Goal: Task Accomplishment & Management: Manage account settings

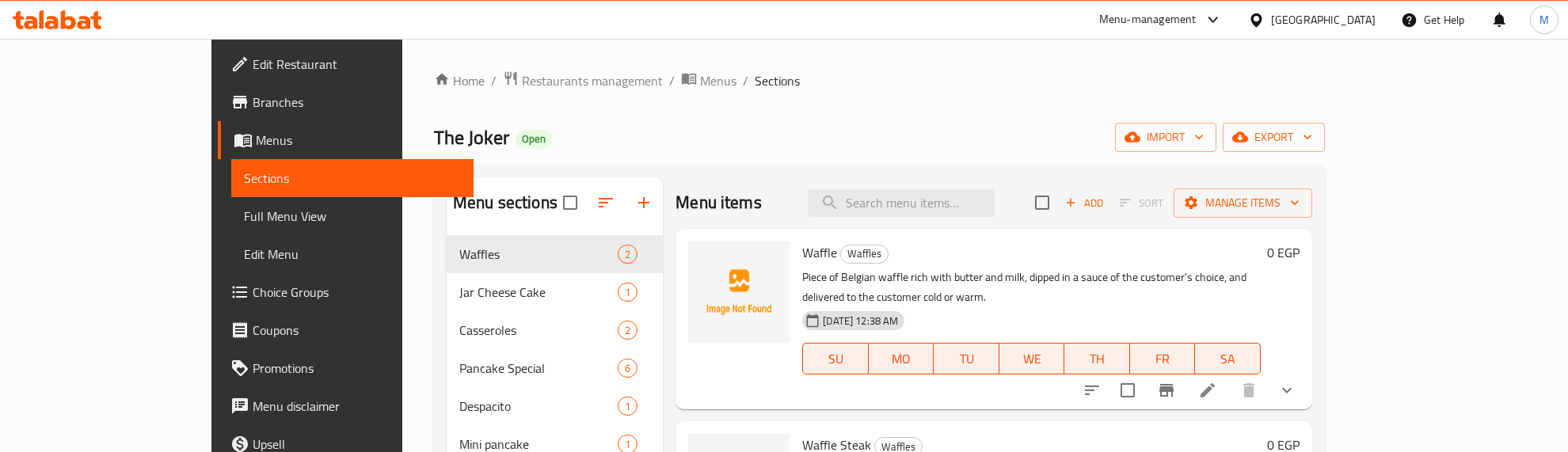
click at [881, 125] on div "The Joker Open import export" at bounding box center [879, 137] width 891 height 29
click at [597, 195] on icon "button" at bounding box center [606, 203] width 19 height 19
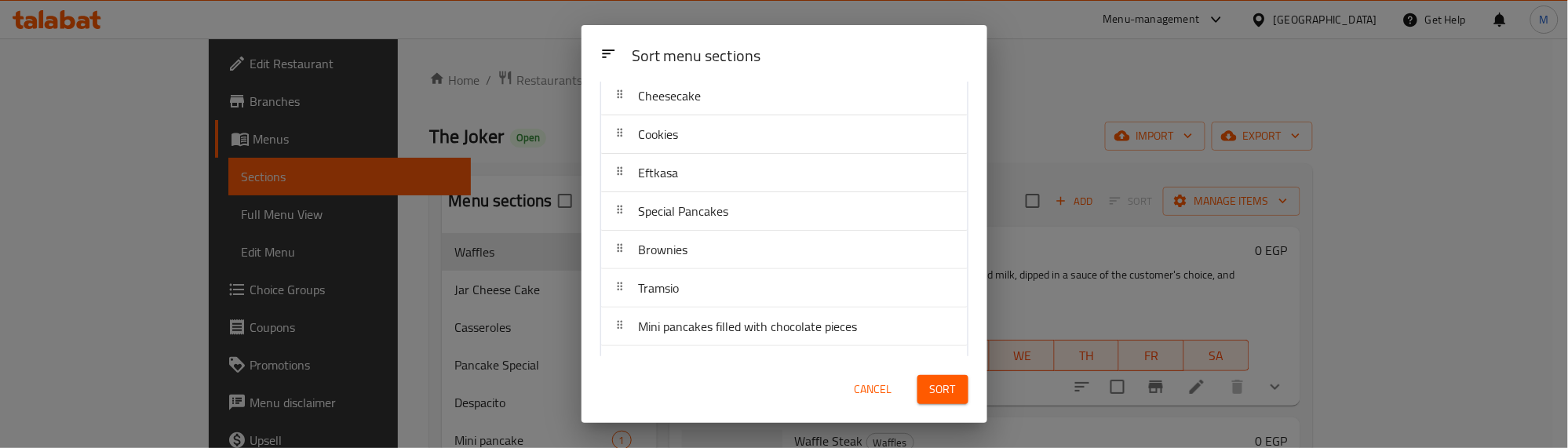
scroll to position [393, 0]
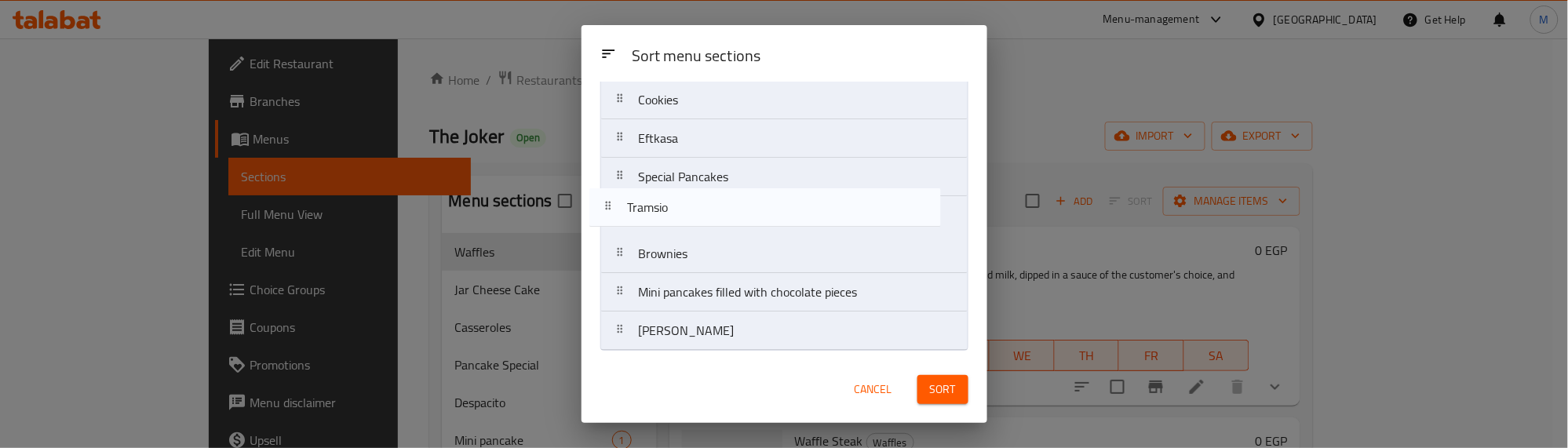
drag, startPoint x: 707, startPoint y: 267, endPoint x: 695, endPoint y: 215, distance: 53.4
click at [695, 215] on nav "Waffles Jar Cheese Cake Casseroles Pancake Special Despacito Mini pancake San S…" at bounding box center [784, 42] width 368 height 618
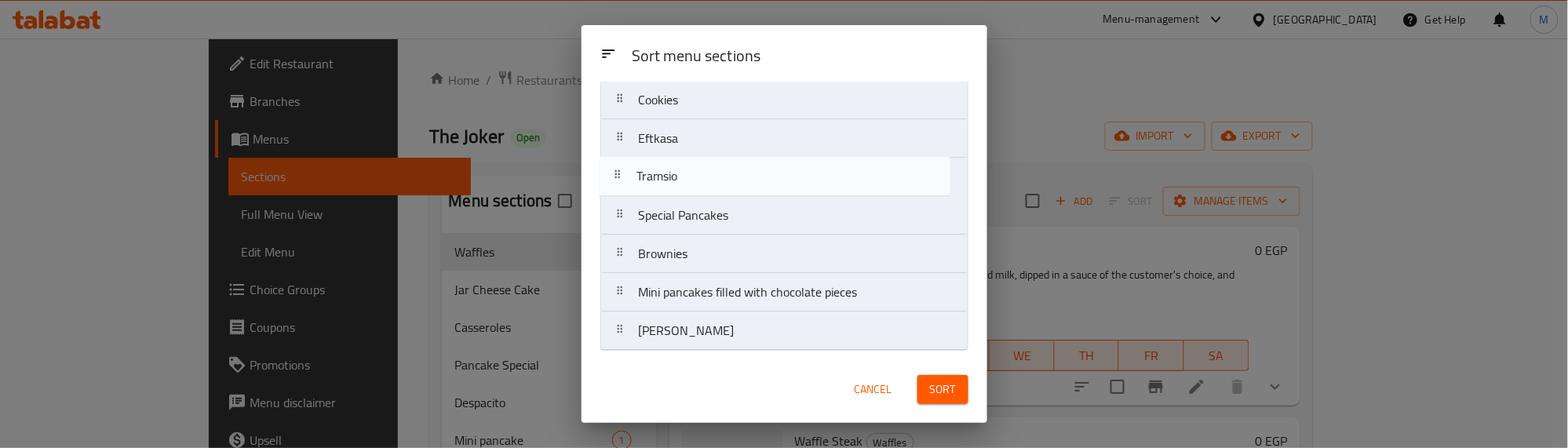
drag, startPoint x: 695, startPoint y: 224, endPoint x: 693, endPoint y: 175, distance: 49.0
click at [693, 175] on nav "Waffles Jar Cheese Cake Casseroles Pancake Special Despacito Mini pancake San S…" at bounding box center [784, 42] width 368 height 618
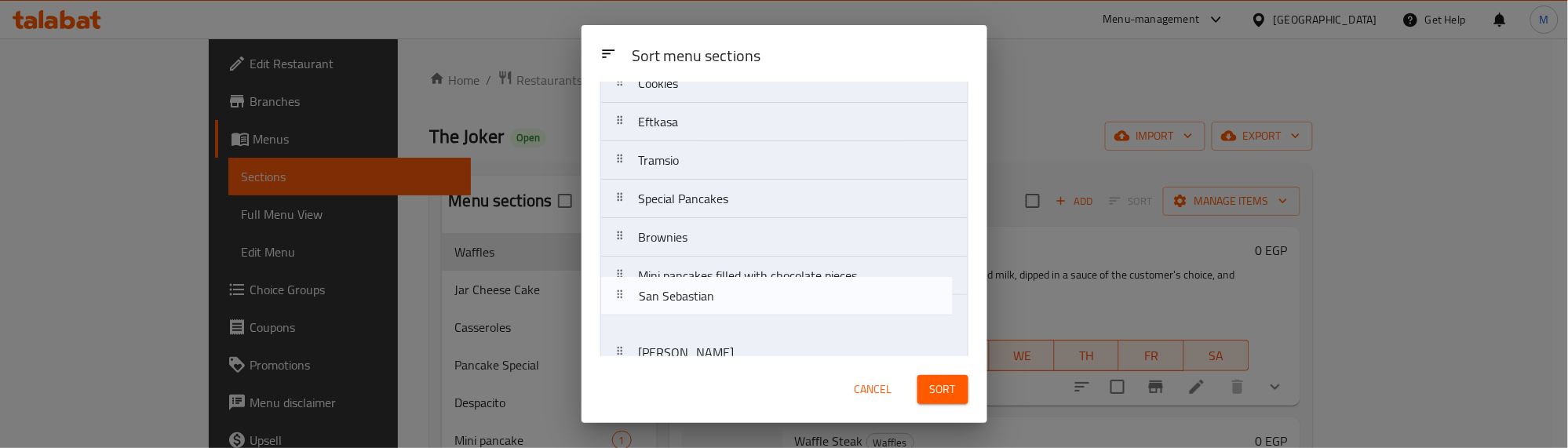
scroll to position [375, 0]
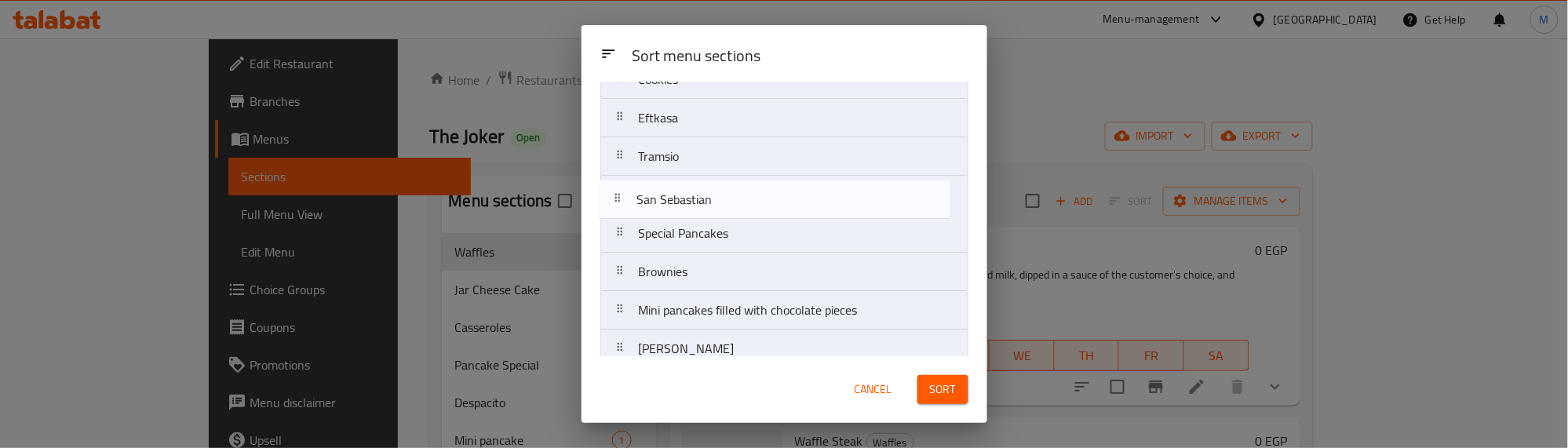
drag, startPoint x: 704, startPoint y: 189, endPoint x: 703, endPoint y: 215, distance: 26.0
click at [703, 215] on nav "Waffles Jar Cheese Cake Casseroles Pancake Special Despacito Mini pancake San S…" at bounding box center [784, 60] width 368 height 618
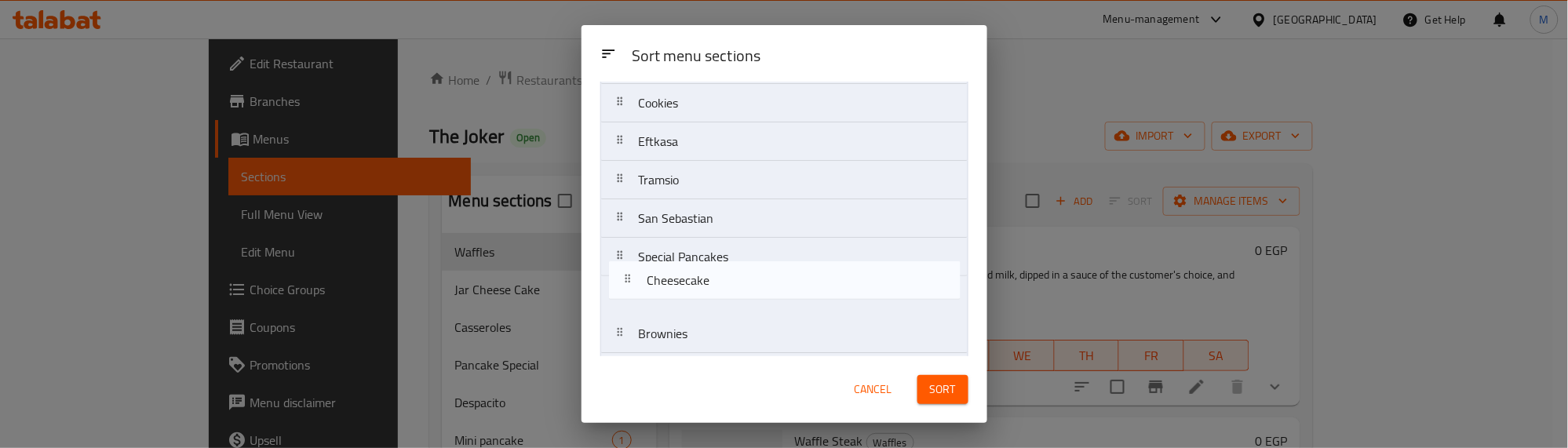
scroll to position [316, 0]
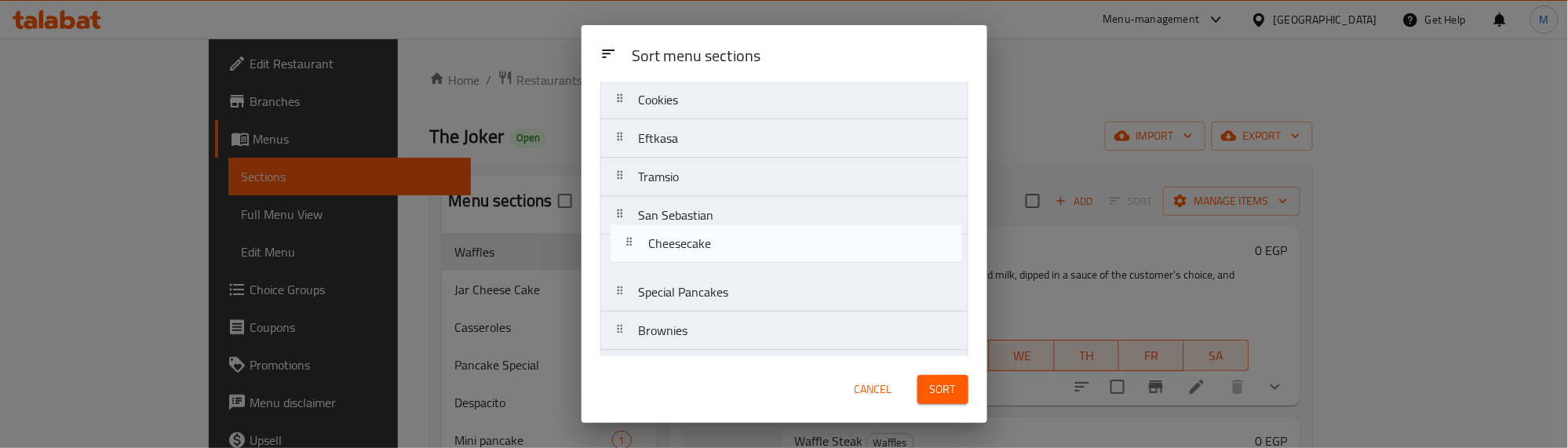
drag, startPoint x: 685, startPoint y: 126, endPoint x: 694, endPoint y: 255, distance: 129.3
click at [694, 255] on nav "Waffles Jar Cheese Cake Casseroles Pancake Special Despacito Mini pancake Cream…" at bounding box center [784, 119] width 368 height 618
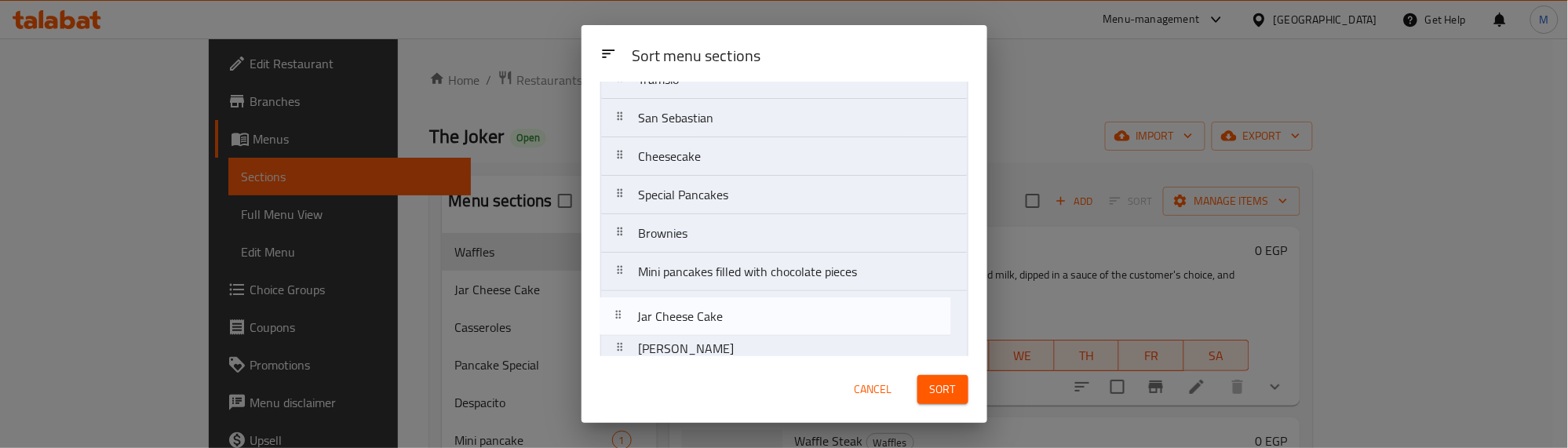
scroll to position [395, 0]
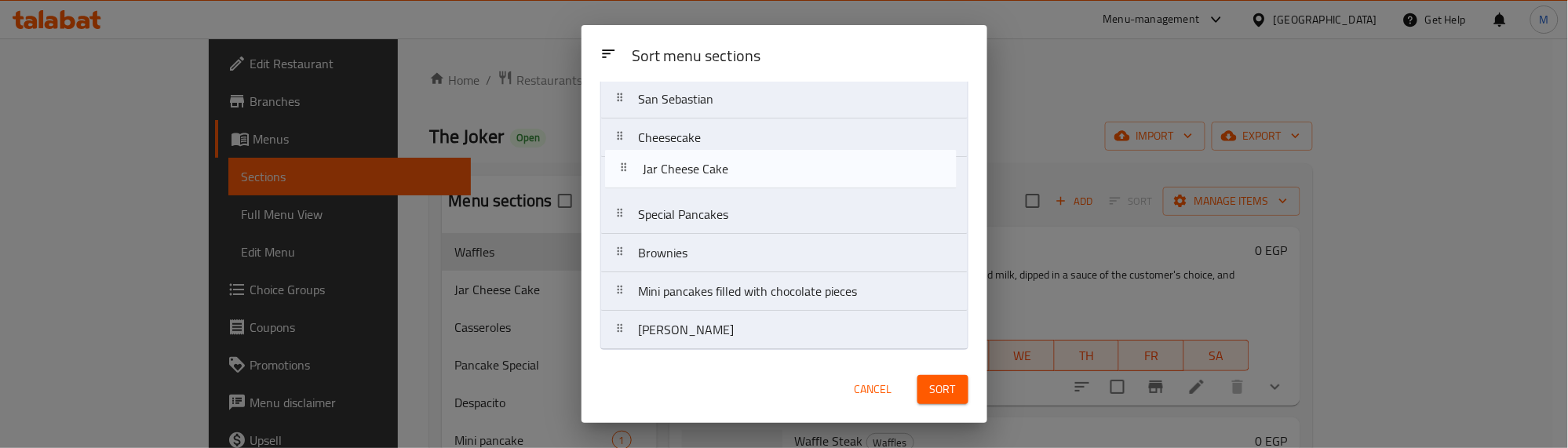
drag, startPoint x: 690, startPoint y: 195, endPoint x: 694, endPoint y: 187, distance: 8.9
click at [694, 187] on nav "Waffles Jar Cheese Cake Casseroles Pancake Special Despacito Mini pancake Cream…" at bounding box center [784, 41] width 368 height 618
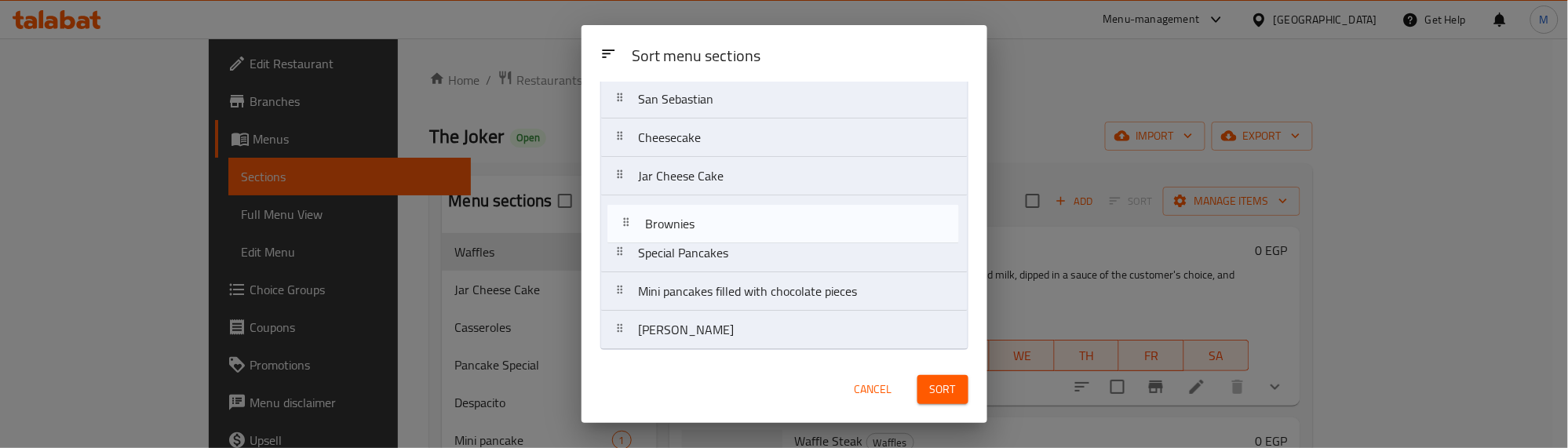
drag, startPoint x: 690, startPoint y: 257, endPoint x: 697, endPoint y: 224, distance: 33.7
click at [697, 224] on nav "Waffles Casseroles Pancake Special Despacito Mini pancake Cream Puffs Cookies E…" at bounding box center [784, 41] width 368 height 618
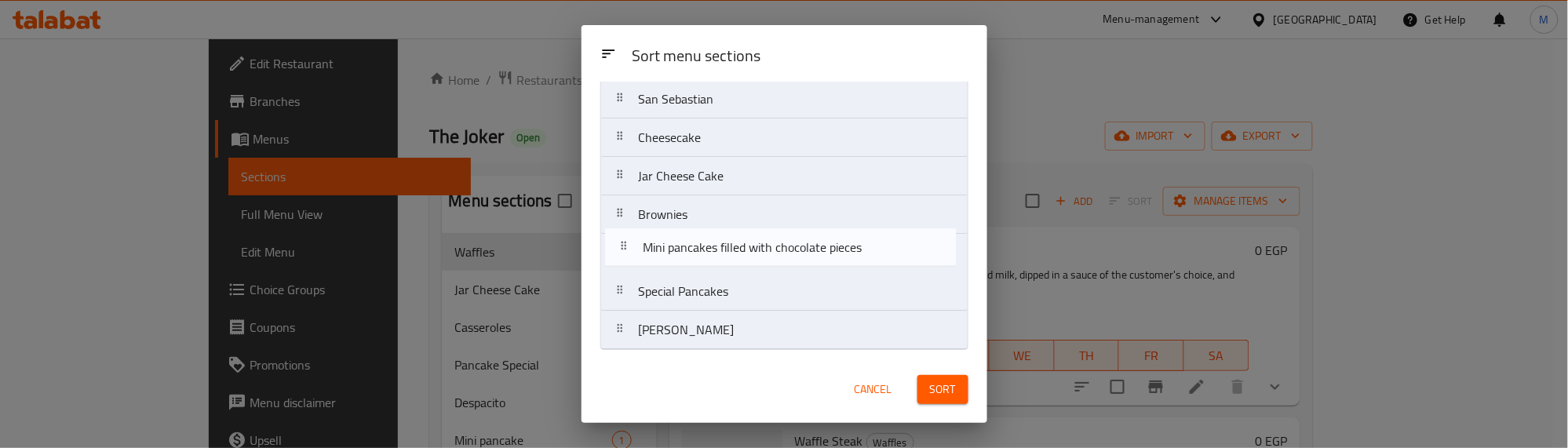
drag, startPoint x: 700, startPoint y: 301, endPoint x: 707, endPoint y: 255, distance: 46.5
click at [707, 255] on nav "Waffles Casseroles Pancake Special Despacito Mini pancake Cream Puffs Cookies E…" at bounding box center [784, 41] width 368 height 618
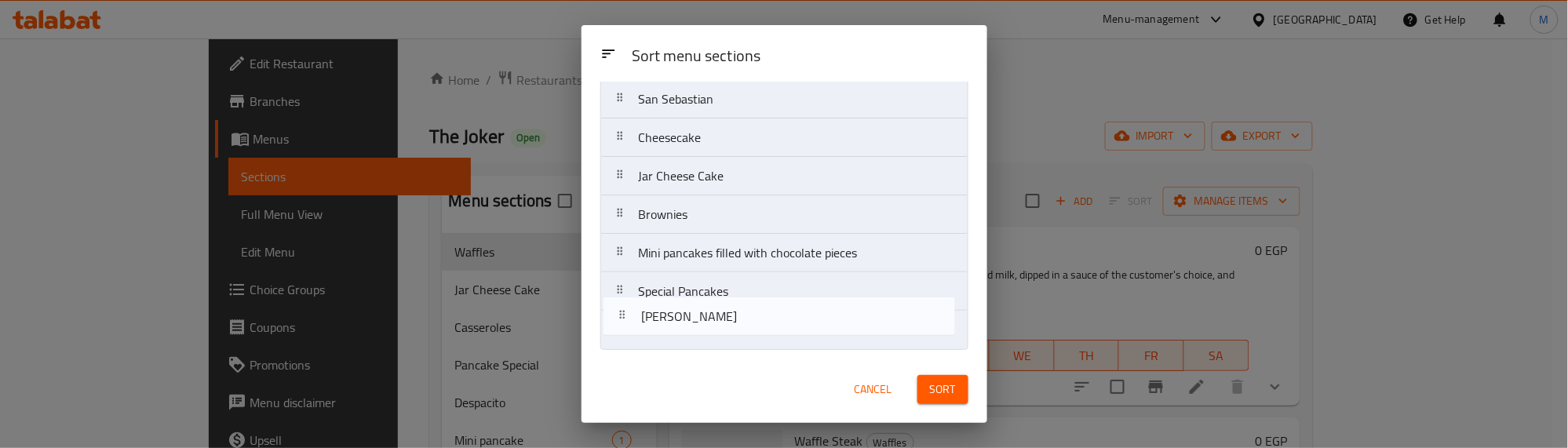
drag, startPoint x: 695, startPoint y: 334, endPoint x: 700, endPoint y: 293, distance: 41.3
click at [700, 295] on nav "Waffles Casseroles Pancake Special Despacito Mini pancake Cream Puffs Cookies E…" at bounding box center [784, 41] width 368 height 618
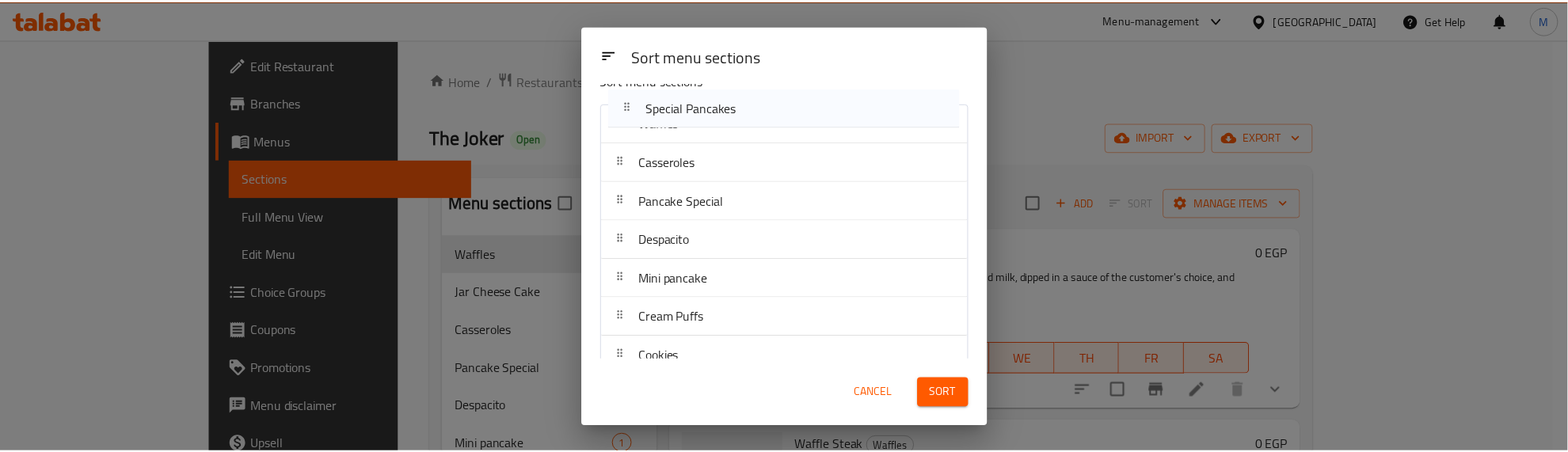
scroll to position [0, 0]
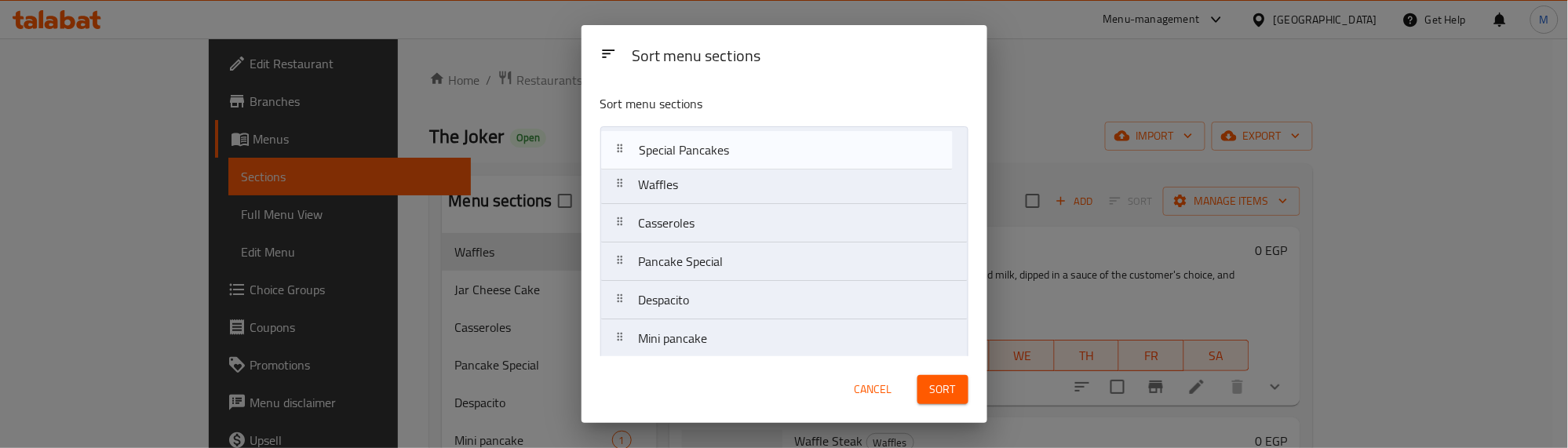
drag, startPoint x: 632, startPoint y: 335, endPoint x: 632, endPoint y: 153, distance: 182.0
click at [632, 153] on nav "Waffles Casseroles Pancake Special Despacito Mini pancake Cream Puffs Cookies E…" at bounding box center [784, 435] width 368 height 618
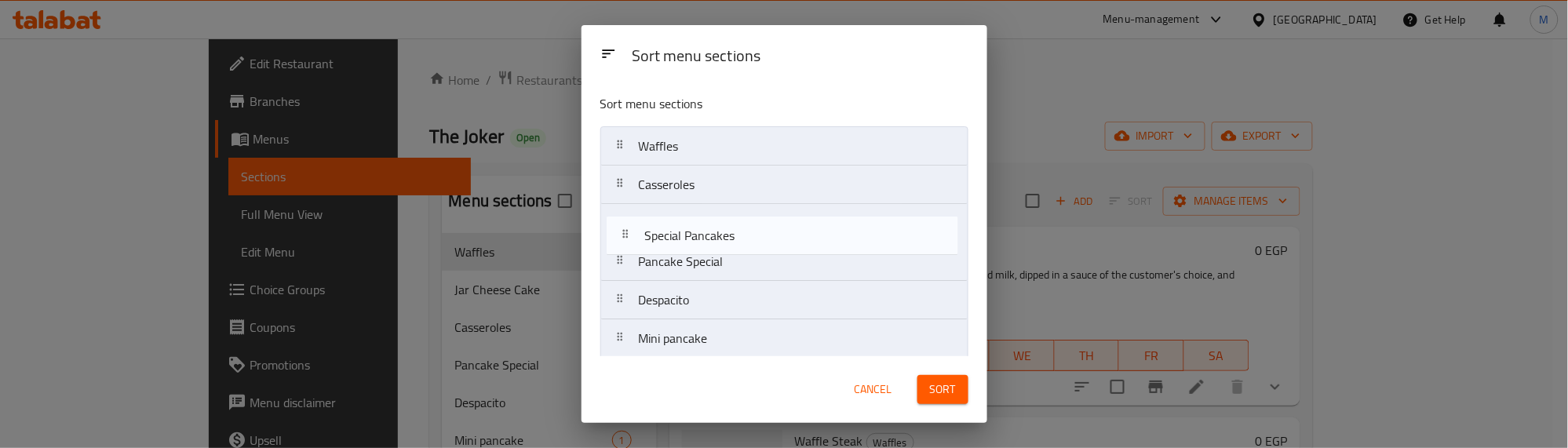
drag, startPoint x: 682, startPoint y: 150, endPoint x: 688, endPoint y: 244, distance: 94.2
click at [688, 244] on nav "Special Pancakes Waffles Casseroles Pancake Special Despacito Mini pancake Crea…" at bounding box center [784, 435] width 368 height 618
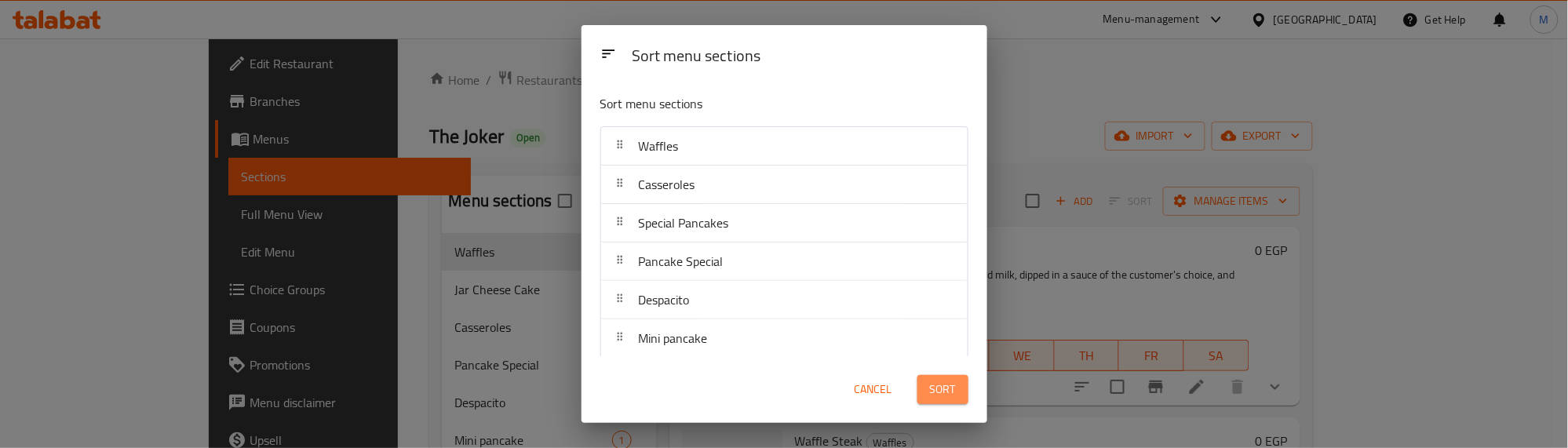
click at [938, 393] on span "Sort" at bounding box center [942, 390] width 26 height 19
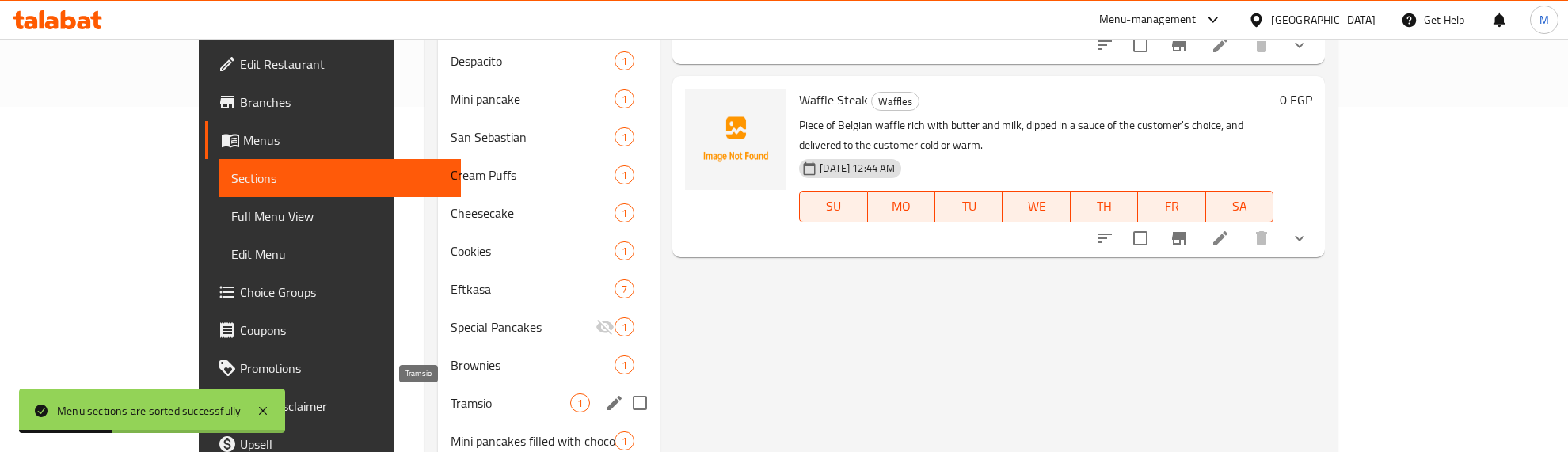
scroll to position [342, 0]
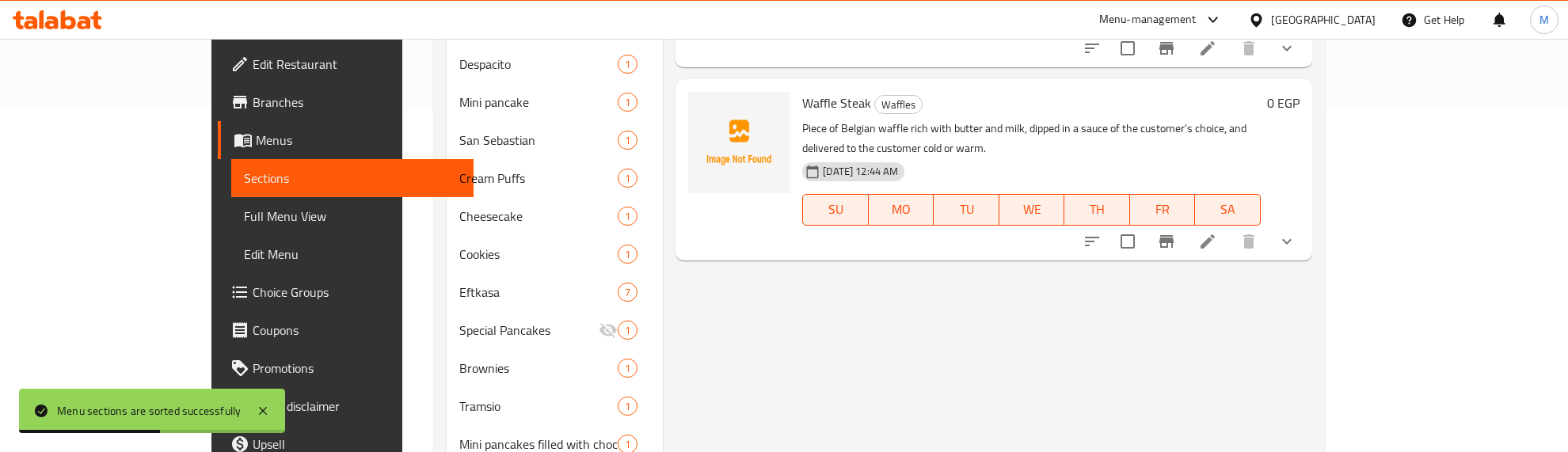
click at [663, 307] on div "Menu items Add Sort Manage items Waffle Waffles Piece of Belgian waffle rich wi…" at bounding box center [987, 171] width 649 height 673
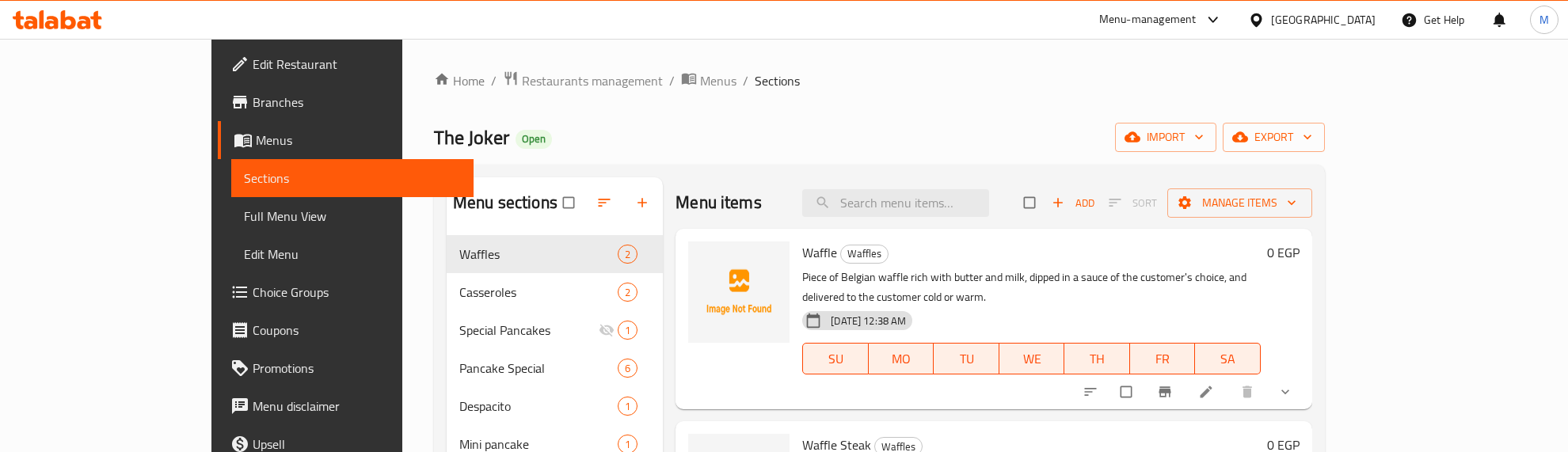
click at [358, 28] on div "Menu-management Egypt Get Help M" at bounding box center [784, 19] width 1568 height 38
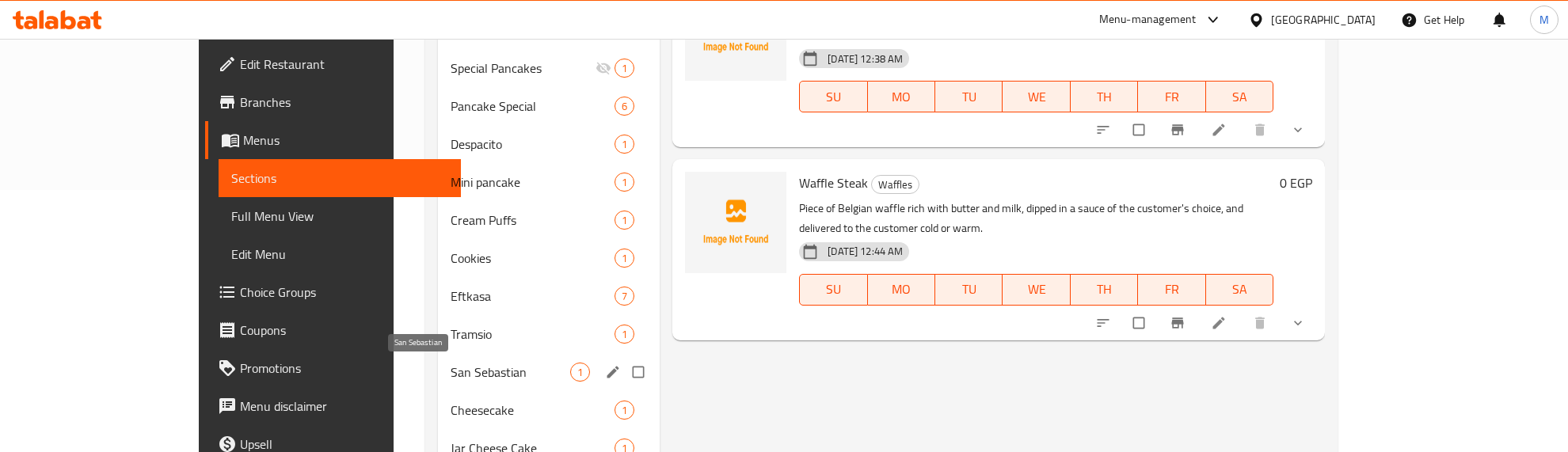
scroll to position [297, 0]
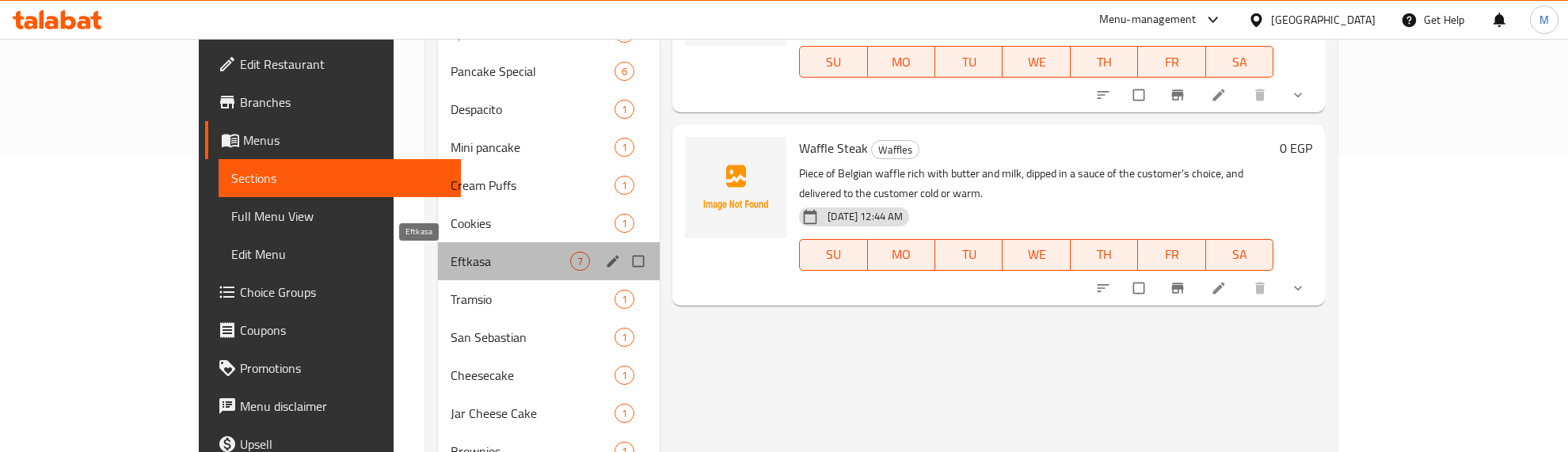
click at [451, 266] on span "Eftkasa" at bounding box center [510, 261] width 119 height 19
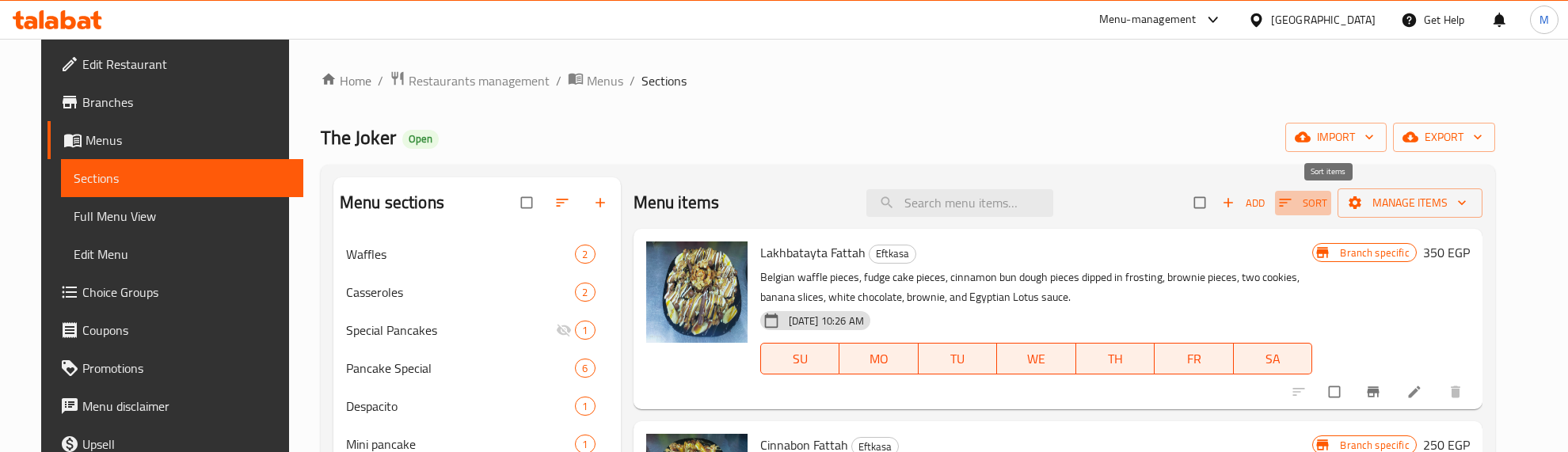
click at [1291, 200] on icon "button" at bounding box center [1284, 203] width 12 height 8
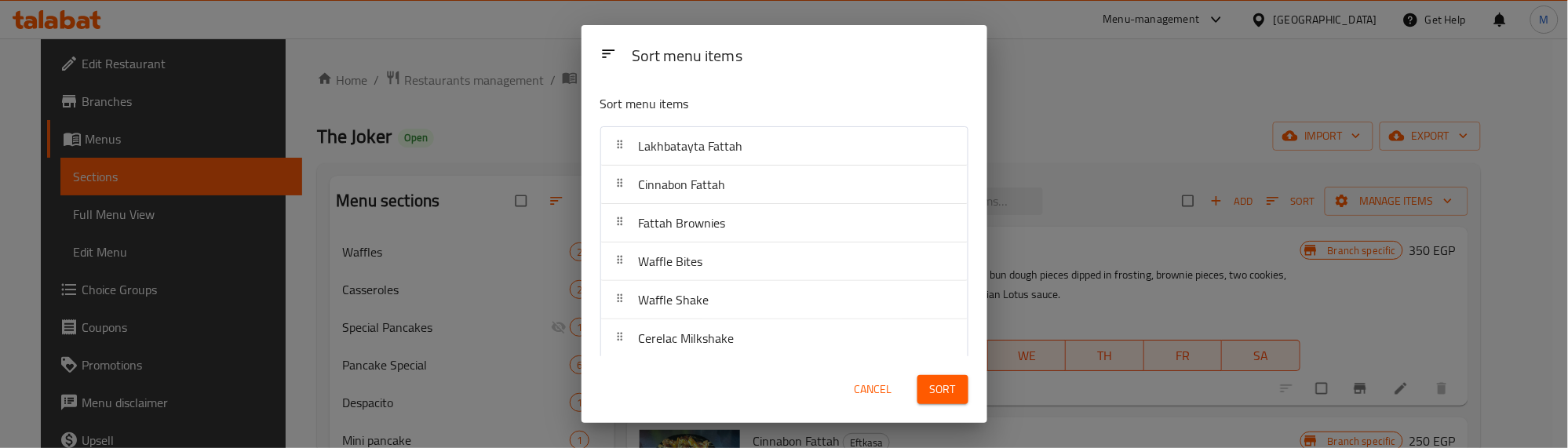
scroll to position [48, 0]
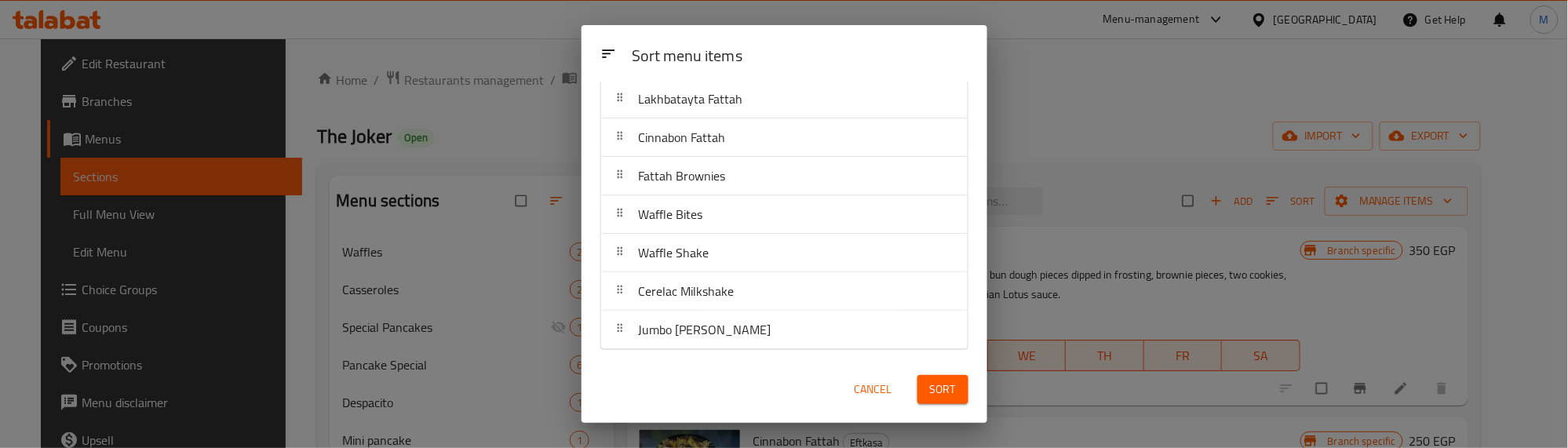
click at [942, 378] on button "Sort" at bounding box center [942, 390] width 51 height 29
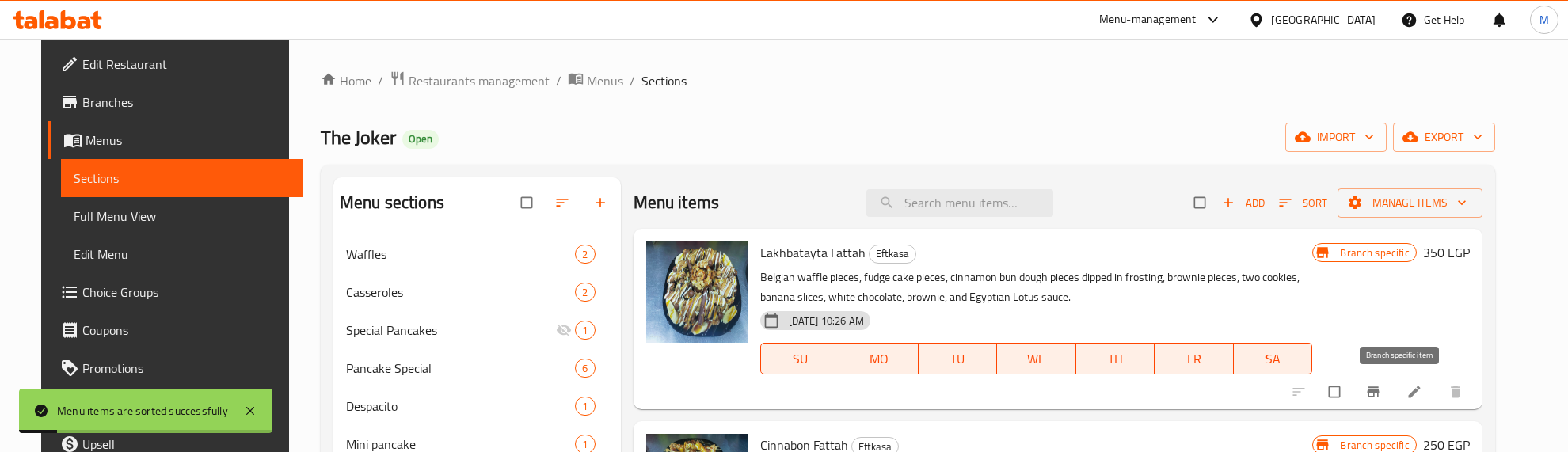
click at [1381, 400] on icon "Branch-specific-item" at bounding box center [1373, 392] width 16 height 16
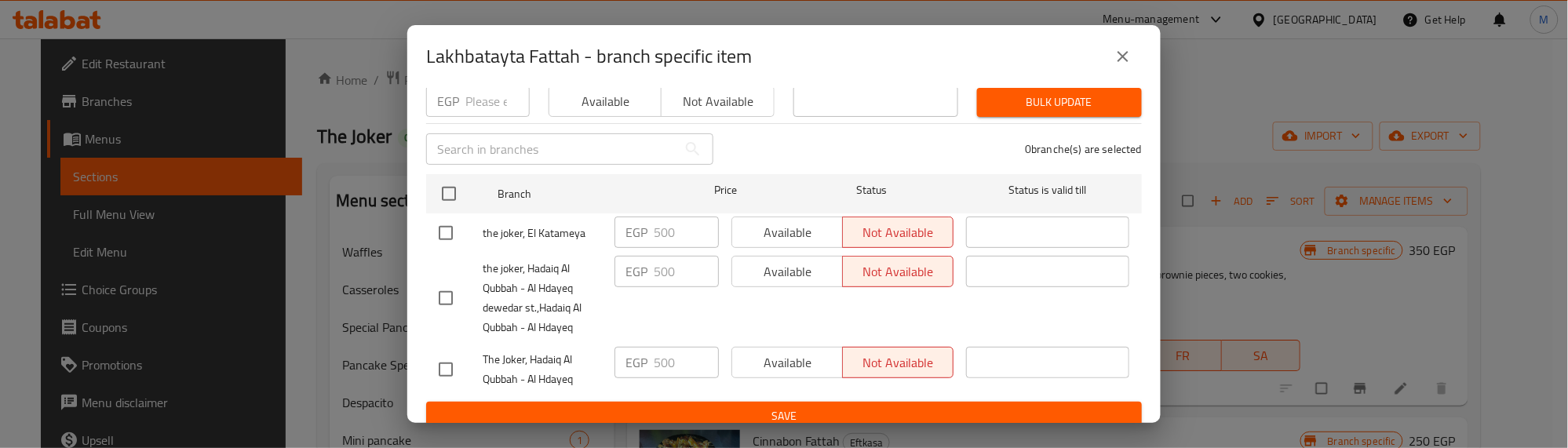
scroll to position [172, 0]
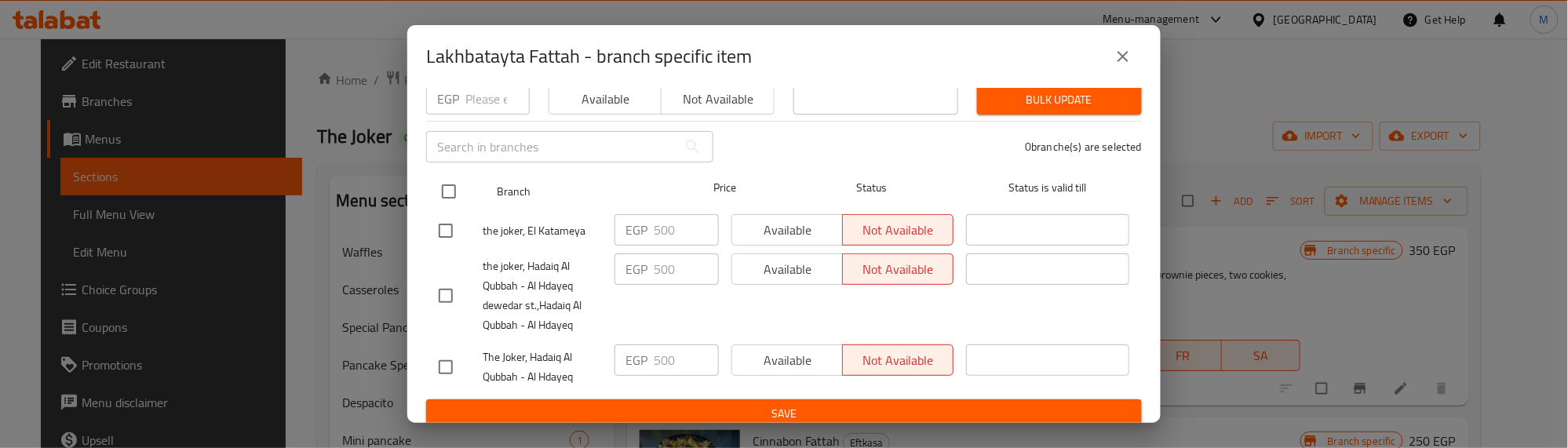
click at [444, 175] on input "checkbox" at bounding box center [449, 192] width 33 height 33
checkbox input "true"
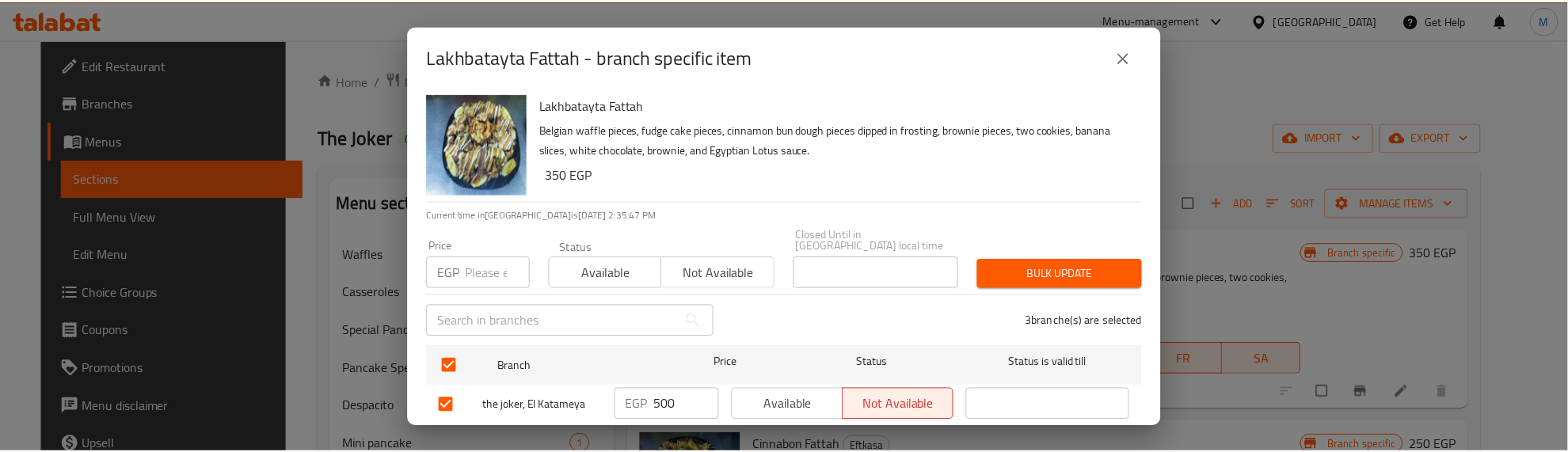
scroll to position [0, 0]
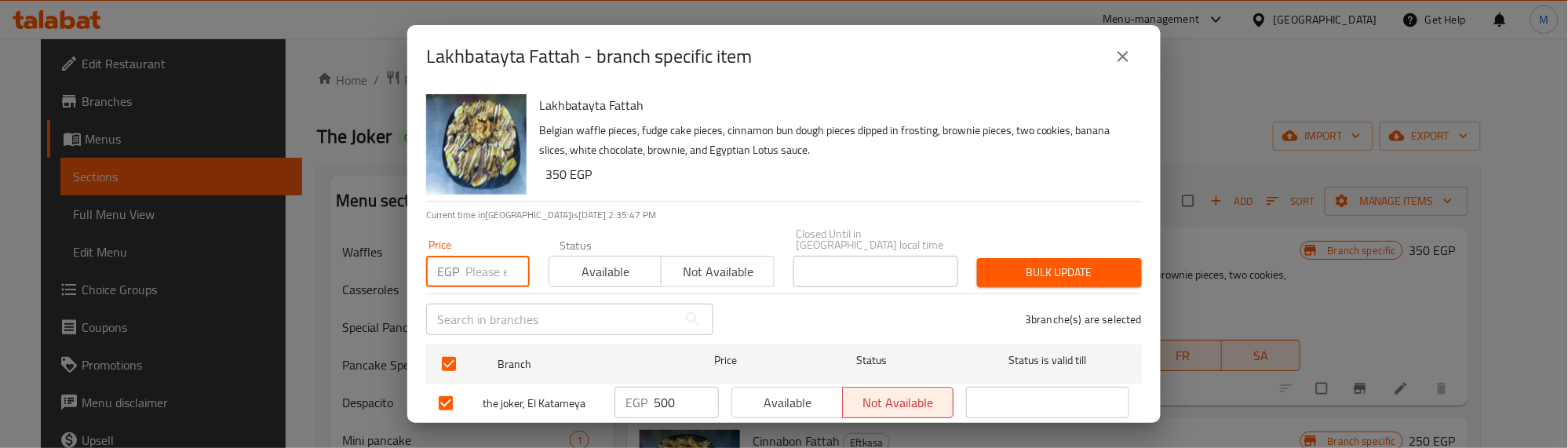
click at [487, 266] on input "number" at bounding box center [497, 272] width 64 height 32
type input "300"
click at [592, 271] on span "Available" at bounding box center [605, 273] width 100 height 23
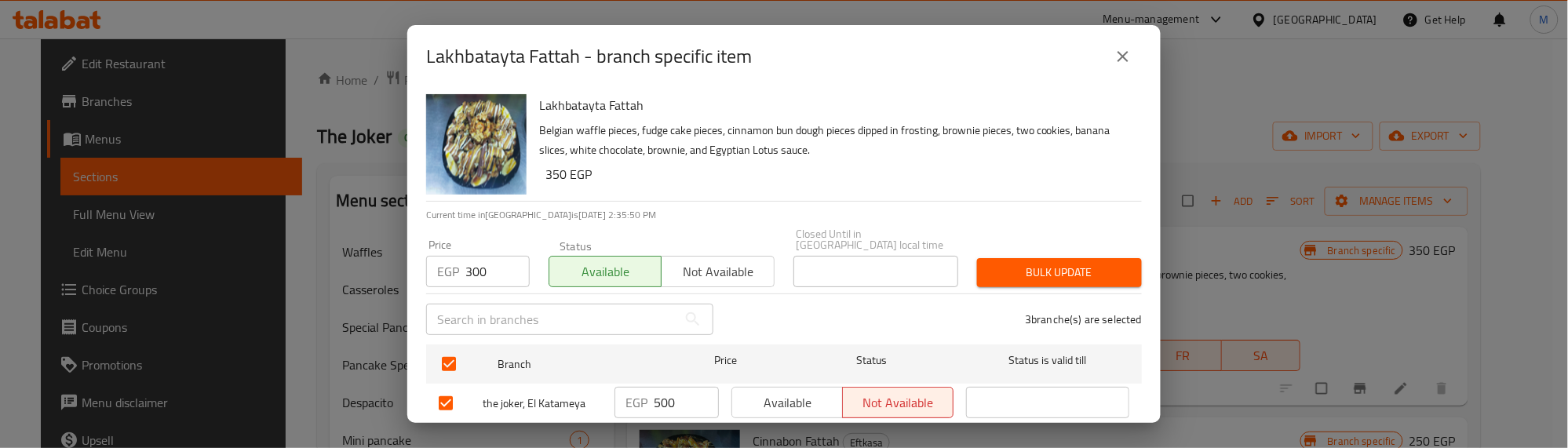
click at [1034, 258] on button "Bulk update" at bounding box center [1059, 273] width 165 height 29
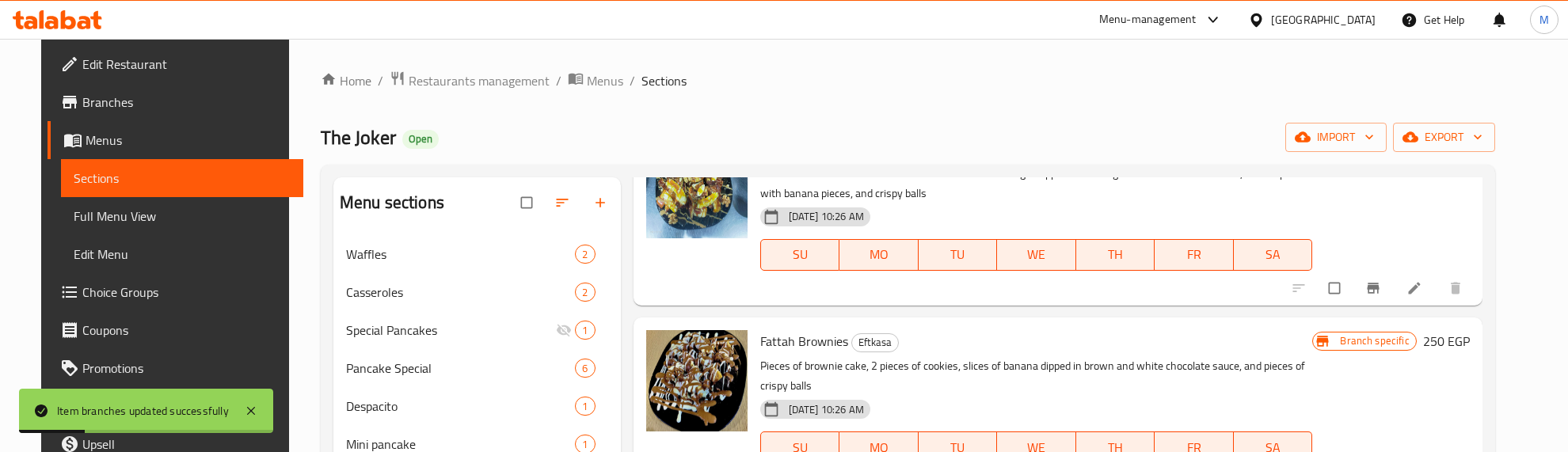
scroll to position [198, 0]
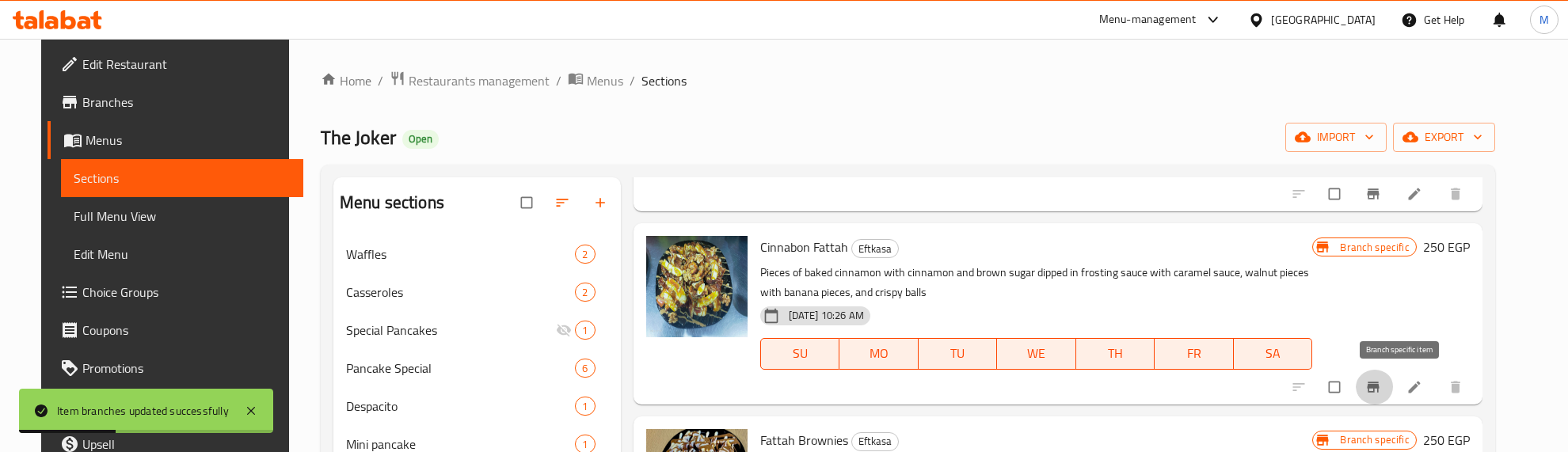
click at [1381, 381] on icon "Branch-specific-item" at bounding box center [1373, 387] width 16 height 16
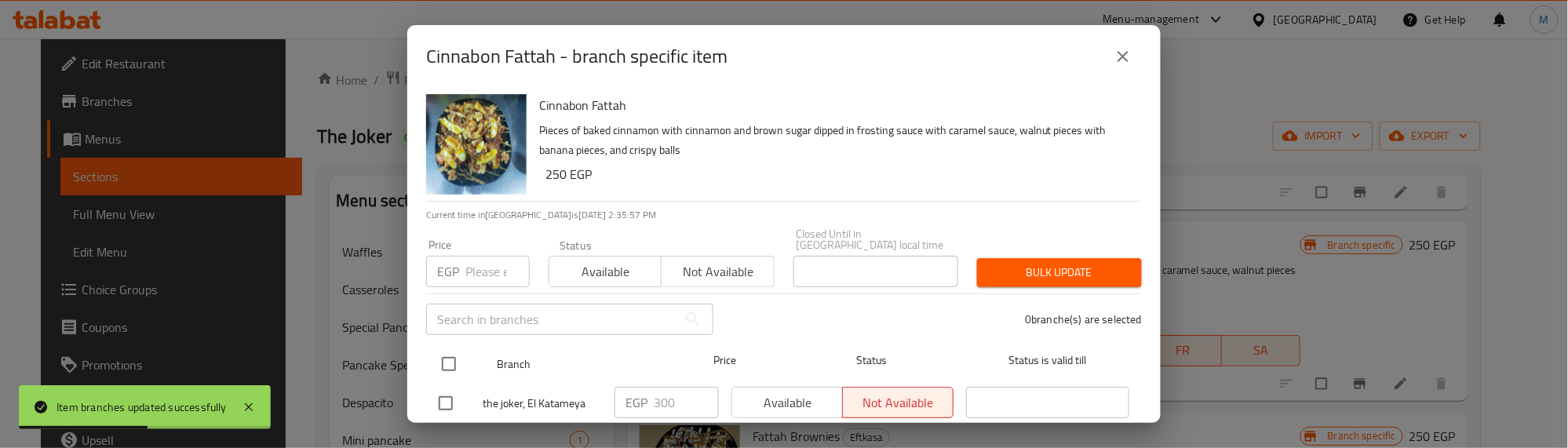
click at [439, 363] on input "checkbox" at bounding box center [449, 364] width 33 height 33
checkbox input "true"
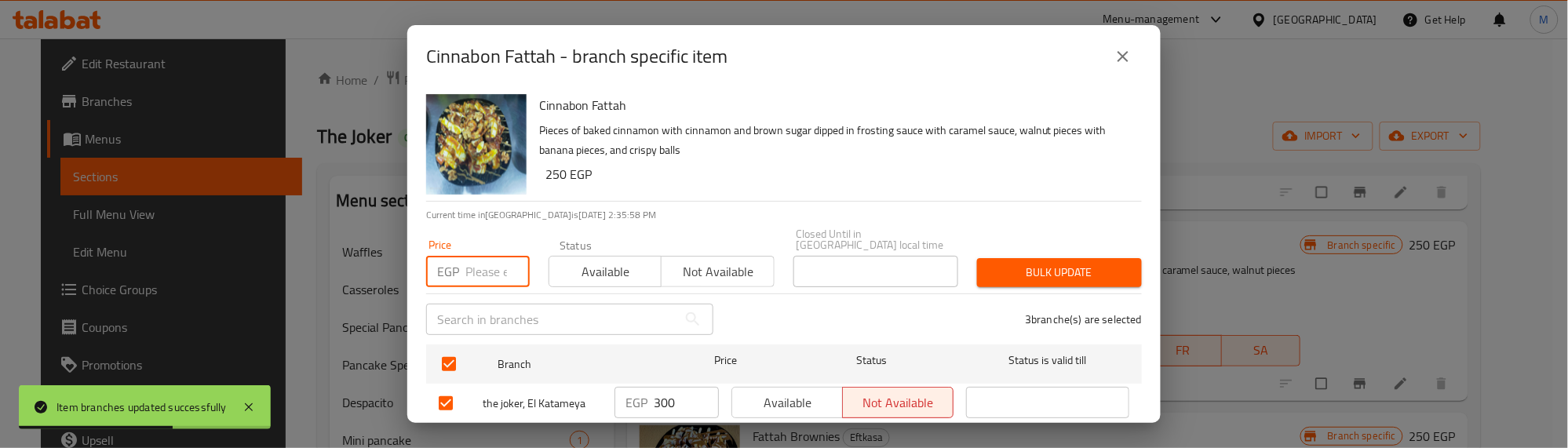
click at [488, 261] on input "number" at bounding box center [497, 272] width 64 height 32
type input "250"
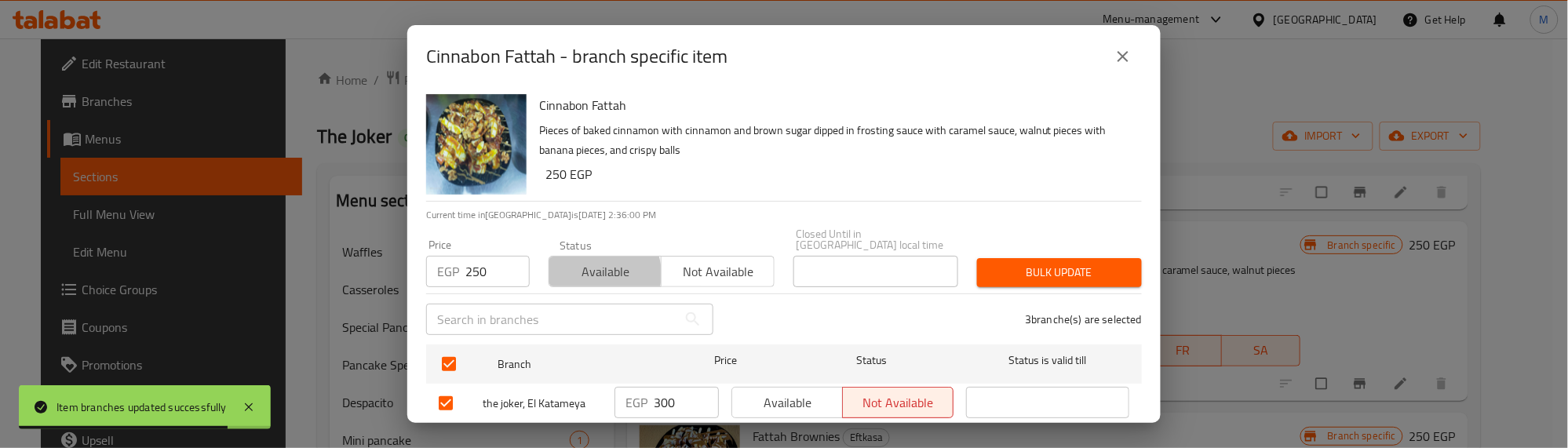
click at [591, 263] on span "Available" at bounding box center [605, 273] width 100 height 23
click at [1022, 263] on span "Bulk update" at bounding box center [1059, 273] width 140 height 19
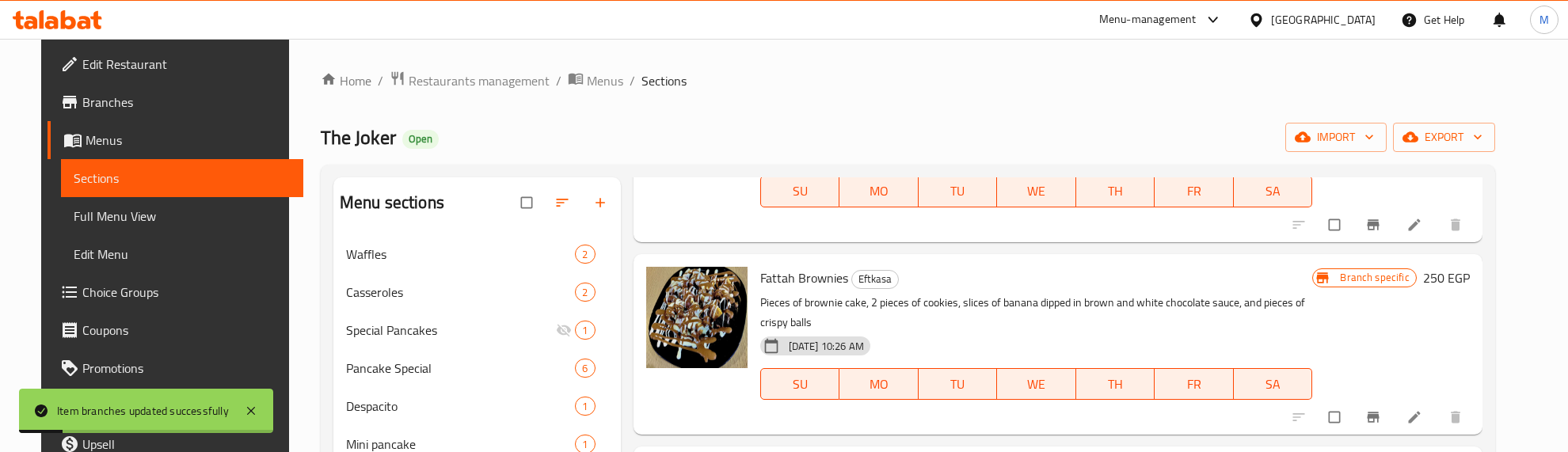
scroll to position [397, 0]
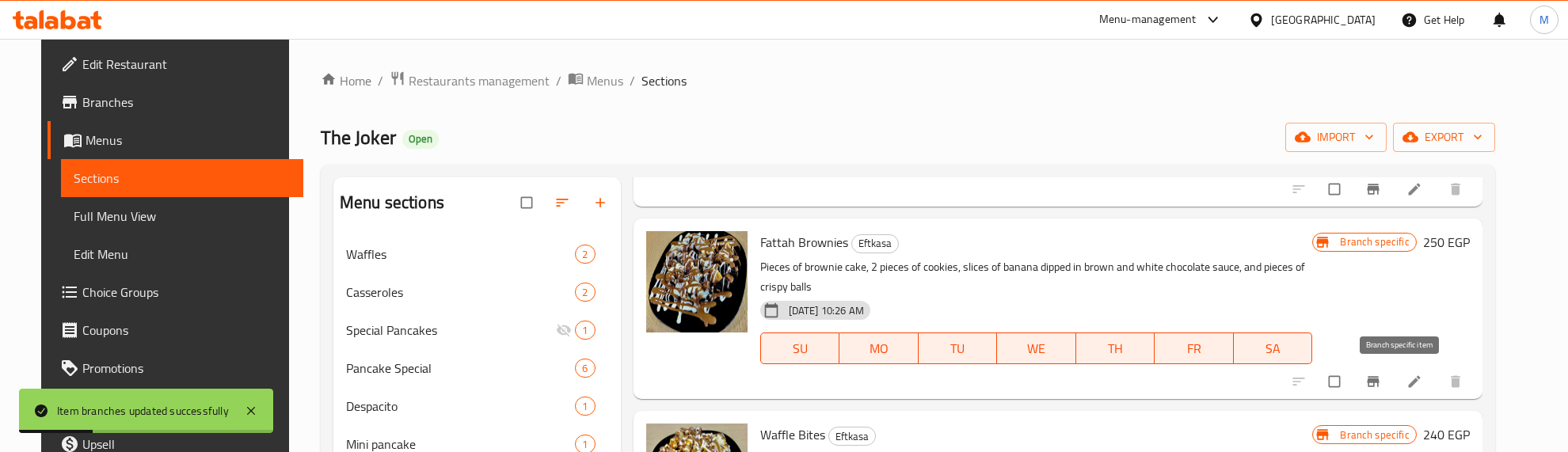
click at [1379, 381] on icon "Branch-specific-item" at bounding box center [1373, 382] width 12 height 11
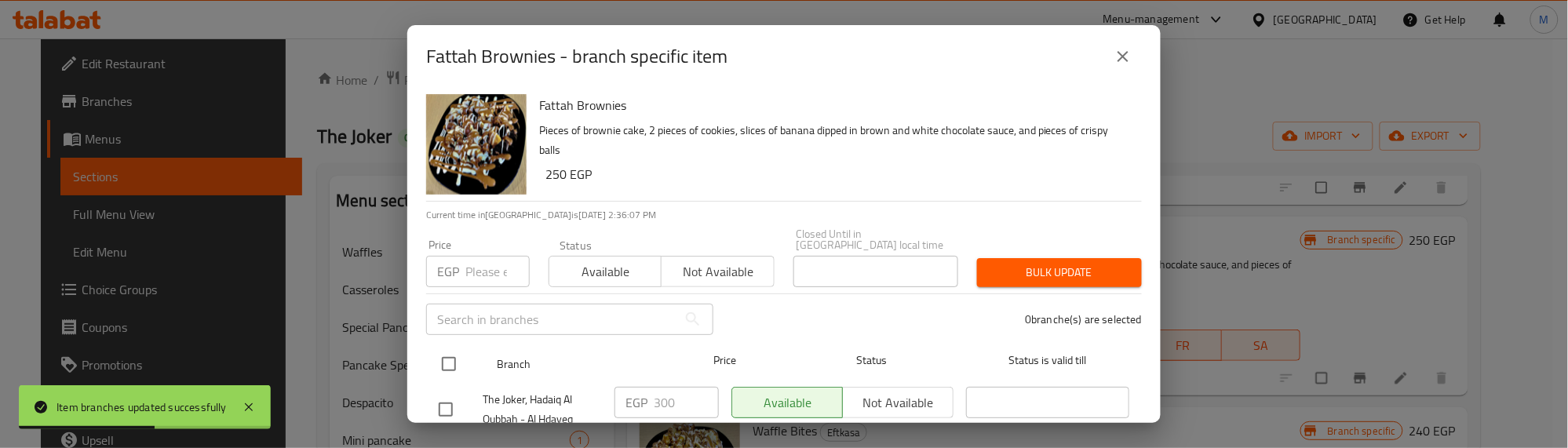
drag, startPoint x: 446, startPoint y: 358, endPoint x: 456, endPoint y: 287, distance: 71.7
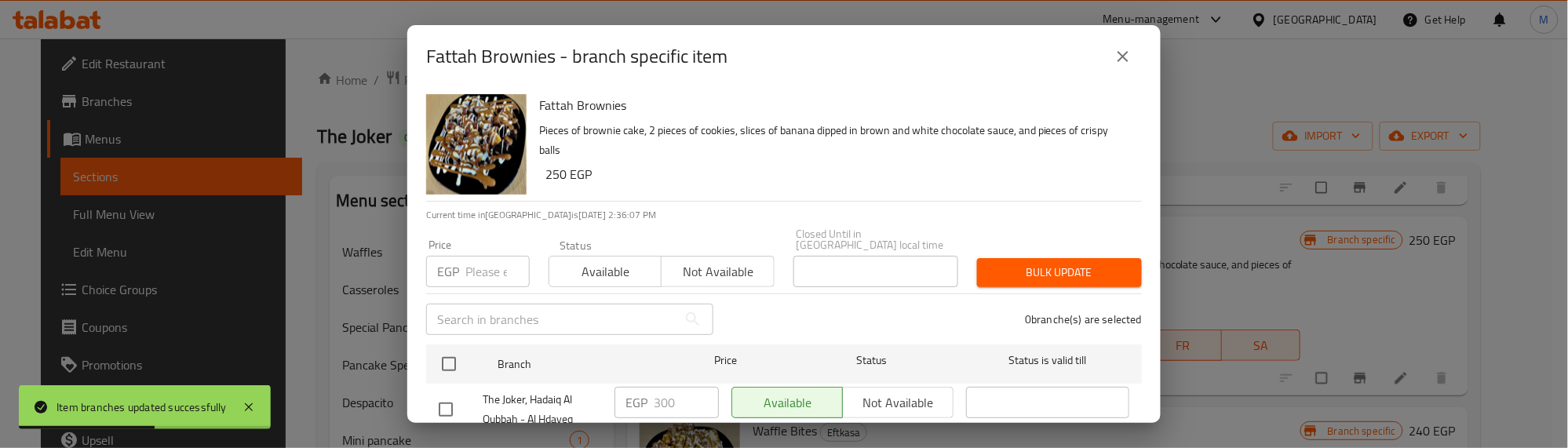
click at [448, 352] on input "checkbox" at bounding box center [449, 364] width 33 height 33
checkbox input "true"
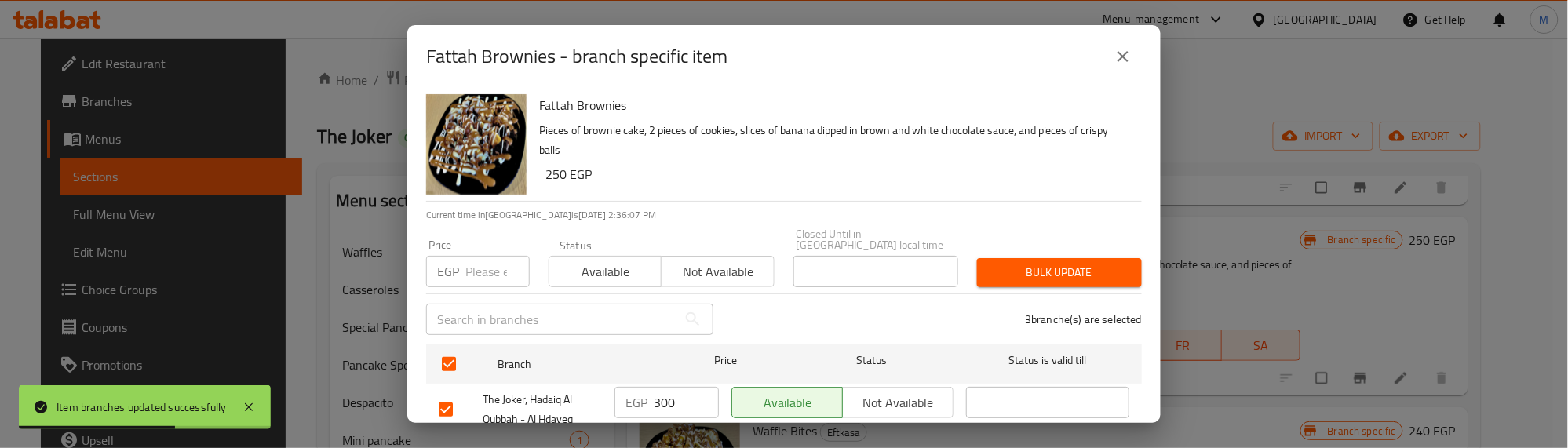
click at [483, 259] on input "number" at bounding box center [497, 272] width 64 height 32
type input "250"
click at [650, 261] on span "Available" at bounding box center [605, 273] width 100 height 23
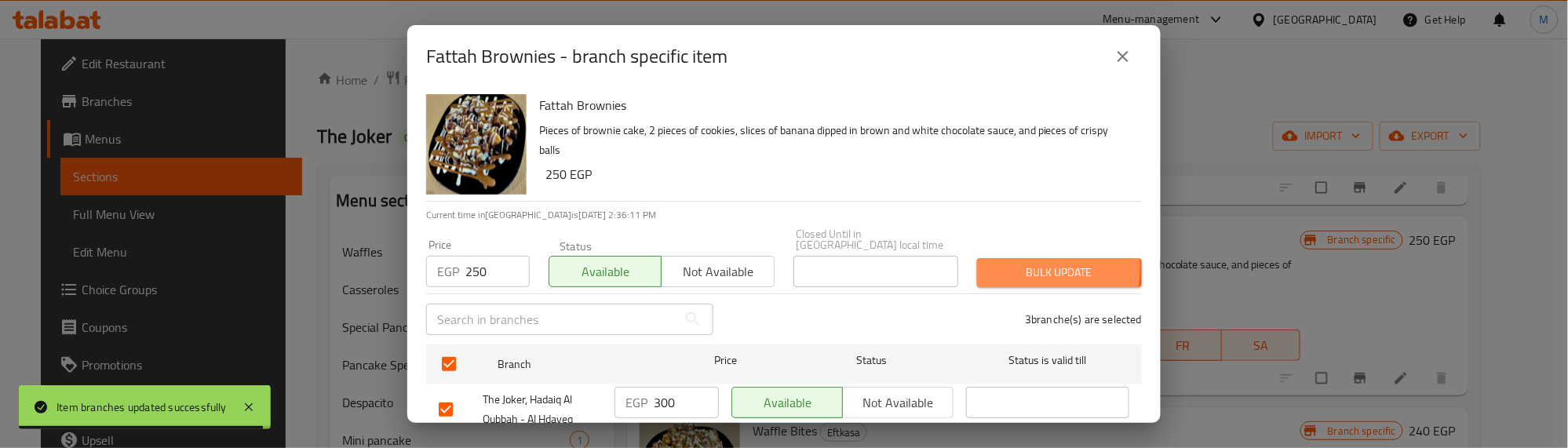
click at [1004, 263] on span "Bulk update" at bounding box center [1059, 273] width 140 height 19
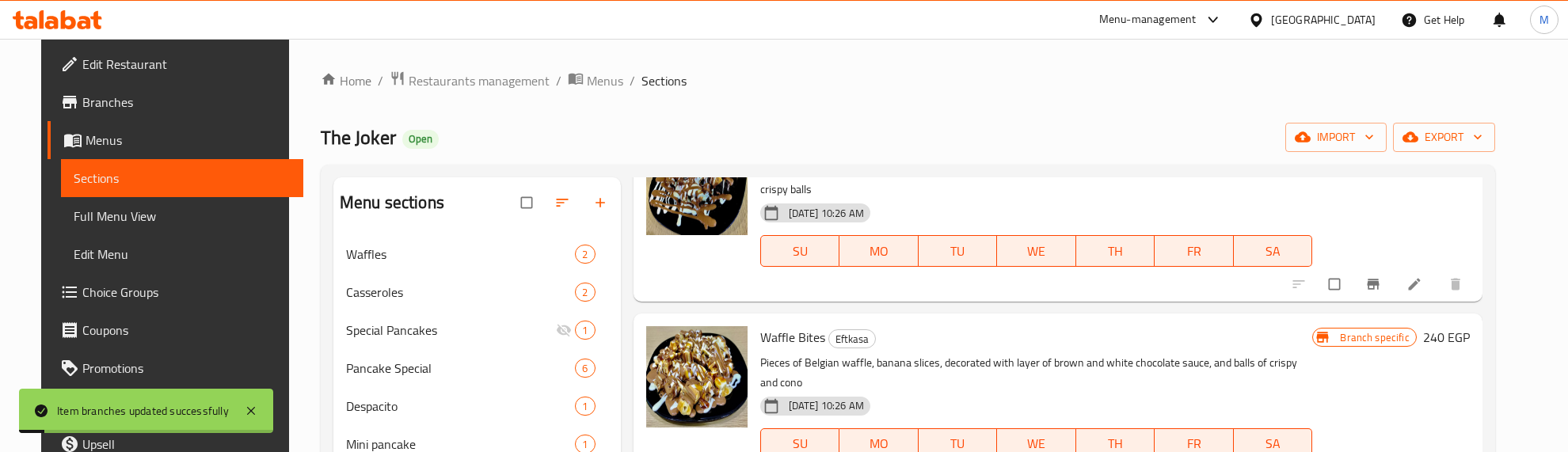
scroll to position [594, 0]
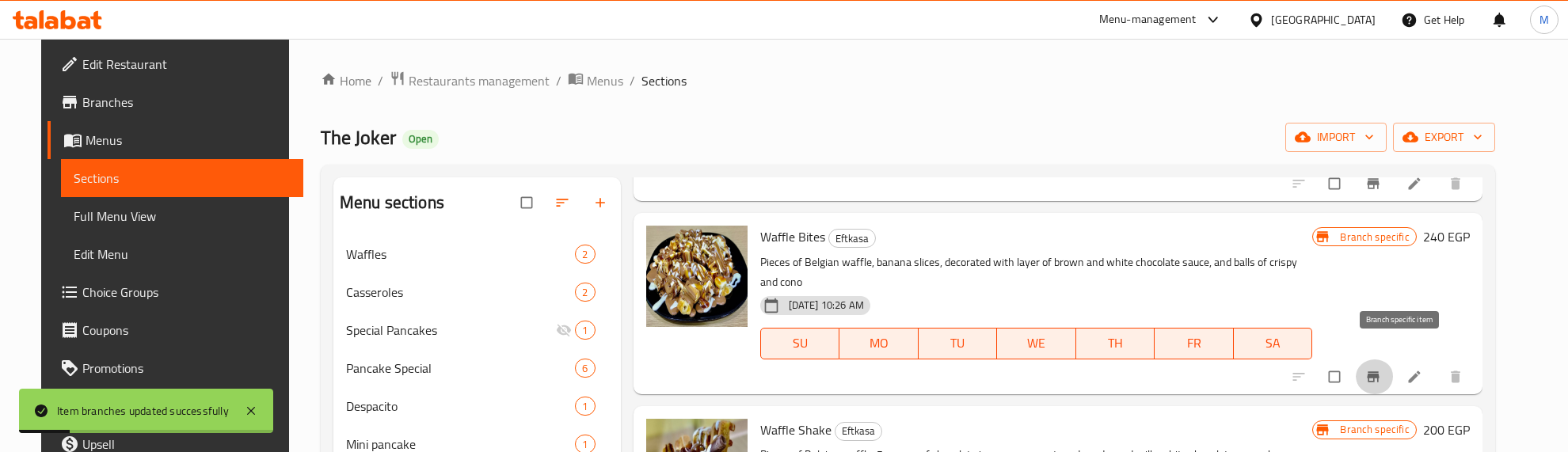
click at [1381, 369] on icon "Branch-specific-item" at bounding box center [1373, 377] width 16 height 16
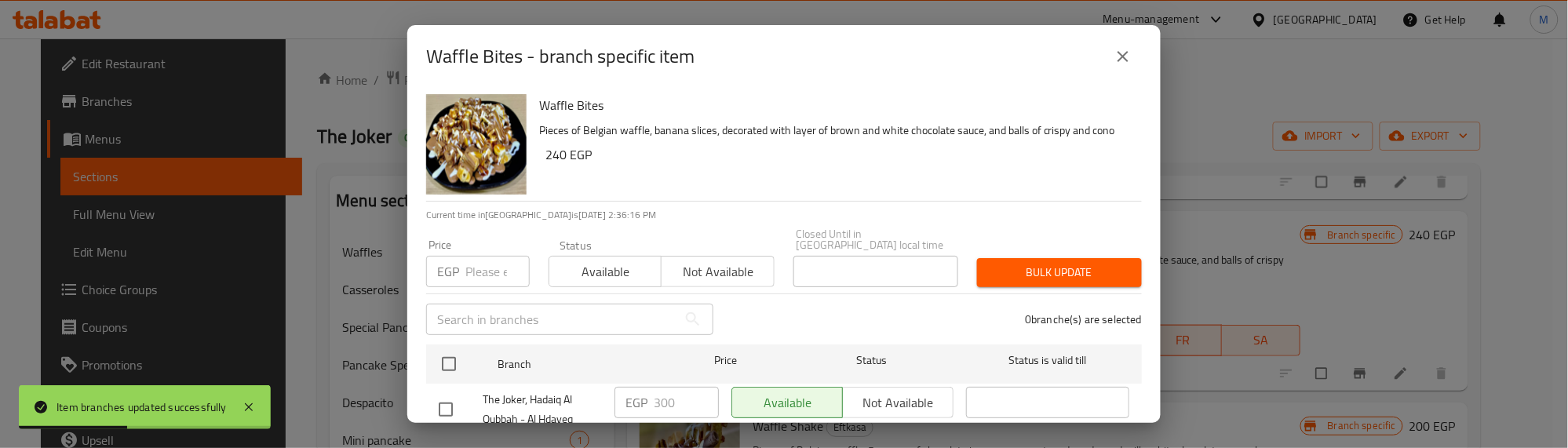
drag, startPoint x: 450, startPoint y: 355, endPoint x: 472, endPoint y: 279, distance: 79.1
click at [453, 348] on input "checkbox" at bounding box center [449, 364] width 33 height 33
checkbox input "true"
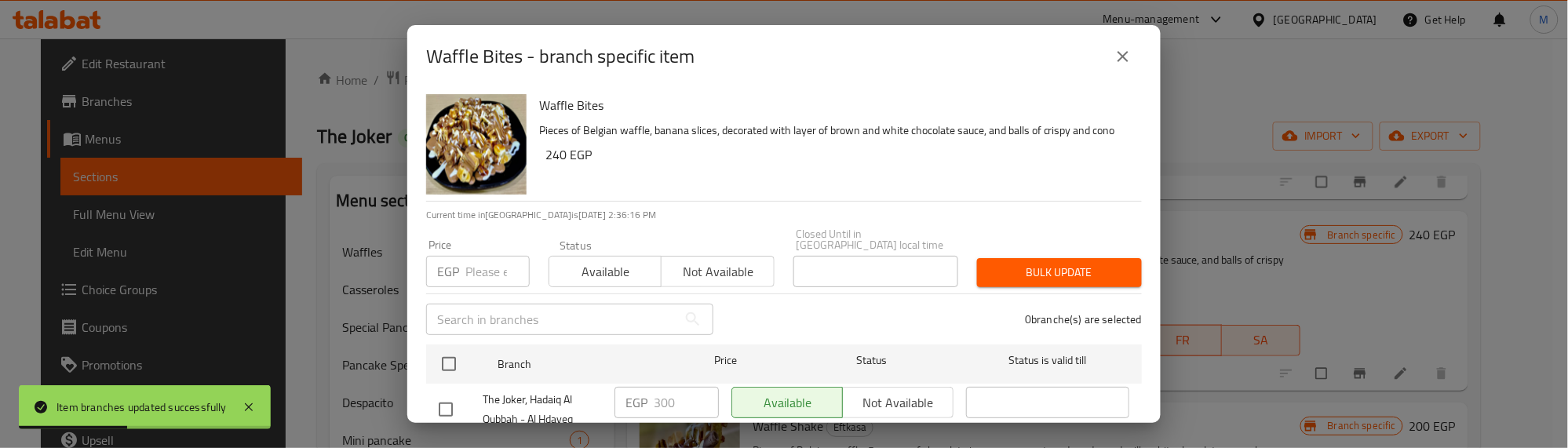
checkbox input "true"
click at [481, 266] on input "number" at bounding box center [497, 272] width 64 height 32
type input "200"
drag, startPoint x: 566, startPoint y: 249, endPoint x: 652, endPoint y: 251, distance: 86.0
click at [569, 256] on button "Available" at bounding box center [604, 272] width 113 height 32
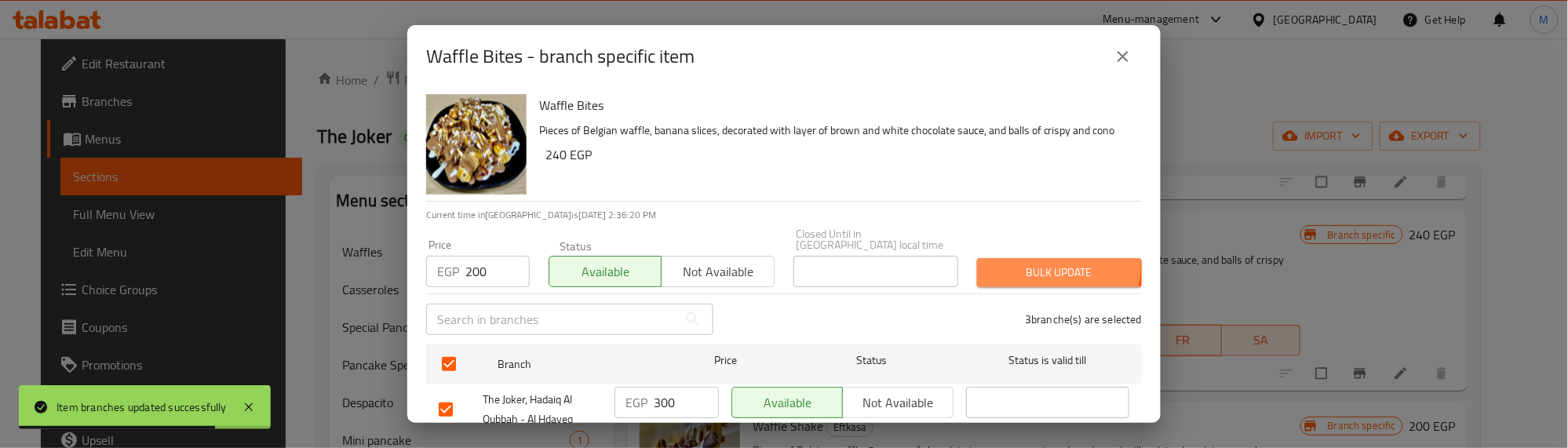
click at [1020, 263] on span "Bulk update" at bounding box center [1059, 273] width 140 height 19
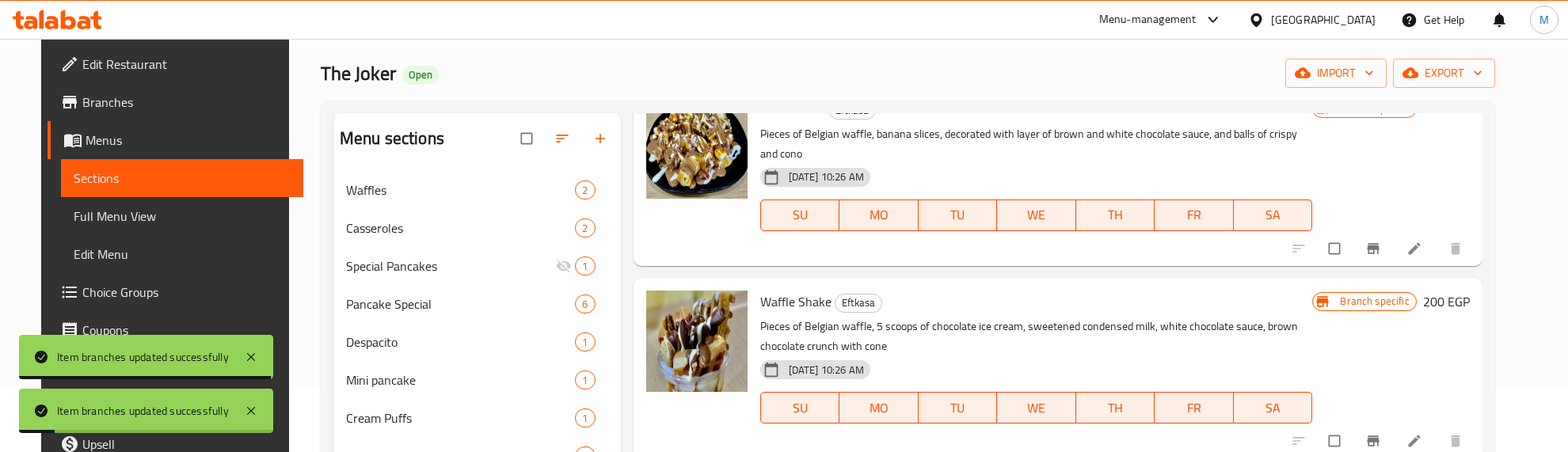
scroll to position [99, 0]
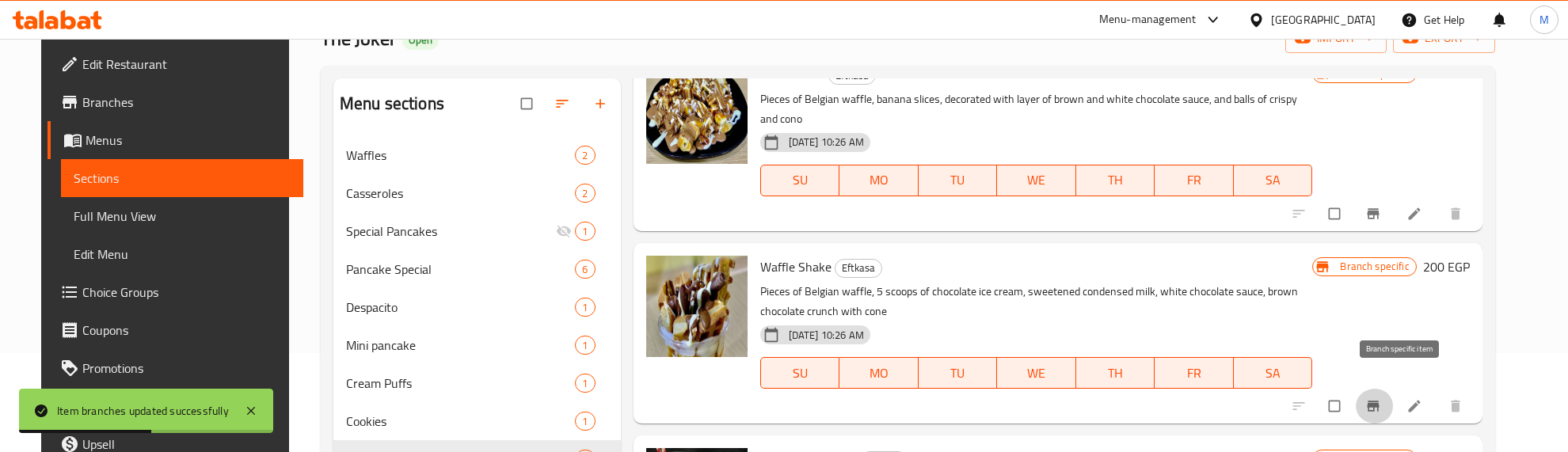
click at [1381, 399] on icon "Branch-specific-item" at bounding box center [1373, 406] width 16 height 16
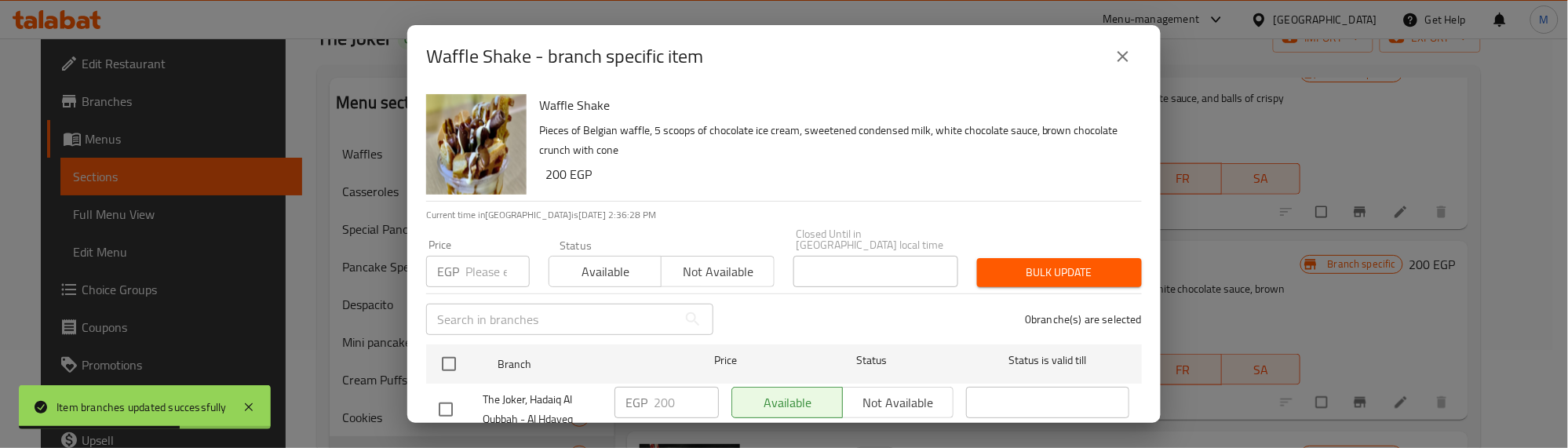
click at [450, 354] on input "checkbox" at bounding box center [449, 364] width 33 height 33
checkbox input "true"
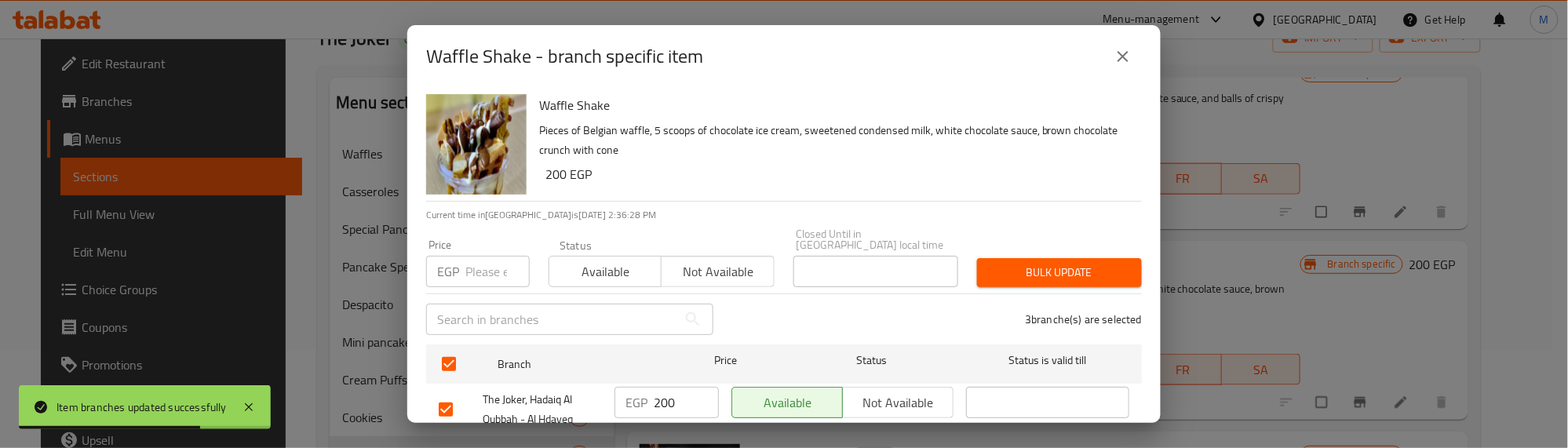
click at [484, 261] on input "number" at bounding box center [497, 272] width 64 height 32
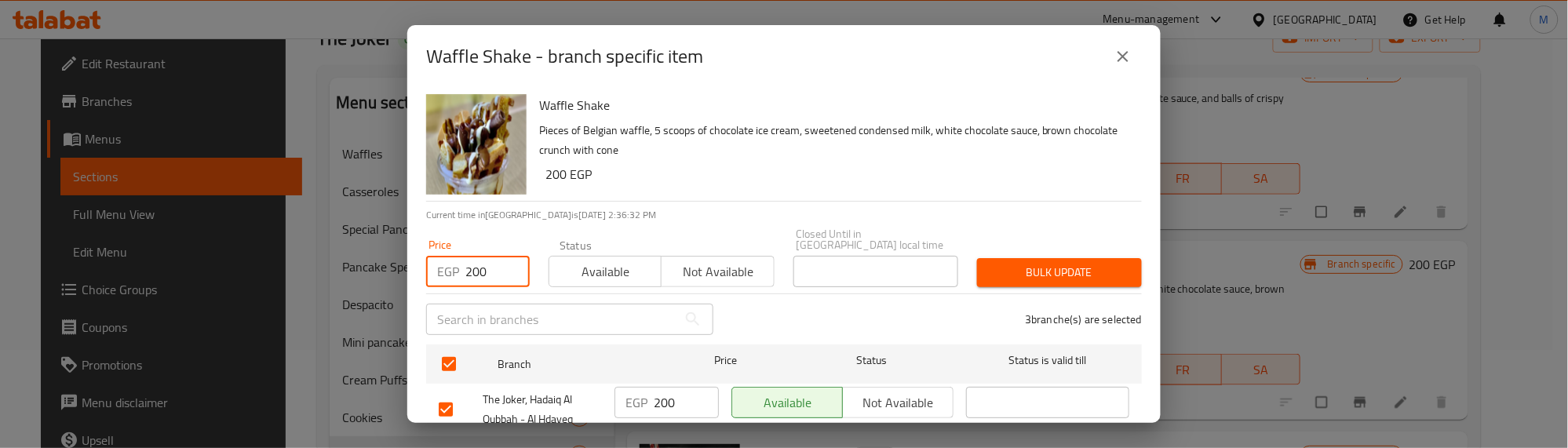
type input "200"
click at [977, 258] on button "Bulk update" at bounding box center [1059, 273] width 165 height 29
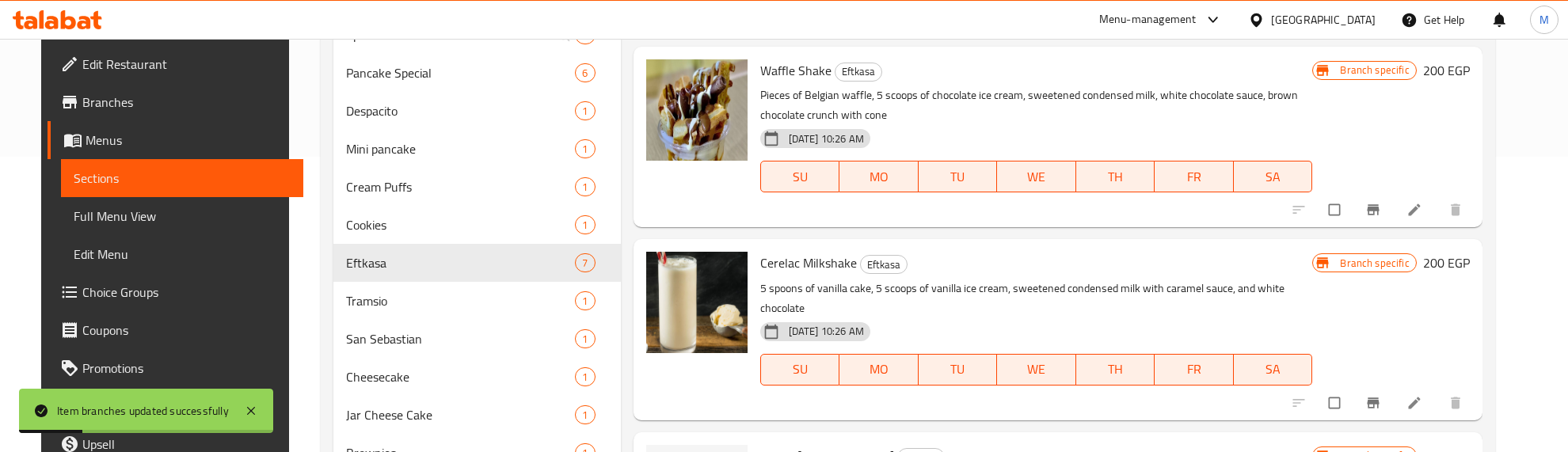
scroll to position [297, 0]
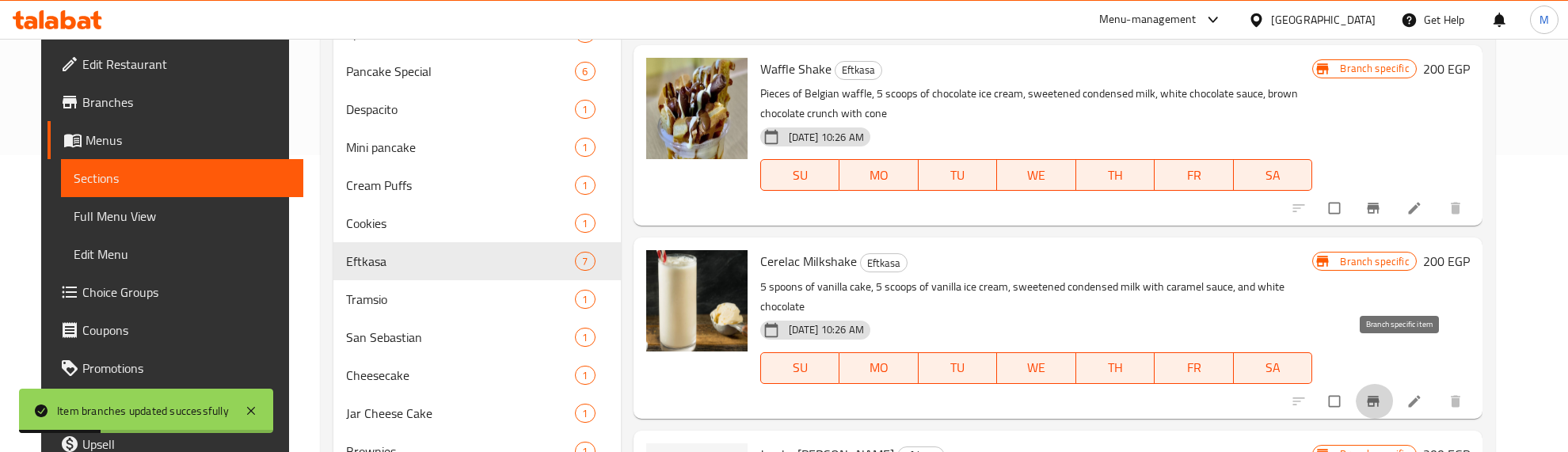
click at [1381, 394] on icon "Branch-specific-item" at bounding box center [1373, 401] width 16 height 16
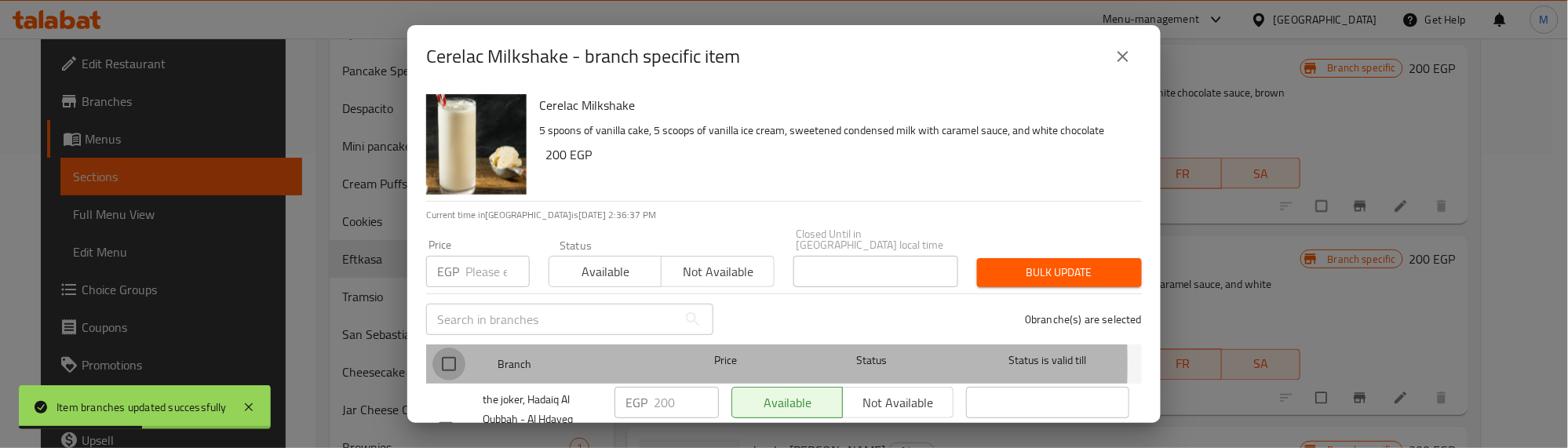
drag, startPoint x: 444, startPoint y: 354, endPoint x: 490, endPoint y: 259, distance: 105.6
click at [444, 351] on input "checkbox" at bounding box center [449, 364] width 33 height 33
checkbox input "true"
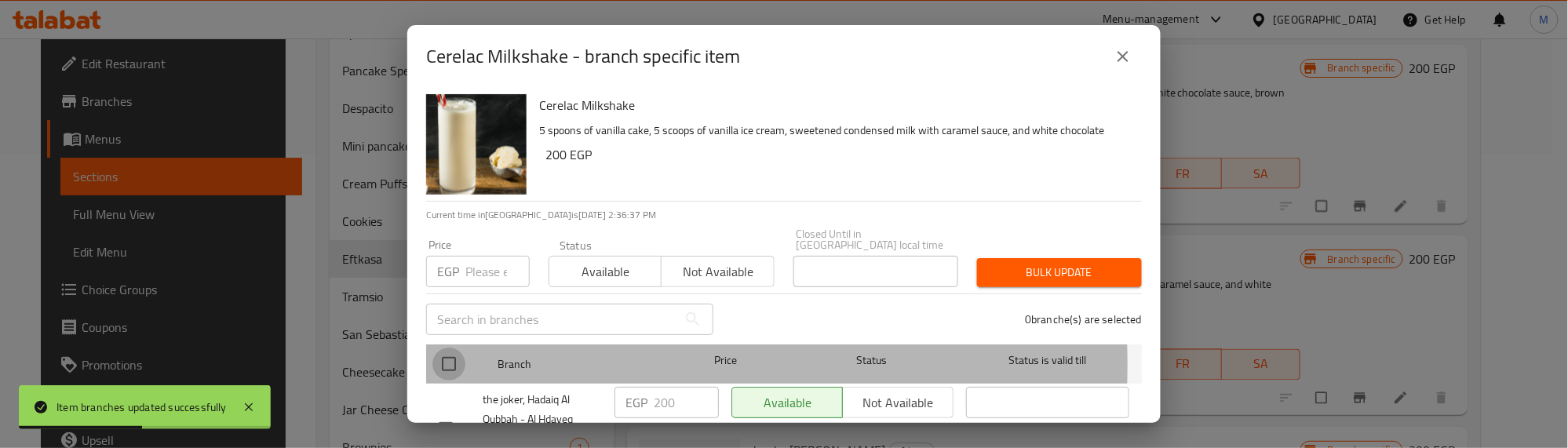
checkbox input "true"
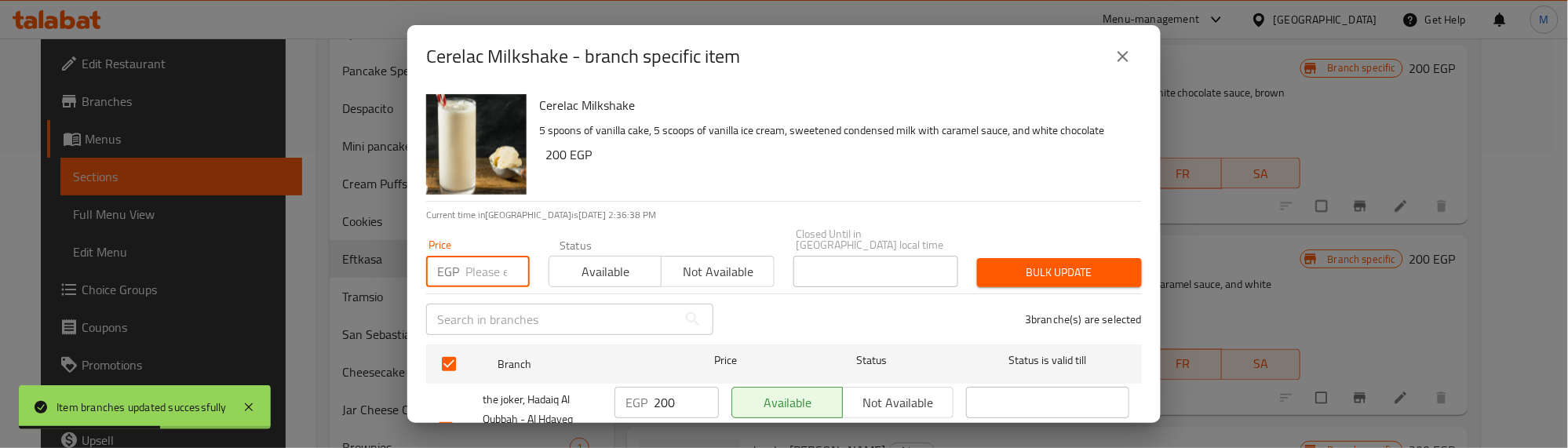
click at [481, 269] on input "number" at bounding box center [497, 272] width 64 height 32
type input "200"
click at [1002, 263] on span "Bulk update" at bounding box center [1059, 273] width 140 height 19
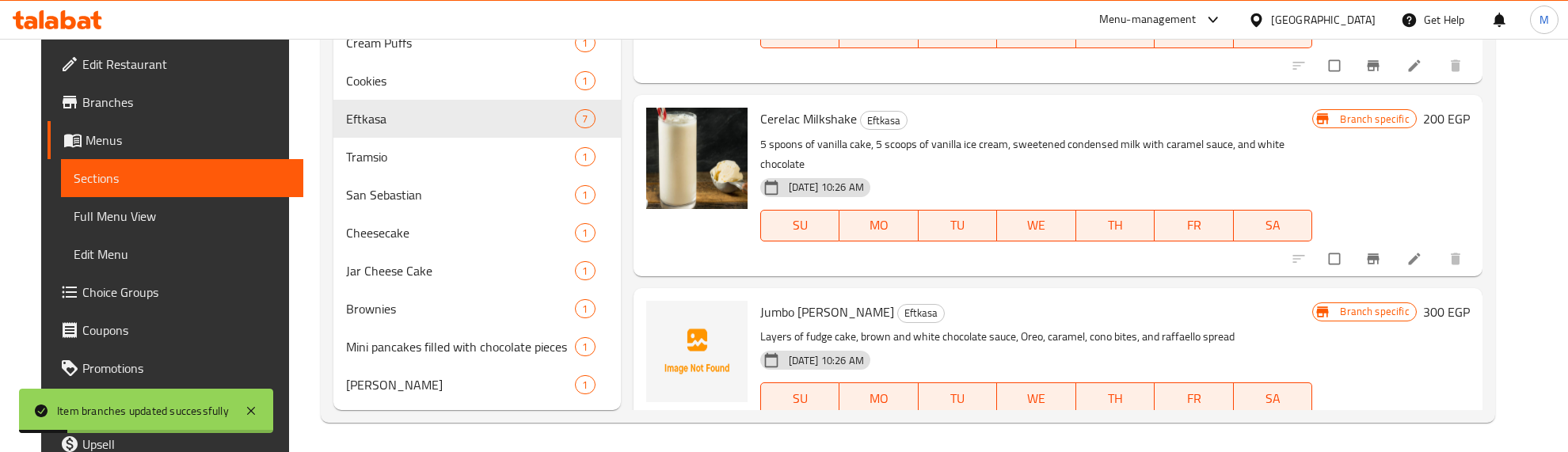
scroll to position [441, 0]
click at [1381, 422] on icon "Branch-specific-item" at bounding box center [1373, 430] width 16 height 16
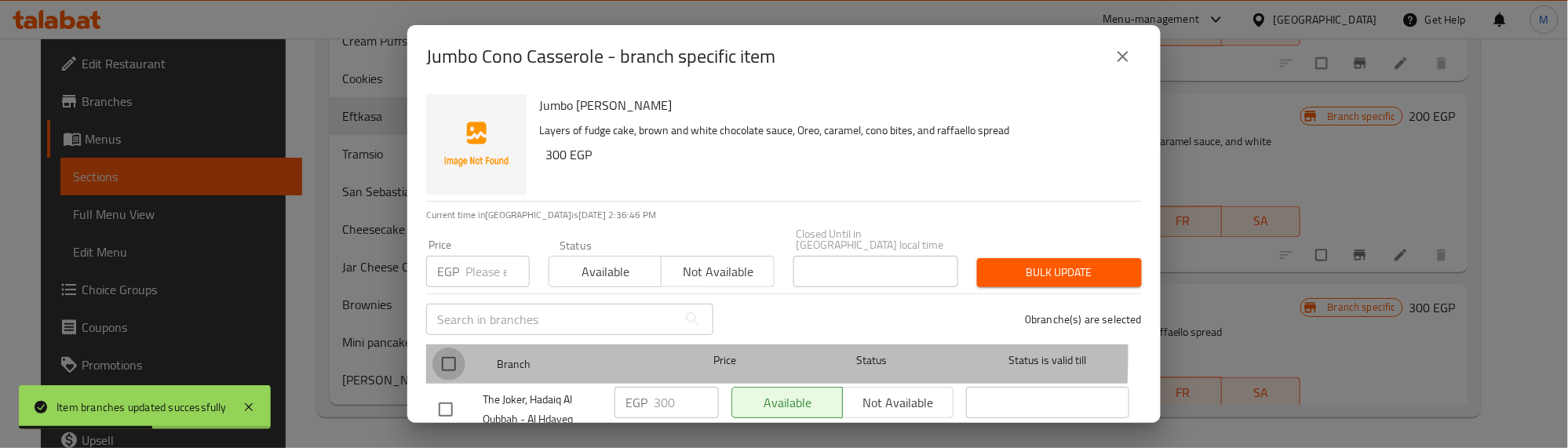
click at [455, 348] on input "checkbox" at bounding box center [449, 364] width 33 height 33
checkbox input "true"
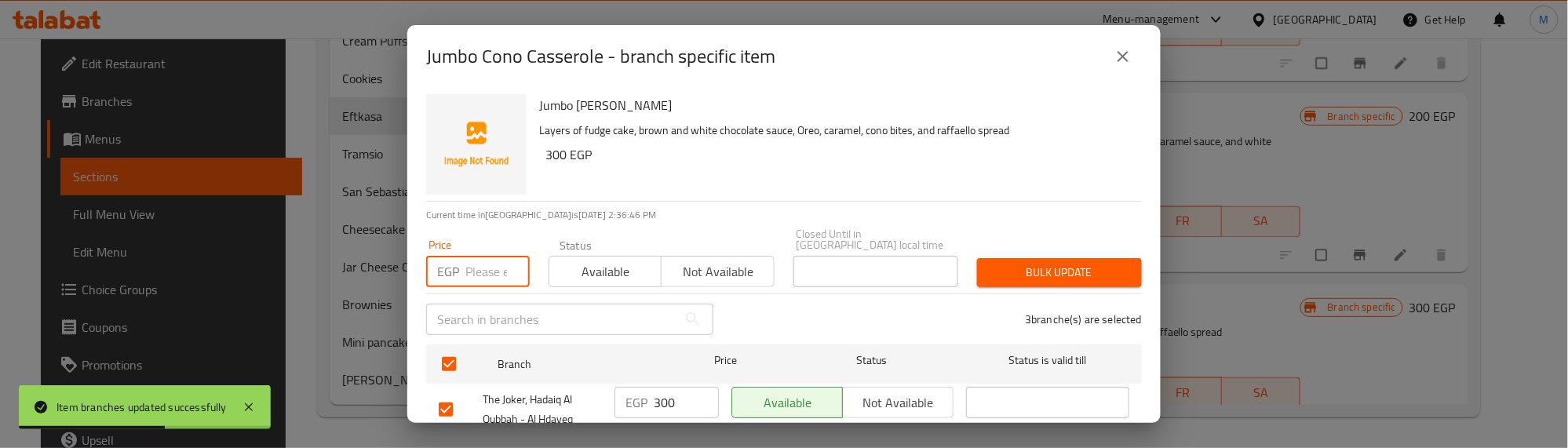
click at [491, 256] on input "number" at bounding box center [497, 272] width 64 height 32
type input "250"
click at [1072, 272] on button "Bulk update" at bounding box center [1059, 273] width 165 height 29
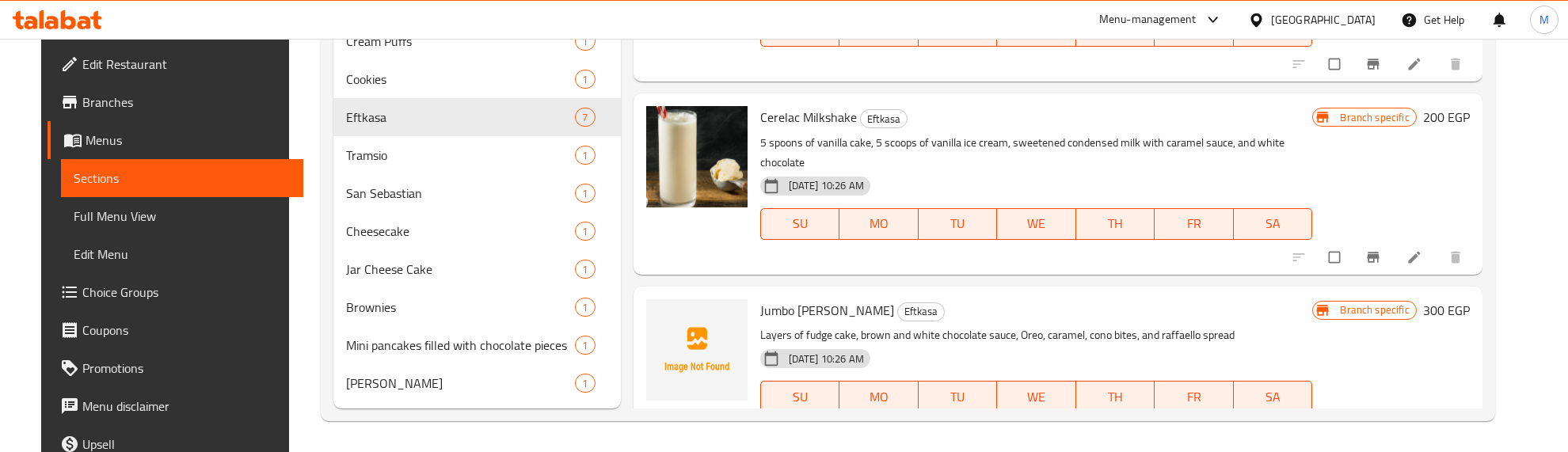
click at [1266, 299] on h6 "Jumbo Cono Casserole Eftkasa" at bounding box center [1036, 310] width 553 height 22
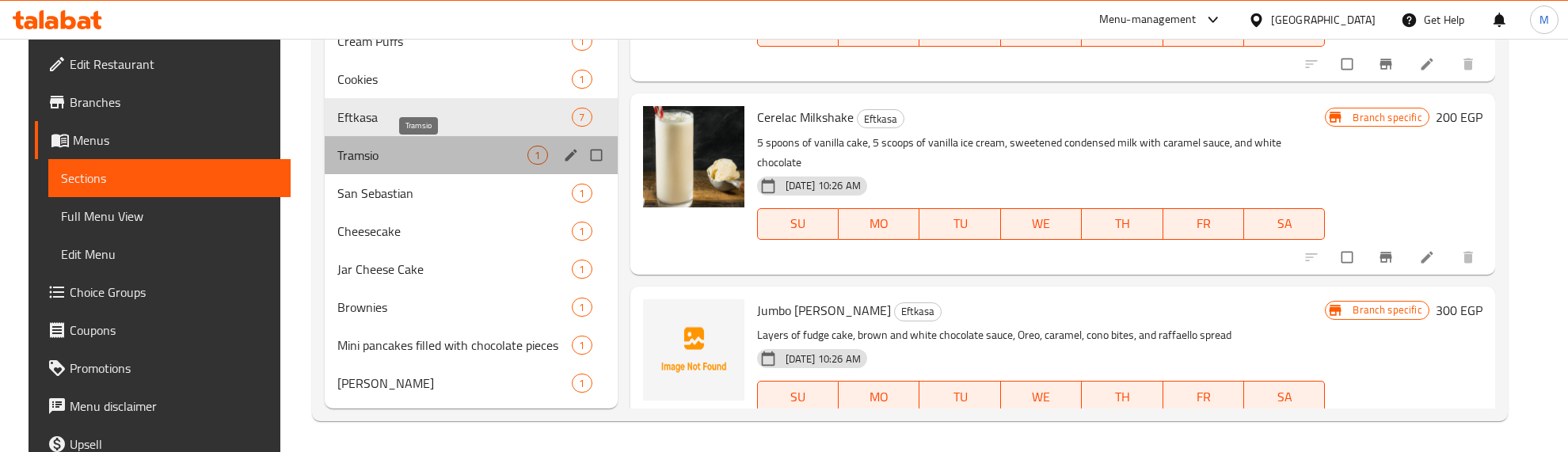
click at [418, 147] on span "Tramsio" at bounding box center [432, 156] width 190 height 19
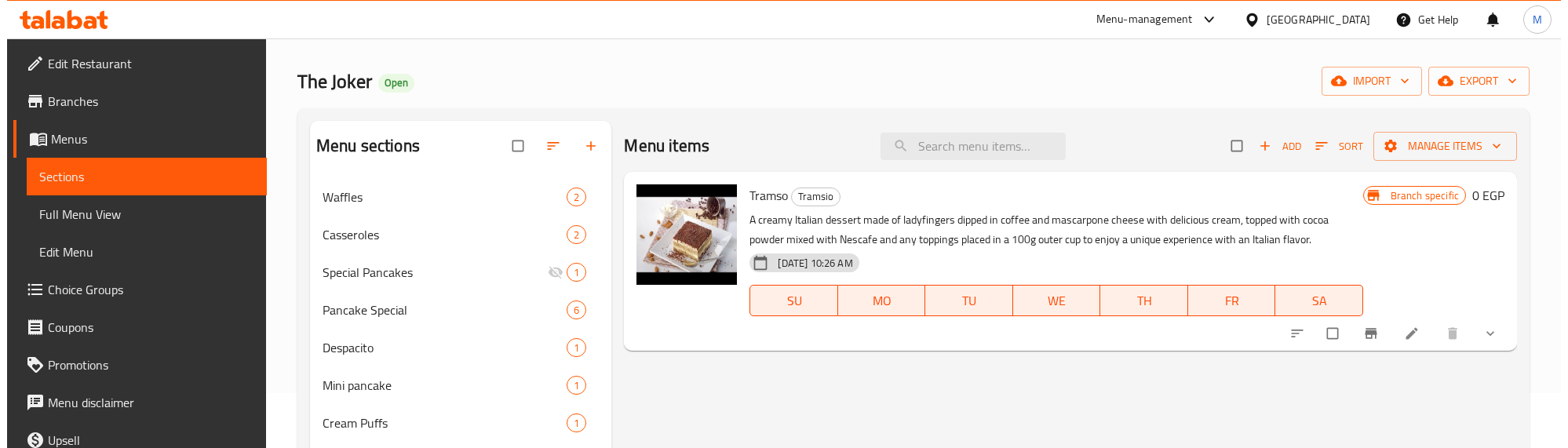
scroll to position [44, 0]
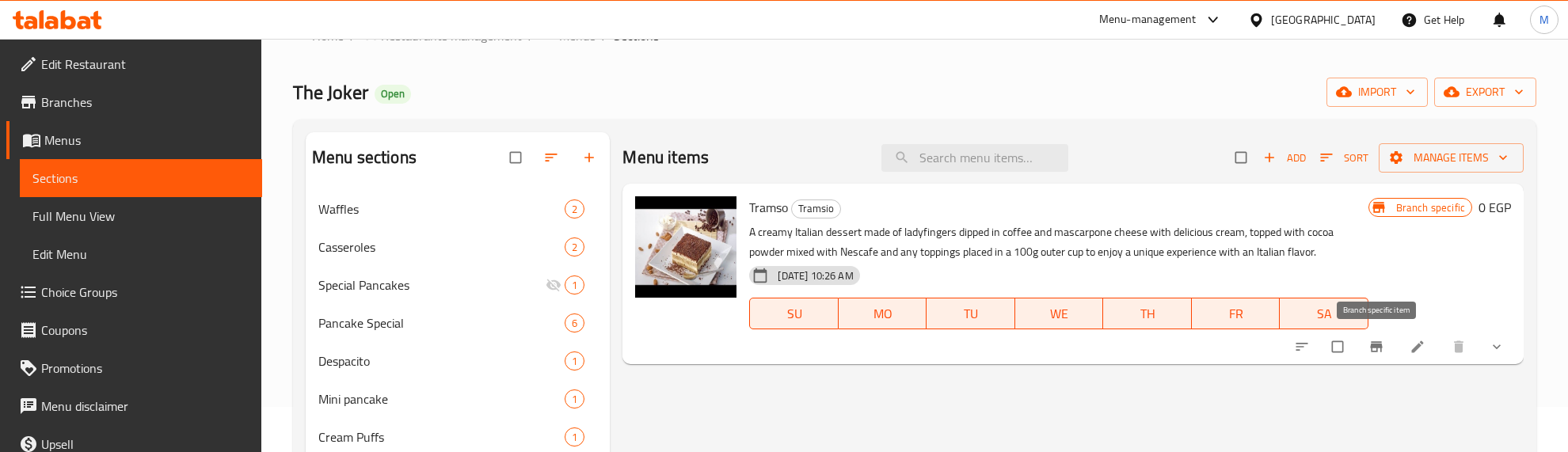
click at [1371, 346] on icon "Branch-specific-item" at bounding box center [1376, 347] width 12 height 11
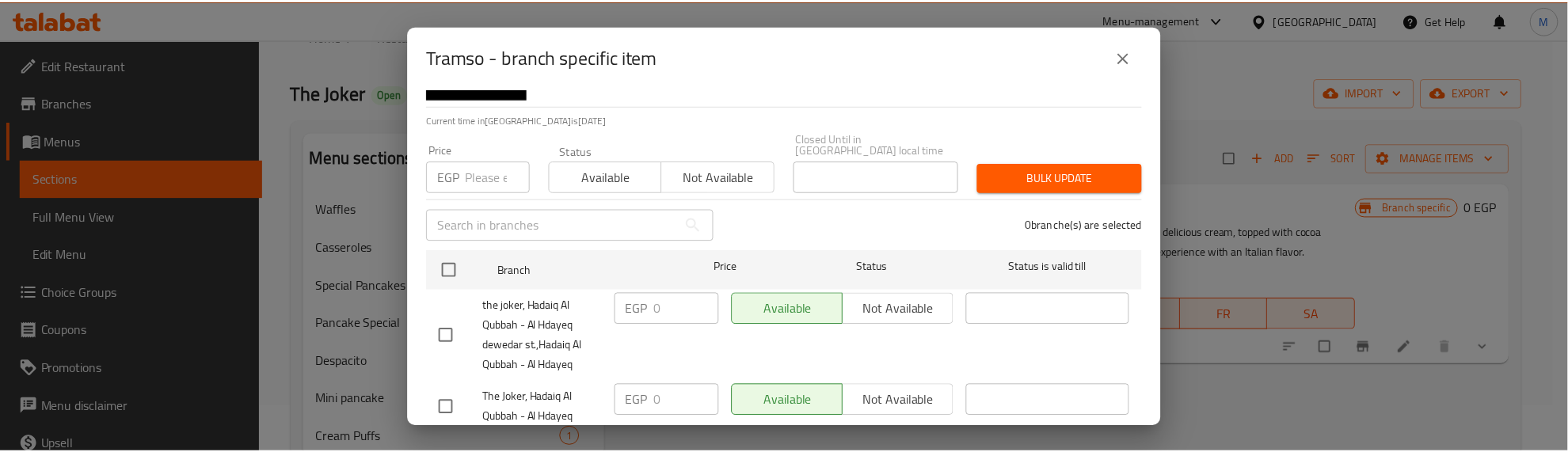
scroll to position [185, 0]
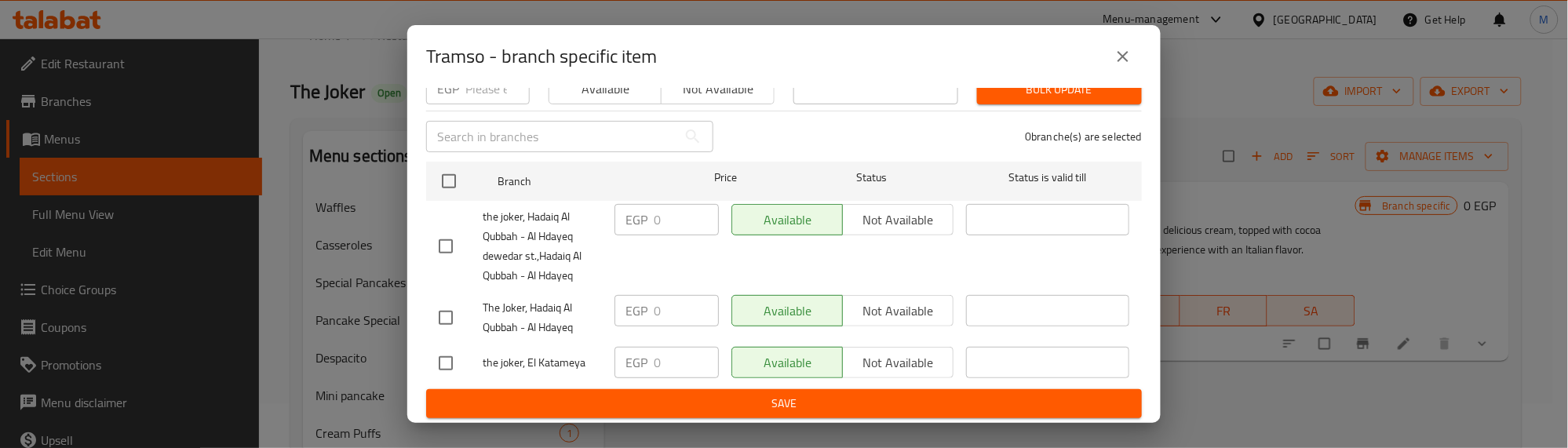
click at [1118, 51] on icon "close" at bounding box center [1123, 57] width 19 height 19
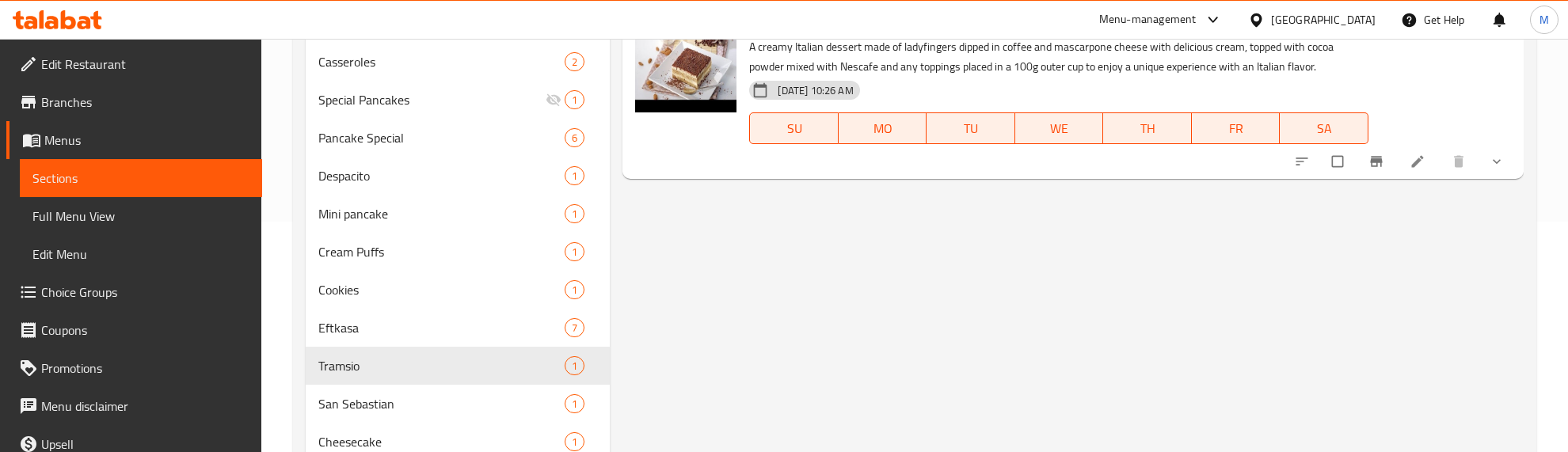
scroll to position [243, 0]
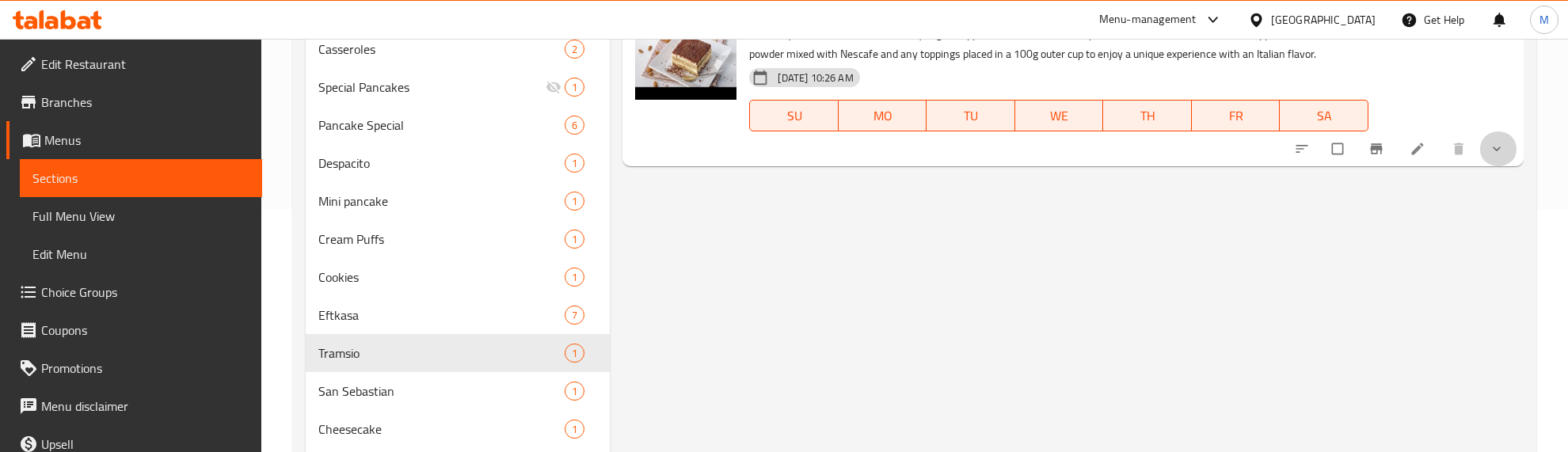
drag, startPoint x: 1487, startPoint y: 148, endPoint x: 1476, endPoint y: 159, distance: 15.6
click at [1487, 148] on button "show more" at bounding box center [1498, 149] width 38 height 35
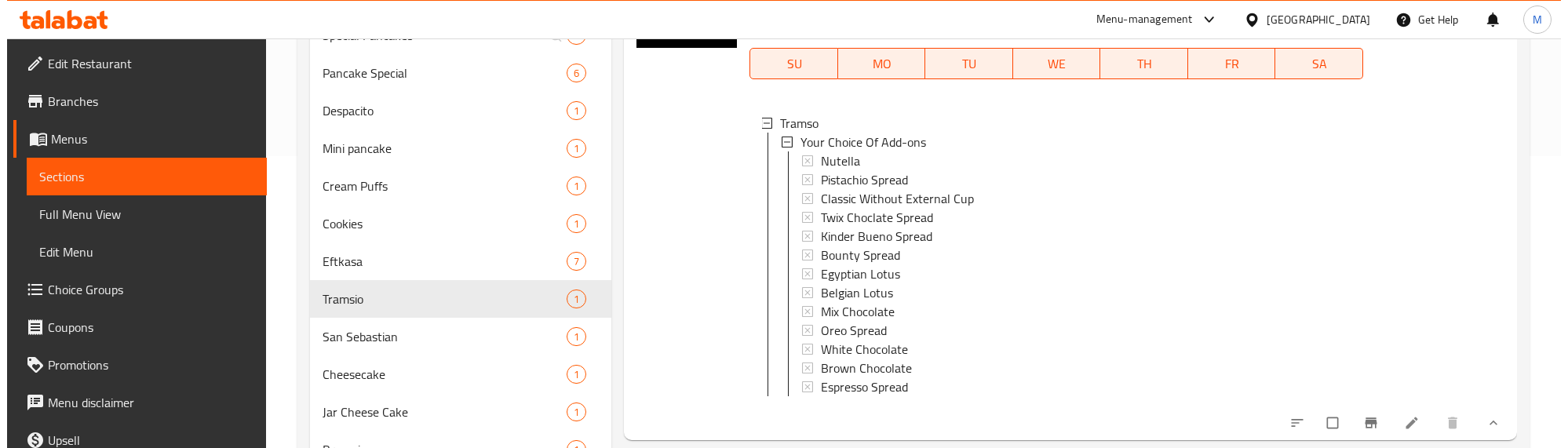
scroll to position [339, 0]
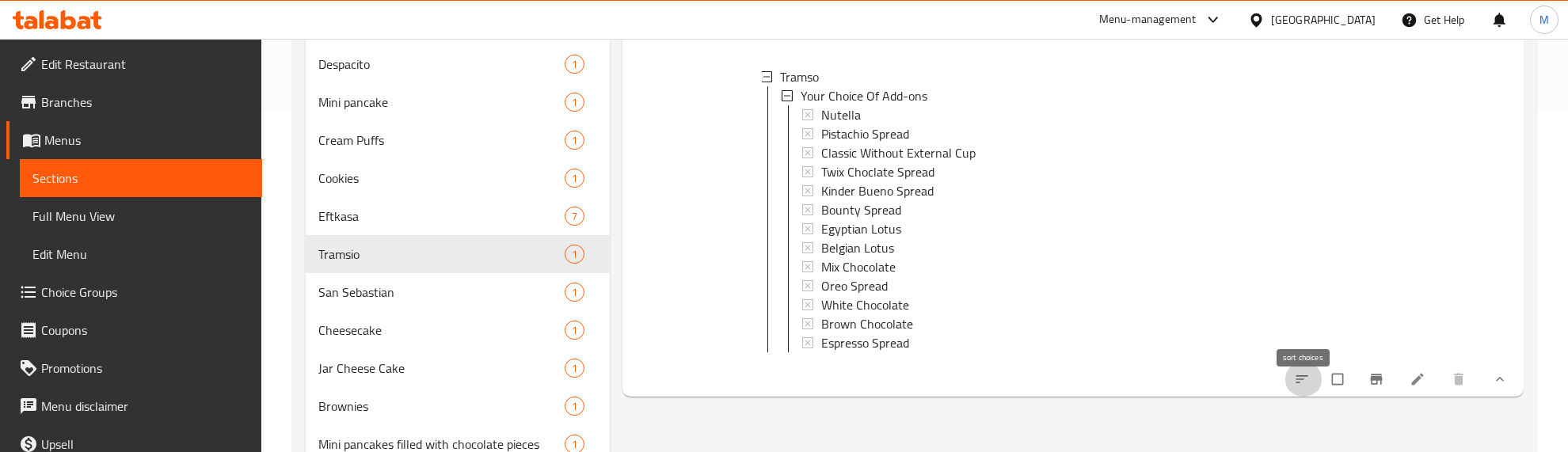
click at [1305, 388] on icon "sort-choices" at bounding box center [1302, 379] width 16 height 16
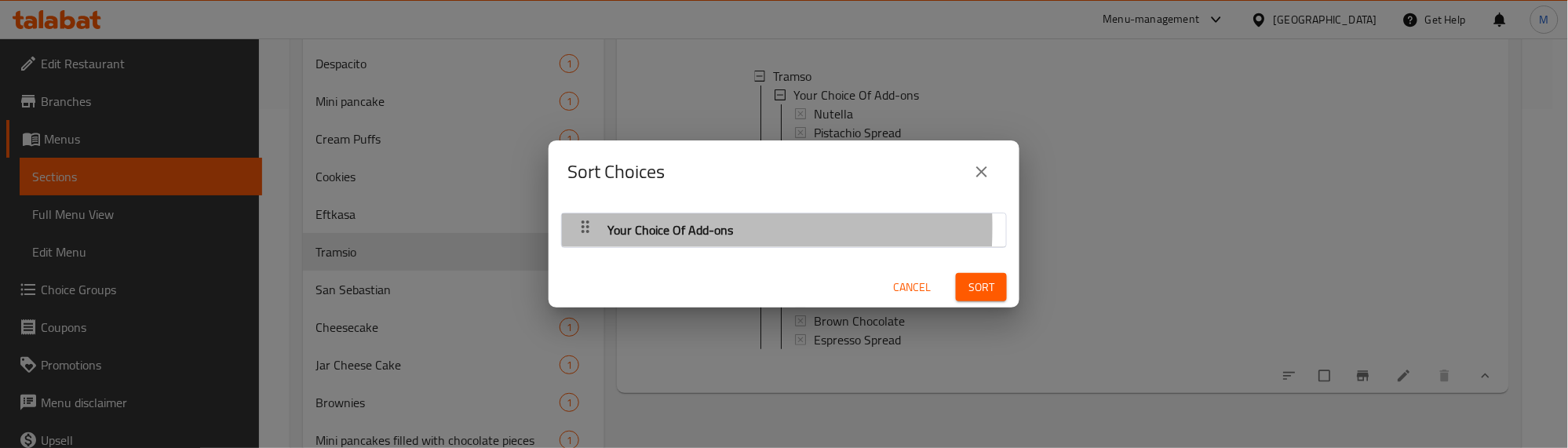
click at [583, 227] on icon "button" at bounding box center [585, 226] width 8 height 13
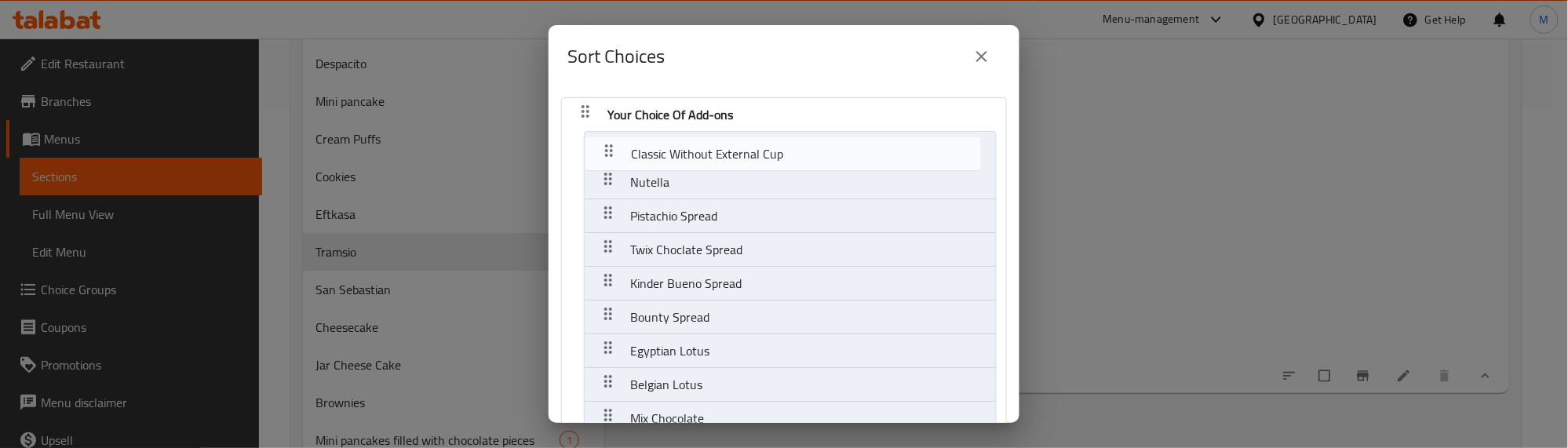
drag, startPoint x: 613, startPoint y: 215, endPoint x: 612, endPoint y: 146, distance: 69.0
click at [612, 146] on nav "Your Choice Of Add-ons Nutella Pistachio Spread Classic Without External Cup Tw…" at bounding box center [784, 341] width 446 height 488
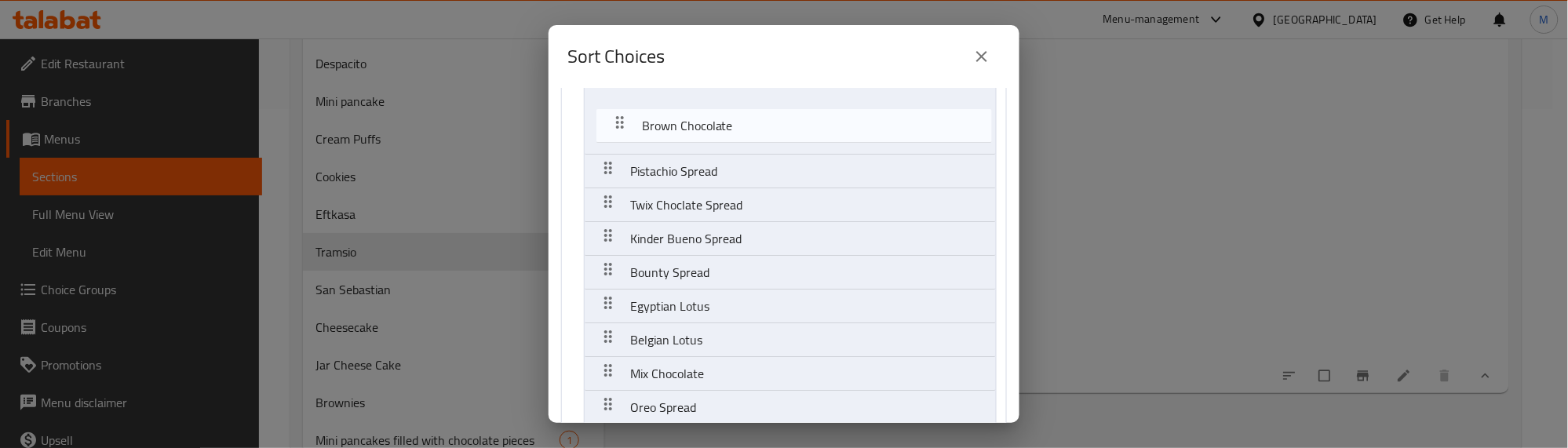
scroll to position [0, 0]
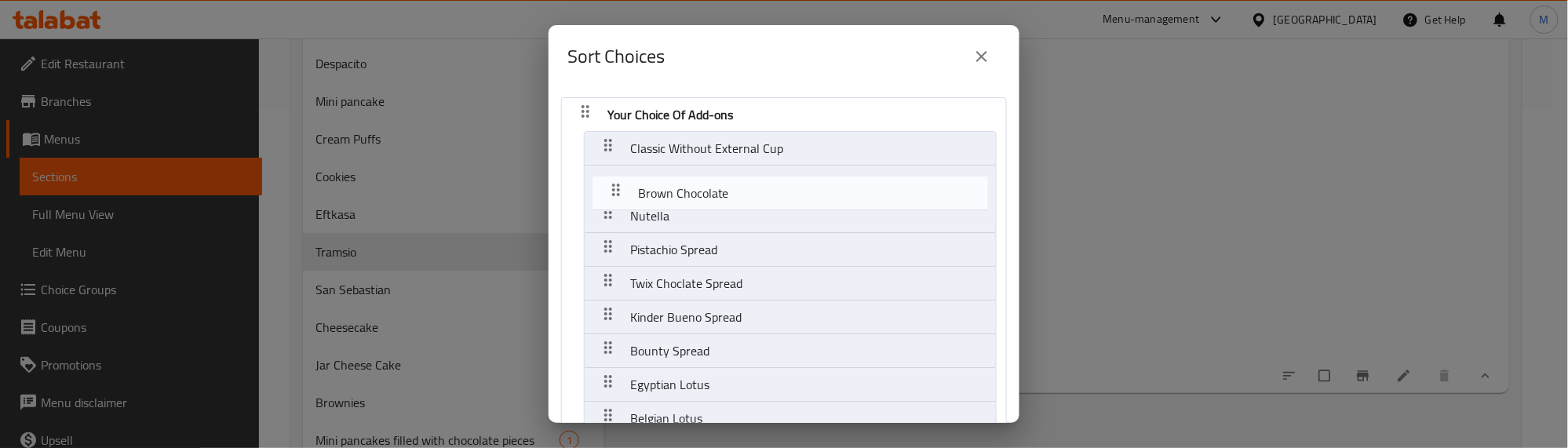
drag, startPoint x: 608, startPoint y: 287, endPoint x: 617, endPoint y: 180, distance: 107.4
click at [617, 180] on nav "Your Choice Of Add-ons Classic Without External Cup Nutella Pistachio Spread Tw…" at bounding box center [784, 341] width 446 height 488
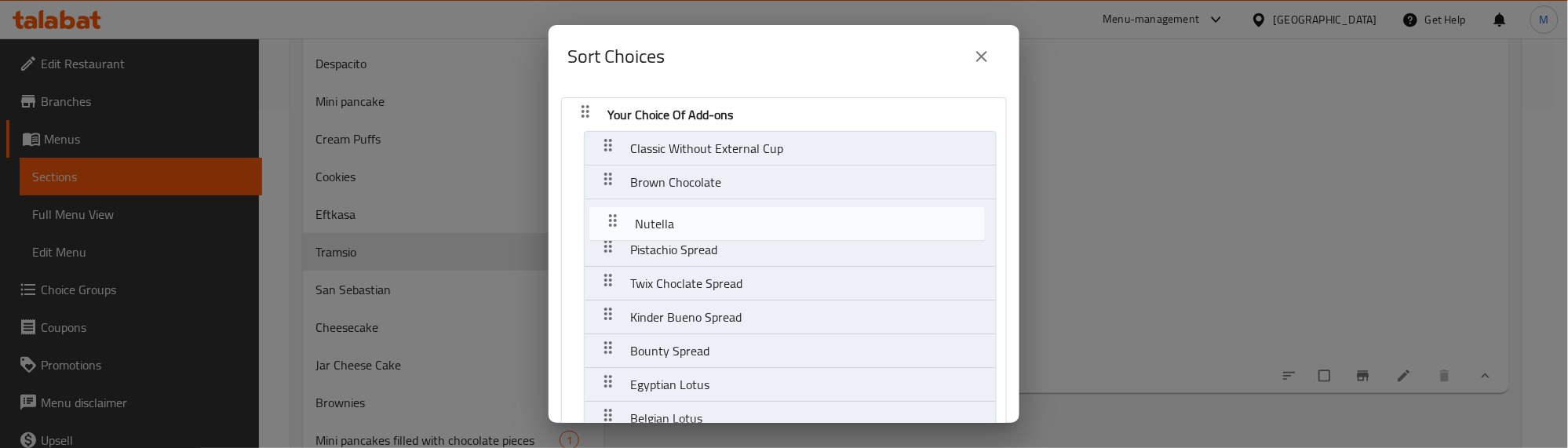
click at [612, 210] on nav "Your Choice Of Add-ons Classic Without External Cup Brown Chocolate Nutella Pis…" at bounding box center [784, 341] width 446 height 488
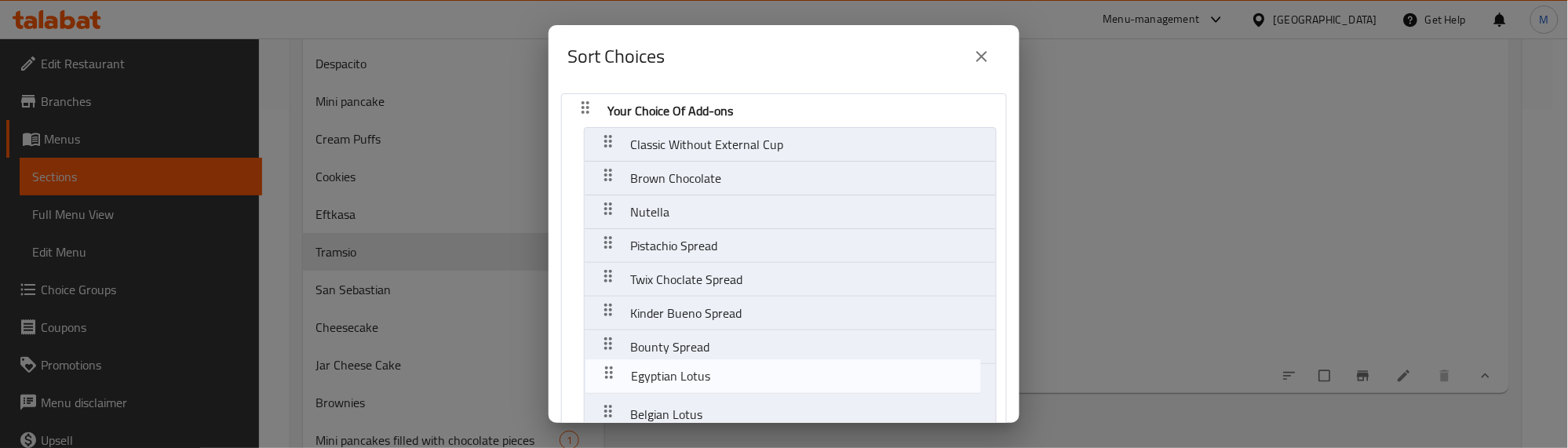
scroll to position [5, 0]
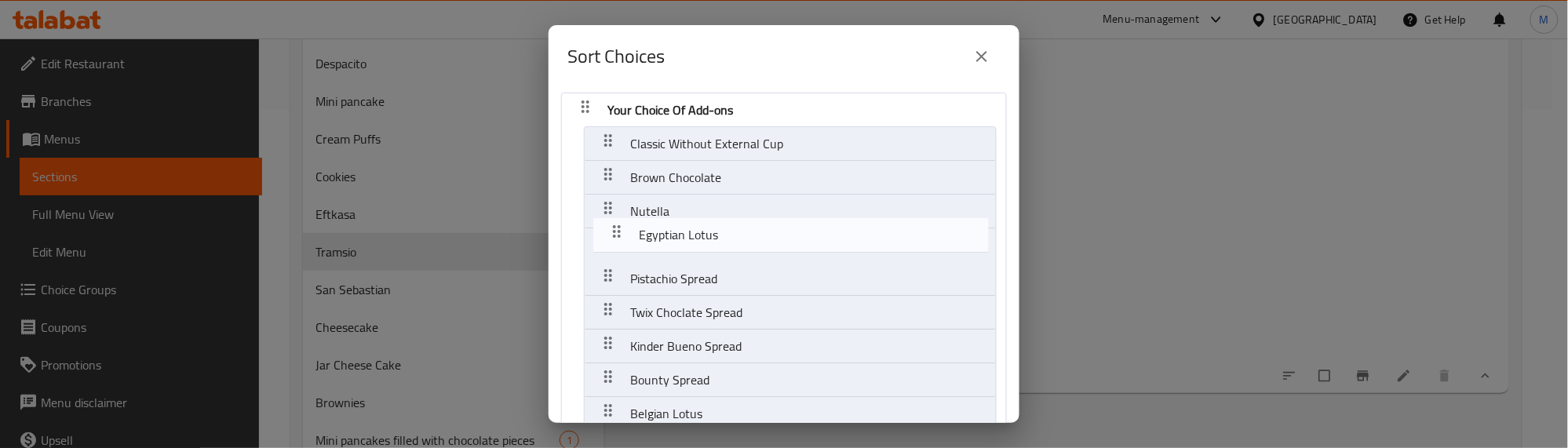
drag, startPoint x: 613, startPoint y: 381, endPoint x: 622, endPoint y: 224, distance: 157.3
click at [622, 224] on nav "Your Choice Of Add-ons Classic Without External Cup Brown Chocolate Nutella Pis…" at bounding box center [784, 336] width 446 height 488
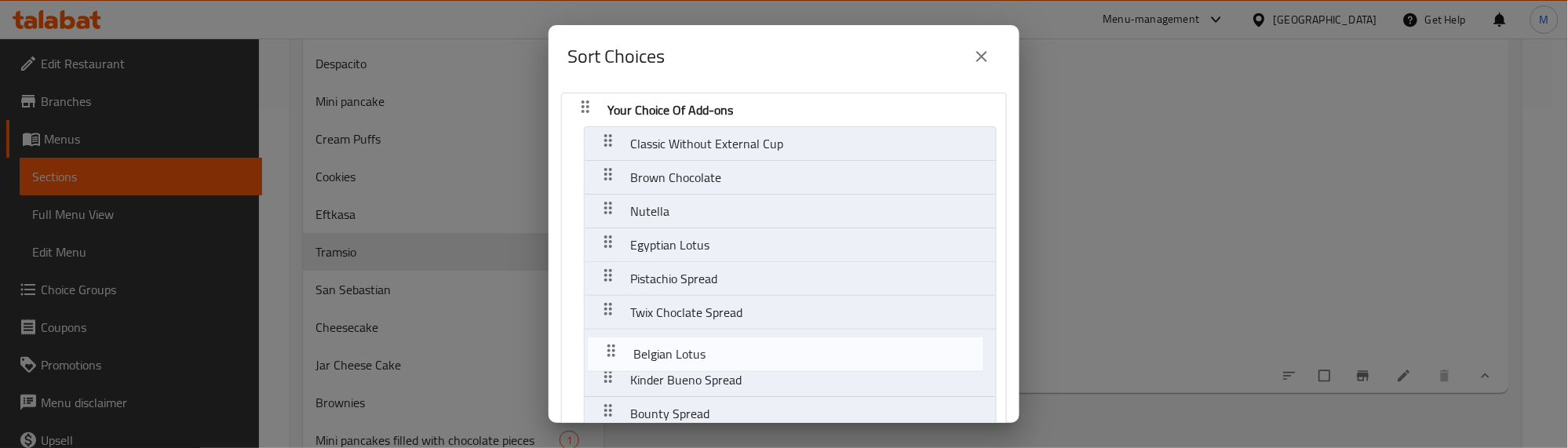
scroll to position [13, 0]
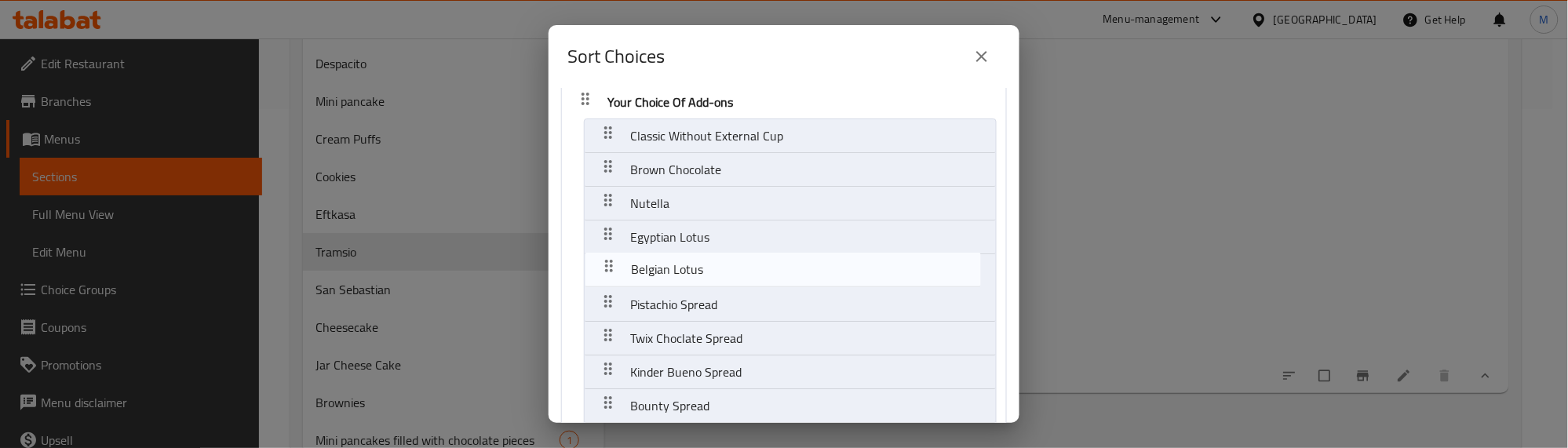
drag, startPoint x: 608, startPoint y: 412, endPoint x: 608, endPoint y: 263, distance: 149.0
click at [608, 263] on nav "Your Choice Of Add-ons Classic Without External Cup Brown Chocolate Nutella Egy…" at bounding box center [784, 329] width 446 height 488
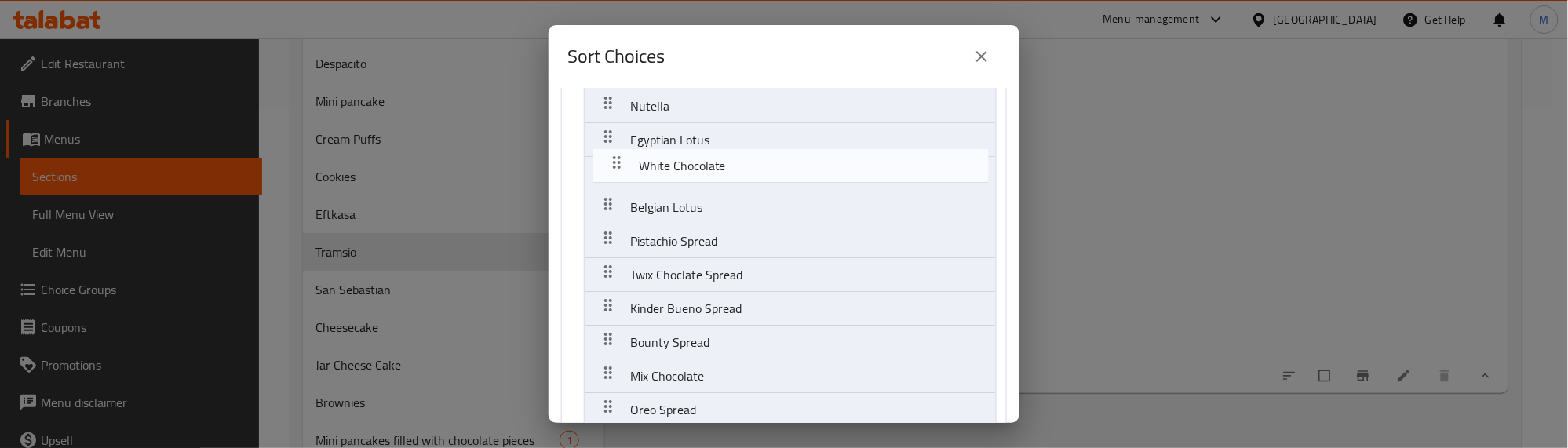
scroll to position [107, 0]
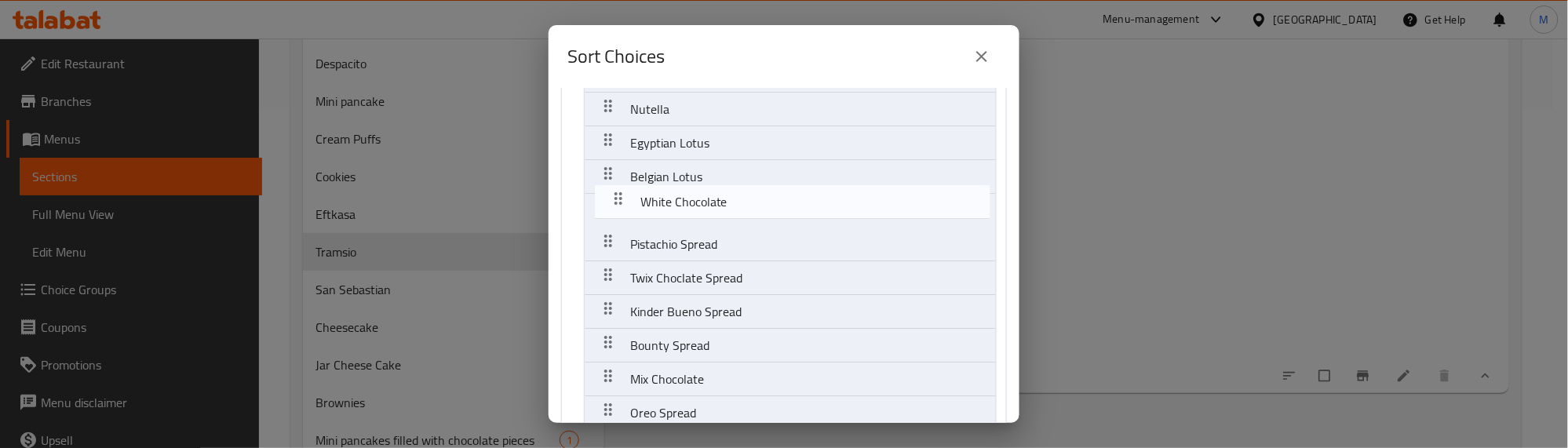
drag, startPoint x: 606, startPoint y: 311, endPoint x: 616, endPoint y: 198, distance: 113.4
click at [616, 198] on nav "Your Choice Of Add-ons Classic Without External Cup Brown Chocolate Nutella Egy…" at bounding box center [784, 234] width 446 height 488
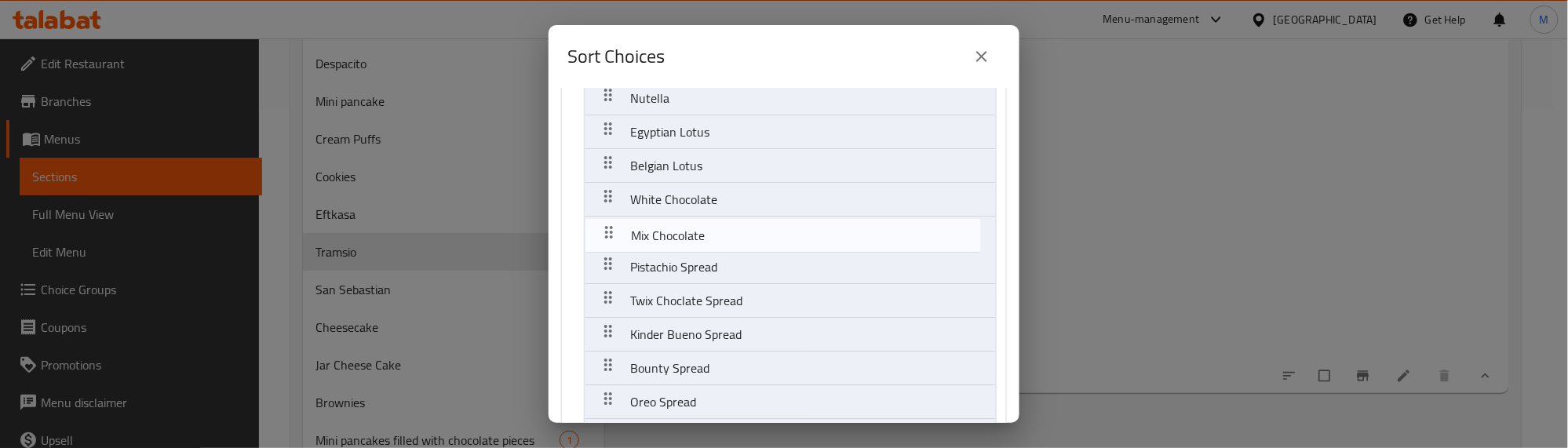
drag, startPoint x: 606, startPoint y: 257, endPoint x: 606, endPoint y: 228, distance: 29.0
click at [606, 228] on nav "Your Choice Of Add-ons Classic Without External Cup Brown Chocolate Nutella Egy…" at bounding box center [784, 224] width 446 height 488
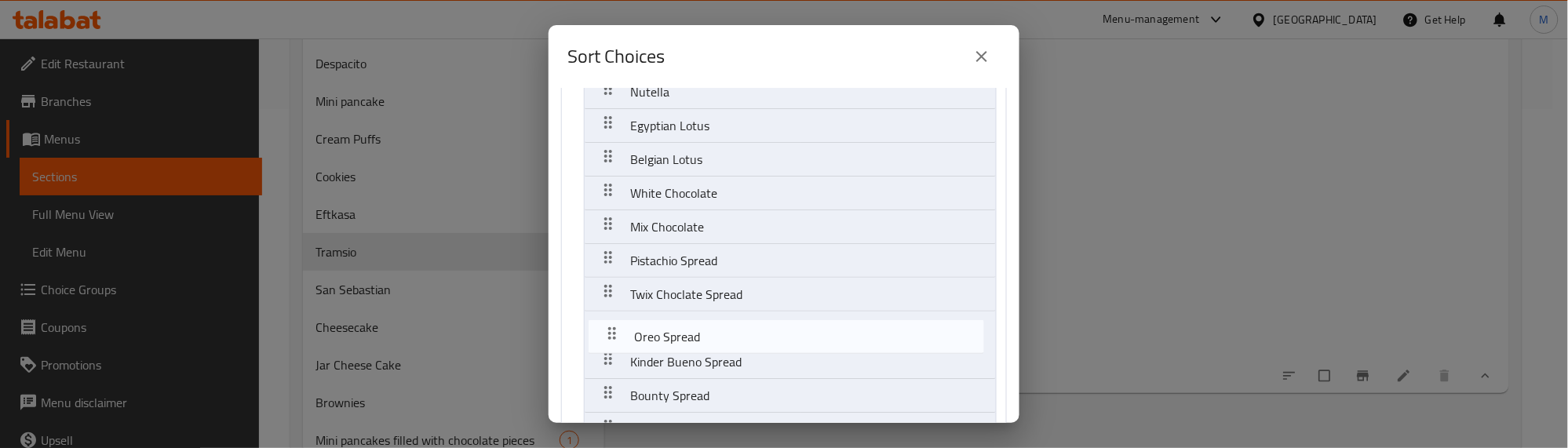
scroll to position [127, 0]
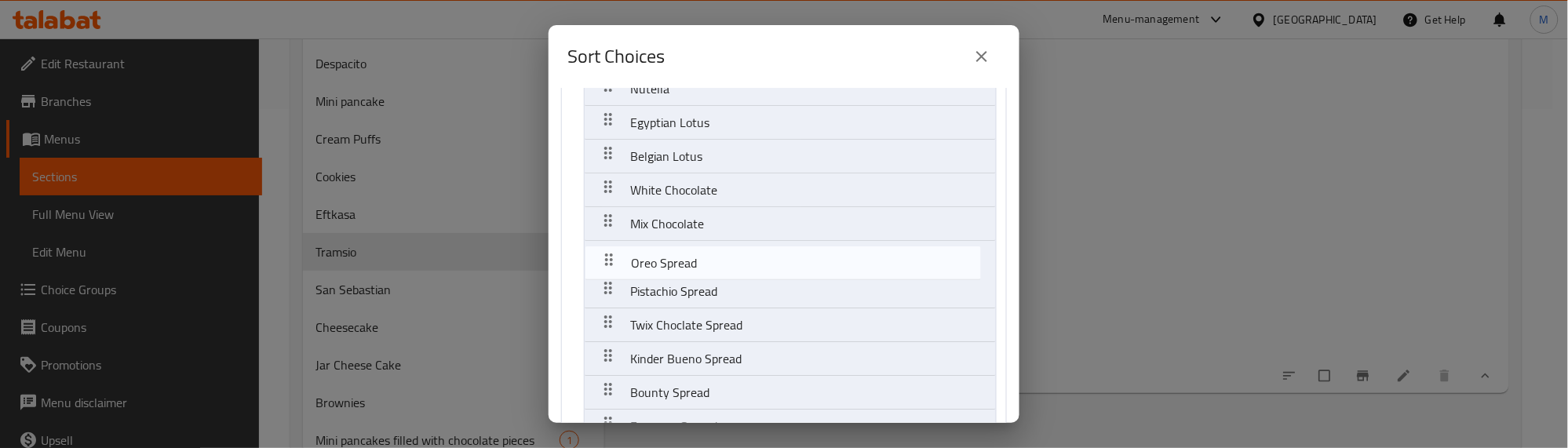
drag, startPoint x: 608, startPoint y: 398, endPoint x: 606, endPoint y: 252, distance: 146.0
click at [606, 252] on nav "Your Choice Of Add-ons Classic Without External Cup Brown Chocolate Nutella Egy…" at bounding box center [784, 214] width 446 height 488
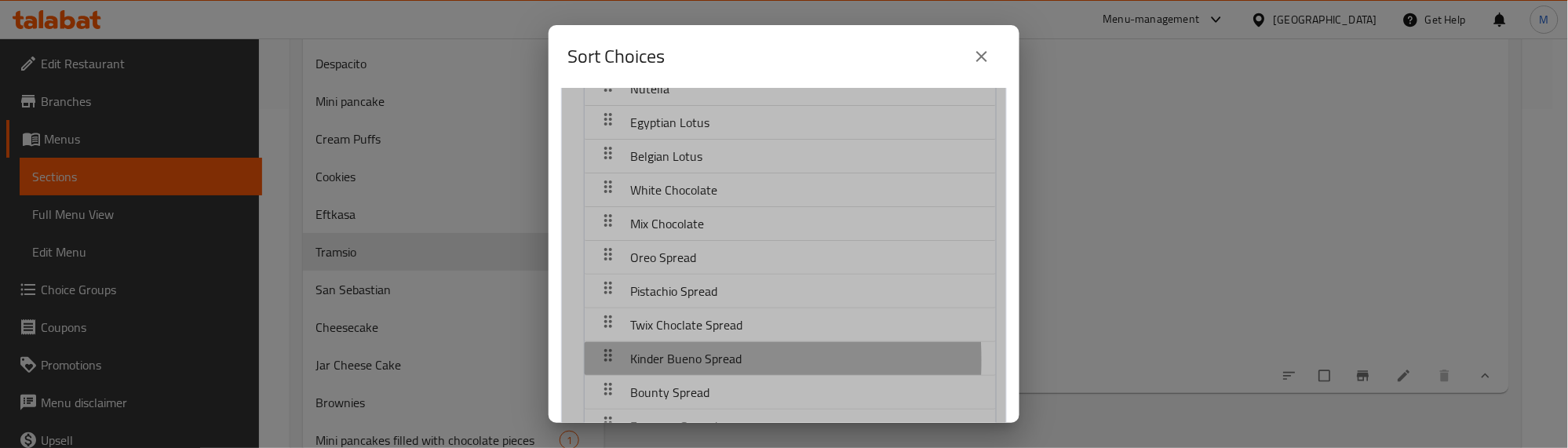
scroll to position [132, 0]
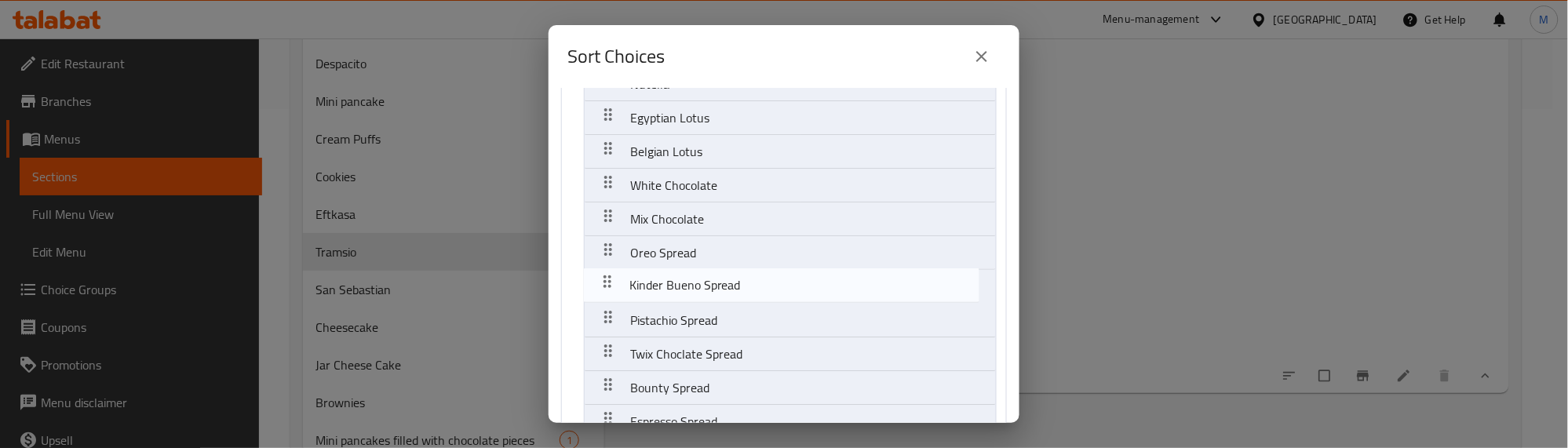
drag, startPoint x: 612, startPoint y: 361, endPoint x: 610, endPoint y: 278, distance: 83.0
click at [610, 278] on nav "Your Choice Of Add-ons Classic Without External Cup Brown Chocolate Nutella Egy…" at bounding box center [784, 209] width 446 height 488
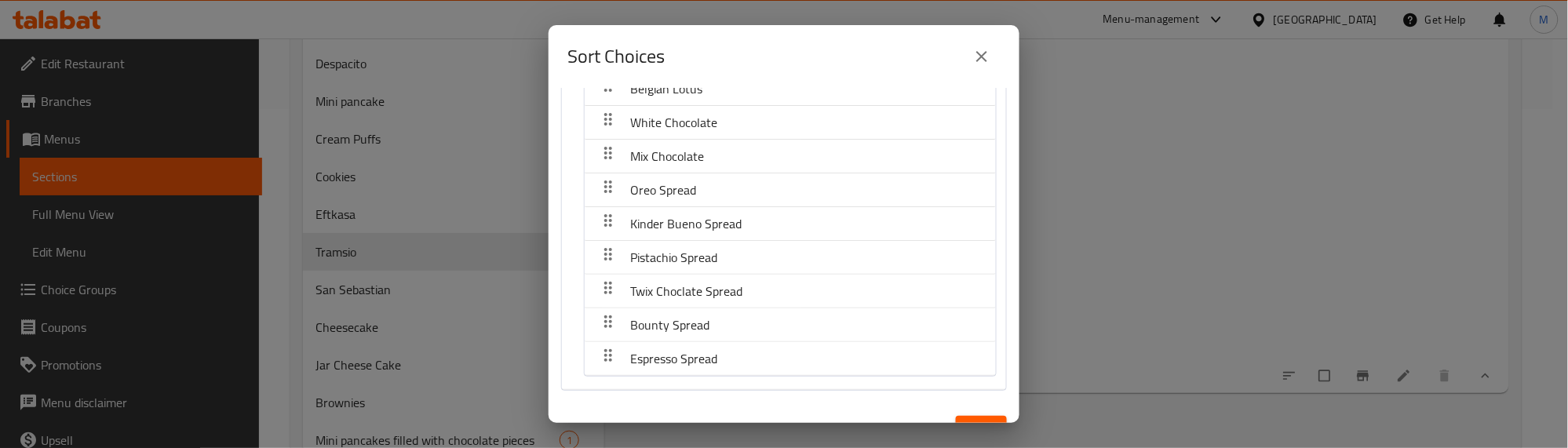
scroll to position [228, 0]
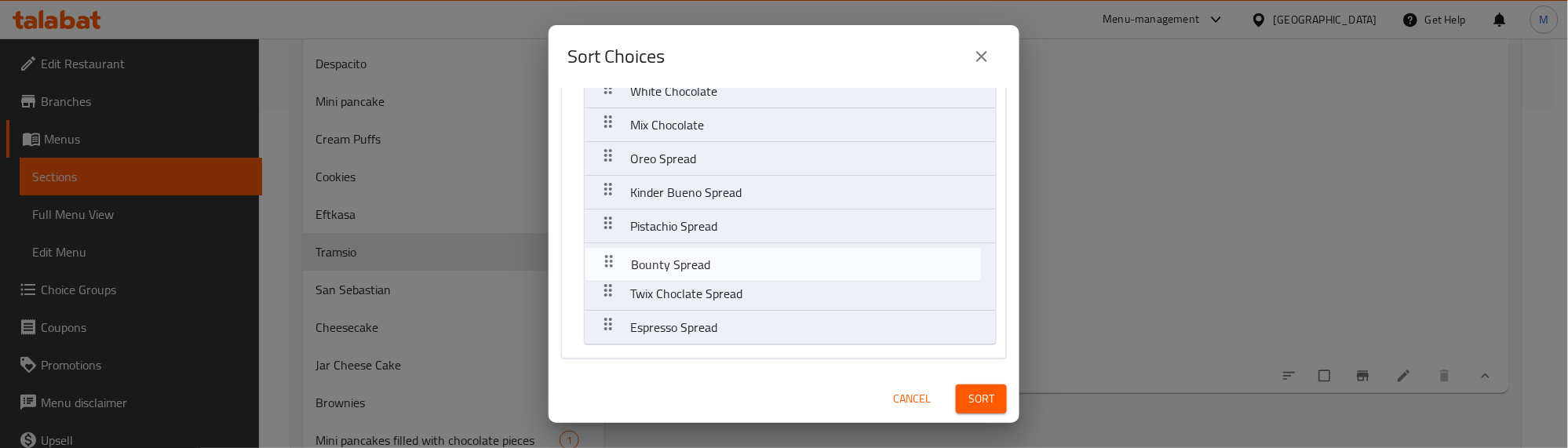
drag, startPoint x: 610, startPoint y: 283, endPoint x: 609, endPoint y: 248, distance: 35.0
click at [609, 248] on nav "Your Choice Of Add-ons Classic Without External Cup Brown Chocolate Nutella Egy…" at bounding box center [784, 115] width 446 height 488
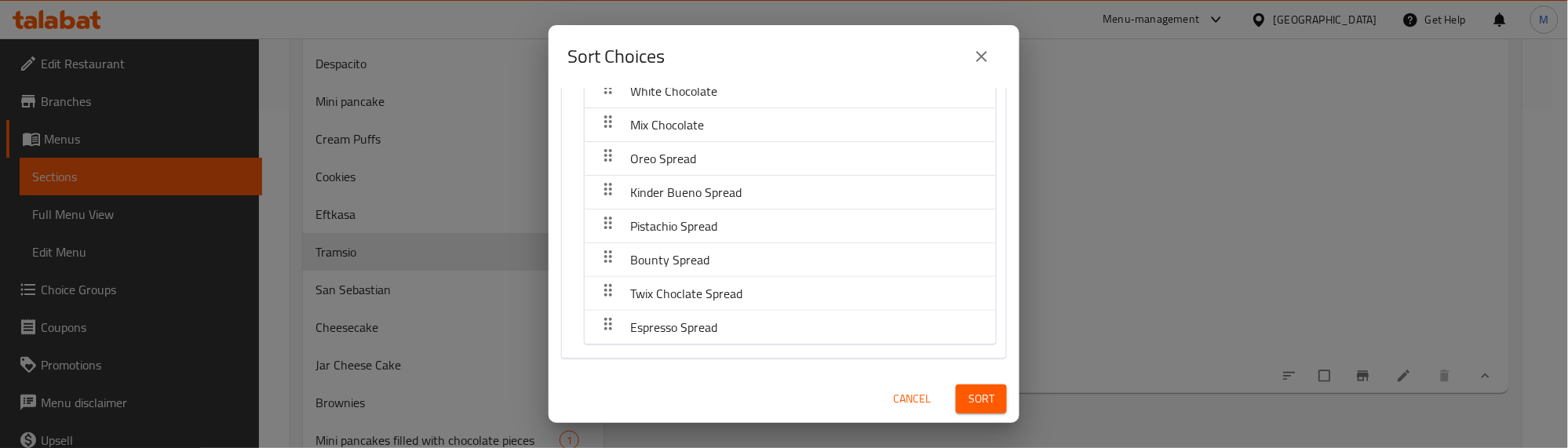
click at [969, 395] on span "Sort" at bounding box center [981, 399] width 26 height 19
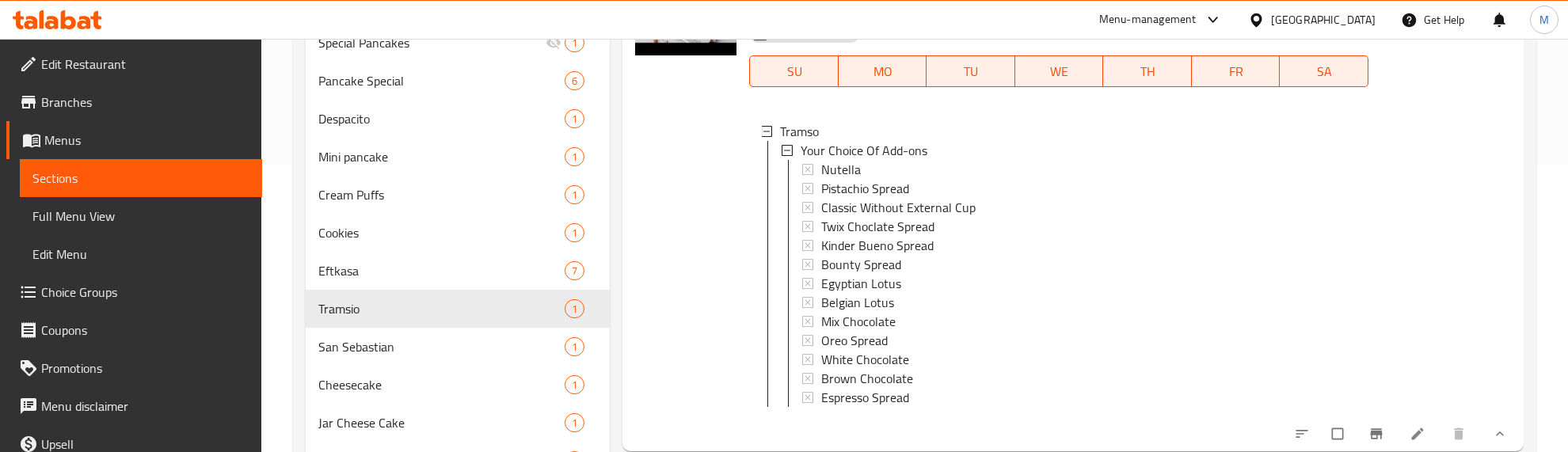
scroll to position [243, 0]
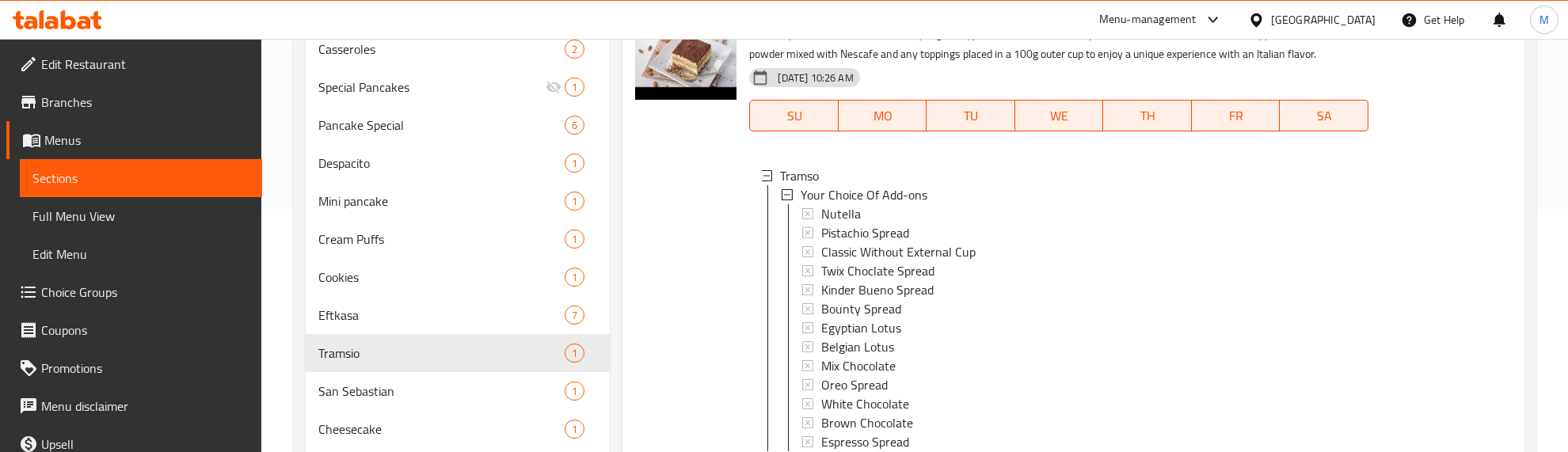
click at [694, 206] on div at bounding box center [685, 241] width 114 height 498
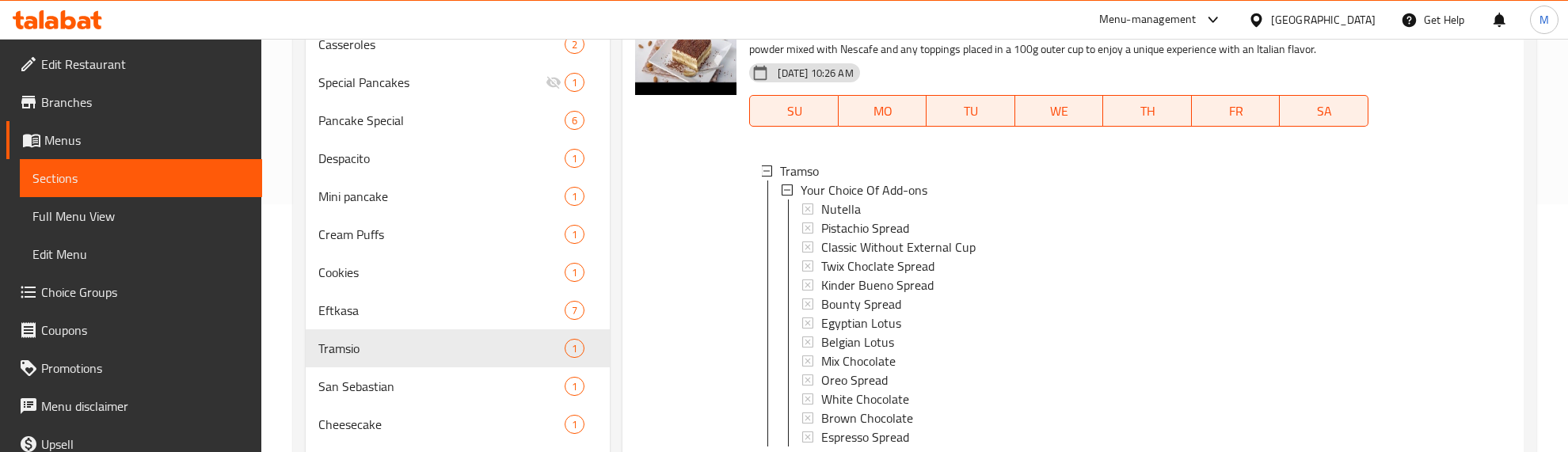
scroll to position [144, 0]
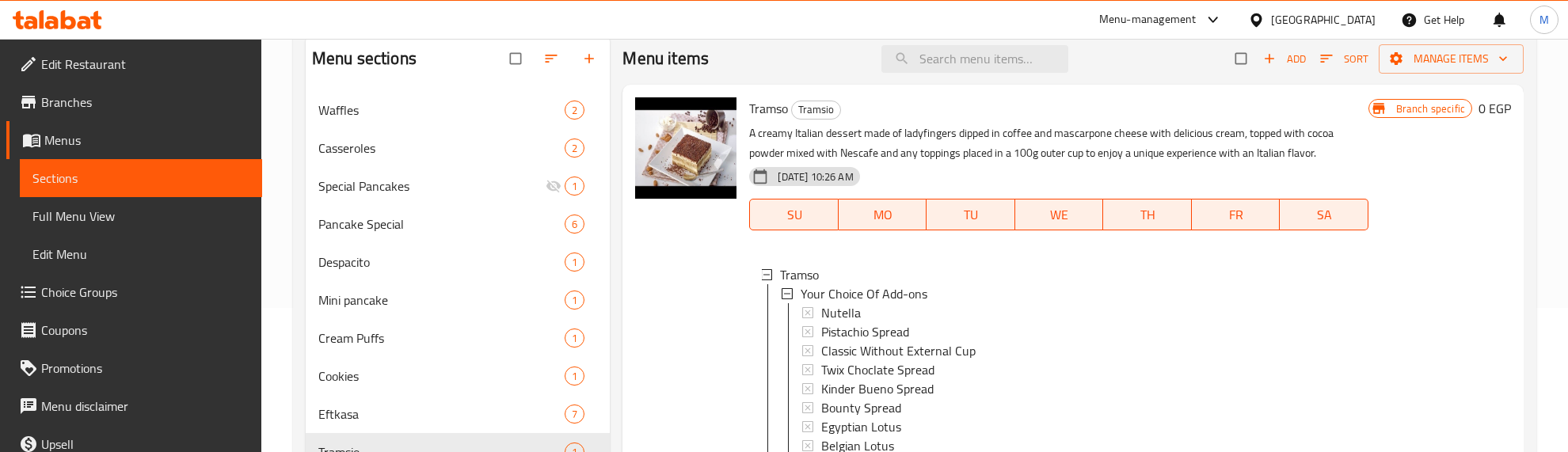
click at [671, 346] on div at bounding box center [685, 340] width 114 height 498
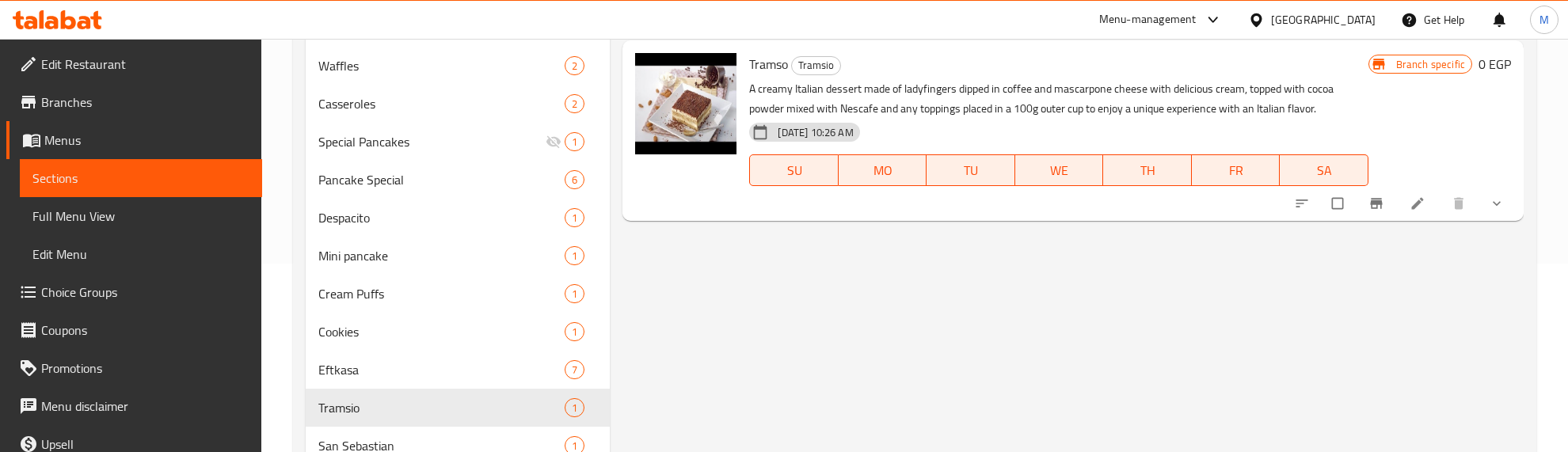
scroll to position [198, 0]
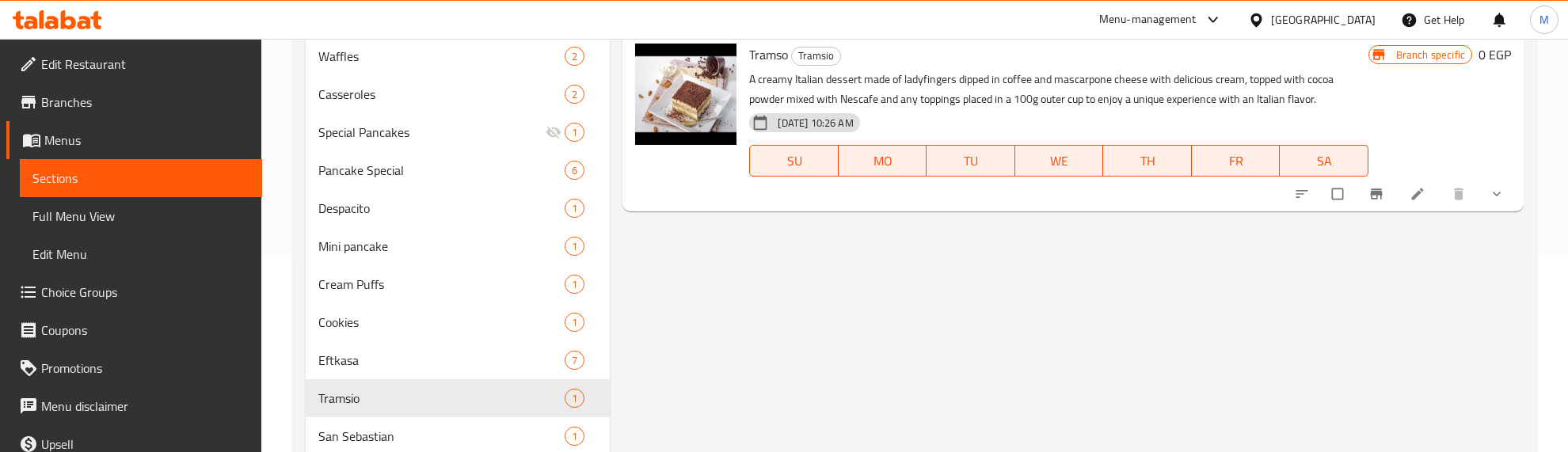
click at [1482, 187] on button "show more" at bounding box center [1498, 194] width 38 height 35
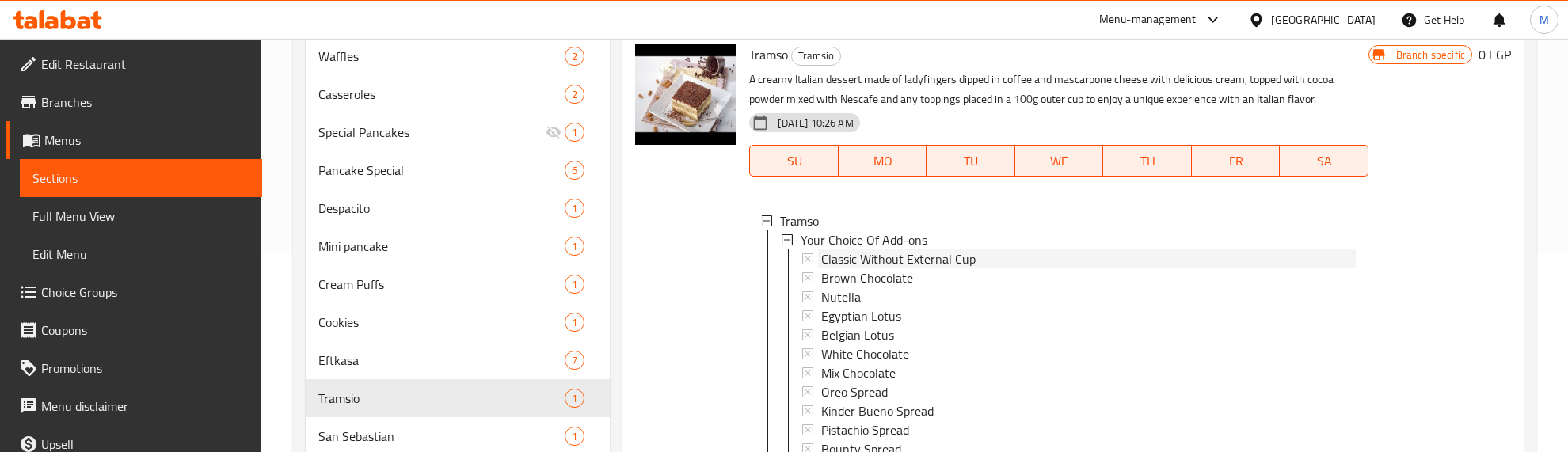
click at [862, 258] on span "Classic Without External Cup" at bounding box center [898, 260] width 154 height 19
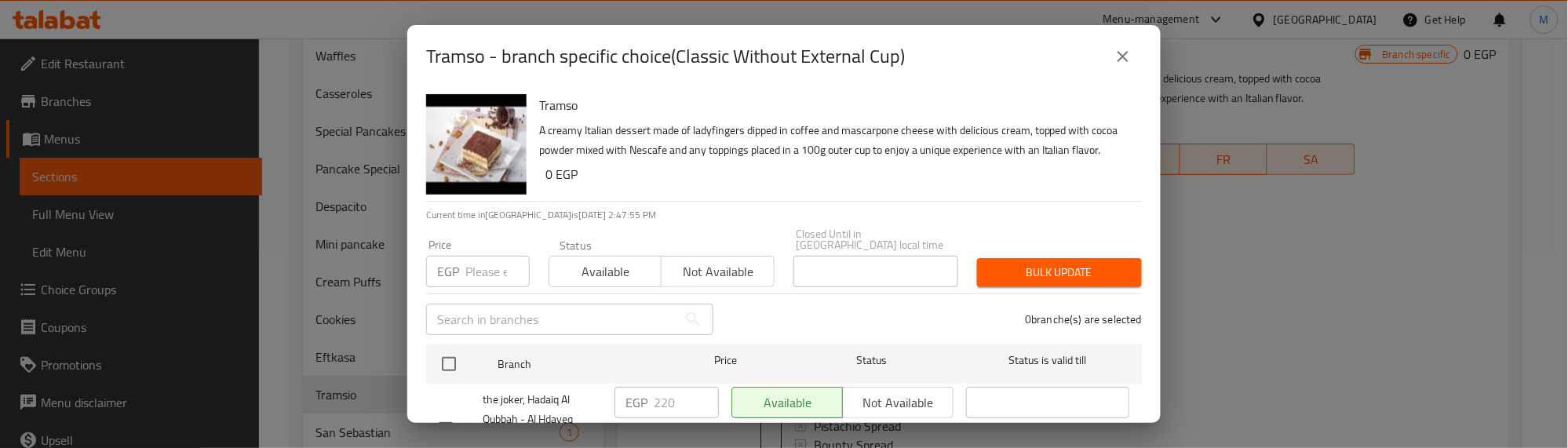
click at [449, 355] on input "checkbox" at bounding box center [449, 364] width 33 height 33
checkbox input "true"
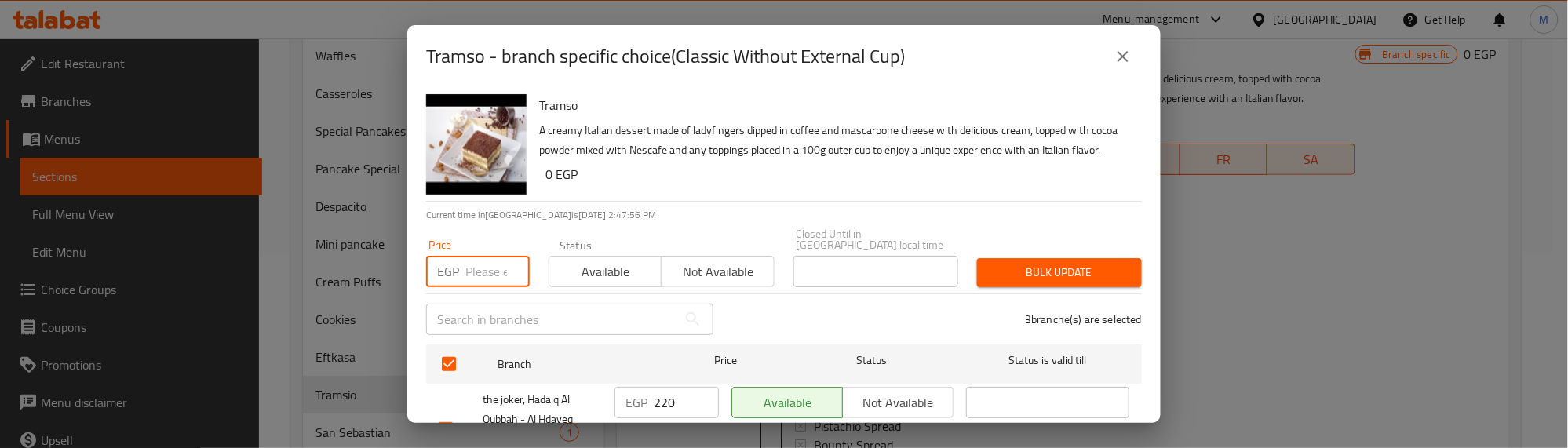
click at [491, 280] on input "number" at bounding box center [497, 272] width 64 height 32
type input "150"
drag, startPoint x: 599, startPoint y: 268, endPoint x: 832, endPoint y: 269, distance: 233.0
click at [601, 268] on span "Available" at bounding box center [605, 273] width 100 height 23
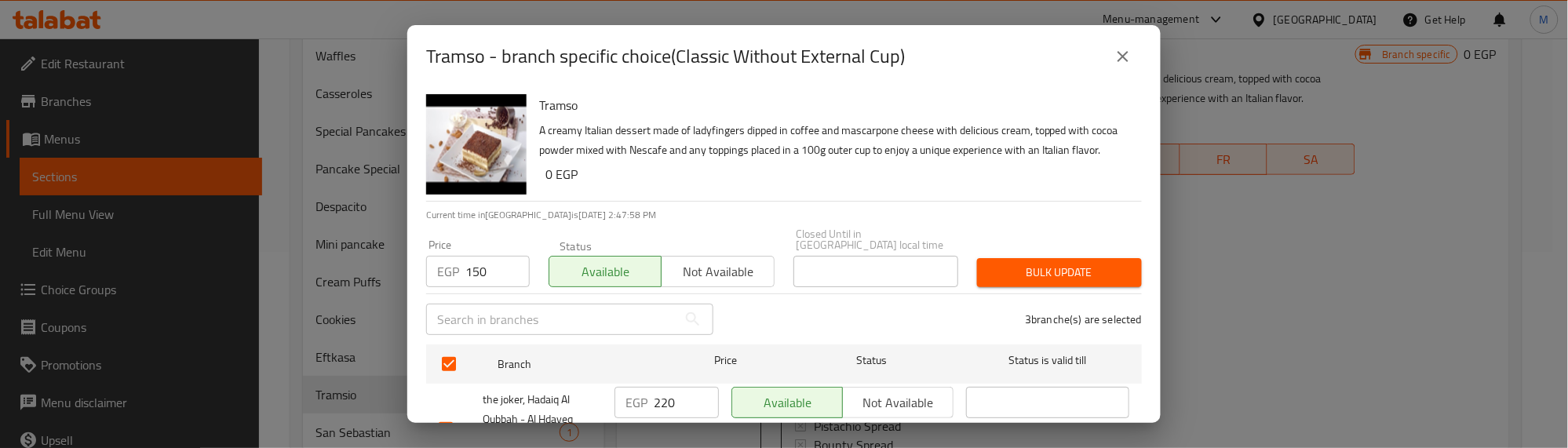
click at [995, 269] on span "Bulk update" at bounding box center [1059, 273] width 140 height 19
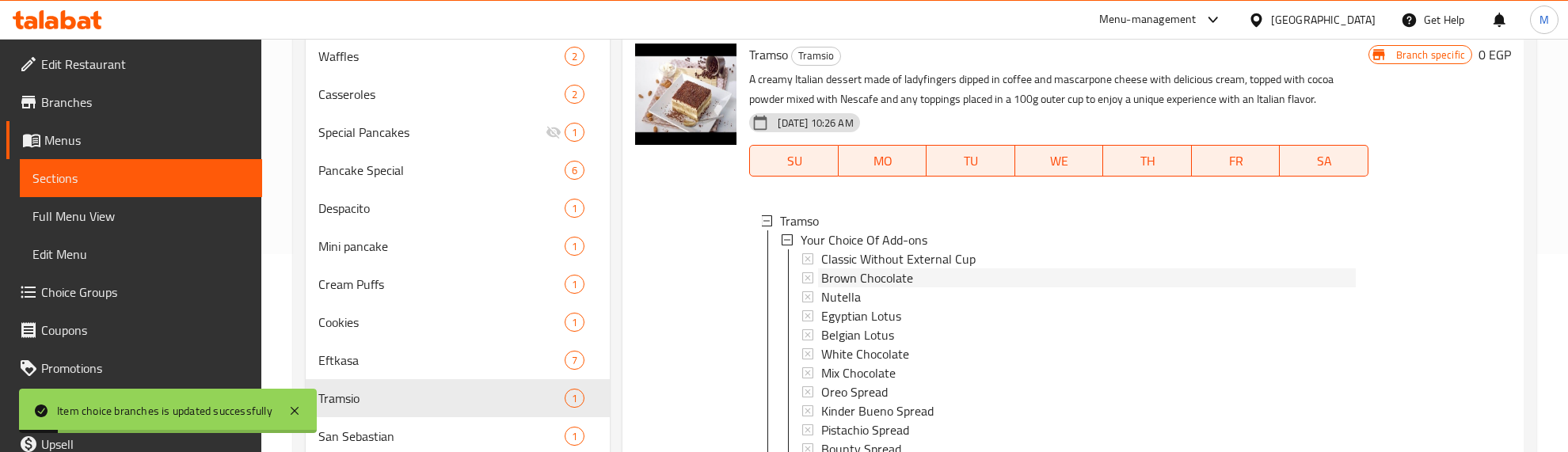
click at [846, 279] on span "Brown Chocolate" at bounding box center [867, 278] width 92 height 19
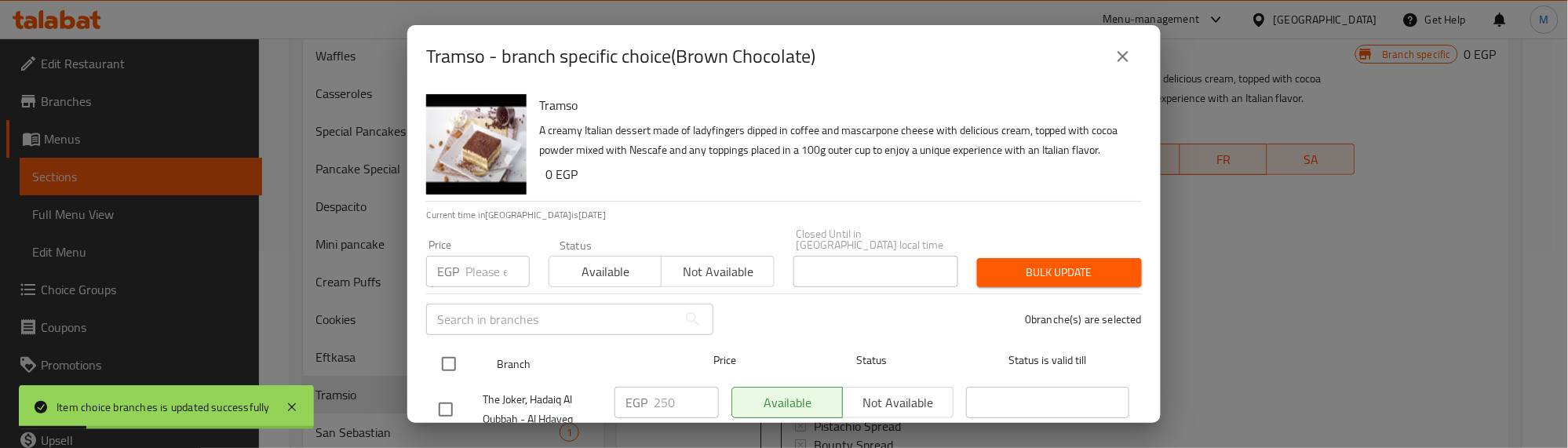
click at [450, 367] on input "checkbox" at bounding box center [449, 364] width 33 height 33
checkbox input "true"
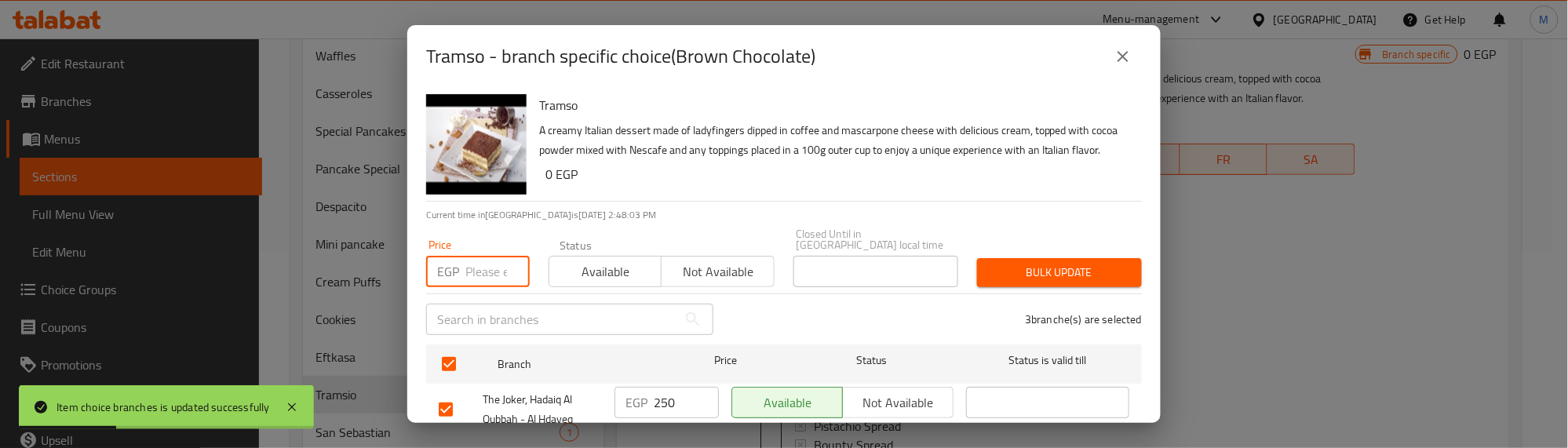
click at [486, 277] on input "number" at bounding box center [497, 272] width 64 height 32
type input "175"
click at [581, 276] on span "Available" at bounding box center [605, 273] width 100 height 23
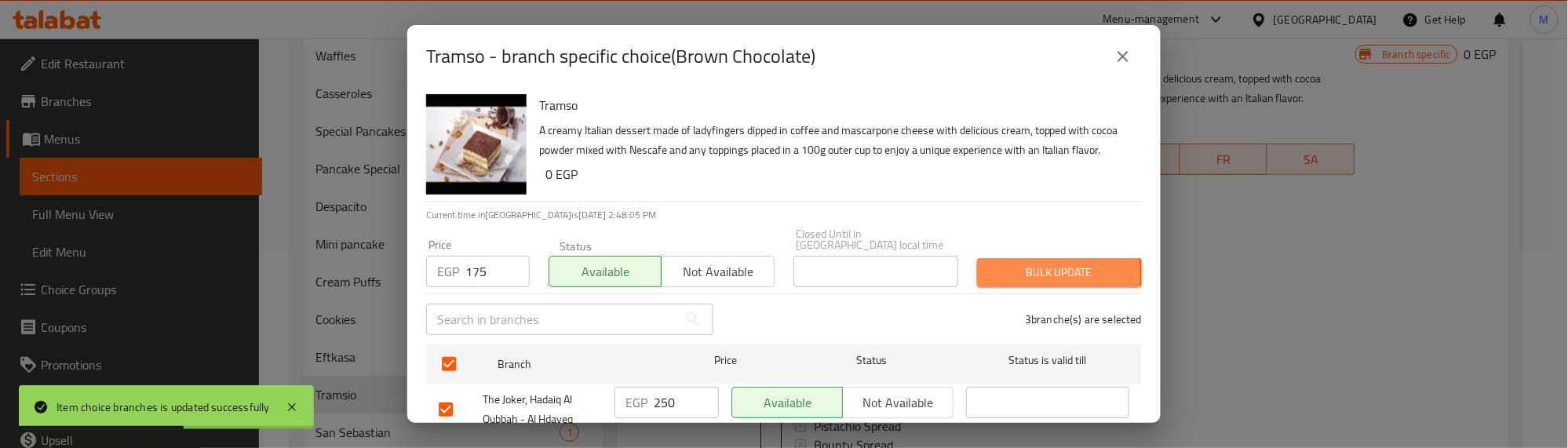
click at [995, 275] on span "Bulk update" at bounding box center [1059, 273] width 140 height 19
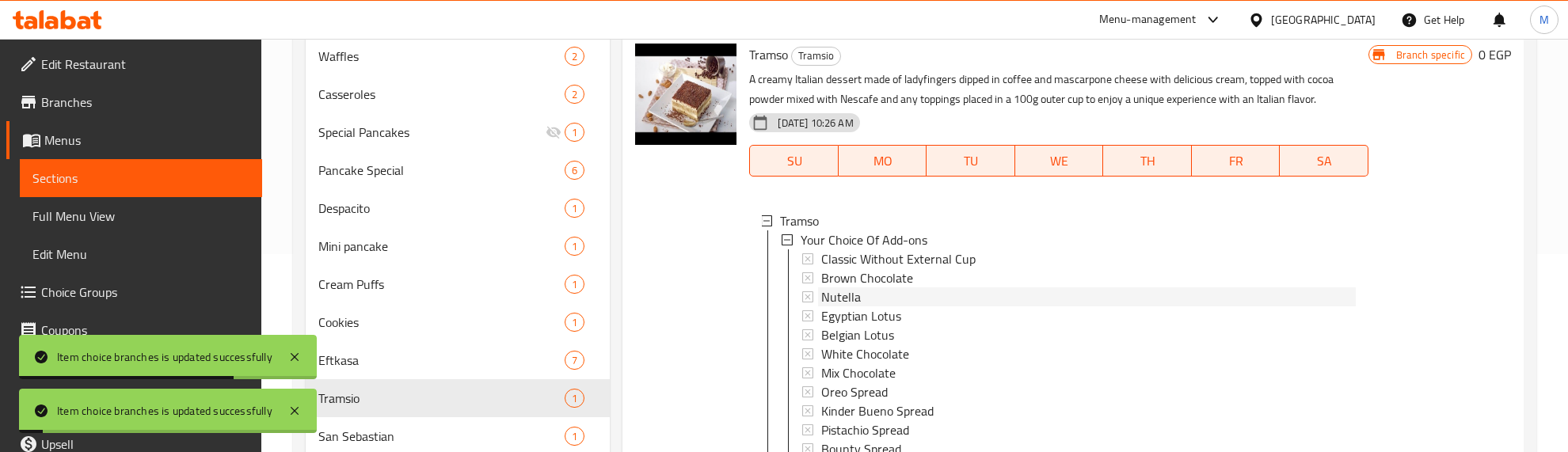
click at [855, 297] on span "Nutella" at bounding box center [840, 297] width 40 height 19
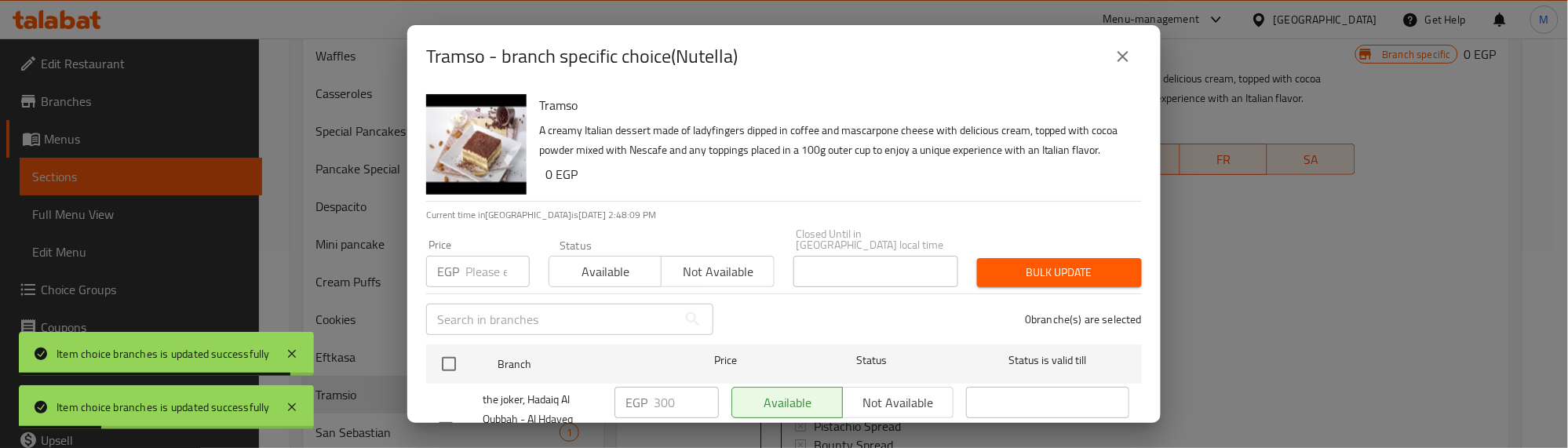
drag, startPoint x: 448, startPoint y: 357, endPoint x: 455, endPoint y: 307, distance: 50.5
click at [448, 346] on div at bounding box center [461, 364] width 59 height 45
click at [465, 270] on input "number" at bounding box center [497, 272] width 64 height 32
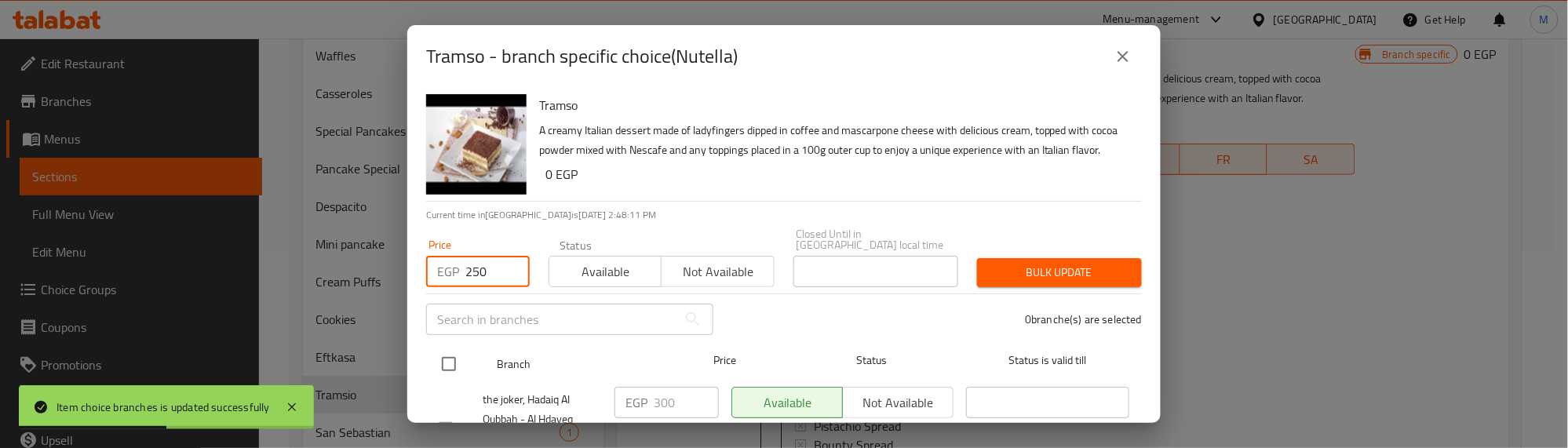
type input "250"
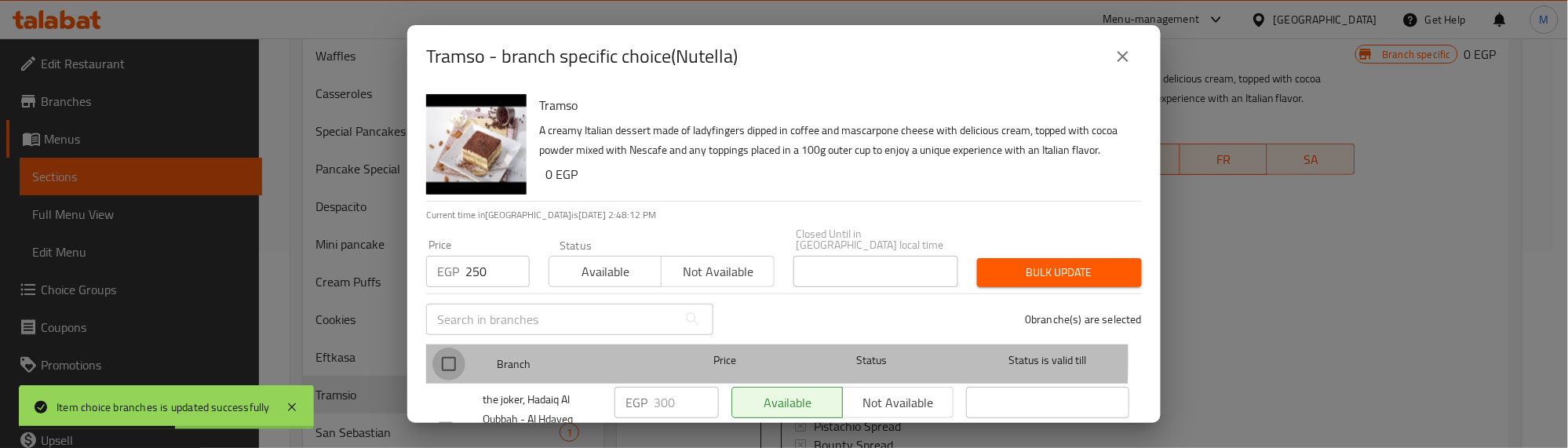
click at [453, 358] on input "checkbox" at bounding box center [449, 364] width 33 height 33
checkbox input "true"
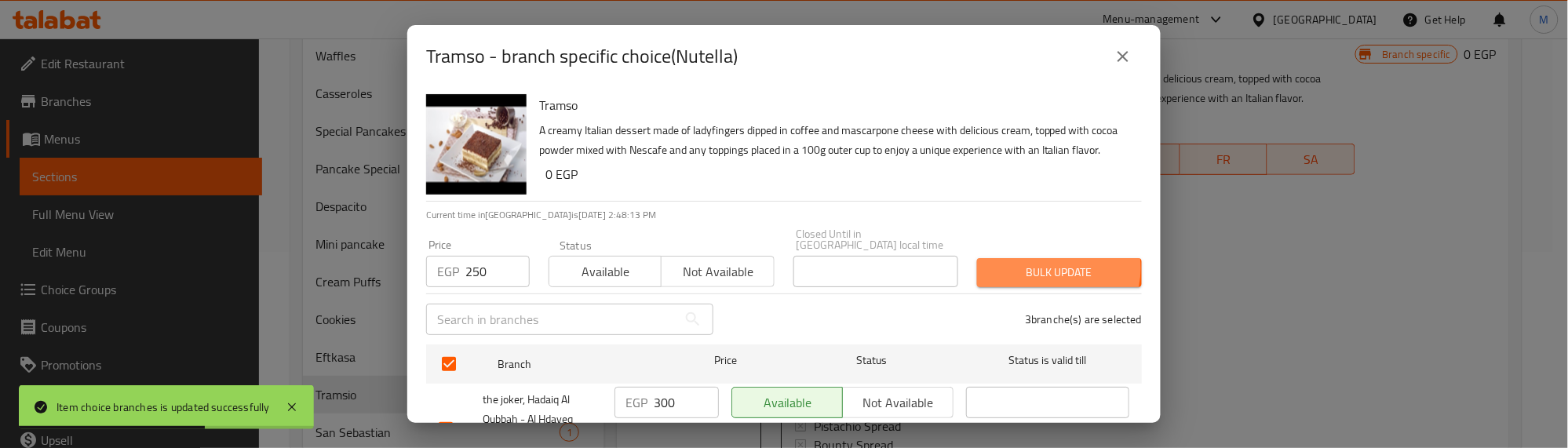
click at [1043, 268] on span "Bulk update" at bounding box center [1059, 273] width 140 height 19
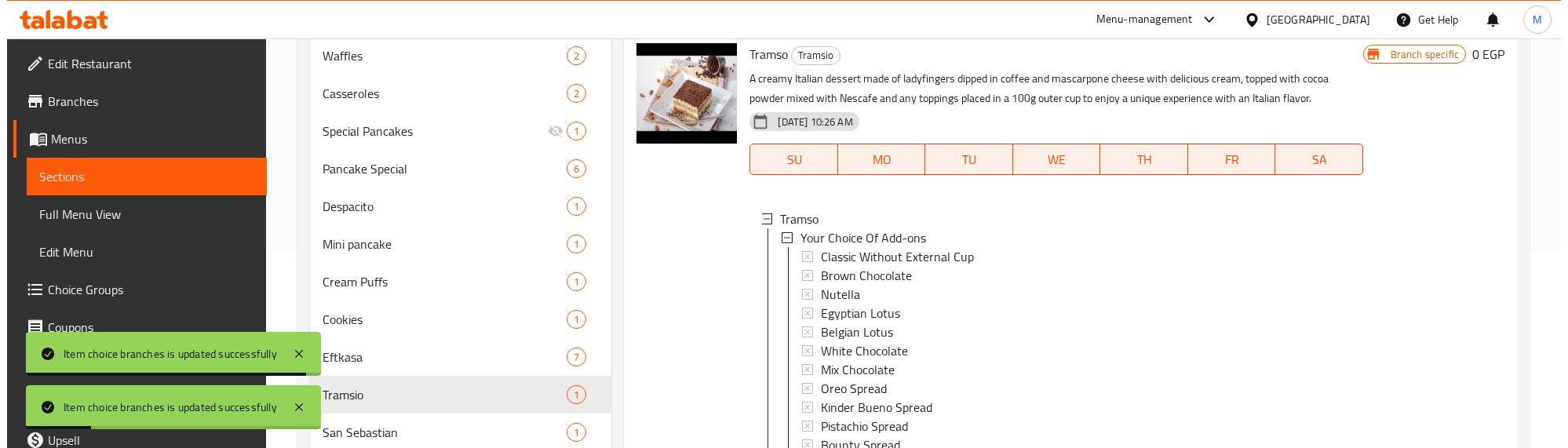
scroll to position [2, 0]
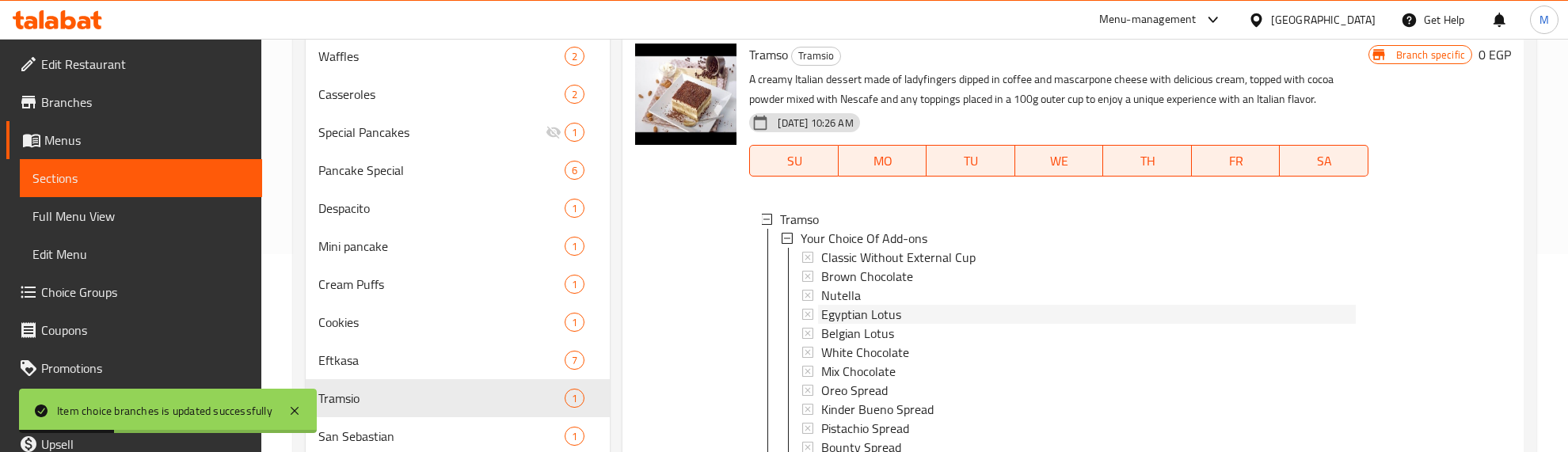
click at [850, 309] on span "Egyptian Lotus" at bounding box center [861, 315] width 80 height 19
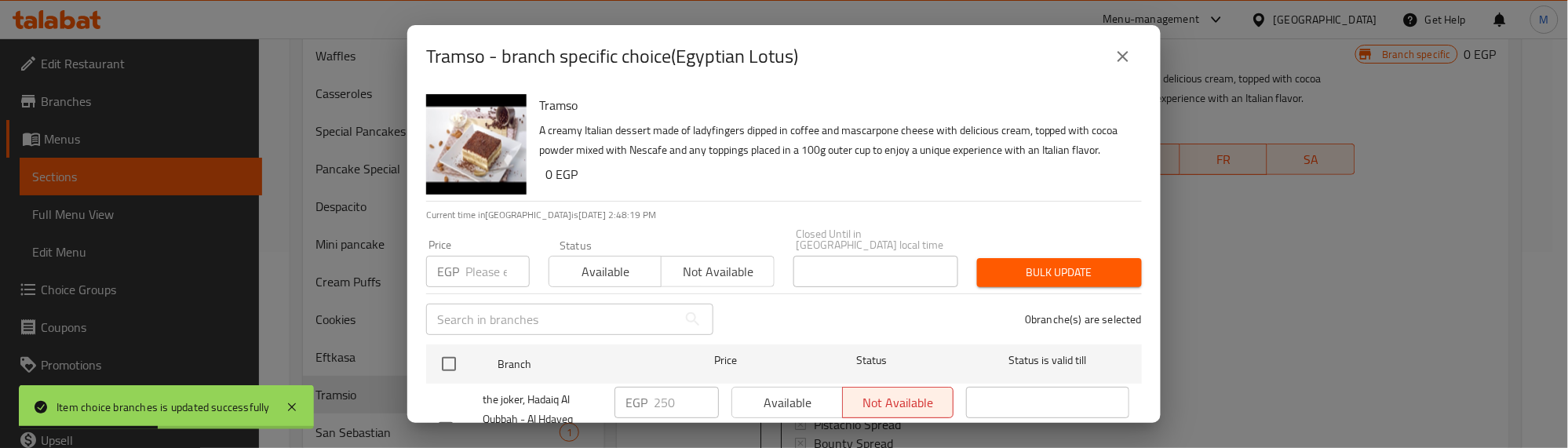
drag, startPoint x: 455, startPoint y: 366, endPoint x: 476, endPoint y: 281, distance: 87.6
click at [451, 361] on input "checkbox" at bounding box center [449, 364] width 33 height 33
checkbox input "true"
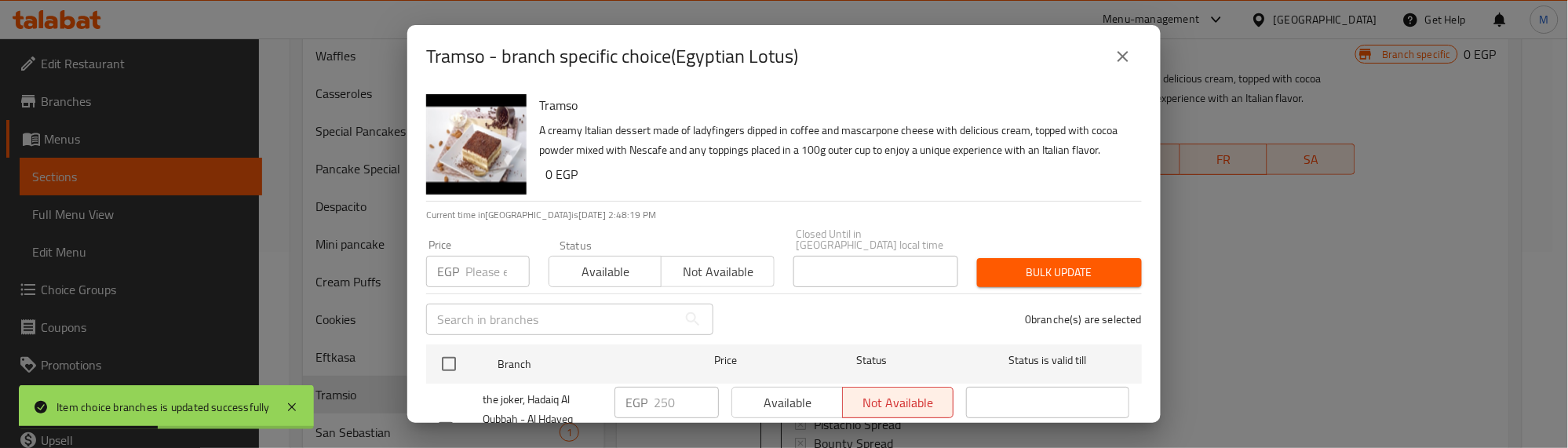
checkbox input "true"
click at [478, 268] on input "number" at bounding box center [497, 272] width 64 height 32
type input "175"
click at [620, 263] on span "Available" at bounding box center [605, 273] width 100 height 23
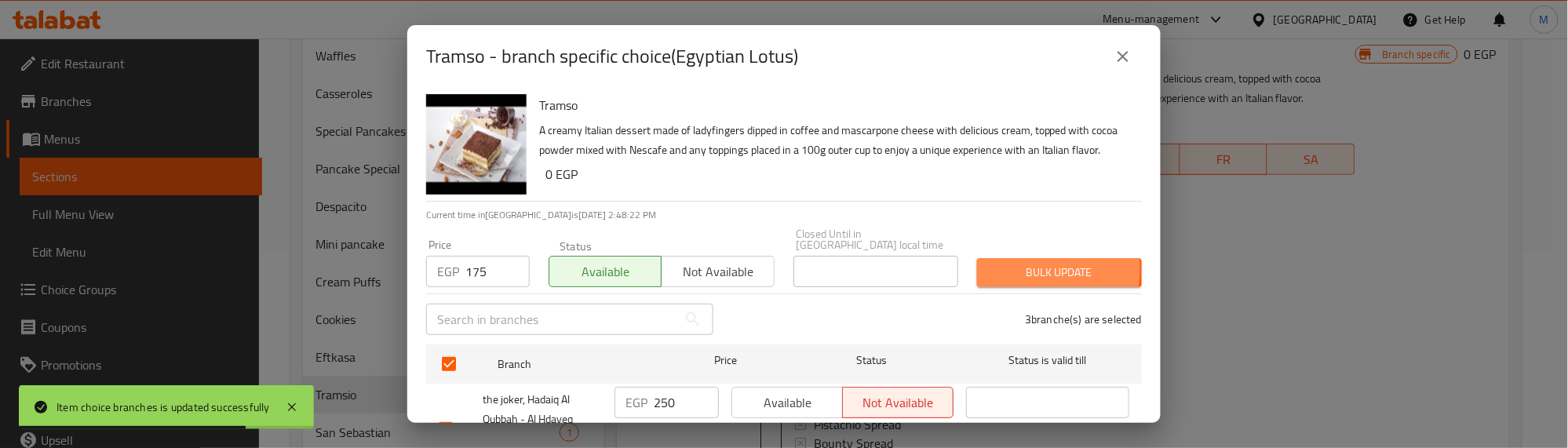
click at [1003, 268] on span "Bulk update" at bounding box center [1059, 273] width 140 height 19
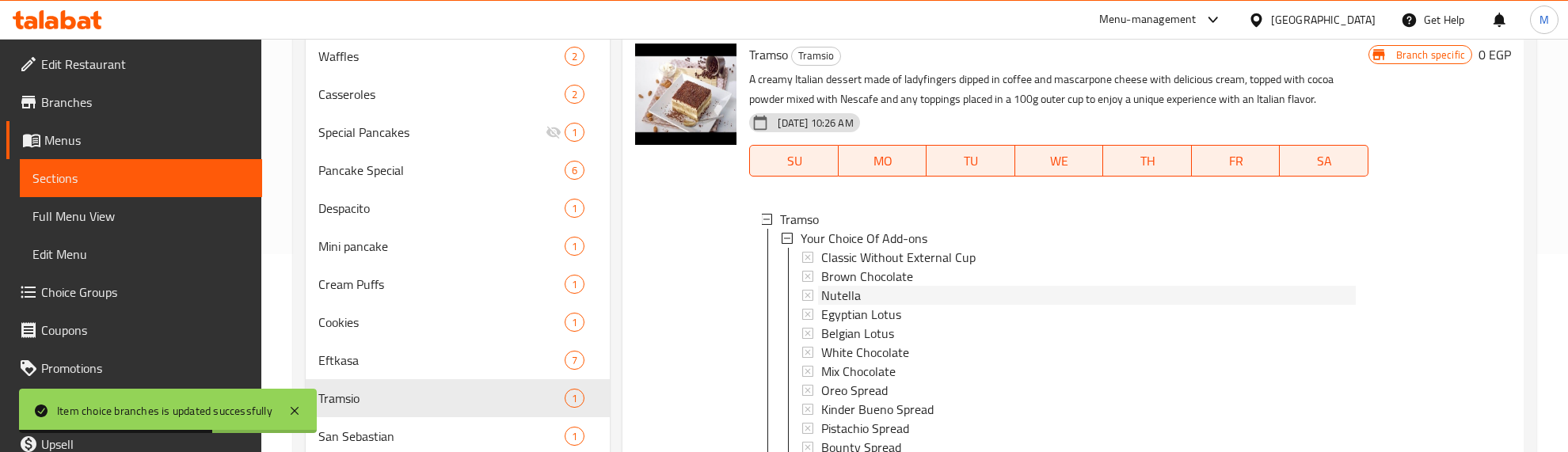
click at [837, 295] on span "Nutella" at bounding box center [840, 296] width 40 height 19
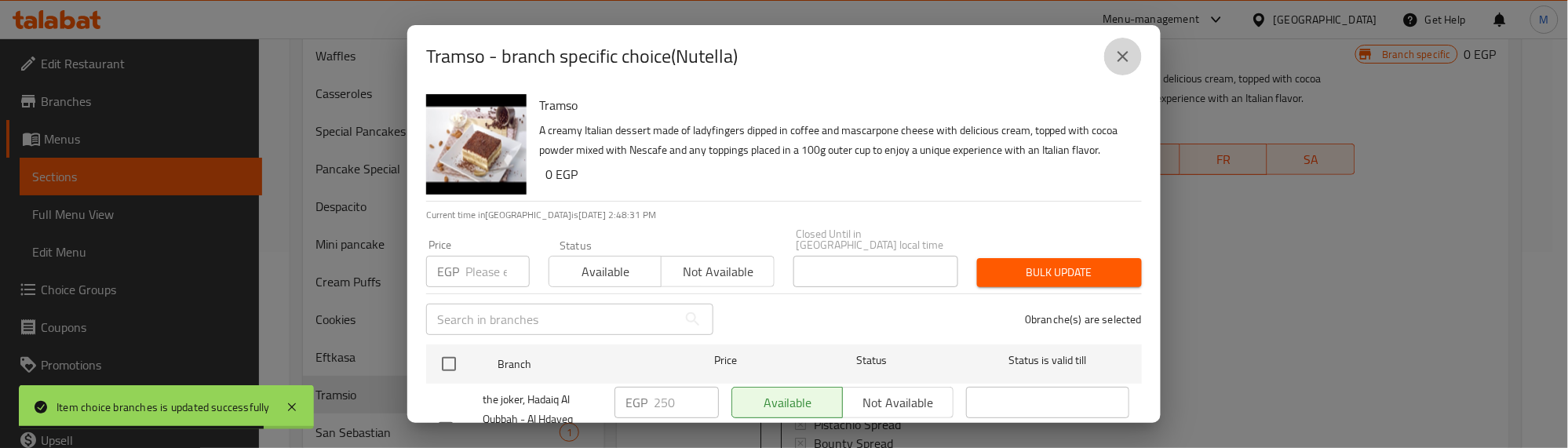
click at [1119, 53] on icon "close" at bounding box center [1122, 56] width 11 height 11
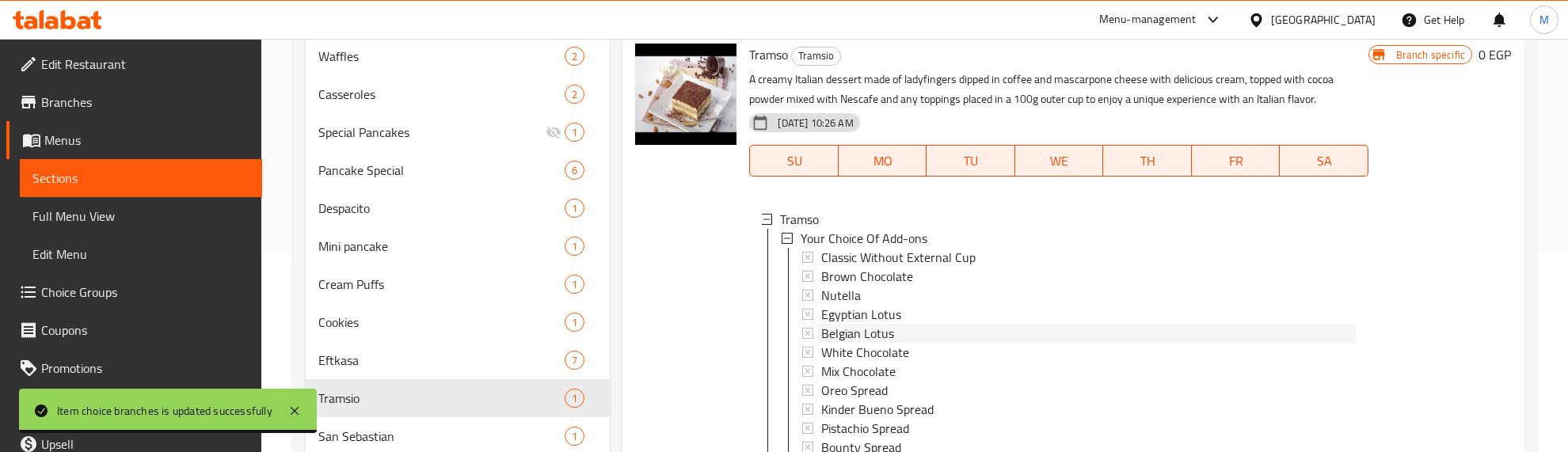
click at [872, 331] on span "Belgian Lotus" at bounding box center [857, 333] width 73 height 19
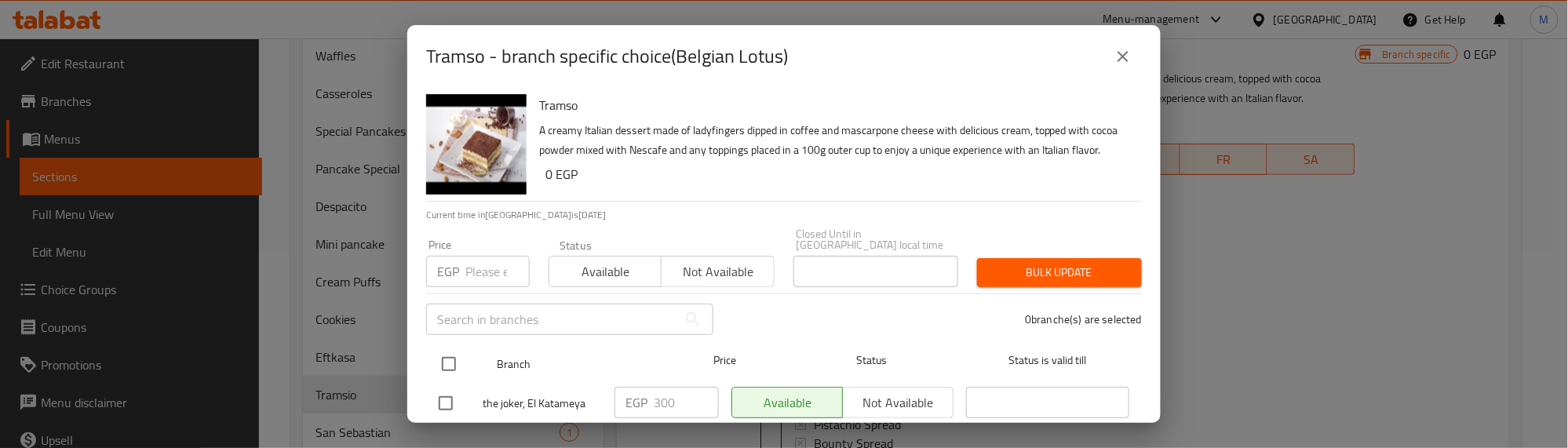
drag, startPoint x: 445, startPoint y: 357, endPoint x: 482, endPoint y: 292, distance: 74.8
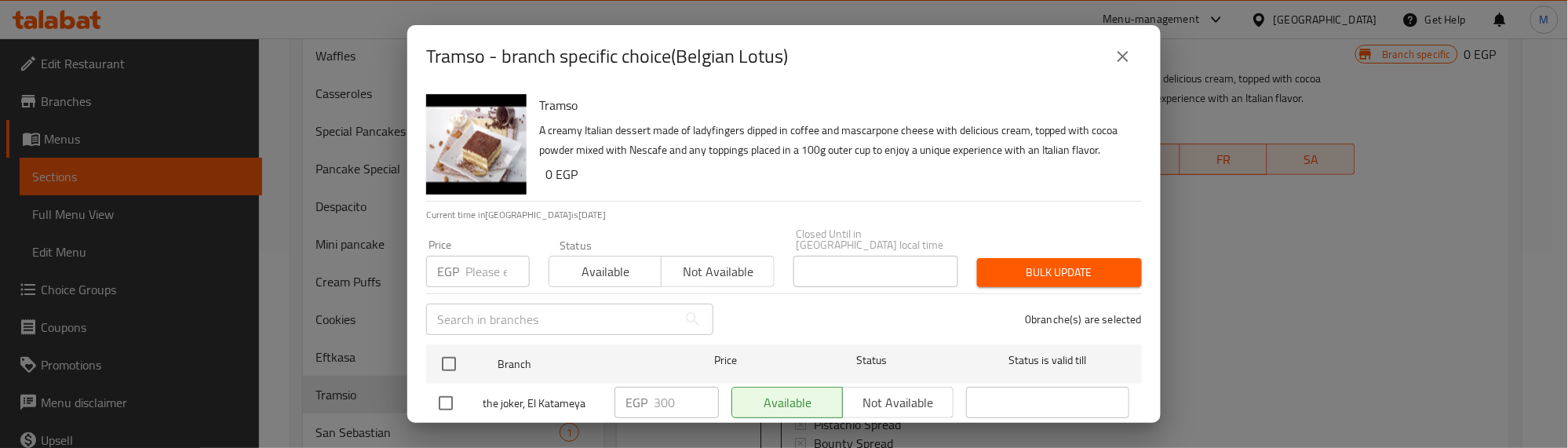
click at [449, 348] on input "checkbox" at bounding box center [449, 364] width 33 height 33
checkbox input "true"
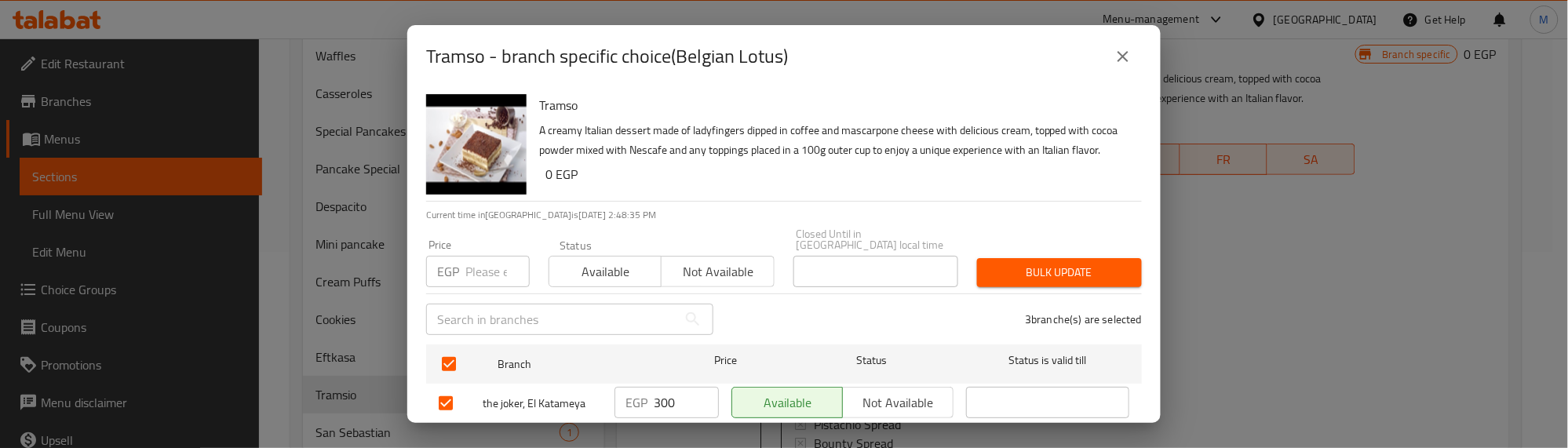
click at [496, 272] on input "number" at bounding box center [497, 272] width 64 height 32
type input "300"
click at [595, 266] on span "Available" at bounding box center [605, 273] width 100 height 23
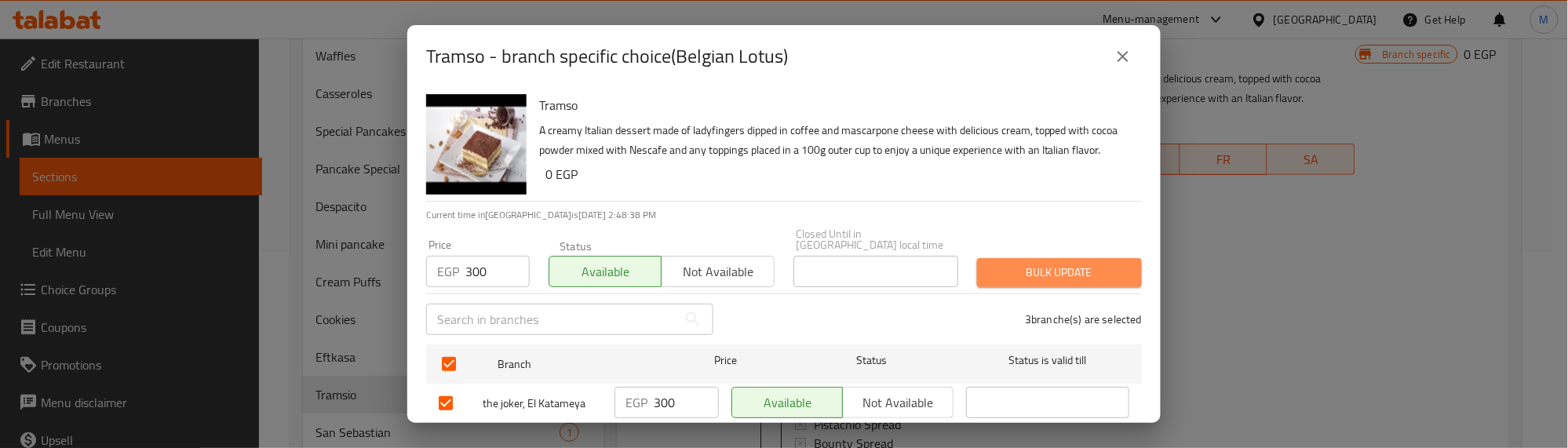
click at [1087, 270] on span "Bulk update" at bounding box center [1059, 273] width 140 height 19
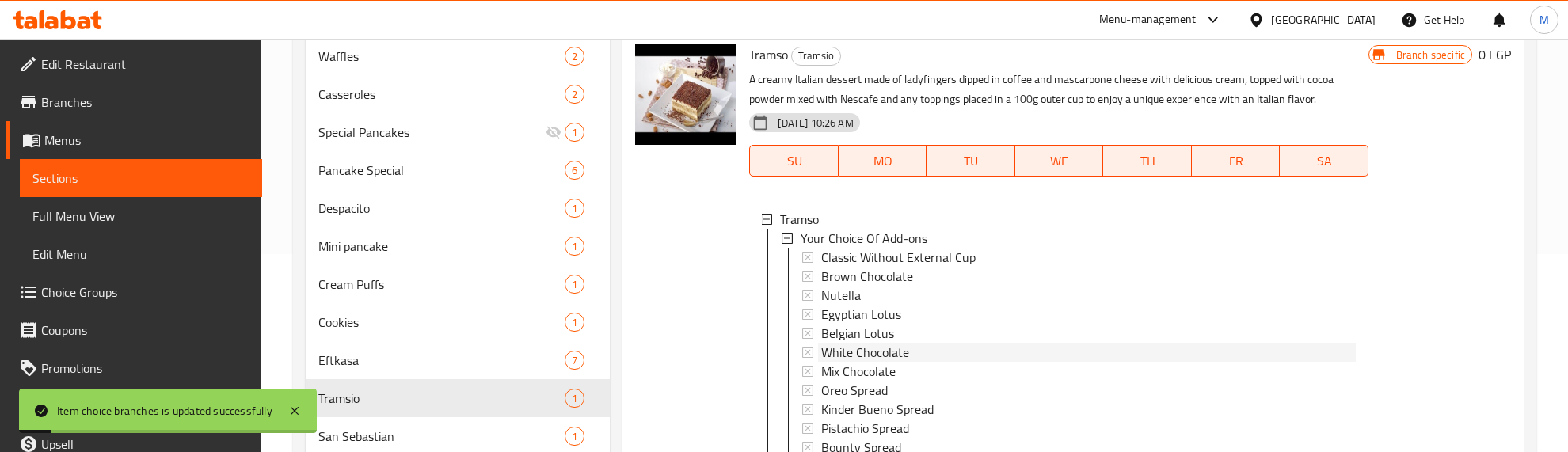
click at [883, 354] on span "White Chocolate" at bounding box center [865, 353] width 87 height 19
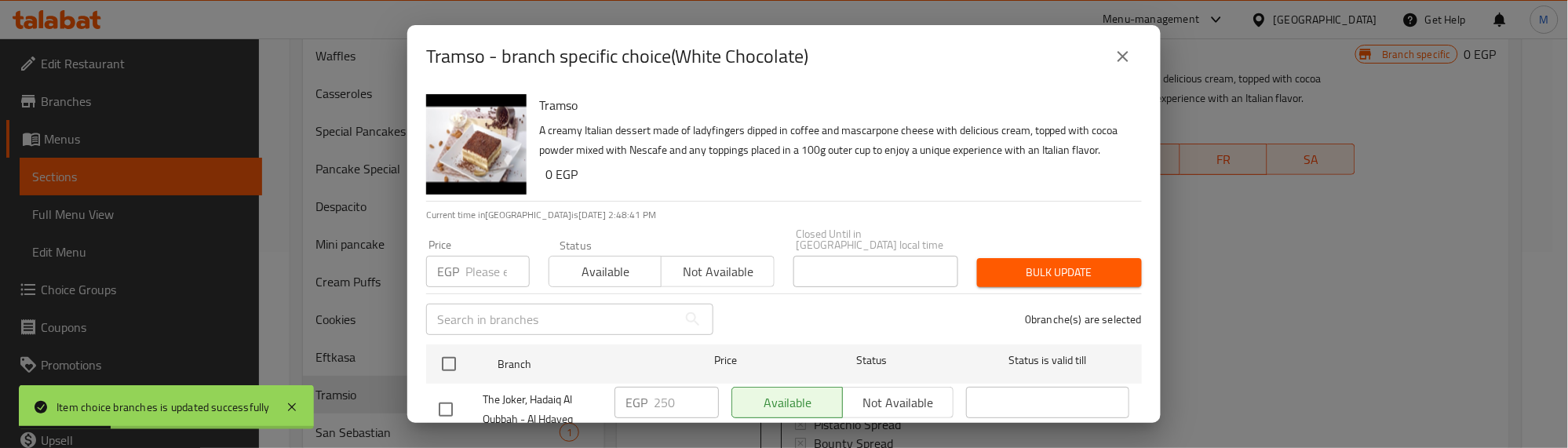
scroll to position [183, 0]
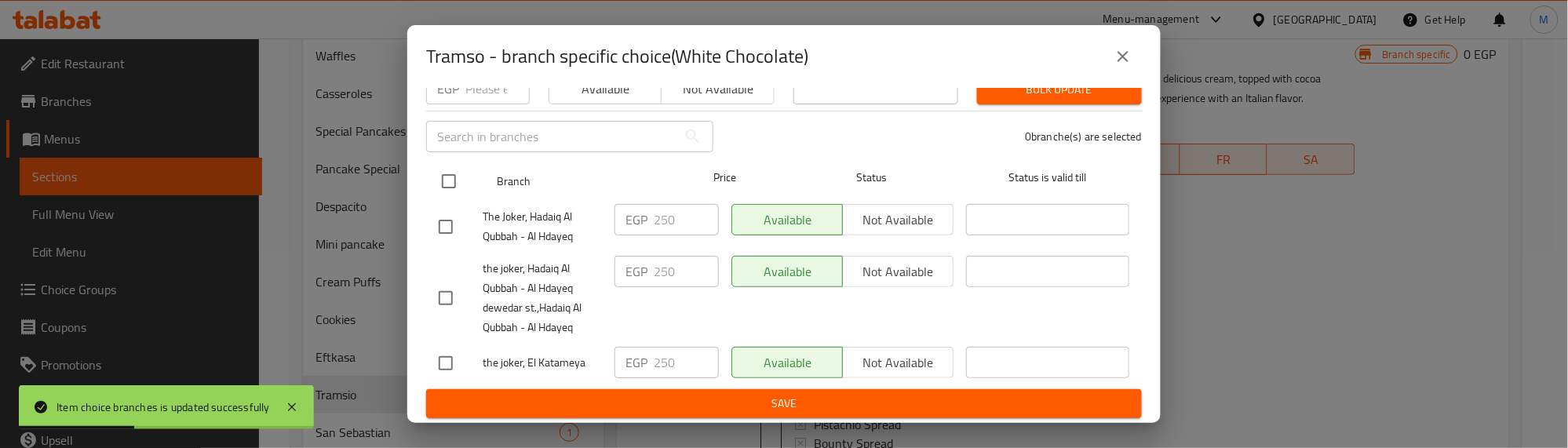
drag, startPoint x: 451, startPoint y: 178, endPoint x: 467, endPoint y: 158, distance: 25.6
click at [451, 177] on input "checkbox" at bounding box center [449, 181] width 33 height 33
checkbox input "true"
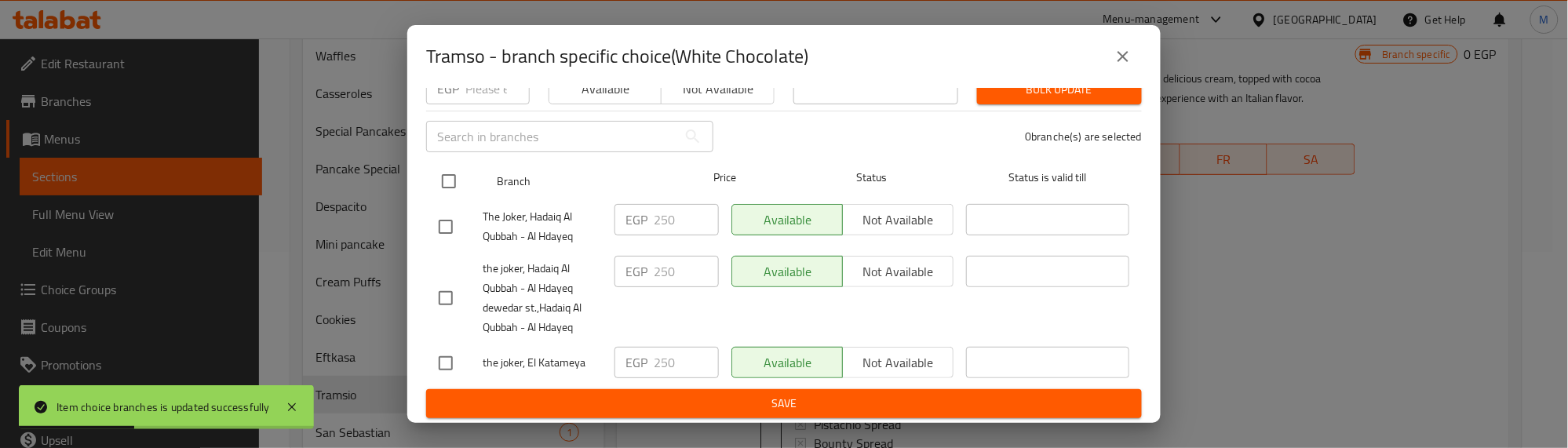
checkbox input "true"
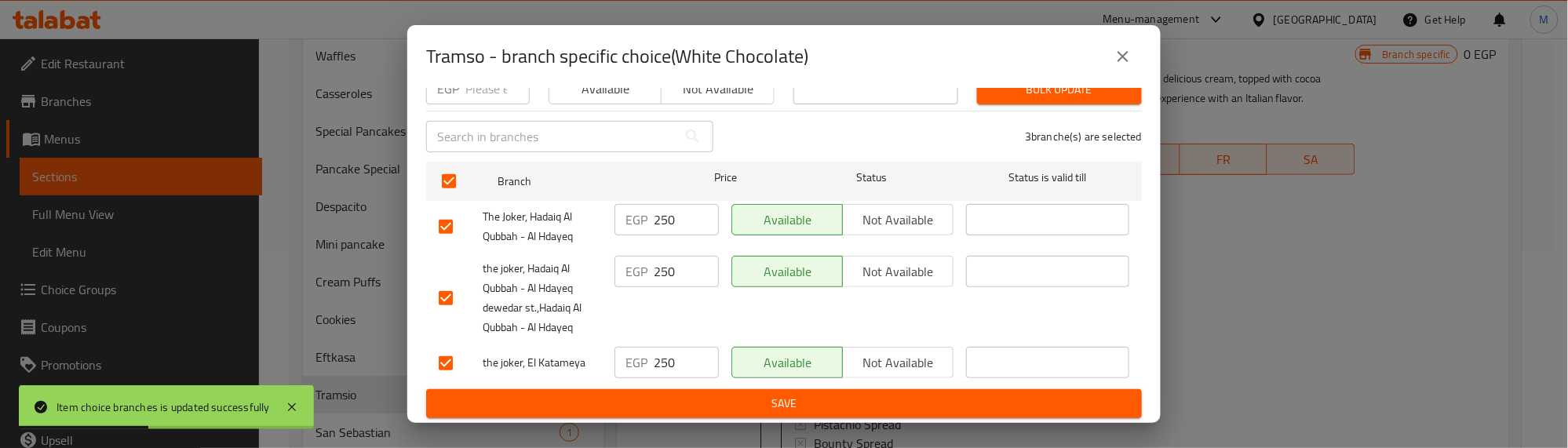
scroll to position [85, 0]
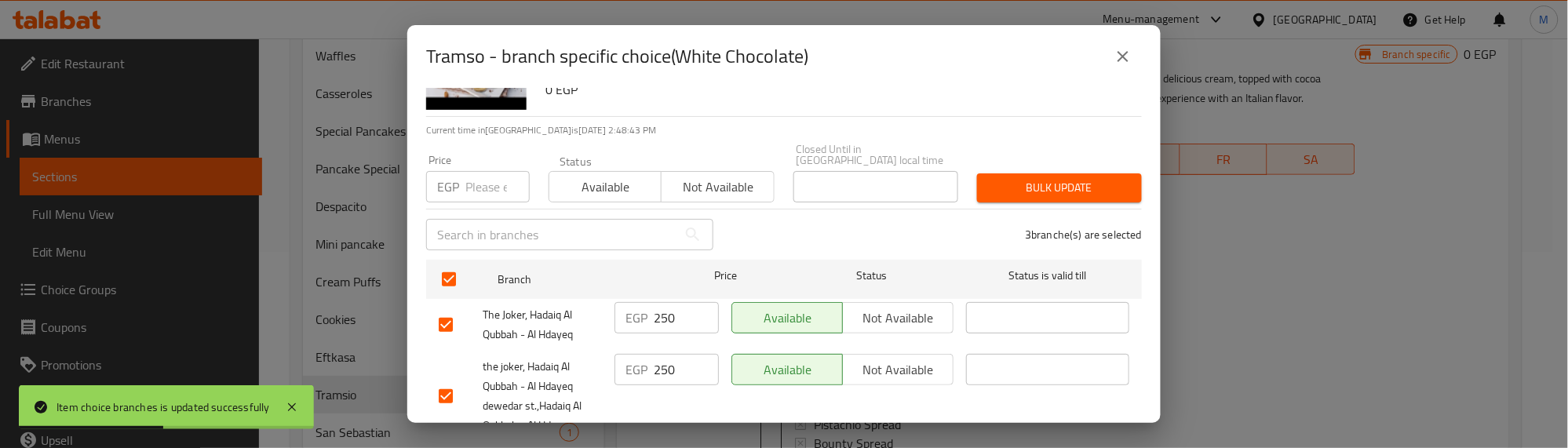
click at [484, 171] on input "number" at bounding box center [497, 187] width 64 height 32
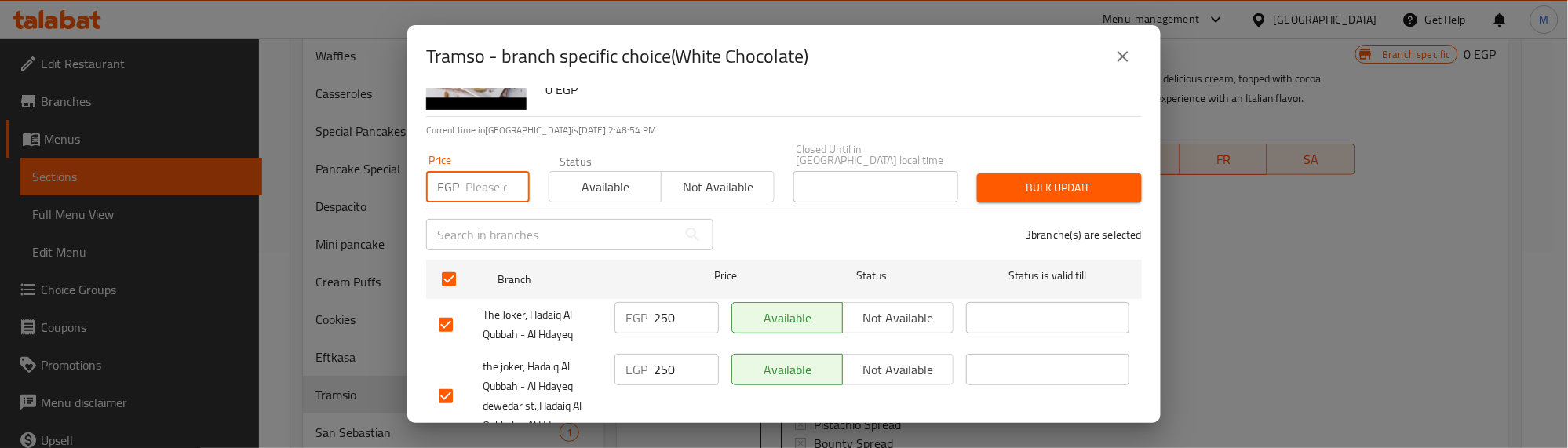
click at [482, 185] on input "number" at bounding box center [497, 187] width 64 height 32
type input "175"
click at [1073, 194] on span "Bulk update" at bounding box center [1059, 188] width 140 height 19
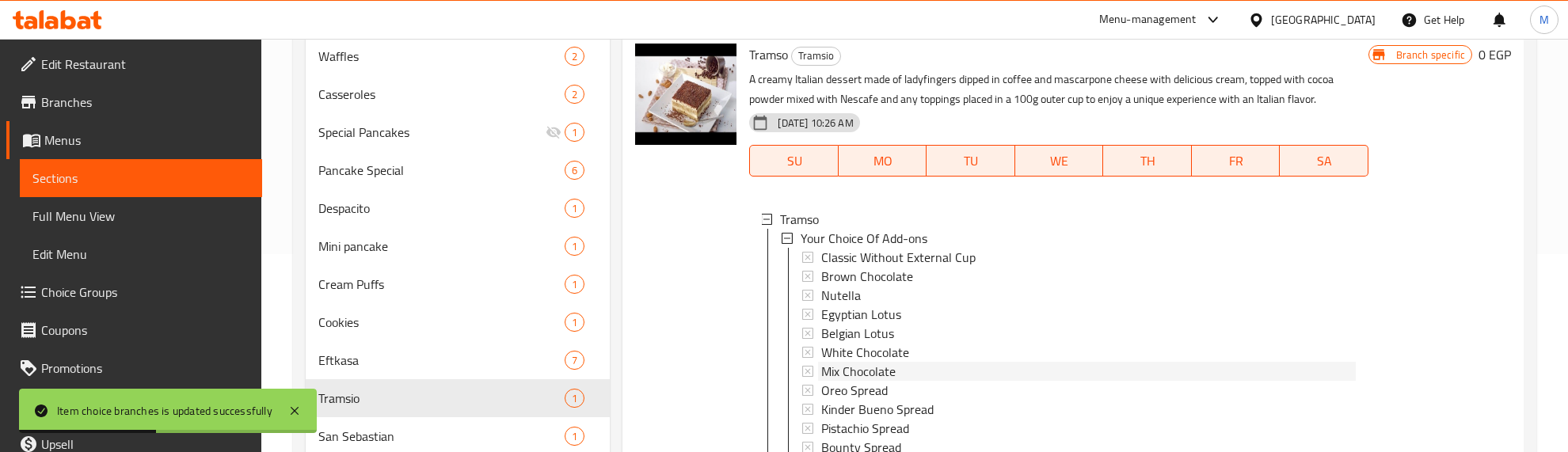
click at [859, 370] on span "Mix Chocolate" at bounding box center [858, 371] width 75 height 19
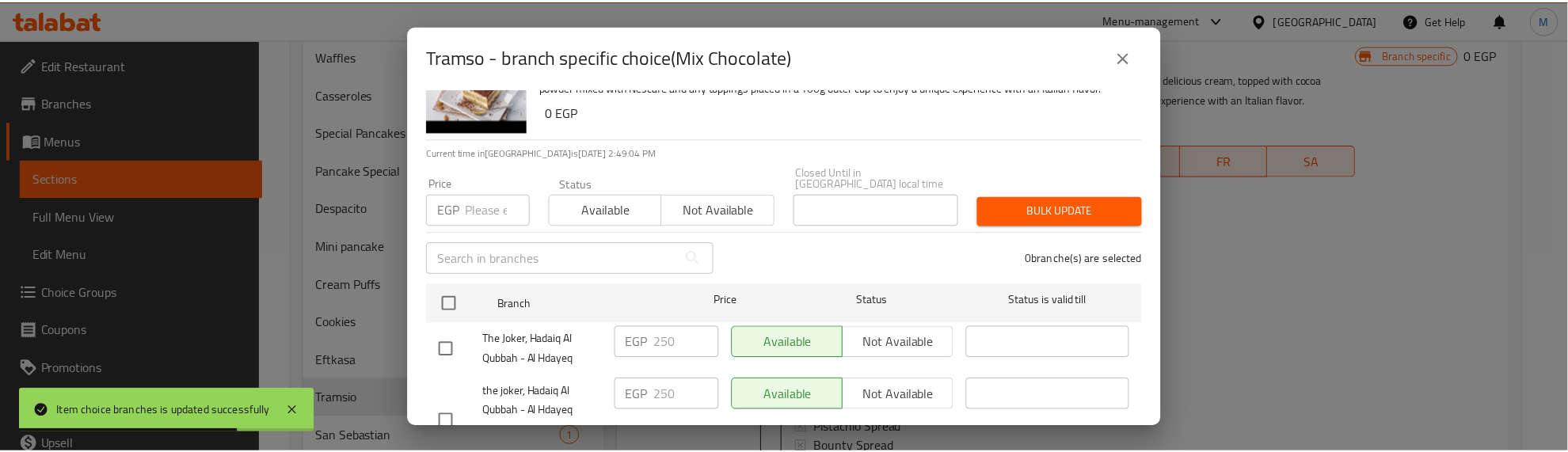
scroll to position [99, 0]
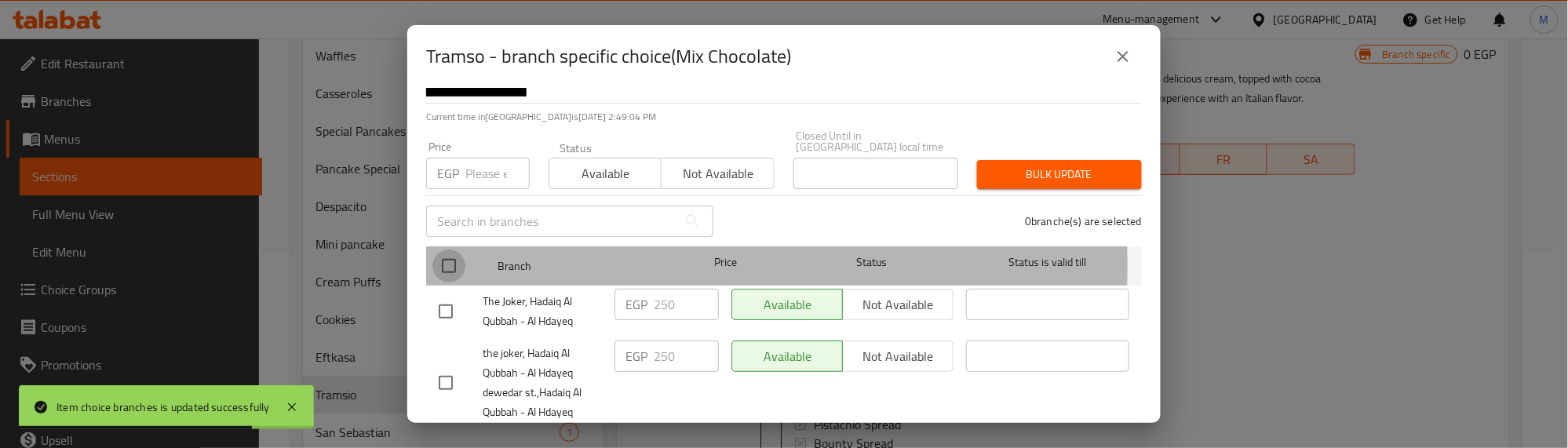
drag, startPoint x: 449, startPoint y: 265, endPoint x: 453, endPoint y: 216, distance: 49.2
click at [450, 250] on input "checkbox" at bounding box center [449, 266] width 33 height 33
checkbox input "true"
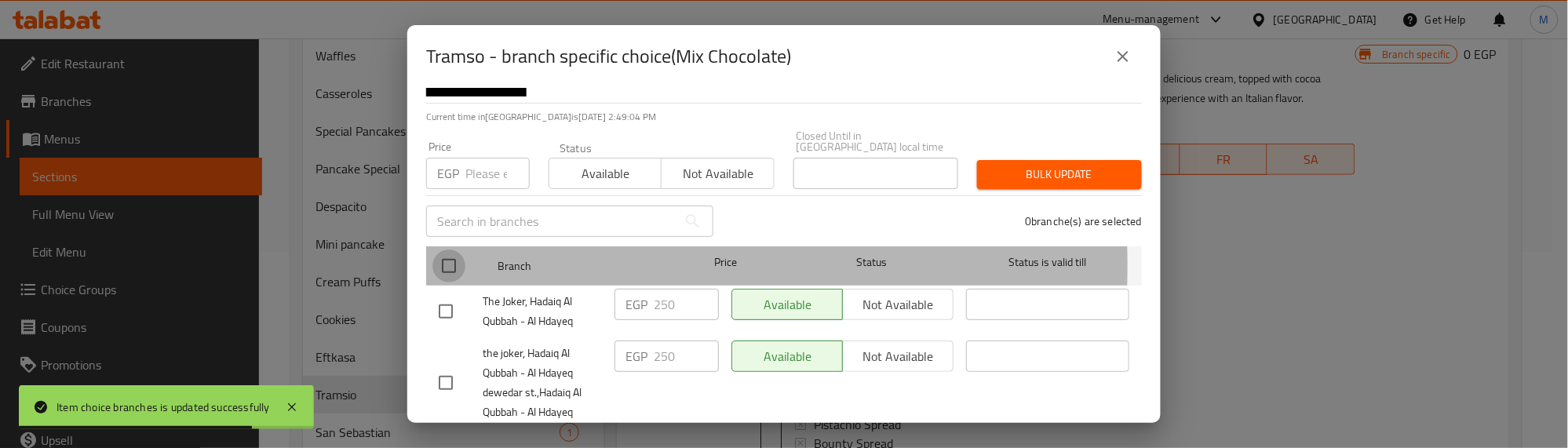
checkbox input "true"
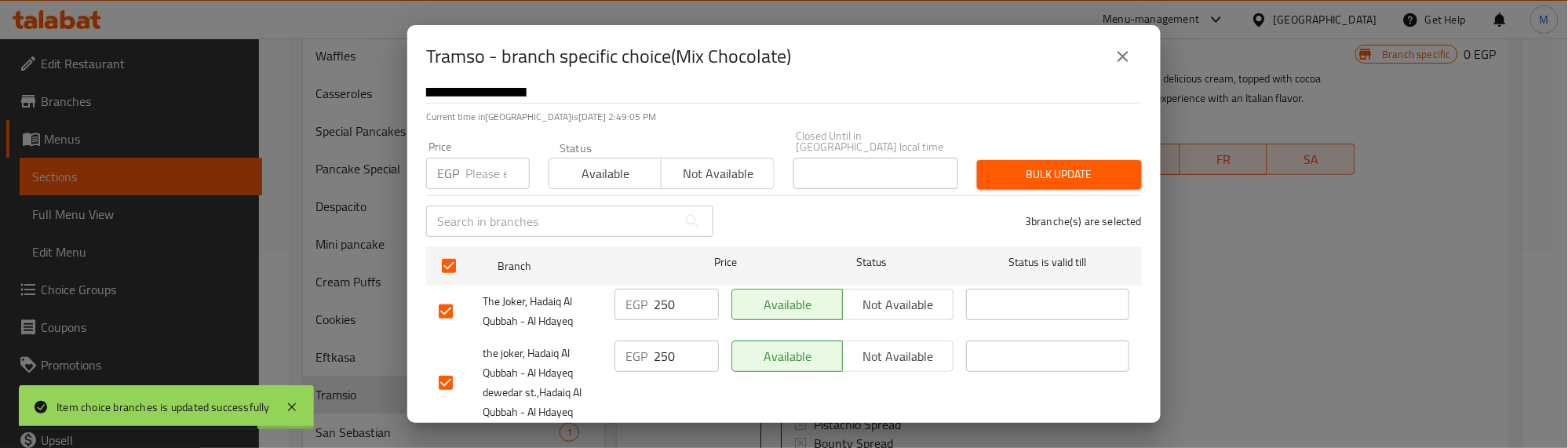
click at [469, 171] on input "number" at bounding box center [497, 173] width 64 height 32
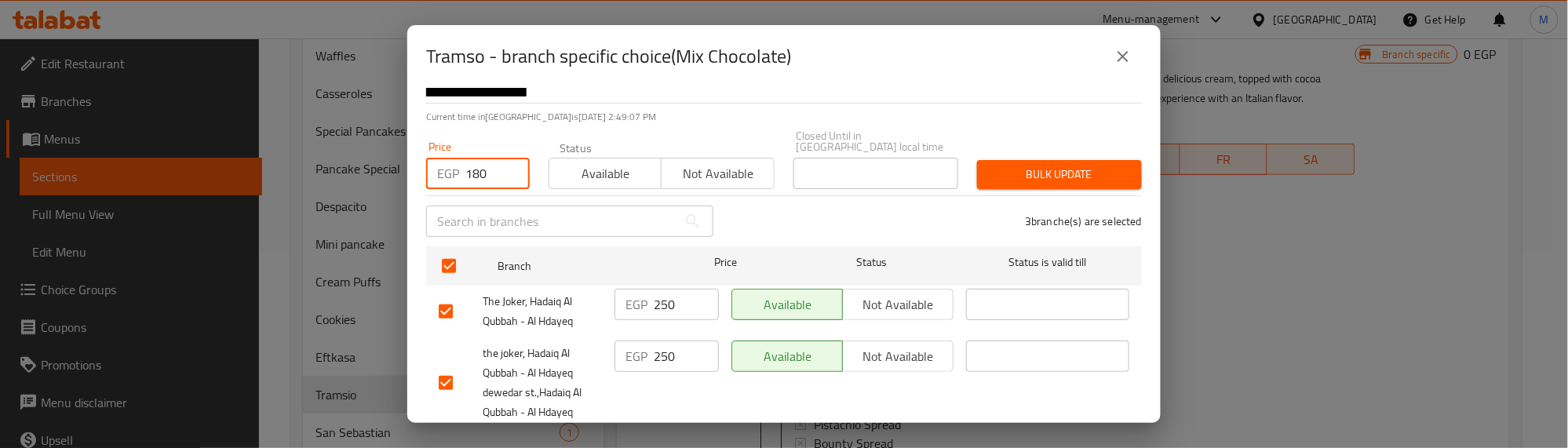
type input "180"
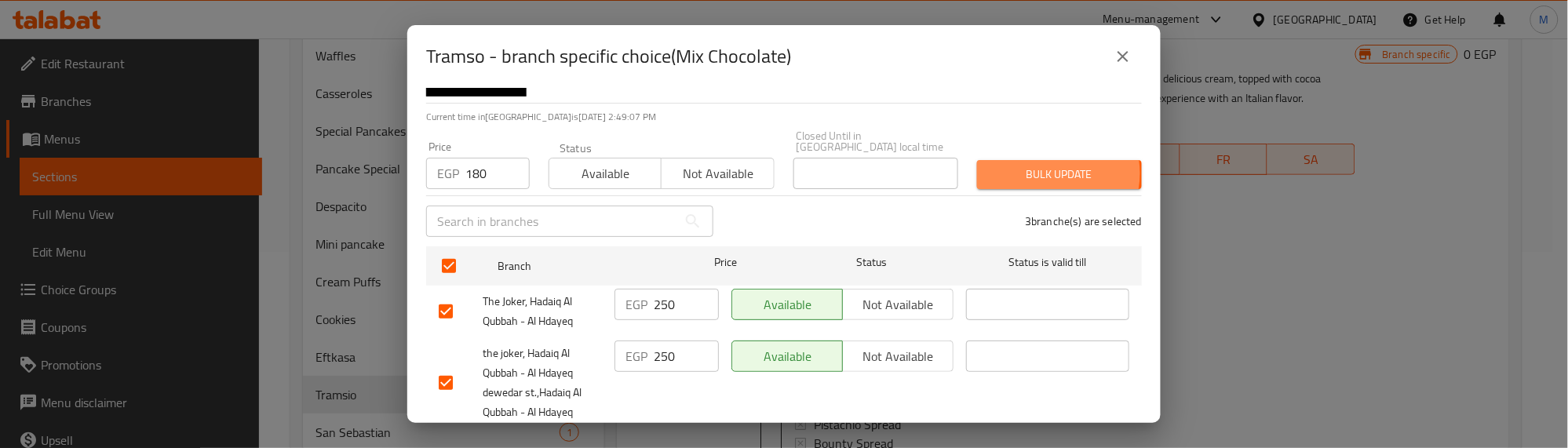
click at [1038, 172] on span "Bulk update" at bounding box center [1059, 174] width 140 height 19
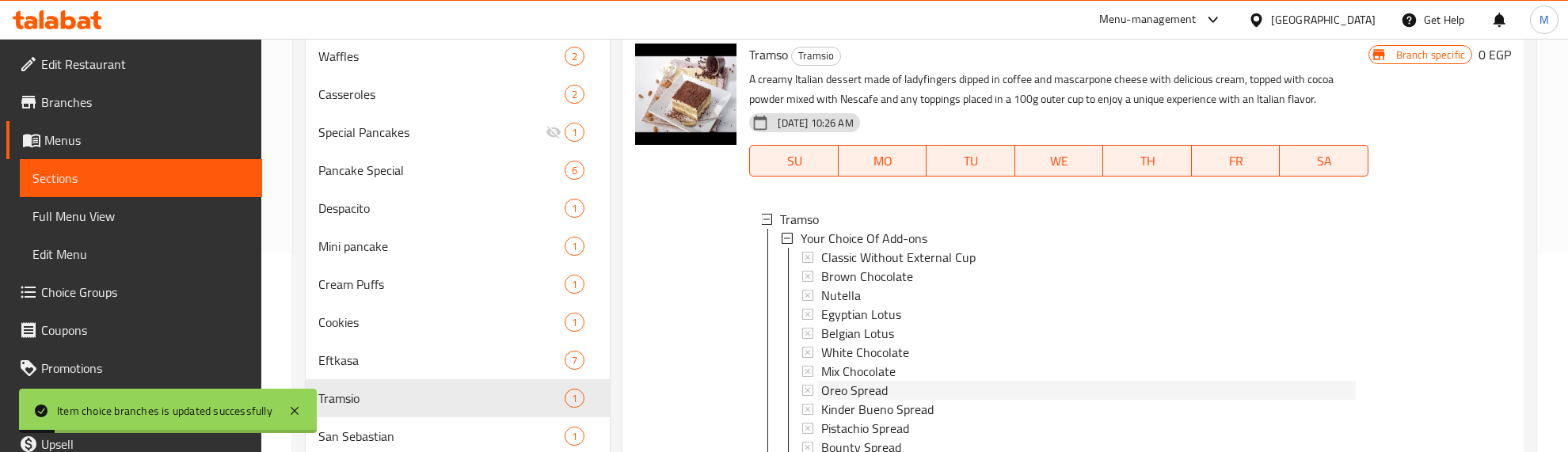
click at [865, 386] on span "Oreo Spread" at bounding box center [854, 391] width 66 height 19
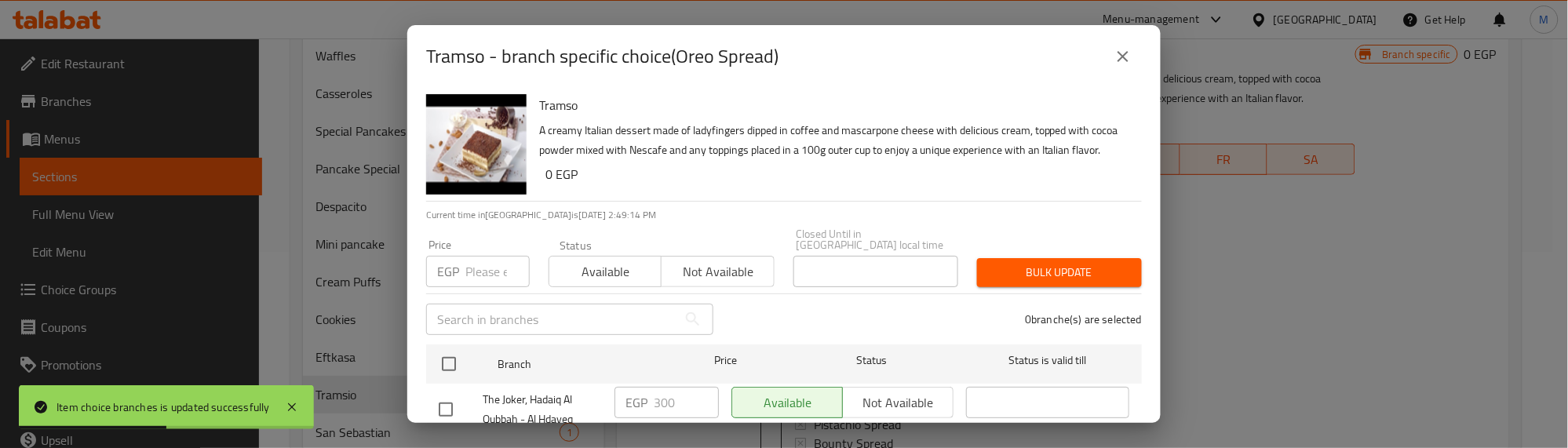
drag, startPoint x: 444, startPoint y: 370, endPoint x: 481, endPoint y: 273, distance: 103.8
click at [451, 354] on input "checkbox" at bounding box center [449, 364] width 33 height 33
checkbox input "true"
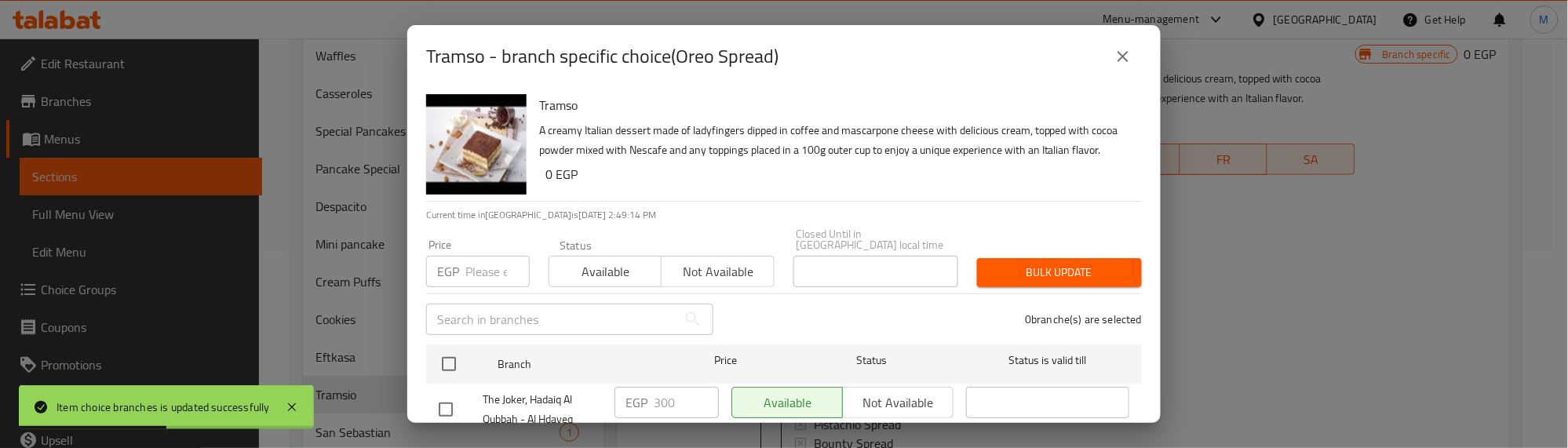
checkbox input "true"
click at [489, 273] on input "number" at bounding box center [497, 272] width 64 height 32
type input "250"
click at [1059, 280] on span "Bulk update" at bounding box center [1059, 273] width 140 height 19
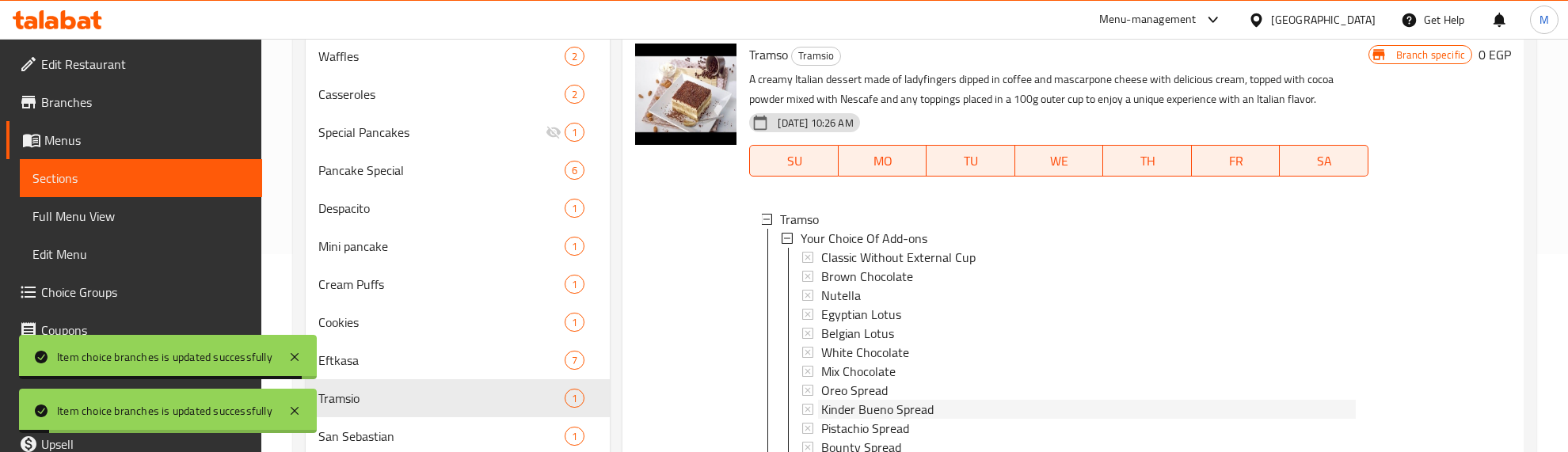
click at [880, 412] on span "Kinder Bueno Spread" at bounding box center [877, 410] width 113 height 19
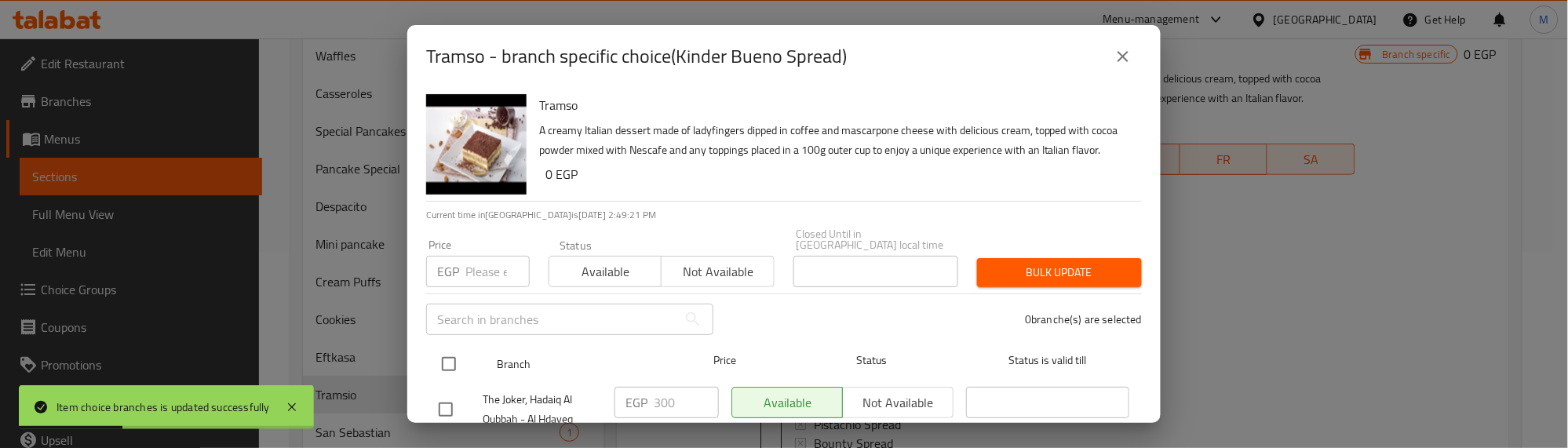
click at [444, 352] on input "checkbox" at bounding box center [449, 364] width 33 height 33
checkbox input "true"
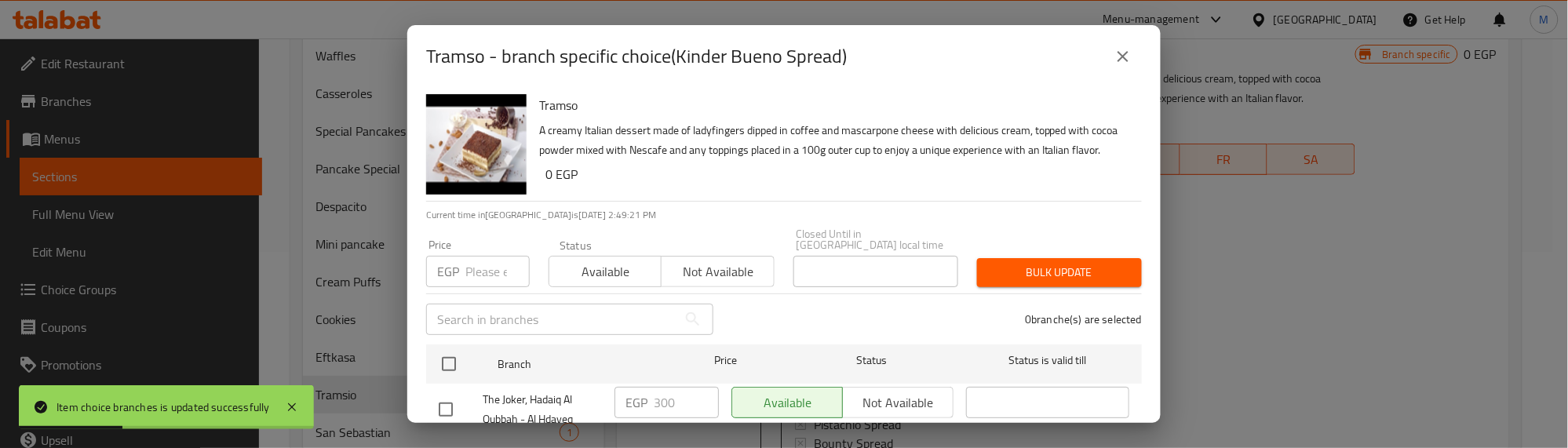
checkbox input "true"
click at [474, 264] on input "number" at bounding box center [497, 272] width 64 height 32
type input "250"
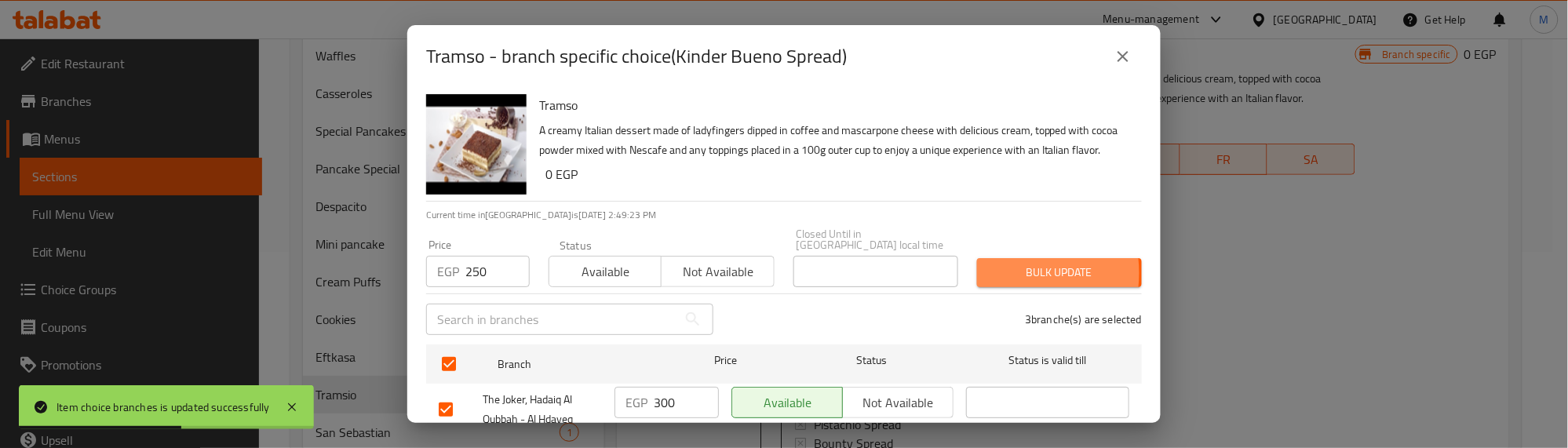
click at [990, 273] on span "Bulk update" at bounding box center [1059, 273] width 140 height 19
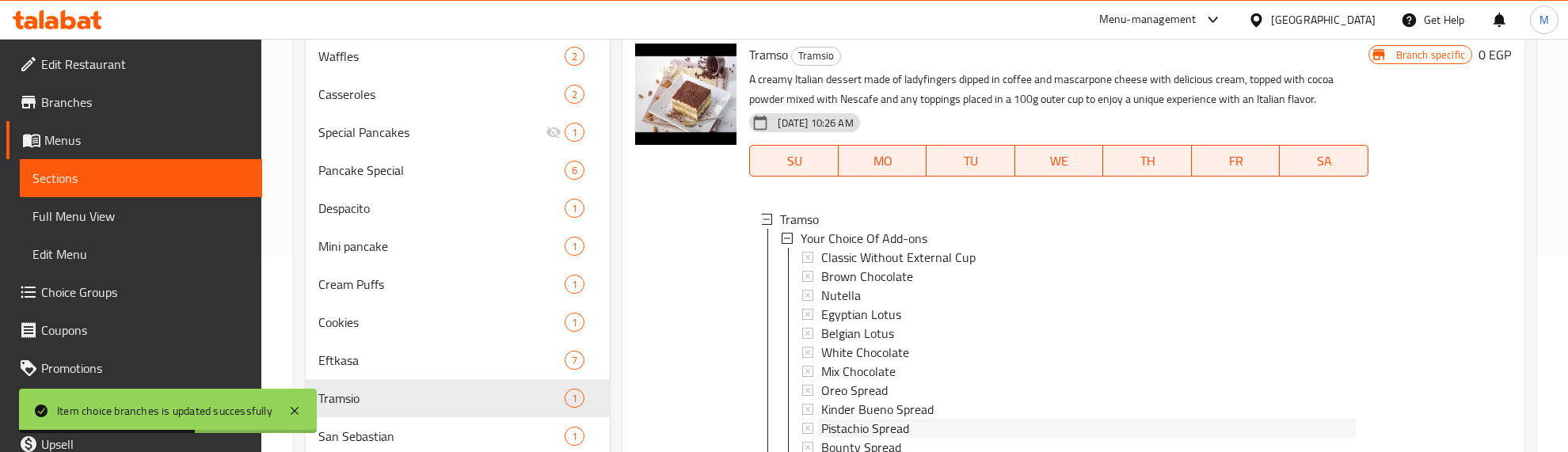
click at [858, 421] on span "Pistachio Spread" at bounding box center [865, 429] width 87 height 19
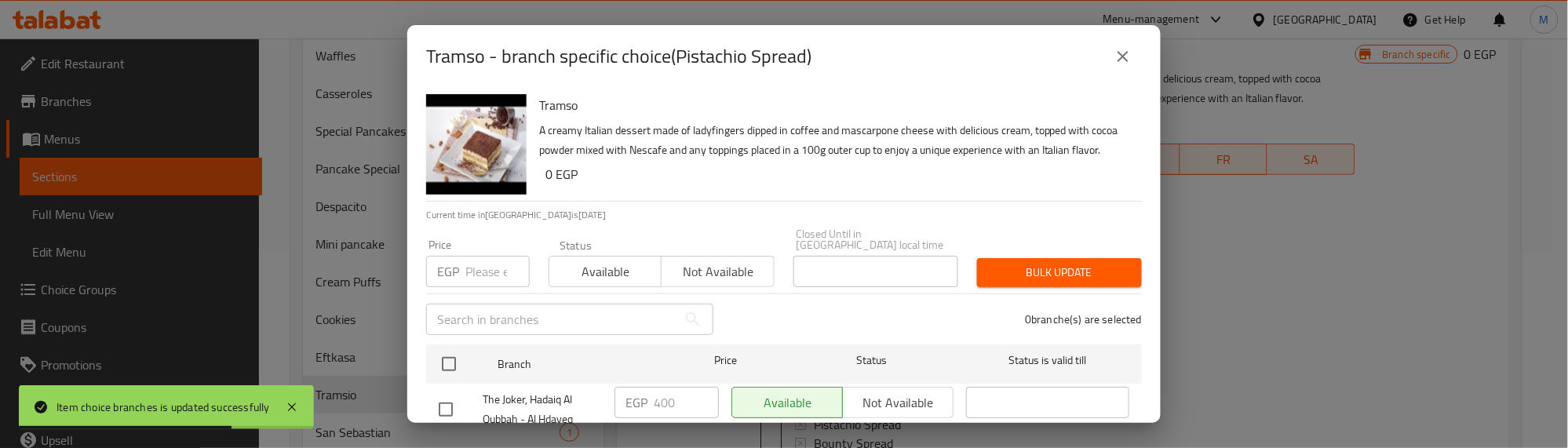
drag, startPoint x: 446, startPoint y: 363, endPoint x: 473, endPoint y: 268, distance: 98.8
click at [449, 350] on input "checkbox" at bounding box center [449, 364] width 33 height 33
checkbox input "true"
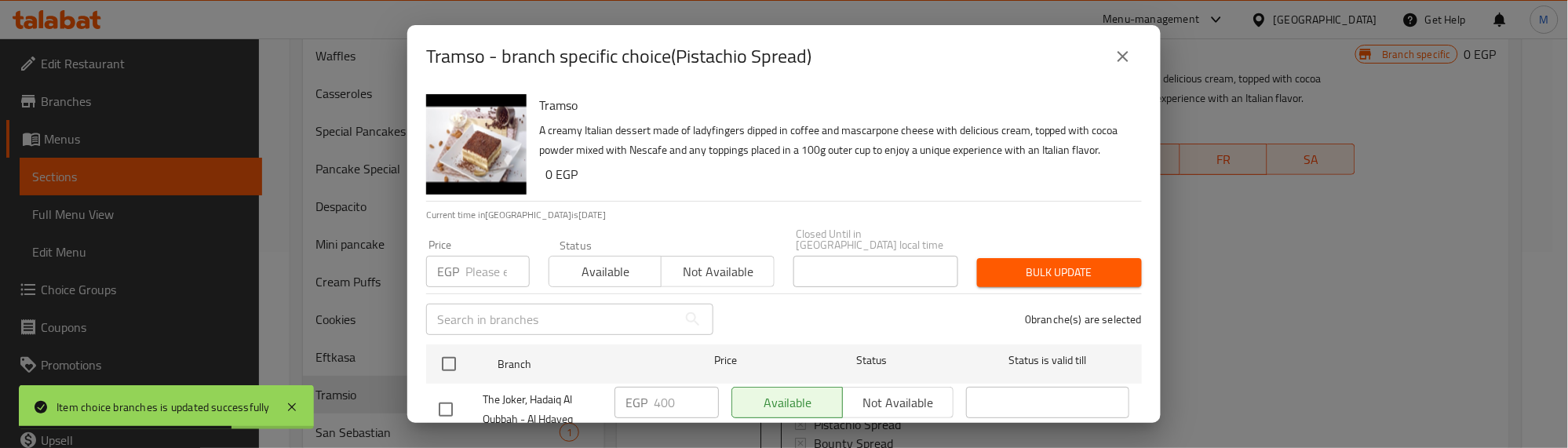
checkbox input "true"
click at [478, 276] on input "number" at bounding box center [497, 272] width 64 height 32
type input "300"
click at [1005, 274] on span "Bulk update" at bounding box center [1059, 273] width 140 height 19
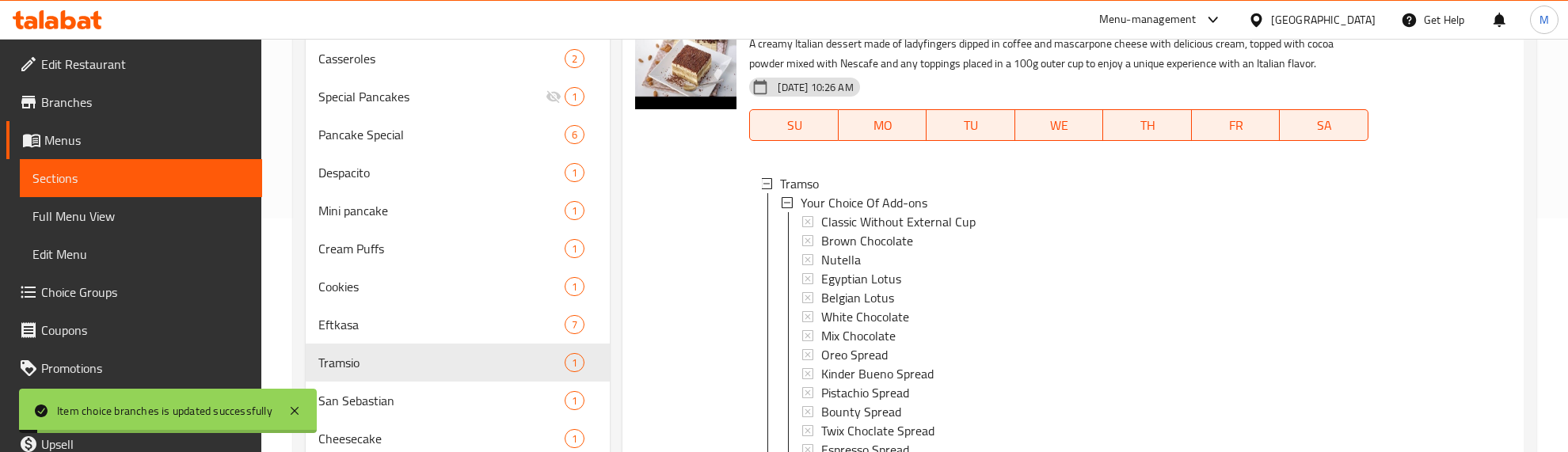
scroll to position [297, 0]
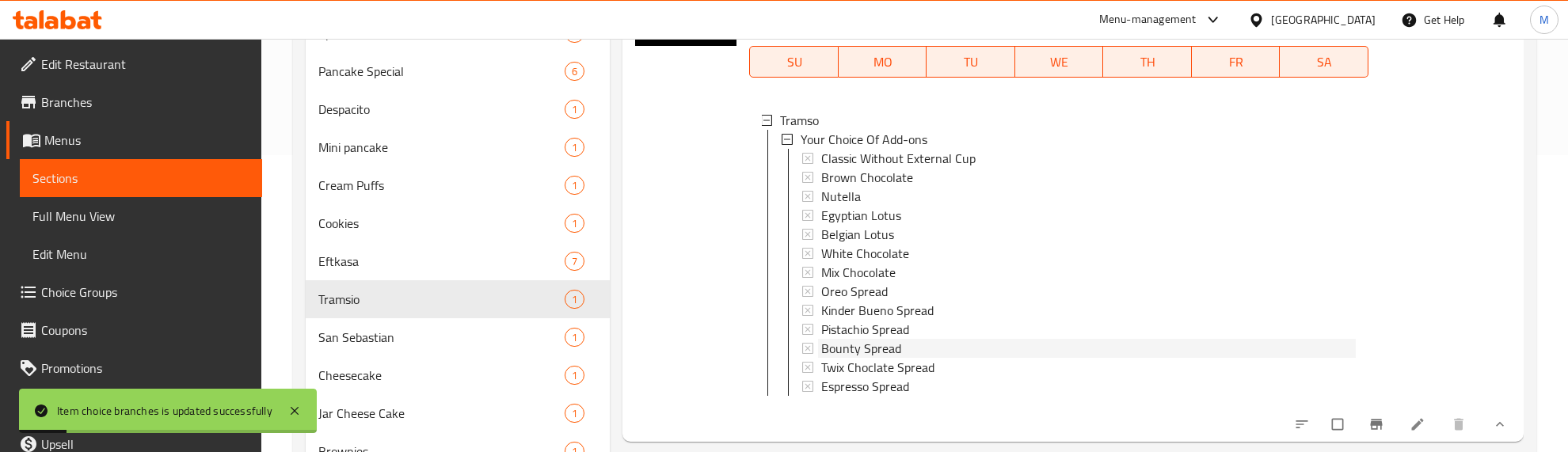
click at [881, 349] on span "Bounty Spread" at bounding box center [861, 349] width 80 height 19
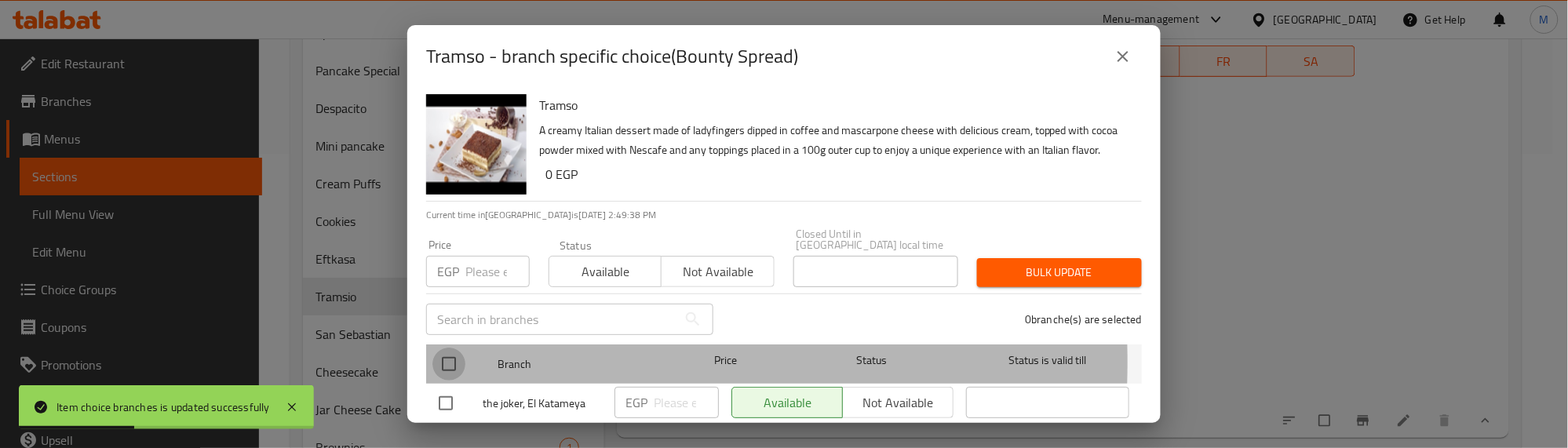
drag, startPoint x: 451, startPoint y: 359, endPoint x: 473, endPoint y: 291, distance: 71.5
click at [448, 355] on input "checkbox" at bounding box center [449, 364] width 33 height 33
checkbox input "true"
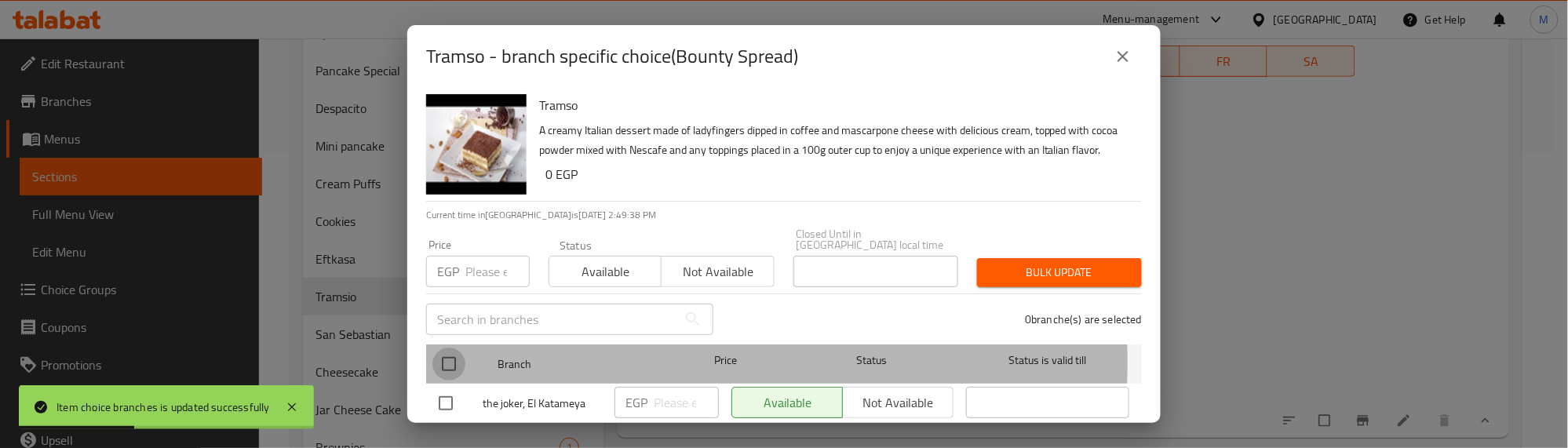
checkbox input "true"
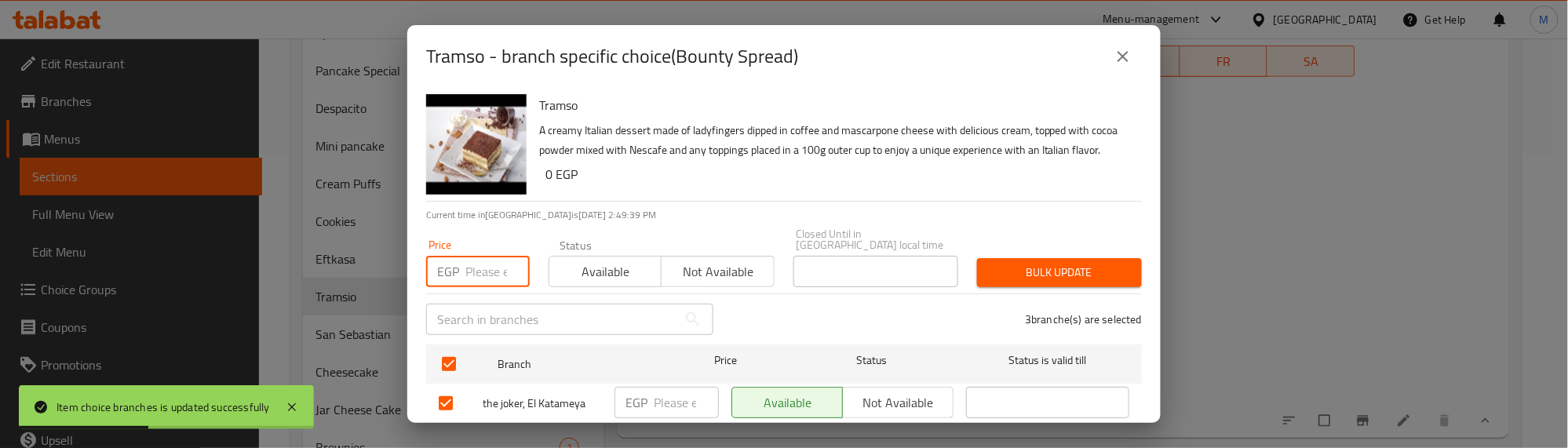
click at [475, 276] on input "number" at bounding box center [497, 272] width 64 height 32
type input "300"
click at [1022, 280] on span "Bulk update" at bounding box center [1059, 273] width 140 height 19
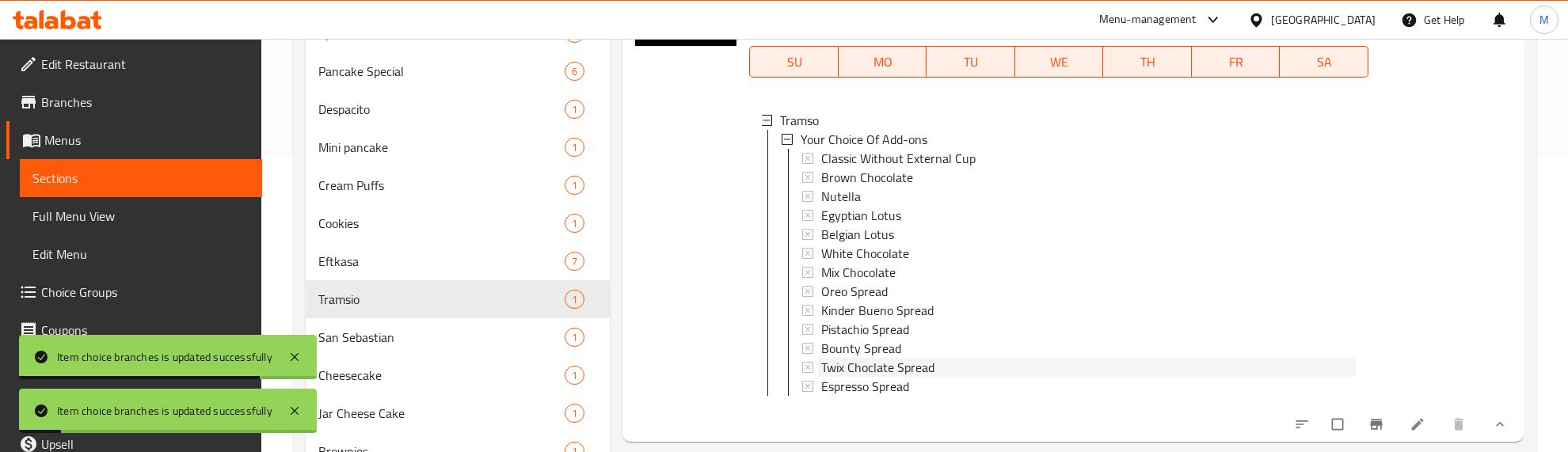
click at [853, 366] on span "Twix Choclate Spread" at bounding box center [877, 367] width 114 height 19
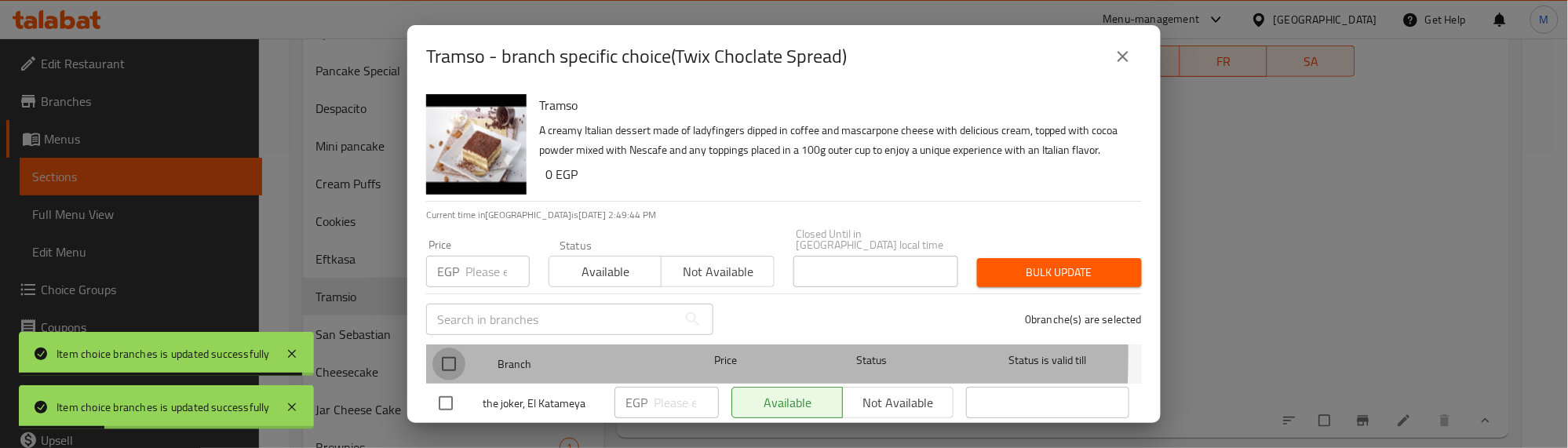
drag, startPoint x: 449, startPoint y: 355, endPoint x: 480, endPoint y: 296, distance: 66.6
click at [448, 350] on input "checkbox" at bounding box center [449, 364] width 33 height 33
checkbox input "true"
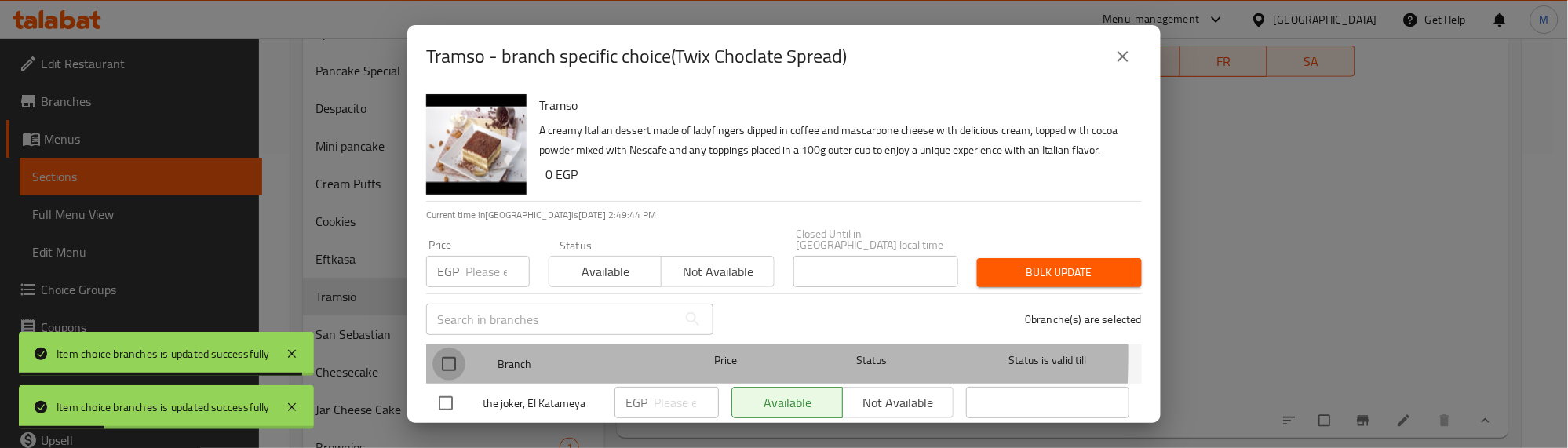
checkbox input "true"
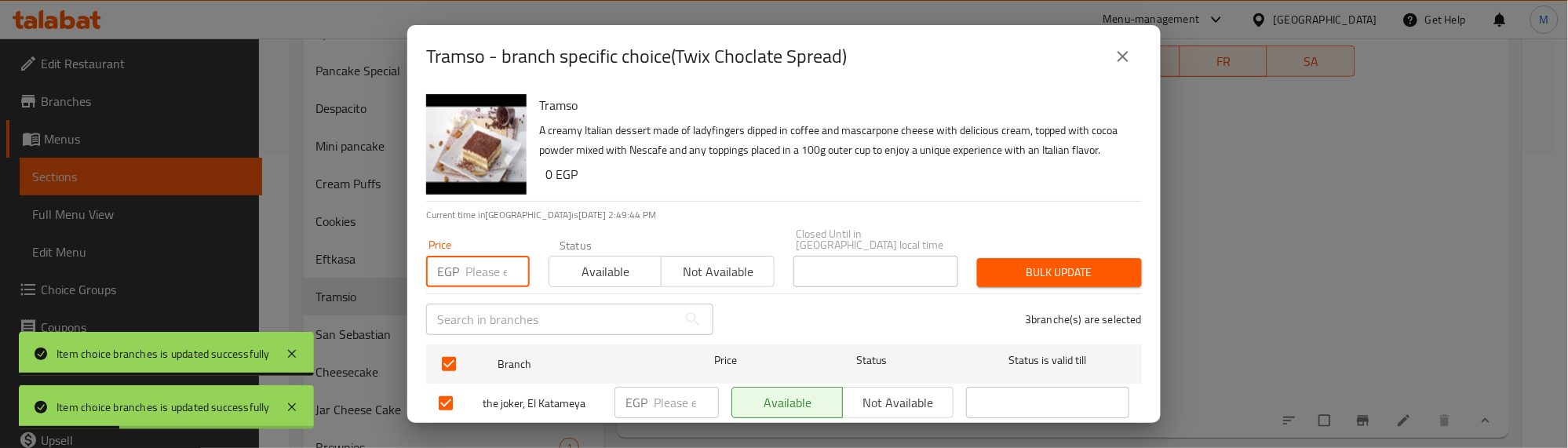
click at [478, 279] on input "number" at bounding box center [497, 272] width 64 height 32
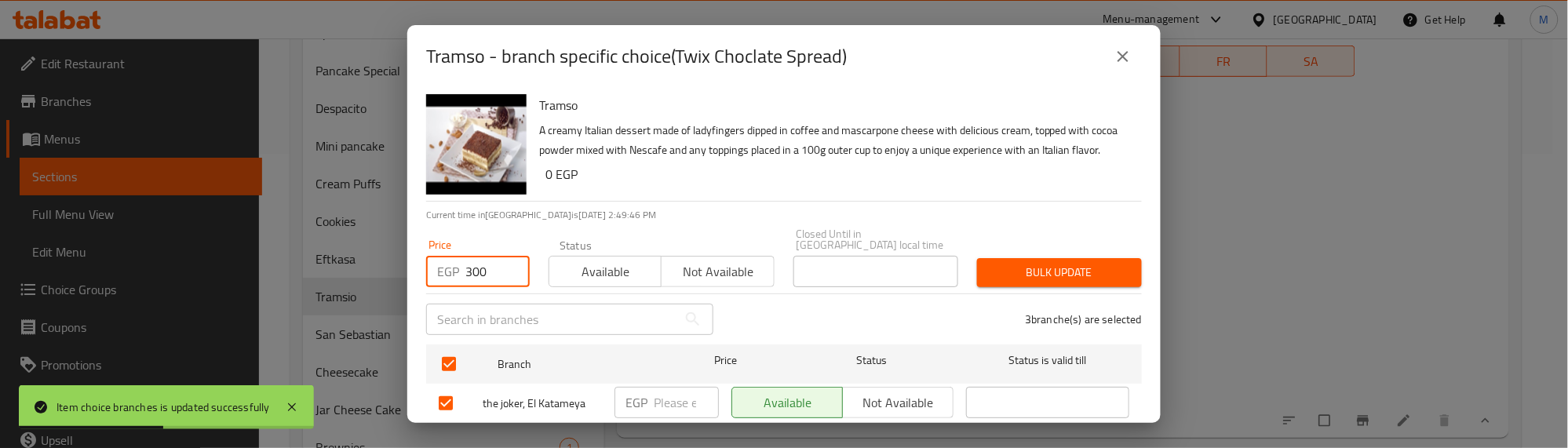
type input "300"
click at [977, 267] on button "Bulk update" at bounding box center [1059, 273] width 165 height 29
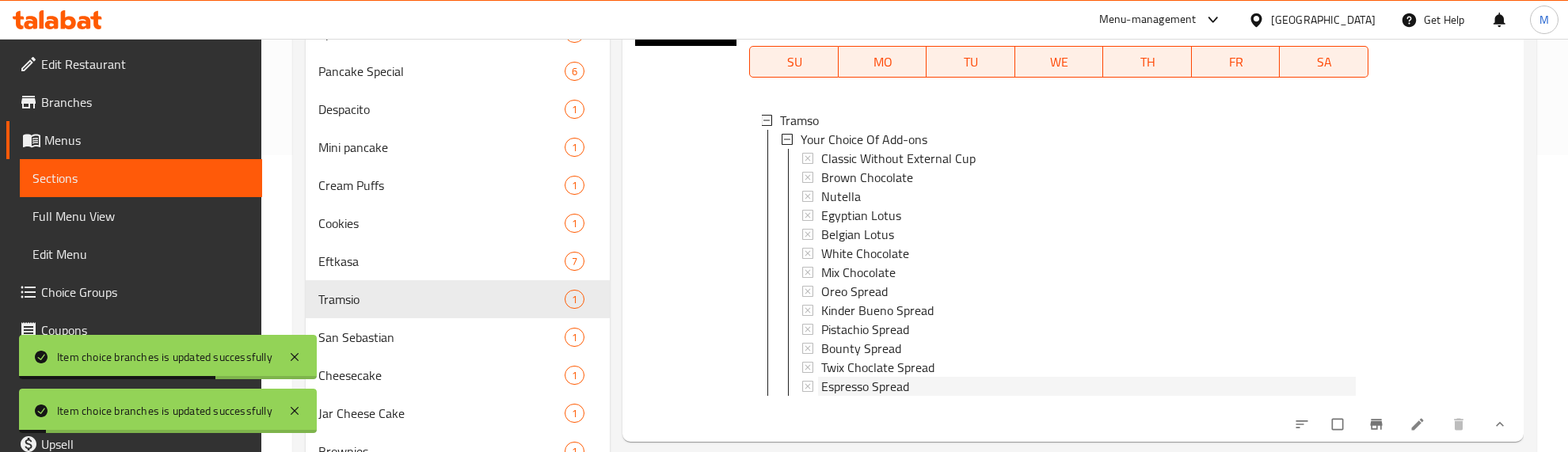
click at [897, 382] on span "Espresso Spread" at bounding box center [865, 387] width 87 height 19
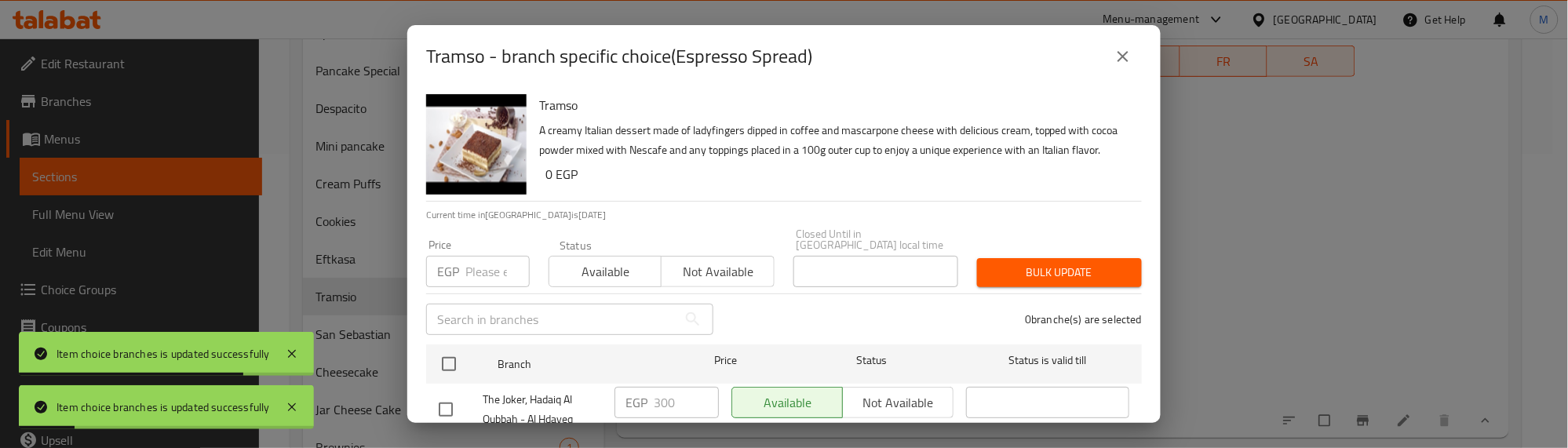
click at [448, 356] on input "checkbox" at bounding box center [449, 364] width 33 height 33
checkbox input "true"
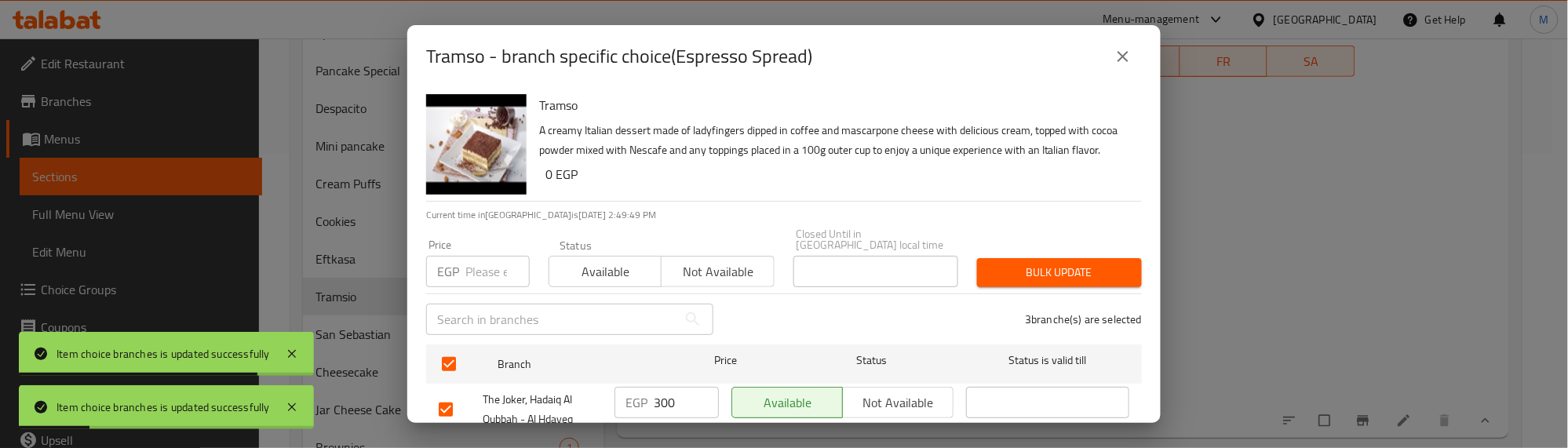
click at [480, 279] on input "number" at bounding box center [497, 272] width 64 height 32
type input "270"
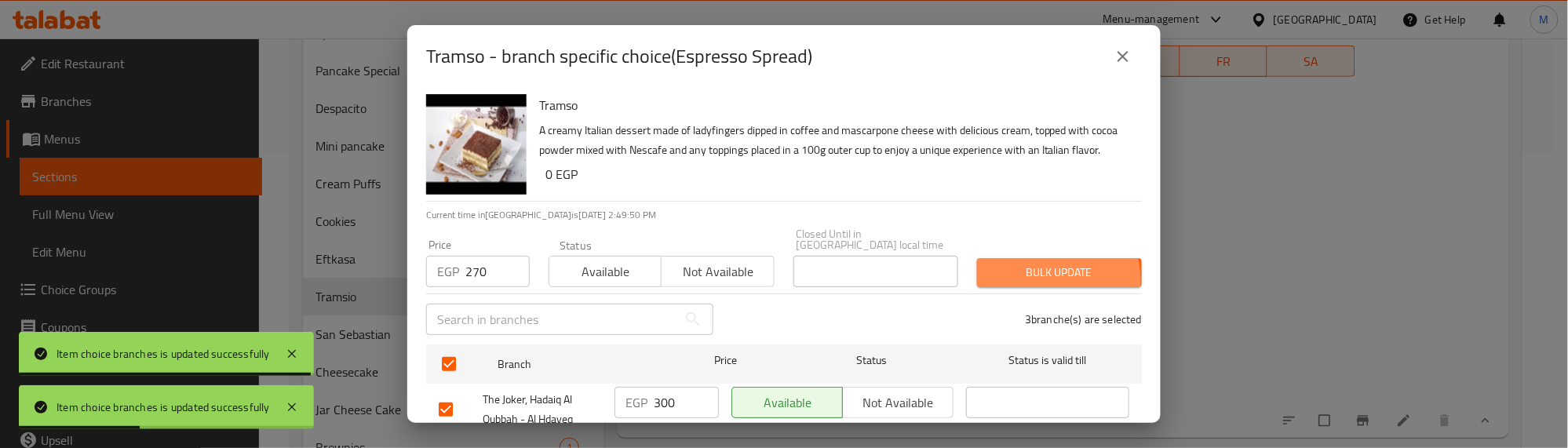
click at [1033, 279] on span "Bulk update" at bounding box center [1059, 273] width 140 height 19
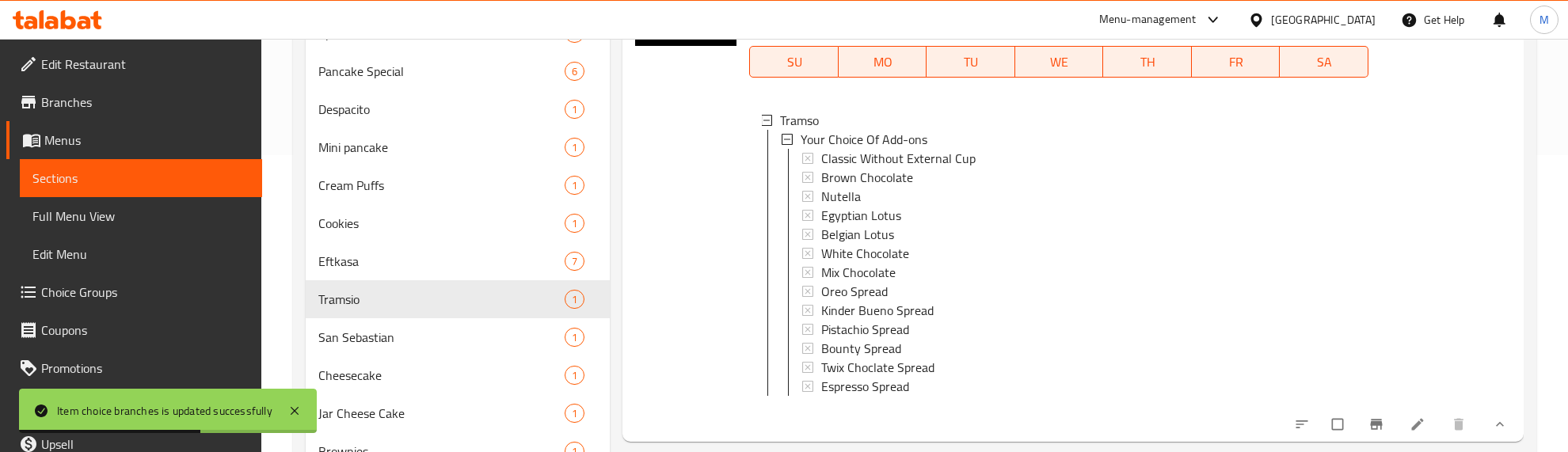
click at [1386, 326] on div "Branch specific 0 EGP" at bounding box center [1439, 187] width 143 height 485
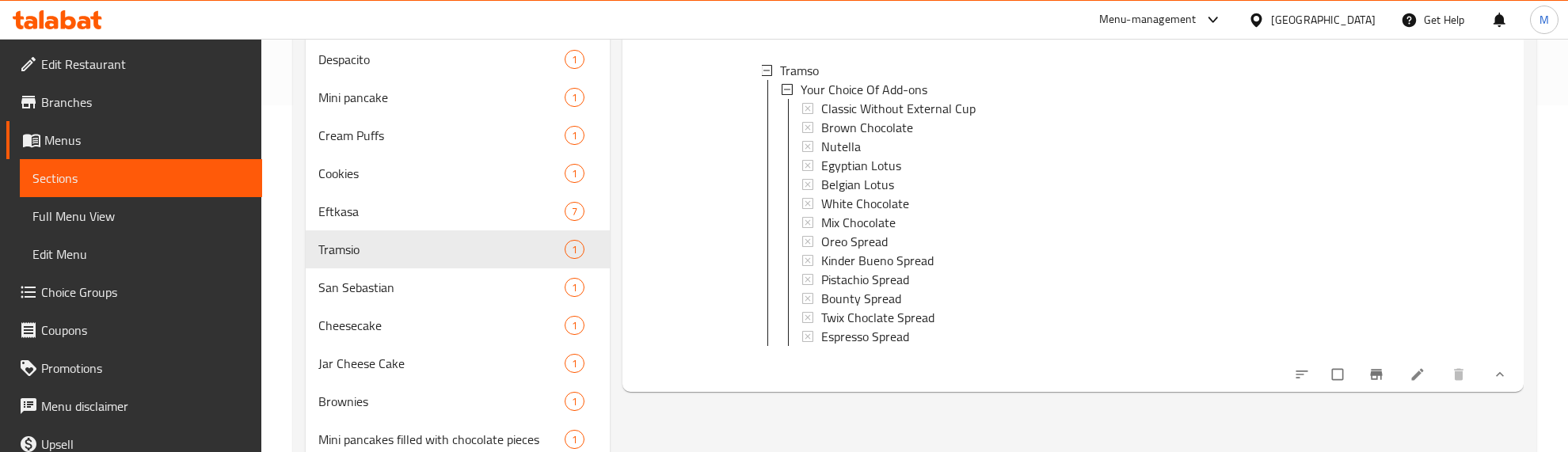
scroll to position [397, 0]
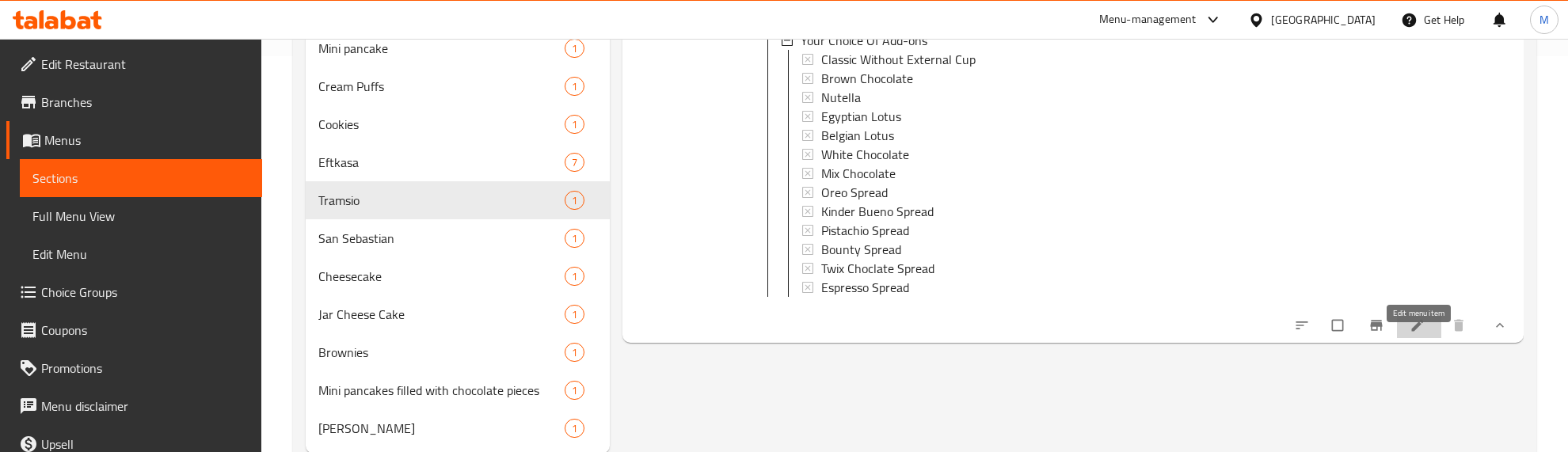
click at [1412, 333] on icon at bounding box center [1417, 326] width 16 height 16
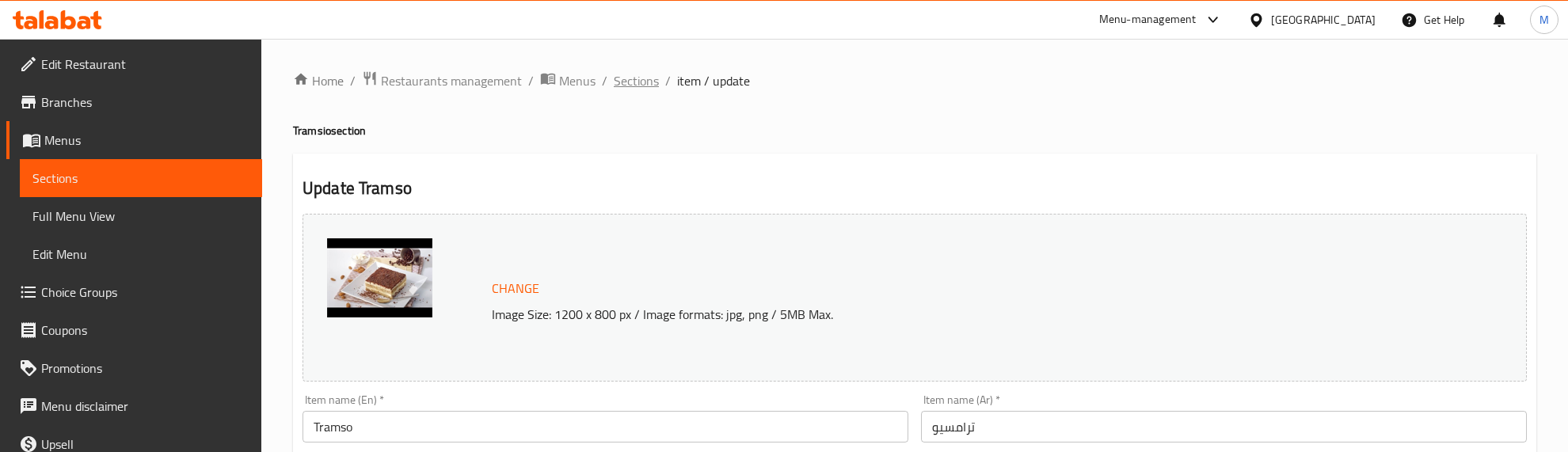
click at [640, 80] on span "Sections" at bounding box center [636, 81] width 45 height 19
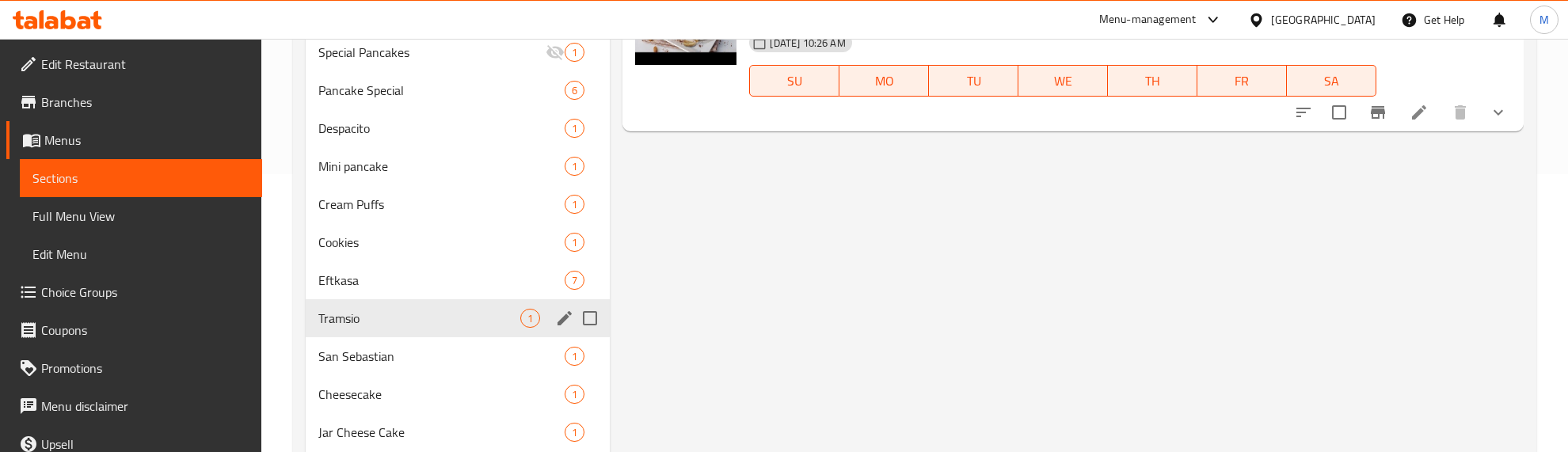
scroll to position [397, 0]
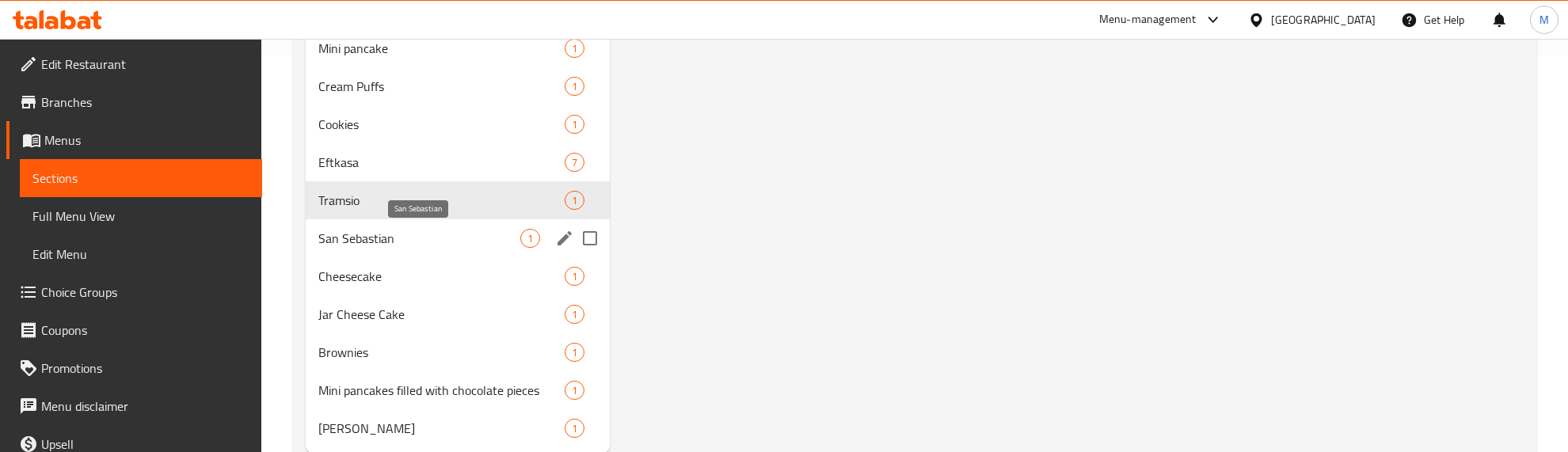
click at [413, 239] on span "San Sebastian" at bounding box center [420, 239] width 202 height 19
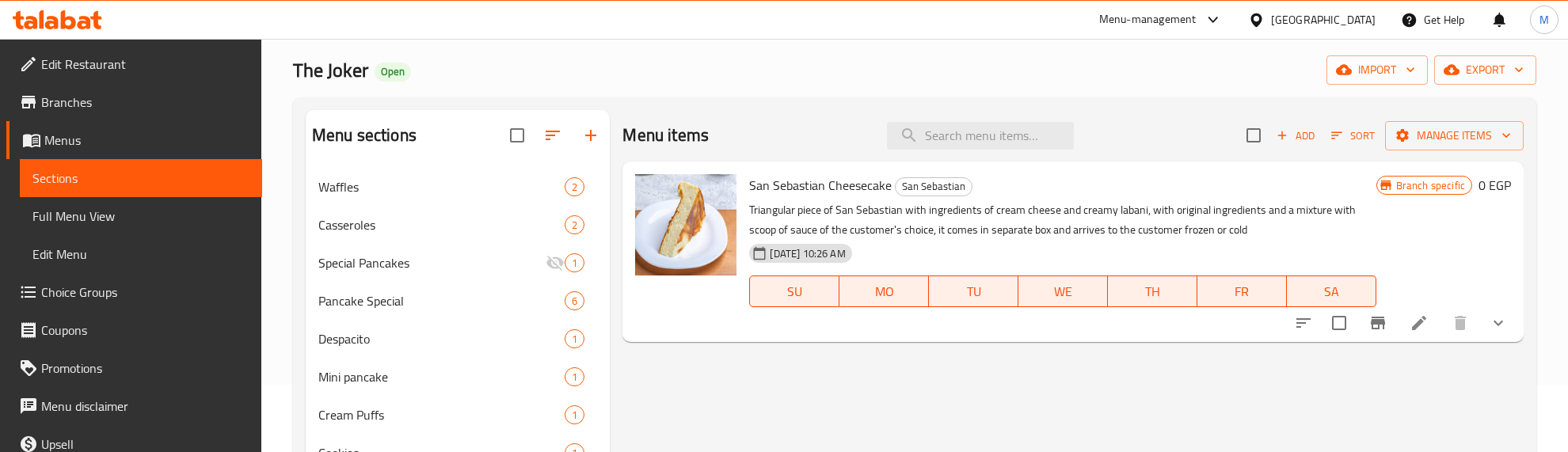
scroll to position [99, 0]
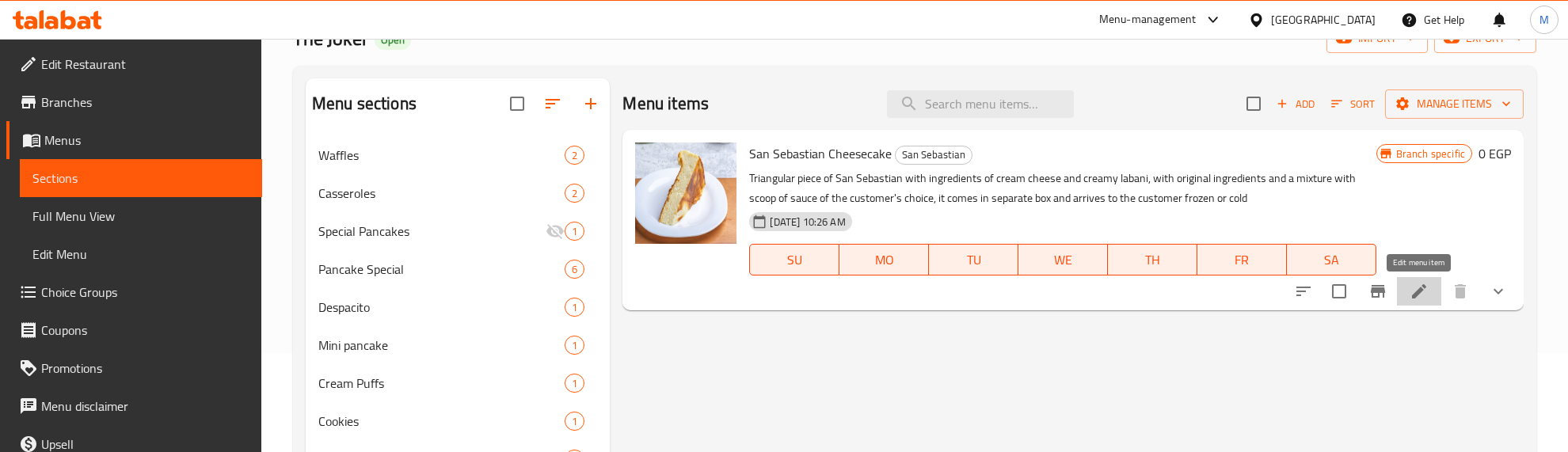
click at [1421, 288] on icon at bounding box center [1419, 292] width 19 height 19
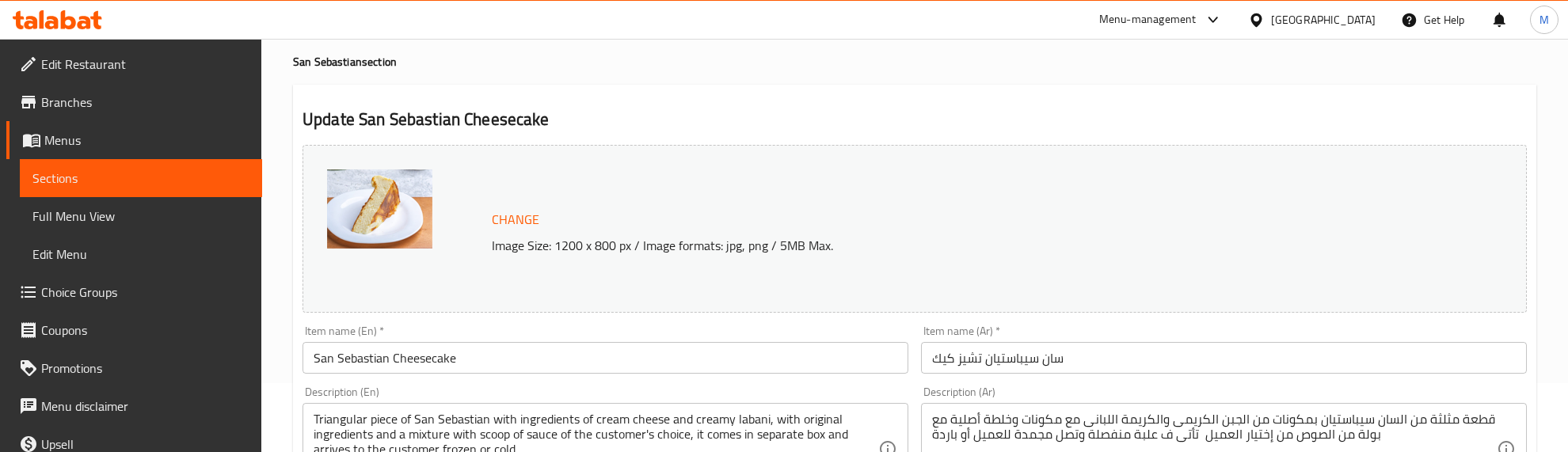
scroll to position [99, 0]
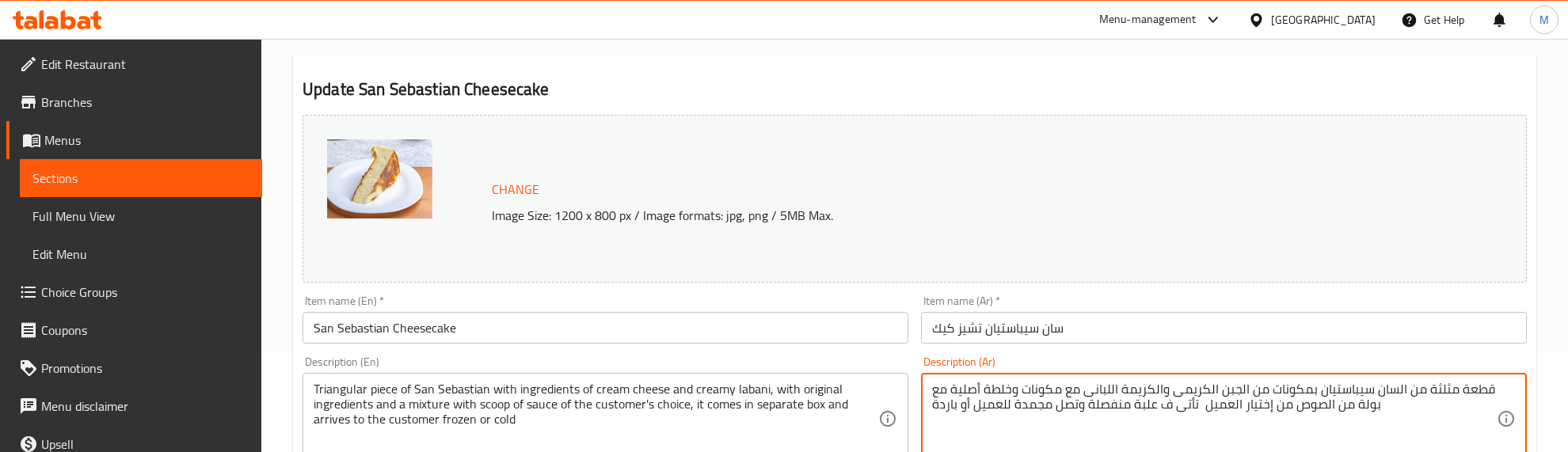
click at [1162, 383] on textarea "قطعة مثلثة من السان سيباستيان بمكونات من الجبن الكريمى والكريمة اللبانى مع مكون…" at bounding box center [1213, 419] width 564 height 75
paste textarea "ن السان سيباستيان بمكونات من الجبن الكريمى والكريمة اللباني مع مكونات وخلطة أصل…"
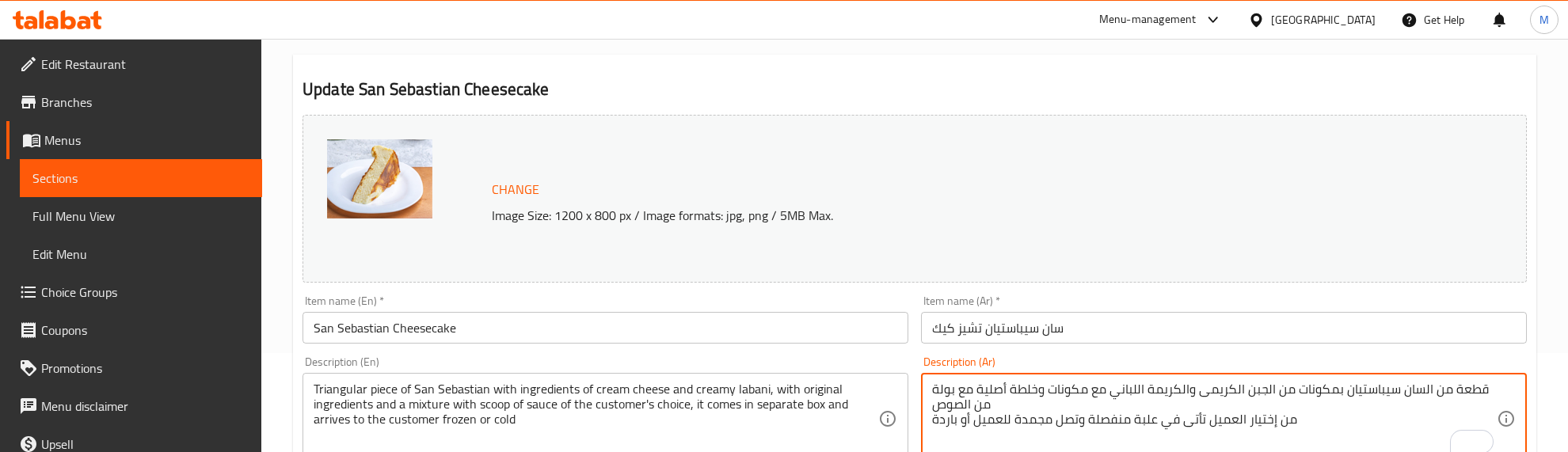
click at [936, 413] on textarea "قطعة من السان سيباستيان بمكونات من الجبن الكريمى والكريمة اللباني مع مكونات وخل…" at bounding box center [1213, 419] width 564 height 75
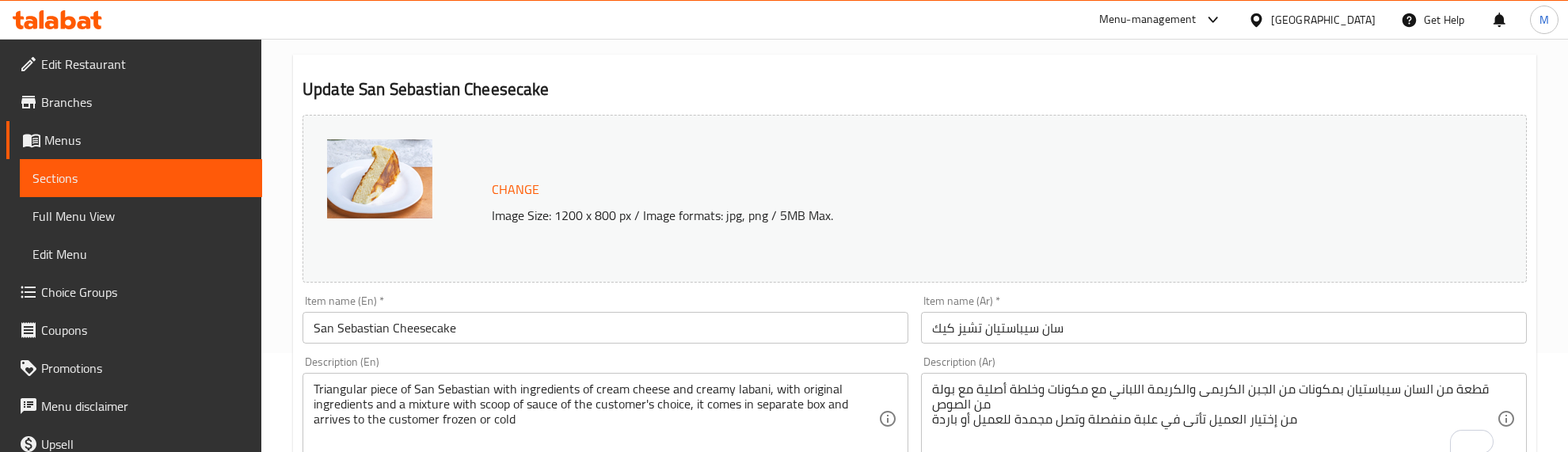
drag, startPoint x: 924, startPoint y: 412, endPoint x: 916, endPoint y: 409, distance: 8.5
drag, startPoint x: 916, startPoint y: 409, endPoint x: 951, endPoint y: 418, distance: 36.1
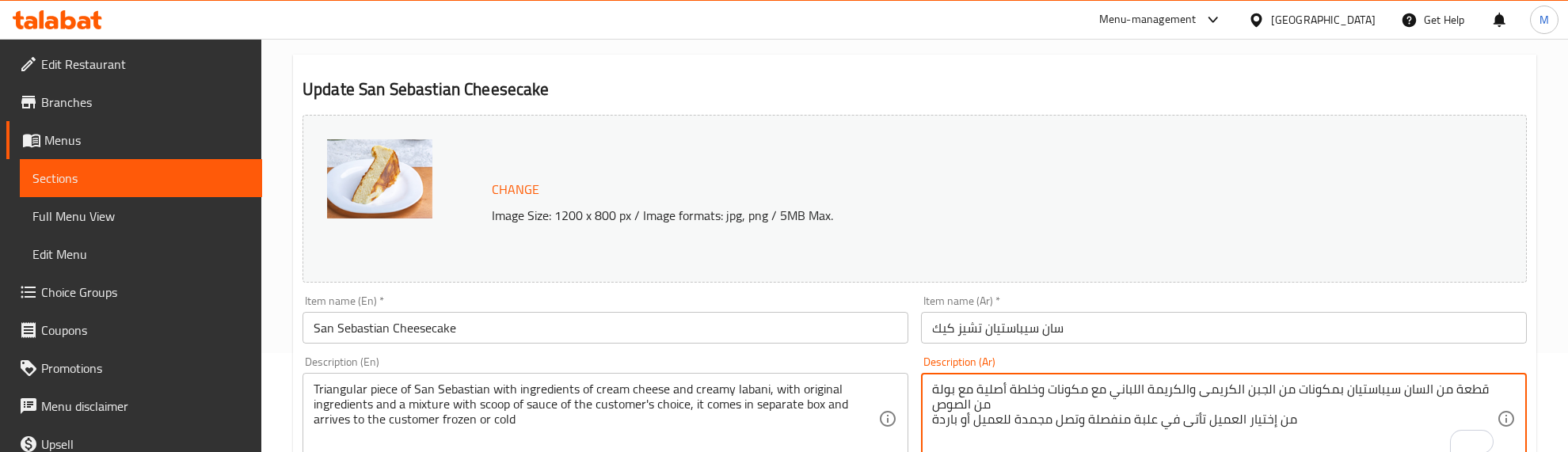
click at [951, 418] on textarea "قطعة من السان سيباستيان بمكونات من الجبن الكريمى والكريمة اللباني مع مكونات وخل…" at bounding box center [1213, 419] width 564 height 75
click at [960, 400] on textarea "قطعة من السان سيباستيان بمكونات من الجبن الكريمى والكريمة اللباني مع مكونات وخل…" at bounding box center [1213, 419] width 564 height 75
drag, startPoint x: 960, startPoint y: 400, endPoint x: 948, endPoint y: 418, distance: 21.6
click at [948, 418] on textarea "قطعة من السان سيباستيان بمكونات من الجبن الكريمى والكريمة اللباني مع مكونات وخل…" at bounding box center [1213, 419] width 564 height 75
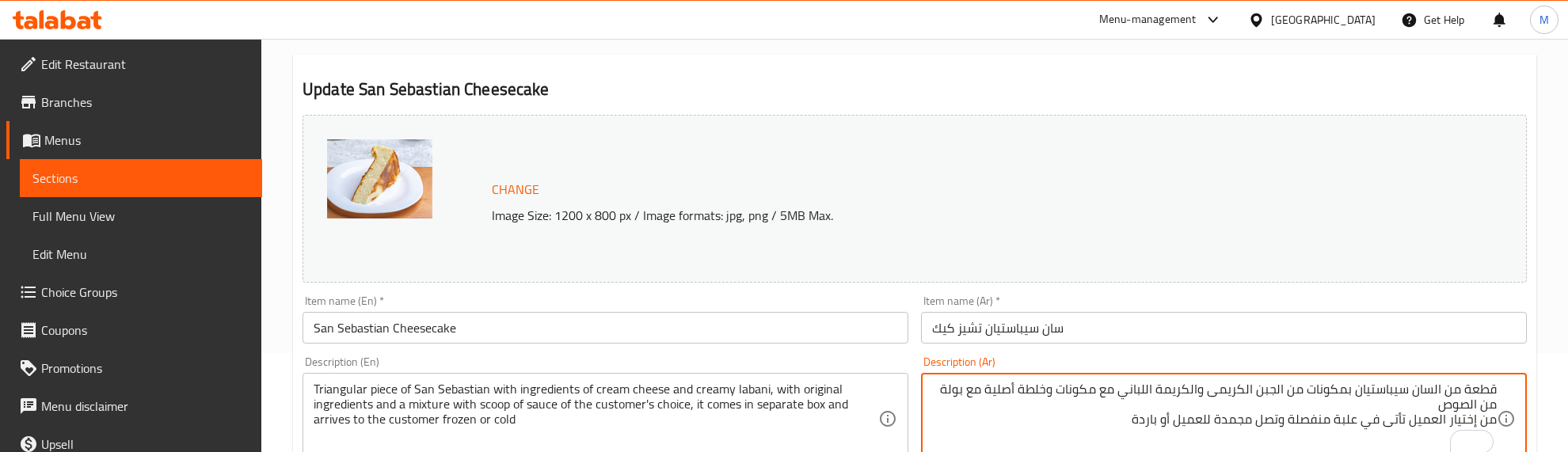
click at [1489, 425] on textarea "قطعة من السان سيباستيان بمكونات من الجبن الكريمى والكريمة اللباني مع مكونات وخل…" at bounding box center [1213, 419] width 564 height 75
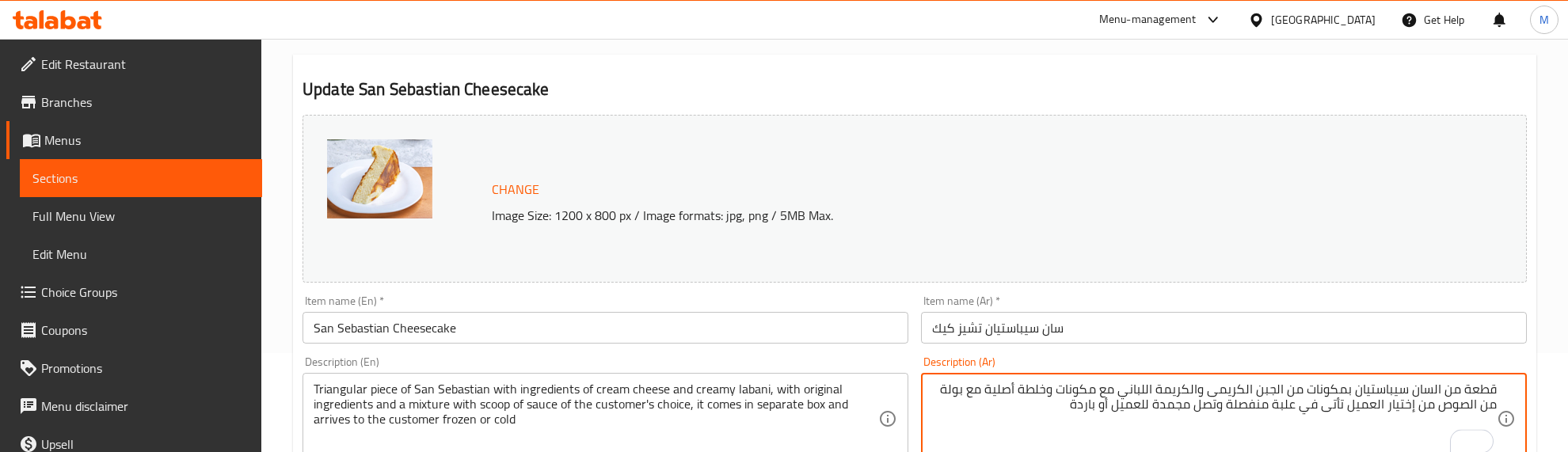
click at [1364, 395] on textarea "قطعة من السان سيباستيان بمكونات من الجبن الكريمى والكريمة اللباني مع مكونات وخل…" at bounding box center [1213, 419] width 564 height 75
type textarea "قطعة من السان سيباستيان بمكونات من الجبن الكريمى والكريمة اللباني مع مكونات وخل…"
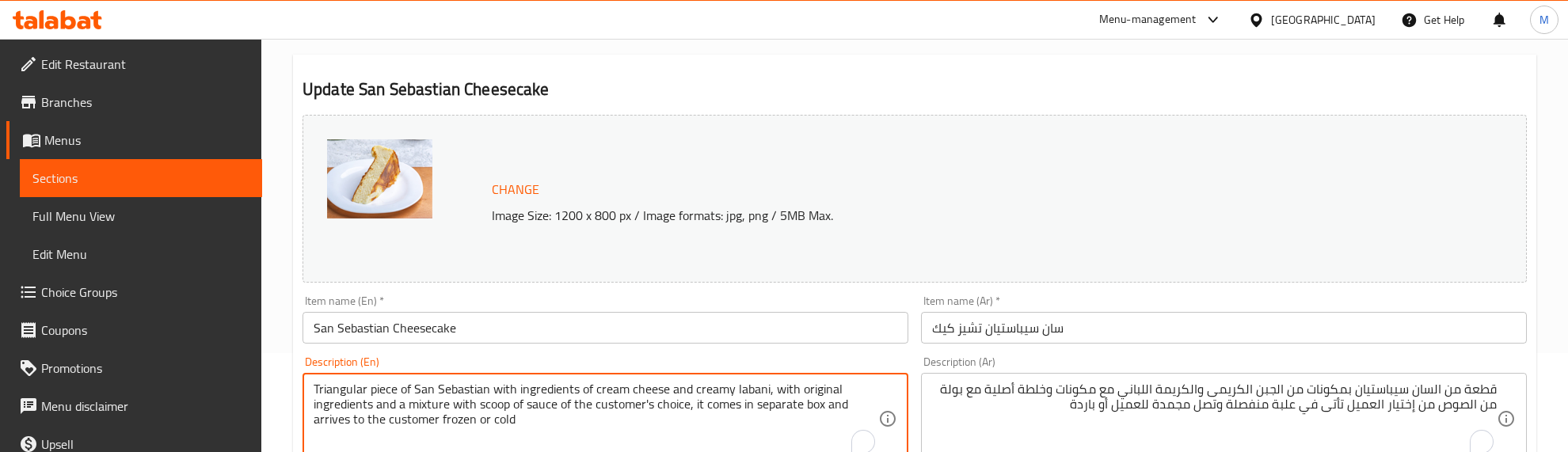
click at [382, 408] on textarea "Triangular piece of San Sebastian with ingredients of cream cheese and creamy l…" at bounding box center [596, 419] width 564 height 75
paste textarea "A slice of San Sebastian with ingredients of cream cheese and Lebanese cream wi…"
click at [826, 355] on div "Description (En) A slice of San Sebastian with ingredients of cream cheese and …" at bounding box center [605, 410] width 619 height 122
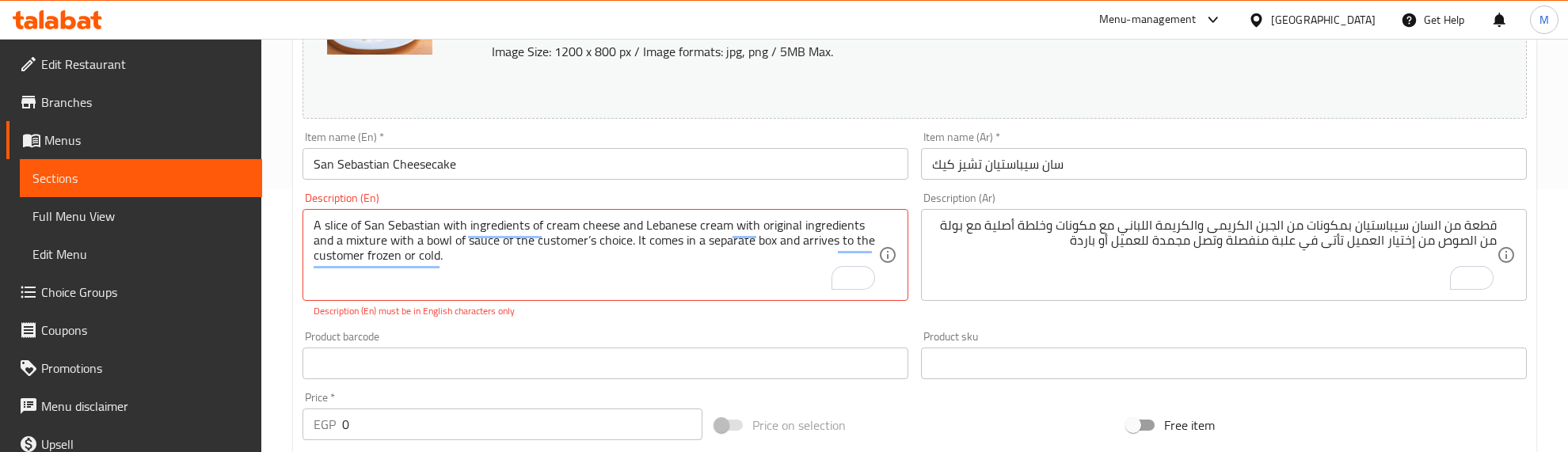
scroll to position [297, 0]
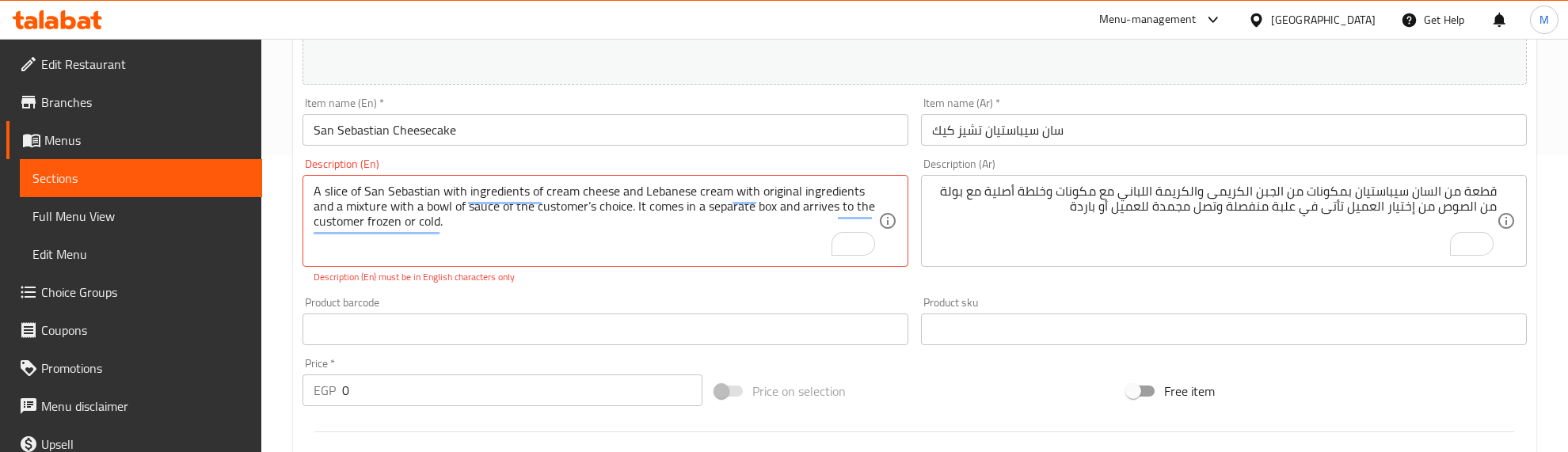
click at [557, 292] on div "Product barcode Product barcode" at bounding box center [605, 321] width 619 height 61
click at [583, 297] on div "Product barcode Product barcode" at bounding box center [605, 322] width 606 height 49
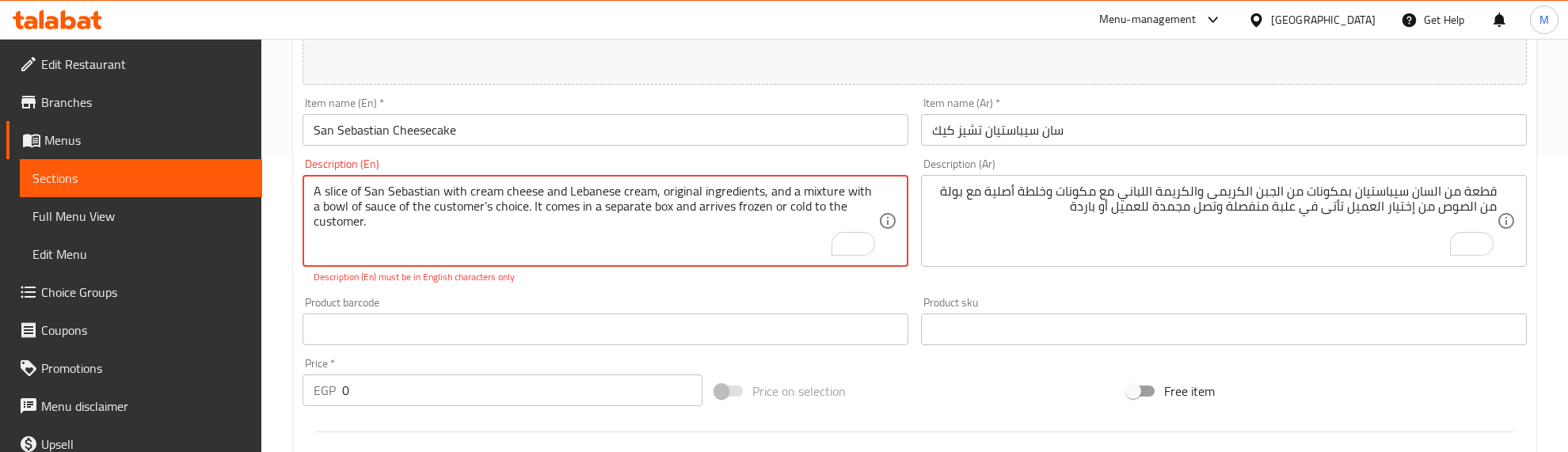
drag, startPoint x: 479, startPoint y: 208, endPoint x: 492, endPoint y: 255, distance: 48.8
click at [476, 199] on textarea "A slice of San Sebastian with cream cheese and Lebanese cream, original ingredi…" at bounding box center [596, 221] width 564 height 75
click at [477, 207] on textarea "A slice of San Sebastian with cream cheese and Lebanese cream, original ingredi…" at bounding box center [596, 221] width 564 height 75
type textarea "A slice of San Sebastian with cream cheese and Lebanese cream, original ingredi…"
click at [544, 290] on div "Change Image Size: 1200 x 800 px / Image formats: jpg, png / 5MB Max. Item name…" at bounding box center [914, 272] width 1237 height 723
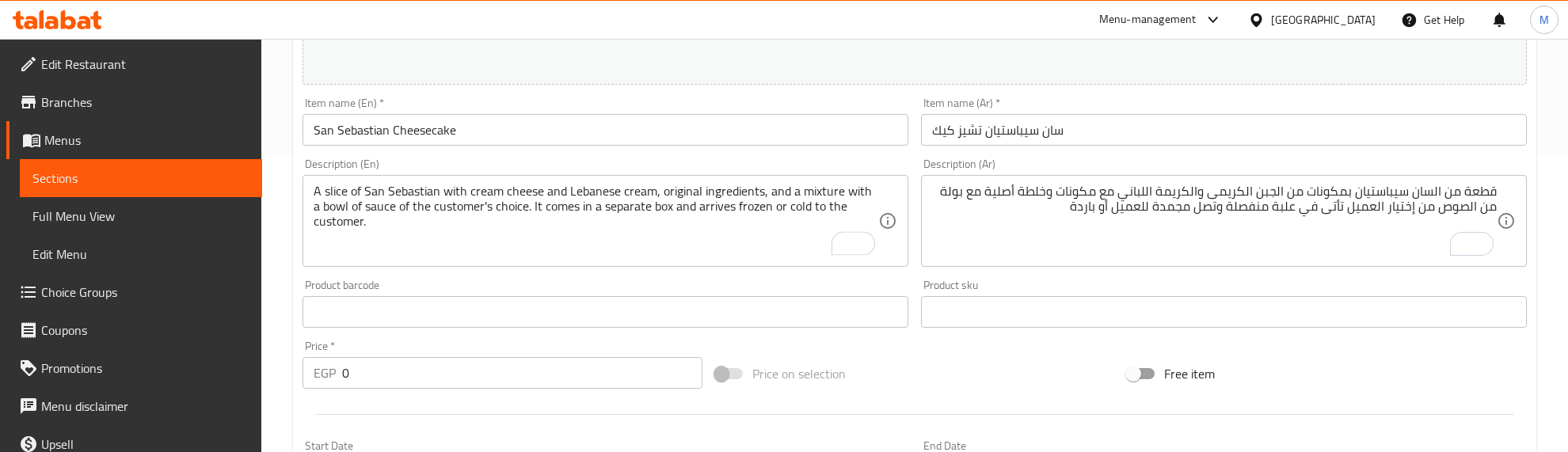
click at [570, 288] on div "Product barcode Product barcode" at bounding box center [605, 304] width 606 height 49
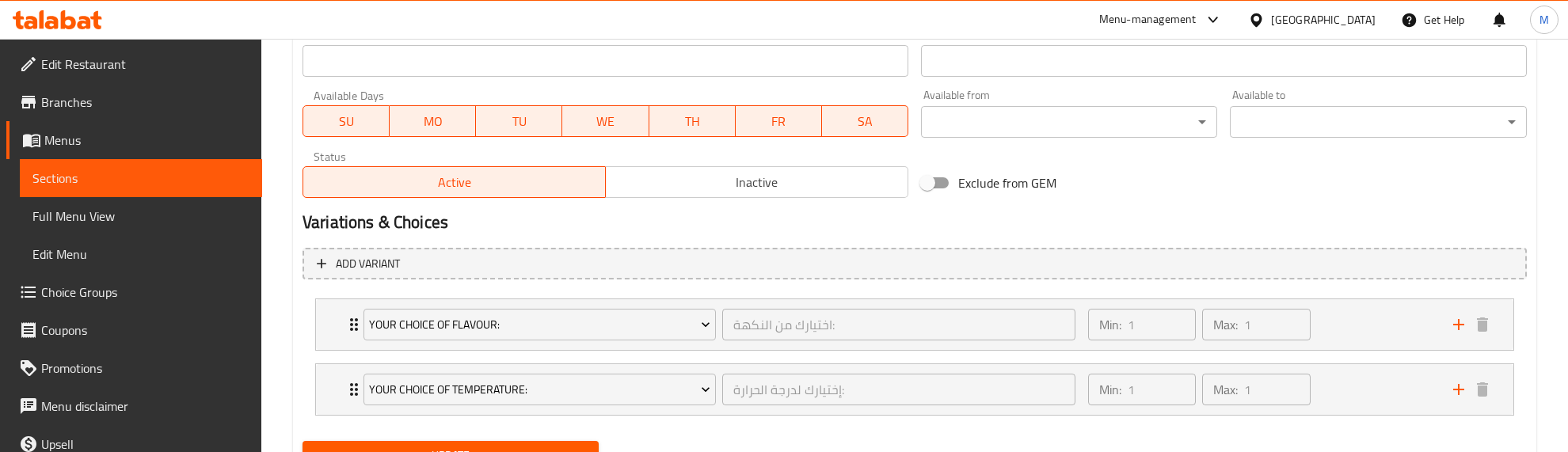
scroll to position [782, 0]
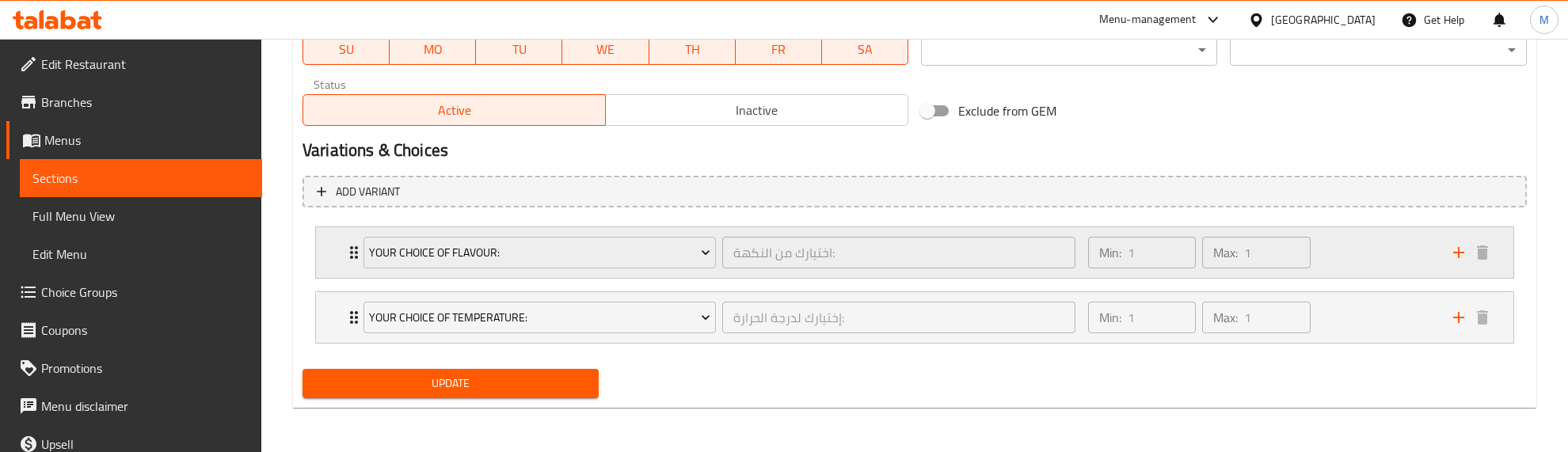
click at [351, 246] on icon "Expand" at bounding box center [354, 252] width 8 height 13
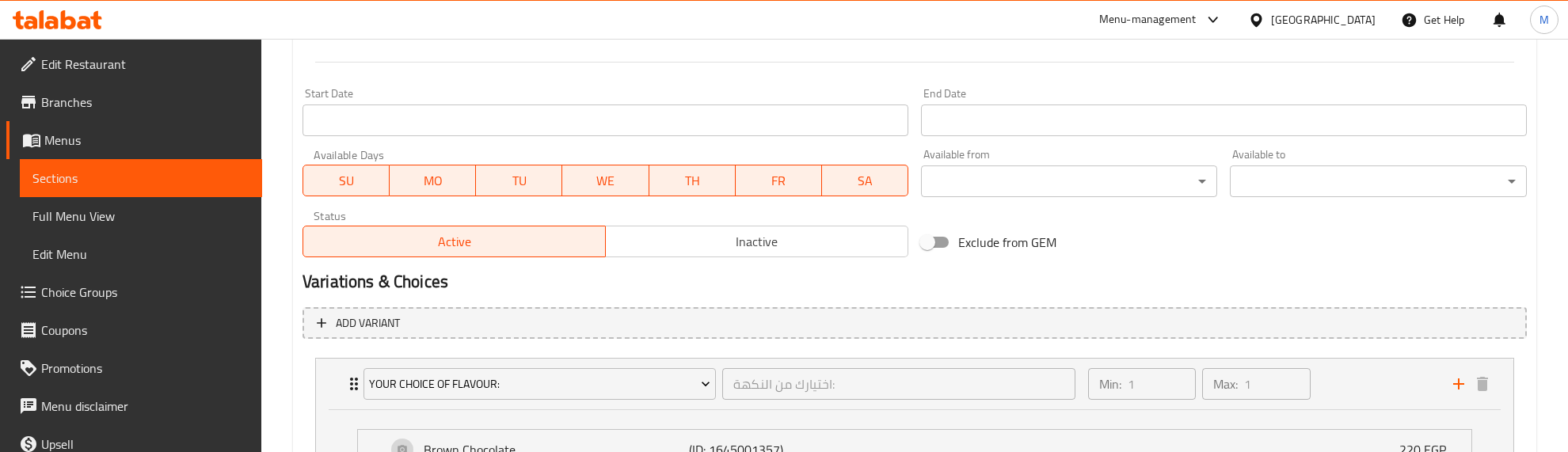
scroll to position [646, 0]
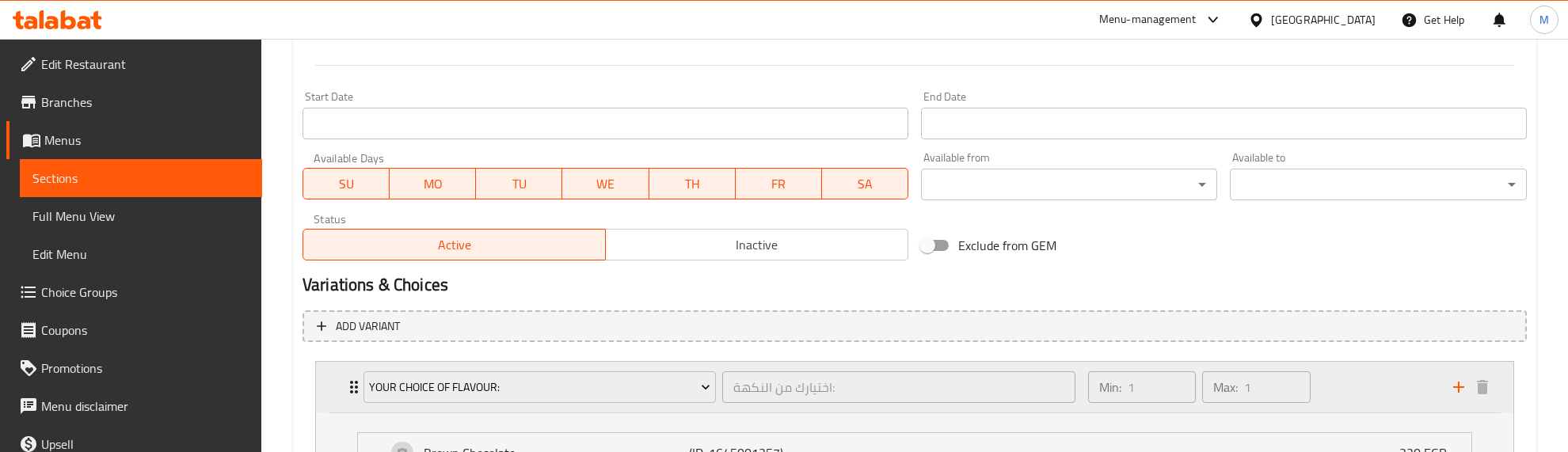
click at [351, 383] on icon "Expand" at bounding box center [354, 387] width 8 height 13
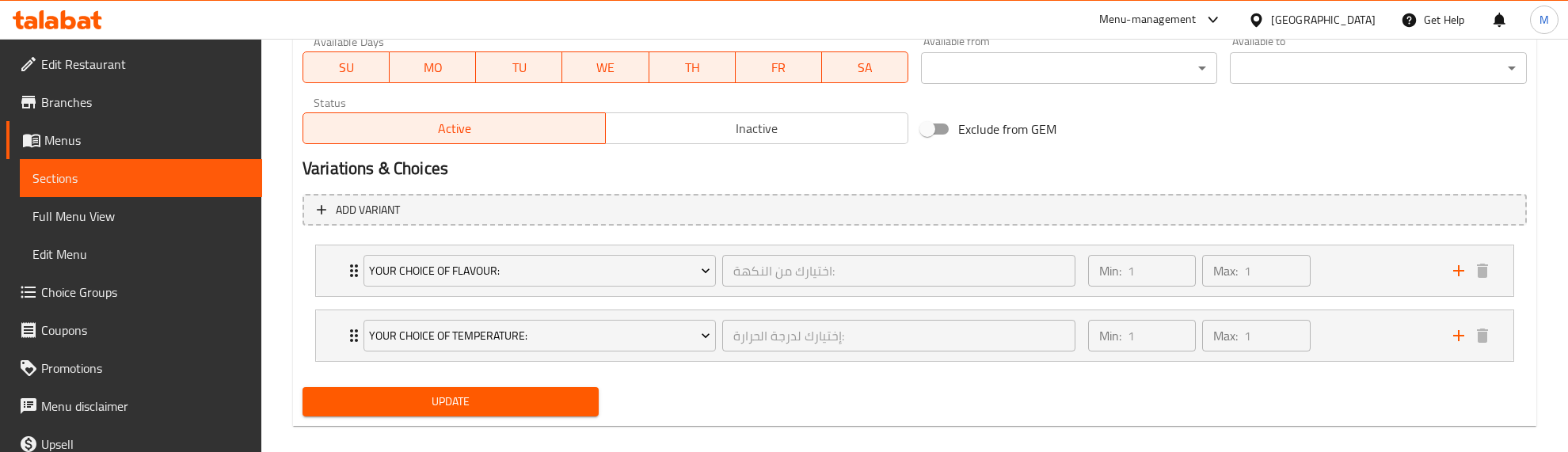
scroll to position [782, 0]
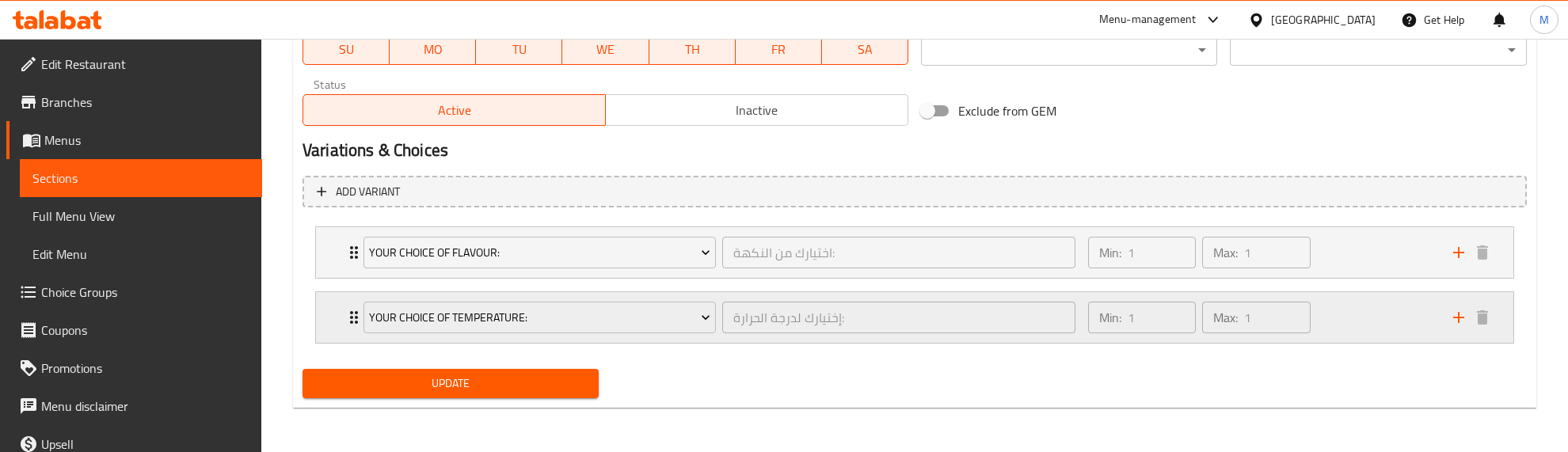
click at [350, 311] on icon "Expand" at bounding box center [355, 318] width 19 height 19
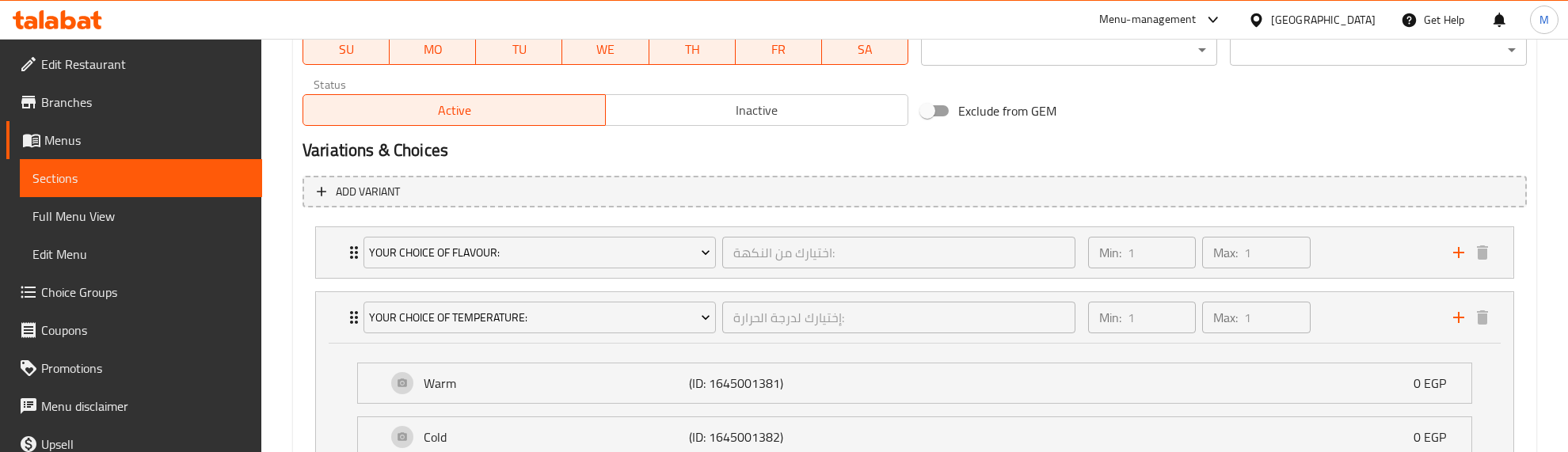
scroll to position [881, 0]
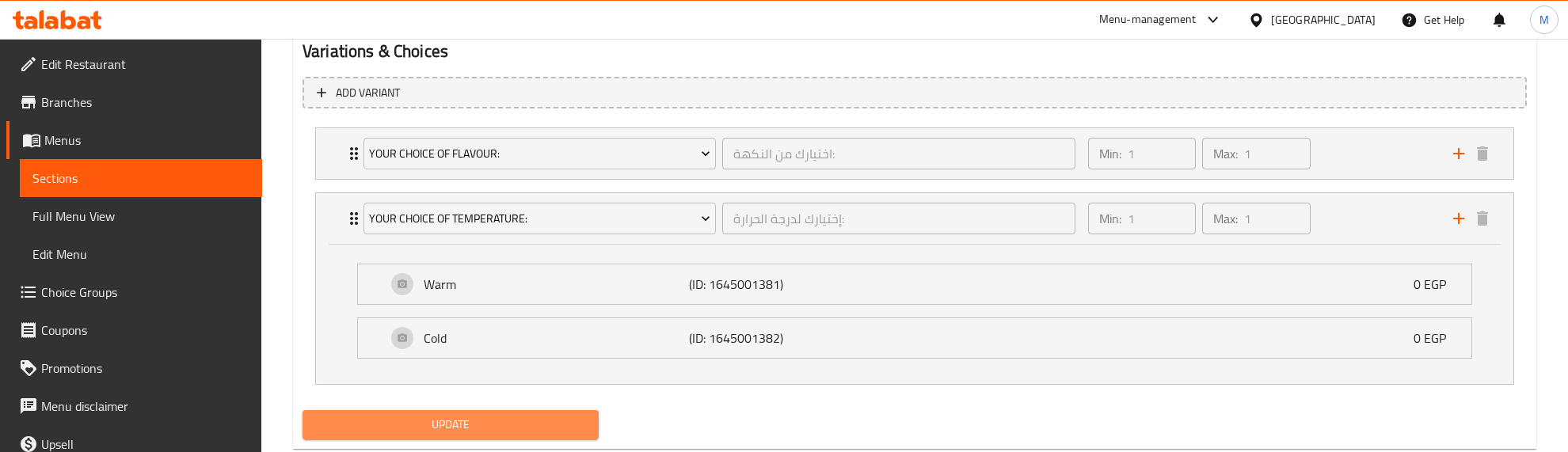
click at [381, 430] on span "Update" at bounding box center [450, 425] width 271 height 19
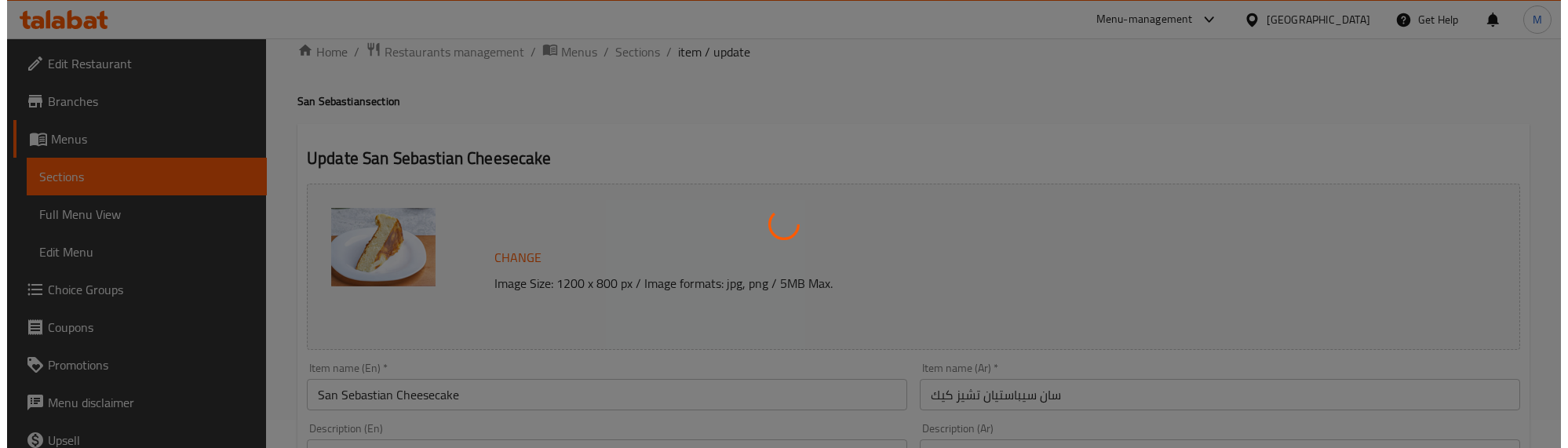
scroll to position [0, 0]
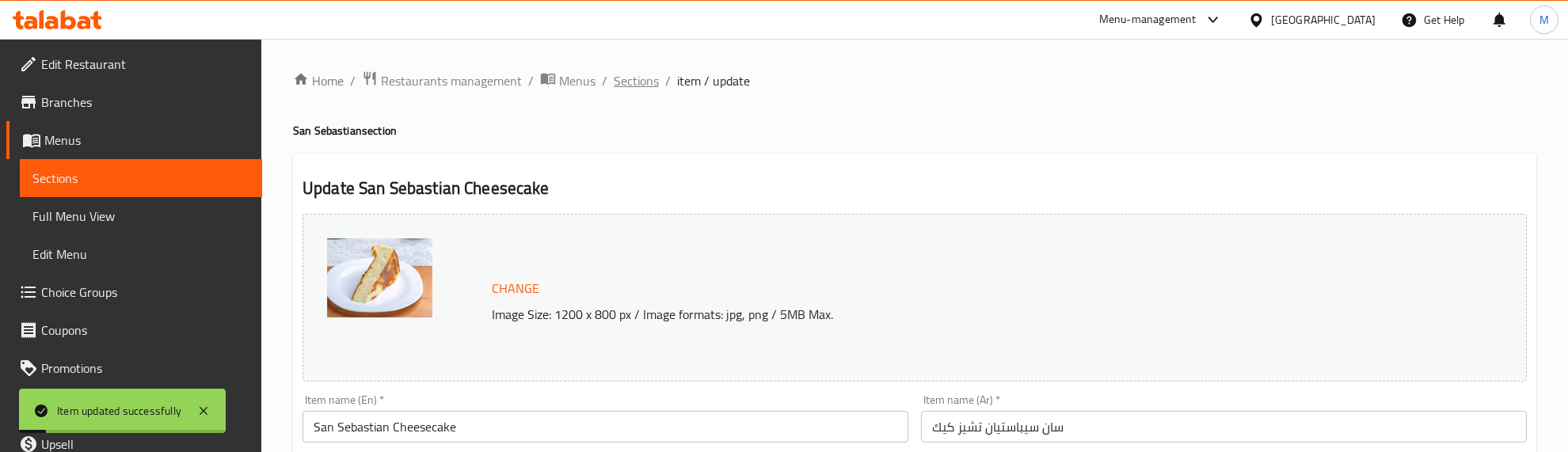
click at [633, 80] on span "Sections" at bounding box center [636, 81] width 45 height 19
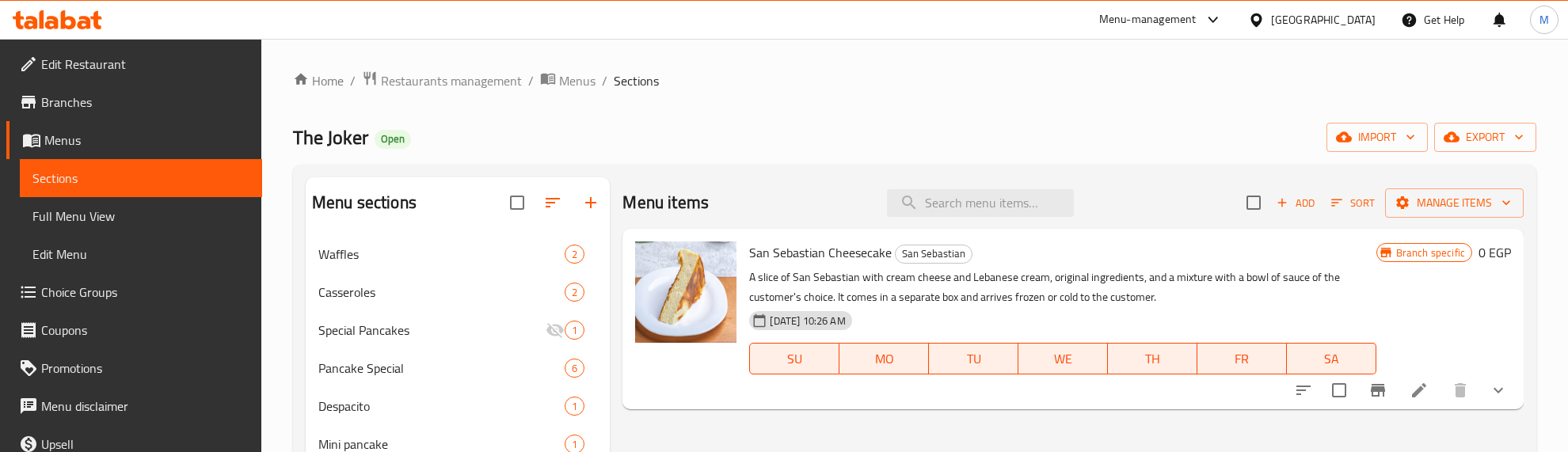
drag, startPoint x: 879, startPoint y: 132, endPoint x: 1238, endPoint y: 286, distance: 390.6
click at [880, 131] on div "The Joker Open import export" at bounding box center [915, 137] width 1244 height 29
click at [1411, 397] on icon at bounding box center [1419, 391] width 19 height 19
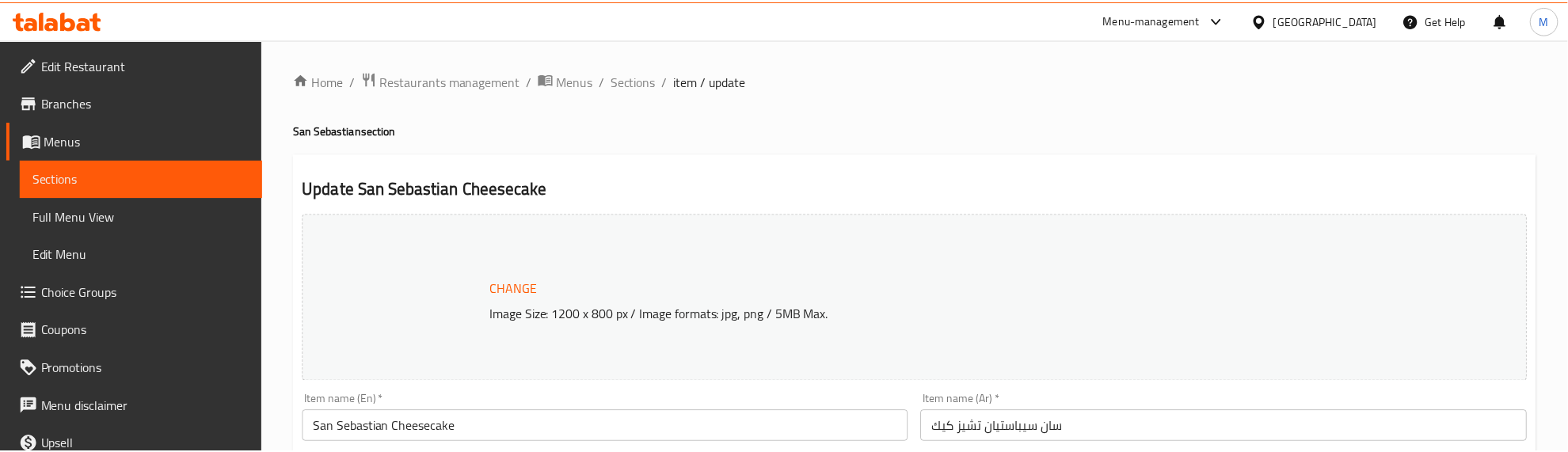
scroll to position [782, 0]
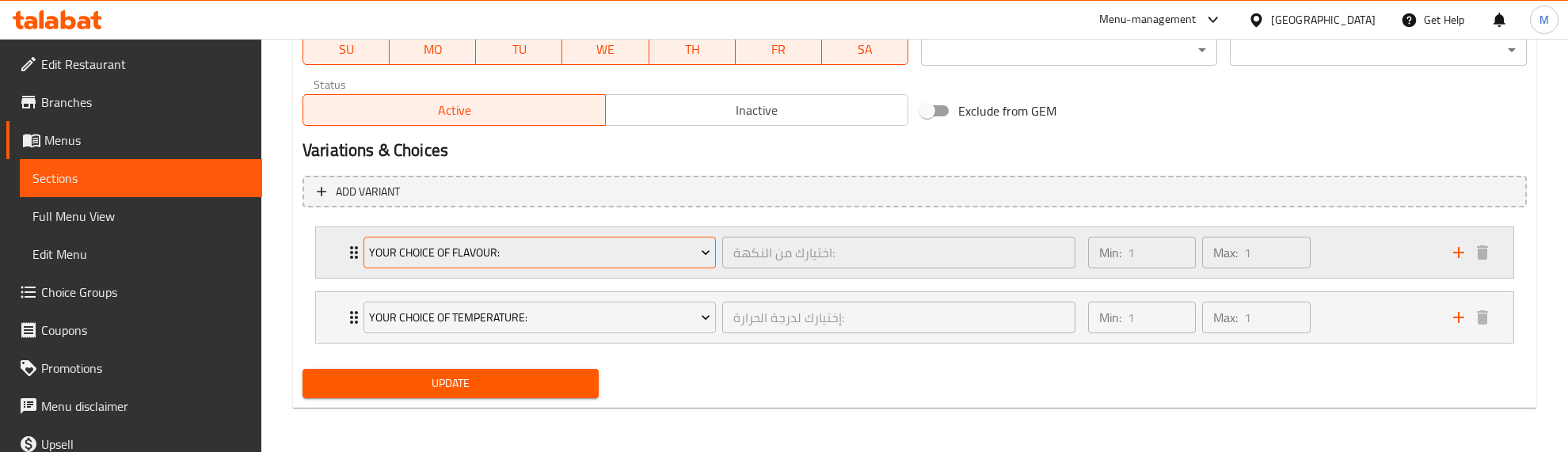
click at [546, 246] on span "Your Choice Of Flavour:" at bounding box center [539, 253] width 341 height 19
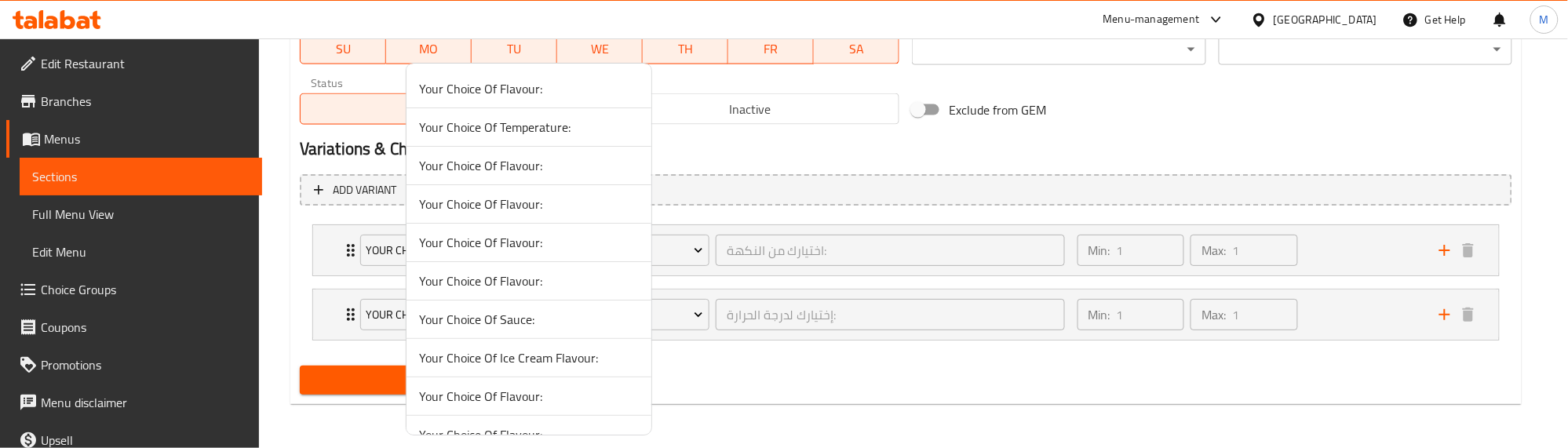
click at [545, 279] on span "Your Choice Of Flavour:" at bounding box center [528, 281] width 219 height 19
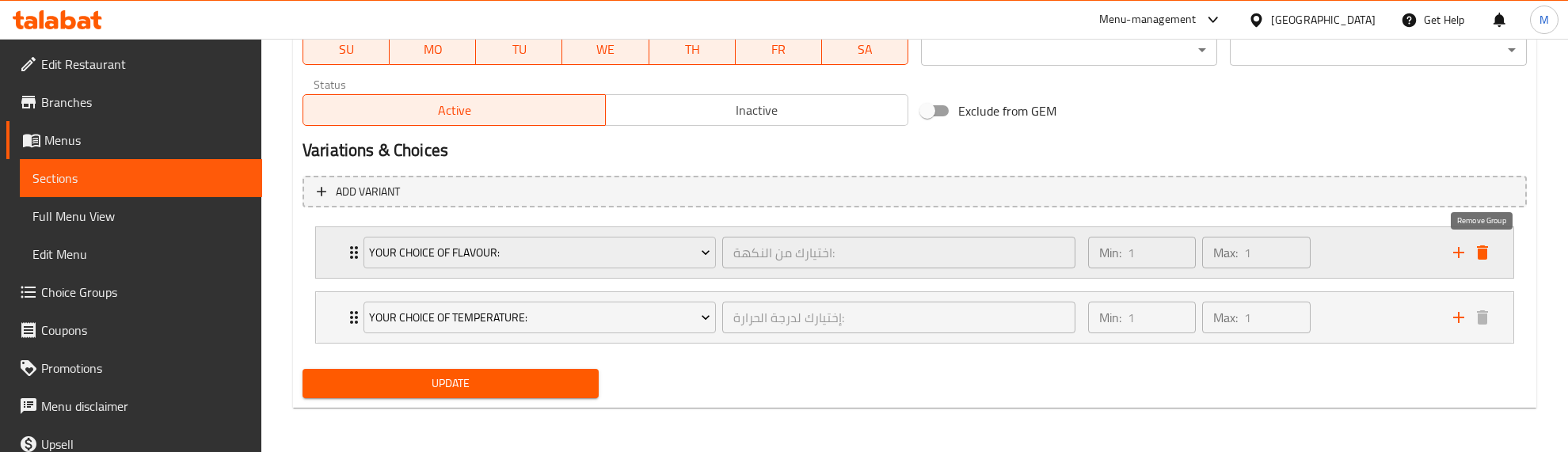
click at [1478, 248] on icon "delete" at bounding box center [1482, 253] width 11 height 15
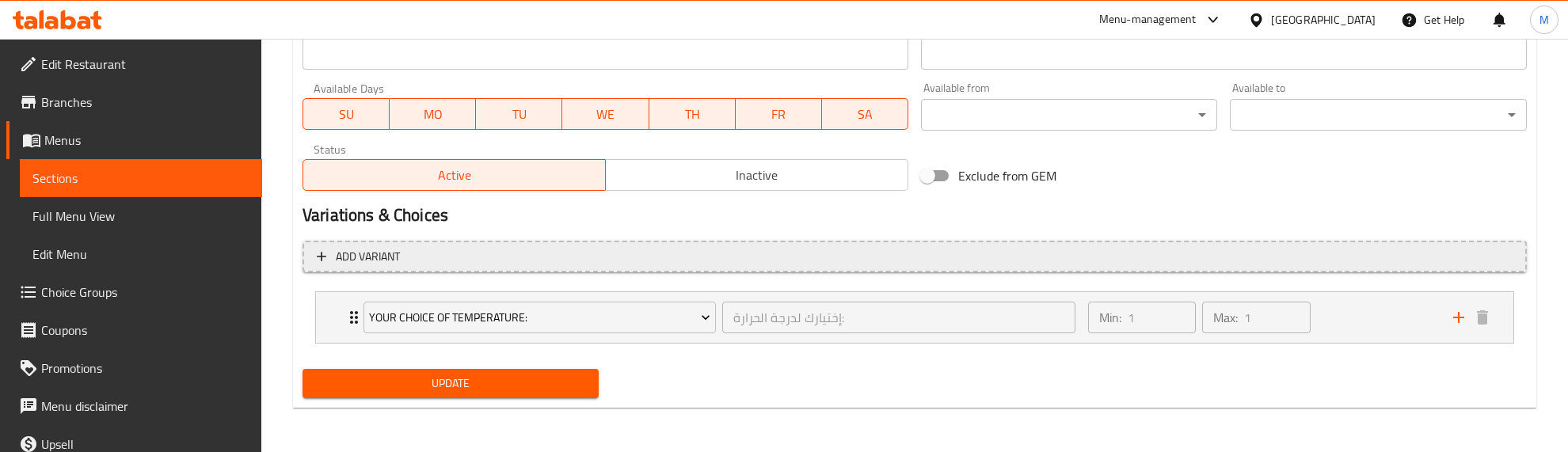
scroll to position [715, 0]
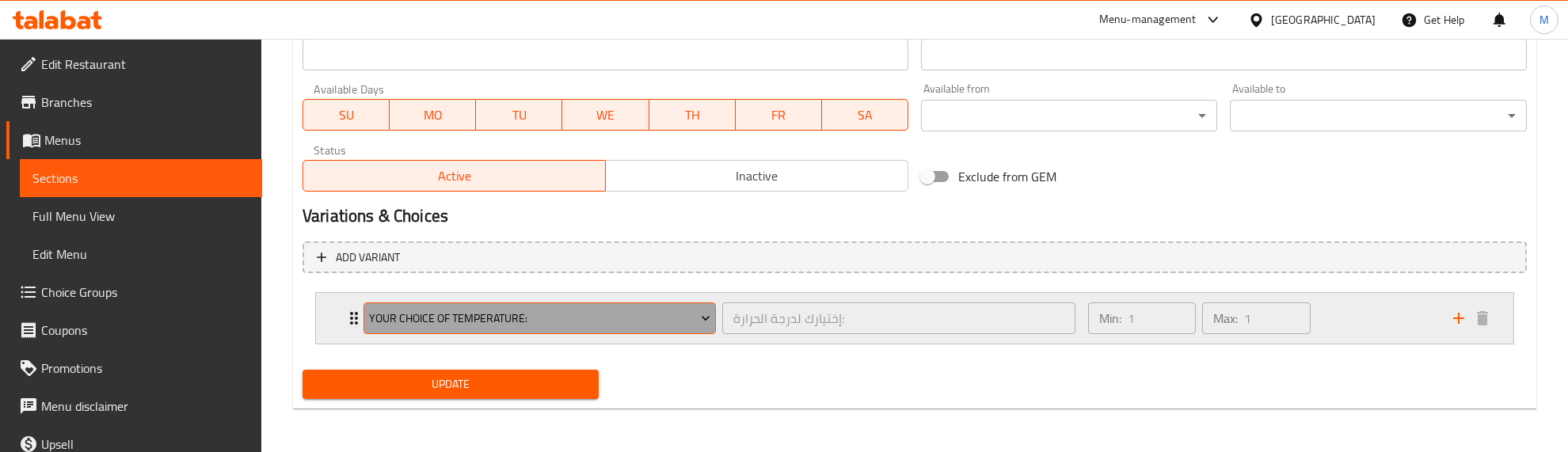
click at [636, 310] on span "Your Choice Of Temperature:" at bounding box center [539, 319] width 341 height 19
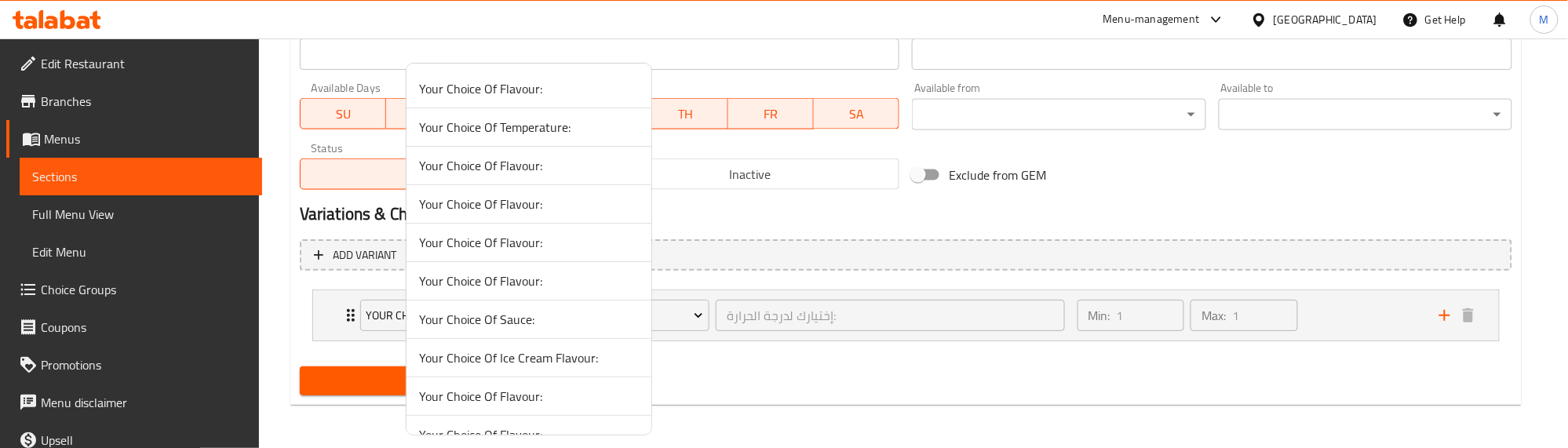
click at [807, 402] on div at bounding box center [784, 224] width 1568 height 448
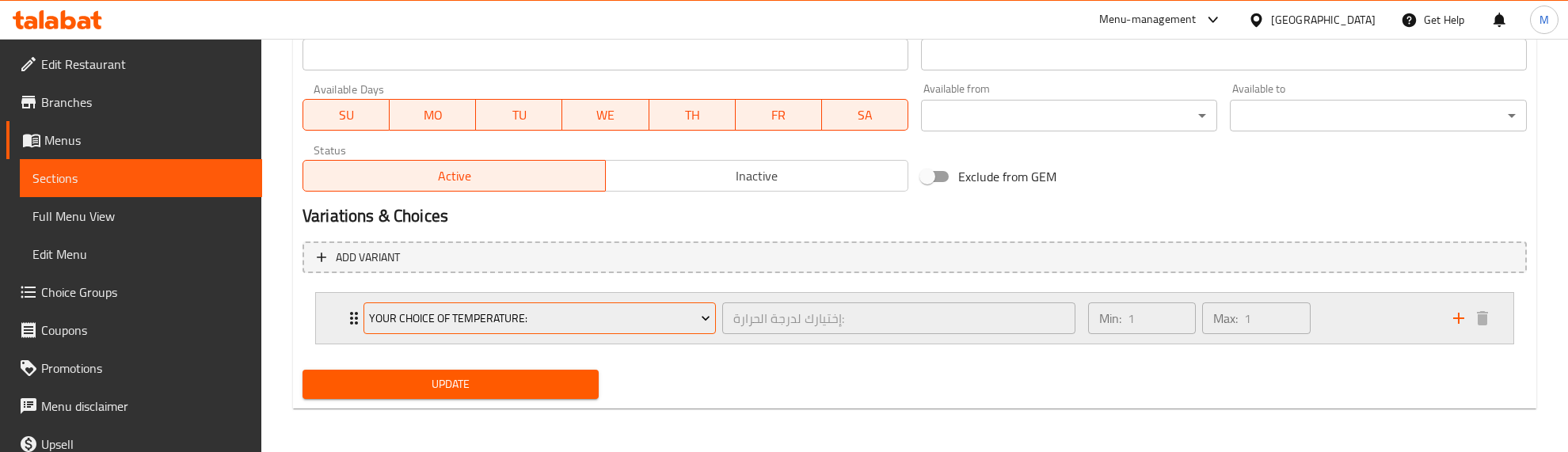
click at [578, 317] on span "Your Choice Of Temperature:" at bounding box center [539, 319] width 341 height 19
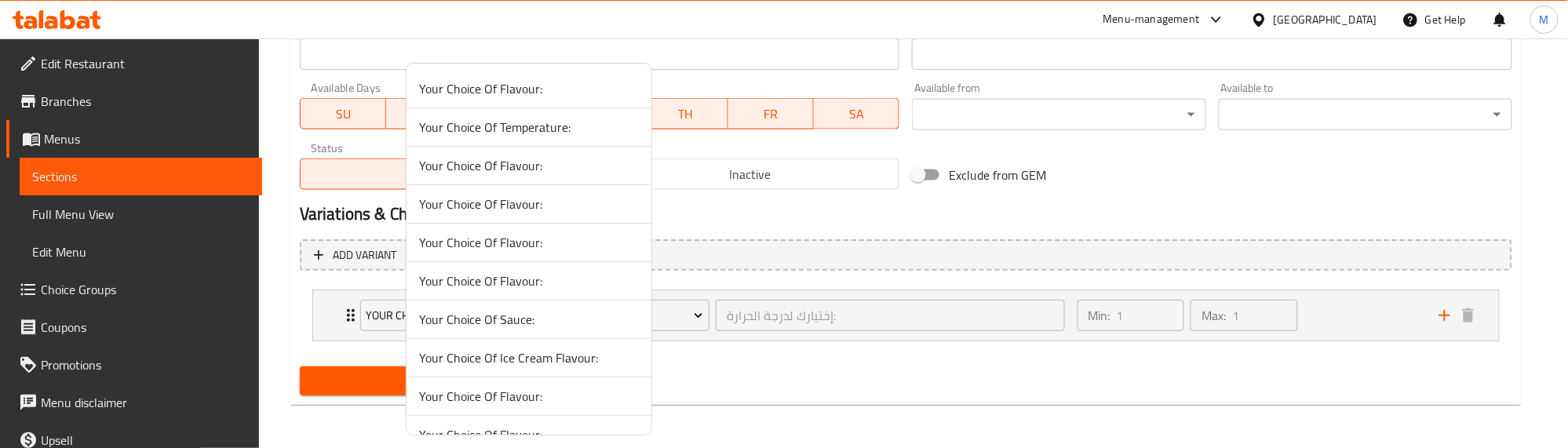
click at [527, 320] on span "Your Choice Of Sauce:" at bounding box center [528, 320] width 219 height 19
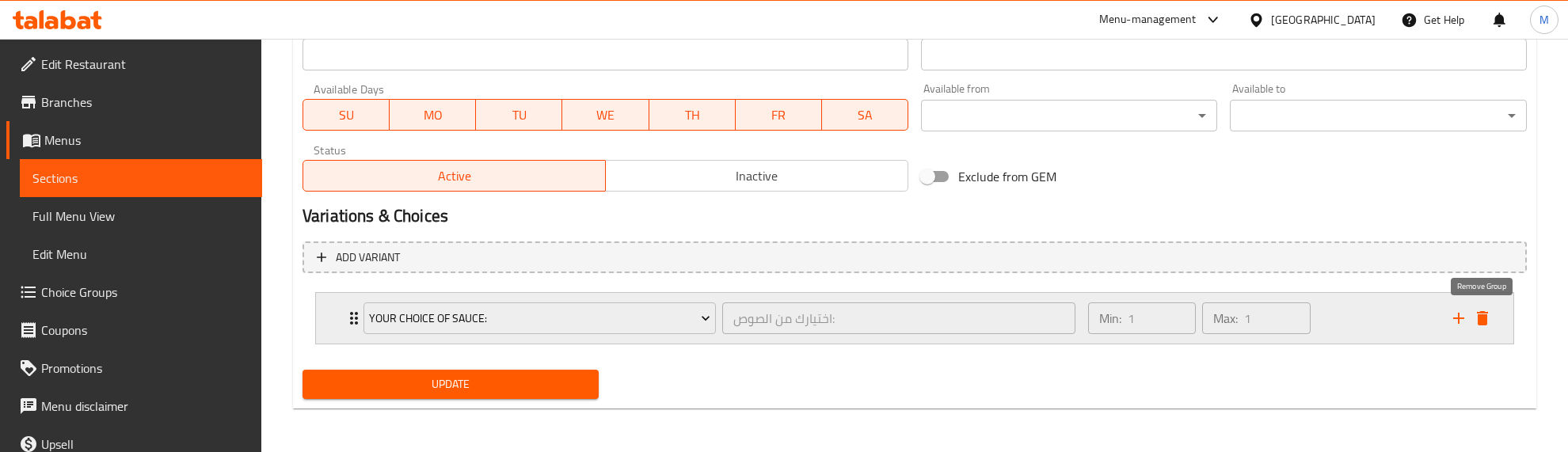
click at [1485, 306] on button "delete" at bounding box center [1483, 318] width 23 height 23
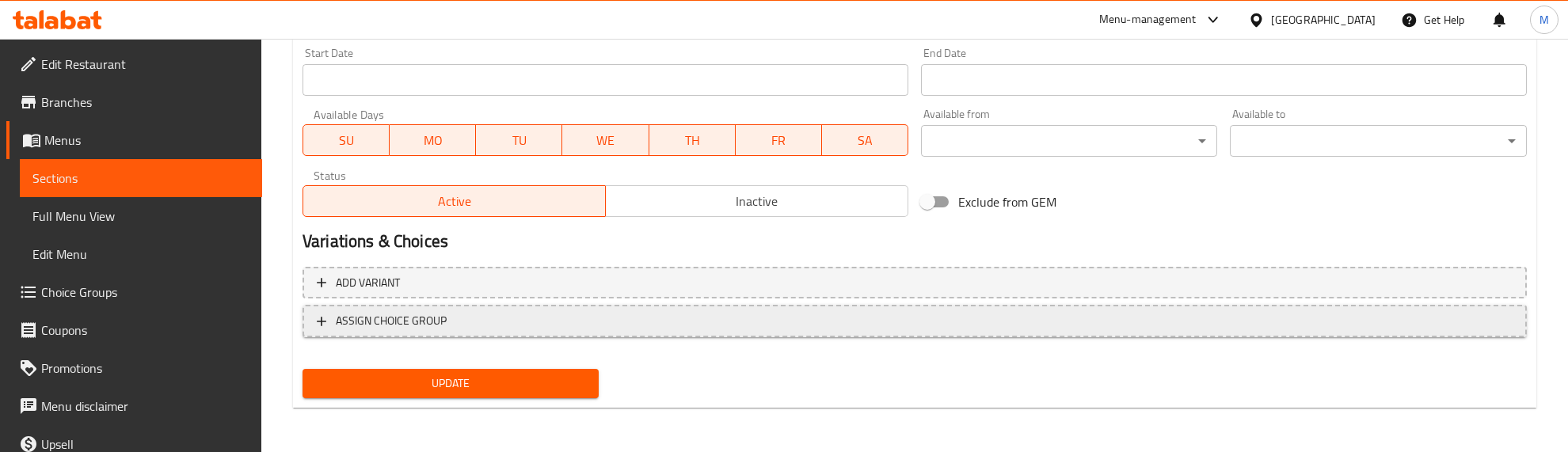
scroll to position [688, 0]
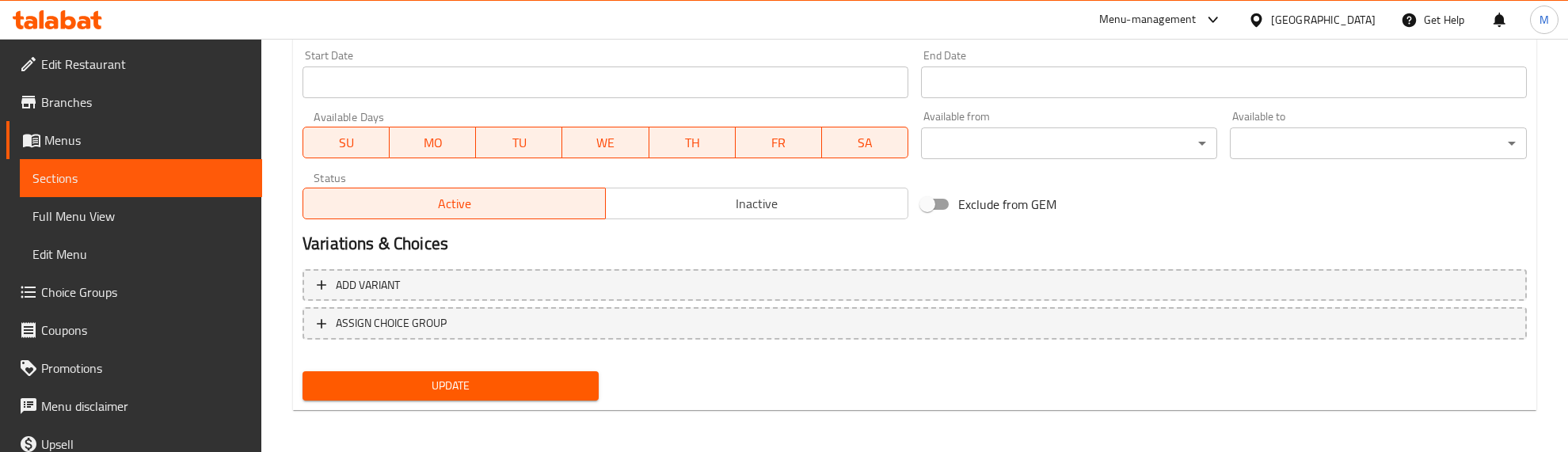
drag, startPoint x: 523, startPoint y: 376, endPoint x: 524, endPoint y: 328, distance: 48.0
click at [521, 376] on span "Update" at bounding box center [450, 386] width 271 height 19
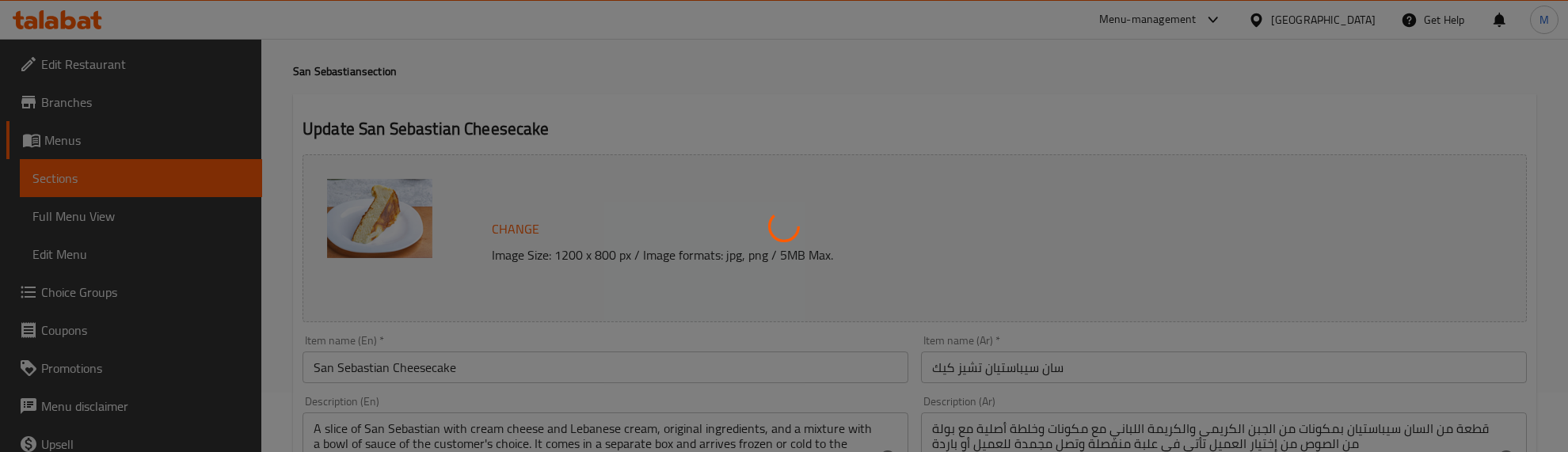
scroll to position [0, 0]
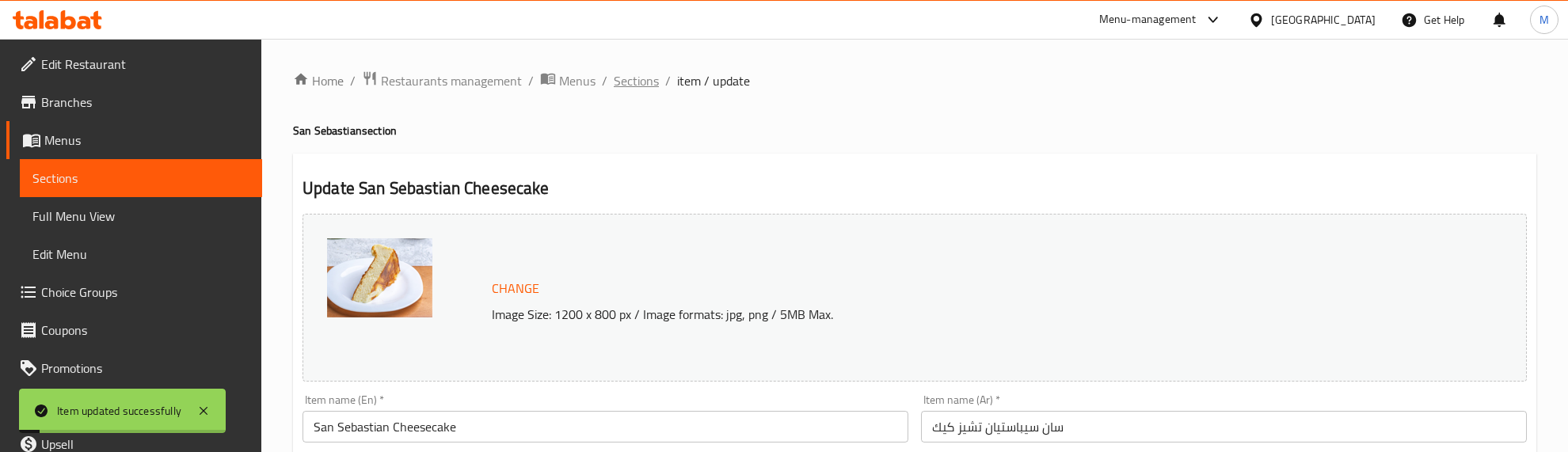
click at [631, 80] on span "Sections" at bounding box center [636, 81] width 45 height 19
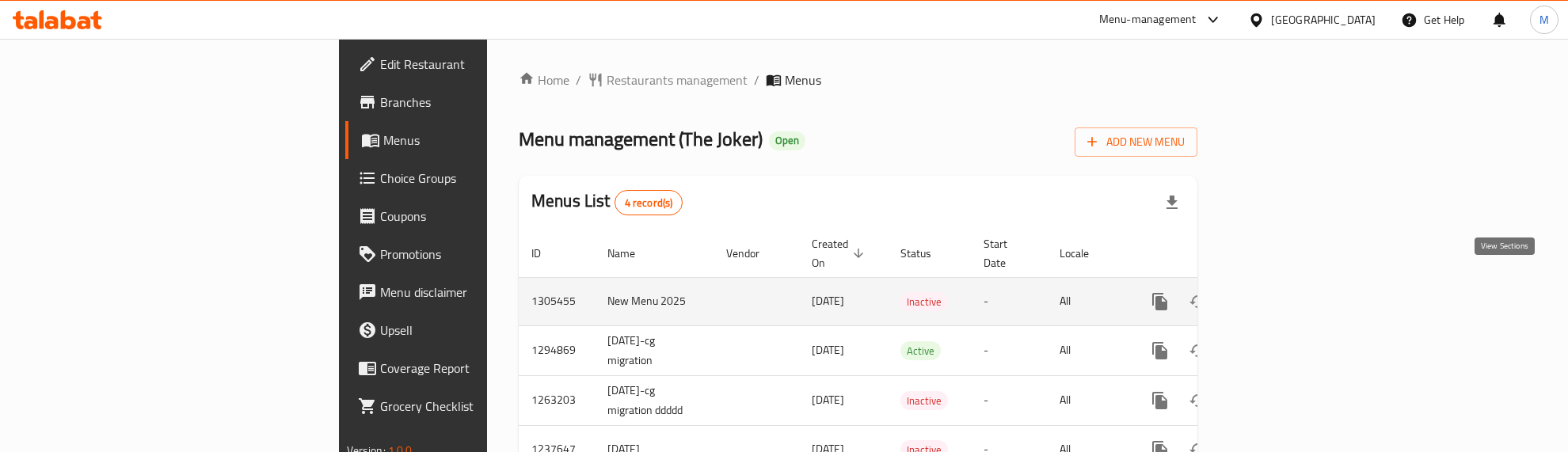
click at [1283, 293] on icon "enhanced table" at bounding box center [1275, 302] width 19 height 19
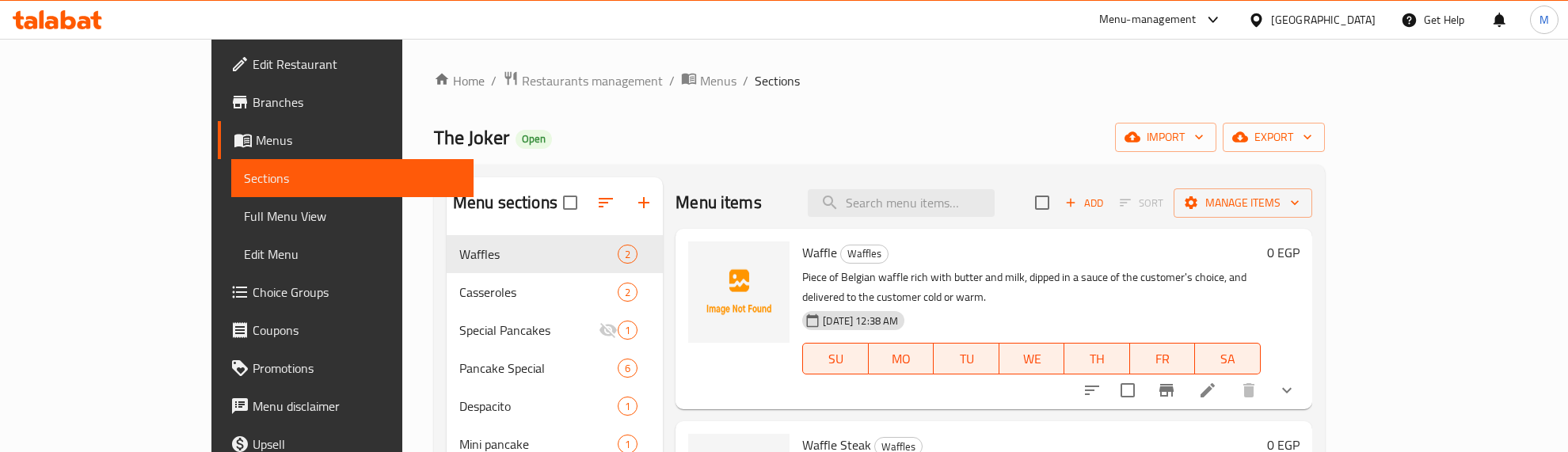
click at [253, 290] on span "Choice Groups" at bounding box center [357, 293] width 208 height 19
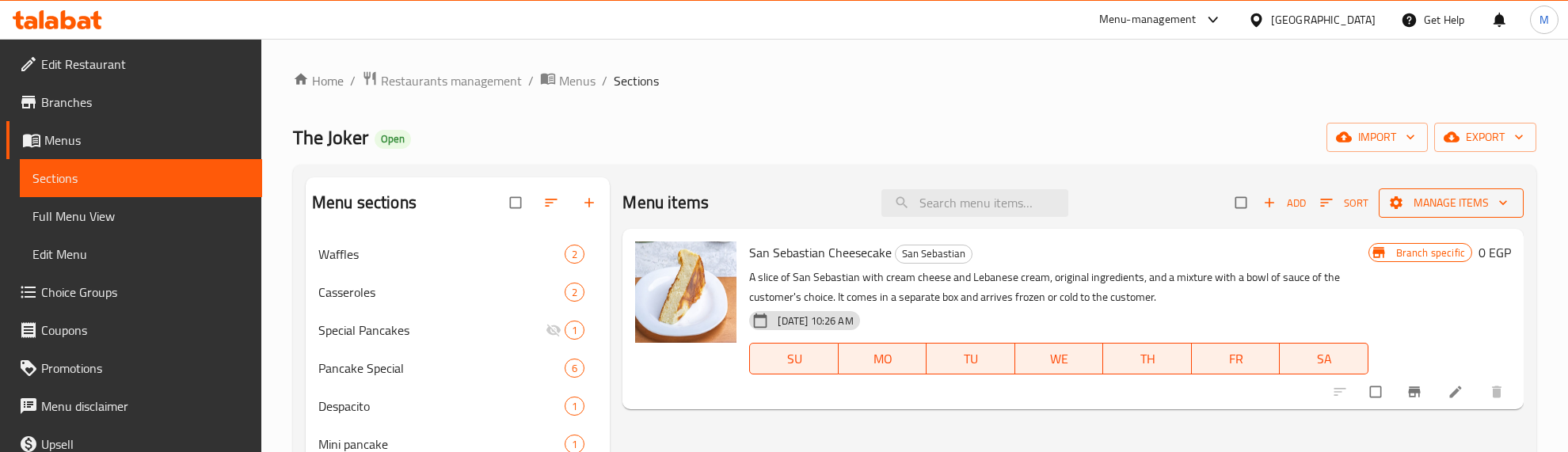
click at [1449, 208] on span "Manage items" at bounding box center [1450, 203] width 119 height 19
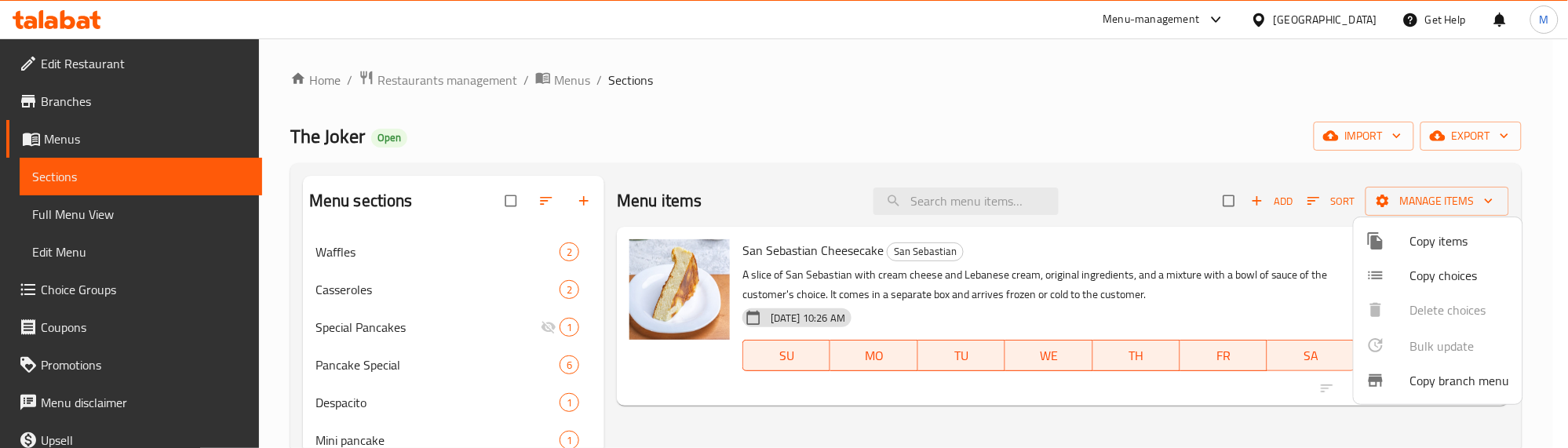
click at [1425, 276] on span "Copy choices" at bounding box center [1460, 276] width 100 height 19
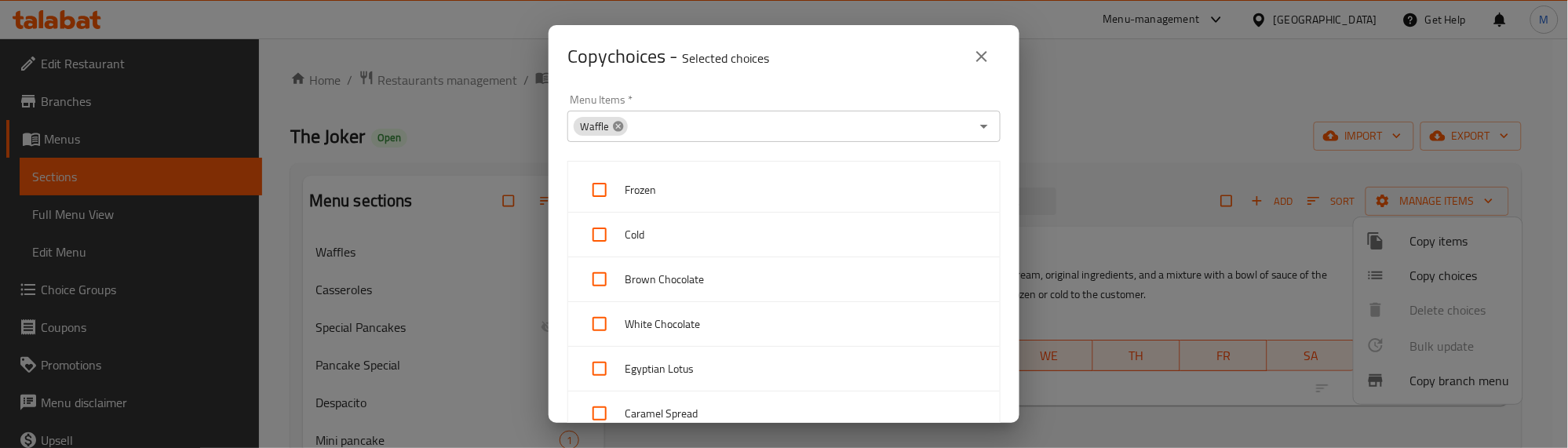
click at [622, 125] on icon at bounding box center [618, 126] width 11 height 11
click at [626, 125] on input "Menu Items   *" at bounding box center [770, 126] width 398 height 22
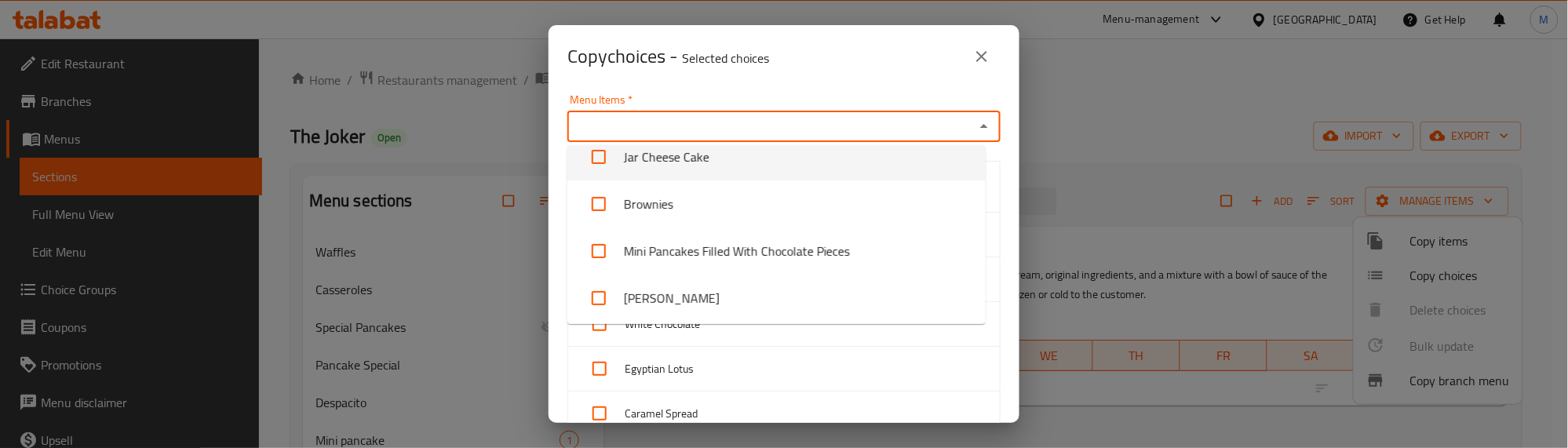
scroll to position [490, 0]
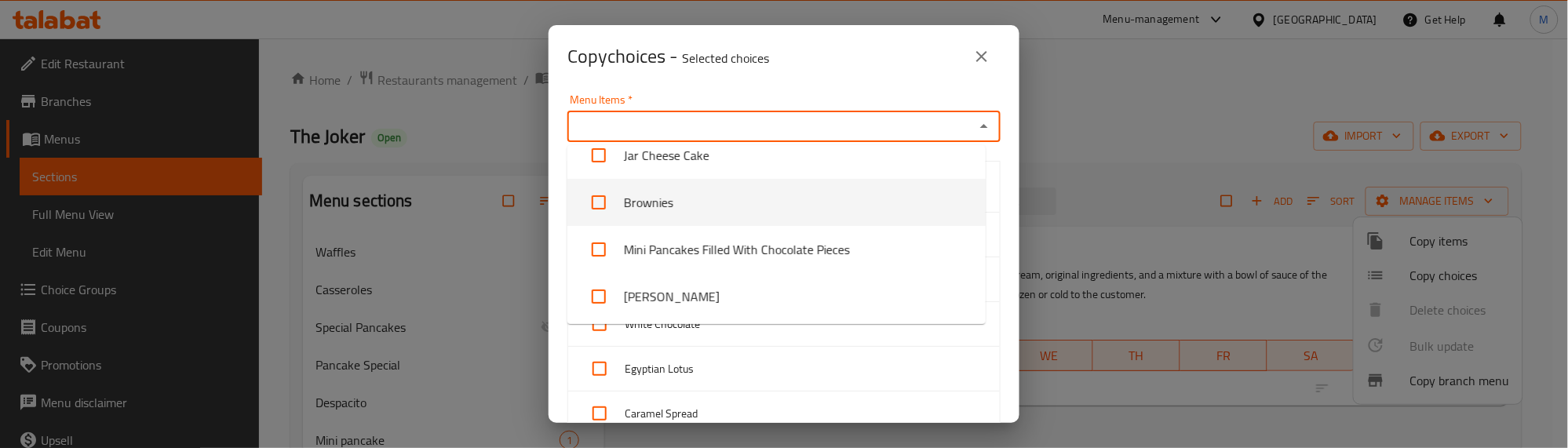
click at [640, 201] on li "Brownies" at bounding box center [776, 202] width 418 height 47
click at [653, 195] on li "Brownies" at bounding box center [776, 202] width 418 height 47
checkbox input "false"
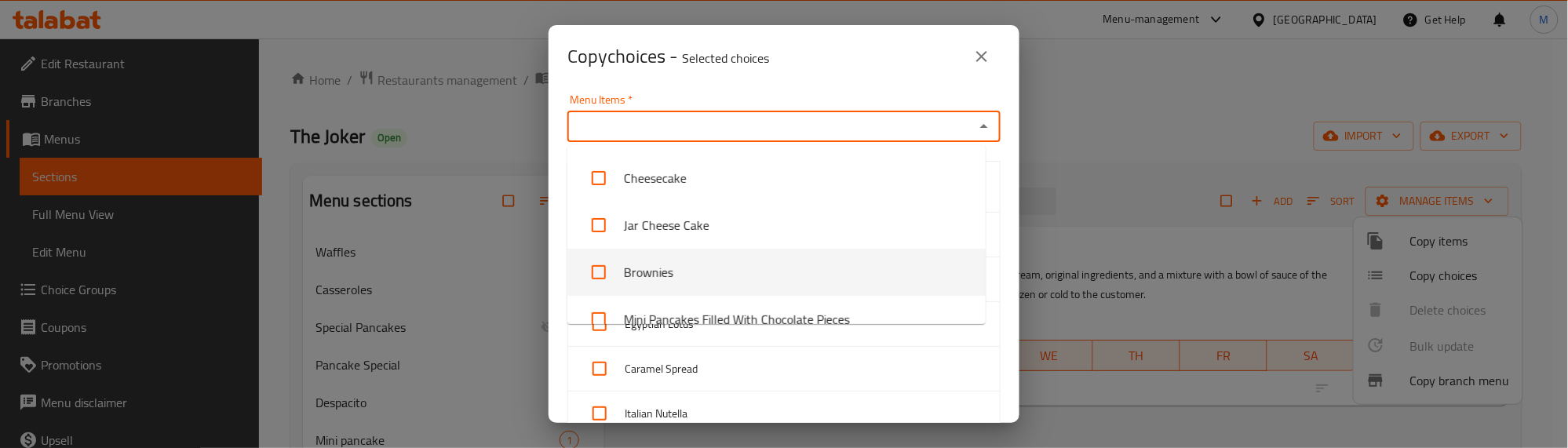
scroll to position [295, 0]
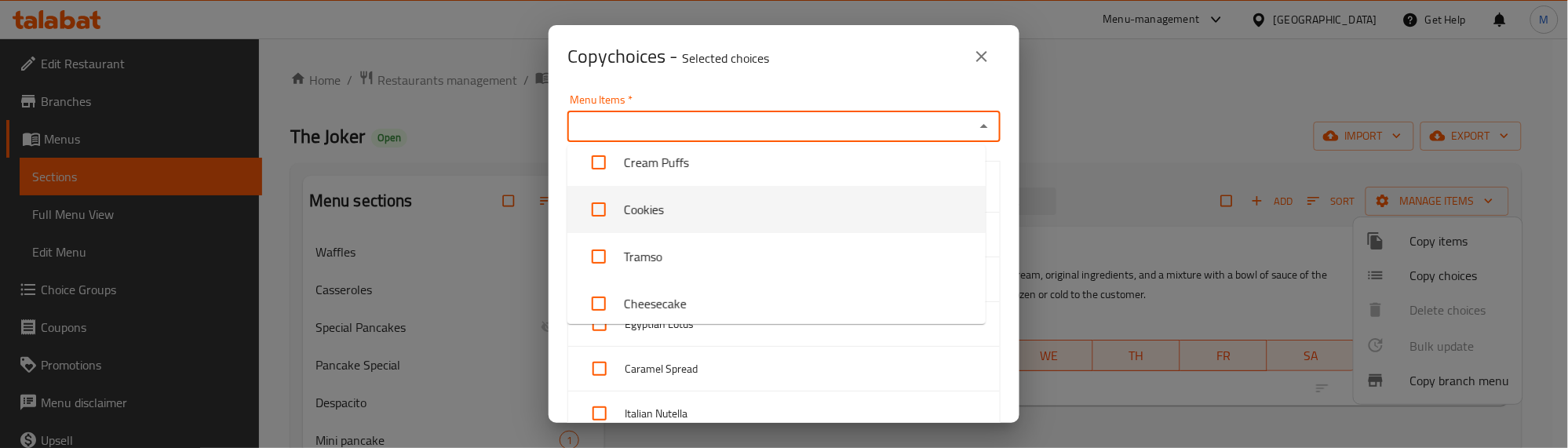
click at [676, 212] on li "Cookies" at bounding box center [776, 209] width 418 height 47
checkbox input "true"
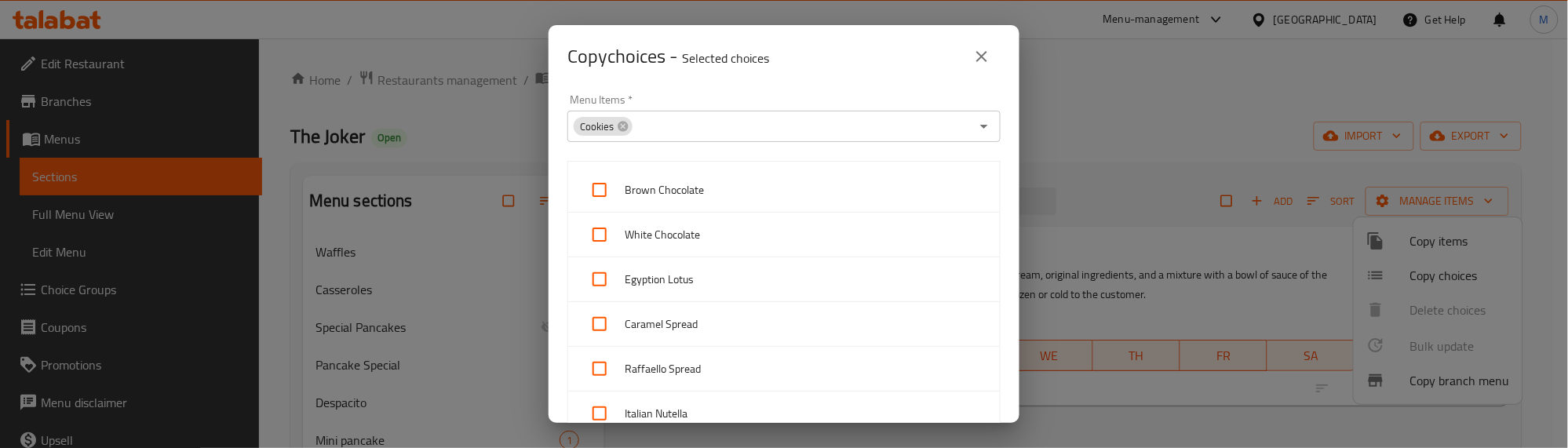
click at [830, 56] on div "Copy choices - Selected choices 0" at bounding box center [784, 56] width 433 height 38
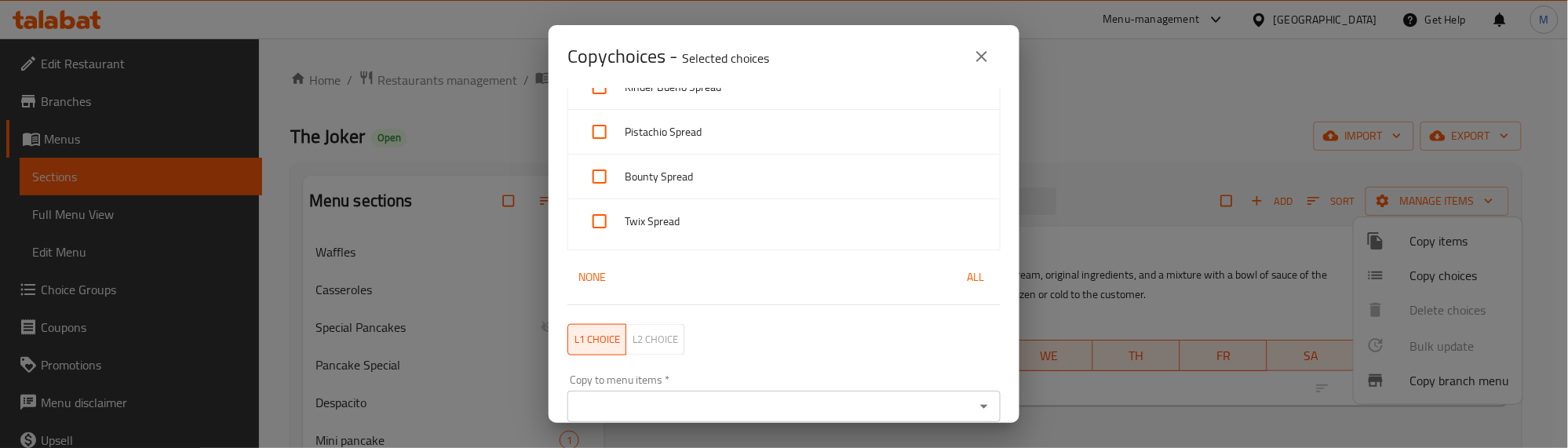
scroll to position [685, 0]
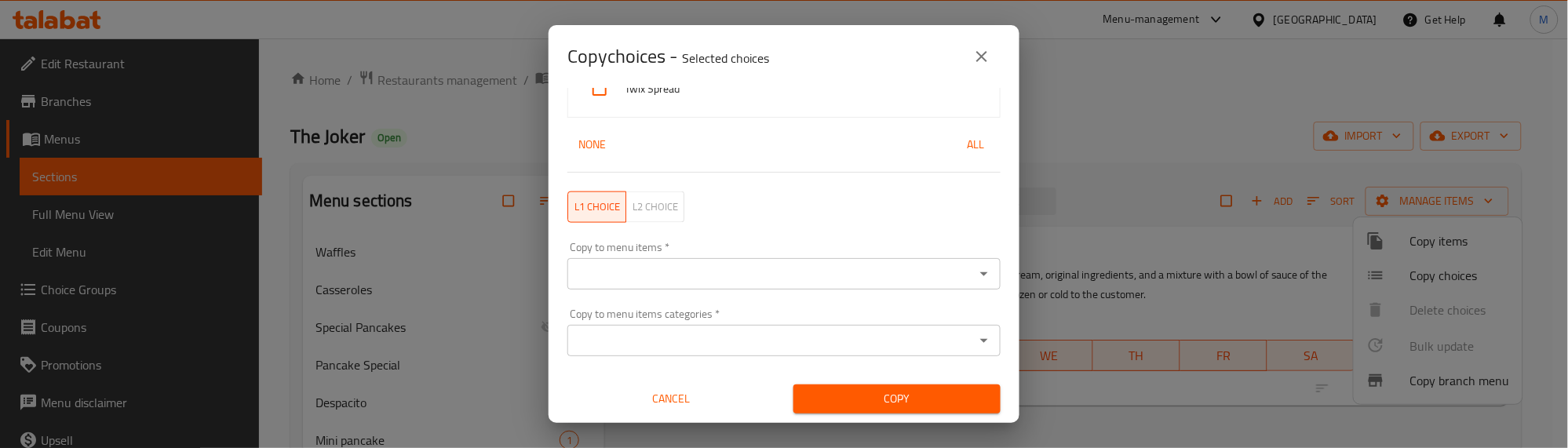
drag, startPoint x: 961, startPoint y: 147, endPoint x: 932, endPoint y: 163, distance: 33.1
click at [961, 146] on span "All" at bounding box center [975, 145] width 38 height 19
checkbox input "true"
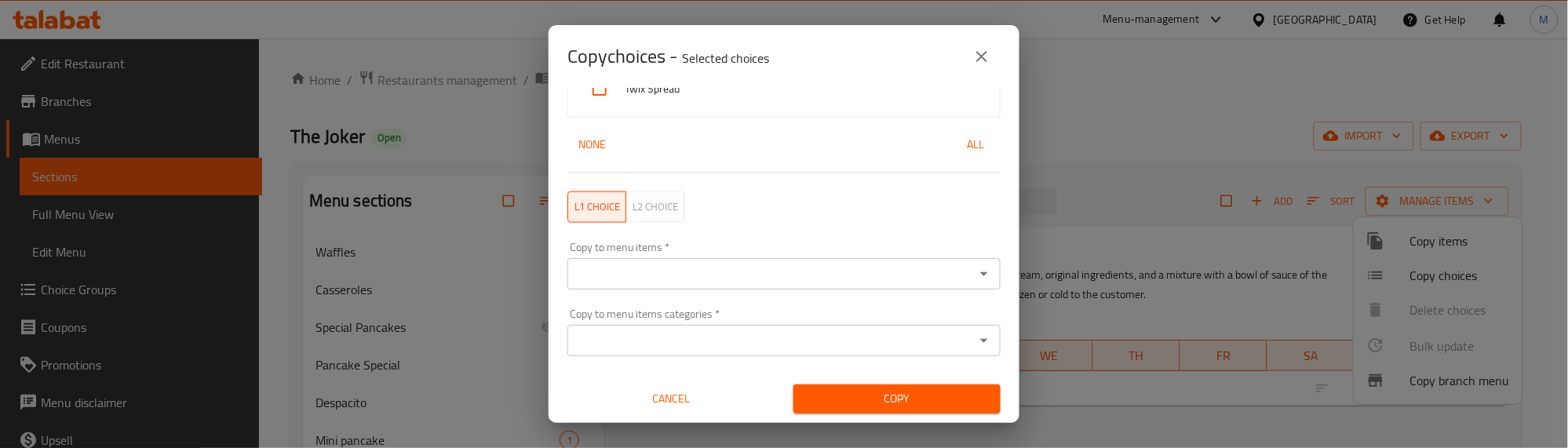
checkbox input "true"
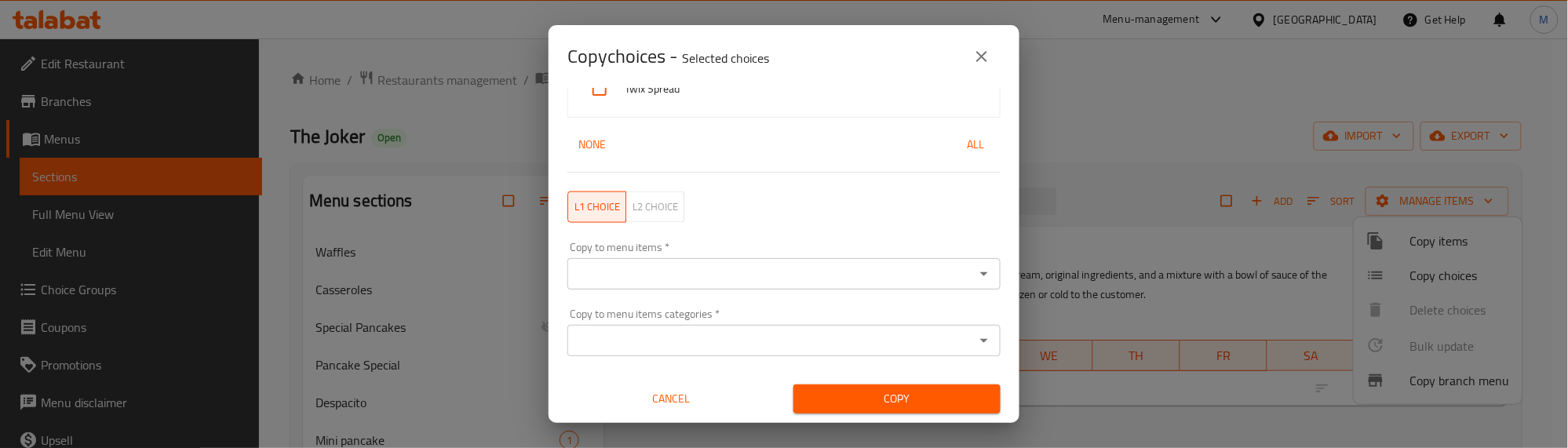
checkbox input "true"
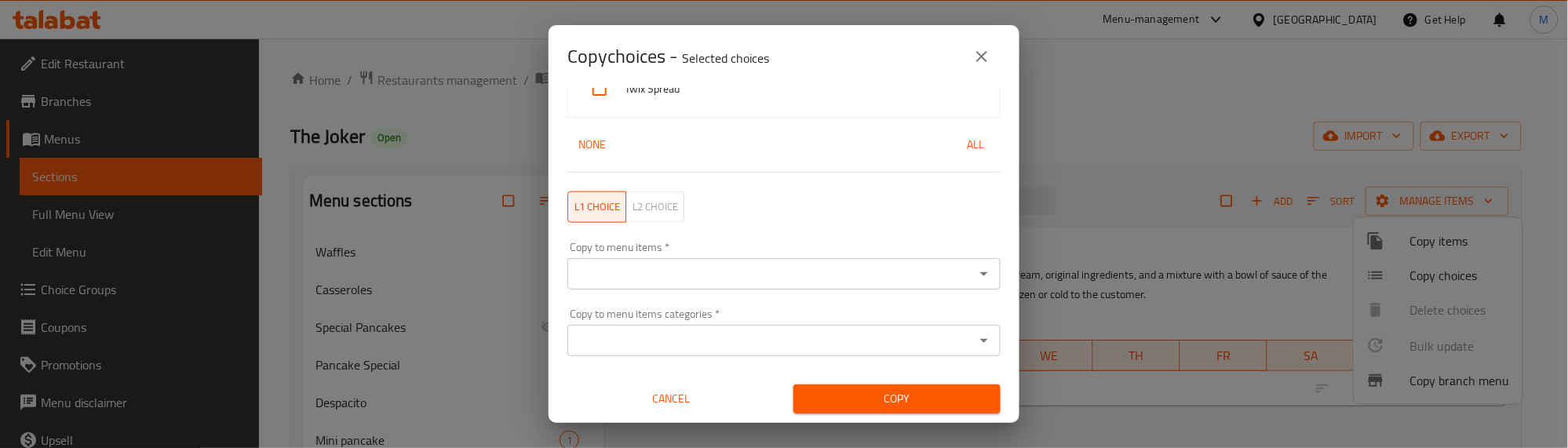
checkbox input "true"
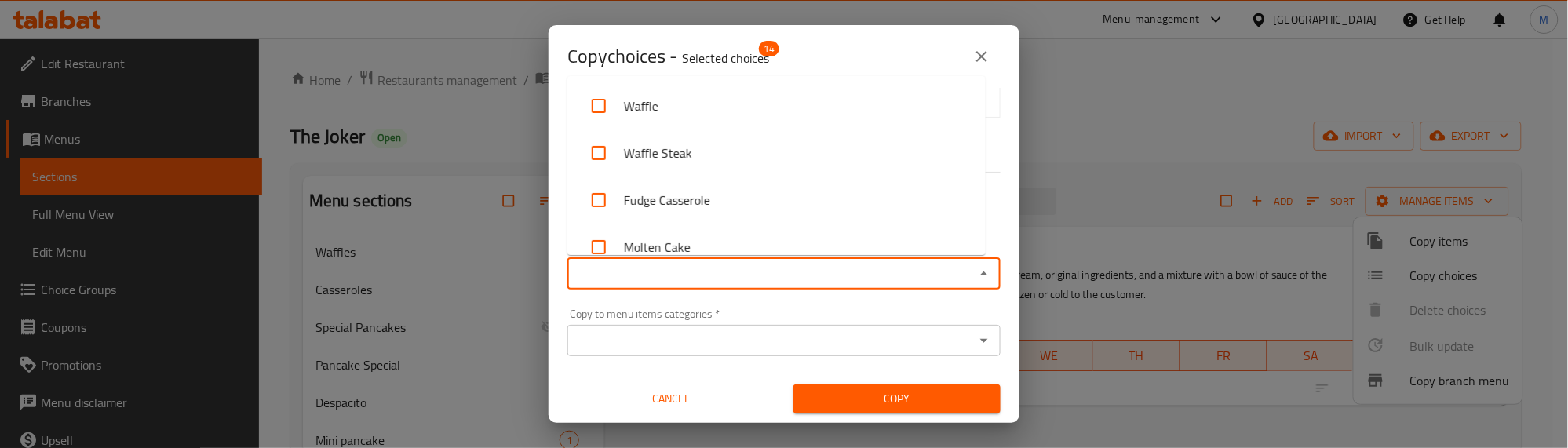
click at [724, 281] on input "Copy to menu items   *" at bounding box center [770, 274] width 398 height 22
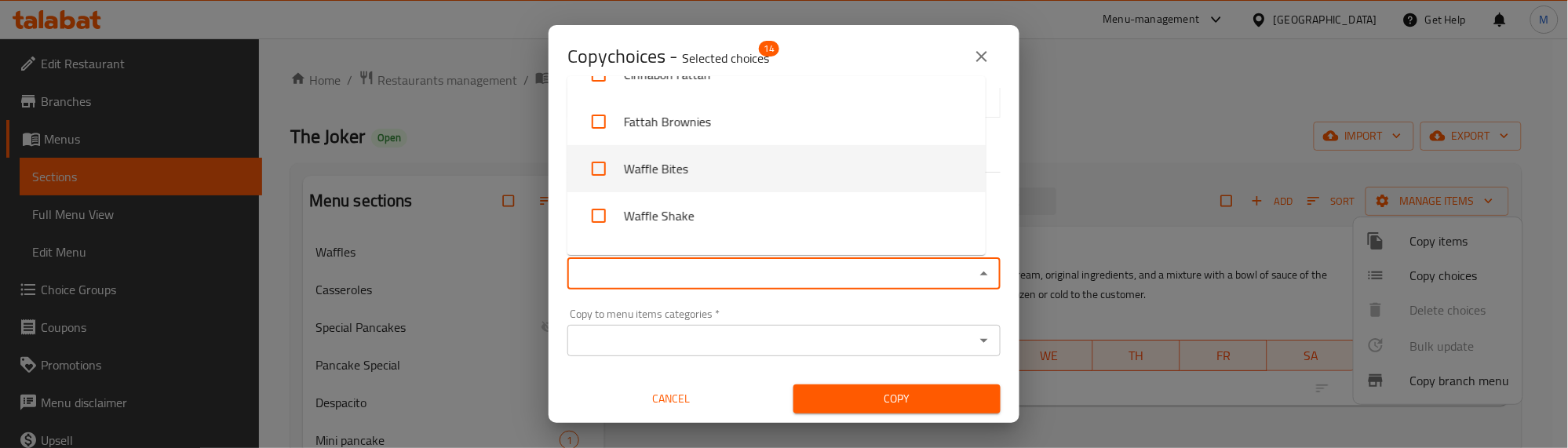
scroll to position [982, 0]
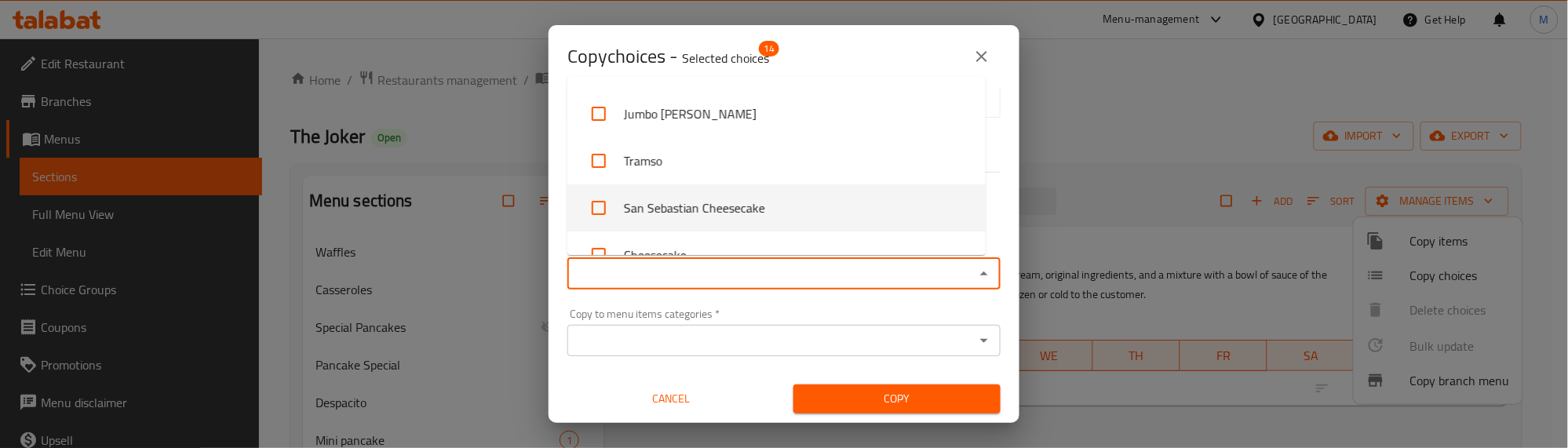
click at [693, 201] on li "San Sebastian Cheesecake" at bounding box center [776, 208] width 418 height 47
checkbox input "true"
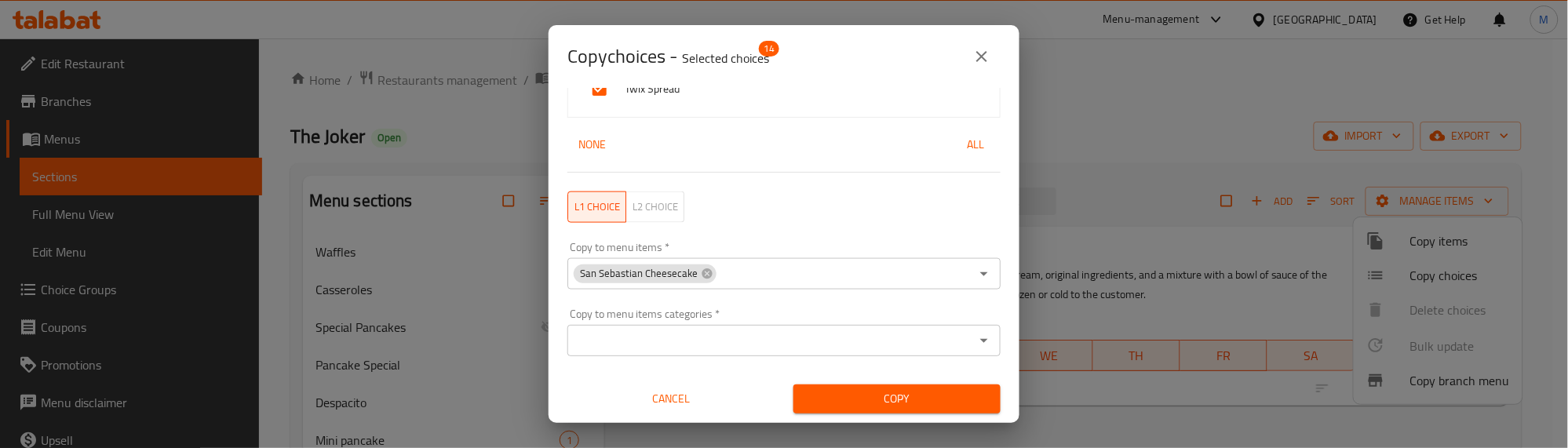
click at [813, 306] on div "Copy to menu items categories   * Copy to menu items categories *" at bounding box center [784, 332] width 451 height 66
click at [881, 402] on span "Copy" at bounding box center [896, 399] width 182 height 19
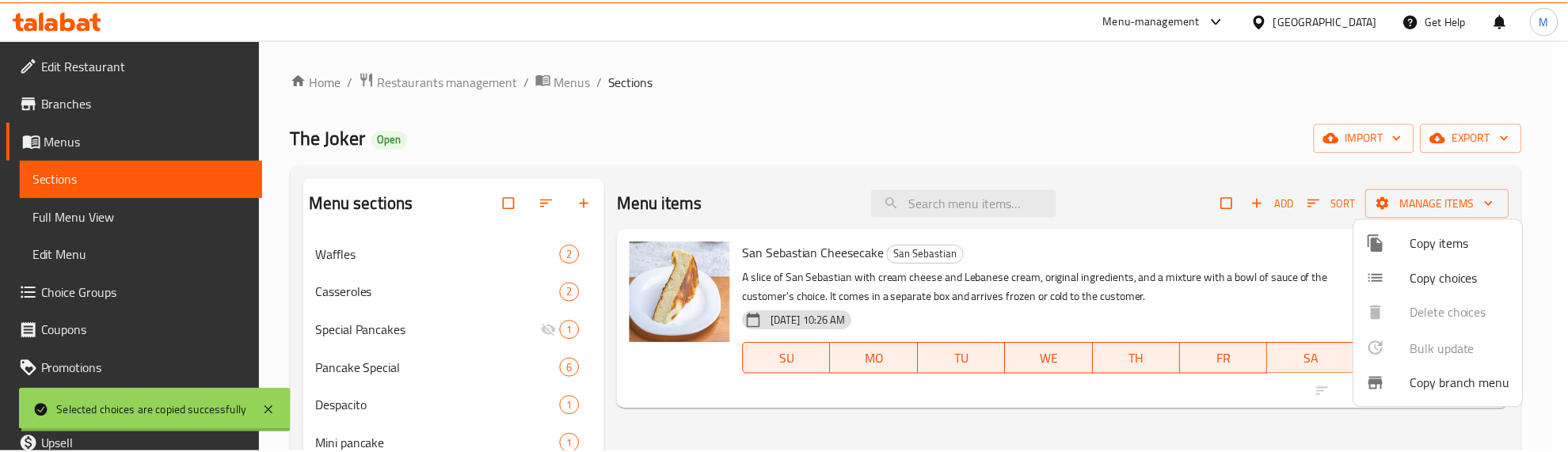
scroll to position [2, 0]
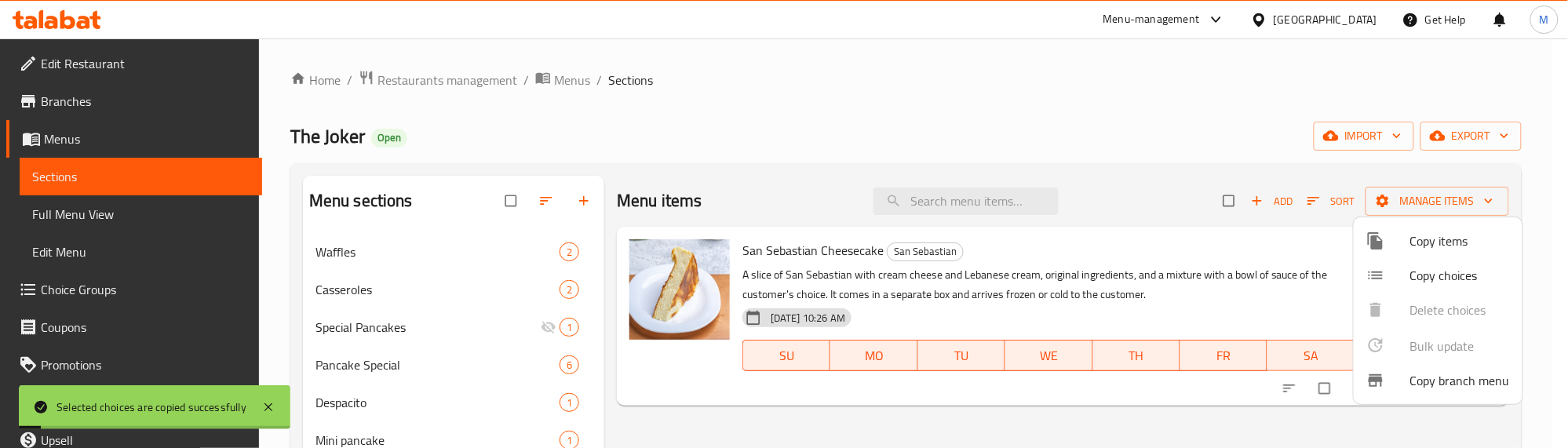
click at [1131, 108] on div at bounding box center [784, 224] width 1568 height 448
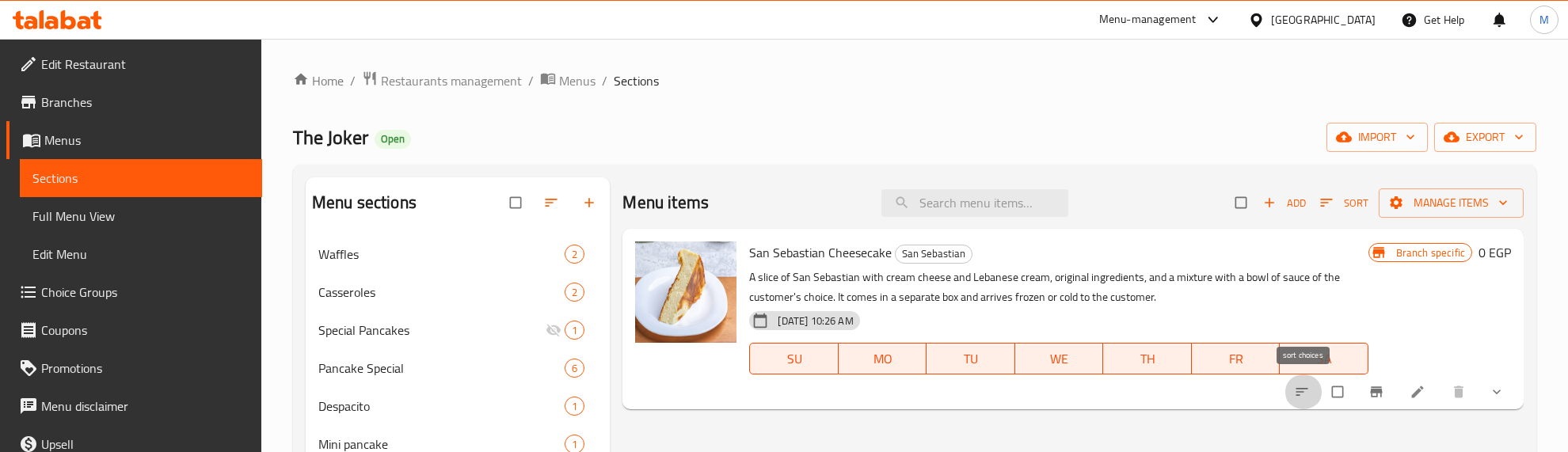
click at [1300, 389] on icon "sort-choices" at bounding box center [1301, 392] width 12 height 8
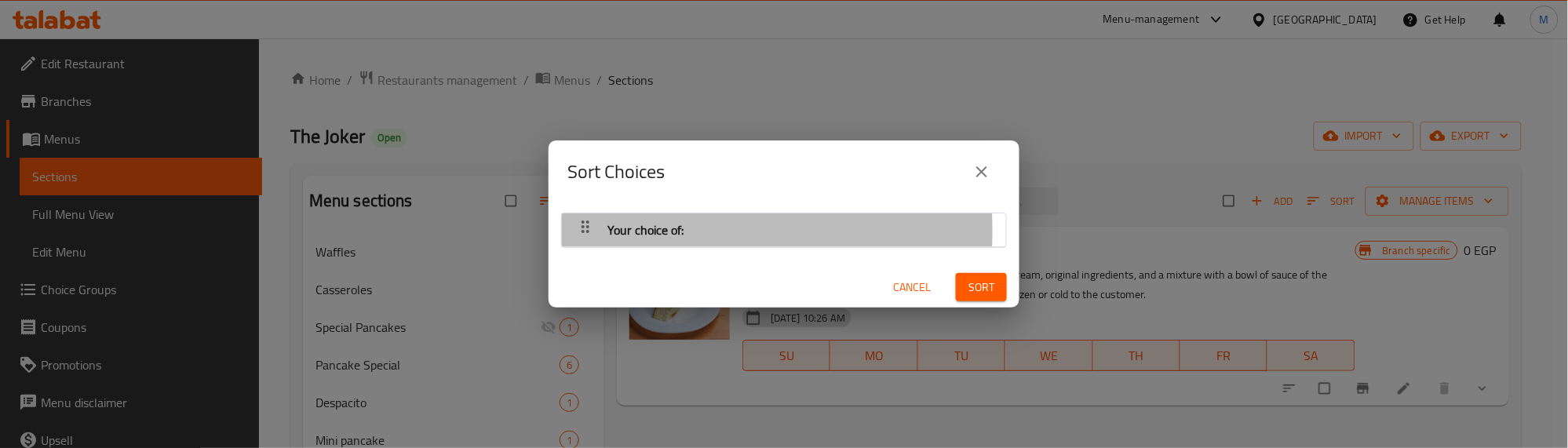
click at [578, 231] on icon "button" at bounding box center [585, 227] width 19 height 19
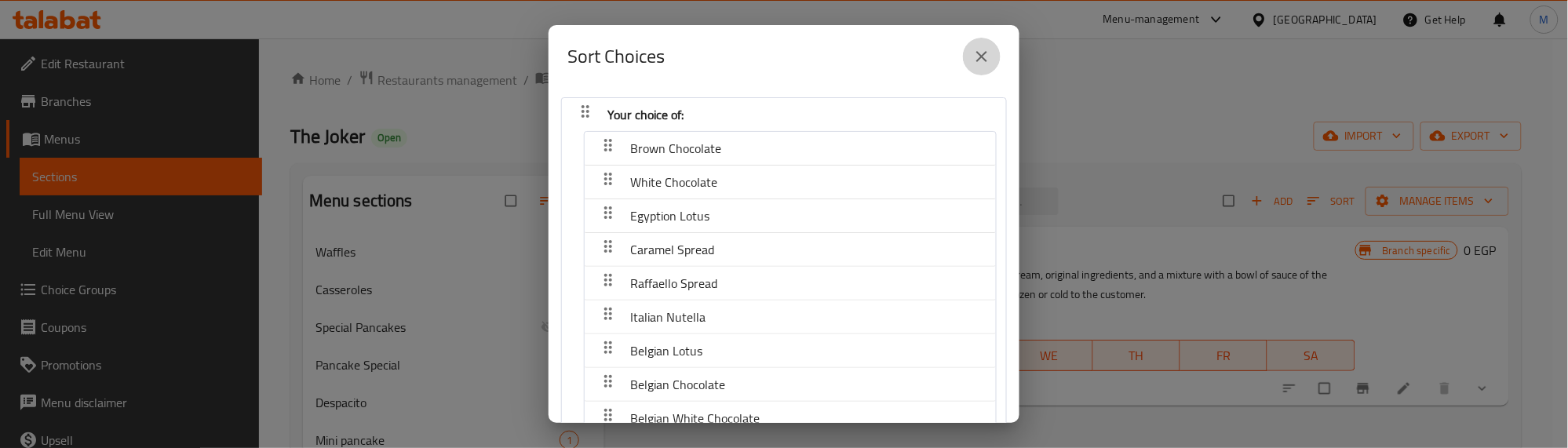
click at [978, 53] on icon "close" at bounding box center [981, 56] width 11 height 11
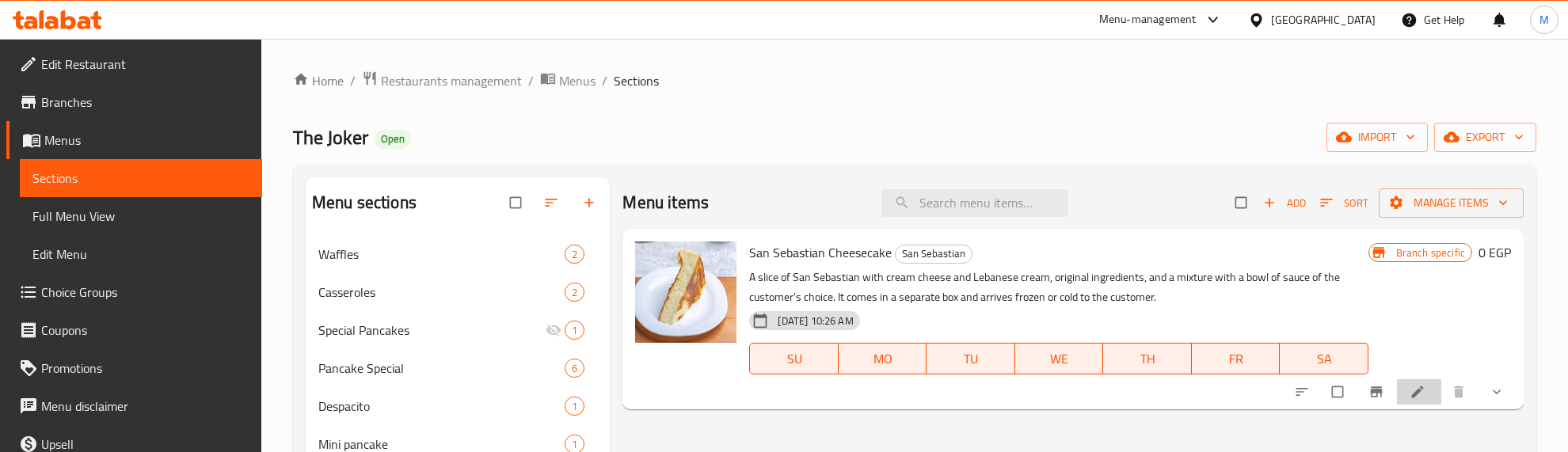
click at [1432, 388] on li at bounding box center [1419, 392] width 45 height 25
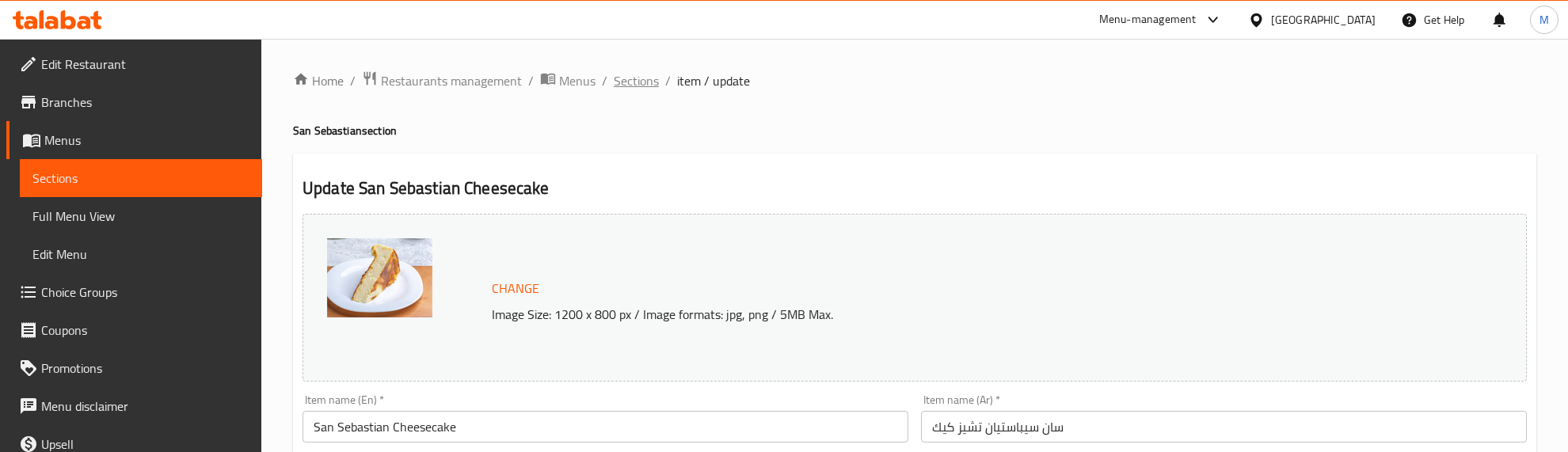
click at [650, 78] on span "Sections" at bounding box center [636, 81] width 45 height 19
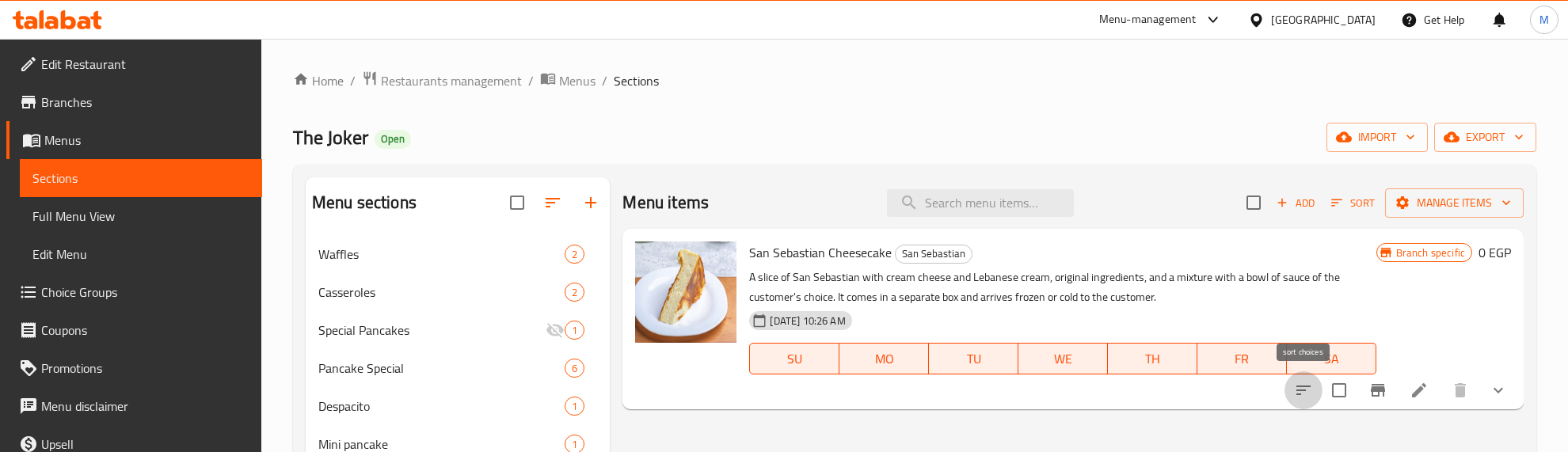
click at [1301, 389] on icon "sort-choices" at bounding box center [1304, 391] width 19 height 19
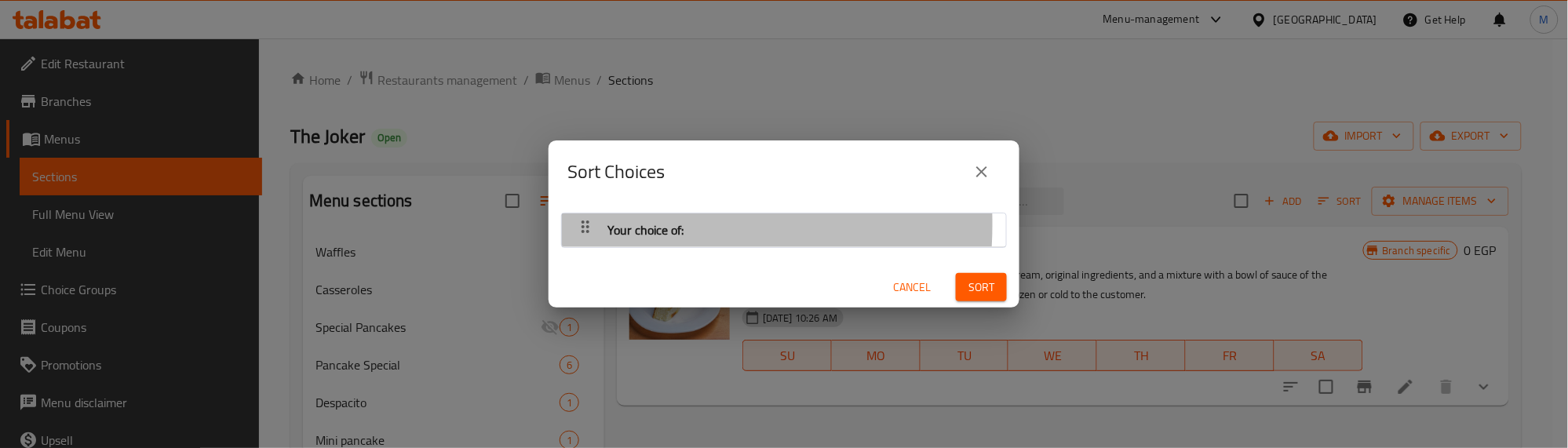
click at [585, 224] on icon "button" at bounding box center [585, 227] width 19 height 19
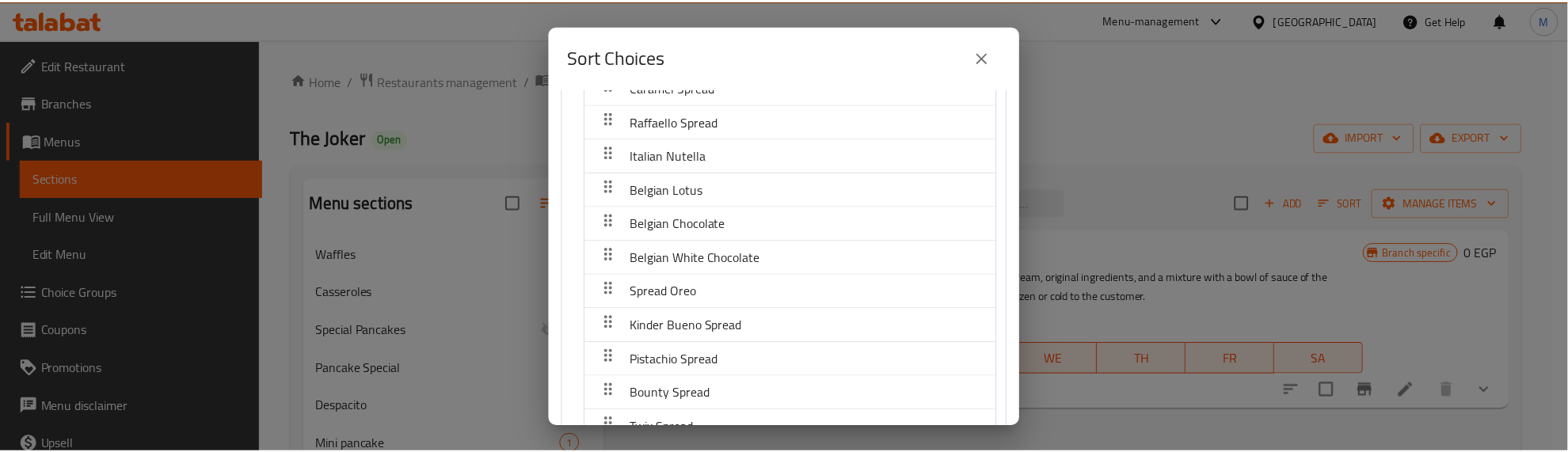
scroll to position [263, 0]
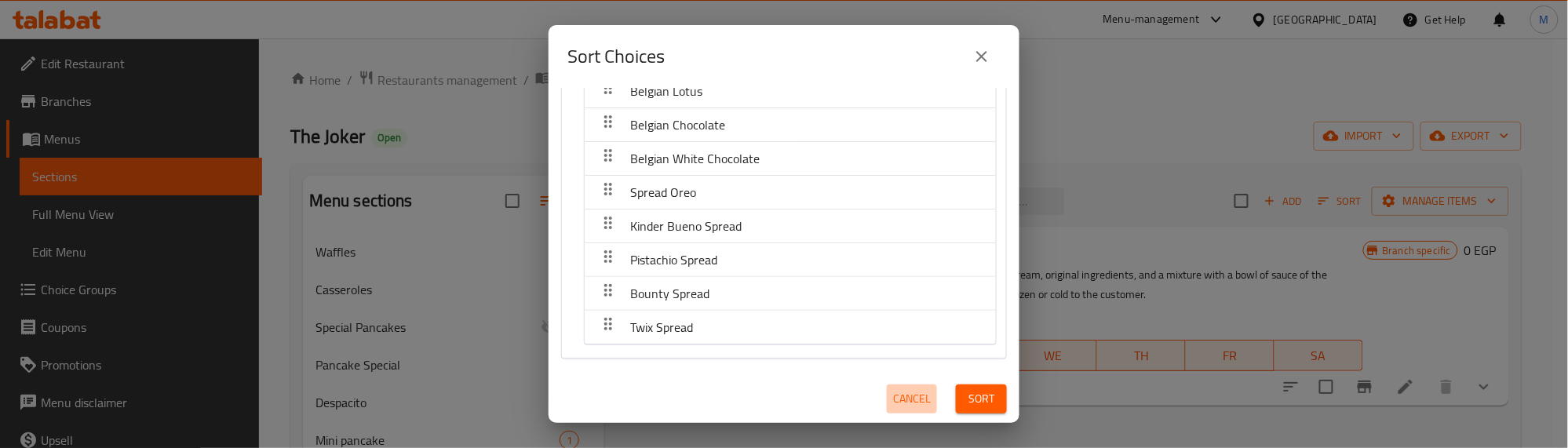
click at [901, 394] on span "Cancel" at bounding box center [912, 399] width 38 height 19
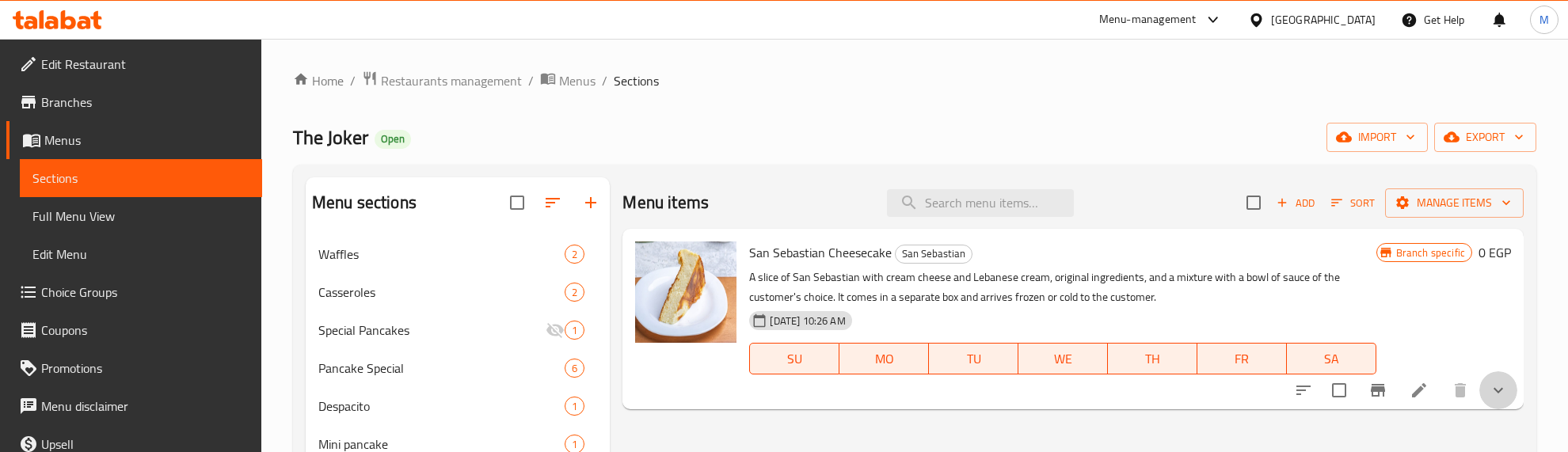
click at [1498, 391] on icon "show more" at bounding box center [1498, 391] width 19 height 19
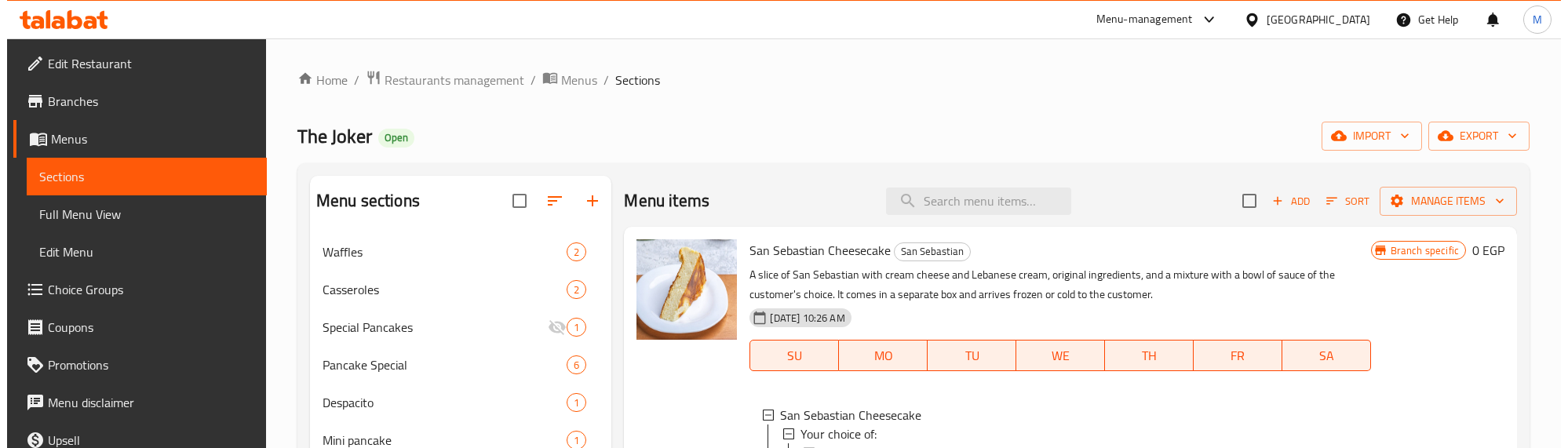
scroll to position [295, 0]
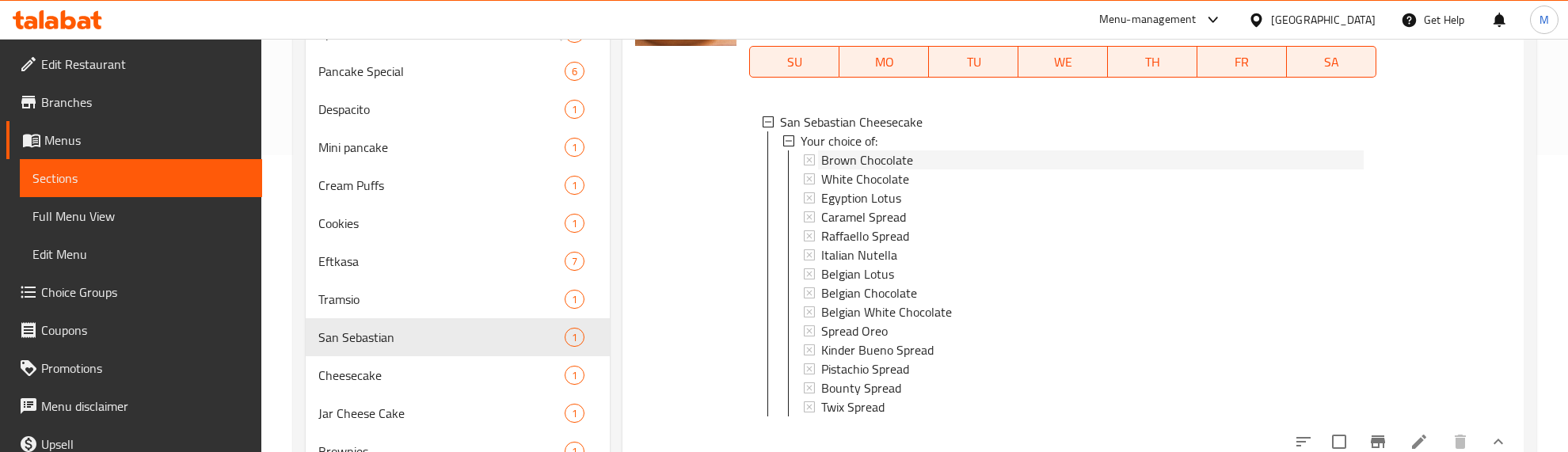
click at [851, 159] on span "Brown Chocolate" at bounding box center [867, 160] width 92 height 19
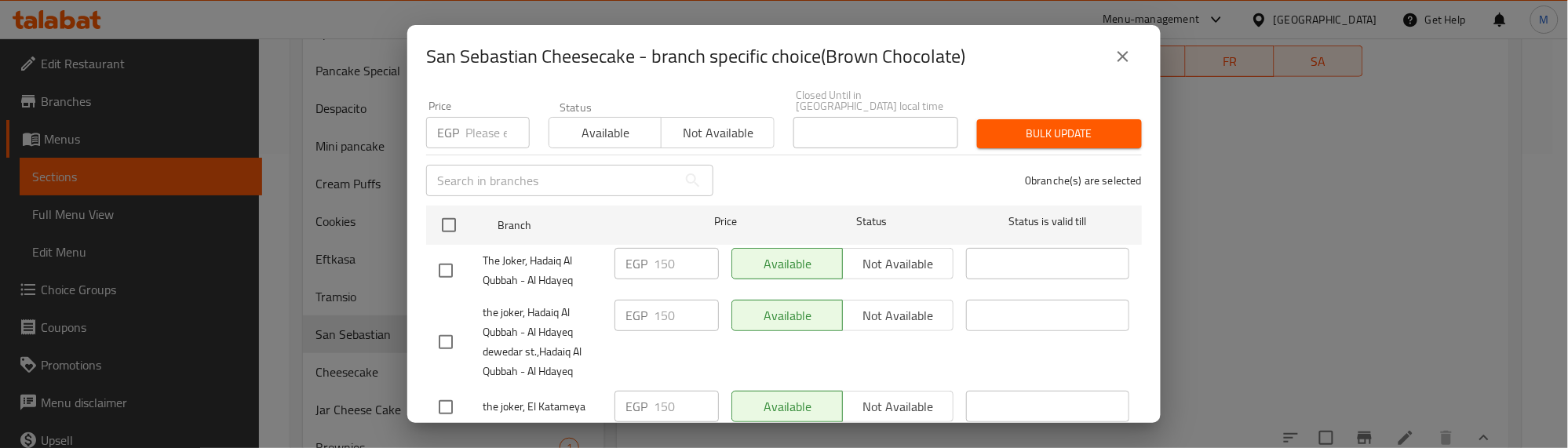
scroll to position [172, 0]
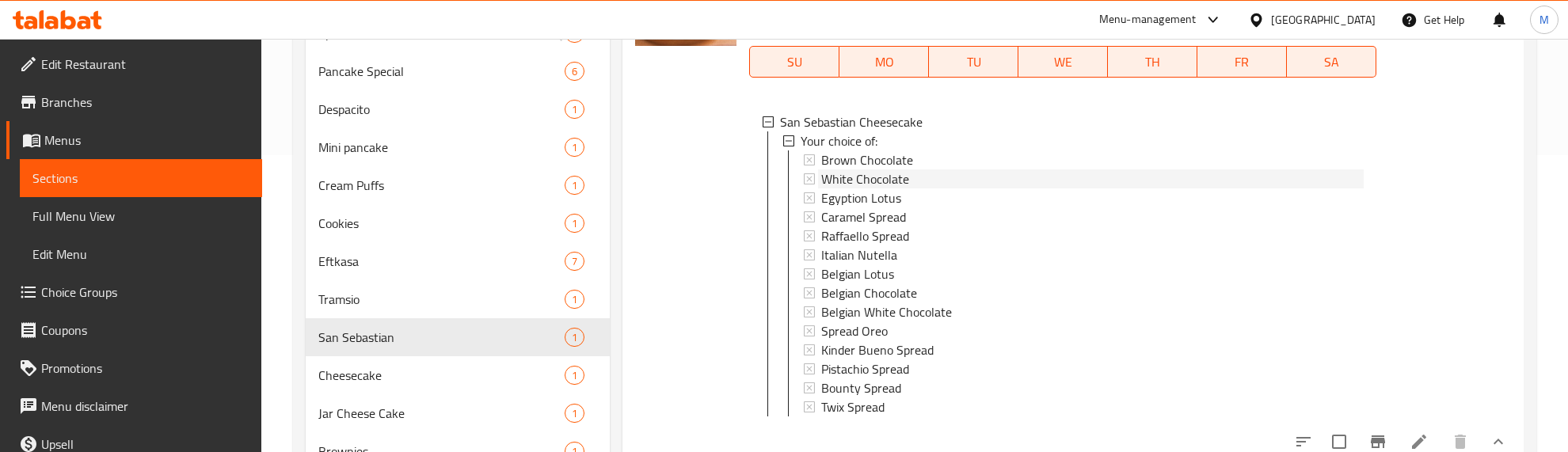
click at [869, 175] on span "White Chocolate" at bounding box center [865, 179] width 87 height 19
click at [862, 177] on span "White Chocolate" at bounding box center [865, 179] width 87 height 19
click at [880, 195] on span "Egyption Lotus" at bounding box center [861, 198] width 80 height 19
click at [879, 217] on span "Caramel Spread" at bounding box center [863, 218] width 85 height 19
click at [889, 242] on span "Raffaello Spread" at bounding box center [865, 236] width 87 height 19
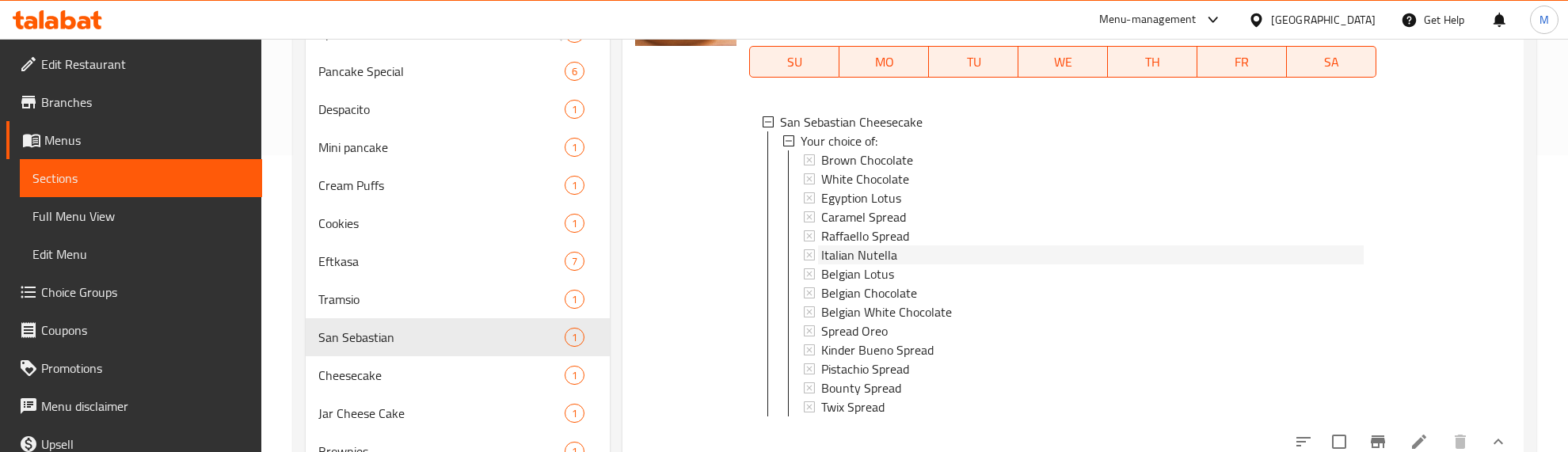
click at [889, 256] on span "Italian Nutella" at bounding box center [859, 256] width 76 height 19
click at [889, 267] on span "Belgian Lotus" at bounding box center [857, 274] width 73 height 19
click at [859, 292] on span "Belgian Chocolate" at bounding box center [869, 294] width 96 height 19
click at [850, 317] on span "Belgian White Chocolate" at bounding box center [886, 312] width 130 height 19
click at [833, 330] on span "Spread Oreo" at bounding box center [854, 331] width 66 height 19
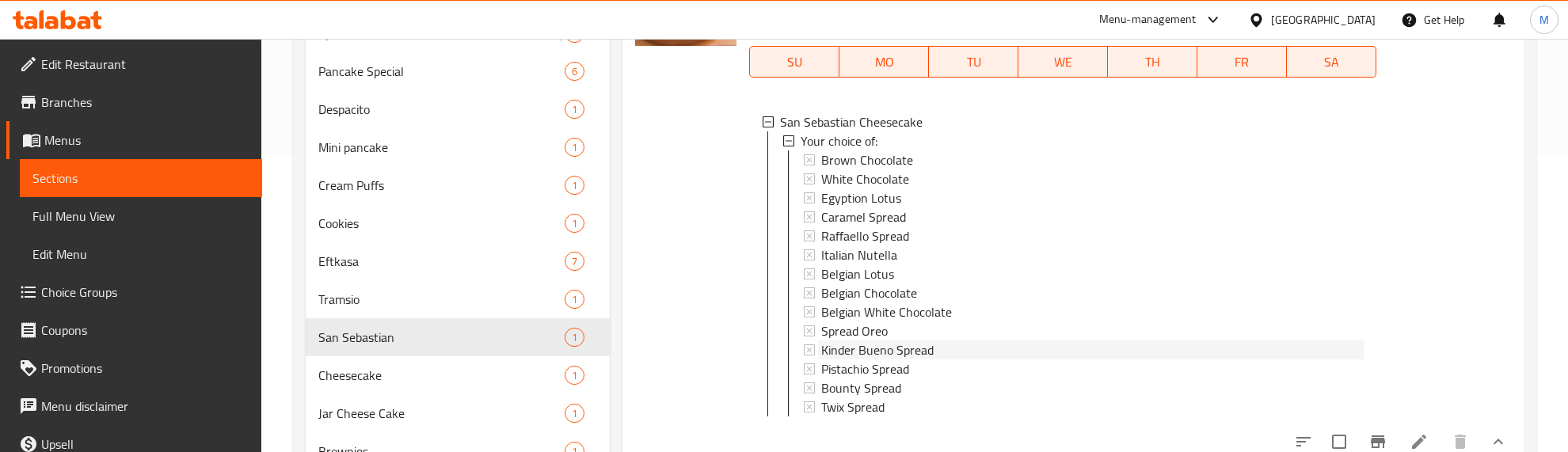
click at [862, 345] on span "Kinder Bueno Spread" at bounding box center [877, 350] width 113 height 19
click at [857, 373] on span "Pistachio Spread" at bounding box center [865, 369] width 87 height 19
click at [873, 389] on span "Bounty Spread" at bounding box center [861, 389] width 80 height 19
click at [865, 400] on span "Twix Spread" at bounding box center [852, 407] width 63 height 19
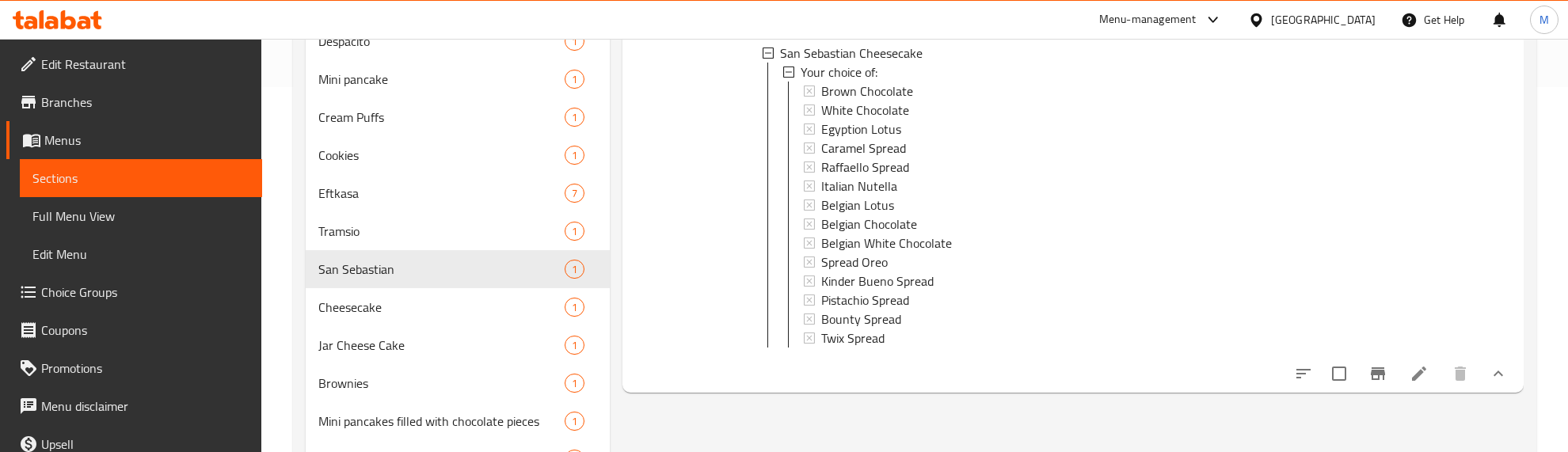
scroll to position [441, 0]
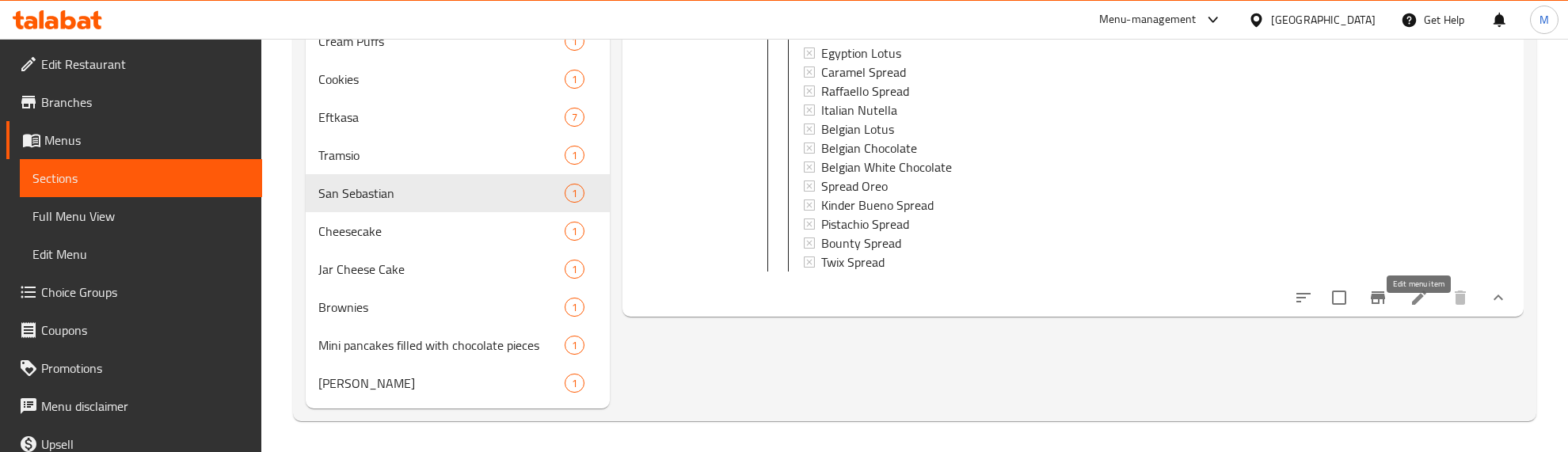
click at [1419, 307] on icon at bounding box center [1419, 298] width 19 height 19
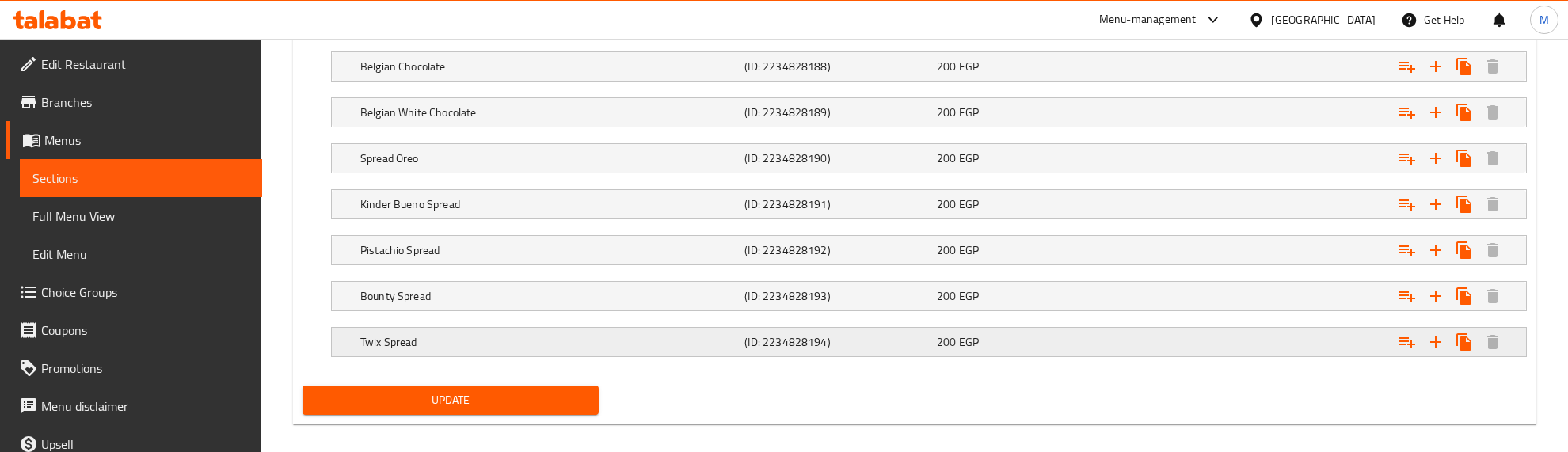
scroll to position [1282, 0]
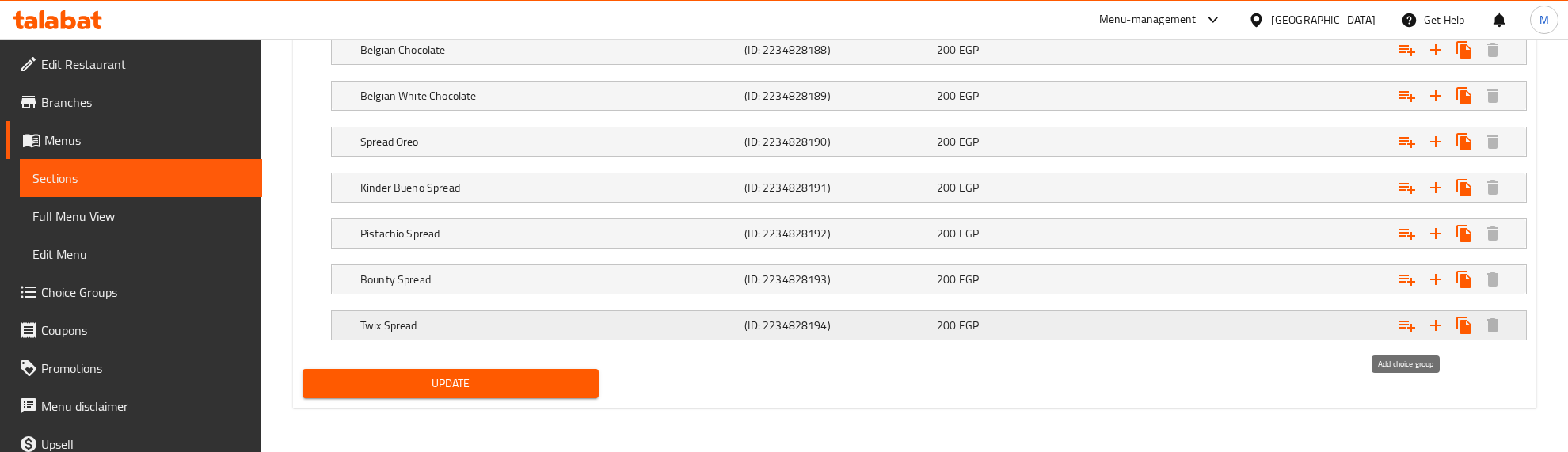
click at [1403, 322] on icon "Expand" at bounding box center [1407, 326] width 16 height 11
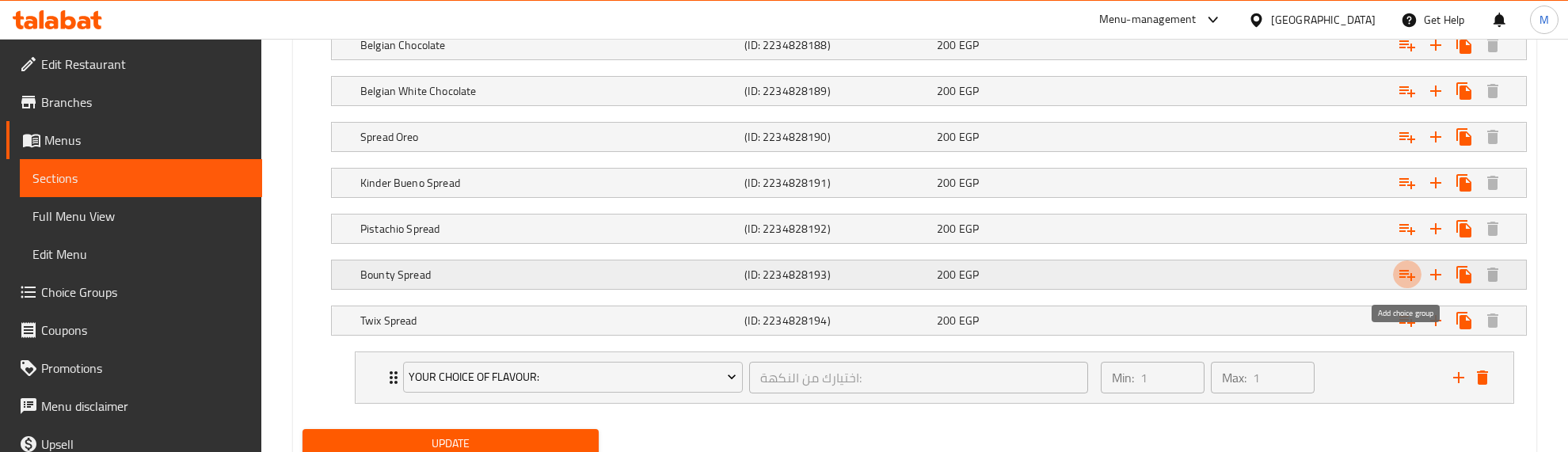
click at [1404, 269] on icon "Expand" at bounding box center [1408, 275] width 19 height 19
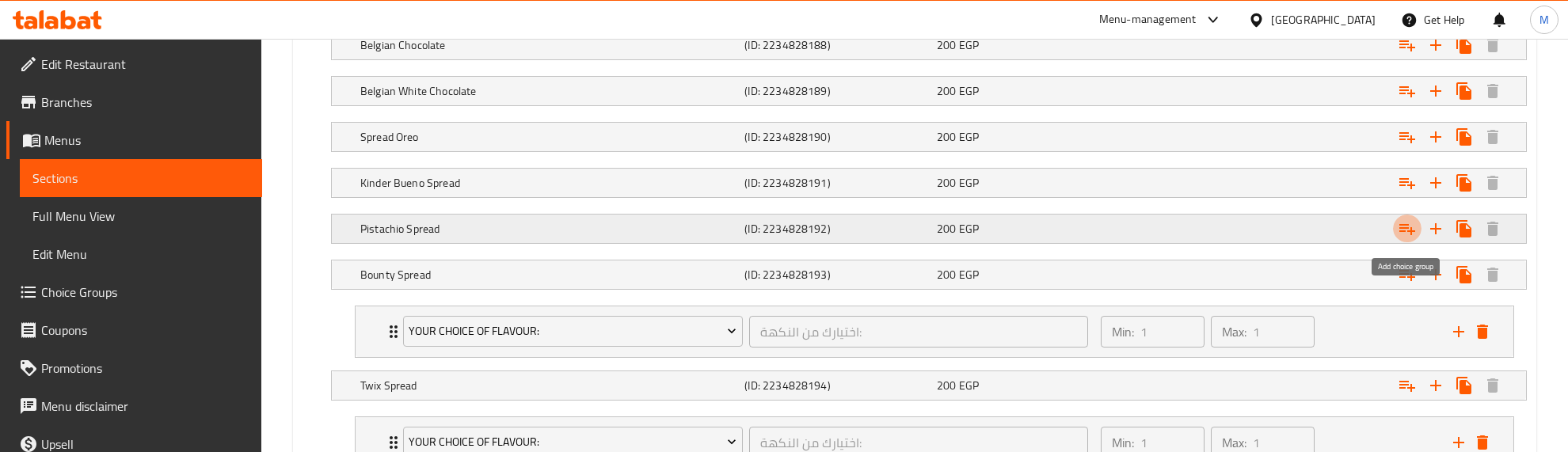
click at [1404, 226] on icon "Expand" at bounding box center [1408, 229] width 19 height 19
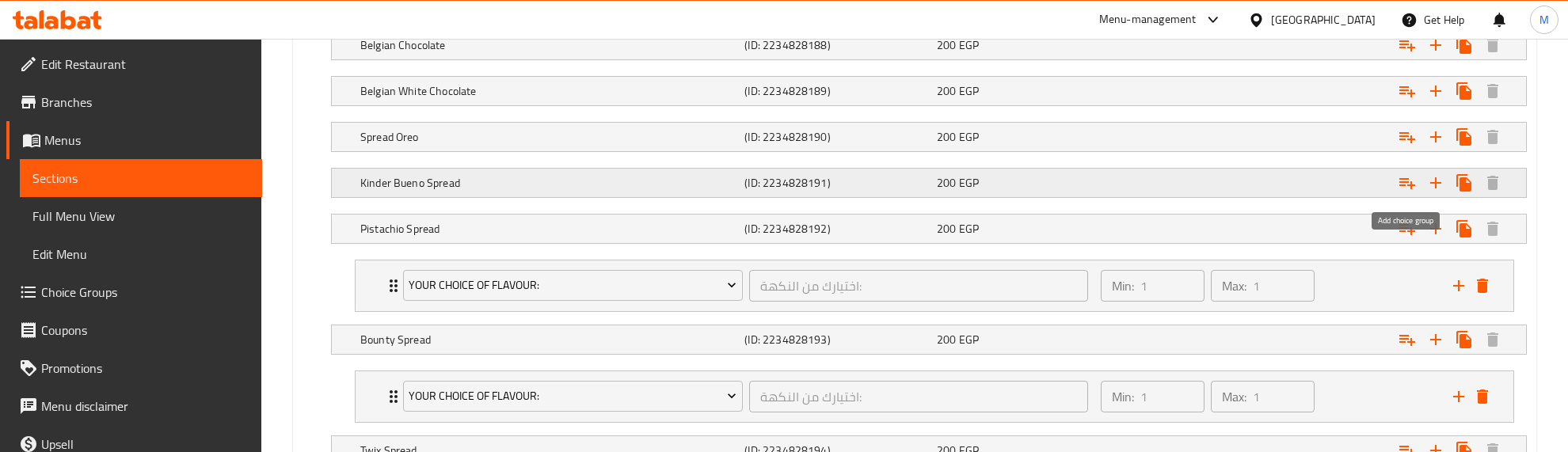
click at [1406, 178] on icon "Expand" at bounding box center [1408, 184] width 19 height 19
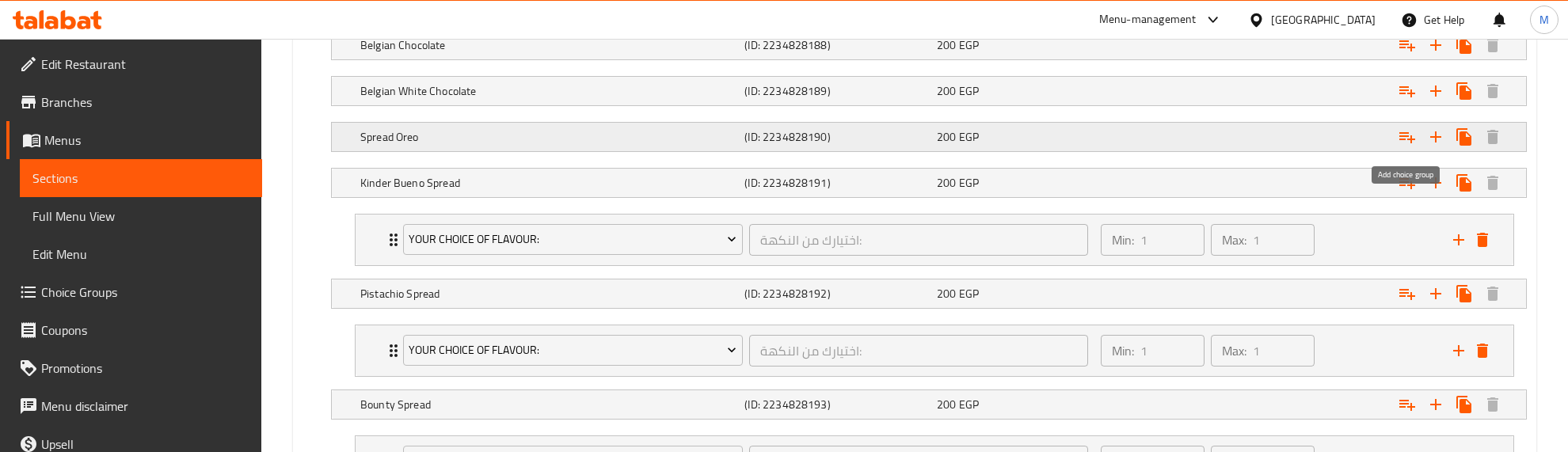
click at [1407, 137] on icon "Expand" at bounding box center [1408, 137] width 19 height 19
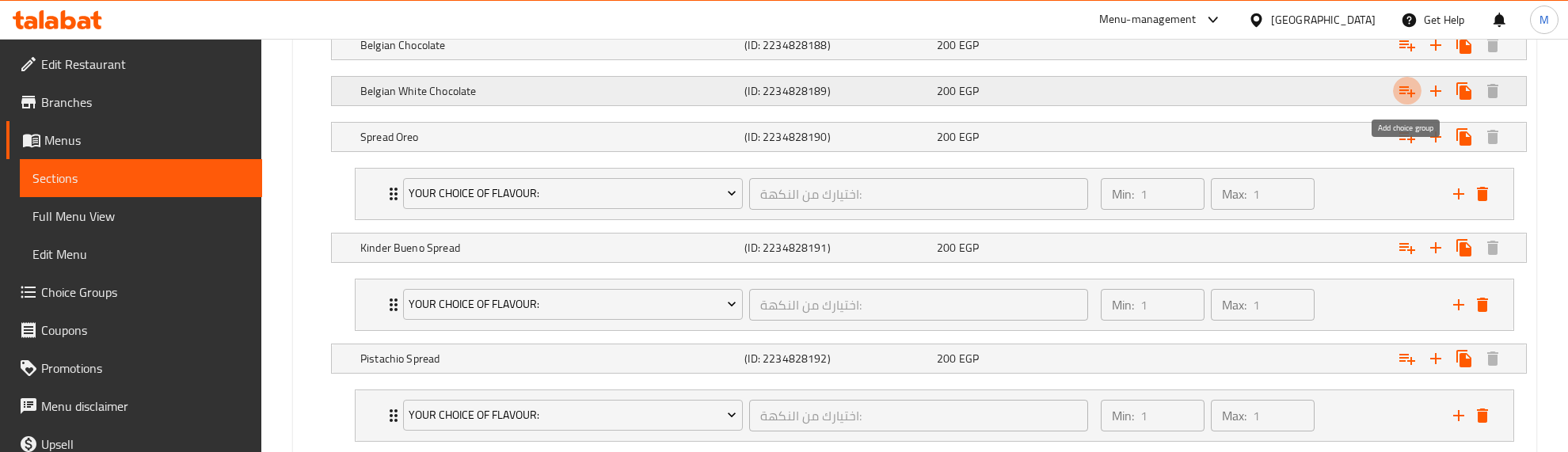
click at [1414, 93] on icon "Expand" at bounding box center [1408, 91] width 19 height 19
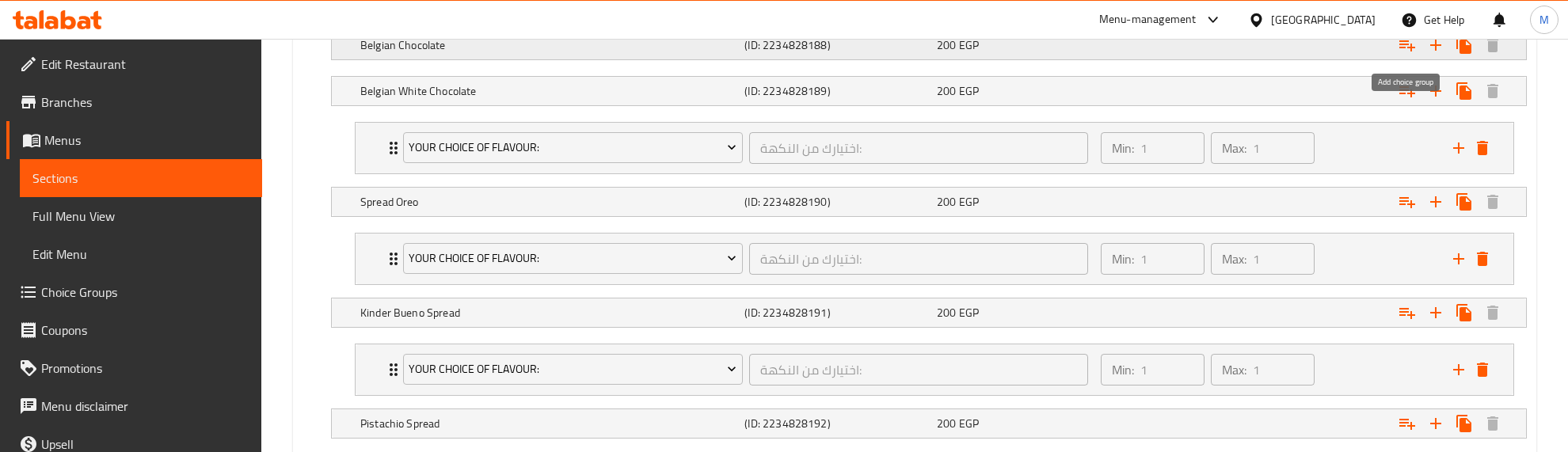
click at [1406, 45] on icon "Expand" at bounding box center [1408, 46] width 19 height 19
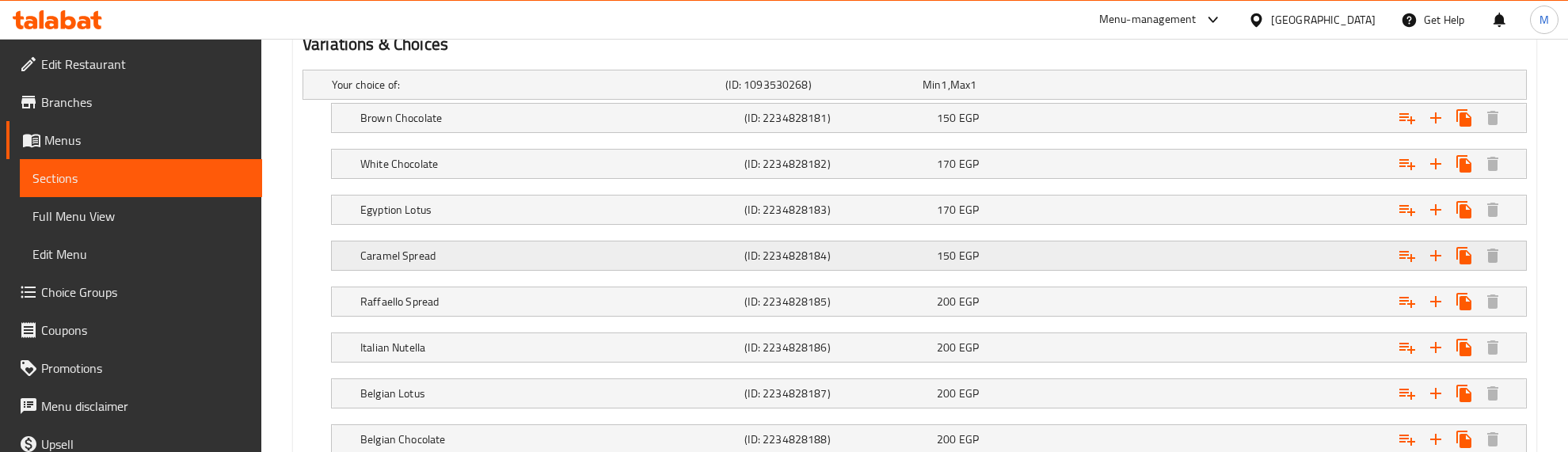
scroll to position [886, 0]
click at [1410, 392] on icon "Expand" at bounding box center [1408, 396] width 19 height 19
click at [1407, 129] on icon "Expand" at bounding box center [1408, 120] width 19 height 19
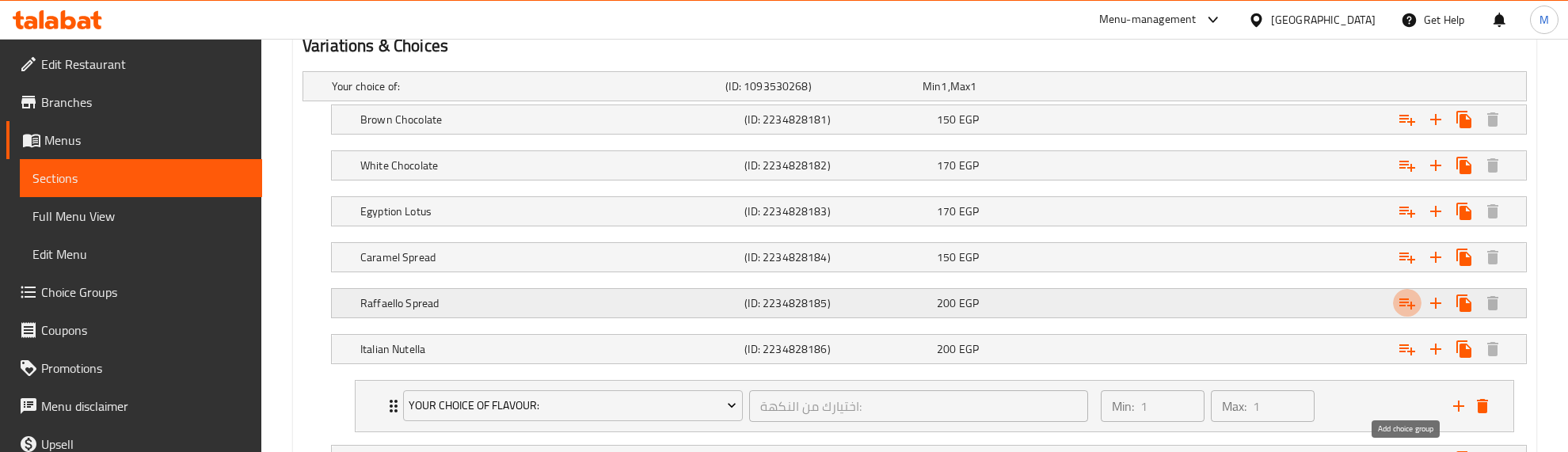
click at [1404, 129] on icon "Expand" at bounding box center [1408, 120] width 19 height 19
click at [1408, 126] on icon "Expand" at bounding box center [1407, 120] width 16 height 11
click at [1403, 129] on icon "Expand" at bounding box center [1408, 120] width 19 height 19
click at [1410, 129] on icon "Expand" at bounding box center [1408, 120] width 19 height 19
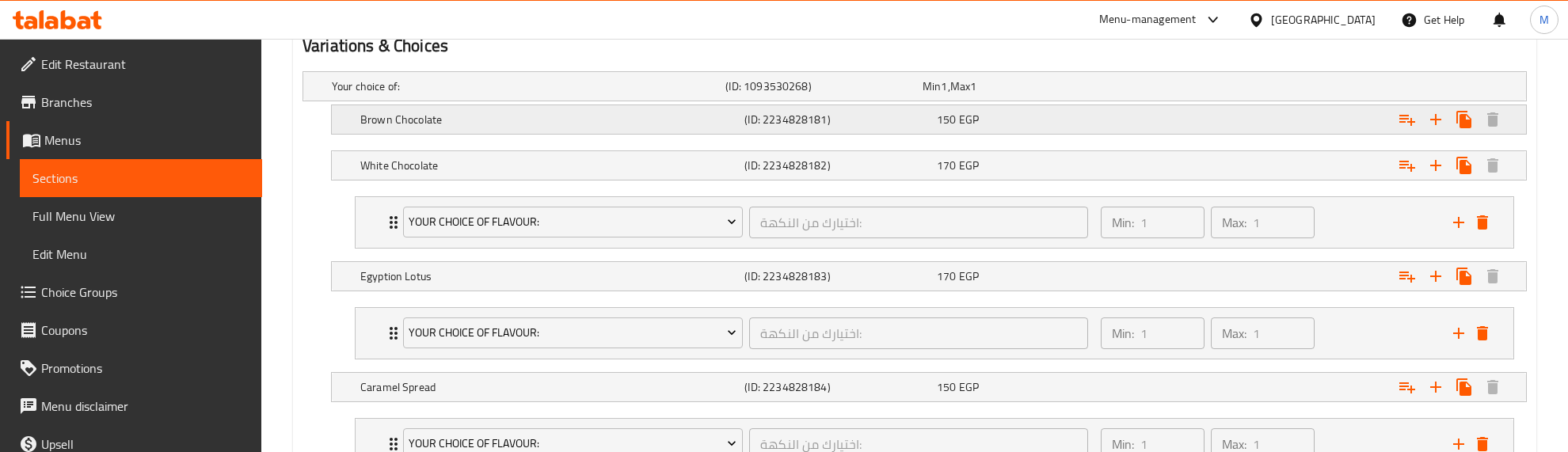
click at [1403, 122] on icon "Expand" at bounding box center [1408, 120] width 19 height 19
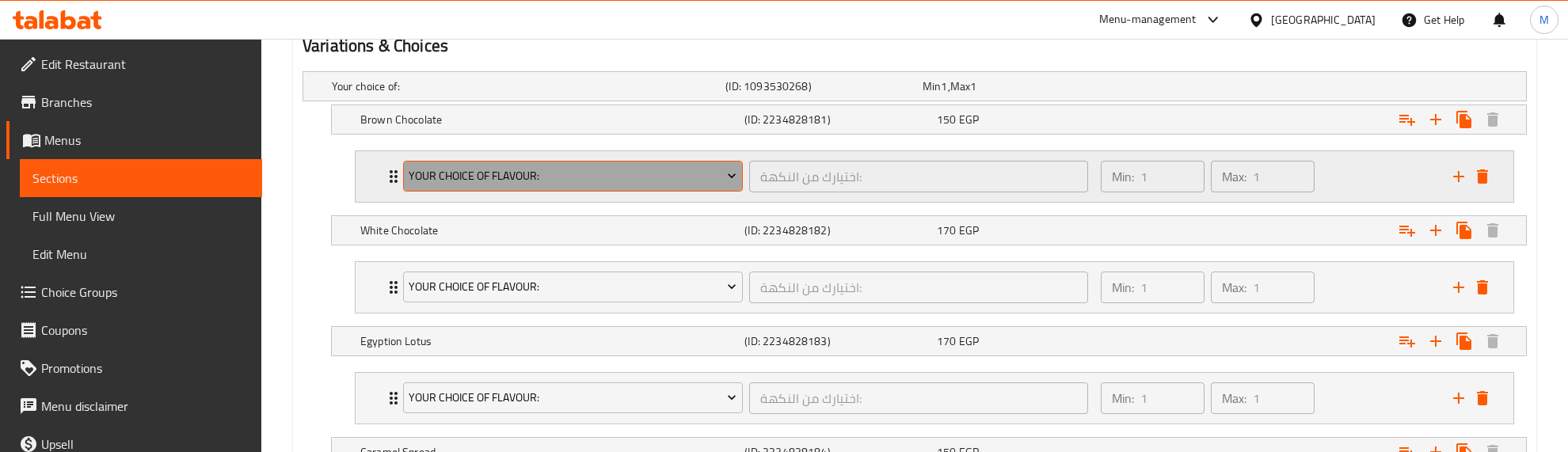
click at [534, 175] on span "Your Choice Of Flavour:" at bounding box center [572, 176] width 327 height 19
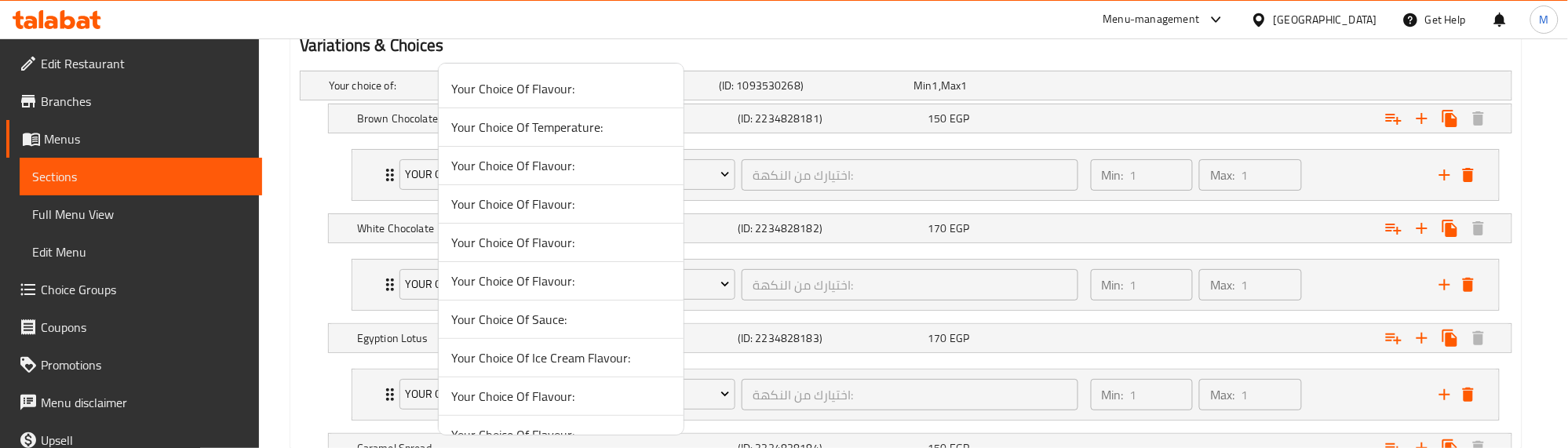
click at [562, 129] on span "Your Choice Of Temperature:" at bounding box center [561, 127] width 219 height 19
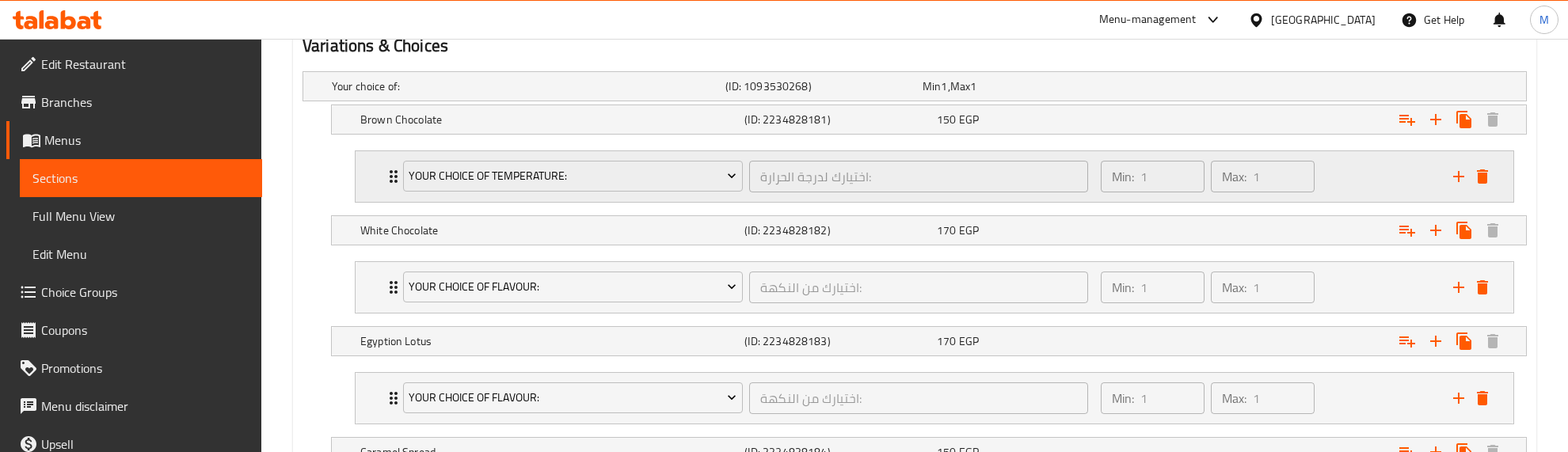
click at [389, 172] on icon "Expand" at bounding box center [393, 177] width 19 height 19
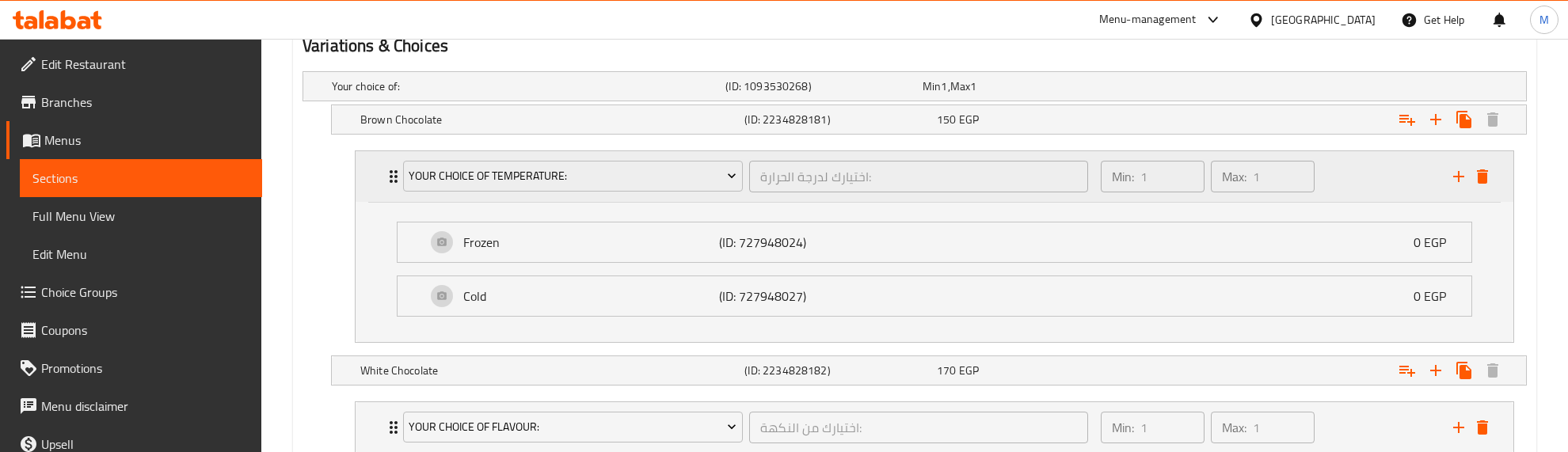
click at [389, 172] on icon "Expand" at bounding box center [393, 177] width 19 height 19
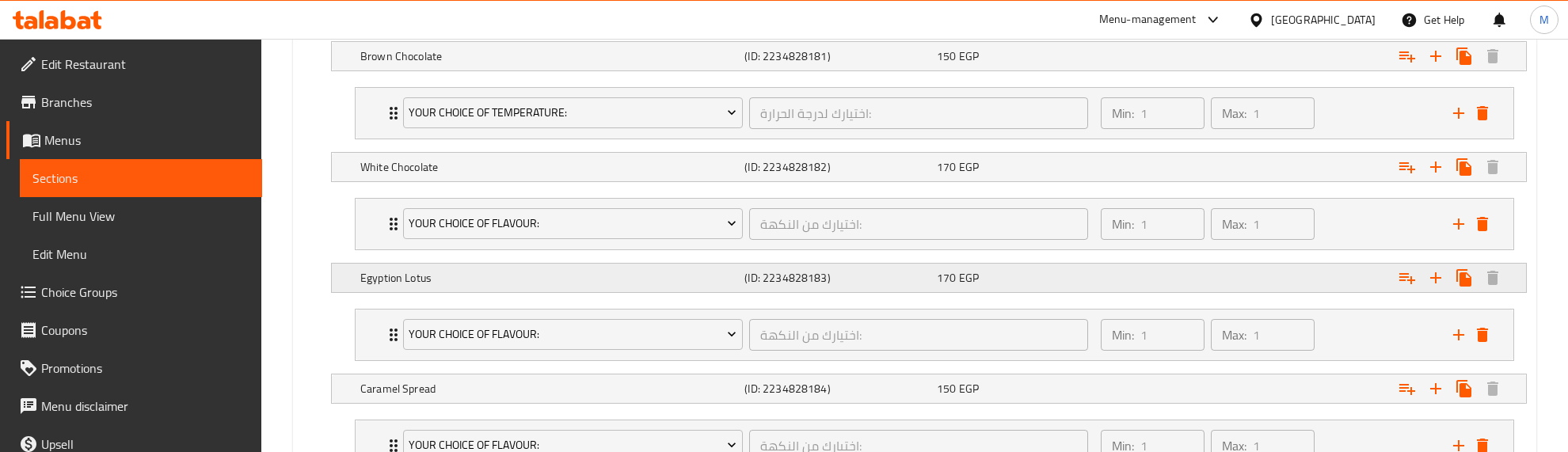
scroll to position [985, 0]
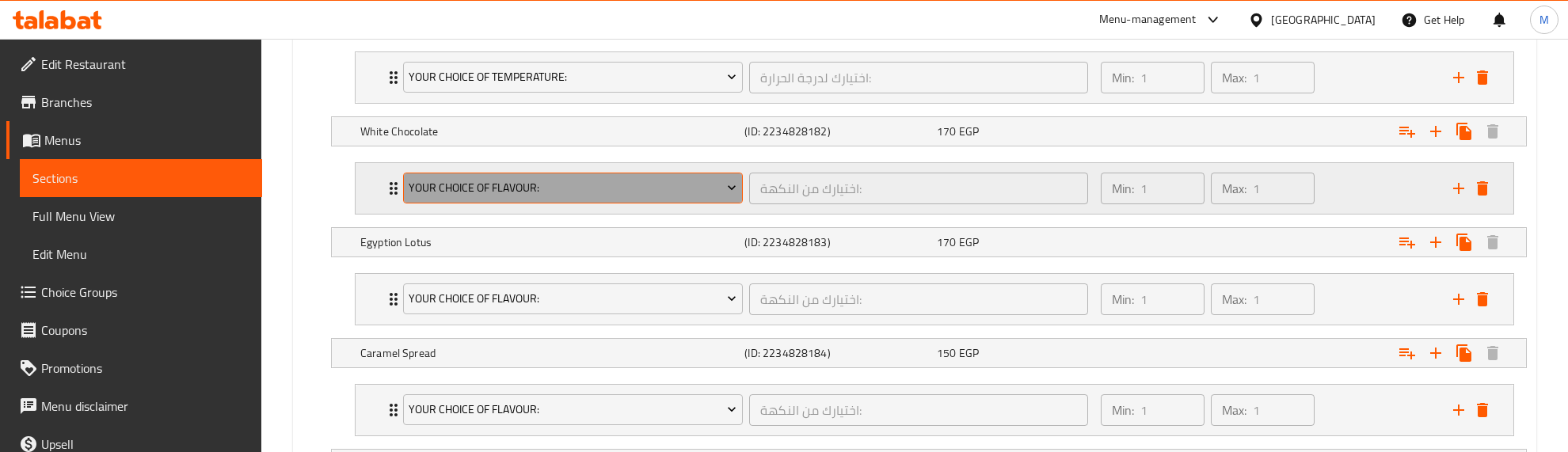
click at [694, 188] on span "Your Choice Of Flavour:" at bounding box center [572, 188] width 327 height 19
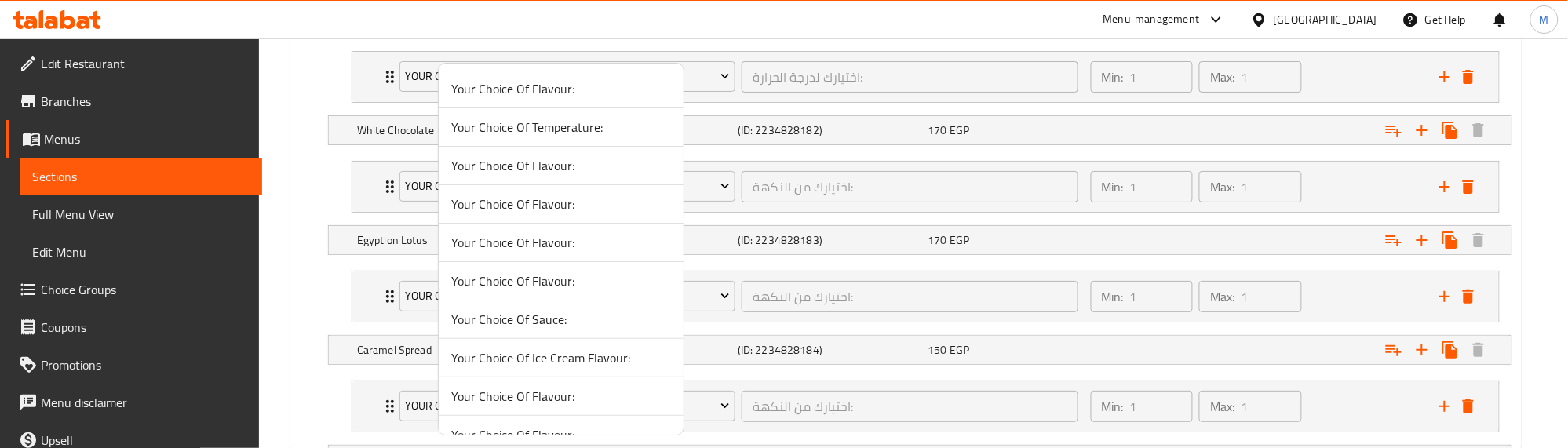
click at [537, 125] on span "Your Choice Of Temperature:" at bounding box center [561, 127] width 219 height 19
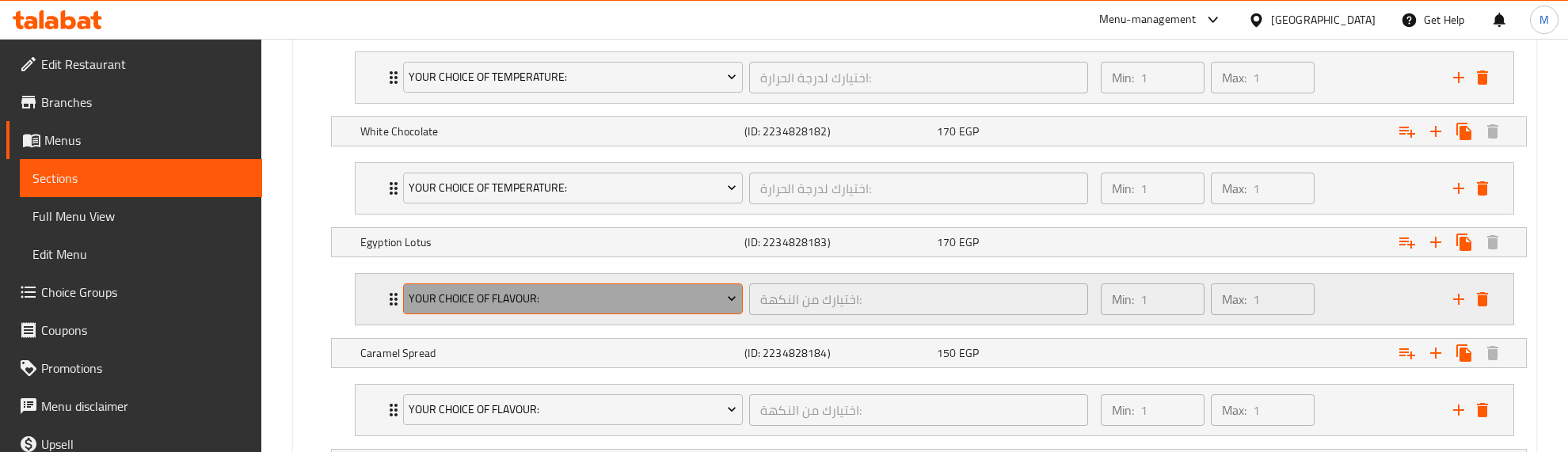
click at [575, 309] on span "Your Choice Of Flavour:" at bounding box center [572, 299] width 327 height 19
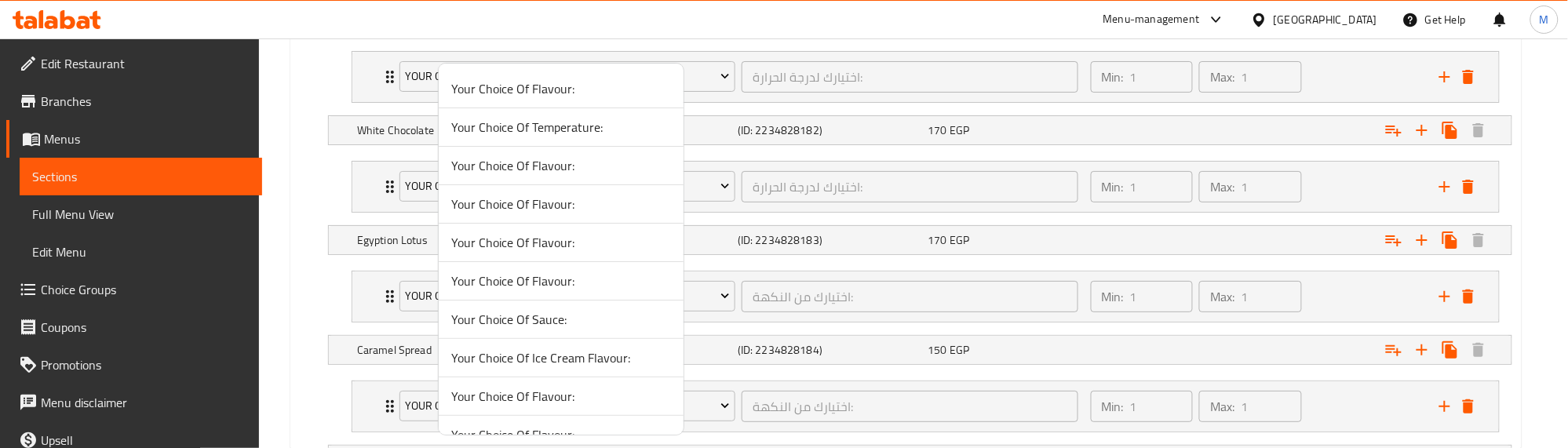
click at [540, 120] on span "Your Choice Of Temperature:" at bounding box center [561, 127] width 219 height 19
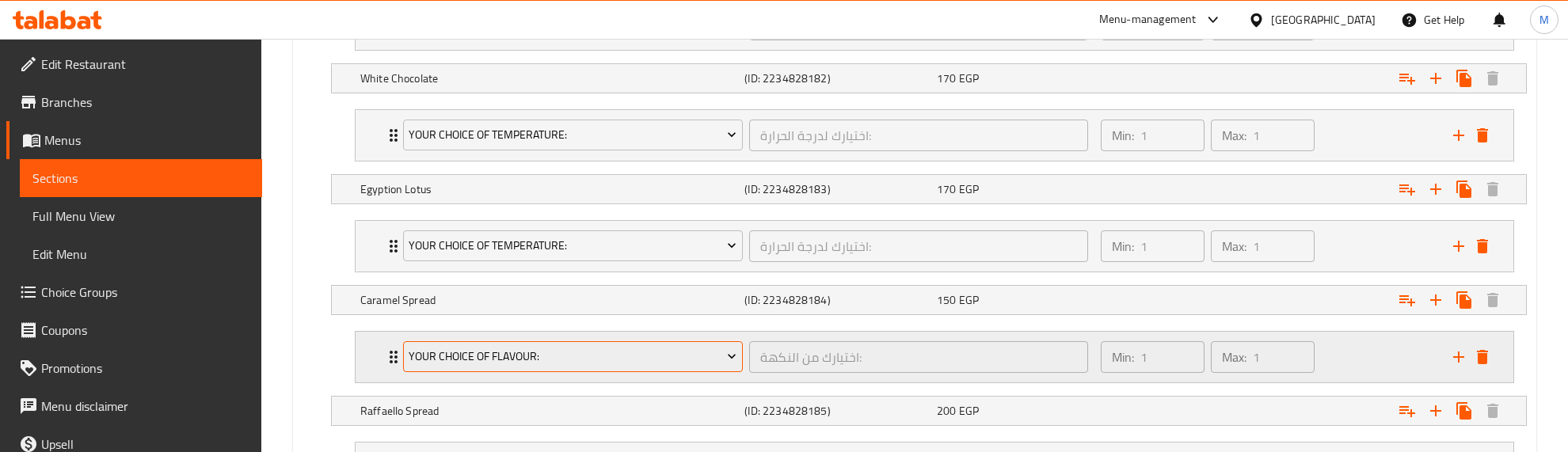
scroll to position [1084, 0]
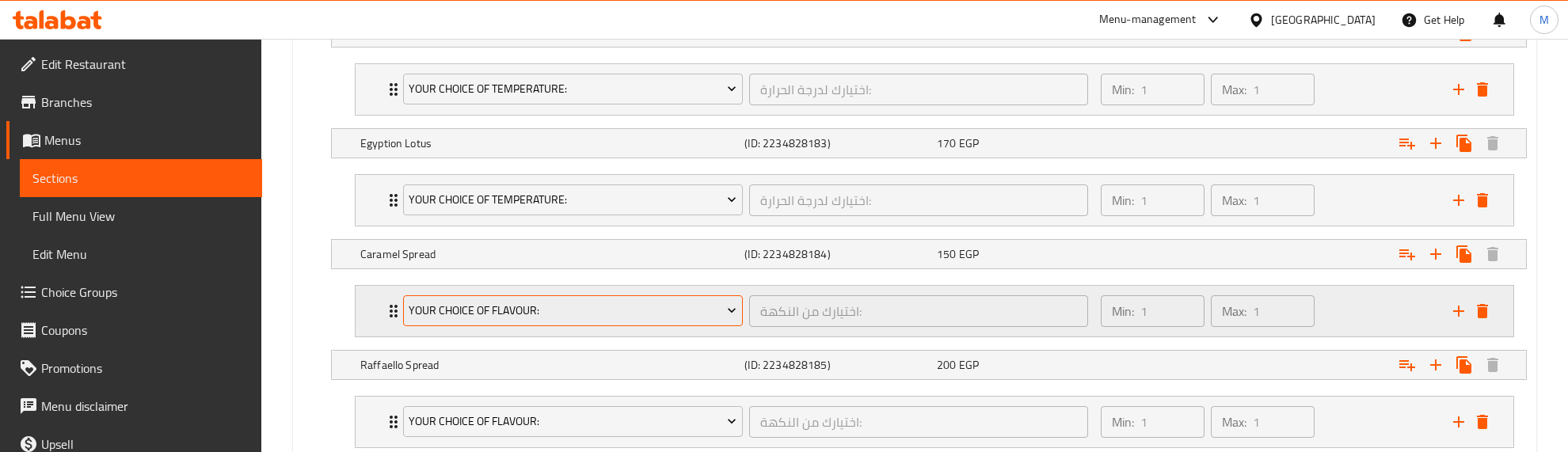
click at [570, 309] on span "Your Choice Of Flavour:" at bounding box center [572, 311] width 327 height 19
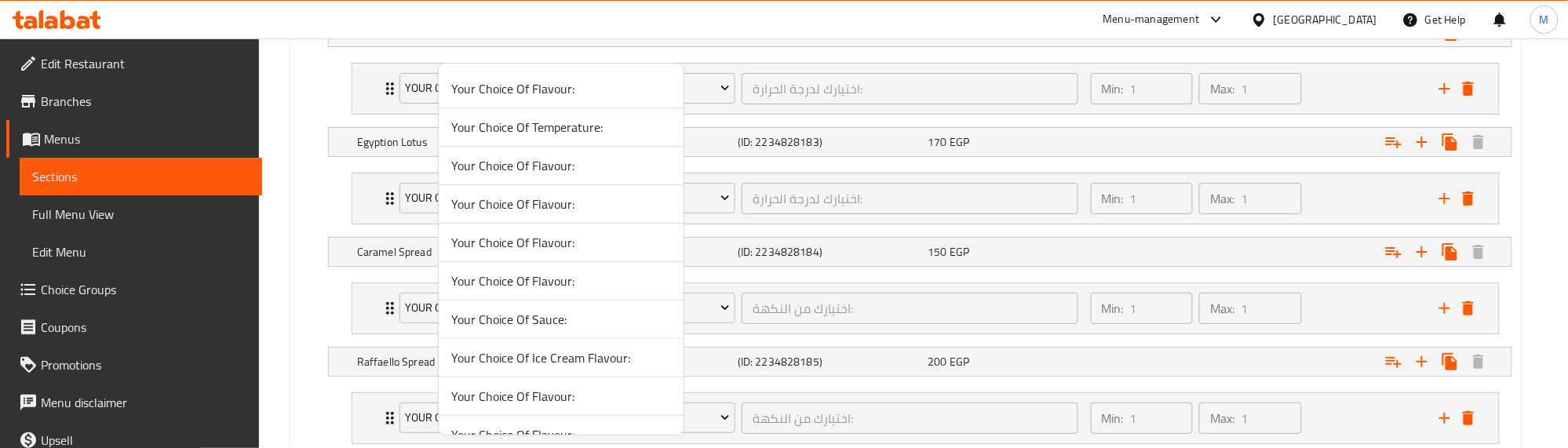
click at [553, 126] on span "Your Choice Of Temperature:" at bounding box center [561, 127] width 219 height 19
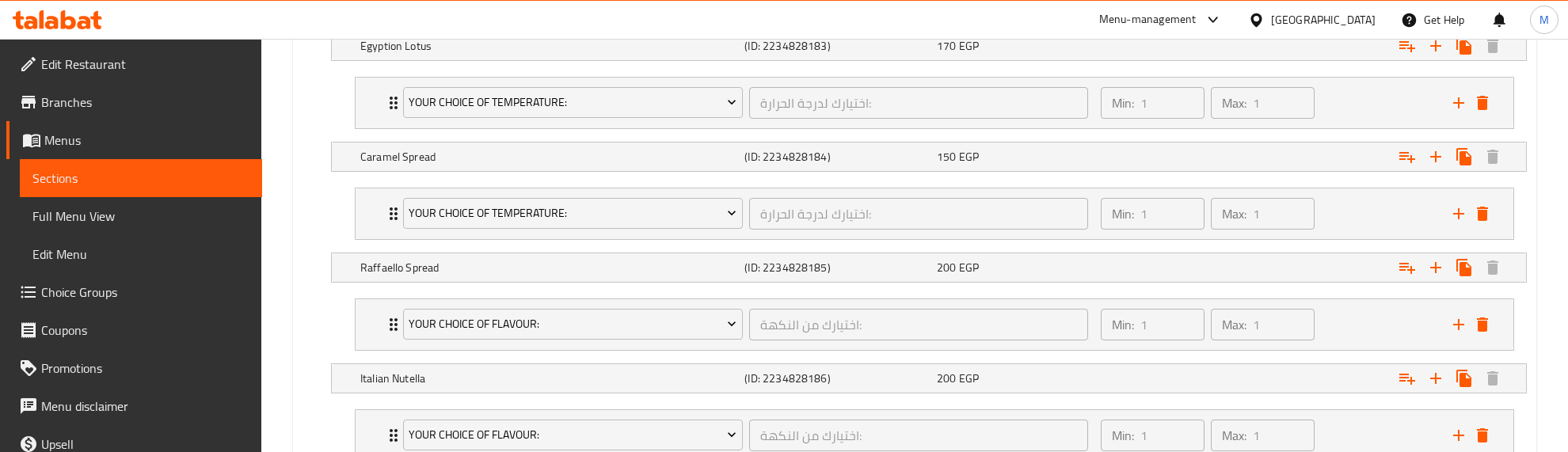
scroll to position [1282, 0]
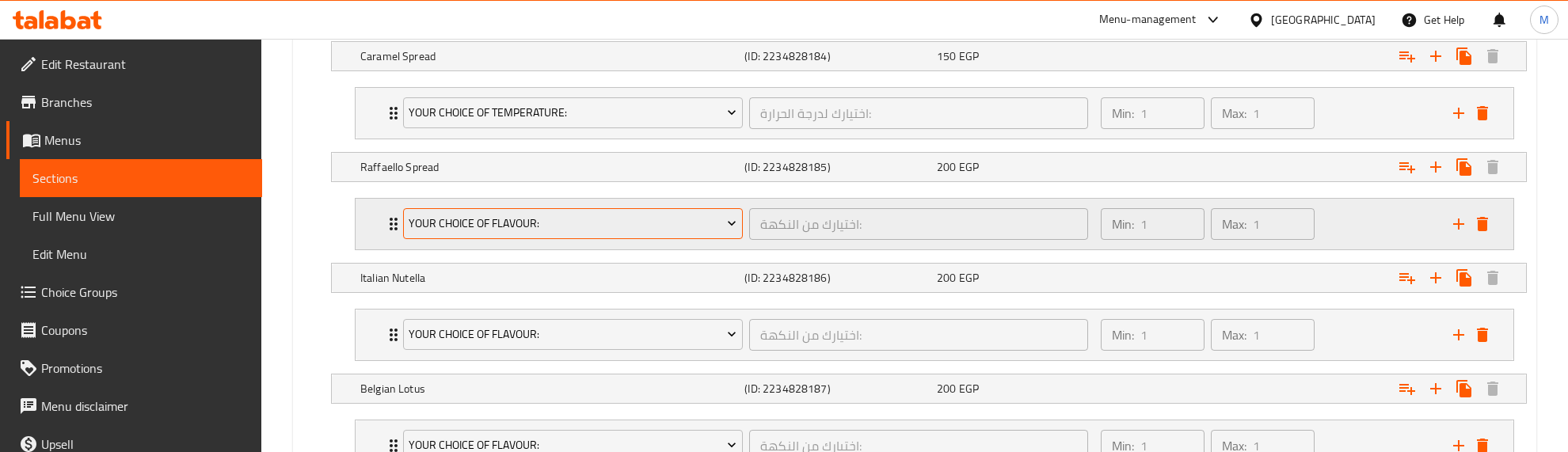
click at [562, 232] on span "Your Choice Of Flavour:" at bounding box center [572, 224] width 327 height 19
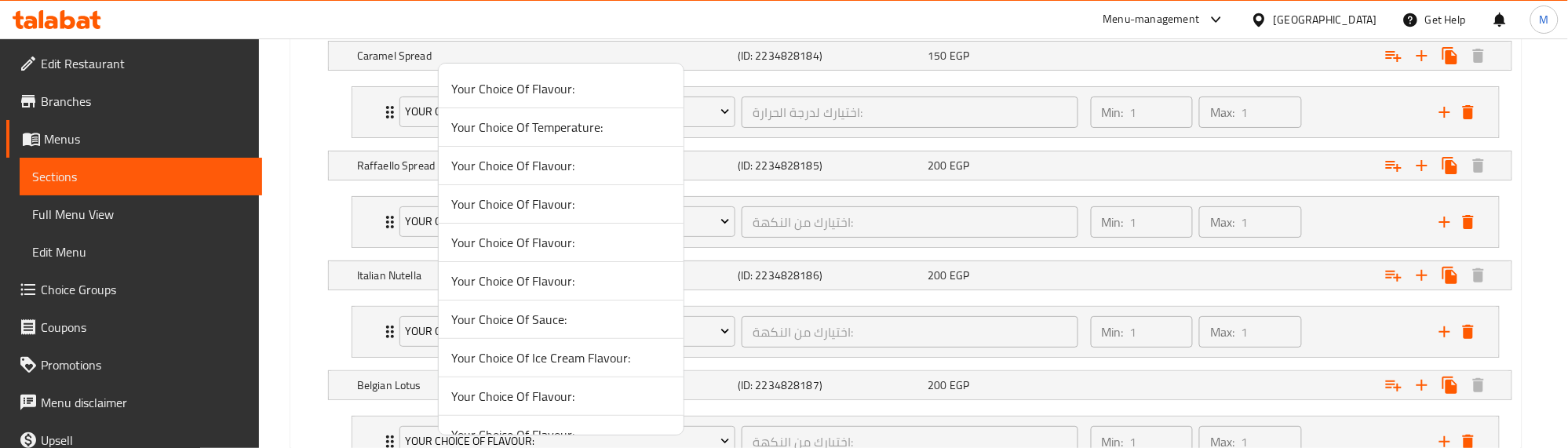
click at [536, 131] on span "Your Choice Of Temperature:" at bounding box center [561, 127] width 219 height 19
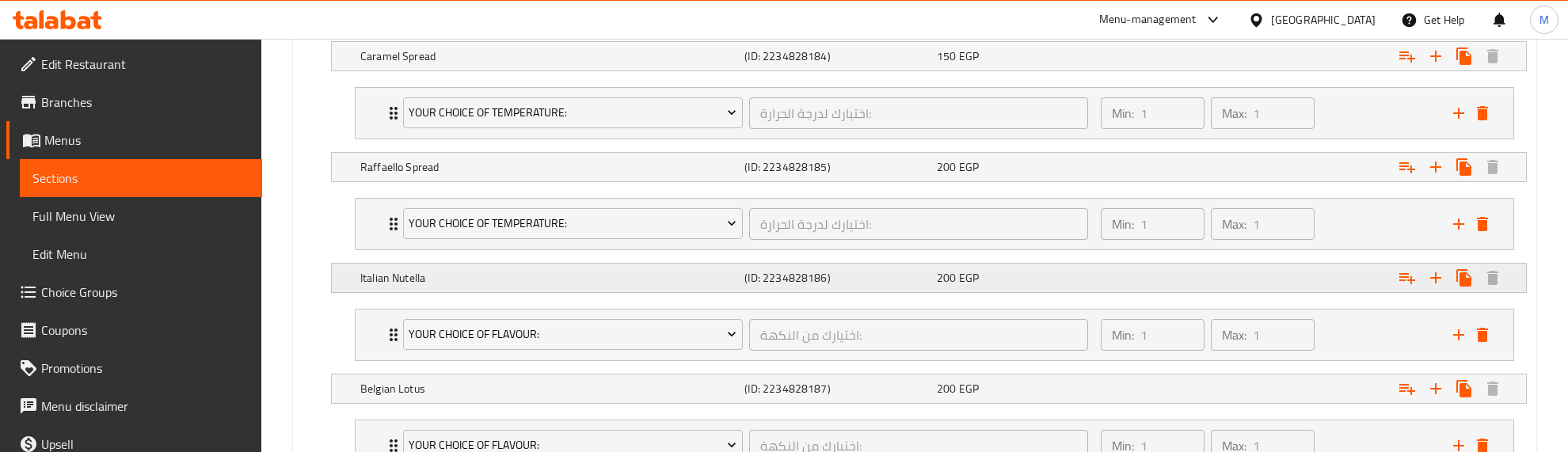
scroll to position [1381, 0]
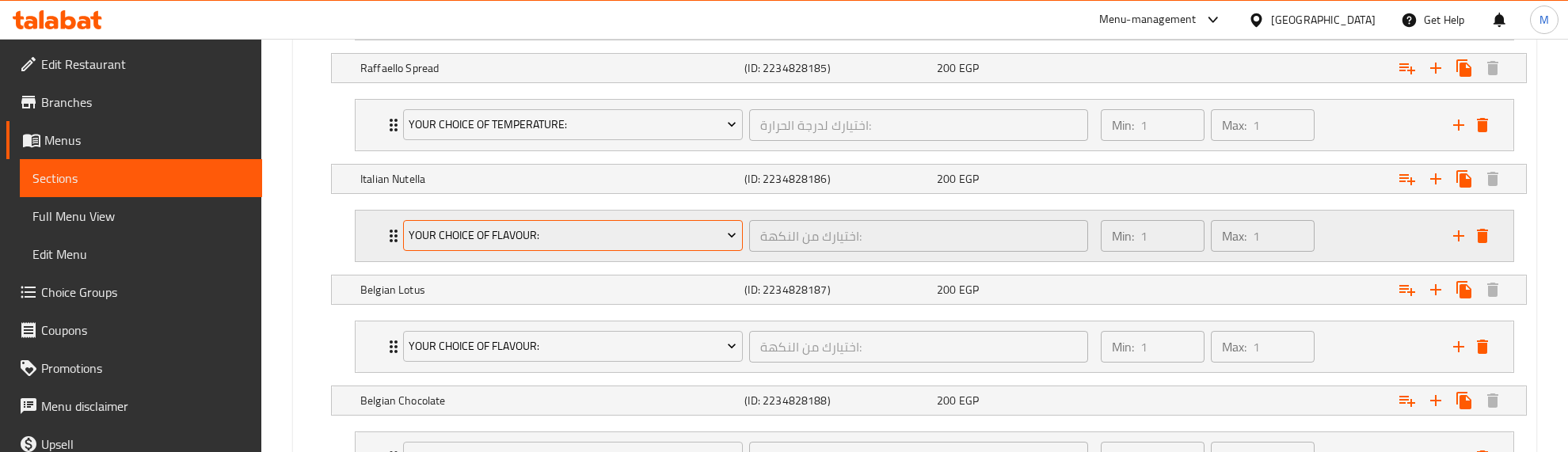
click at [566, 235] on span "Your Choice Of Flavour:" at bounding box center [572, 235] width 327 height 19
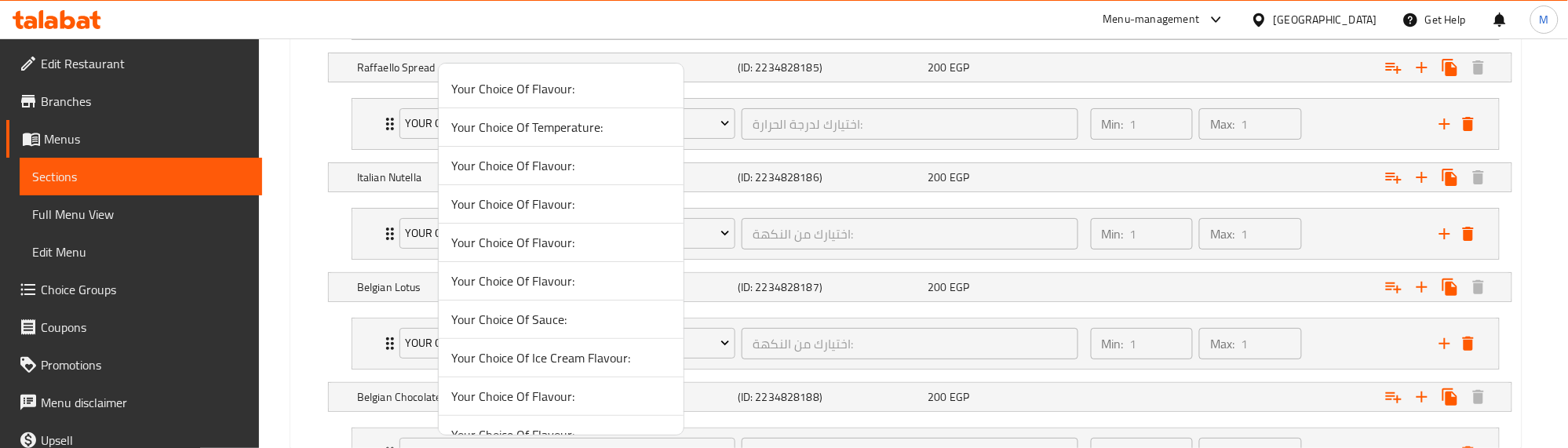
click at [555, 125] on span "Your Choice Of Temperature:" at bounding box center [561, 127] width 219 height 19
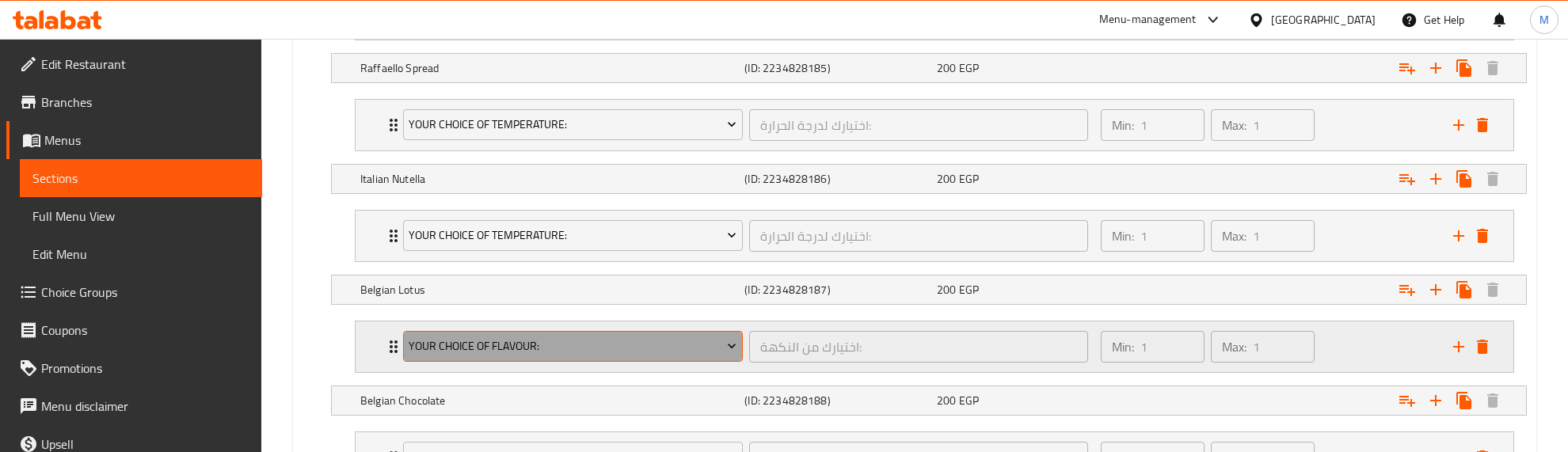
click at [580, 357] on span "Your Choice Of Flavour:" at bounding box center [572, 346] width 327 height 19
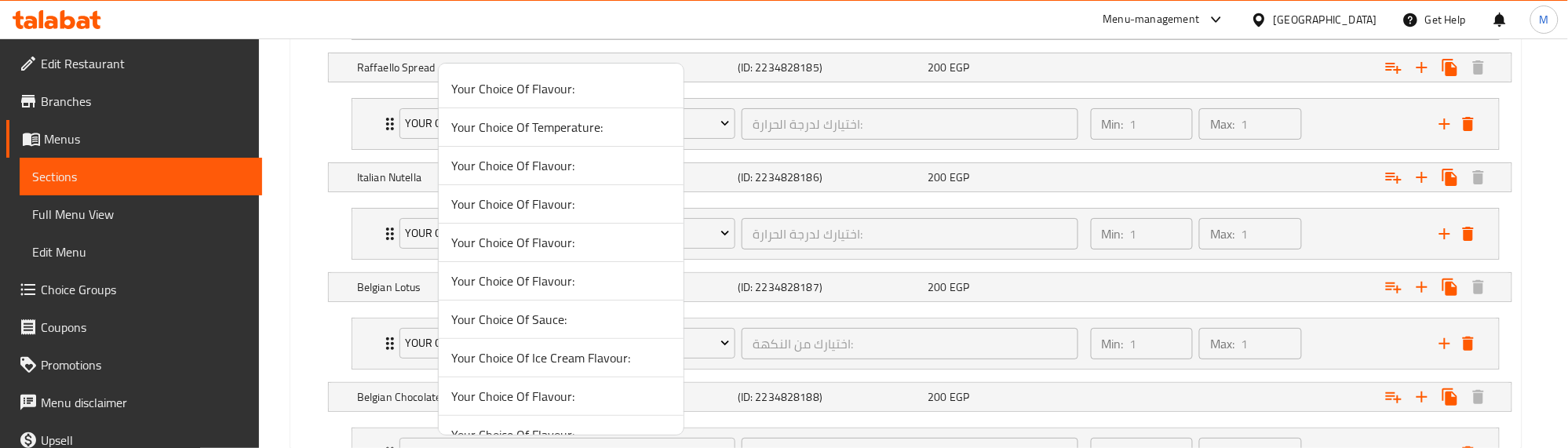
click at [550, 132] on span "Your Choice Of Temperature:" at bounding box center [561, 127] width 219 height 19
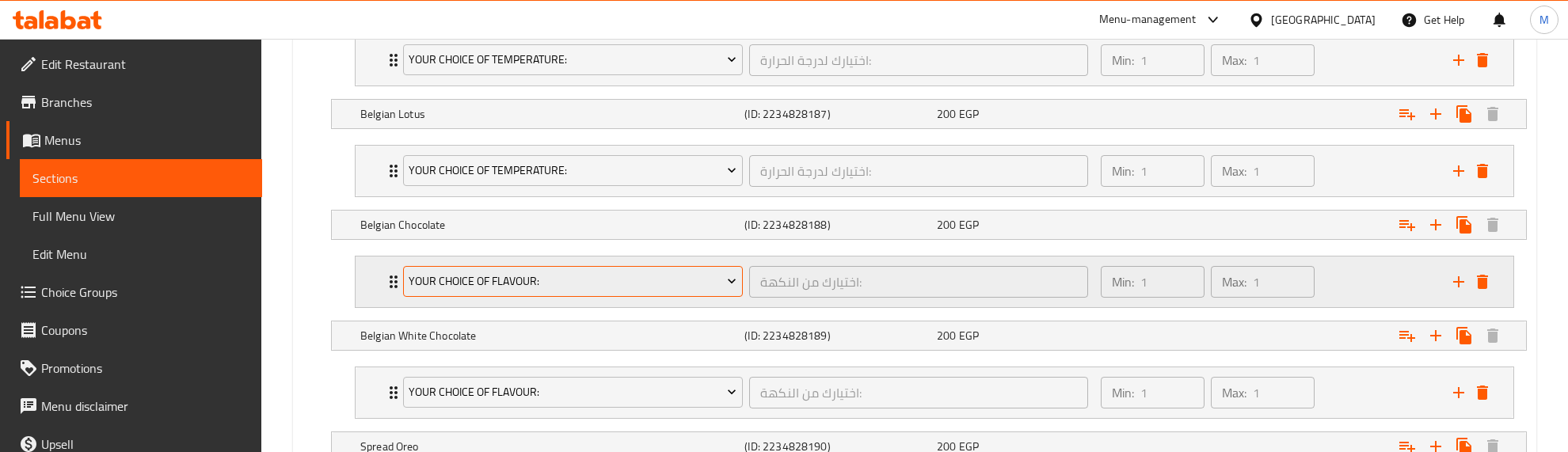
scroll to position [1579, 0]
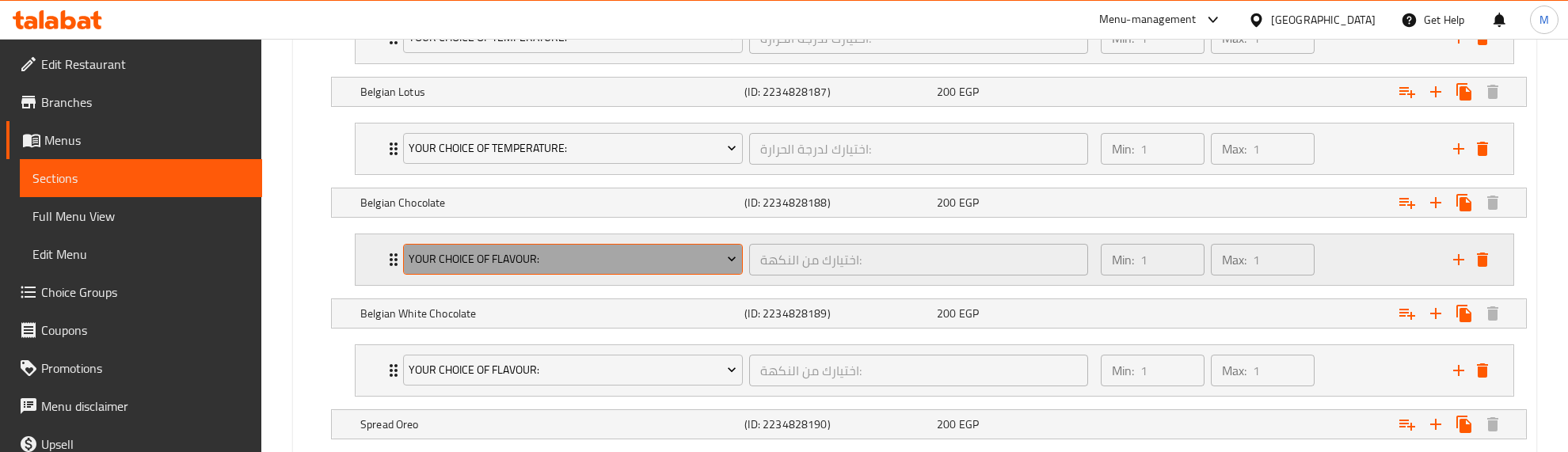
click at [562, 267] on span "Your Choice Of Flavour:" at bounding box center [572, 260] width 327 height 19
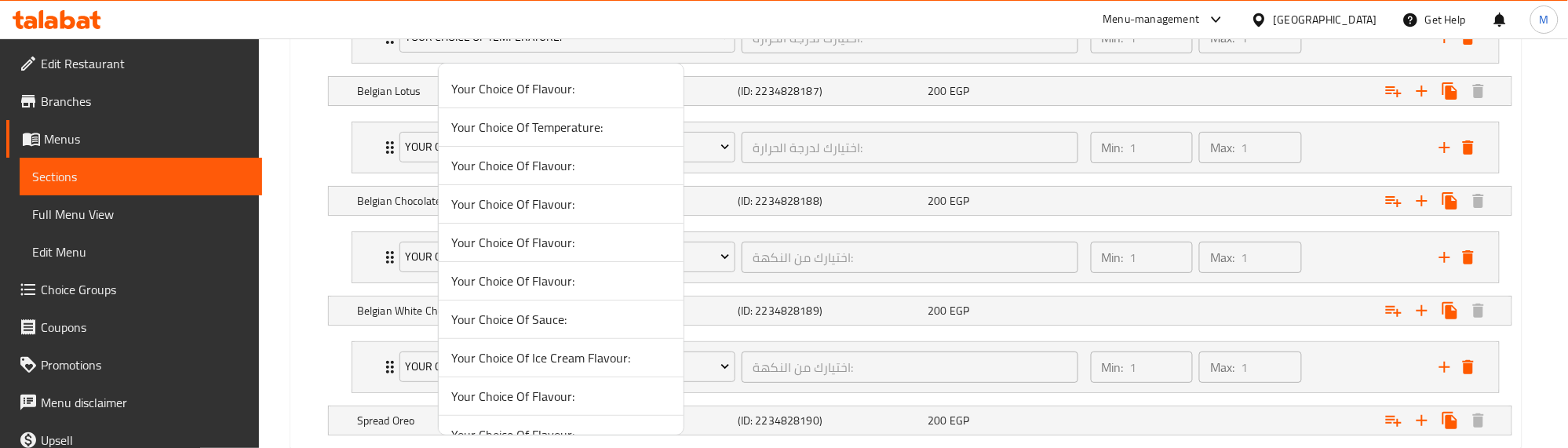
click at [550, 125] on span "Your Choice Of Temperature:" at bounding box center [561, 127] width 219 height 19
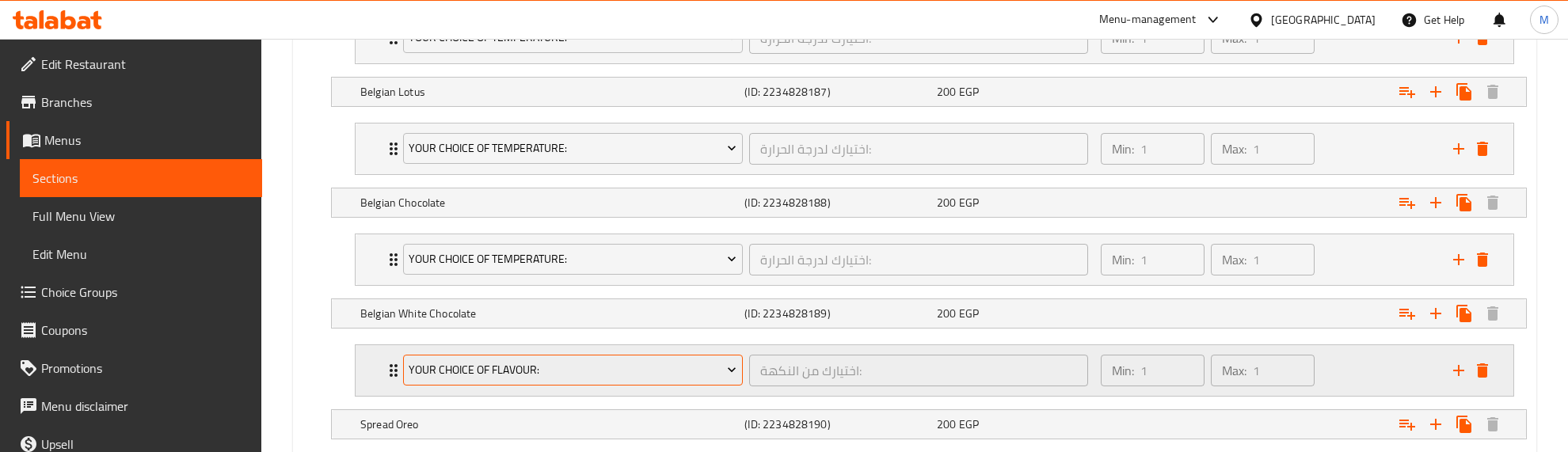
click at [528, 372] on span "Your Choice Of Flavour:" at bounding box center [572, 370] width 327 height 19
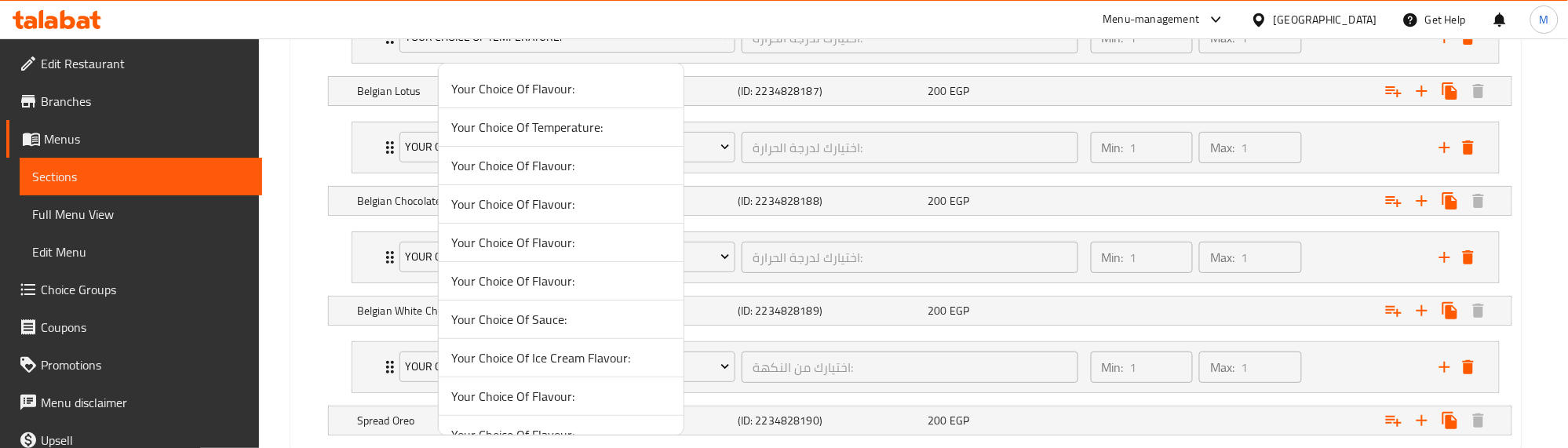
click at [538, 125] on span "Your Choice Of Temperature:" at bounding box center [561, 127] width 219 height 19
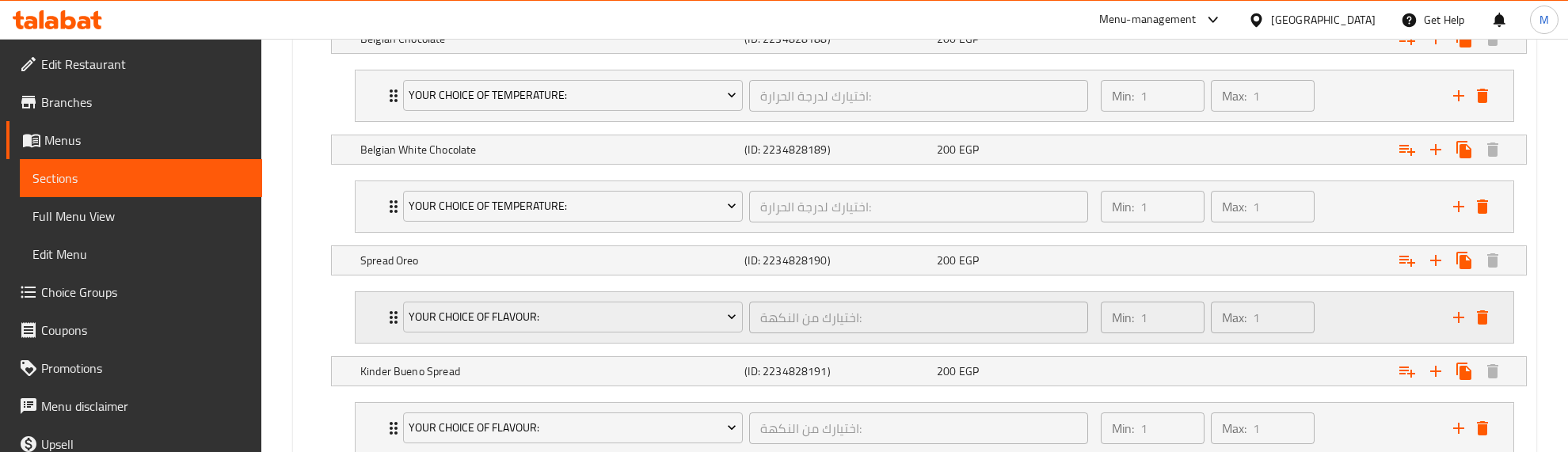
scroll to position [1777, 0]
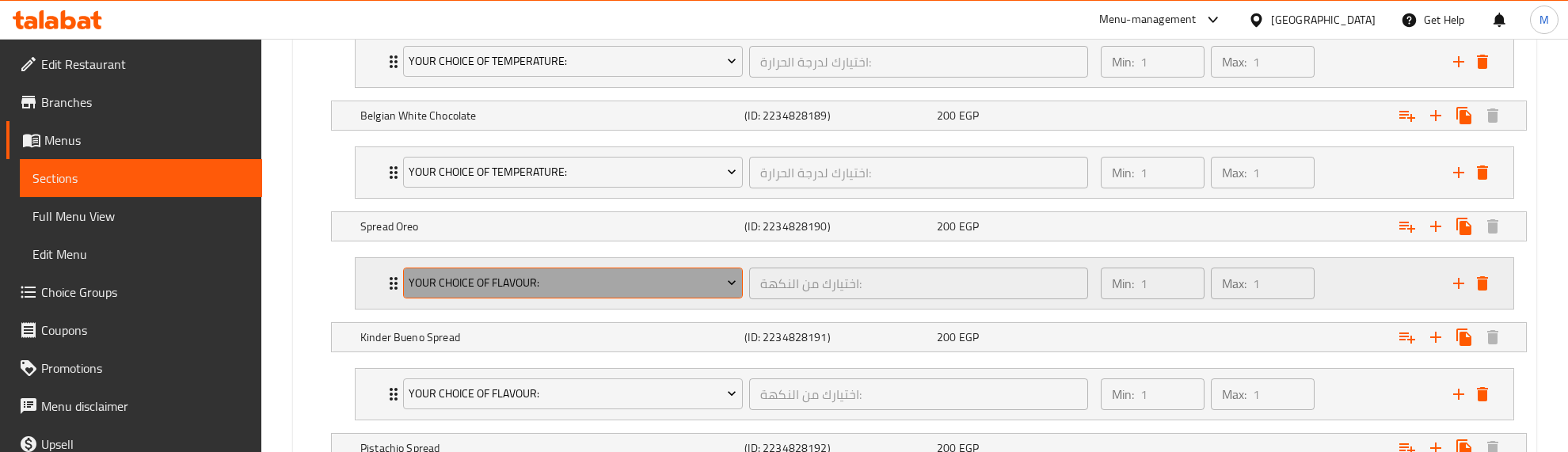
click at [557, 292] on span "Your Choice Of Flavour:" at bounding box center [572, 283] width 327 height 19
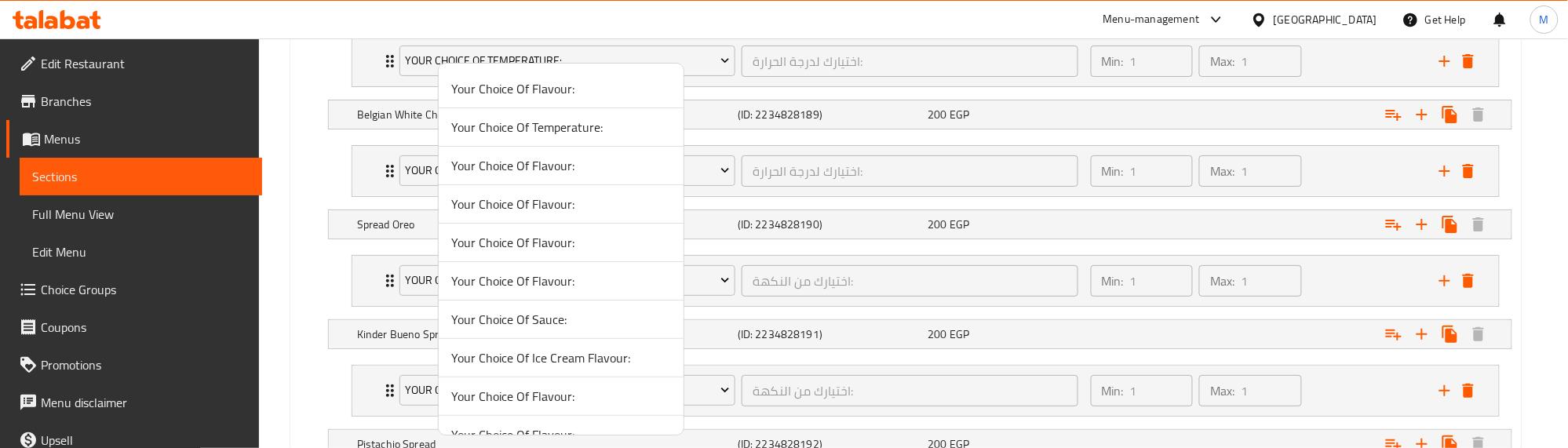
click at [529, 127] on span "Your Choice Of Temperature:" at bounding box center [561, 127] width 219 height 19
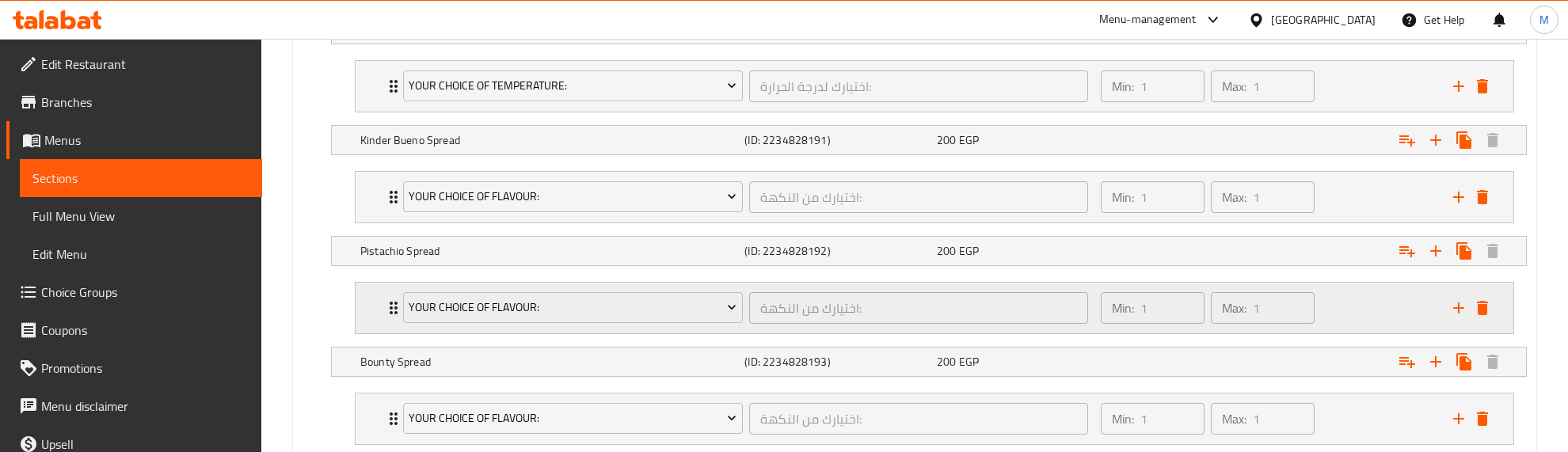
scroll to position [1975, 0]
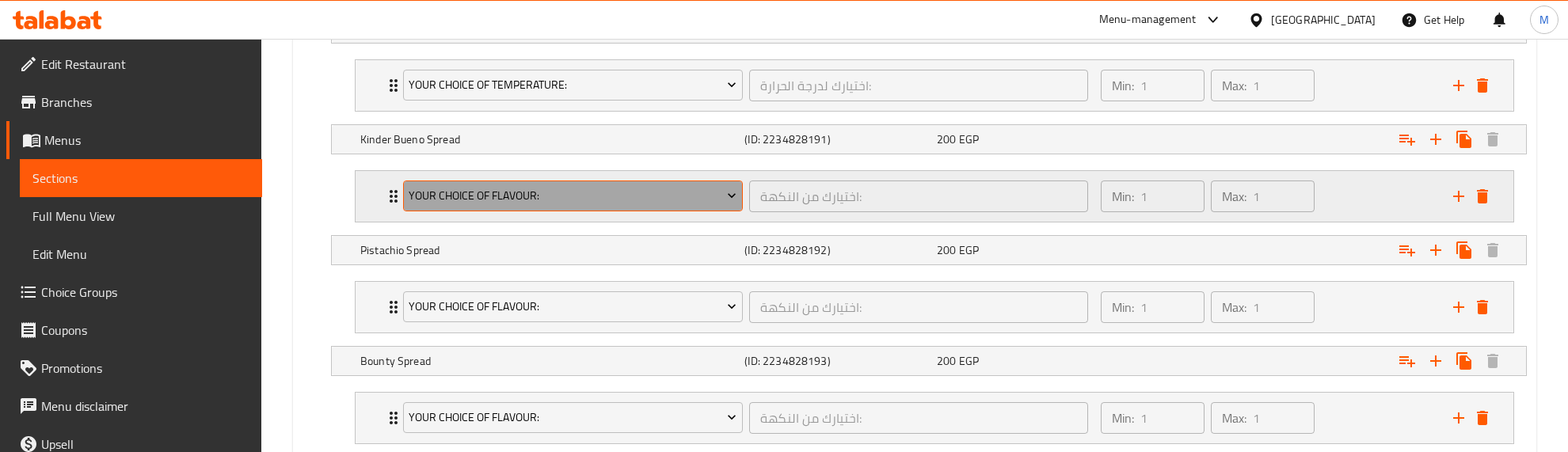
click at [555, 203] on span "Your Choice Of Flavour:" at bounding box center [572, 196] width 327 height 19
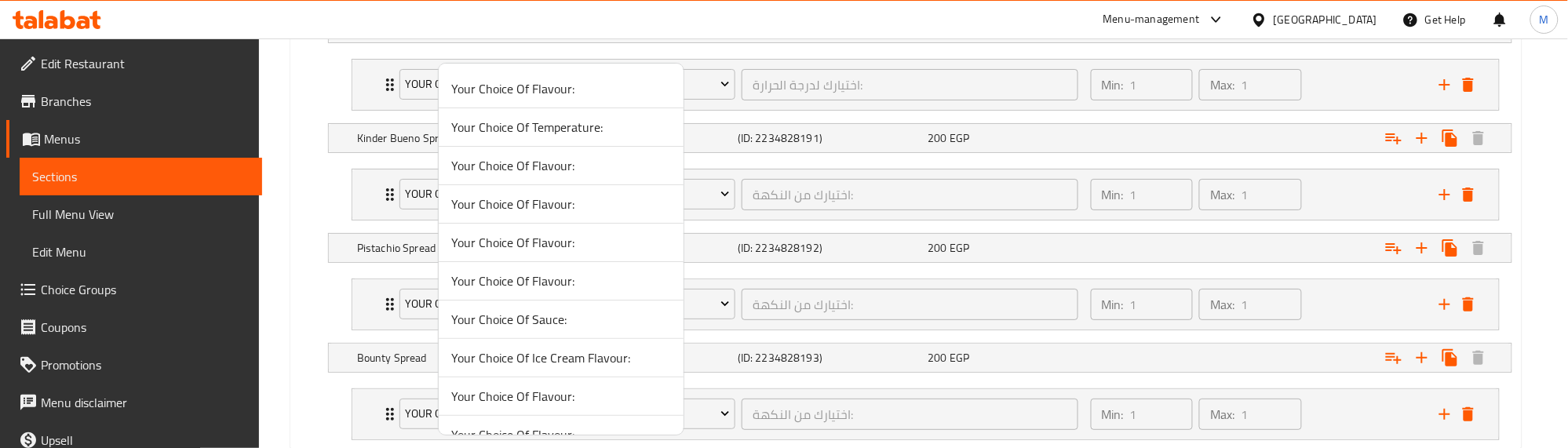
click at [558, 131] on span "Your Choice Of Temperature:" at bounding box center [561, 127] width 219 height 19
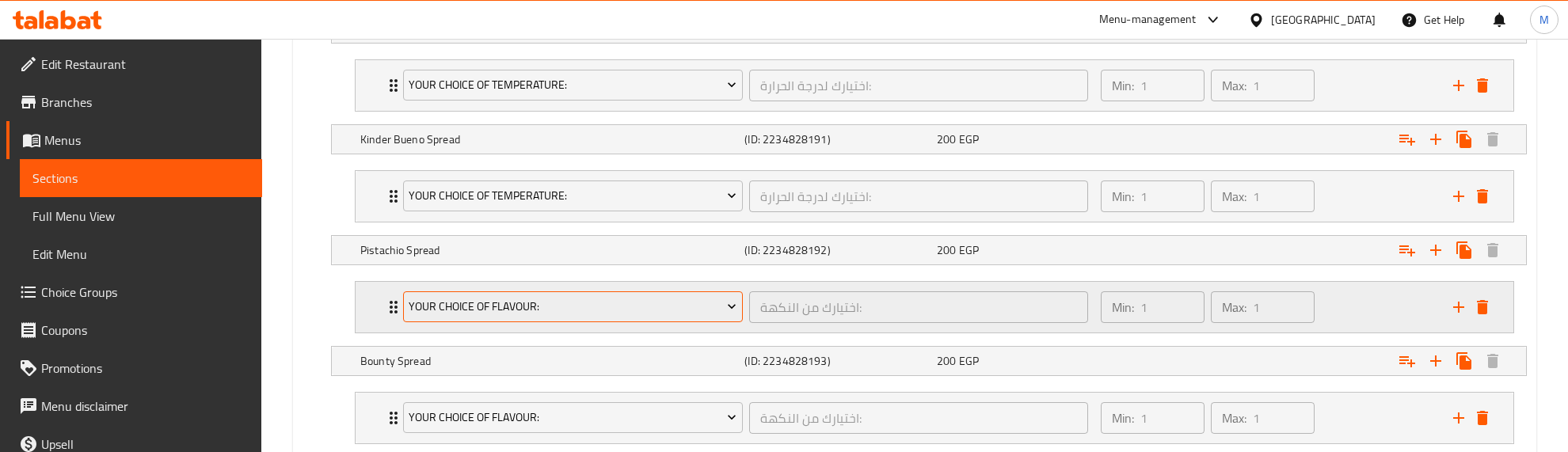
click at [520, 307] on span "Your Choice Of Flavour:" at bounding box center [572, 307] width 327 height 19
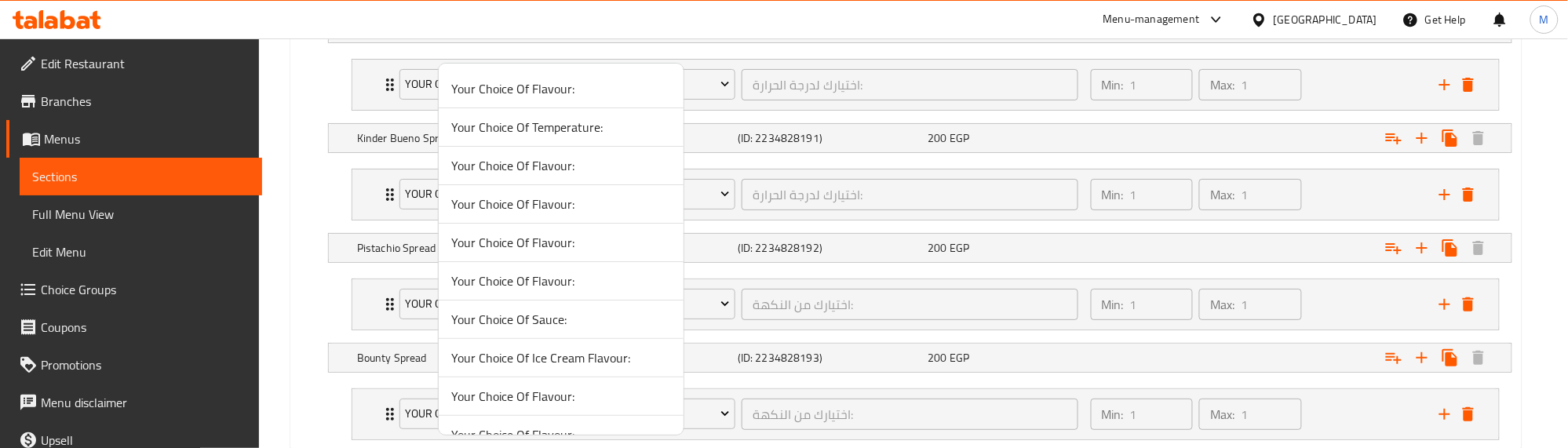
click at [529, 125] on span "Your Choice Of Temperature:" at bounding box center [561, 127] width 219 height 19
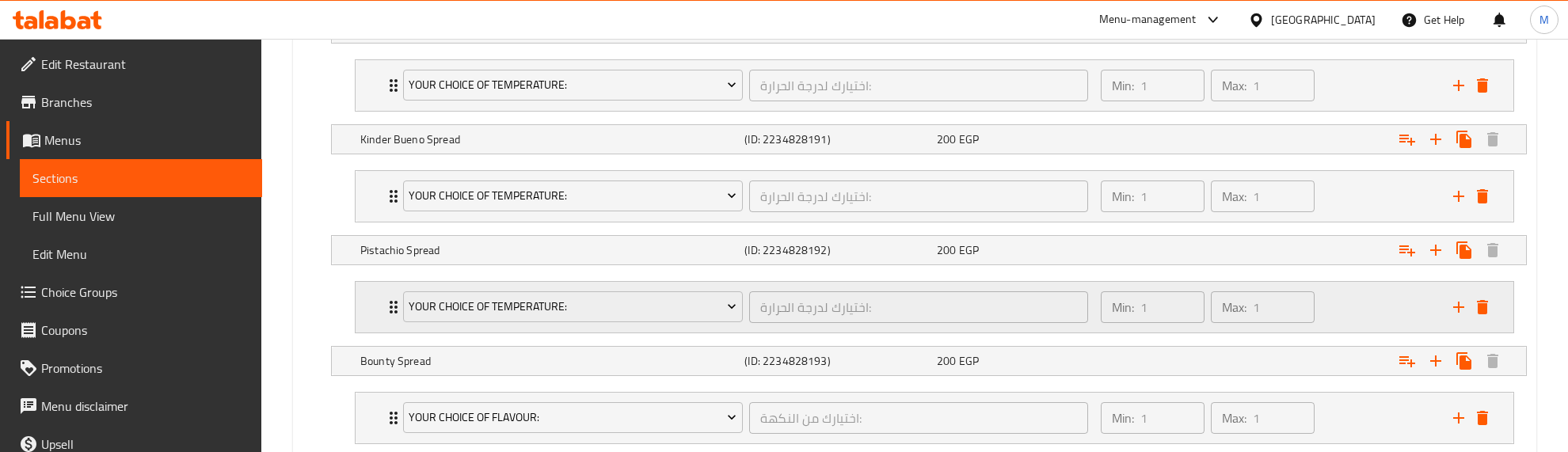
scroll to position [2173, 0]
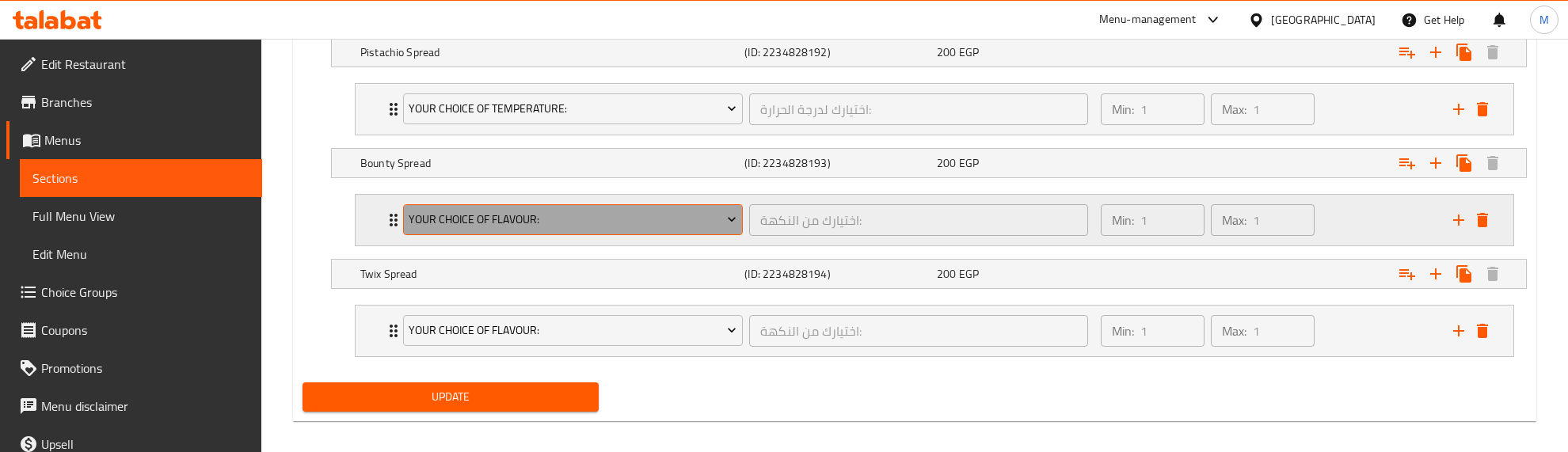
click at [521, 228] on span "Your Choice Of Flavour:" at bounding box center [572, 220] width 327 height 19
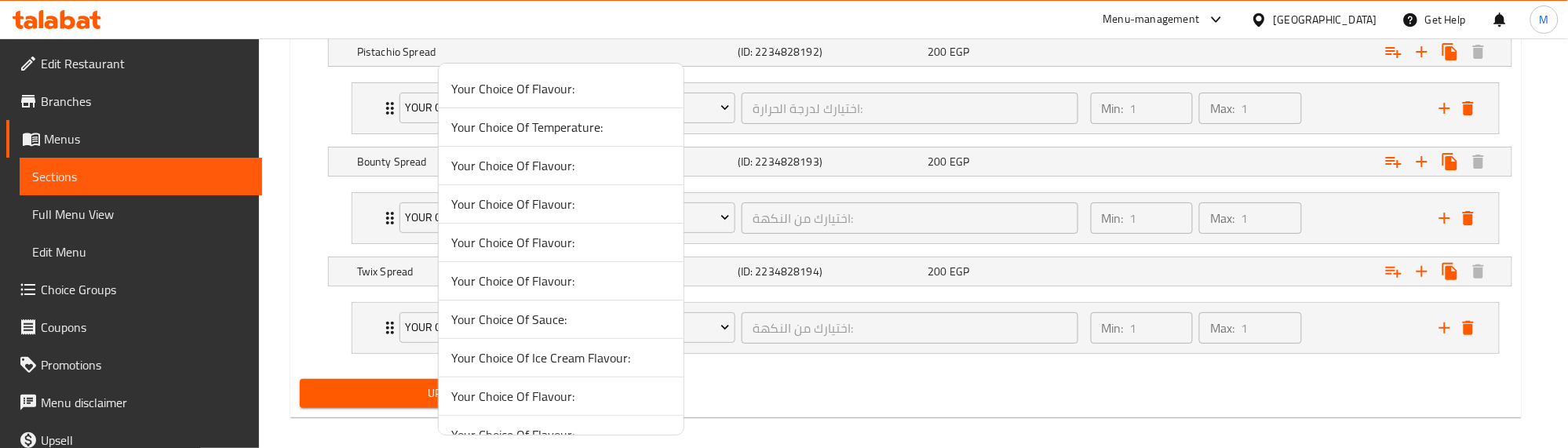
click at [555, 124] on span "Your Choice Of Temperature:" at bounding box center [561, 127] width 219 height 19
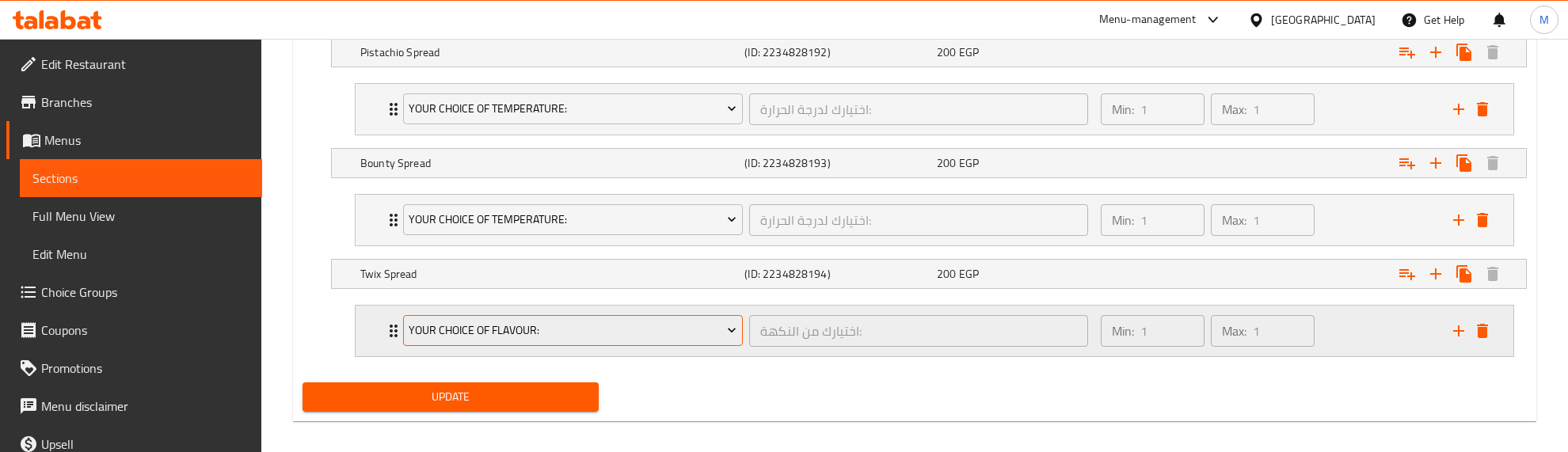
click at [469, 335] on span "Your Choice Of Flavour:" at bounding box center [572, 330] width 327 height 19
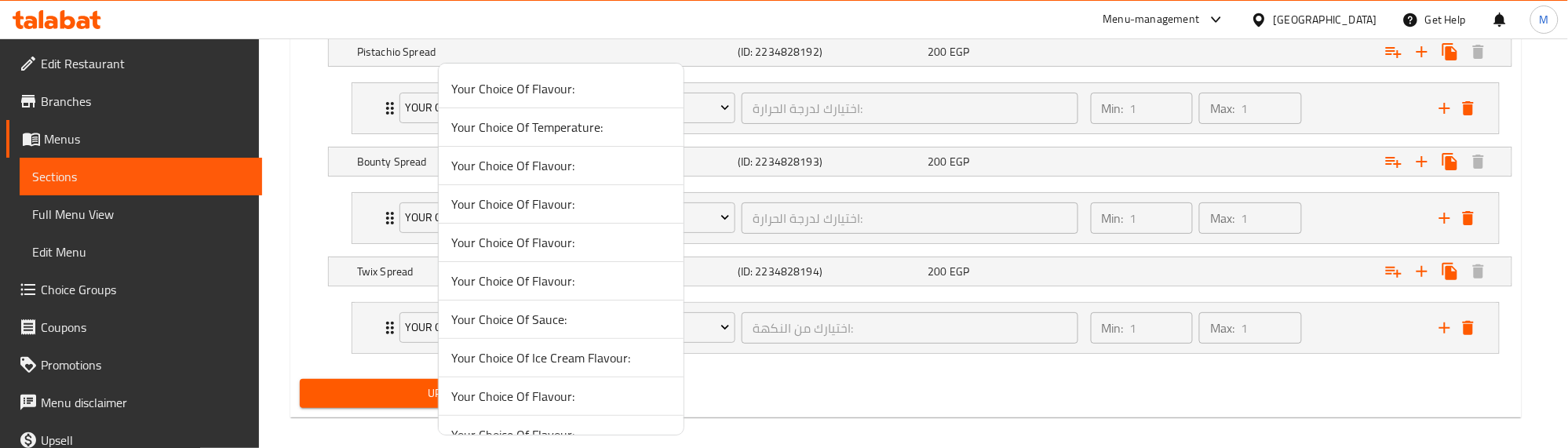
click at [533, 127] on span "Your Choice Of Temperature:" at bounding box center [561, 127] width 219 height 19
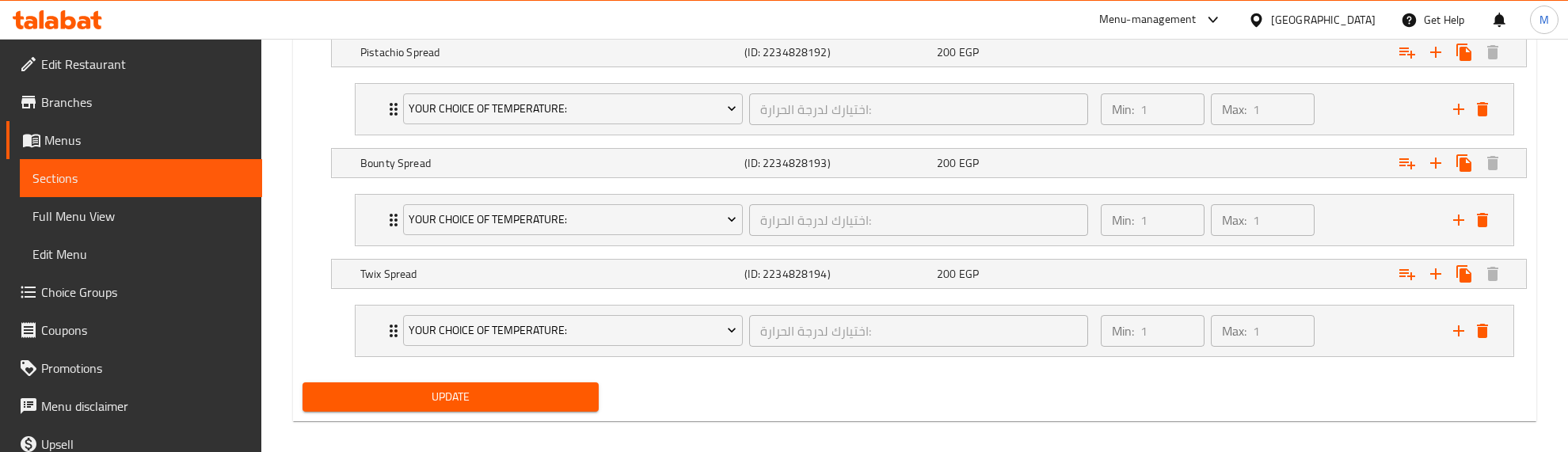
click at [537, 406] on span "Update" at bounding box center [450, 398] width 271 height 19
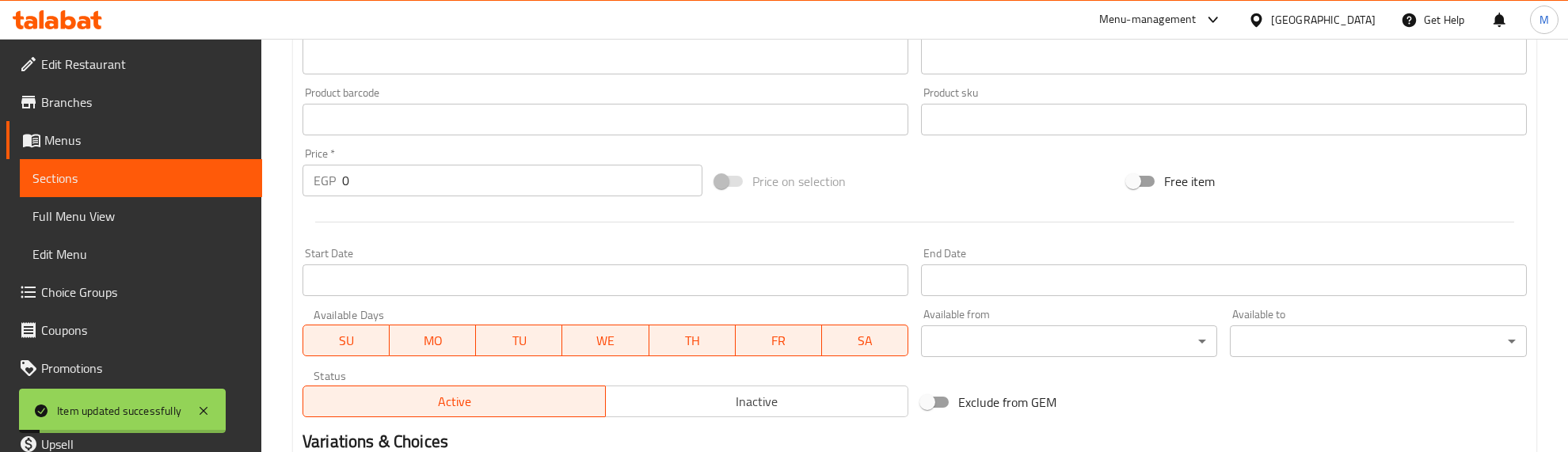
scroll to position [0, 0]
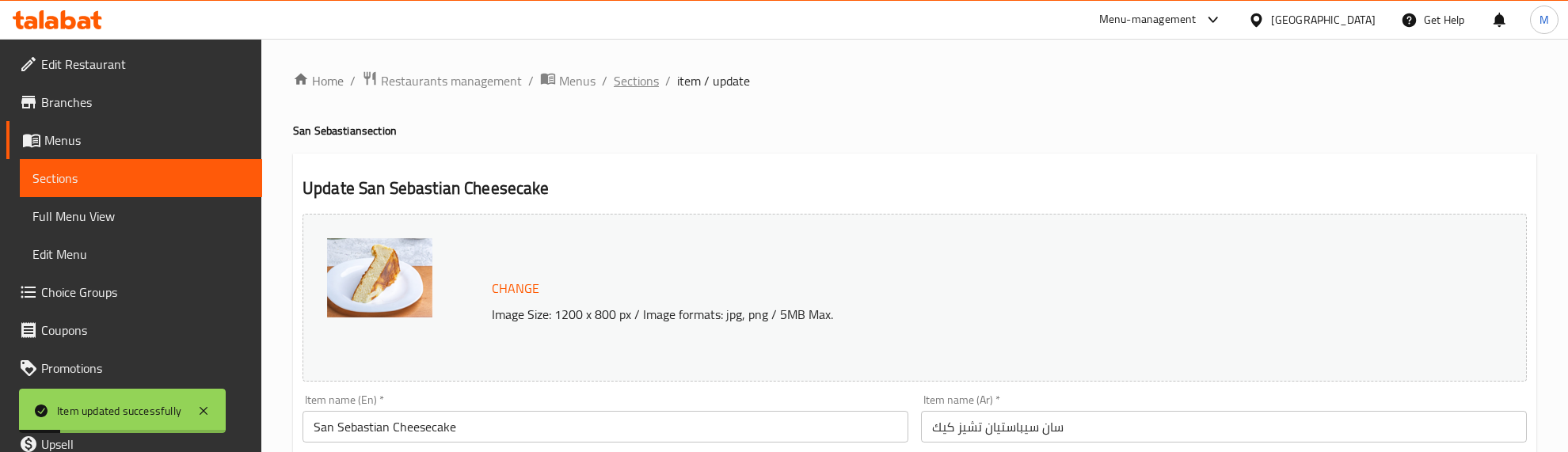
click at [630, 87] on span "Sections" at bounding box center [636, 81] width 45 height 19
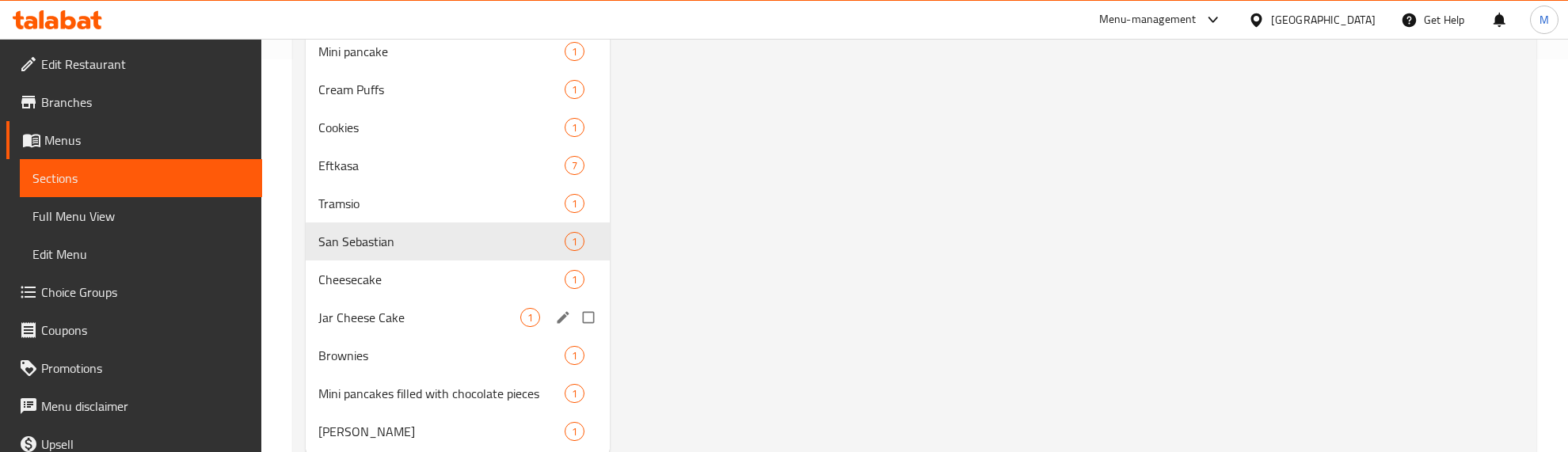
scroll to position [397, 0]
click at [430, 269] on span "Cheesecake" at bounding box center [420, 277] width 202 height 19
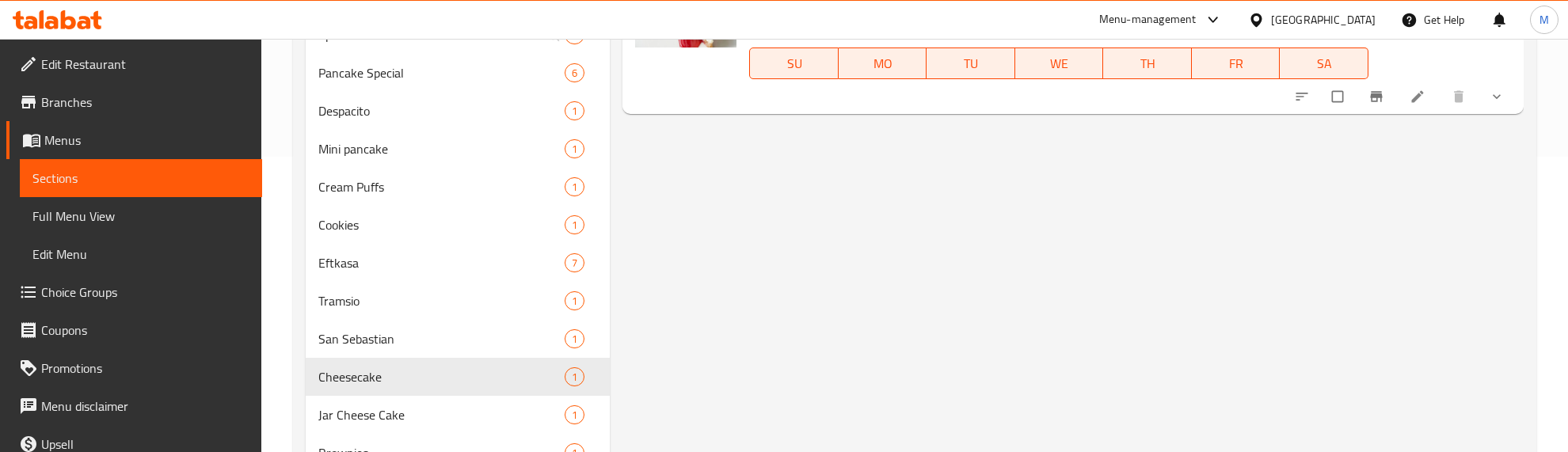
scroll to position [99, 0]
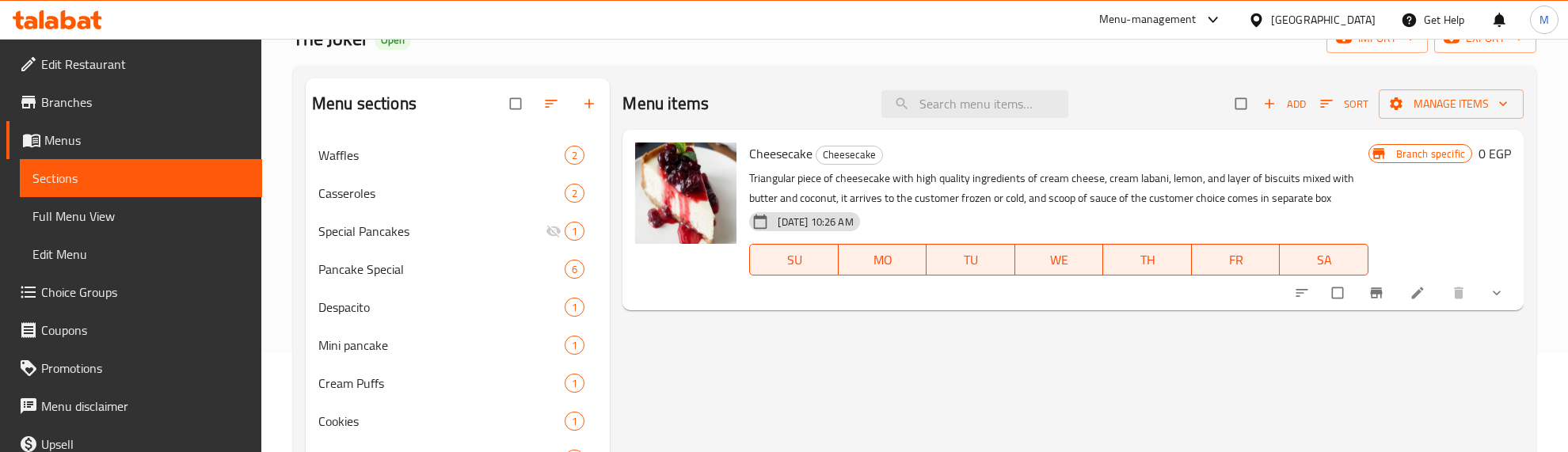
click at [1487, 291] on button "show more" at bounding box center [1498, 294] width 38 height 35
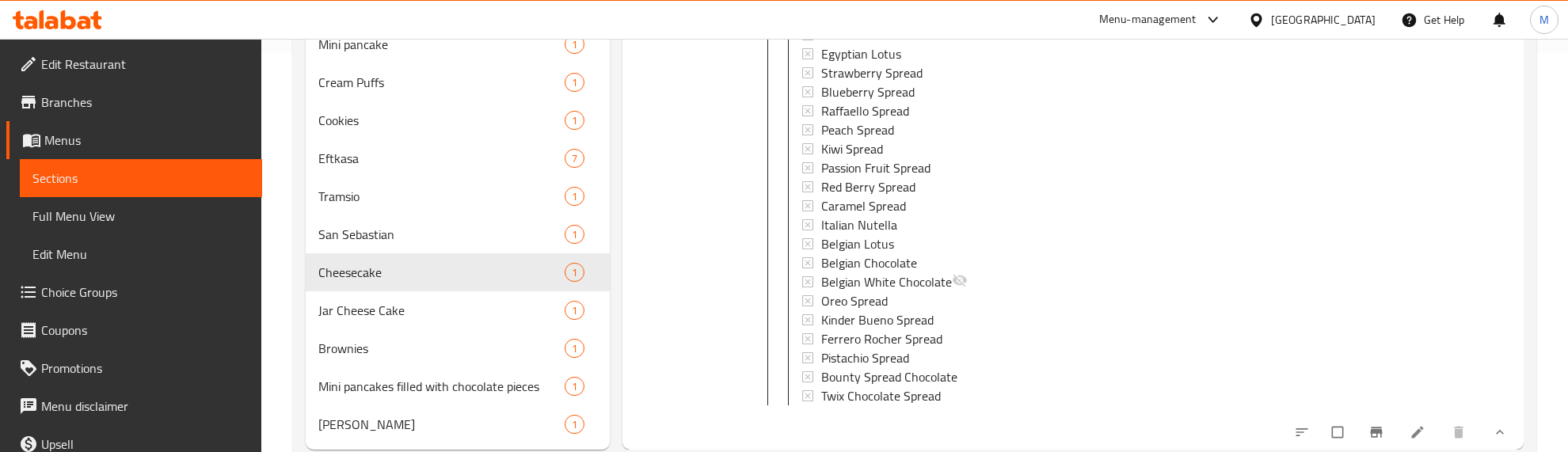
scroll to position [441, 0]
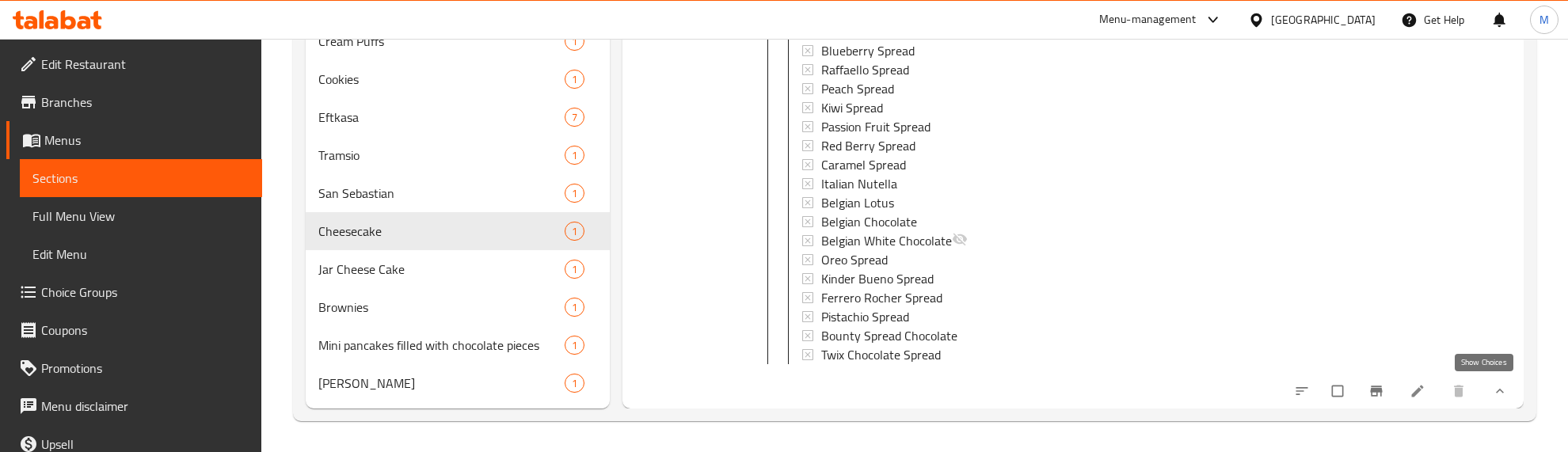
click at [1492, 384] on icon "show more" at bounding box center [1500, 392] width 16 height 16
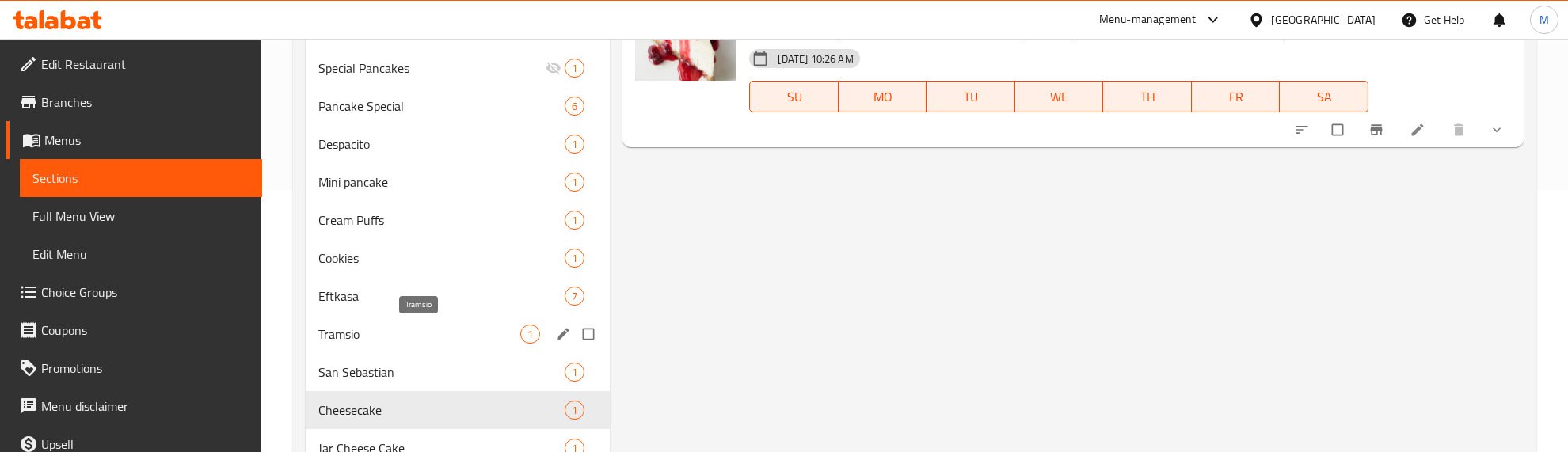
scroll to position [297, 0]
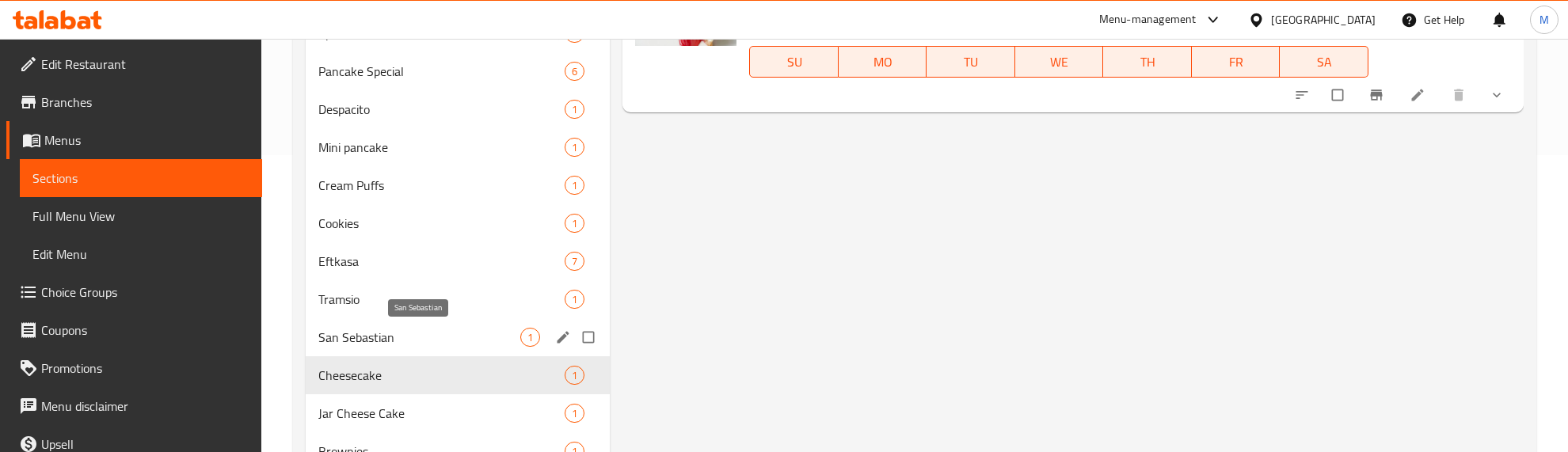
click at [405, 334] on span "San Sebastian" at bounding box center [420, 337] width 202 height 19
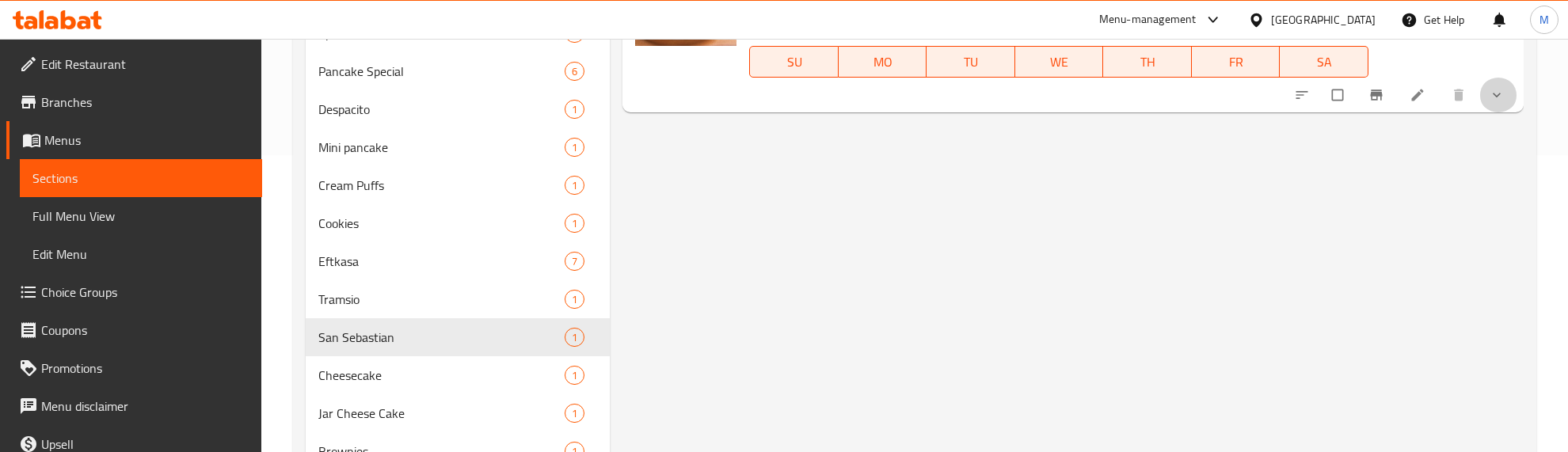
click at [1506, 92] on span "show more" at bounding box center [1498, 95] width 19 height 16
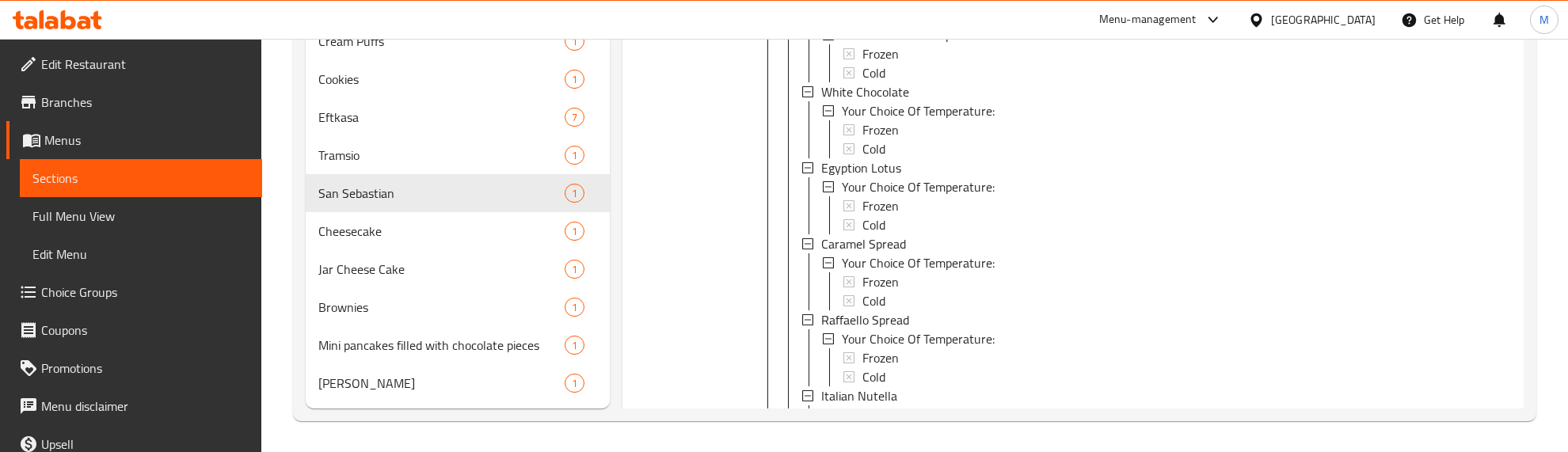
click at [659, 238] on div at bounding box center [685, 451] width 114 height 1315
click at [429, 226] on span "Cheesecake" at bounding box center [420, 231] width 202 height 19
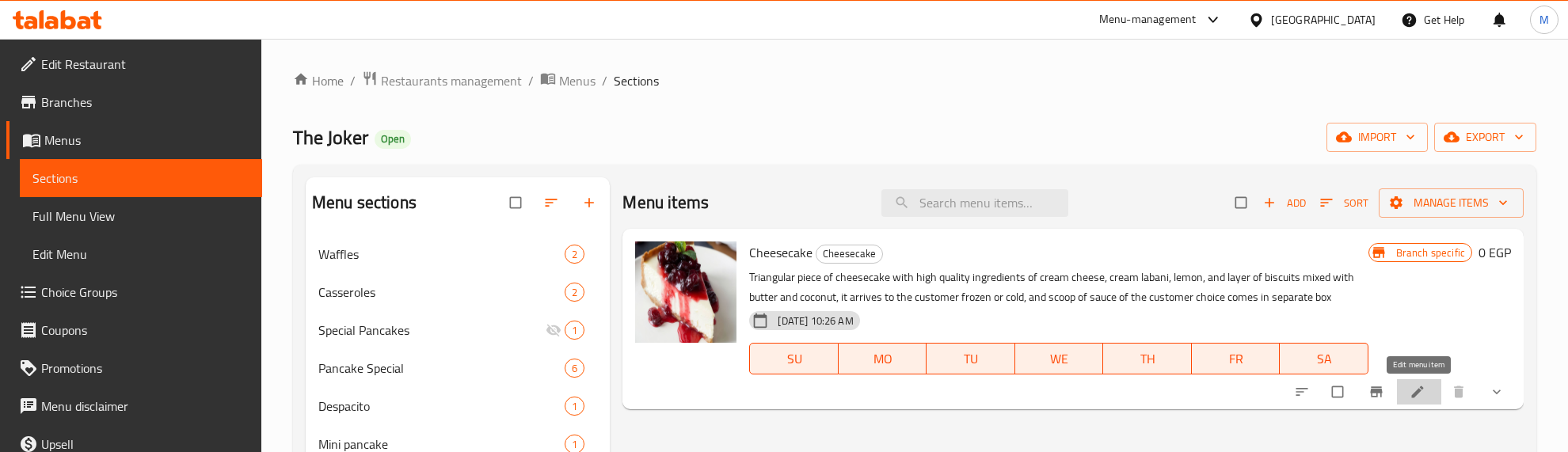
click at [1421, 391] on icon at bounding box center [1417, 392] width 16 height 16
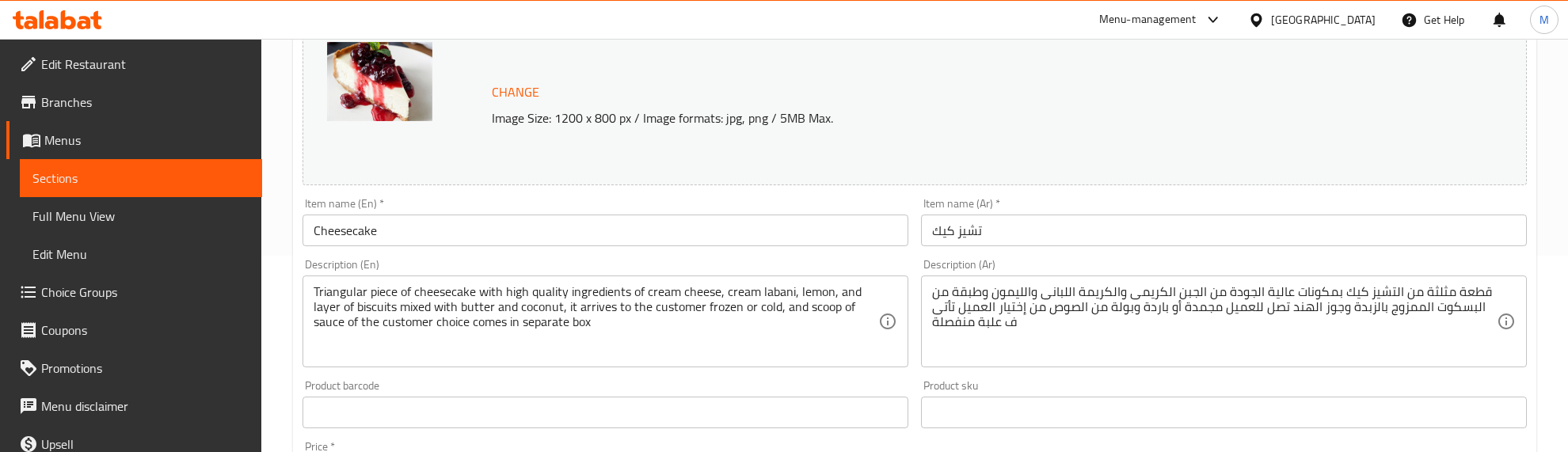
scroll to position [198, 0]
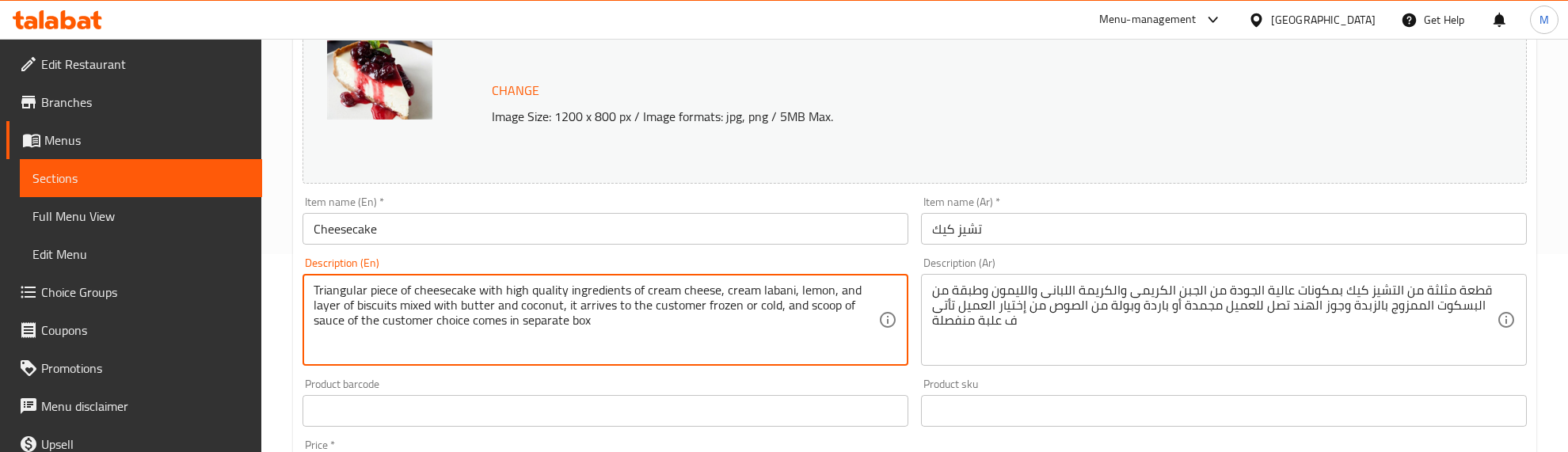
click at [388, 296] on textarea "Triangular piece of cheesecake with high quality ingredients of cream cheese, c…" at bounding box center [596, 320] width 564 height 75
paste textarea "قطعة من التشيز كيك بمكونات عالية الجودة من الجبن الكريمى والكريمة اللباني واللي…"
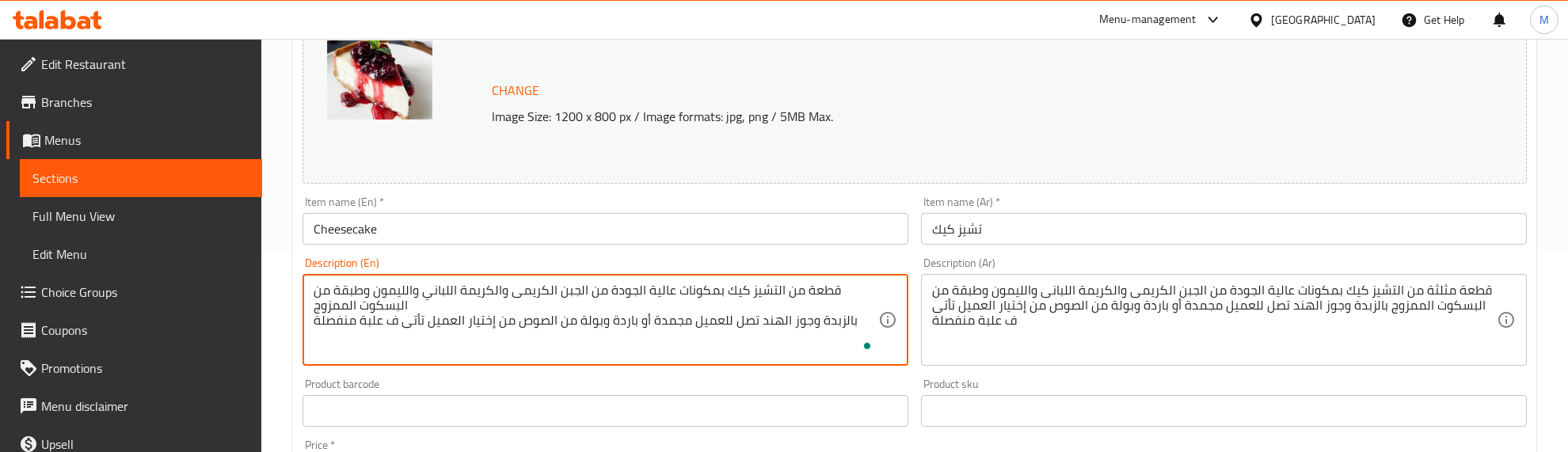
type textarea "Triangular piece of cheesecake with high quality ingredients of cream cheese, c…"
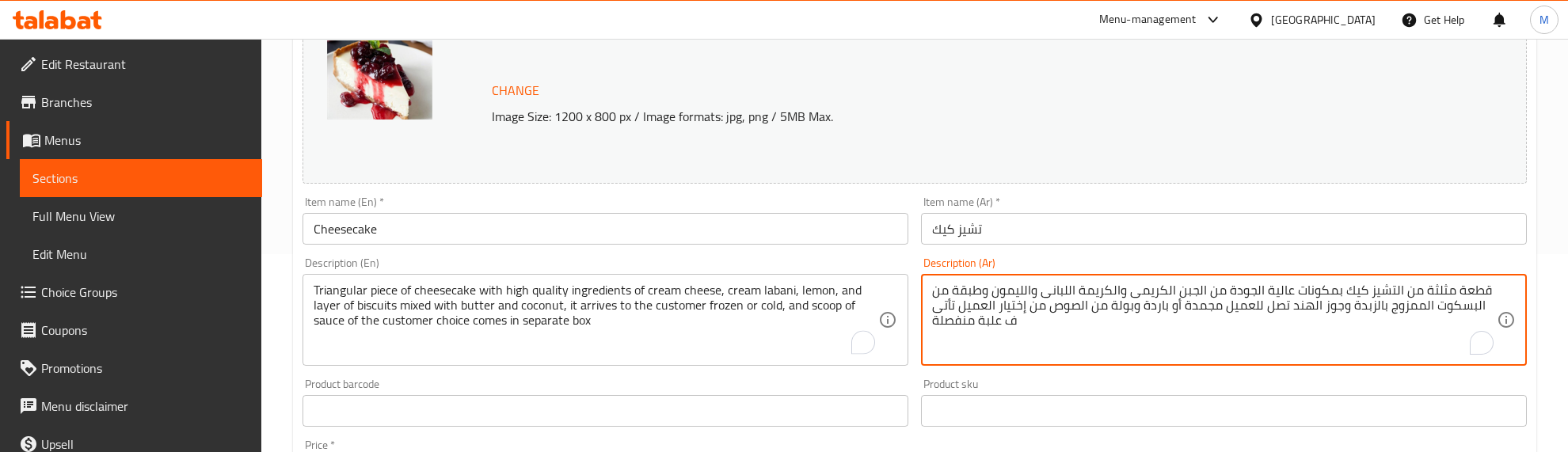
click at [1099, 286] on textarea "قطعة مثلثة من التشيز كيك بمكونات عالية الجودة من الجبن الكريمى والكريمة اللبانى…" at bounding box center [1213, 320] width 564 height 75
paste textarea "ن التشيز كيك بمكونات عالية الجودة من الجبن الكريمى والكريمة اللباني والليمون وط…"
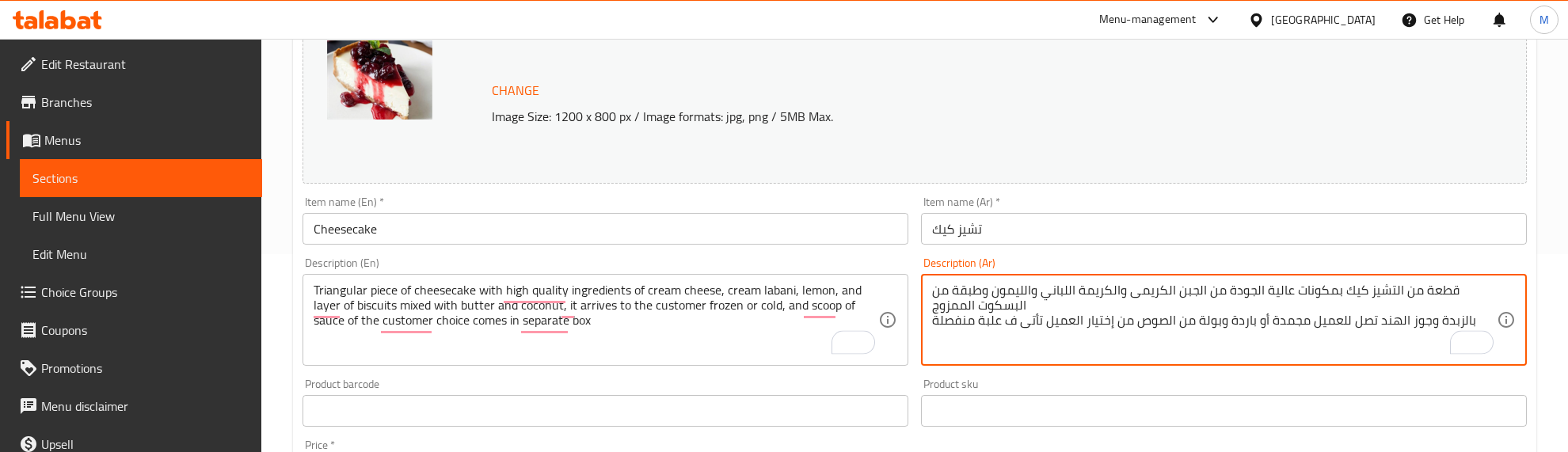
type textarea "قطعة من التشيز كيك بمكونات عالية الجودة من الجبن الكريمى والكريمة اللباني واللي…"
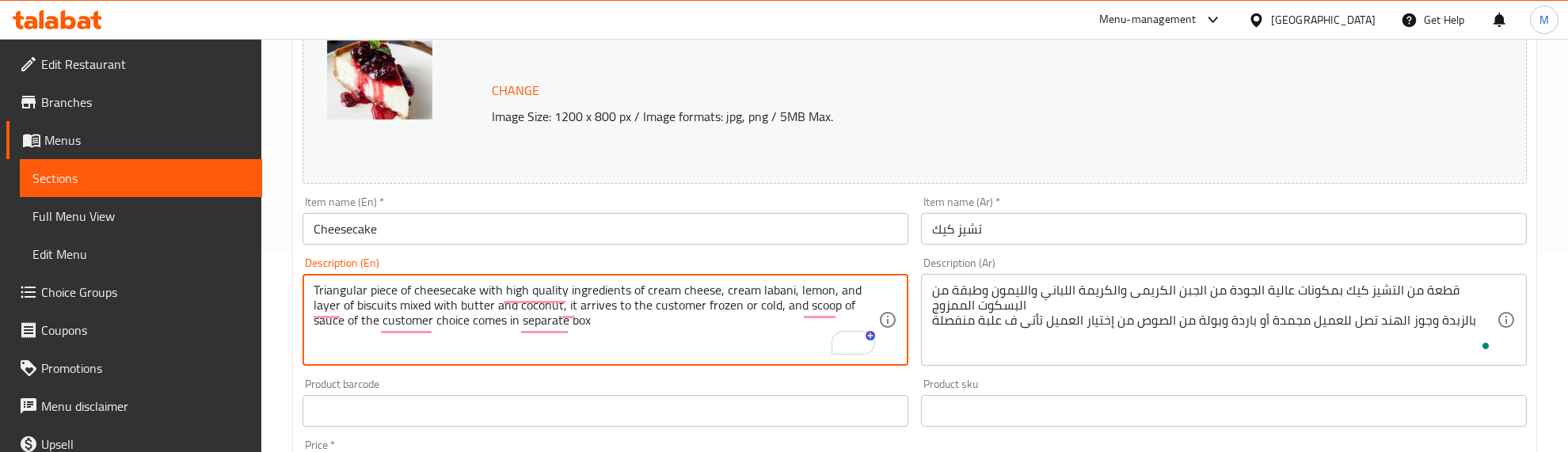
click at [408, 286] on textarea "Triangular piece of cheesecake with high quality ingredients of cream cheese, c…" at bounding box center [596, 320] width 564 height 75
paste textarea "A slice of cheesecake made with high-quality ingredients of cream cheese, Leban…"
type textarea "A slice of cheesecake made with high-quality ingredients of cream cheese, Leban…"
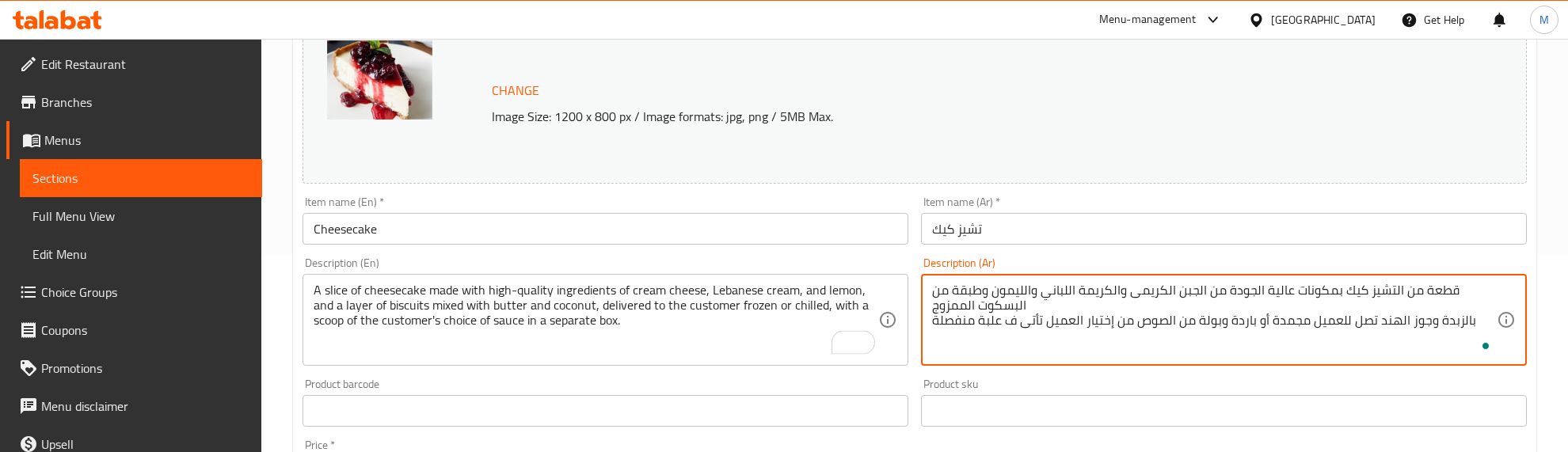
click at [1070, 302] on textarea "قطعة من التشيز كيك بمكونات عالية الجودة من الجبن الكريمى والكريمة اللباني واللي…" at bounding box center [1213, 320] width 564 height 75
drag, startPoint x: 1481, startPoint y: 322, endPoint x: 1486, endPoint y: 339, distance: 17.7
click at [1483, 324] on textarea "قطعة من التشيز كيك بمكونات عالية الجودة من الجبن الكريمى والكريمة اللباني واللي…" at bounding box center [1213, 320] width 564 height 75
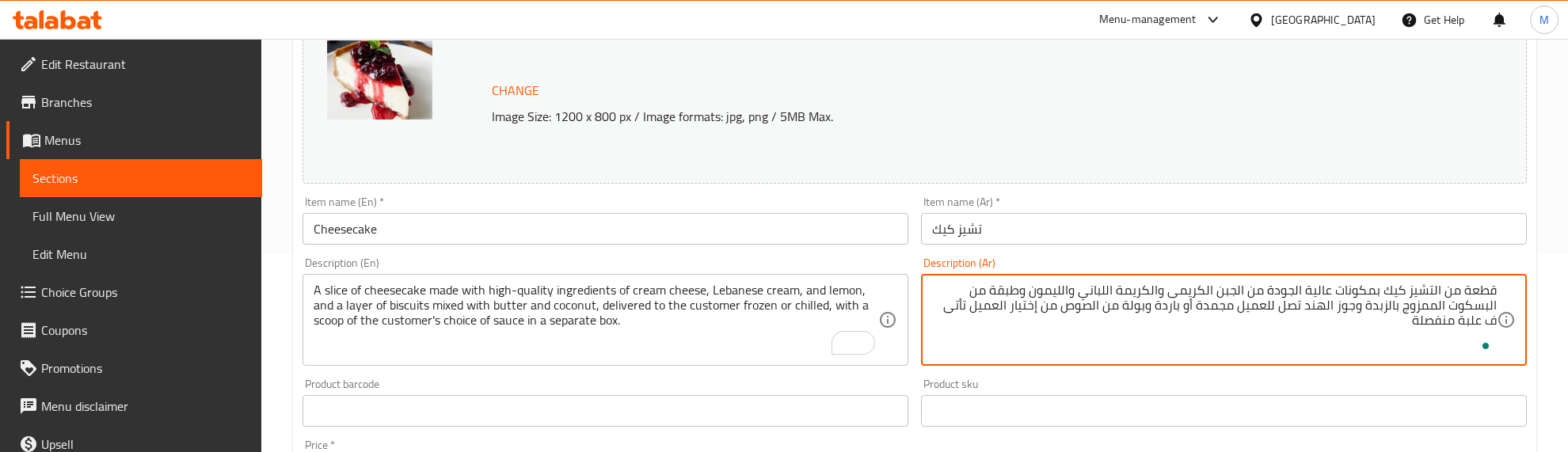
click at [1337, 323] on textarea "قطعة من التشيز كيك بمكونات عالية الجودة من الجبن الكريمى والكريمة اللباني واللي…" at bounding box center [1213, 320] width 564 height 75
type textarea "قطعة من التشيز كيك بمكونات عالية الجودة من الجبن الكريمى والكريمة اللباني واللي…"
click at [576, 379] on div "Product barcode Product barcode" at bounding box center [605, 403] width 606 height 49
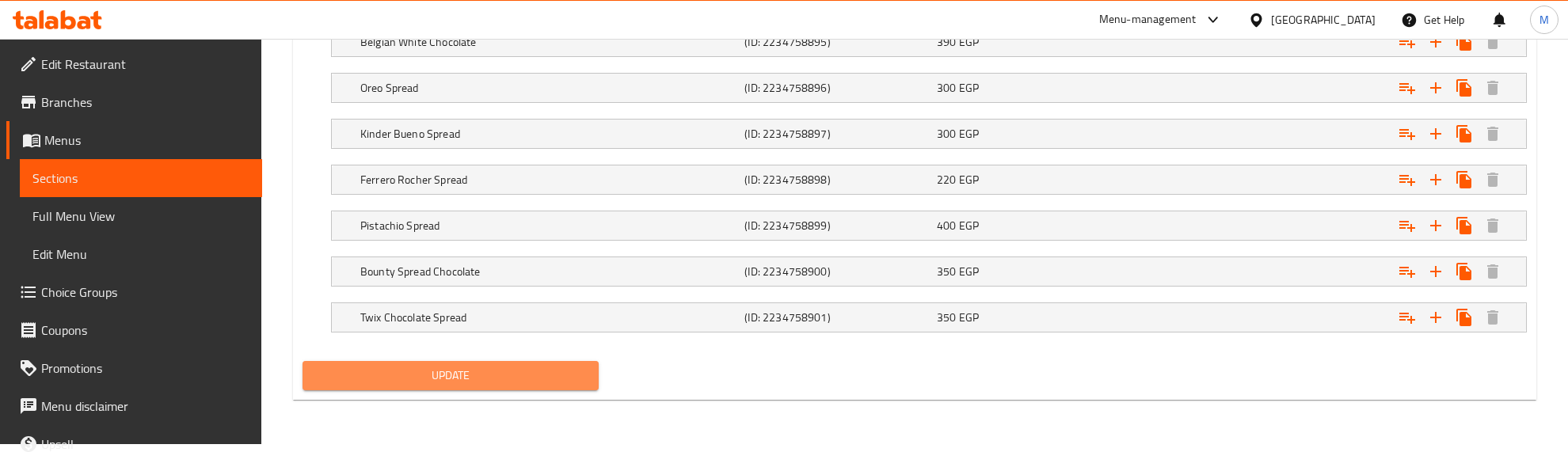
click at [555, 386] on span "Update" at bounding box center [450, 376] width 271 height 19
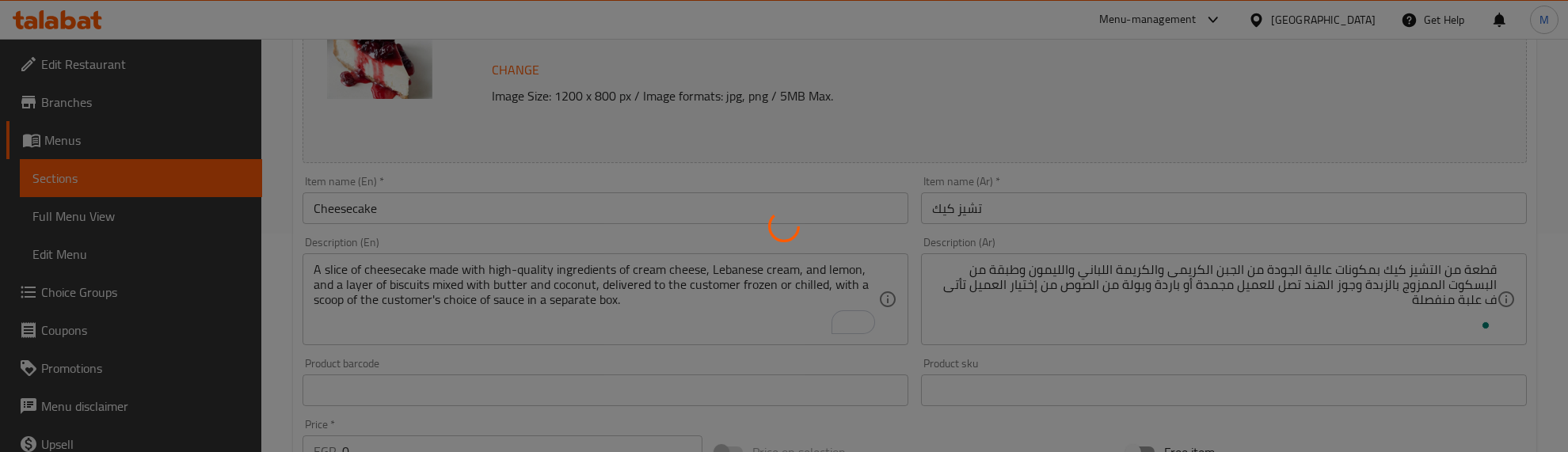
scroll to position [0, 0]
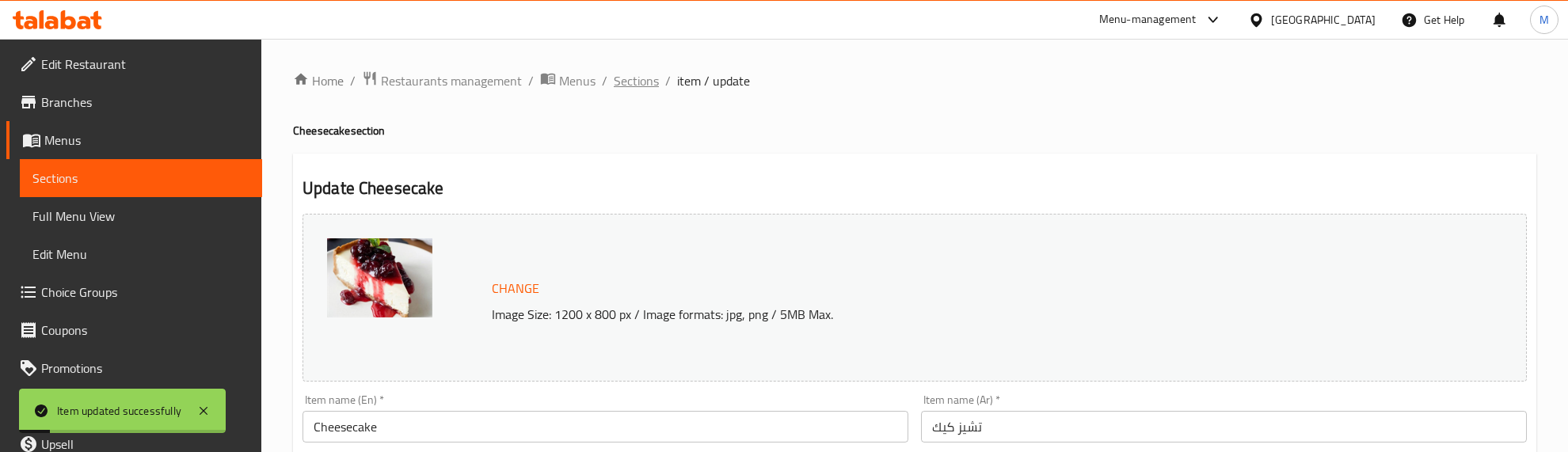
click at [637, 80] on span "Sections" at bounding box center [636, 81] width 45 height 19
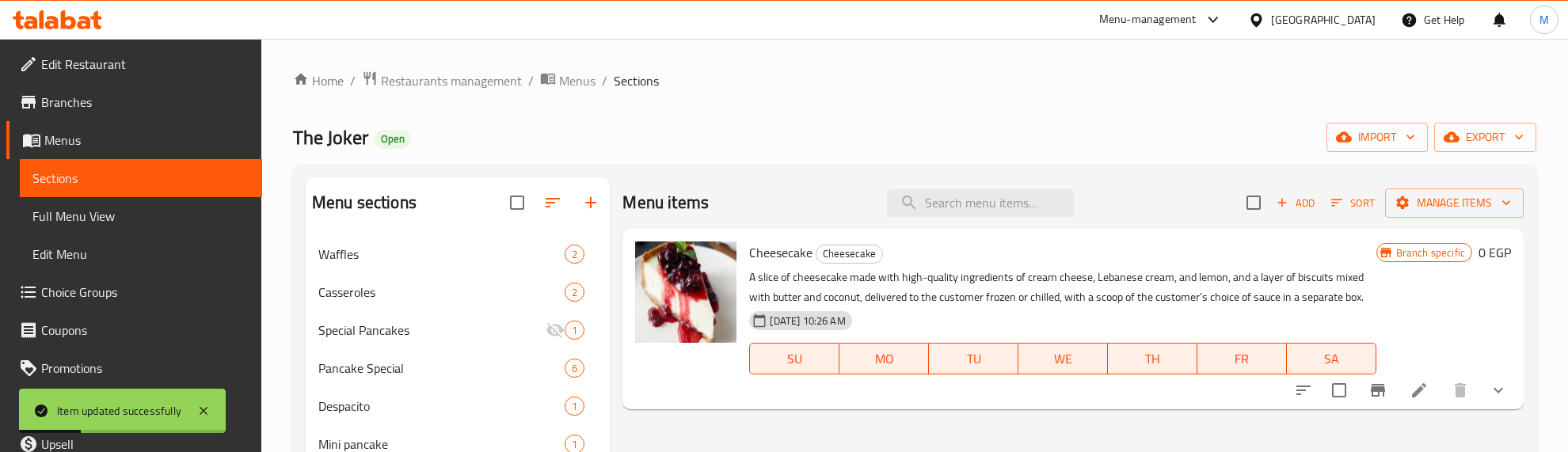
click at [799, 135] on div "The Joker Open import export" at bounding box center [915, 137] width 1244 height 29
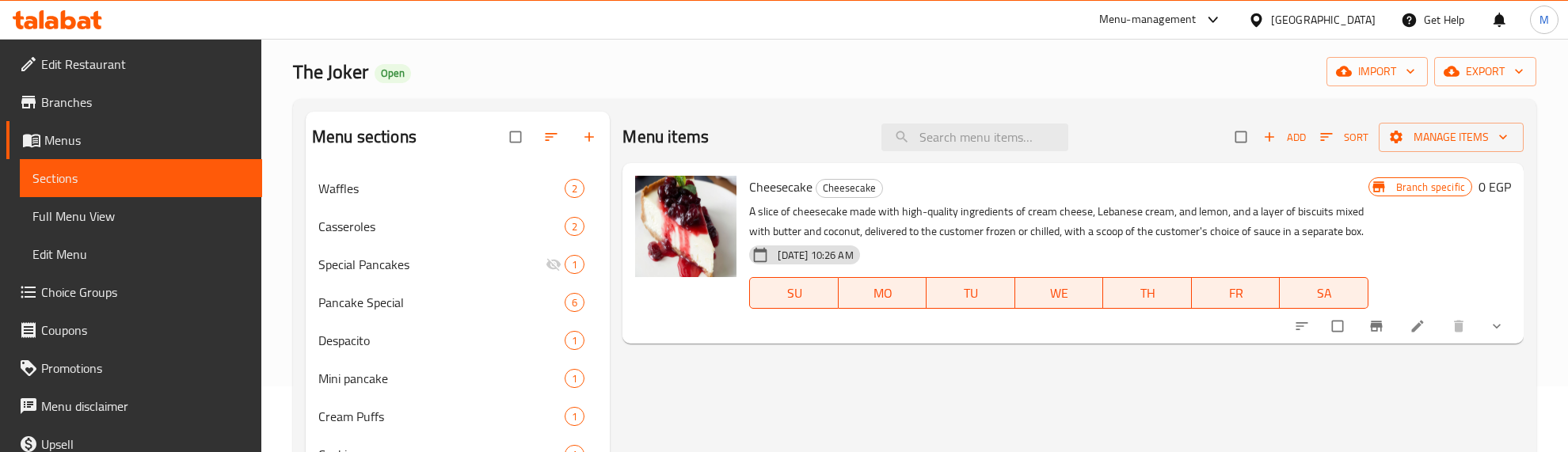
scroll to position [99, 0]
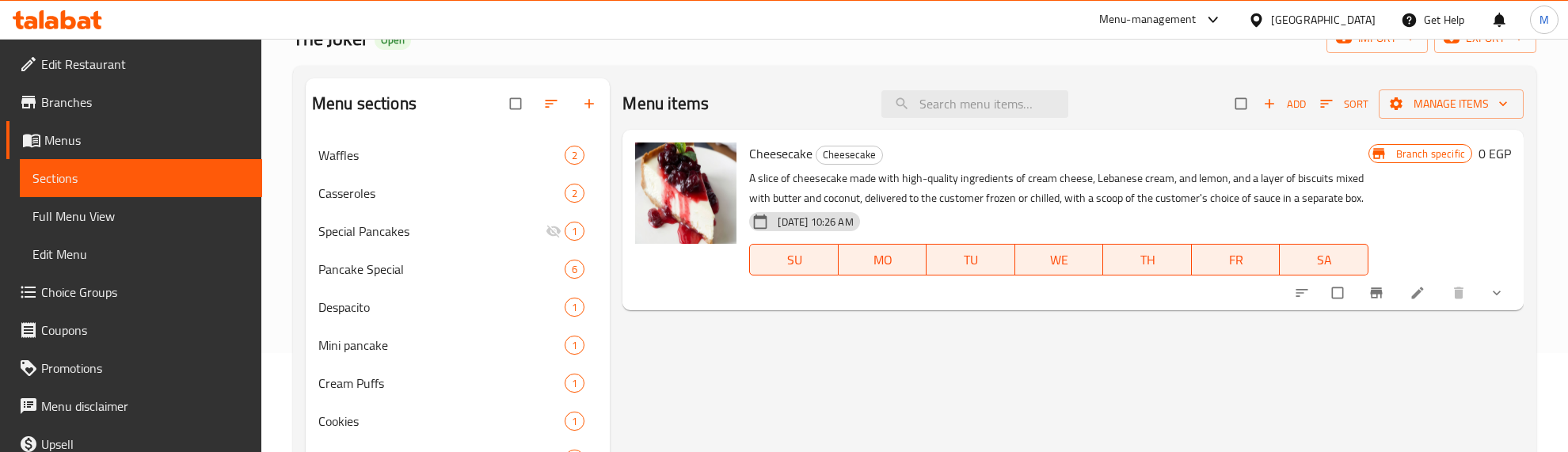
click at [1488, 295] on icon "show more" at bounding box center [1496, 293] width 16 height 16
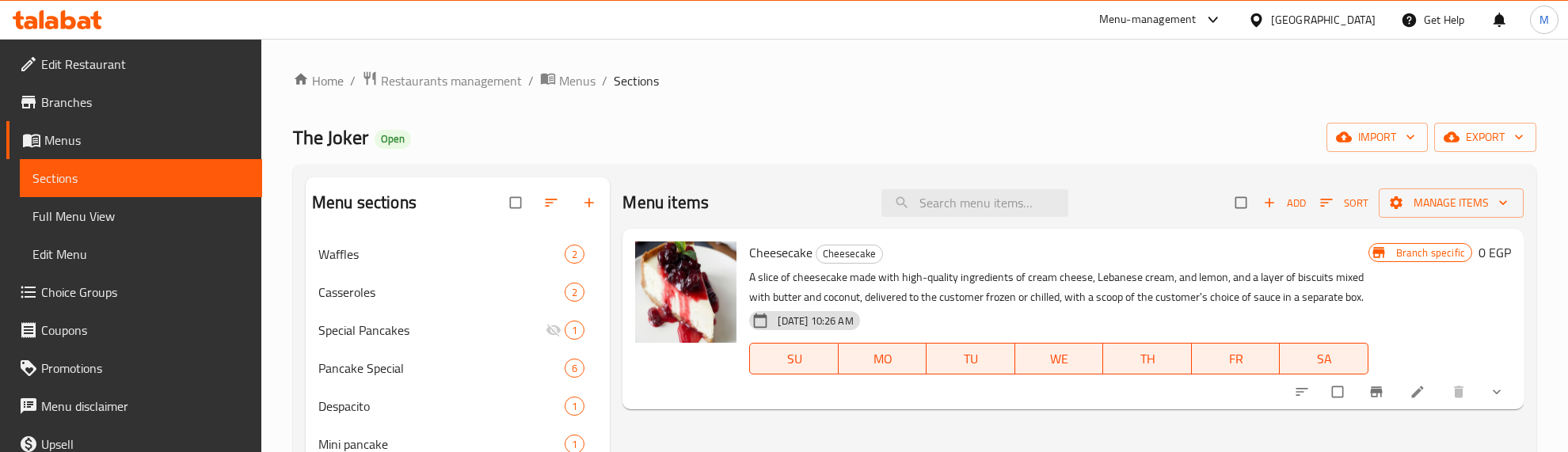
scroll to position [99, 0]
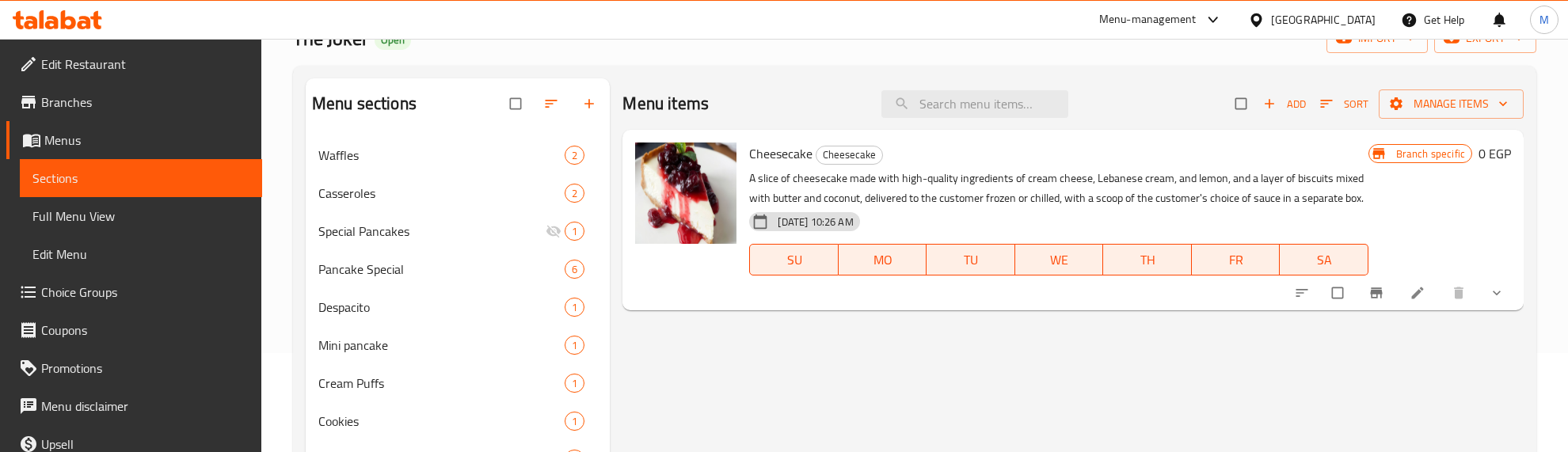
click at [1505, 287] on icon "show more" at bounding box center [1496, 293] width 16 height 16
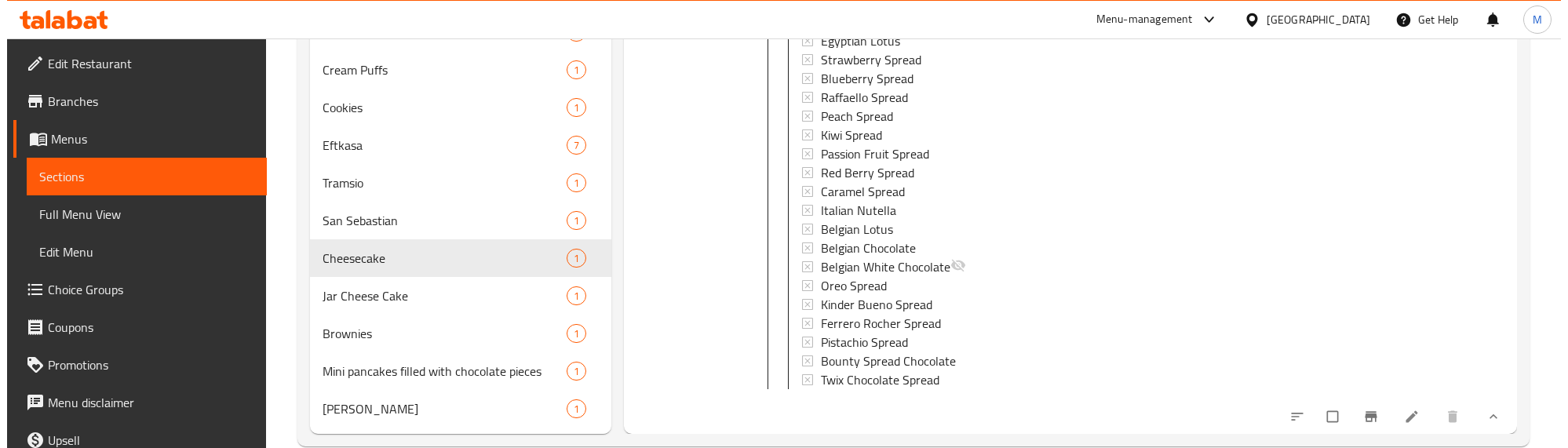
scroll to position [437, 0]
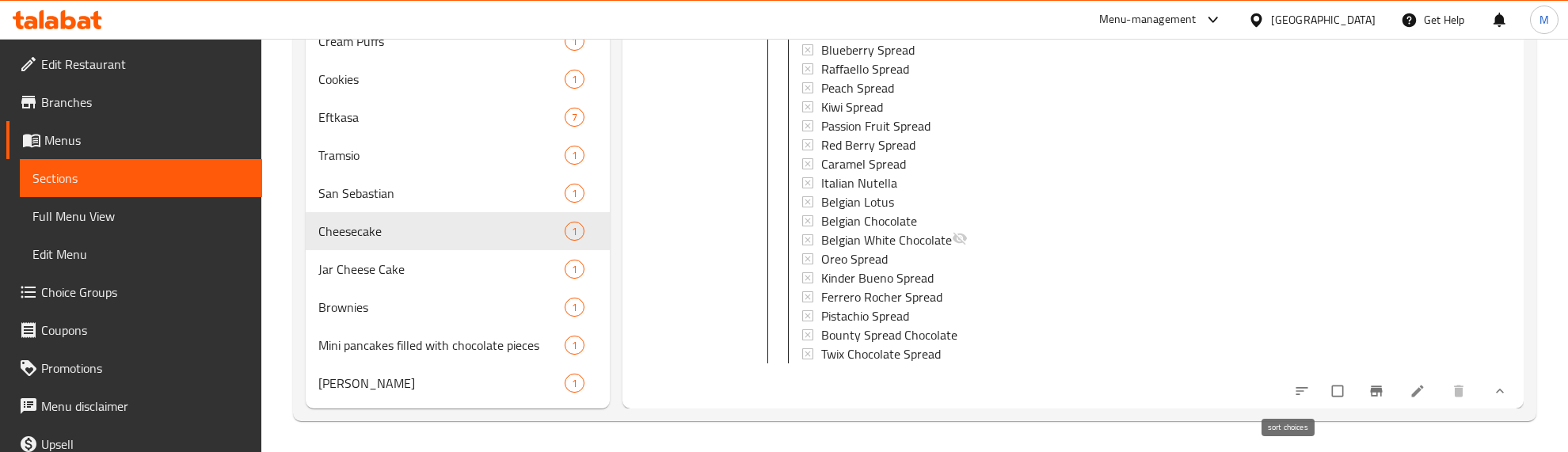
click at [1294, 388] on icon "sort-choices" at bounding box center [1302, 392] width 16 height 16
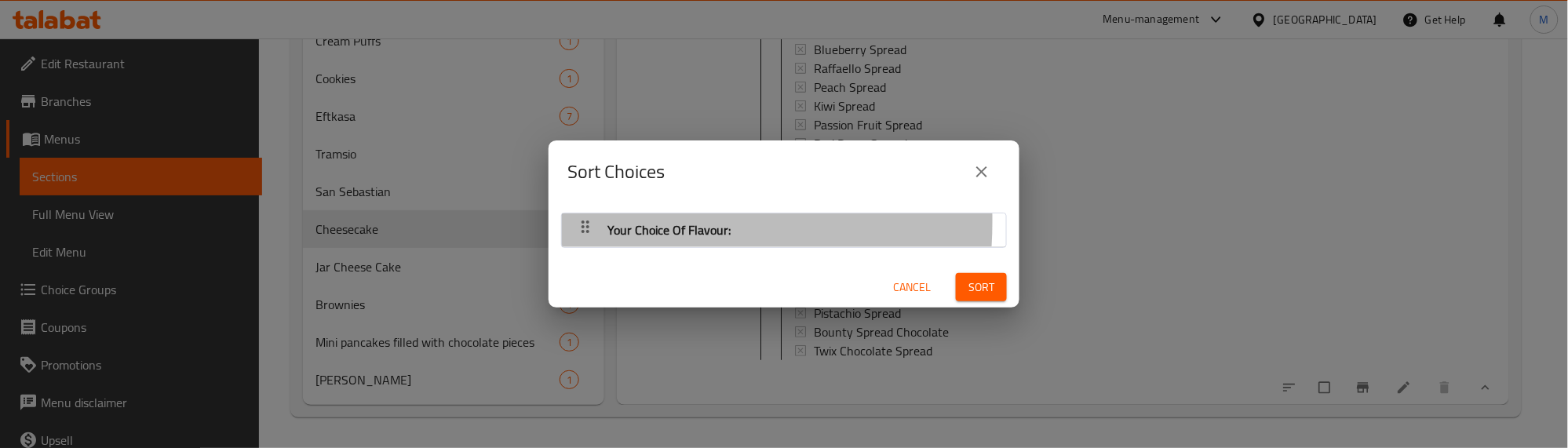
click at [584, 222] on icon "button" at bounding box center [585, 226] width 8 height 13
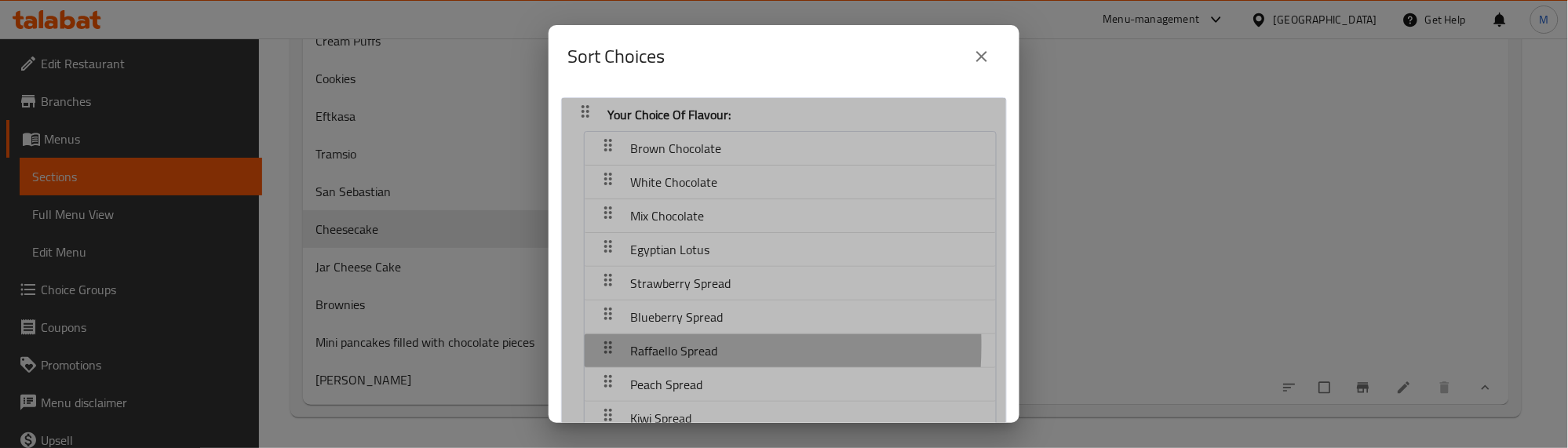
scroll to position [1, 0]
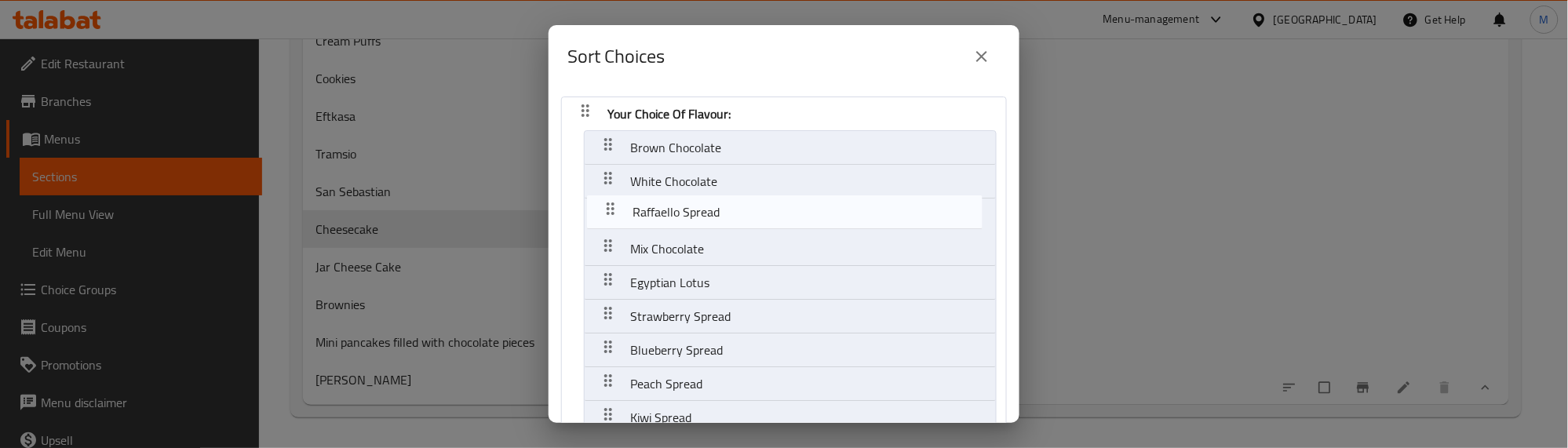
drag, startPoint x: 604, startPoint y: 346, endPoint x: 605, endPoint y: 200, distance: 146.0
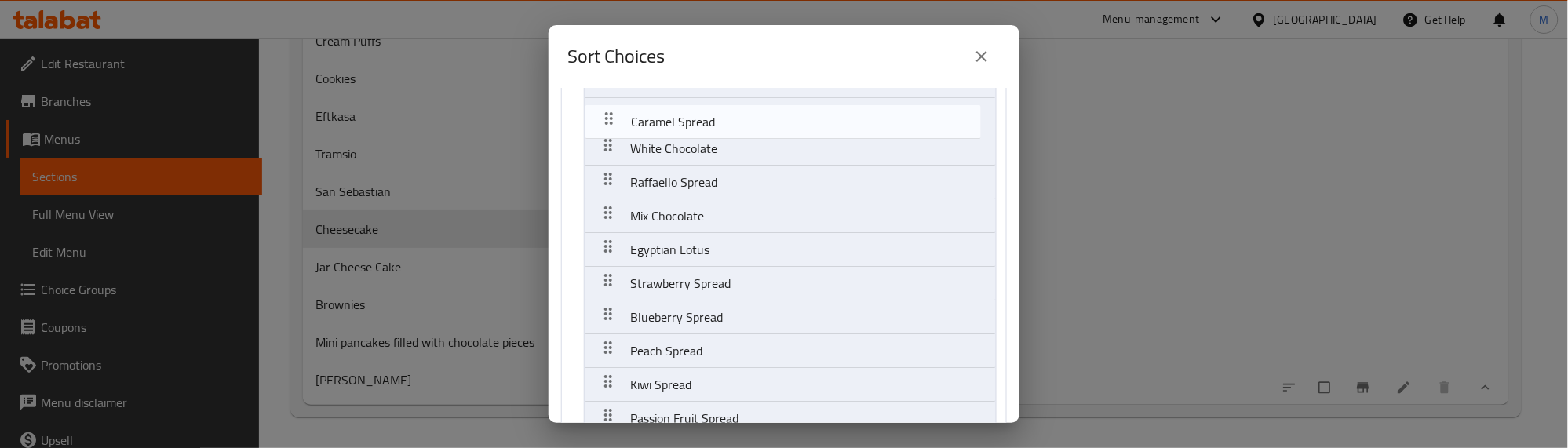
scroll to position [0, 0]
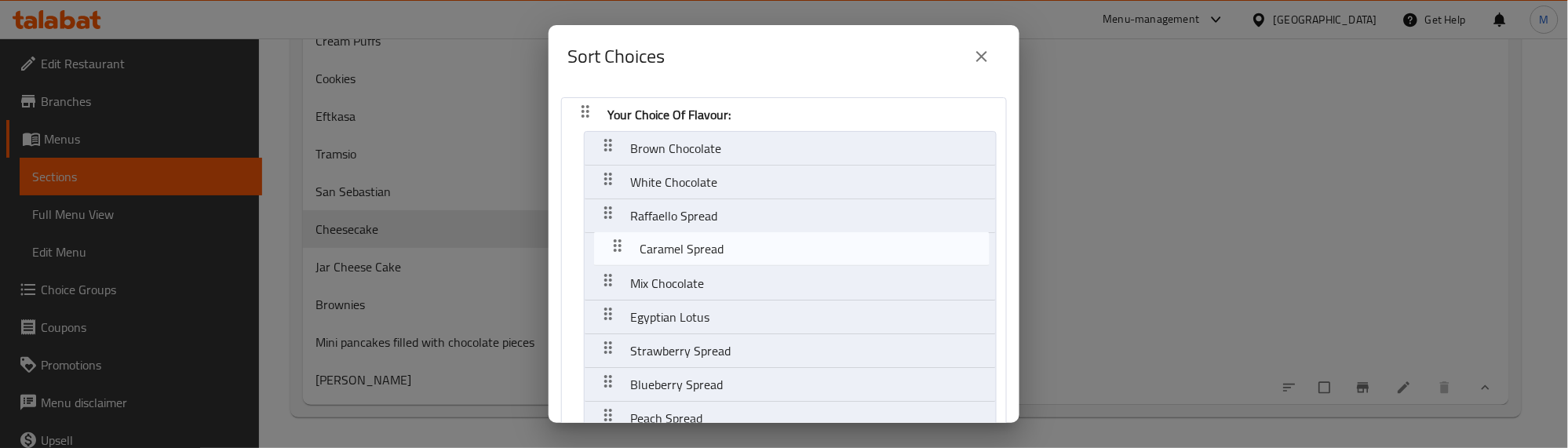
drag, startPoint x: 602, startPoint y: 322, endPoint x: 614, endPoint y: 244, distance: 78.9
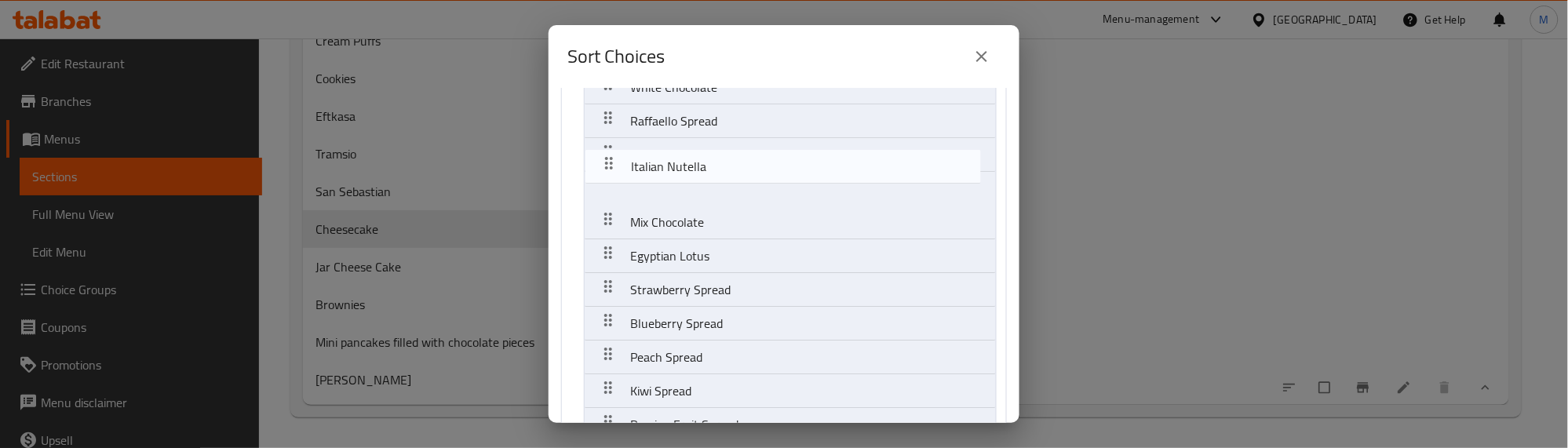
scroll to position [95, 0]
drag, startPoint x: 608, startPoint y: 361, endPoint x: 612, endPoint y: 185, distance: 176.0
click at [612, 185] on nav "Your Choice Of Flavour: Brown Chocolate White Chocolate Raffaello Spread Carame…" at bounding box center [784, 398] width 446 height 792
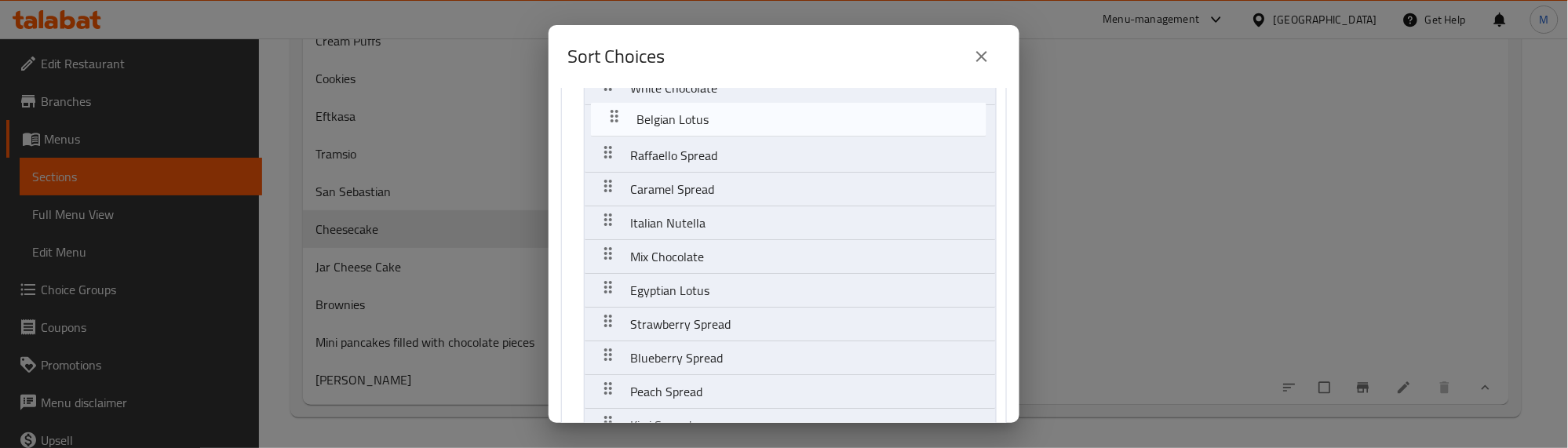
scroll to position [0, 0]
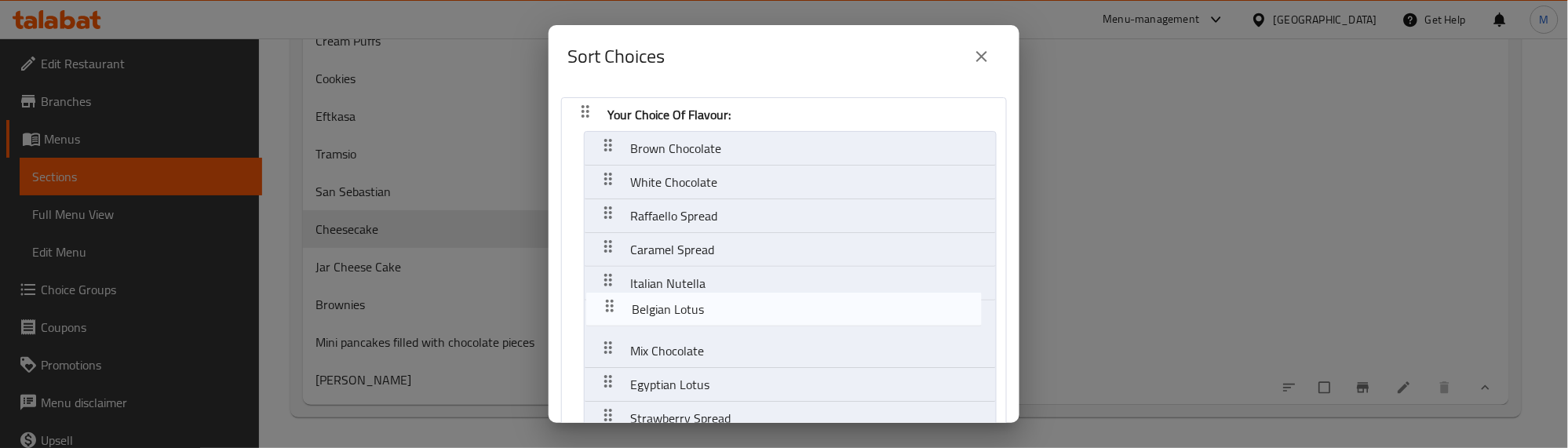
drag, startPoint x: 601, startPoint y: 198, endPoint x: 604, endPoint y: 304, distance: 106.0
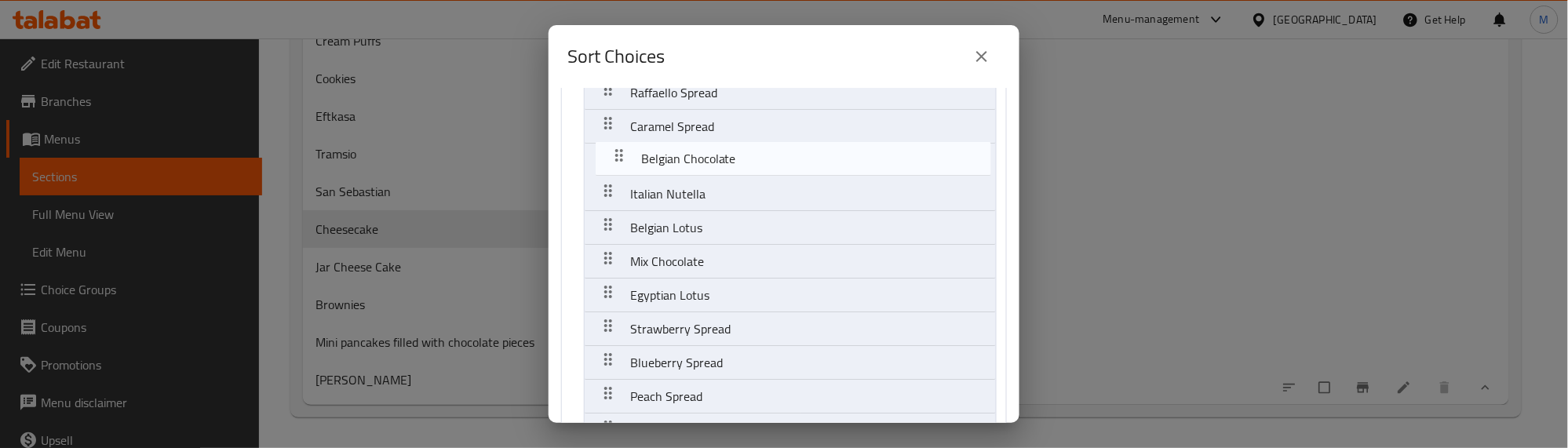
scroll to position [122, 0]
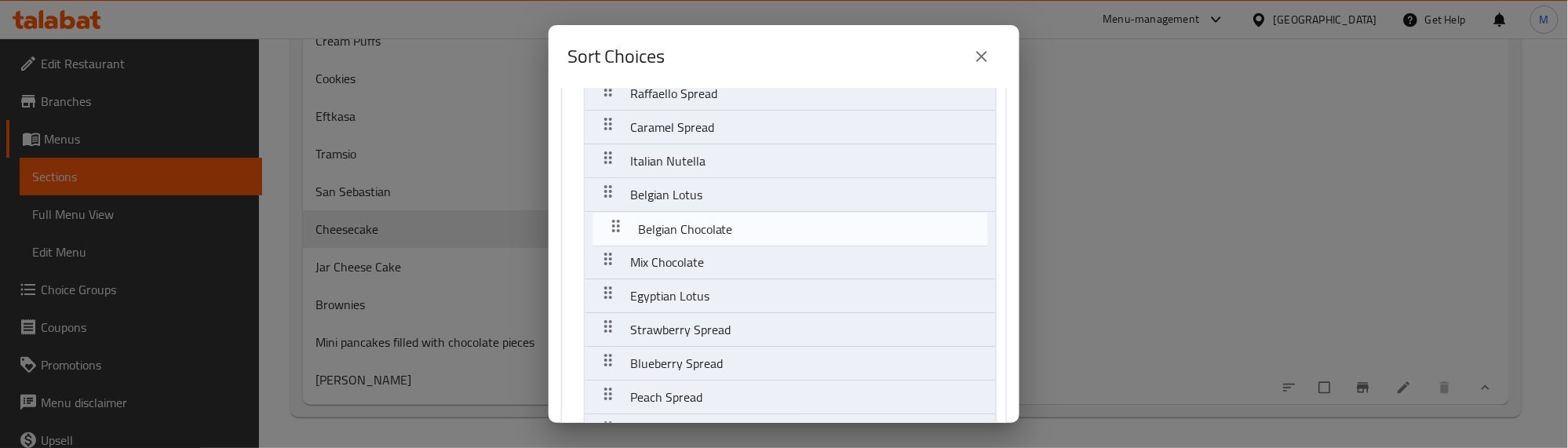
drag, startPoint x: 613, startPoint y: 326, endPoint x: 621, endPoint y: 226, distance: 100.3
click at [621, 226] on nav "Your Choice Of Flavour: Brown Chocolate White Chocolate Raffaello Spread Carame…" at bounding box center [784, 371] width 446 height 792
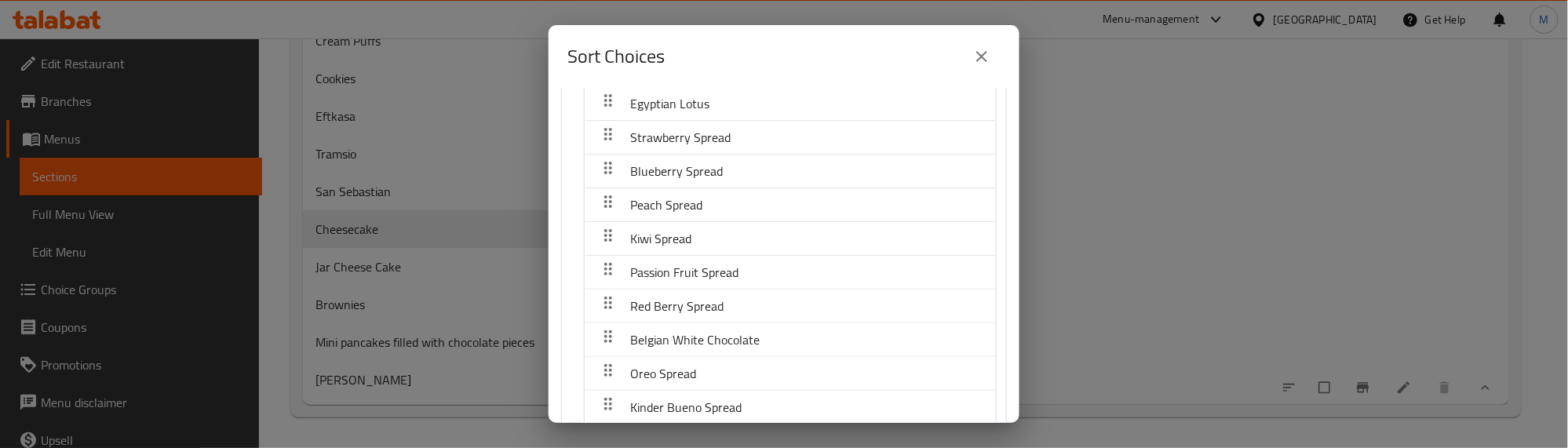
scroll to position [319, 0]
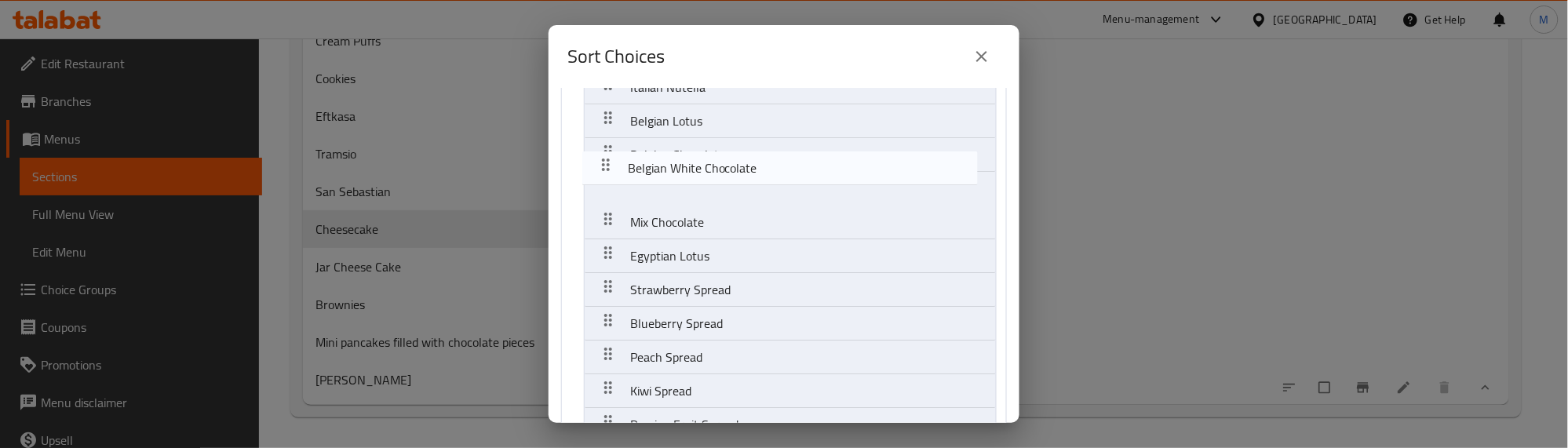
drag, startPoint x: 609, startPoint y: 335, endPoint x: 606, endPoint y: 164, distance: 171.0
click at [606, 159] on nav "Your Choice Of Flavour: Brown Chocolate White Chocolate Raffaello Spread Carame…" at bounding box center [784, 297] width 446 height 792
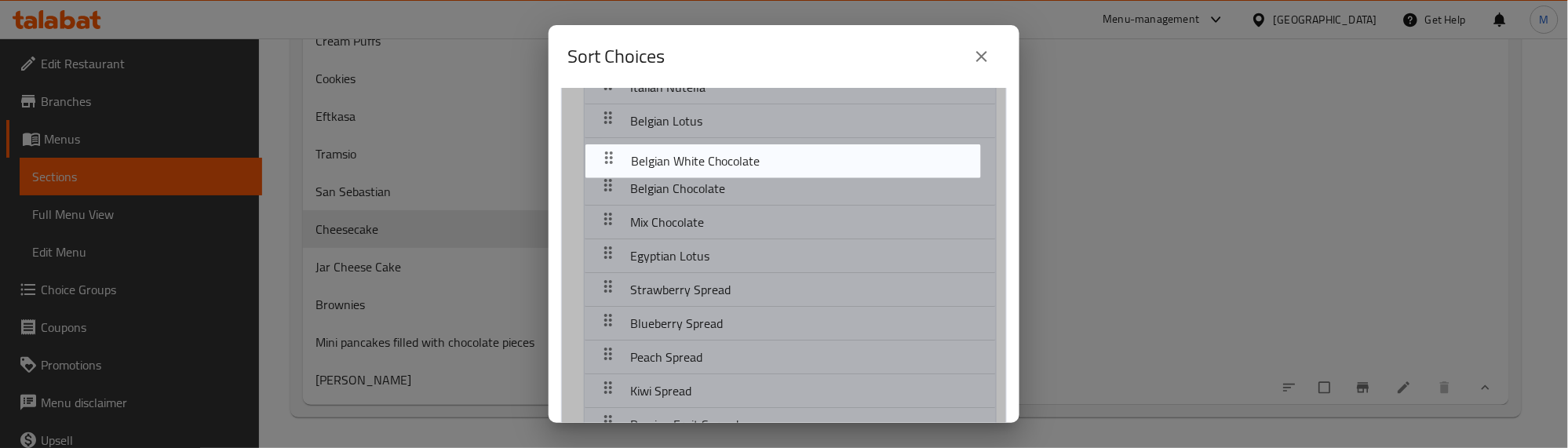
scroll to position [191, 0]
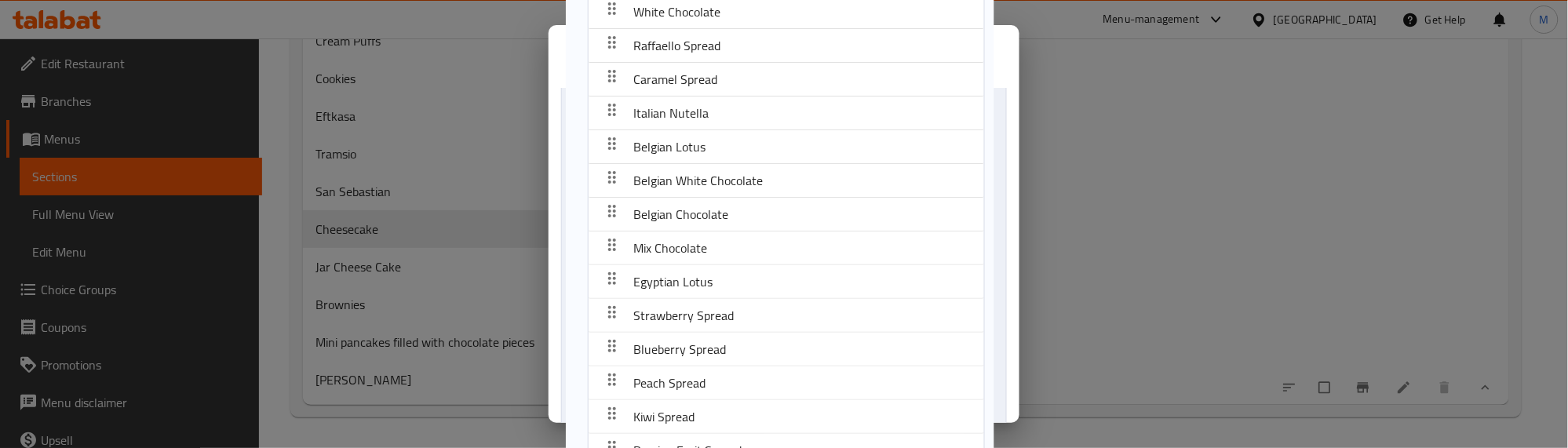
drag, startPoint x: 606, startPoint y: 164, endPoint x: 609, endPoint y: 187, distance: 23.2
click at [609, 187] on nav "Your Choice Of Flavour: Brown Chocolate White Chocolate Raffaello Spread Carame…" at bounding box center [784, 304] width 446 height 796
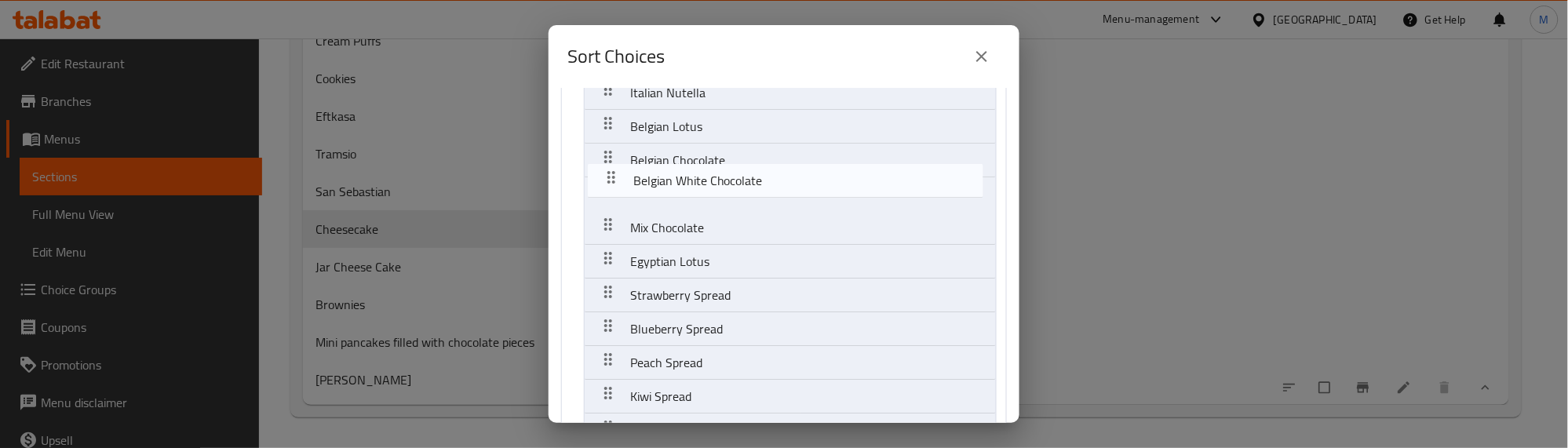
scroll to position [189, 0]
drag, startPoint x: 609, startPoint y: 157, endPoint x: 616, endPoint y: 185, distance: 28.9
click at [616, 185] on nav "Your Choice Of Flavour: Brown Chocolate White Chocolate Raffaello Spread Carame…" at bounding box center [784, 304] width 446 height 792
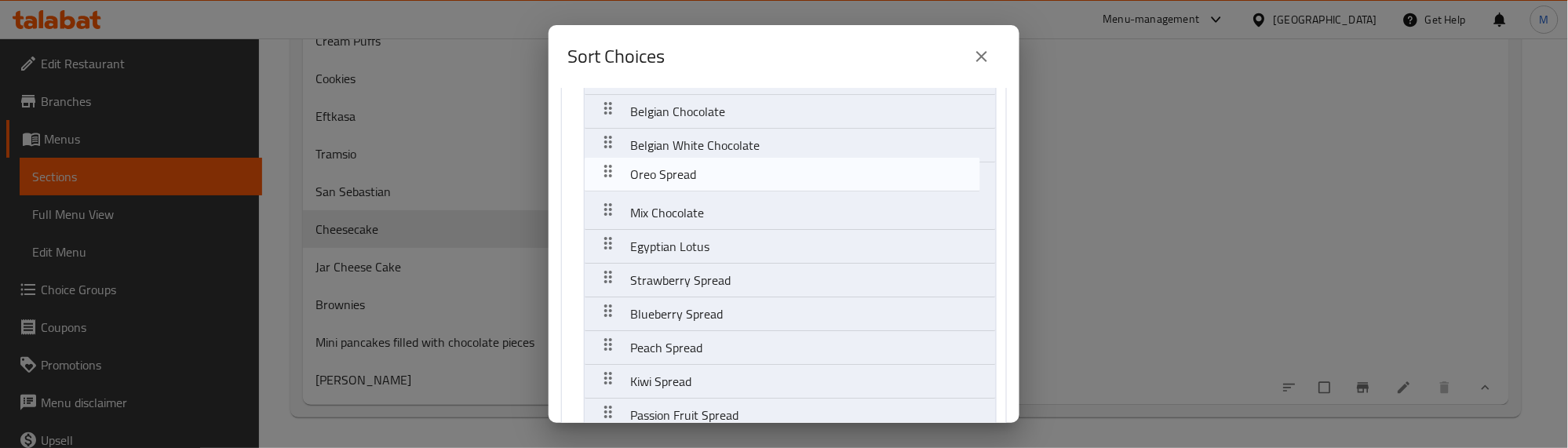
scroll to position [238, 0]
drag, startPoint x: 603, startPoint y: 397, endPoint x: 604, endPoint y: 173, distance: 224.0
click at [604, 173] on nav "Your Choice Of Flavour: Brown Chocolate White Chocolate Raffaello Spread Carame…" at bounding box center [784, 255] width 446 height 792
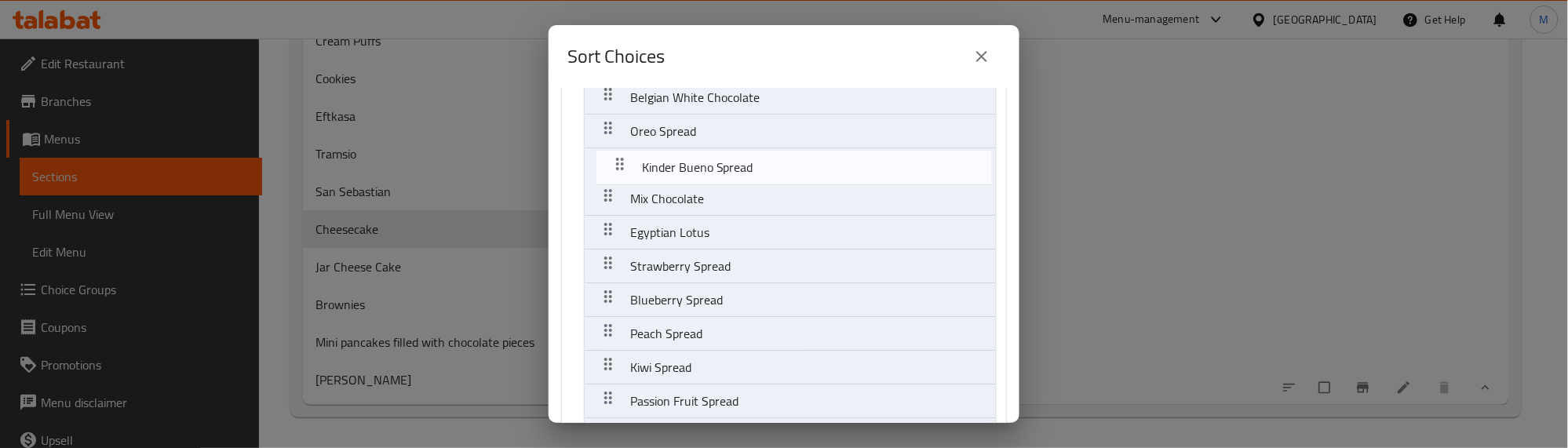
scroll to position [277, 0]
drag, startPoint x: 606, startPoint y: 287, endPoint x: 617, endPoint y: 159, distance: 128.5
click at [617, 159] on nav "Your Choice Of Flavour: Brown Chocolate White Chocolate Raffaello Spread Carame…" at bounding box center [784, 216] width 446 height 792
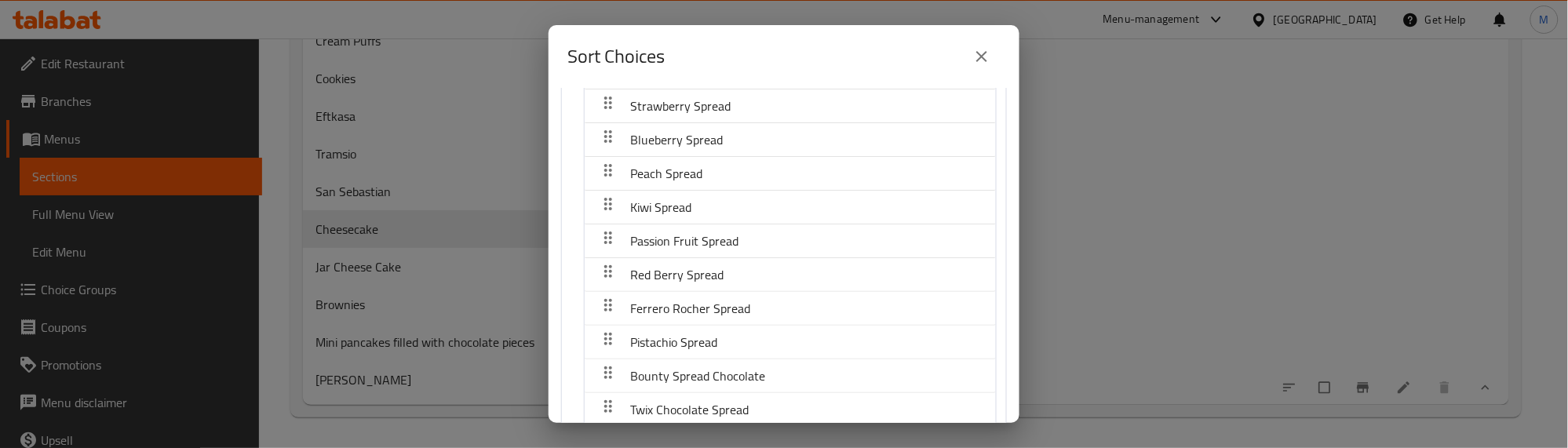
scroll to position [473, 0]
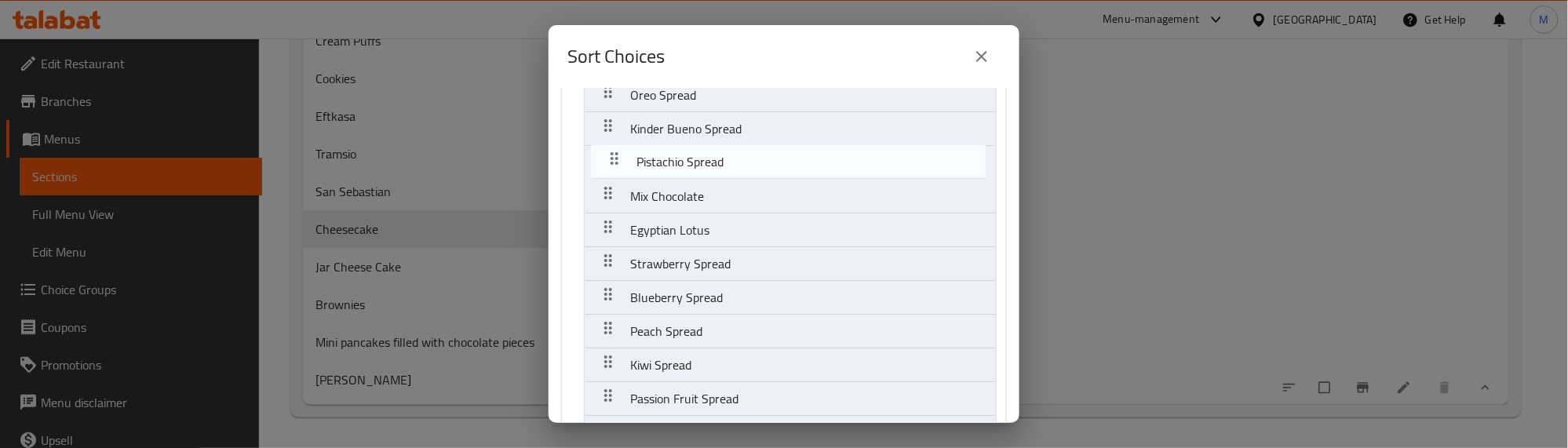
drag, startPoint x: 604, startPoint y: 316, endPoint x: 608, endPoint y: 155, distance: 161.0
click at [608, 155] on nav "Your Choice Of Flavour: Brown Chocolate White Chocolate Raffaello Spread Carame…" at bounding box center [784, 170] width 446 height 792
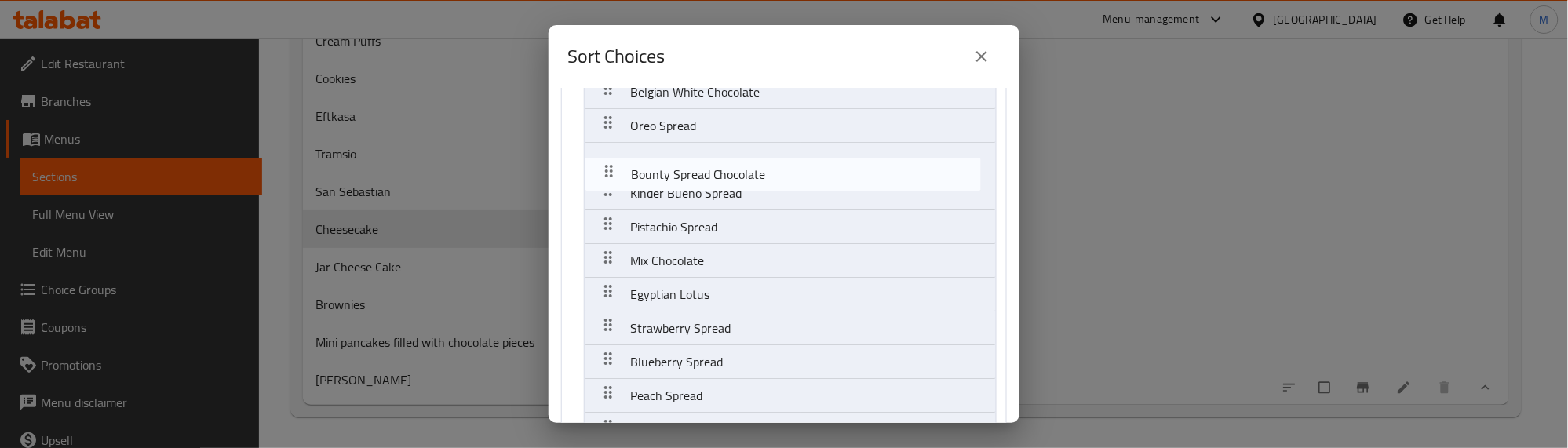
scroll to position [293, 0]
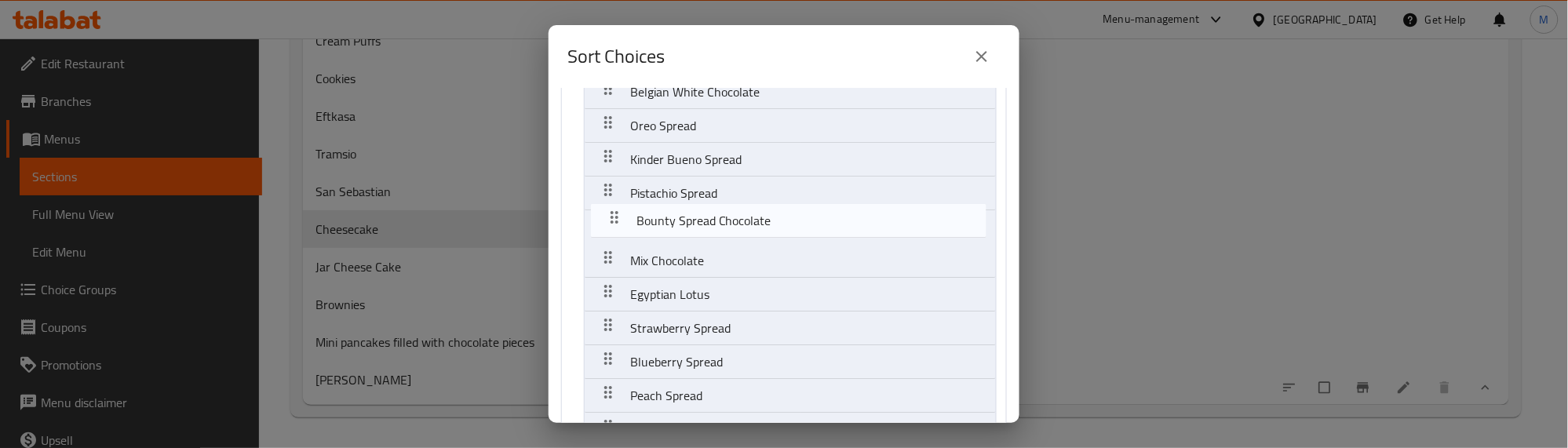
drag, startPoint x: 606, startPoint y: 291, endPoint x: 612, endPoint y: 210, distance: 81.2
click at [612, 210] on nav "Your Choice Of Flavour: Brown Chocolate White Chocolate Raffaello Spread Carame…" at bounding box center [784, 200] width 446 height 792
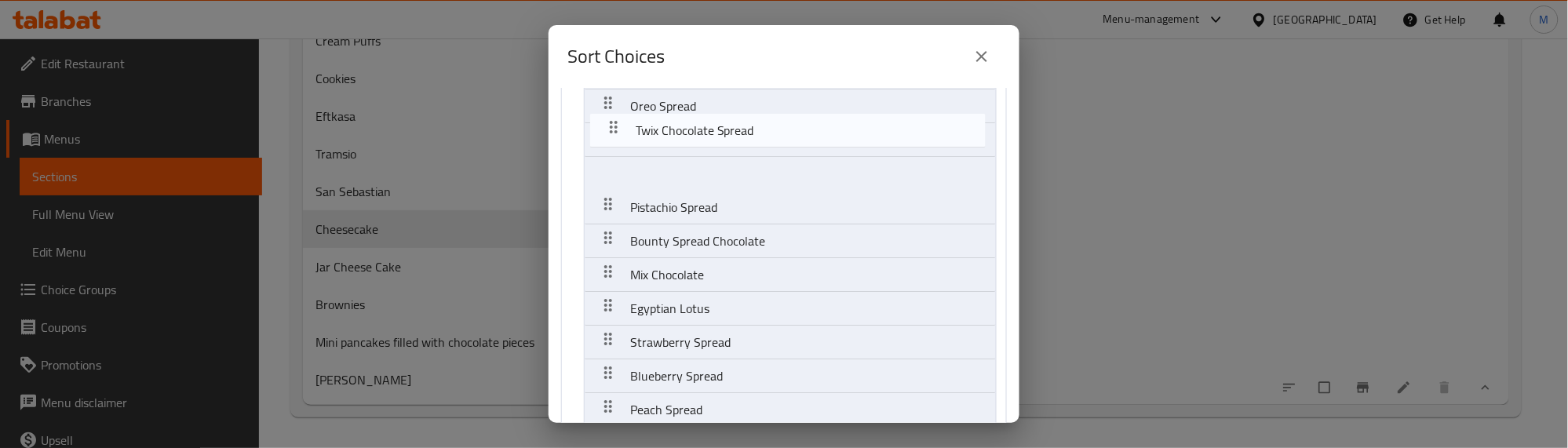
scroll to position [304, 0]
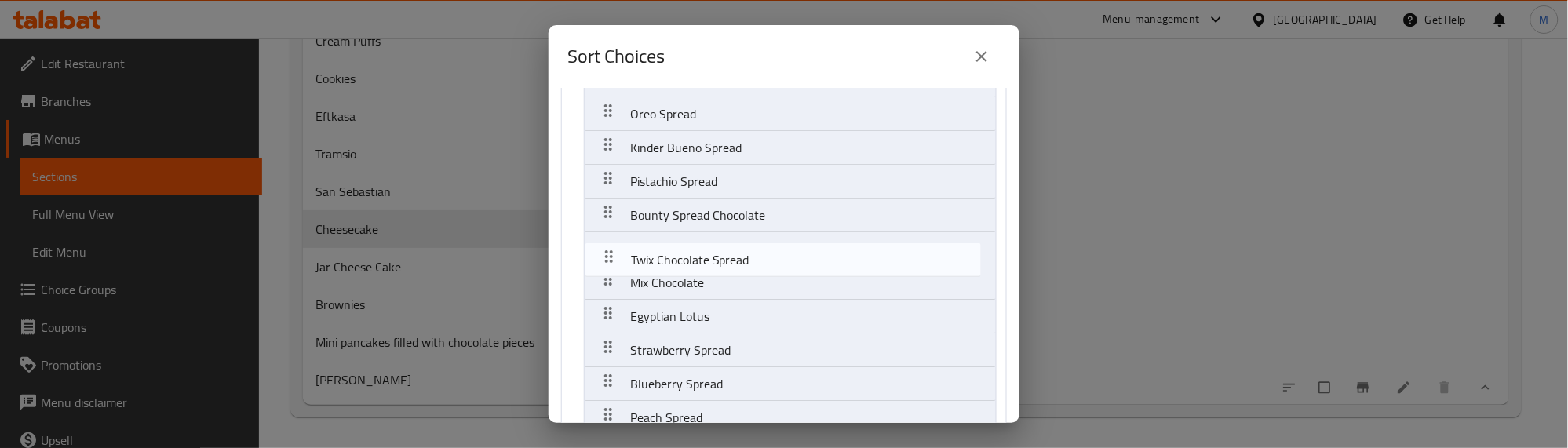
drag, startPoint x: 609, startPoint y: 331, endPoint x: 609, endPoint y: 255, distance: 76.0
click at [609, 255] on nav "Your Choice Of Flavour: Brown Chocolate White Chocolate Raffaello Spread Carame…" at bounding box center [784, 189] width 446 height 792
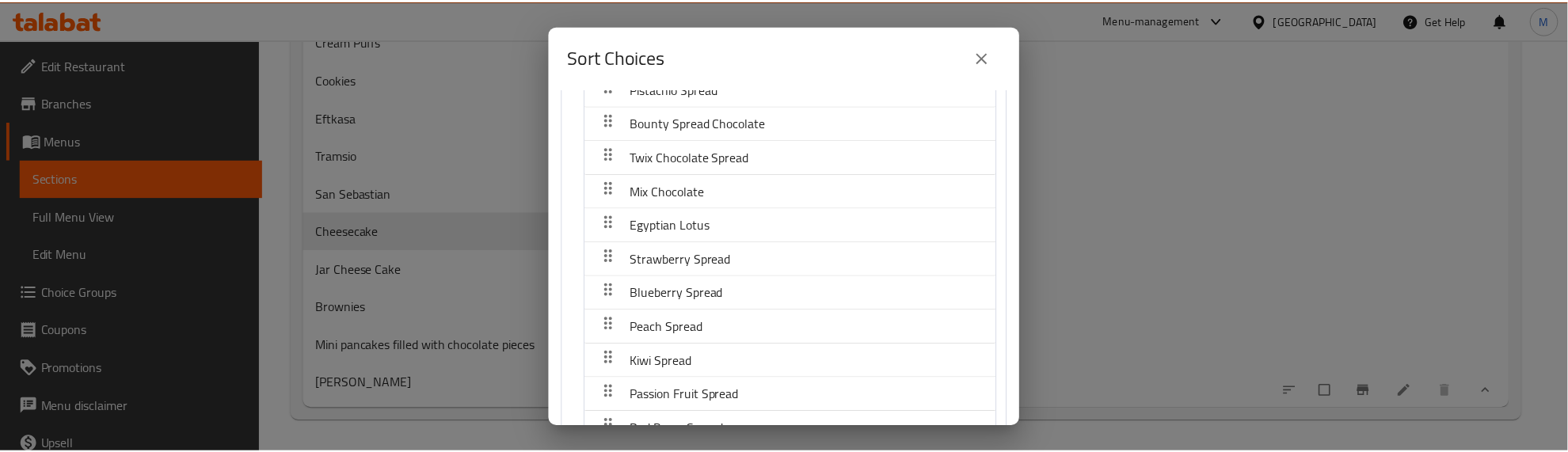
scroll to position [538, 0]
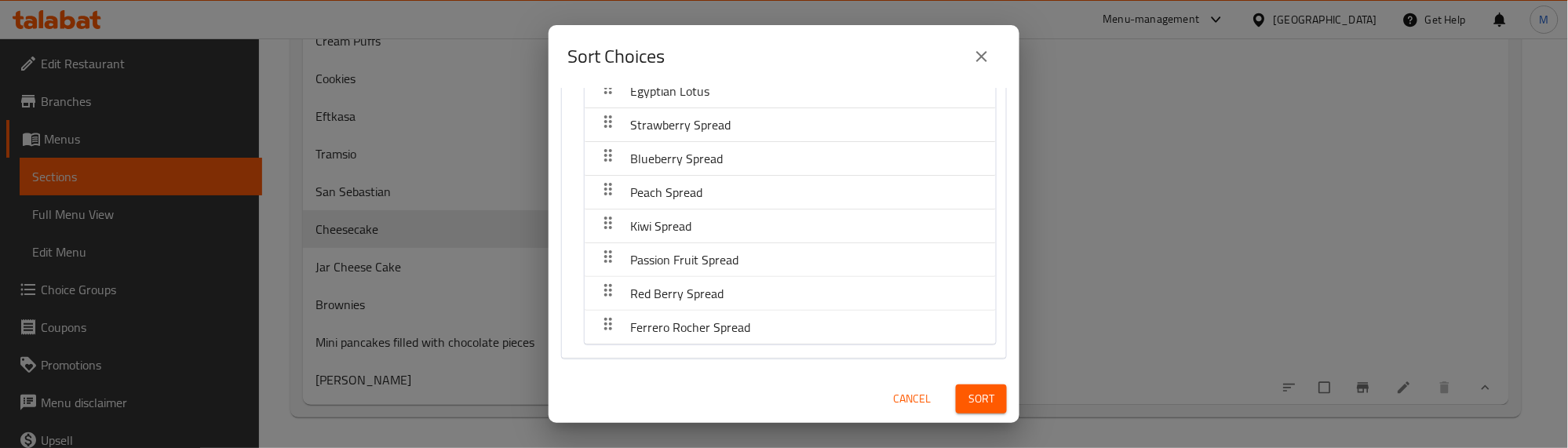
click at [968, 389] on span "Sort" at bounding box center [981, 399] width 26 height 19
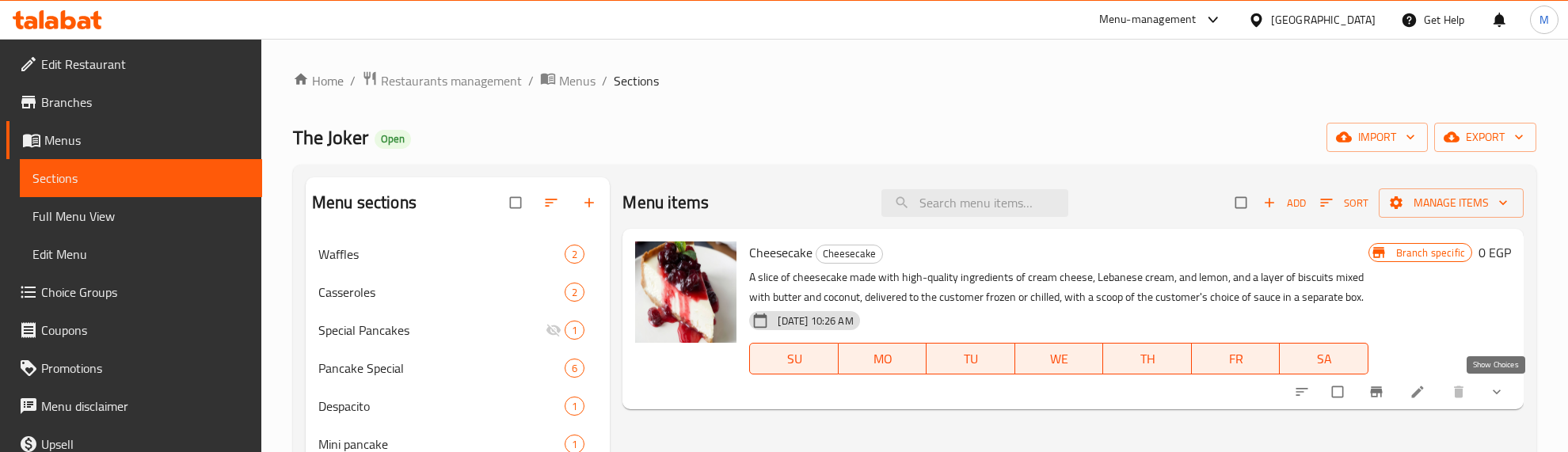
click at [1497, 389] on icon "show more" at bounding box center [1496, 392] width 16 height 16
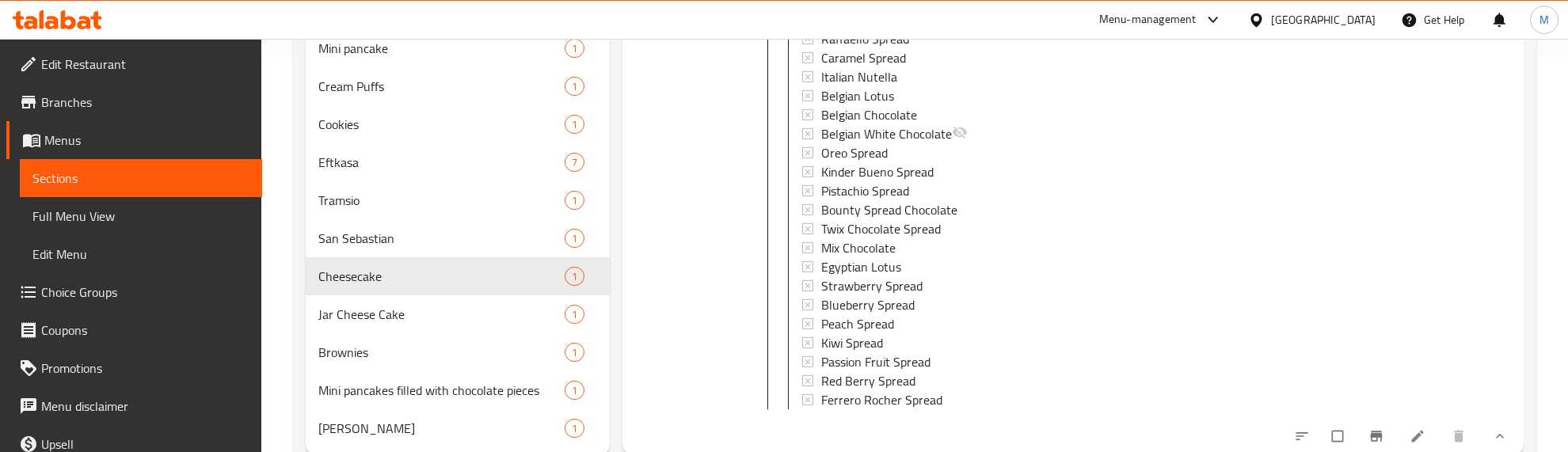
scroll to position [96, 0]
click at [1411, 435] on icon at bounding box center [1416, 436] width 12 height 12
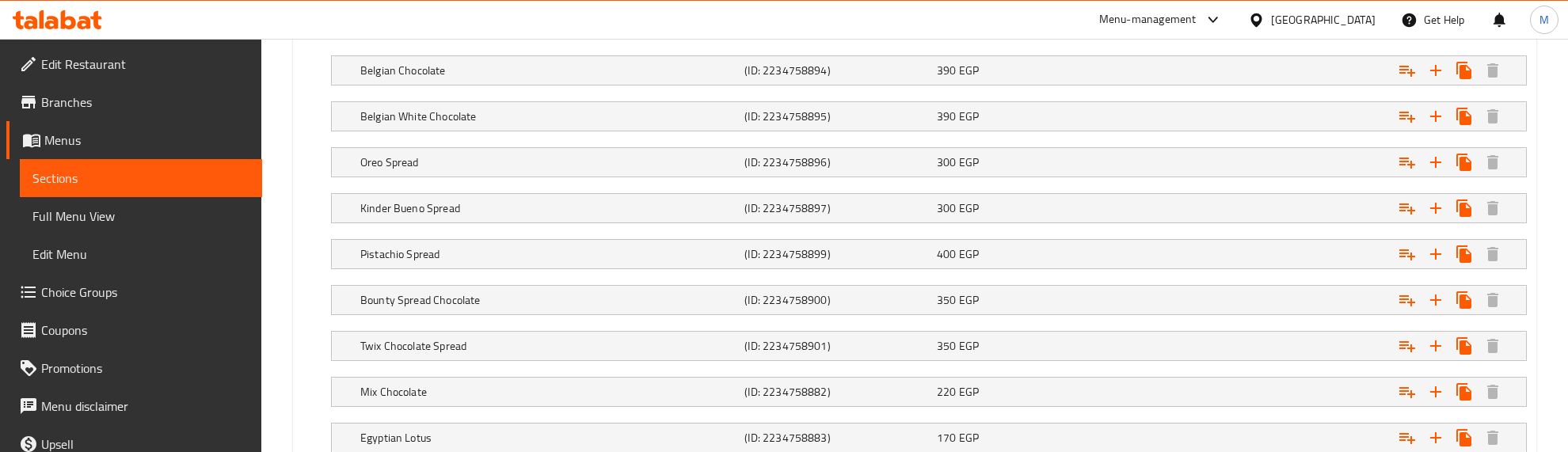
scroll to position [1189, 0]
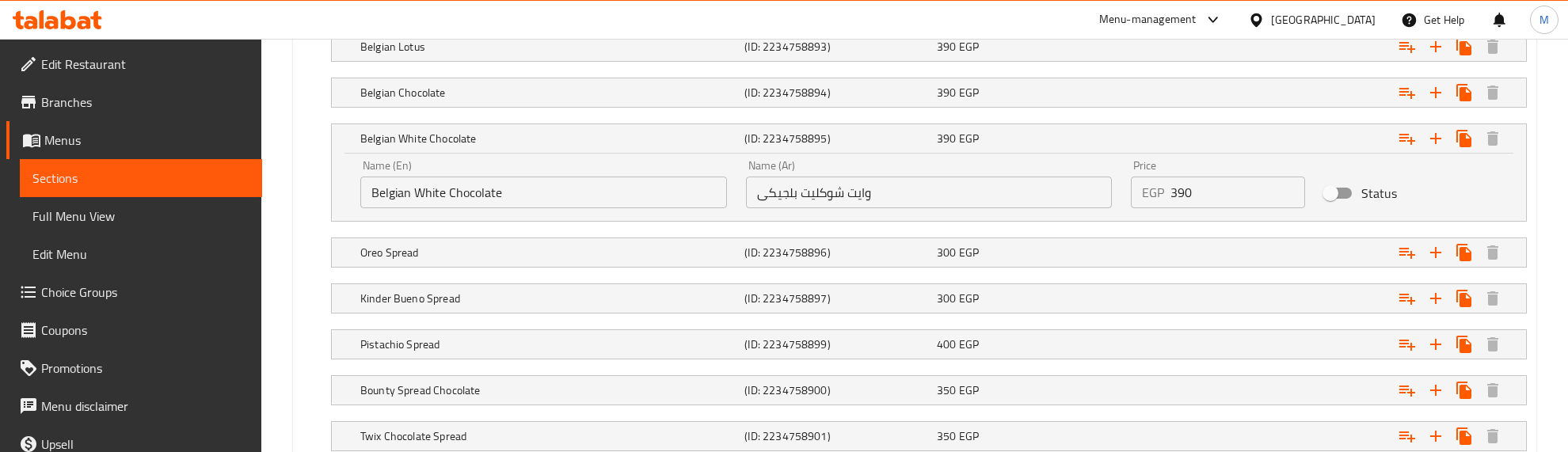
click at [1339, 191] on input "Status" at bounding box center [1330, 192] width 90 height 30
checkbox input "true"
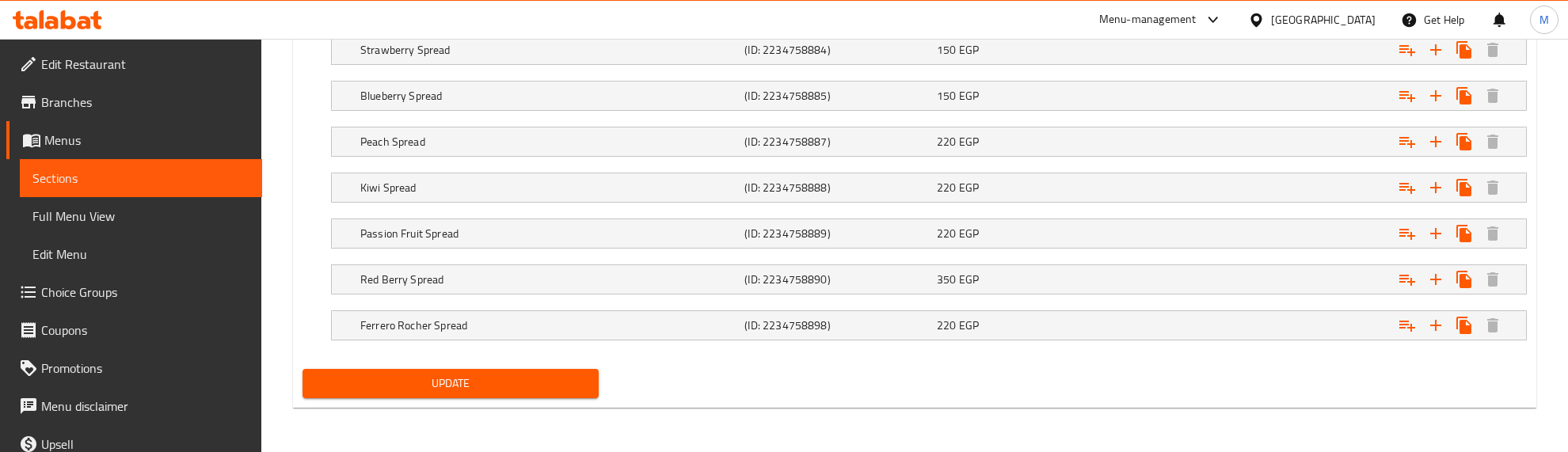
scroll to position [1721, 0]
click at [524, 389] on span "Update" at bounding box center [450, 384] width 271 height 19
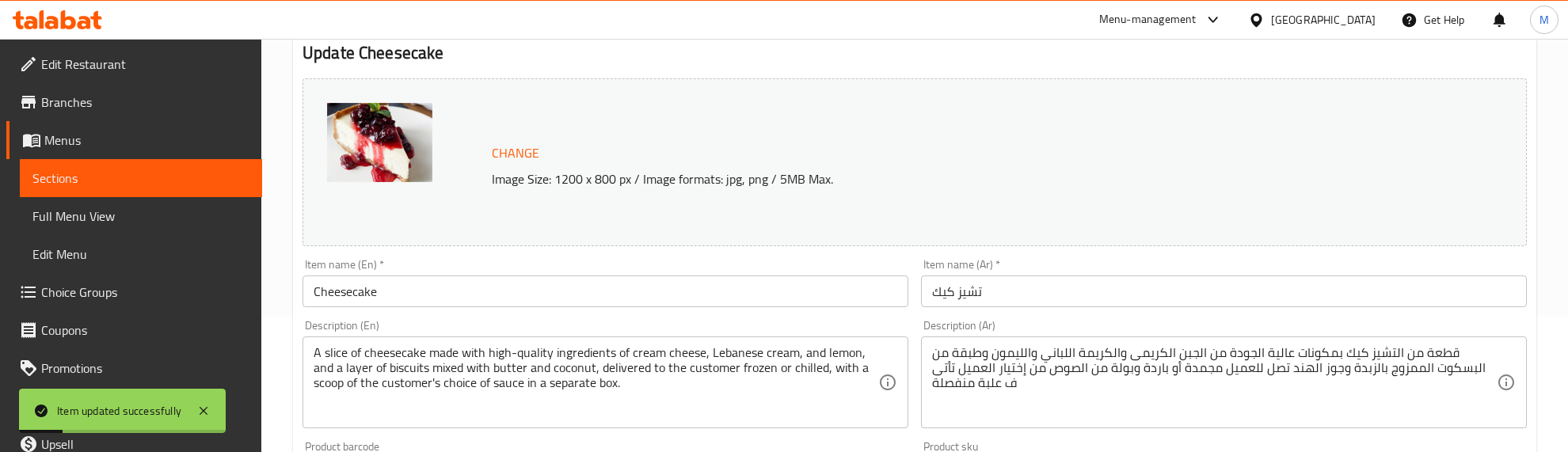
scroll to position [0, 0]
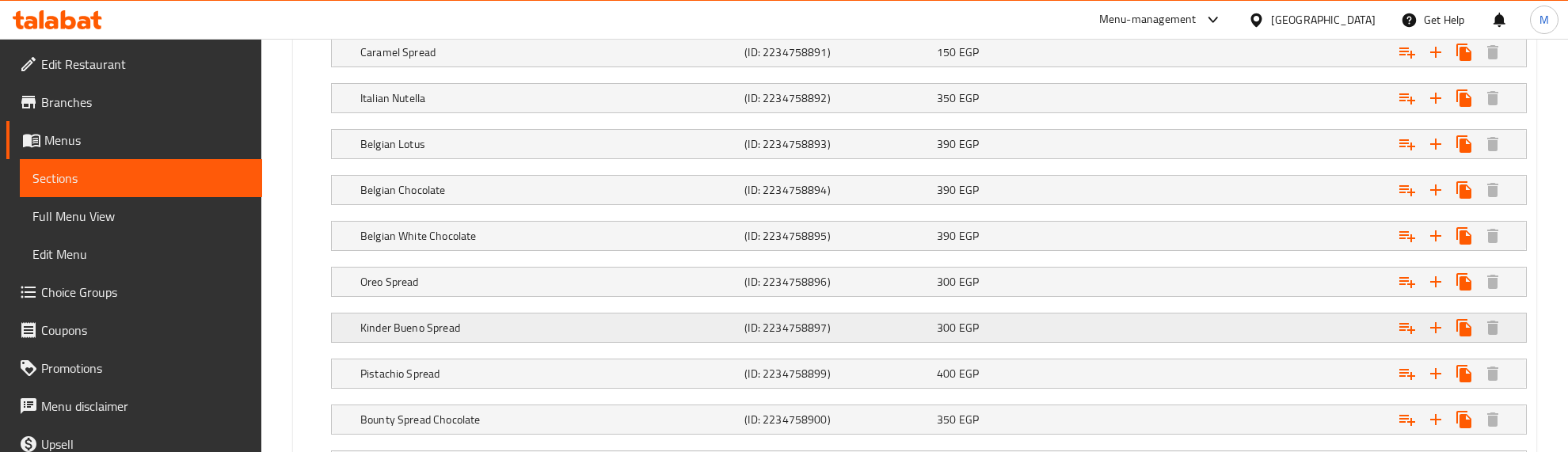
scroll to position [1059, 0]
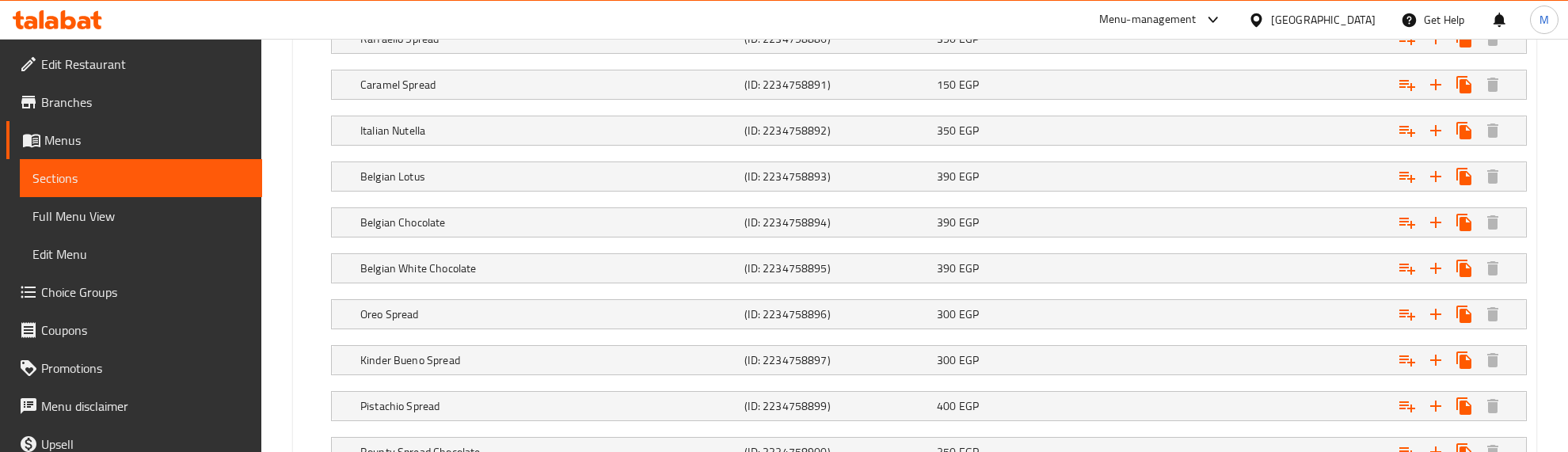
click at [302, 167] on div "Belgian Lotus (ID: 2234758893) 390 EGP Name (En) Belgian Lotus Name (En) Name (…" at bounding box center [914, 176] width 1224 height 30
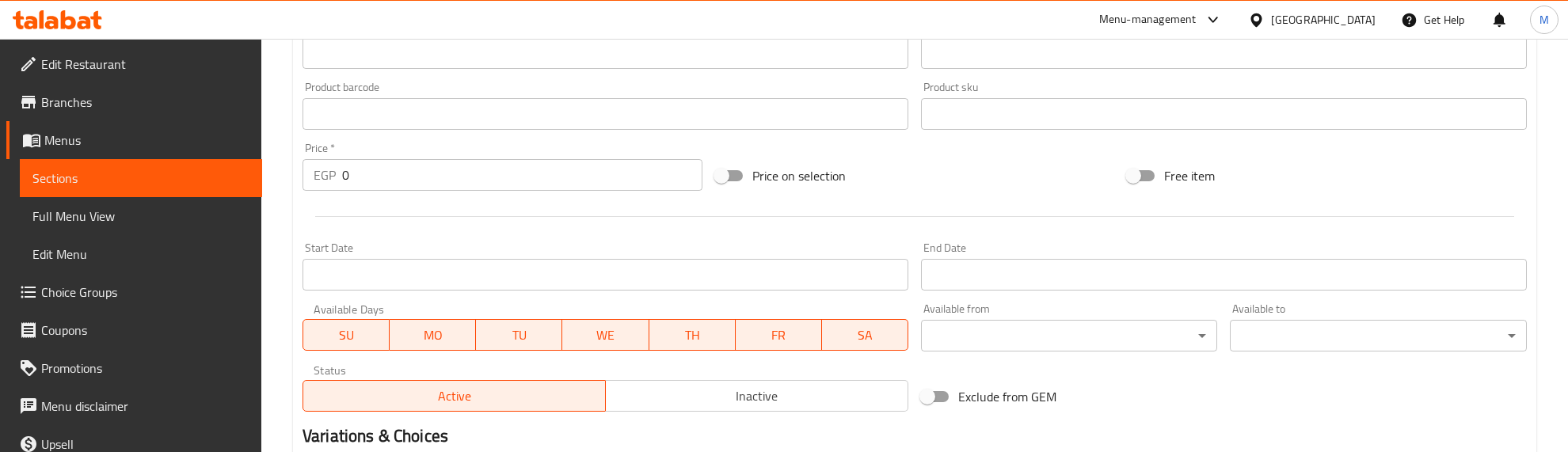
click at [456, 216] on div at bounding box center [914, 217] width 1237 height 39
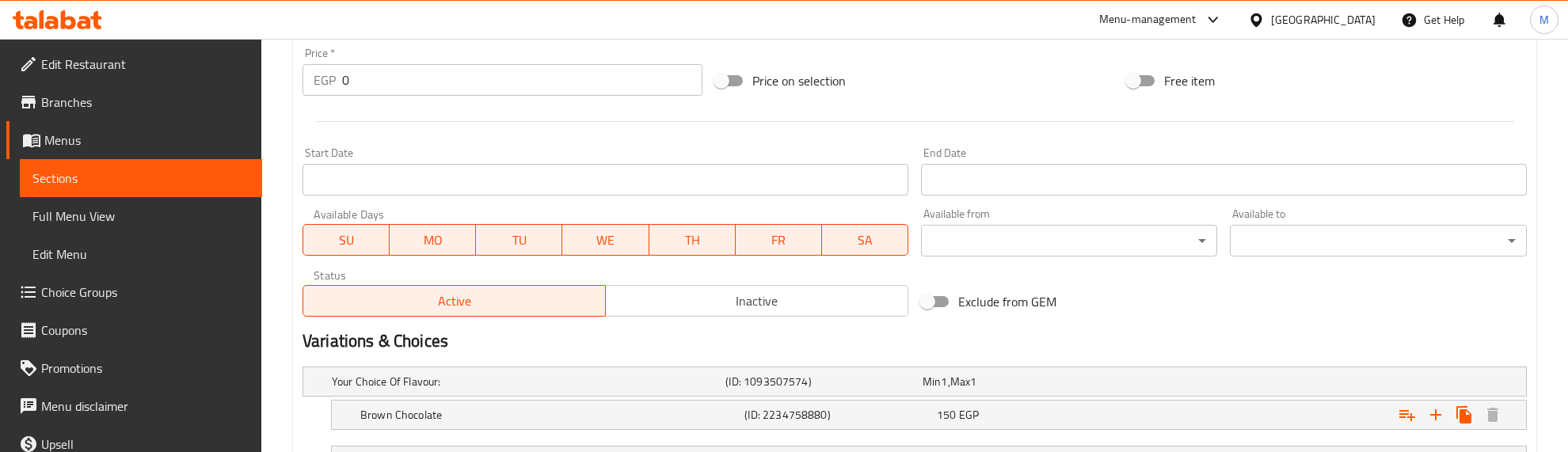
scroll to position [564, 0]
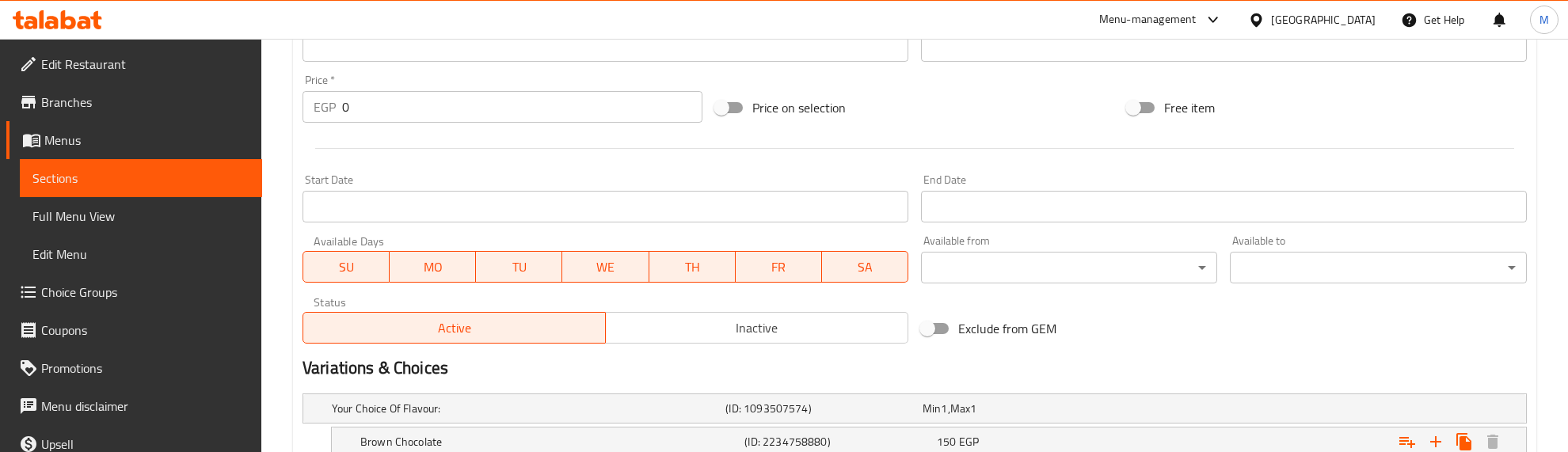
drag, startPoint x: 315, startPoint y: 148, endPoint x: 924, endPoint y: 156, distance: 609.1
click at [924, 156] on div at bounding box center [914, 149] width 1237 height 39
click at [911, 144] on div at bounding box center [914, 149] width 1237 height 39
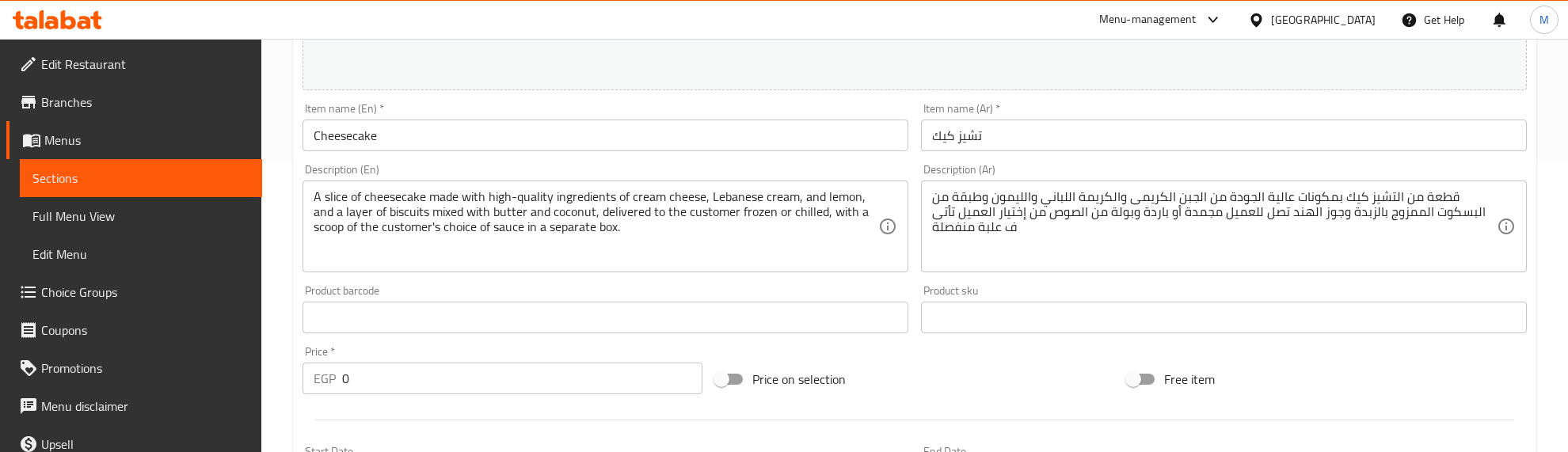
scroll to position [266, 0]
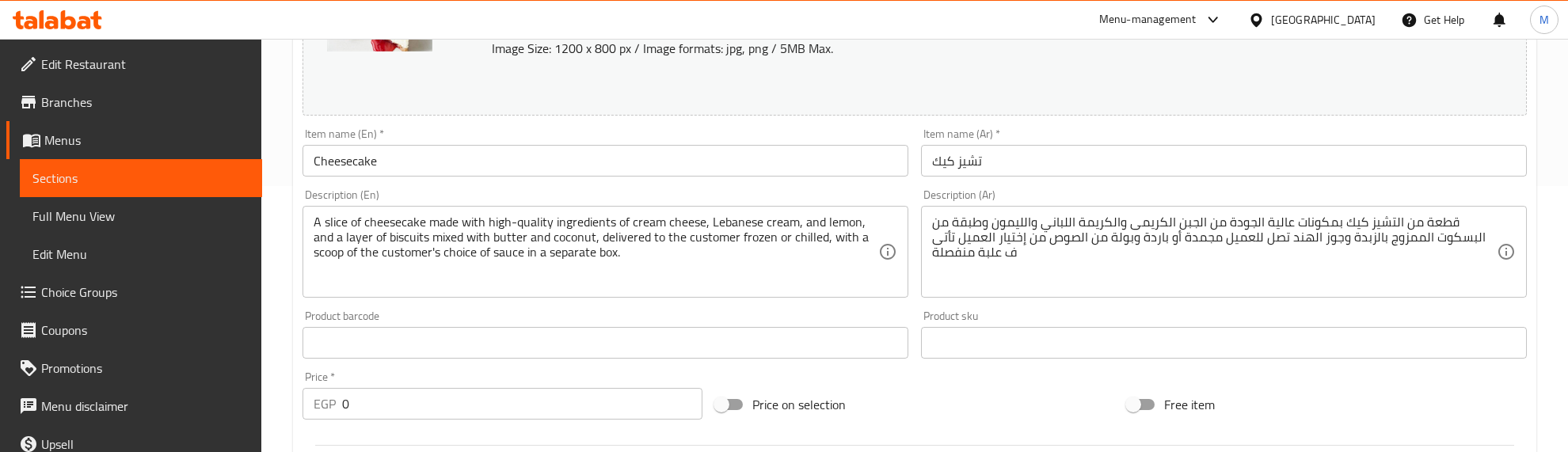
click at [722, 192] on div "Description (En) A slice of cheesecake made with high-quality ingredients of cr…" at bounding box center [605, 244] width 606 height 109
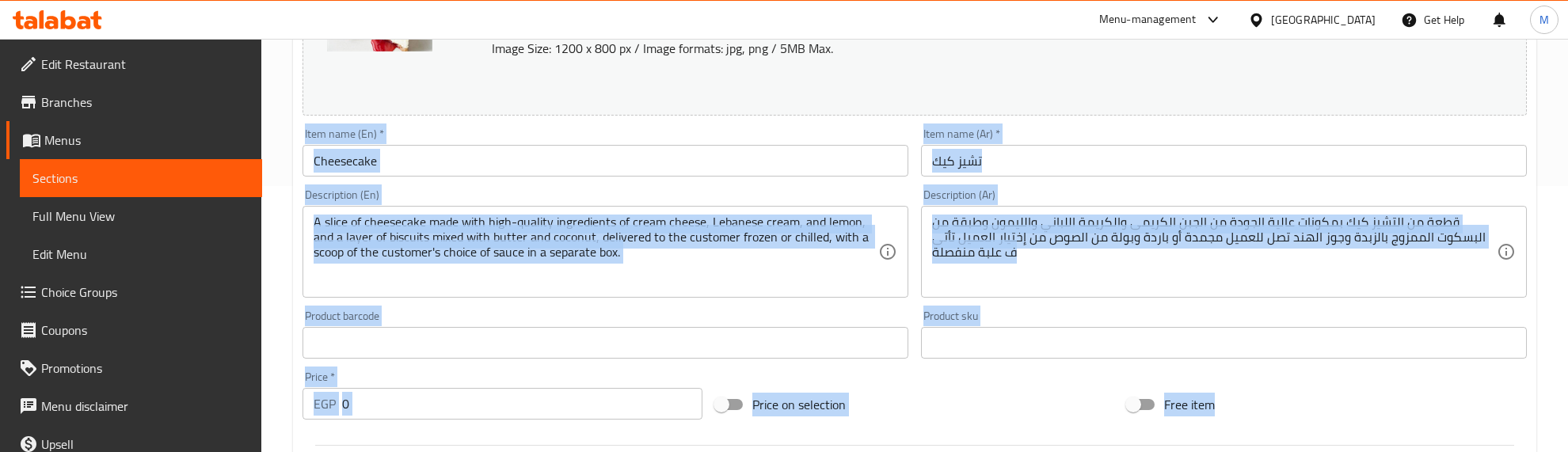
drag, startPoint x: 302, startPoint y: 131, endPoint x: 1221, endPoint y: 422, distance: 964.0
click at [1221, 422] on div "Change Image Size: 1200 x 800 px / Image formats: jpg, png / 5MB Max. Item name…" at bounding box center [914, 295] width 1237 height 706
click at [734, 135] on div "Item name (En)   * Cheesecake Item name (En) *" at bounding box center [605, 153] width 606 height 49
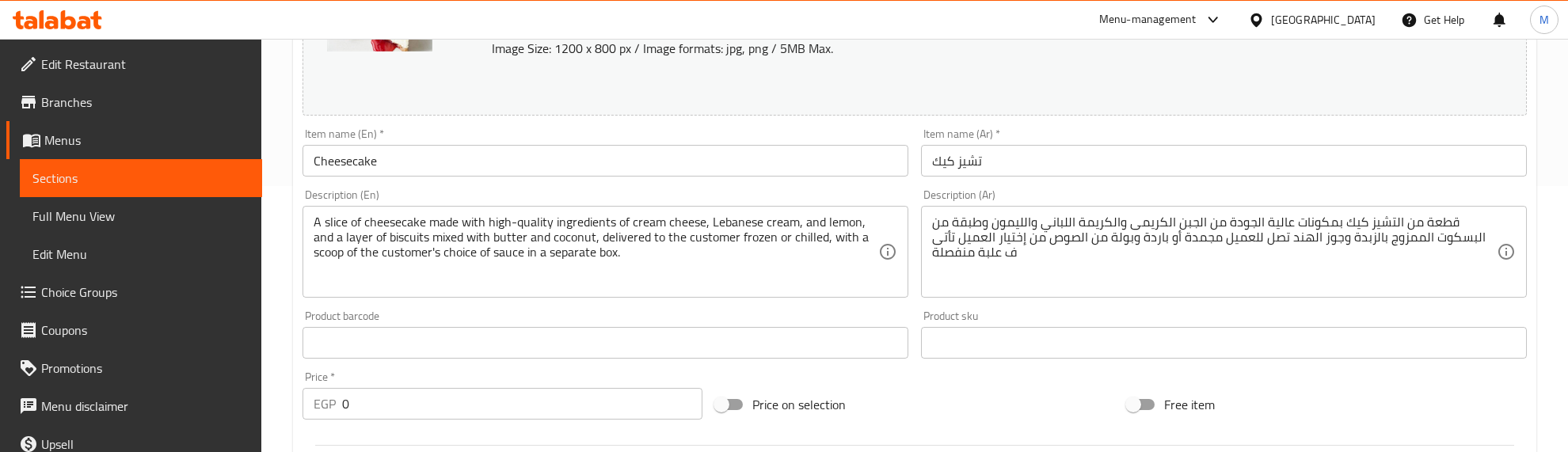
click at [559, 188] on div "Description (En) A slice of cheesecake made with high-quality ingredients of cr…" at bounding box center [605, 243] width 619 height 122
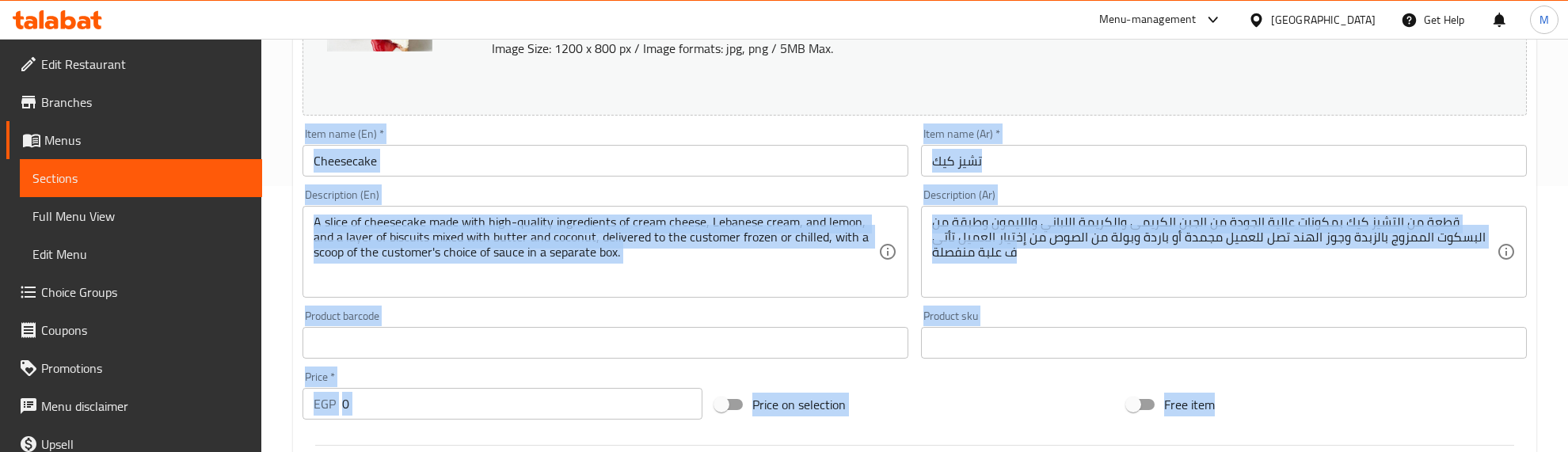
drag, startPoint x: 303, startPoint y: 130, endPoint x: 1240, endPoint y: 406, distance: 976.8
click at [1240, 406] on div "Change Image Size: 1200 x 800 px / Image formats: jpg, png / 5MB Max. Item name…" at bounding box center [914, 295] width 1237 height 706
click at [950, 399] on div "Price on selection" at bounding box center [915, 405] width 413 height 43
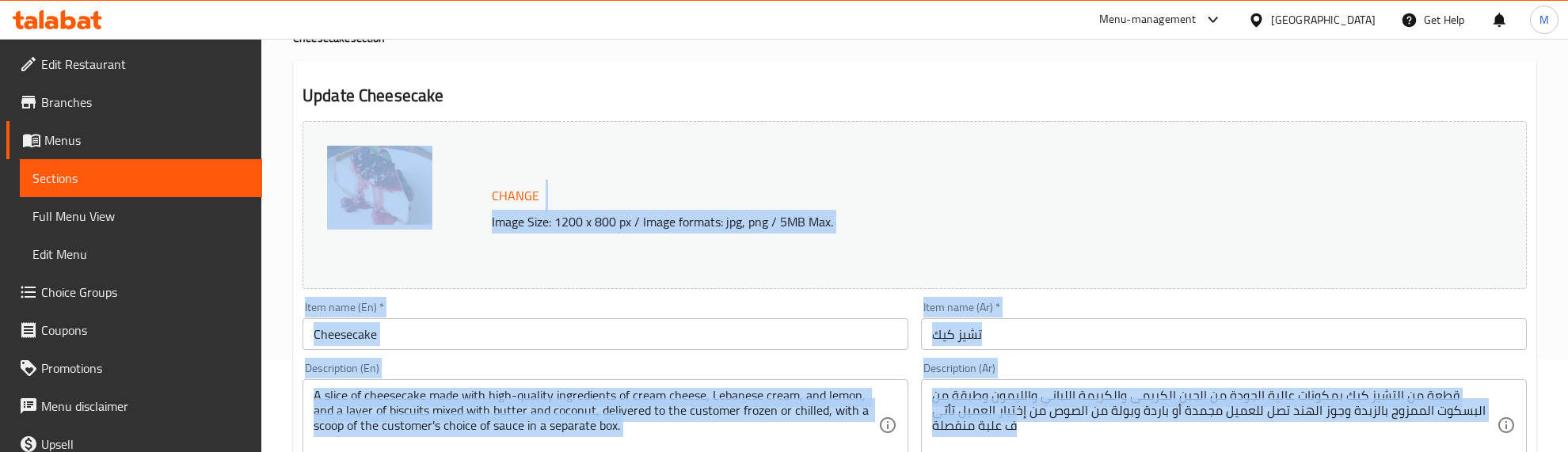
scroll to position [68, 0]
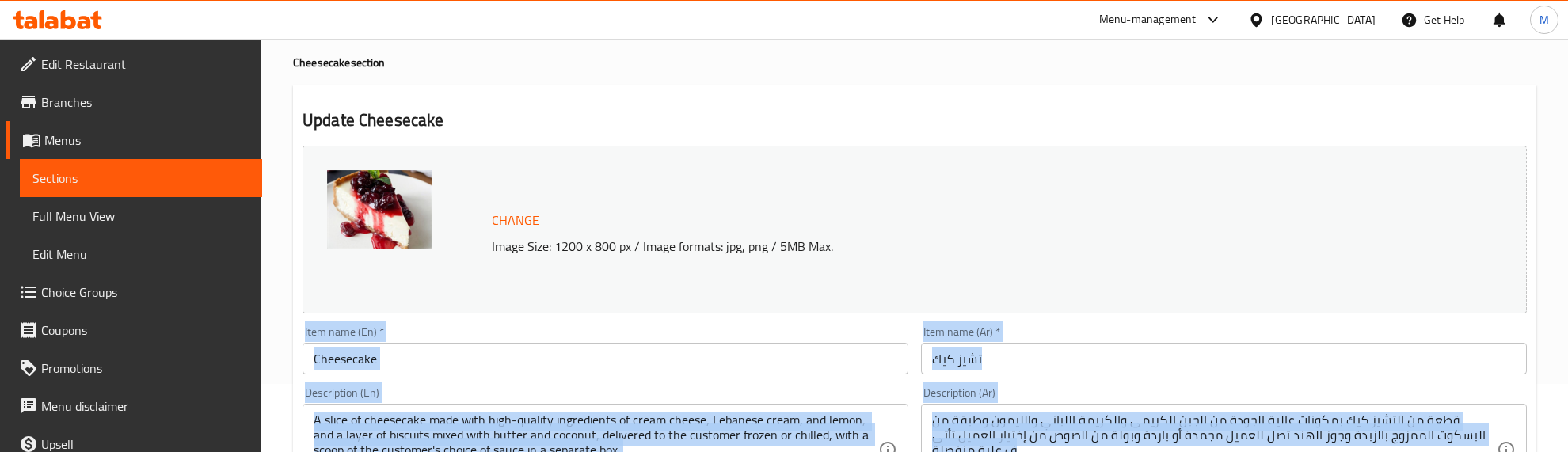
drag, startPoint x: 1172, startPoint y: 315, endPoint x: 295, endPoint y: 334, distance: 877.2
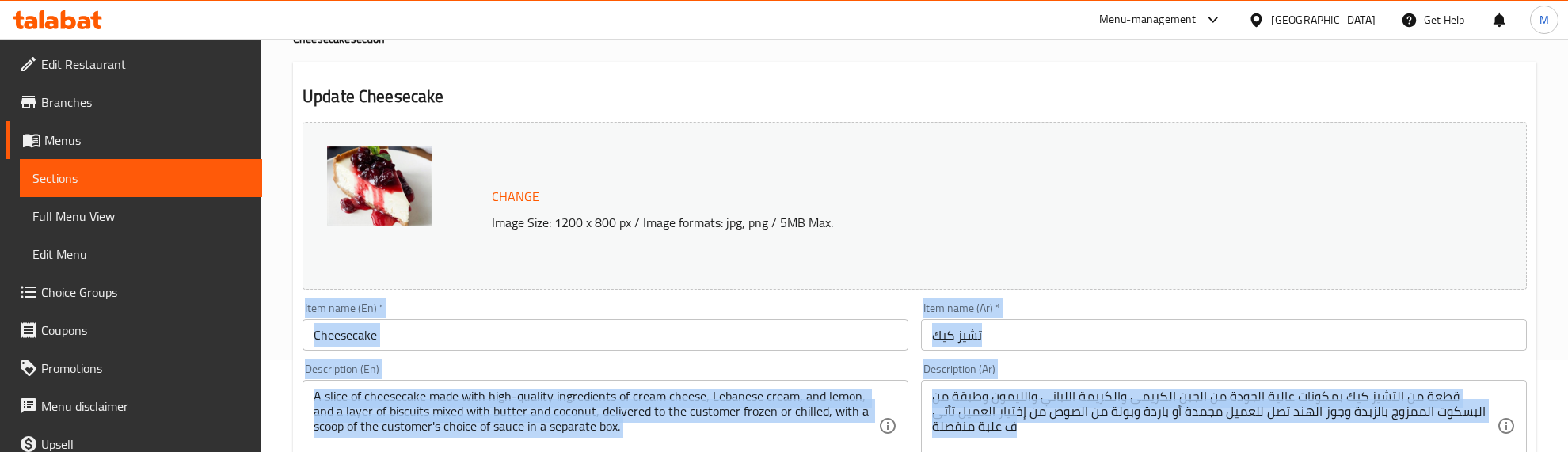
scroll to position [266, 0]
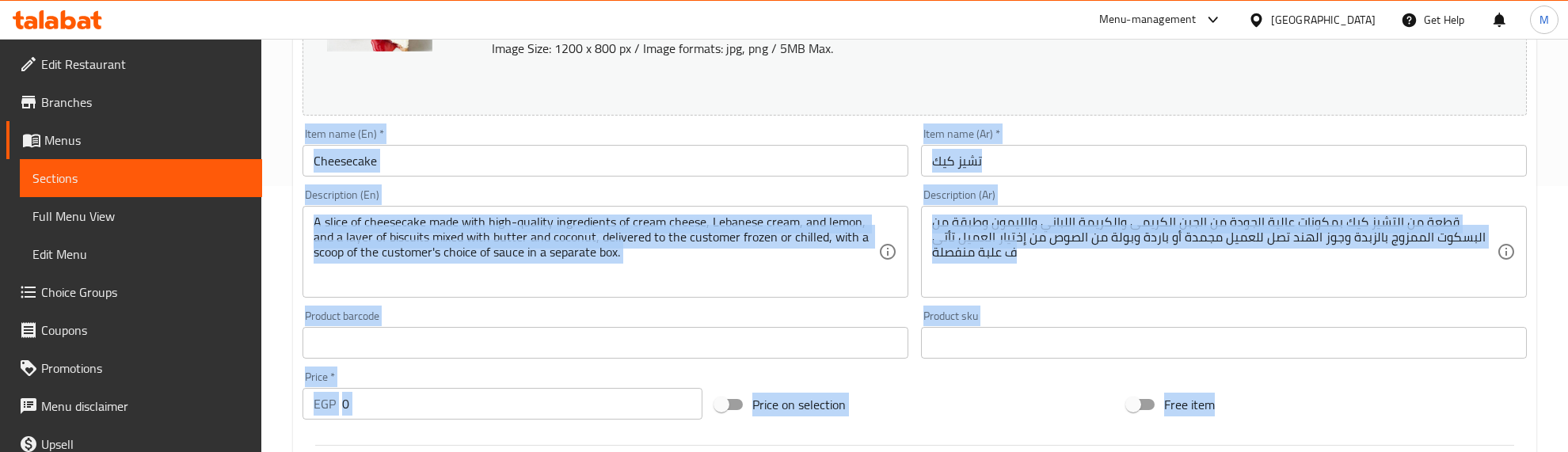
click at [438, 135] on div "Item name (En)   * Cheesecake Item name (En) *" at bounding box center [605, 153] width 606 height 49
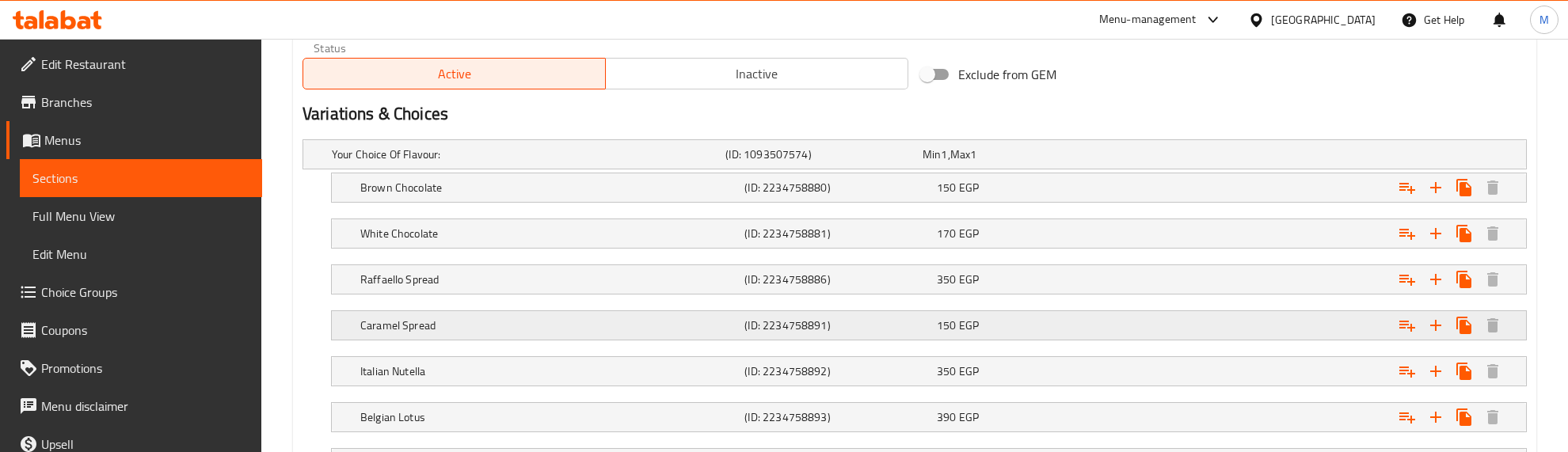
scroll to position [761, 0]
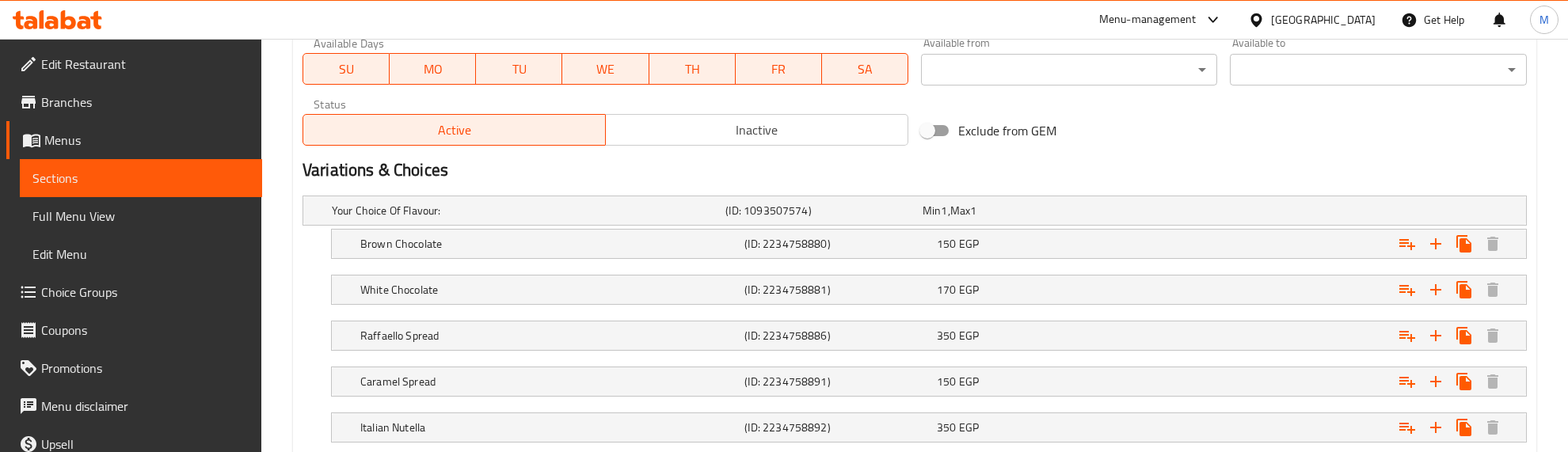
click at [587, 162] on h2 "Variations & Choices" at bounding box center [914, 170] width 1224 height 23
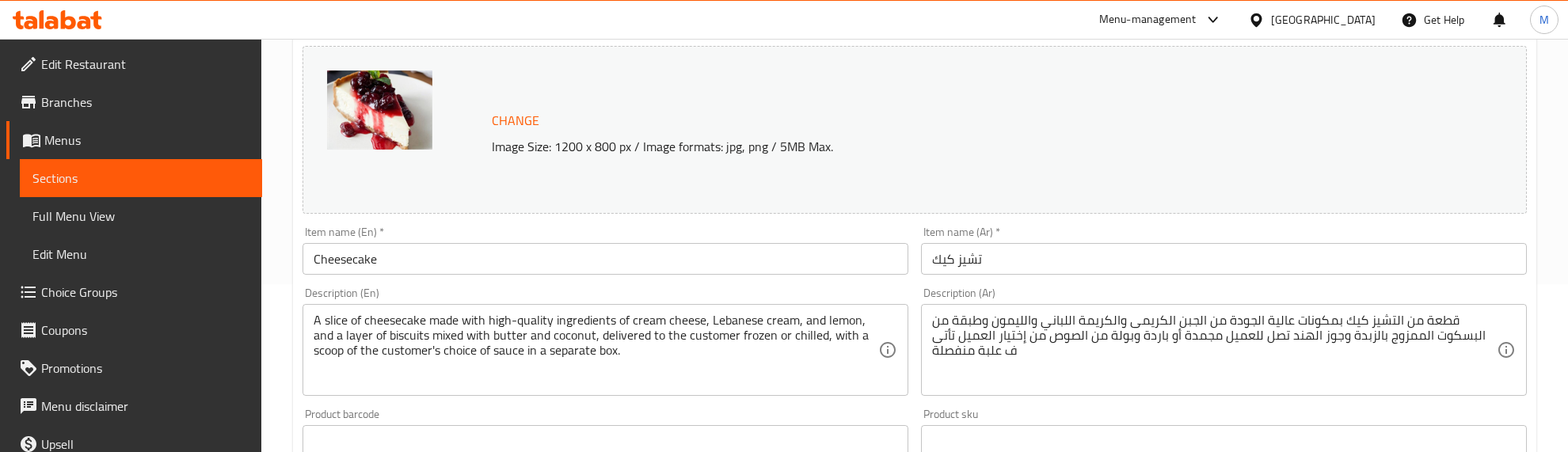
scroll to position [0, 0]
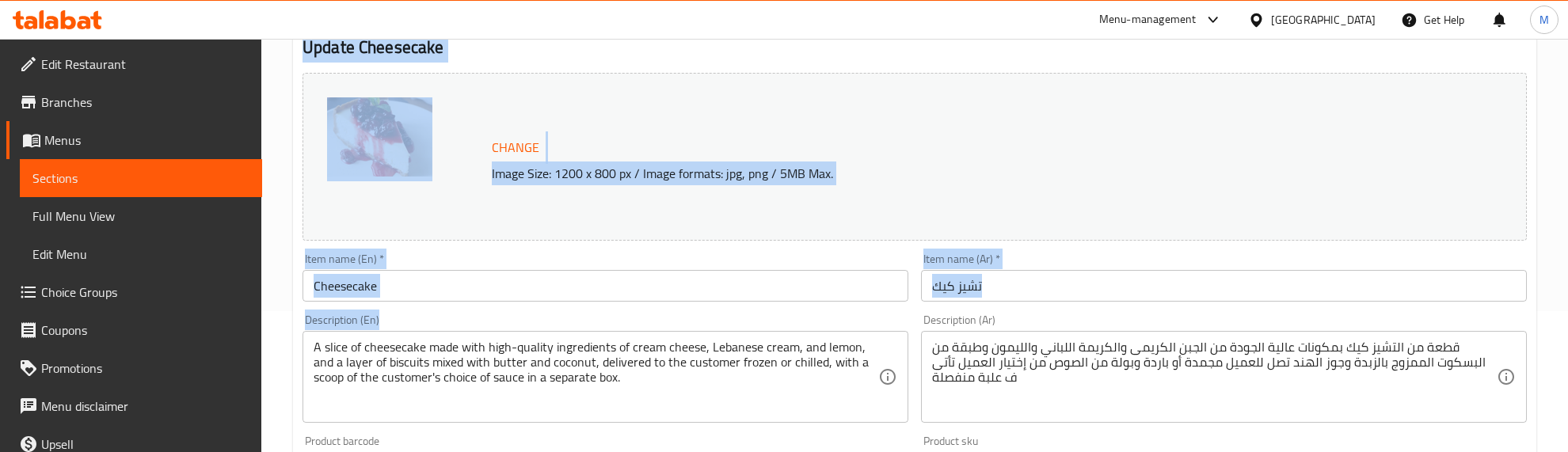
scroll to position [198, 0]
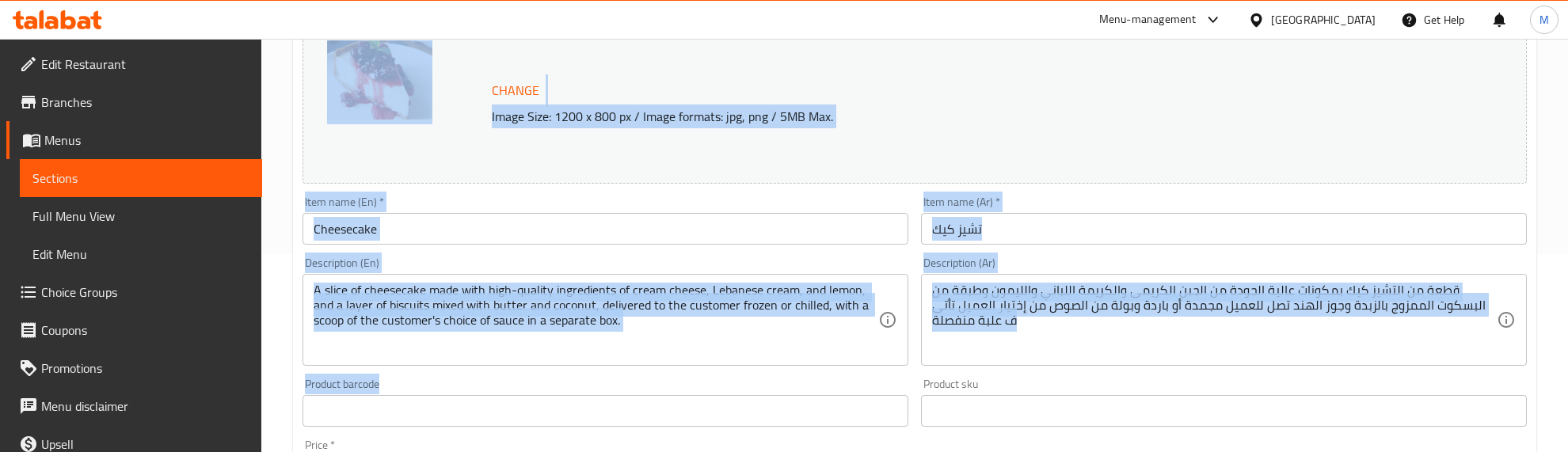
drag, startPoint x: 291, startPoint y: 115, endPoint x: 904, endPoint y: 390, distance: 671.9
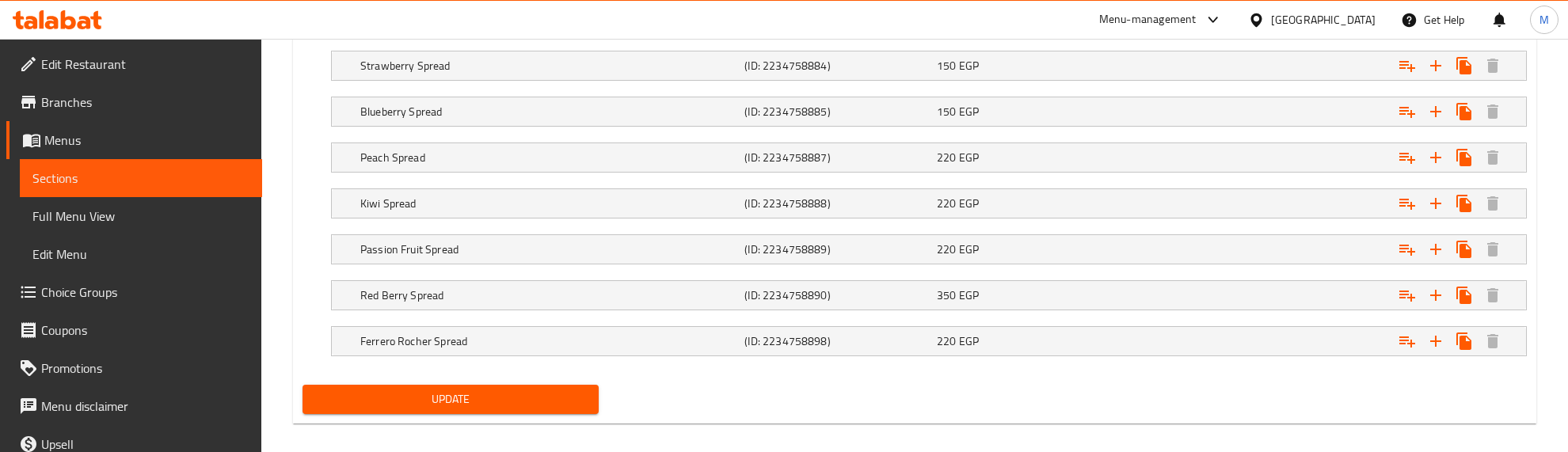
scroll to position [1652, 0]
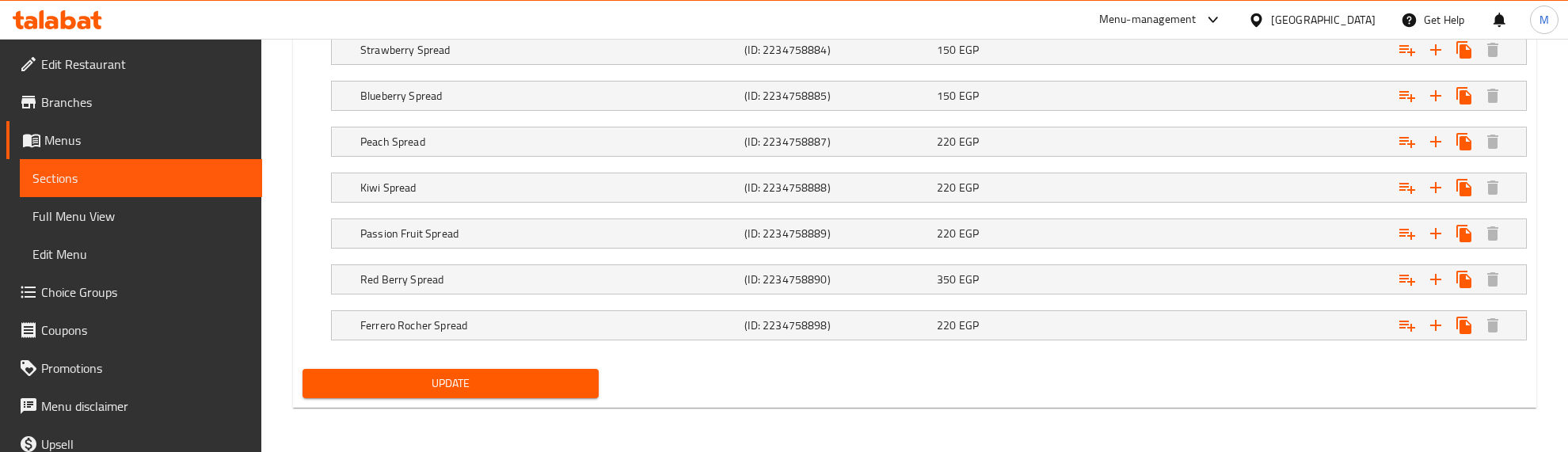
click at [533, 386] on span "Update" at bounding box center [450, 384] width 271 height 19
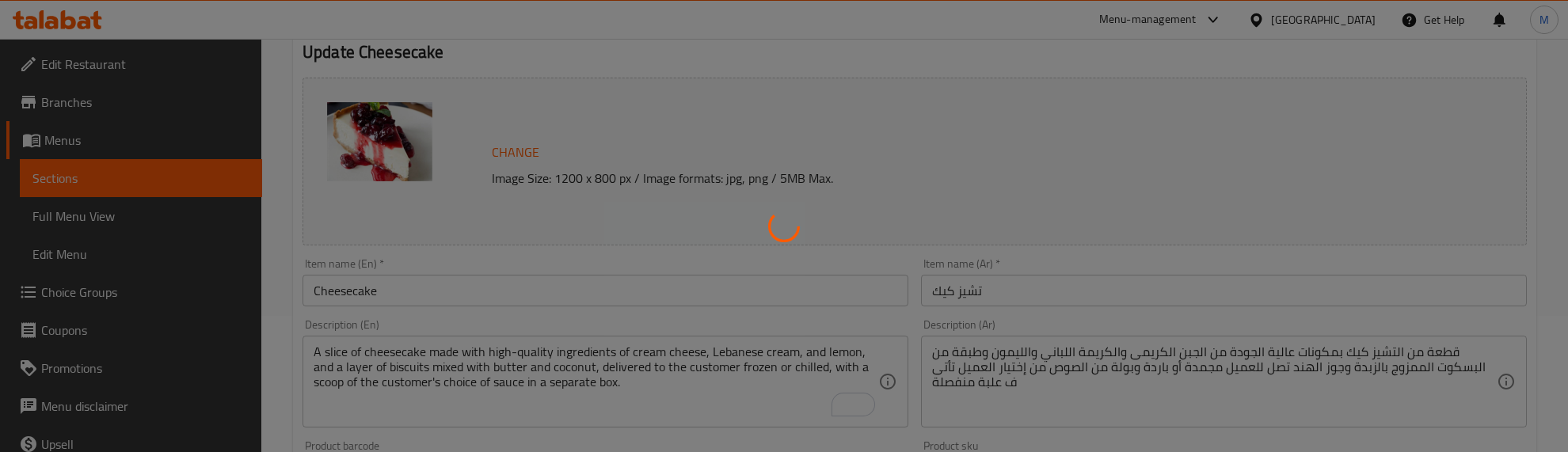
scroll to position [0, 0]
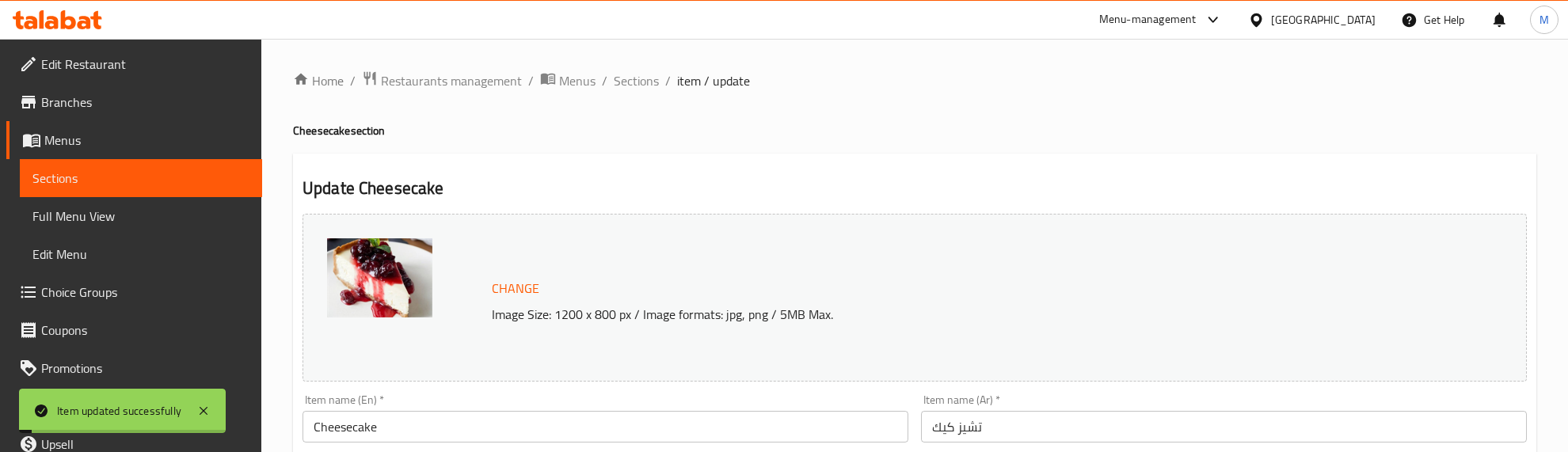
click at [638, 76] on span "Sections" at bounding box center [636, 81] width 45 height 19
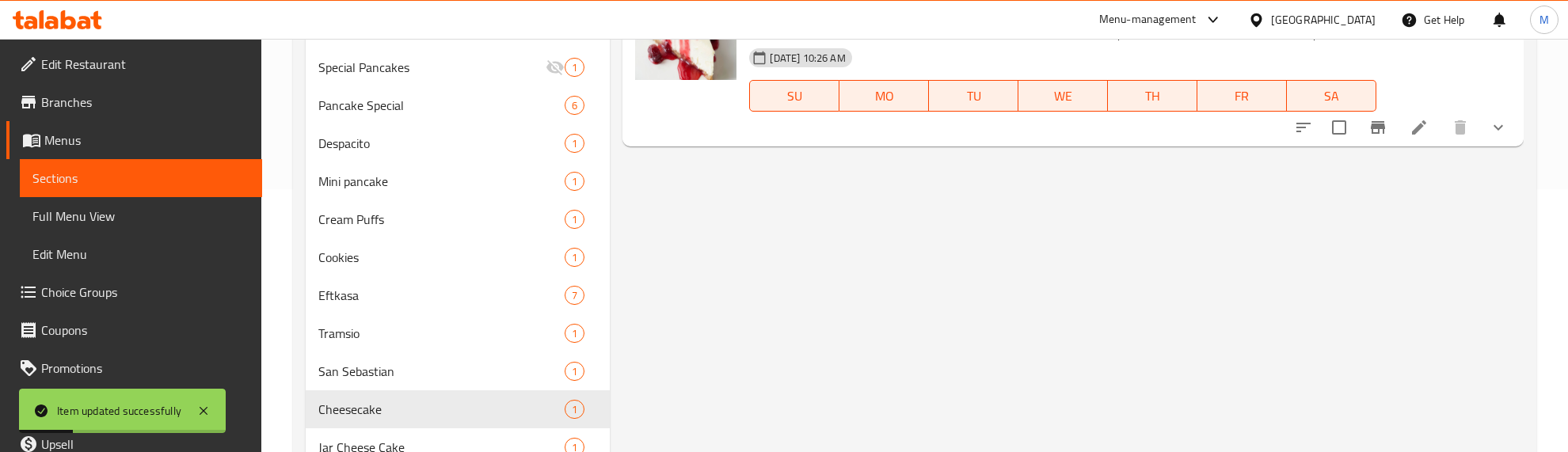
scroll to position [45, 0]
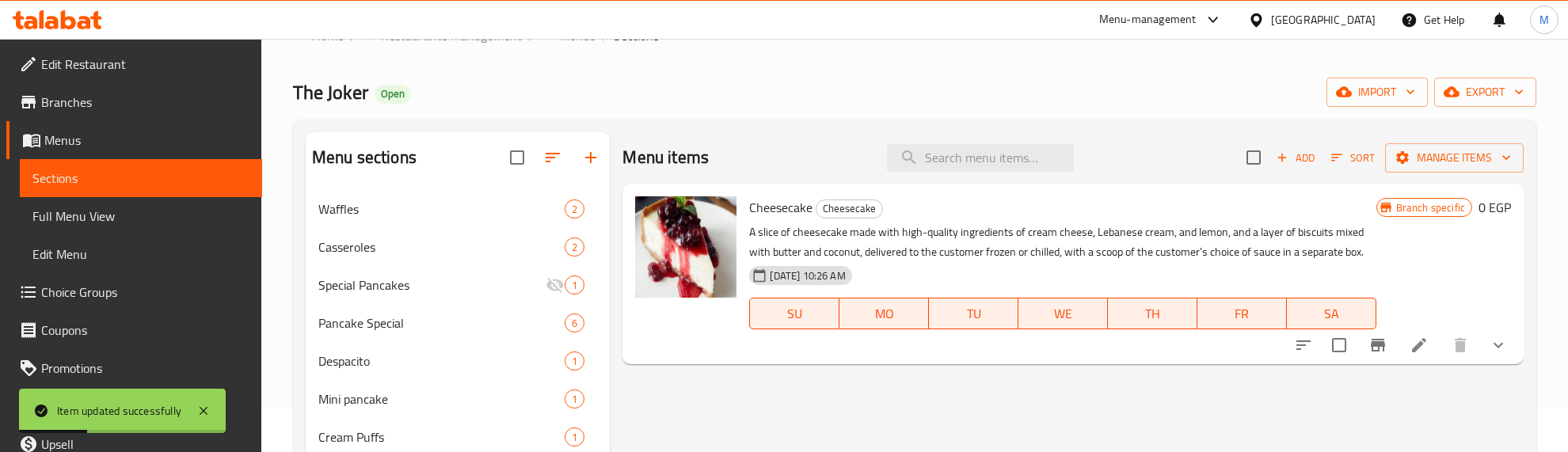
click at [1497, 332] on button "show more" at bounding box center [1498, 345] width 38 height 38
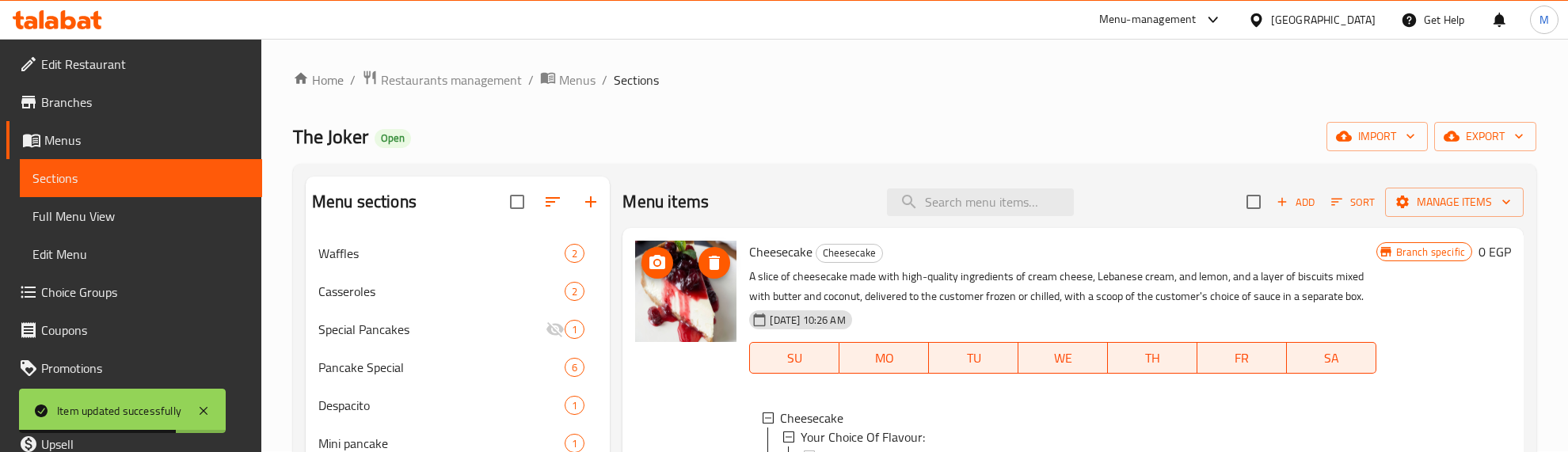
scroll to position [0, 0]
click at [785, 254] on span "Cheesecake" at bounding box center [780, 253] width 63 height 23
copy h6 "Cheesecake"
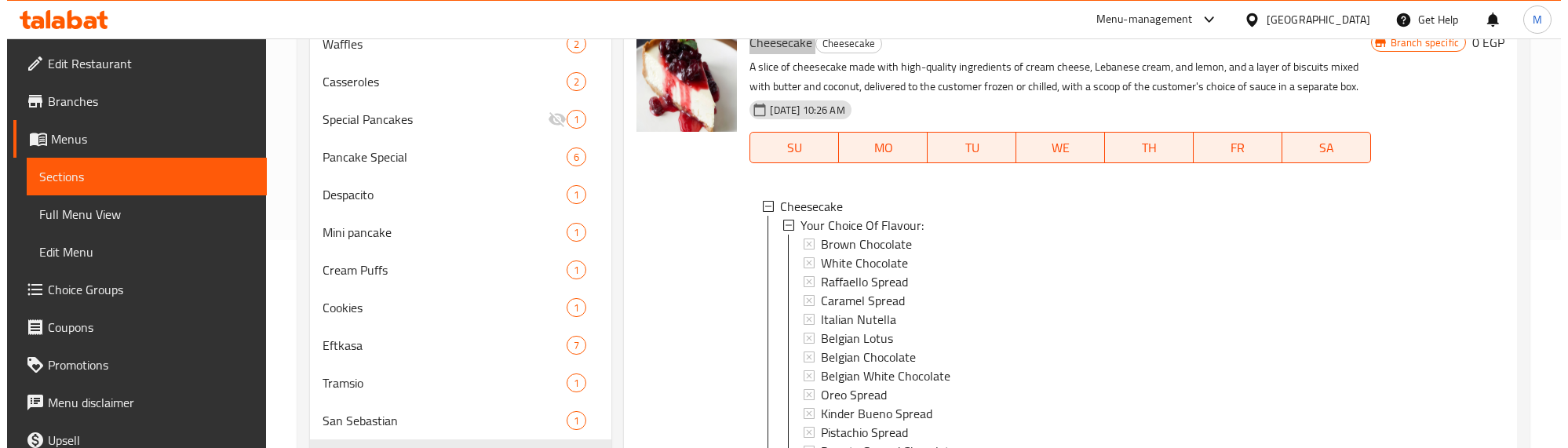
scroll to position [197, 0]
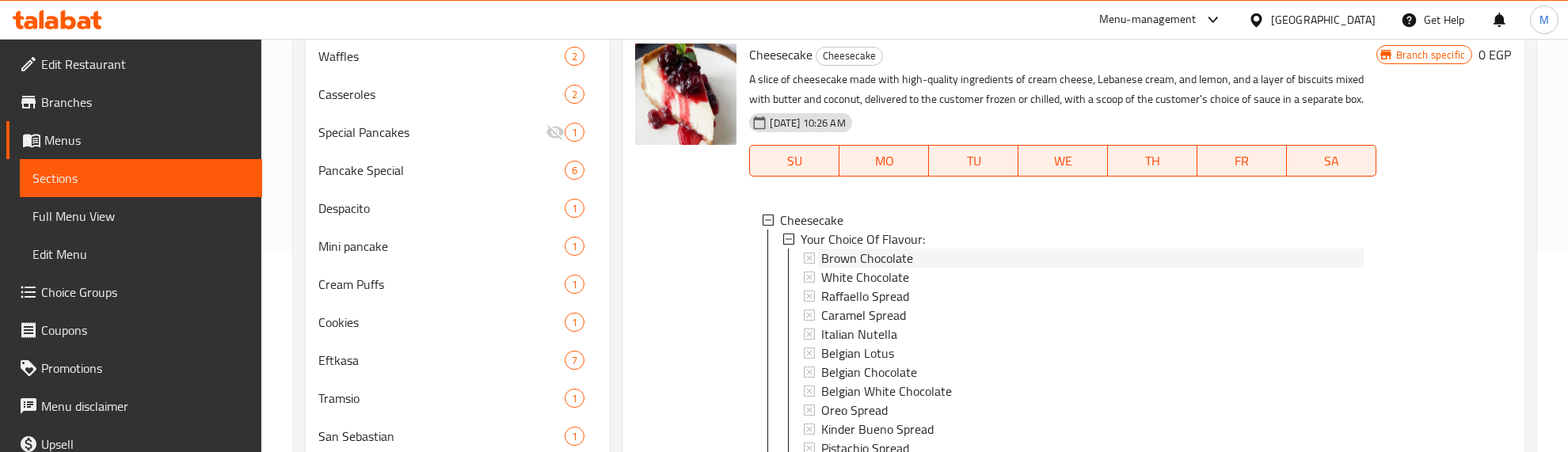
click at [868, 268] on span "Brown Chocolate" at bounding box center [867, 259] width 92 height 19
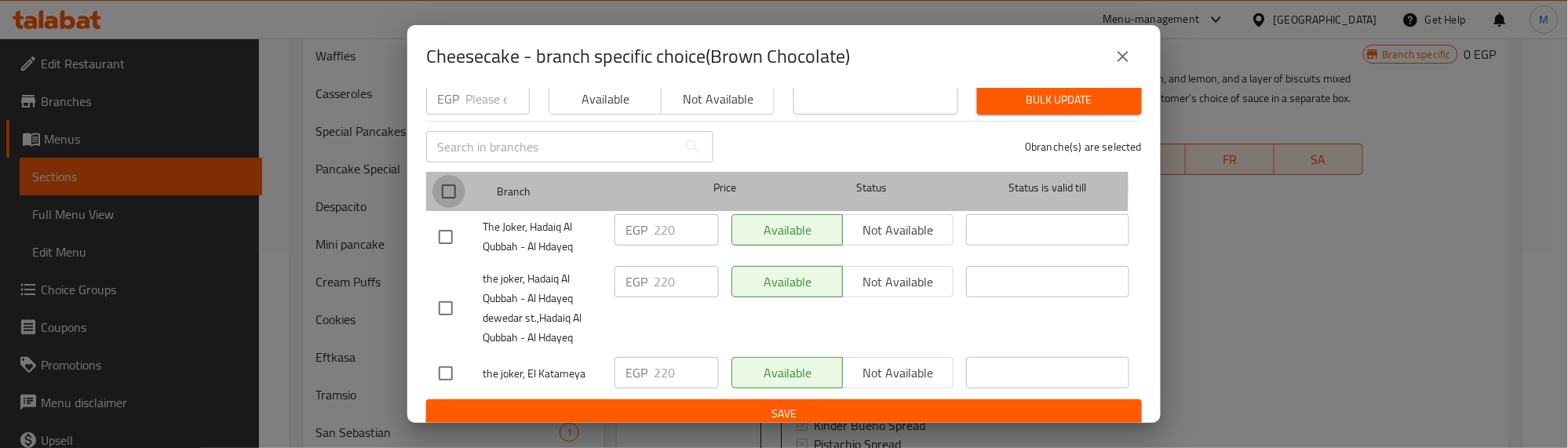
click at [448, 175] on input "checkbox" at bounding box center [449, 192] width 33 height 33
checkbox input "true"
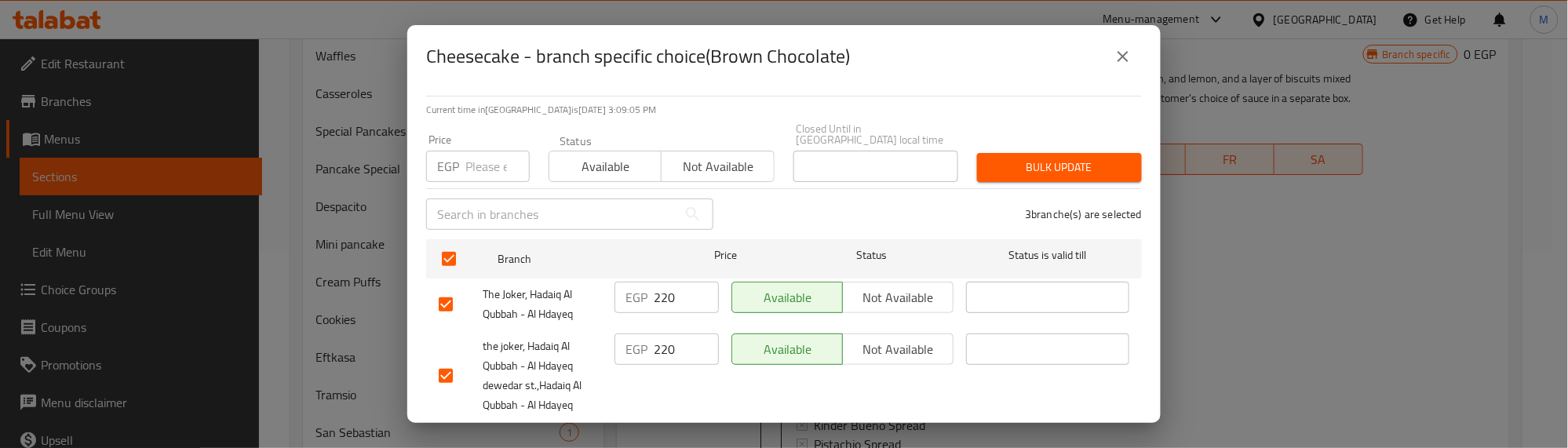
scroll to position [85, 0]
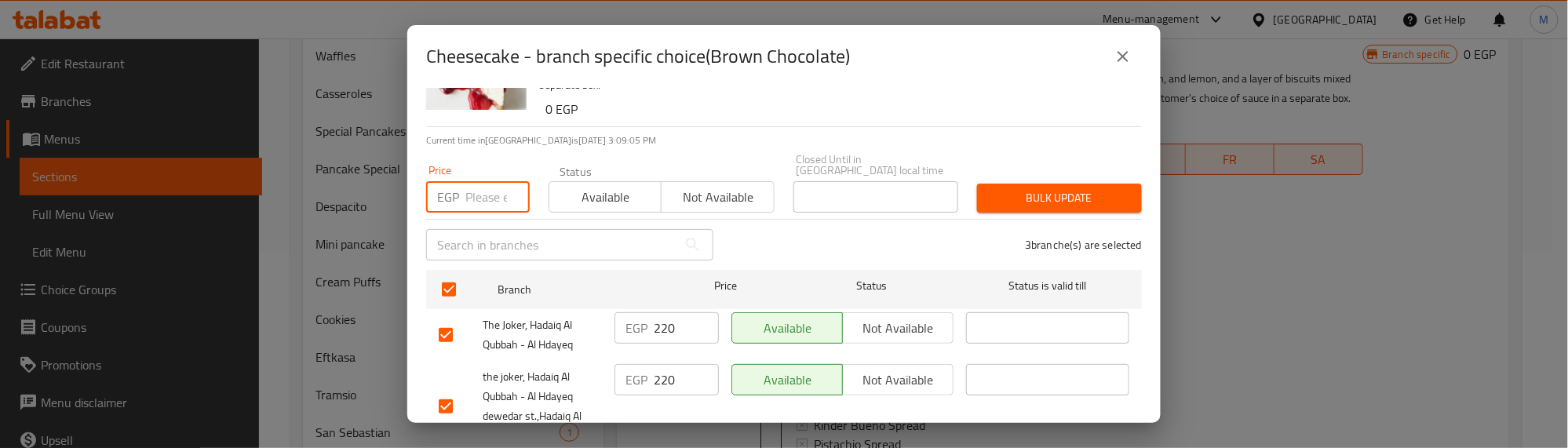
click at [486, 182] on input "number" at bounding box center [497, 197] width 64 height 32
type input "150"
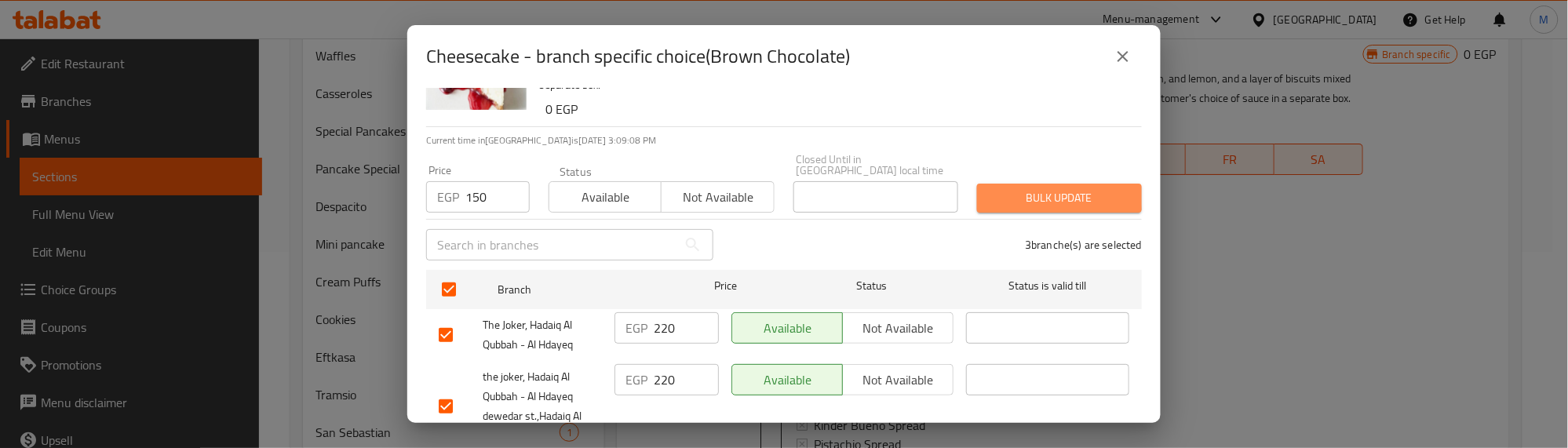
click at [1047, 189] on span "Bulk update" at bounding box center [1059, 198] width 140 height 19
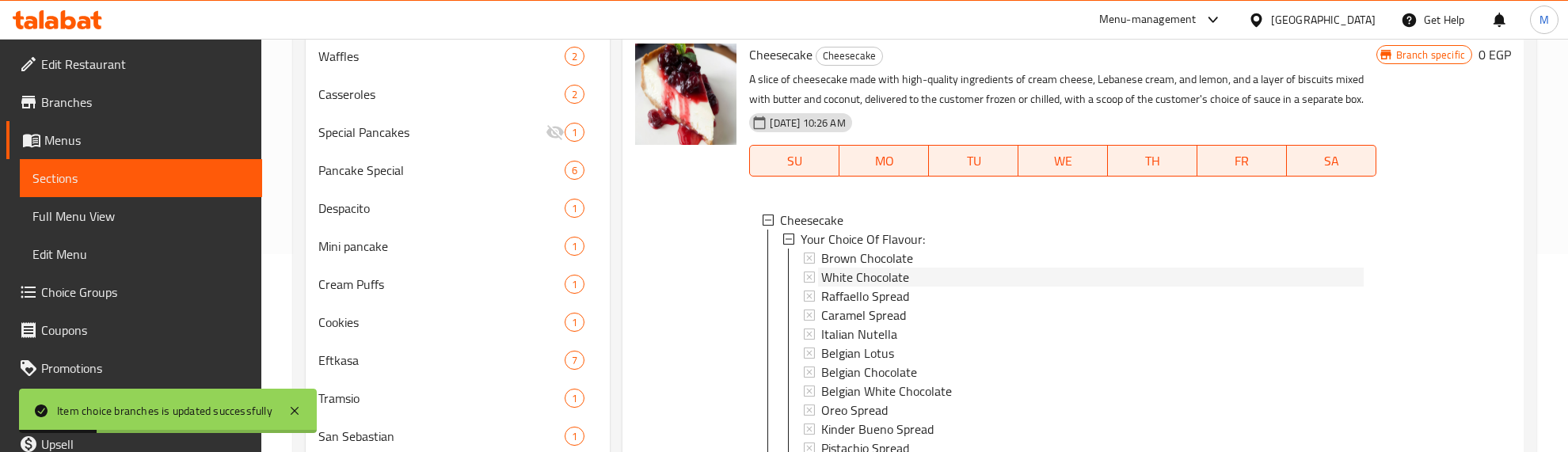
click at [876, 287] on span "White Chocolate" at bounding box center [865, 278] width 87 height 19
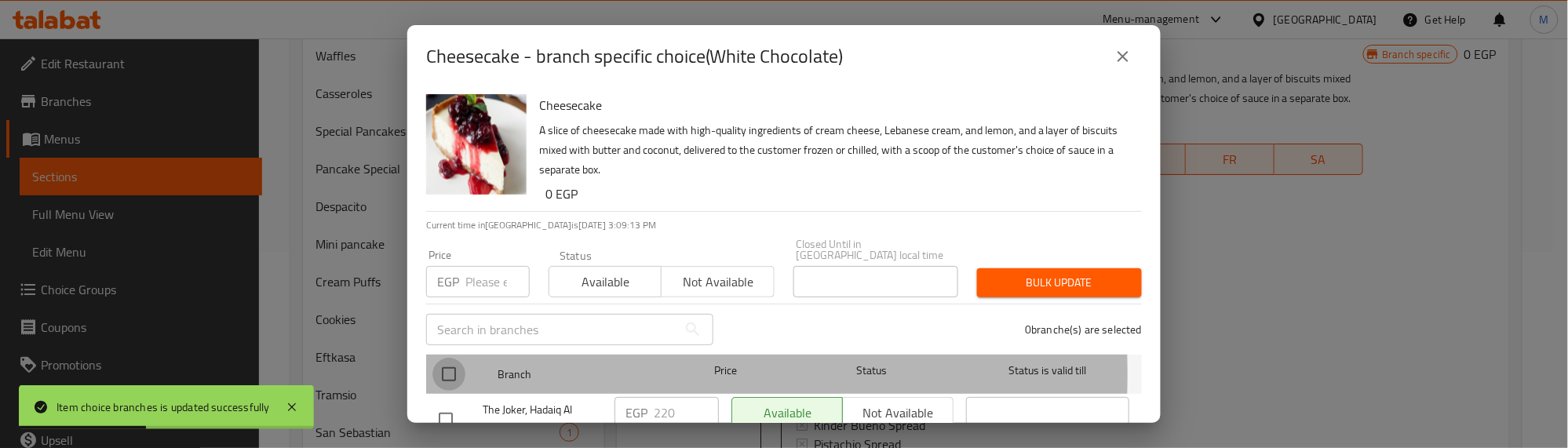
drag, startPoint x: 448, startPoint y: 363, endPoint x: 474, endPoint y: 275, distance: 91.8
click at [451, 352] on div at bounding box center [461, 374] width 59 height 45
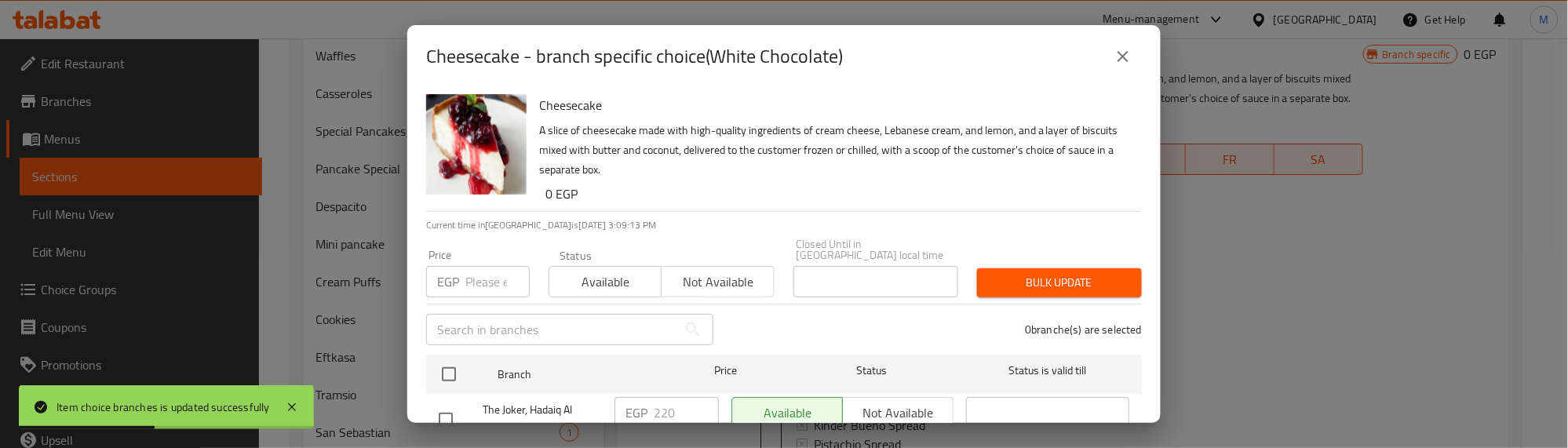
click at [474, 266] on input "number" at bounding box center [497, 281] width 64 height 32
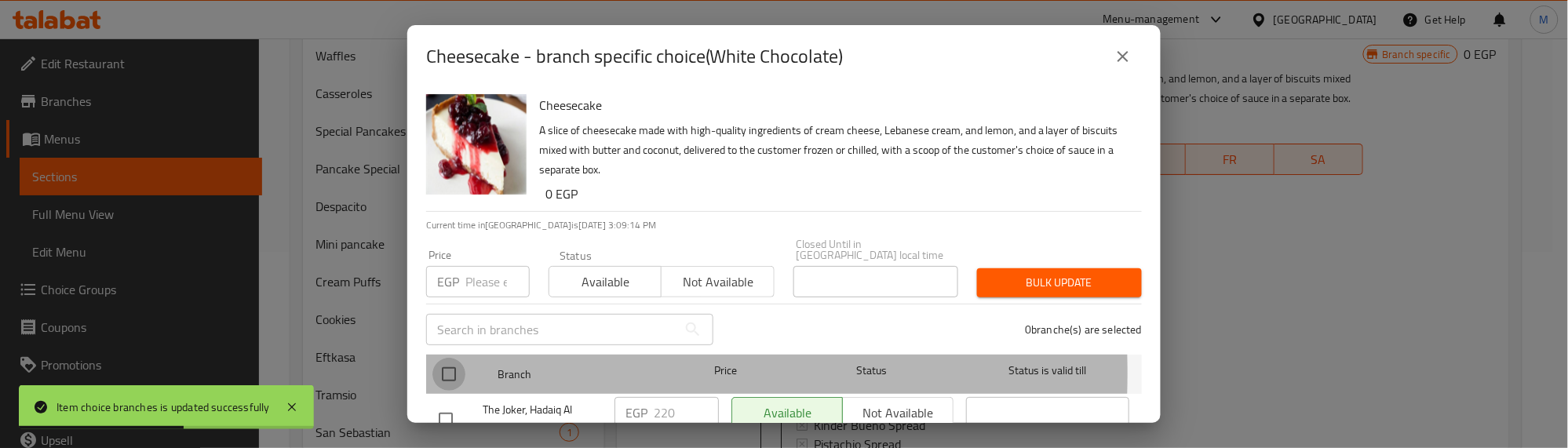
drag, startPoint x: 457, startPoint y: 362, endPoint x: 488, endPoint y: 280, distance: 87.7
click at [463, 358] on input "checkbox" at bounding box center [449, 375] width 33 height 33
checkbox input "true"
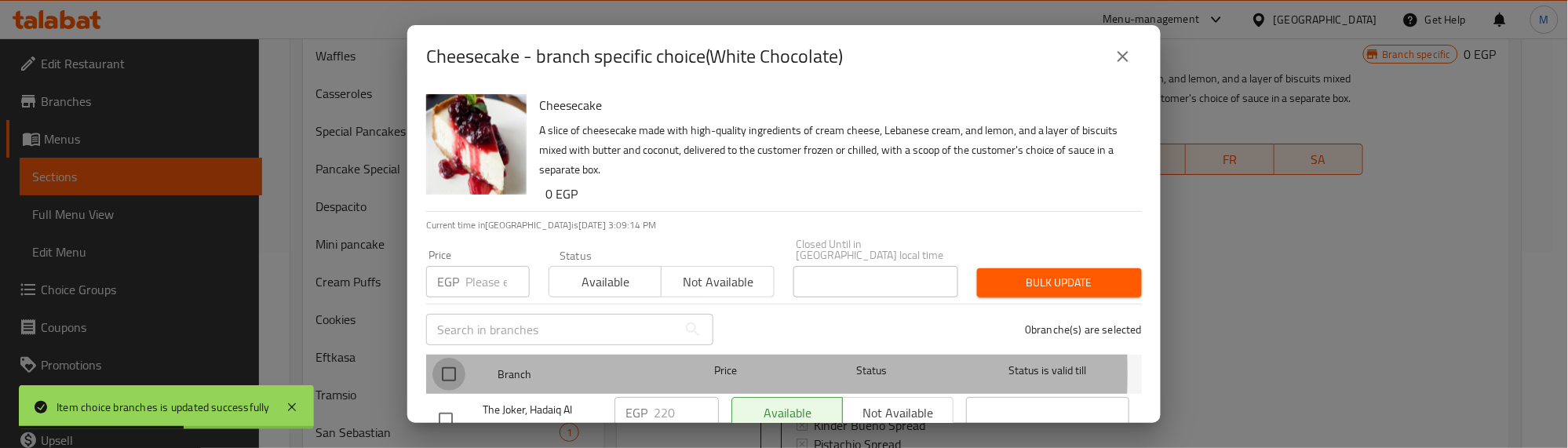
checkbox input "true"
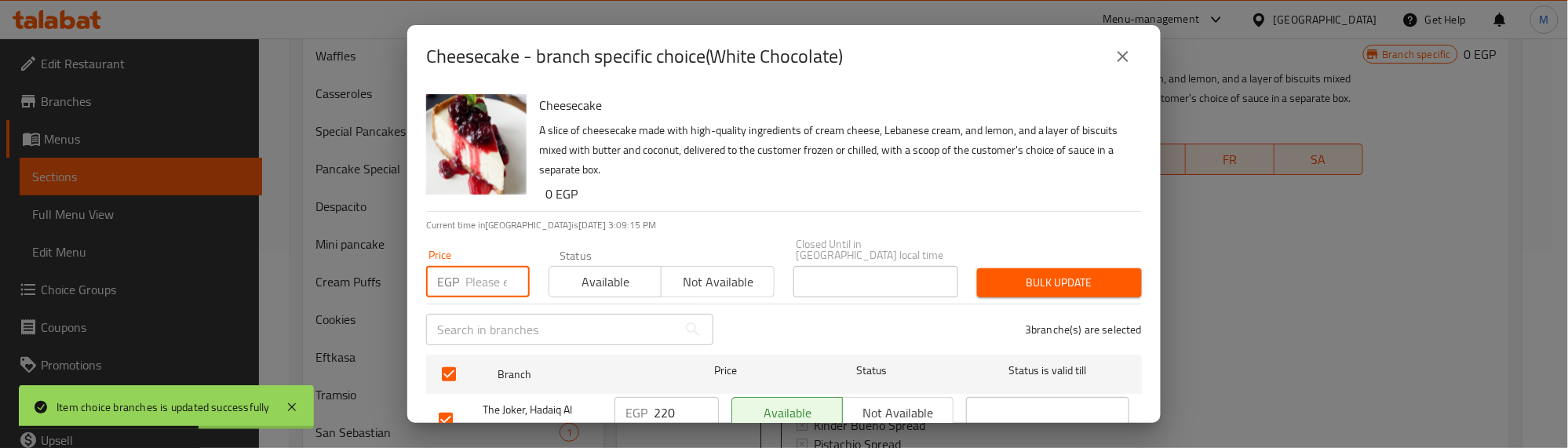
click at [490, 267] on input "number" at bounding box center [497, 281] width 64 height 32
type input "170"
drag, startPoint x: 584, startPoint y: 264, endPoint x: 596, endPoint y: 264, distance: 12.0
click at [585, 271] on span "Available" at bounding box center [605, 282] width 100 height 23
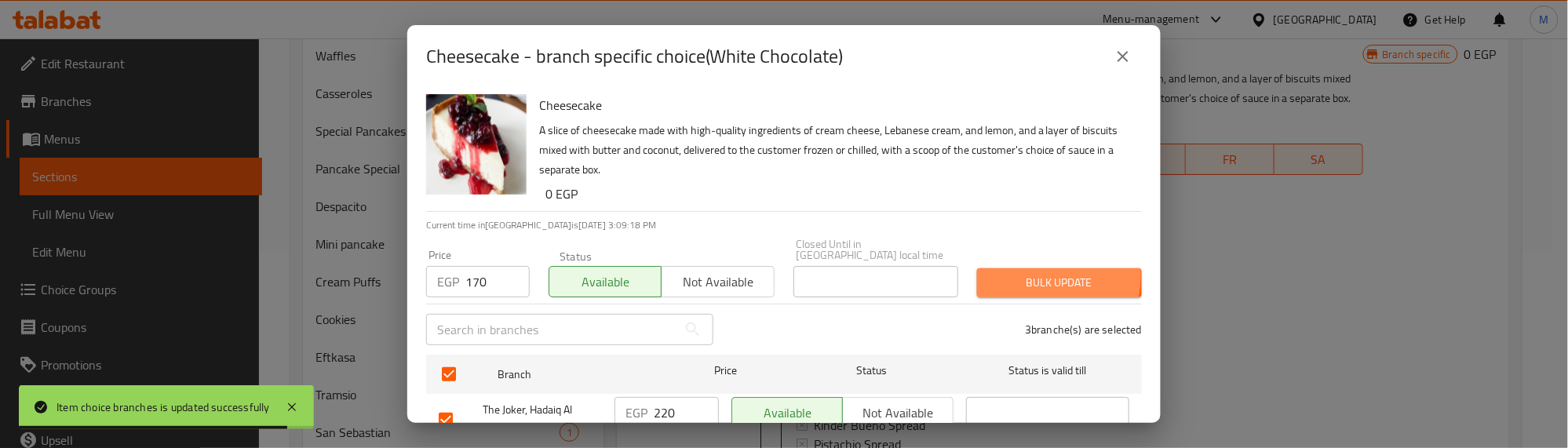
click at [1017, 274] on span "Bulk update" at bounding box center [1059, 283] width 140 height 19
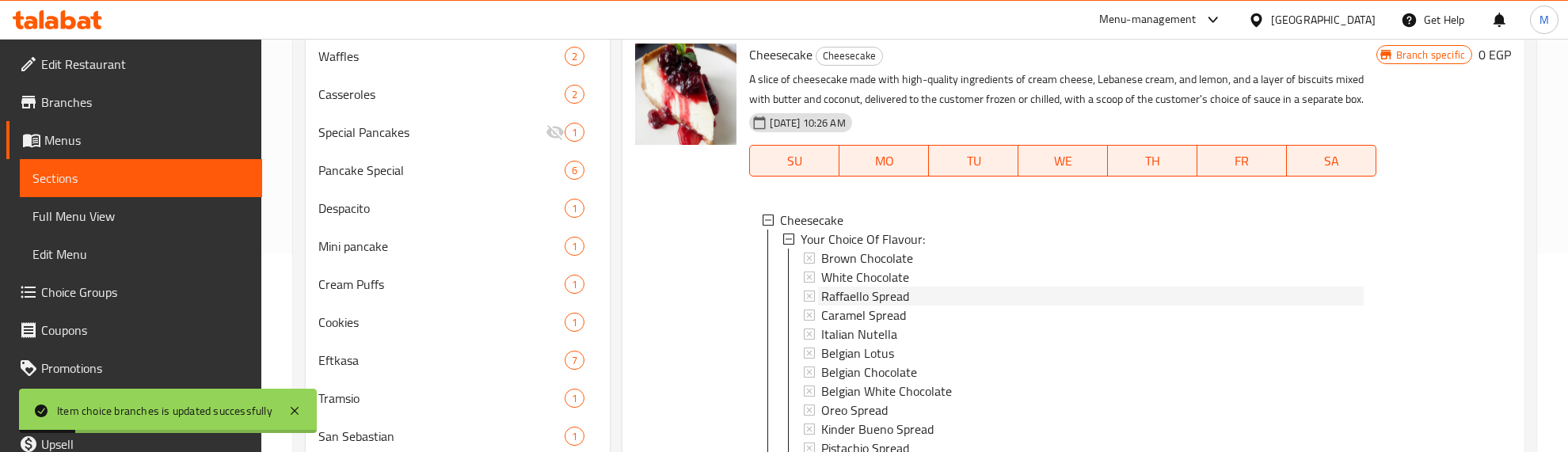
click at [846, 306] on span "Raffaello Spread" at bounding box center [865, 296] width 87 height 19
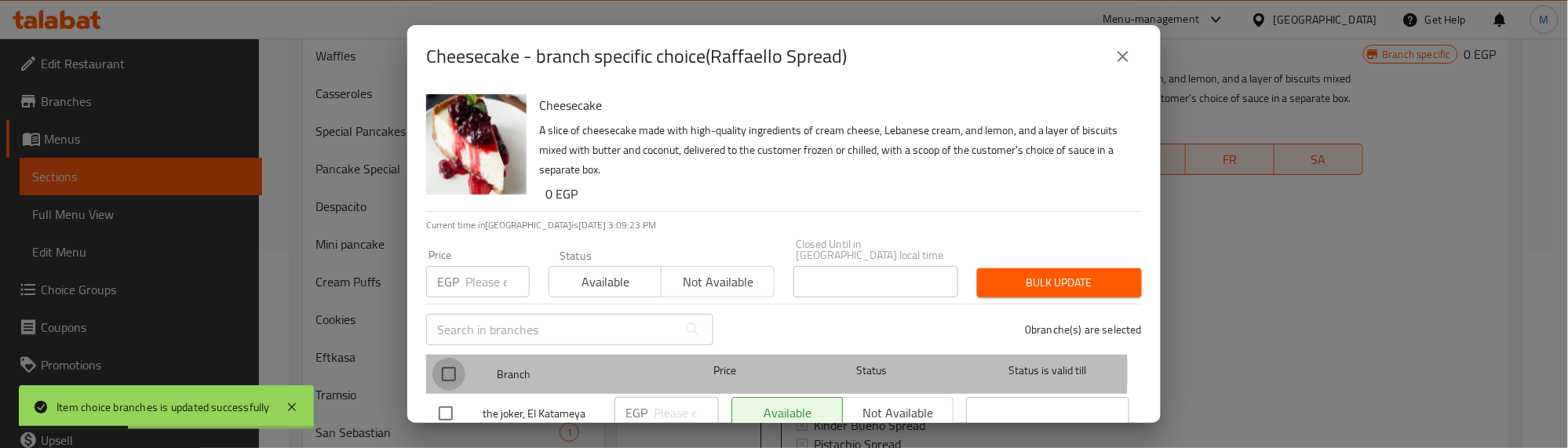
drag, startPoint x: 453, startPoint y: 361, endPoint x: 478, endPoint y: 275, distance: 89.6
click at [452, 358] on input "checkbox" at bounding box center [449, 375] width 33 height 33
checkbox input "true"
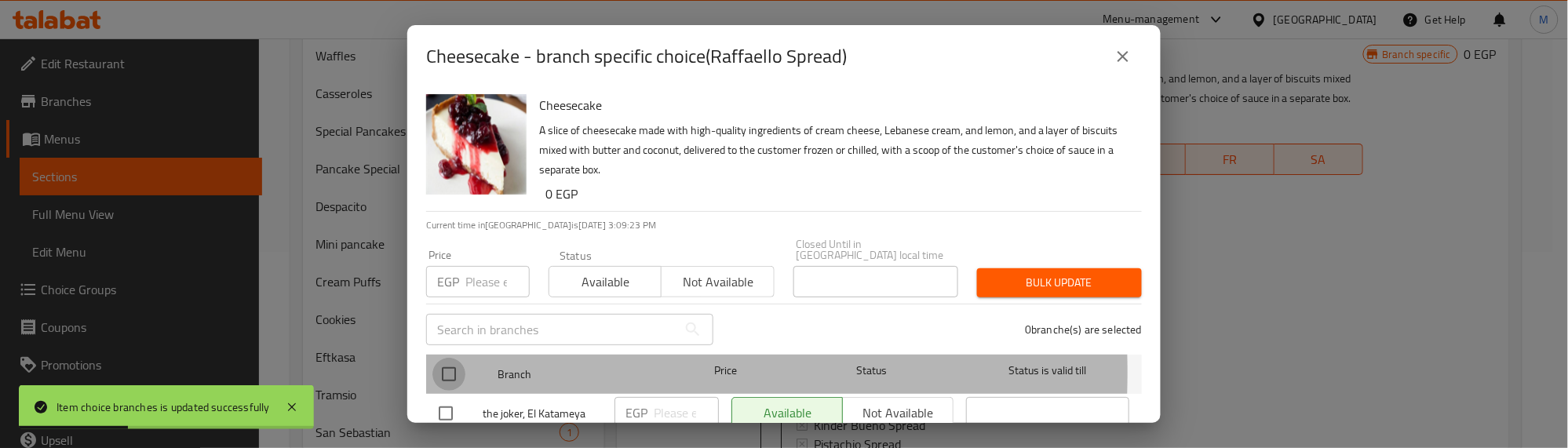
checkbox input "true"
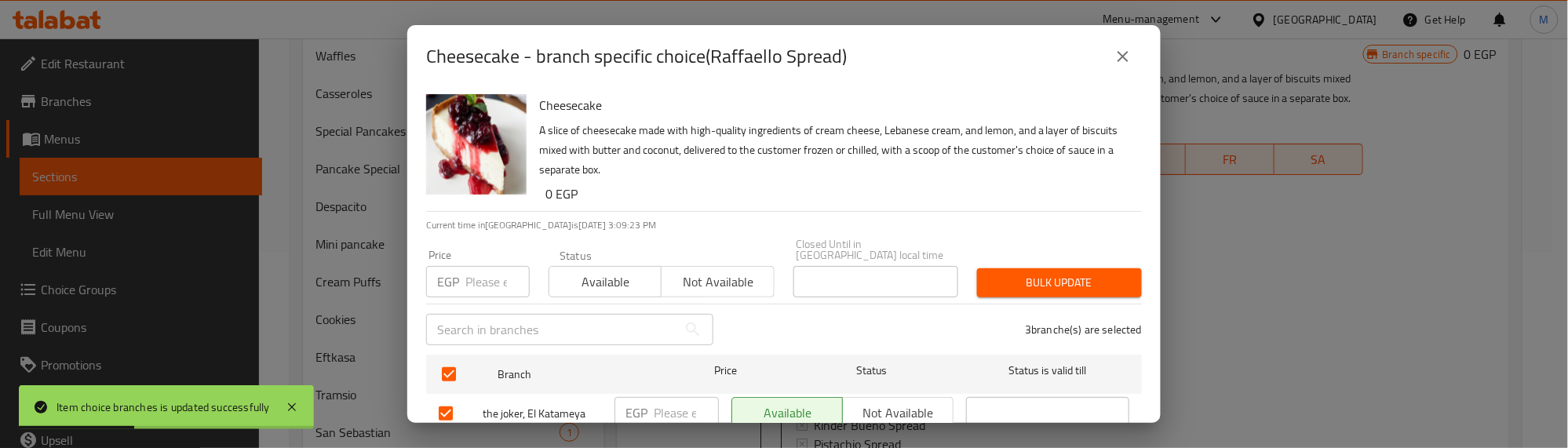
click at [478, 270] on input "number" at bounding box center [497, 281] width 64 height 32
type input "200"
click at [1010, 274] on span "Bulk update" at bounding box center [1059, 283] width 140 height 19
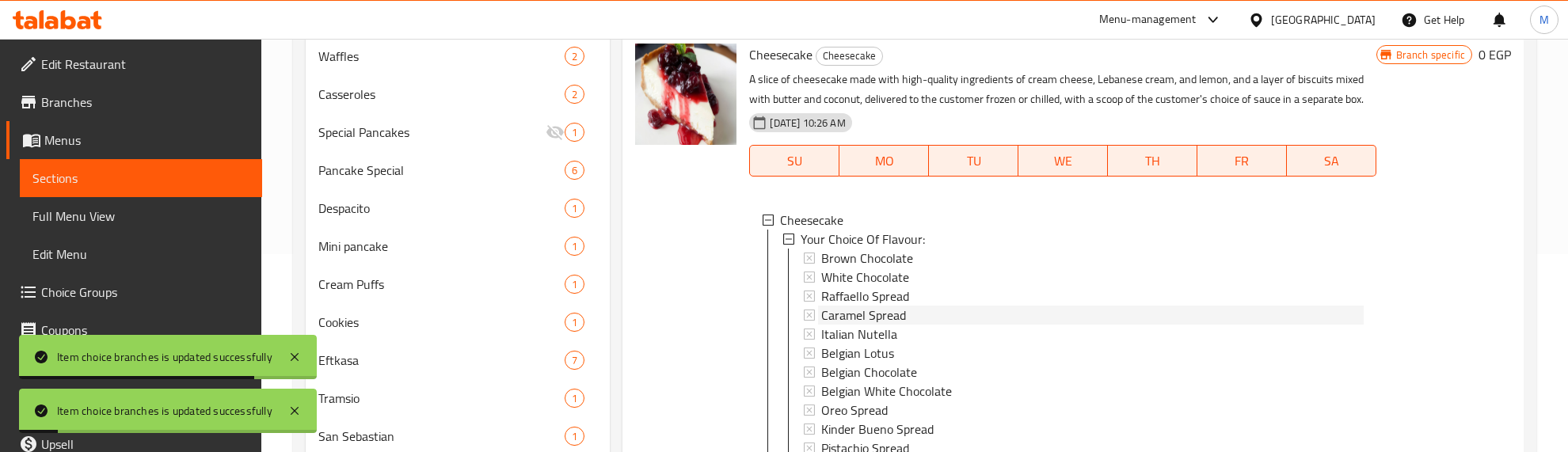
click at [864, 325] on span "Caramel Spread" at bounding box center [863, 316] width 85 height 19
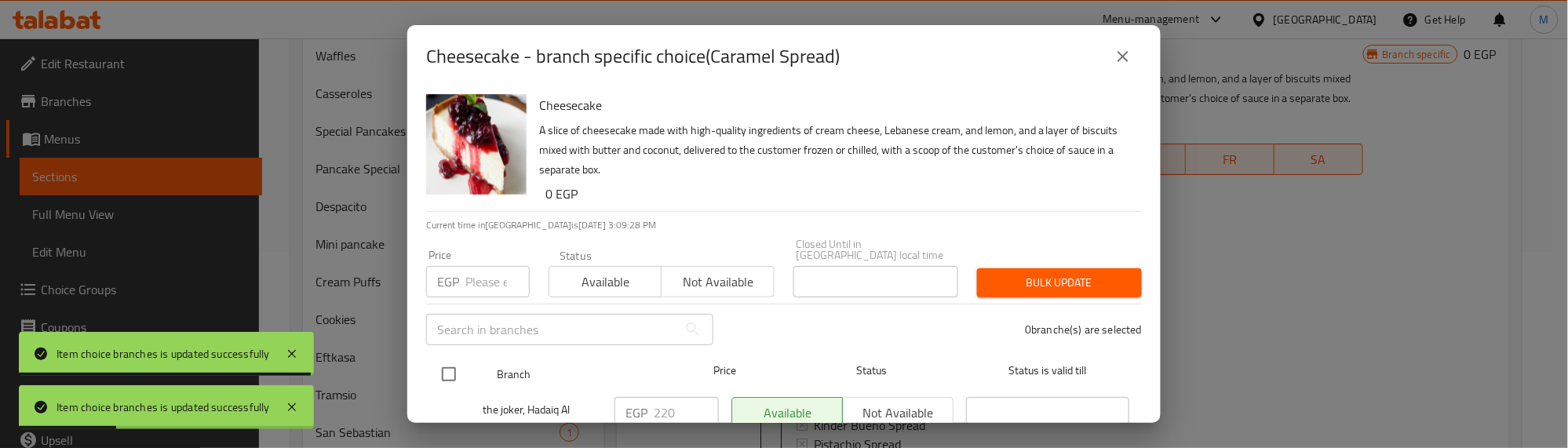
drag, startPoint x: 446, startPoint y: 361, endPoint x: 473, endPoint y: 301, distance: 65.8
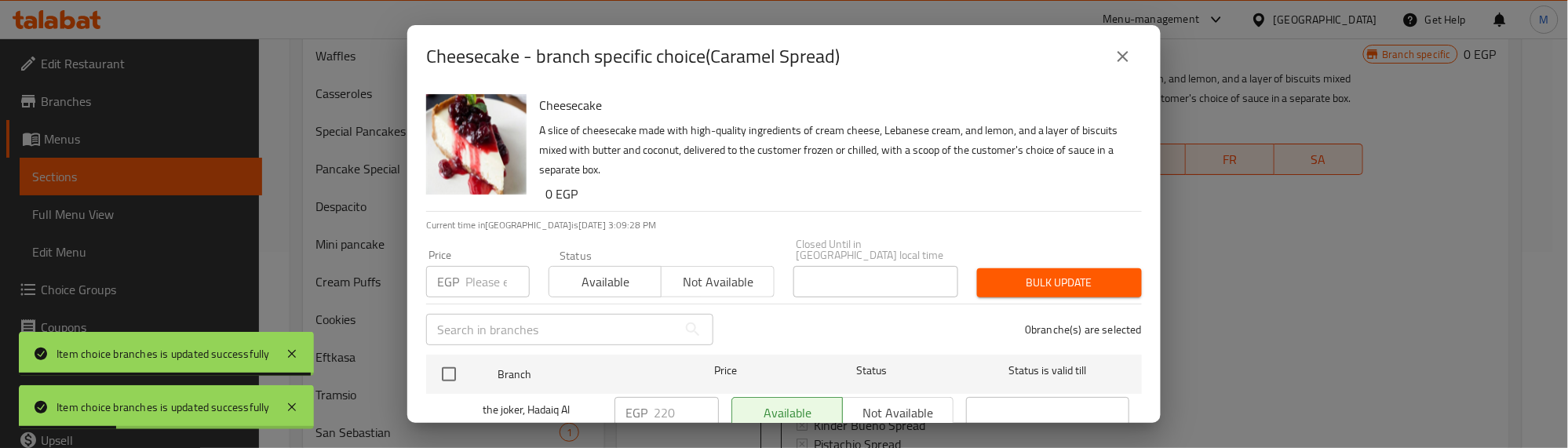
click at [446, 358] on input "checkbox" at bounding box center [449, 375] width 33 height 33
checkbox input "true"
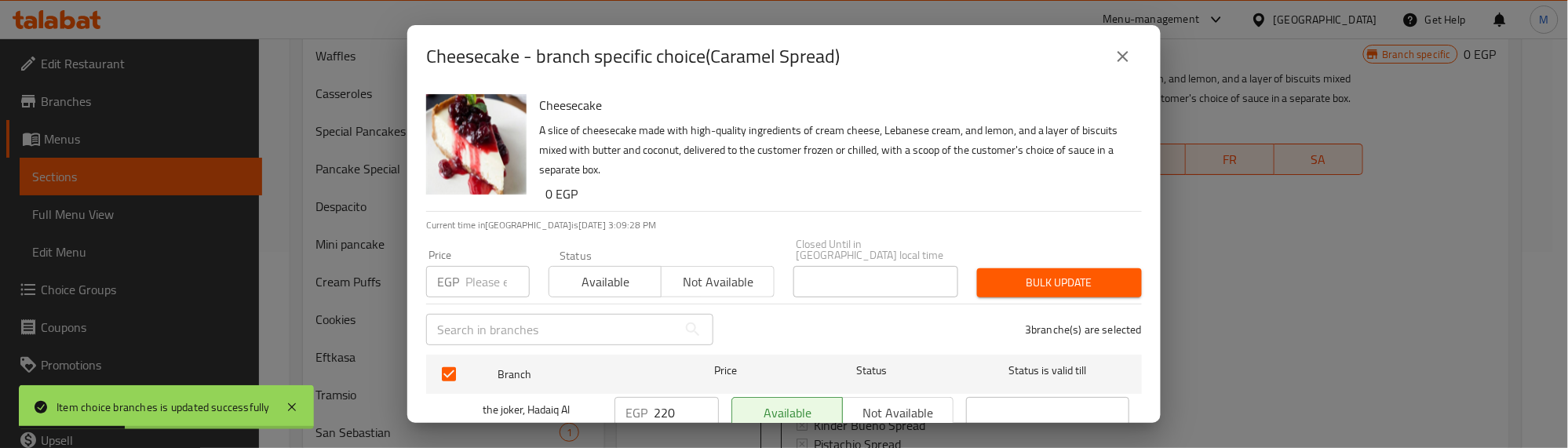
checkbox input "true"
click at [488, 266] on input "number" at bounding box center [497, 281] width 64 height 32
type input "150"
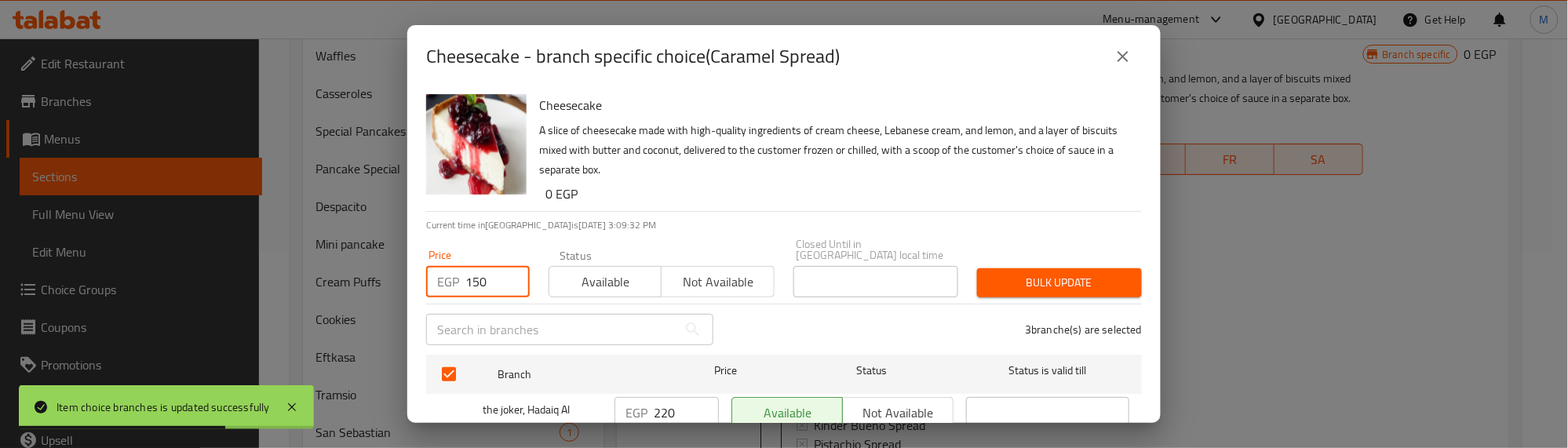
click at [1002, 269] on button "Bulk update" at bounding box center [1059, 283] width 165 height 29
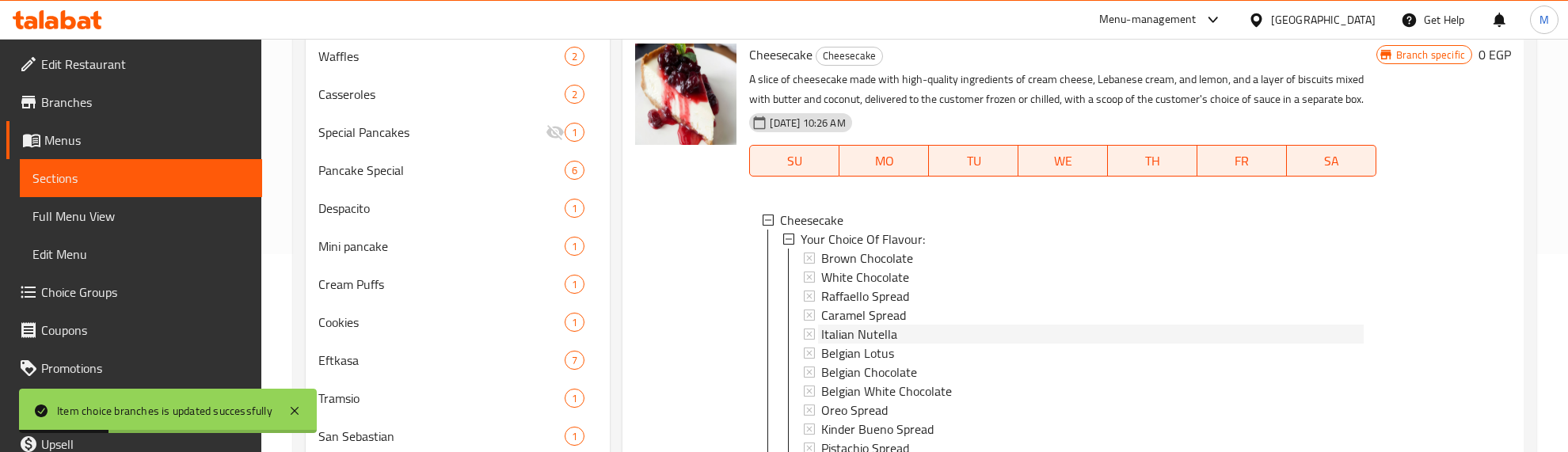
click at [864, 344] on span "Italian Nutella" at bounding box center [859, 334] width 76 height 19
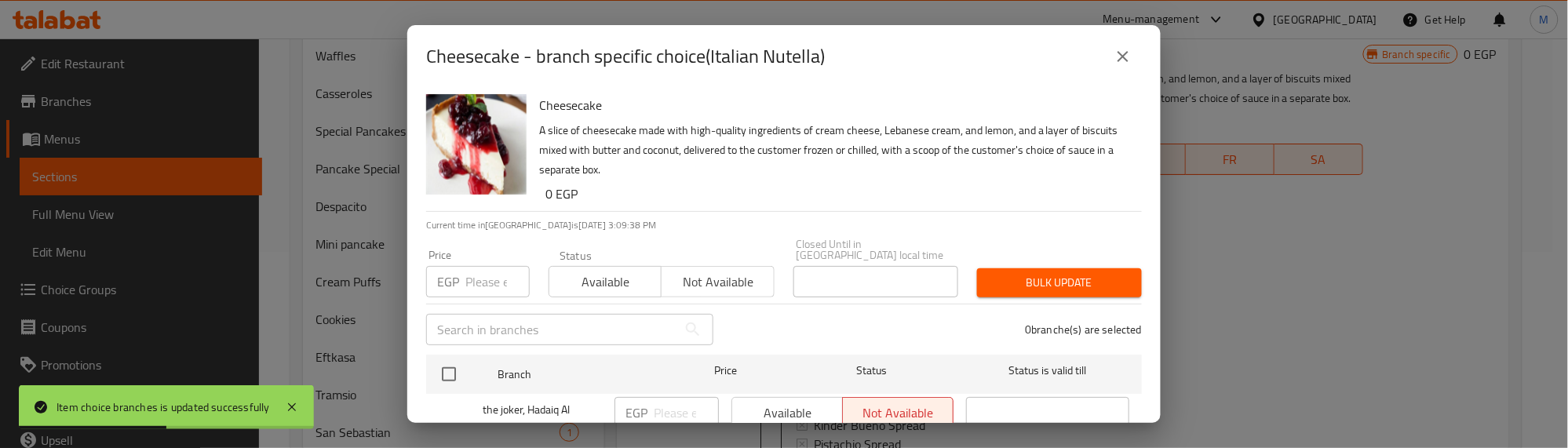
drag, startPoint x: 449, startPoint y: 363, endPoint x: 465, endPoint y: 308, distance: 57.3
click at [448, 358] on input "checkbox" at bounding box center [449, 375] width 33 height 33
checkbox input "true"
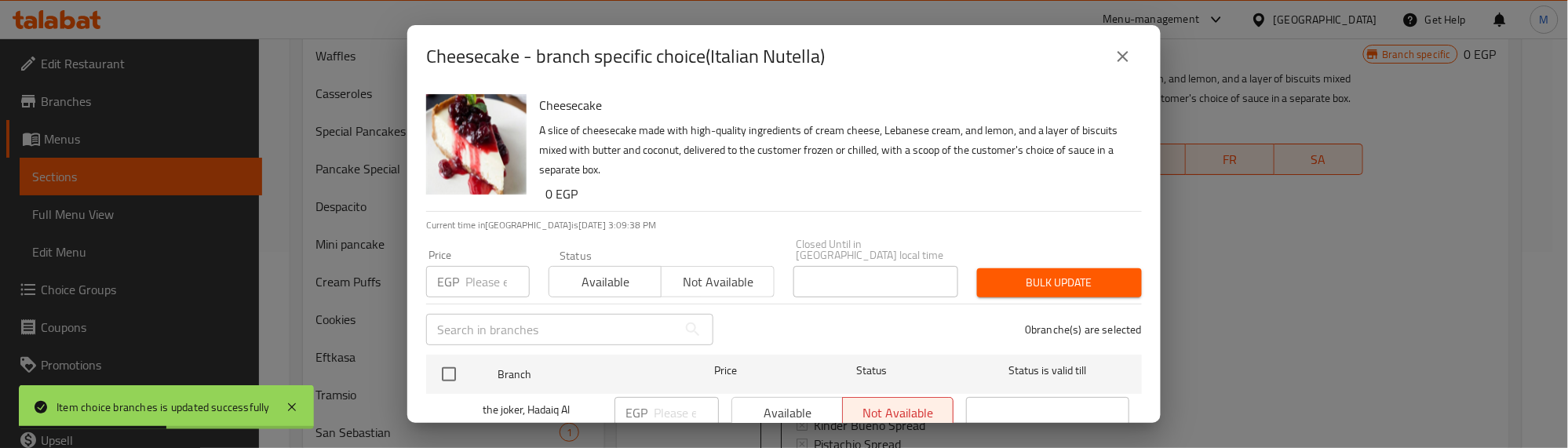
checkbox input "true"
click at [480, 276] on input "number" at bounding box center [497, 281] width 64 height 32
type input "200"
click at [594, 273] on span "Available" at bounding box center [605, 282] width 100 height 23
click at [1000, 278] on span "Bulk update" at bounding box center [1059, 283] width 140 height 19
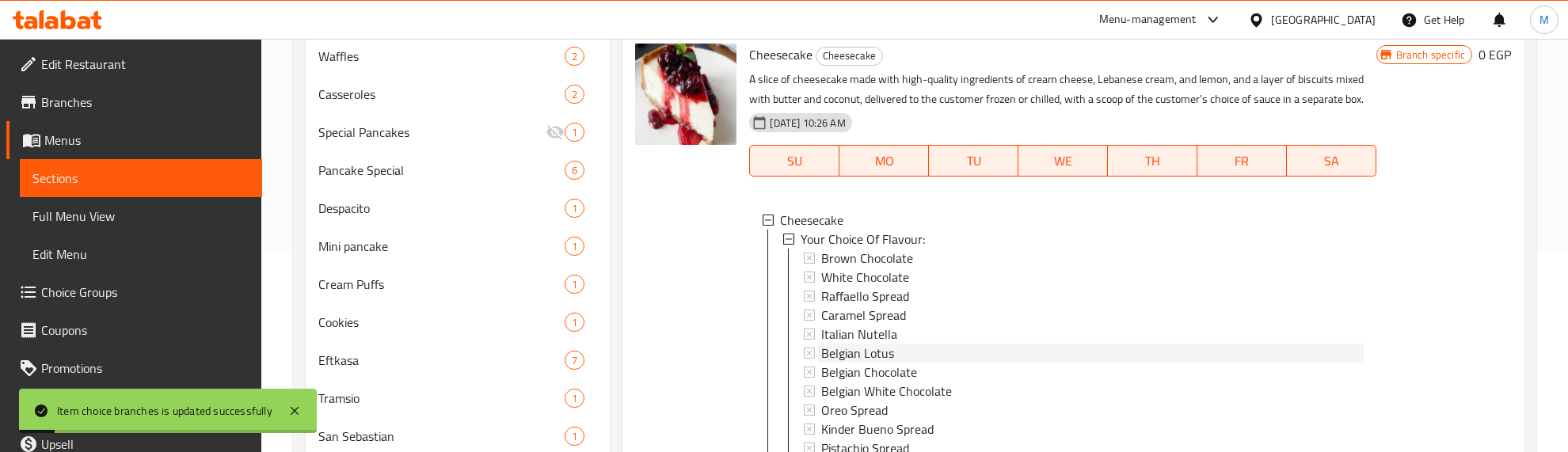
click at [864, 363] on span "Belgian Lotus" at bounding box center [857, 354] width 73 height 19
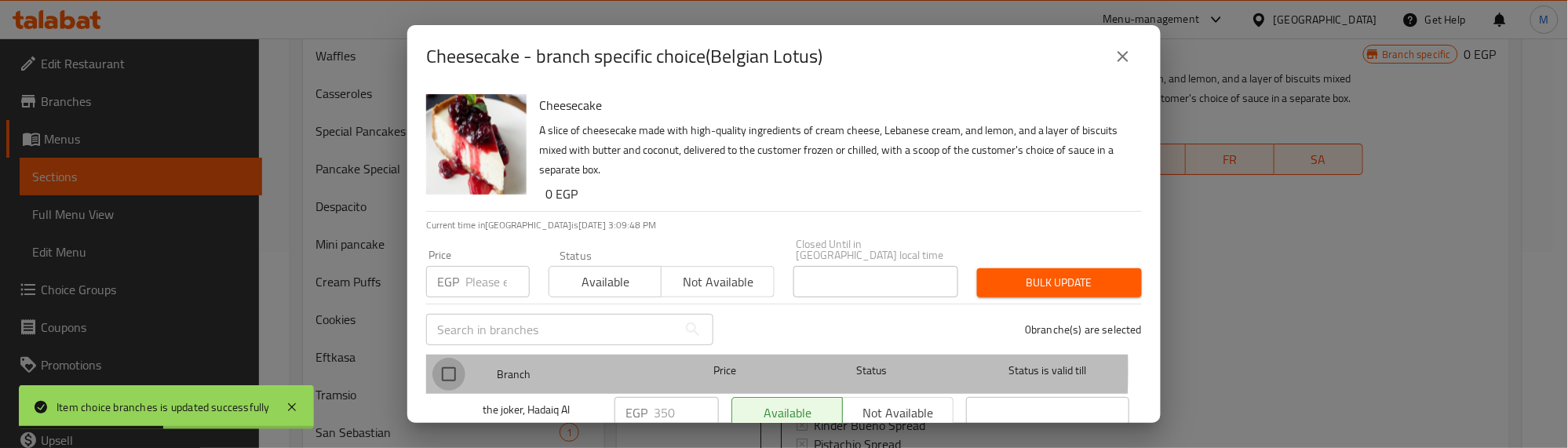
drag, startPoint x: 450, startPoint y: 359, endPoint x: 477, endPoint y: 296, distance: 68.5
click at [451, 359] on input "checkbox" at bounding box center [449, 375] width 33 height 33
checkbox input "true"
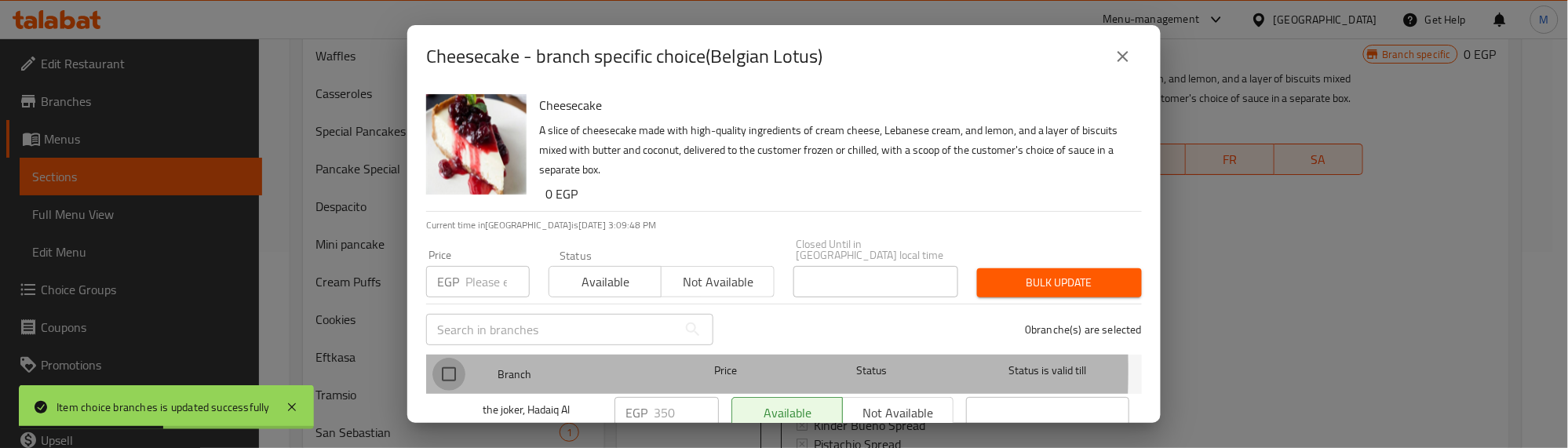
checkbox input "true"
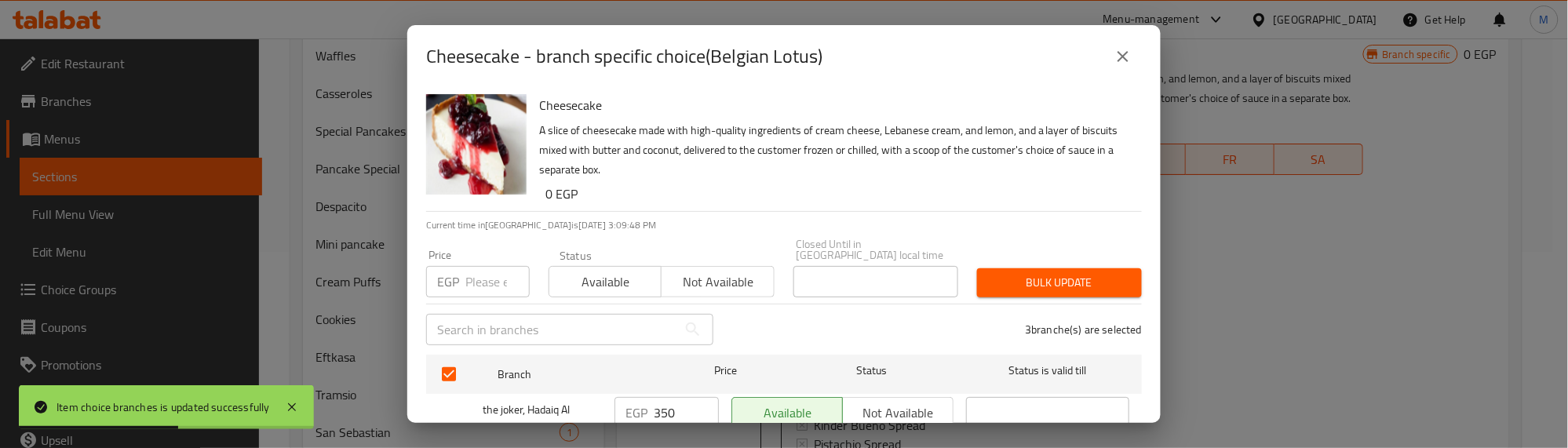
click at [479, 275] on input "number" at bounding box center [497, 281] width 64 height 32
type input "200"
click at [1022, 274] on span "Bulk update" at bounding box center [1059, 283] width 140 height 19
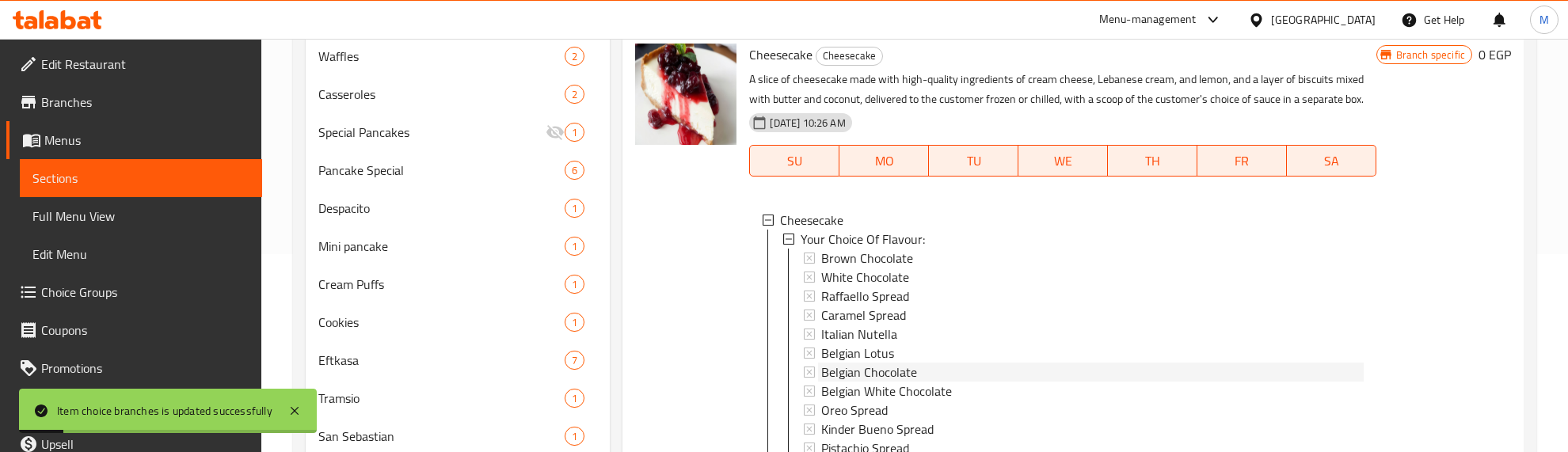
click at [857, 382] on span "Belgian Chocolate" at bounding box center [869, 372] width 96 height 19
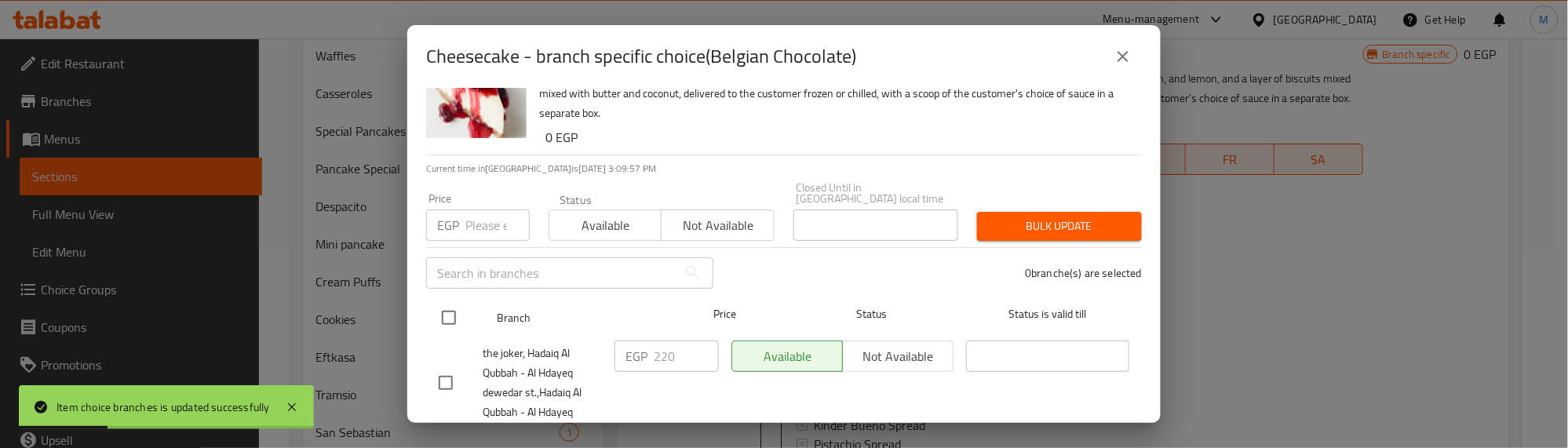
scroll to position [98, 0]
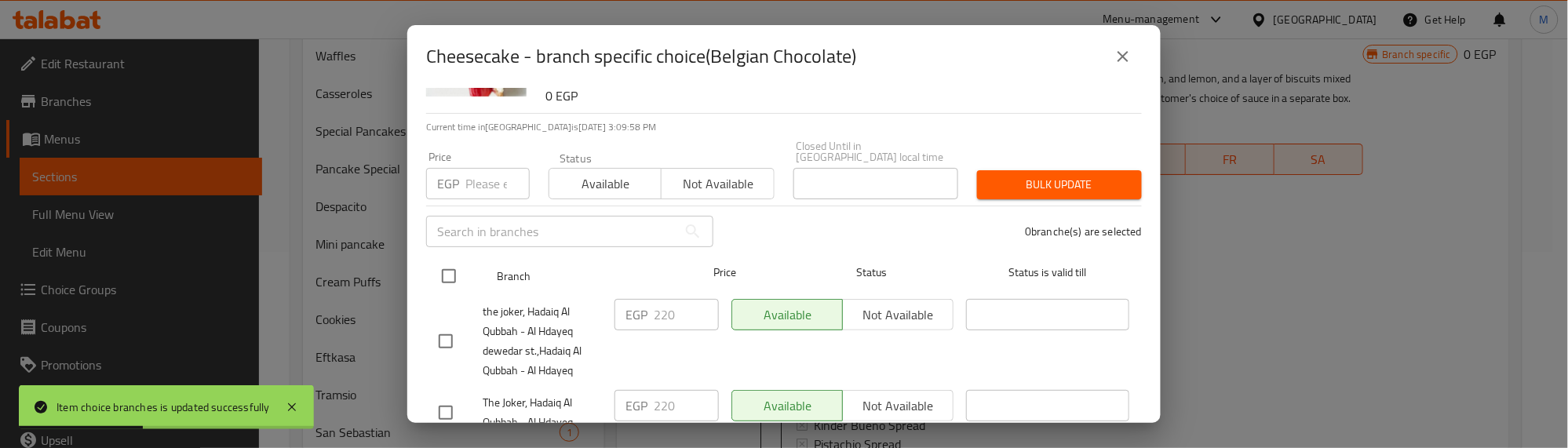
click at [451, 260] on input "checkbox" at bounding box center [449, 277] width 33 height 33
checkbox input "true"
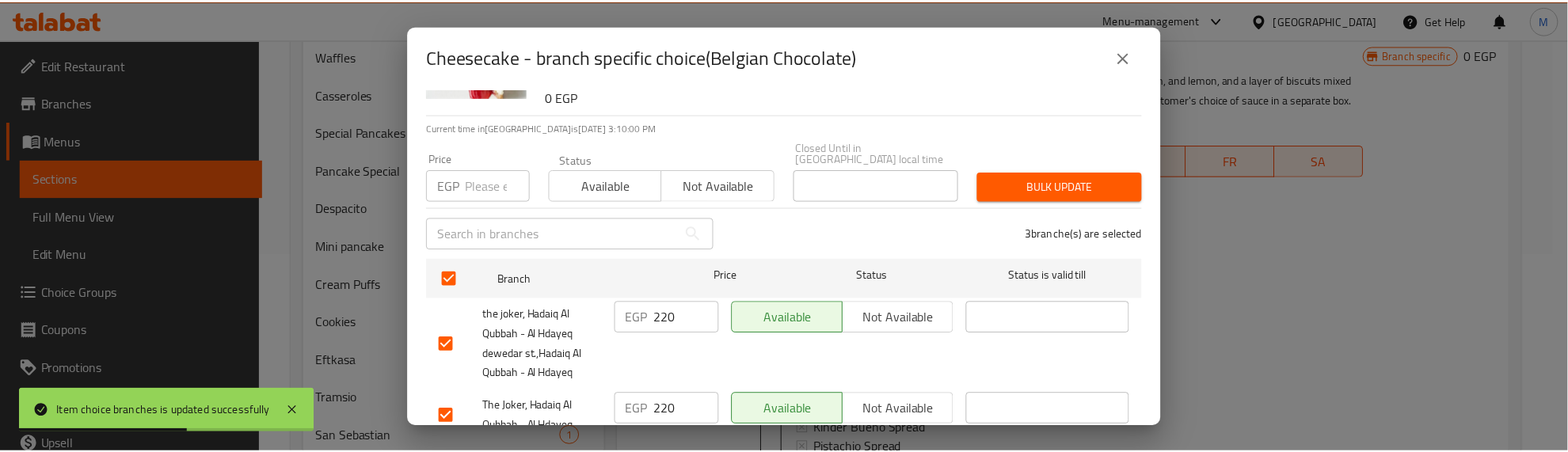
scroll to position [0, 0]
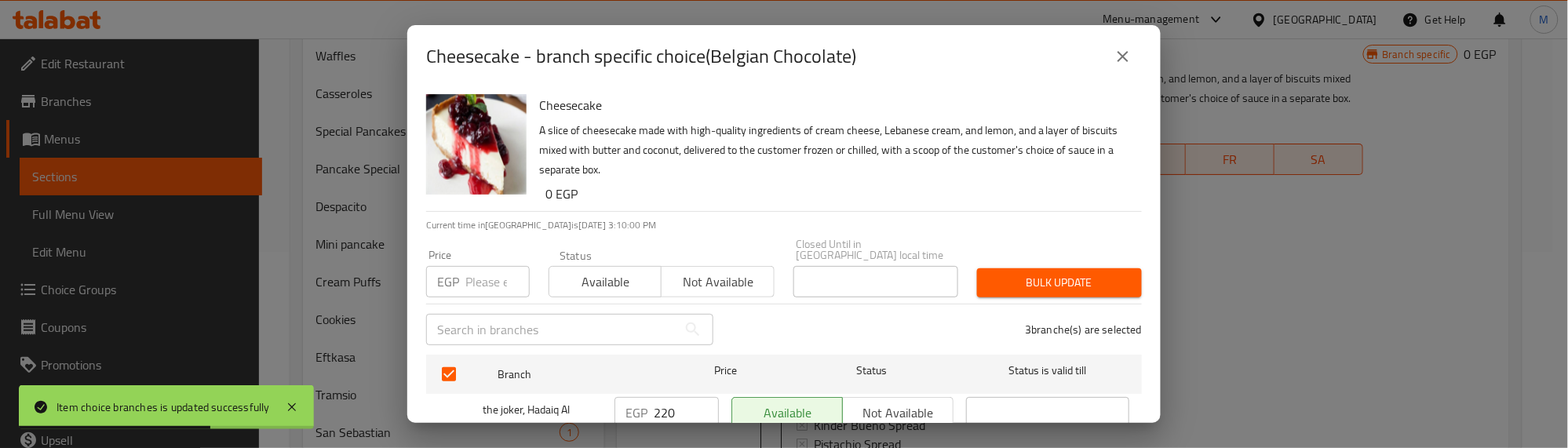
click at [735, 198] on h6 "0 EGP" at bounding box center [836, 194] width 583 height 22
click at [477, 273] on input "number" at bounding box center [497, 281] width 64 height 32
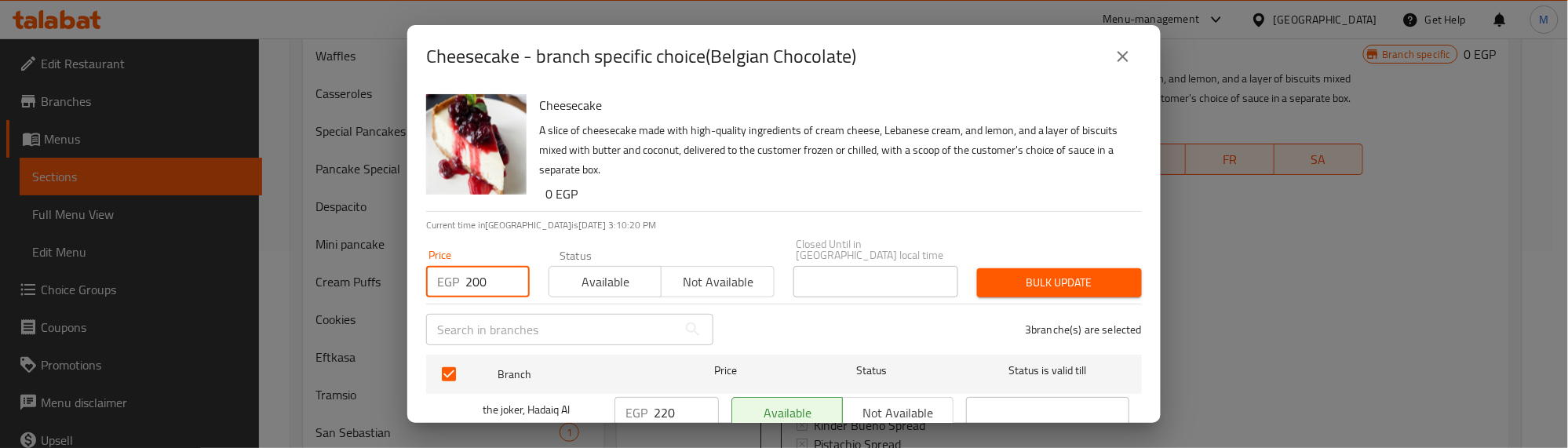
type input "200"
click at [993, 274] on span "Bulk update" at bounding box center [1059, 283] width 140 height 19
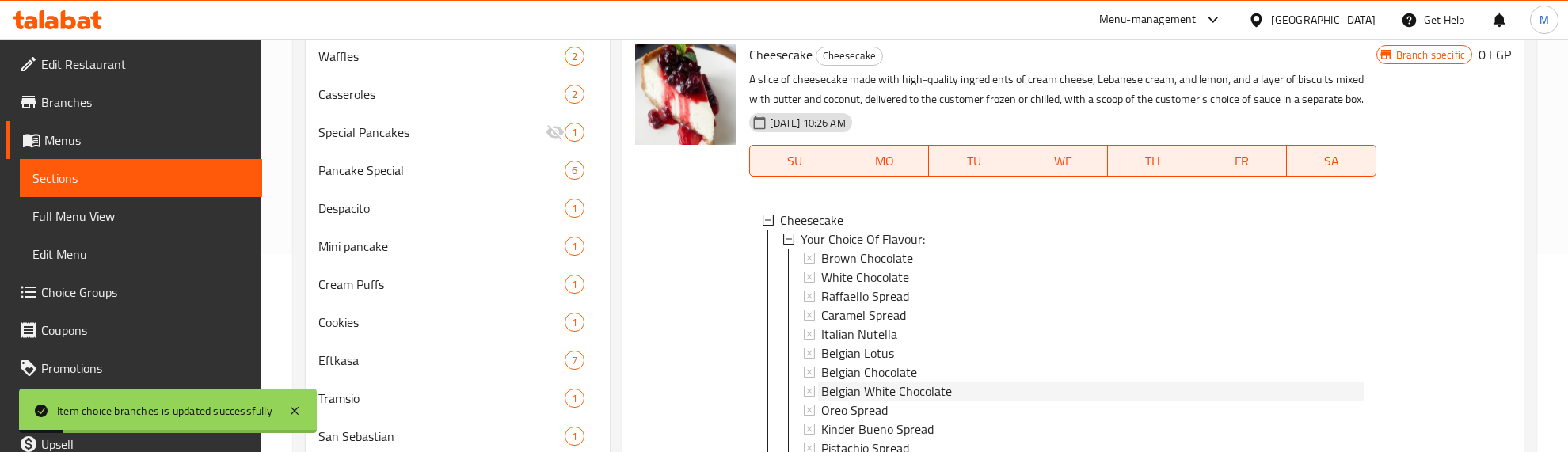
click at [881, 400] on span "Belgian White Chocolate" at bounding box center [886, 392] width 130 height 19
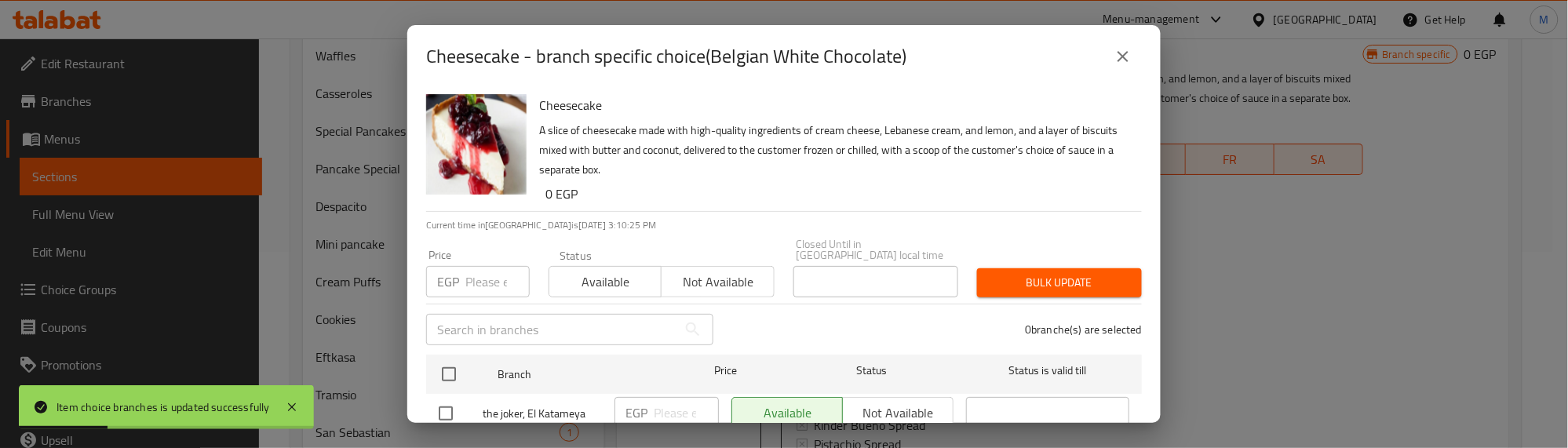
drag, startPoint x: 450, startPoint y: 361, endPoint x: 471, endPoint y: 303, distance: 61.7
click at [450, 358] on input "checkbox" at bounding box center [449, 375] width 33 height 33
checkbox input "true"
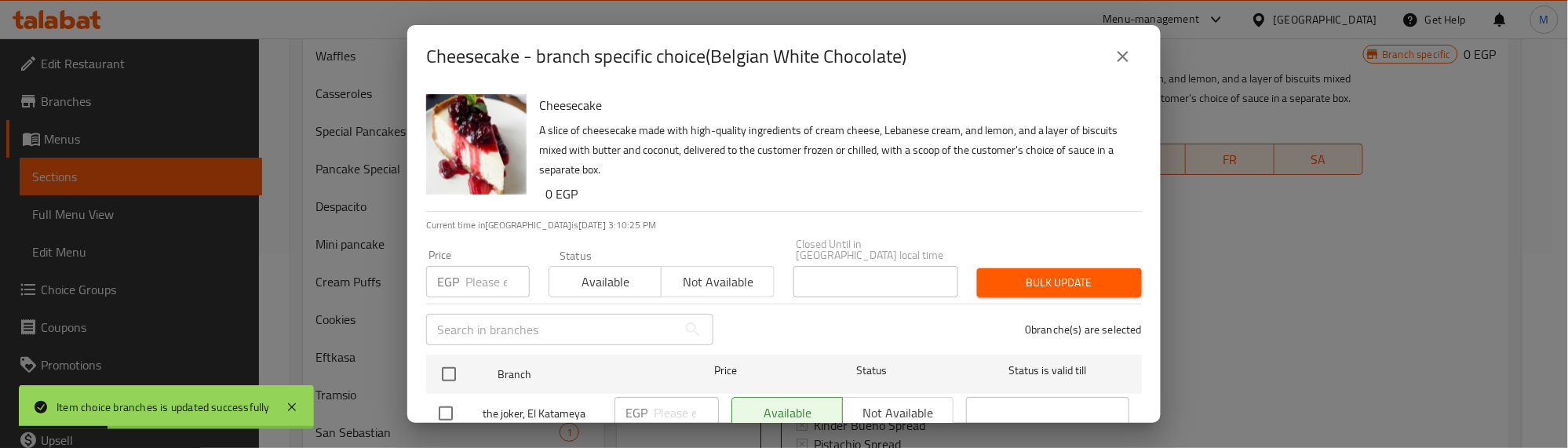
checkbox input "true"
click at [479, 270] on input "number" at bounding box center [497, 281] width 64 height 32
type input "200"
click at [1001, 274] on span "Bulk update" at bounding box center [1059, 283] width 140 height 19
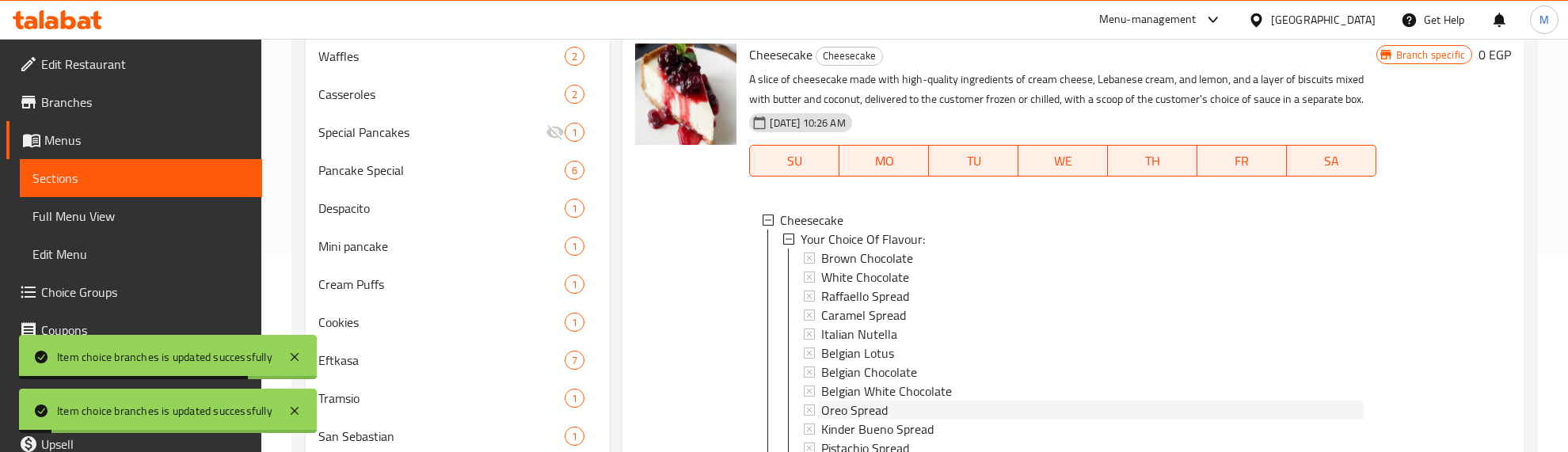
click at [859, 420] on span "Oreo Spread" at bounding box center [854, 410] width 66 height 19
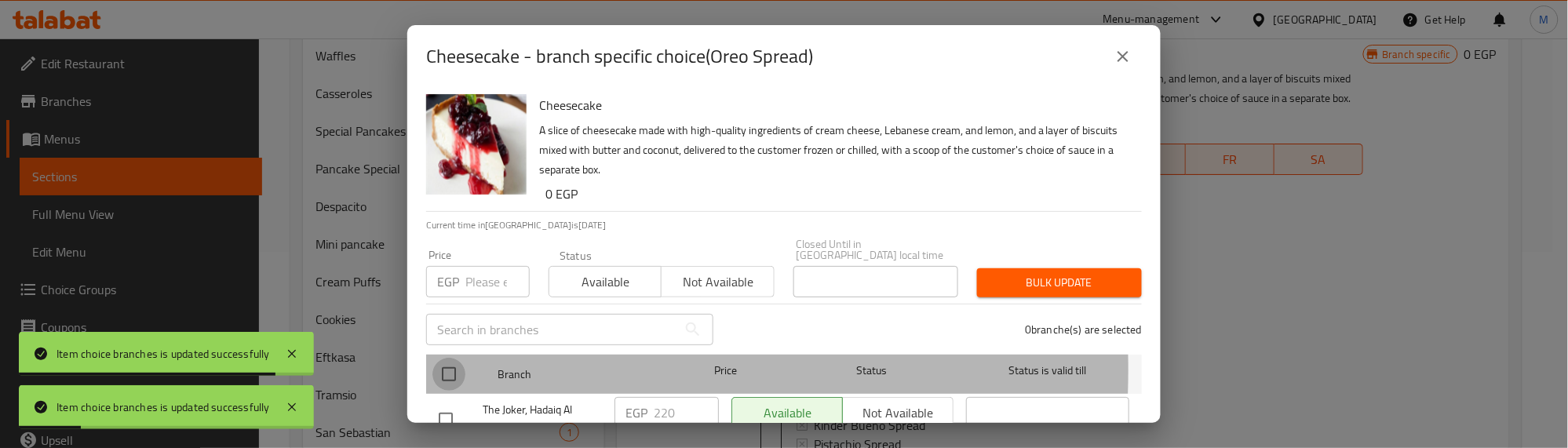
drag, startPoint x: 446, startPoint y: 358, endPoint x: 486, endPoint y: 287, distance: 81.5
click at [448, 358] on input "checkbox" at bounding box center [449, 375] width 33 height 33
checkbox input "true"
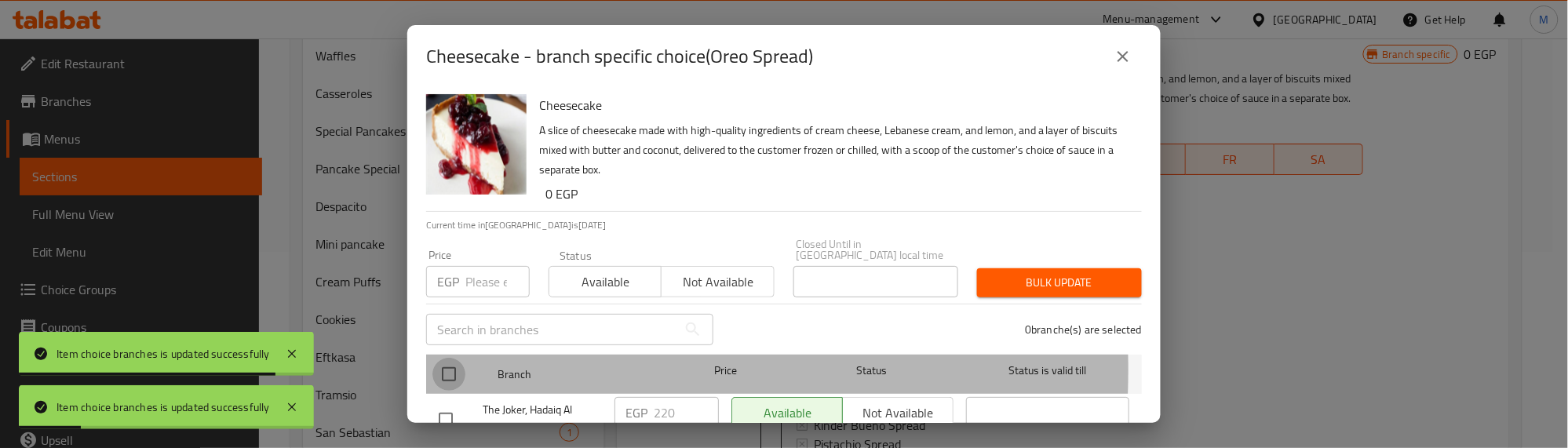
checkbox input "true"
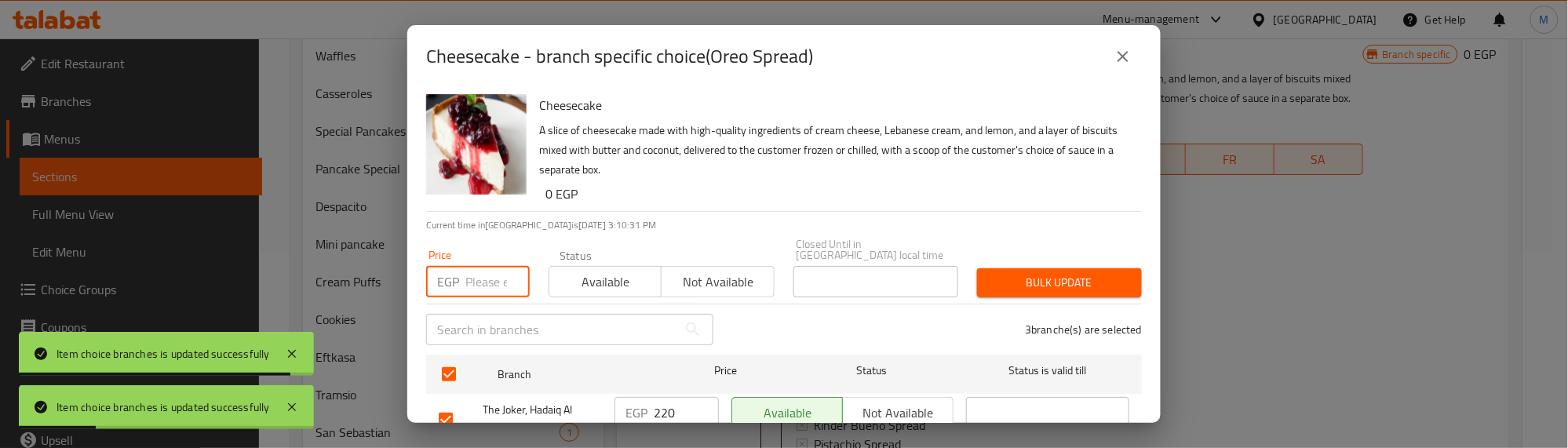
click at [486, 278] on input "number" at bounding box center [497, 281] width 64 height 32
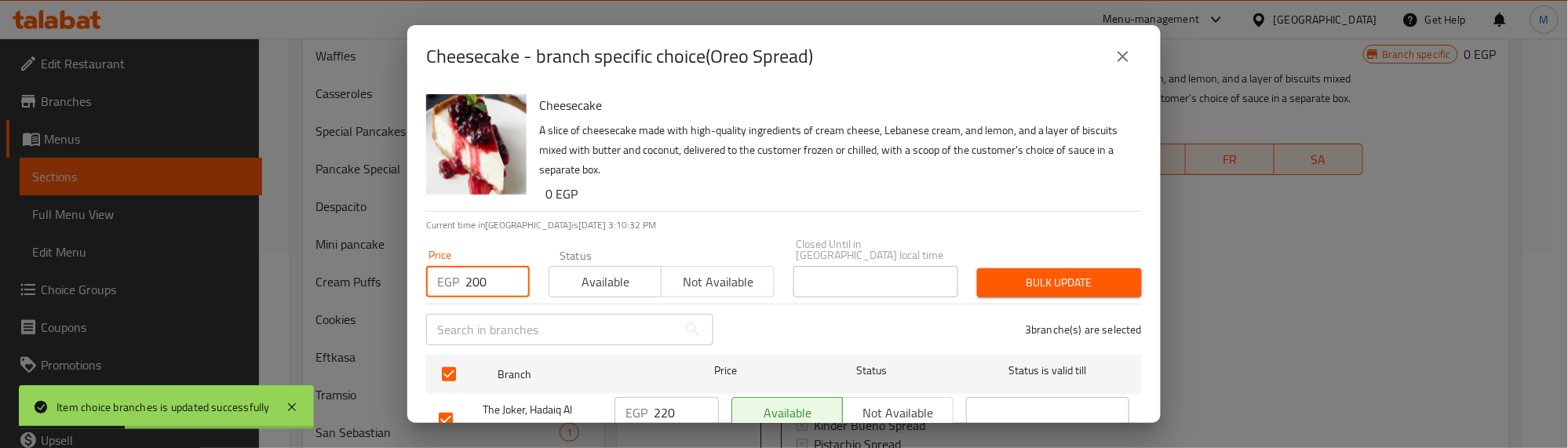
type input "200"
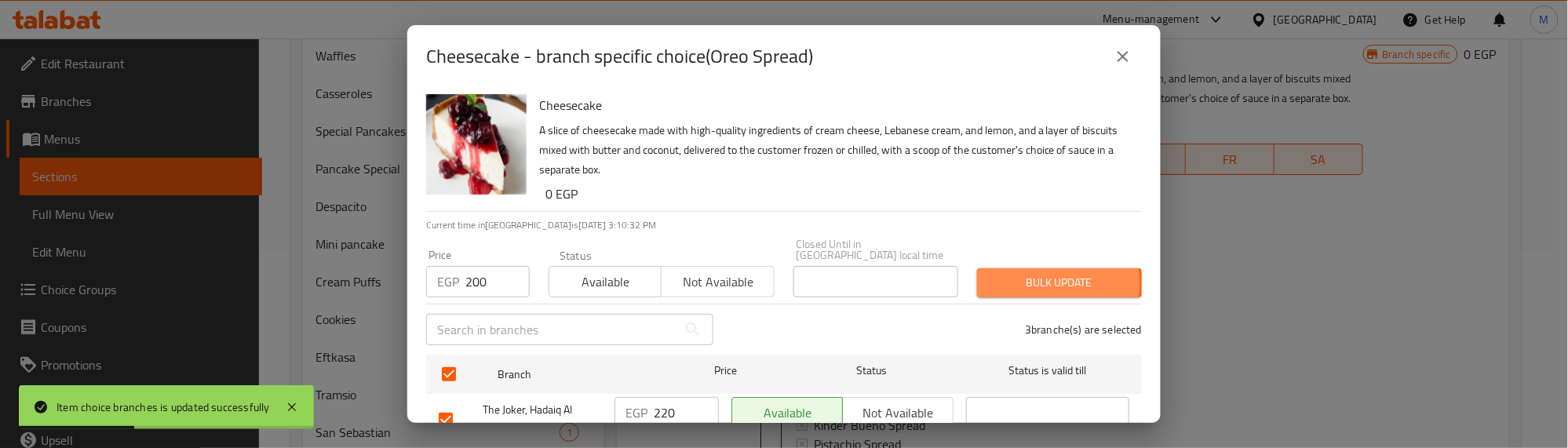
click at [1033, 274] on span "Bulk update" at bounding box center [1059, 283] width 140 height 19
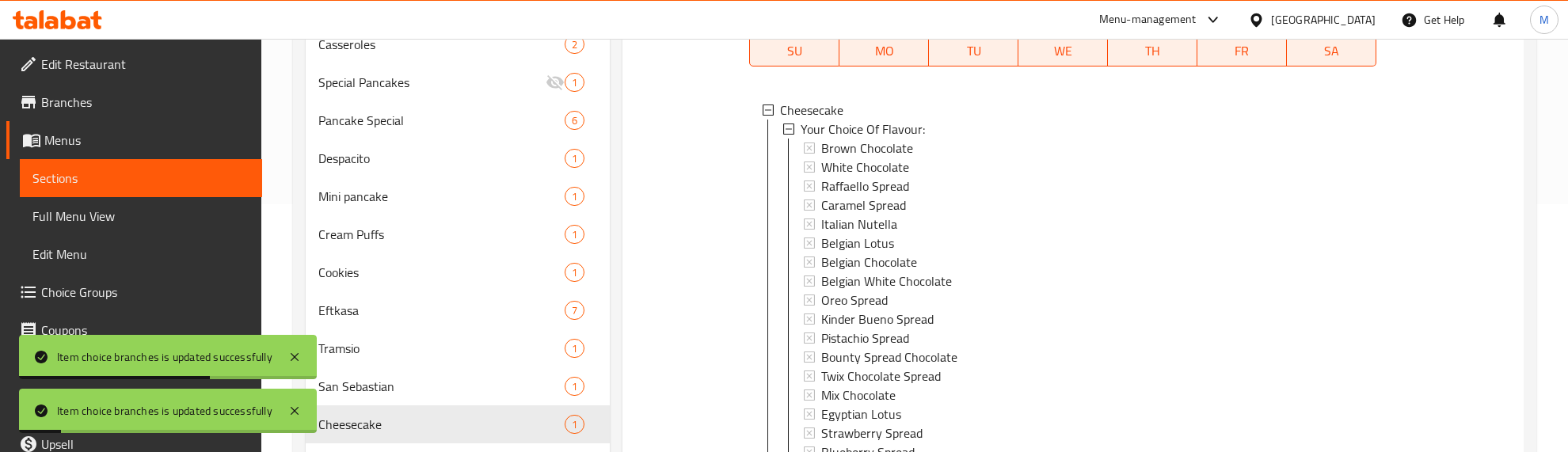
scroll to position [297, 0]
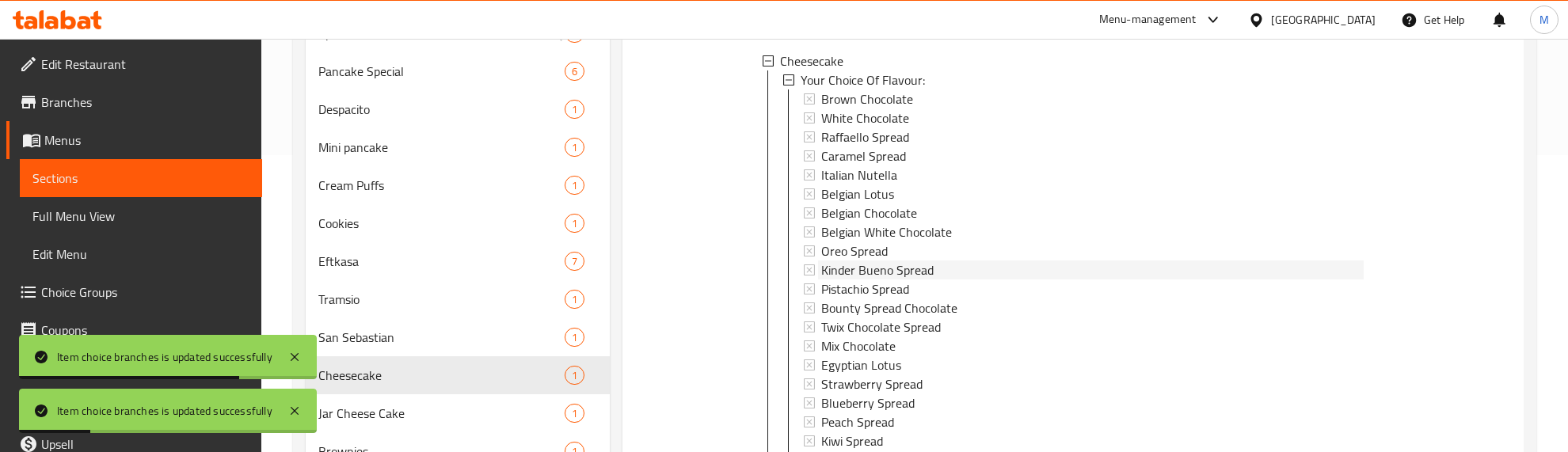
click at [868, 261] on span "Kinder Bueno Spread" at bounding box center [877, 270] width 113 height 19
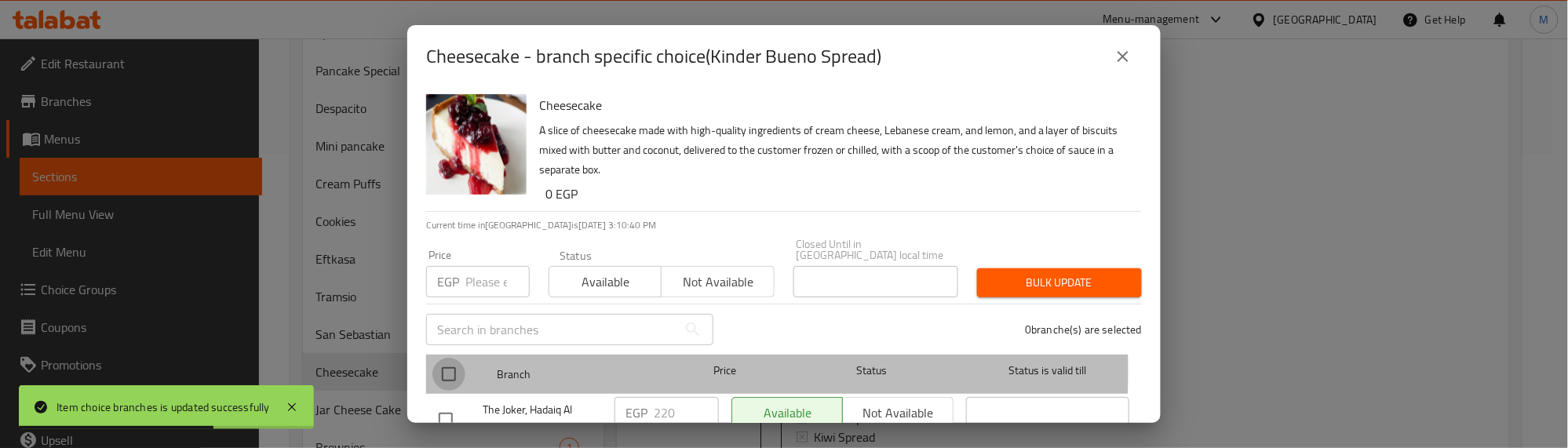
click at [439, 359] on input "checkbox" at bounding box center [449, 375] width 33 height 33
checkbox input "true"
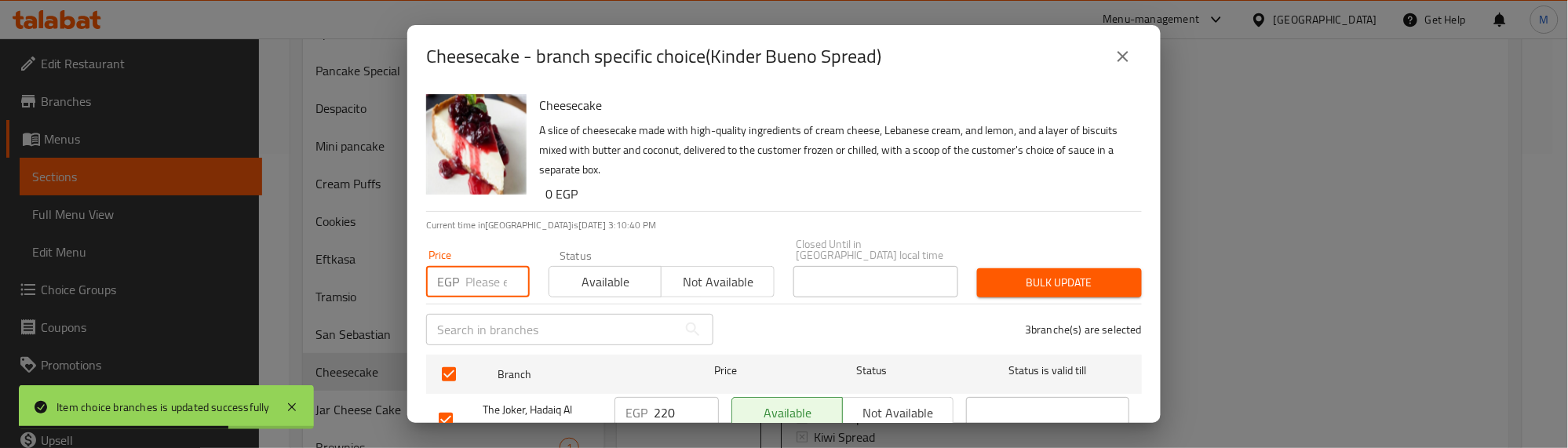
click at [479, 277] on input "number" at bounding box center [497, 281] width 64 height 32
type input "200"
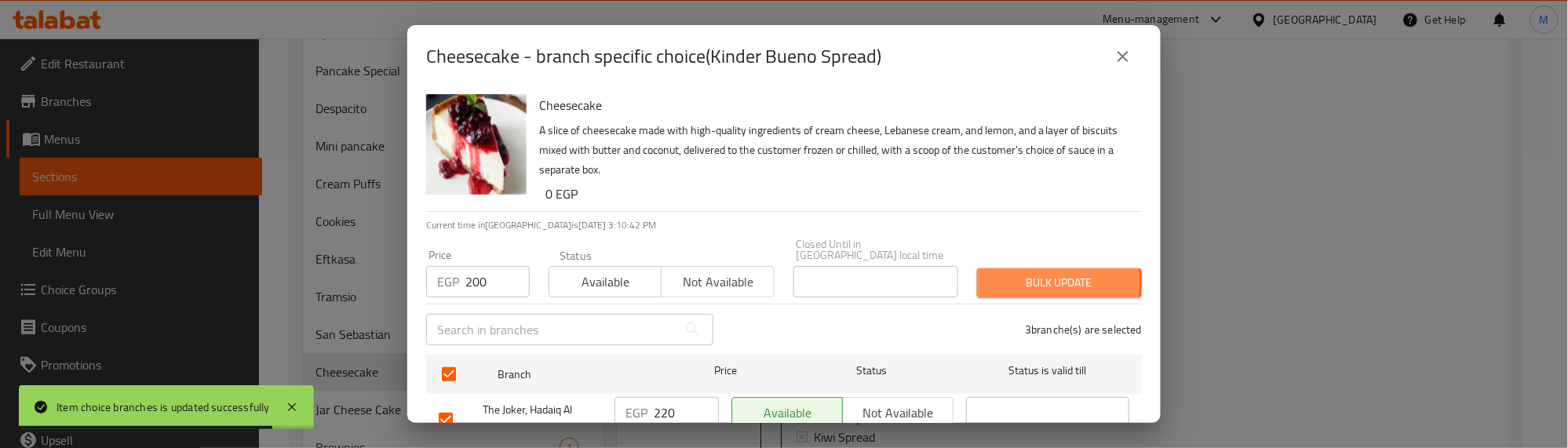
click at [1020, 274] on span "Bulk update" at bounding box center [1059, 283] width 140 height 19
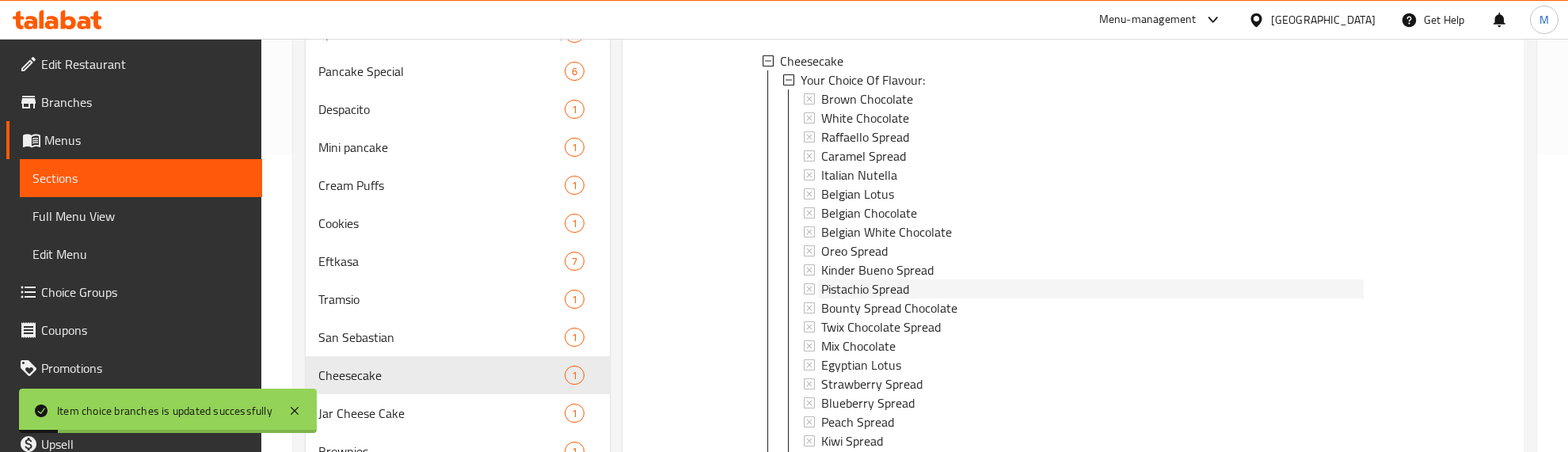
click at [866, 280] on span "Pistachio Spread" at bounding box center [865, 290] width 87 height 19
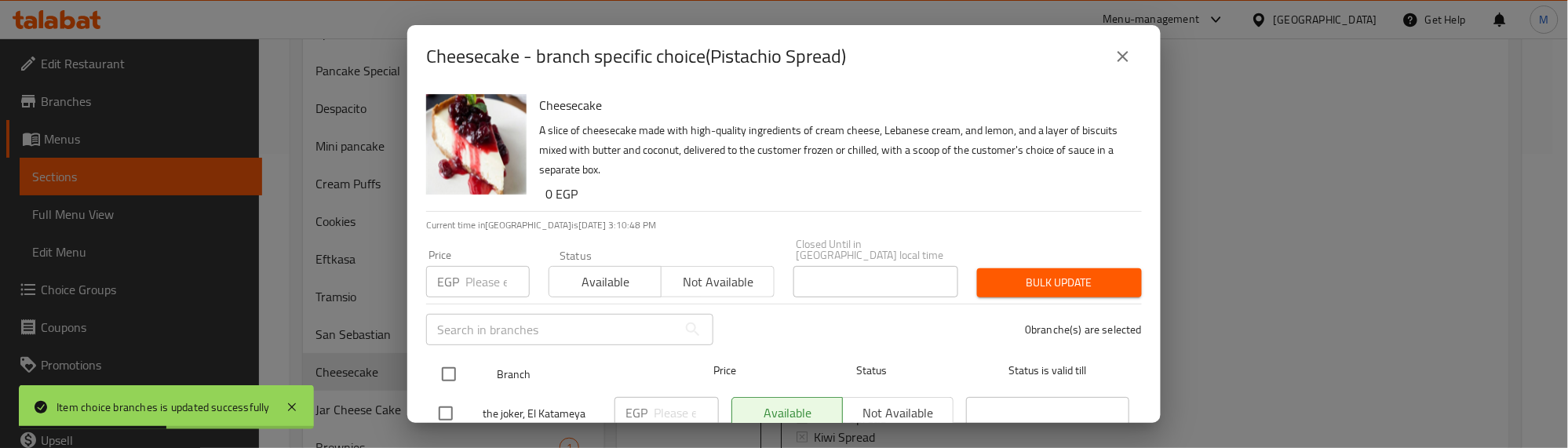
click at [455, 361] on input "checkbox" at bounding box center [449, 375] width 33 height 33
checkbox input "true"
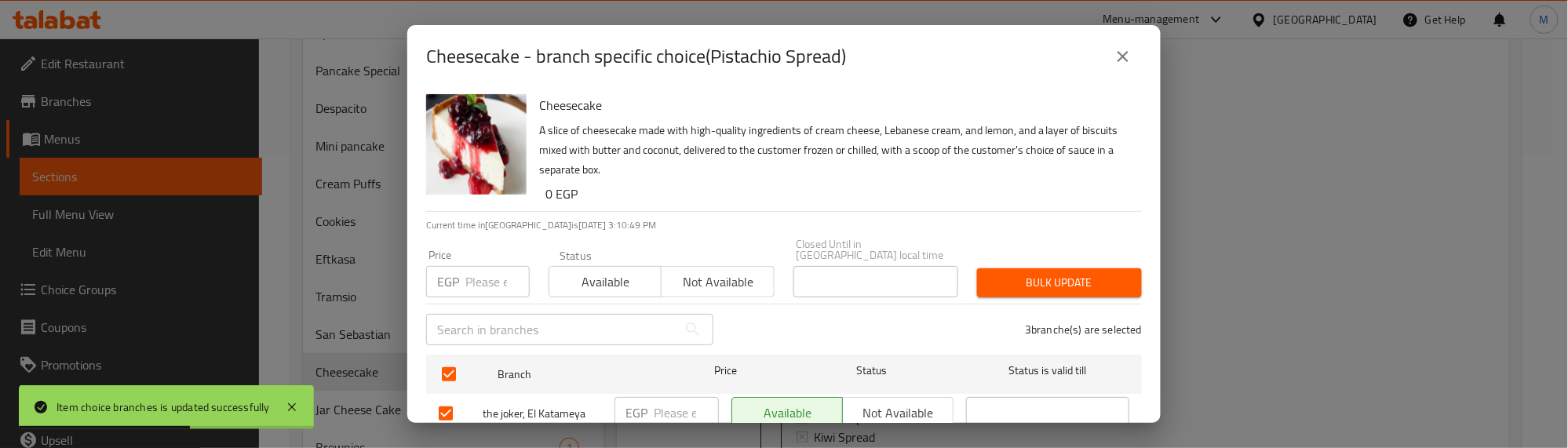
click at [485, 266] on input "number" at bounding box center [497, 281] width 64 height 32
type input "200"
click at [1107, 277] on span "Bulk update" at bounding box center [1059, 283] width 140 height 19
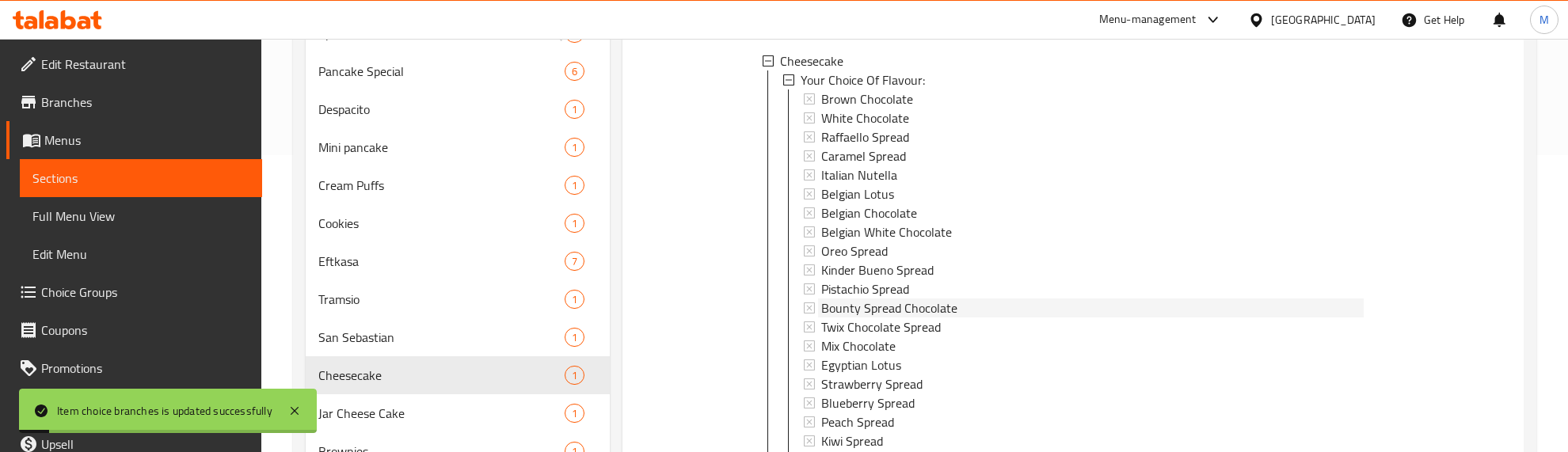
click at [861, 298] on span "Bounty Spread Chocolate" at bounding box center [889, 308] width 136 height 19
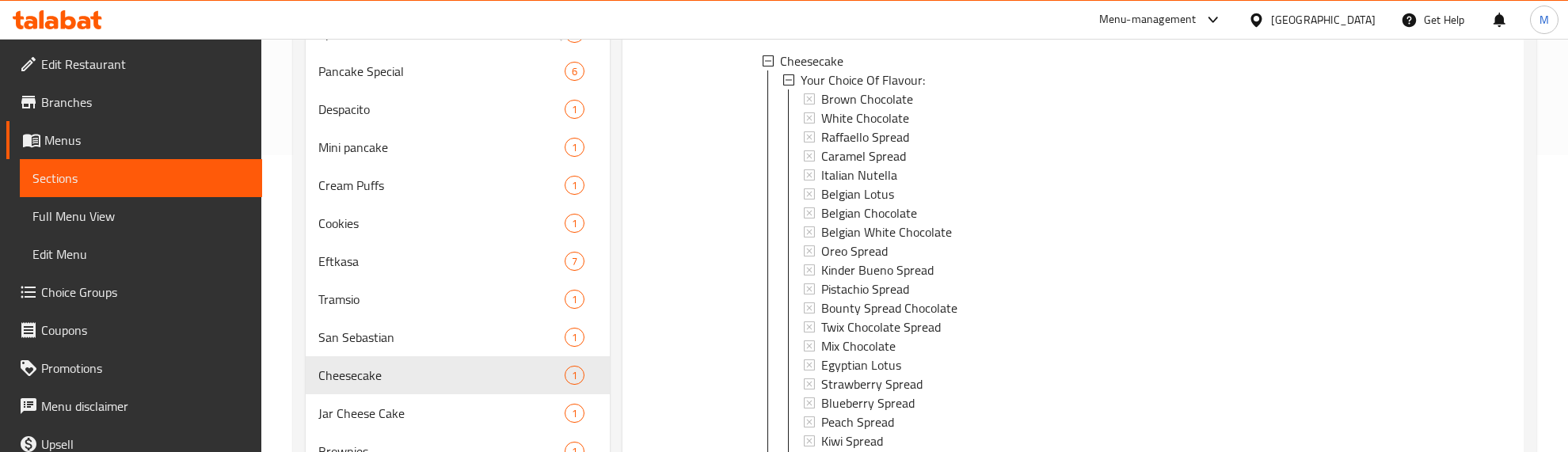
click at [858, 298] on span "Bounty Spread Chocolate" at bounding box center [889, 308] width 136 height 19
click at [834, 298] on span "Bounty Spread Chocolate" at bounding box center [889, 308] width 136 height 19
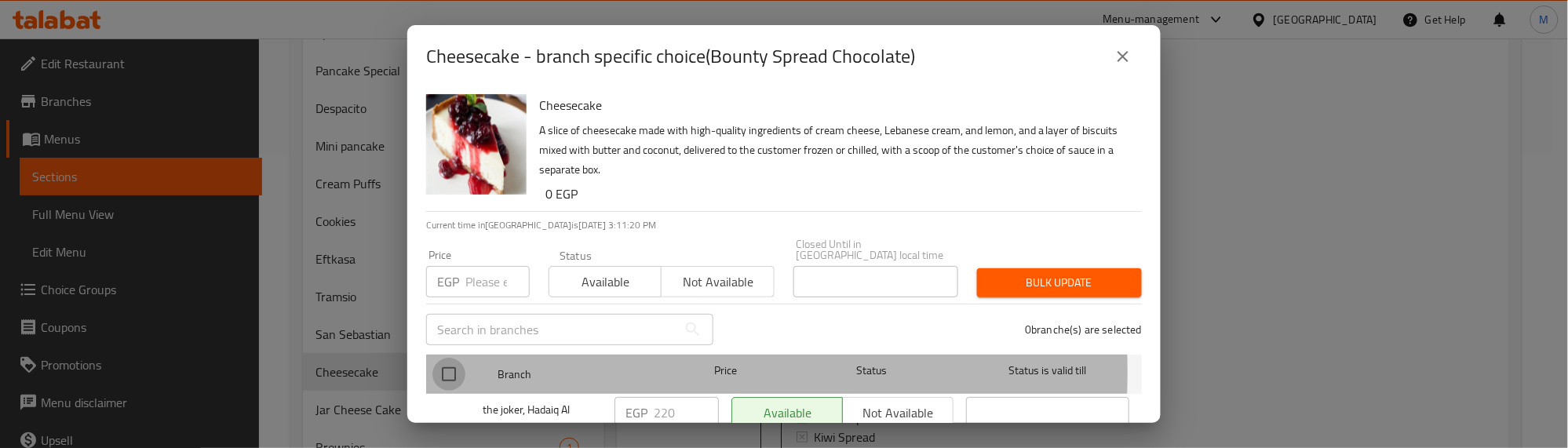
drag, startPoint x: 441, startPoint y: 361, endPoint x: 463, endPoint y: 336, distance: 33.3
click at [449, 358] on input "checkbox" at bounding box center [449, 375] width 33 height 33
checkbox input "true"
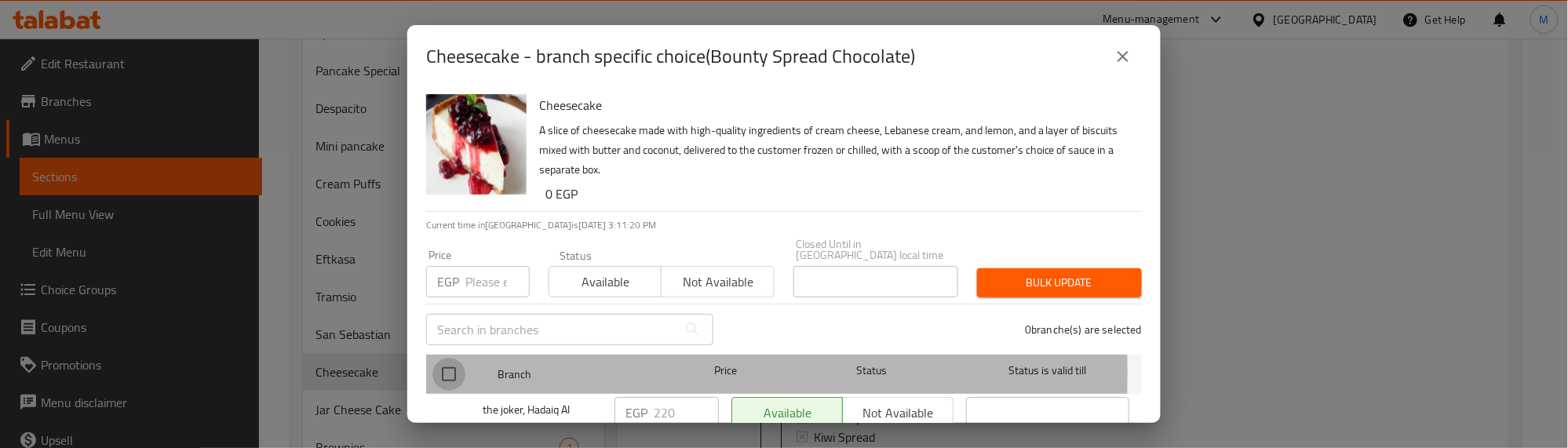
checkbox input "true"
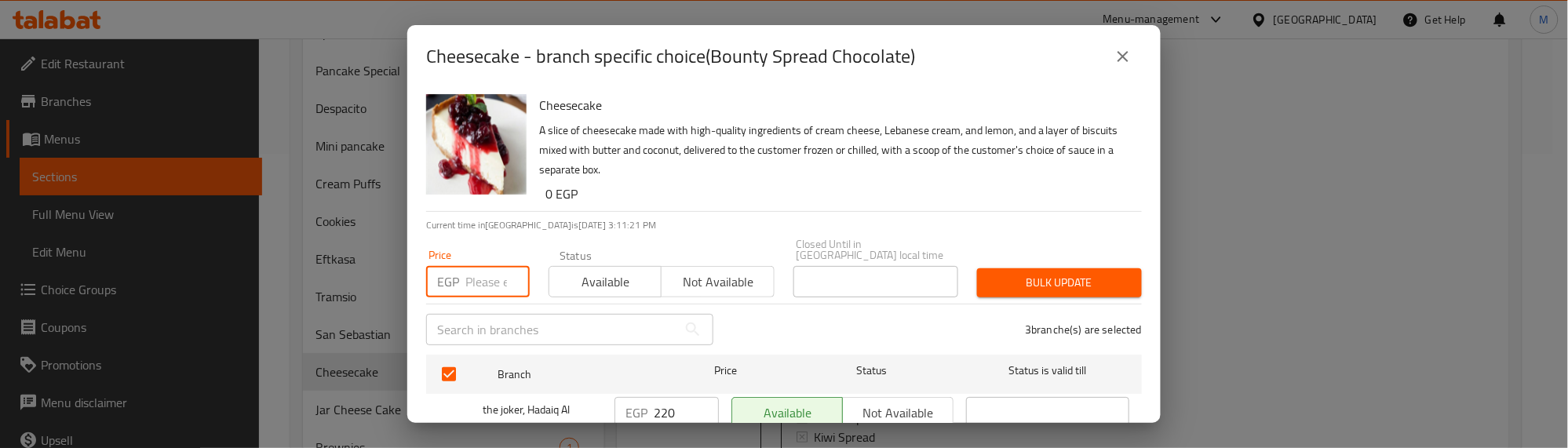
click at [485, 273] on input "number" at bounding box center [497, 281] width 64 height 32
type input "200"
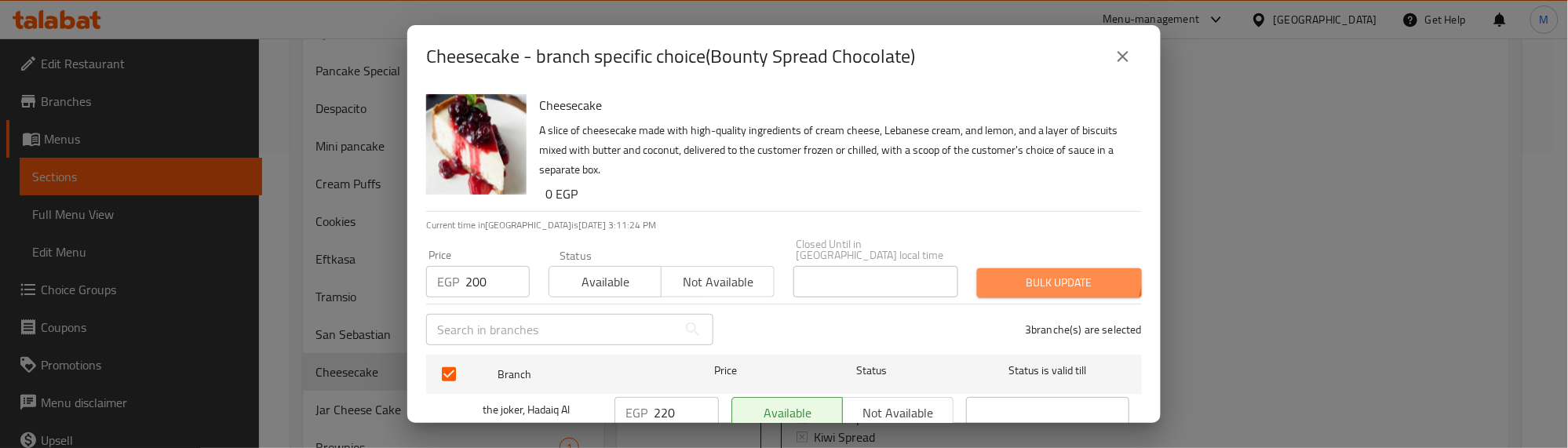
click at [1046, 274] on span "Bulk update" at bounding box center [1059, 283] width 140 height 19
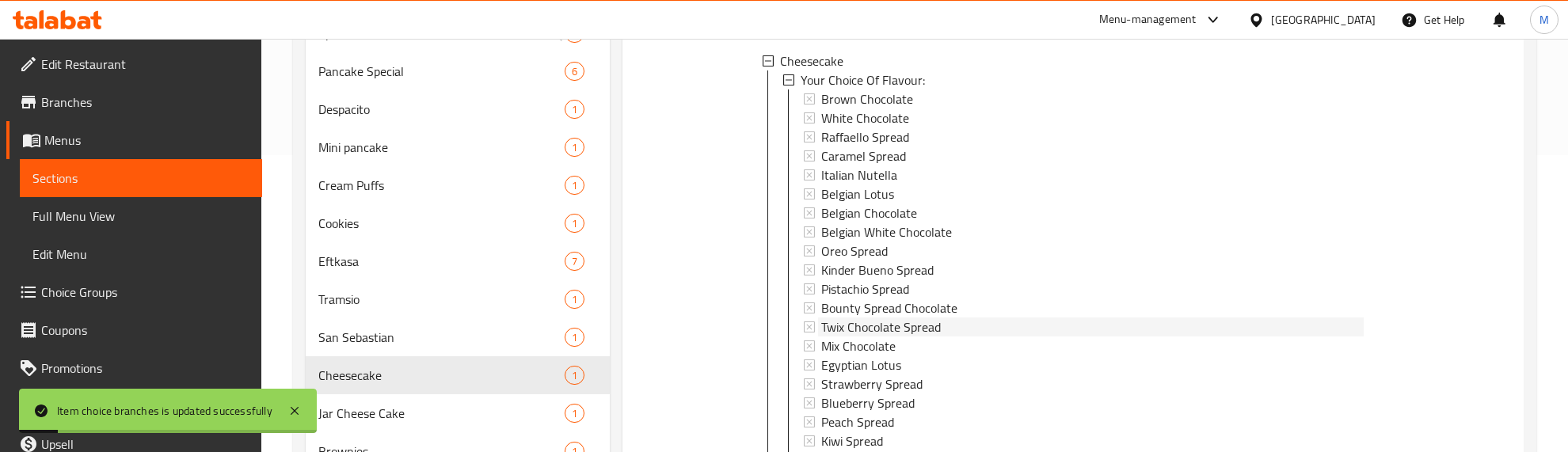
click at [909, 318] on span "Twix Chocolate Spread" at bounding box center [880, 328] width 119 height 19
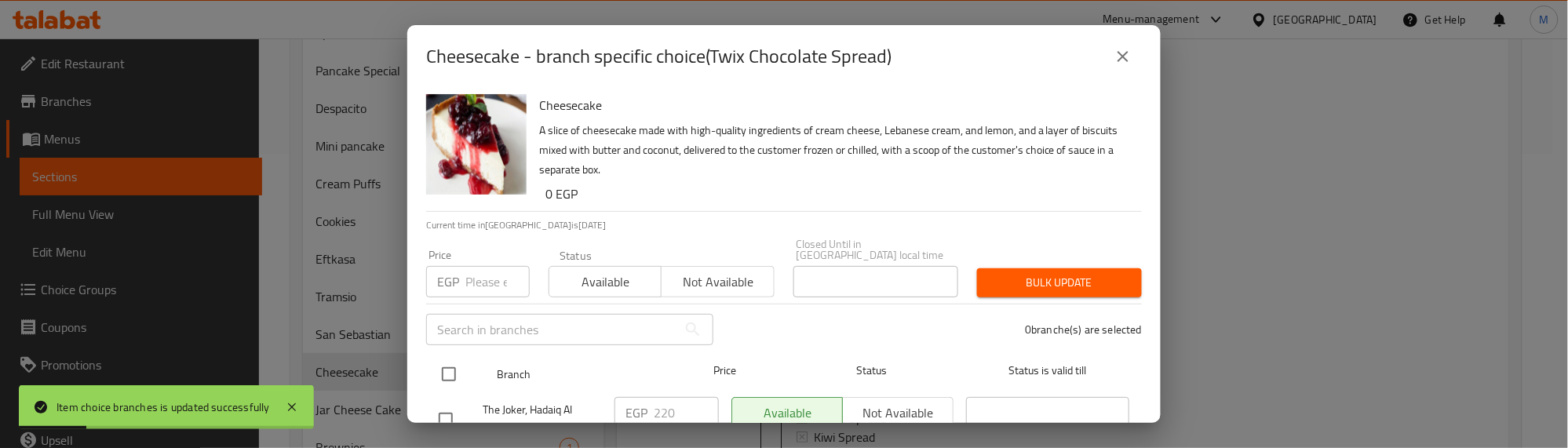
click at [440, 363] on input "checkbox" at bounding box center [449, 375] width 33 height 33
checkbox input "true"
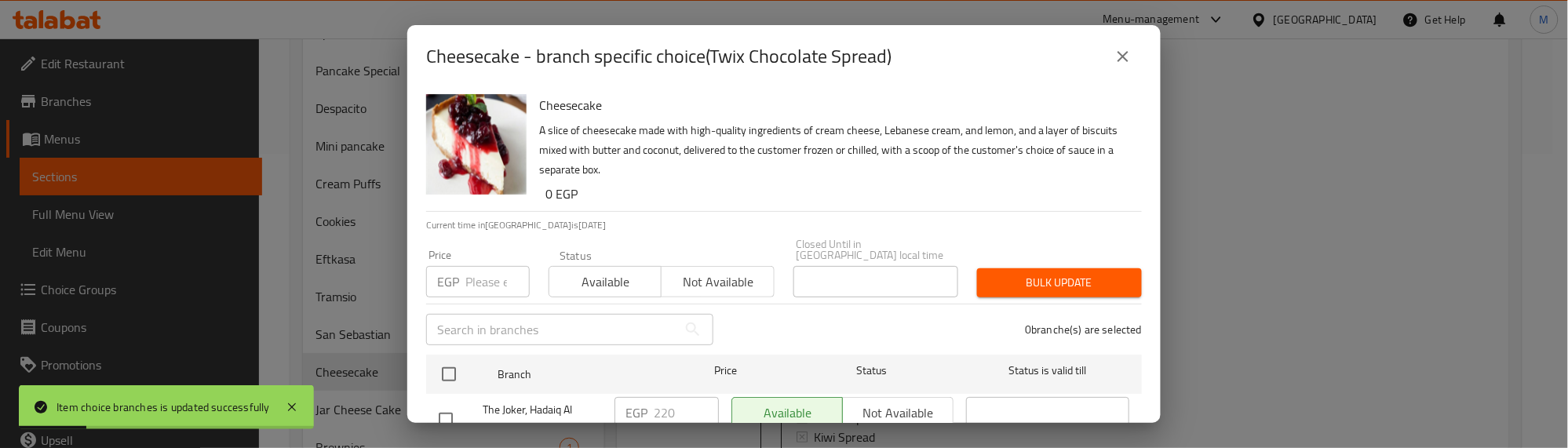
checkbox input "true"
click at [487, 278] on input "number" at bounding box center [497, 281] width 64 height 32
type input "200"
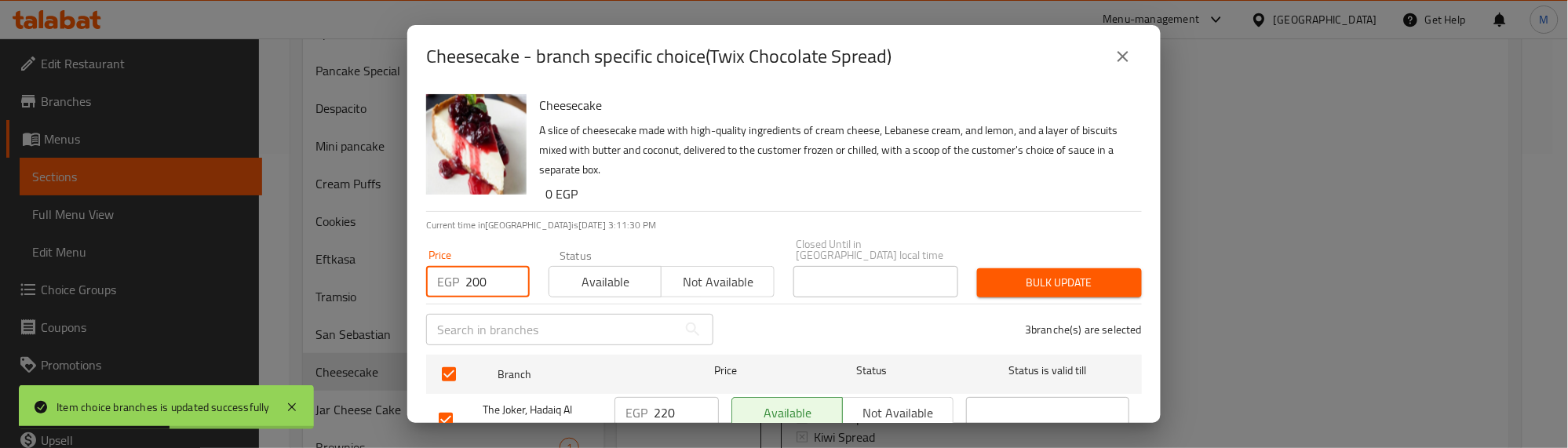
click at [1009, 274] on span "Bulk update" at bounding box center [1059, 283] width 140 height 19
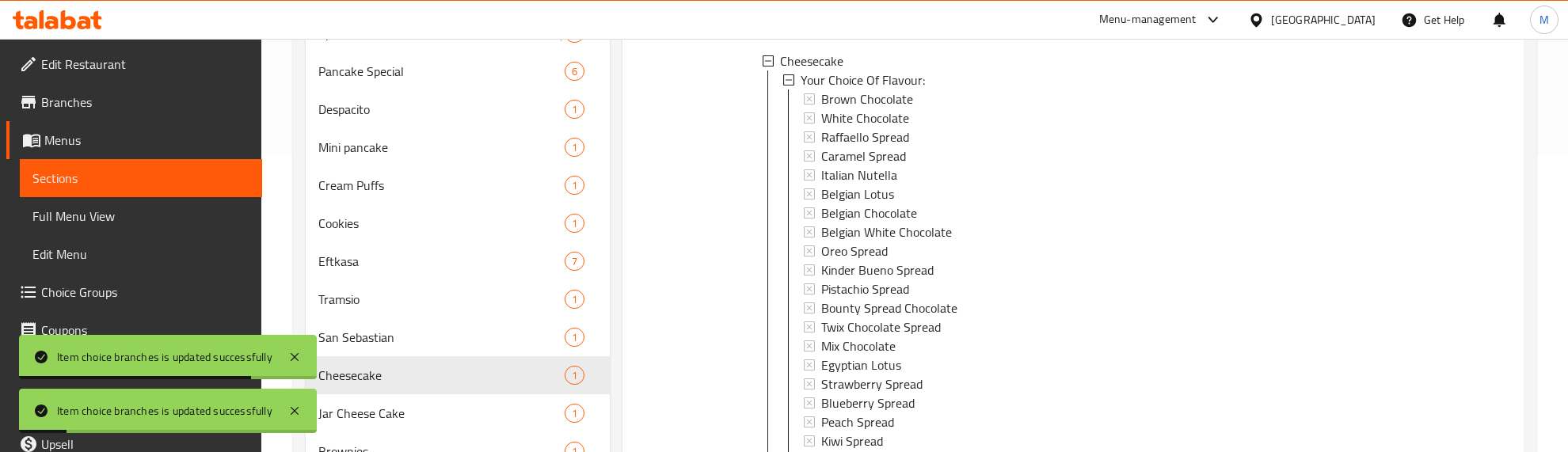
click at [694, 306] on div at bounding box center [685, 212] width 114 height 669
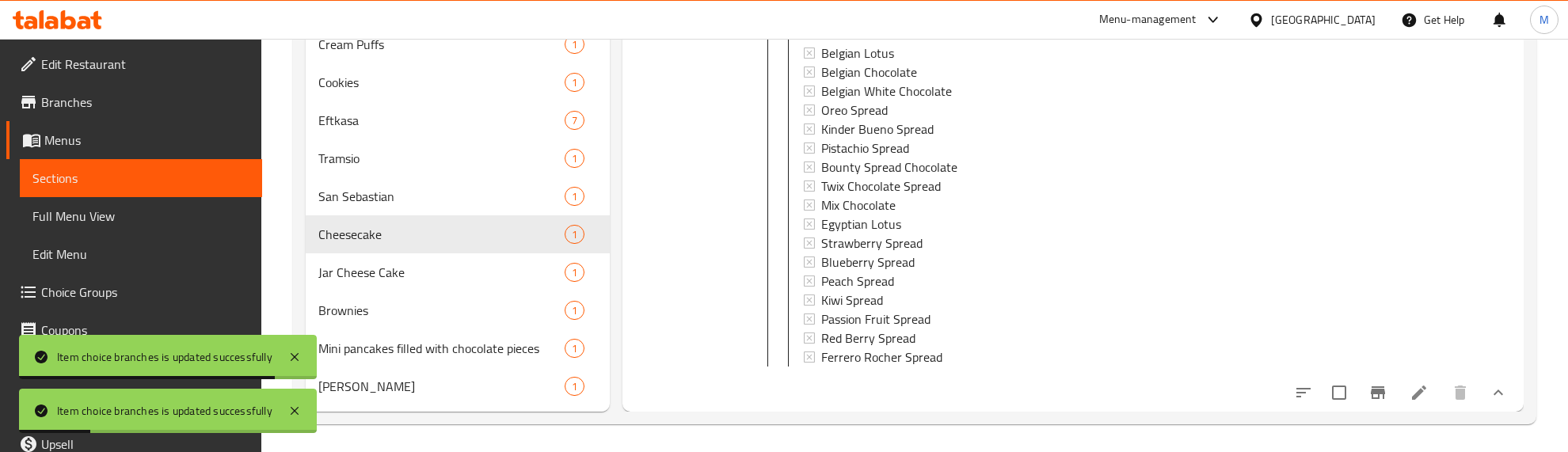
scroll to position [441, 0]
click at [427, 270] on span "Jar Cheese Cake" at bounding box center [420, 269] width 202 height 19
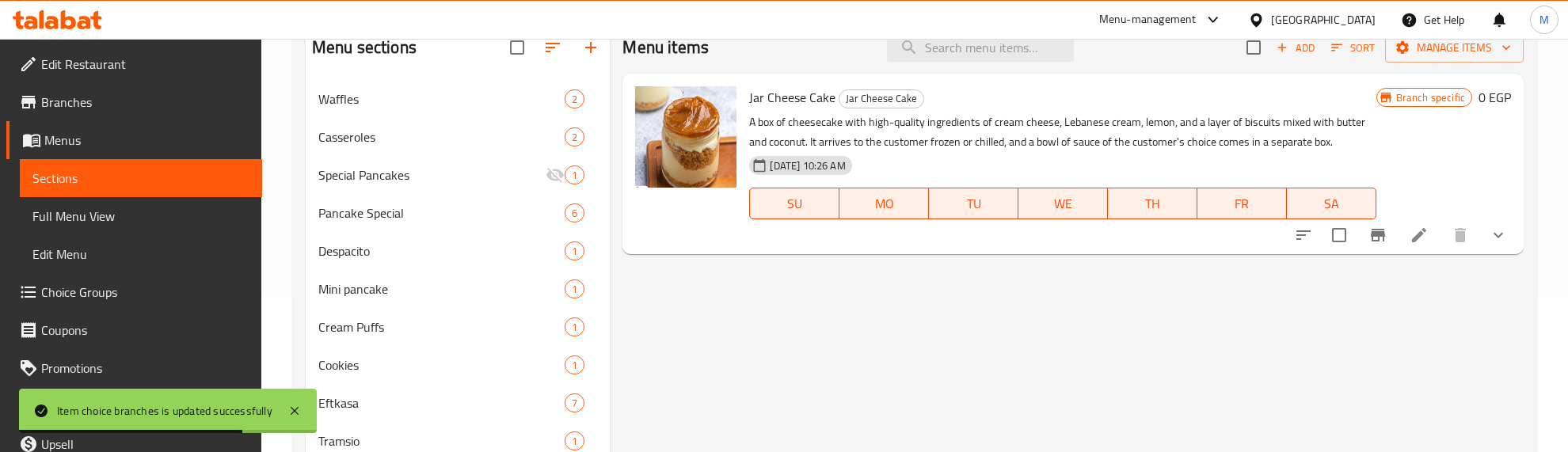
scroll to position [45, 0]
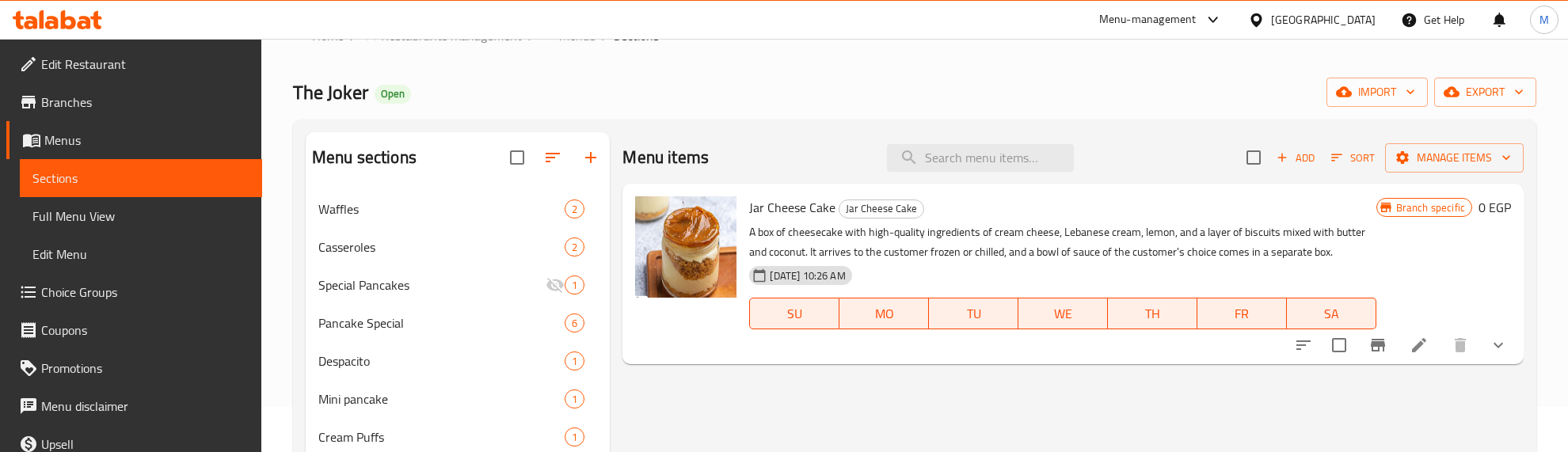
click at [931, 96] on div "The Joker Open import export" at bounding box center [915, 92] width 1244 height 29
click at [923, 104] on div "The Joker Open import export" at bounding box center [915, 92] width 1244 height 29
click at [888, 105] on div "The Joker Open import export" at bounding box center [915, 92] width 1244 height 29
click at [1497, 337] on icon "show more" at bounding box center [1498, 346] width 19 height 19
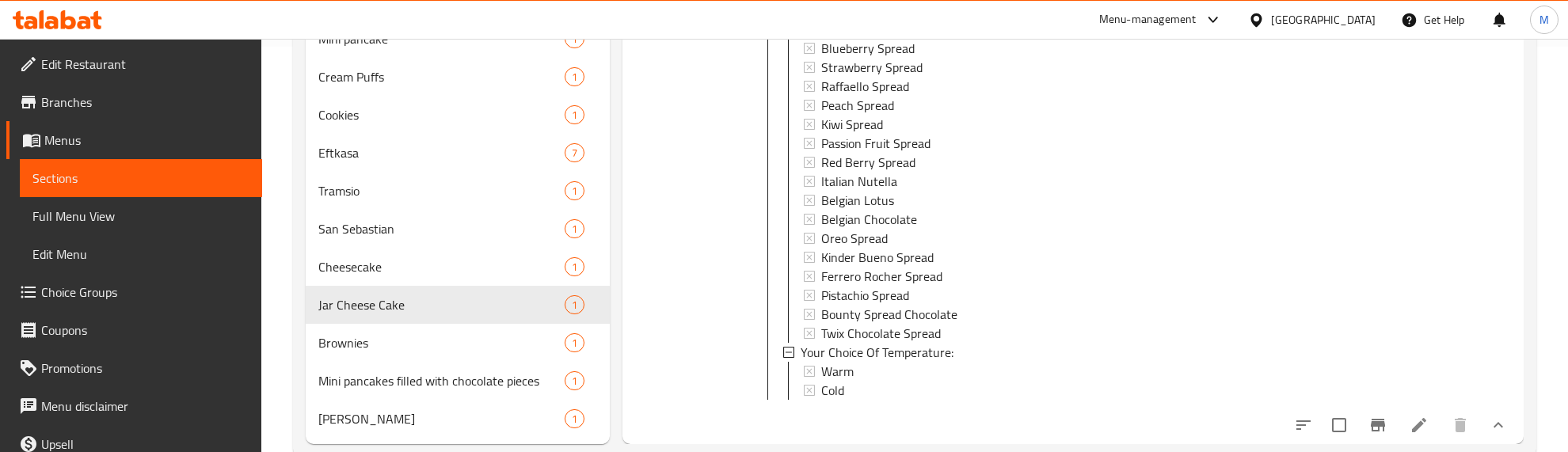
scroll to position [441, 0]
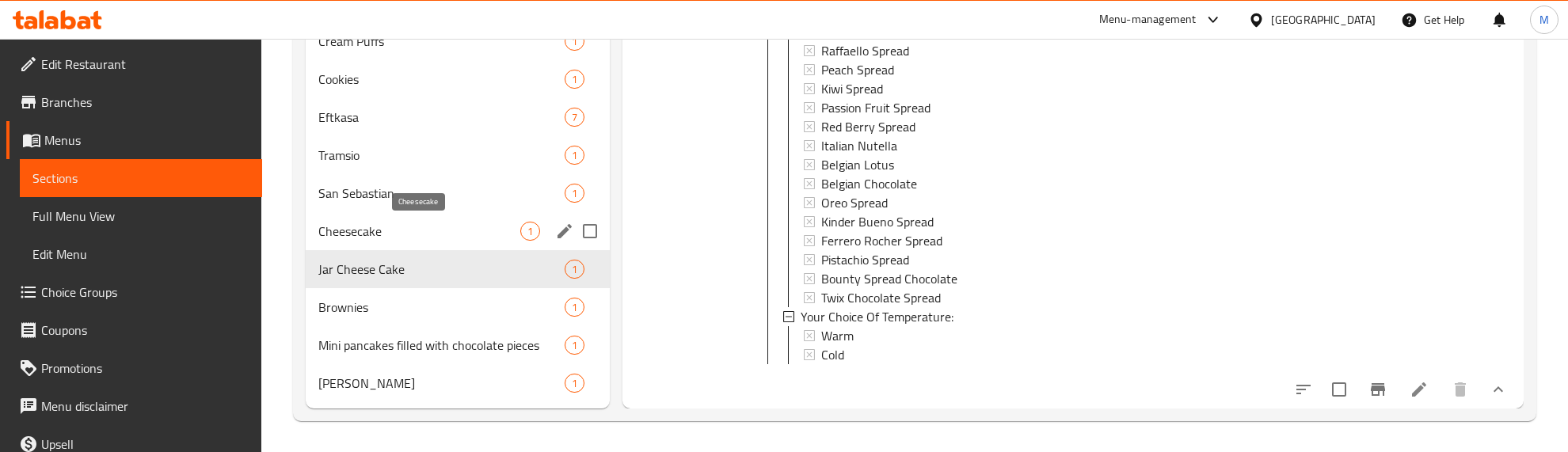
click at [430, 223] on span "Cheesecake" at bounding box center [420, 231] width 202 height 19
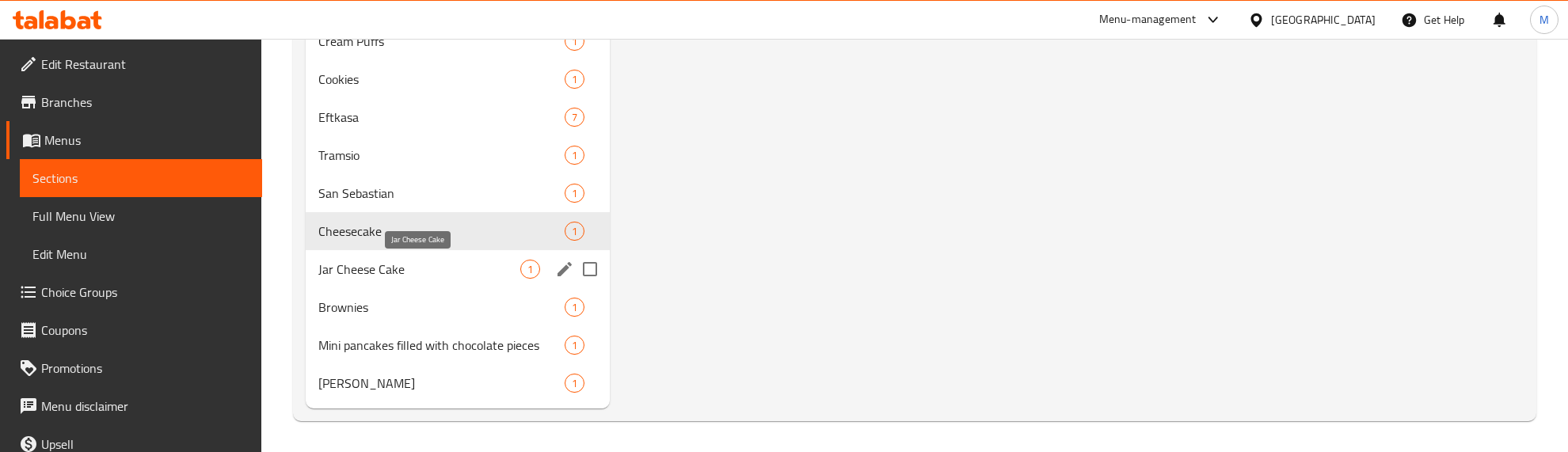
click at [469, 274] on span "Jar Cheese Cake" at bounding box center [420, 269] width 202 height 19
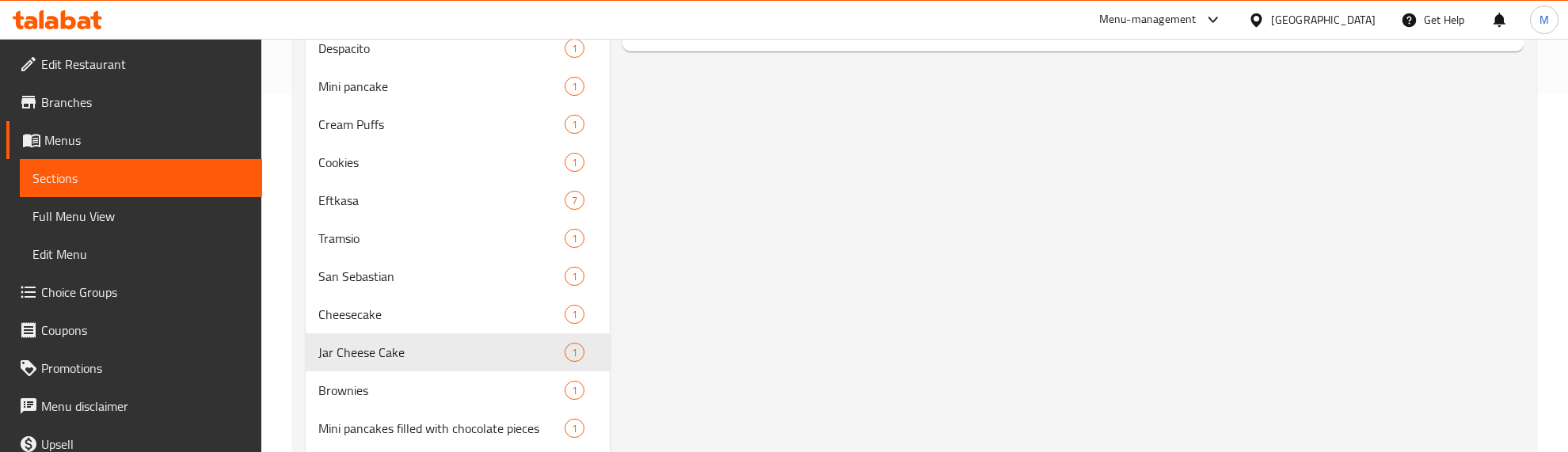
scroll to position [144, 0]
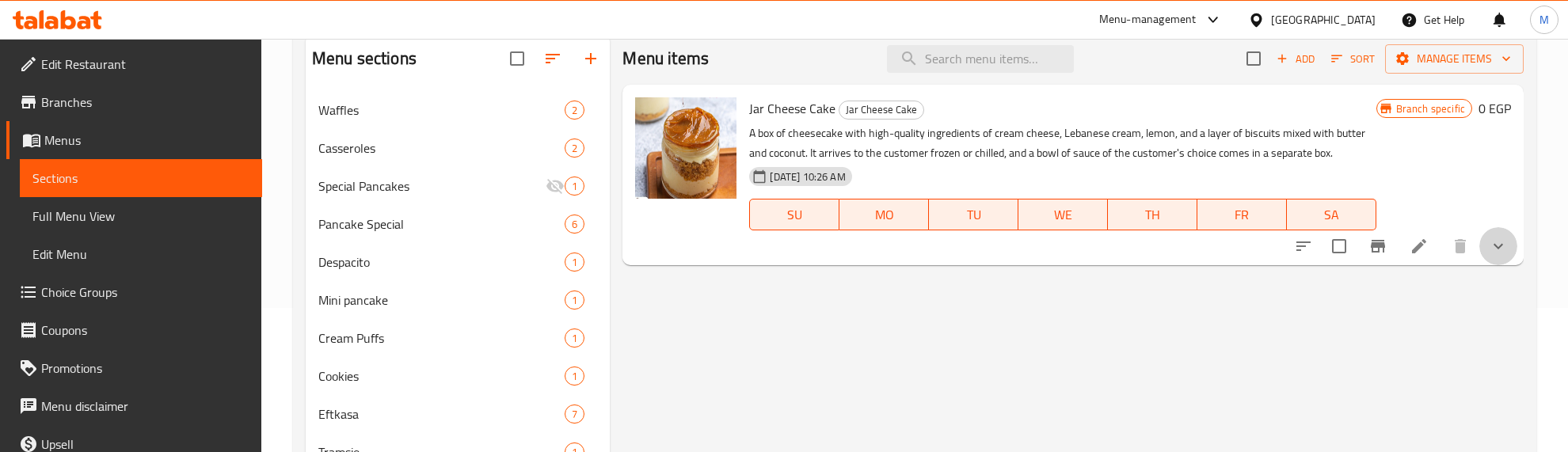
click at [1487, 251] on button "show more" at bounding box center [1498, 246] width 38 height 38
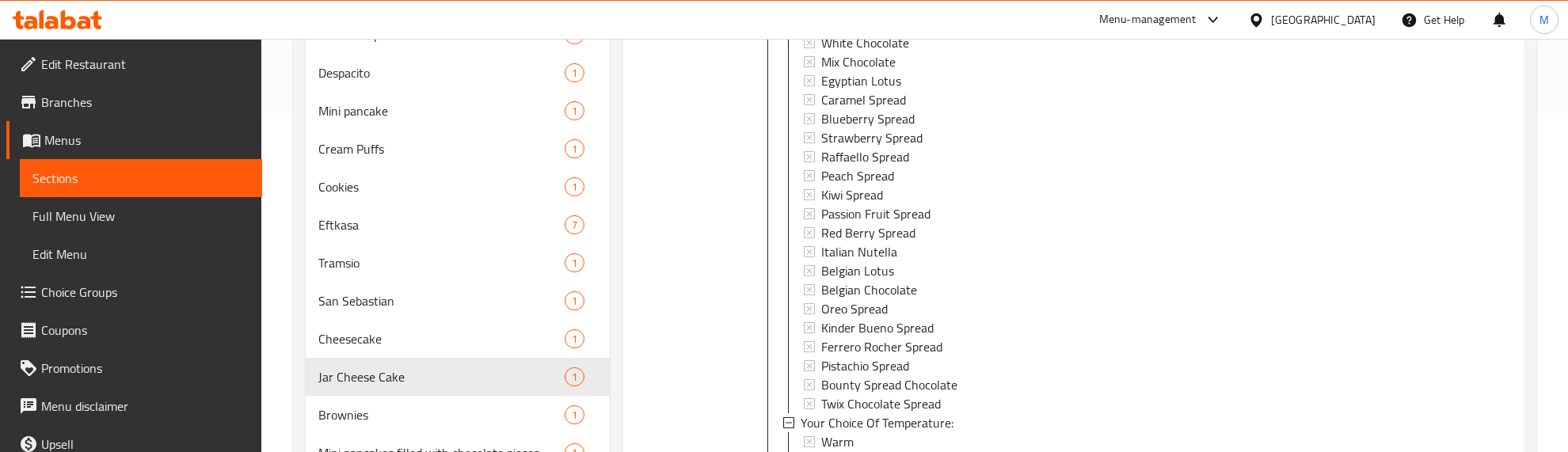
scroll to position [441, 0]
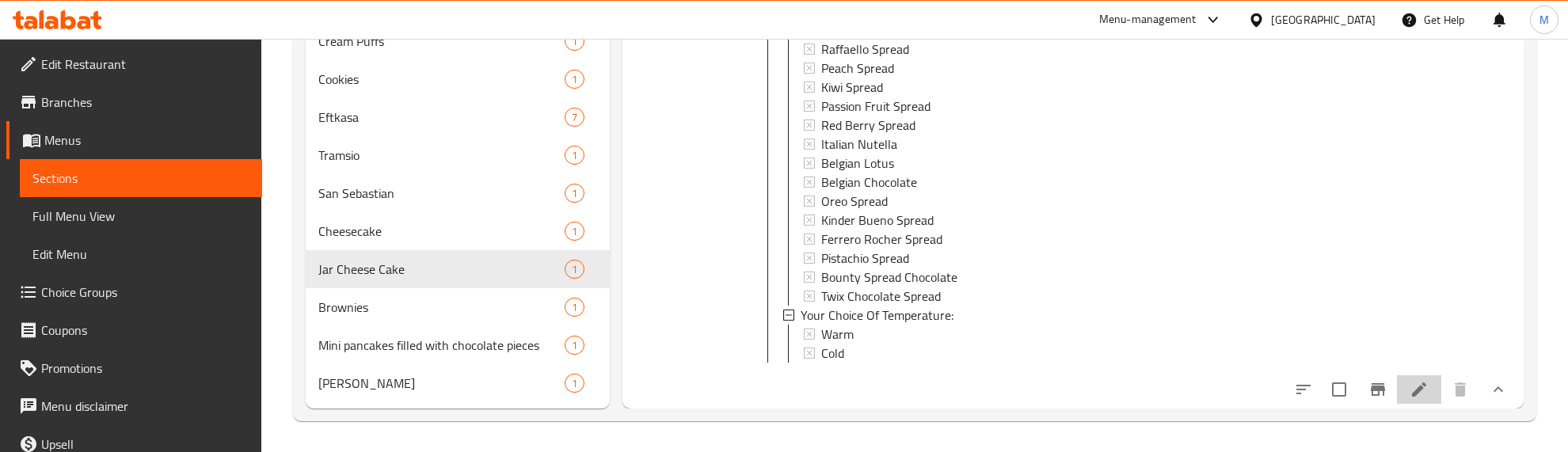
click at [1412, 388] on icon at bounding box center [1419, 390] width 19 height 19
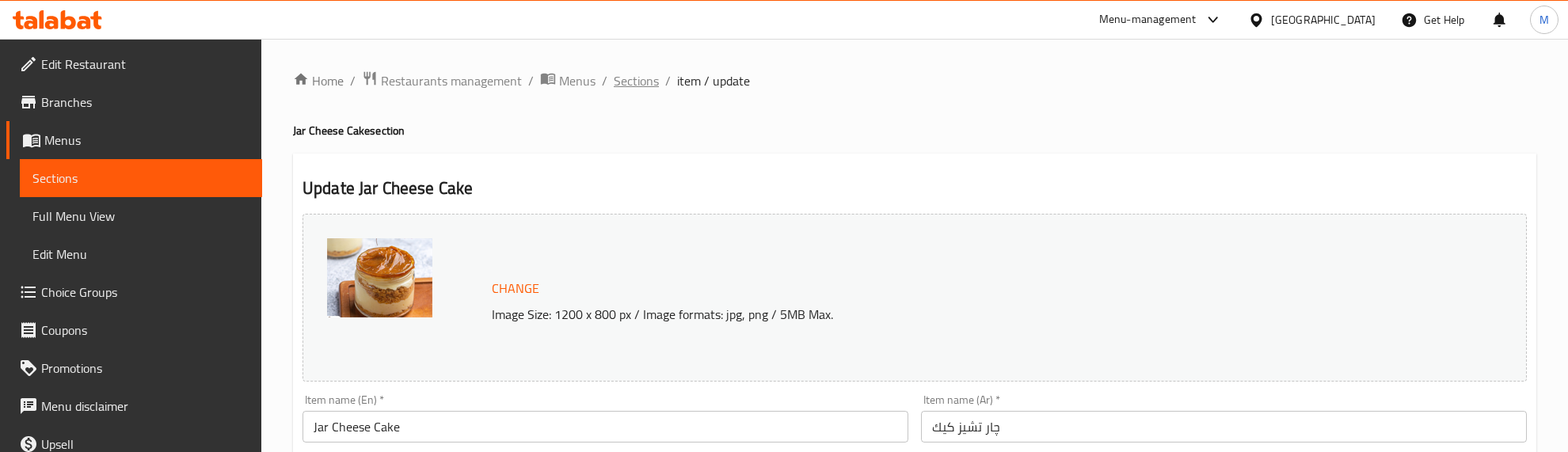
click at [634, 76] on span "Sections" at bounding box center [636, 81] width 45 height 19
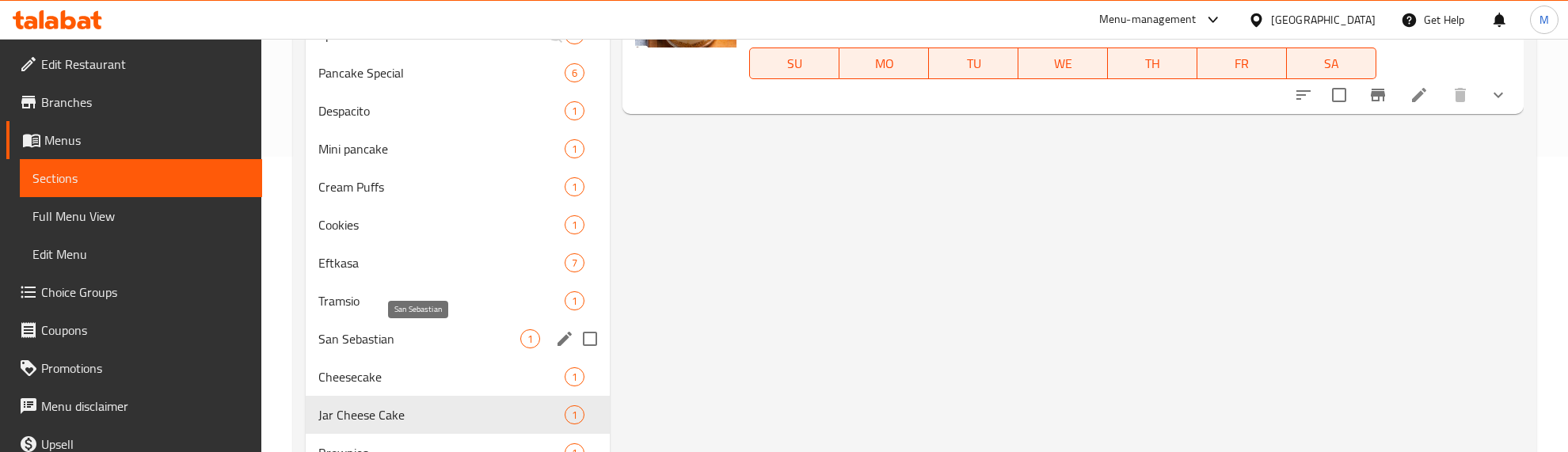
scroll to position [397, 0]
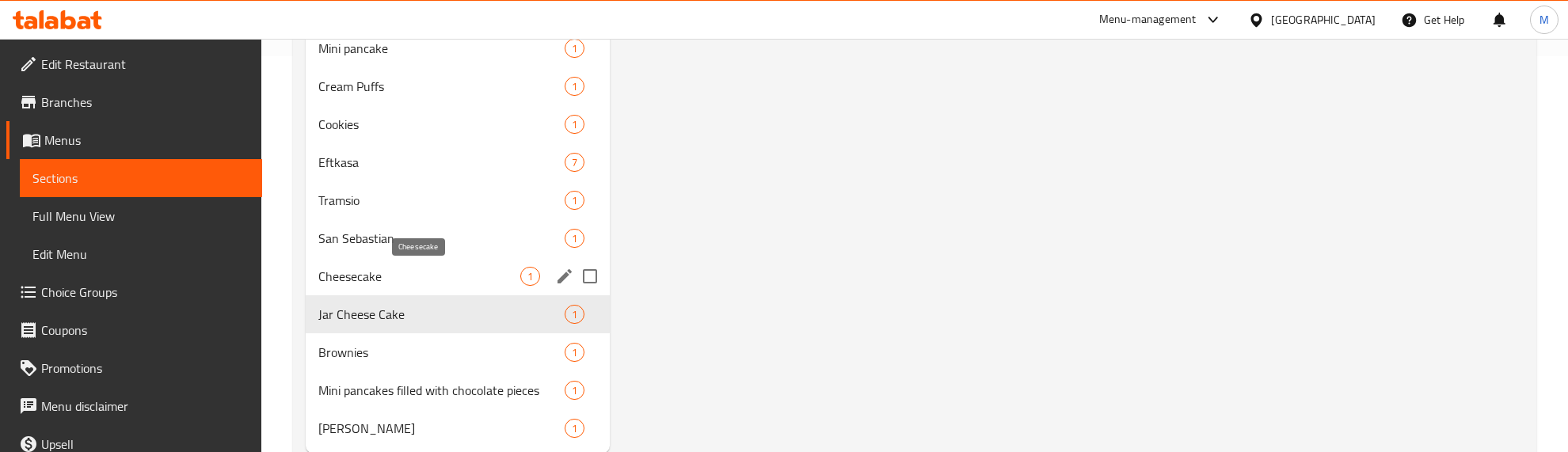
click at [409, 276] on span "Cheesecake" at bounding box center [420, 277] width 202 height 19
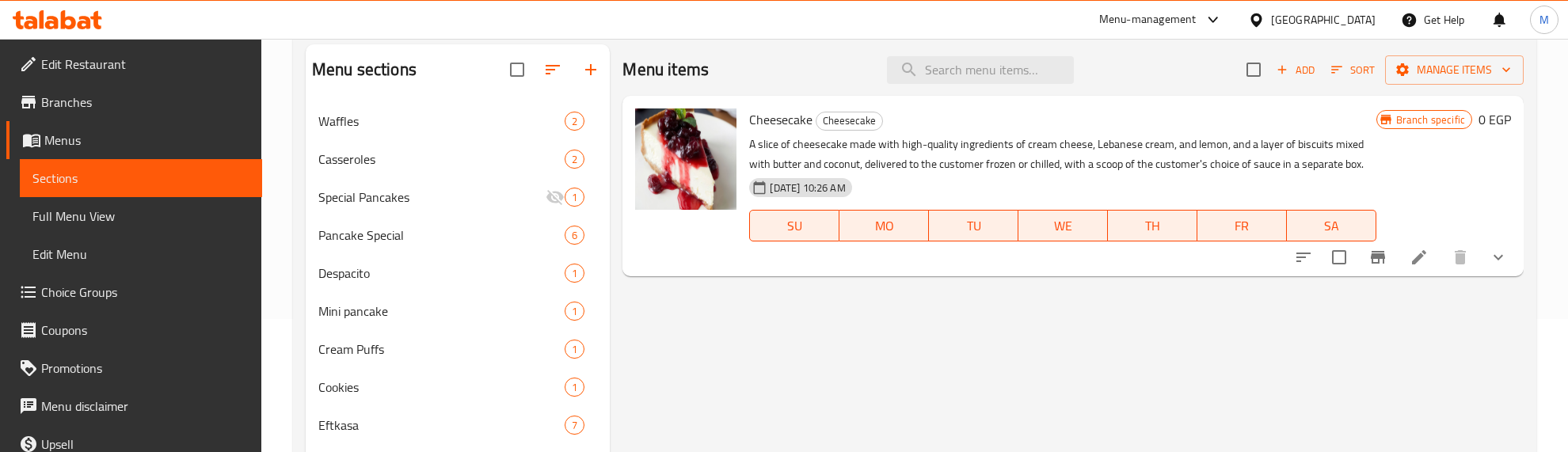
scroll to position [99, 0]
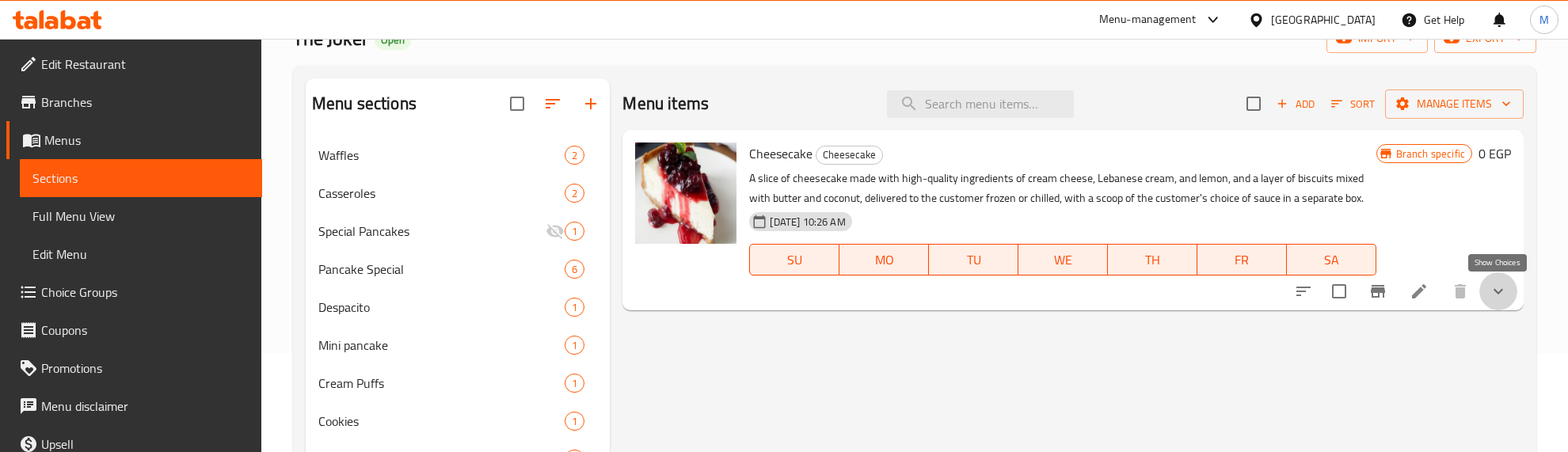
click at [1501, 288] on icon "show more" at bounding box center [1498, 292] width 19 height 19
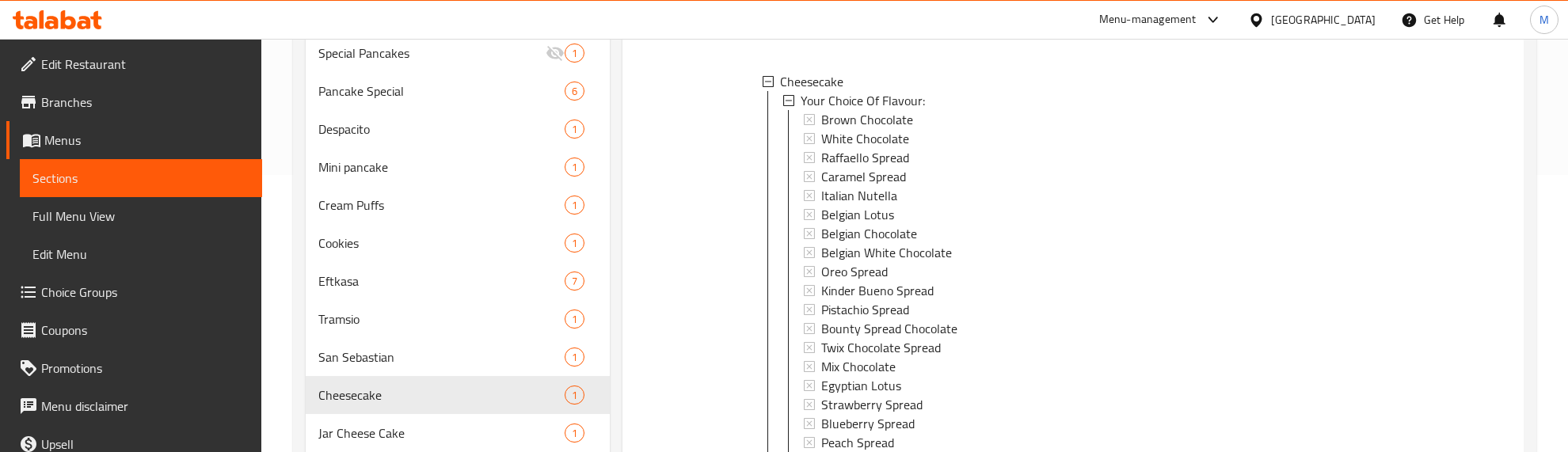
scroll to position [441, 0]
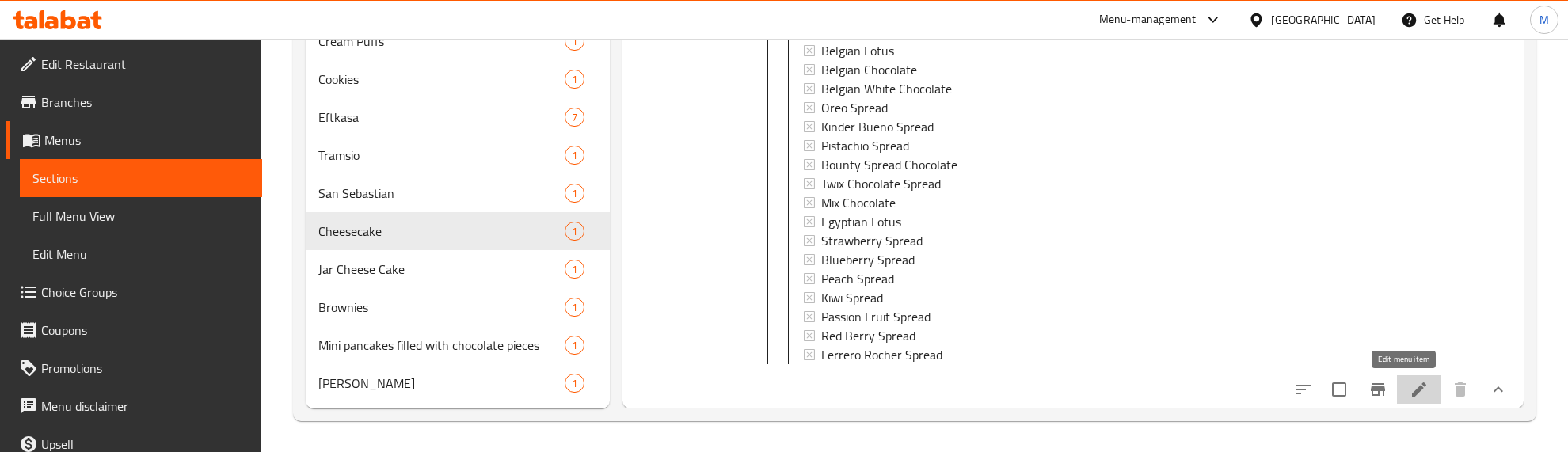
click at [1410, 391] on icon at bounding box center [1419, 390] width 19 height 19
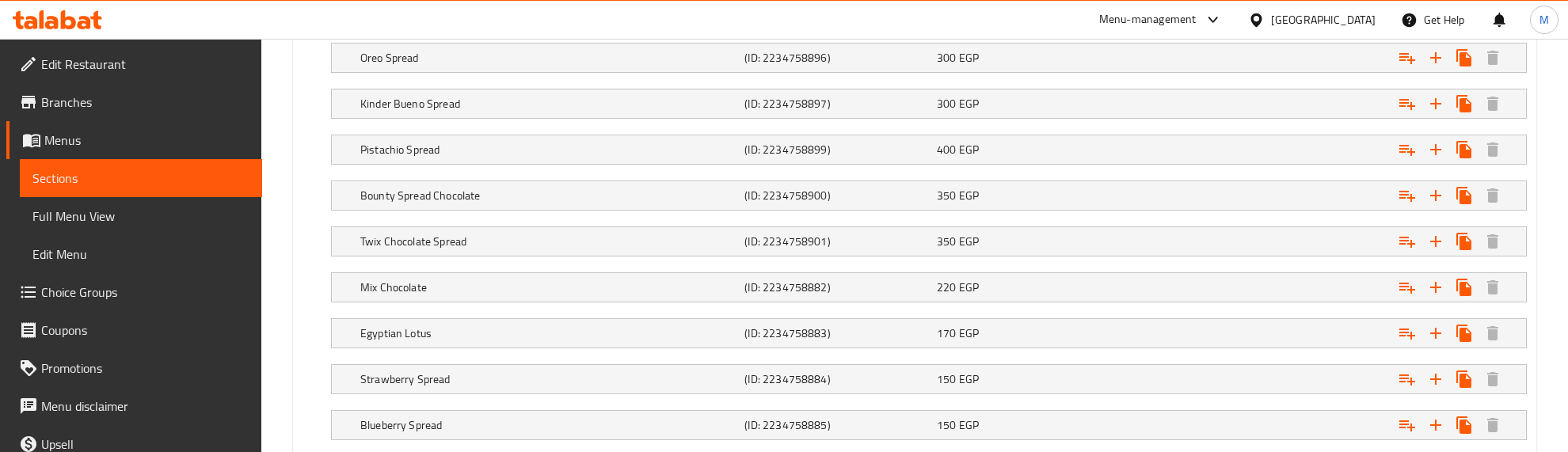
scroll to position [1288, 0]
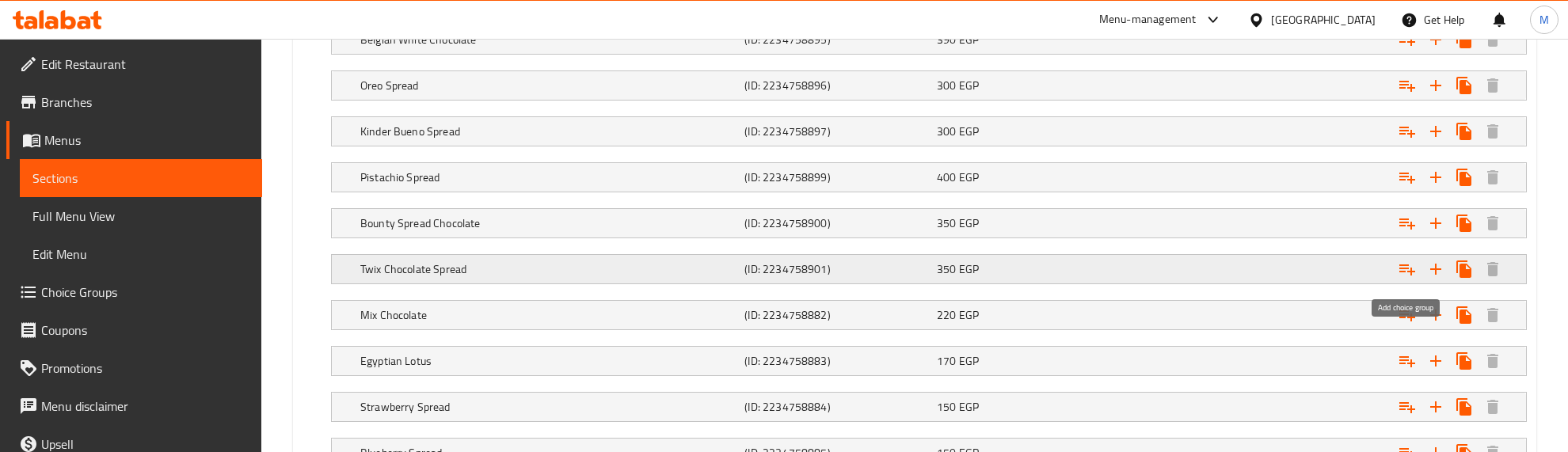
click at [1407, 273] on icon "Expand" at bounding box center [1407, 269] width 16 height 11
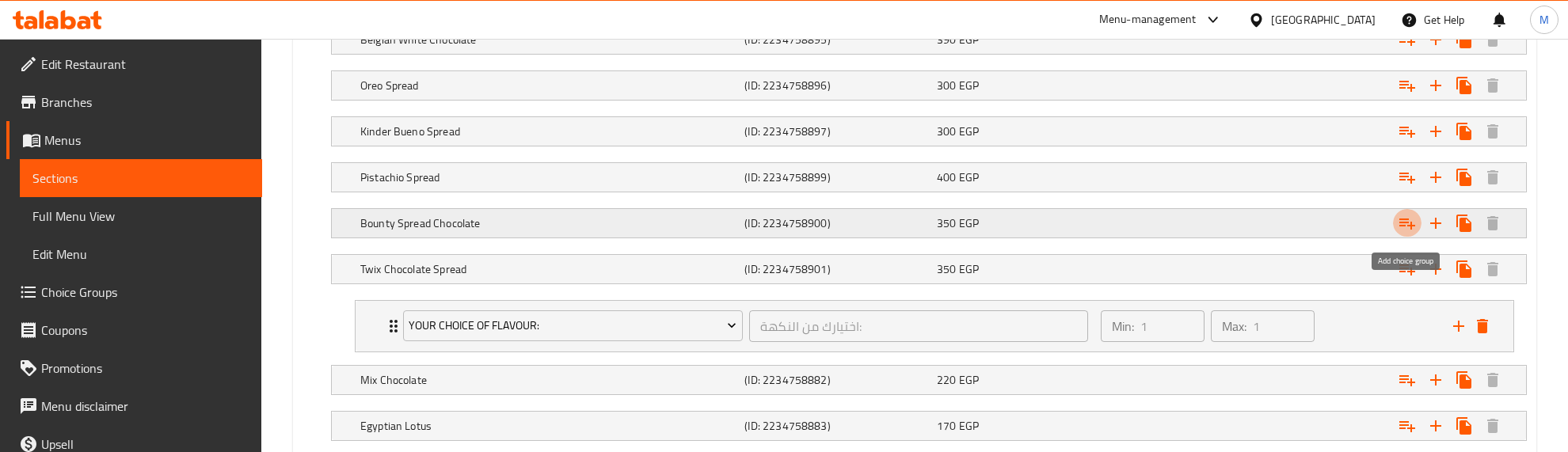
click at [1407, 227] on icon "Expand" at bounding box center [1408, 224] width 19 height 19
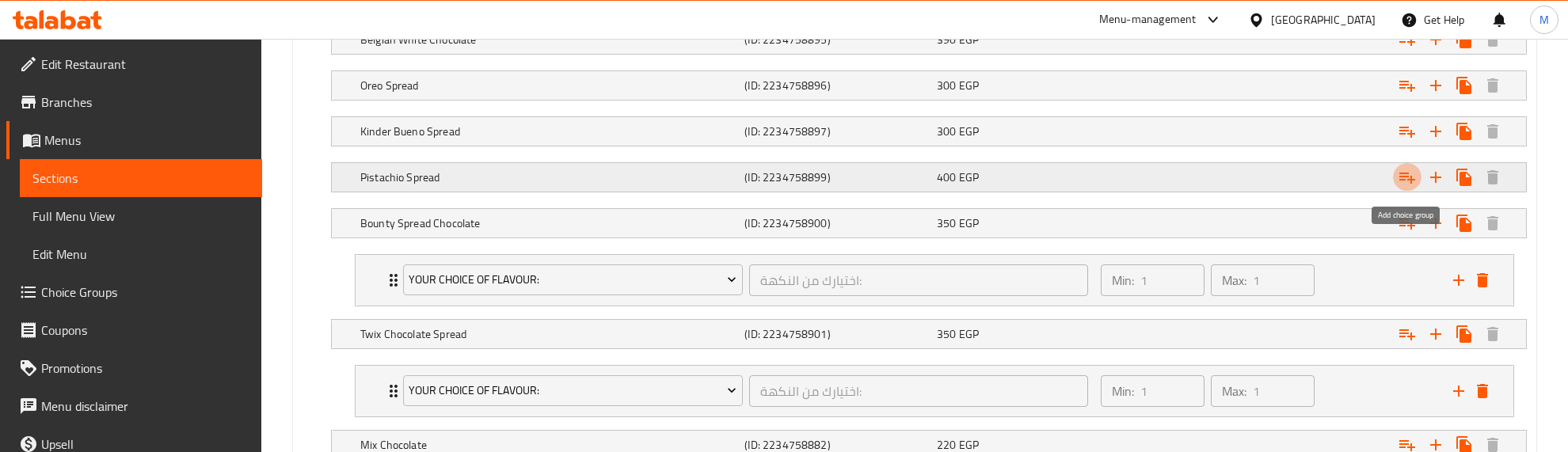
click at [1403, 177] on icon "Expand" at bounding box center [1407, 178] width 16 height 11
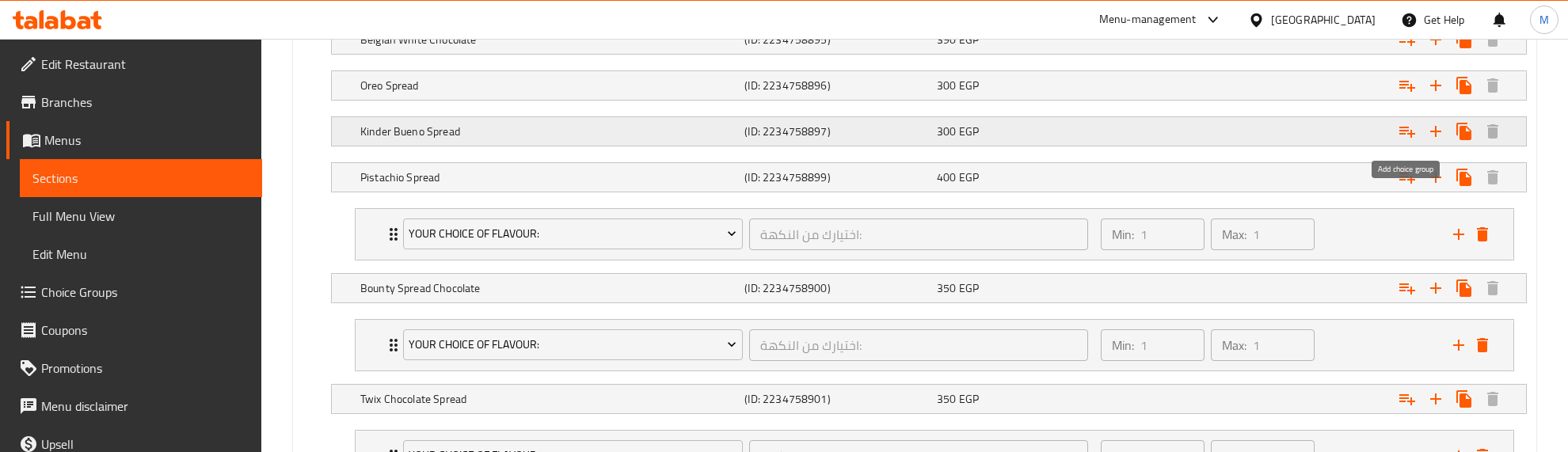
click at [1406, 132] on icon "Expand" at bounding box center [1408, 132] width 19 height 19
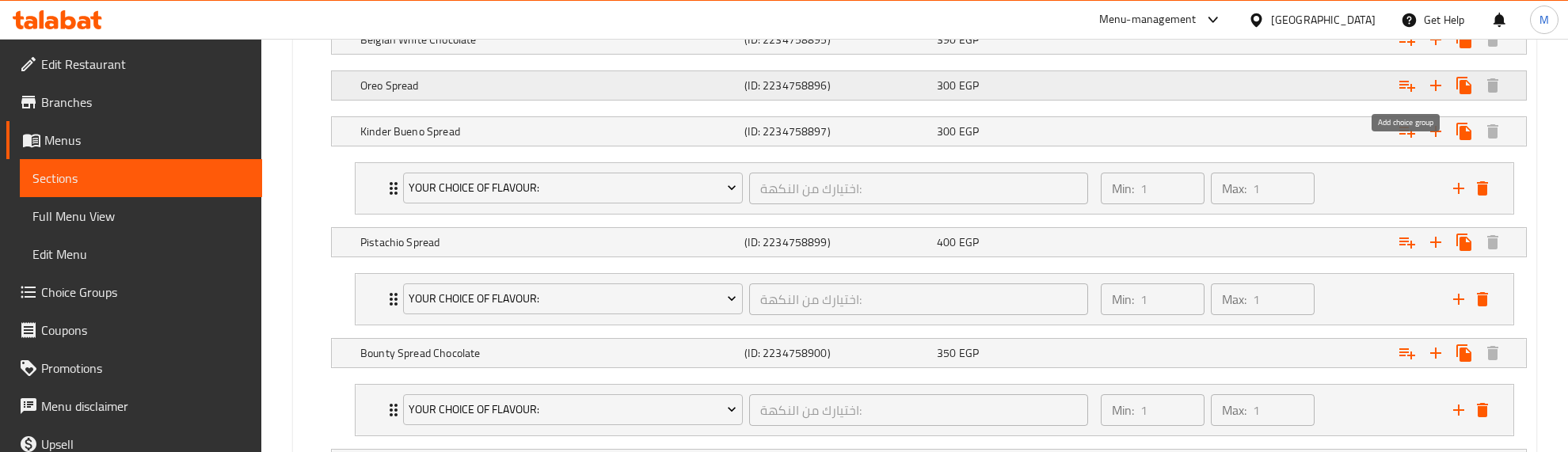
click at [1411, 91] on icon "Expand" at bounding box center [1407, 86] width 16 height 11
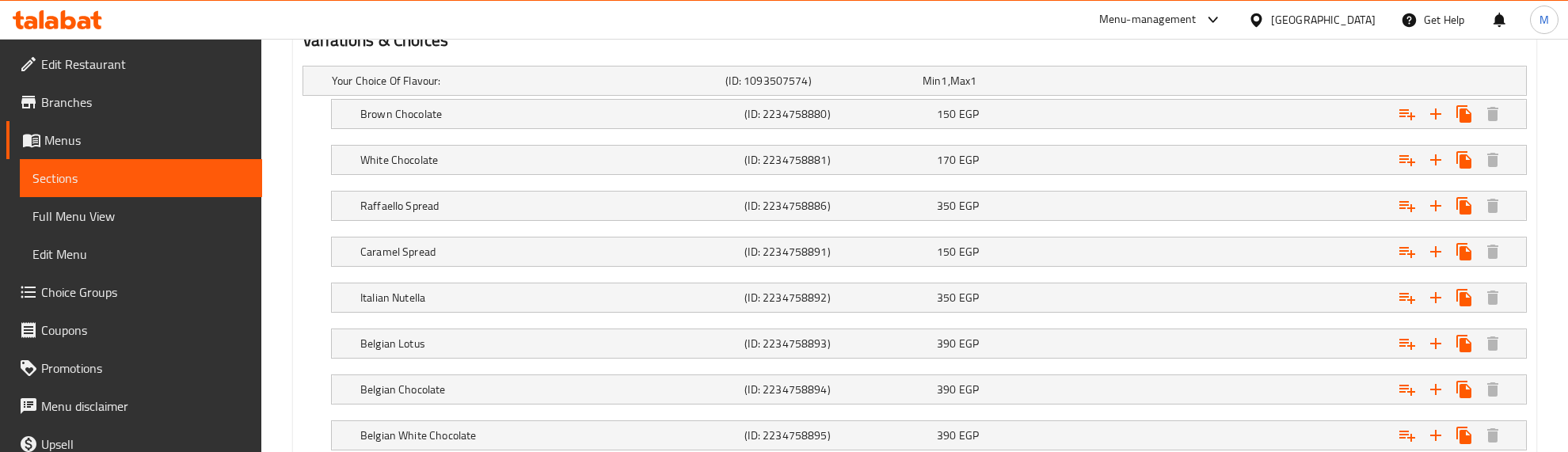
scroll to position [991, 0]
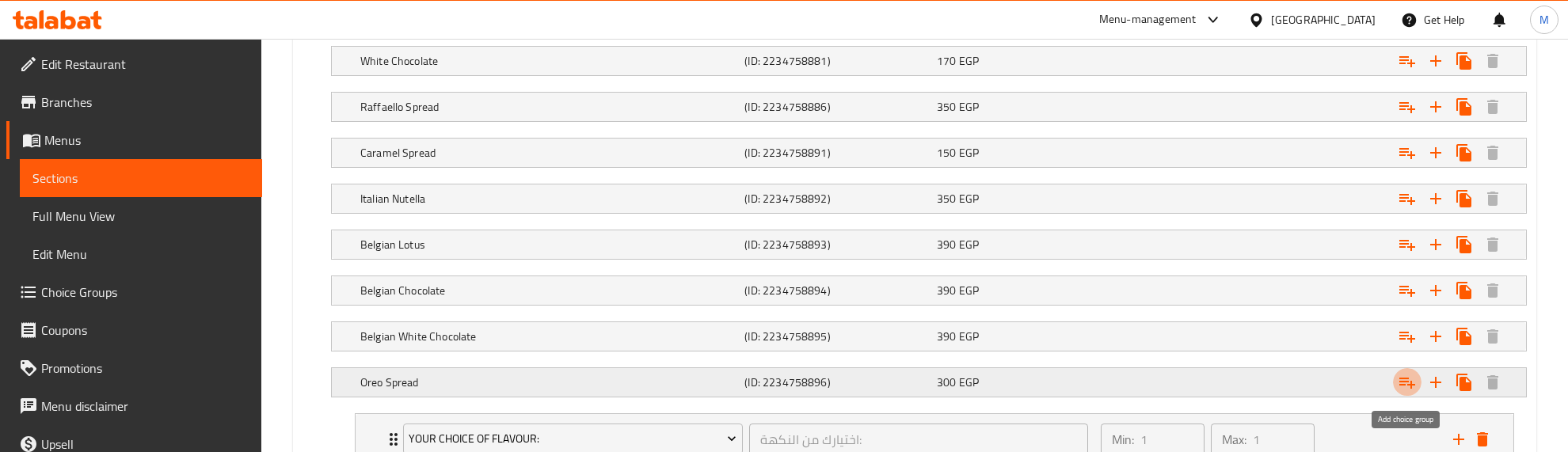
click at [1403, 376] on icon "Expand" at bounding box center [1408, 383] width 19 height 19
click at [1407, 334] on icon "Expand" at bounding box center [1408, 337] width 19 height 19
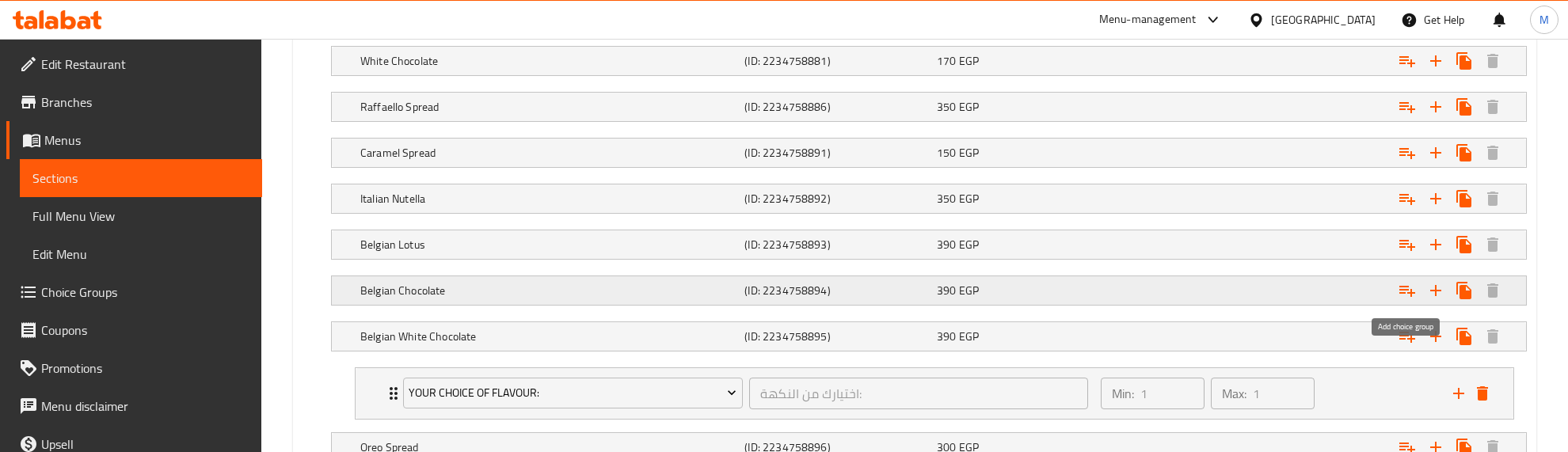
click at [1402, 295] on icon "Expand" at bounding box center [1407, 291] width 16 height 11
click at [1407, 24] on icon "Expand" at bounding box center [1408, 16] width 19 height 19
click at [1404, 24] on icon "Expand" at bounding box center [1408, 16] width 19 height 19
click at [1410, 24] on icon "Expand" at bounding box center [1408, 16] width 19 height 19
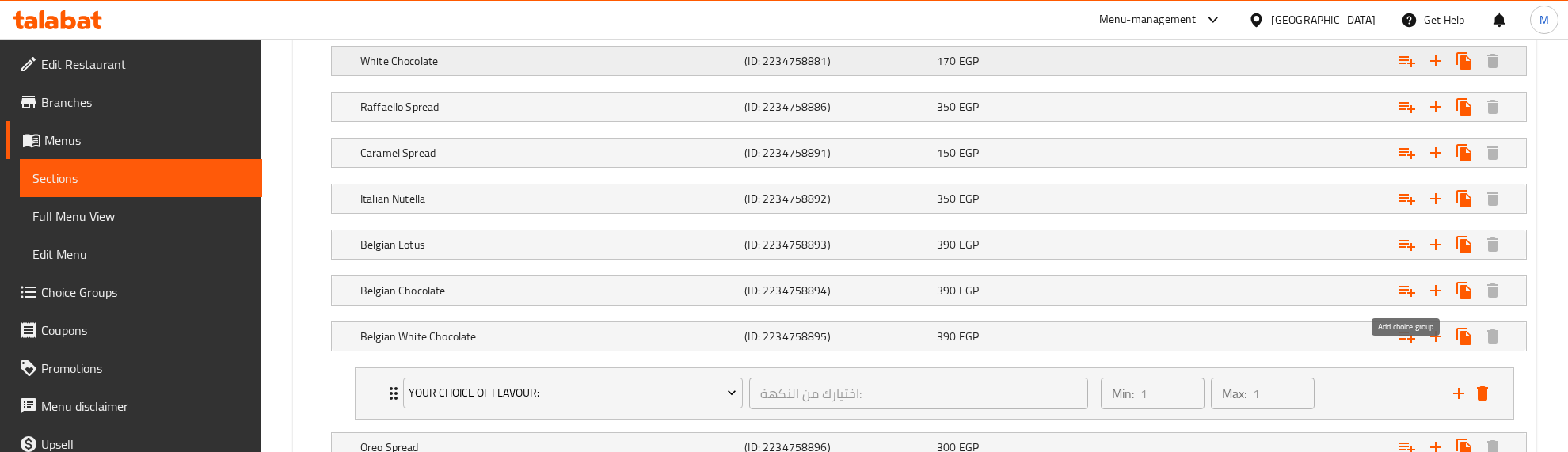
click at [1406, 24] on icon "Expand" at bounding box center [1408, 16] width 19 height 19
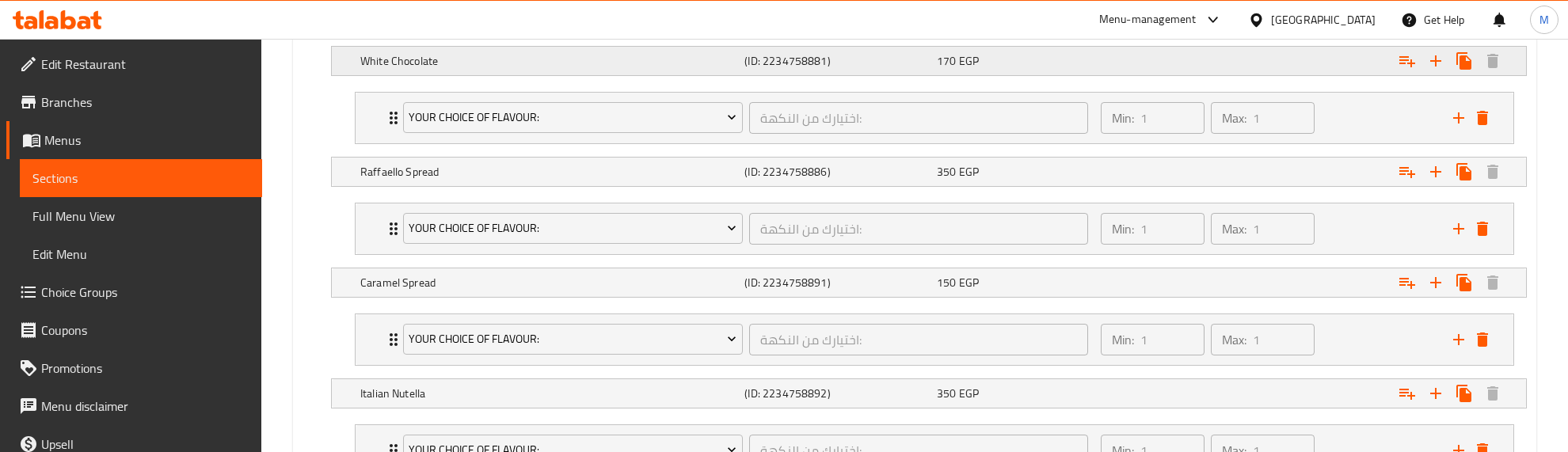
scroll to position [891, 0]
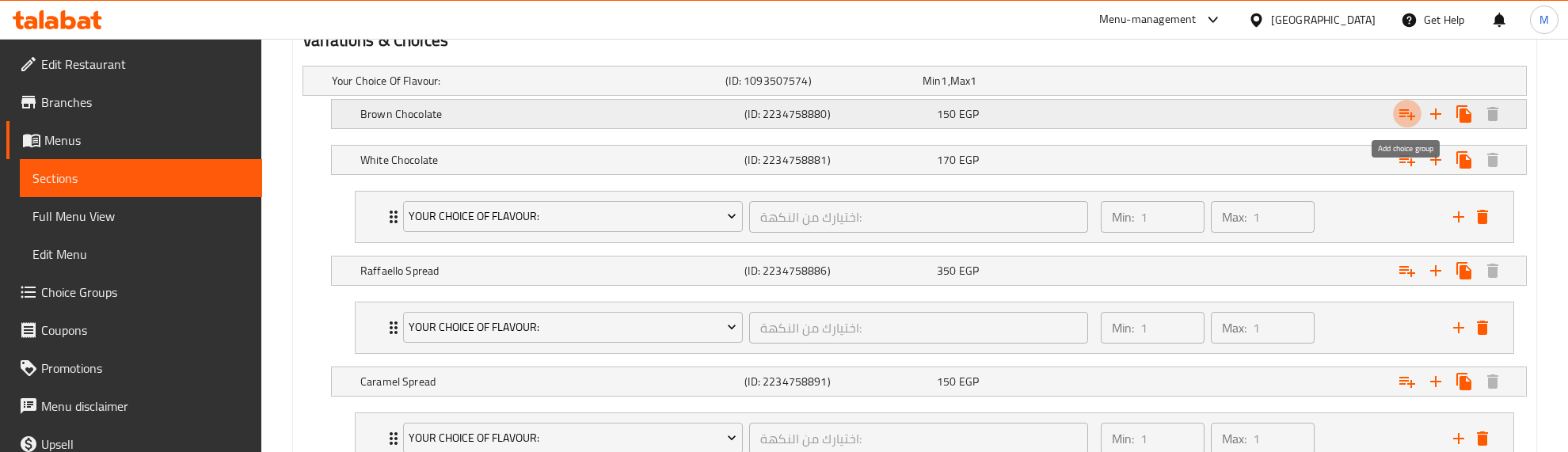
click at [1406, 115] on icon "Expand" at bounding box center [1408, 115] width 19 height 19
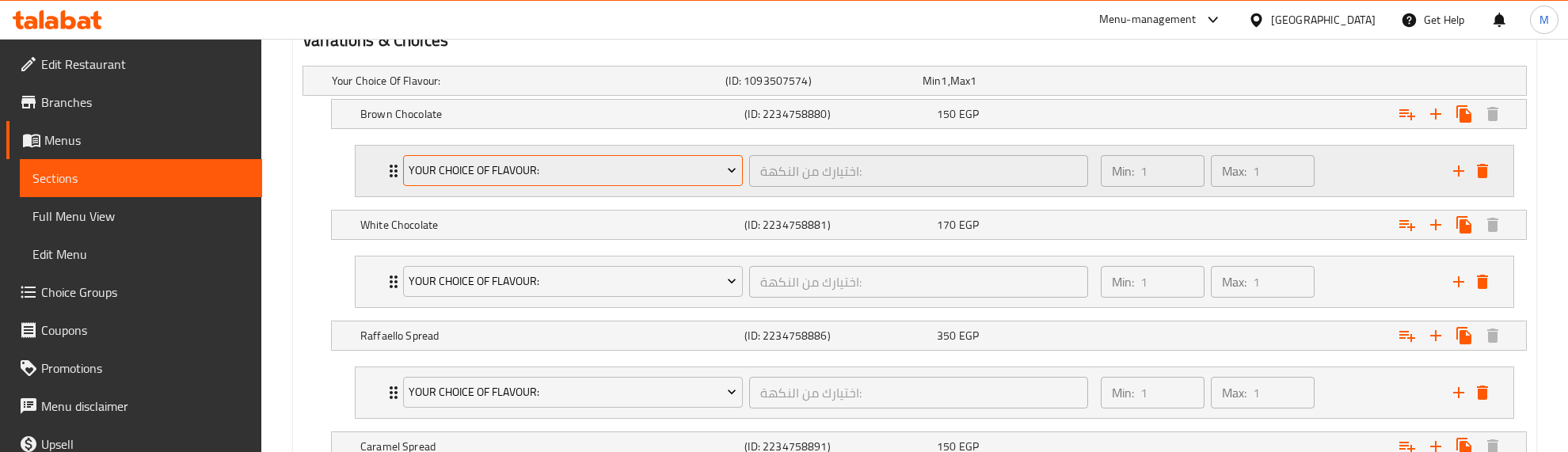
click at [485, 171] on span "Your Choice Of Flavour:" at bounding box center [572, 170] width 327 height 19
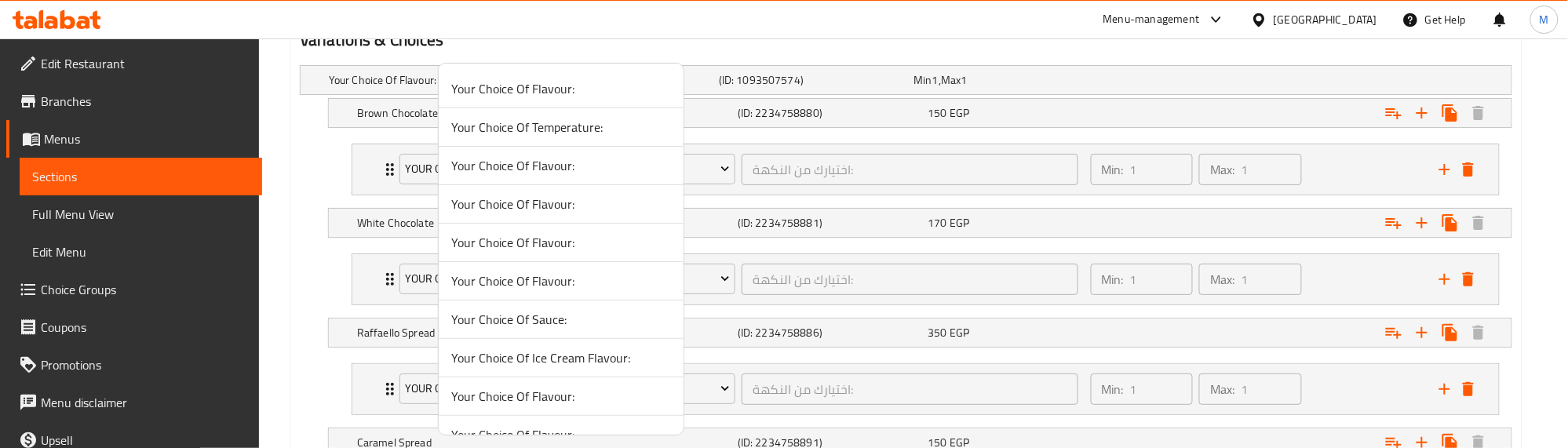
click at [565, 124] on span "Your Choice Of Temperature:" at bounding box center [561, 127] width 219 height 19
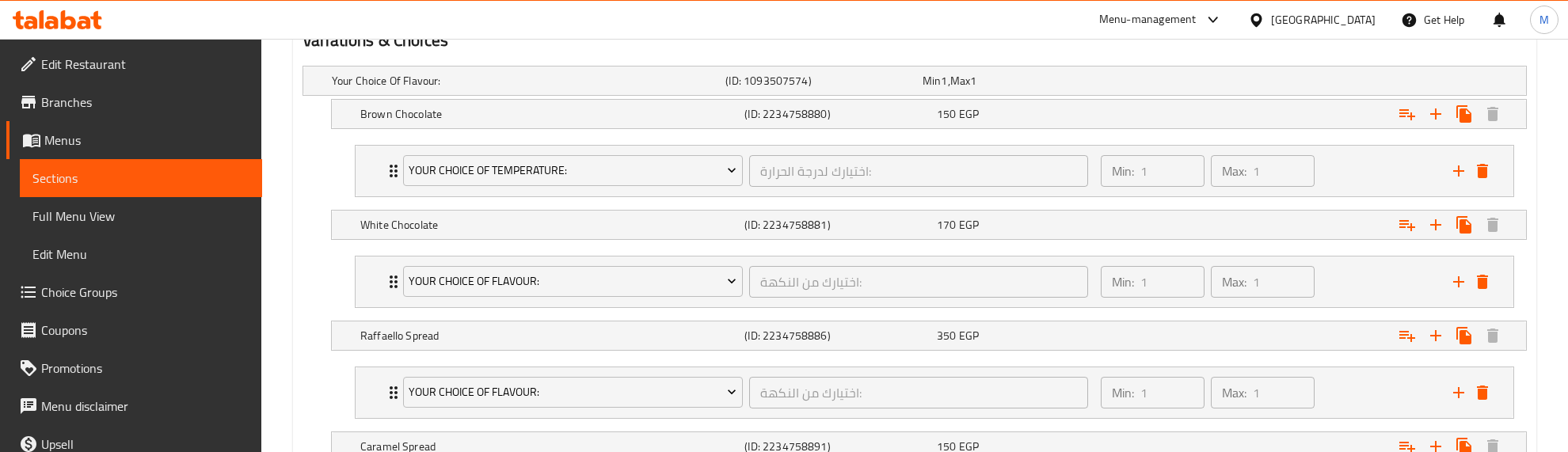
click at [389, 167] on icon "Expand" at bounding box center [393, 171] width 19 height 19
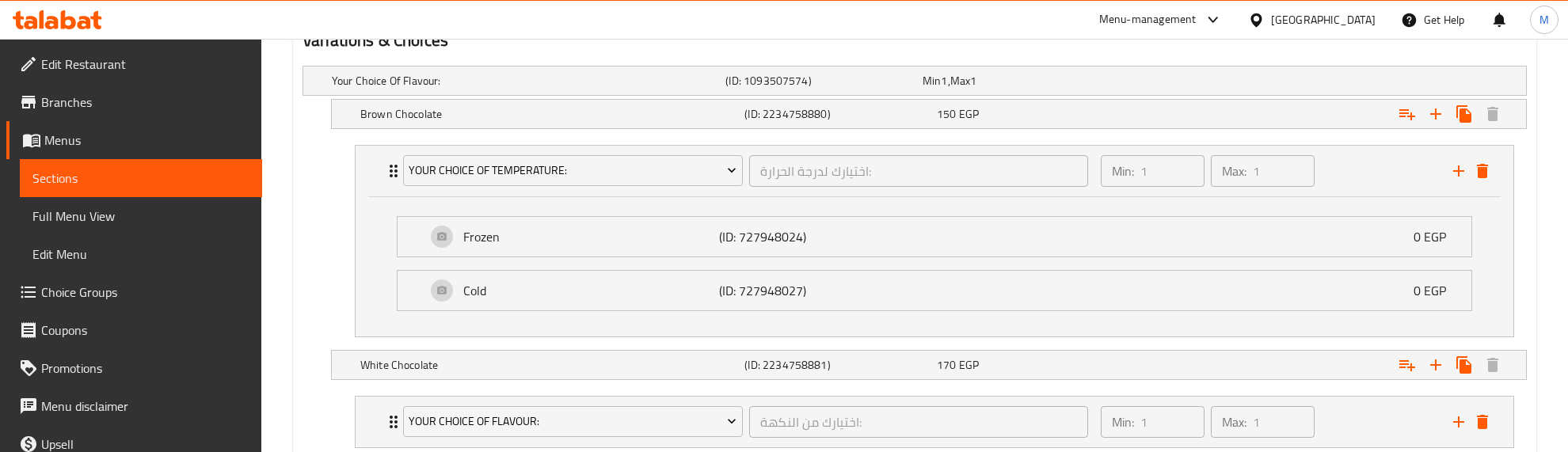
click at [389, 167] on icon "Expand" at bounding box center [393, 171] width 19 height 19
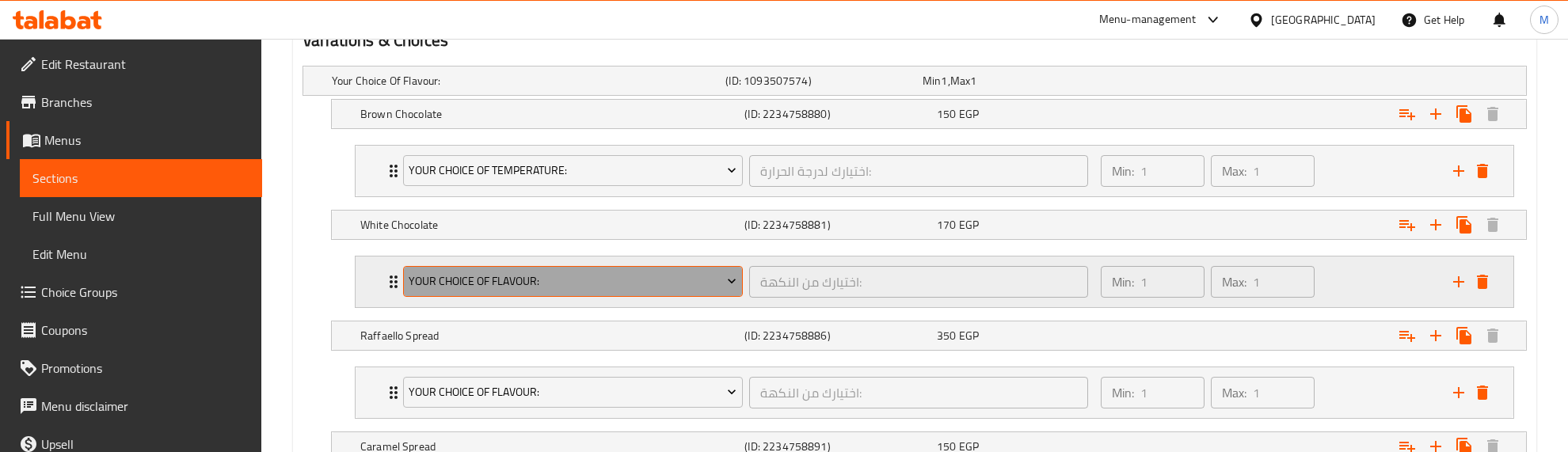
click at [612, 276] on span "Your Choice Of Flavour:" at bounding box center [572, 282] width 327 height 19
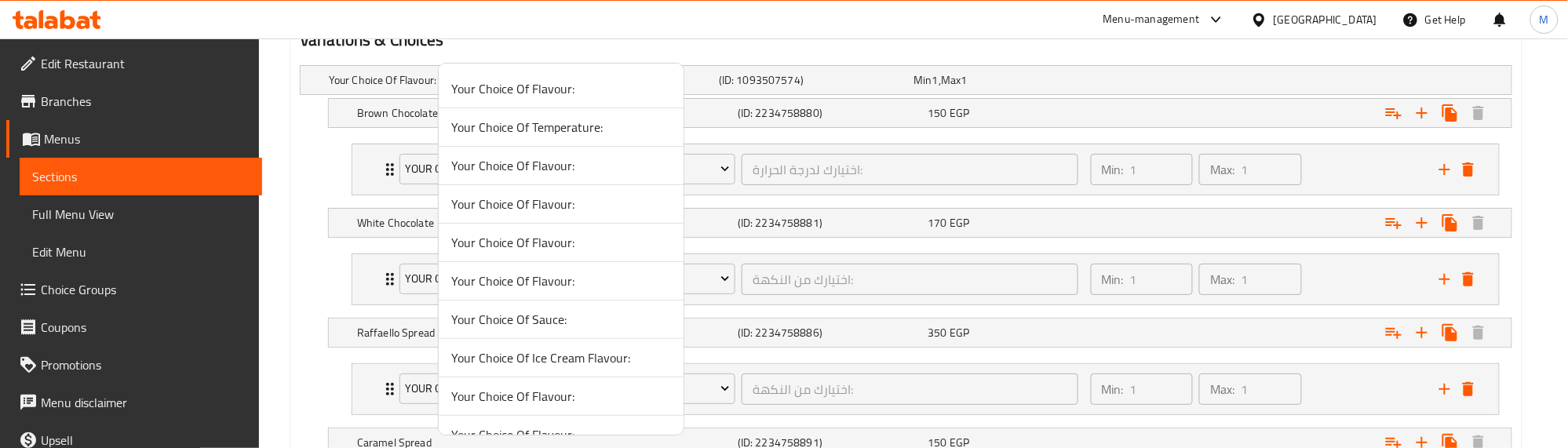
click at [558, 125] on span "Your Choice Of Temperature:" at bounding box center [561, 127] width 219 height 19
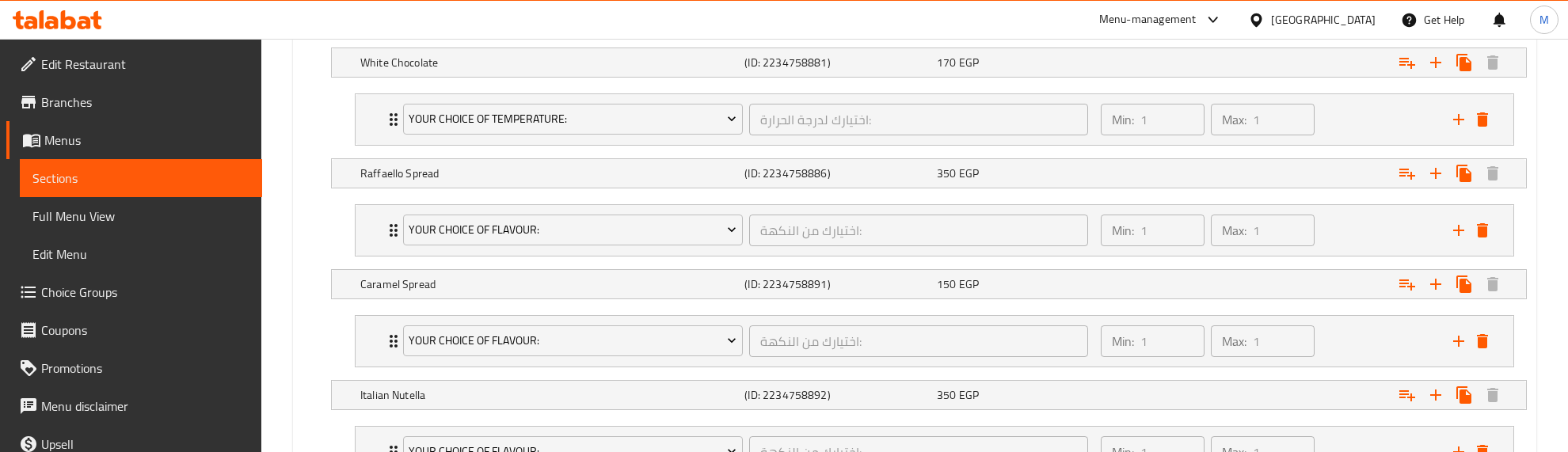
scroll to position [1090, 0]
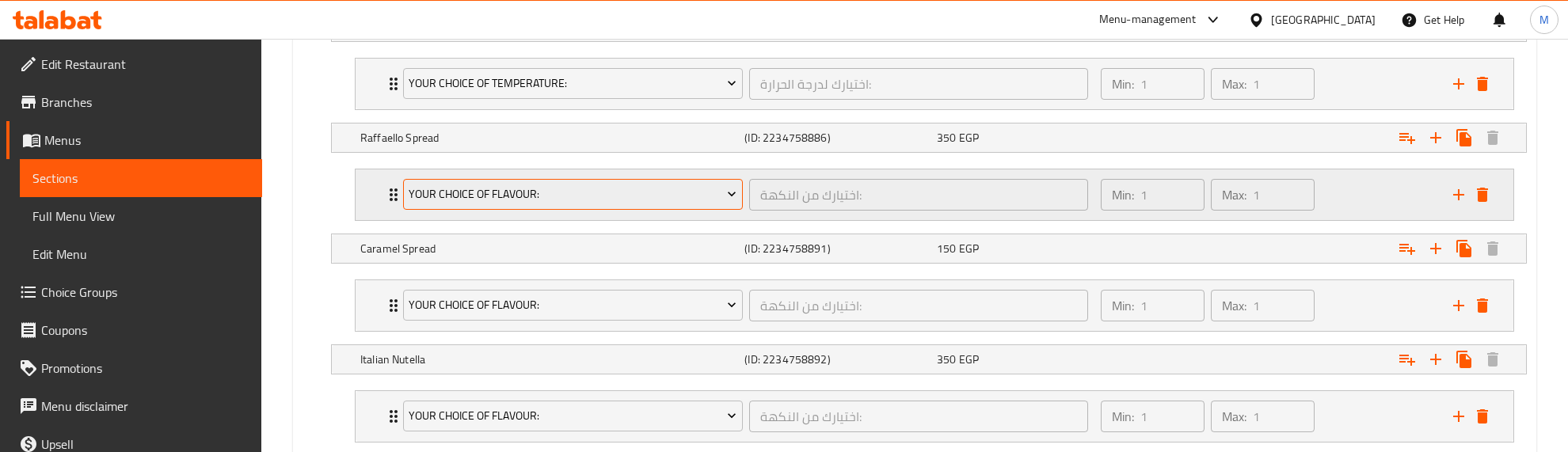
click at [599, 198] on span "Your Choice Of Flavour:" at bounding box center [572, 194] width 327 height 19
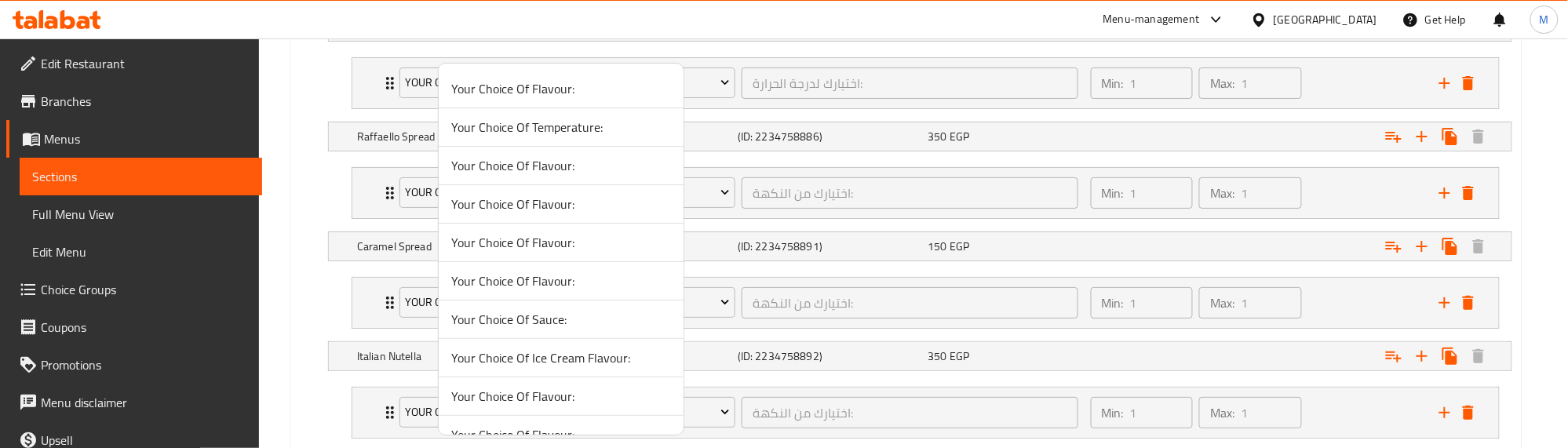
click at [566, 121] on span "Your Choice Of Temperature:" at bounding box center [561, 127] width 219 height 19
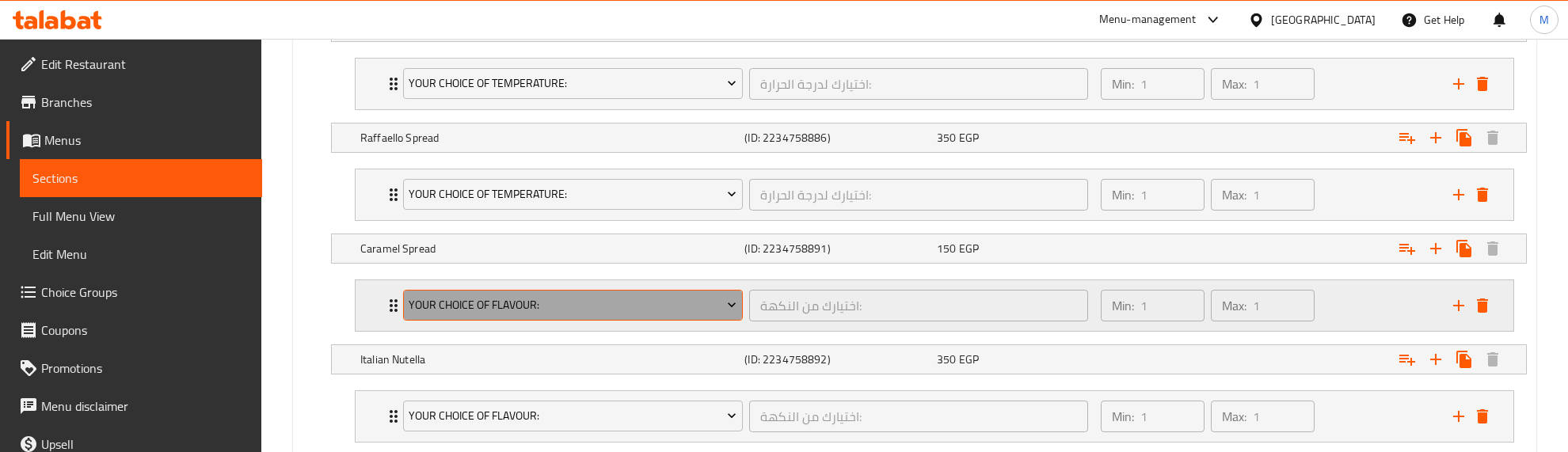
click at [602, 305] on span "Your Choice Of Flavour:" at bounding box center [572, 305] width 327 height 19
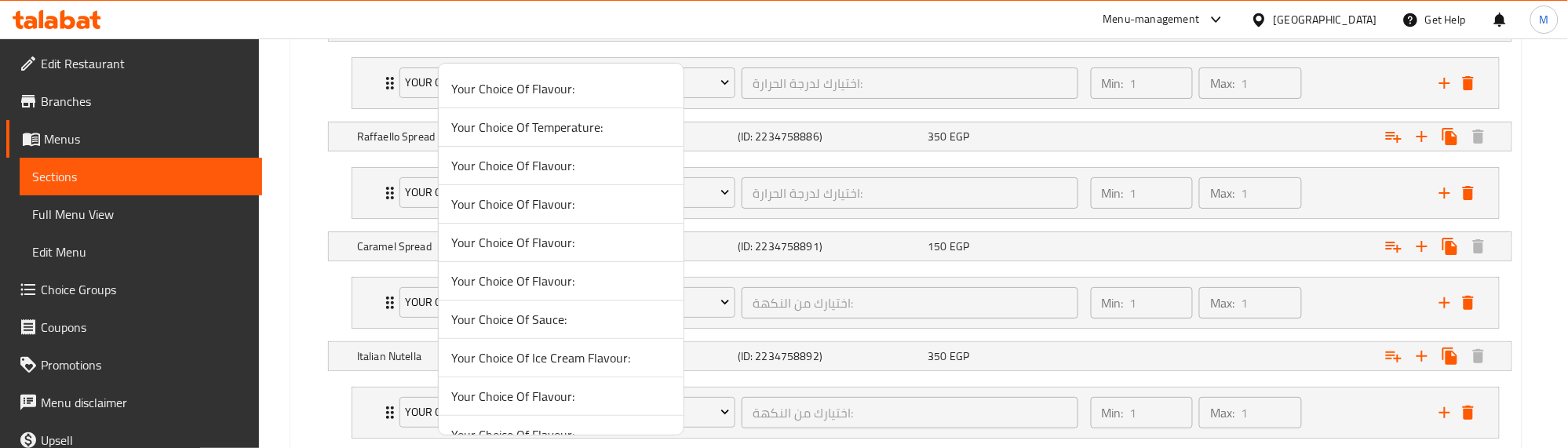
click at [555, 129] on span "Your Choice Of Temperature:" at bounding box center [561, 127] width 219 height 19
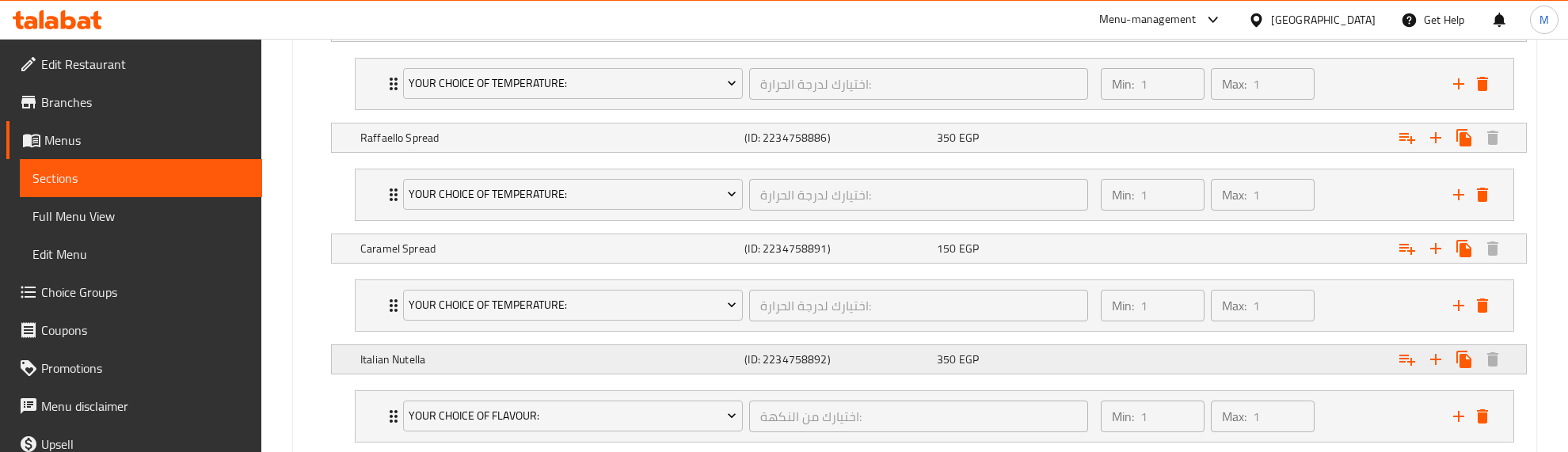
scroll to position [1288, 0]
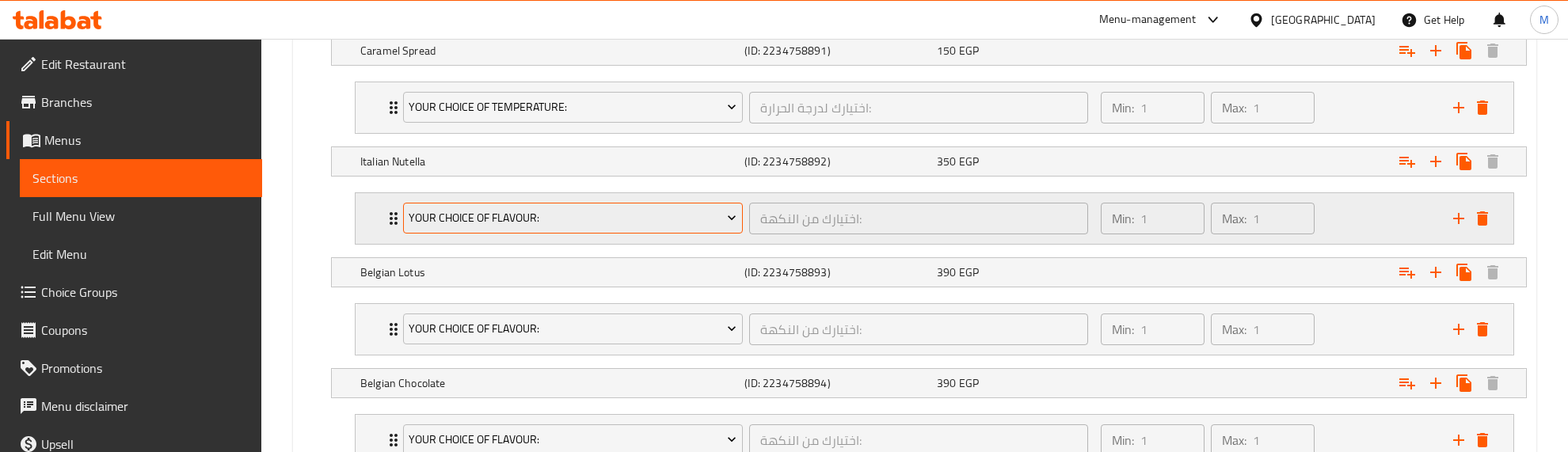
click at [570, 211] on button "Your Choice Of Flavour:" at bounding box center [573, 219] width 340 height 32
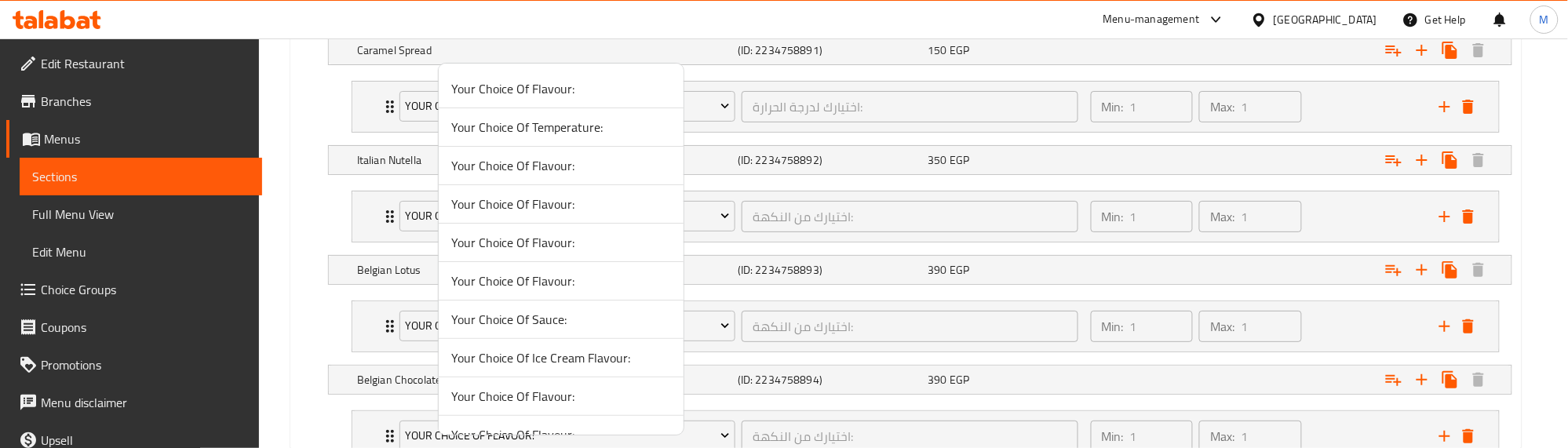
click at [585, 123] on span "Your Choice Of Temperature:" at bounding box center [561, 127] width 219 height 19
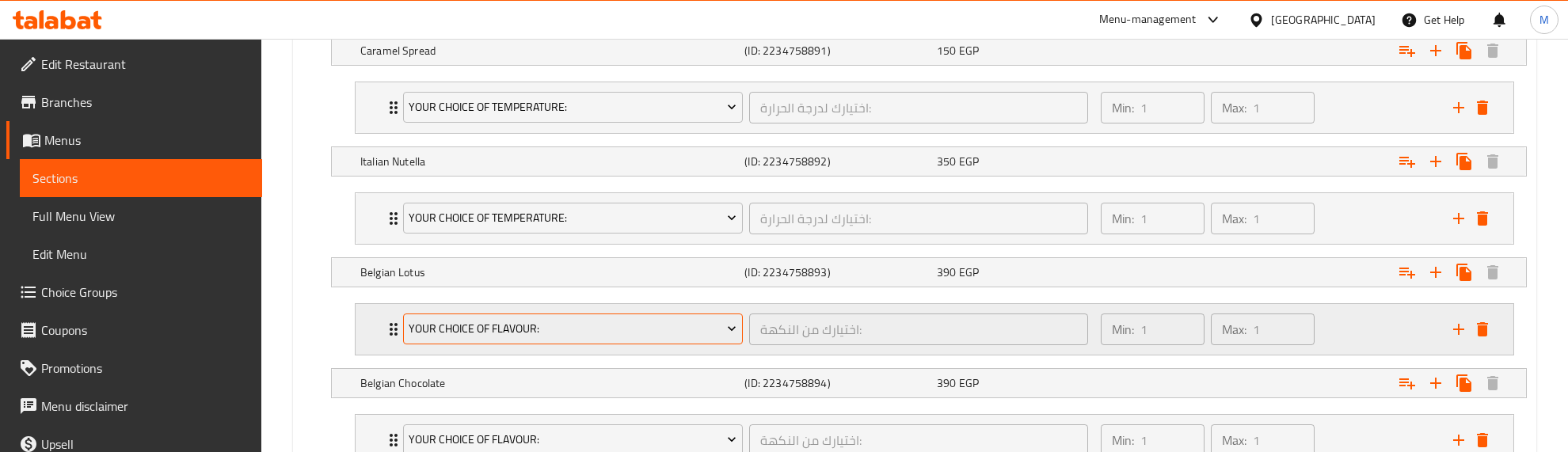
click at [576, 330] on span "Your Choice Of Flavour:" at bounding box center [572, 329] width 327 height 19
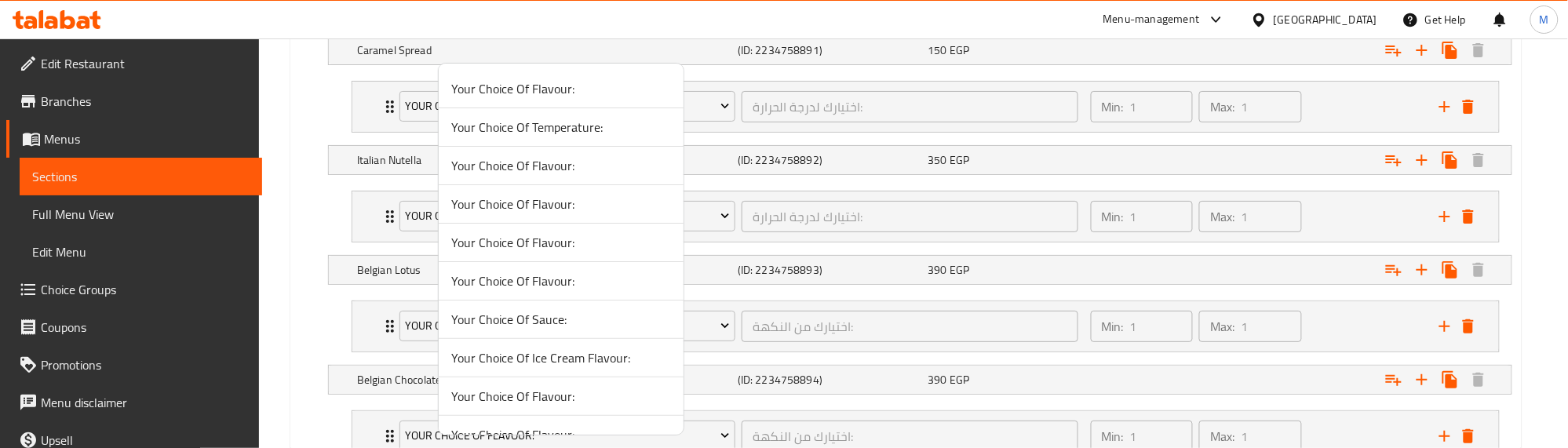
click at [569, 128] on span "Your Choice Of Temperature:" at bounding box center [561, 127] width 219 height 19
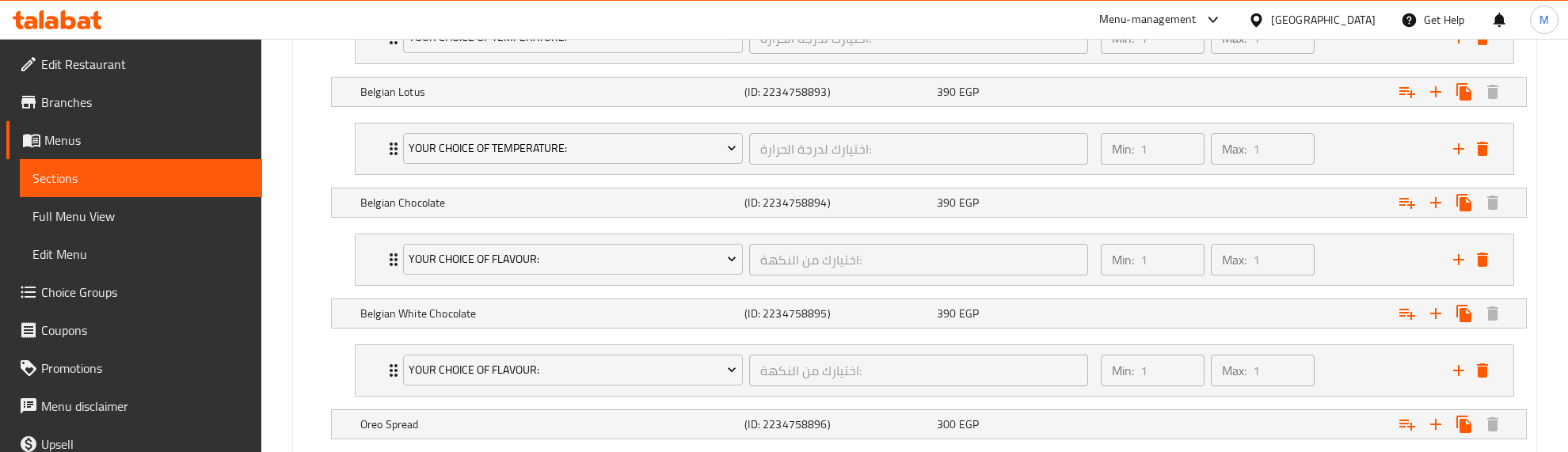
scroll to position [1485, 0]
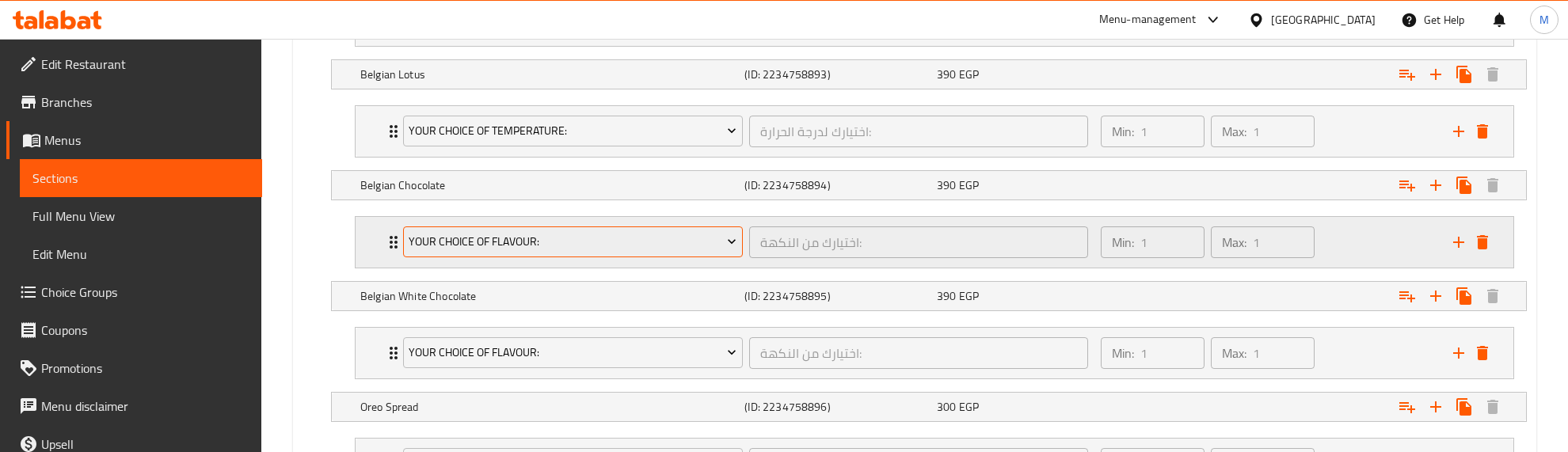
click at [559, 244] on span "Your Choice Of Flavour:" at bounding box center [572, 242] width 327 height 19
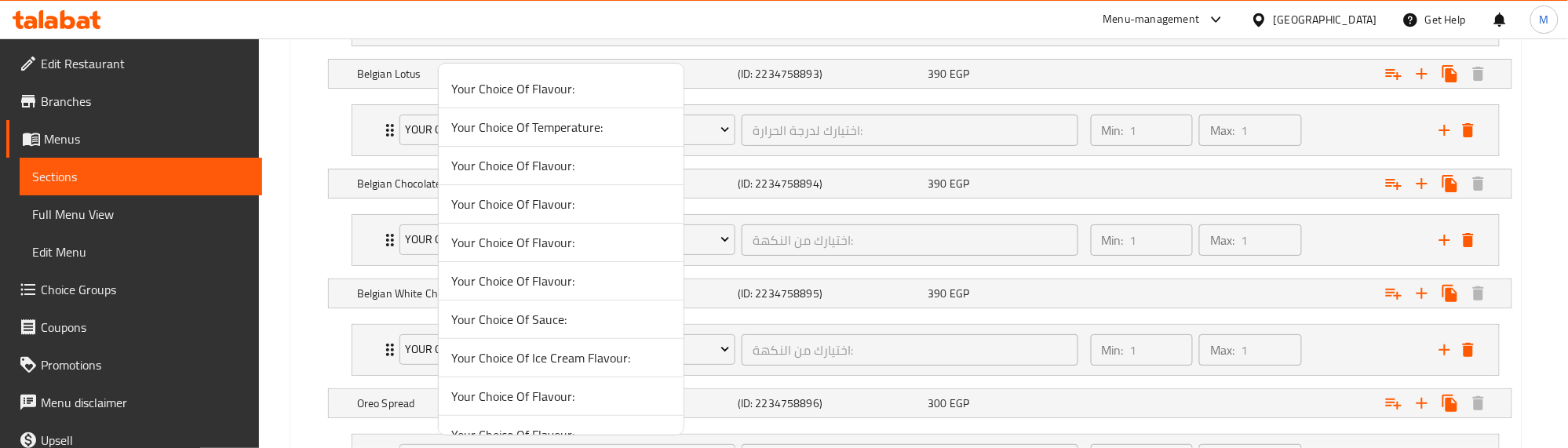
click at [529, 128] on span "Your Choice Of Temperature:" at bounding box center [561, 127] width 219 height 19
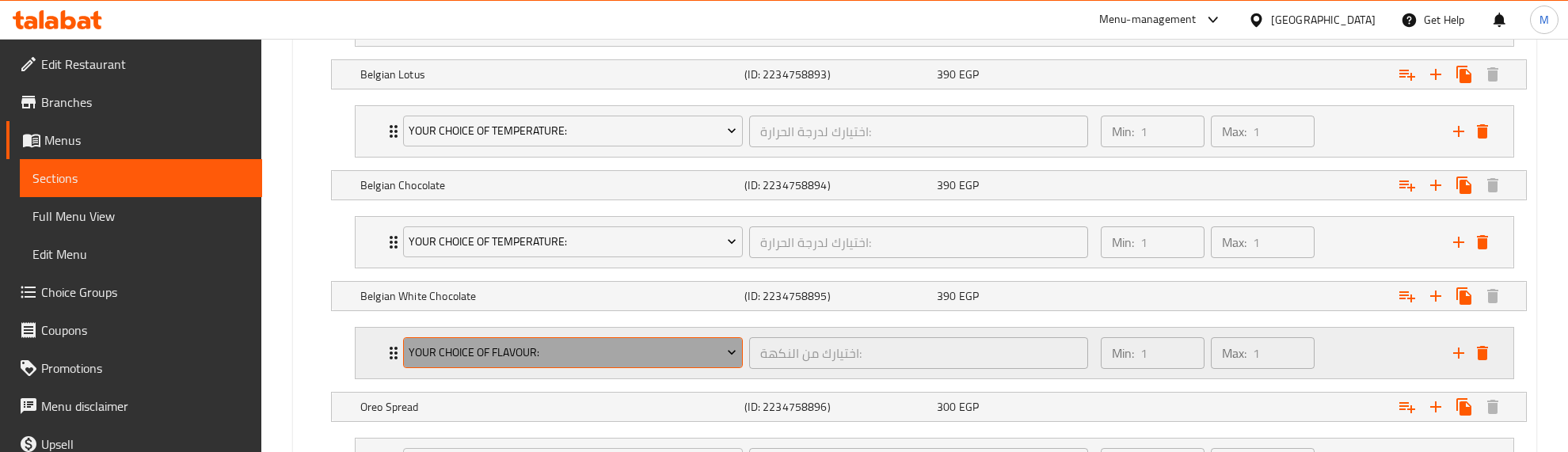
click at [563, 362] on span "Your Choice Of Flavour:" at bounding box center [572, 353] width 327 height 19
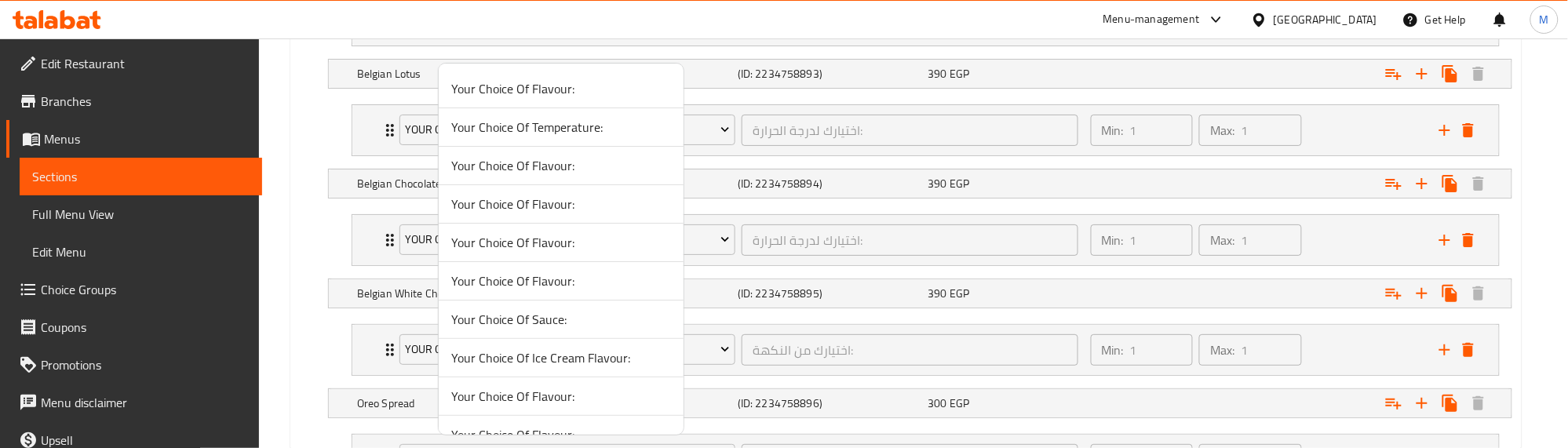
click at [534, 128] on span "Your Choice Of Temperature:" at bounding box center [561, 127] width 219 height 19
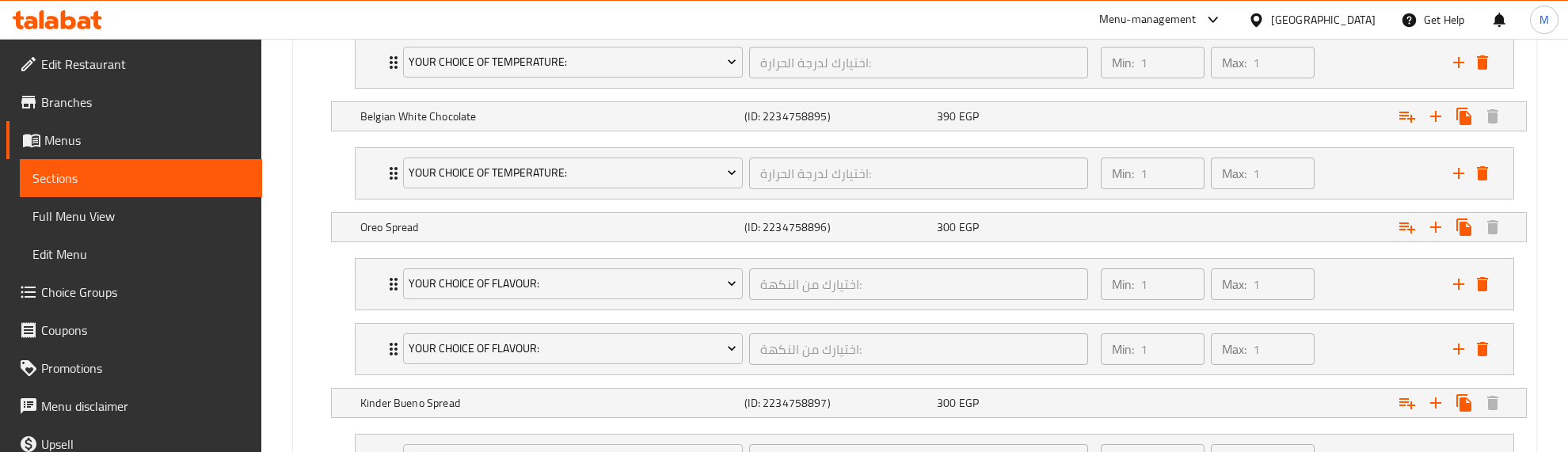
scroll to position [1684, 0]
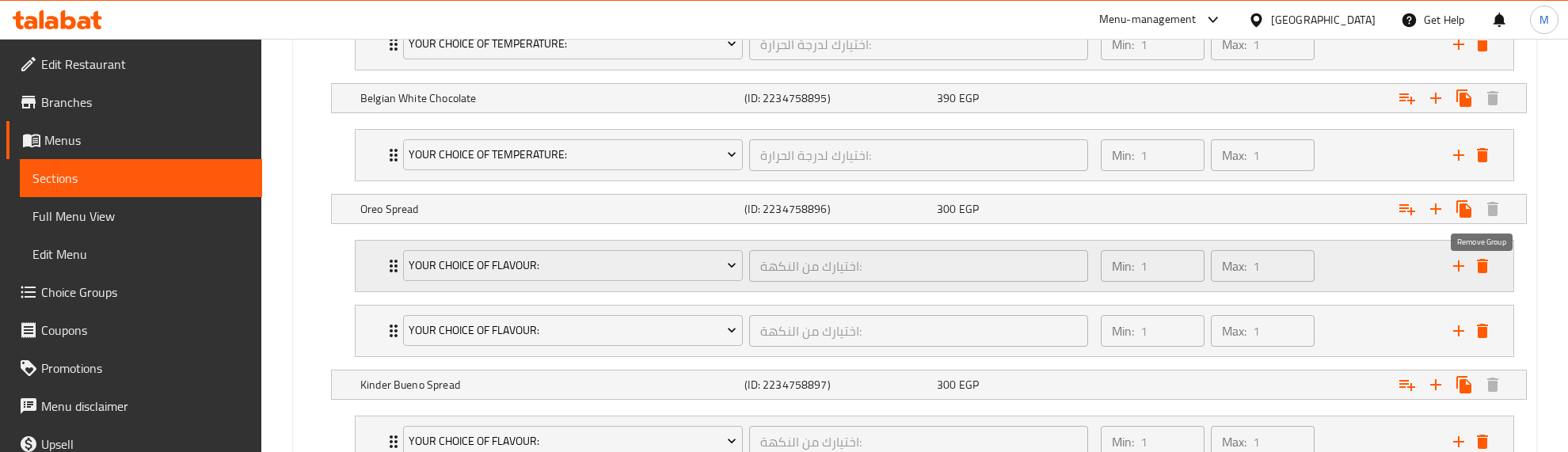
click at [1483, 268] on icon "delete" at bounding box center [1482, 266] width 11 height 15
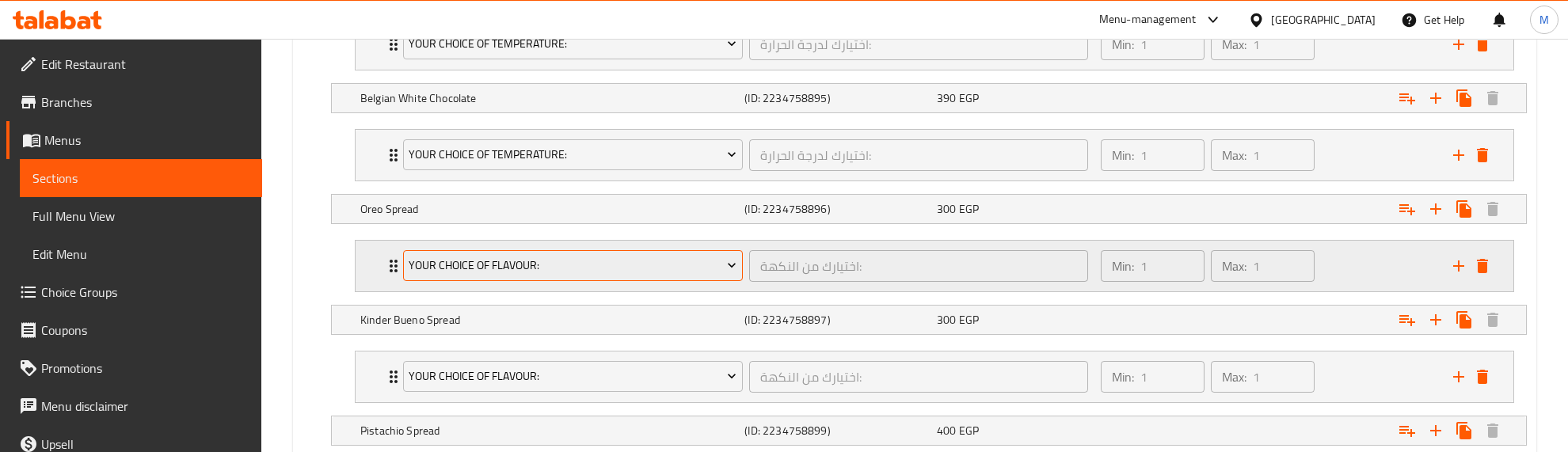
click at [595, 274] on span "Your Choice Of Flavour:" at bounding box center [572, 265] width 327 height 19
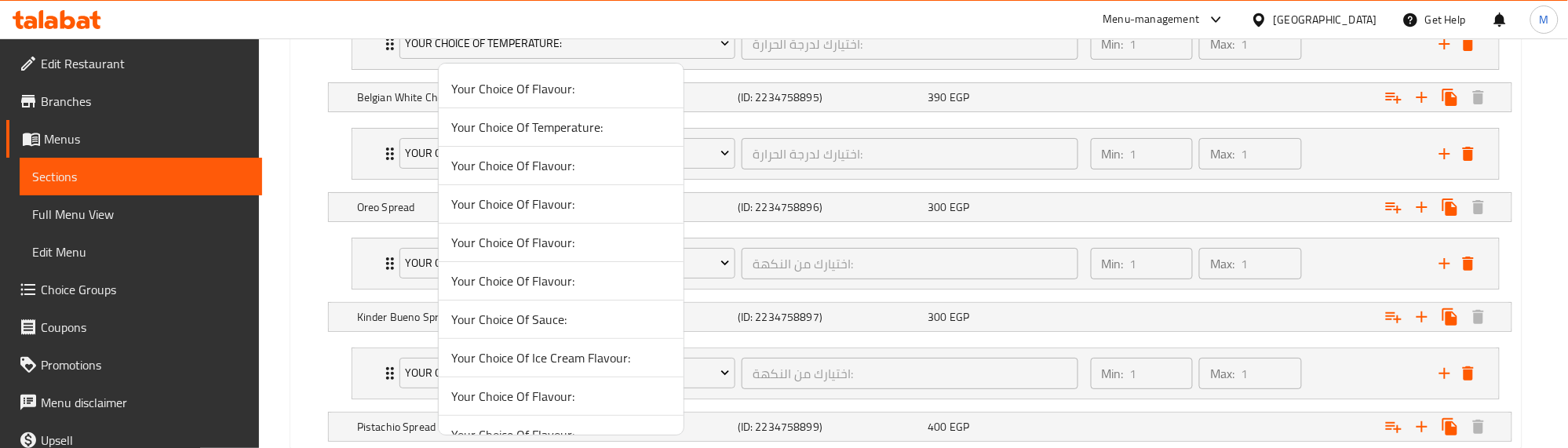
click at [567, 130] on span "Your Choice Of Temperature:" at bounding box center [561, 127] width 219 height 19
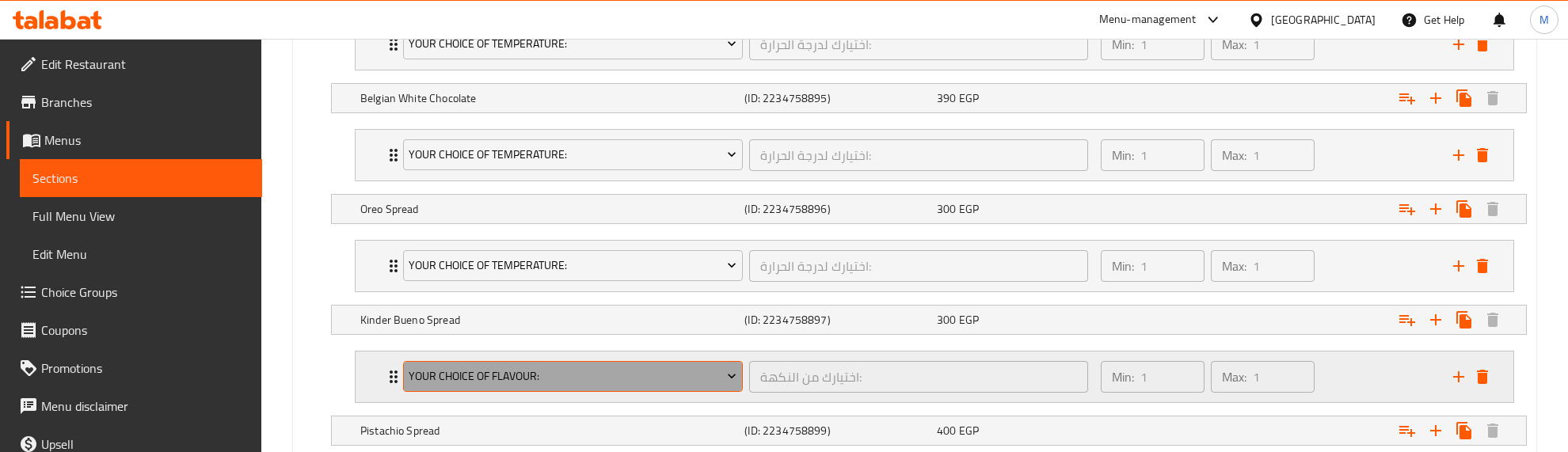
click at [528, 385] on span "Your Choice Of Flavour:" at bounding box center [572, 376] width 327 height 19
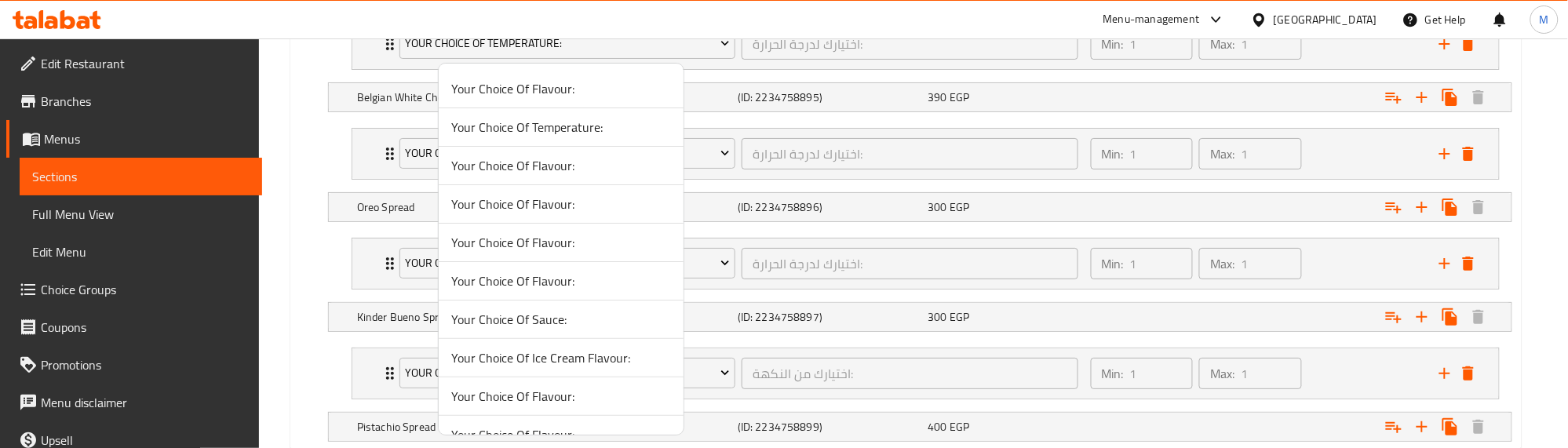
click at [537, 131] on span "Your Choice Of Temperature:" at bounding box center [561, 127] width 219 height 19
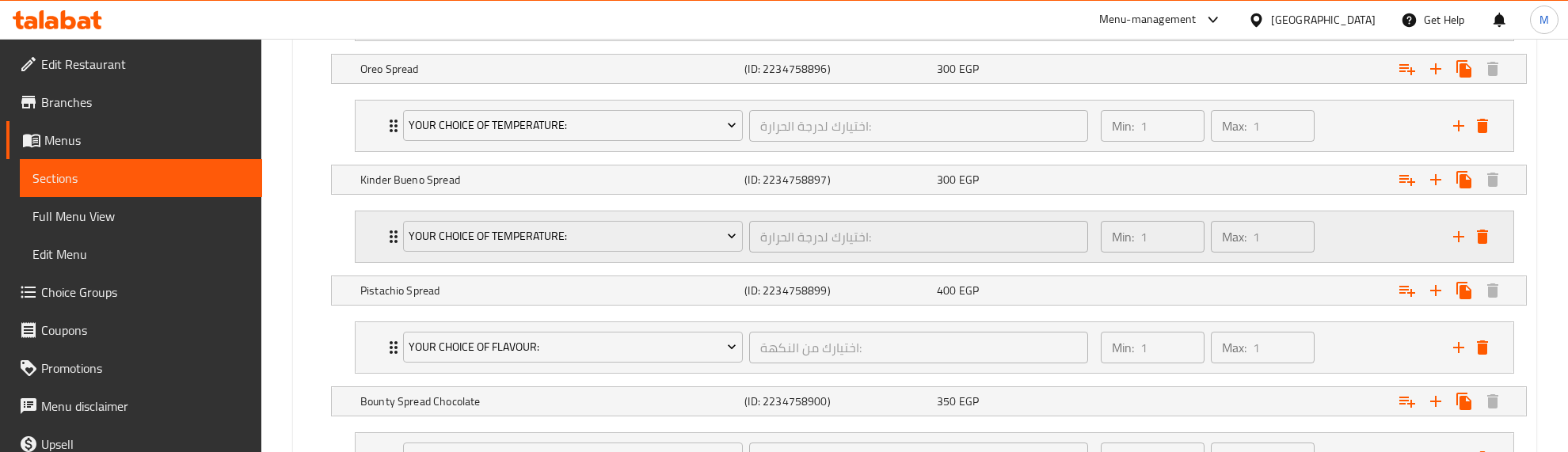
scroll to position [1882, 0]
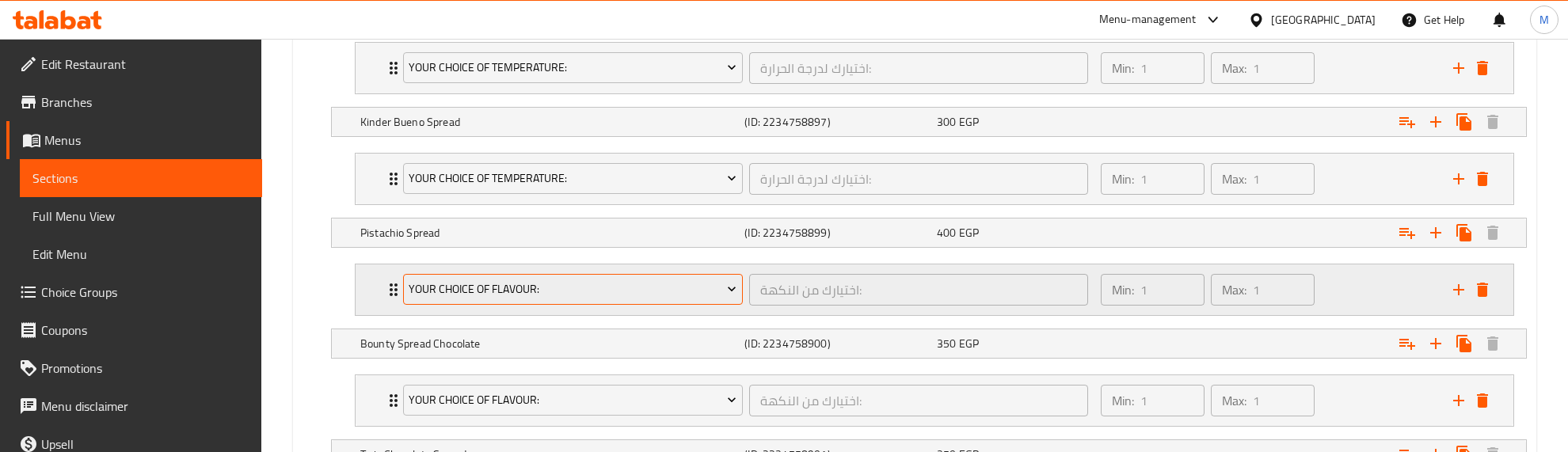
click at [562, 290] on button "Your Choice Of Flavour:" at bounding box center [573, 290] width 340 height 32
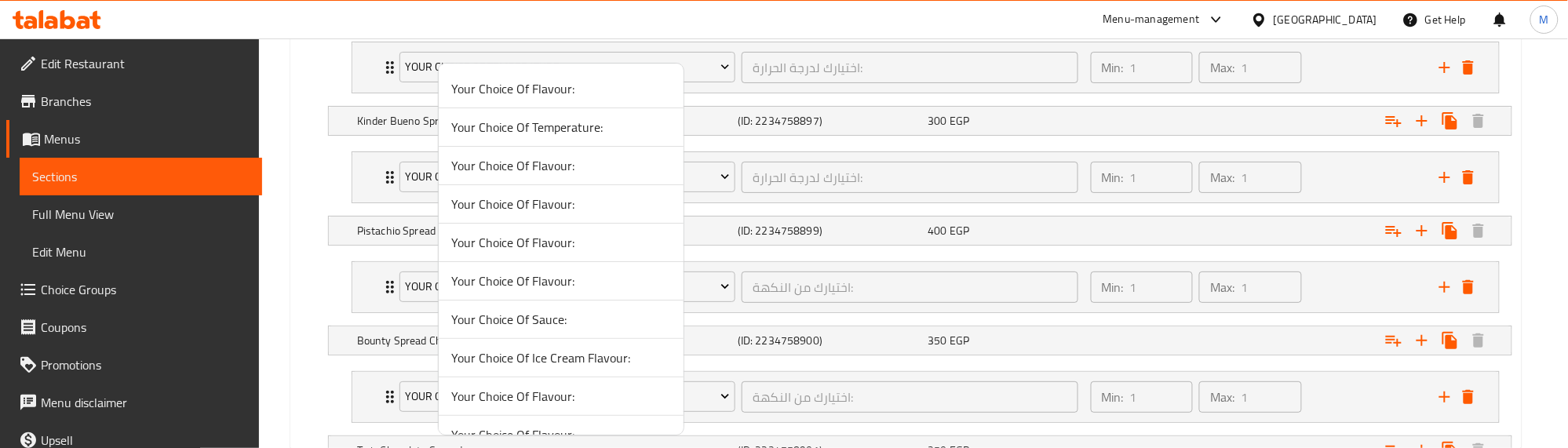
click at [555, 130] on span "Your Choice Of Temperature:" at bounding box center [561, 127] width 219 height 19
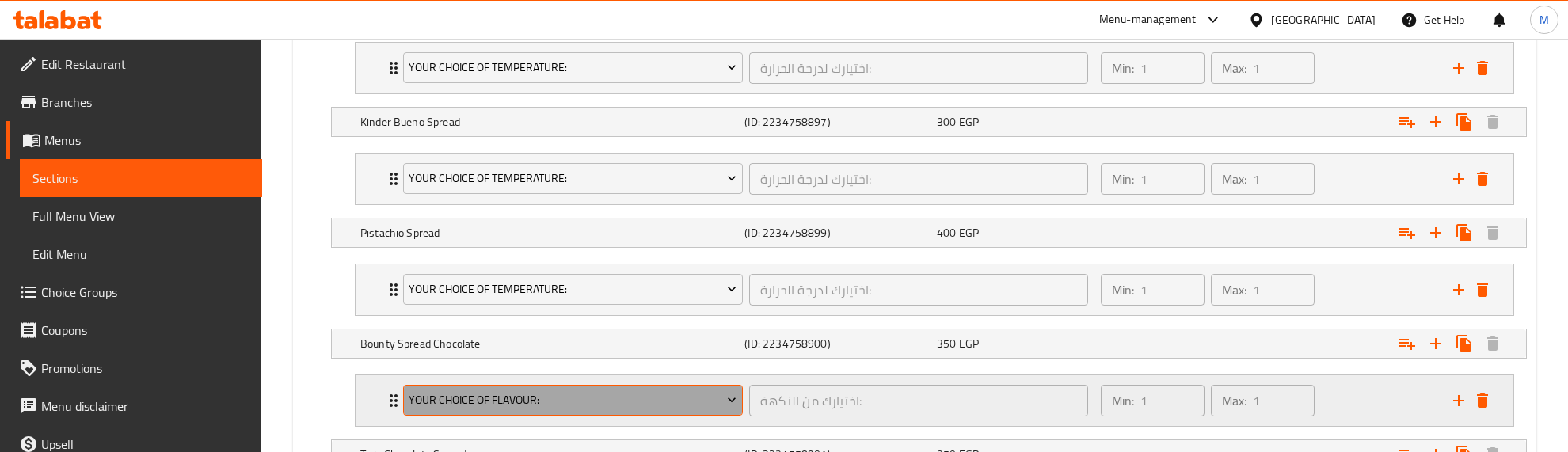
click at [541, 410] on span "Your Choice Of Flavour:" at bounding box center [572, 400] width 327 height 19
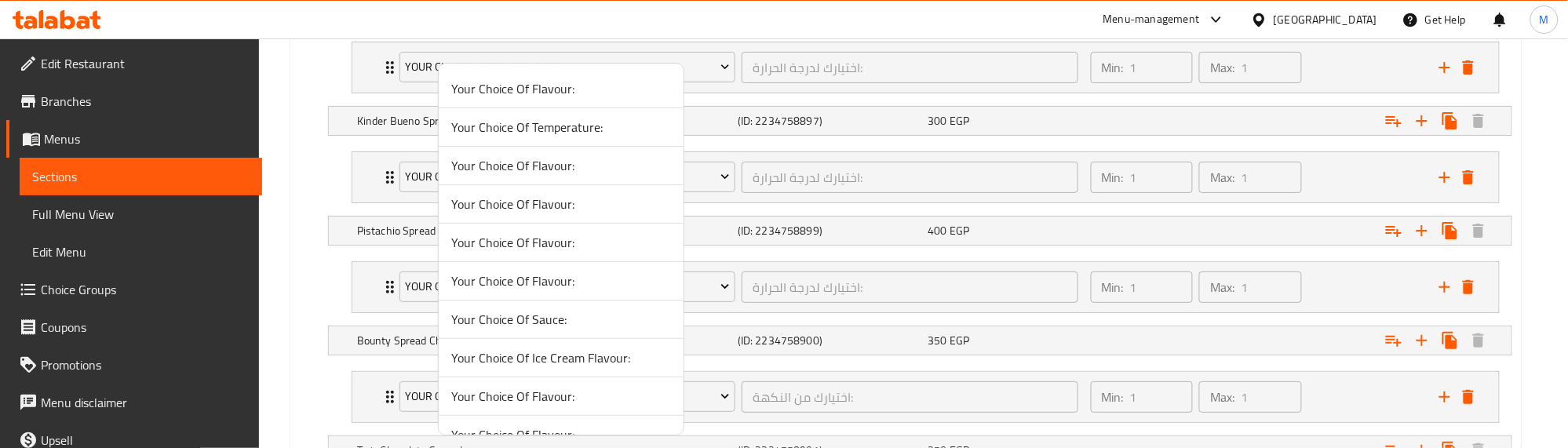
click at [542, 130] on span "Your Choice Of Temperature:" at bounding box center [561, 127] width 219 height 19
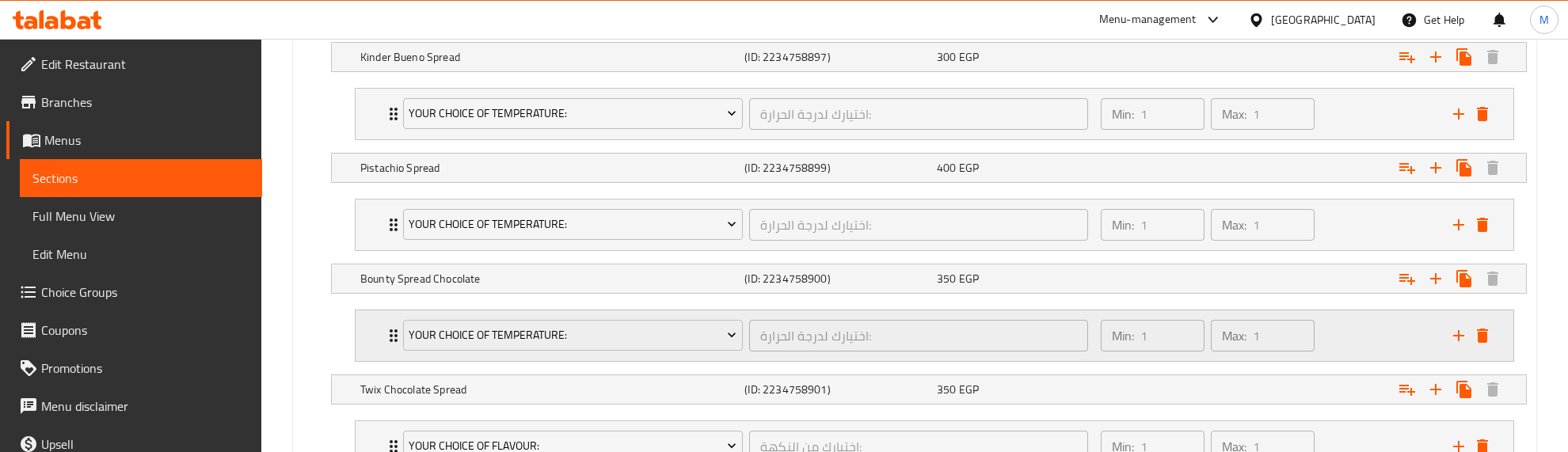
scroll to position [2080, 0]
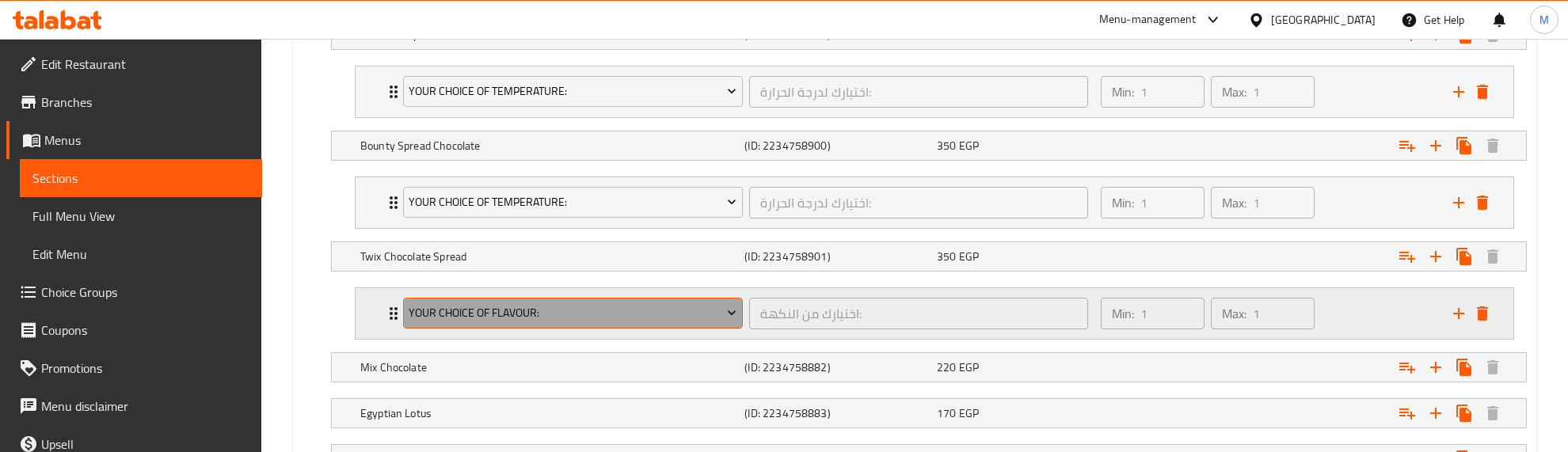
click at [561, 319] on span "Your Choice Of Flavour:" at bounding box center [572, 313] width 327 height 19
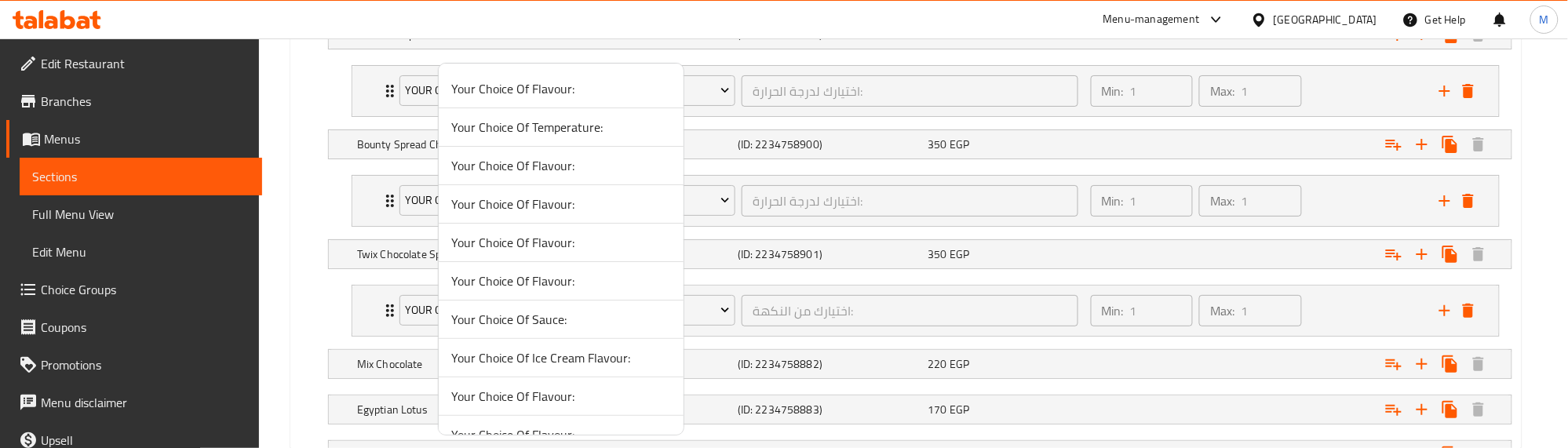
click at [527, 123] on span "Your Choice Of Temperature:" at bounding box center [561, 127] width 219 height 19
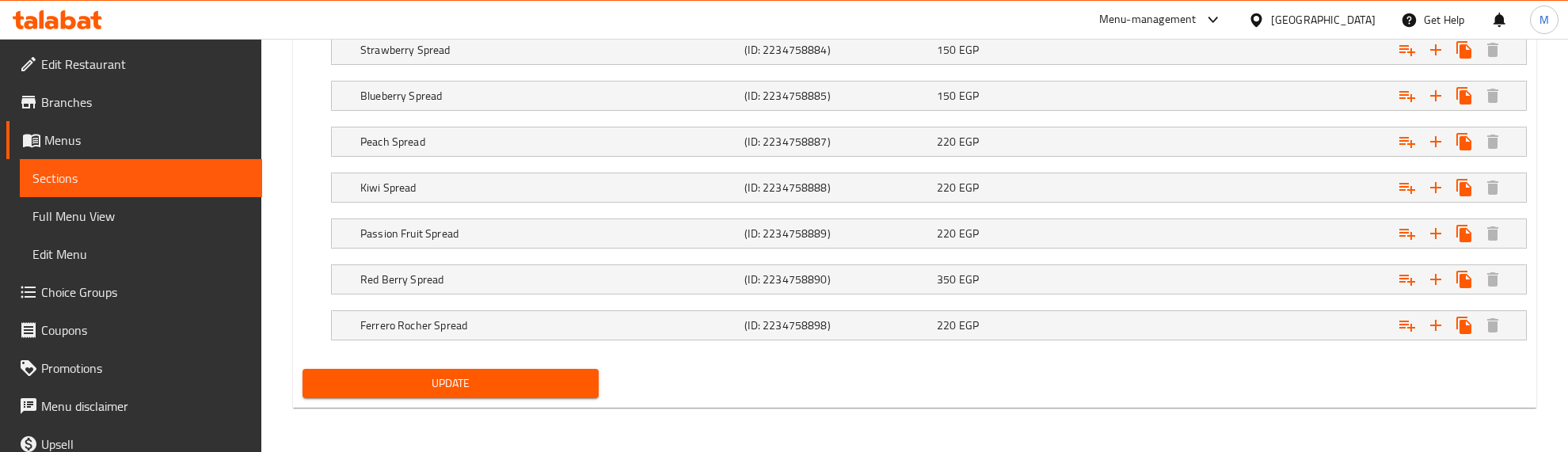
scroll to position [2505, 0]
click at [555, 383] on span "Update" at bounding box center [450, 384] width 271 height 19
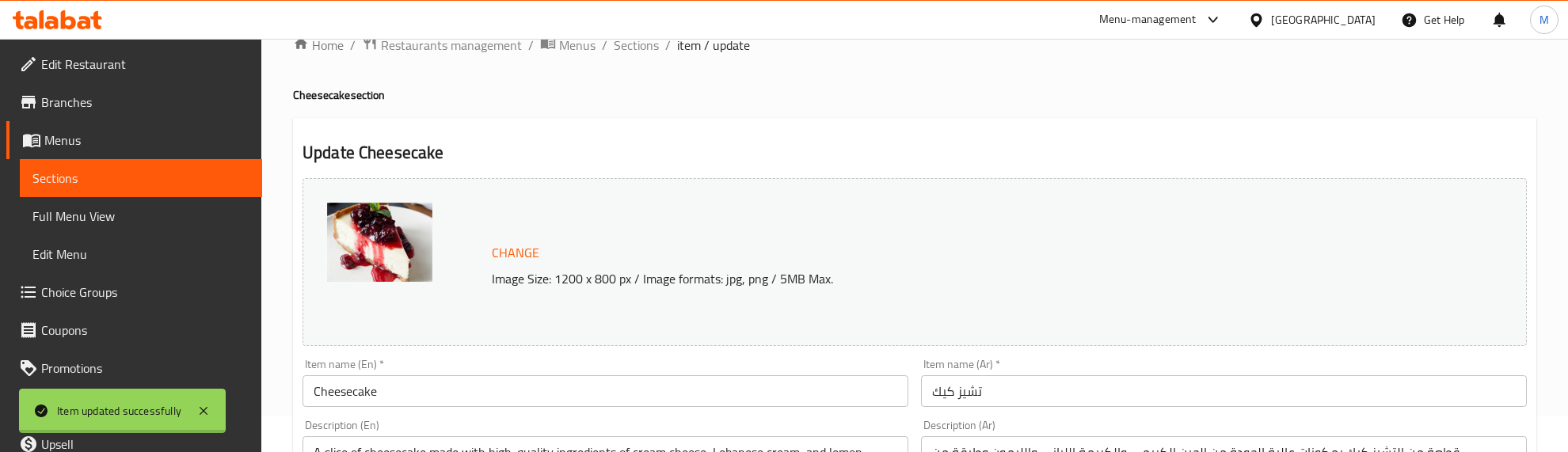
scroll to position [0, 0]
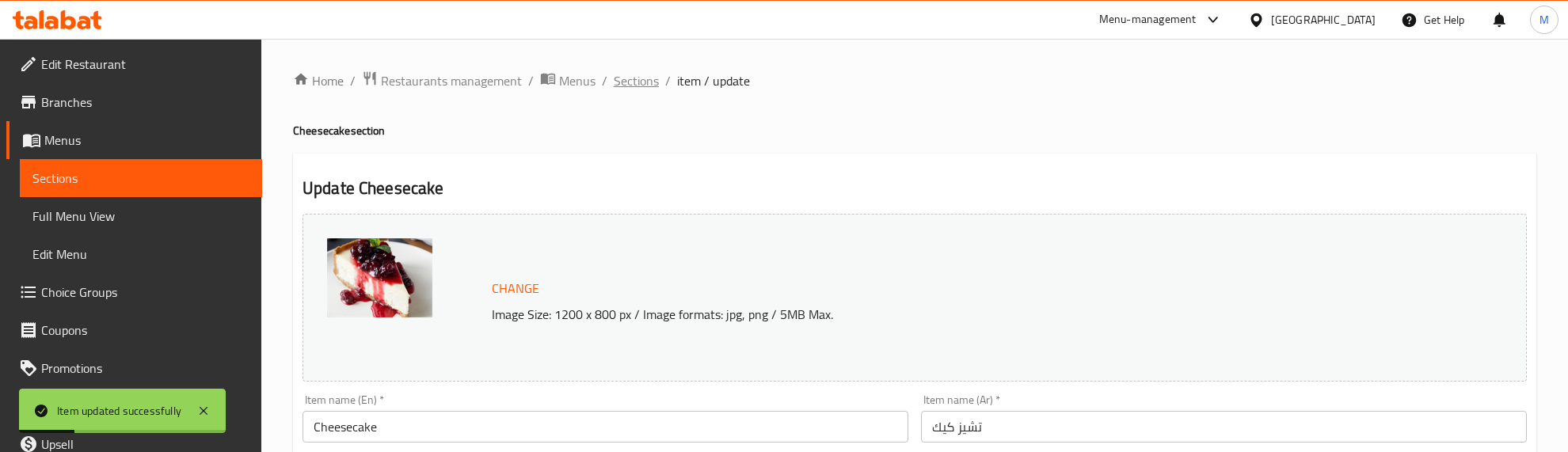
click at [639, 86] on span "Sections" at bounding box center [636, 81] width 45 height 19
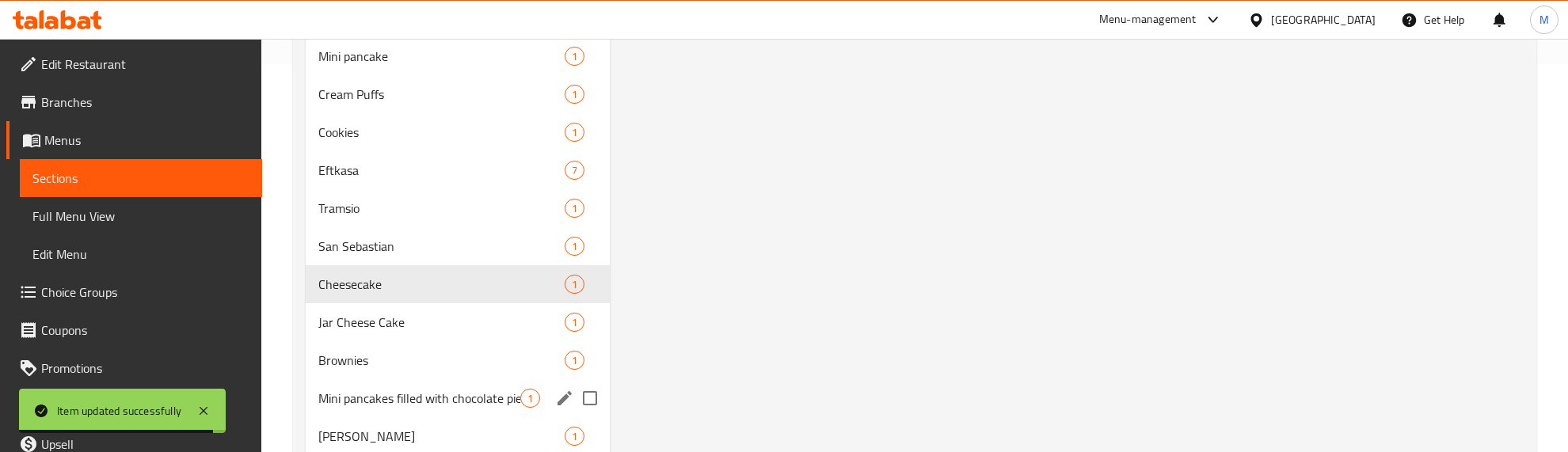
scroll to position [441, 0]
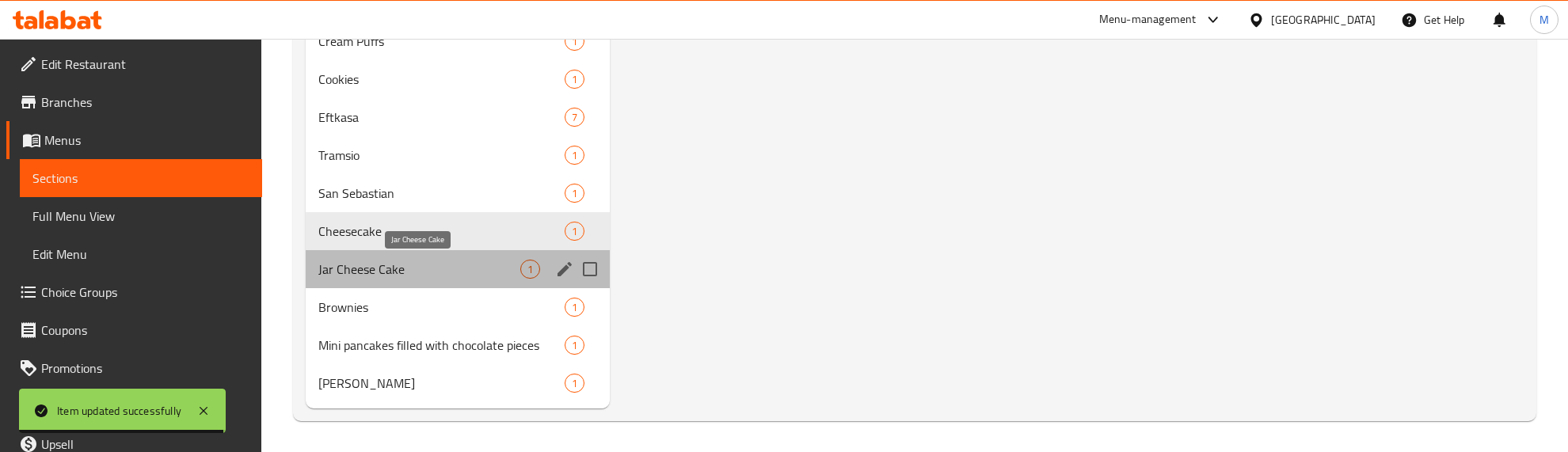
click at [452, 263] on span "Jar Cheese Cake" at bounding box center [420, 269] width 202 height 19
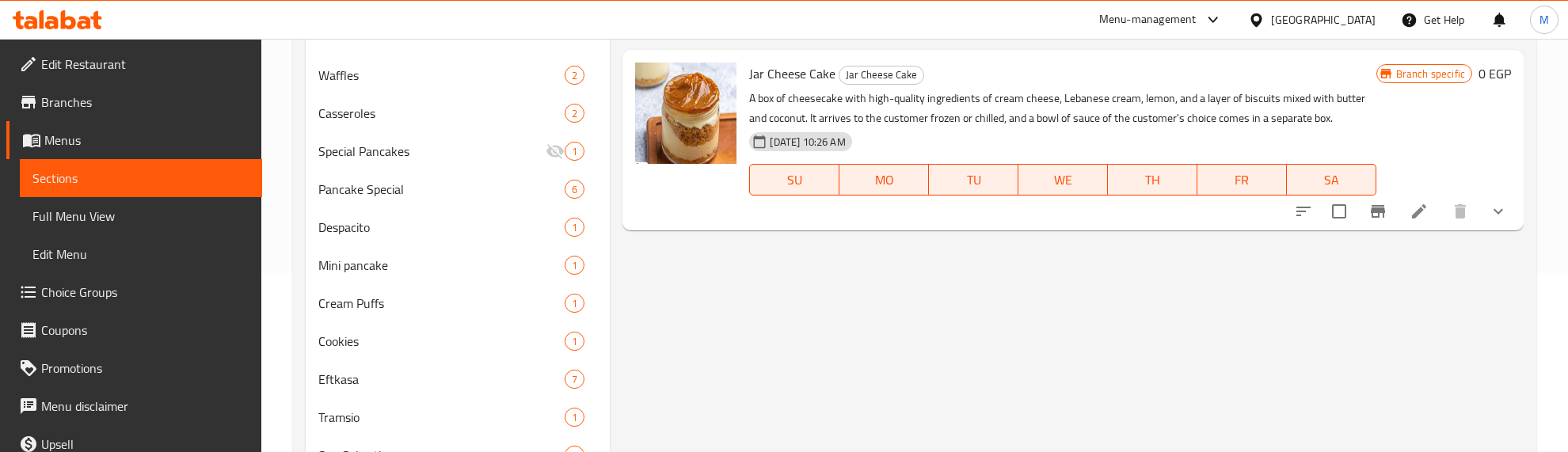
scroll to position [144, 0]
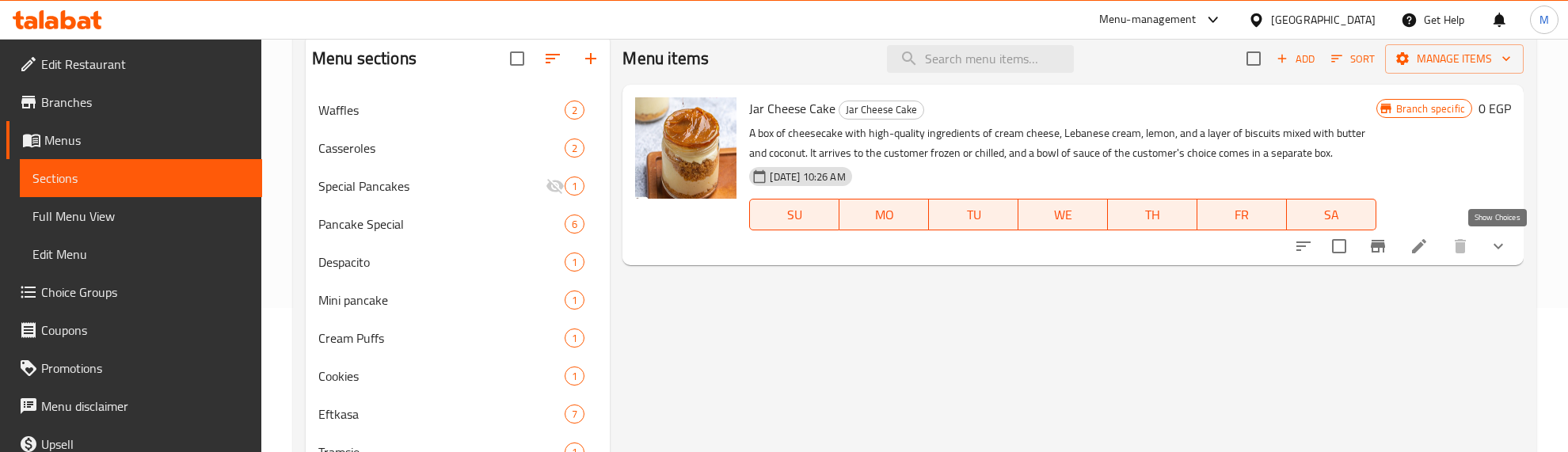
click at [1494, 240] on icon "show more" at bounding box center [1498, 247] width 19 height 19
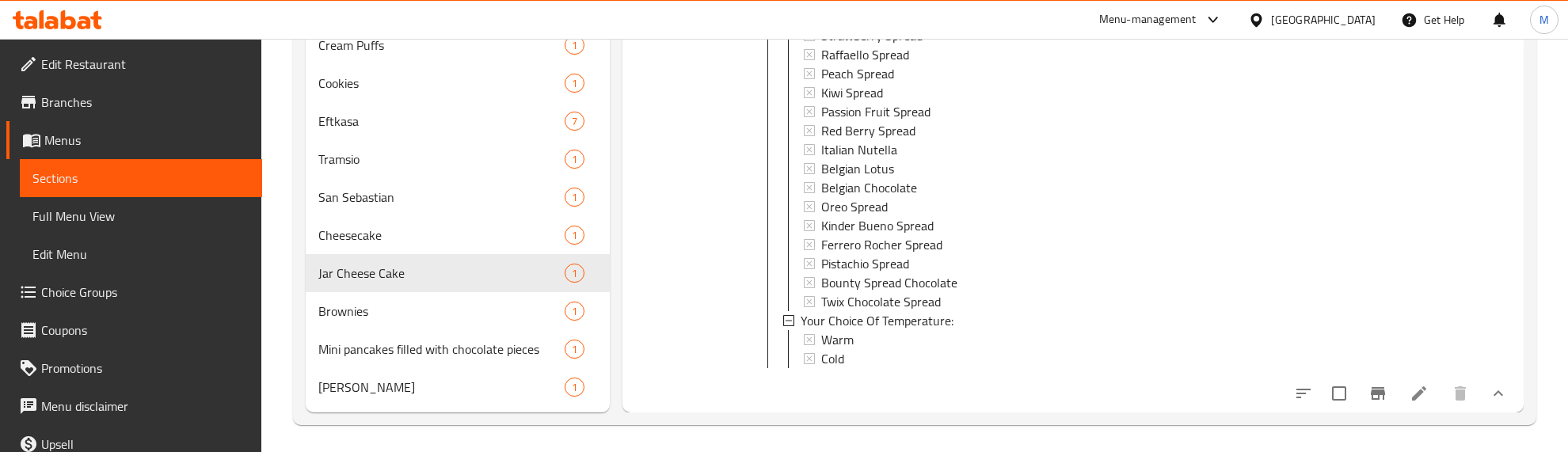
scroll to position [441, 0]
click at [1419, 395] on li at bounding box center [1419, 389] width 45 height 28
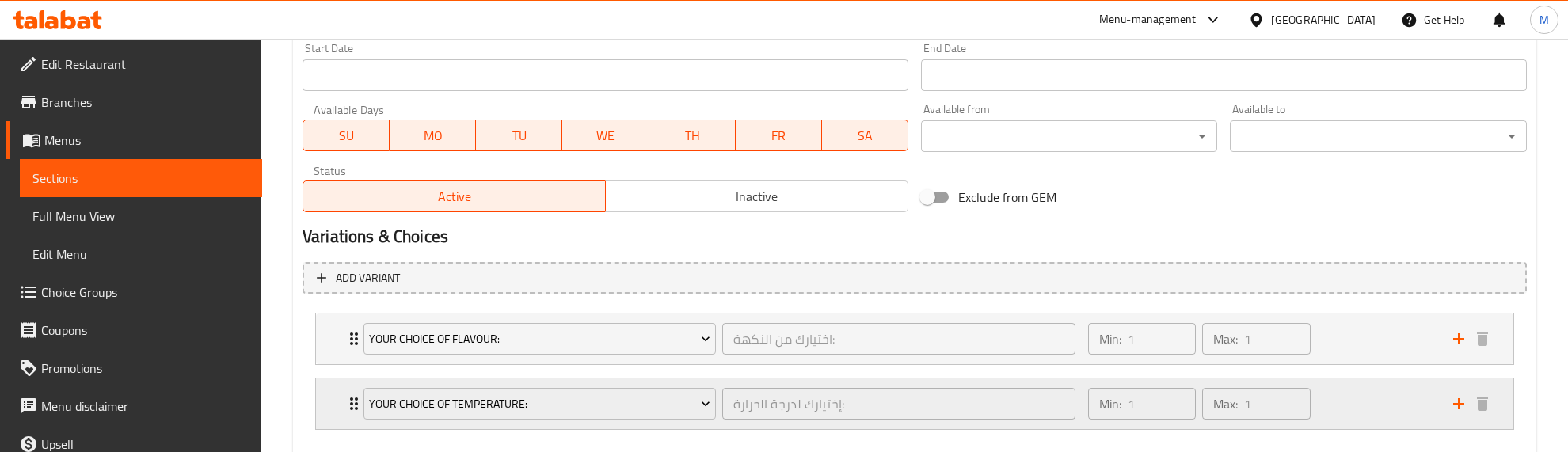
scroll to position [782, 0]
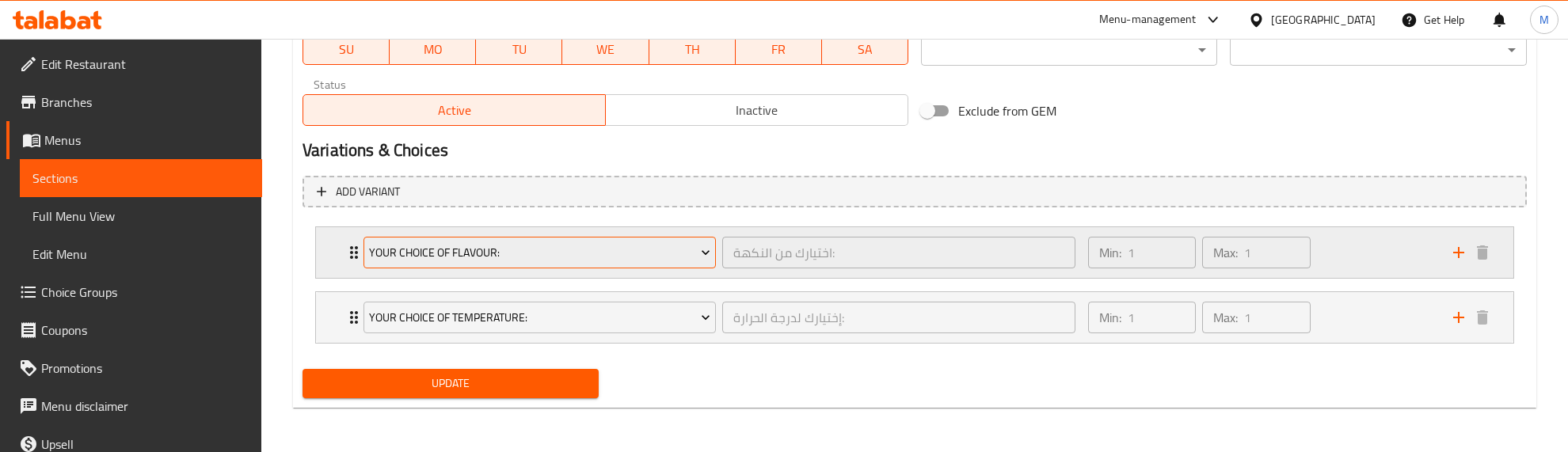
click at [619, 260] on span "Your Choice Of Flavour:" at bounding box center [539, 253] width 341 height 19
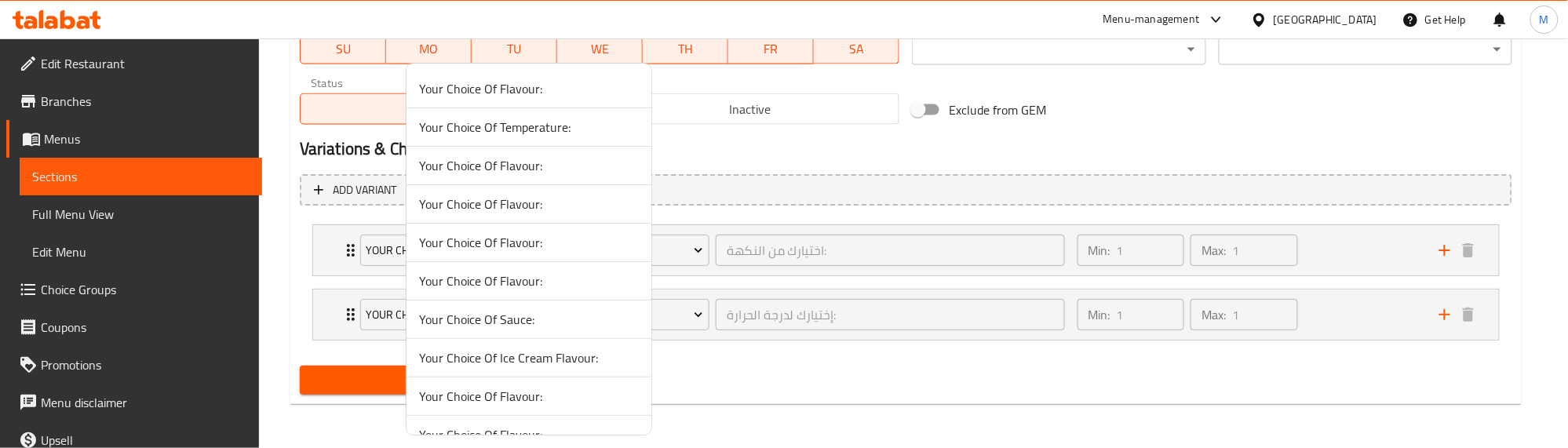
click at [577, 295] on li "Your Choice Of Flavour:" at bounding box center [528, 281] width 244 height 39
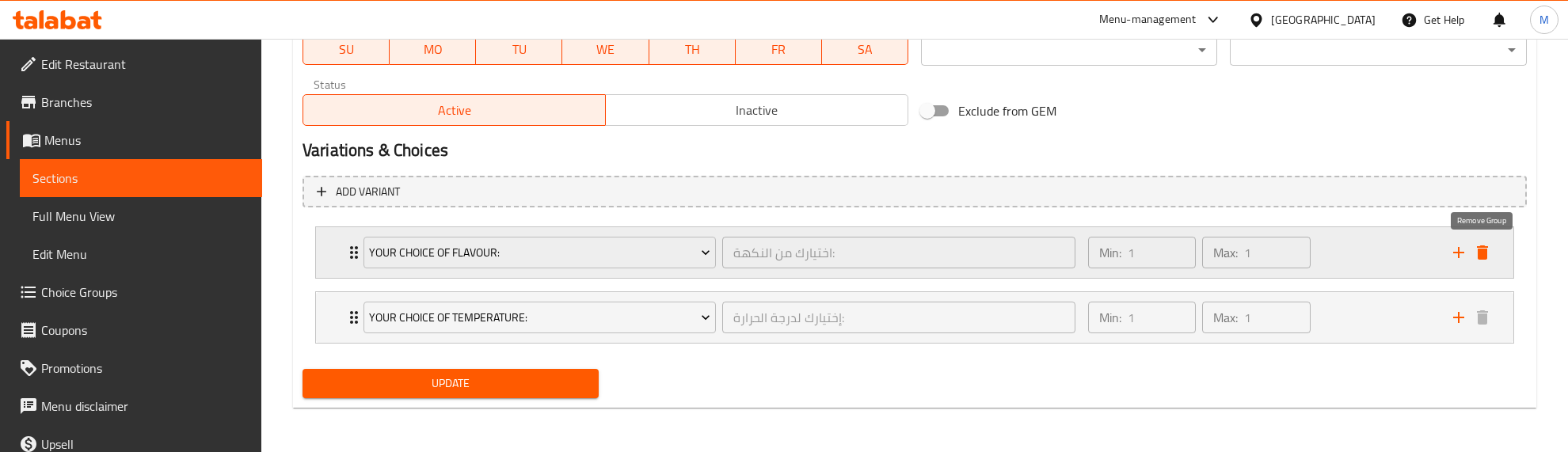
click at [1481, 251] on icon "delete" at bounding box center [1482, 253] width 11 height 15
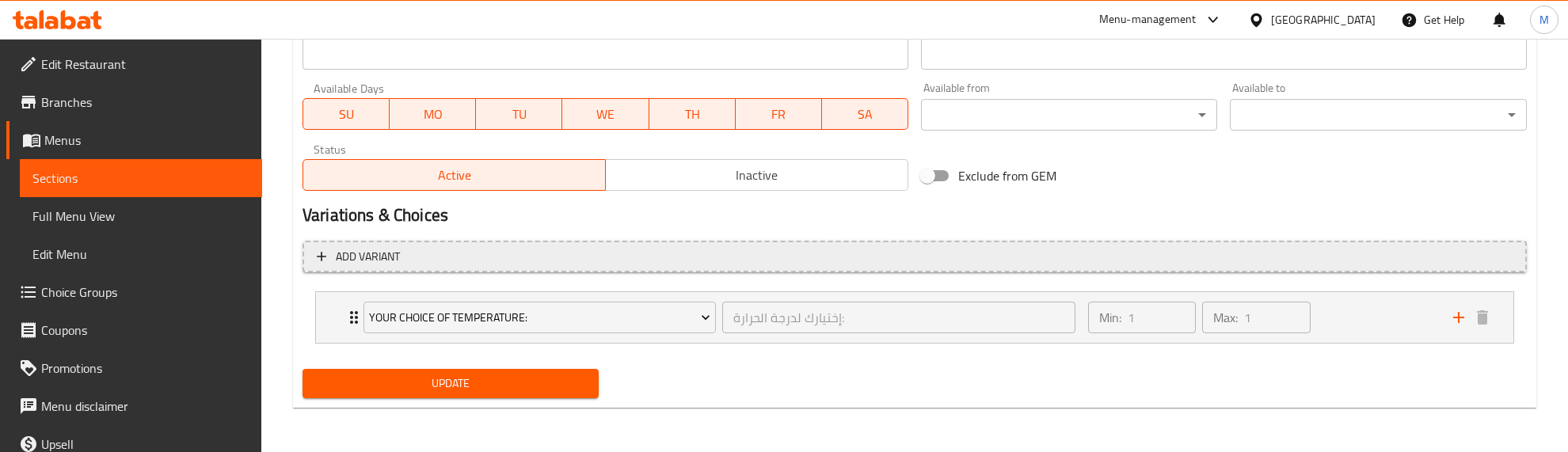
scroll to position [715, 0]
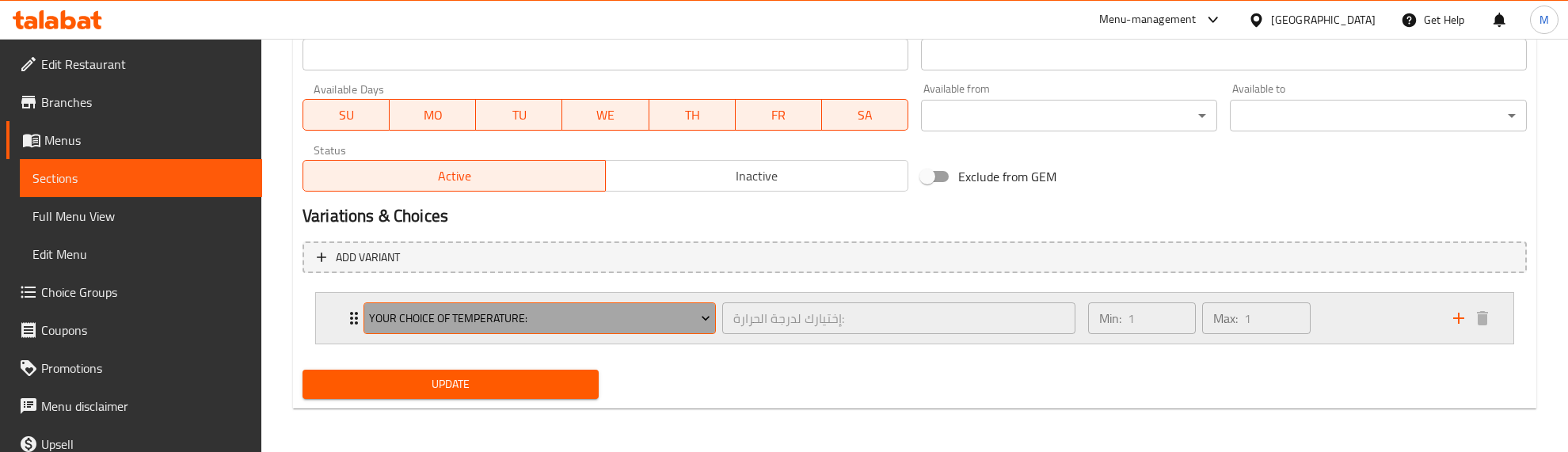
click at [530, 322] on span "Your Choice Of Temperature:" at bounding box center [539, 319] width 341 height 19
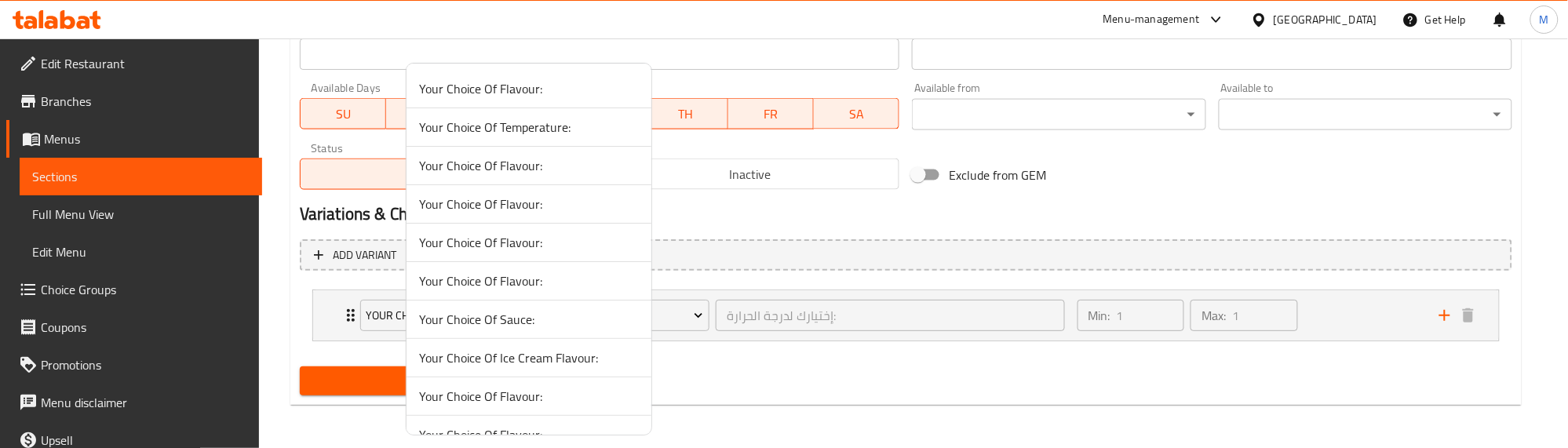
click at [578, 303] on li "Your Choice Of Sauce:" at bounding box center [528, 320] width 244 height 39
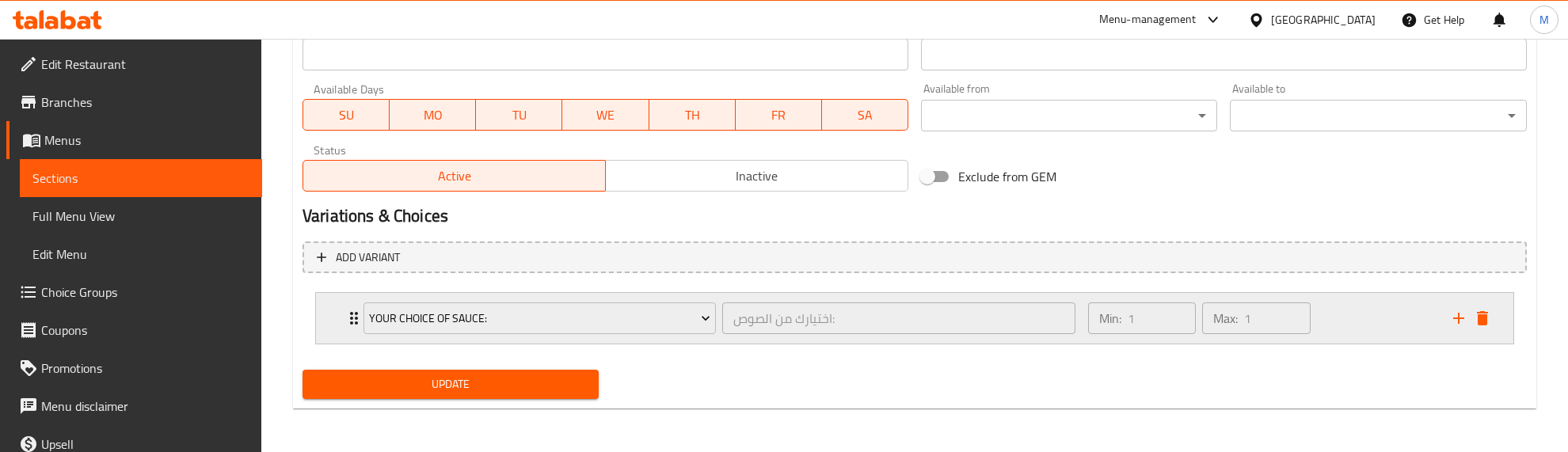
click at [1491, 328] on div "Expand" at bounding box center [1470, 318] width 48 height 23
click at [1484, 313] on icon "delete" at bounding box center [1483, 319] width 19 height 19
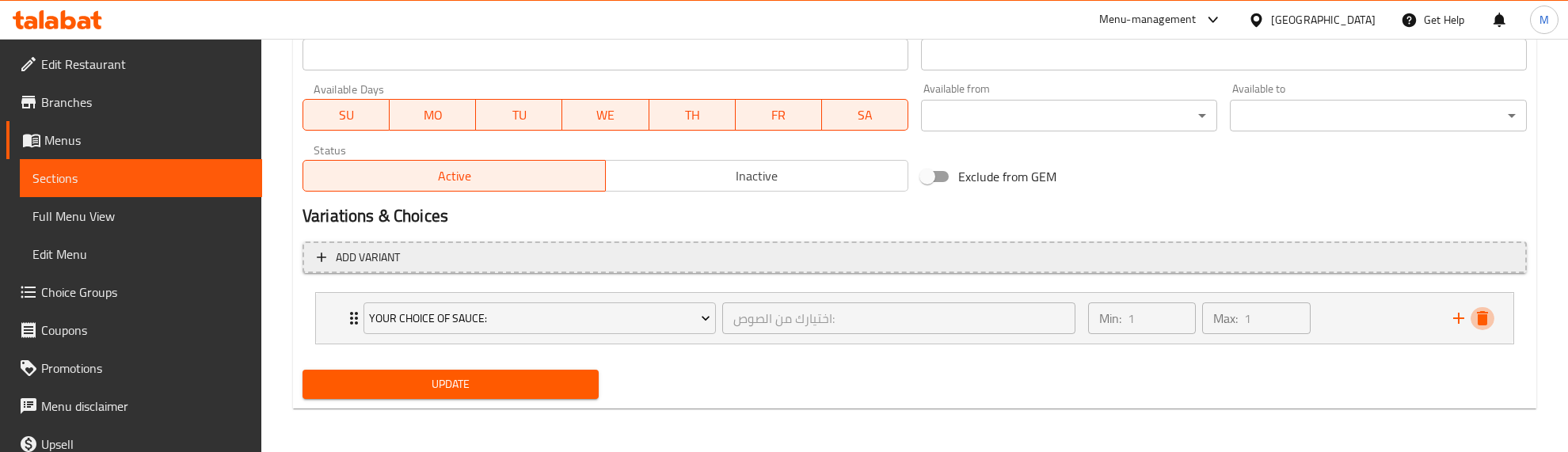
scroll to position [688, 0]
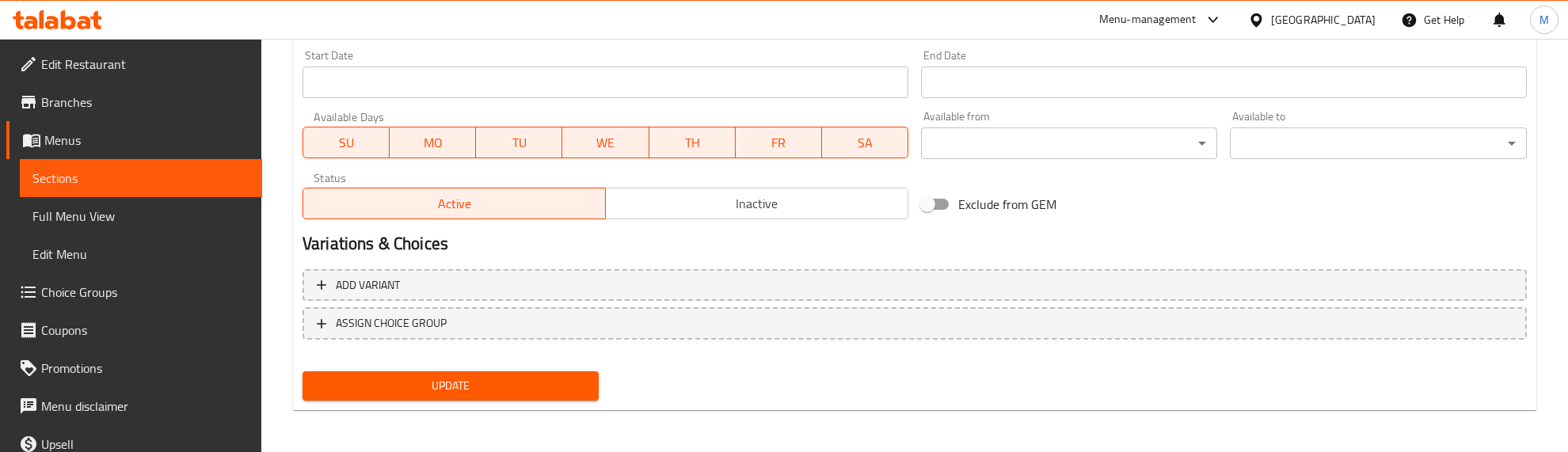
click at [525, 372] on button "Update" at bounding box center [450, 386] width 296 height 29
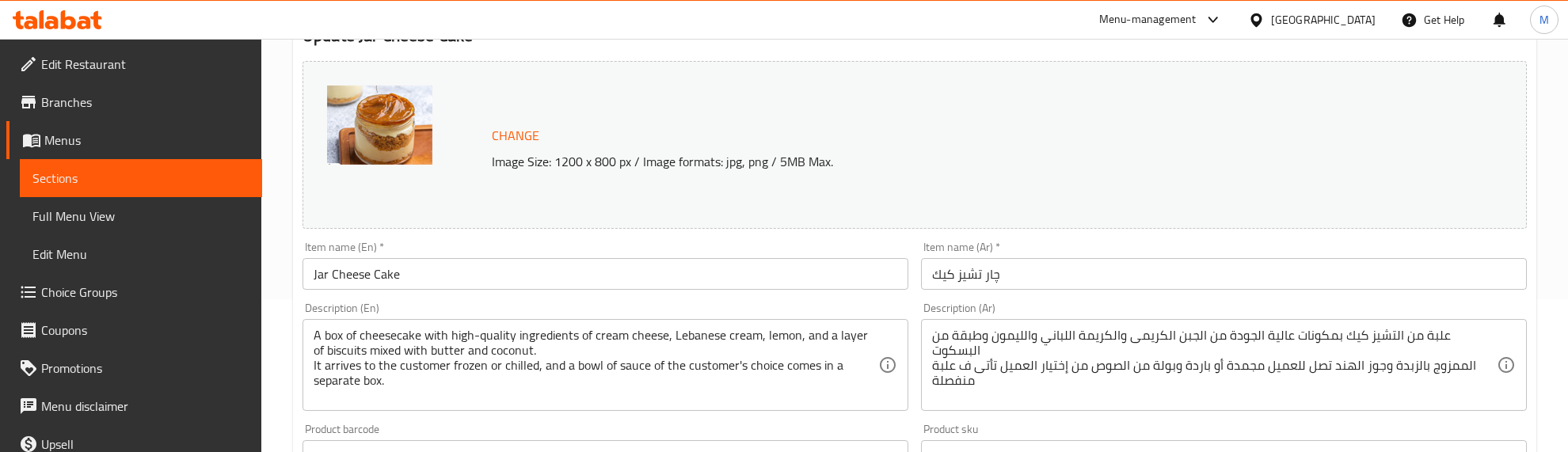
scroll to position [198, 0]
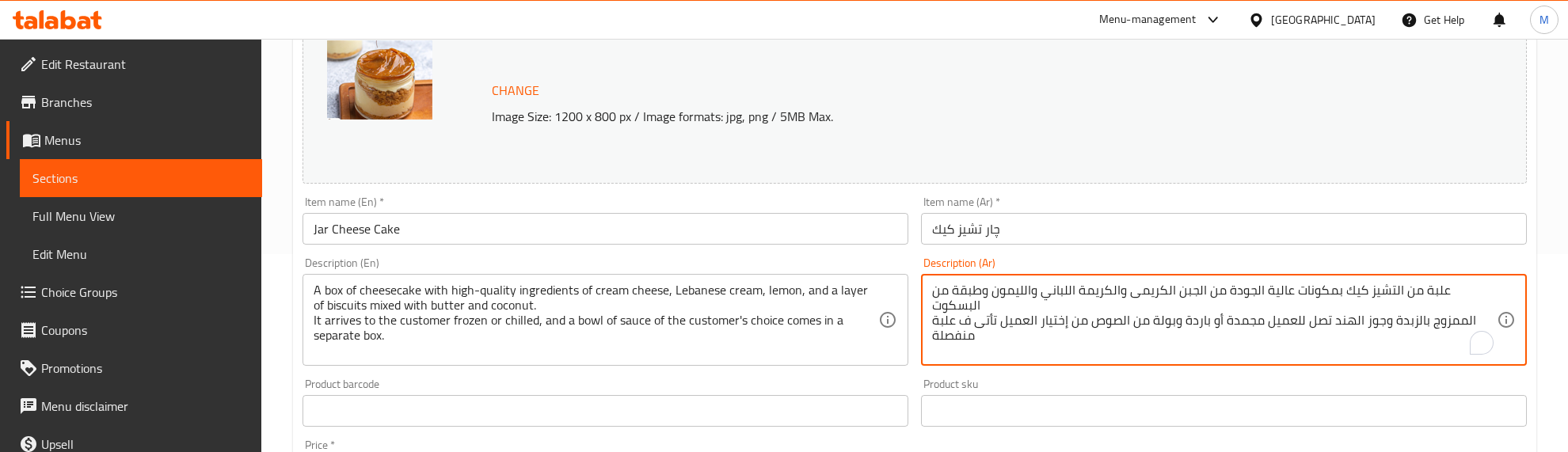
click at [1295, 283] on textarea "علبة من التشيز كيك بمكونات عالية الجودة من الجبن الكريمى والكريمة اللباني واللي…" at bounding box center [1213, 320] width 564 height 75
paste textarea "علبة من التشيز كيك بمكونات عالية الجودة من الجبن الكريمى والكريمة اللباني واللي…"
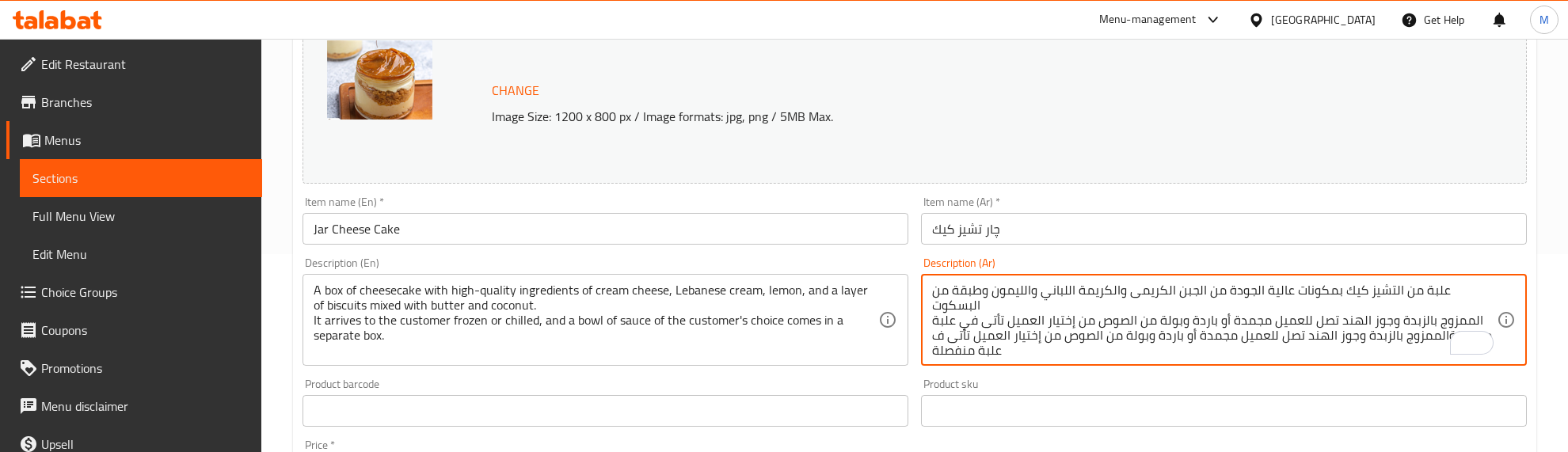
click at [1242, 305] on textarea "علبة من التشيز كيك بمكونات عالية الجودة من الجبن الكريمى والكريمة اللباني واللي…" at bounding box center [1213, 320] width 564 height 75
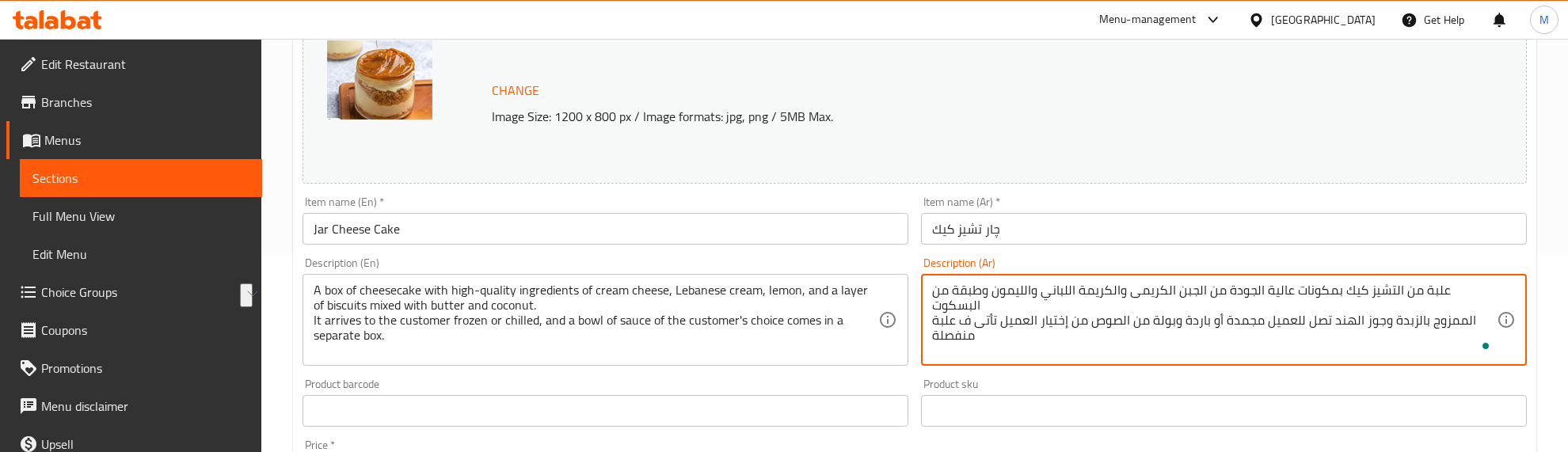
click at [1240, 297] on textarea "علبة من التشيز كيك بمكونات عالية الجودة من الجبن الكريمى والكريمة اللباني واللي…" at bounding box center [1213, 320] width 564 height 75
drag, startPoint x: 1240, startPoint y: 297, endPoint x: 1237, endPoint y: 282, distance: 15.3
click at [1237, 282] on div "علبة من التشيز كيك بمكونات عالية الجودة من الجبن الكريمى والكريمة اللباني واللي…" at bounding box center [1224, 320] width 606 height 92
paste textarea "علبة من التشيز كيك بمكونات عالية الجودة من الجبن الكريمى والكريمة اللباني واللي…"
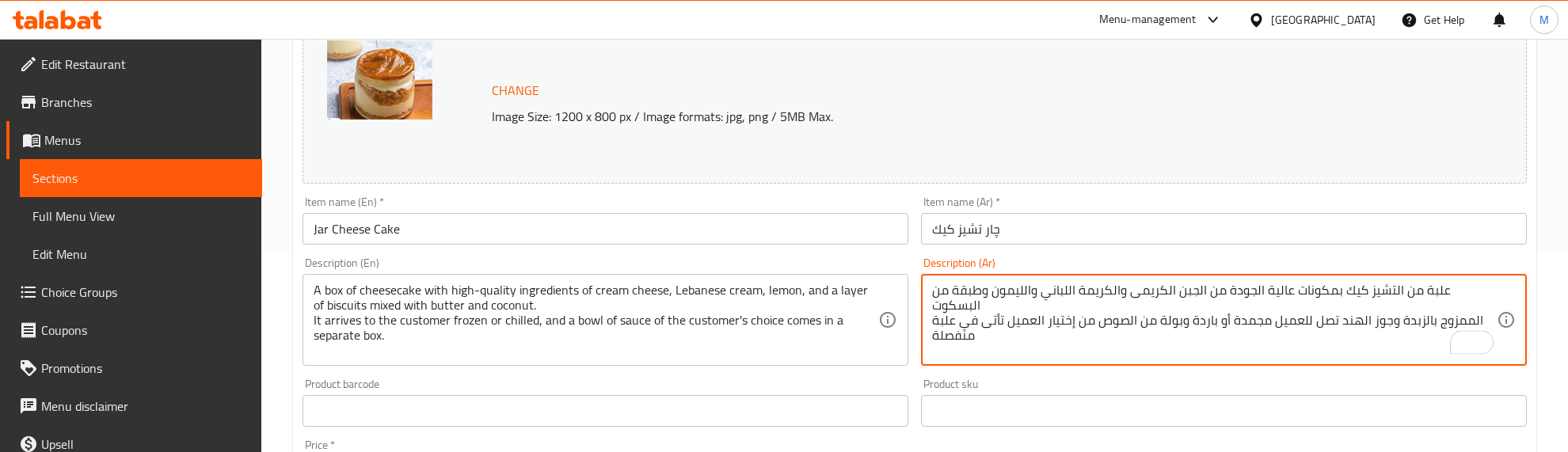
click at [932, 307] on textarea "علبة من التشيز كيك بمكونات عالية الجودة من الجبن الكريمى والكريمة اللباني واللي…" at bounding box center [1213, 320] width 564 height 75
click at [1114, 294] on textarea "علبة من التشيز كيك بمكونات عالية الجودة من الجبن الكريمى والكريمة اللباني واللي…" at bounding box center [1213, 320] width 564 height 75
click at [1372, 295] on textarea "علبة من التشيز كيك بمكونات عالية الجودة من الجبن الكريمى والكريمة اللباني واللي…" at bounding box center [1213, 320] width 564 height 75
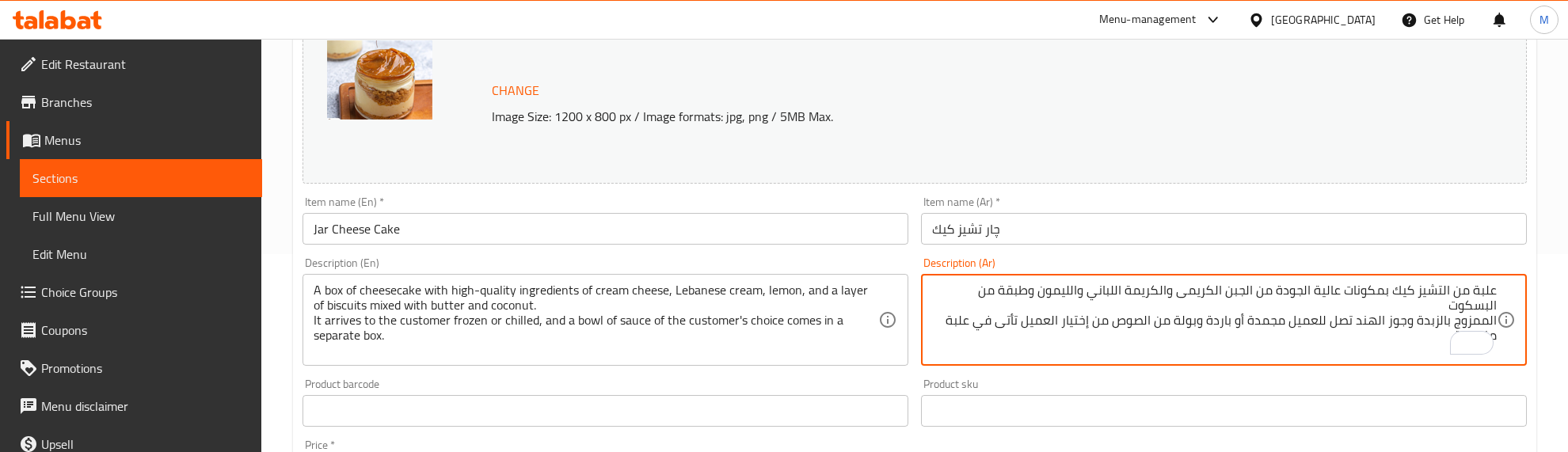
click at [1497, 303] on div "علبة من التشيز كيك بمكونات عالية الجودة من الجبن الكريمى والكريمة اللباني واللي…" at bounding box center [1224, 320] width 606 height 92
drag, startPoint x: 1484, startPoint y: 291, endPoint x: 1498, endPoint y: 331, distance: 42.4
click at [1490, 310] on textarea "علبة من التشيز كيك بمكونات عالية الجودة من الجبن الكريمى والكريمة اللباني واللي…" at bounding box center [1213, 320] width 564 height 75
drag, startPoint x: 1483, startPoint y: 302, endPoint x: 1488, endPoint y: 314, distance: 13.0
click at [1485, 305] on textarea "علبة من التشيز كيك بمكونات عالية الجودة من الجبن الكريمى والكريمة اللباني واللي…" at bounding box center [1213, 320] width 564 height 75
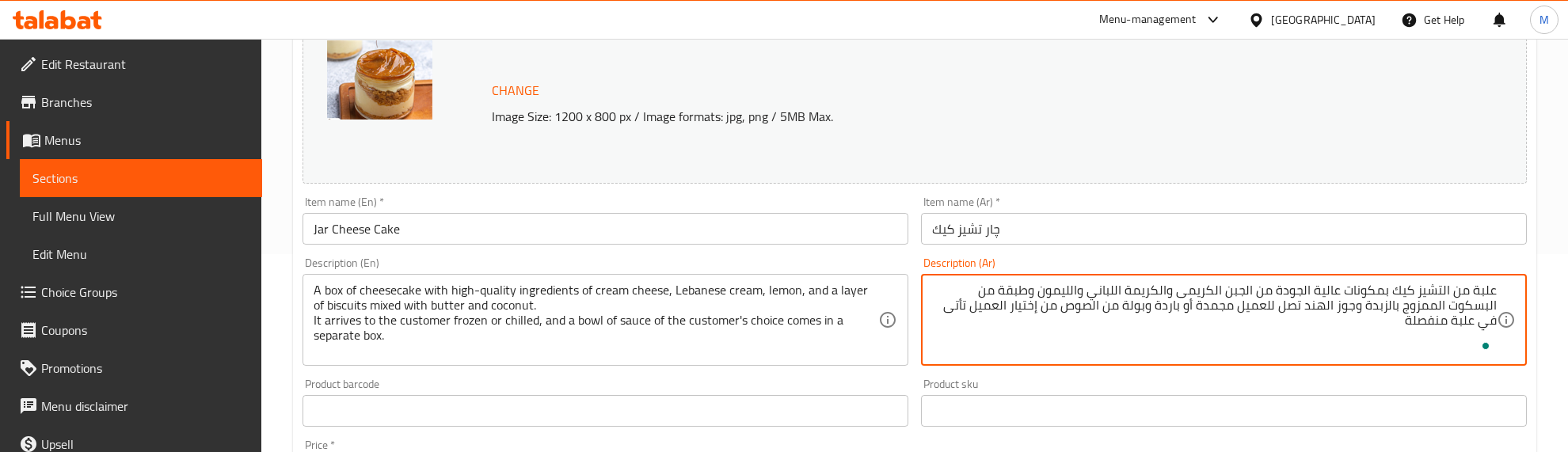
click at [1470, 309] on textarea "علبة من التشيز كيك بمكونات عالية الجودة من الجبن الكريمى والكريمة اللباني واللي…" at bounding box center [1213, 320] width 564 height 75
type textarea "علبة من التشيز كيك بمكونات عالية الجودة من الجبن الكريمى والكريمة اللباني واللي…"
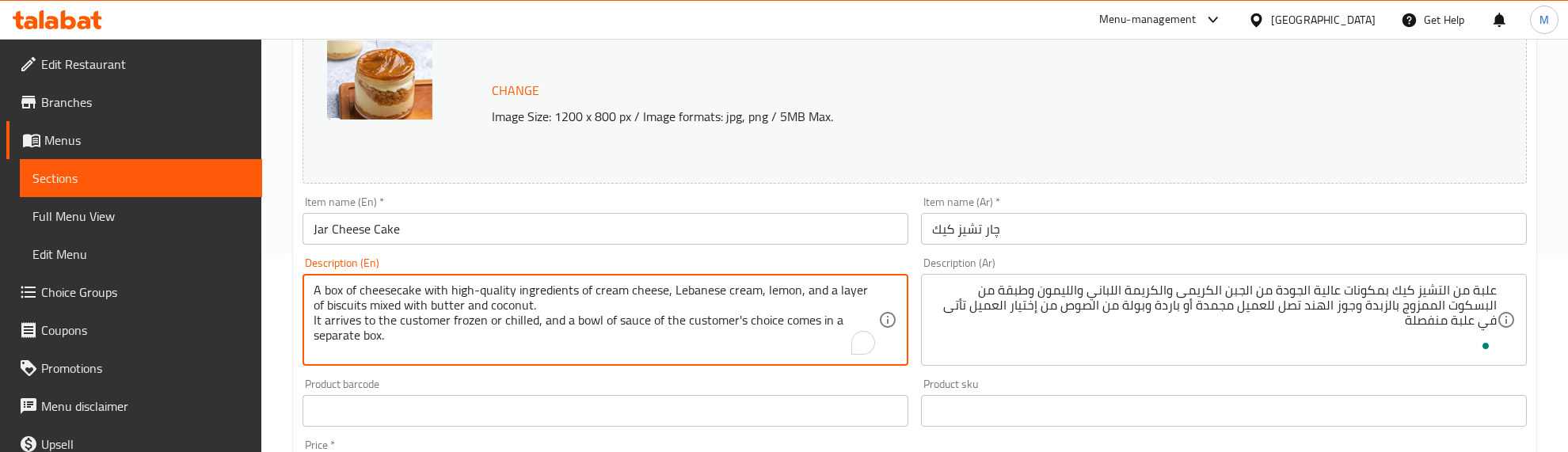
click at [495, 298] on textarea "A box of cheesecake with high-quality ingredients of cream cheese, Lebanese cre…" at bounding box center [596, 320] width 564 height 75
drag, startPoint x: 495, startPoint y: 298, endPoint x: 500, endPoint y: 340, distance: 42.3
click at [500, 340] on textarea "A box of cheesecake with high-quality ingredients of cream cheese, Lebanese cre…" at bounding box center [596, 320] width 564 height 75
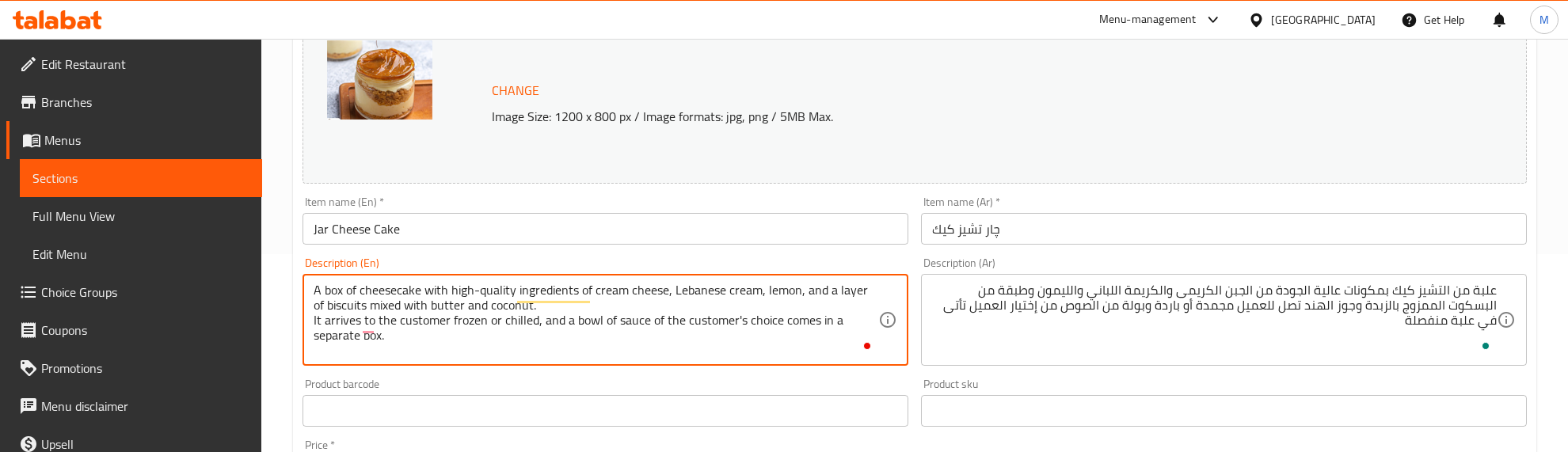
paste textarea ", delivered to the customer frozen or cold, and a bowl of sauce of the customer…"
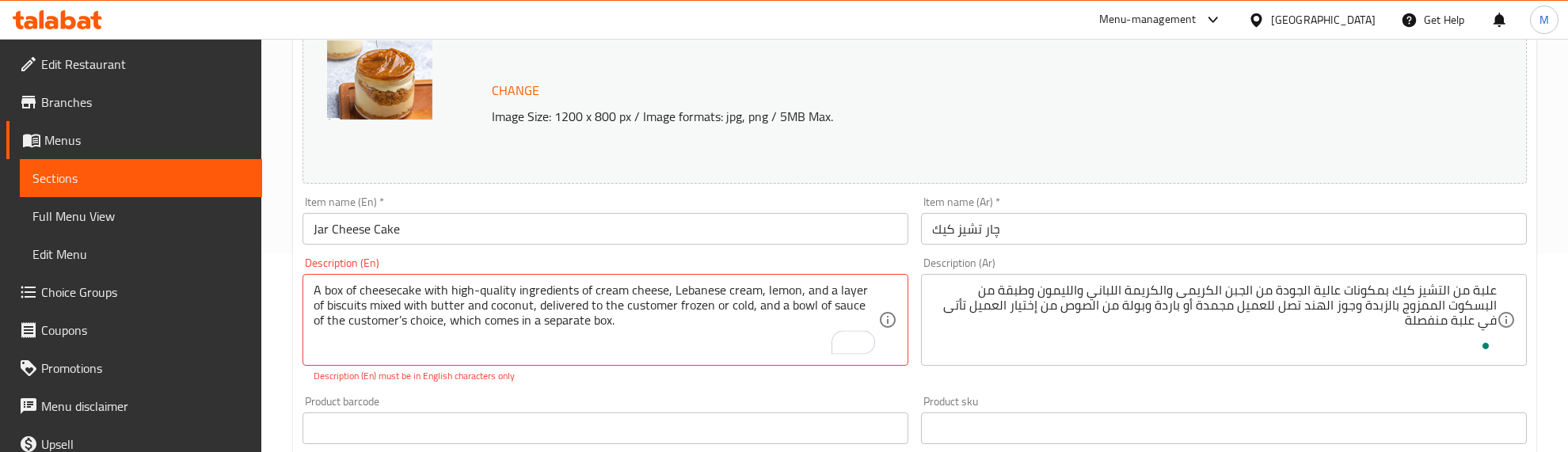
click at [593, 385] on div "Description (En) A box of cheesecake with high-quality ingredients of cream che…" at bounding box center [605, 320] width 619 height 139
click at [389, 319] on textarea "A box of cheesecake with high-quality ingredients of cream cheese, Lebanese cre…" at bounding box center [596, 320] width 564 height 75
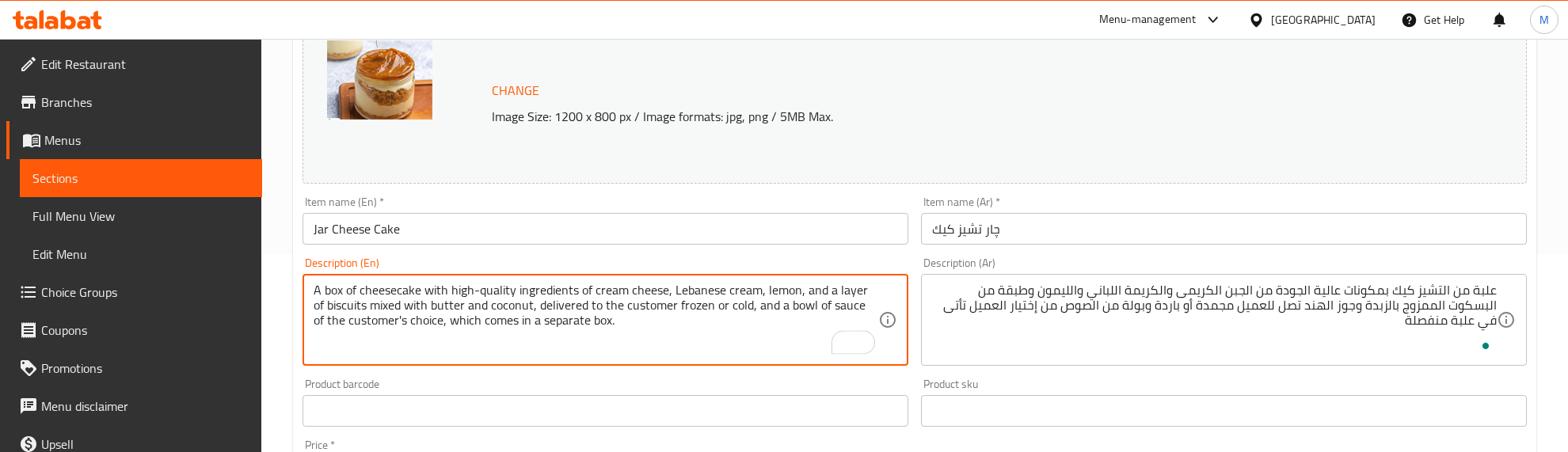
type textarea "A box of cheesecake with high-quality ingredients of cream cheese, Lebanese cre…"
click at [443, 375] on div "Product barcode Product barcode" at bounding box center [605, 402] width 619 height 61
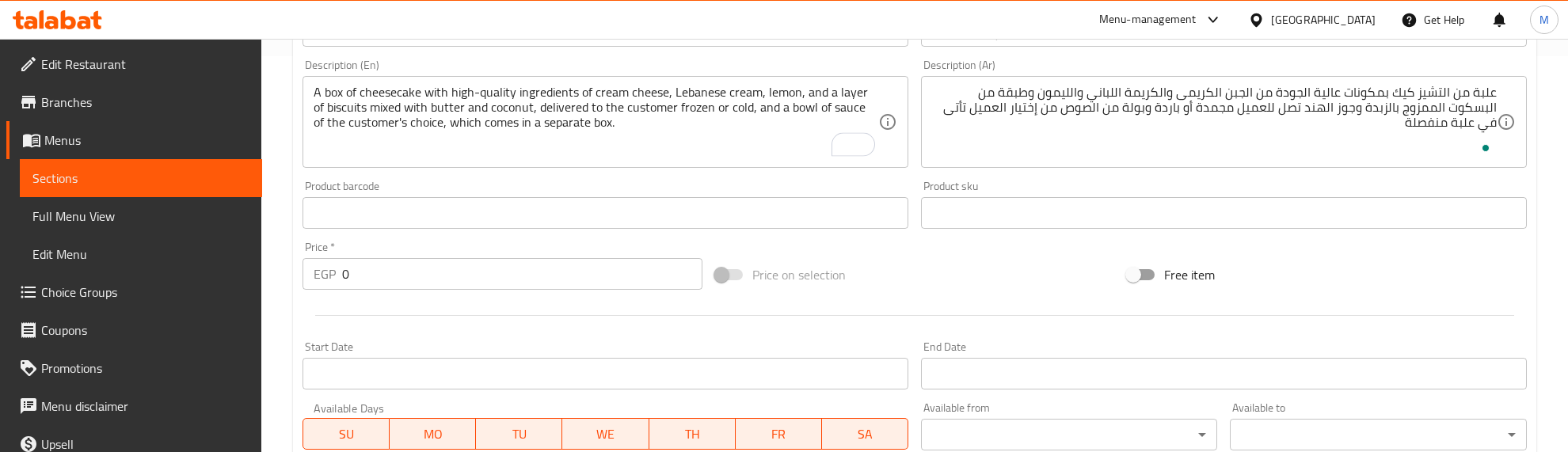
scroll to position [688, 0]
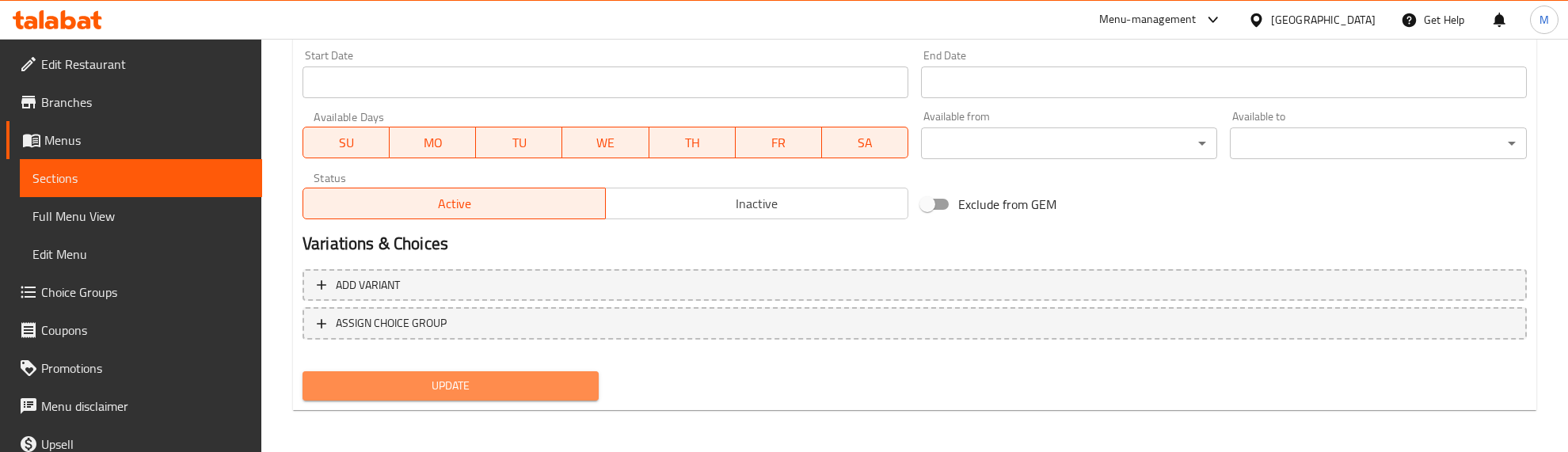
click at [527, 383] on span "Update" at bounding box center [450, 386] width 271 height 19
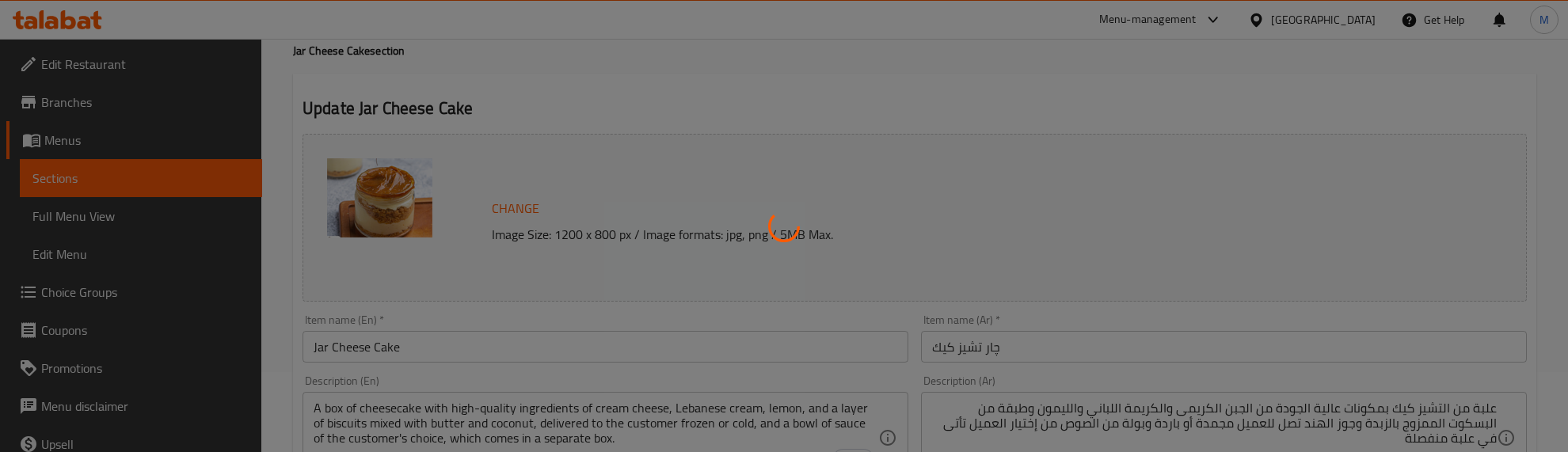
scroll to position [0, 0]
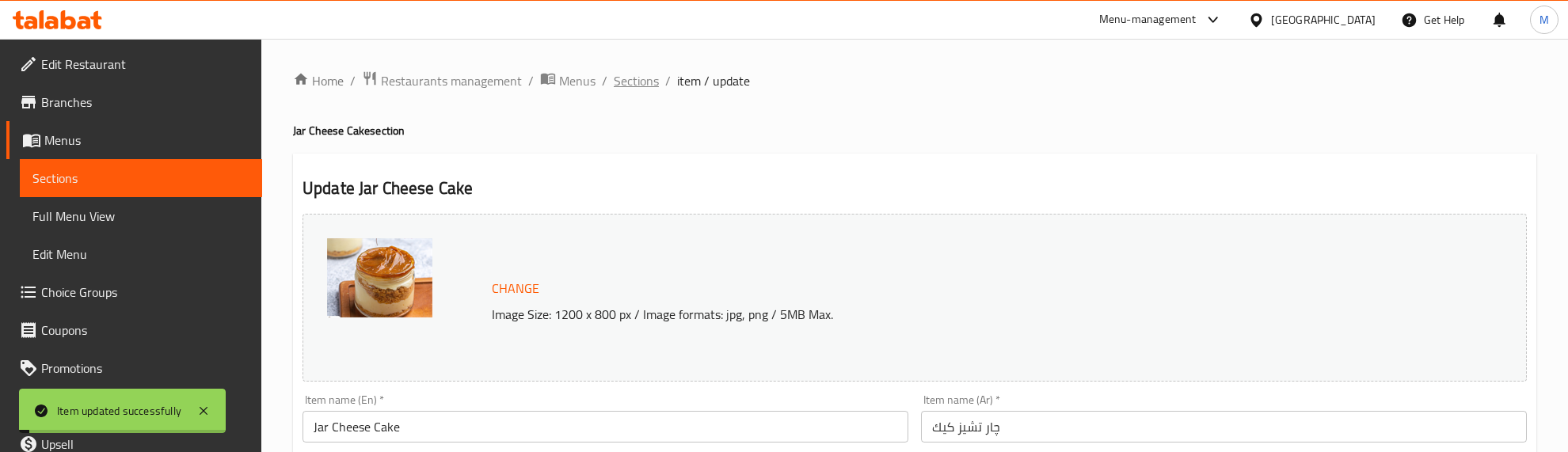
click at [637, 73] on span "Sections" at bounding box center [636, 81] width 45 height 19
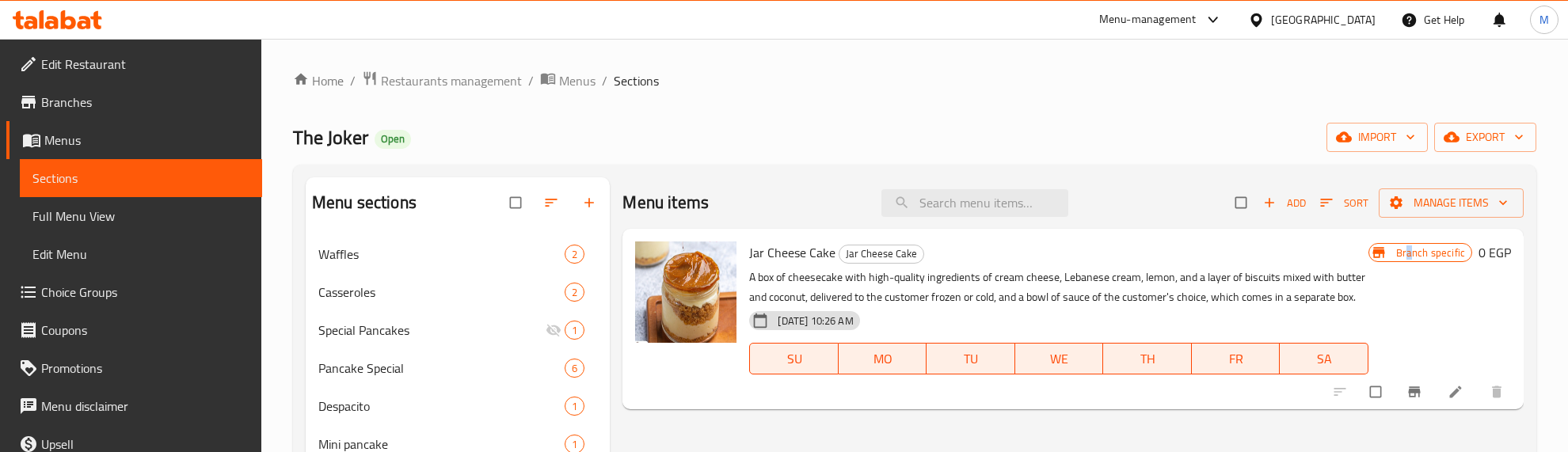
click at [1411, 375] on div "Jar Cheese Cake Jar Cheese Cake A box of cheesecake with high-quality ingredien…" at bounding box center [1130, 319] width 773 height 168
click at [1415, 388] on icon "Branch-specific-item" at bounding box center [1414, 393] width 12 height 11
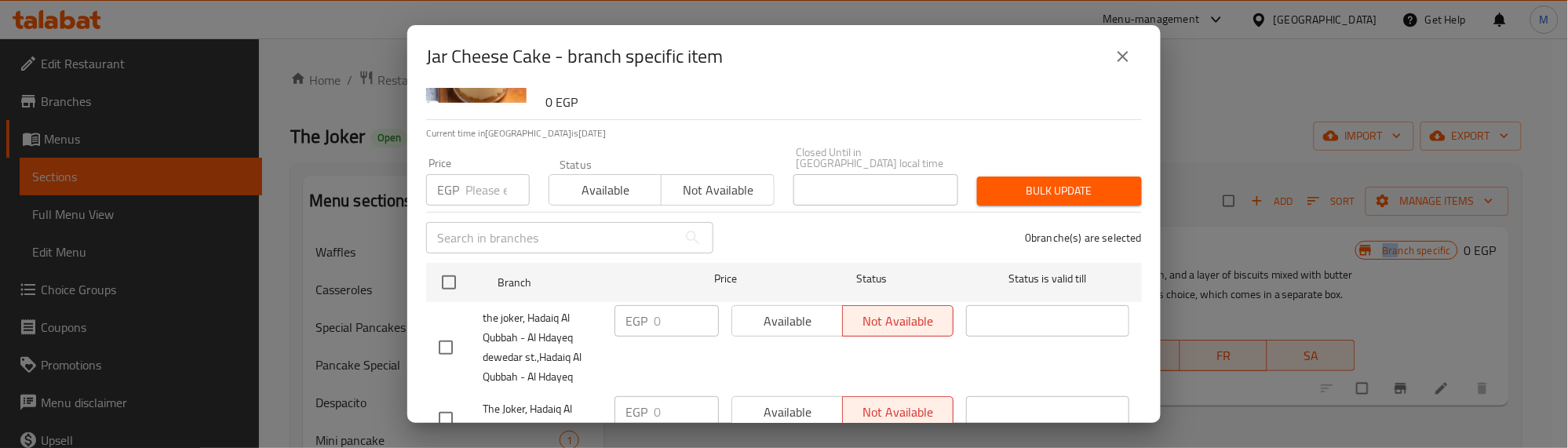
scroll to position [183, 0]
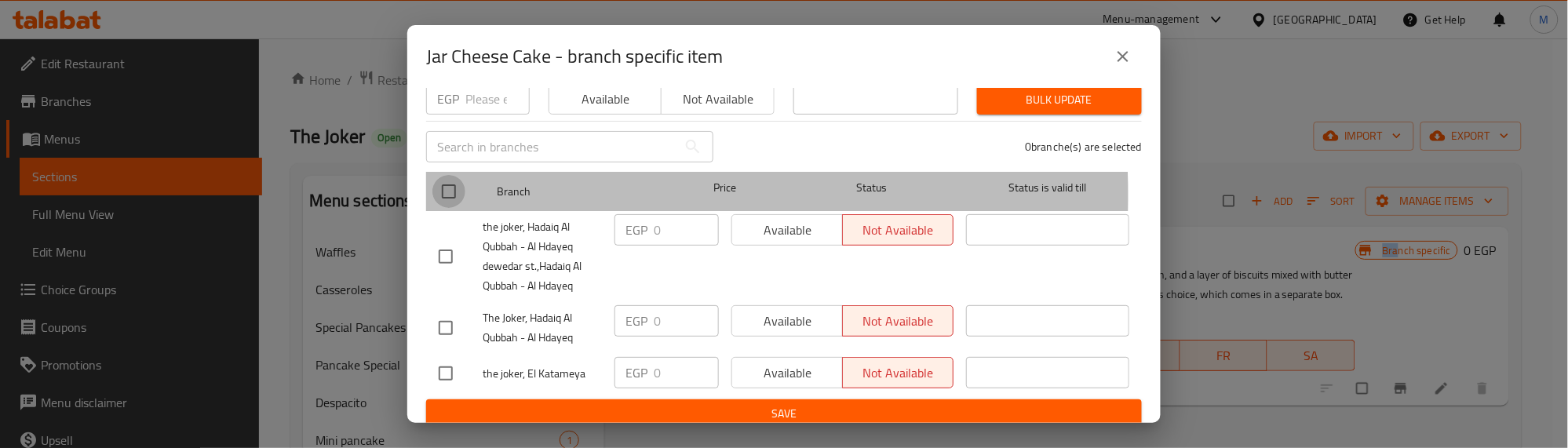
click at [441, 183] on input "checkbox" at bounding box center [449, 192] width 33 height 33
checkbox input "true"
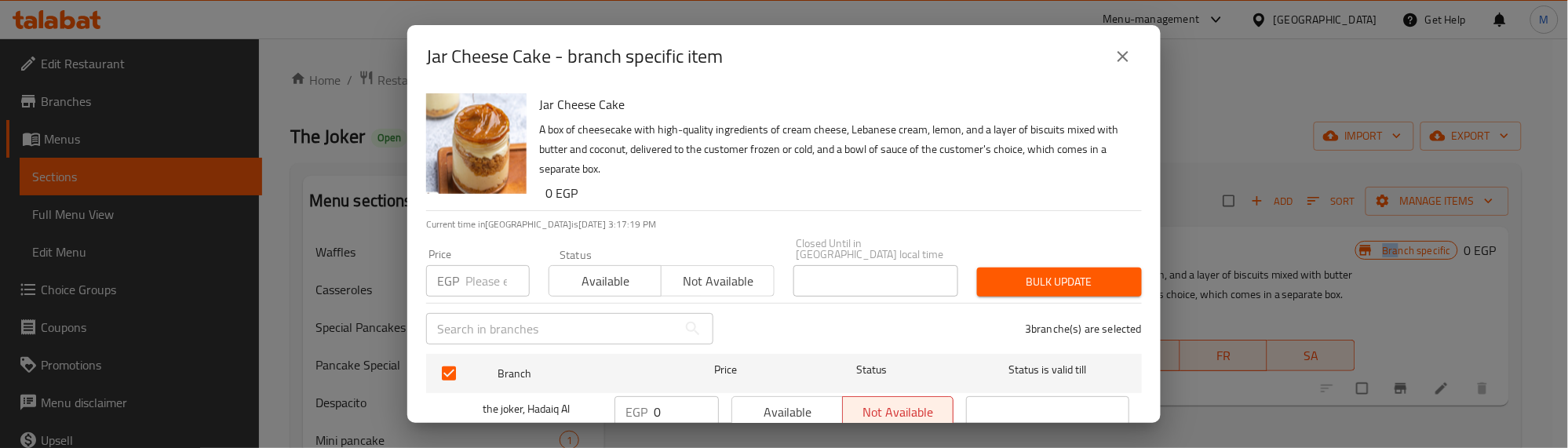
scroll to position [0, 0]
click at [475, 267] on input "number" at bounding box center [497, 281] width 64 height 32
type input "0"
click at [605, 272] on span "Available" at bounding box center [605, 282] width 100 height 23
click at [1006, 274] on span "Bulk update" at bounding box center [1059, 283] width 140 height 19
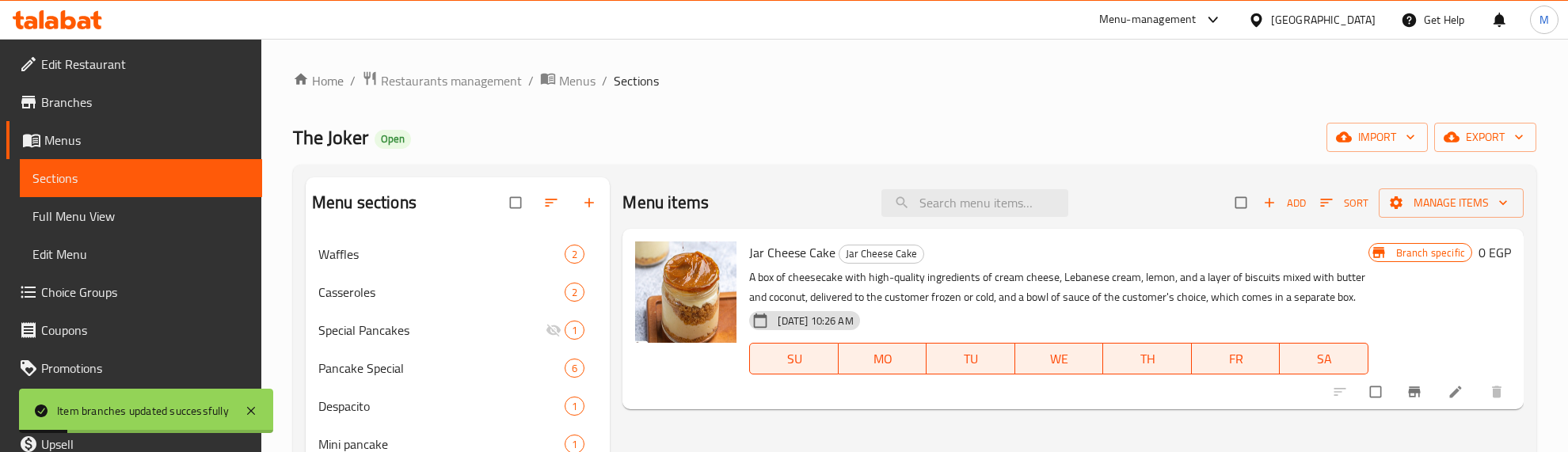
click at [769, 259] on span "Jar Cheese Cake" at bounding box center [792, 253] width 86 height 23
copy h6 "Jar Cheese Cake"
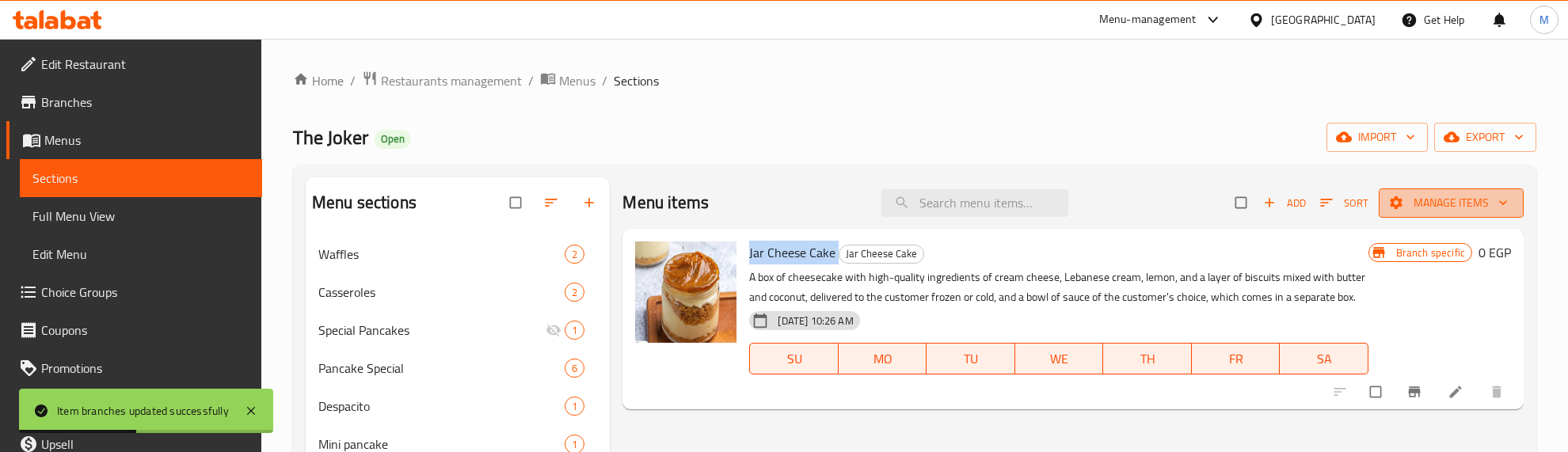
click at [1449, 203] on span "Manage items" at bounding box center [1450, 203] width 119 height 19
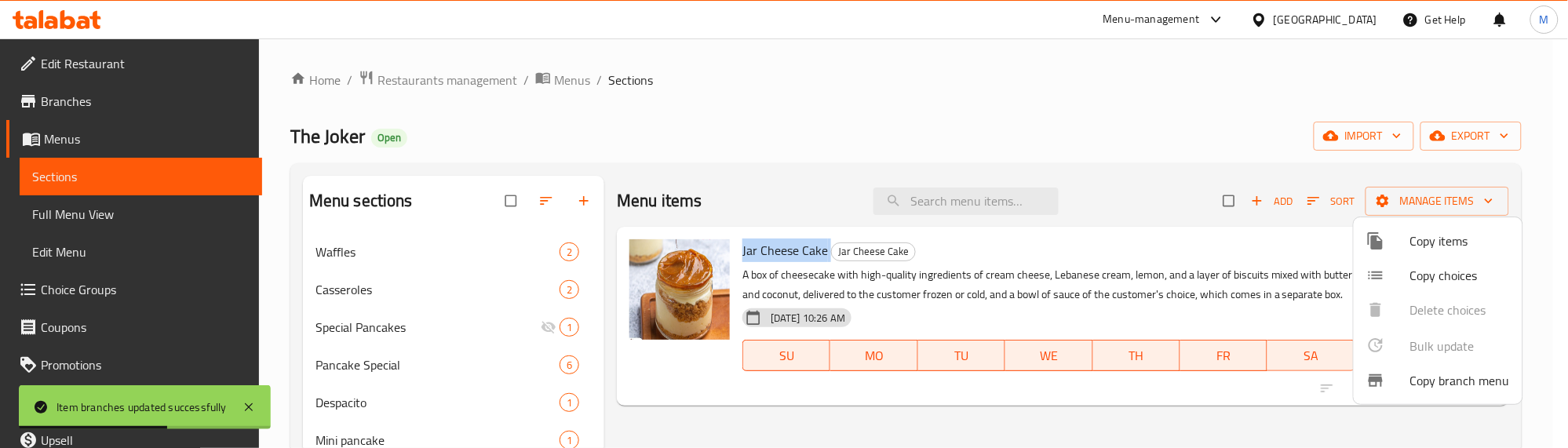
click at [1448, 275] on span "Copy choices" at bounding box center [1460, 276] width 100 height 19
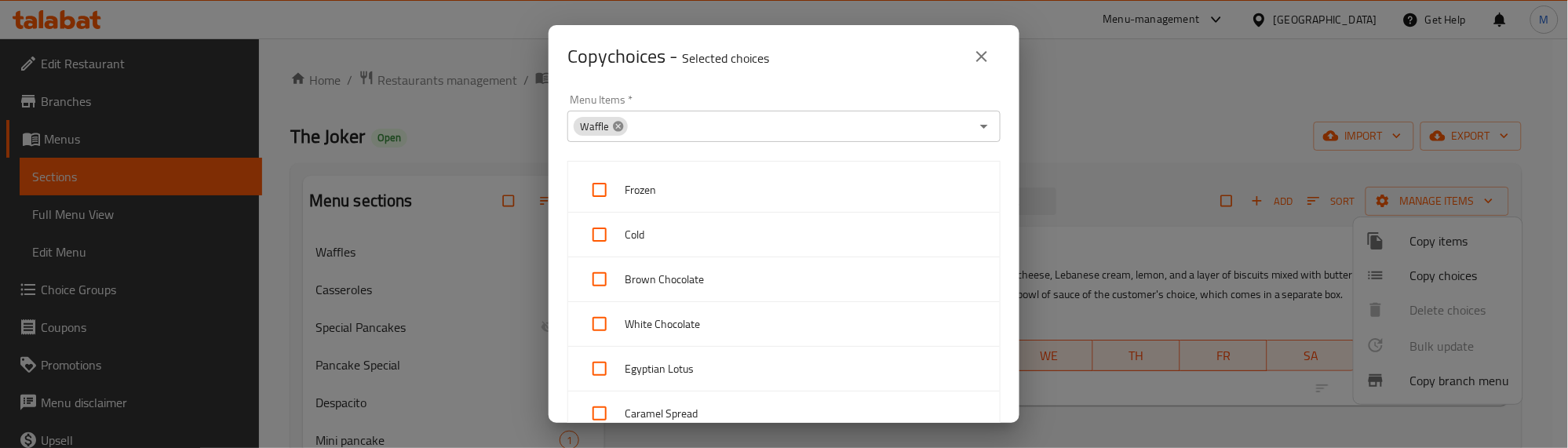
click at [618, 122] on icon at bounding box center [618, 126] width 11 height 11
click at [633, 129] on input "Menu Items   *" at bounding box center [770, 126] width 398 height 22
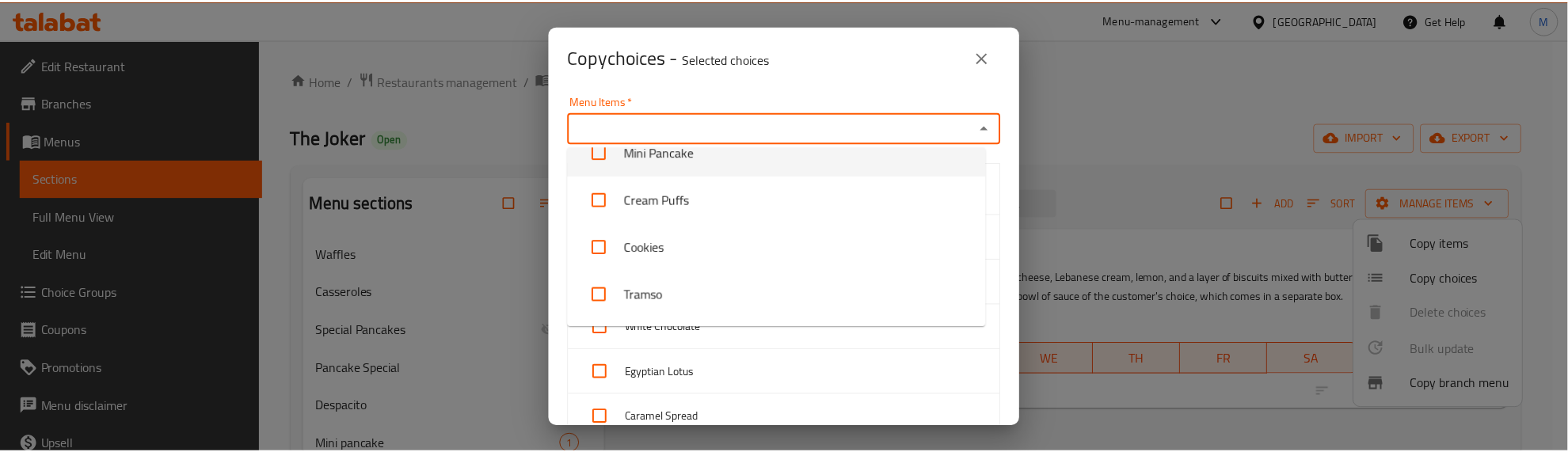
scroll to position [297, 0]
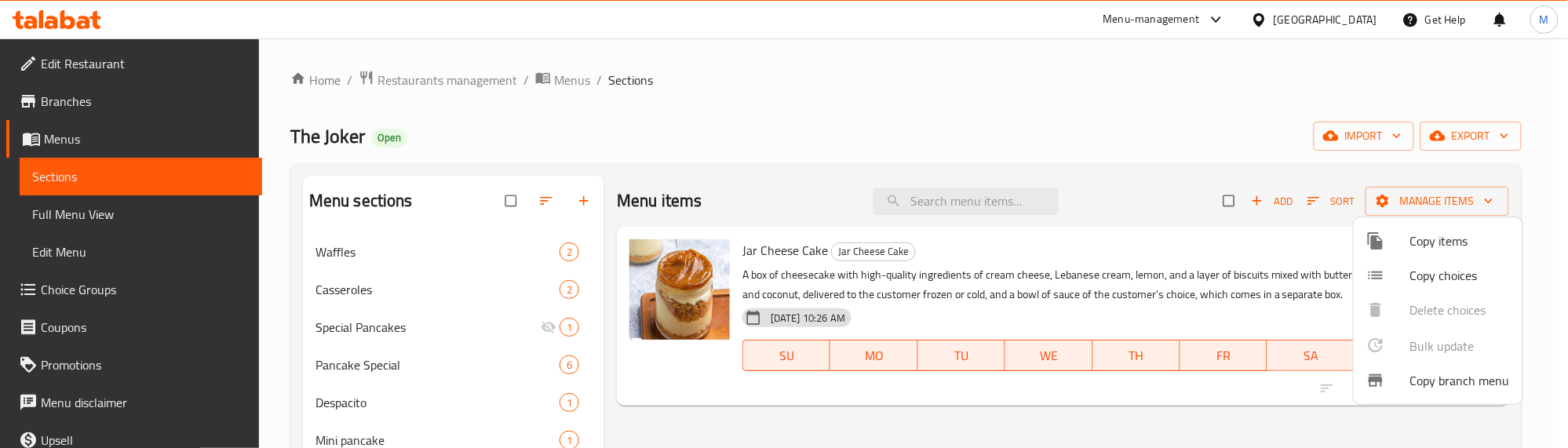
click at [529, 350] on div at bounding box center [784, 224] width 1568 height 448
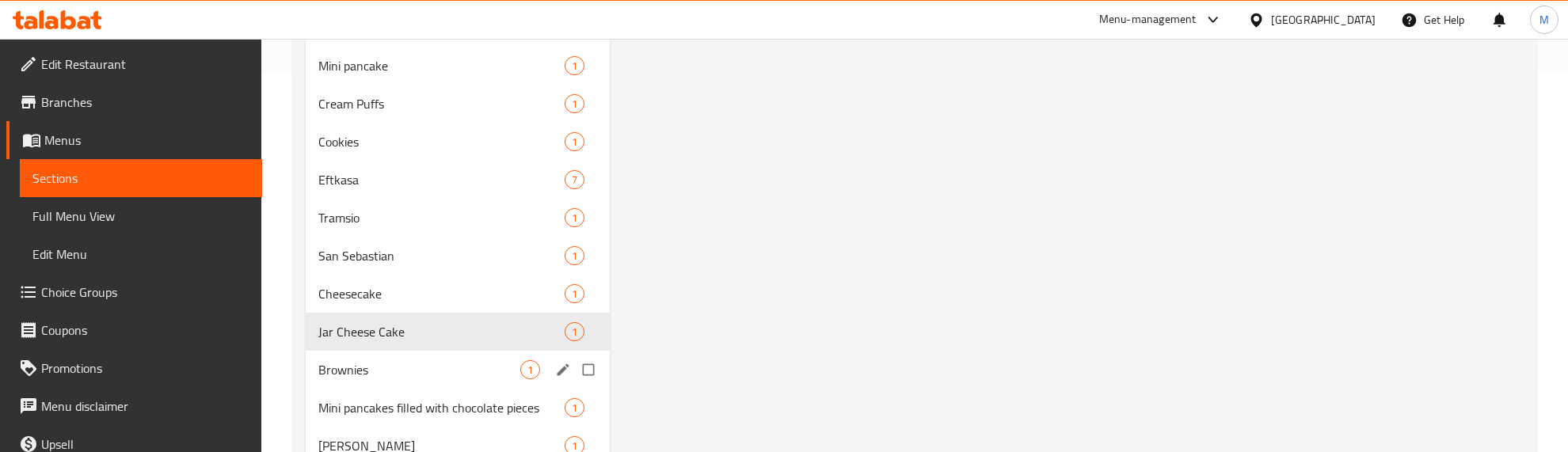
scroll to position [397, 0]
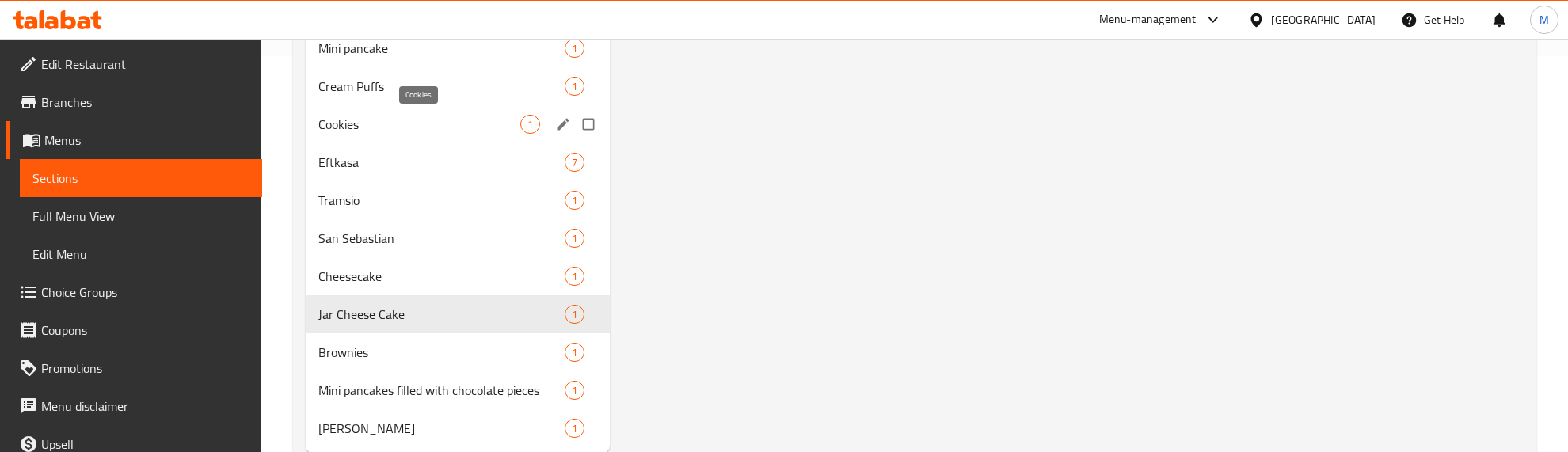
click at [404, 121] on span "Cookies" at bounding box center [420, 124] width 202 height 19
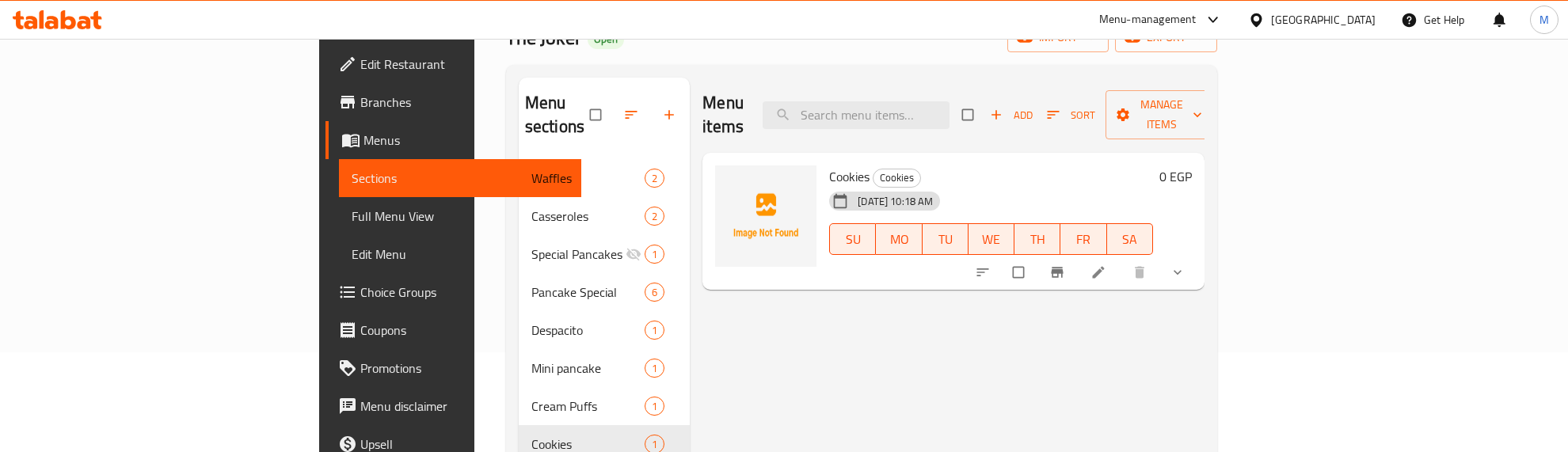
scroll to position [99, 0]
click at [1185, 265] on icon "show more" at bounding box center [1177, 273] width 16 height 16
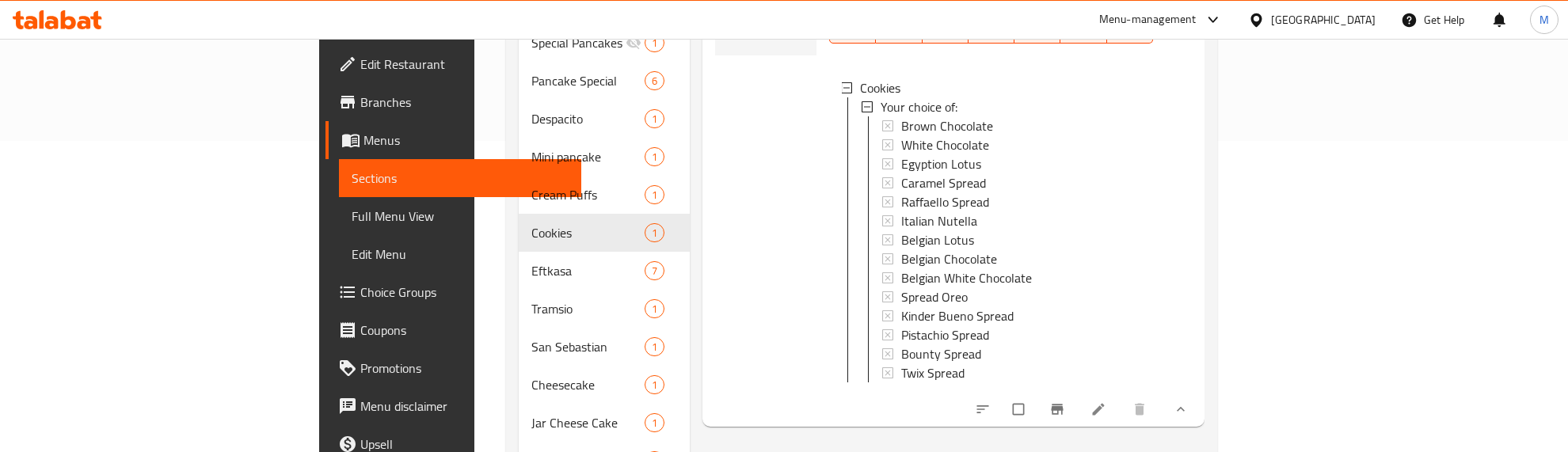
scroll to position [297, 0]
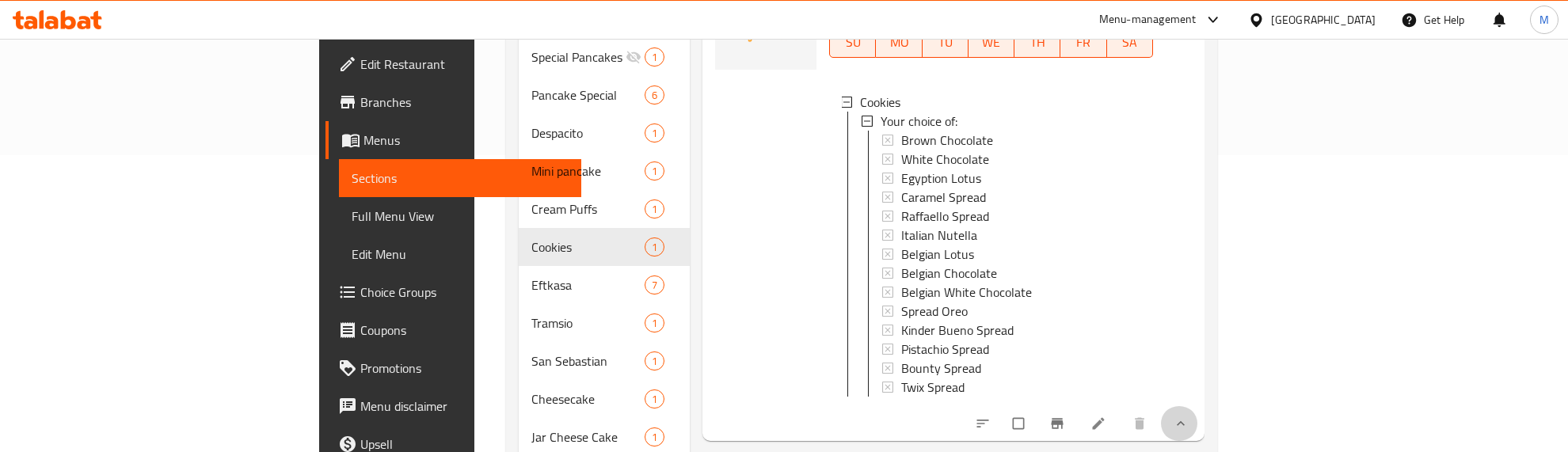
click at [1198, 406] on button "show more" at bounding box center [1178, 424] width 38 height 35
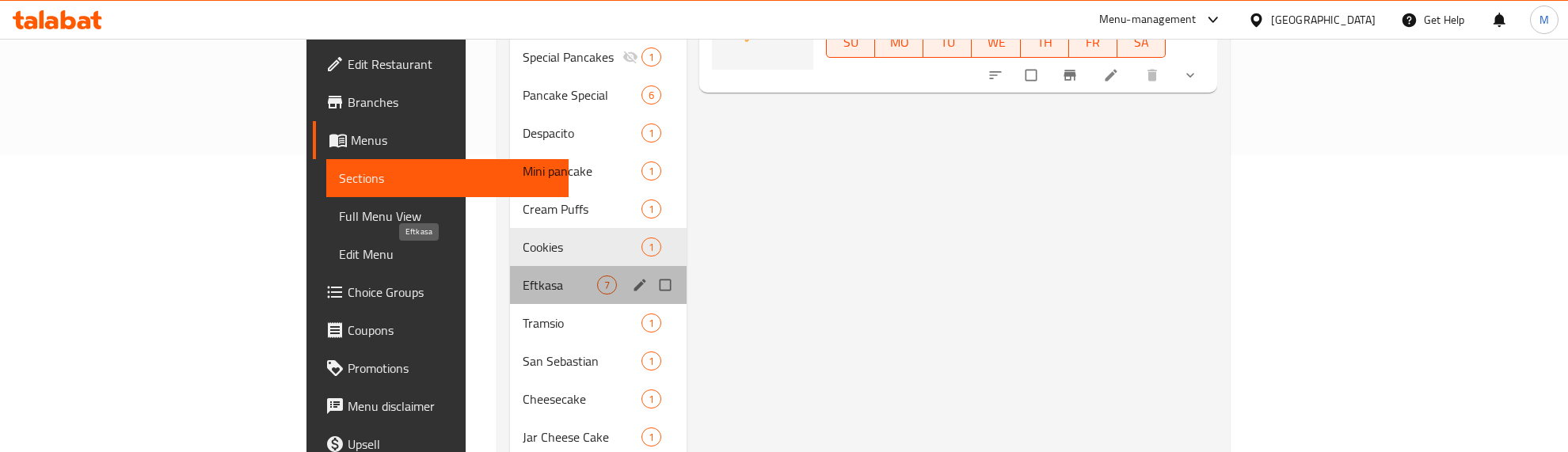
click at [523, 276] on span "Eftkasa" at bounding box center [560, 286] width 75 height 19
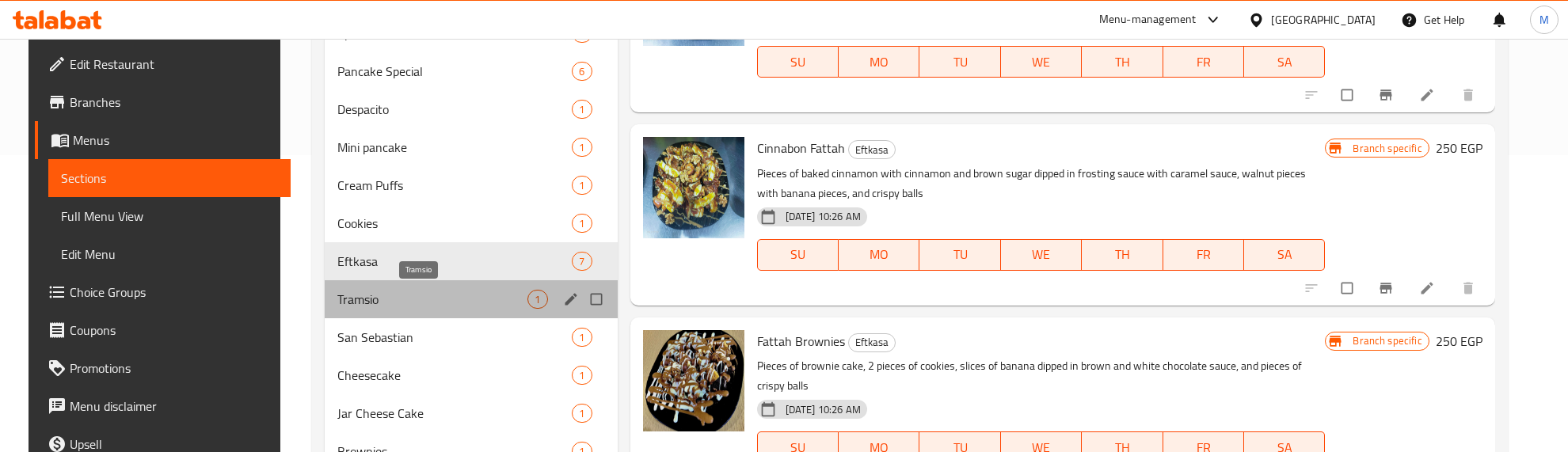
click at [370, 297] on span "Tramsio" at bounding box center [432, 299] width 190 height 19
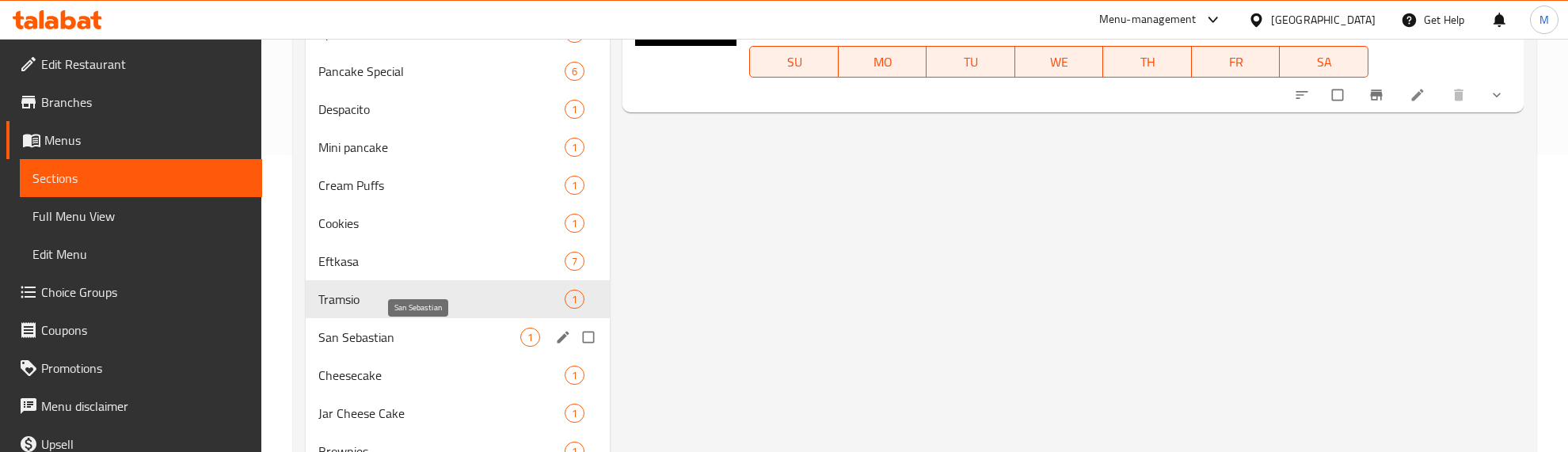
click at [375, 330] on span "San Sebastian" at bounding box center [420, 337] width 202 height 19
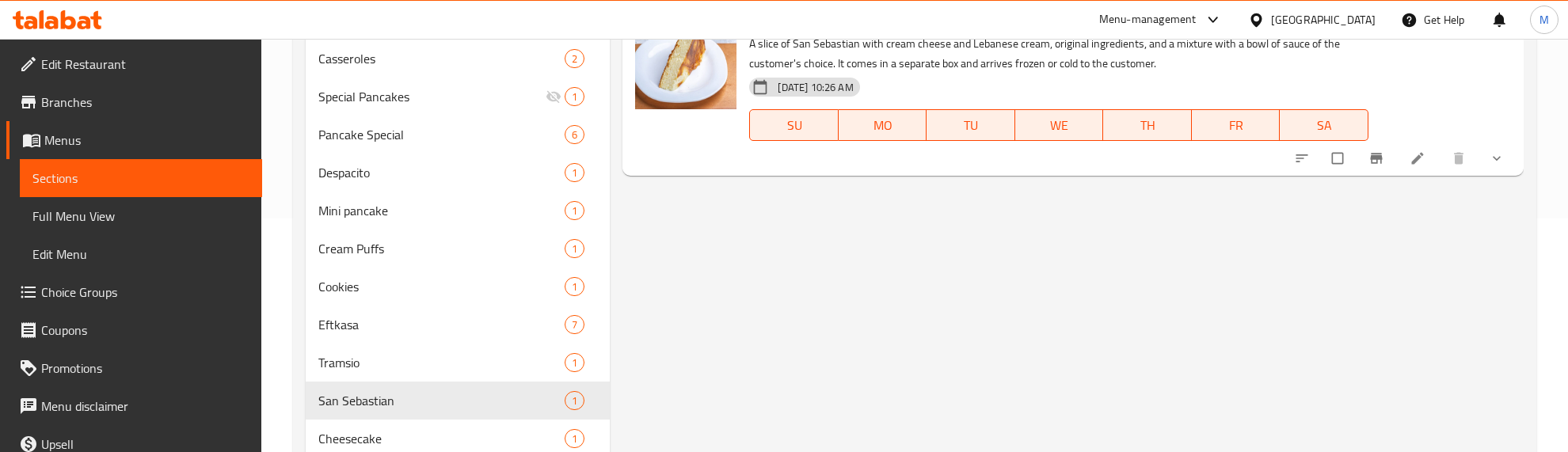
scroll to position [198, 0]
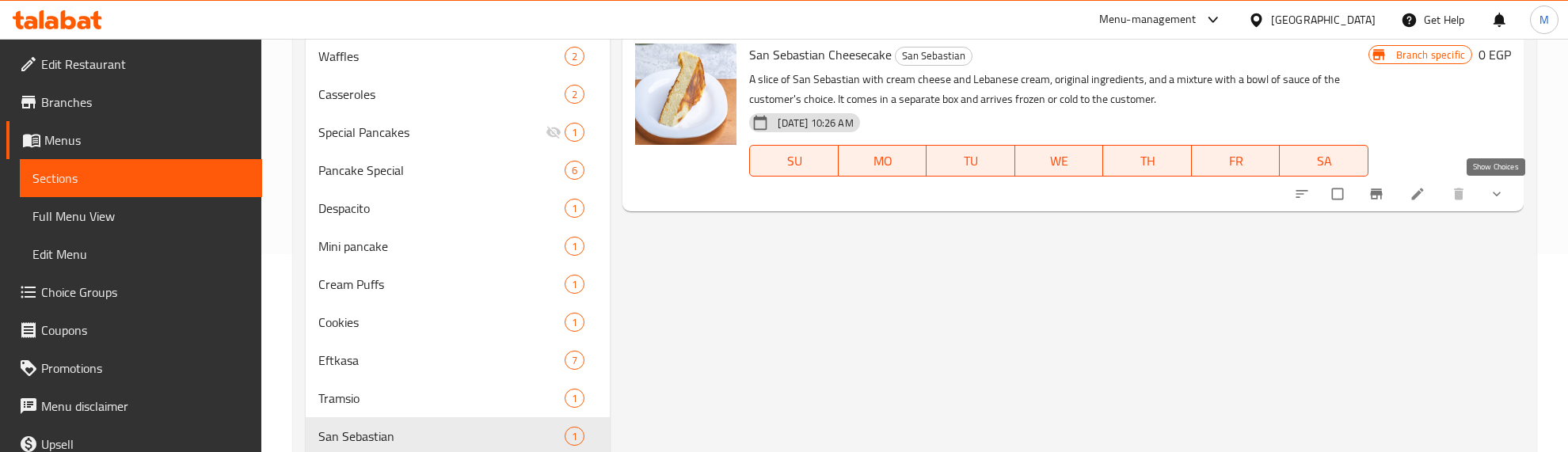
click at [1495, 198] on icon "show more" at bounding box center [1496, 194] width 16 height 16
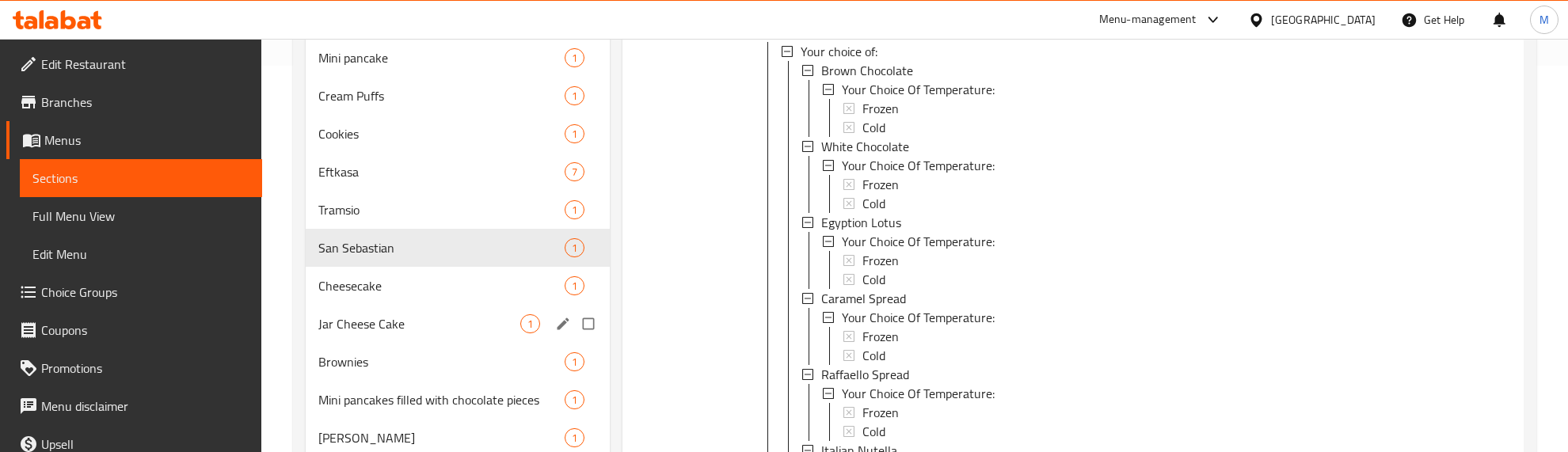
scroll to position [397, 0]
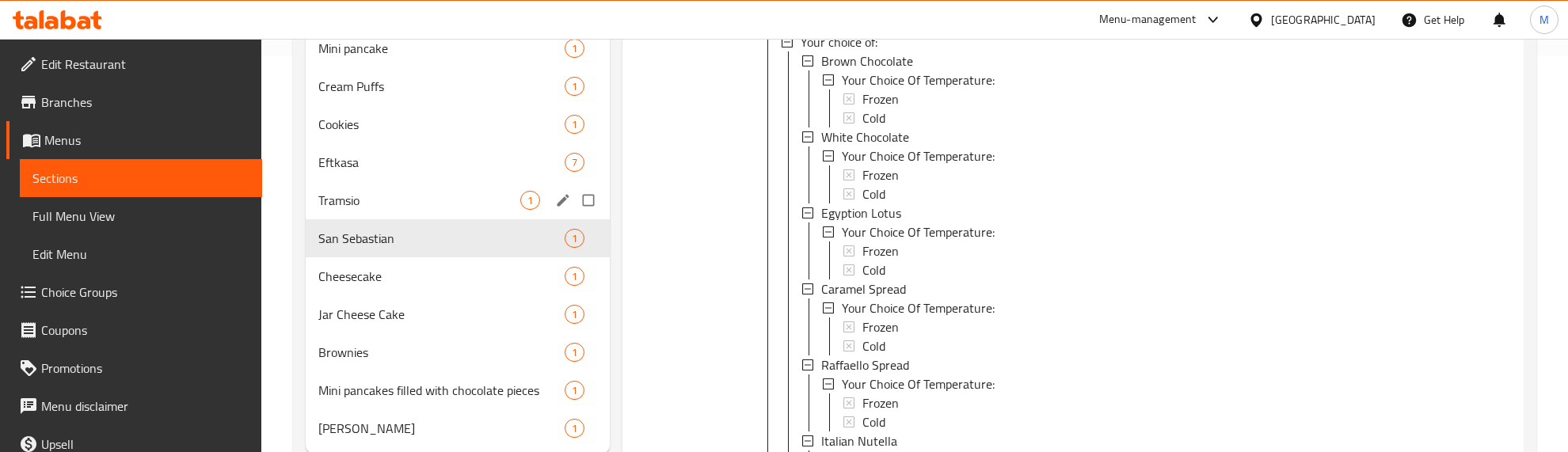
click at [457, 212] on div "Tramsio 1" at bounding box center [458, 200] width 304 height 38
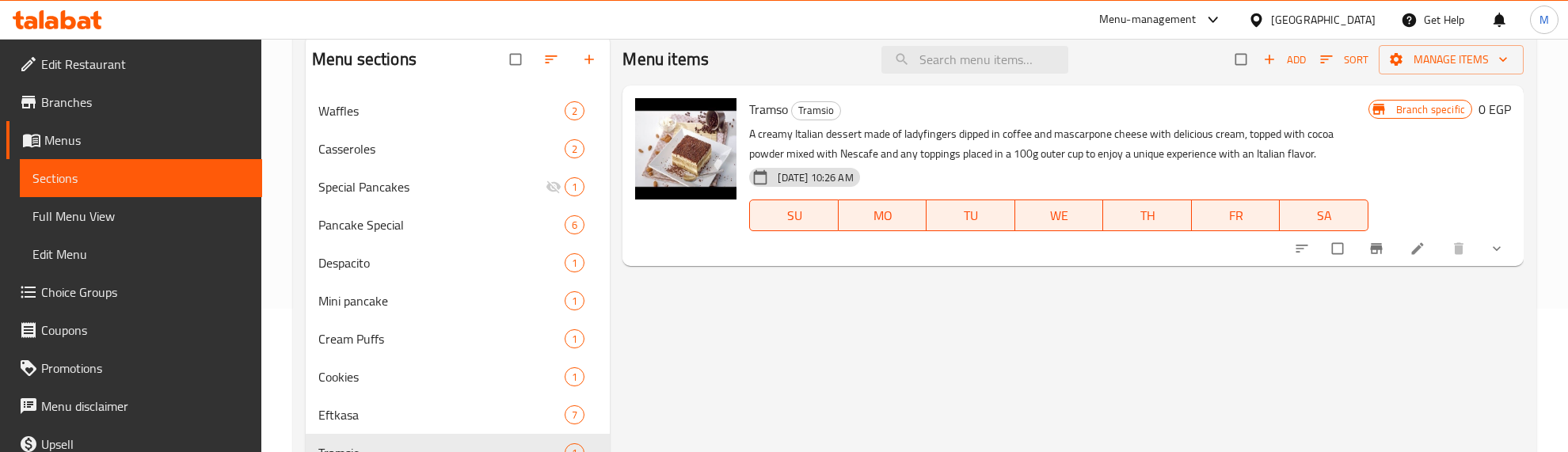
scroll to position [99, 0]
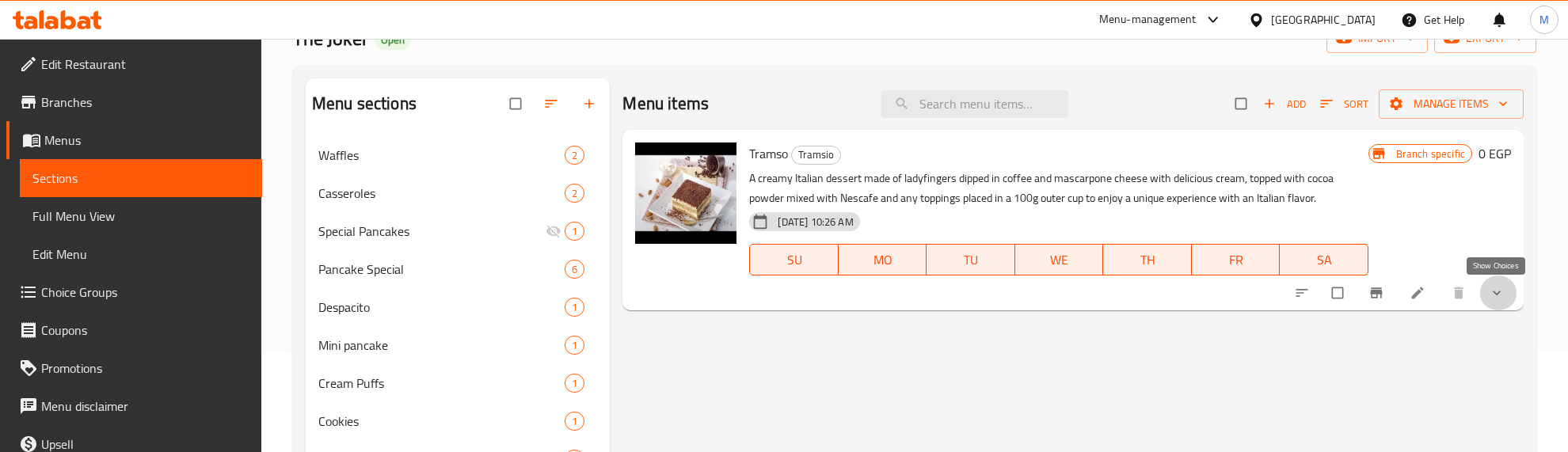
click at [1491, 294] on icon "show more" at bounding box center [1496, 293] width 16 height 16
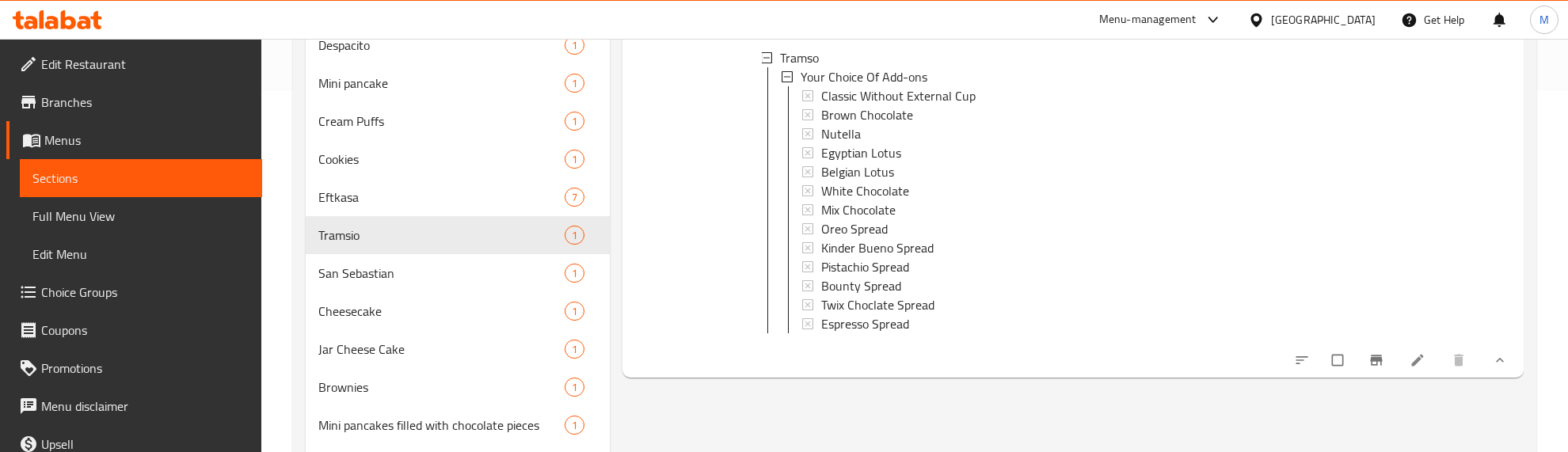
scroll to position [397, 0]
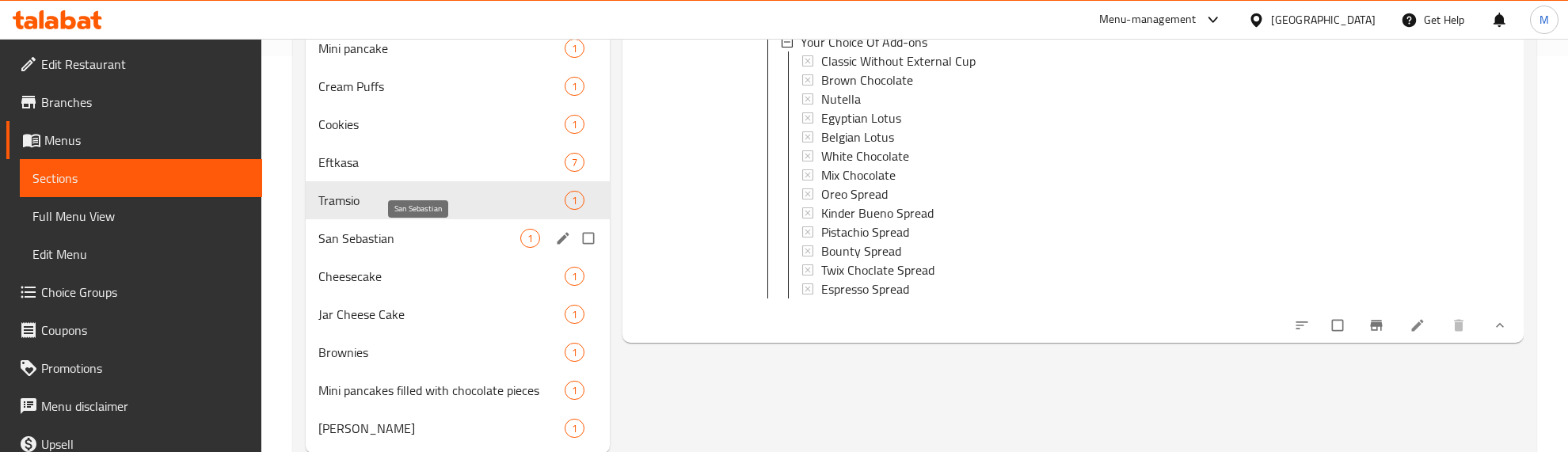
click at [476, 236] on span "San Sebastian" at bounding box center [420, 239] width 202 height 19
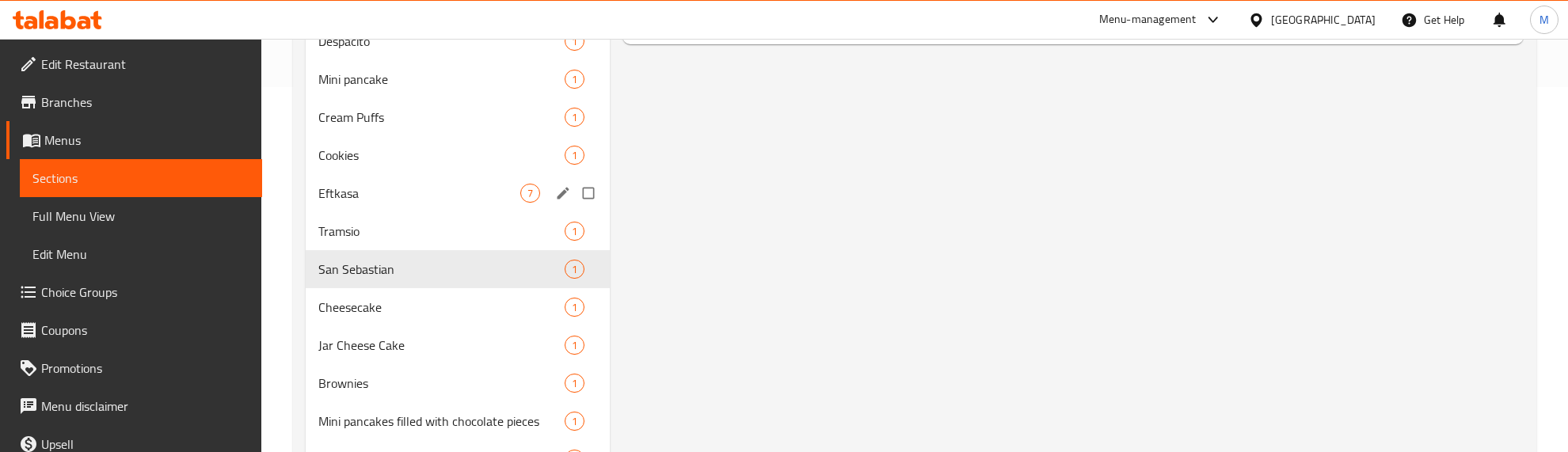
scroll to position [397, 0]
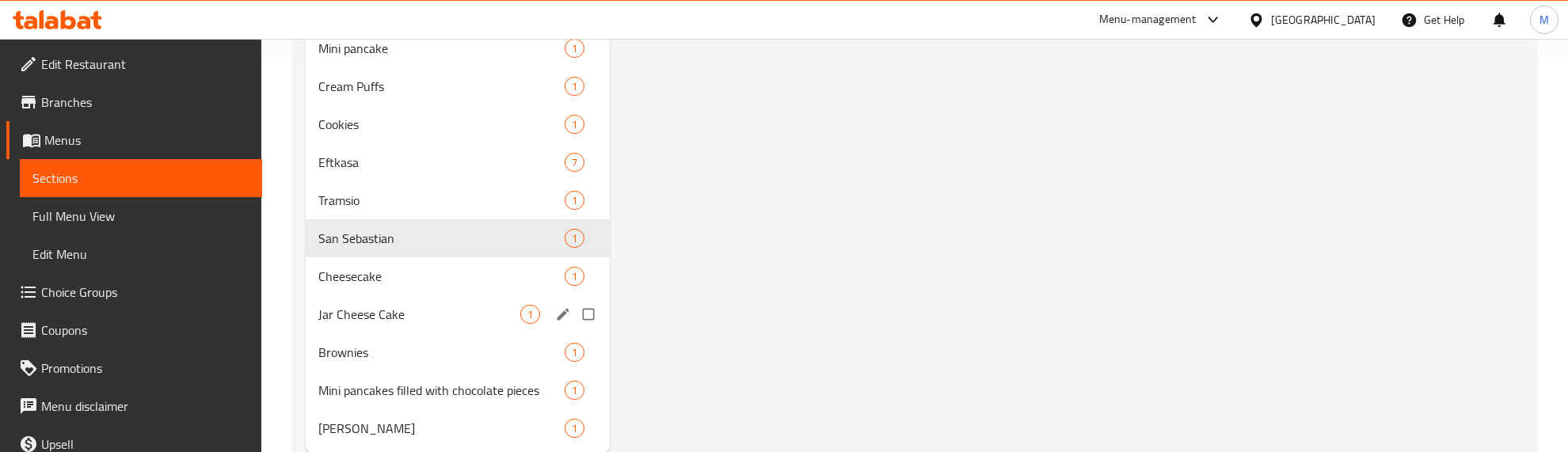
click at [422, 305] on span "Jar Cheese Cake" at bounding box center [420, 315] width 202 height 19
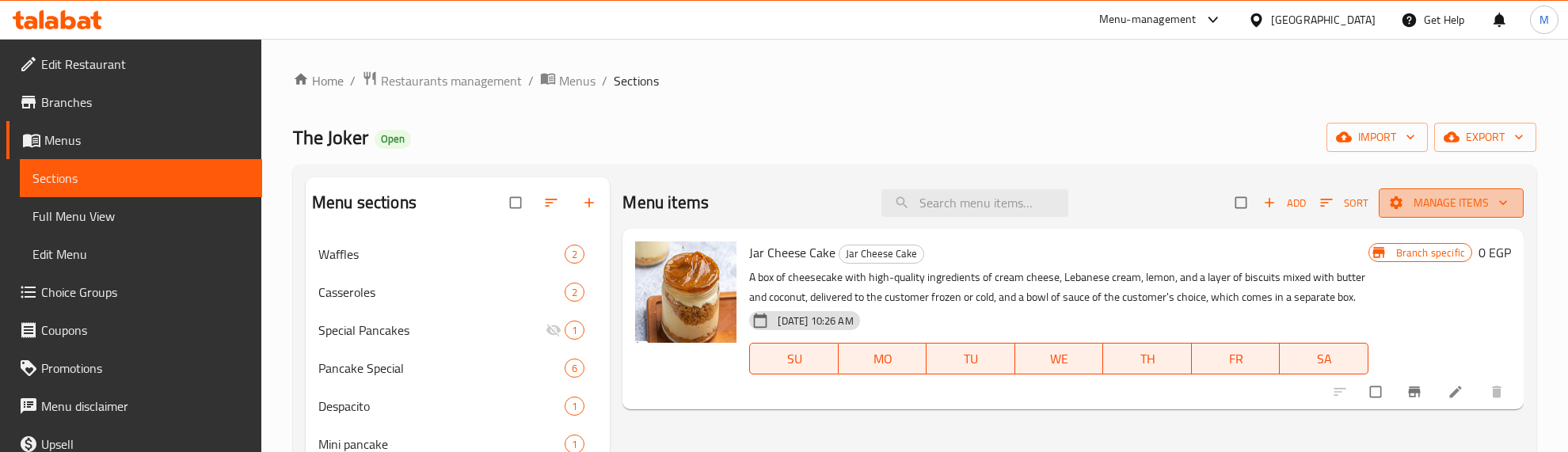
click at [1446, 196] on span "Manage items" at bounding box center [1450, 203] width 119 height 19
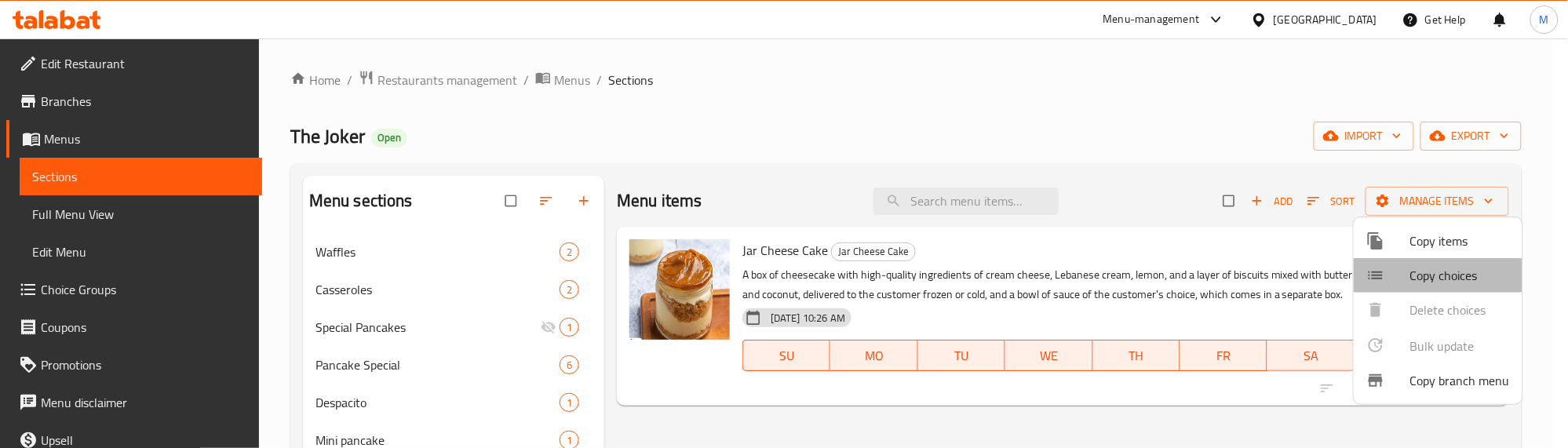
click at [1432, 259] on li "Copy choices" at bounding box center [1437, 276] width 168 height 35
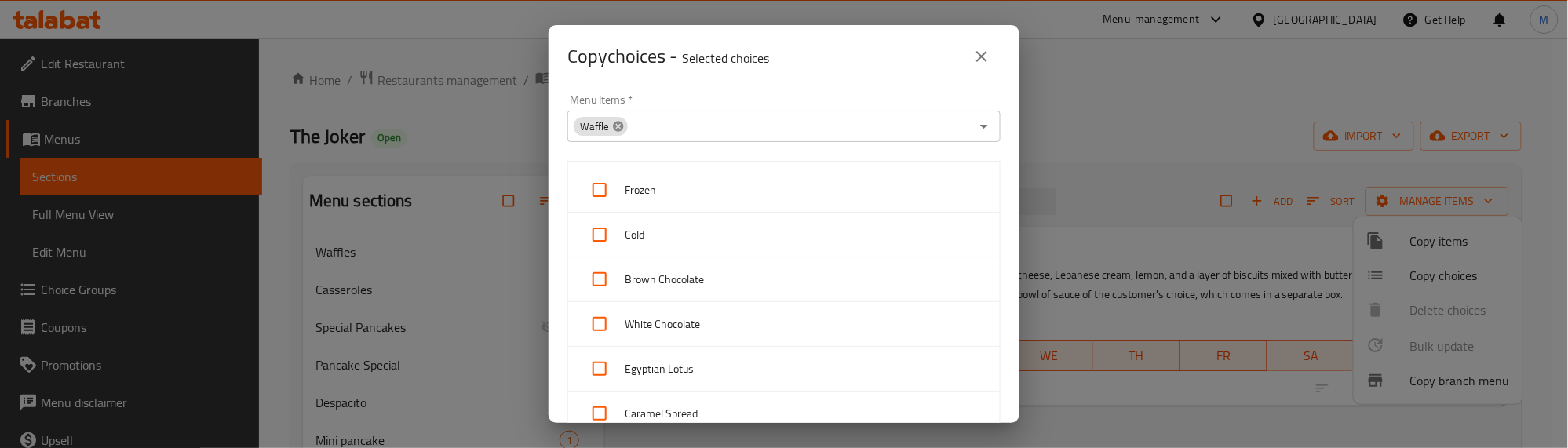
click at [614, 123] on icon at bounding box center [618, 126] width 11 height 11
click at [625, 127] on input "Menu Items   *" at bounding box center [770, 126] width 398 height 22
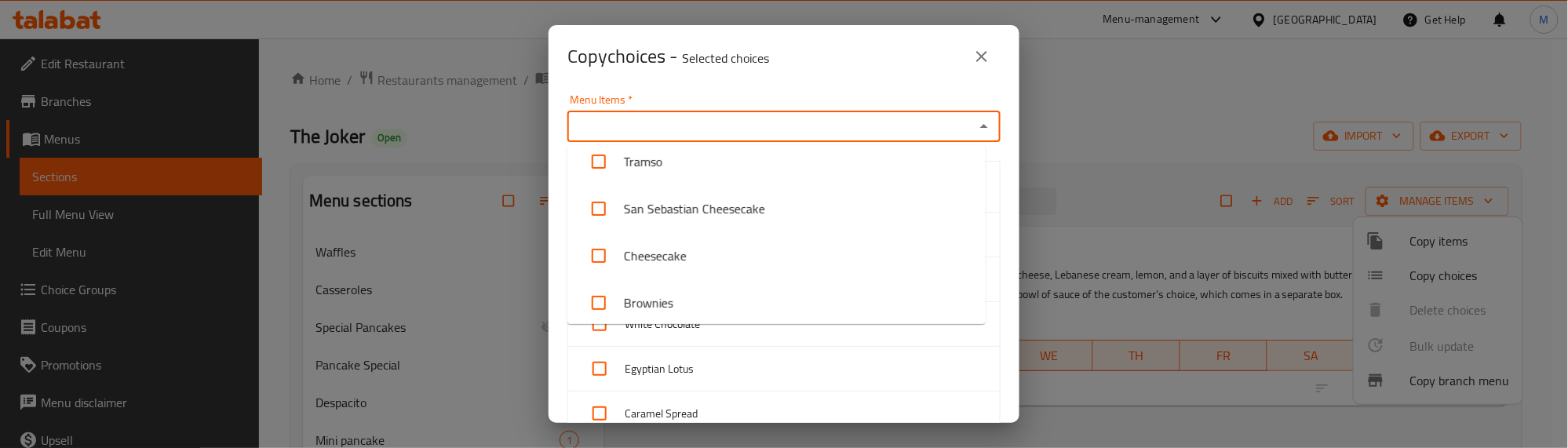
scroll to position [393, 0]
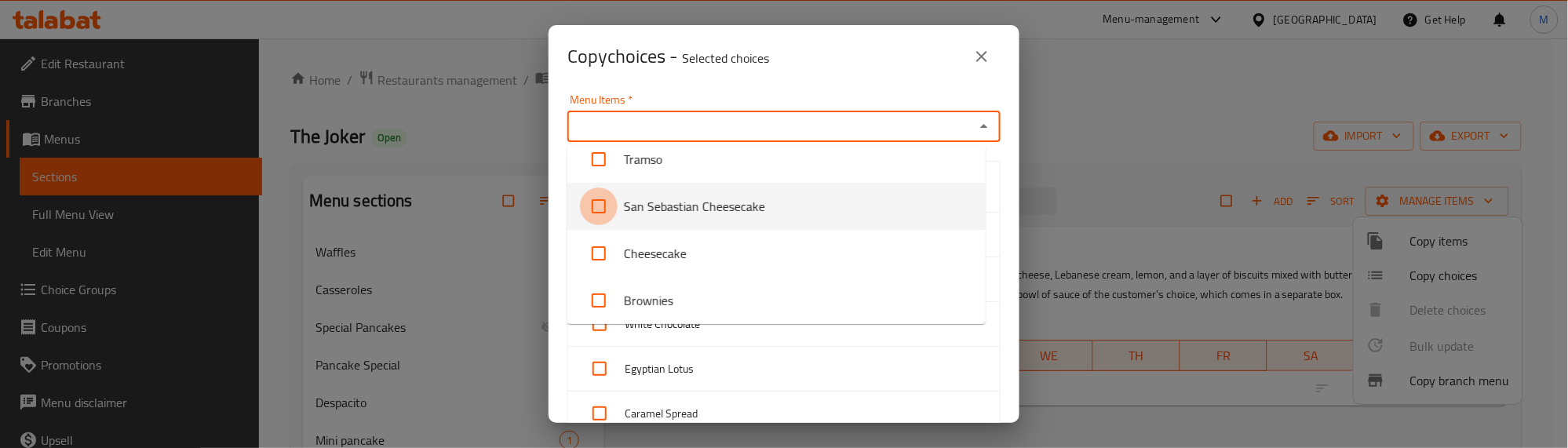
click at [601, 204] on input "checkbox" at bounding box center [598, 206] width 38 height 38
checkbox input "true"
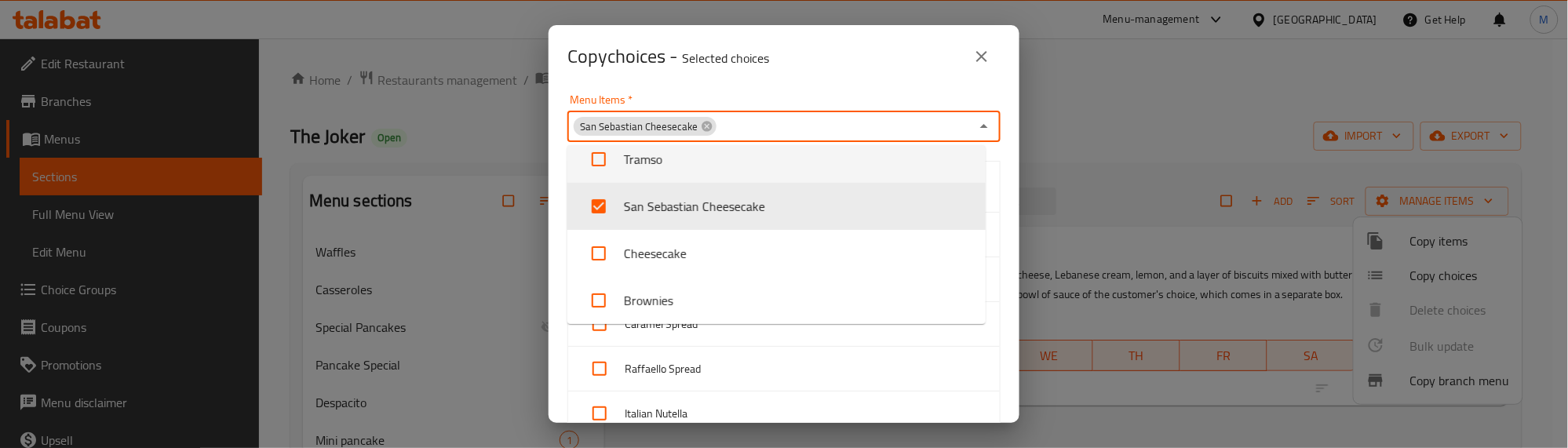
click at [813, 76] on div "Copy choices - Selected choices 0" at bounding box center [784, 56] width 471 height 63
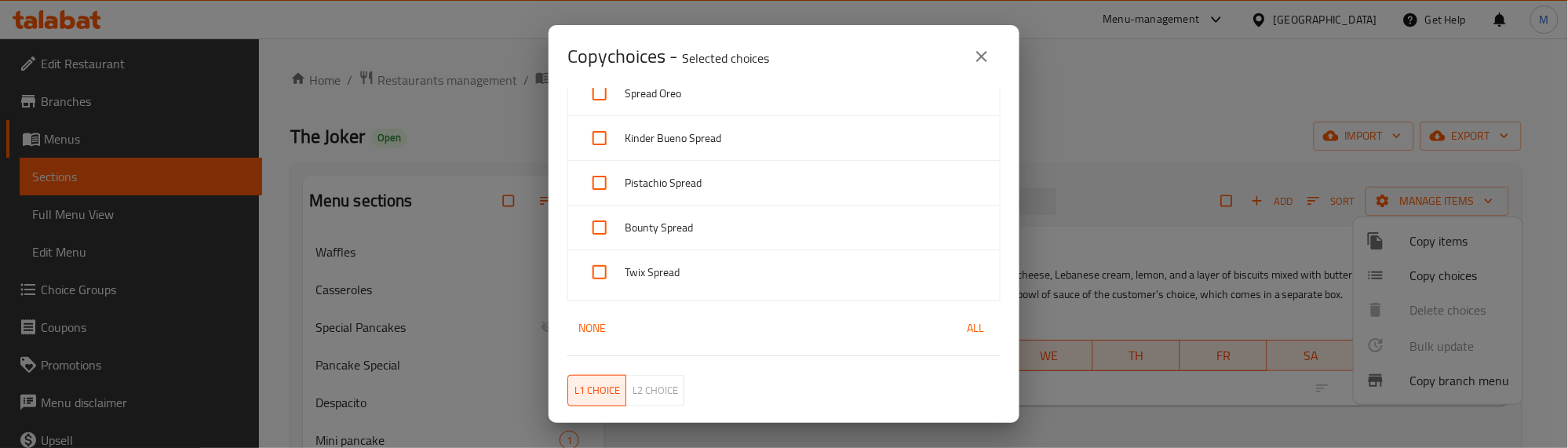
scroll to position [589, 0]
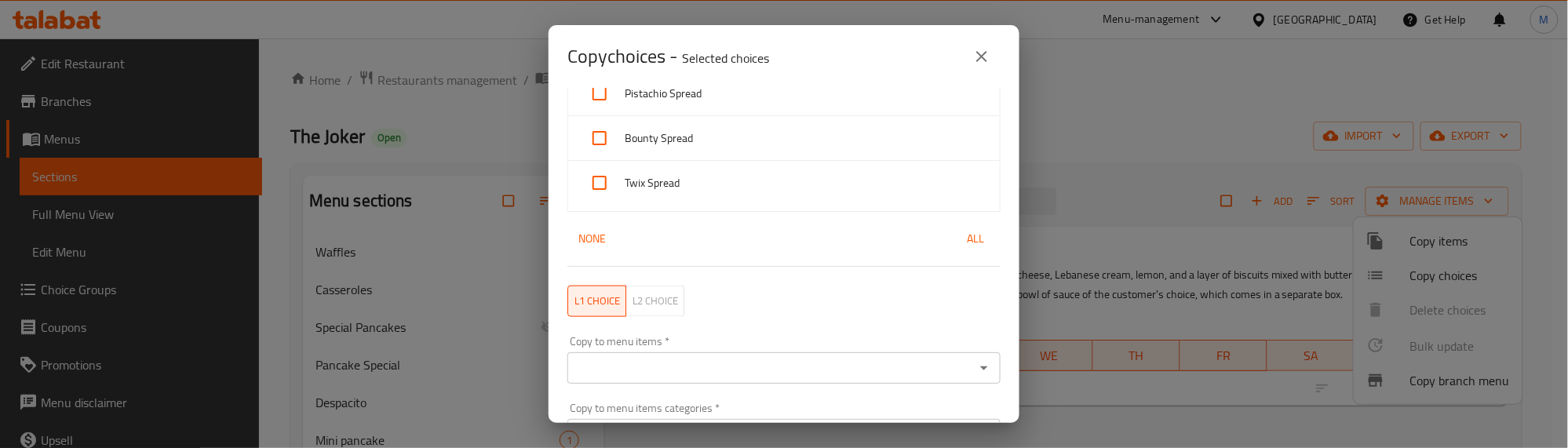
click at [959, 240] on span "All" at bounding box center [975, 239] width 38 height 19
checkbox input "true"
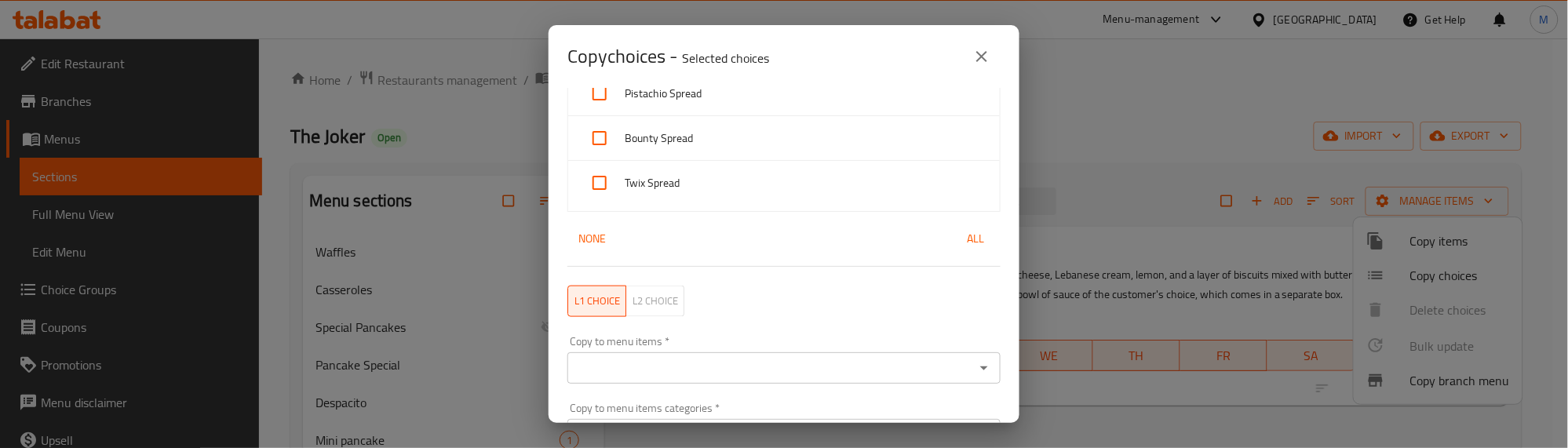
checkbox input "true"
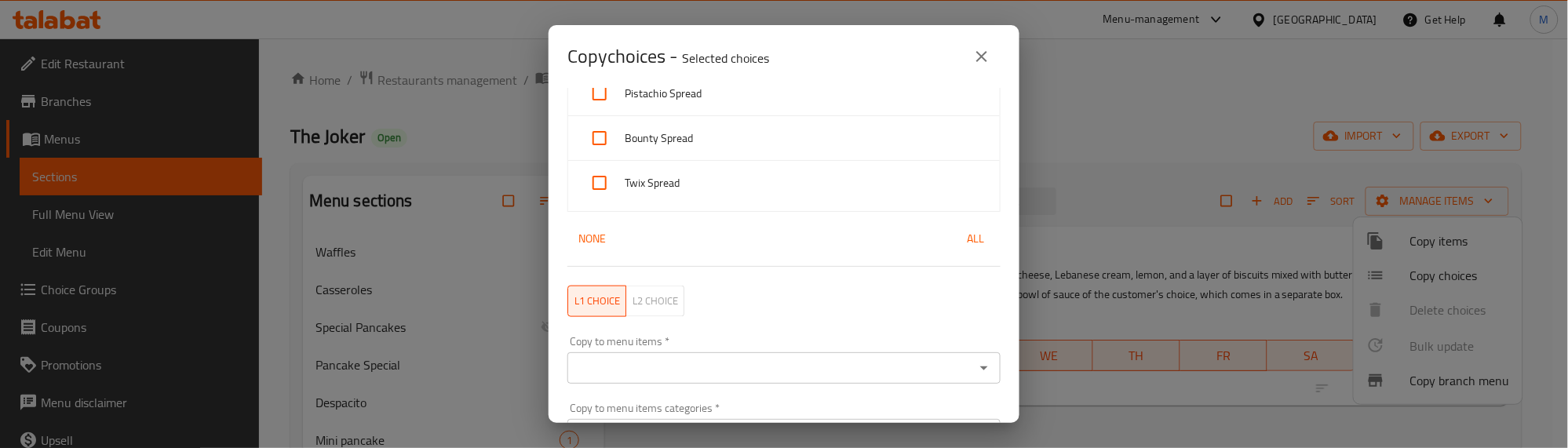
checkbox input "true"
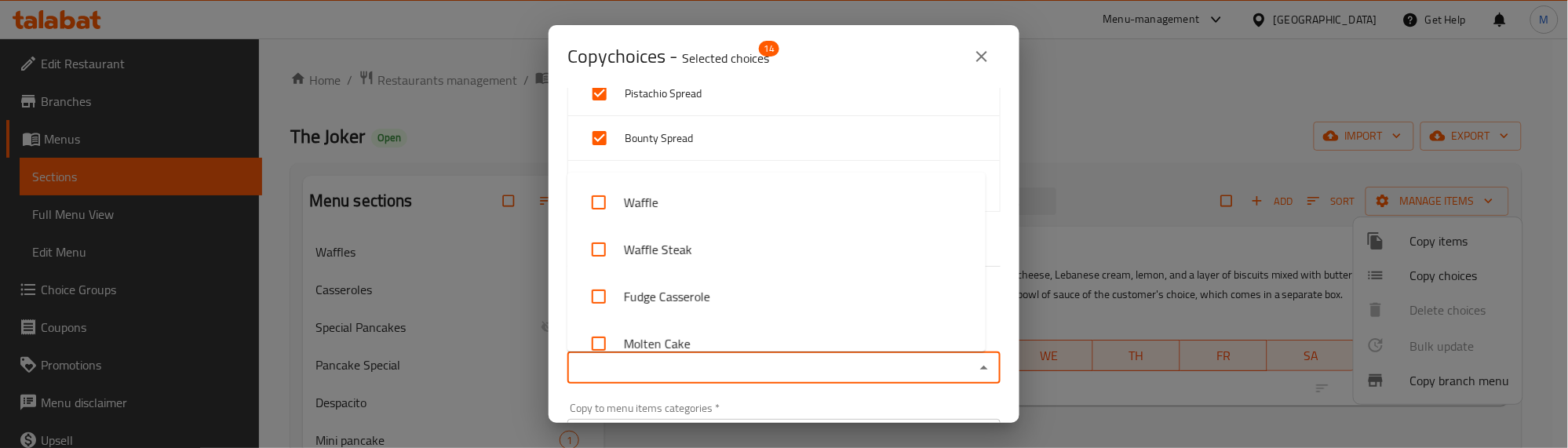
click at [720, 376] on input "Copy to menu items   *" at bounding box center [770, 368] width 398 height 22
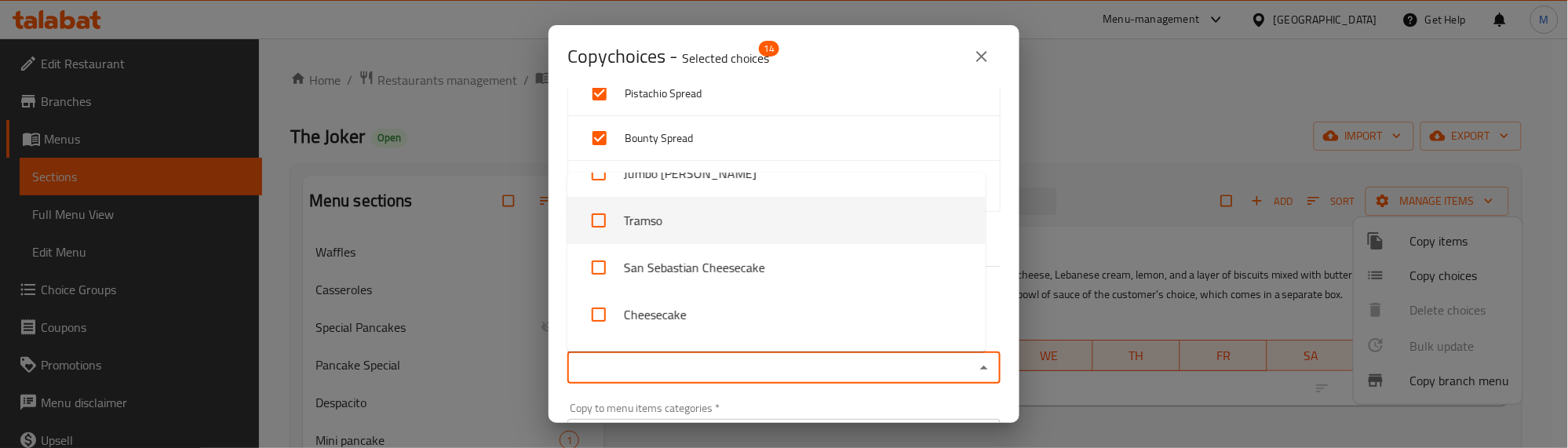
scroll to position [1080, 0]
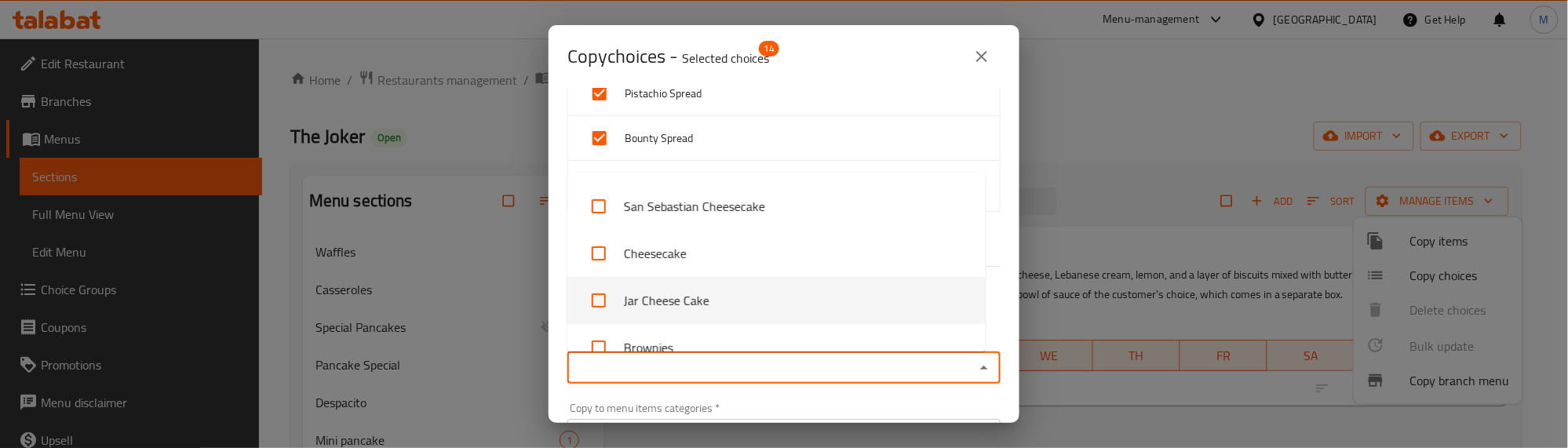
click at [700, 292] on li "Jar Cheese Cake" at bounding box center [776, 301] width 418 height 47
checkbox input "true"
click at [1001, 149] on div "Menu Items   * San Sebastian Cheesecake Menu Items * Brown Chocolate White Choc…" at bounding box center [784, 255] width 471 height 335
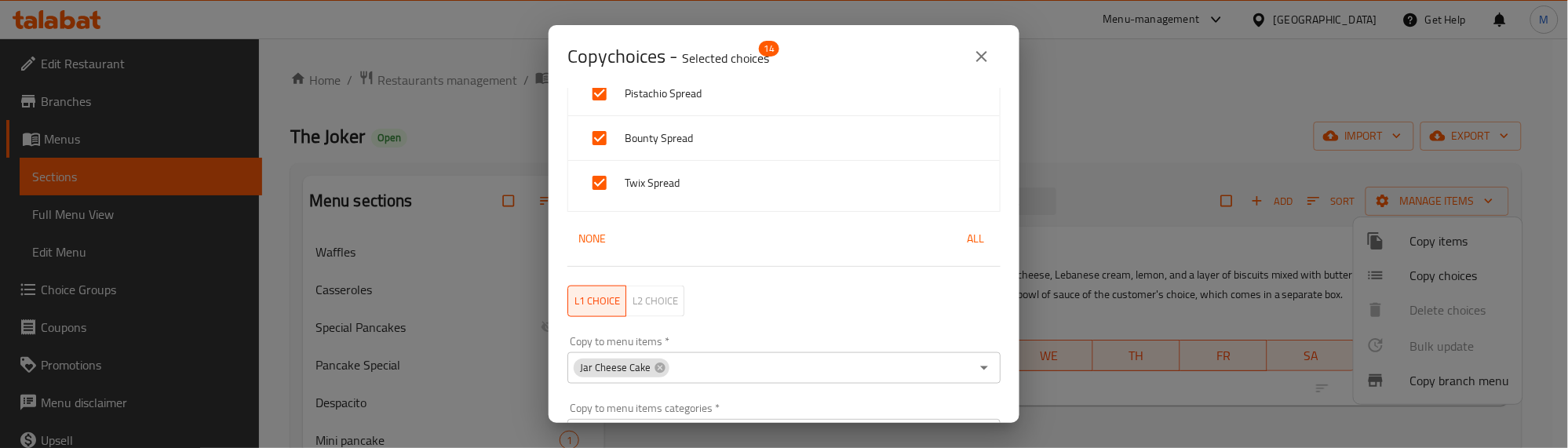
scroll to position [685, 0]
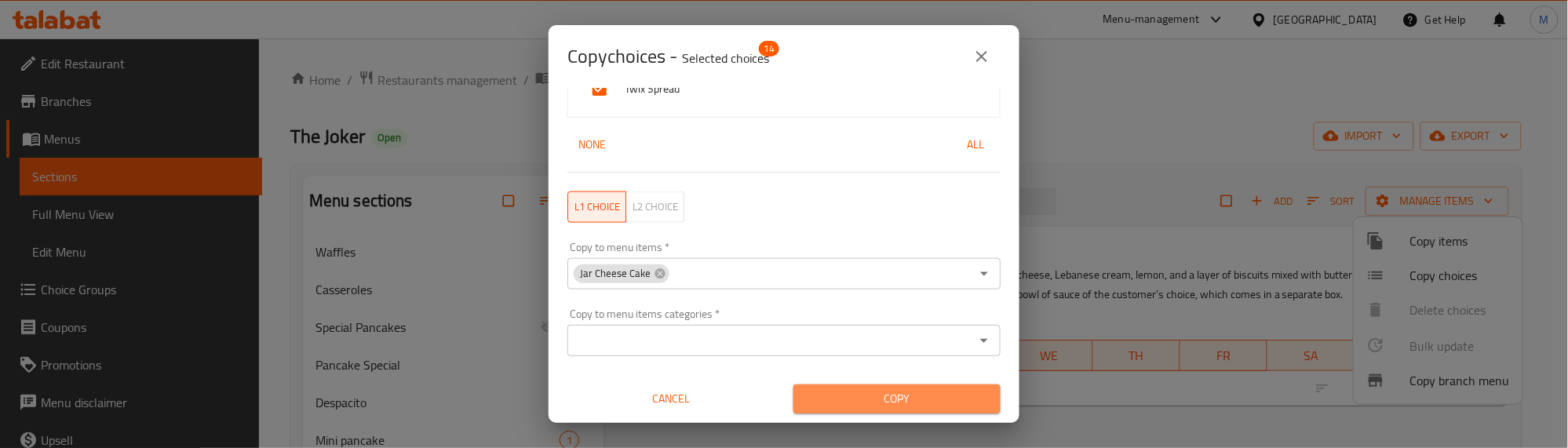
click at [926, 412] on button "Copy" at bounding box center [896, 399] width 207 height 29
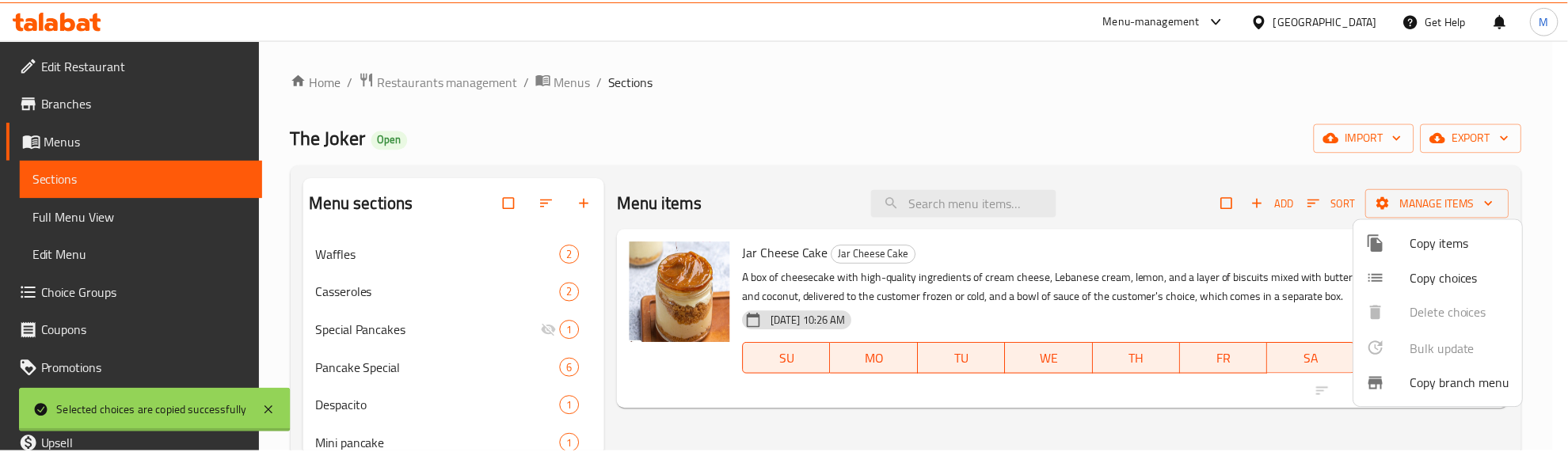
scroll to position [2, 0]
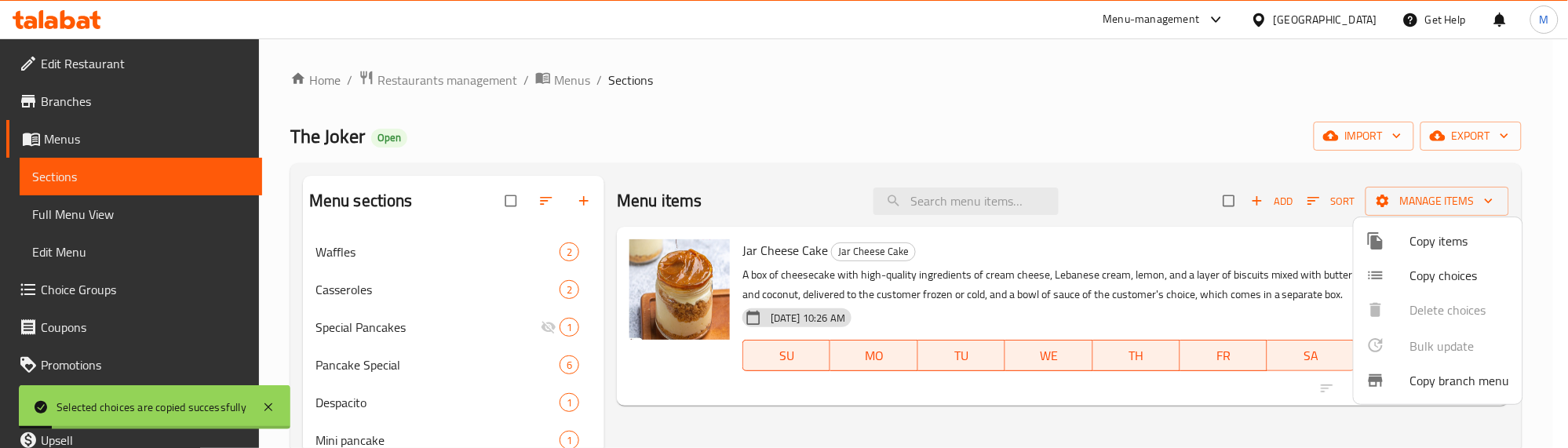
click at [848, 102] on div at bounding box center [784, 224] width 1568 height 448
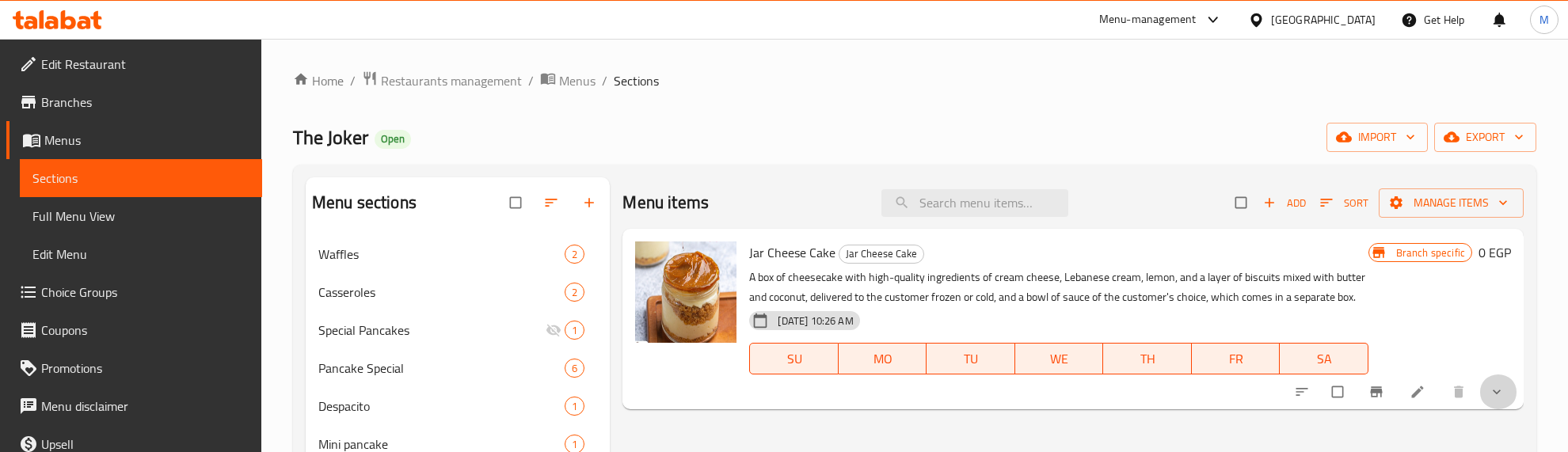
click at [1494, 381] on button "show more" at bounding box center [1498, 393] width 38 height 35
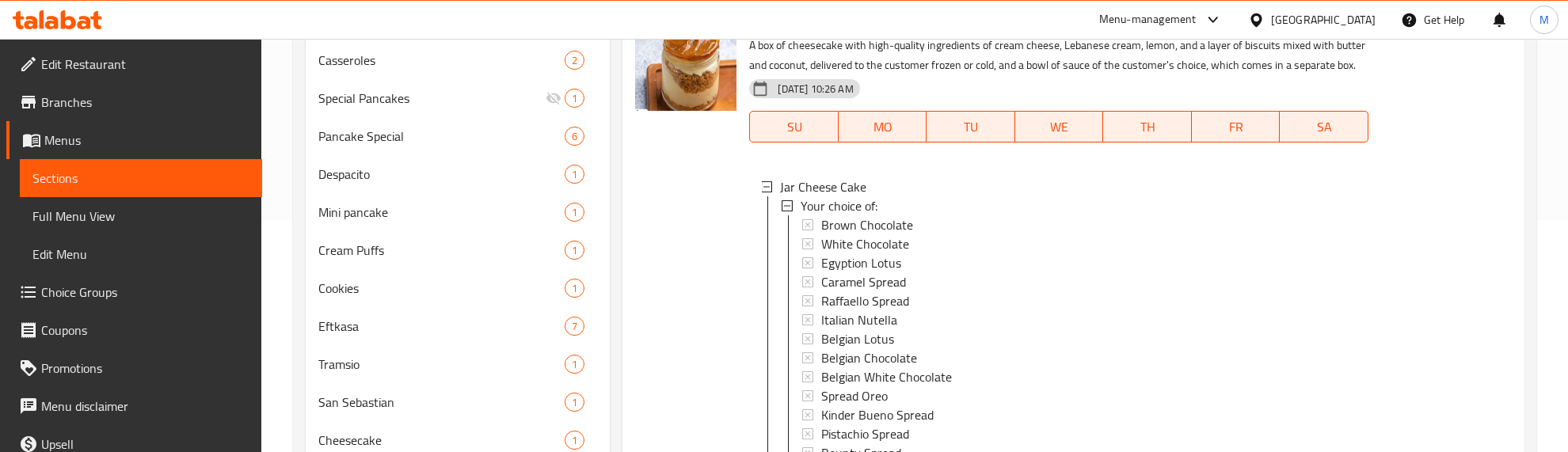
scroll to position [198, 0]
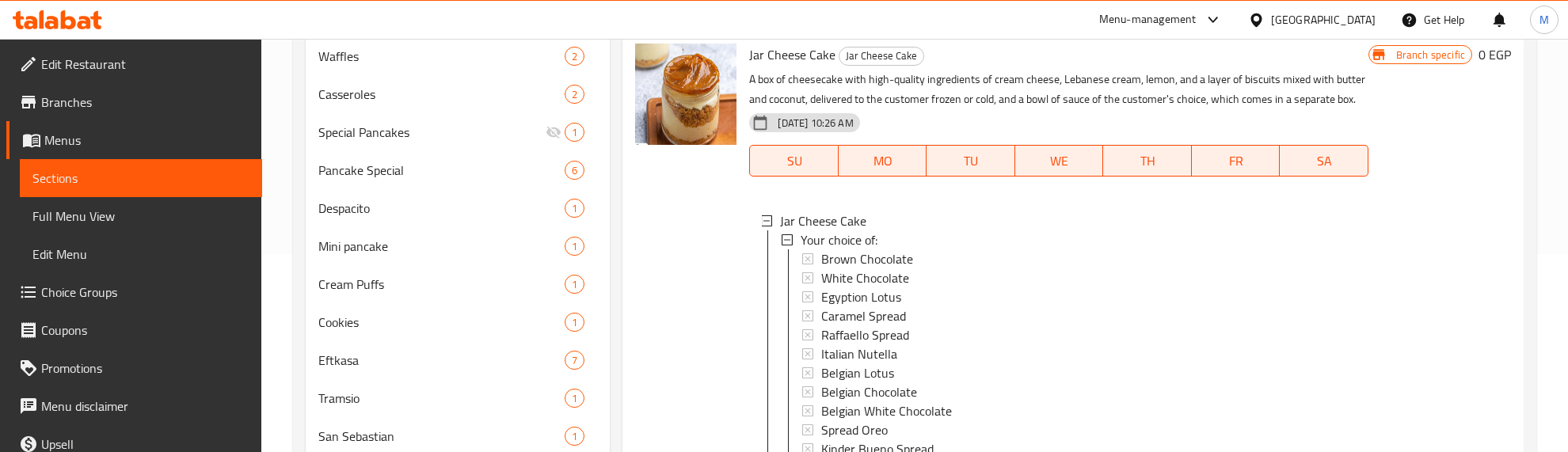
click at [683, 268] on div at bounding box center [685, 295] width 114 height 516
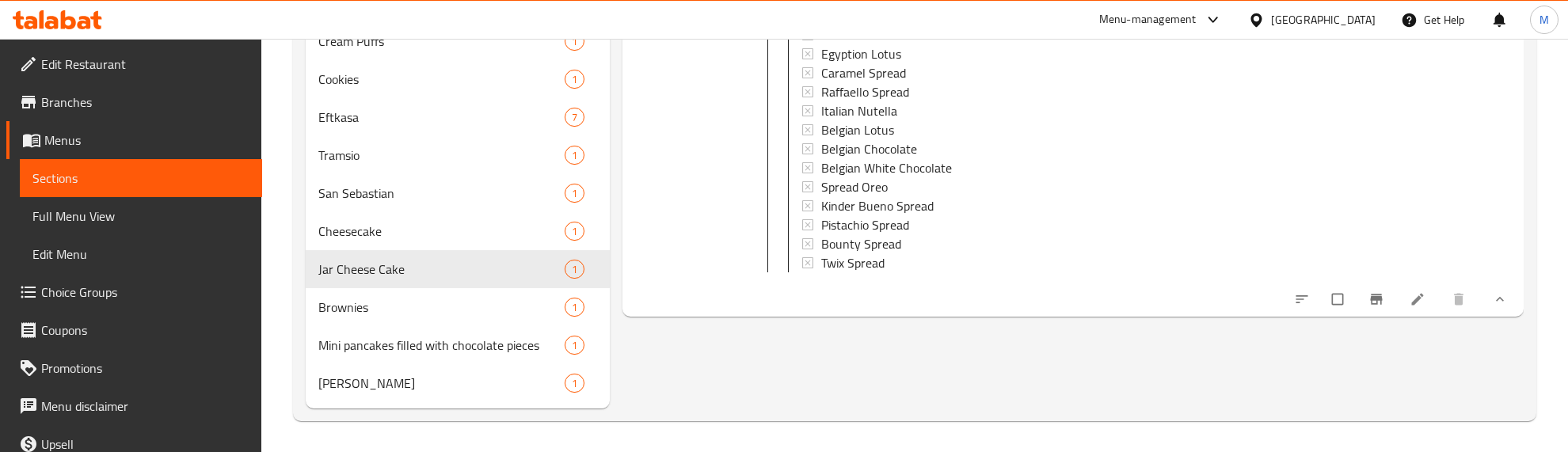
click at [702, 178] on div at bounding box center [685, 52] width 114 height 516
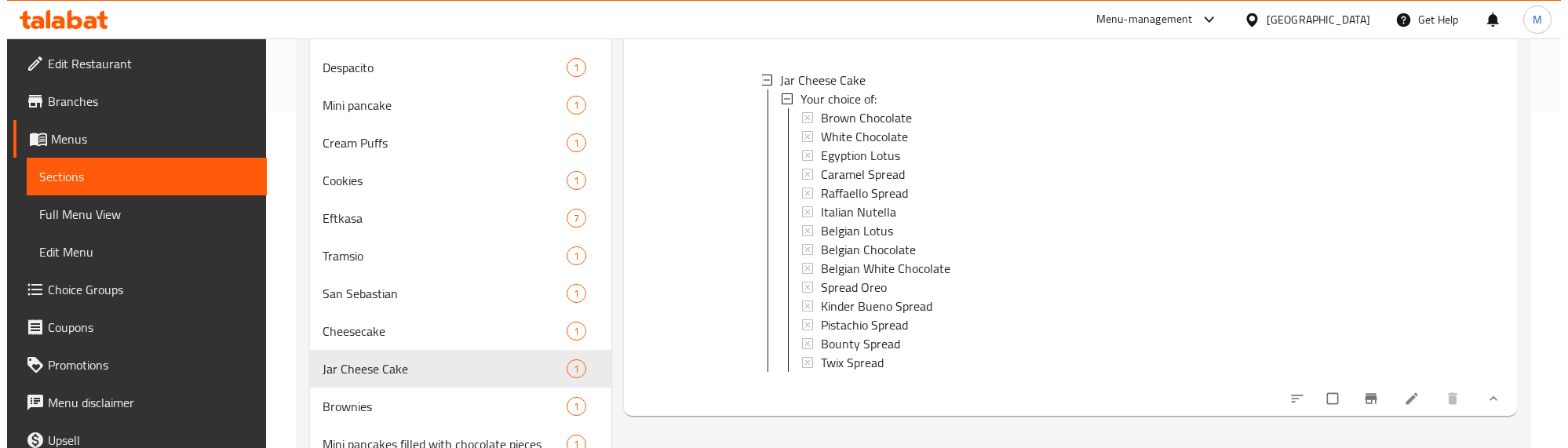
scroll to position [143, 0]
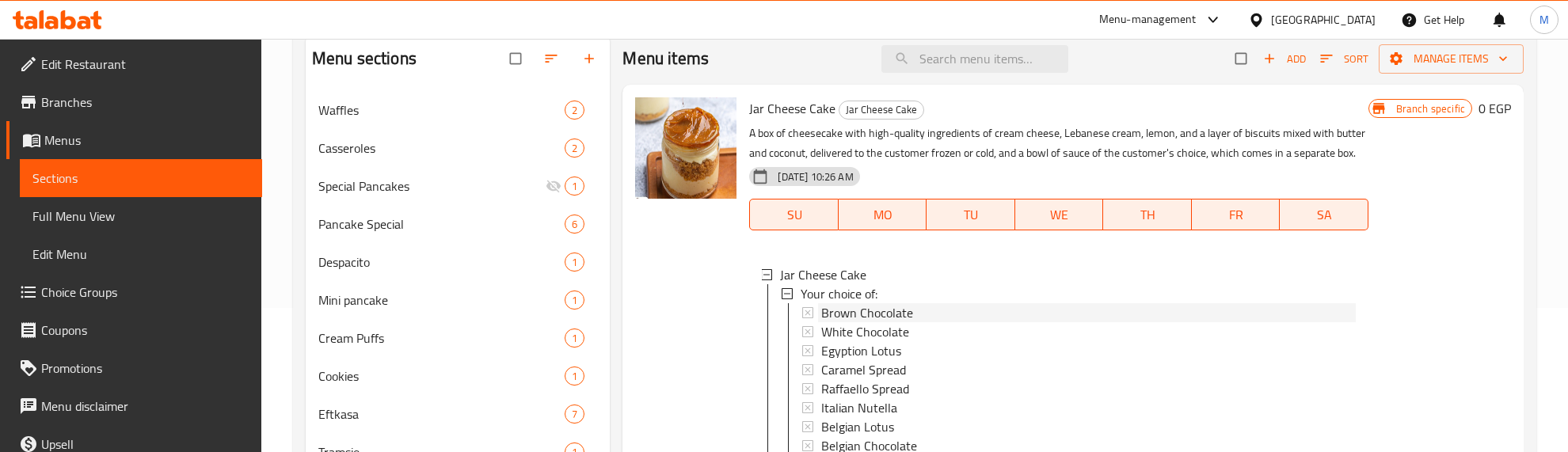
click at [841, 315] on span "Brown Chocolate" at bounding box center [867, 313] width 92 height 19
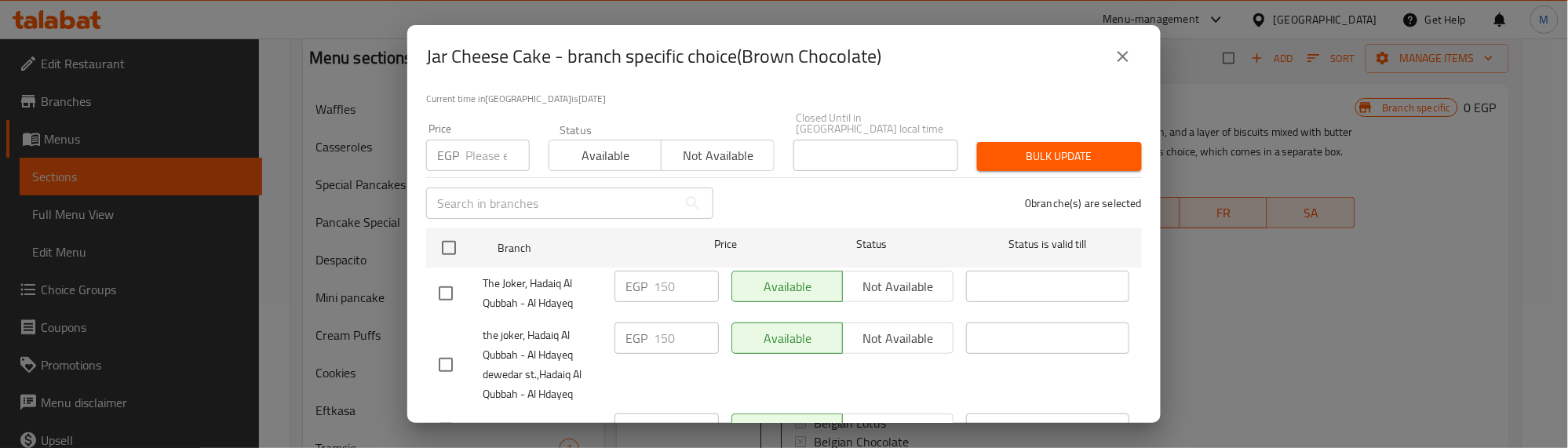
scroll to position [183, 0]
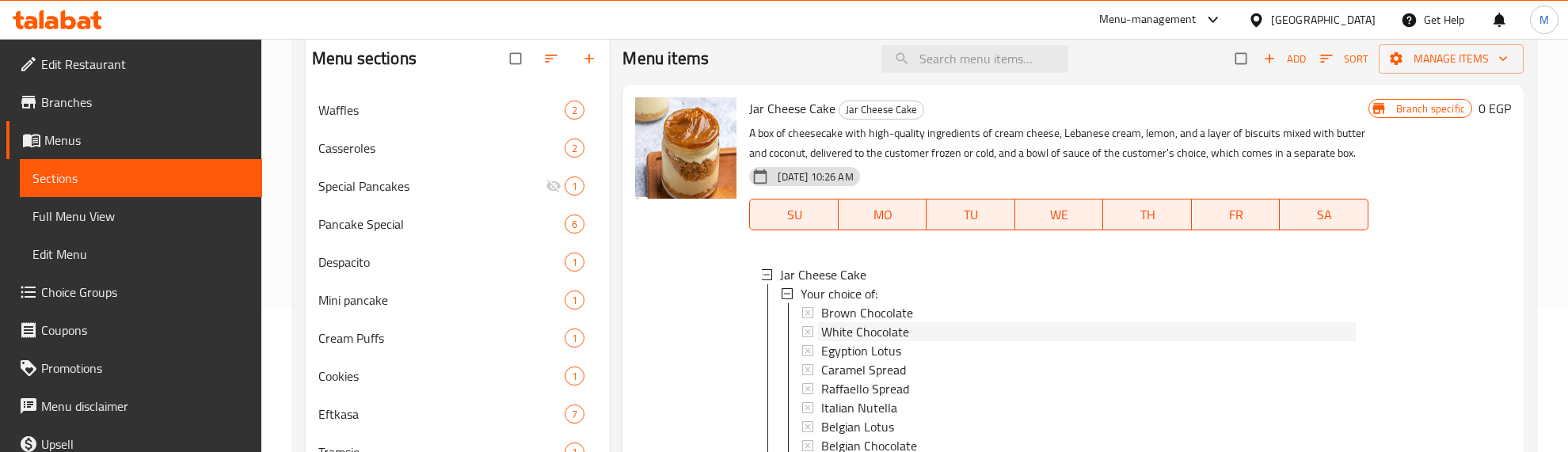
click at [861, 330] on span "White Chocolate" at bounding box center [865, 332] width 87 height 19
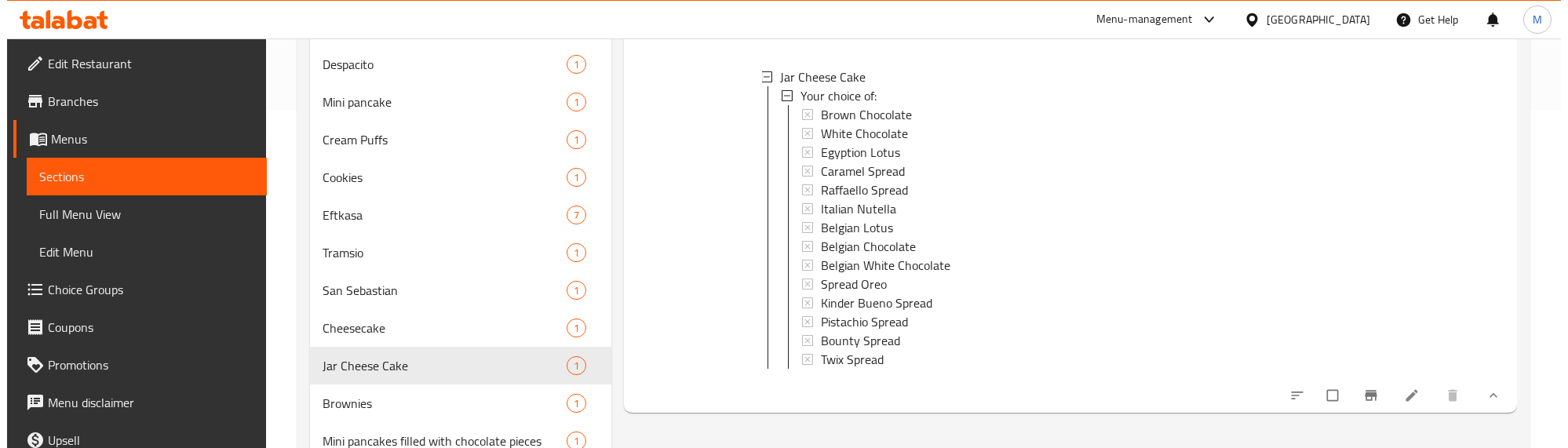
scroll to position [339, 0]
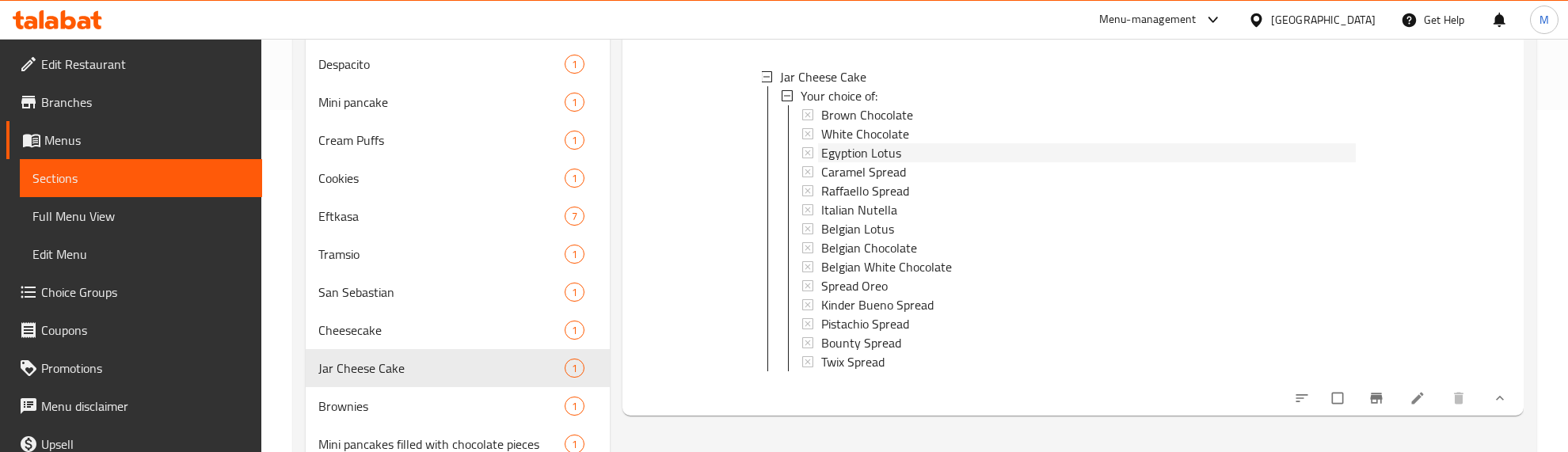
click at [846, 152] on span "Egyption Lotus" at bounding box center [861, 154] width 80 height 19
click at [876, 145] on span "Egyption Lotus" at bounding box center [861, 154] width 80 height 19
click at [855, 156] on span "Egyption Lotus" at bounding box center [861, 154] width 80 height 19
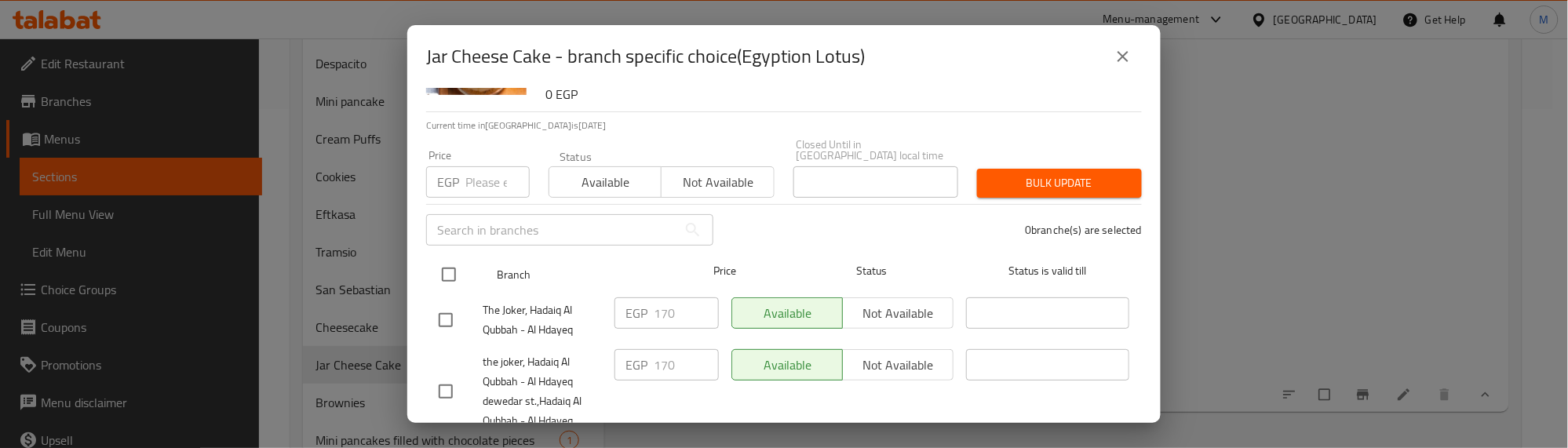
scroll to position [183, 0]
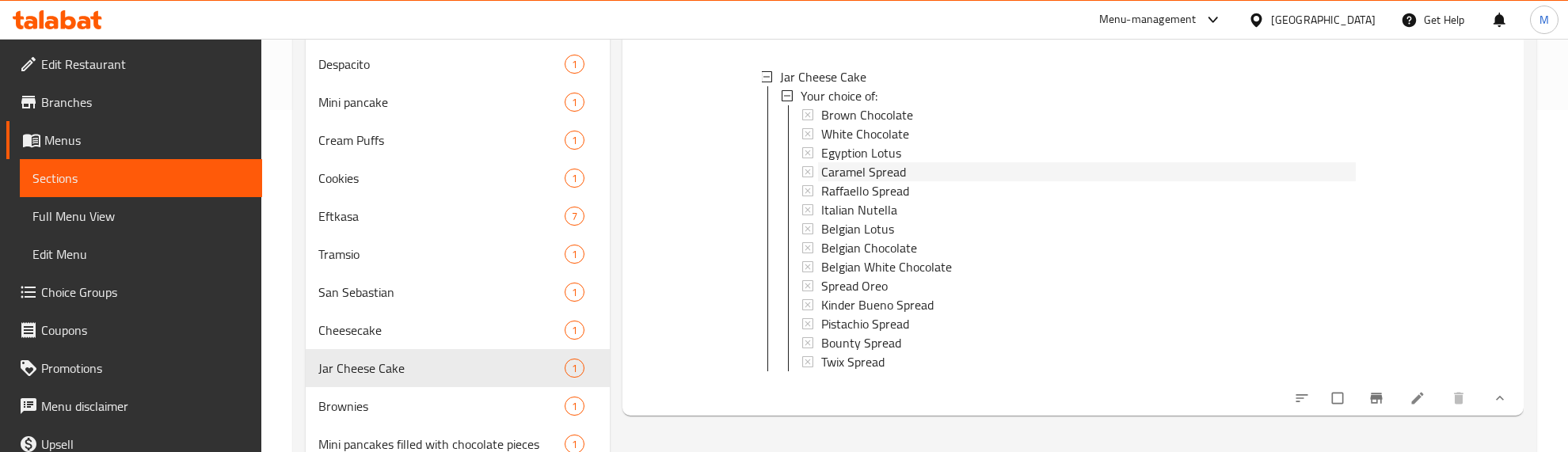
drag, startPoint x: 840, startPoint y: 175, endPoint x: 840, endPoint y: 159, distance: 16.0
click at [840, 162] on span "Caramel Spread" at bounding box center [863, 172] width 85 height 19
click at [871, 149] on span "Egyption Lotus" at bounding box center [861, 154] width 80 height 19
click at [1304, 406] on icon "sort-choices" at bounding box center [1302, 399] width 16 height 16
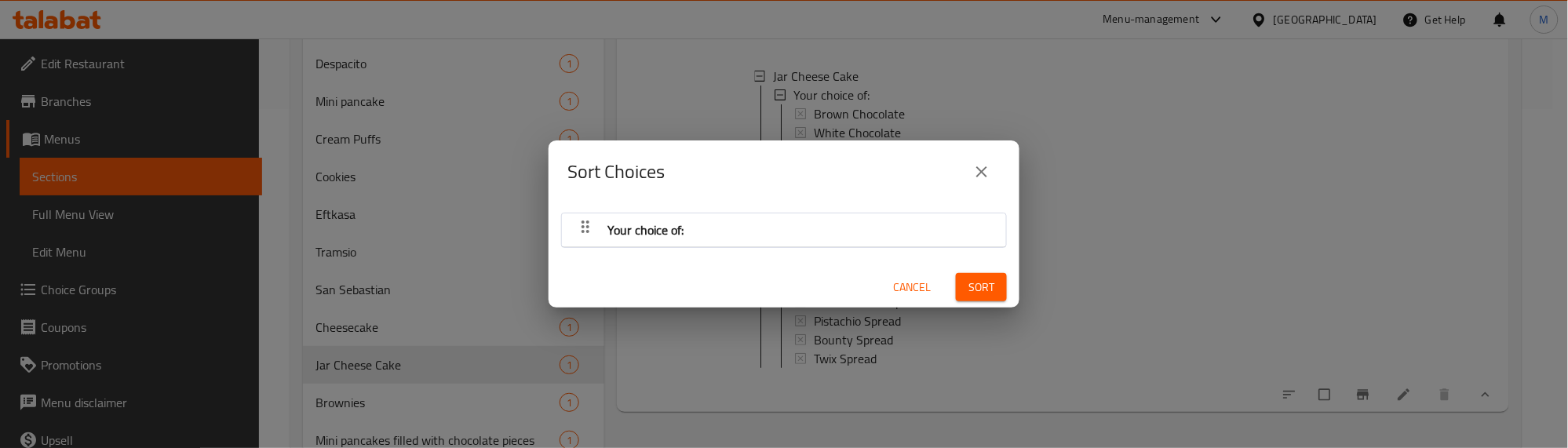
click at [585, 224] on icon "button" at bounding box center [585, 227] width 19 height 19
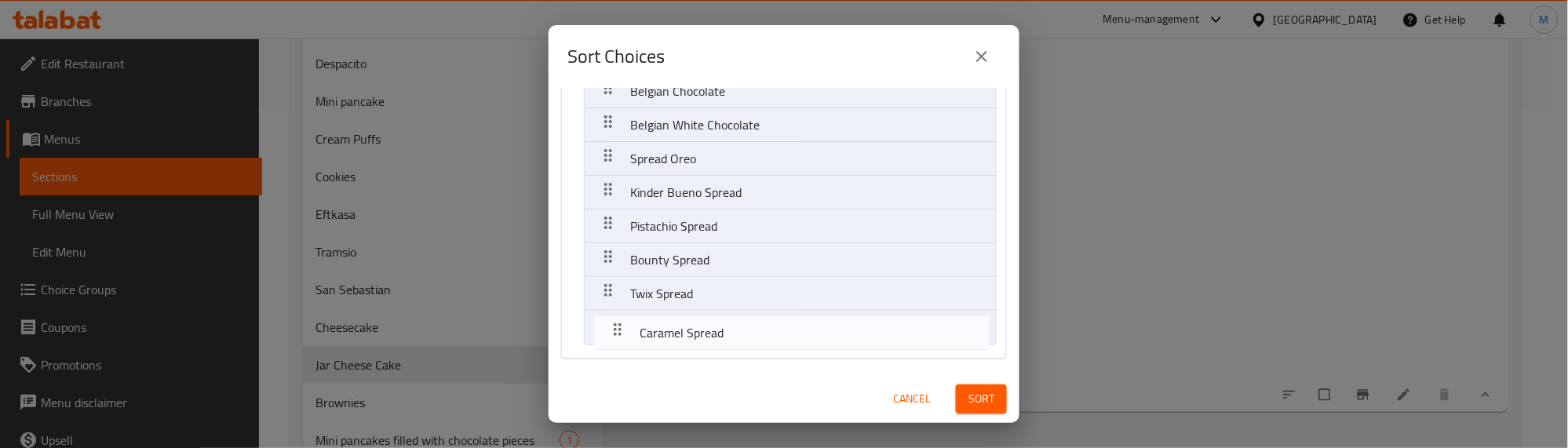
drag, startPoint x: 609, startPoint y: 246, endPoint x: 621, endPoint y: 332, distance: 86.8
click at [621, 332] on nav "Your choice of: Brown Chocolate White Chocolate Egyption Lotus Caramel Spread R…" at bounding box center [784, 98] width 446 height 522
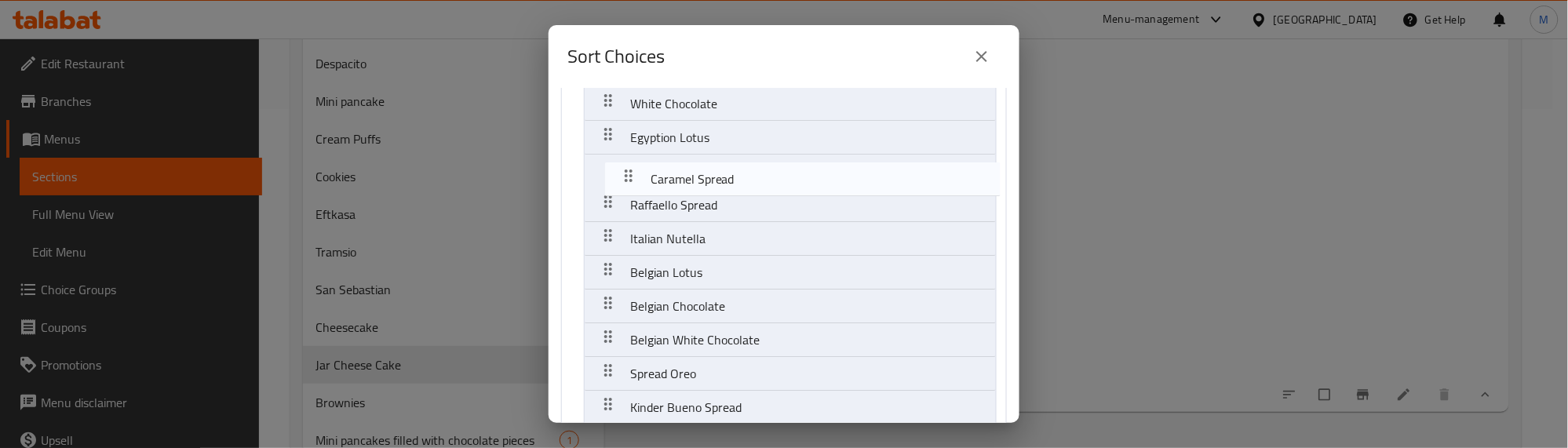
scroll to position [77, 0]
drag, startPoint x: 609, startPoint y: 323, endPoint x: 630, endPoint y: 189, distance: 135.6
click at [630, 189] on nav "Your choice of: Brown Chocolate White Chocolate Egyption Lotus Raffaello Spread…" at bounding box center [784, 281] width 446 height 522
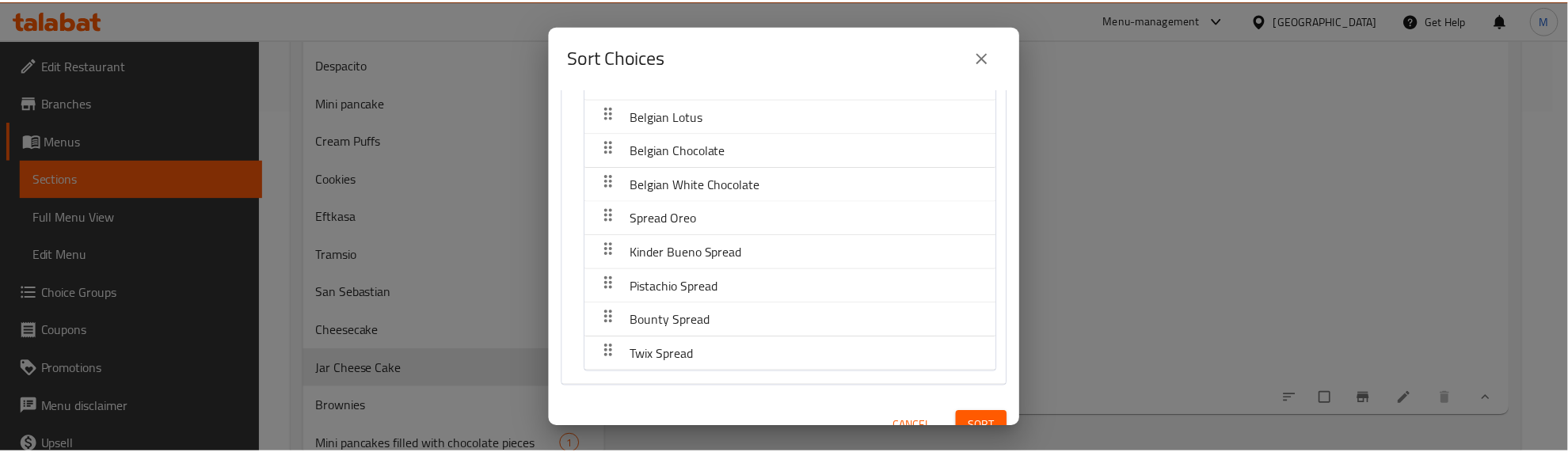
scroll to position [263, 0]
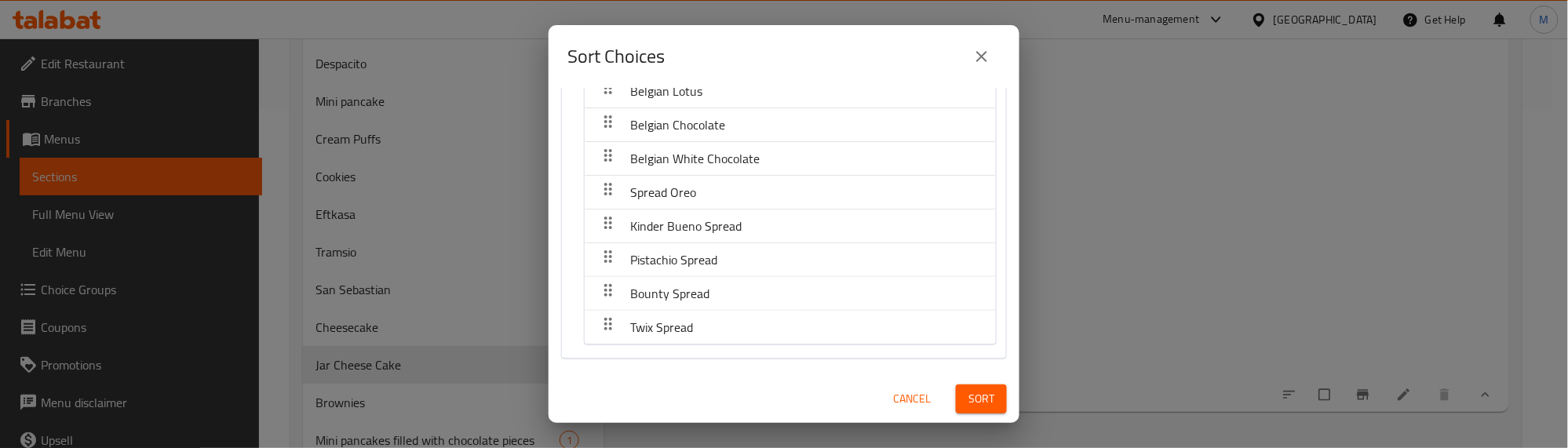
click at [978, 391] on span "Sort" at bounding box center [981, 399] width 26 height 19
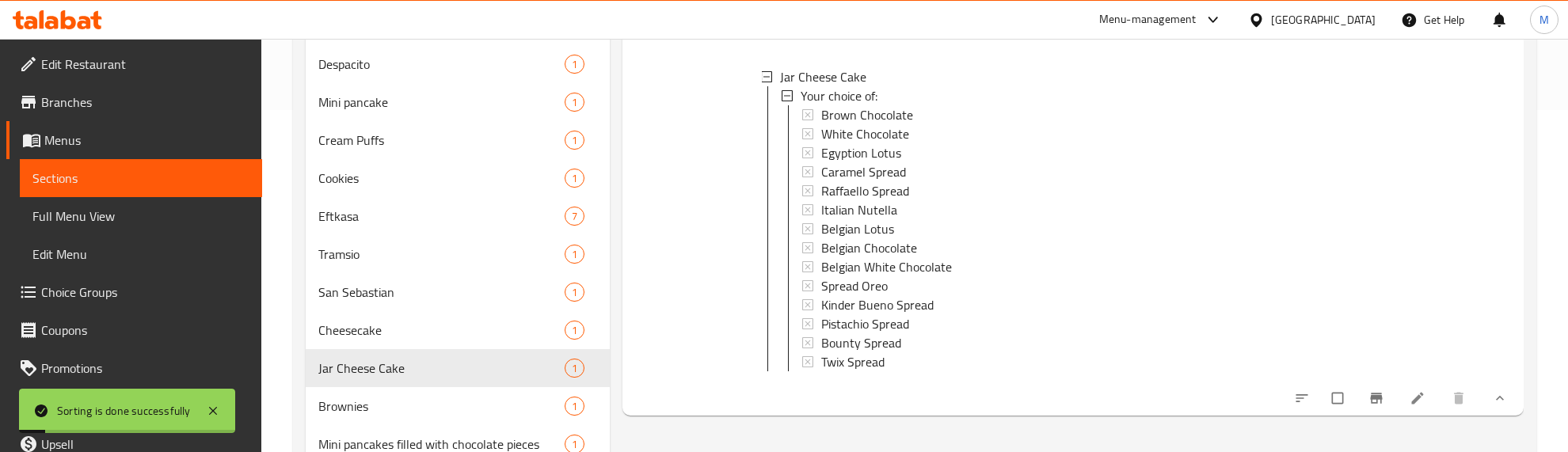
click at [841, 391] on div "Jar Cheese Cake Your choice of: Brown Chocolate White Chocolate Egyption Lotus …" at bounding box center [1058, 223] width 619 height 336
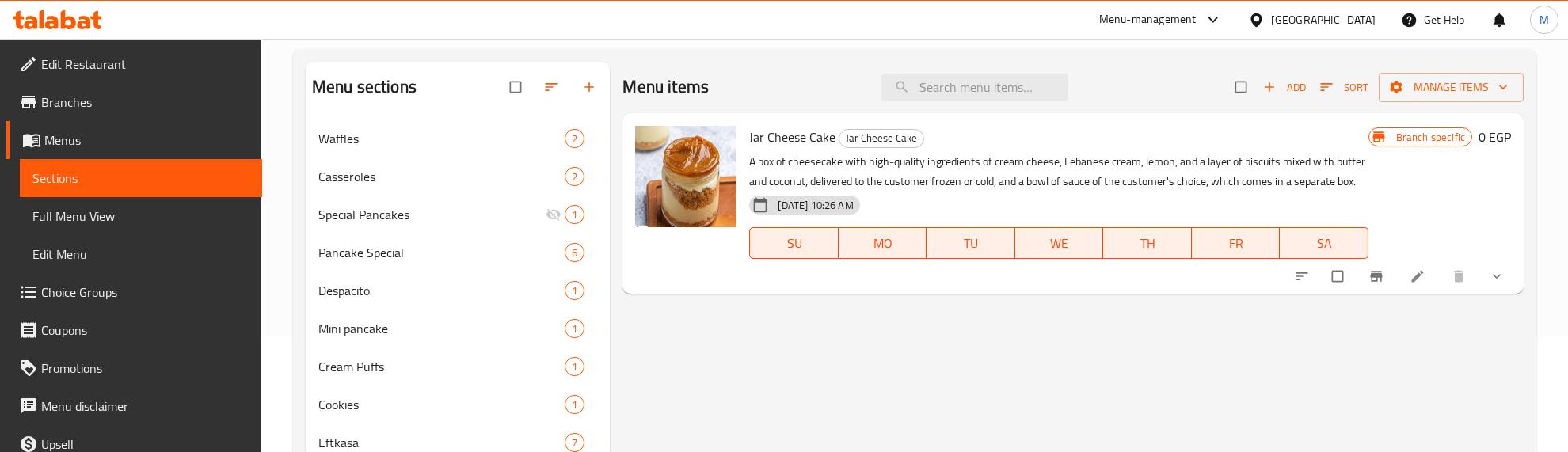
scroll to position [297, 0]
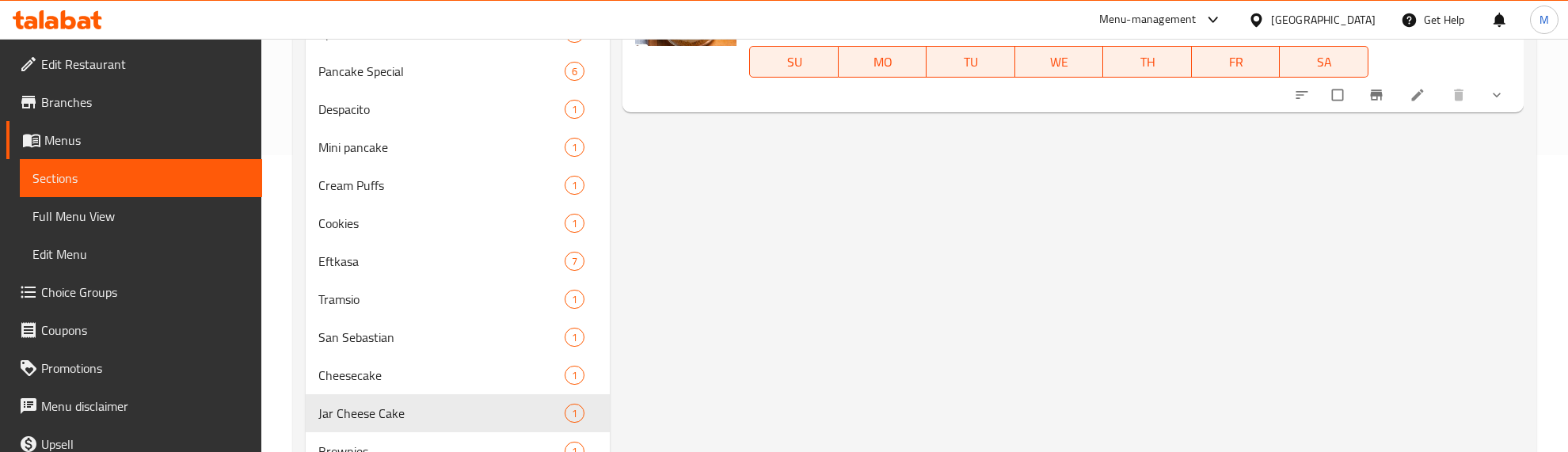
click at [1494, 104] on button "show more" at bounding box center [1498, 95] width 38 height 35
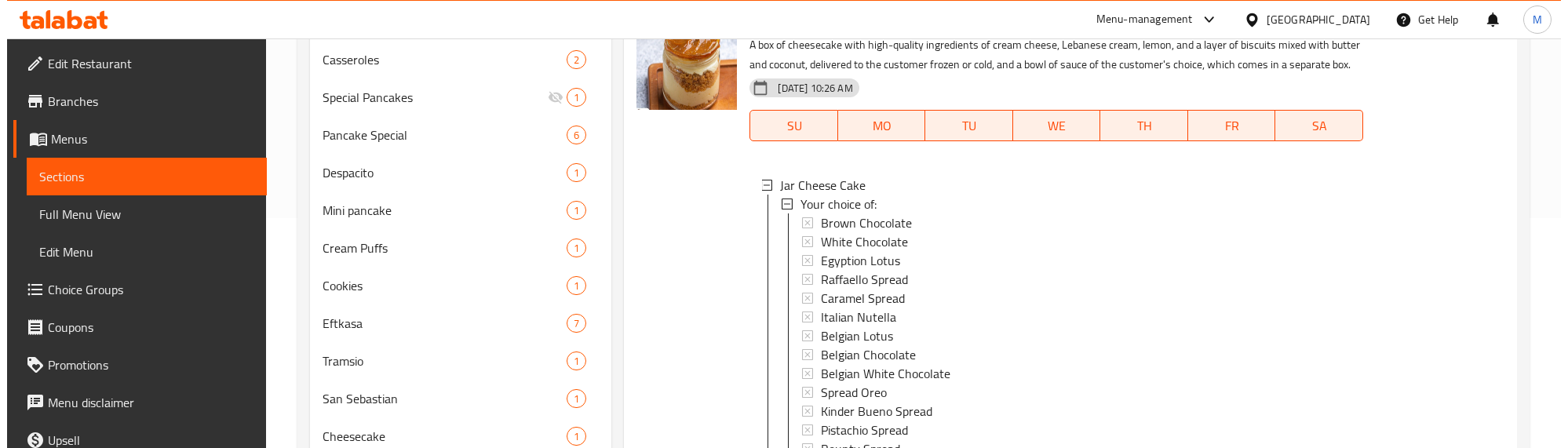
scroll to position [197, 0]
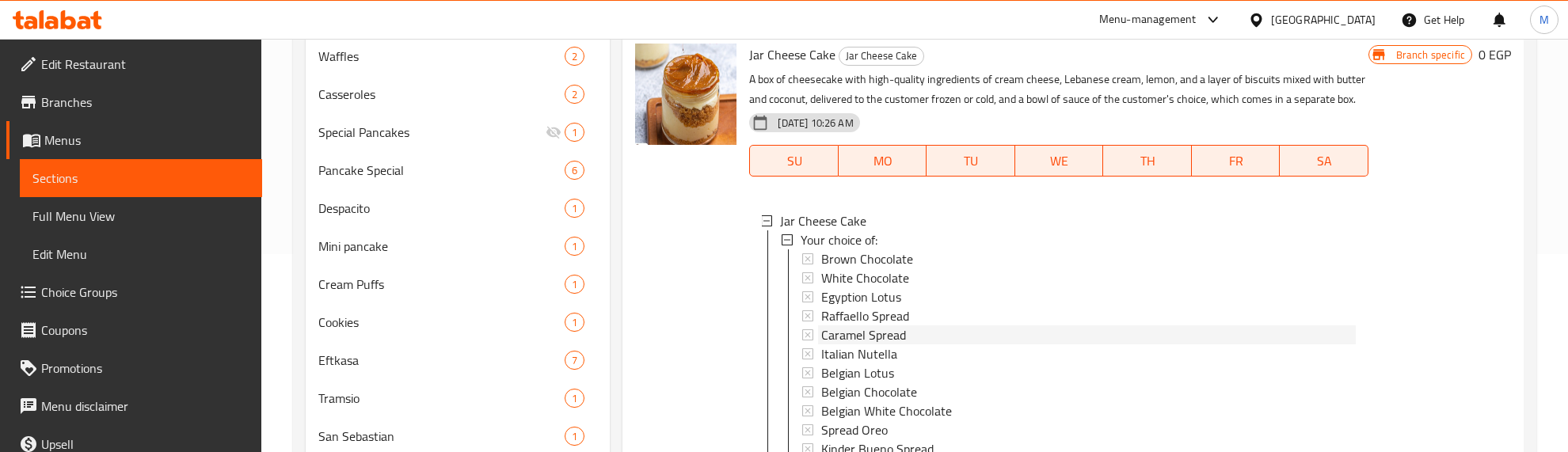
click at [866, 335] on span "Caramel Spread" at bounding box center [863, 335] width 85 height 19
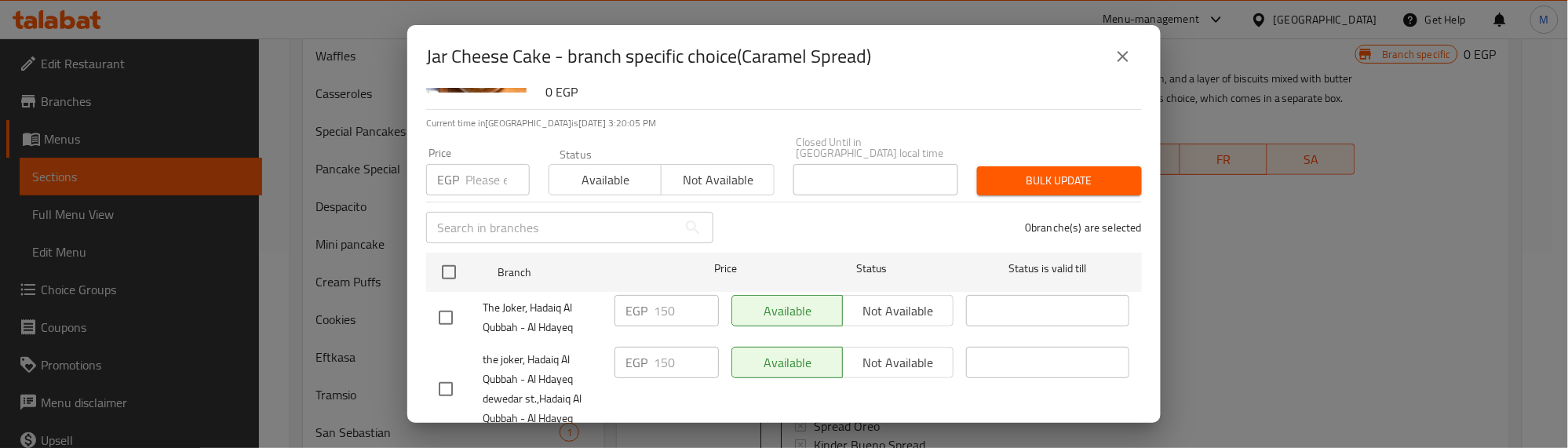
scroll to position [183, 0]
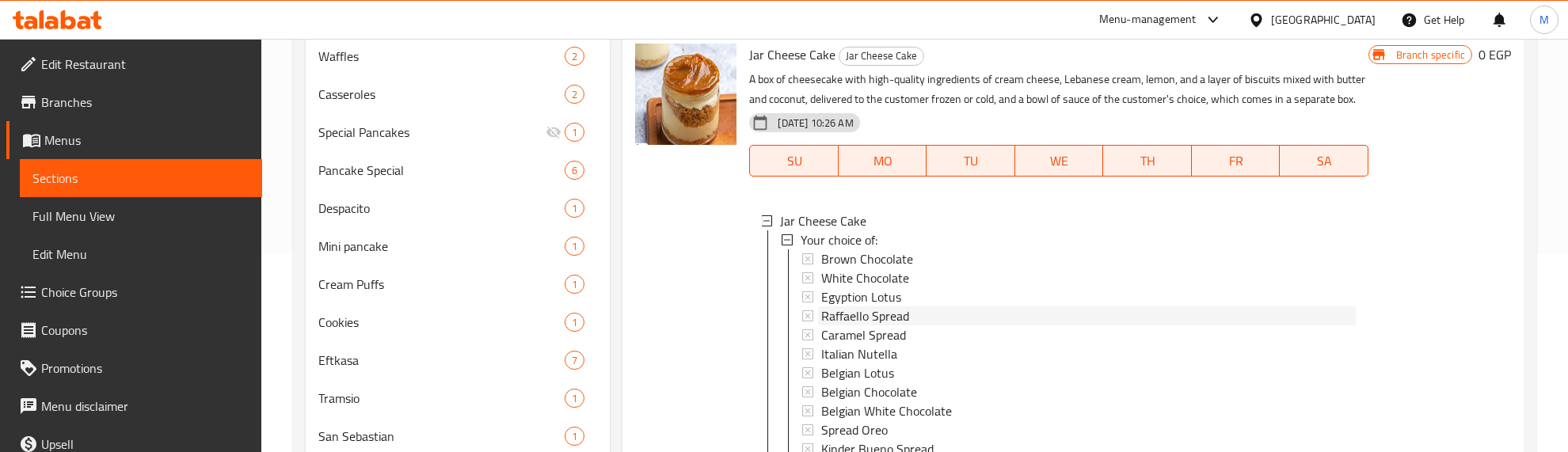
click at [858, 309] on span "Raffaello Spread" at bounding box center [865, 316] width 87 height 19
click at [865, 357] on span "Italian Nutella" at bounding box center [859, 355] width 76 height 19
click at [853, 370] on span "Belgian Lotus" at bounding box center [857, 373] width 73 height 19
click at [849, 390] on span "Belgian Chocolate" at bounding box center [869, 393] width 96 height 19
click at [849, 408] on span "Belgian White Chocolate" at bounding box center [886, 411] width 130 height 19
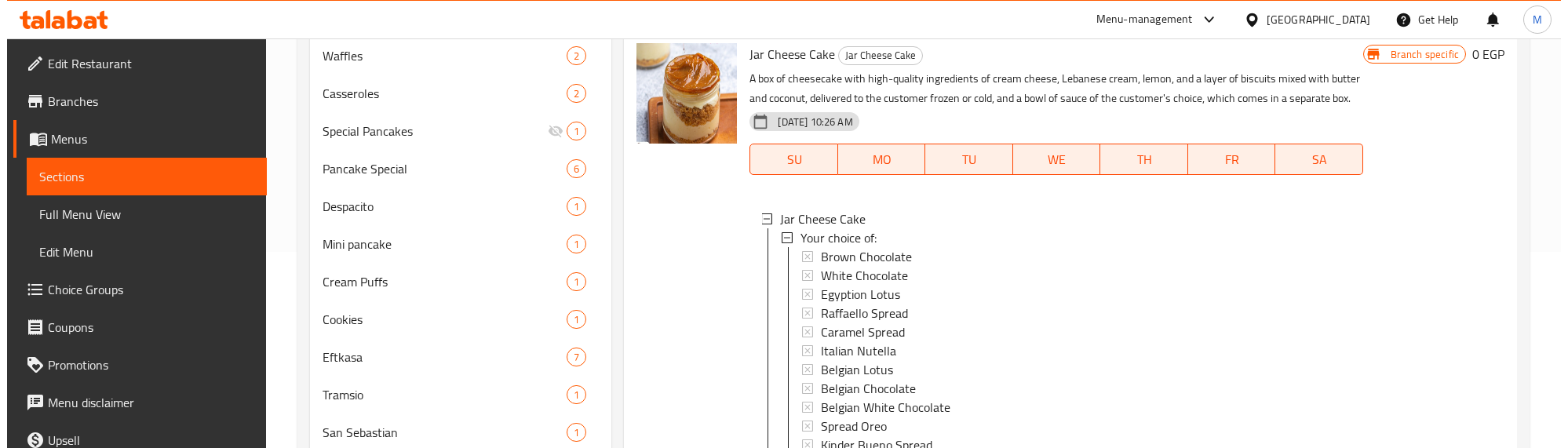
scroll to position [393, 0]
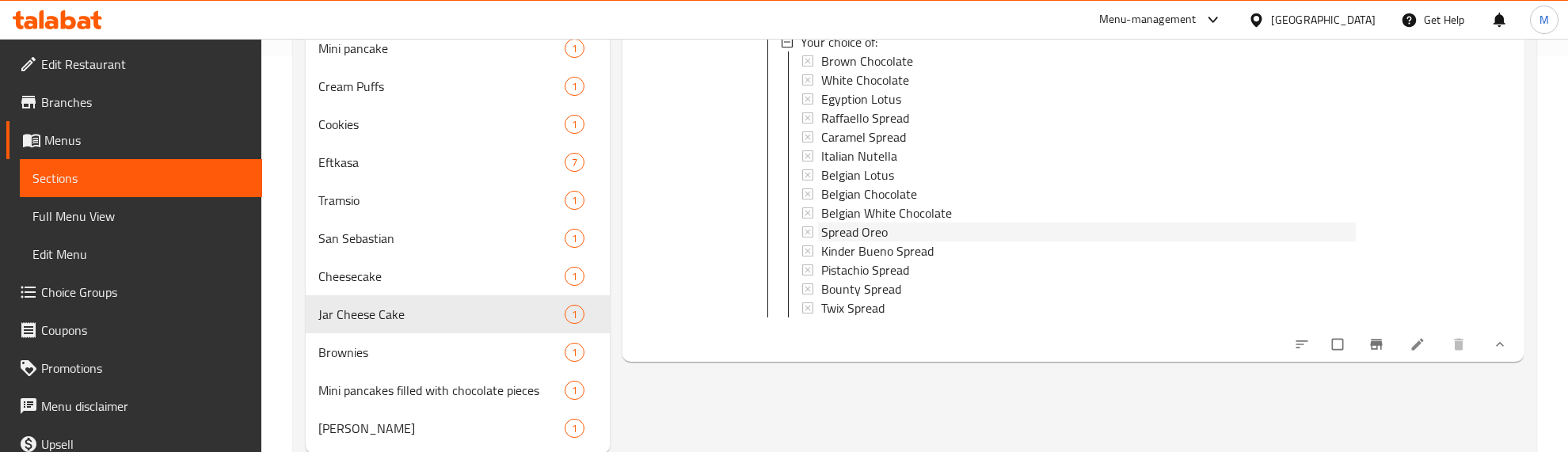
click at [844, 226] on span "Spread Oreo" at bounding box center [854, 232] width 66 height 19
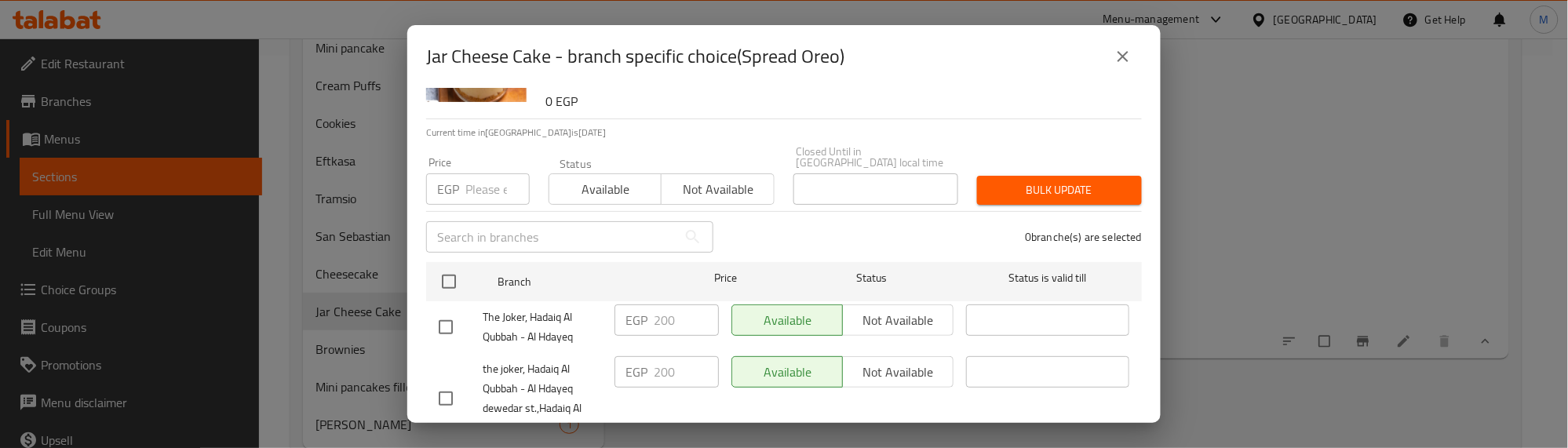
scroll to position [183, 0]
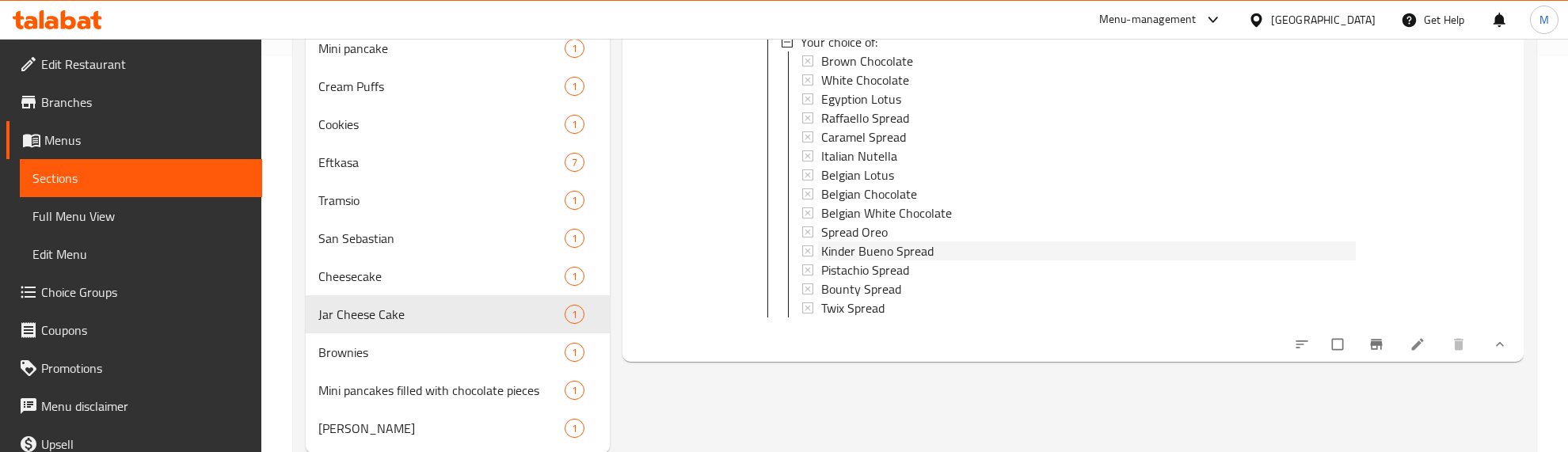
click at [869, 251] on span "Kinder Bueno Spread" at bounding box center [877, 252] width 113 height 19
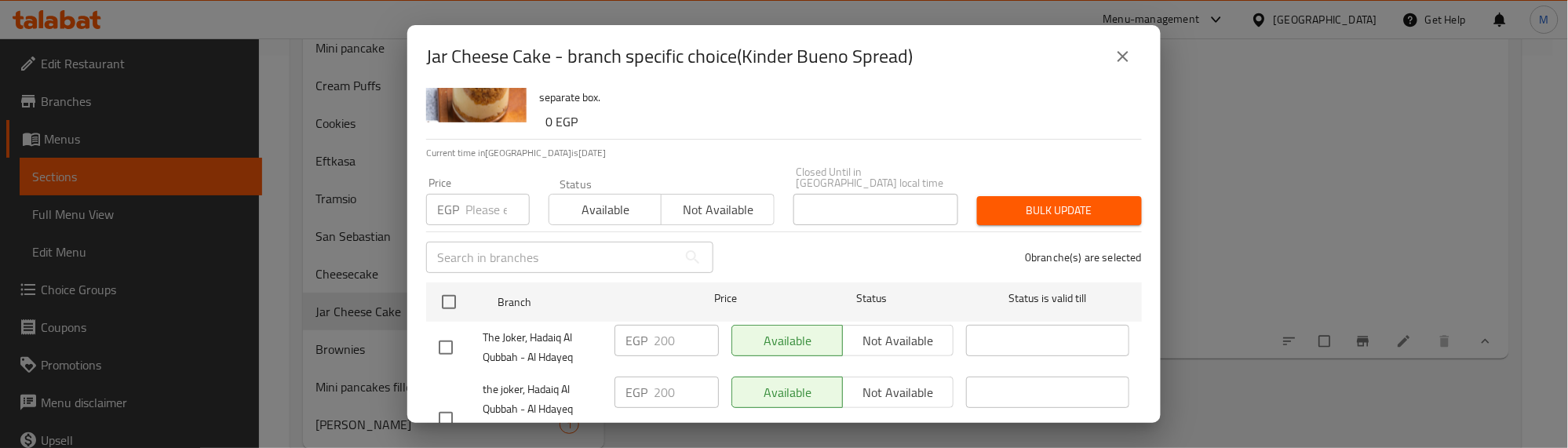
scroll to position [85, 0]
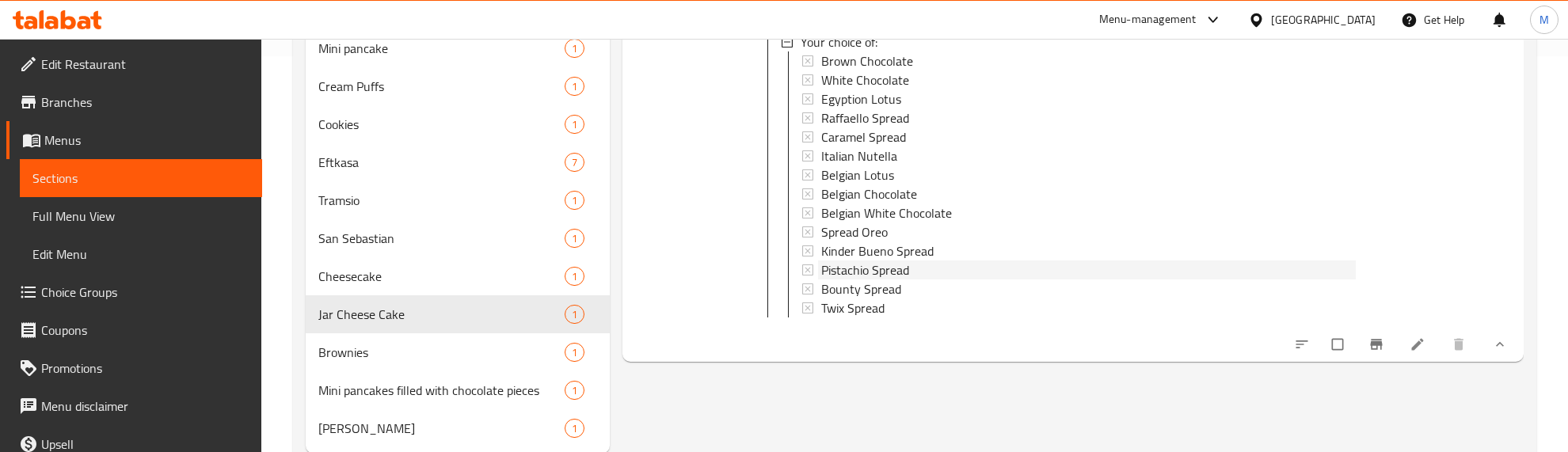
click at [884, 275] on span "Pistachio Spread" at bounding box center [865, 270] width 87 height 19
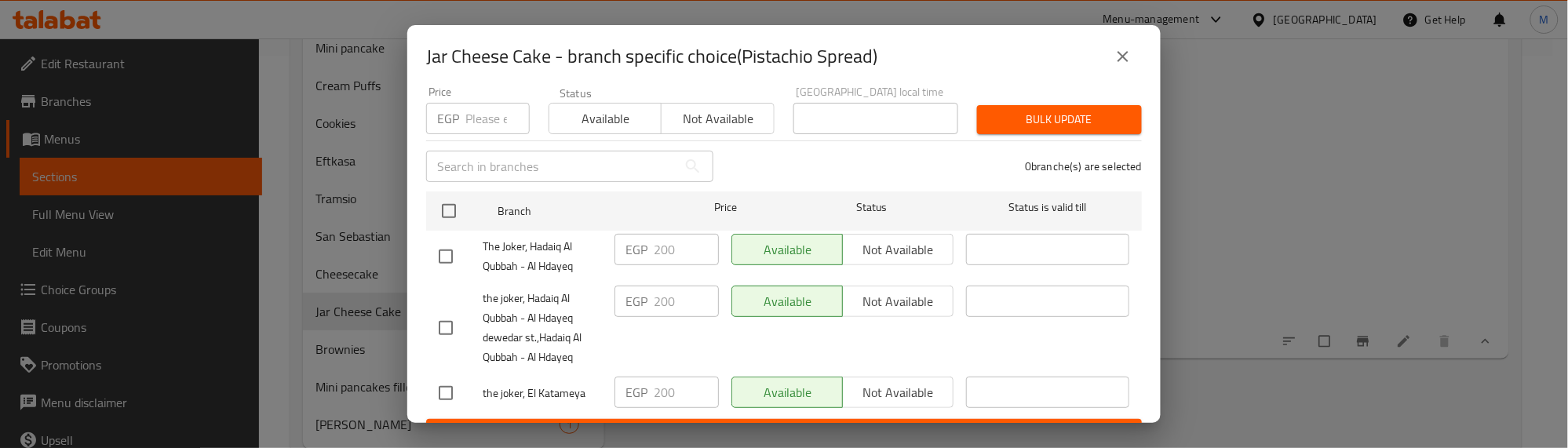
scroll to position [183, 0]
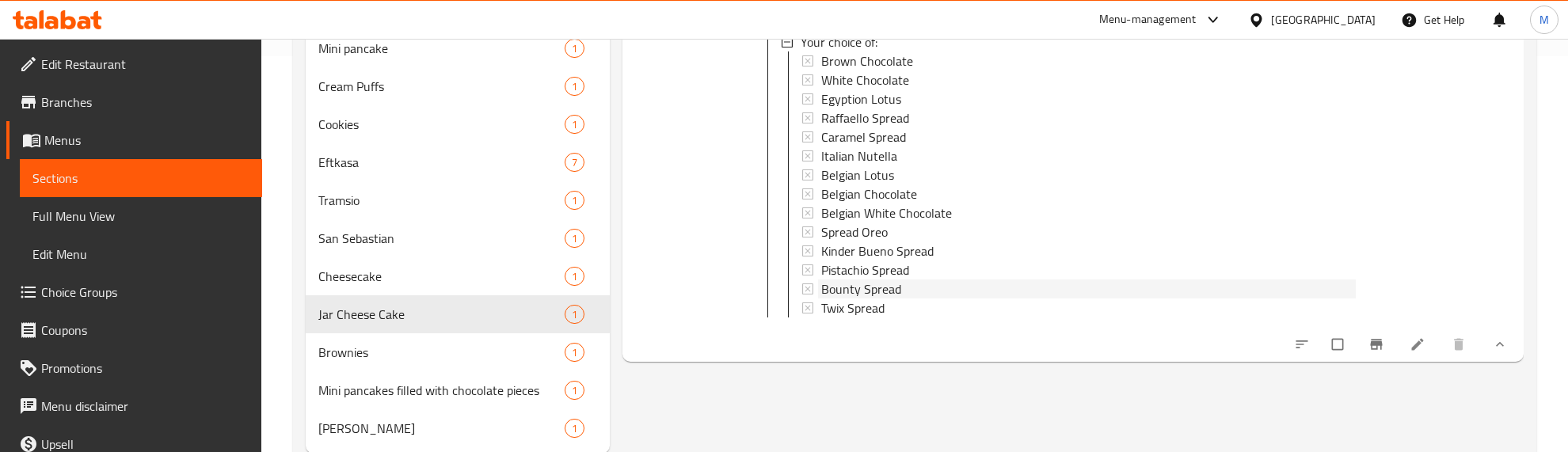
click at [888, 282] on span "Bounty Spread" at bounding box center [861, 290] width 80 height 19
click at [887, 305] on div "Twix Spread" at bounding box center [1087, 308] width 533 height 19
click at [1415, 351] on icon at bounding box center [1416, 345] width 12 height 12
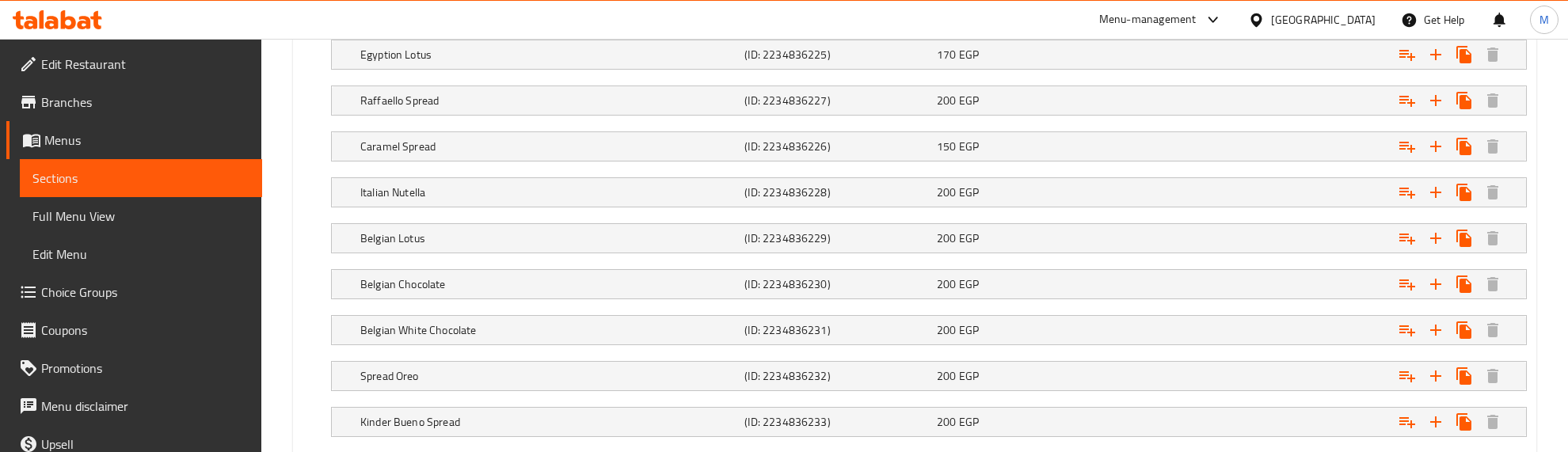
scroll to position [1282, 0]
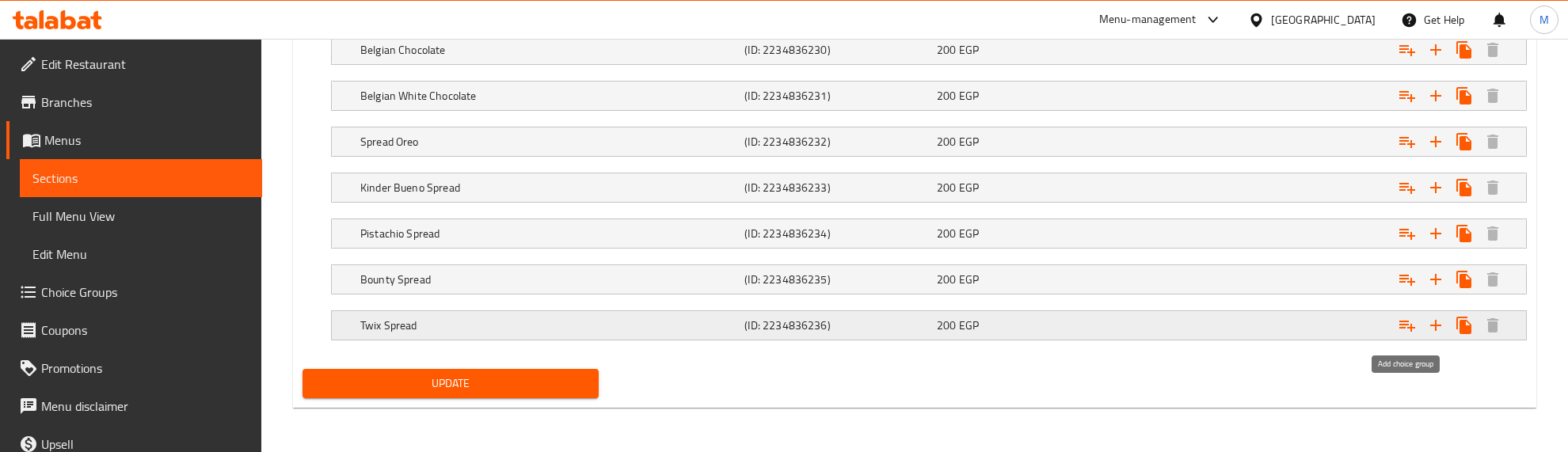
click at [1410, 319] on icon "Expand" at bounding box center [1408, 326] width 19 height 19
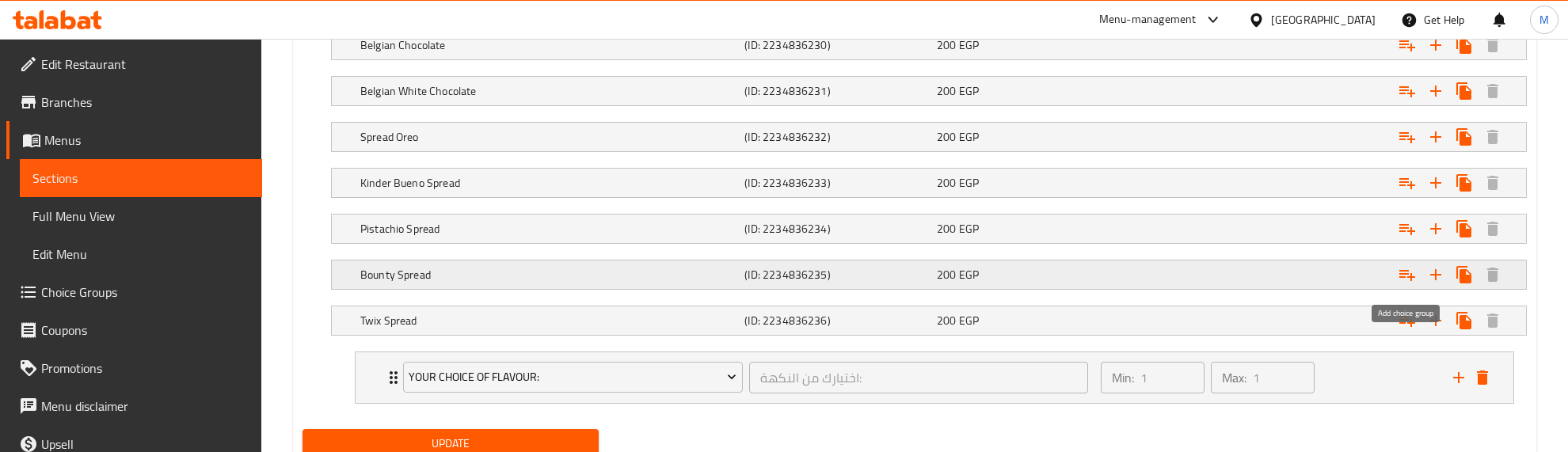
click at [1400, 276] on icon "Expand" at bounding box center [1408, 275] width 19 height 19
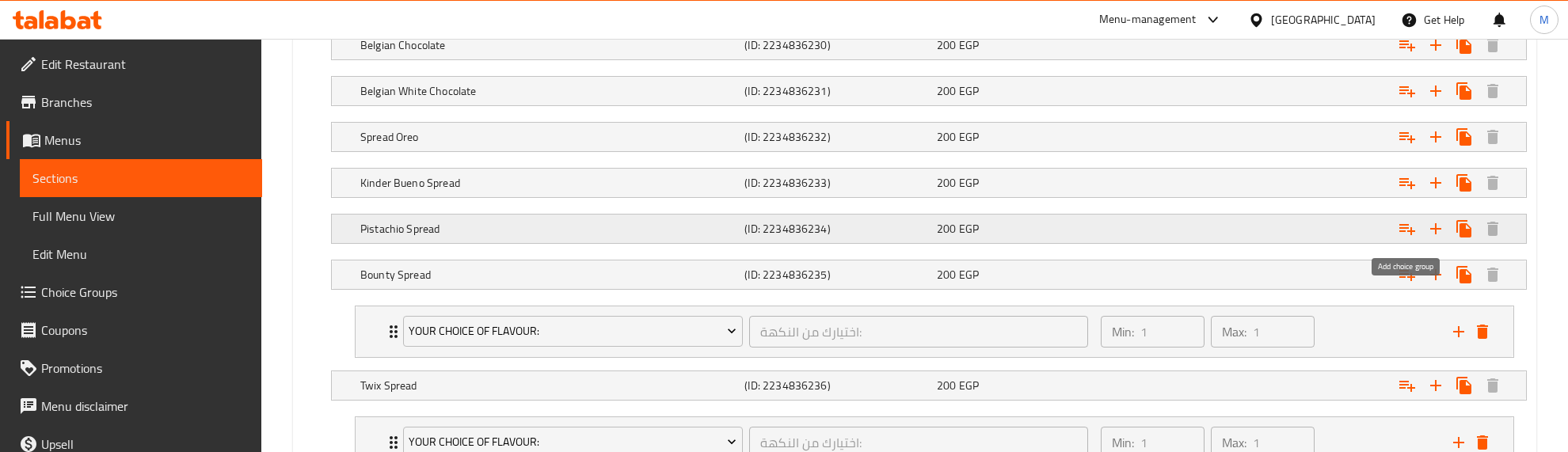
click at [1403, 228] on icon "Expand" at bounding box center [1407, 229] width 16 height 11
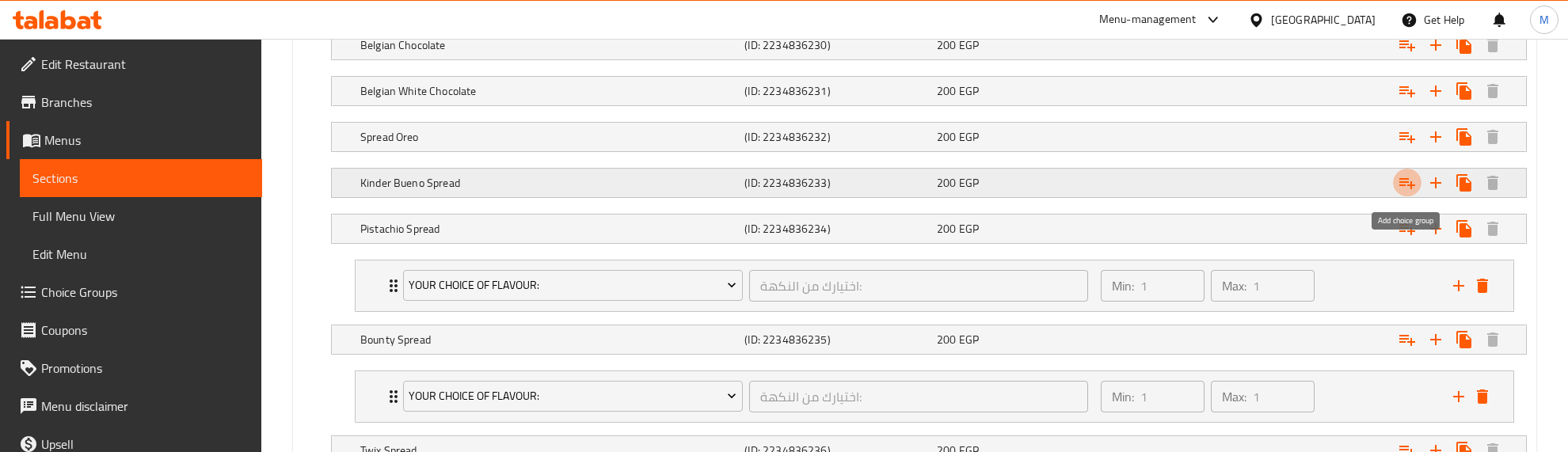
click at [1404, 182] on icon "Expand" at bounding box center [1407, 183] width 16 height 11
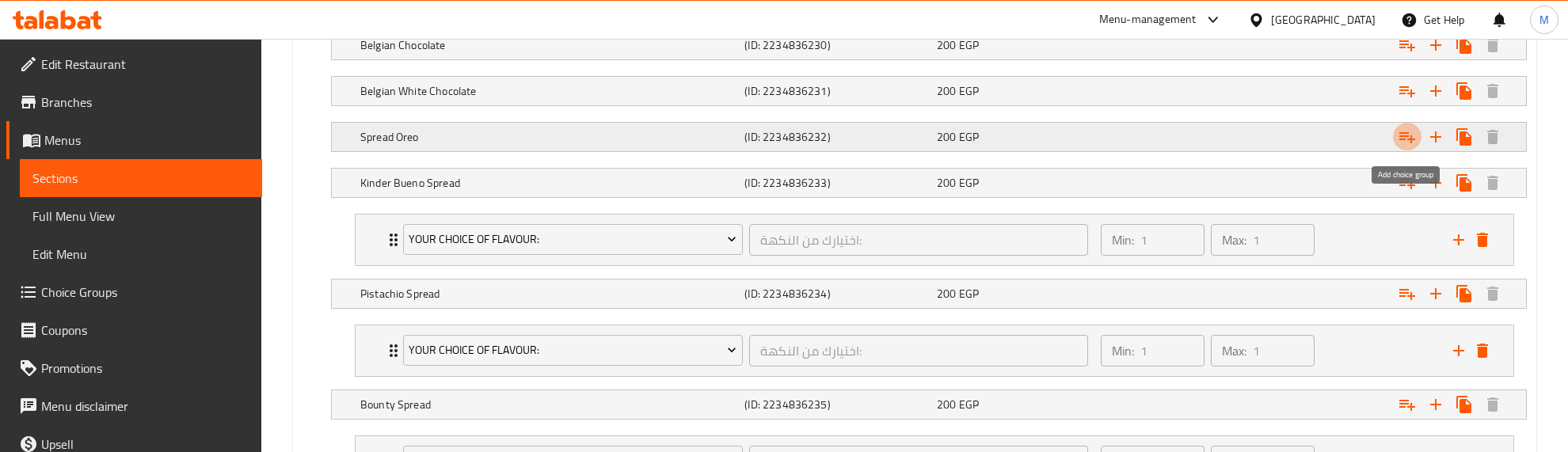
click at [1411, 135] on icon "Expand" at bounding box center [1408, 137] width 19 height 19
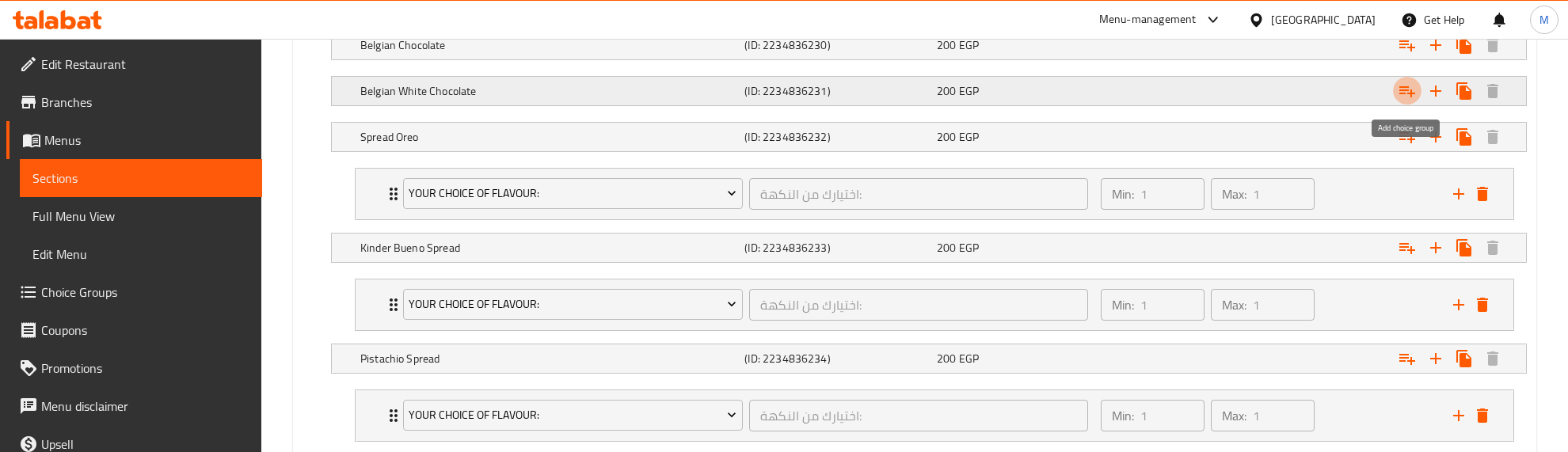
click at [1406, 93] on icon "Expand" at bounding box center [1408, 91] width 19 height 19
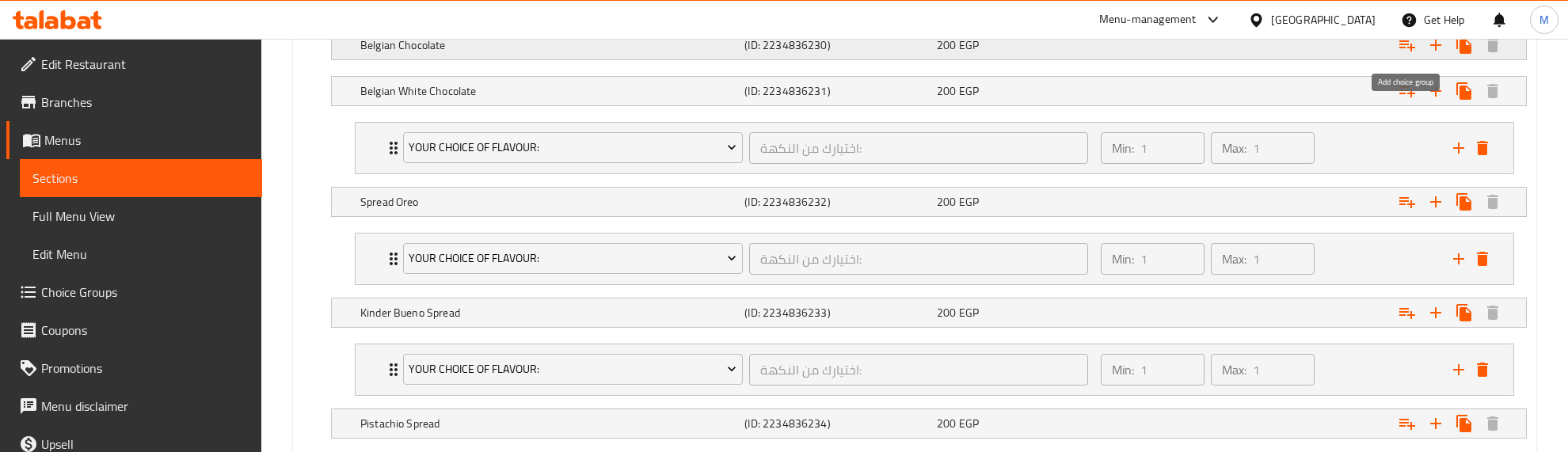
click at [1407, 45] on icon "Expand" at bounding box center [1408, 46] width 19 height 19
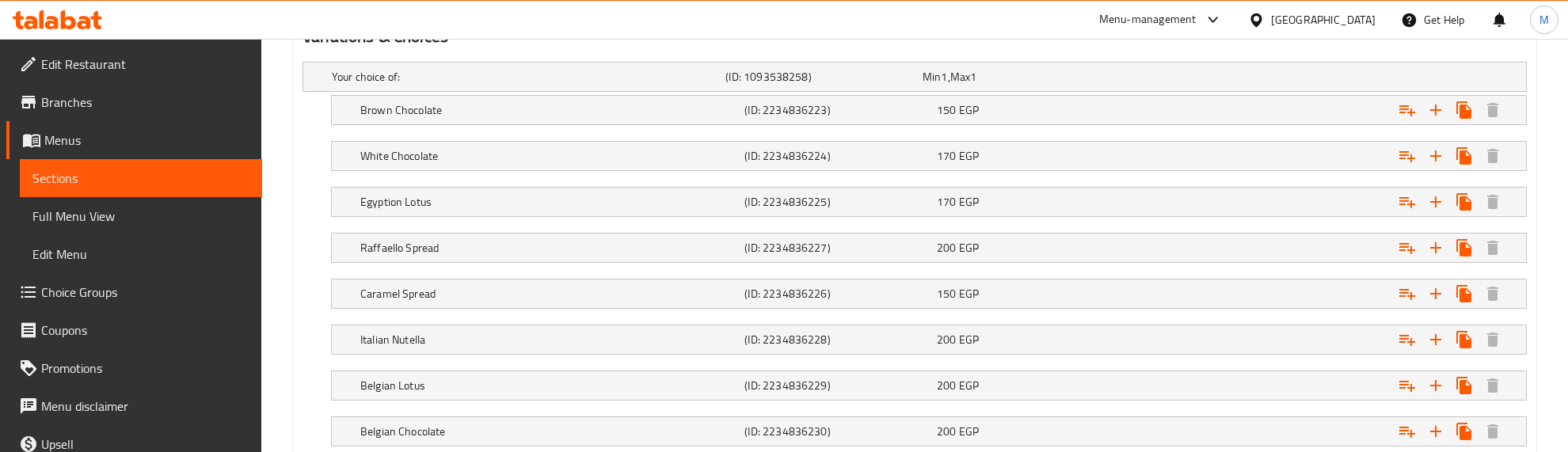
scroll to position [886, 0]
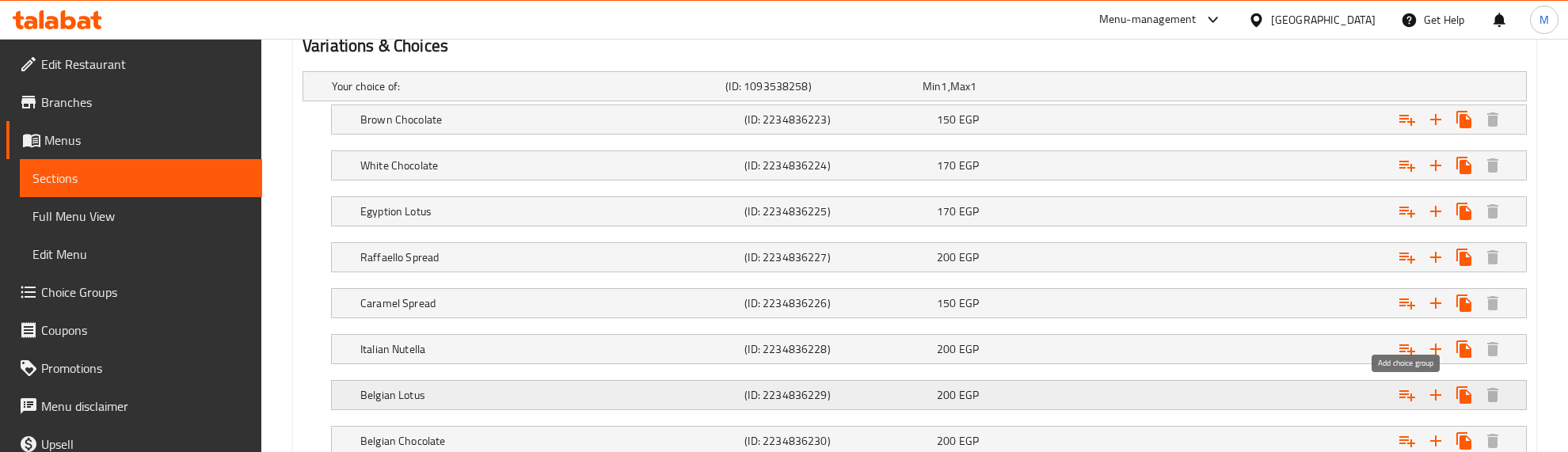
click at [1408, 394] on icon "Expand" at bounding box center [1407, 396] width 16 height 11
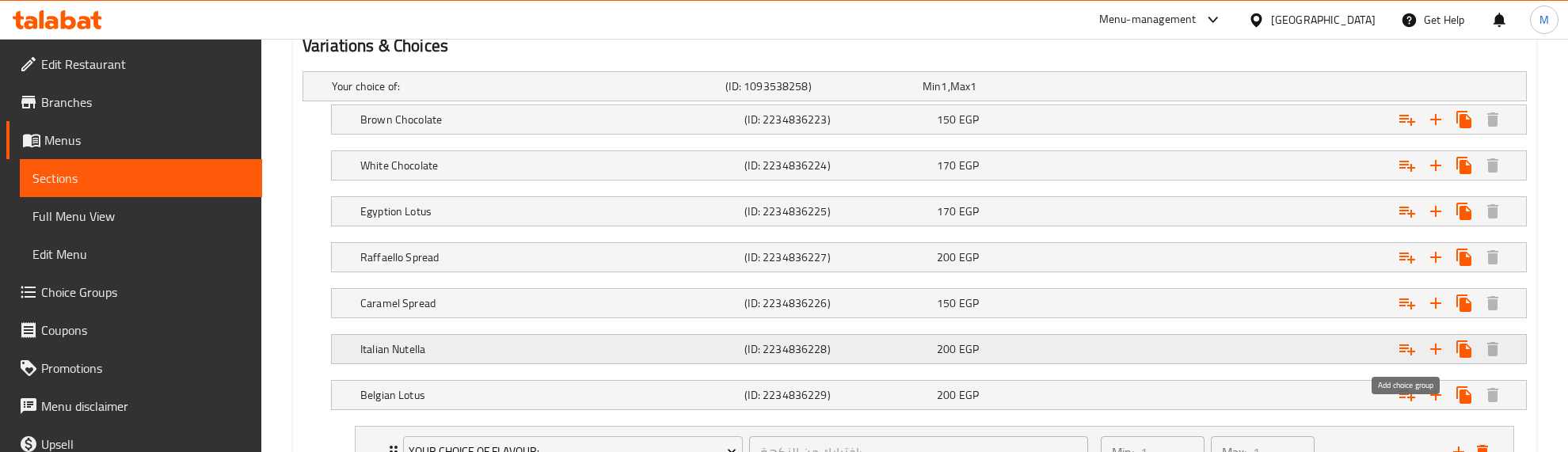
click at [1402, 349] on icon "Expand" at bounding box center [1408, 350] width 19 height 19
click at [1403, 129] on icon "Expand" at bounding box center [1408, 120] width 19 height 19
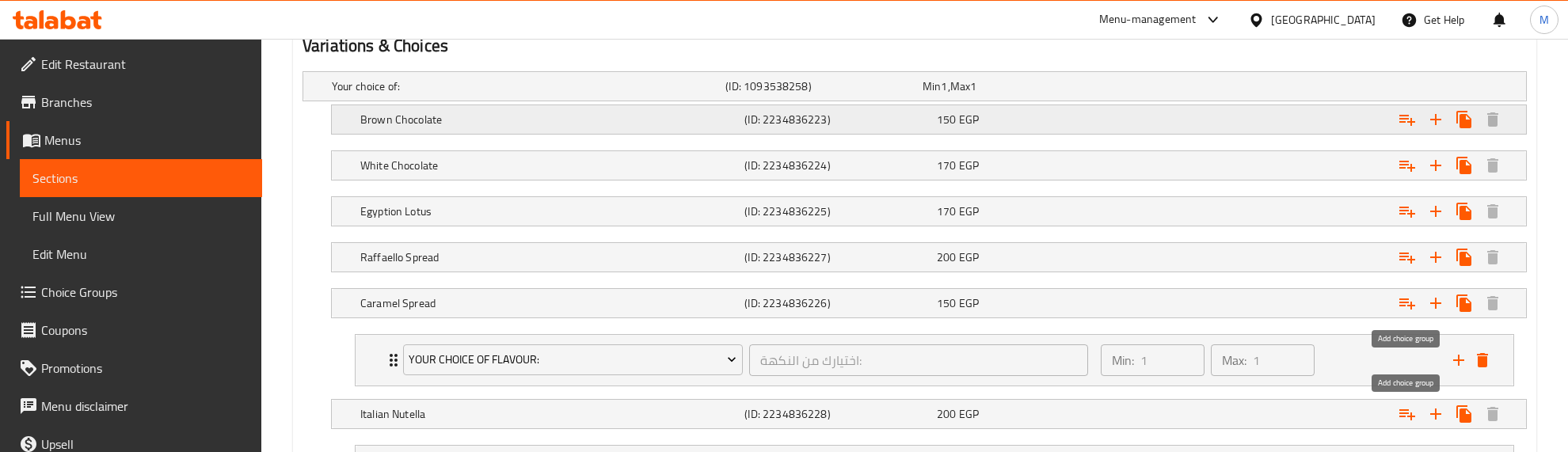
click at [1403, 126] on icon "Expand" at bounding box center [1407, 120] width 16 height 11
click at [1407, 129] on icon "Expand" at bounding box center [1408, 120] width 19 height 19
click at [1406, 120] on icon "Expand" at bounding box center [1408, 120] width 19 height 19
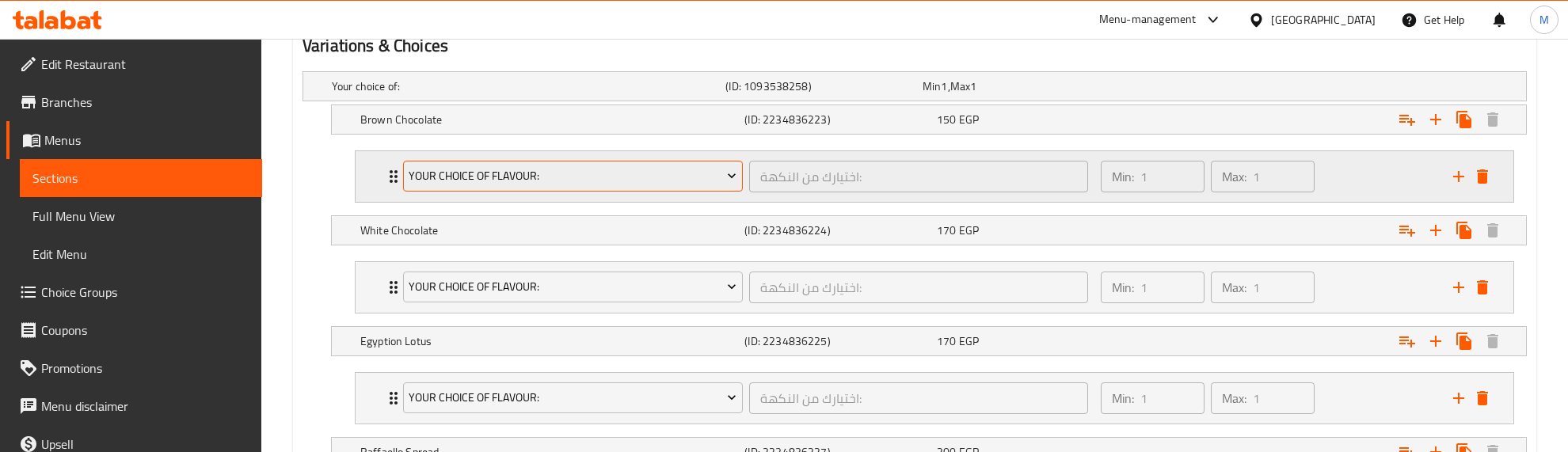
click at [486, 174] on span "Your Choice Of Flavour:" at bounding box center [572, 176] width 327 height 19
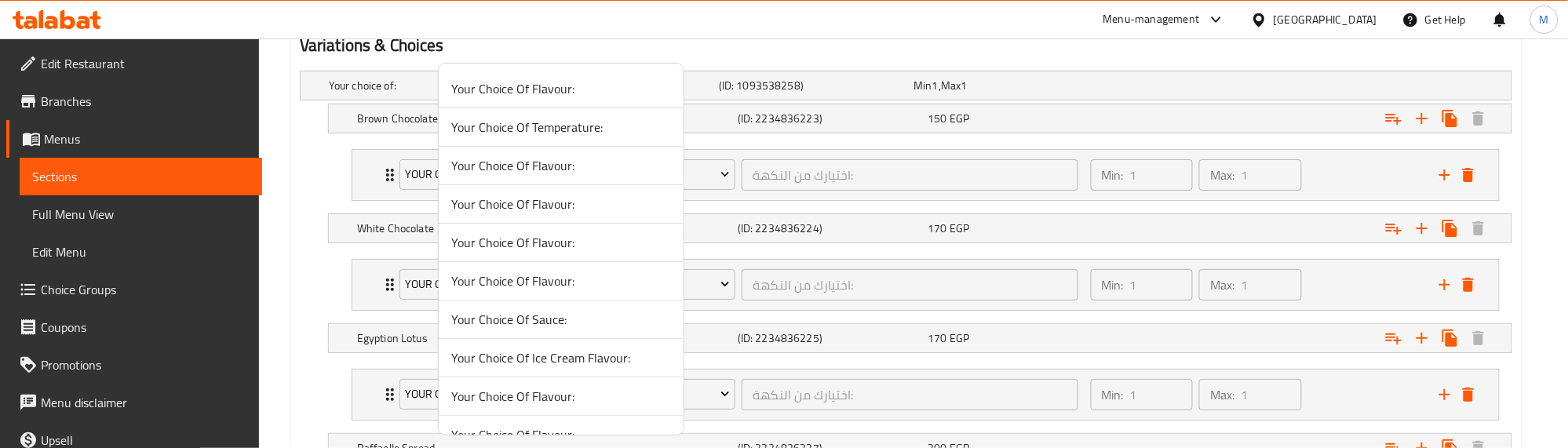
click at [585, 128] on span "Your Choice Of Temperature:" at bounding box center [561, 127] width 219 height 19
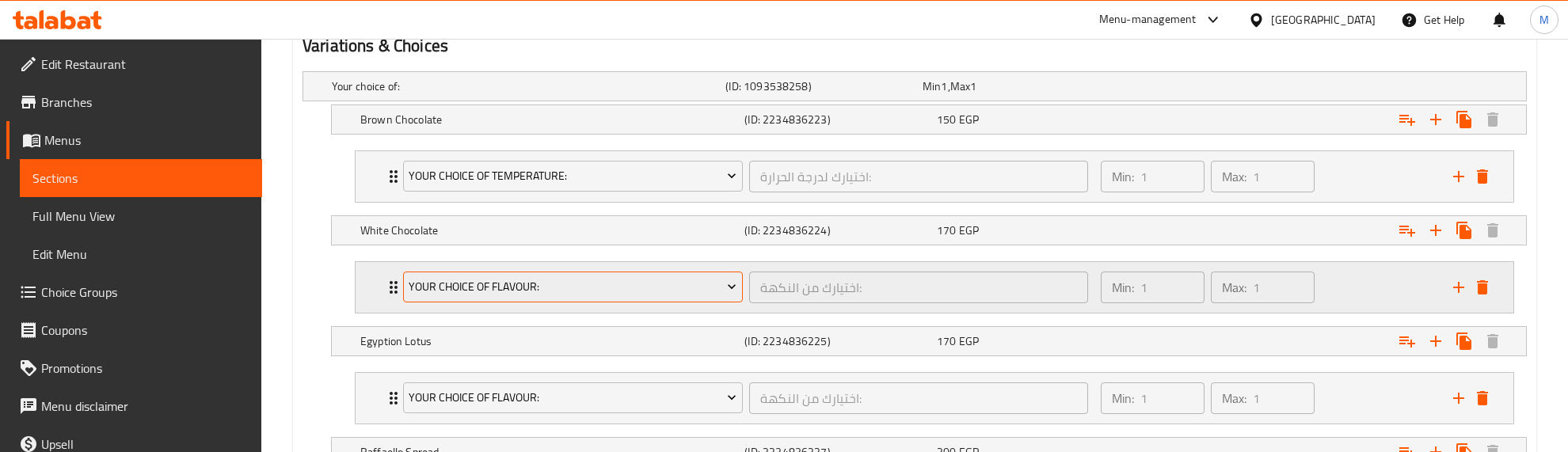
click at [471, 287] on span "Your Choice Of Flavour:" at bounding box center [572, 287] width 327 height 19
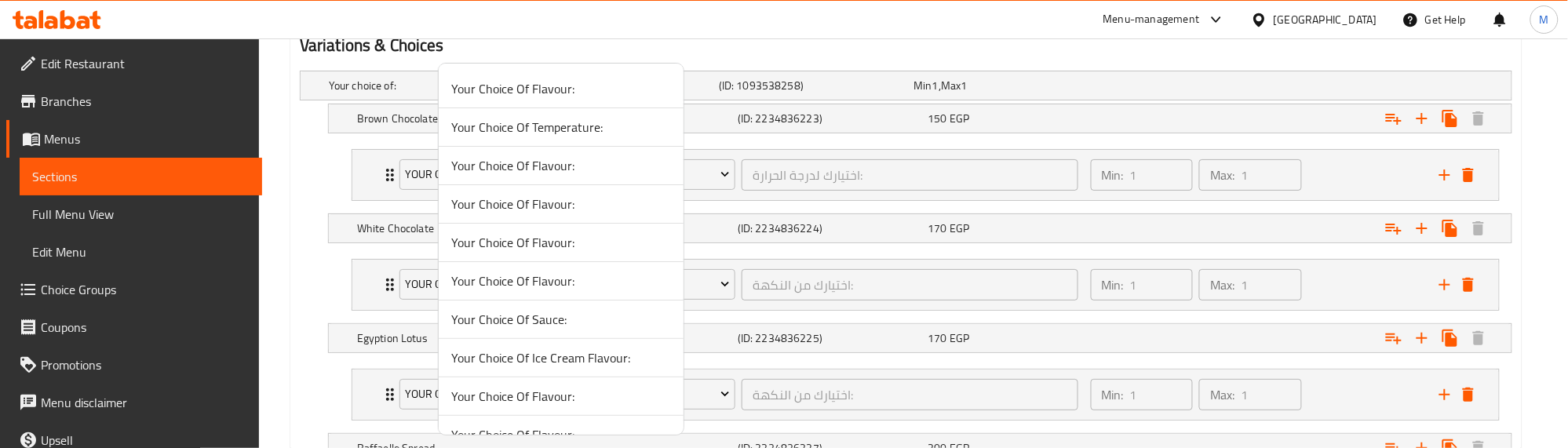
click at [528, 122] on span "Your Choice Of Temperature:" at bounding box center [561, 127] width 219 height 19
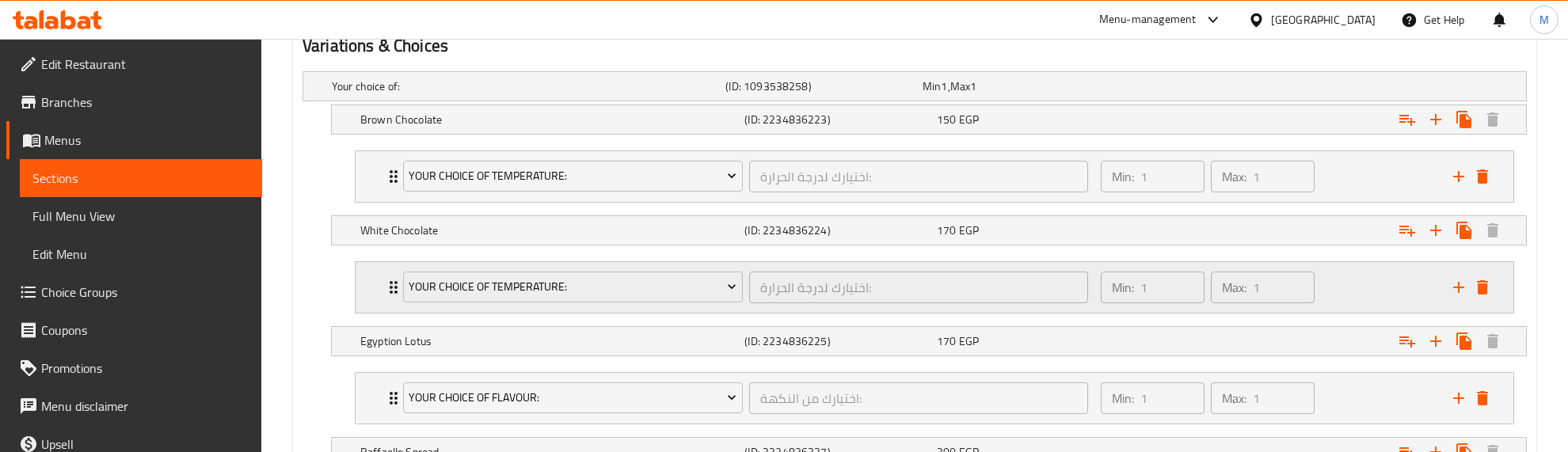
scroll to position [985, 0]
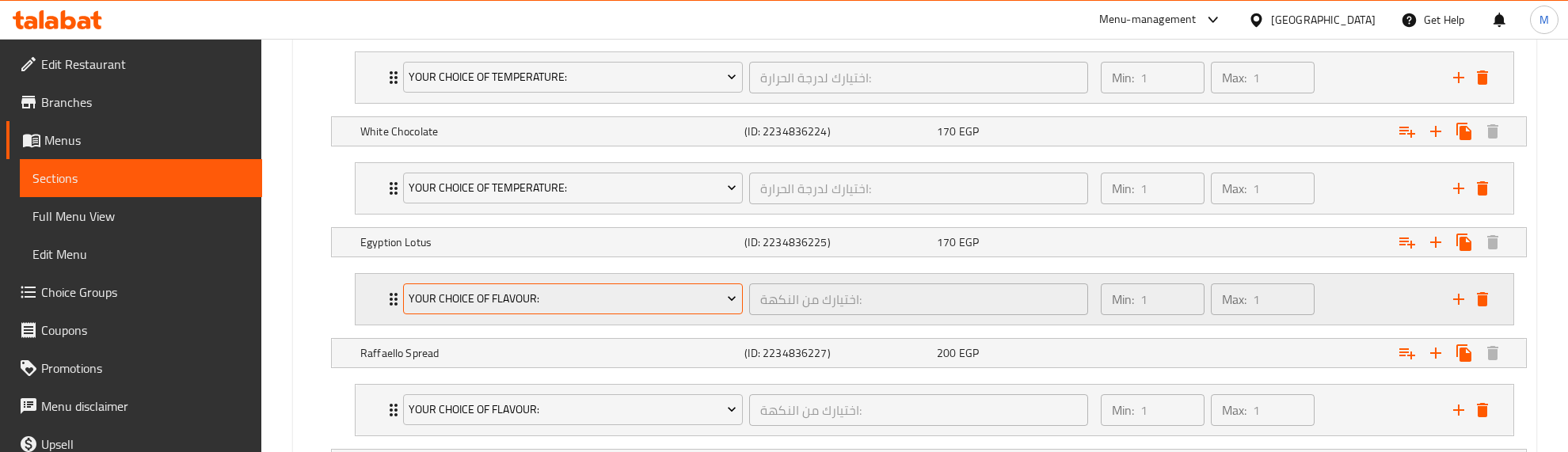
click at [511, 297] on span "Your Choice Of Flavour:" at bounding box center [572, 299] width 327 height 19
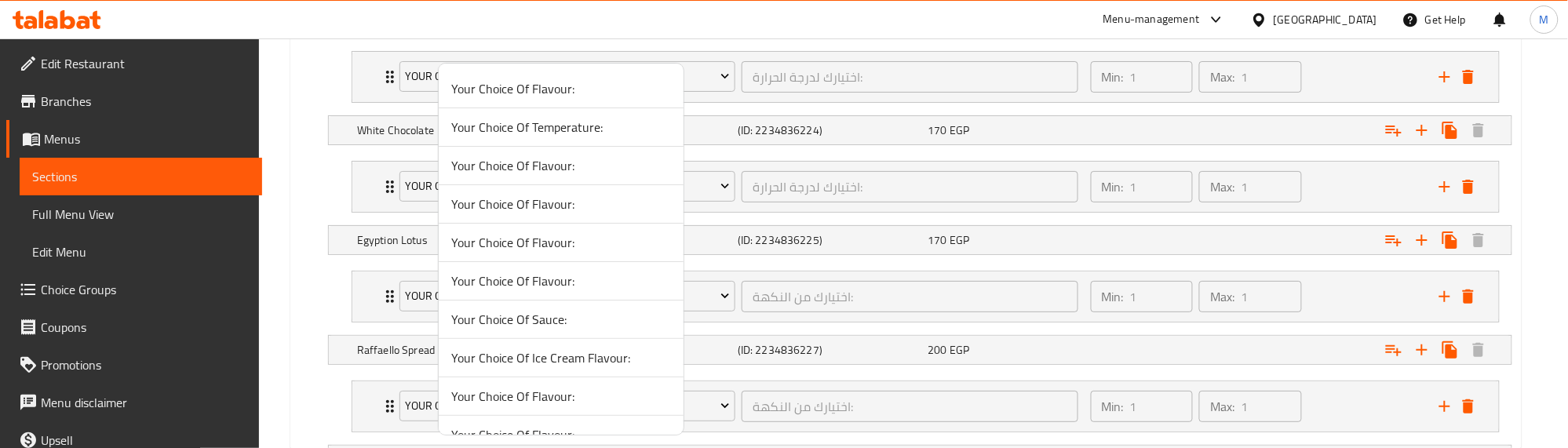
click at [547, 124] on span "Your Choice Of Temperature:" at bounding box center [561, 127] width 219 height 19
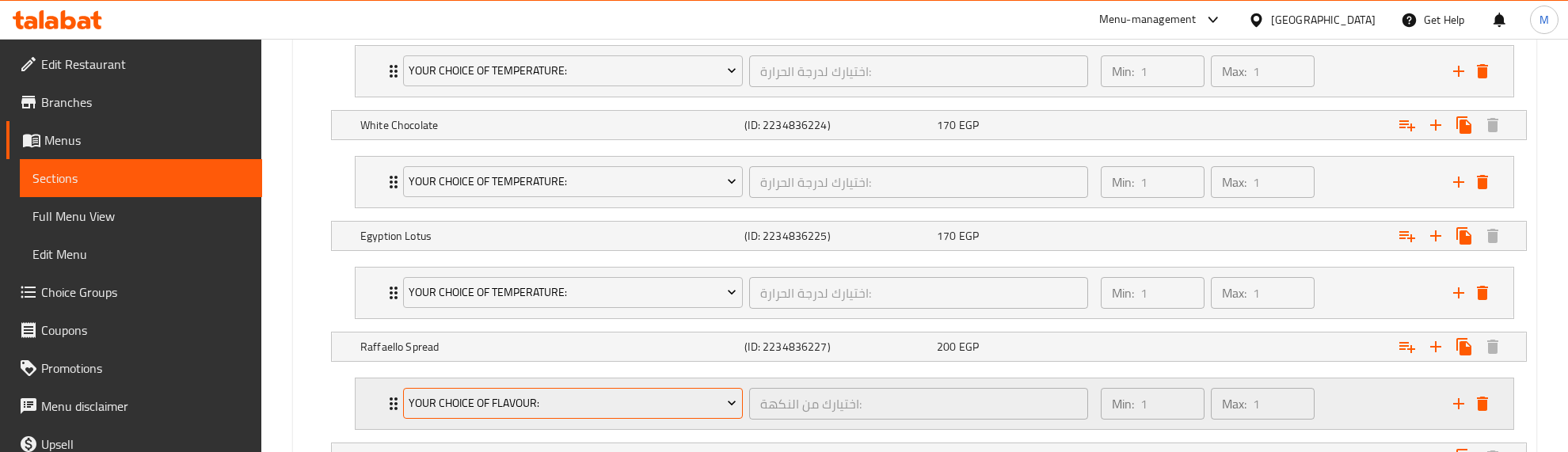
scroll to position [1084, 0]
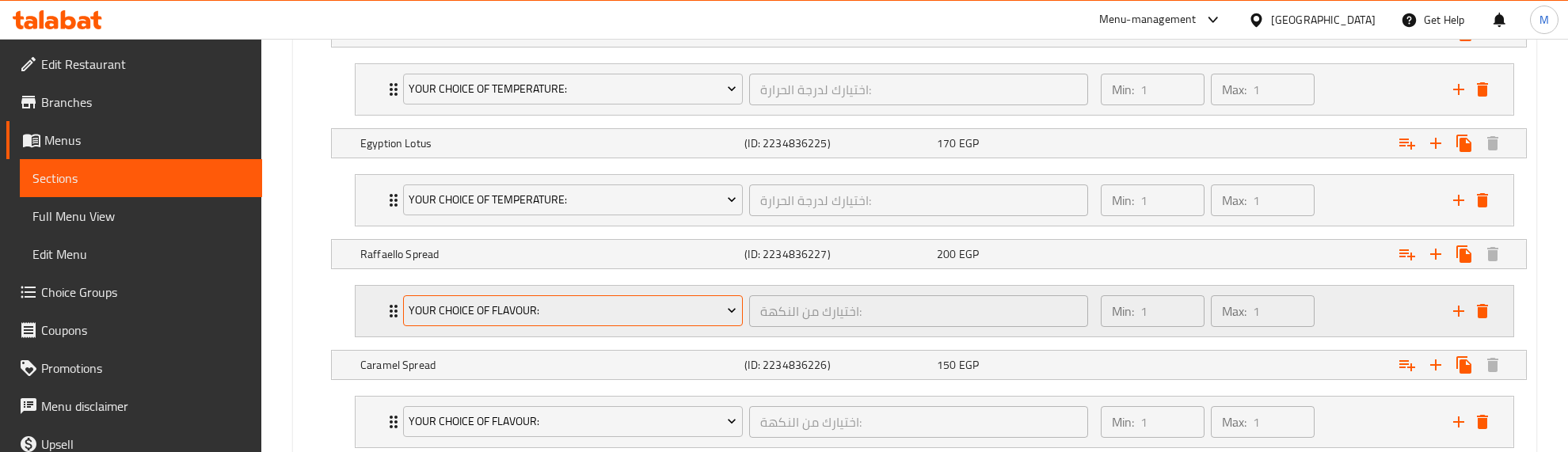
click at [564, 305] on span "Your Choice Of Flavour:" at bounding box center [572, 311] width 327 height 19
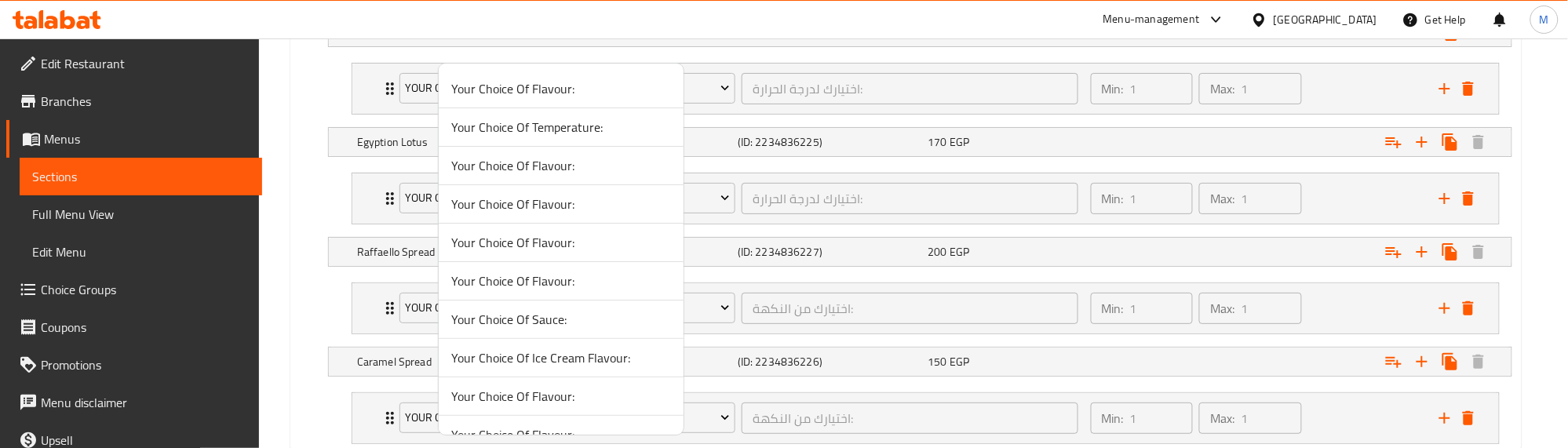
click at [567, 126] on span "Your Choice Of Temperature:" at bounding box center [561, 127] width 219 height 19
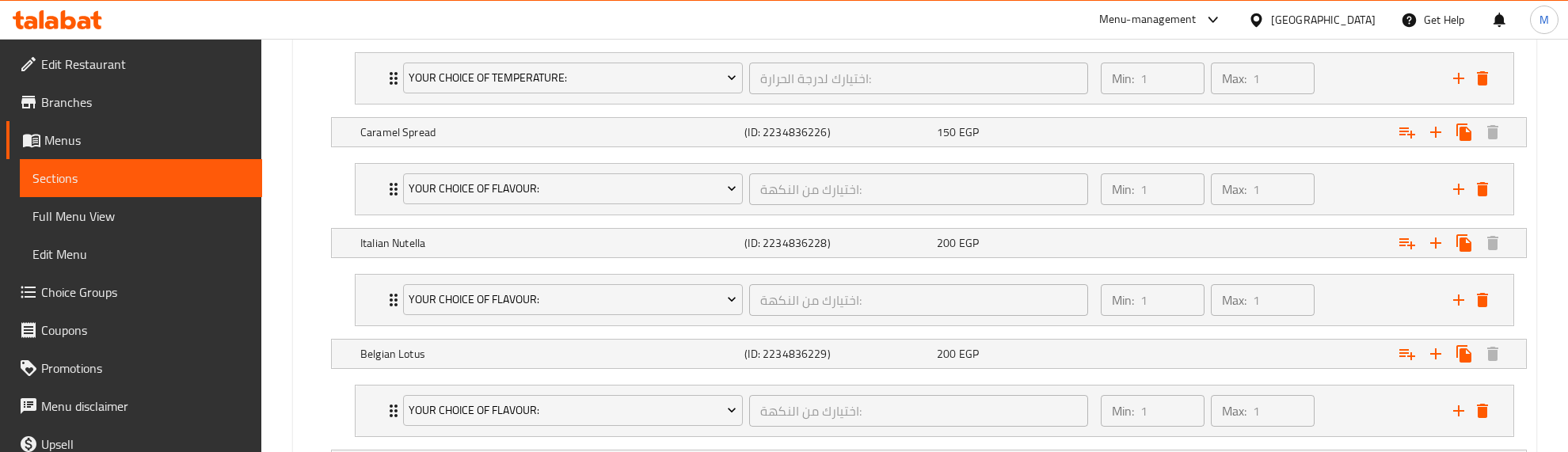
scroll to position [1282, 0]
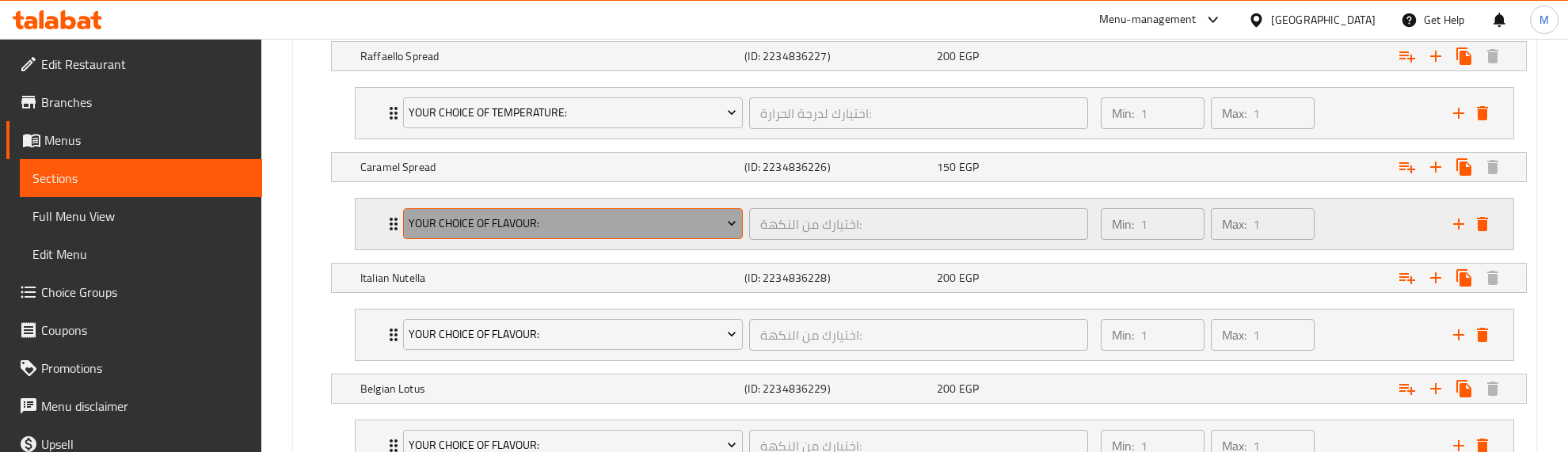
click at [564, 221] on span "Your Choice Of Flavour:" at bounding box center [572, 224] width 327 height 19
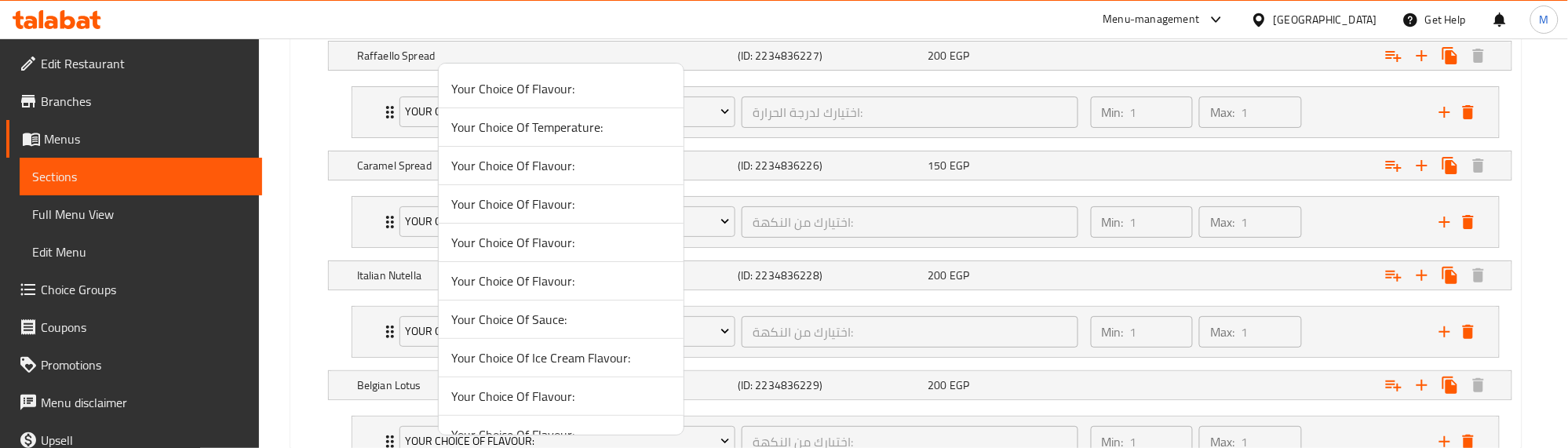
click at [588, 134] on span "Your Choice Of Temperature:" at bounding box center [561, 127] width 219 height 19
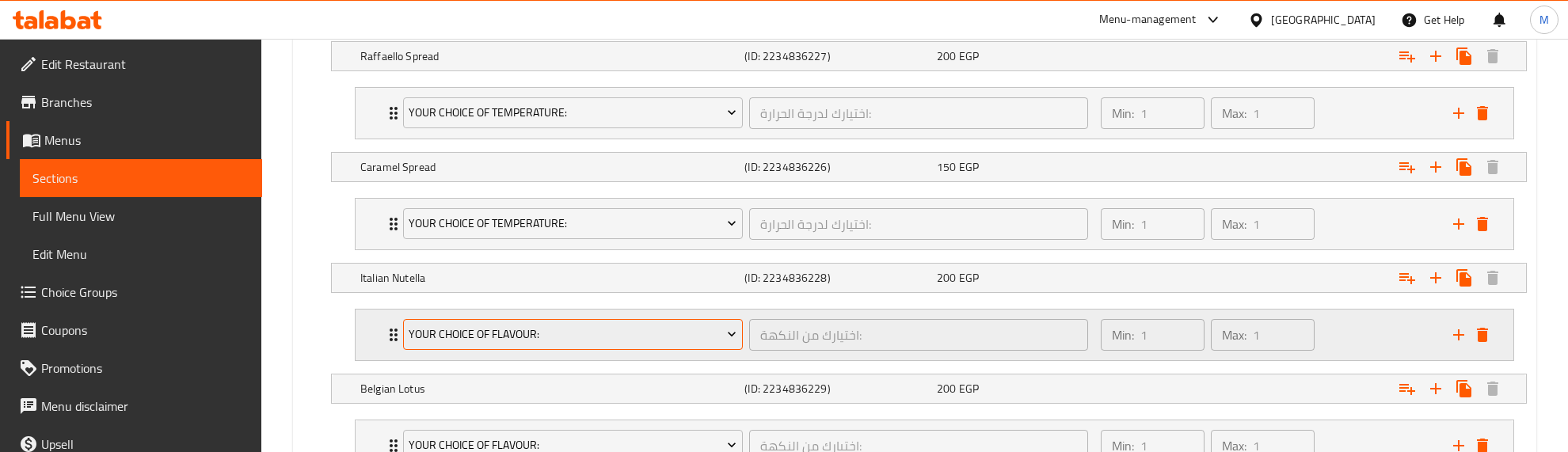
click at [521, 331] on span "Your Choice Of Flavour:" at bounding box center [572, 334] width 327 height 19
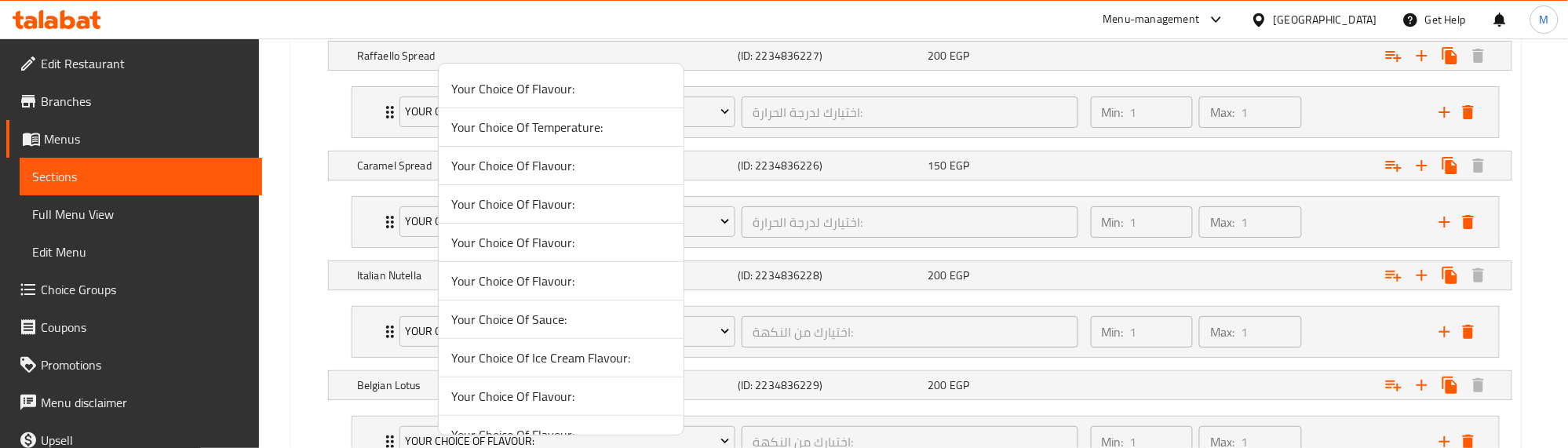
click at [578, 132] on span "Your Choice Of Temperature:" at bounding box center [561, 127] width 219 height 19
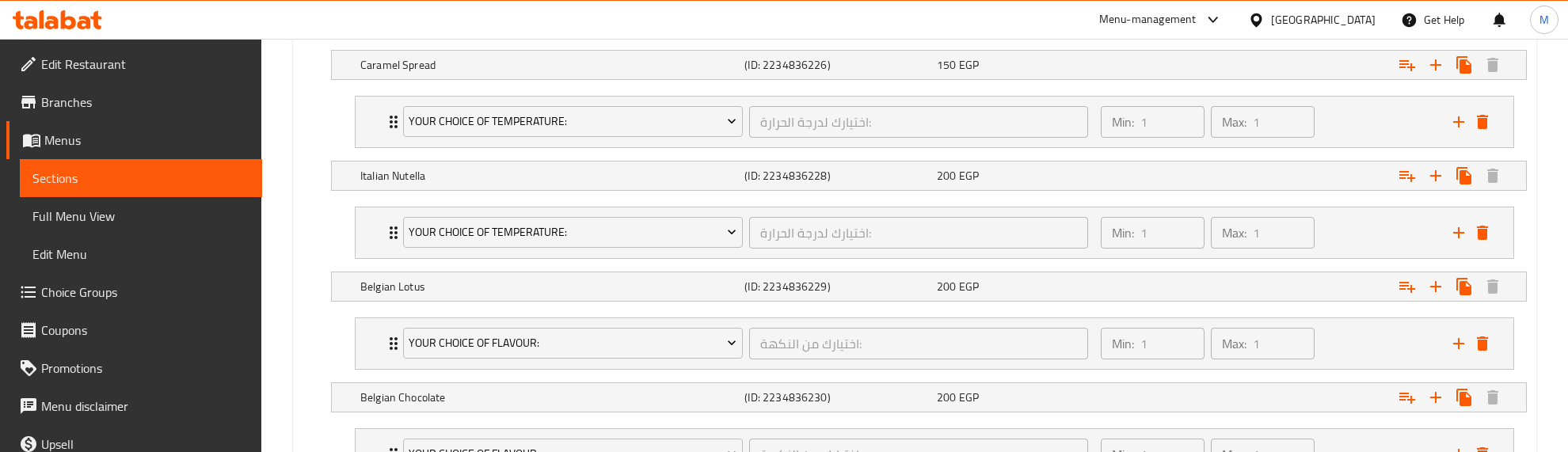
scroll to position [1480, 0]
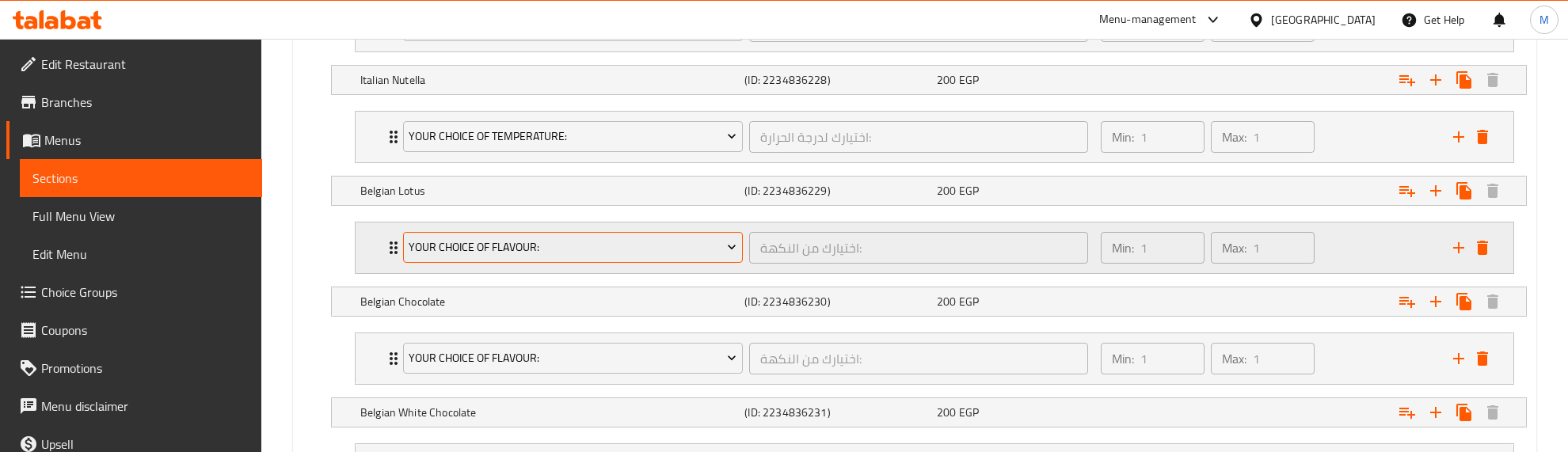
click at [533, 251] on span "Your Choice Of Flavour:" at bounding box center [572, 248] width 327 height 19
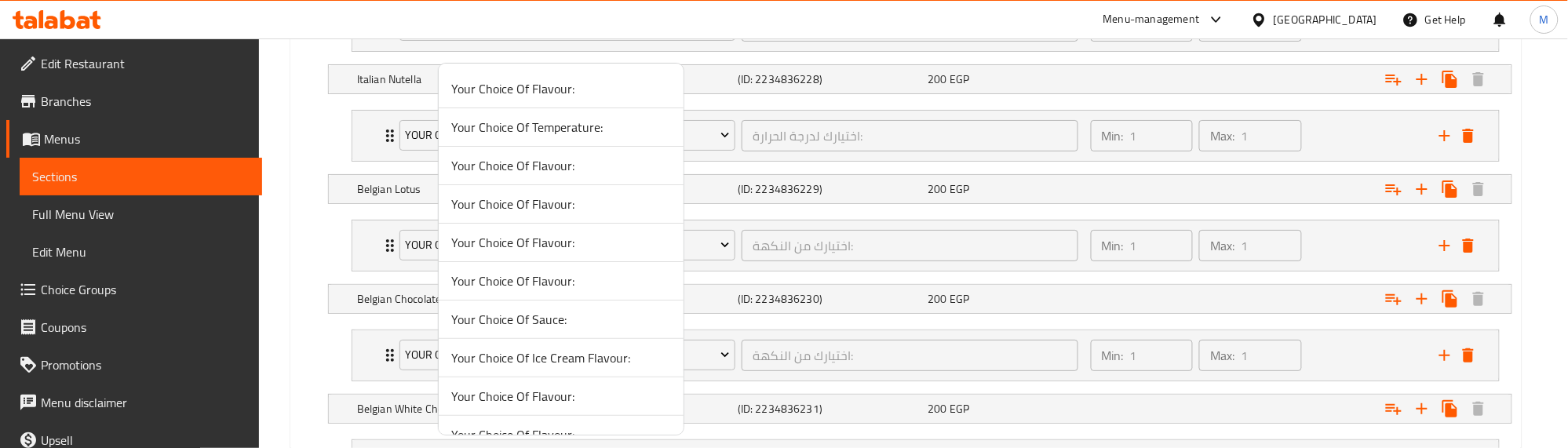
click at [562, 128] on span "Your Choice Of Temperature:" at bounding box center [561, 127] width 219 height 19
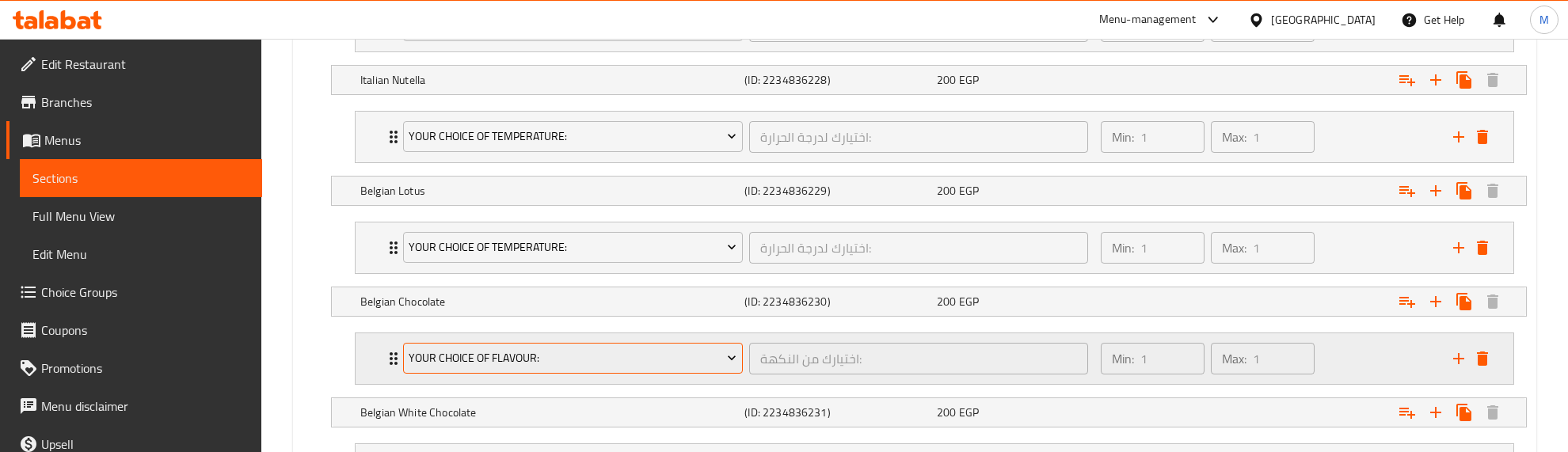
click at [528, 357] on span "Your Choice Of Flavour:" at bounding box center [572, 359] width 327 height 19
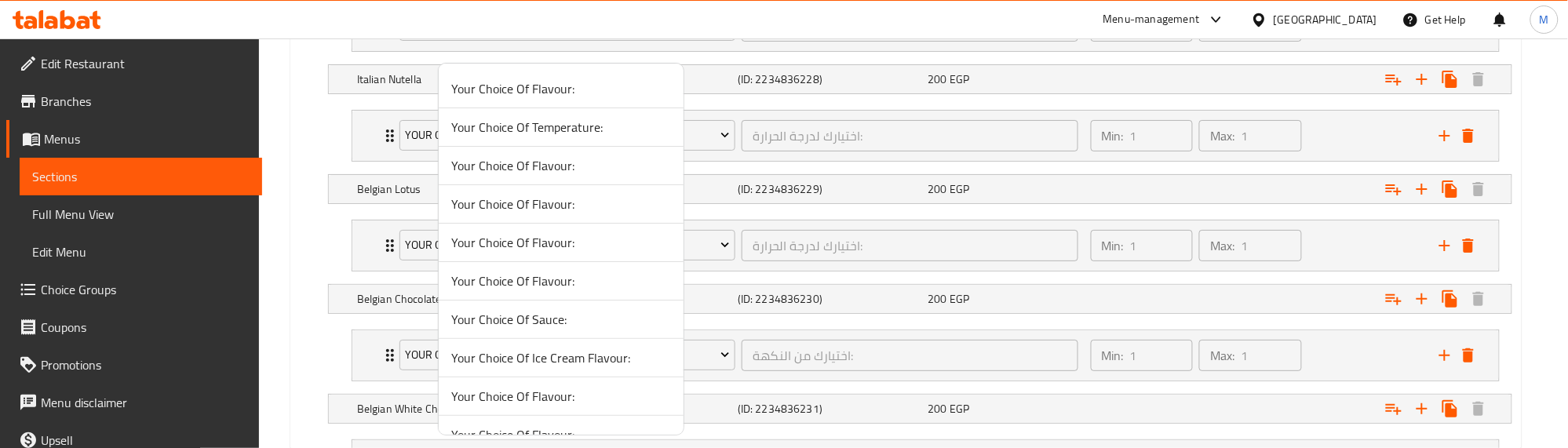
click at [562, 127] on span "Your Choice Of Temperature:" at bounding box center [561, 127] width 219 height 19
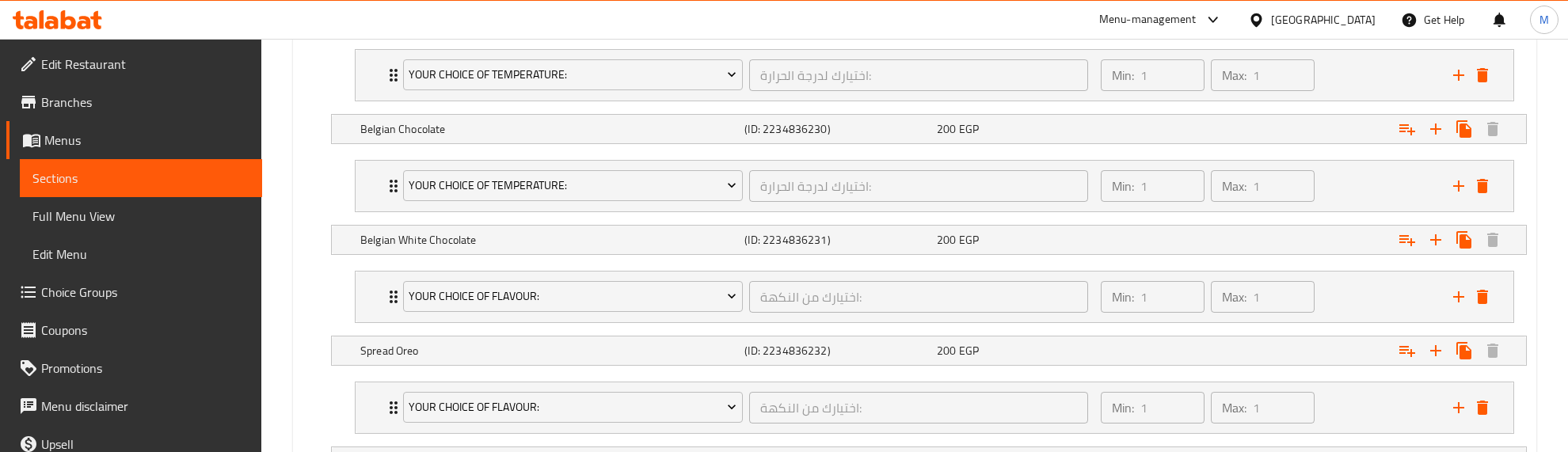
scroll to position [1678, 0]
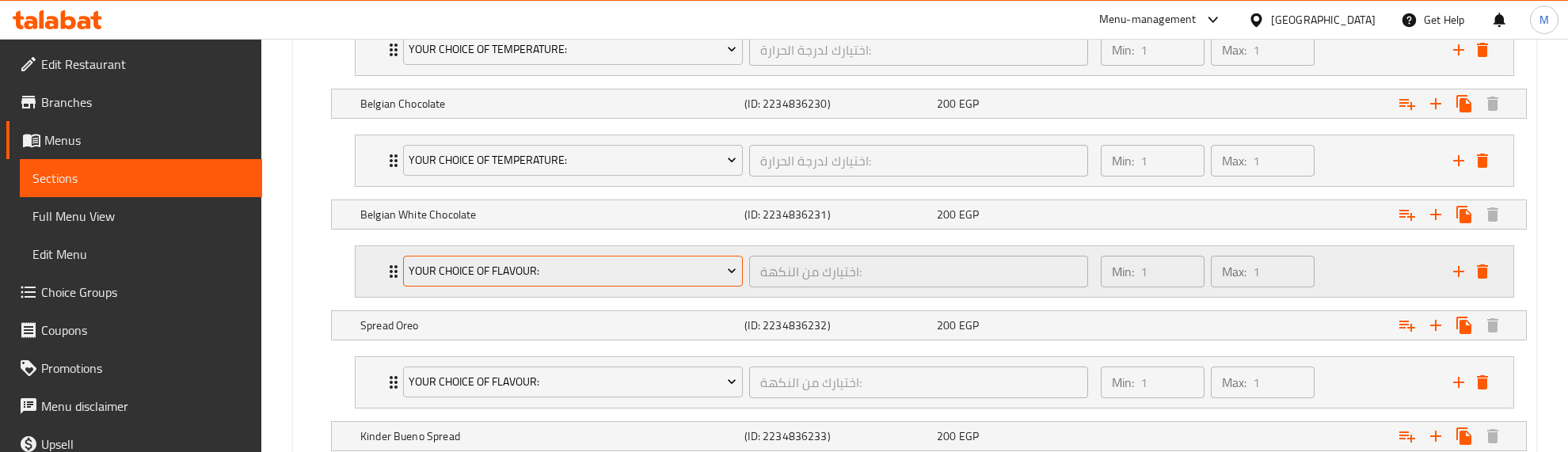
click at [533, 270] on span "Your Choice Of Flavour:" at bounding box center [572, 271] width 327 height 19
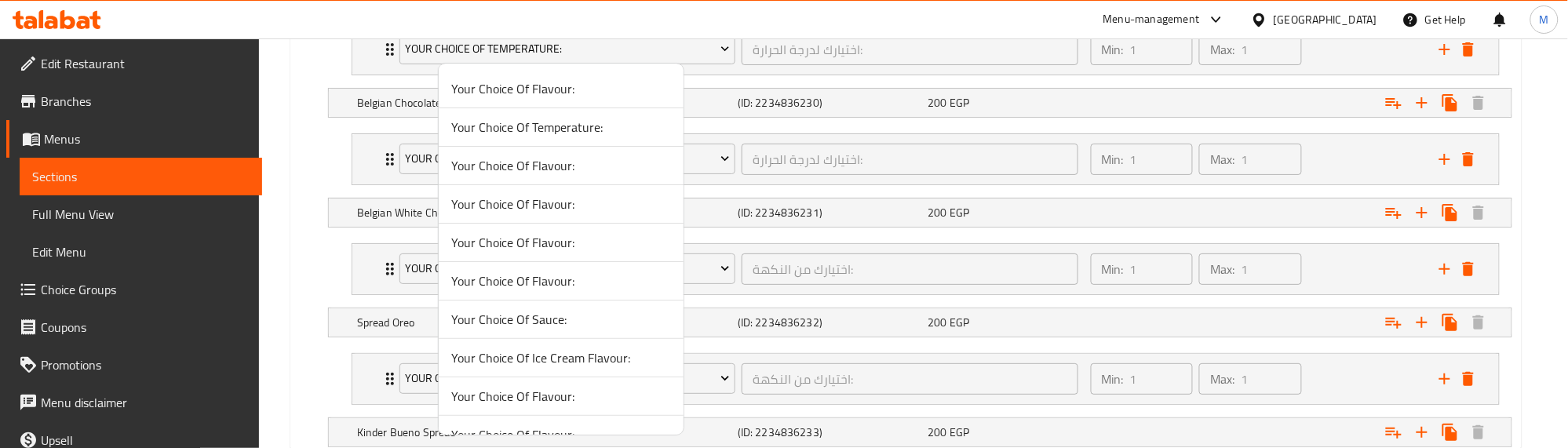
click at [558, 129] on span "Your Choice Of Temperature:" at bounding box center [561, 127] width 219 height 19
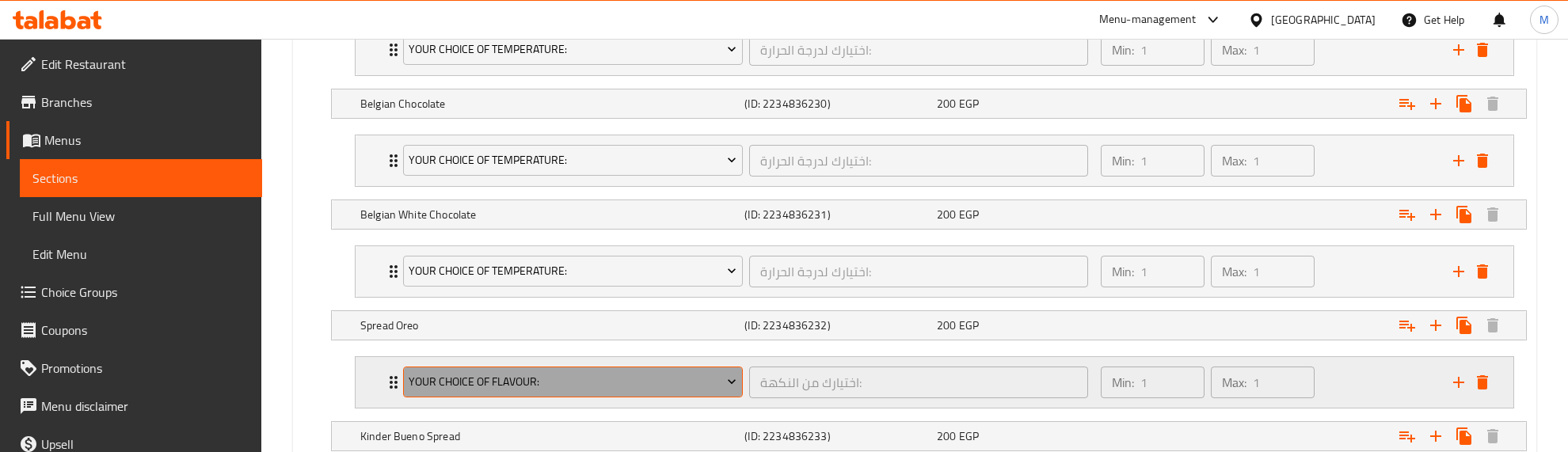
click at [509, 385] on span "Your Choice Of Flavour:" at bounding box center [572, 382] width 327 height 19
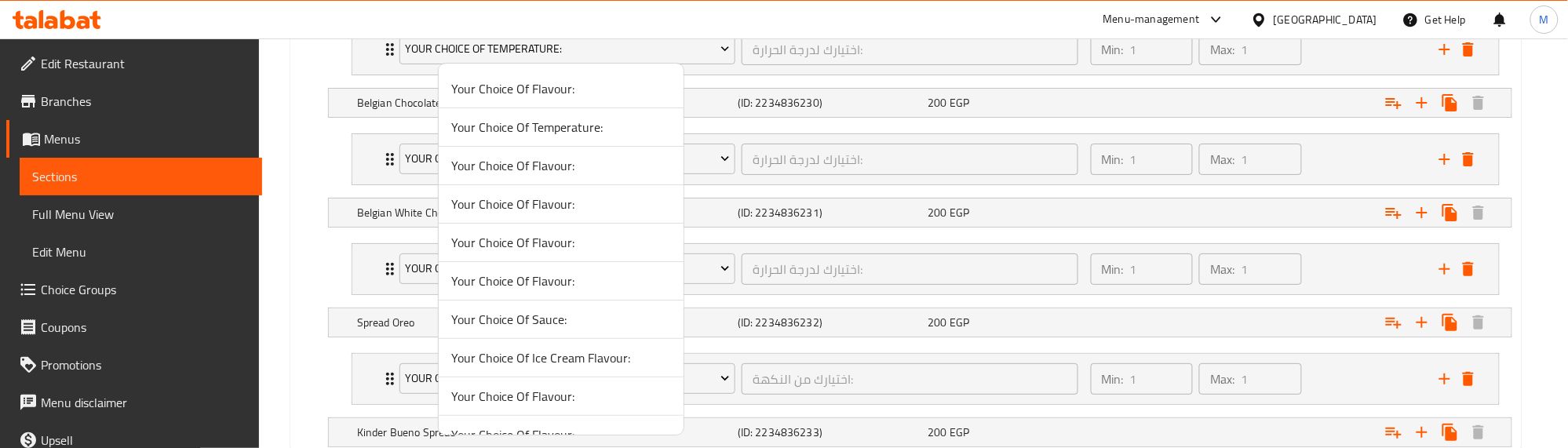
click at [548, 129] on span "Your Choice Of Temperature:" at bounding box center [561, 127] width 219 height 19
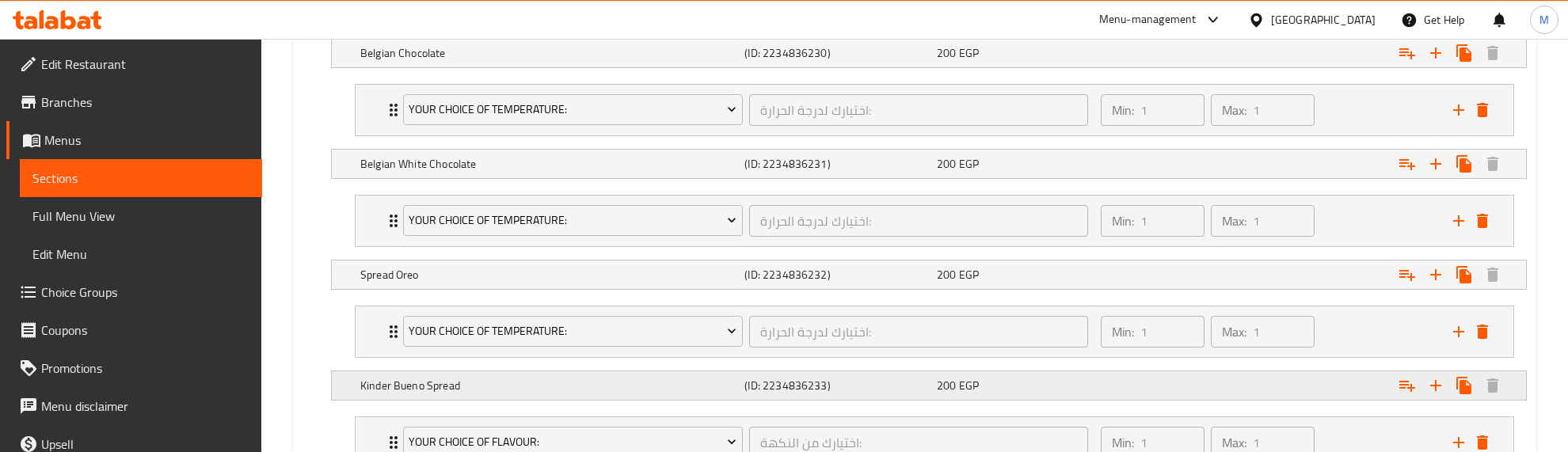
scroll to position [1777, 0]
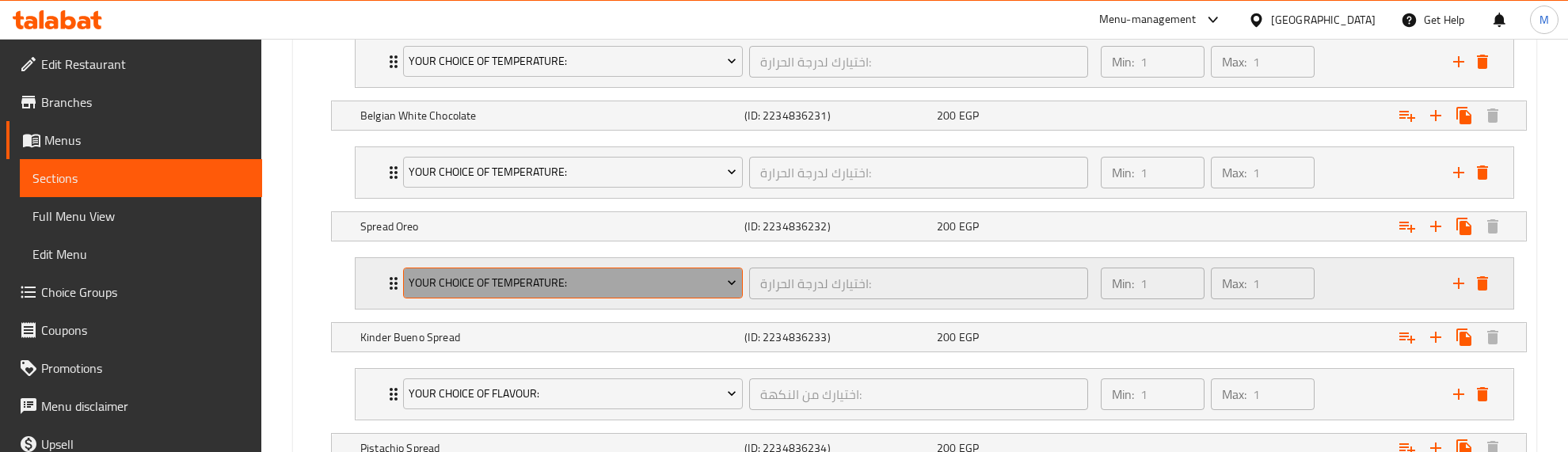
click at [542, 282] on span "Your Choice Of Temperature:" at bounding box center [572, 283] width 327 height 19
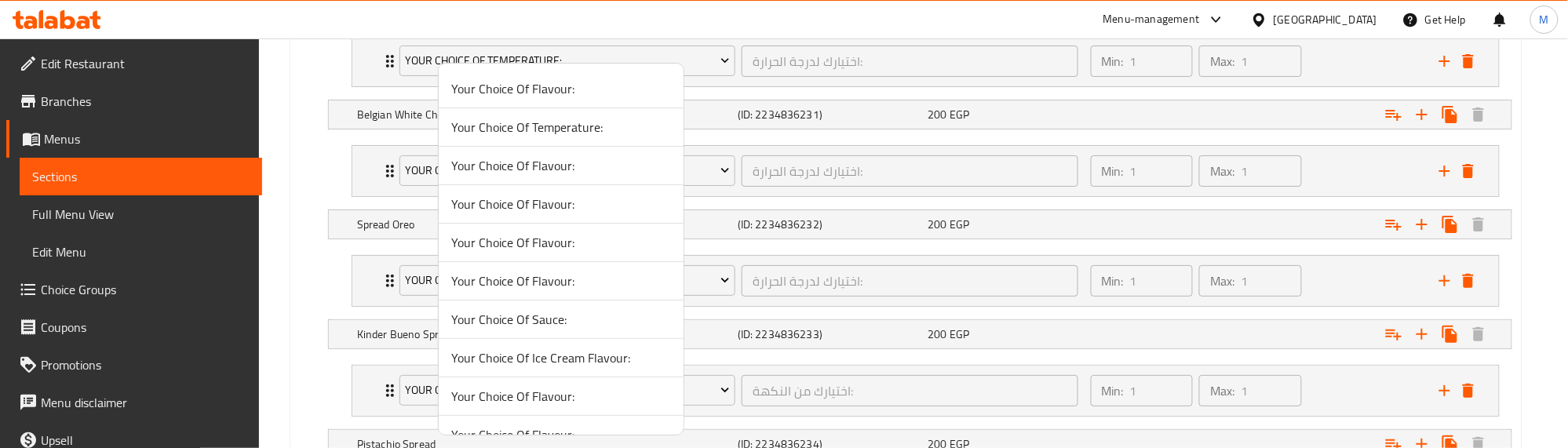
click at [291, 170] on div at bounding box center [784, 224] width 1568 height 448
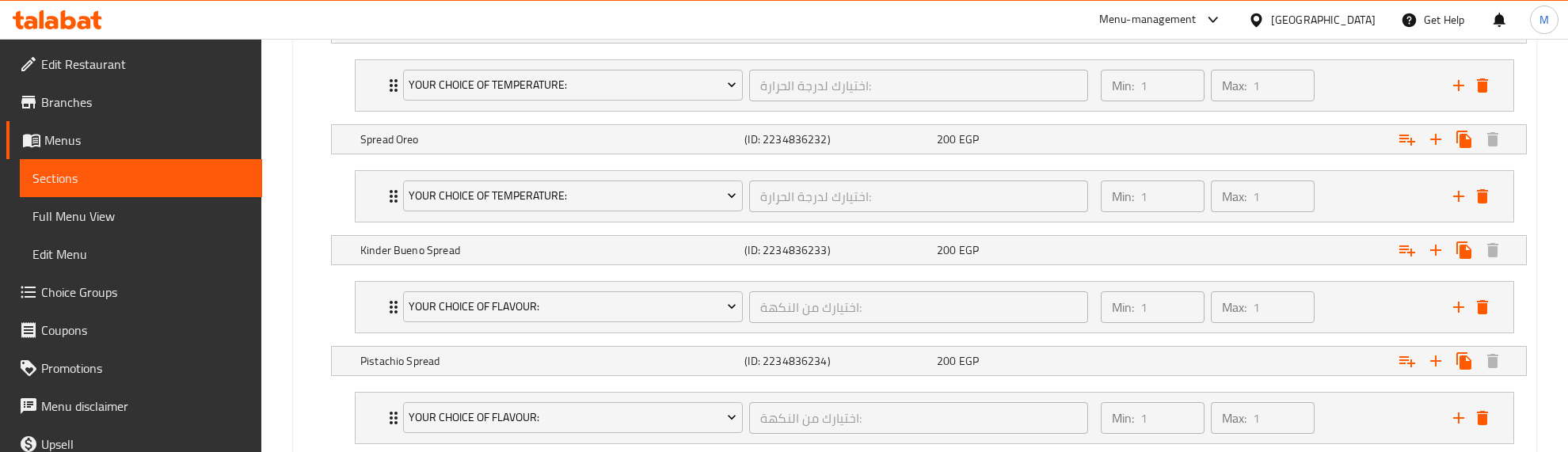
scroll to position [1975, 0]
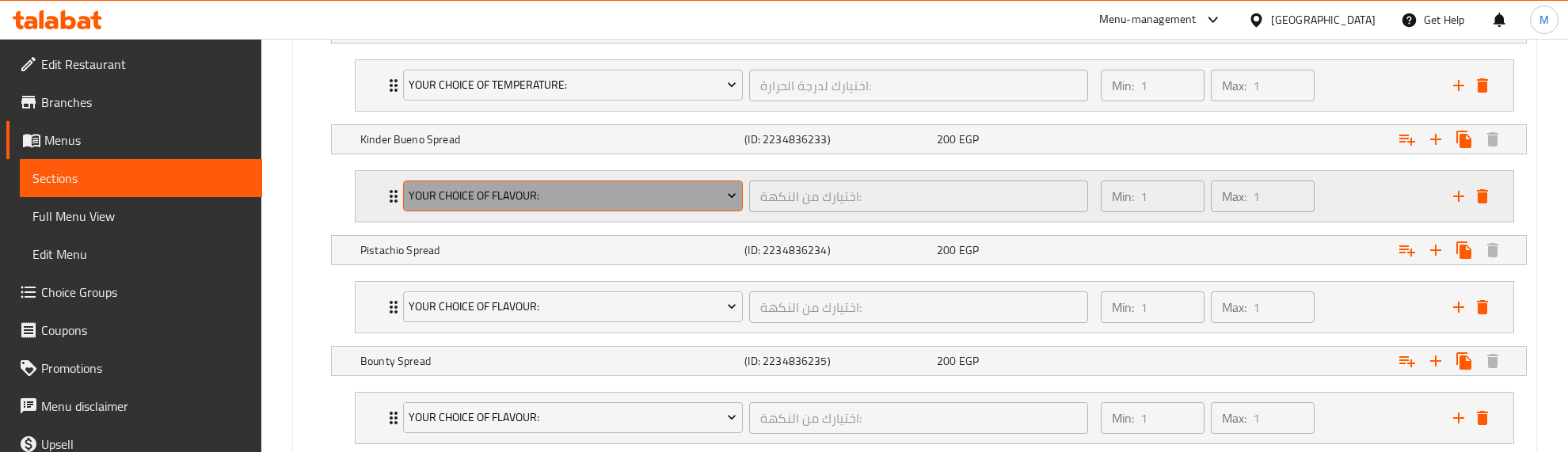
click at [507, 198] on span "Your Choice Of Flavour:" at bounding box center [572, 196] width 327 height 19
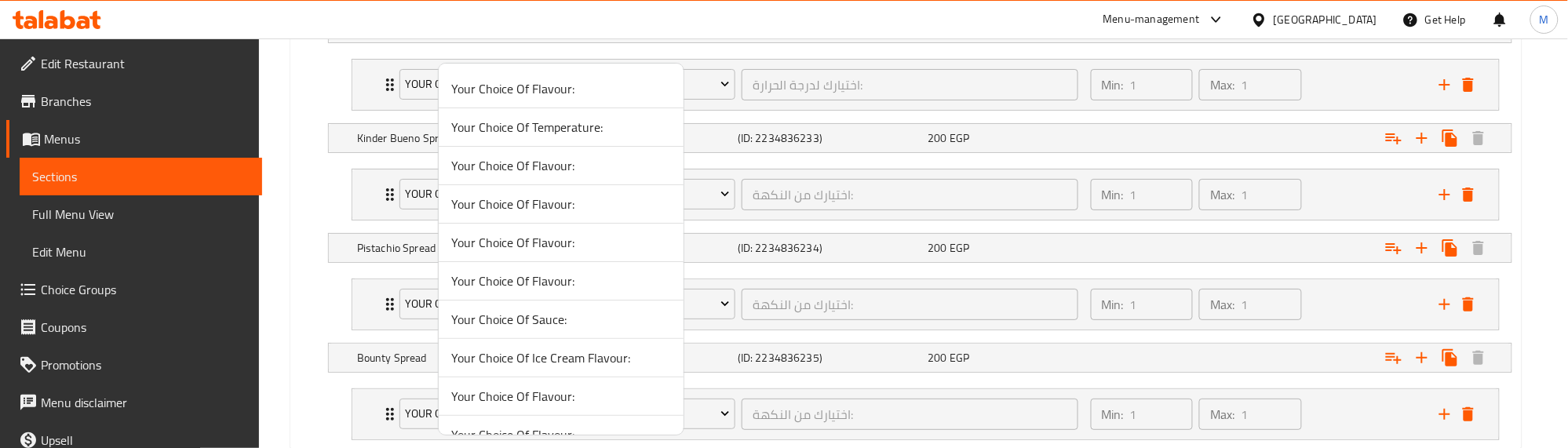
click at [553, 127] on span "Your Choice Of Temperature:" at bounding box center [561, 127] width 219 height 19
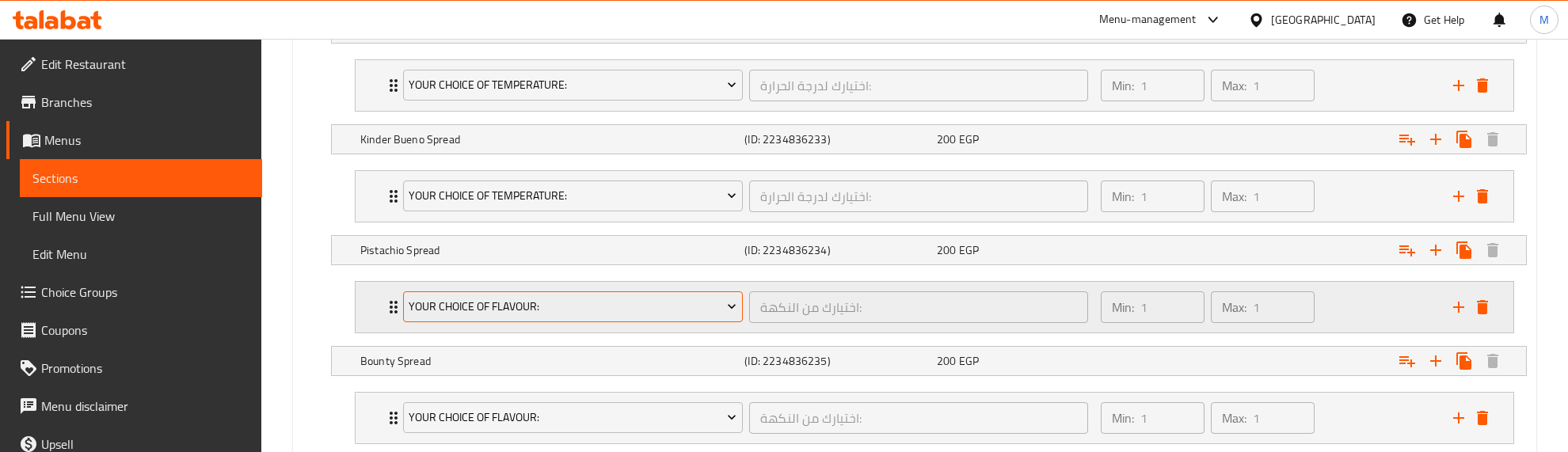
click at [542, 315] on span "Your Choice Of Flavour:" at bounding box center [572, 307] width 327 height 19
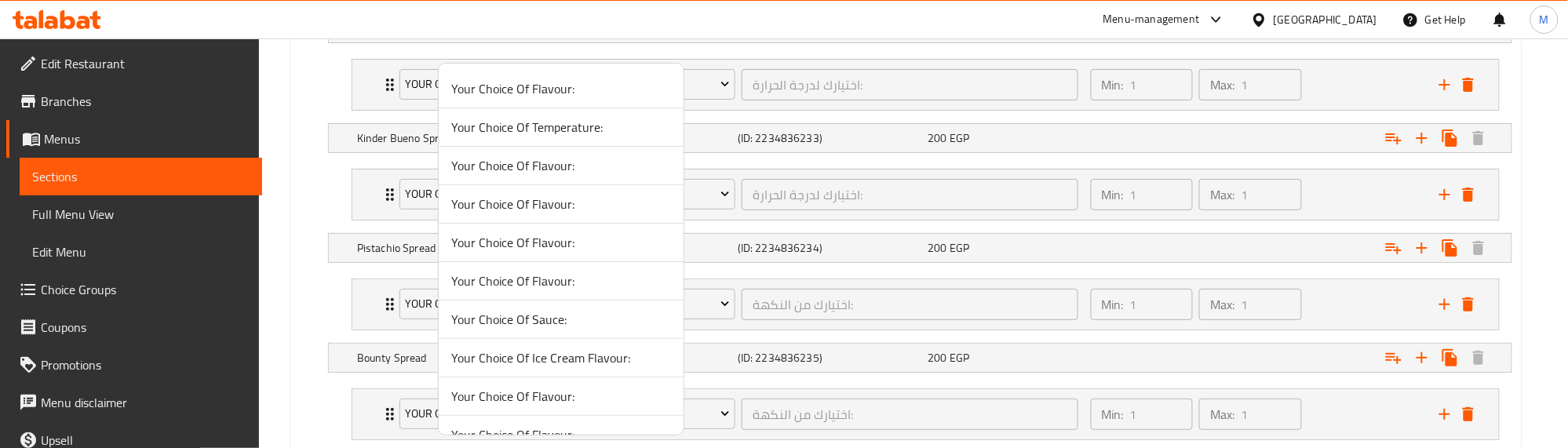
click at [535, 134] on span "Your Choice Of Temperature:" at bounding box center [561, 127] width 219 height 19
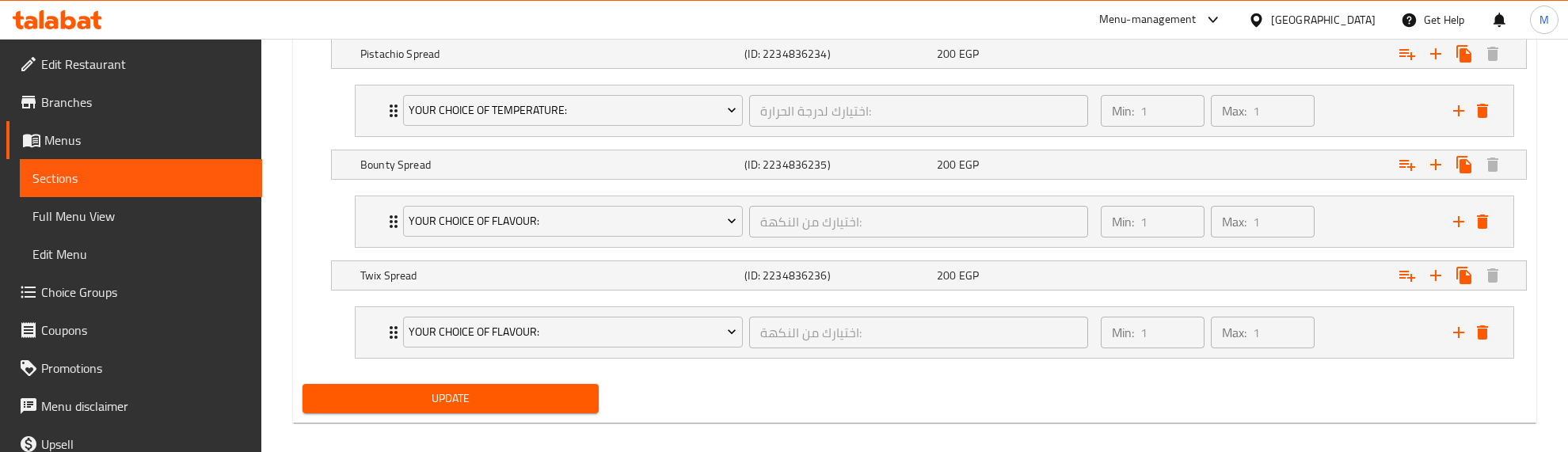
scroll to position [2173, 0]
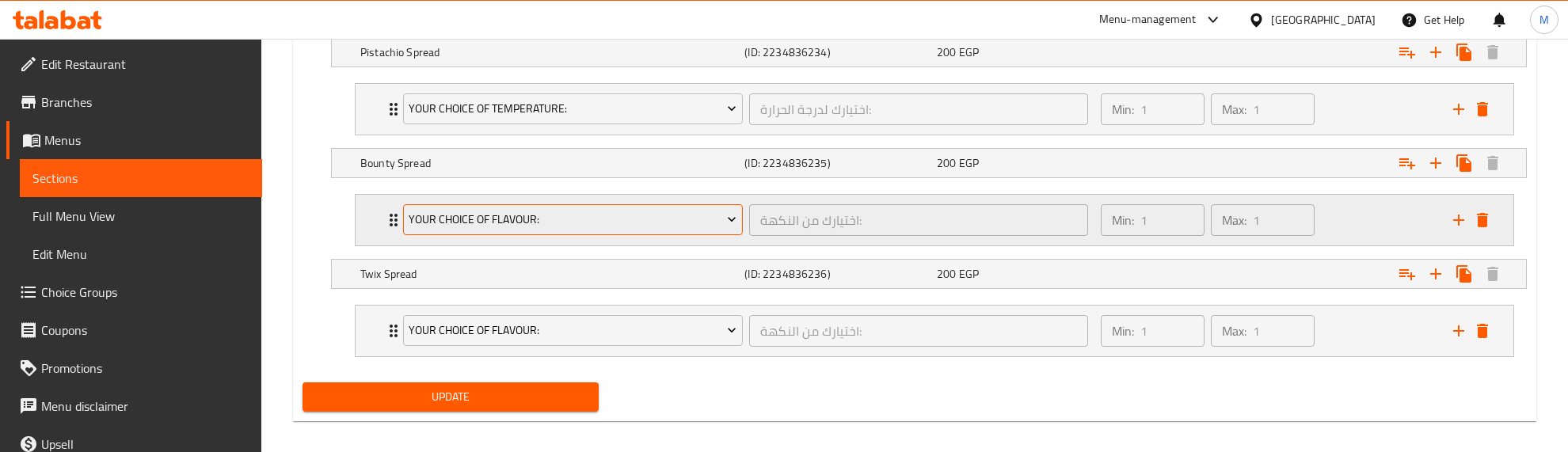
click at [535, 229] on span "Your Choice Of Flavour:" at bounding box center [572, 220] width 327 height 19
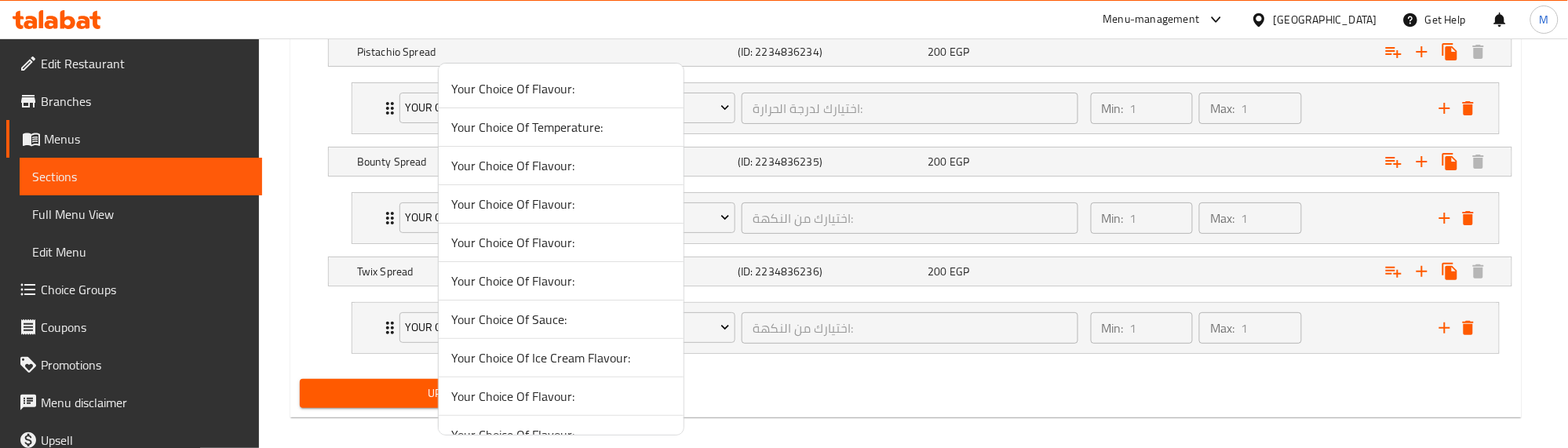
click at [581, 131] on span "Your Choice Of Temperature:" at bounding box center [561, 127] width 219 height 19
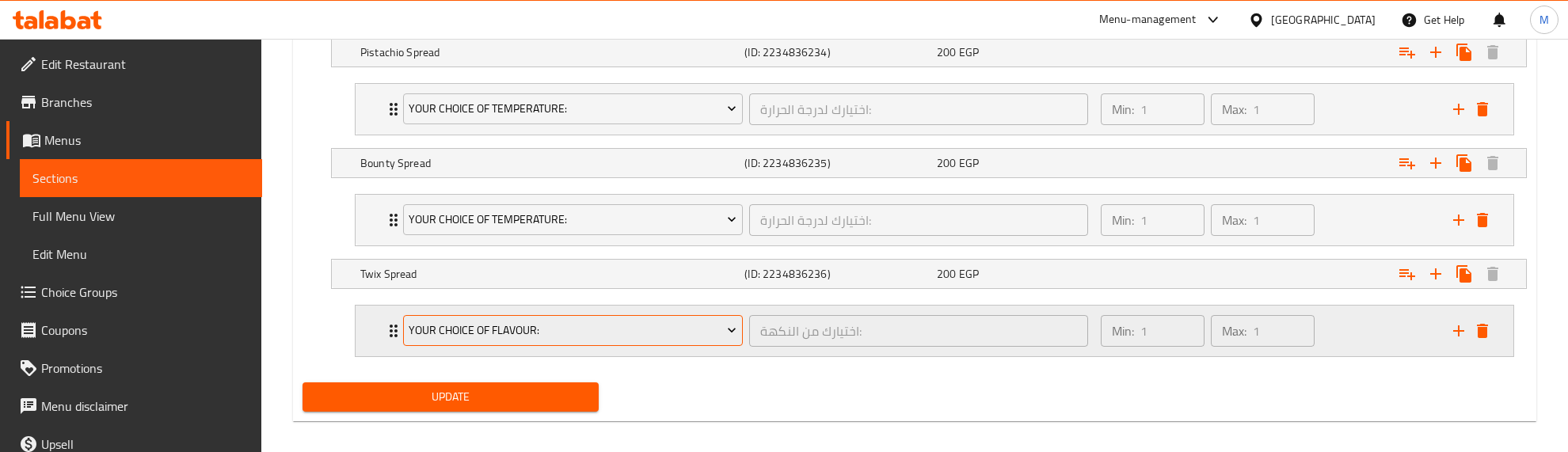
click at [524, 340] on span "Your Choice Of Flavour:" at bounding box center [572, 330] width 327 height 19
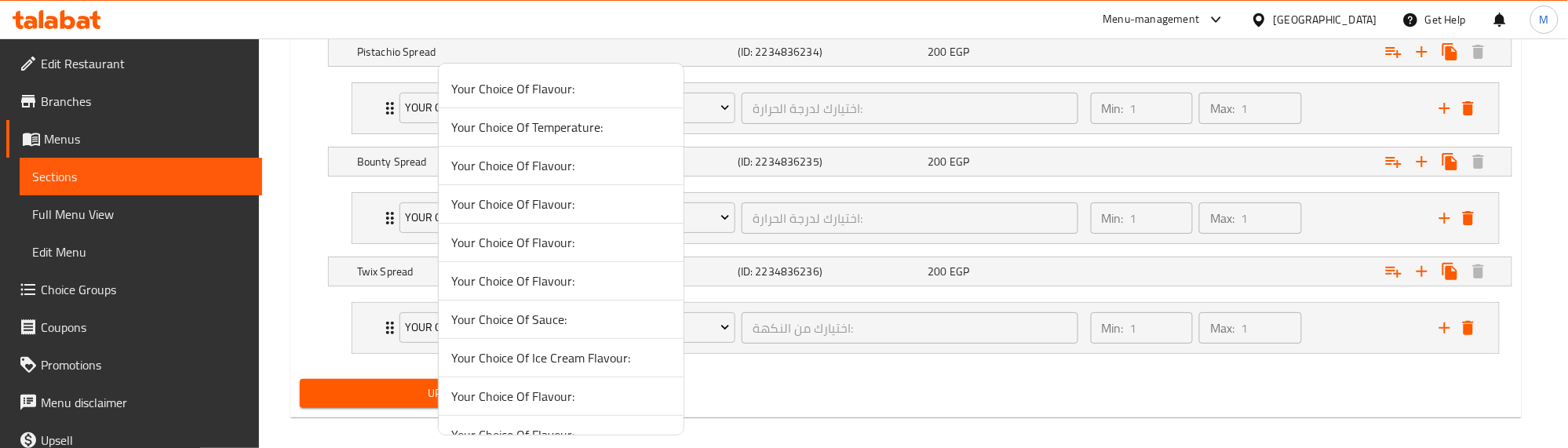
click at [541, 134] on span "Your Choice Of Temperature:" at bounding box center [561, 127] width 219 height 19
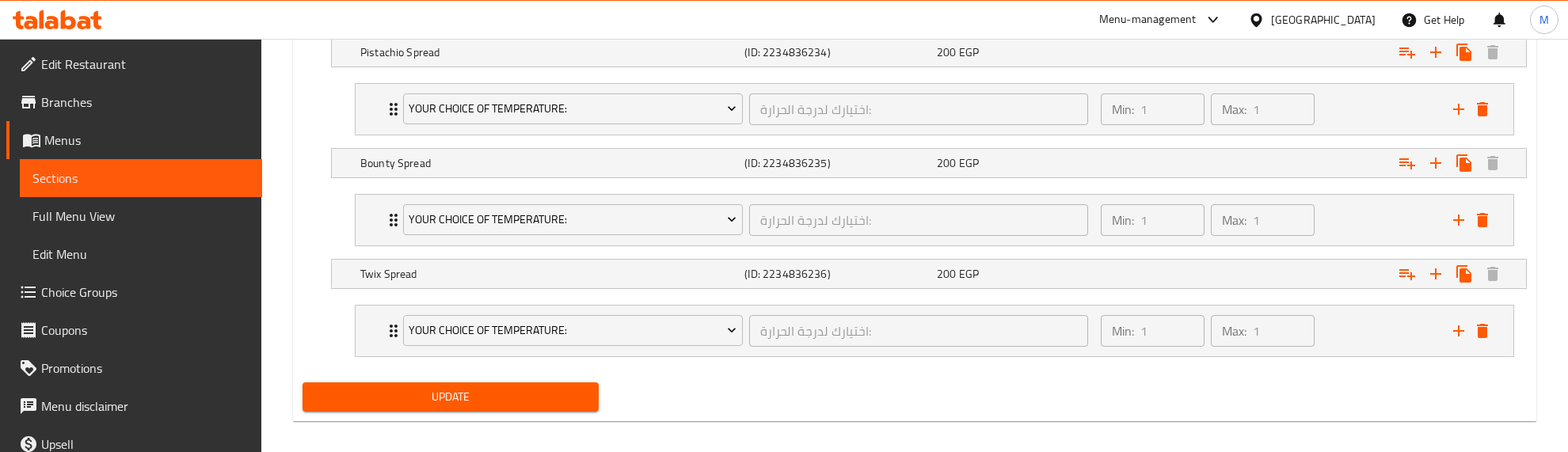
click at [480, 401] on span "Update" at bounding box center [450, 398] width 271 height 19
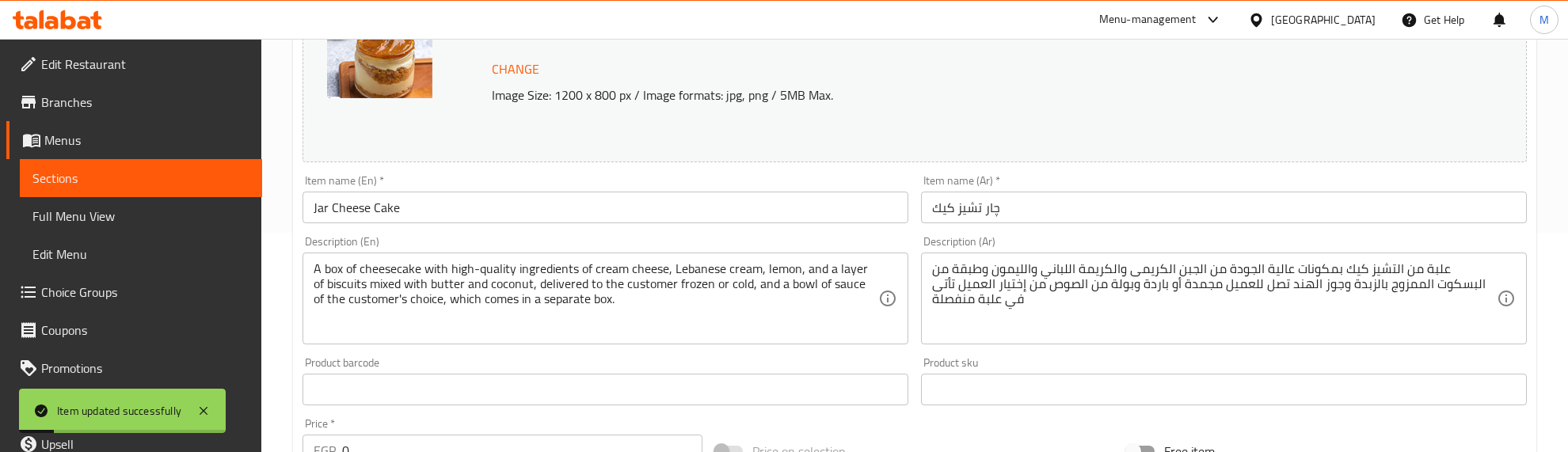
scroll to position [0, 0]
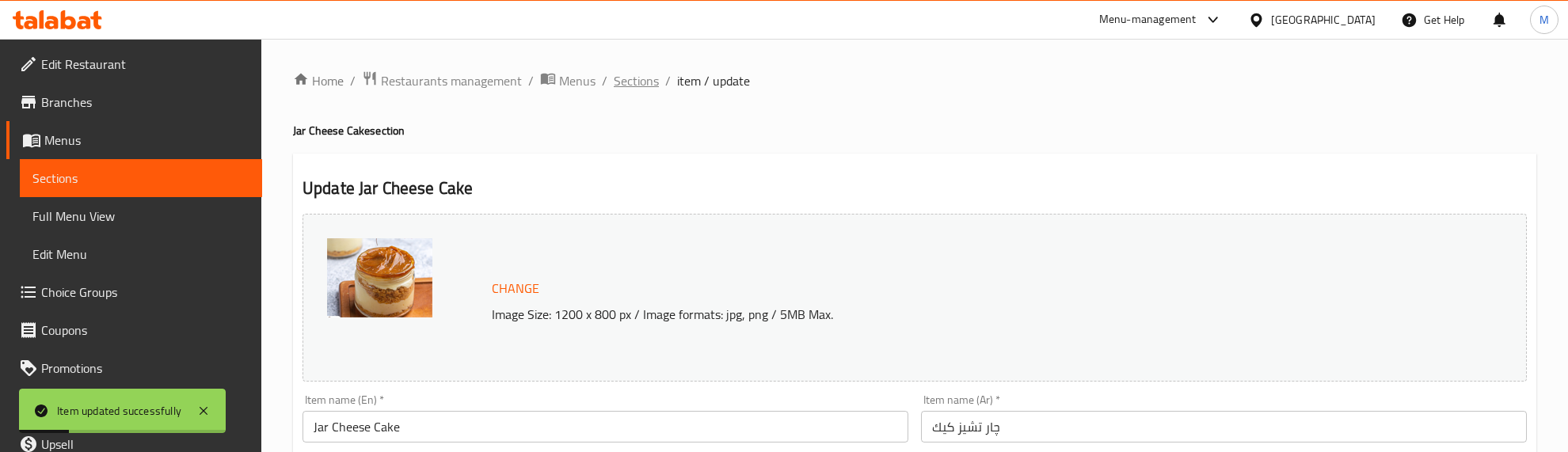
click at [631, 73] on span "Sections" at bounding box center [636, 81] width 45 height 19
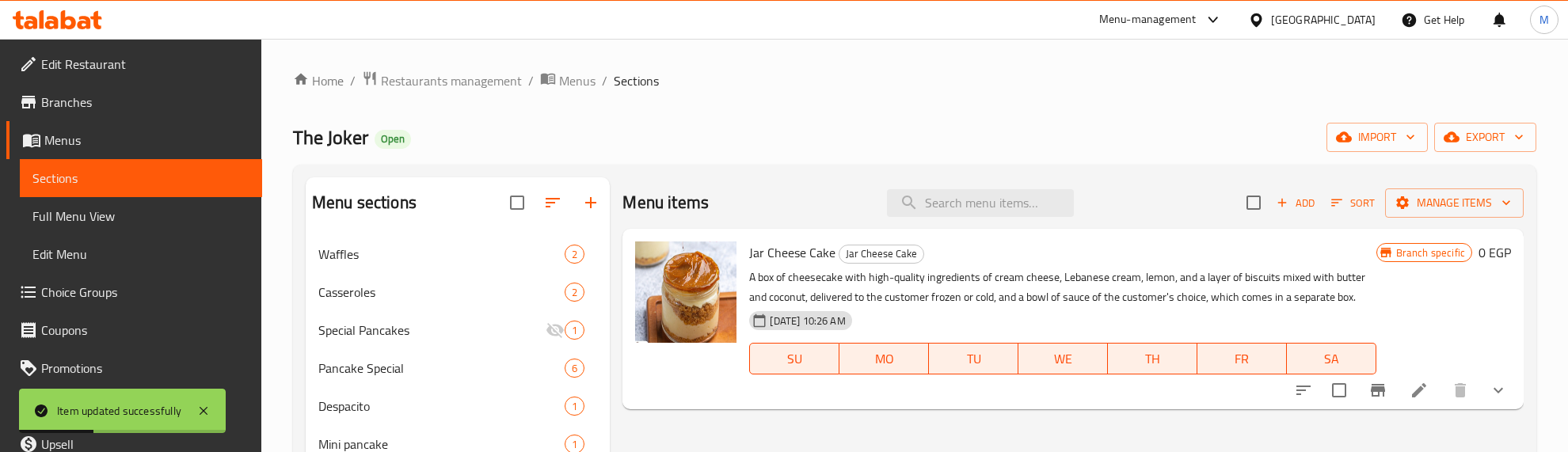
click at [955, 85] on ol "Home / Restaurants management / Menus / Sections" at bounding box center [915, 81] width 1244 height 20
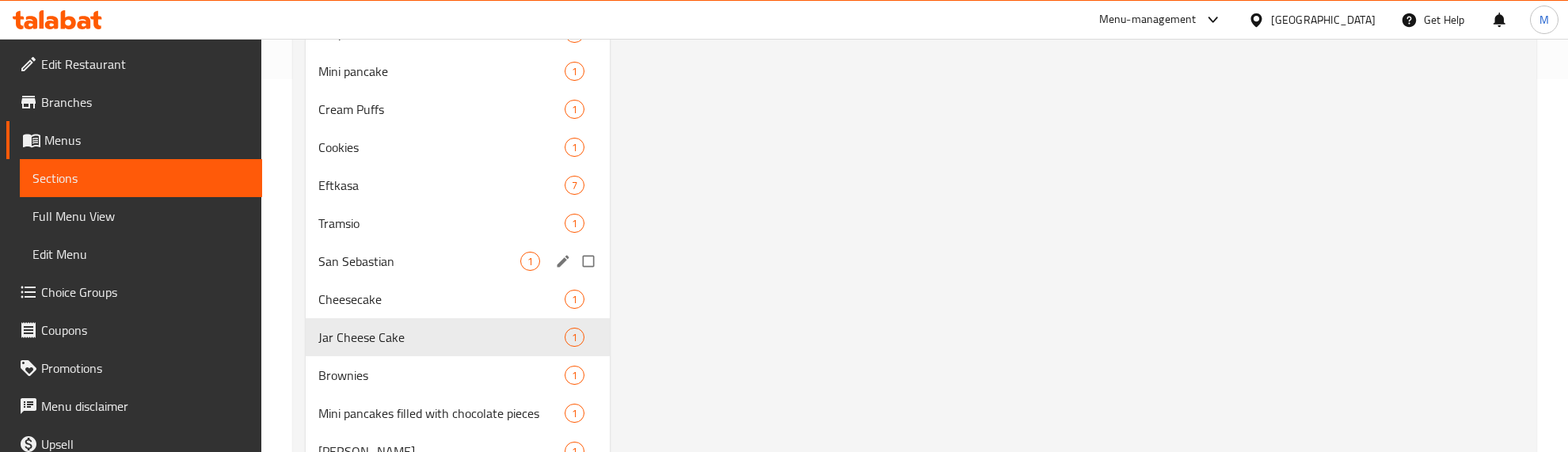
scroll to position [441, 0]
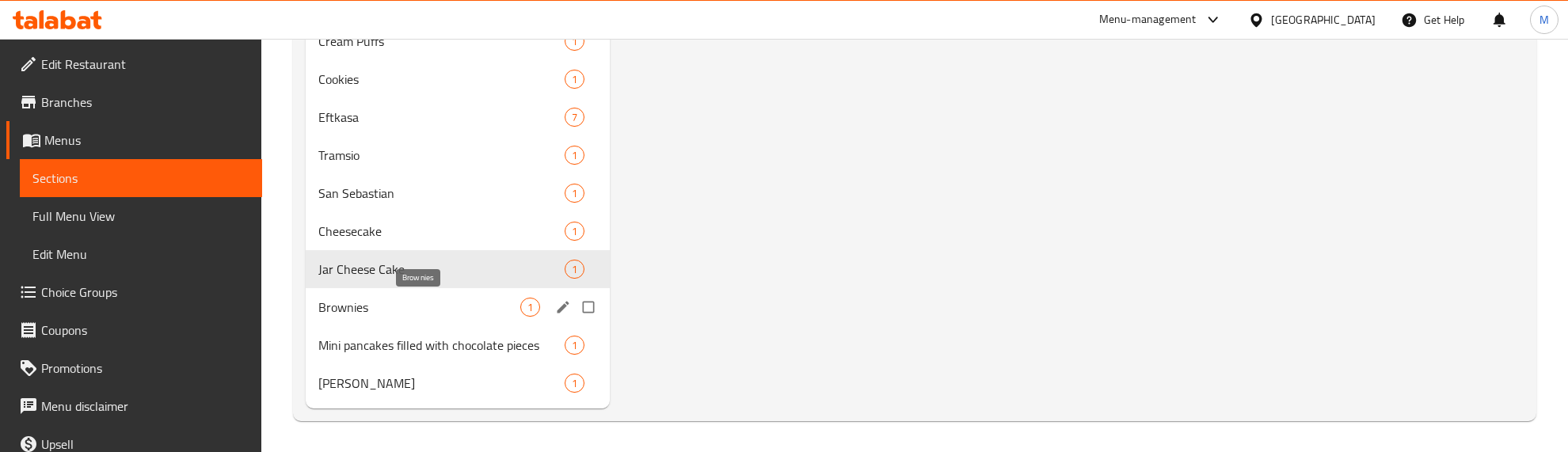
click at [461, 299] on span "Brownies" at bounding box center [420, 307] width 202 height 19
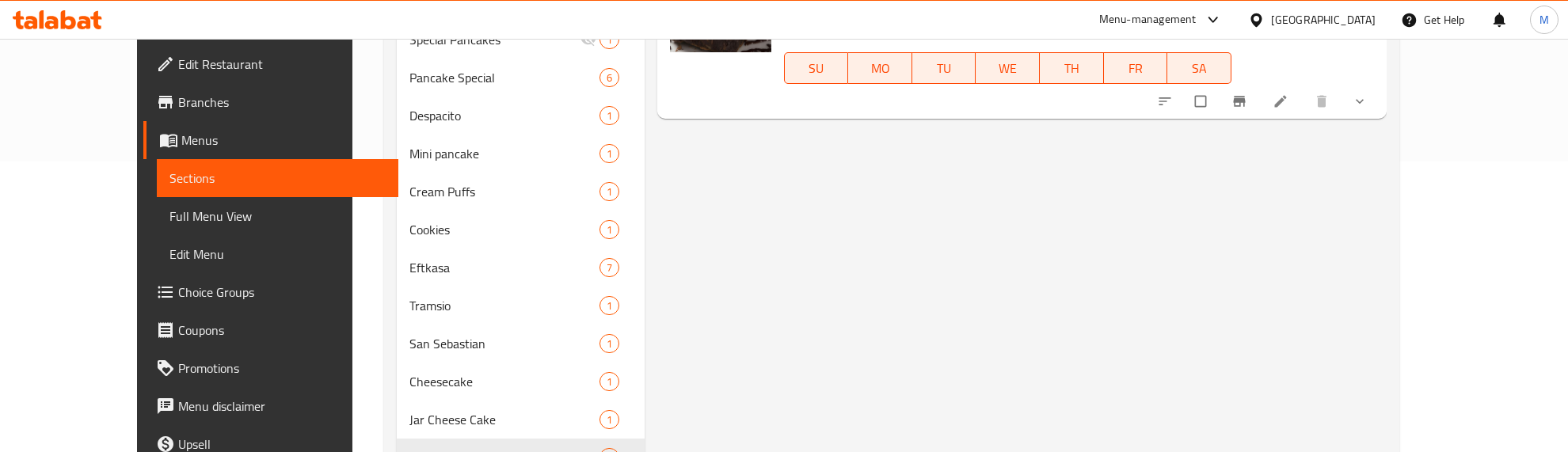
scroll to position [45, 0]
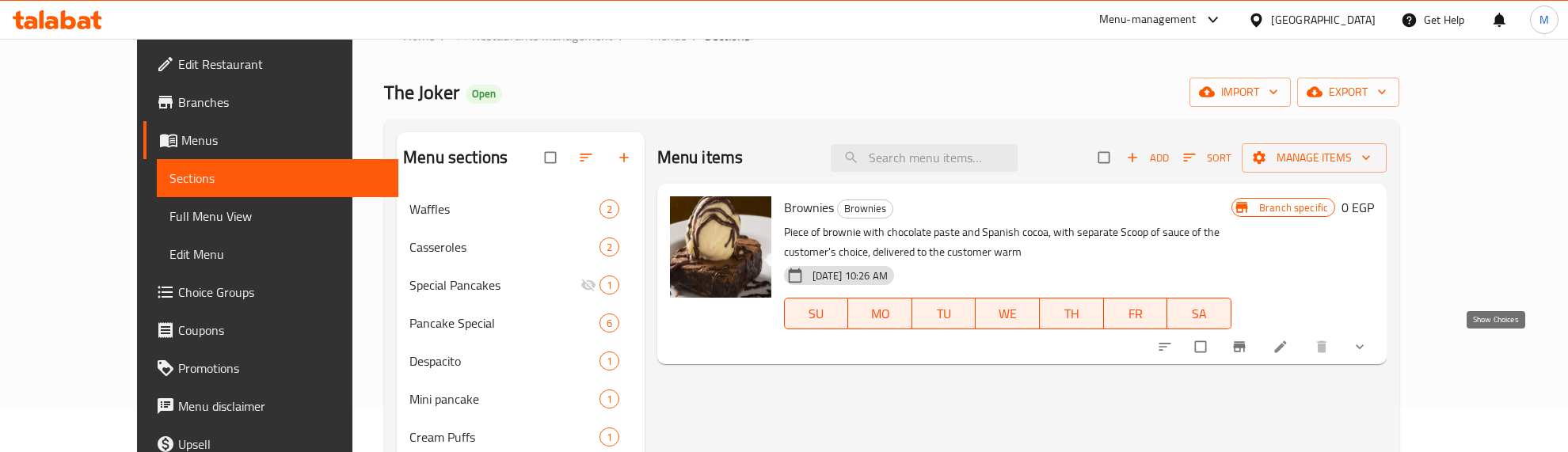
click at [1368, 349] on icon "show more" at bounding box center [1359, 347] width 16 height 16
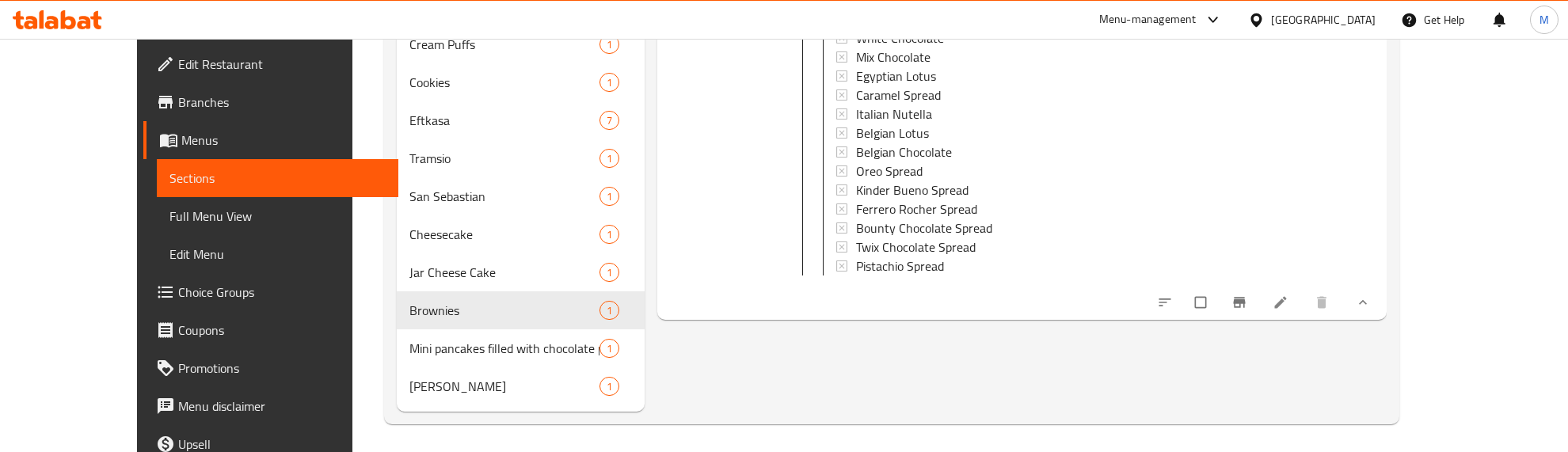
scroll to position [441, 0]
click at [1304, 312] on li at bounding box center [1282, 299] width 45 height 25
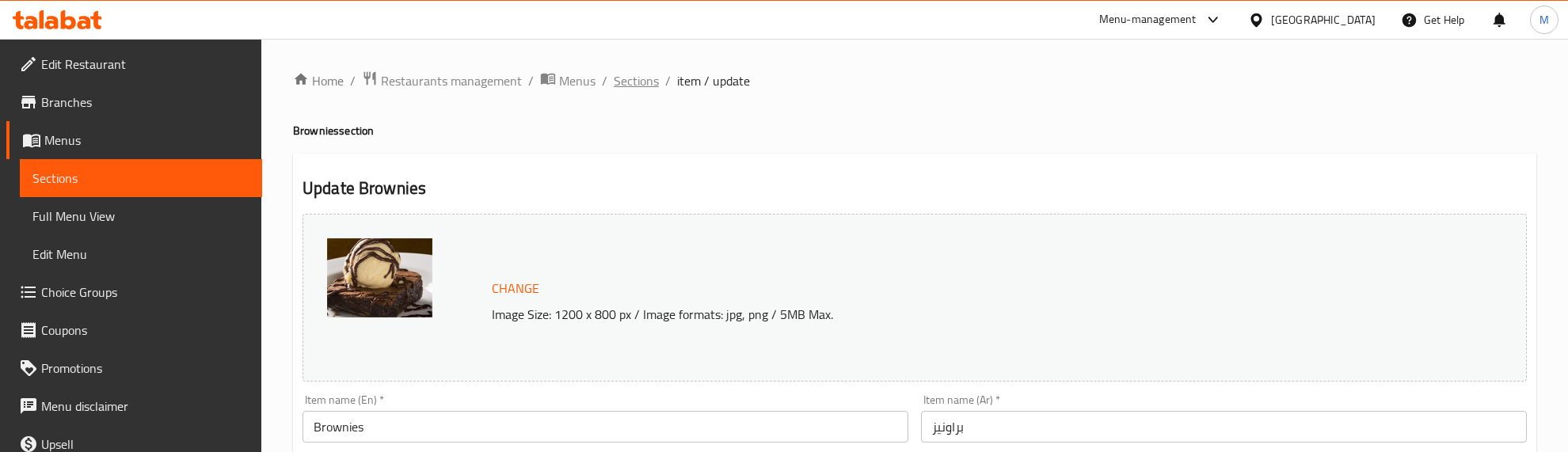
click at [635, 84] on span "Sections" at bounding box center [636, 81] width 45 height 19
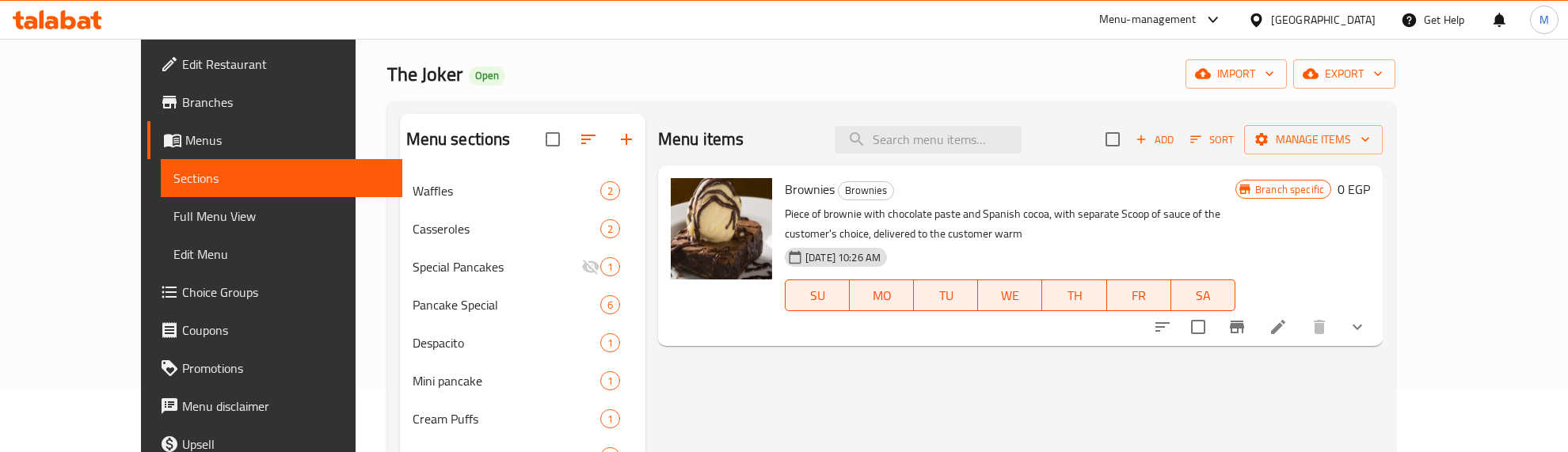
scroll to position [99, 0]
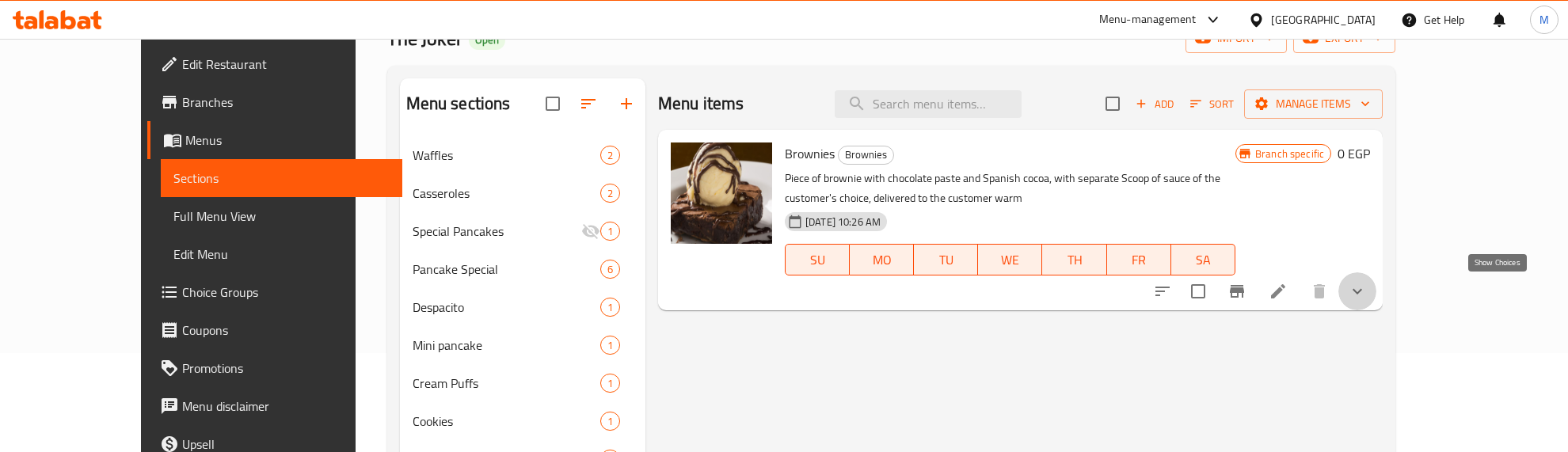
click at [1362, 294] on icon "show more" at bounding box center [1357, 293] width 10 height 6
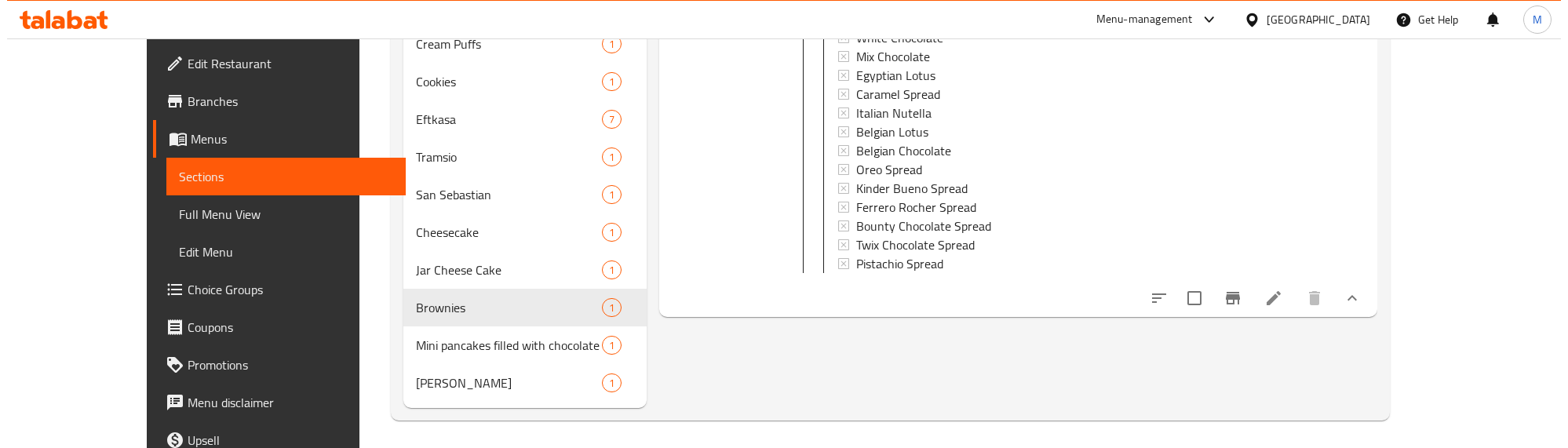
scroll to position [437, 0]
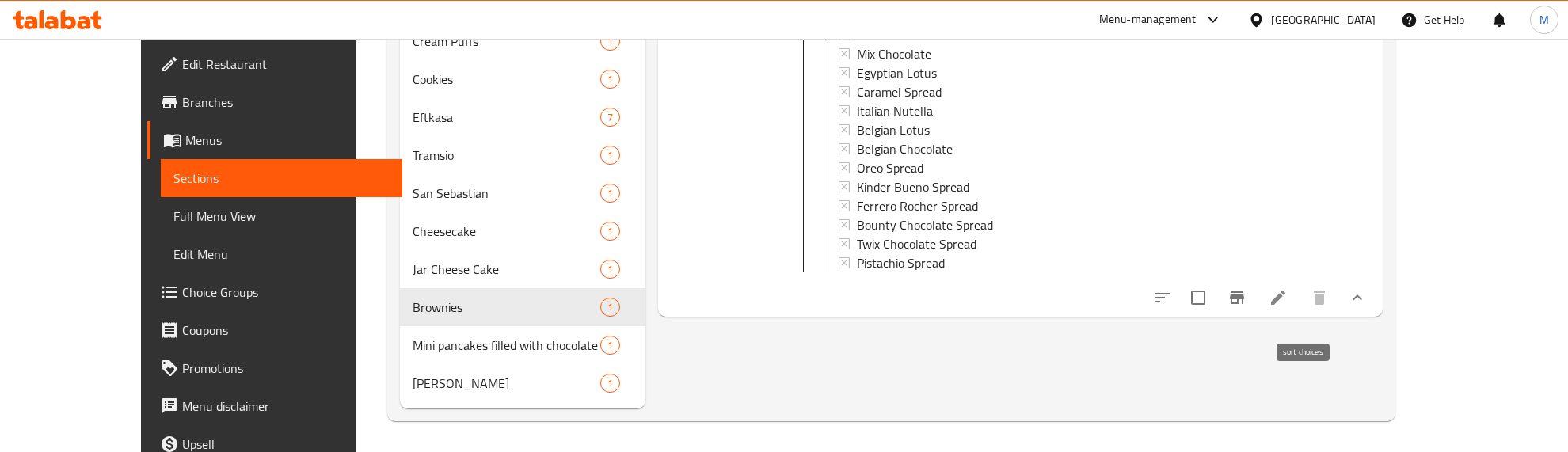
click at [1172, 307] on icon "sort-choices" at bounding box center [1163, 298] width 19 height 19
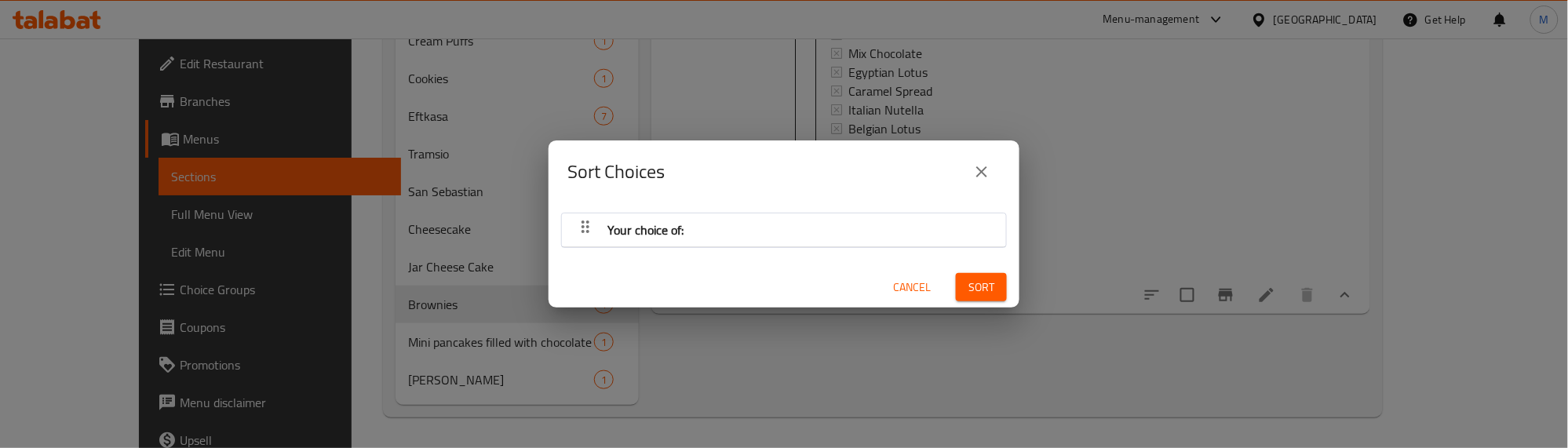
click at [578, 223] on icon "button" at bounding box center [585, 227] width 19 height 19
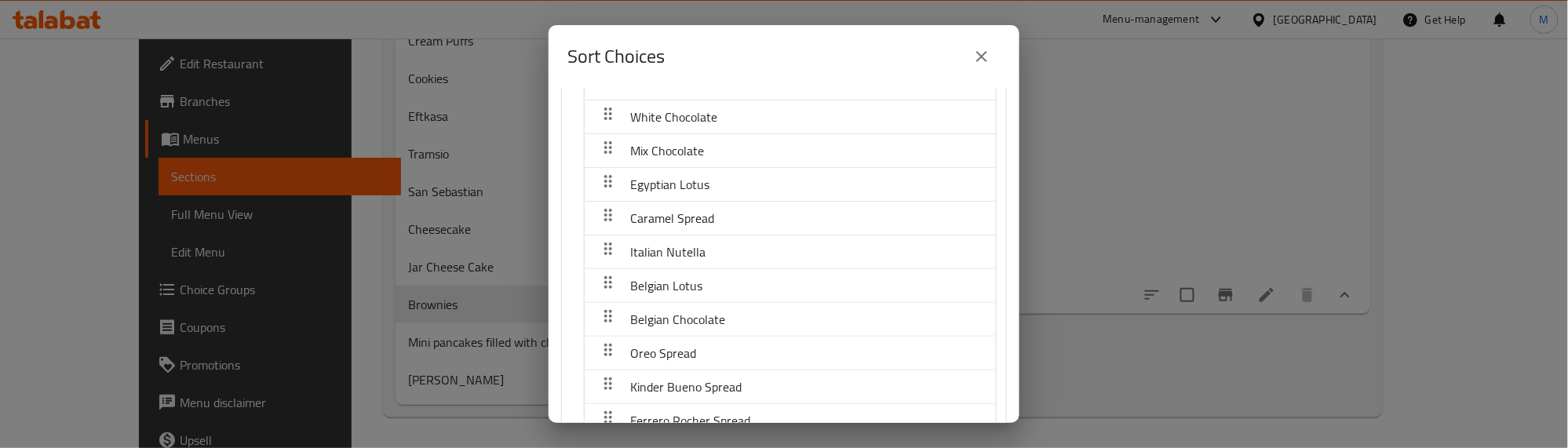
scroll to position [0, 0]
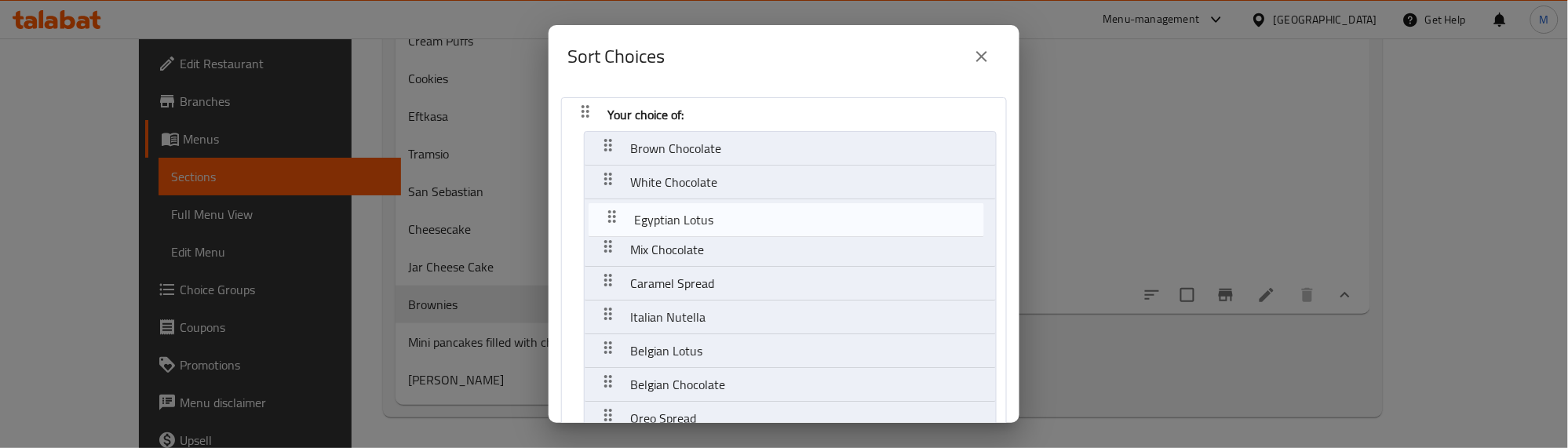
drag, startPoint x: 609, startPoint y: 246, endPoint x: 612, endPoint y: 210, distance: 36.1
click at [612, 210] on nav "Your choice of: Brown Chocolate White Chocolate Mix Chocolate Egyptian Lotus Ca…" at bounding box center [784, 358] width 446 height 522
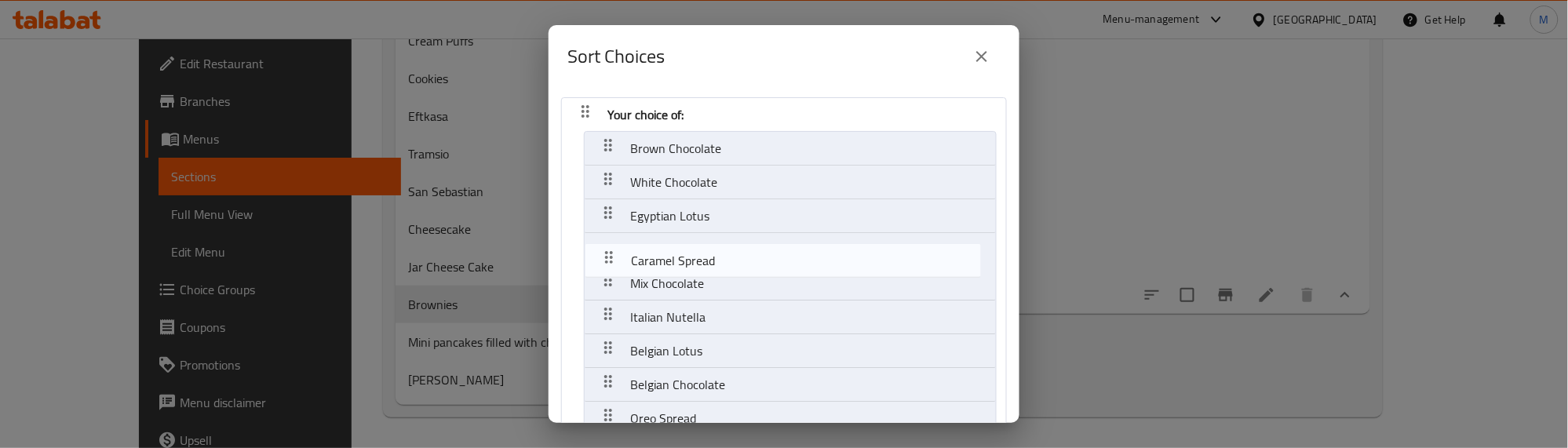
drag, startPoint x: 613, startPoint y: 282, endPoint x: 613, endPoint y: 248, distance: 34.0
click at [613, 248] on nav "Your choice of: Brown Chocolate White Chocolate Egyptian Lotus Mix Chocolate Ca…" at bounding box center [784, 358] width 446 height 522
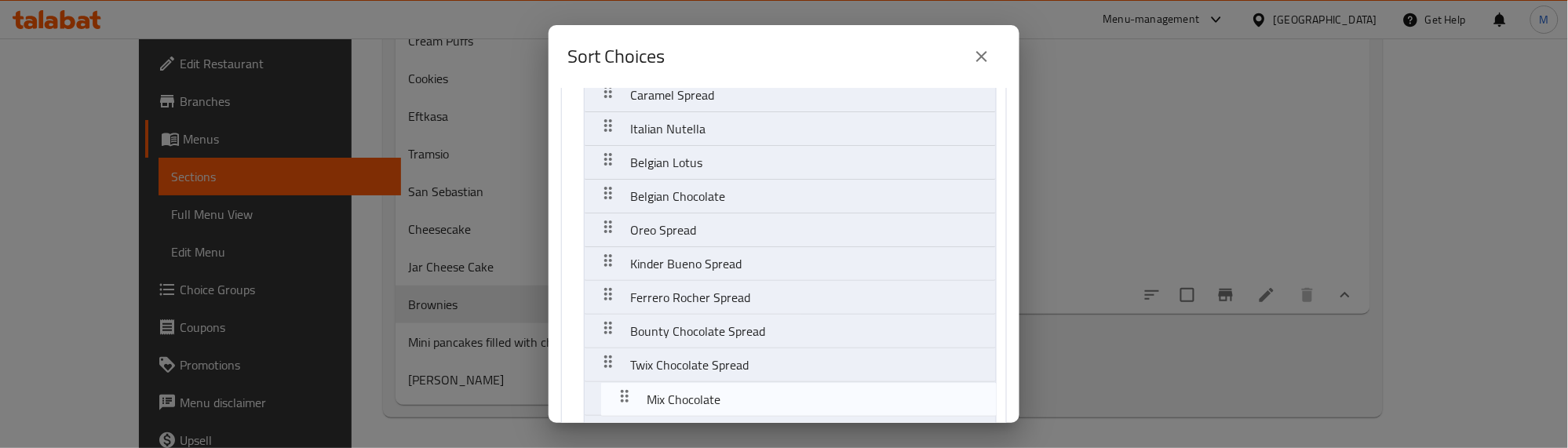
scroll to position [261, 0]
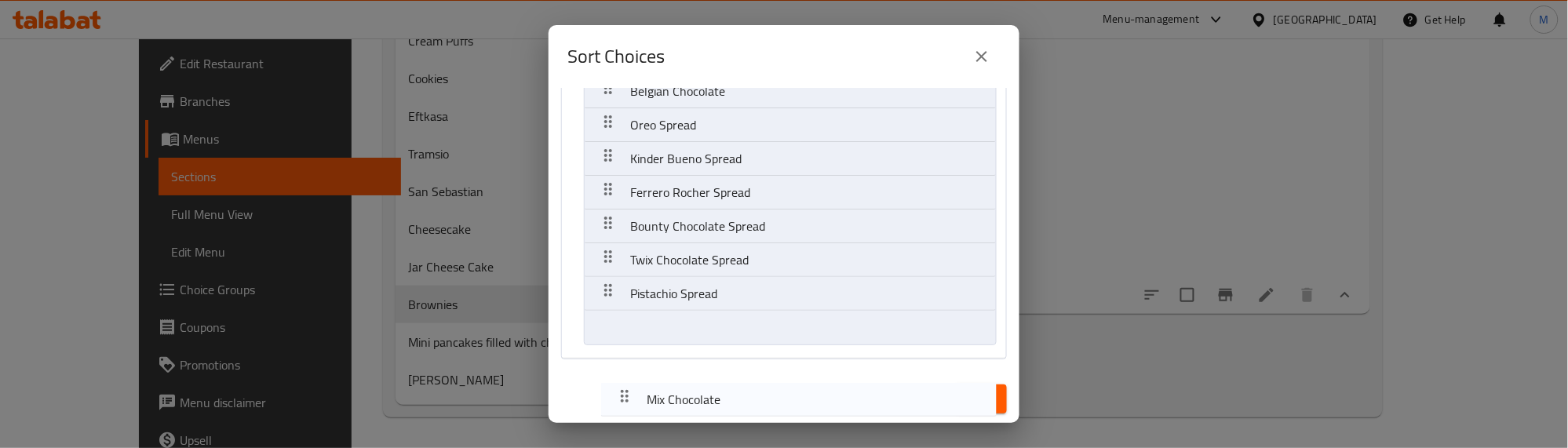
drag, startPoint x: 609, startPoint y: 276, endPoint x: 625, endPoint y: 395, distance: 120.1
click at [625, 395] on div "Your choice of: Brown Chocolate White Chocolate Egyptian Lotus Caramel Spread M…" at bounding box center [784, 255] width 471 height 335
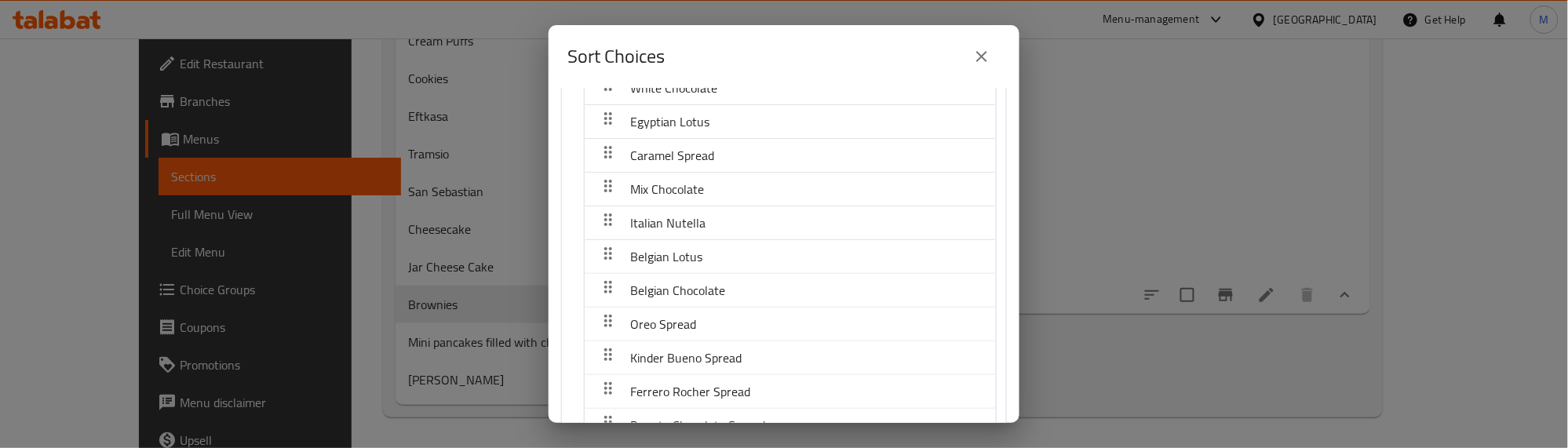
scroll to position [66, 0]
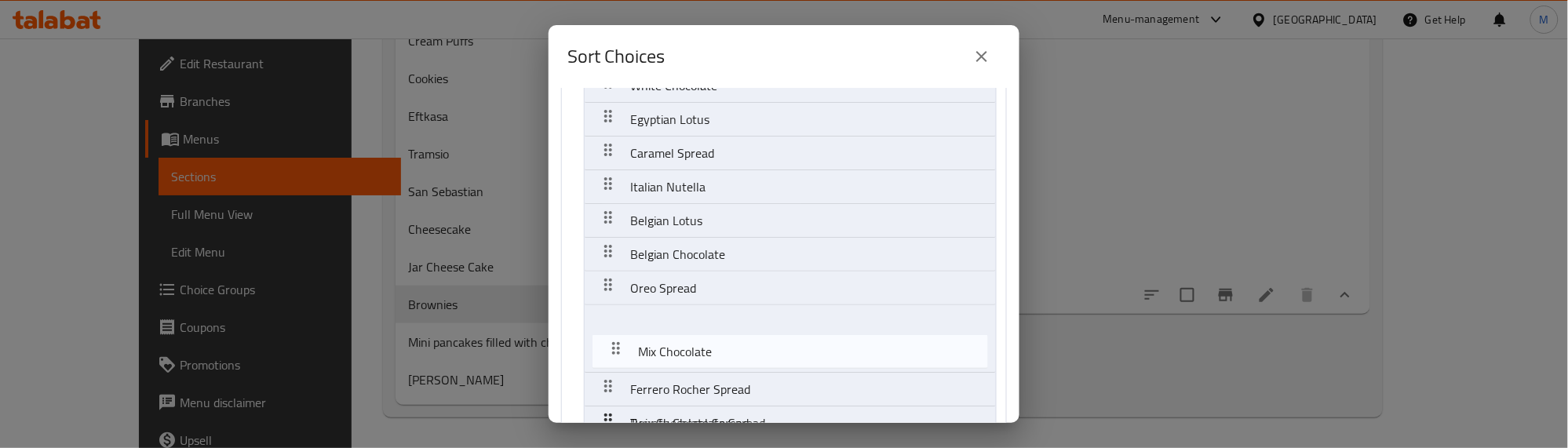
drag, startPoint x: 605, startPoint y: 217, endPoint x: 613, endPoint y: 370, distance: 153.2
click at [613, 370] on nav "Your choice of: Brown Chocolate White Chocolate Egyptian Lotus Caramel Spread M…" at bounding box center [784, 262] width 446 height 522
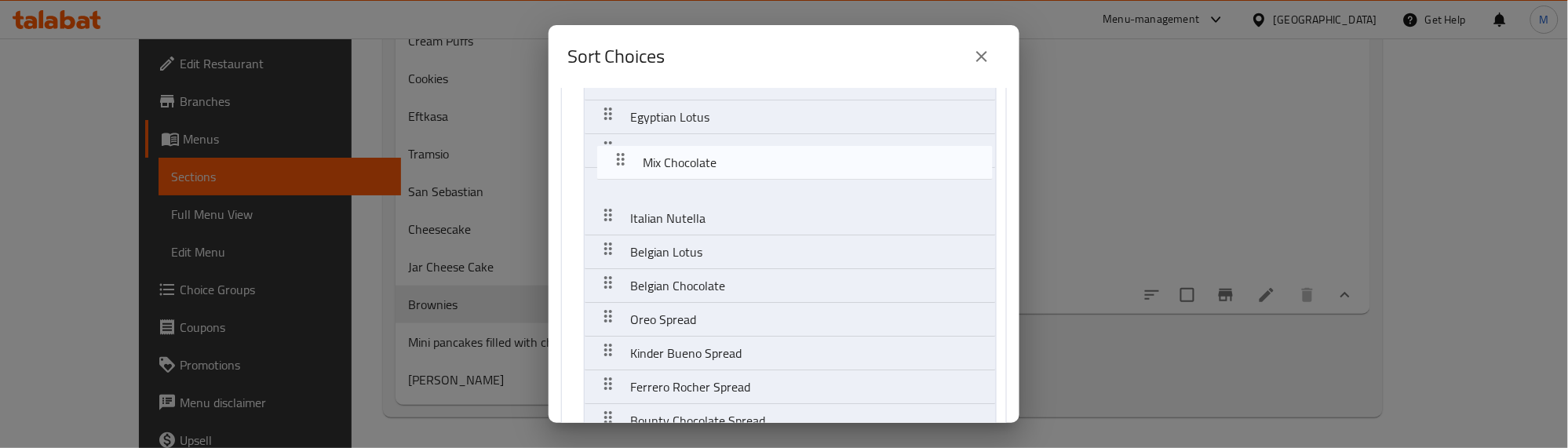
scroll to position [99, 0]
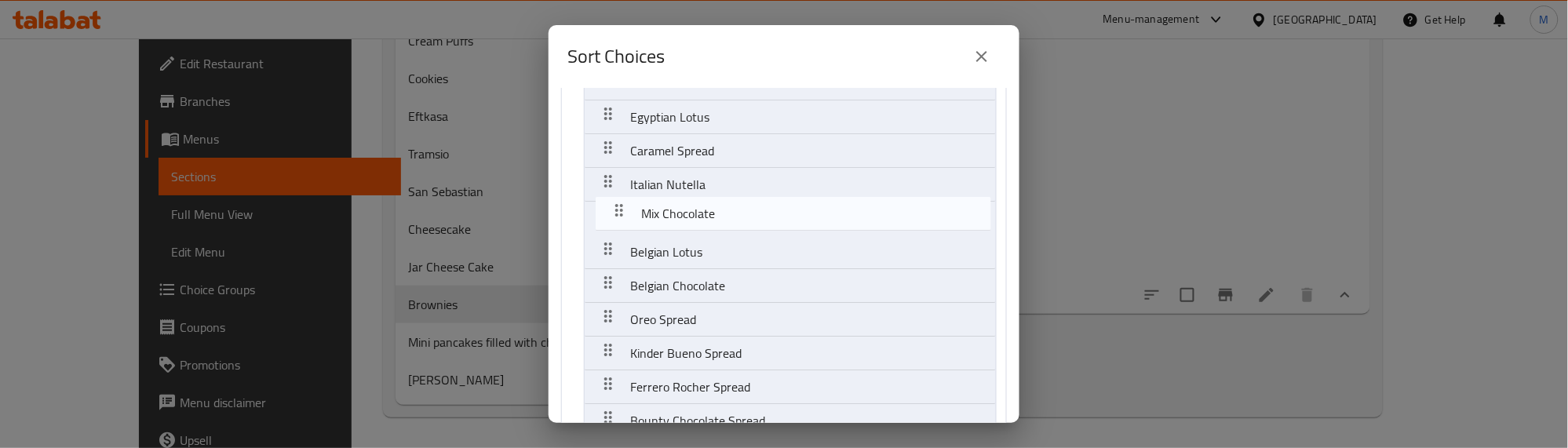
drag, startPoint x: 606, startPoint y: 249, endPoint x: 618, endPoint y: 200, distance: 50.4
click at [618, 200] on nav "Your choice of: Brown Chocolate White Chocolate Egyptian Lotus Caramel Spread I…" at bounding box center [784, 259] width 446 height 522
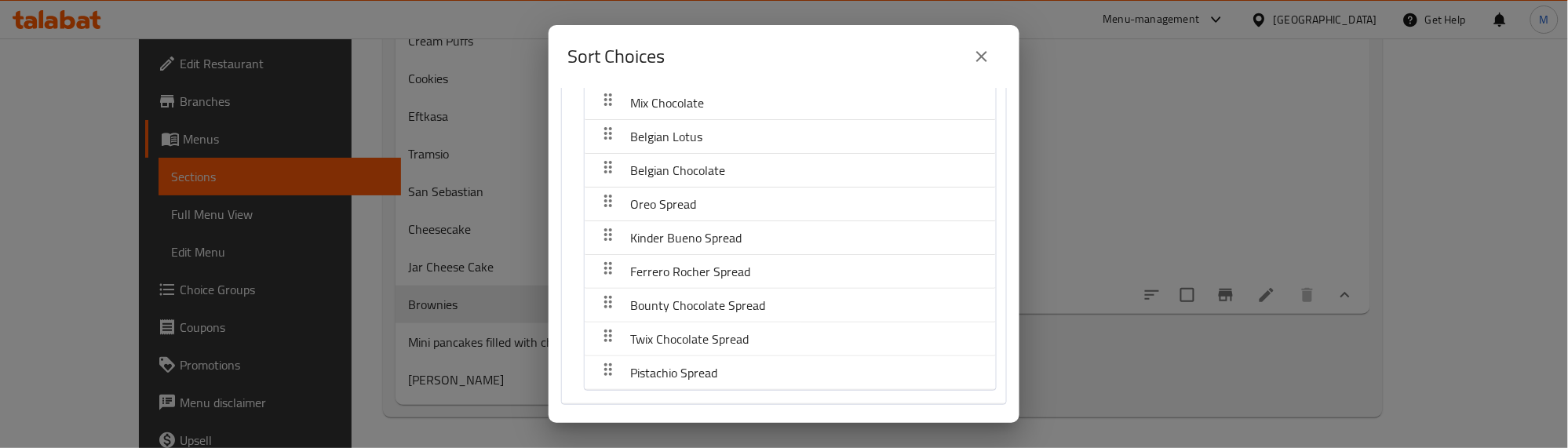
scroll to position [261, 0]
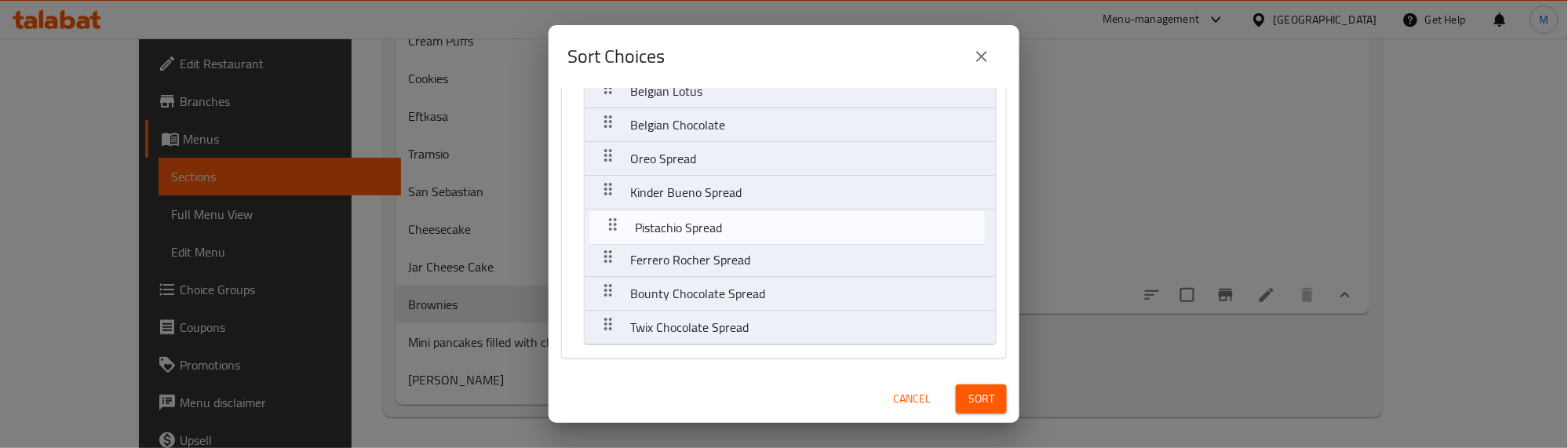
drag, startPoint x: 608, startPoint y: 324, endPoint x: 613, endPoint y: 221, distance: 103.1
click at [613, 221] on nav "Your choice of: Brown Chocolate White Chocolate Egyptian Lotus Caramel Spread I…" at bounding box center [784, 98] width 446 height 522
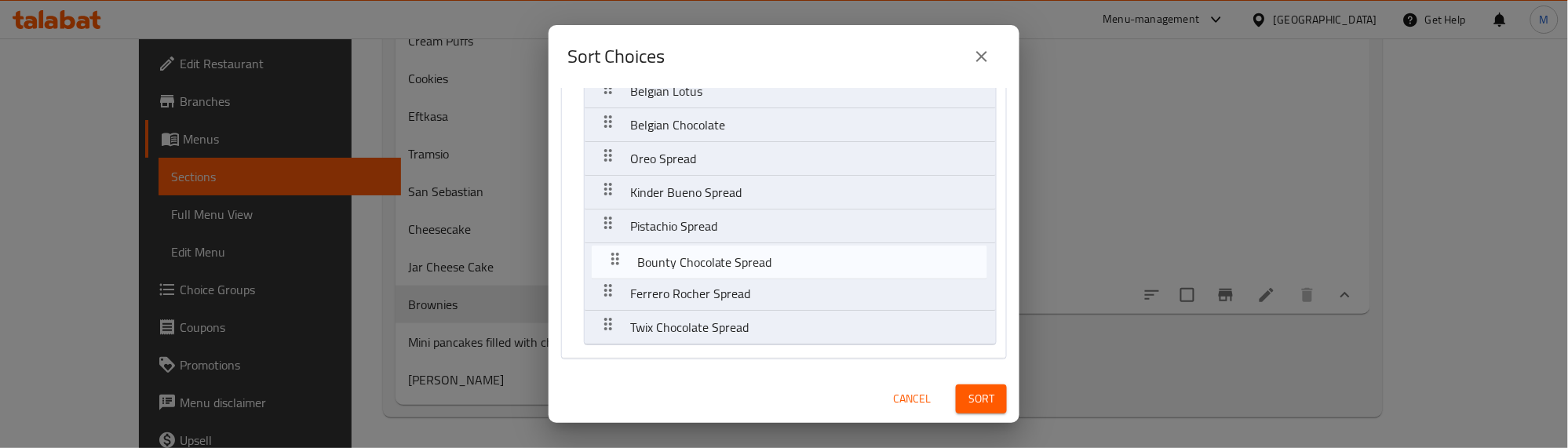
drag, startPoint x: 612, startPoint y: 291, endPoint x: 617, endPoint y: 251, distance: 40.3
click at [617, 251] on nav "Your choice of: Brown Chocolate White Chocolate Egyptian Lotus Caramel Spread I…" at bounding box center [784, 98] width 446 height 522
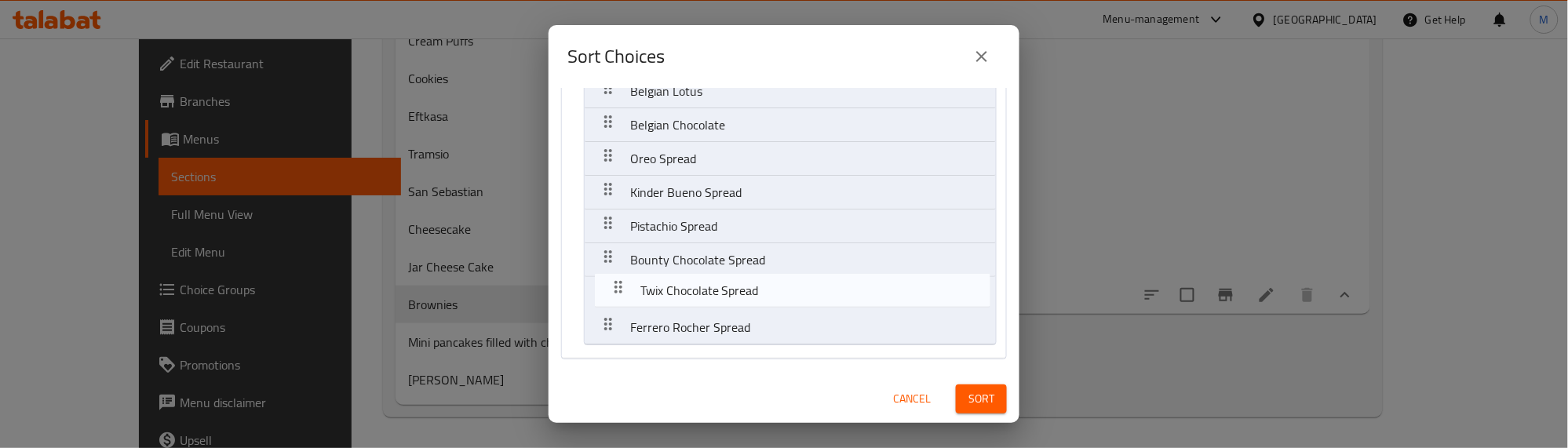
drag, startPoint x: 612, startPoint y: 323, endPoint x: 622, endPoint y: 278, distance: 46.1
click at [622, 278] on nav "Your choice of: Brown Chocolate White Chocolate Egyptian Lotus Caramel Spread I…" at bounding box center [784, 98] width 446 height 522
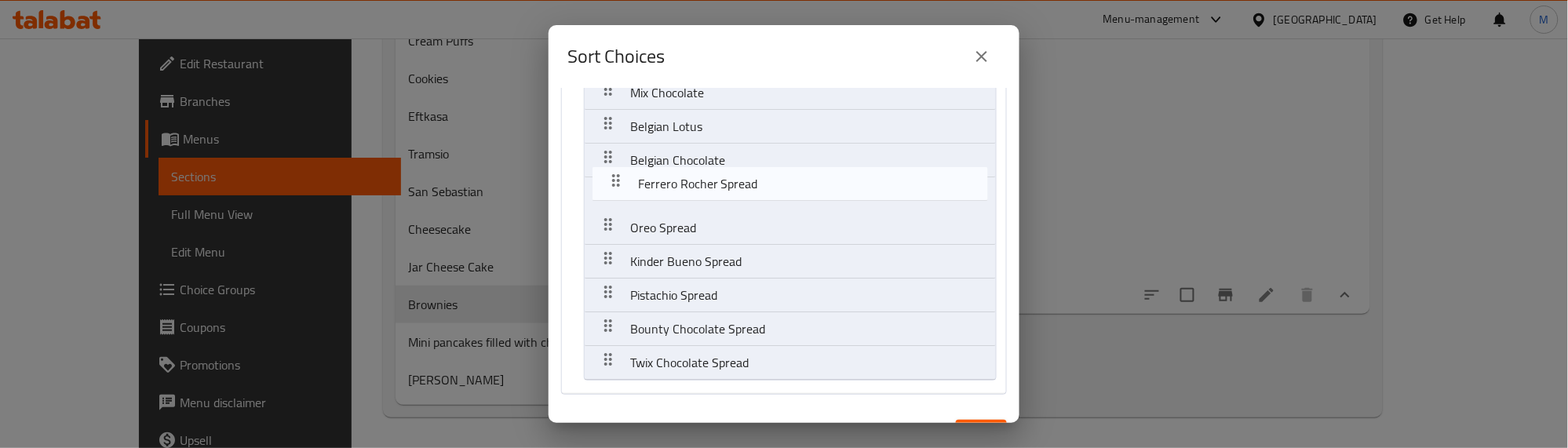
scroll to position [223, 0]
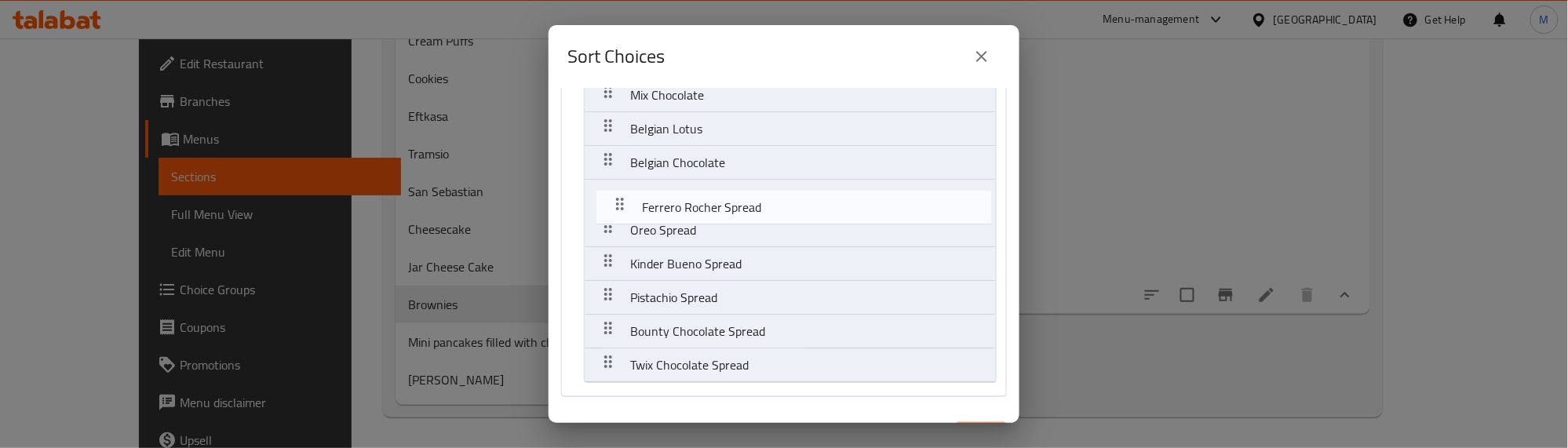
drag, startPoint x: 610, startPoint y: 327, endPoint x: 622, endPoint y: 200, distance: 127.6
click at [622, 200] on nav "Your choice of: Brown Chocolate White Chocolate Egyptian Lotus Caramel Spread I…" at bounding box center [784, 136] width 446 height 522
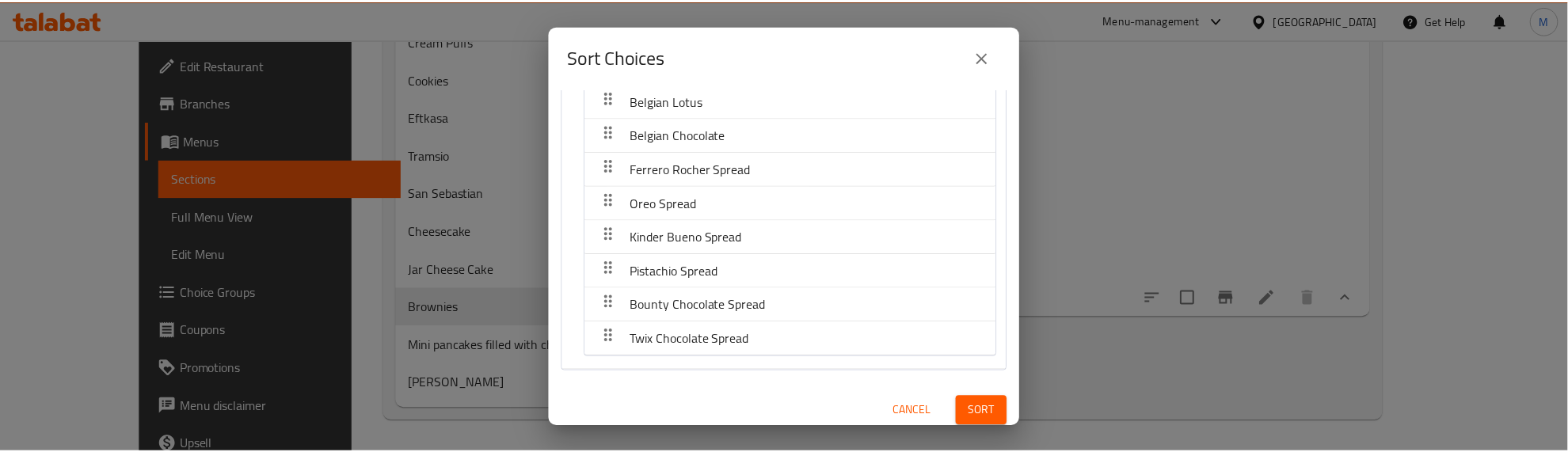
scroll to position [263, 0]
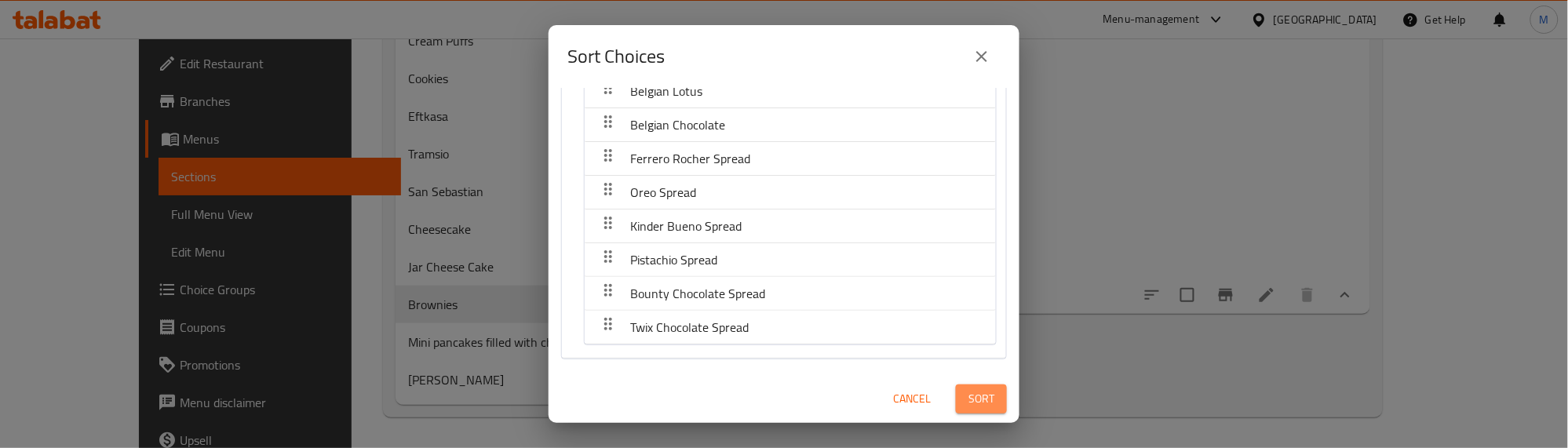
click at [968, 402] on span "Sort" at bounding box center [981, 399] width 26 height 19
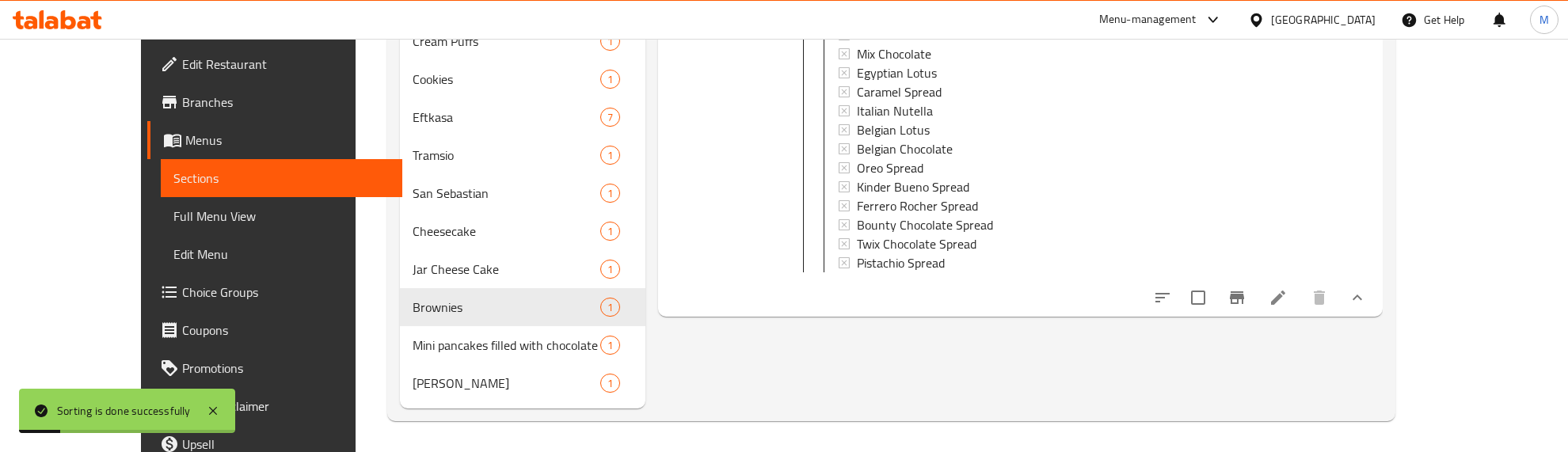
click at [731, 212] on div at bounding box center [721, 52] width 114 height 516
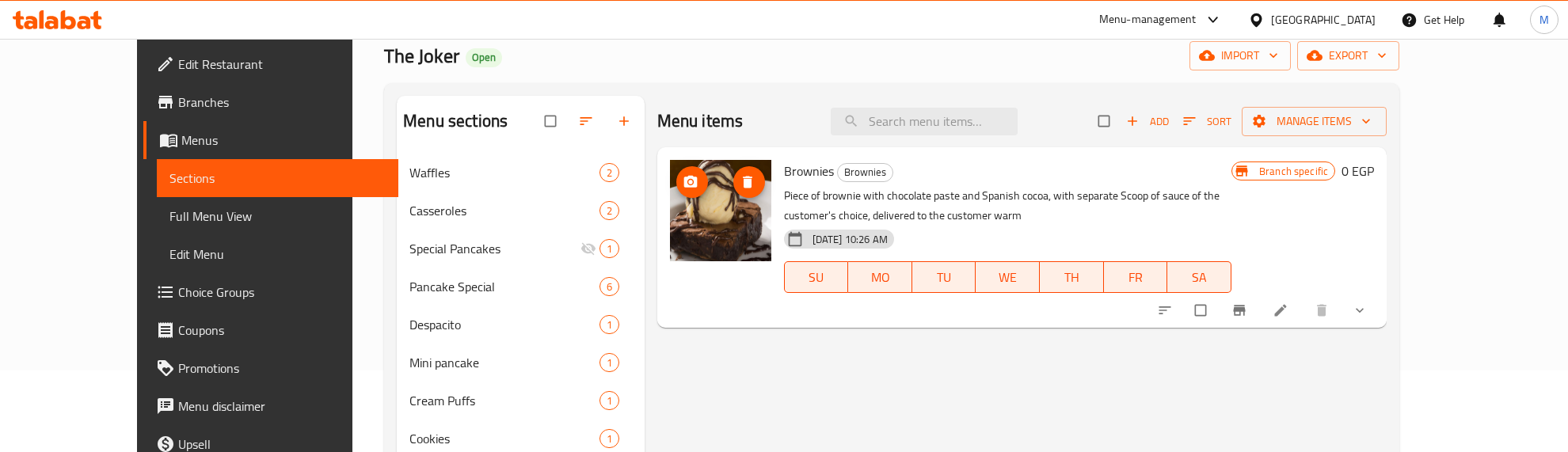
scroll to position [198, 0]
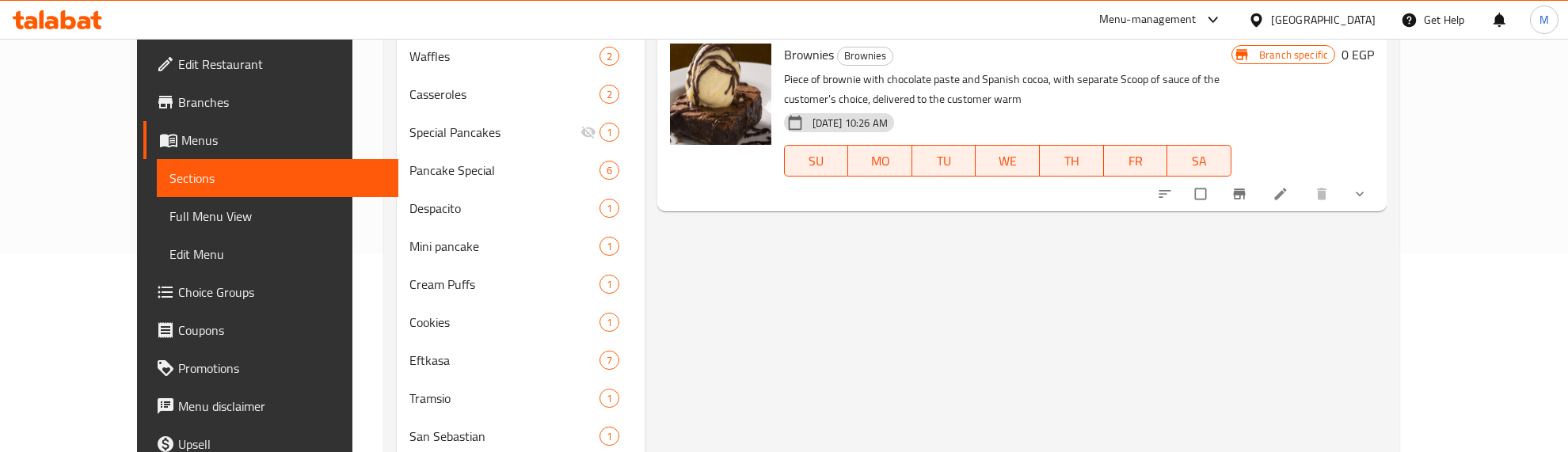
click at [1368, 195] on icon "show more" at bounding box center [1359, 194] width 16 height 16
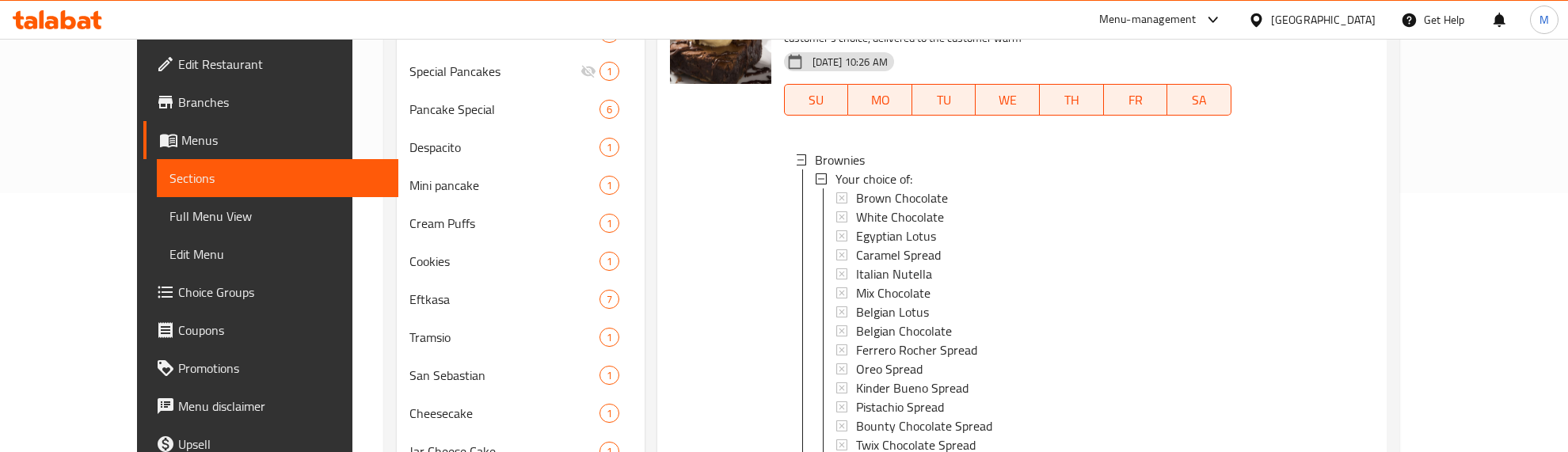
scroll to position [441, 0]
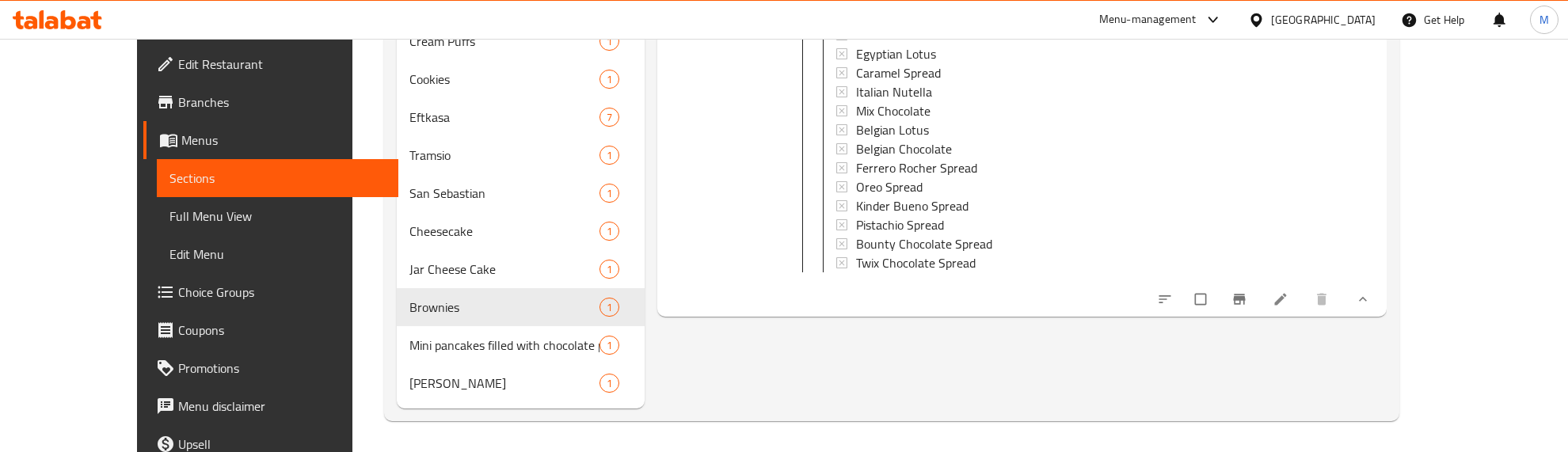
click at [666, 263] on div at bounding box center [720, 52] width 114 height 516
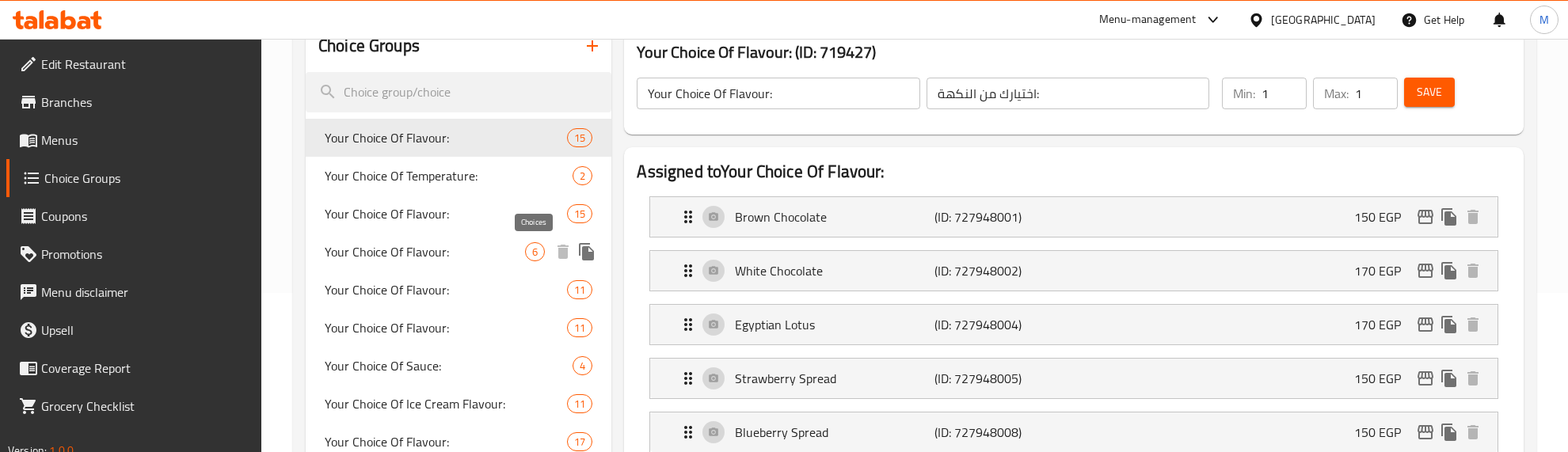
scroll to position [297, 0]
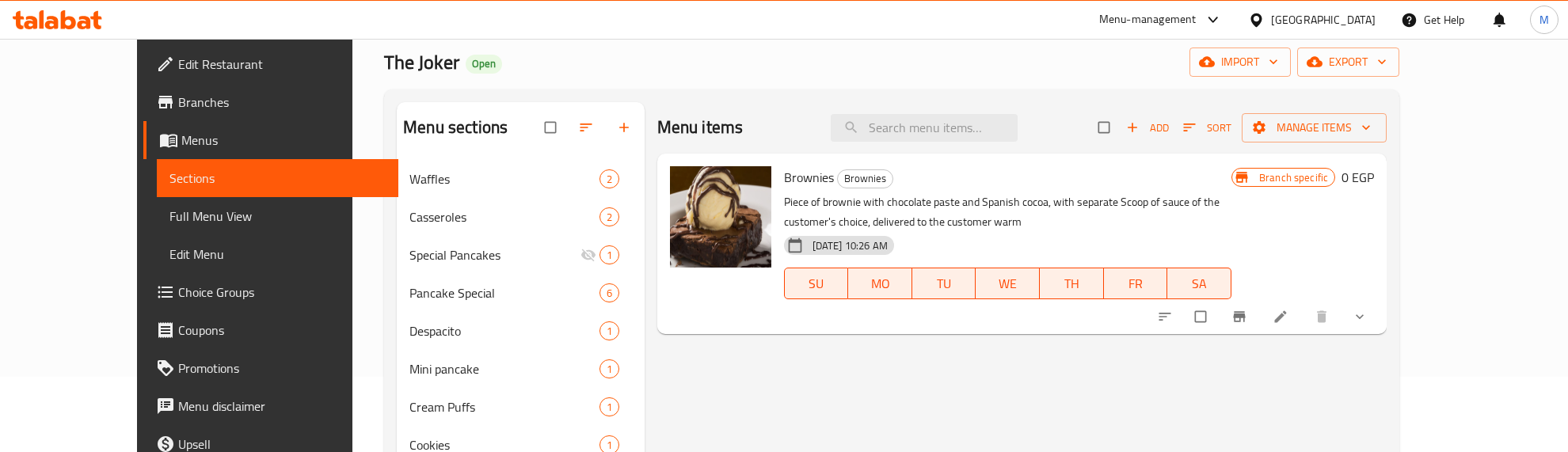
scroll to position [198, 0]
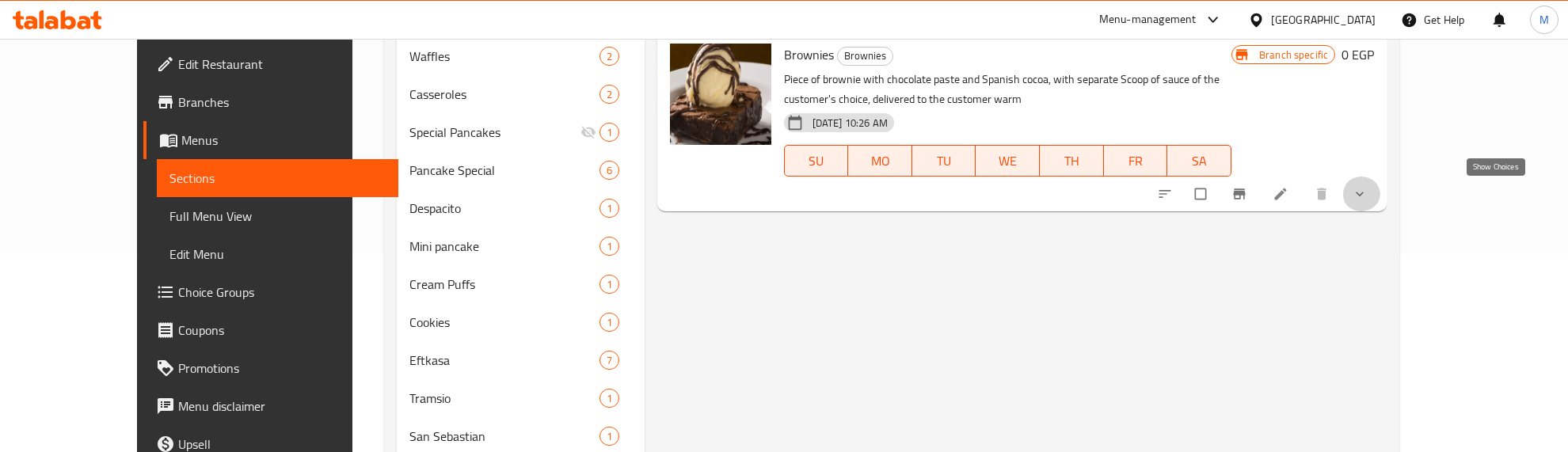
click at [1368, 189] on icon "show more" at bounding box center [1359, 194] width 16 height 16
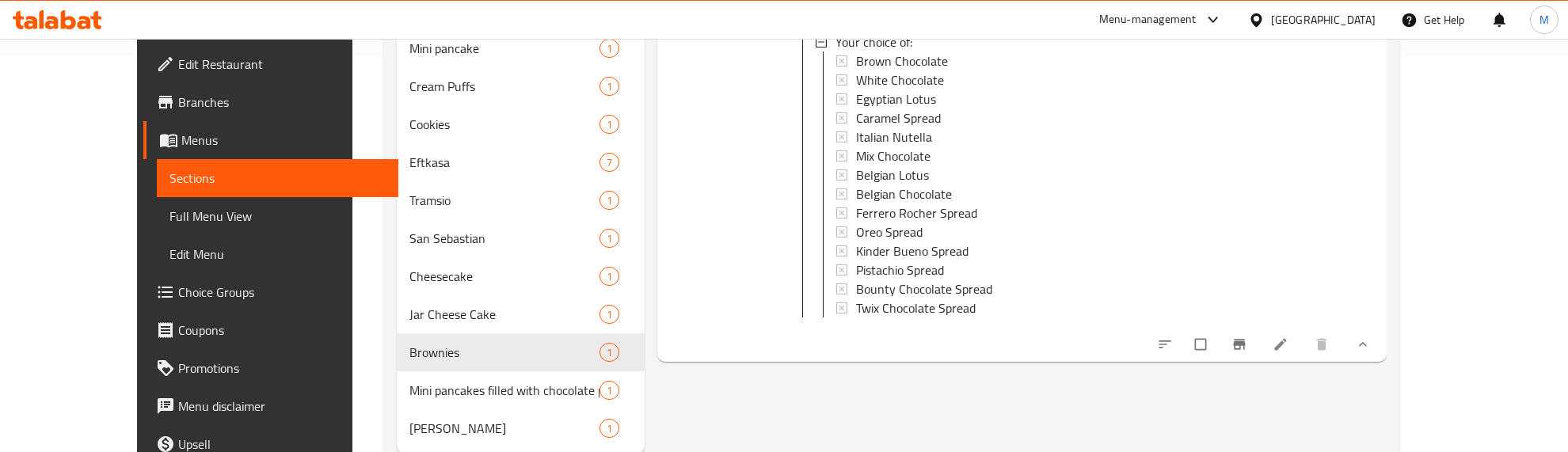
scroll to position [441, 0]
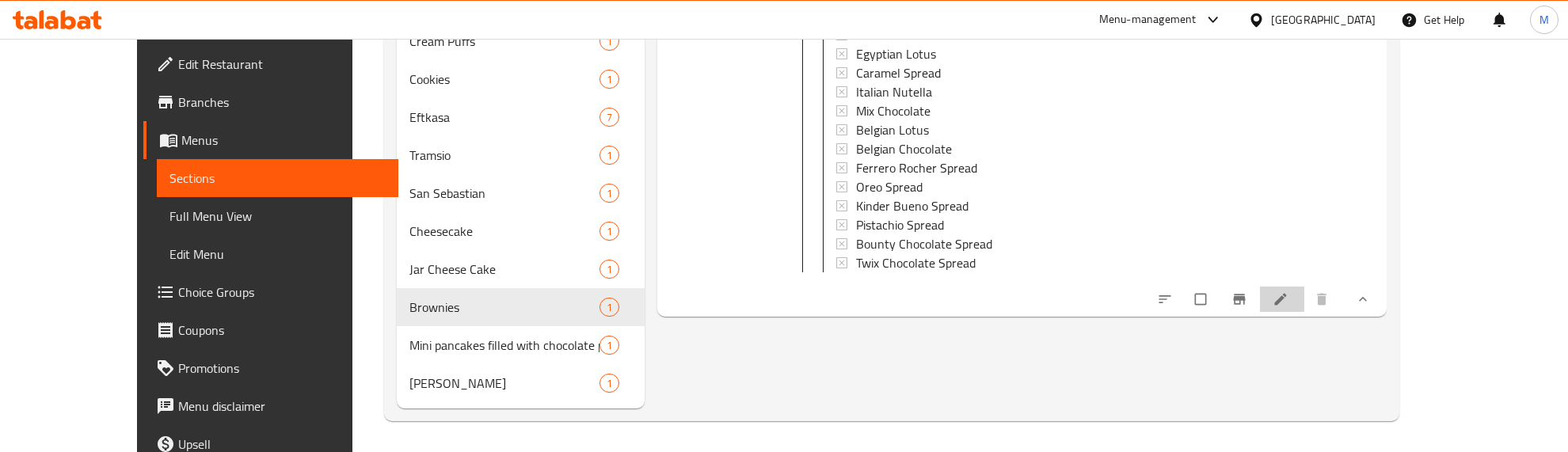
click at [1304, 312] on li at bounding box center [1282, 299] width 45 height 25
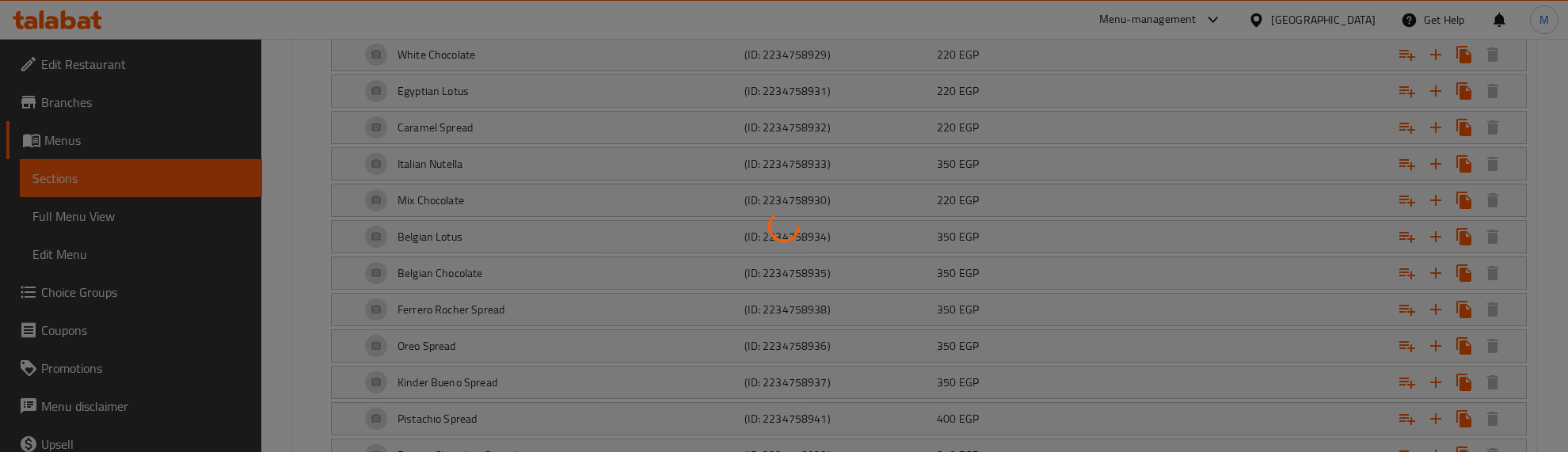
scroll to position [1150, 0]
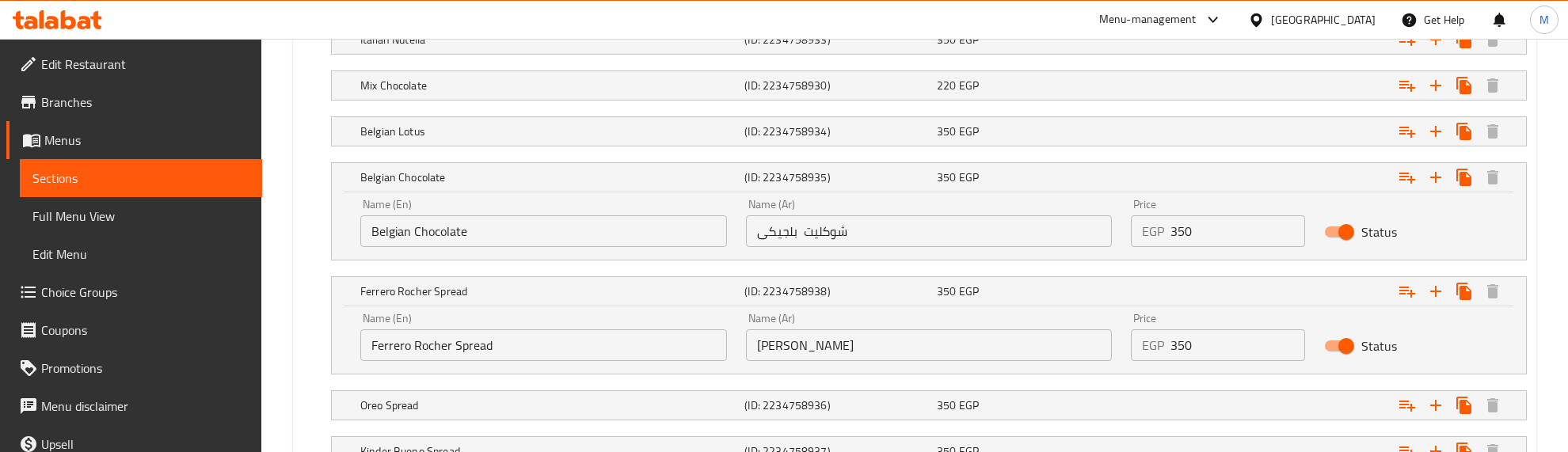
click at [396, 232] on input "Belgian Chocolate" at bounding box center [543, 231] width 366 height 32
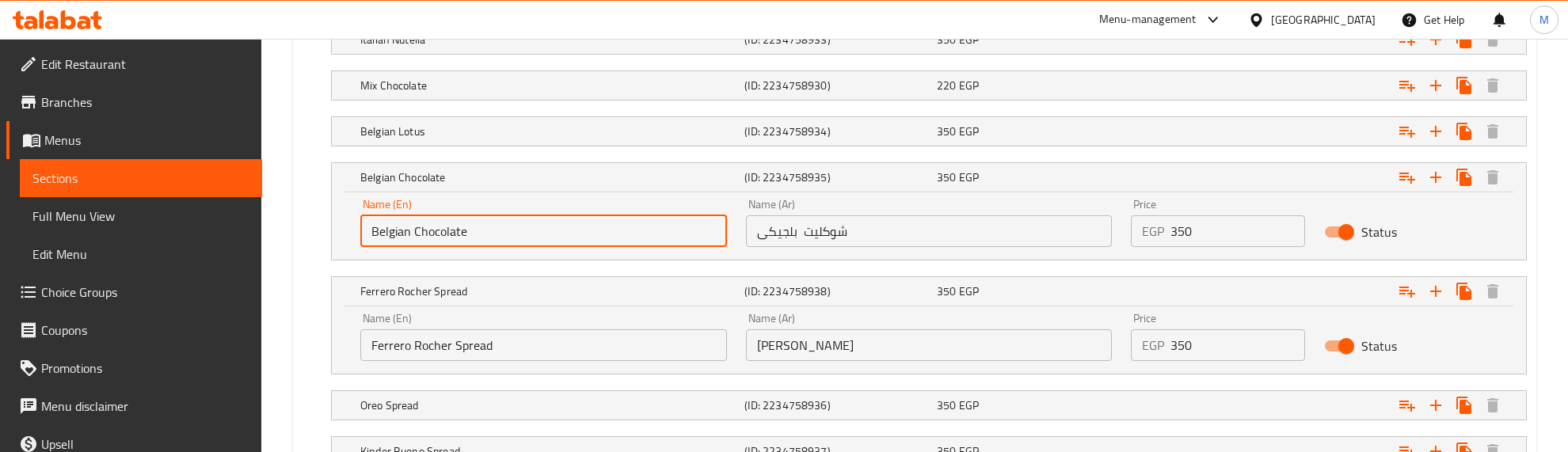
click at [396, 232] on input "Belgian Chocolate" at bounding box center [543, 231] width 366 height 32
click at [420, 355] on input "Ferrero Rocher Spread" at bounding box center [543, 345] width 366 height 32
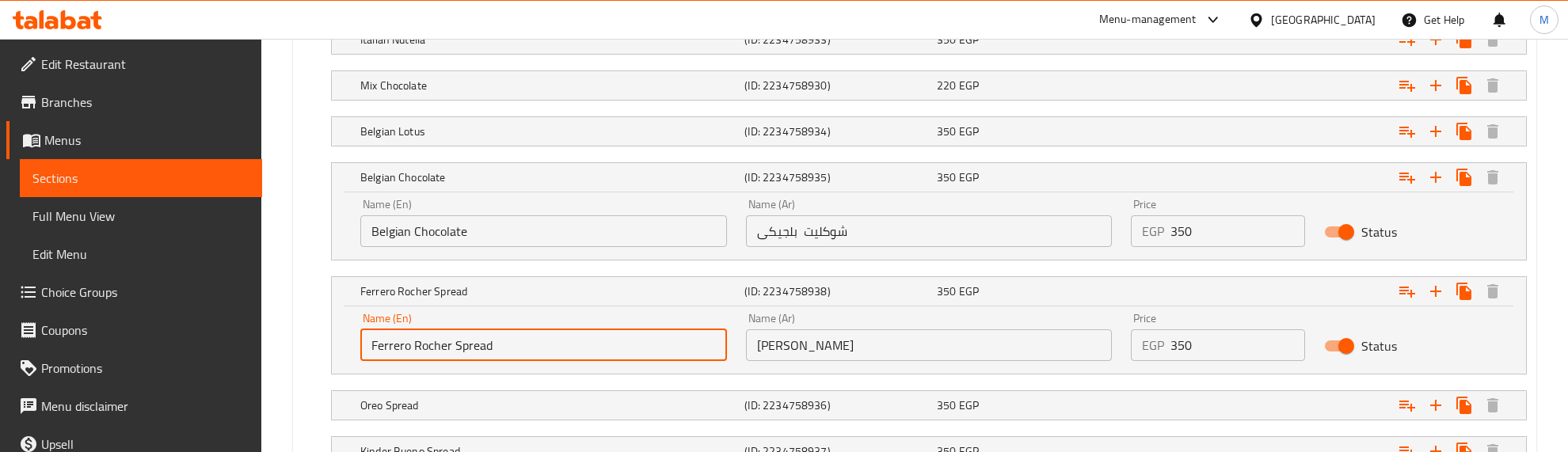
click at [420, 355] on input "Ferrero Rocher Spread" at bounding box center [543, 345] width 366 height 32
paste input "[DEMOGRAPHIC_DATA]"
type input "Belgian White Chocolate"
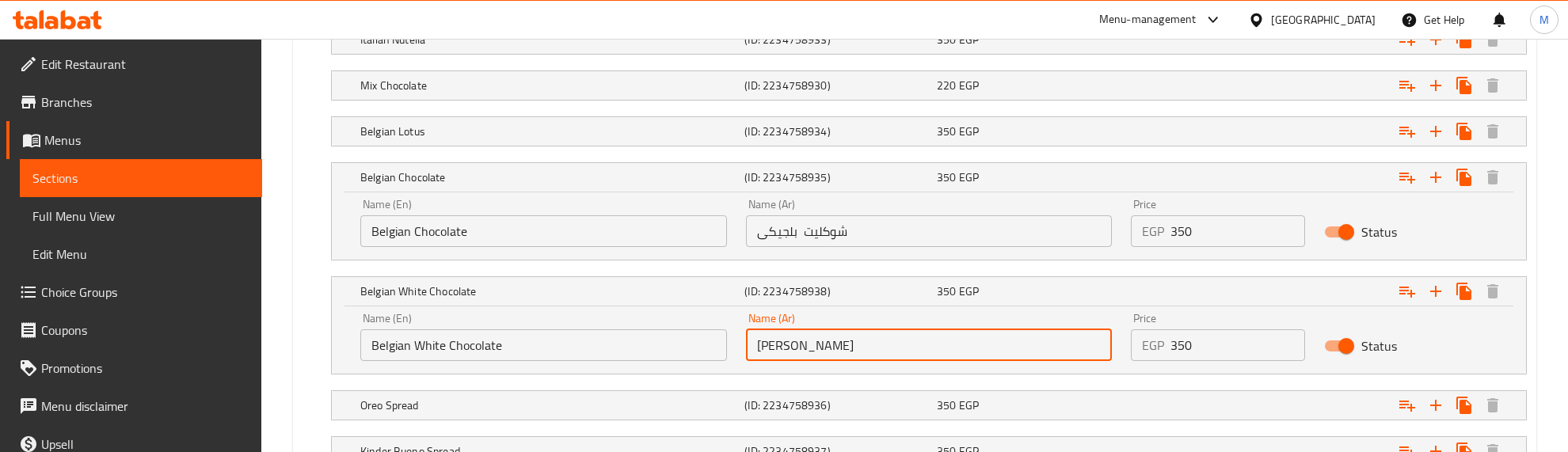
click at [884, 350] on input "[PERSON_NAME]" at bounding box center [929, 345] width 366 height 32
click at [854, 340] on input "text" at bounding box center [929, 345] width 366 height 32
type input "وايت شوكليت بلجيكي"
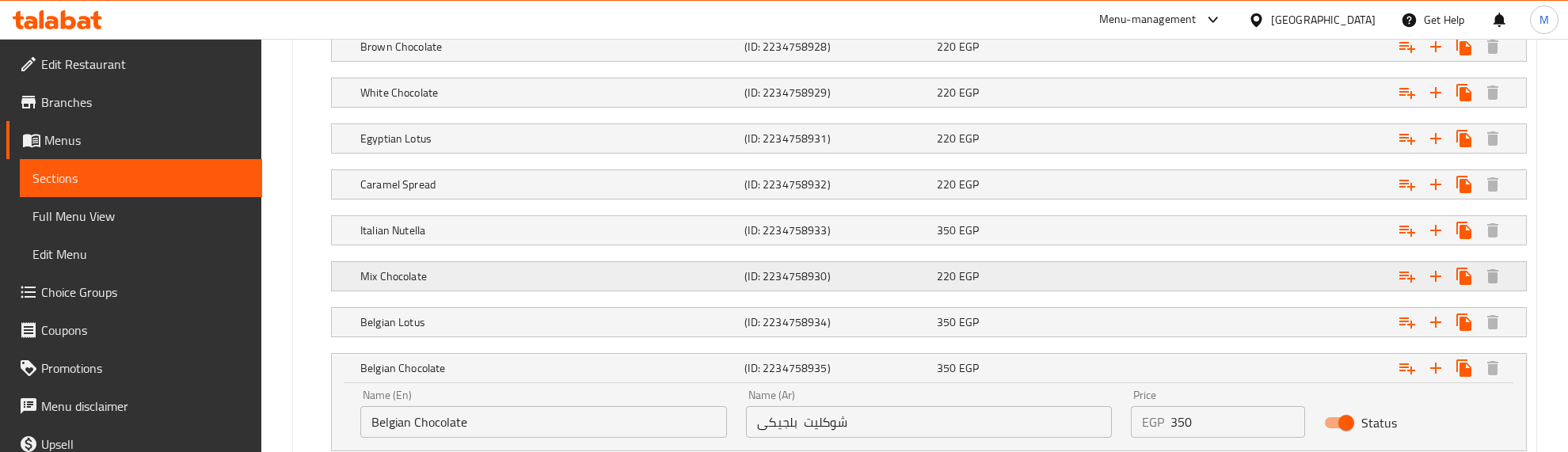
scroll to position [952, 0]
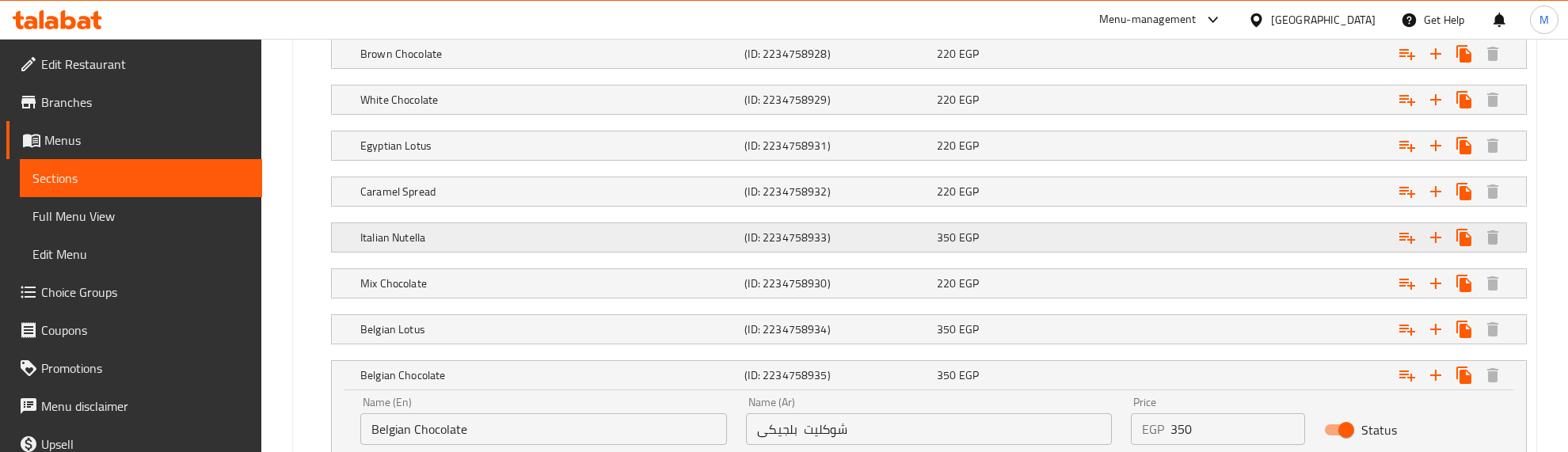
click at [434, 28] on h5 "Italian Nutella" at bounding box center [526, 20] width 388 height 16
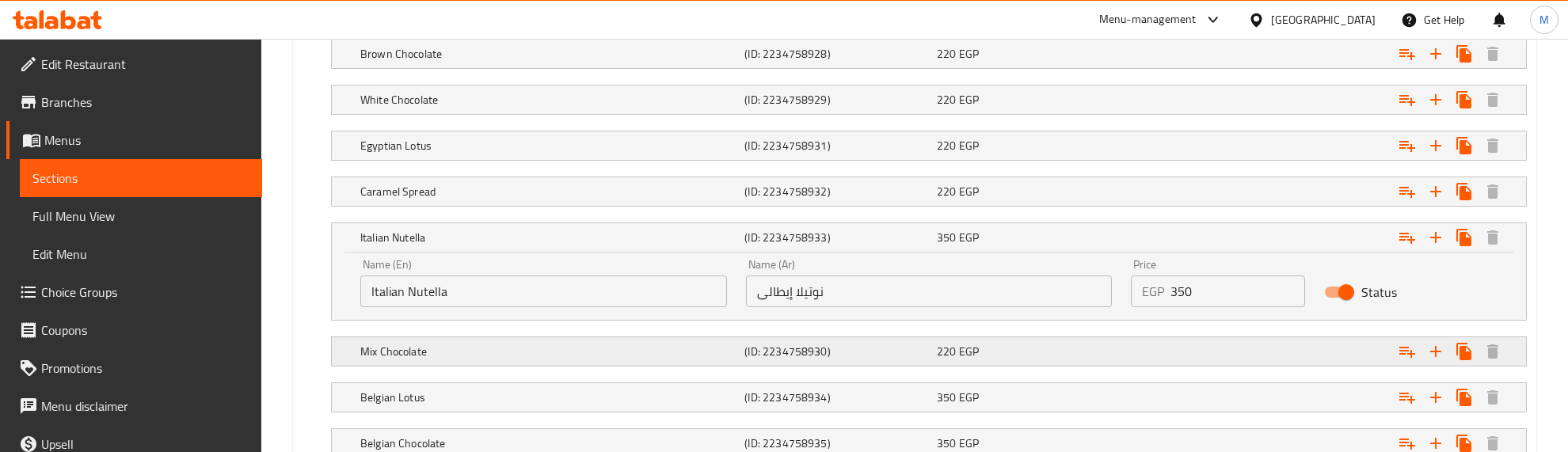
click at [448, 28] on h5 "Mix Chocolate" at bounding box center [526, 20] width 388 height 16
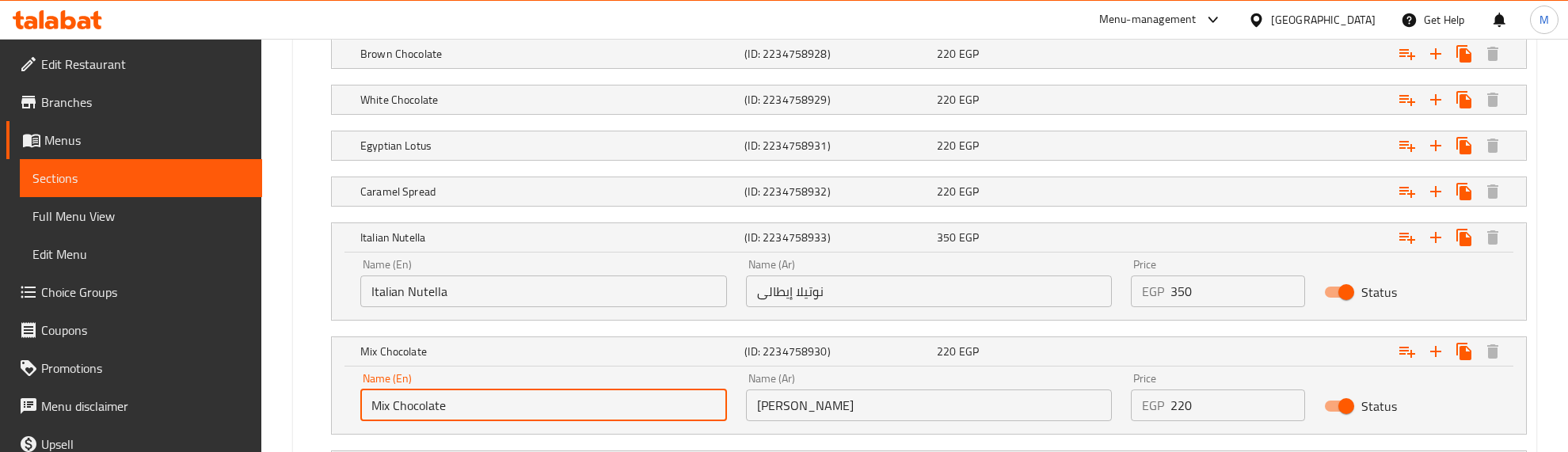
drag, startPoint x: 464, startPoint y: 404, endPoint x: 350, endPoint y: 400, distance: 114.1
click at [351, 400] on div "Name (En) Mix Chocolate Name (En)" at bounding box center [543, 397] width 386 height 67
type input "Raffaello Spread"
click at [889, 402] on input "[PERSON_NAME]" at bounding box center [929, 405] width 366 height 32
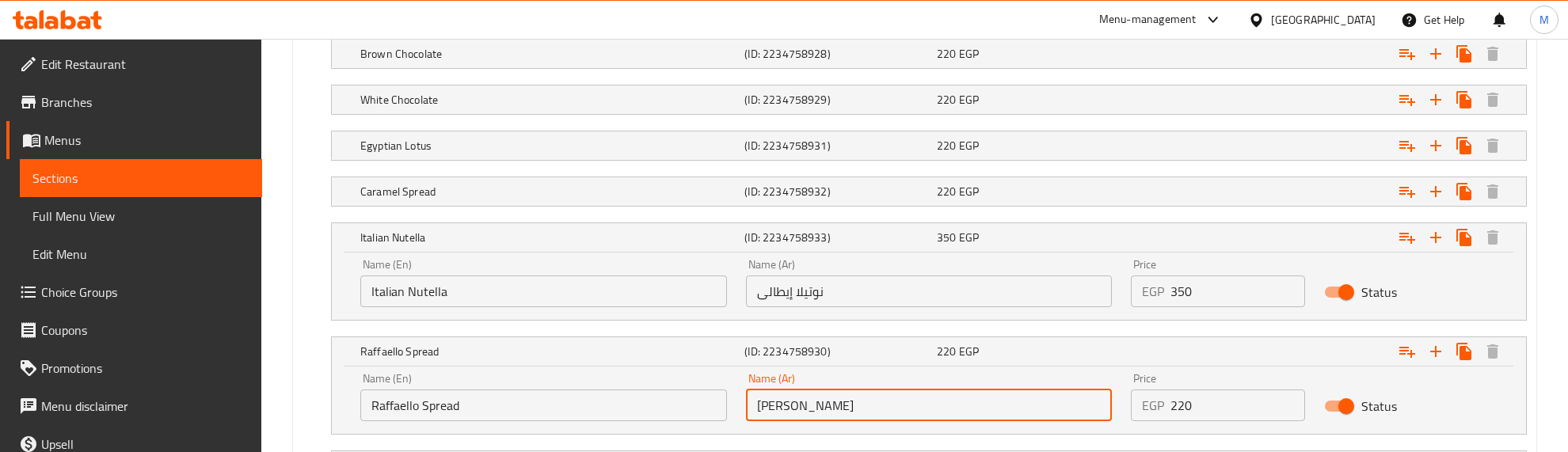
click at [889, 402] on input "[PERSON_NAME]" at bounding box center [929, 405] width 366 height 32
type input "ب"
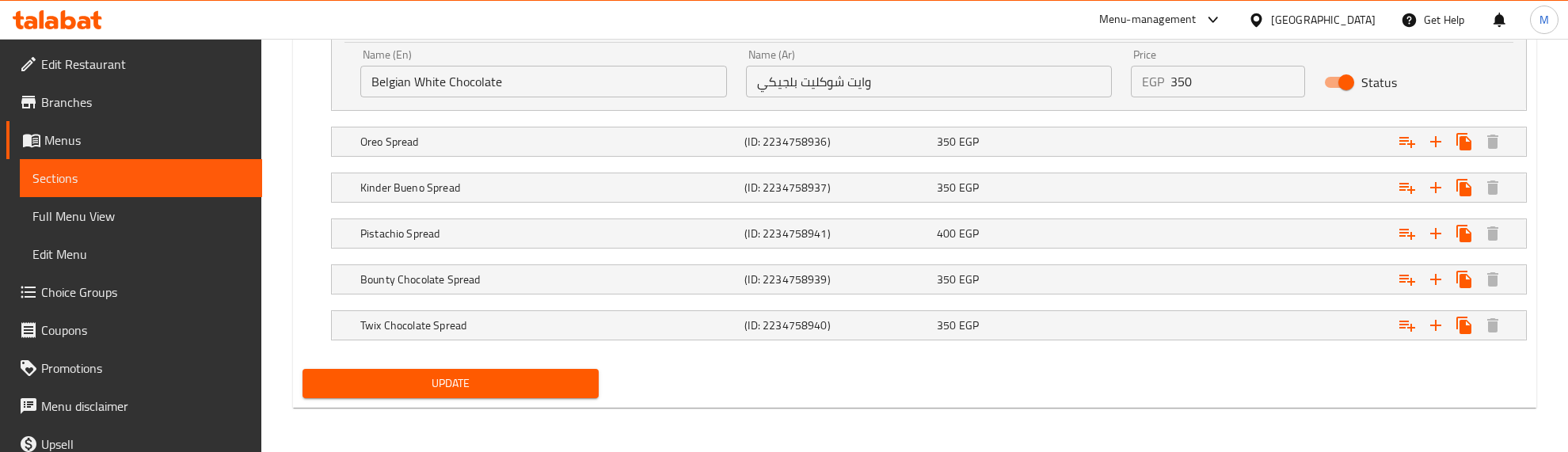
type input "[PERSON_NAME]"
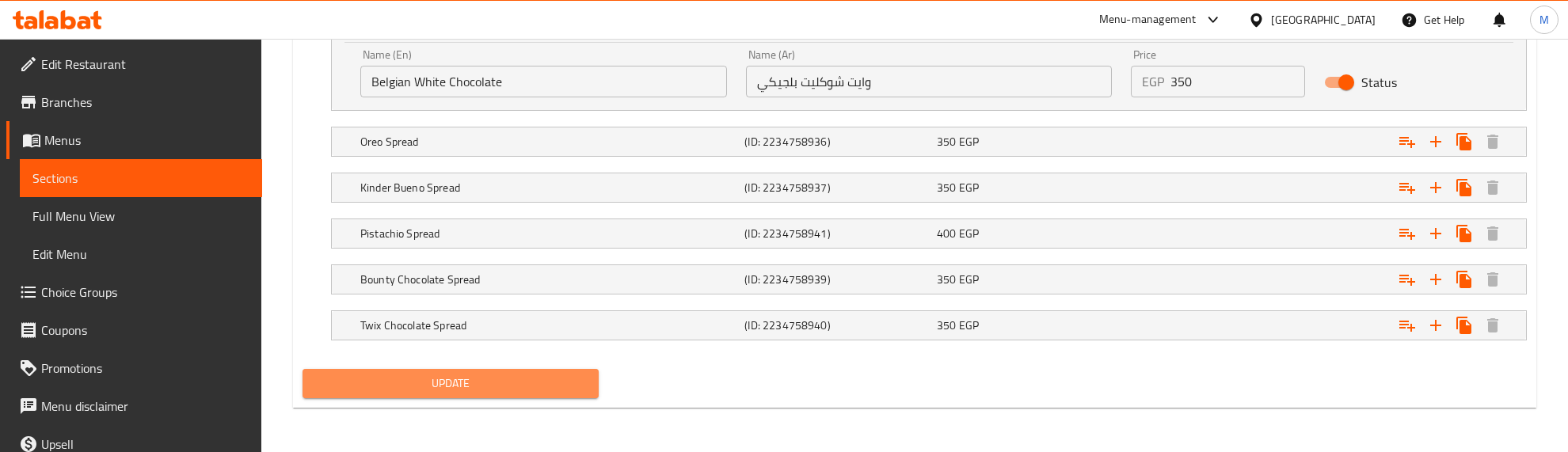
click at [494, 391] on span "Update" at bounding box center [450, 384] width 271 height 19
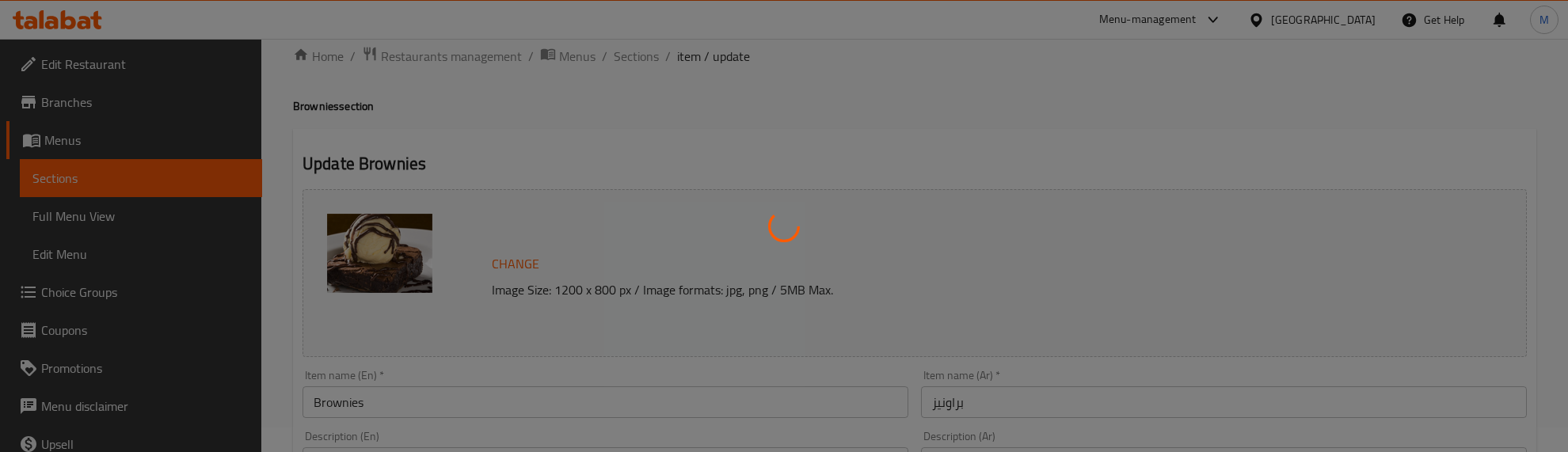
scroll to position [0, 0]
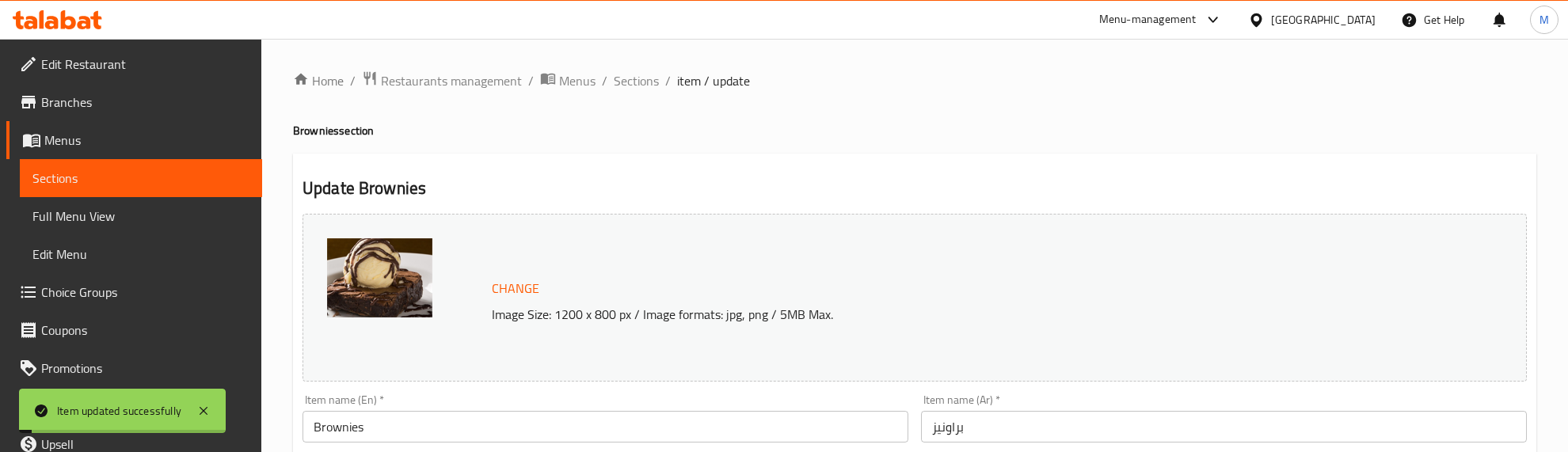
click at [631, 80] on span "Sections" at bounding box center [636, 81] width 45 height 19
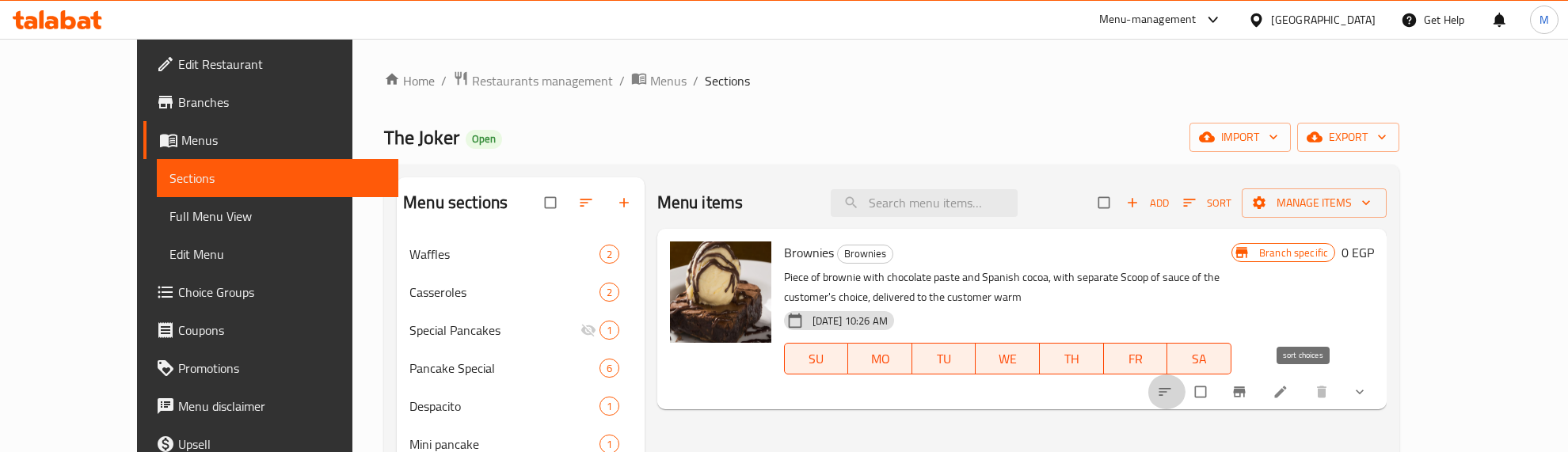
click at [1172, 389] on icon "sort-choices" at bounding box center [1165, 392] width 12 height 8
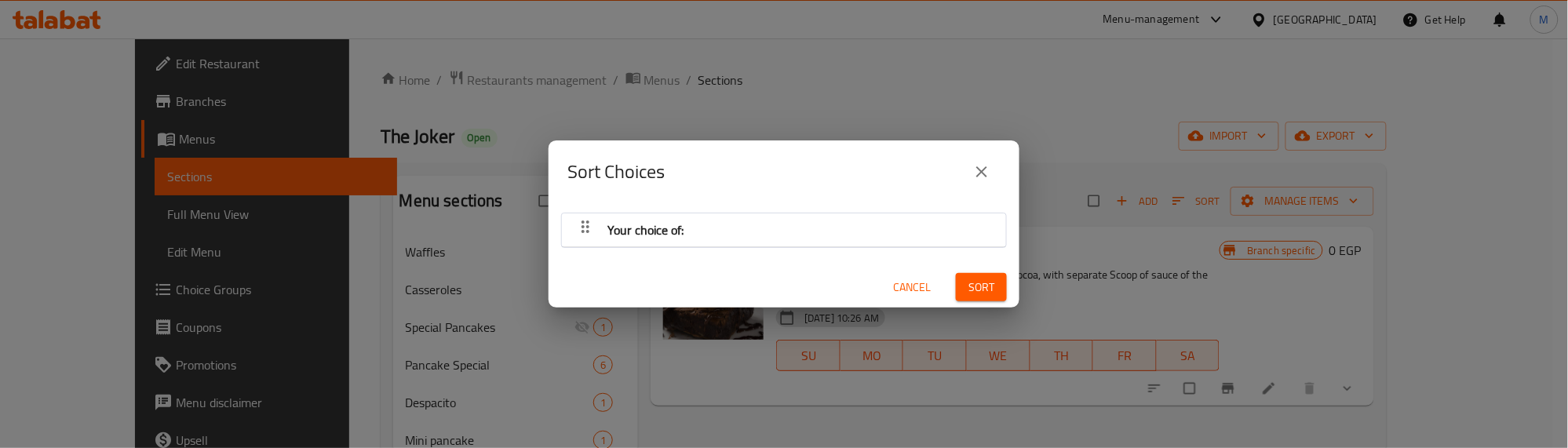
click at [582, 216] on div "button" at bounding box center [585, 229] width 32 height 38
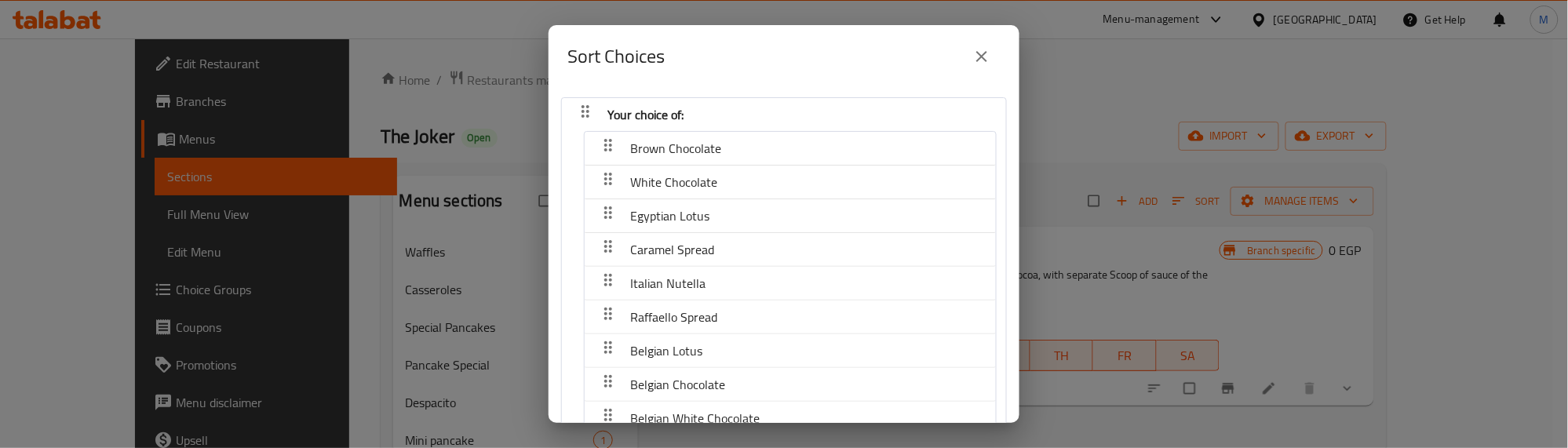
drag, startPoint x: 685, startPoint y: 316, endPoint x: 676, endPoint y: 291, distance: 26.6
click at [676, 291] on nav "Brown Chocolate White Chocolate Egyptian Lotus Caramel Spread Italian Nutella R…" at bounding box center [789, 368] width 413 height 474
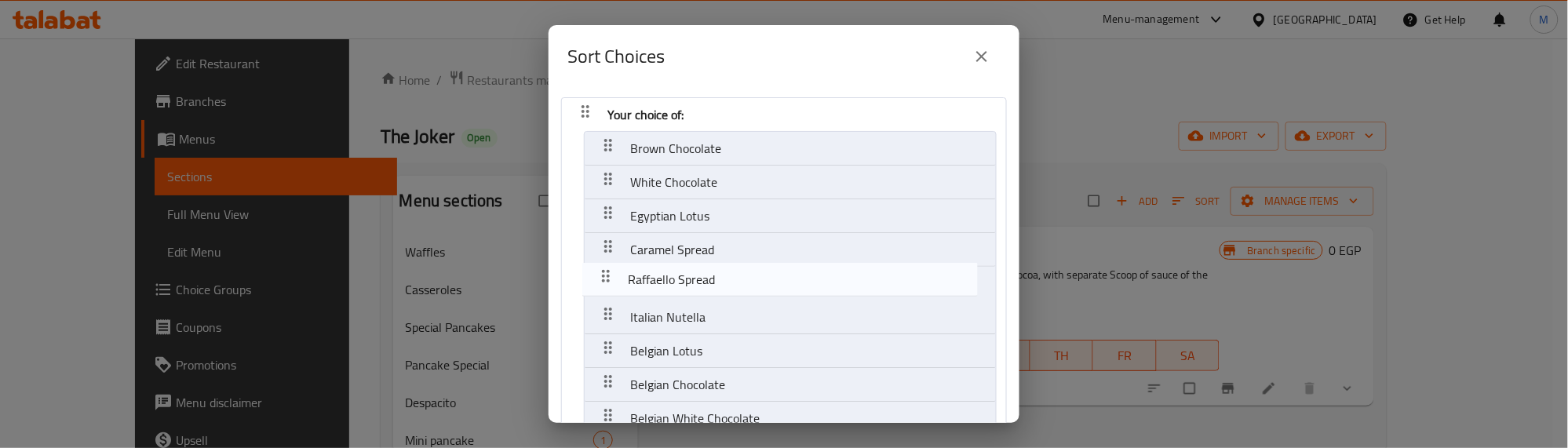
drag, startPoint x: 604, startPoint y: 312, endPoint x: 604, endPoint y: 272, distance: 40.0
click at [602, 272] on nav "Your choice of: Brown Chocolate White Chocolate Egyptian Lotus Caramel Spread I…" at bounding box center [784, 358] width 446 height 522
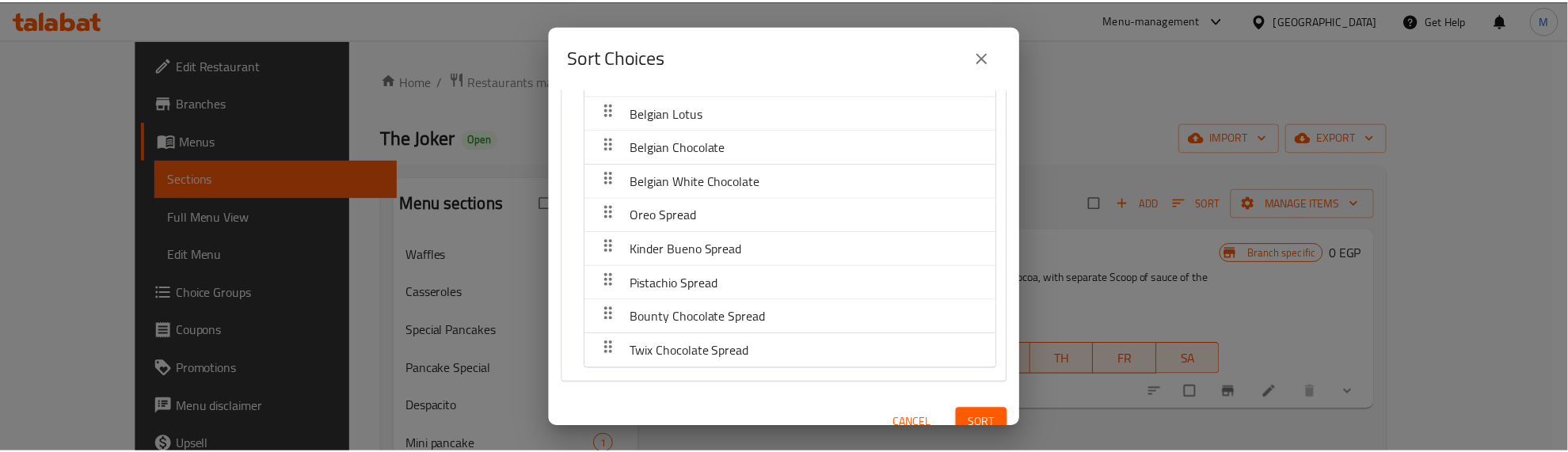
scroll to position [263, 0]
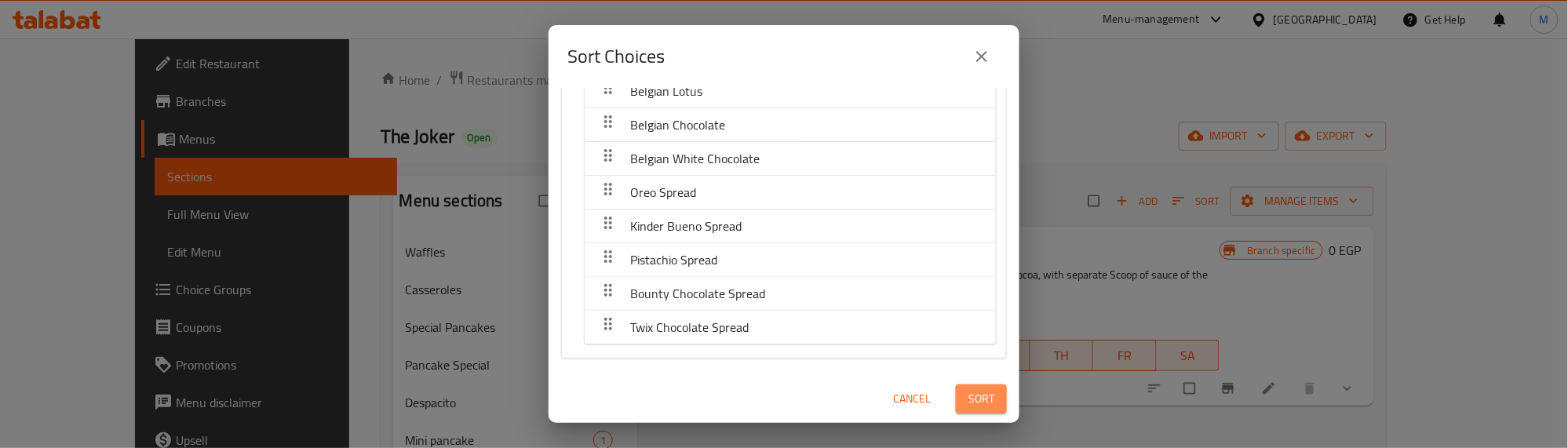
click at [968, 391] on span "Sort" at bounding box center [981, 399] width 26 height 19
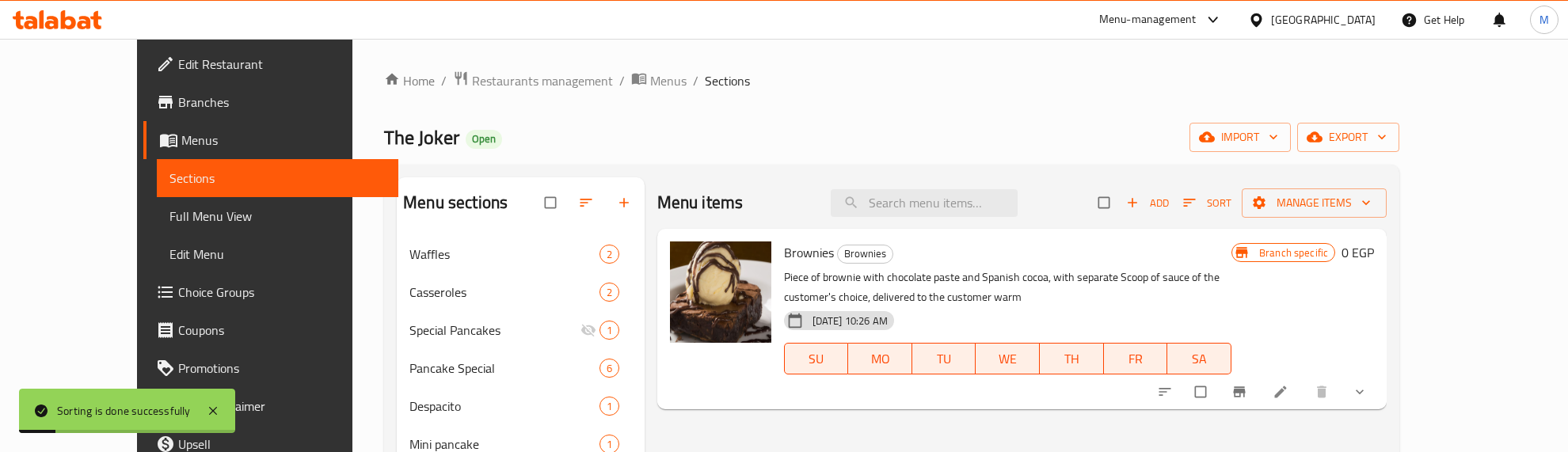
click at [832, 144] on div "The Joker Open import export" at bounding box center [891, 137] width 1015 height 29
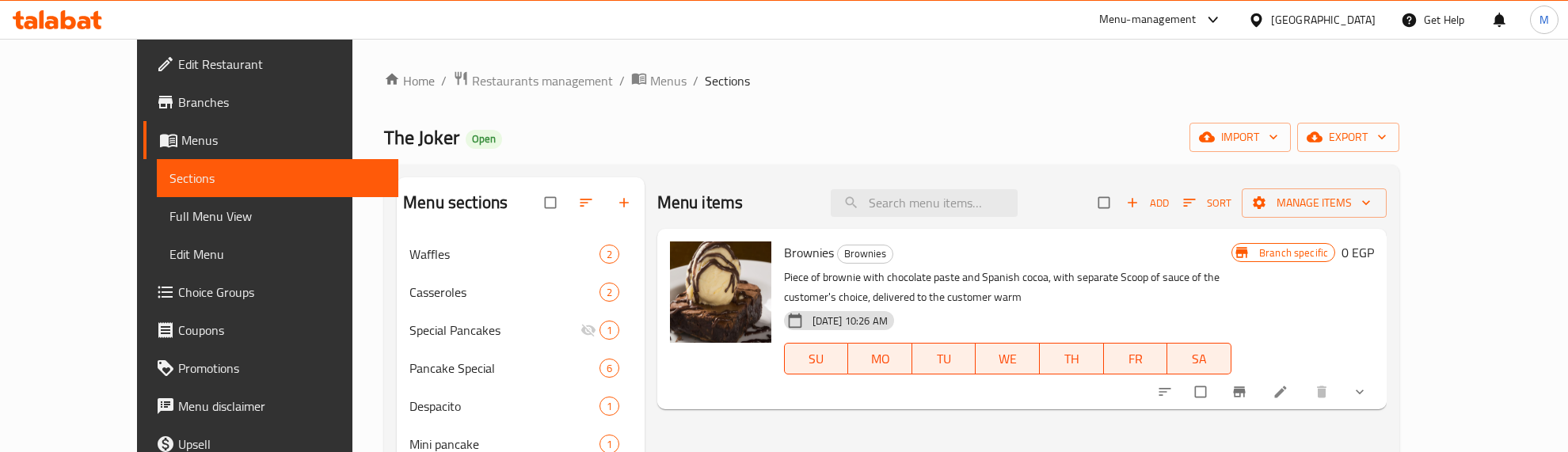
click at [808, 123] on div "The Joker Open import export" at bounding box center [891, 137] width 1015 height 29
click at [1172, 393] on icon "sort-choices" at bounding box center [1165, 392] width 12 height 8
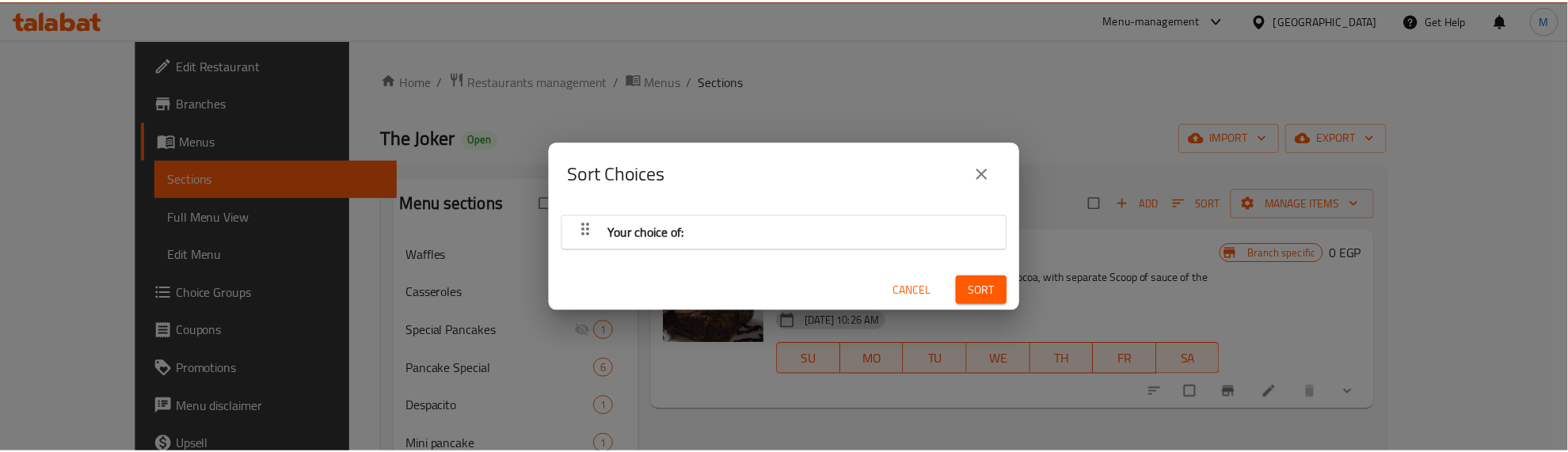
scroll to position [2, 0]
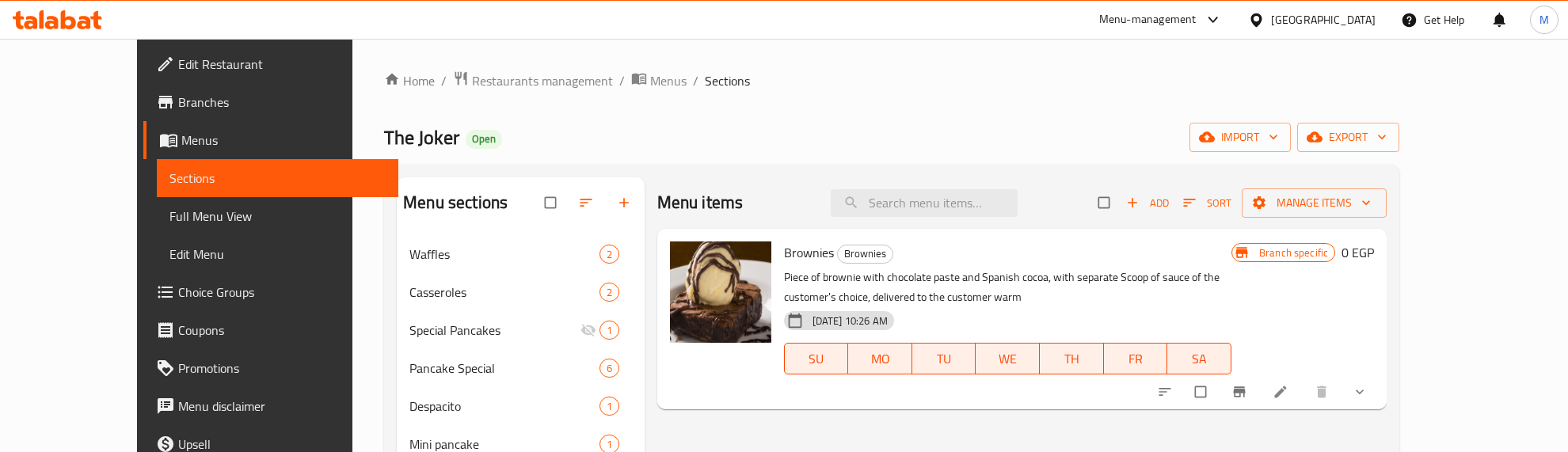
click at [1381, 383] on button "show more" at bounding box center [1361, 393] width 38 height 35
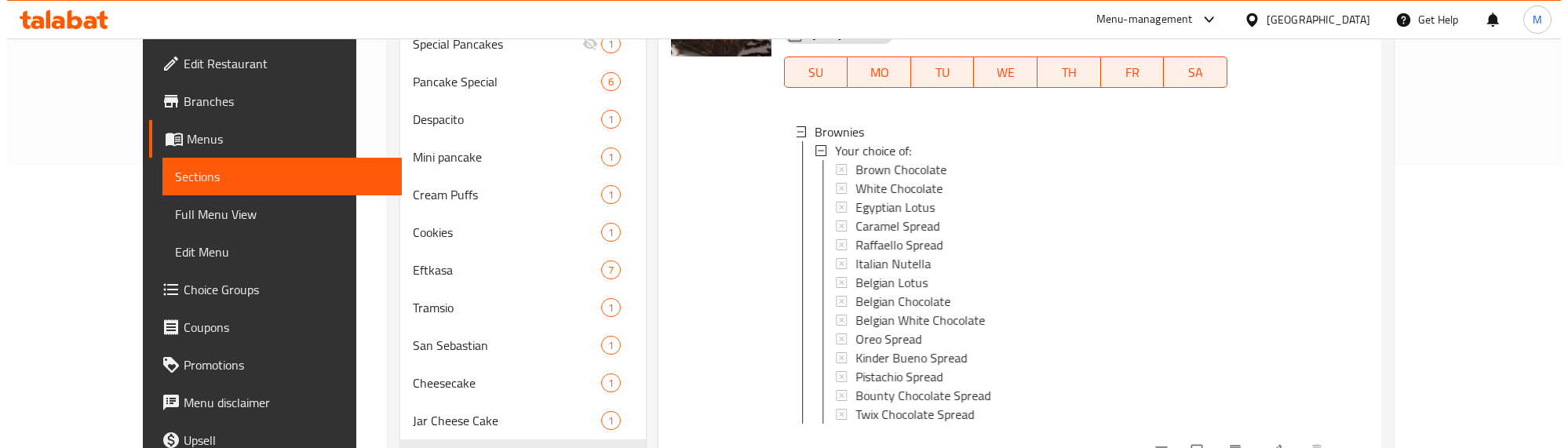
scroll to position [295, 0]
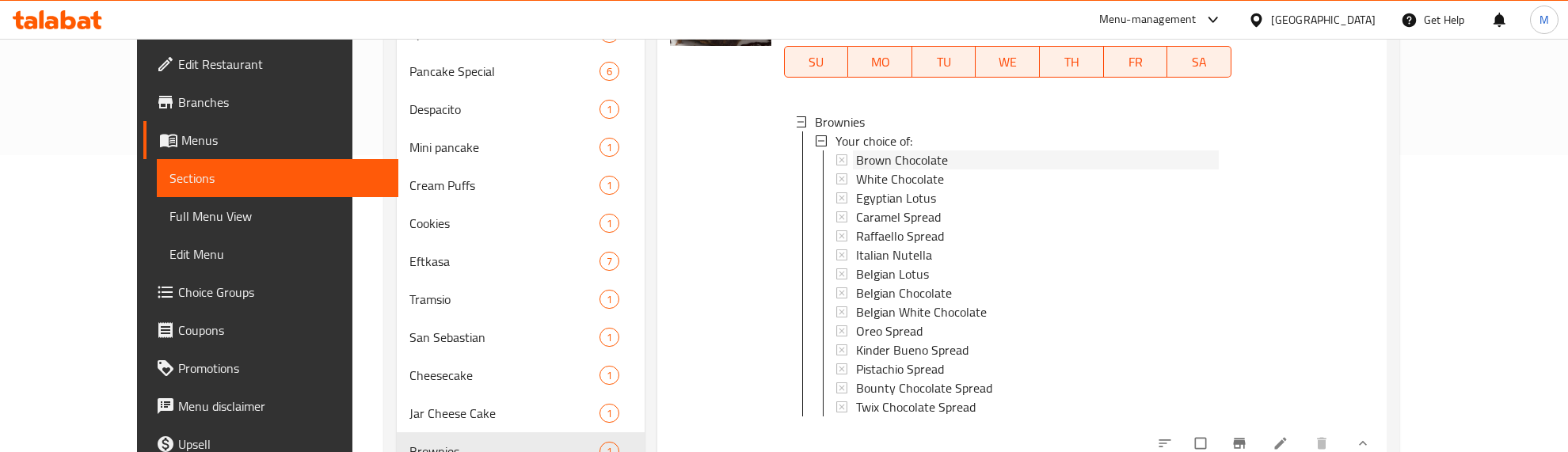
click at [856, 156] on span "Brown Chocolate" at bounding box center [902, 160] width 92 height 19
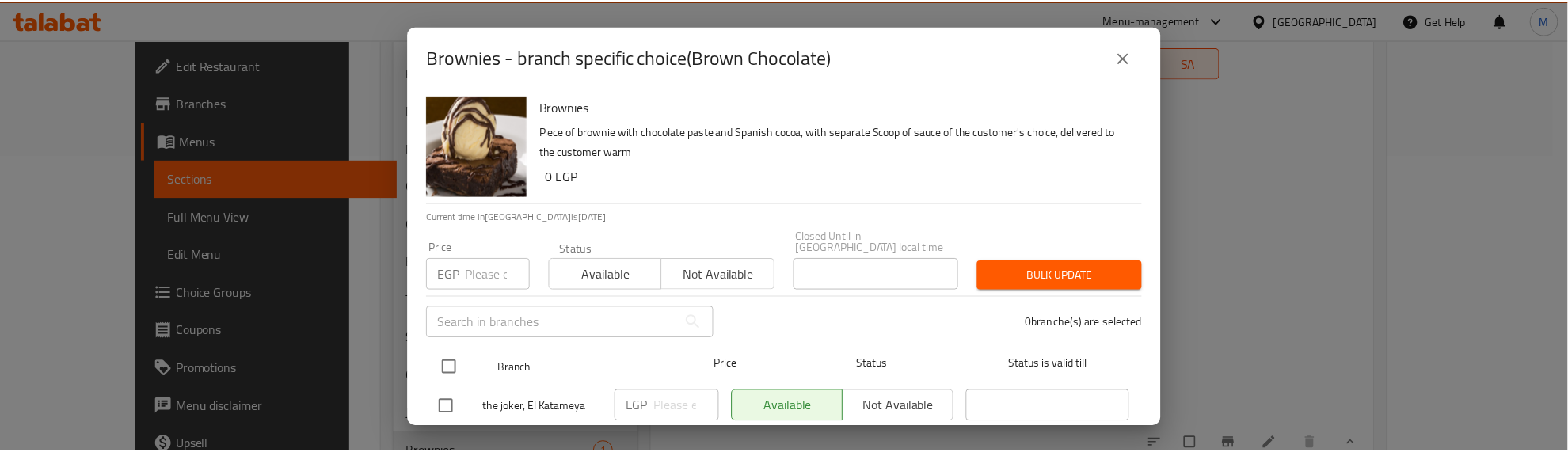
scroll to position [99, 0]
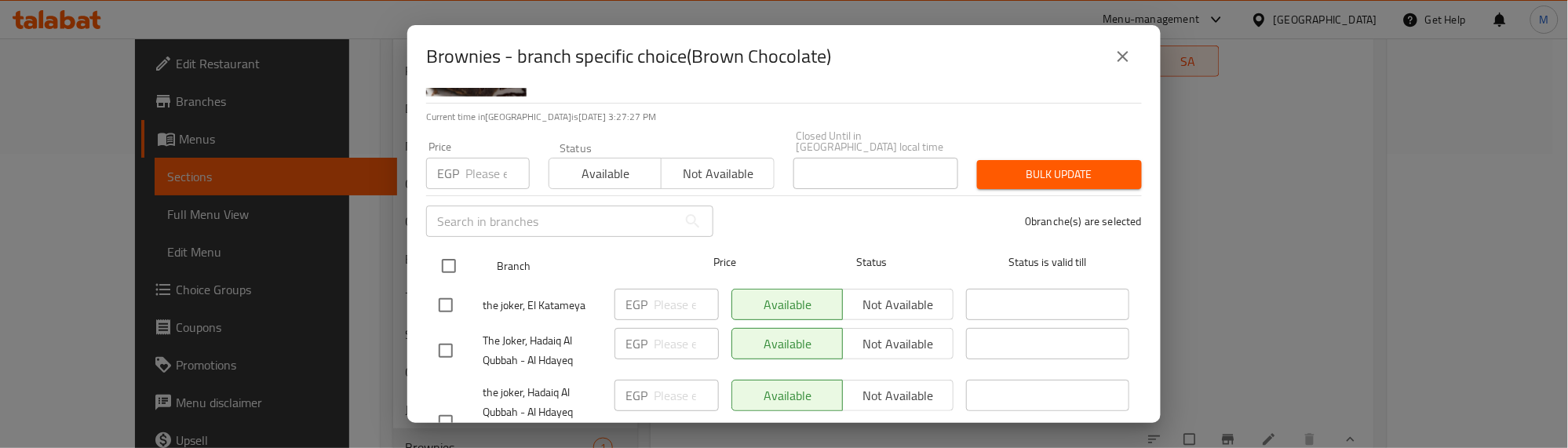
drag, startPoint x: 448, startPoint y: 246, endPoint x: 459, endPoint y: 204, distance: 43.4
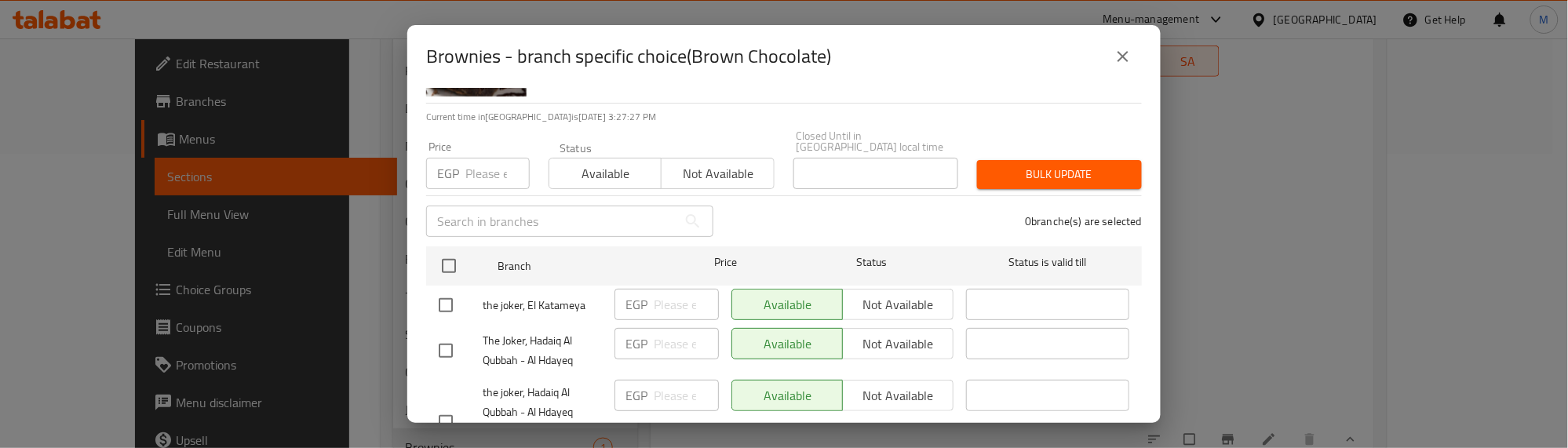
click at [448, 250] on input "checkbox" at bounding box center [449, 266] width 33 height 33
checkbox input "true"
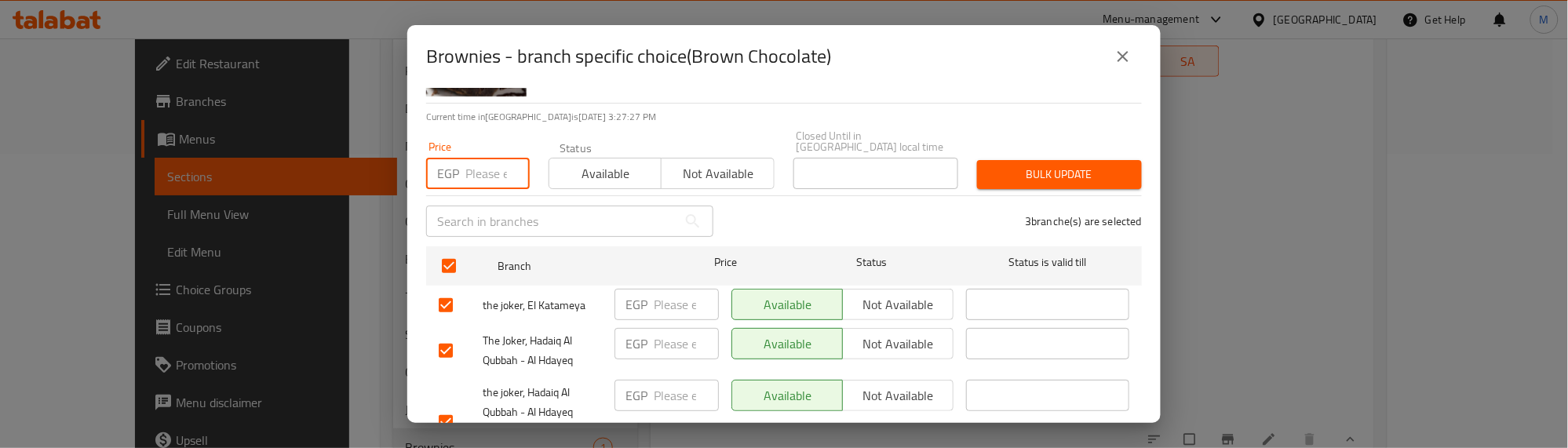
click at [475, 159] on input "number" at bounding box center [497, 173] width 64 height 32
type input "150"
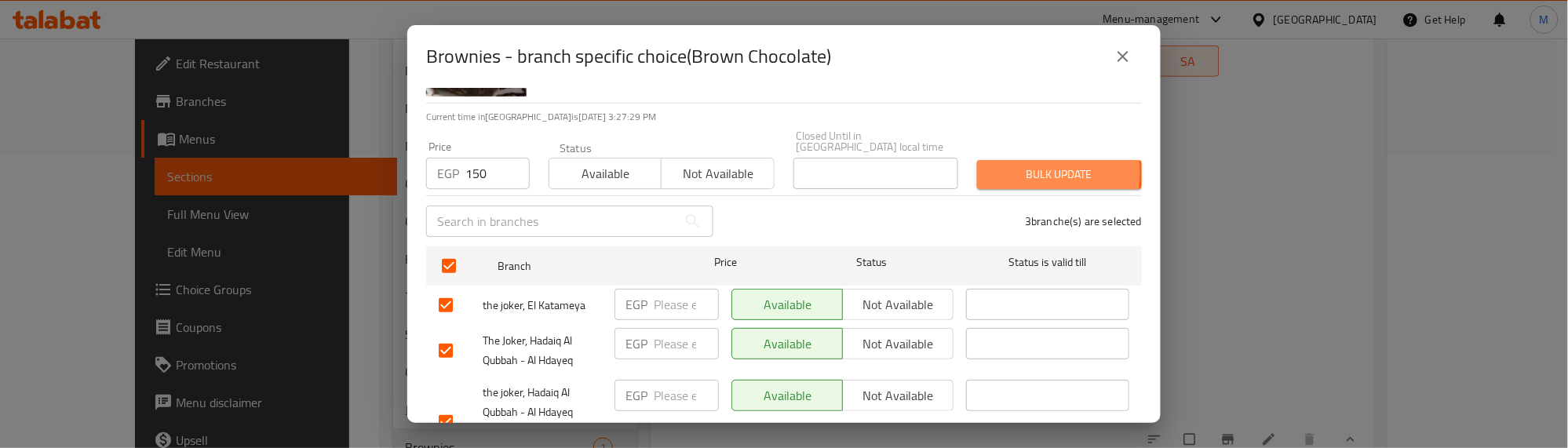
click at [1010, 165] on span "Bulk update" at bounding box center [1059, 174] width 140 height 19
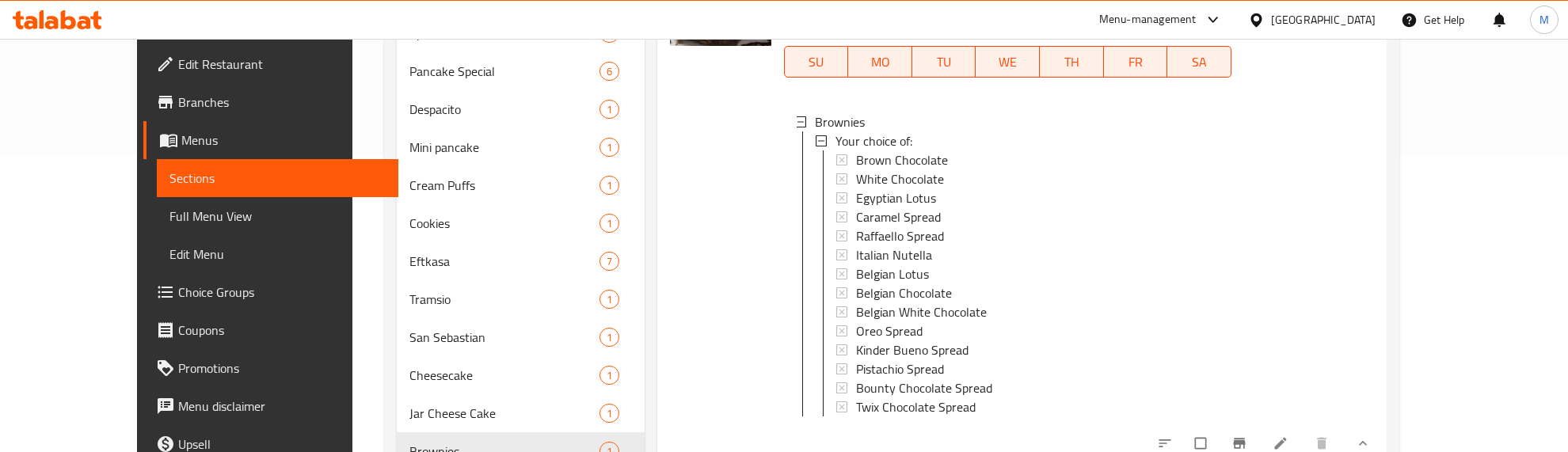
click at [699, 251] on div at bounding box center [720, 195] width 114 height 516
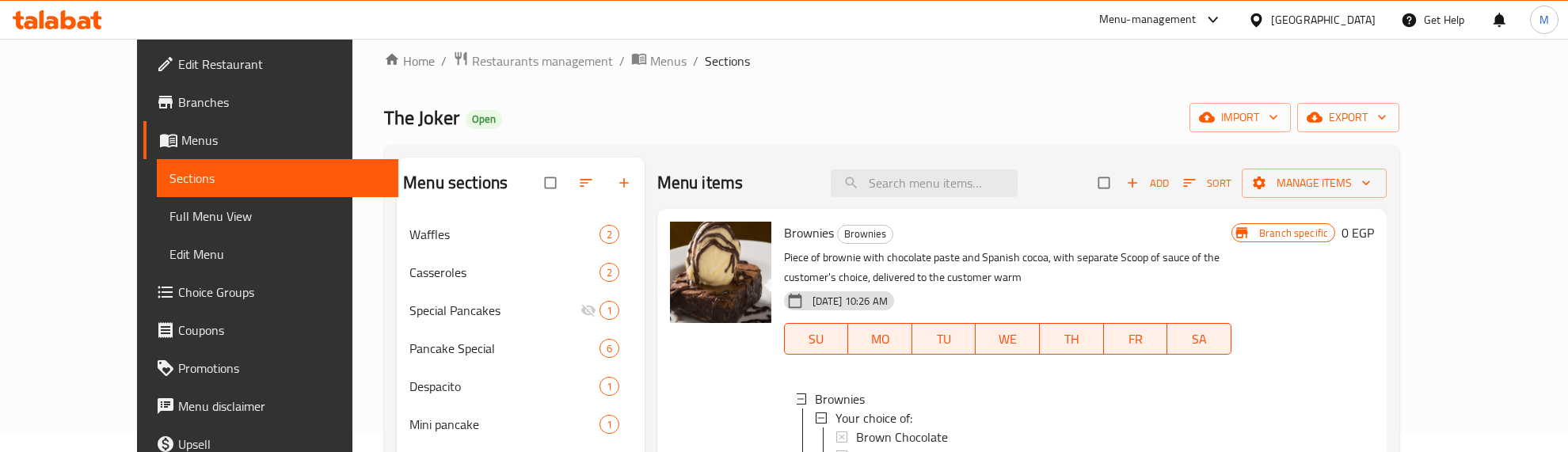
scroll to position [0, 0]
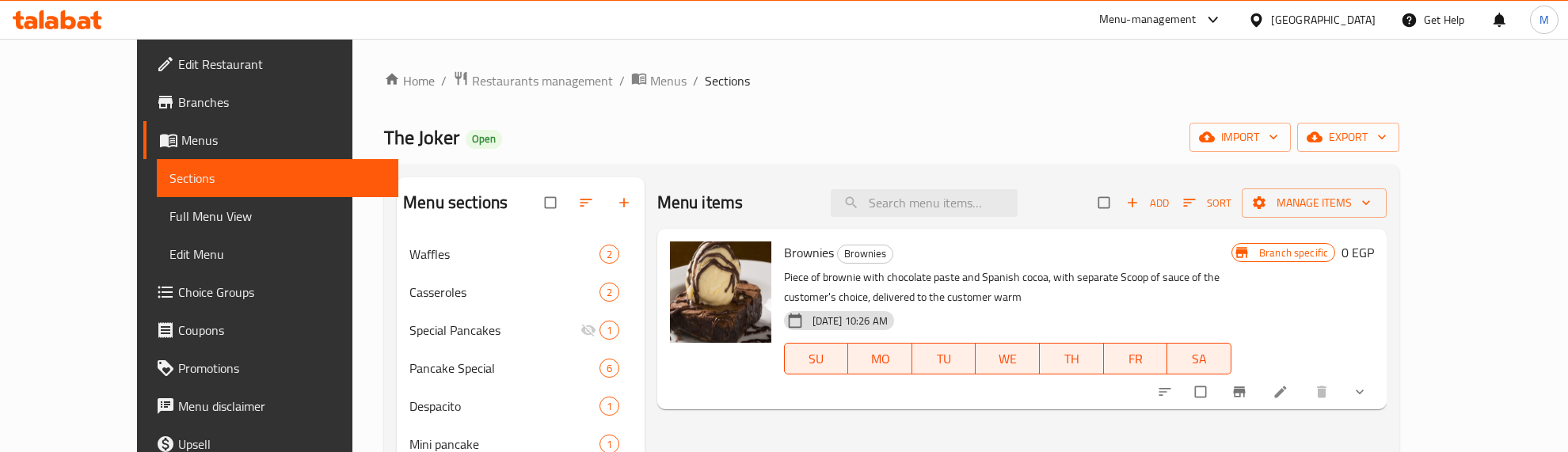
click at [1368, 389] on icon "show more" at bounding box center [1359, 392] width 16 height 16
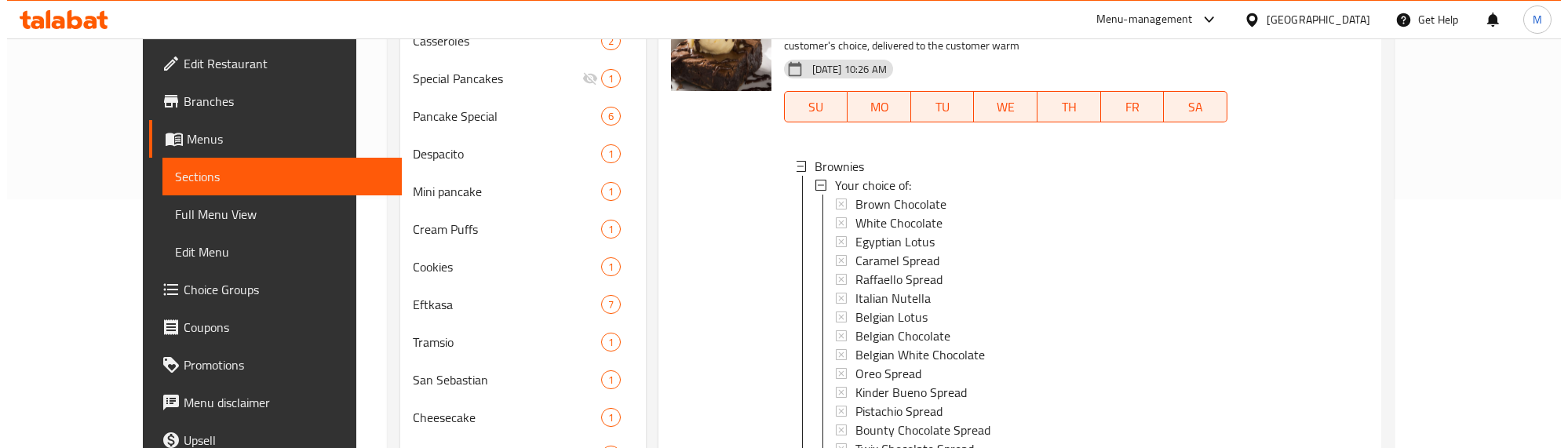
scroll to position [295, 0]
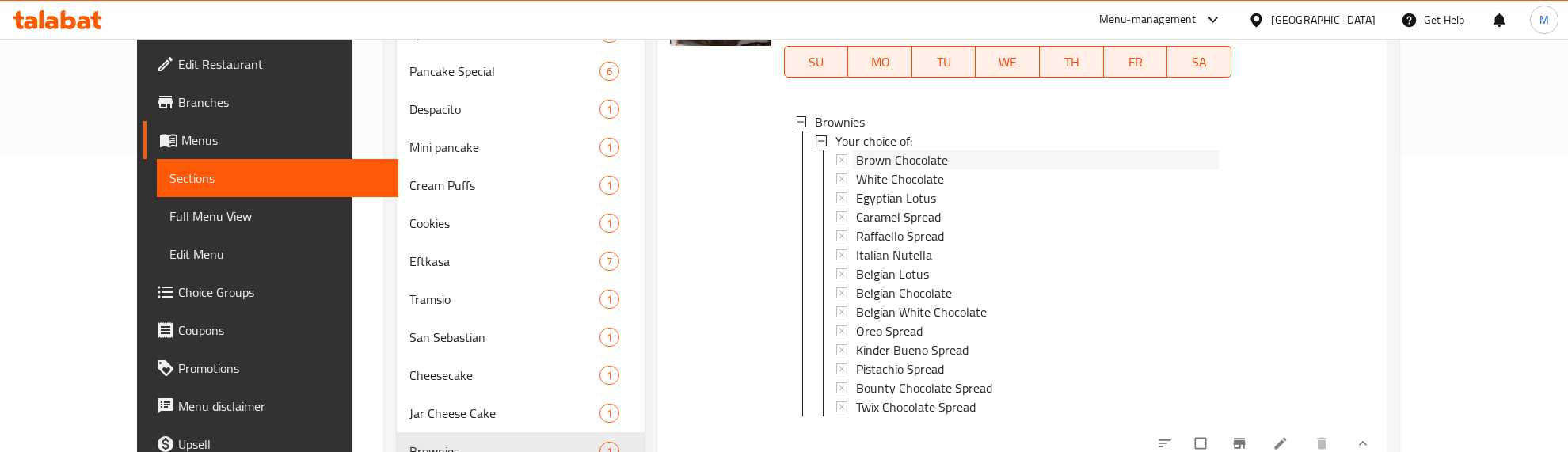
click at [856, 160] on span "Brown Chocolate" at bounding box center [902, 160] width 92 height 19
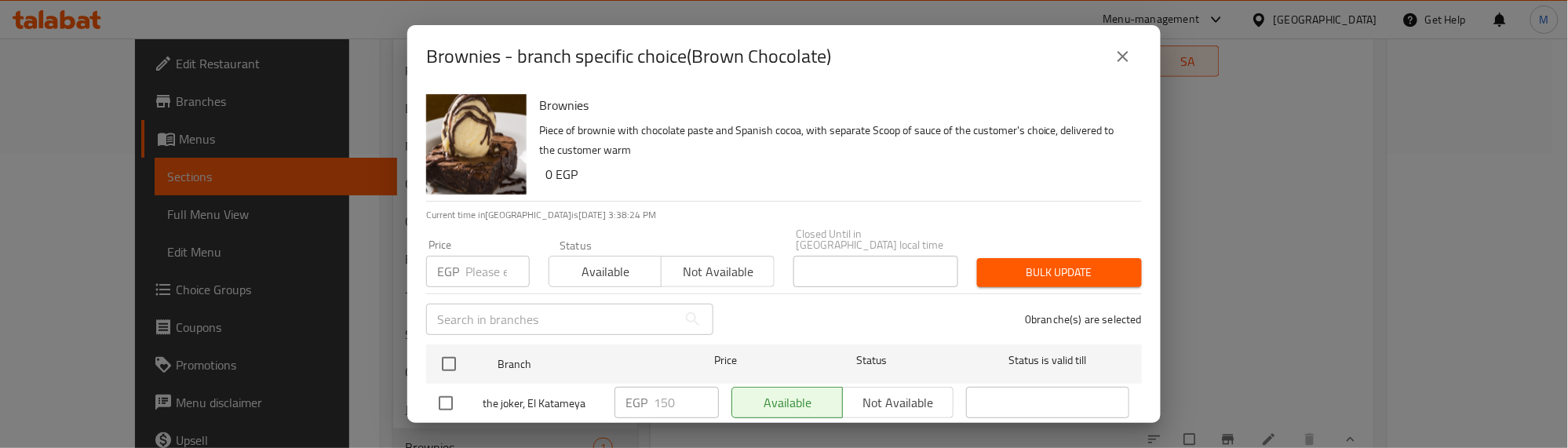
scroll to position [172, 0]
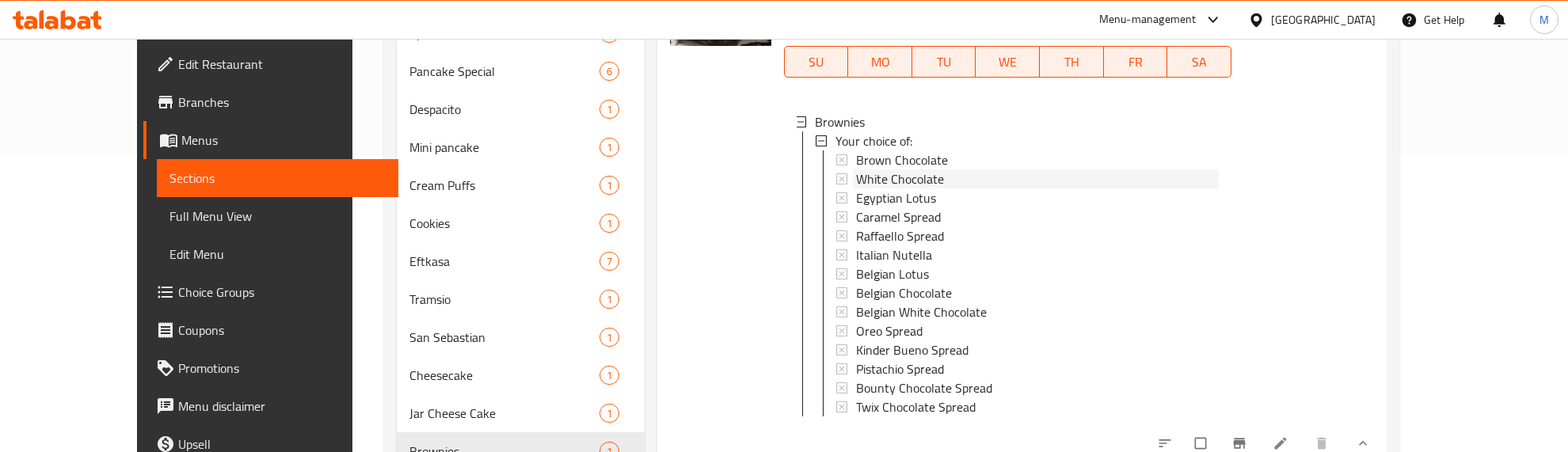
click at [856, 172] on span "White Chocolate" at bounding box center [900, 179] width 87 height 19
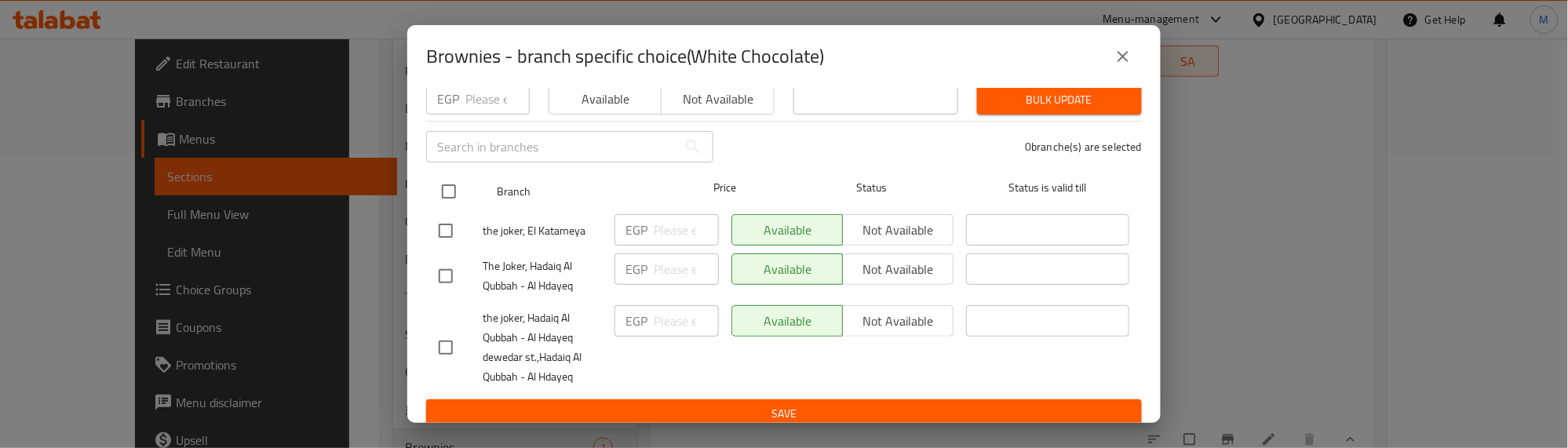
click at [456, 183] on input "checkbox" at bounding box center [449, 192] width 33 height 33
checkbox input "true"
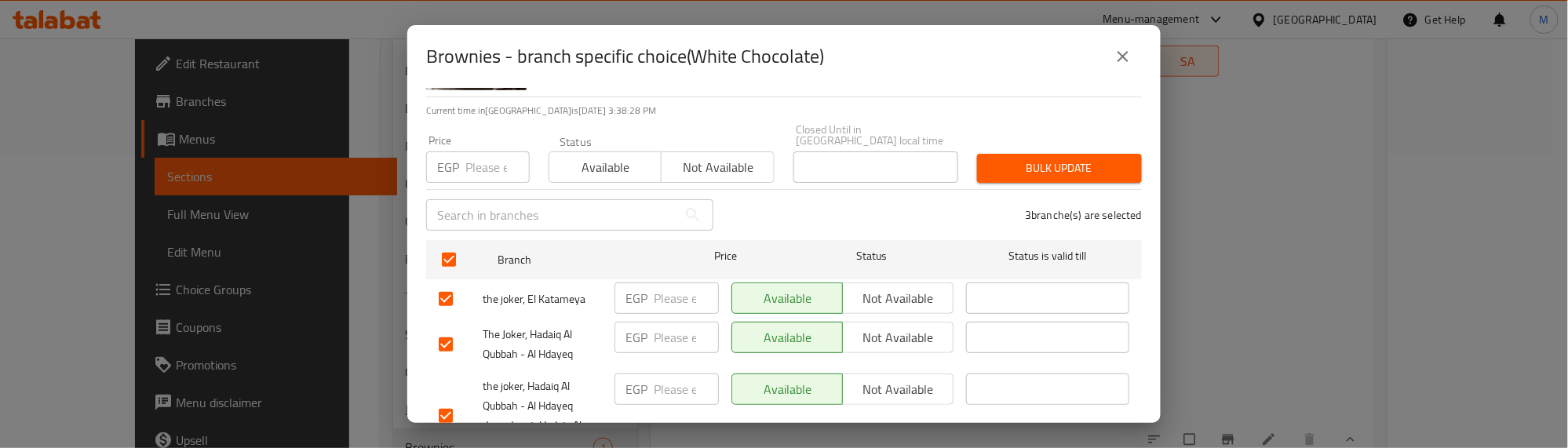
scroll to position [74, 0]
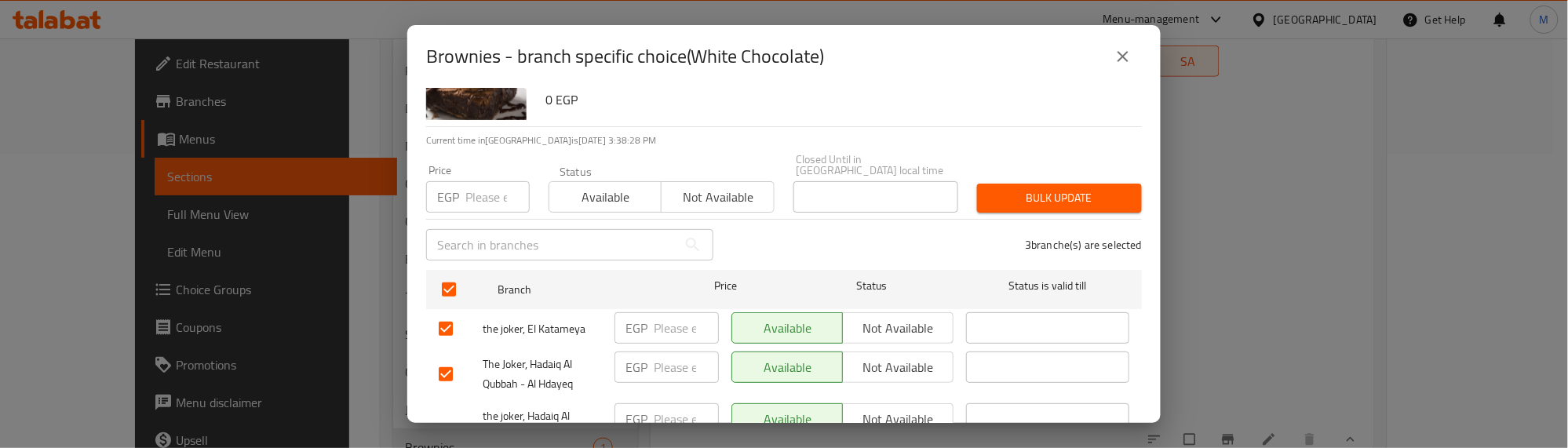
click at [488, 183] on input "number" at bounding box center [497, 197] width 64 height 32
type input "170"
click at [1014, 189] on span "Bulk update" at bounding box center [1059, 198] width 140 height 19
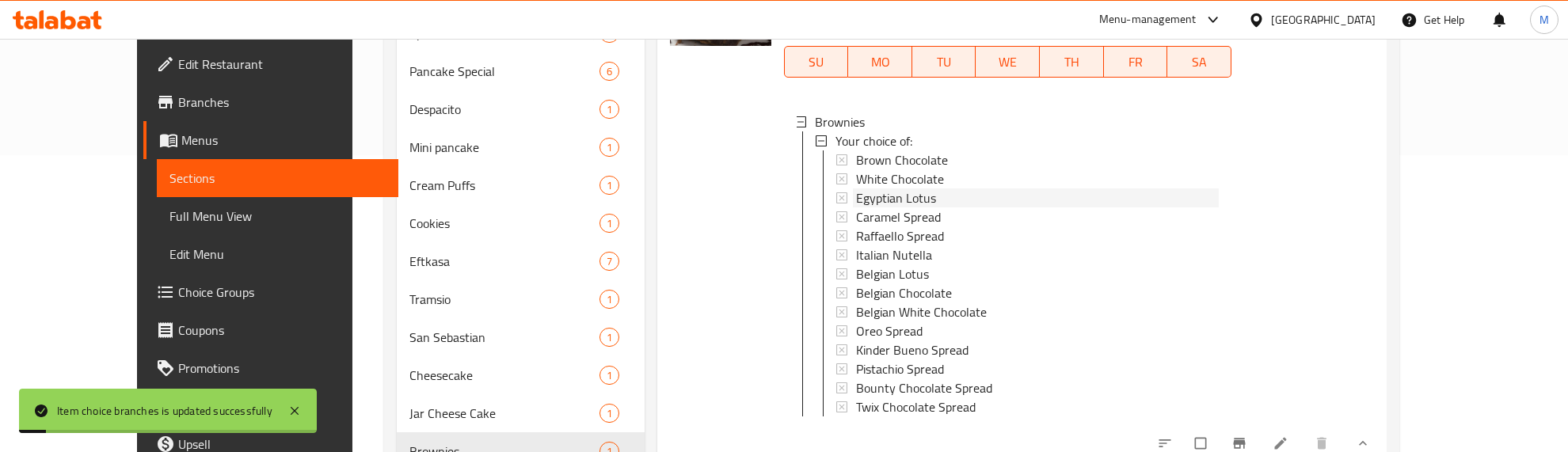
click at [856, 199] on span "Egyptian Lotus" at bounding box center [896, 198] width 80 height 19
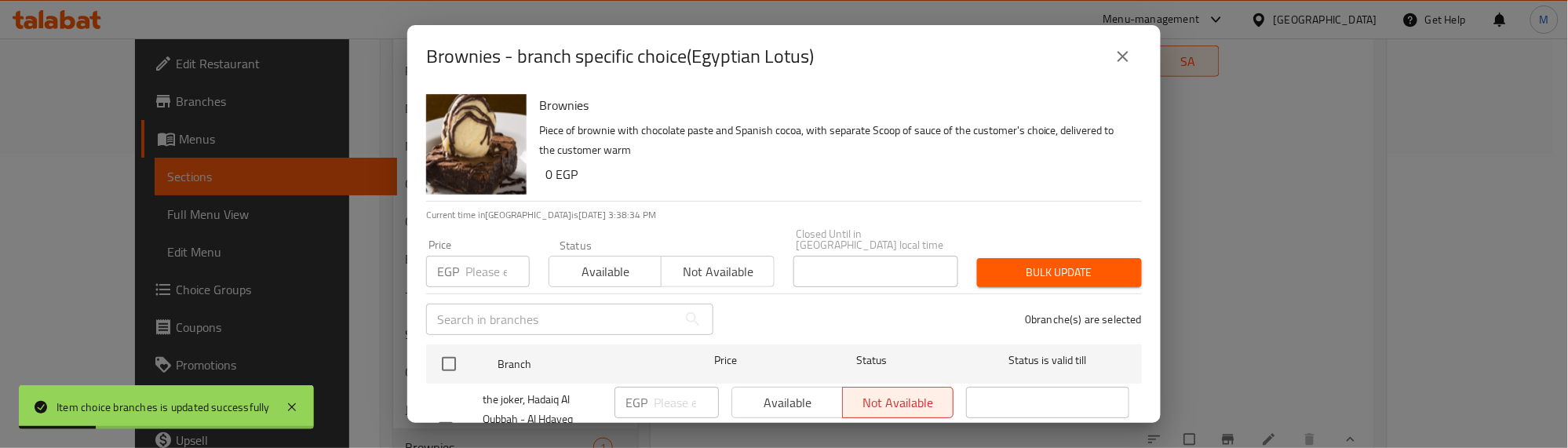
drag, startPoint x: 442, startPoint y: 350, endPoint x: 480, endPoint y: 260, distance: 97.7
click at [444, 348] on input "checkbox" at bounding box center [449, 364] width 33 height 33
checkbox input "true"
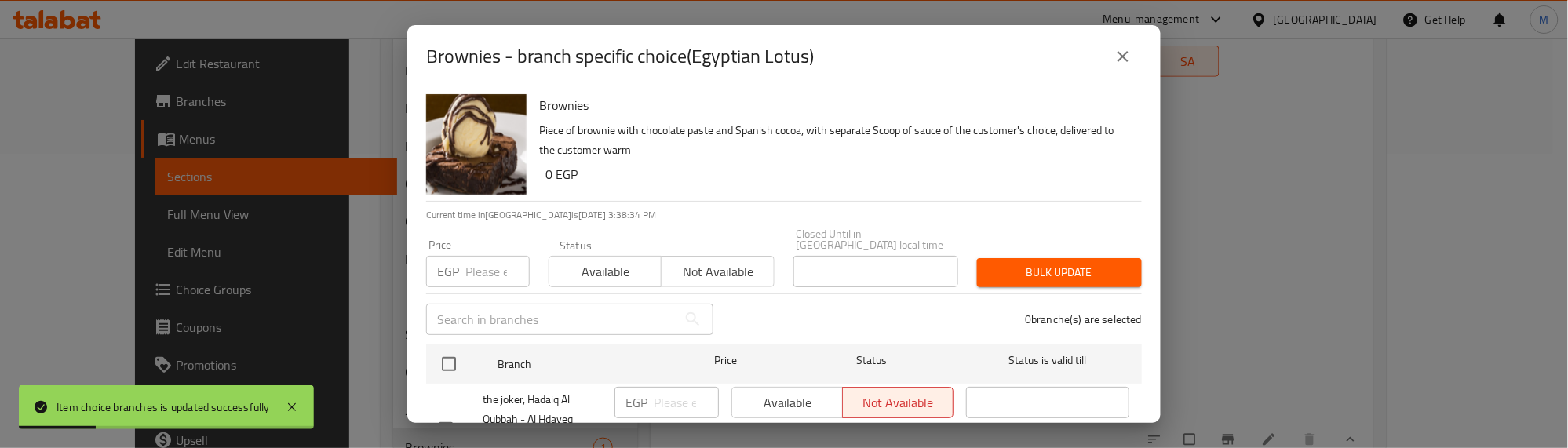
checkbox input "true"
click at [485, 256] on input "number" at bounding box center [497, 272] width 64 height 32
type input "170"
drag, startPoint x: 589, startPoint y: 257, endPoint x: 737, endPoint y: 250, distance: 148.2
click at [592, 261] on span "Available" at bounding box center [605, 273] width 100 height 23
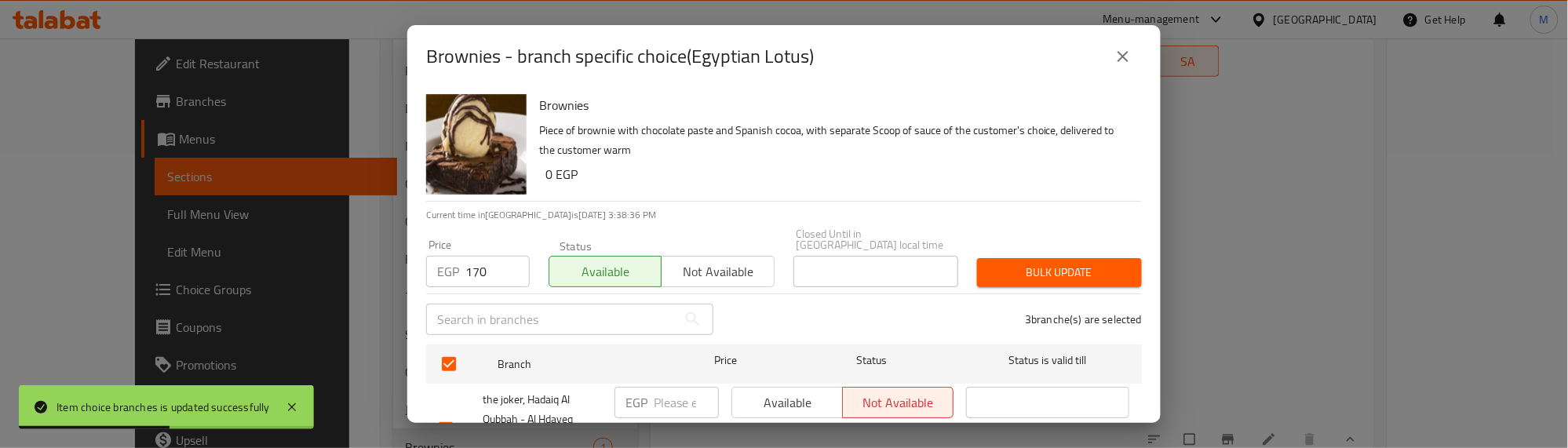
click at [990, 263] on span "Bulk update" at bounding box center [1059, 273] width 140 height 19
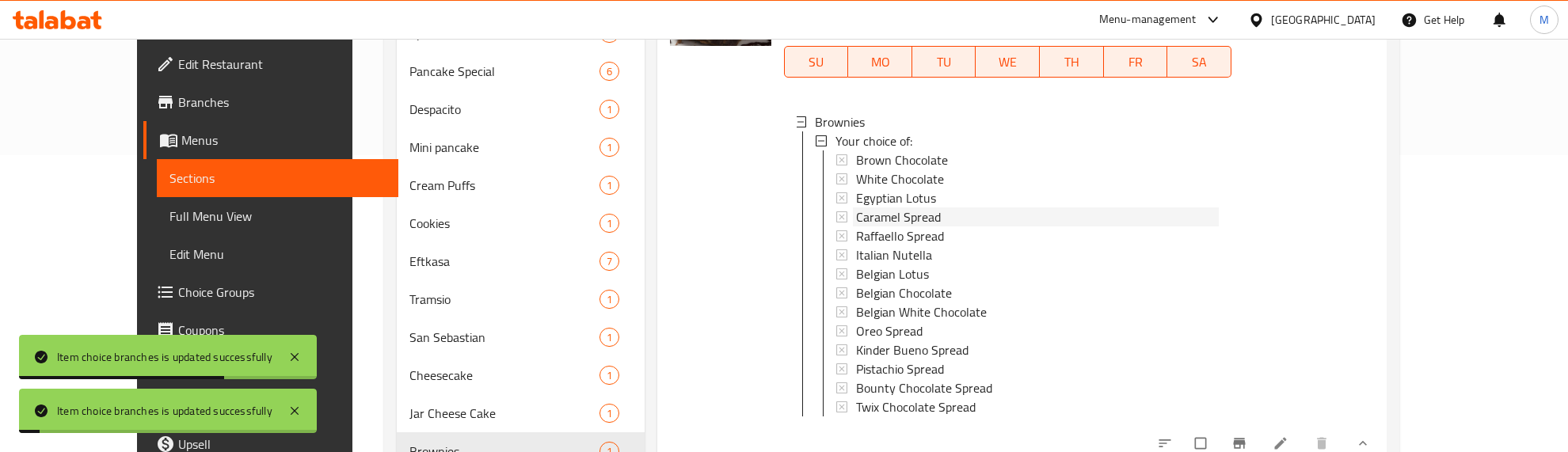
click at [868, 215] on span "Caramel Spread" at bounding box center [898, 218] width 85 height 19
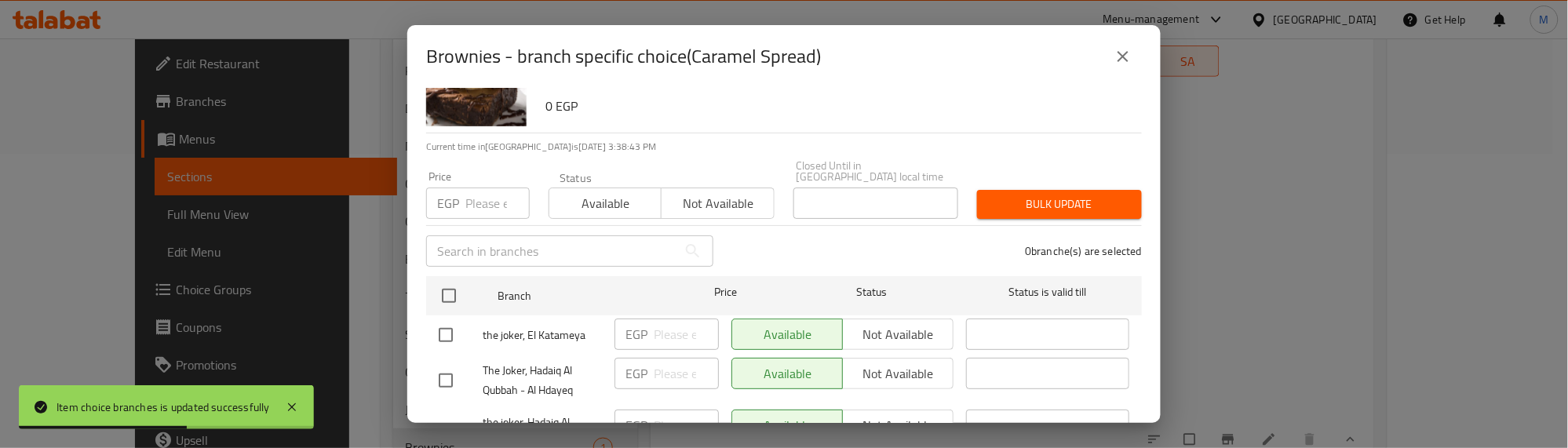
scroll to position [98, 0]
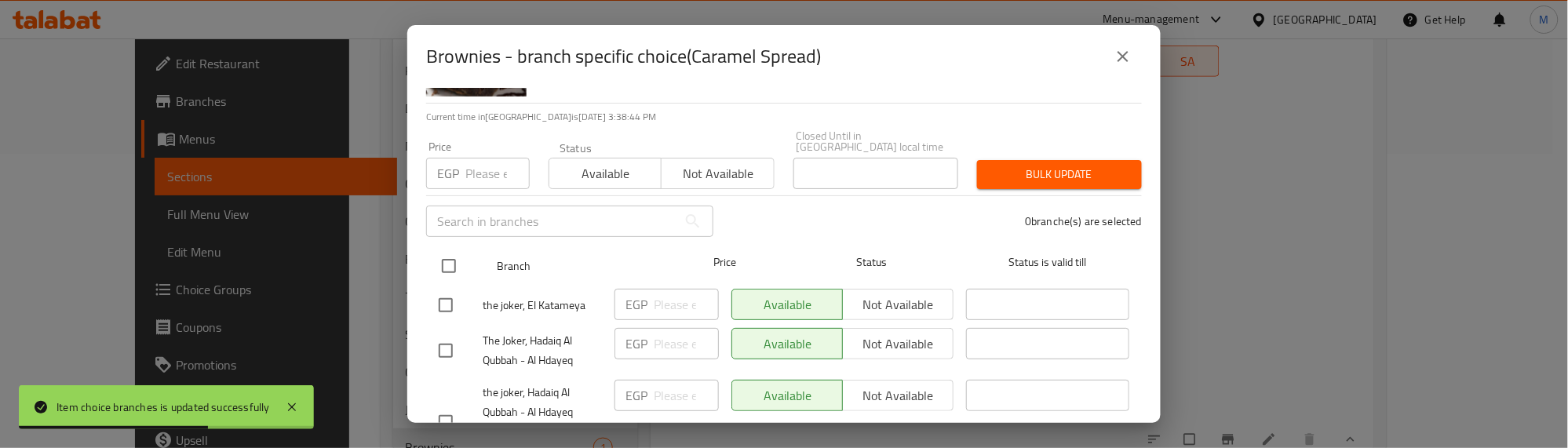
drag, startPoint x: 444, startPoint y: 251, endPoint x: 488, endPoint y: 200, distance: 67.4
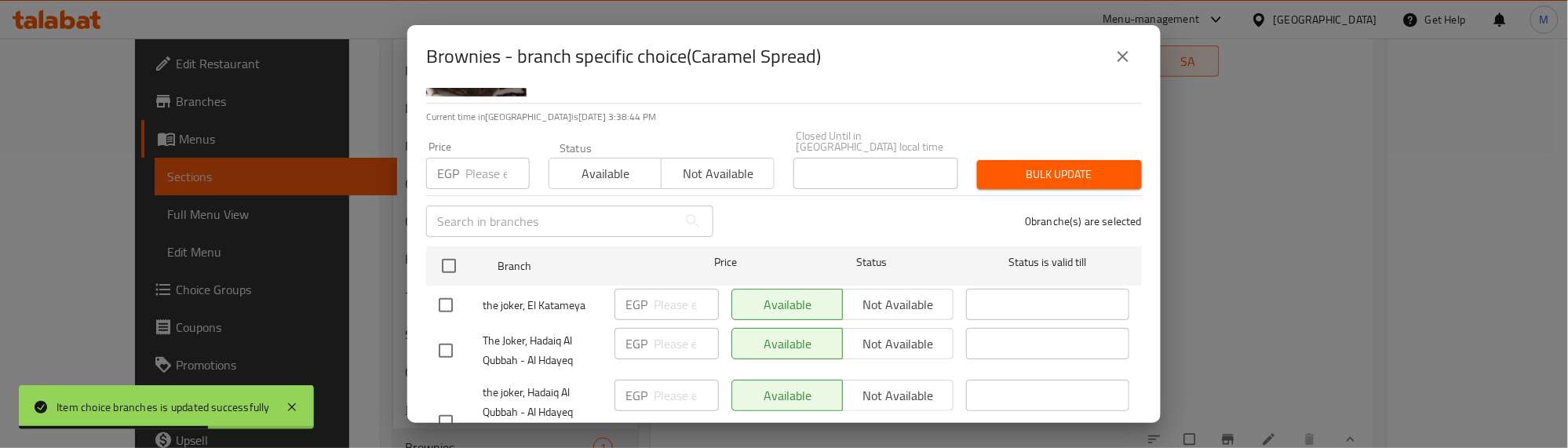
click at [446, 250] on input "checkbox" at bounding box center [449, 266] width 33 height 33
checkbox input "true"
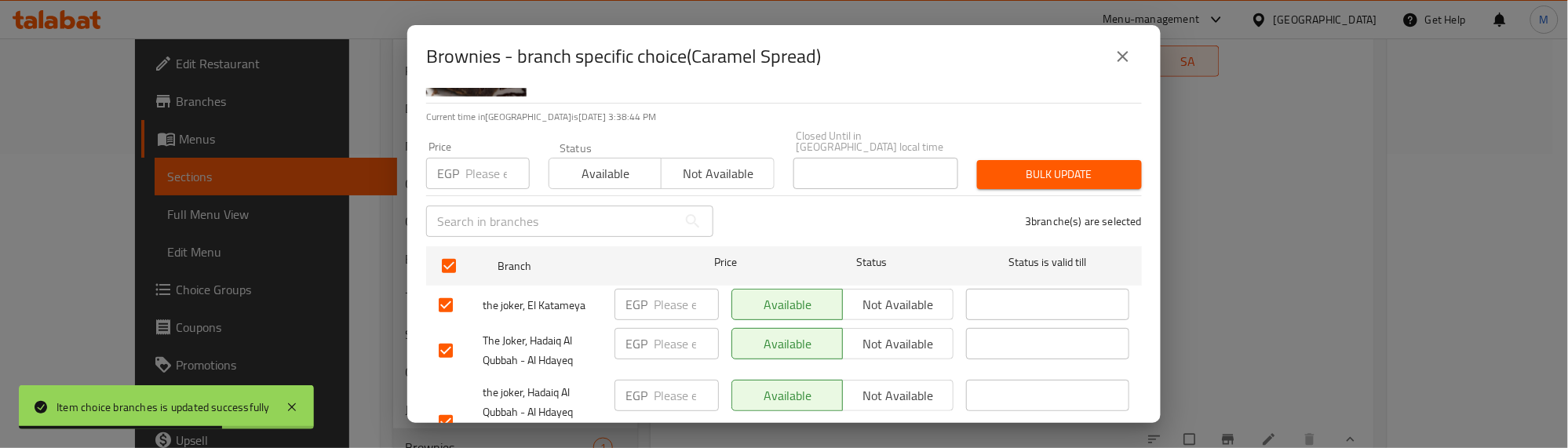
click at [487, 161] on input "number" at bounding box center [497, 173] width 64 height 32
type input "4"
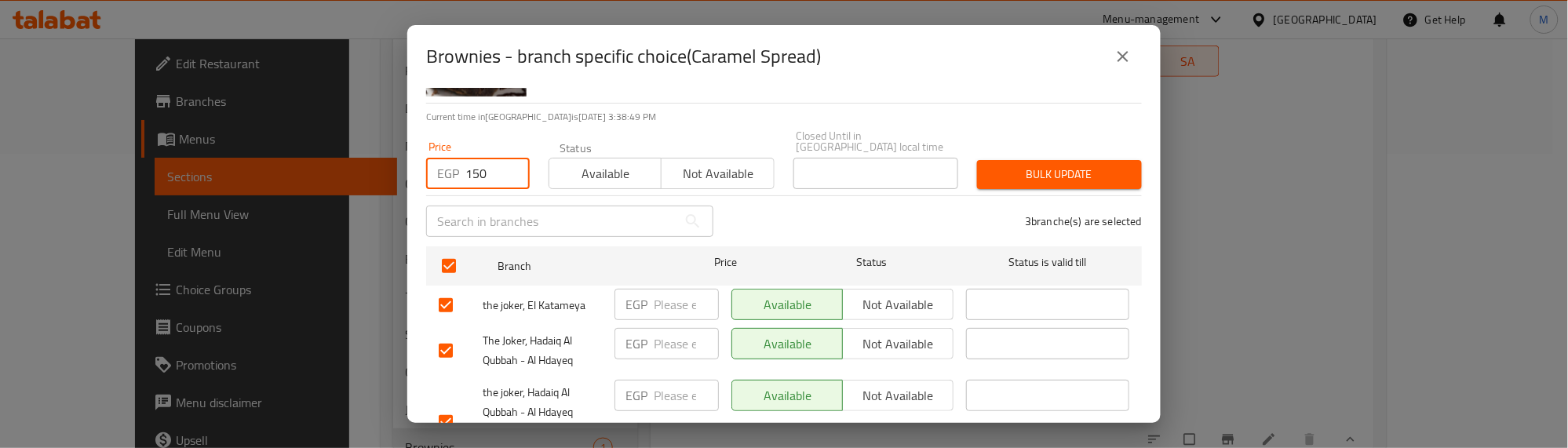
type input "150"
click at [990, 165] on span "Bulk update" at bounding box center [1059, 174] width 140 height 19
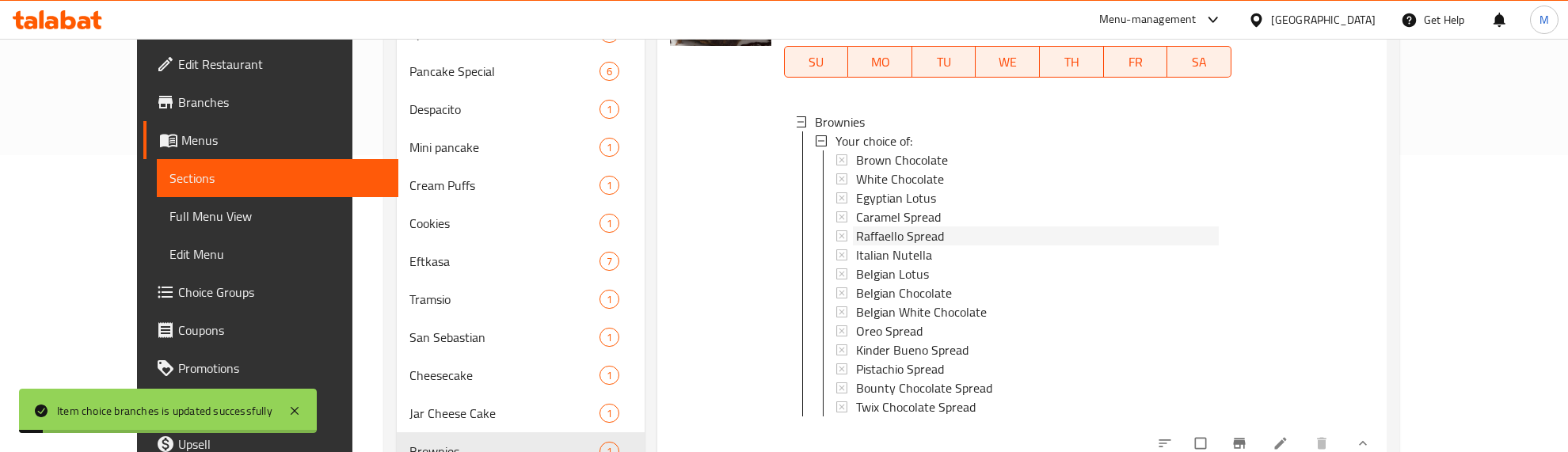
click at [856, 230] on span "Raffaello Spread" at bounding box center [900, 236] width 87 height 19
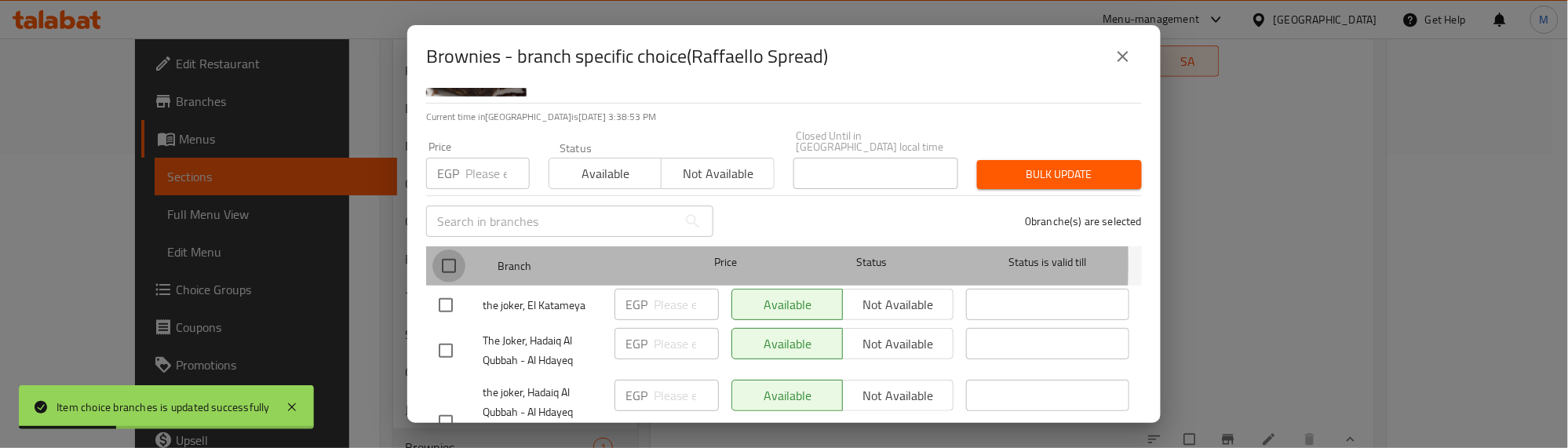
drag, startPoint x: 451, startPoint y: 251, endPoint x: 496, endPoint y: 164, distance: 97.9
click at [456, 250] on input "checkbox" at bounding box center [449, 266] width 33 height 33
checkbox input "true"
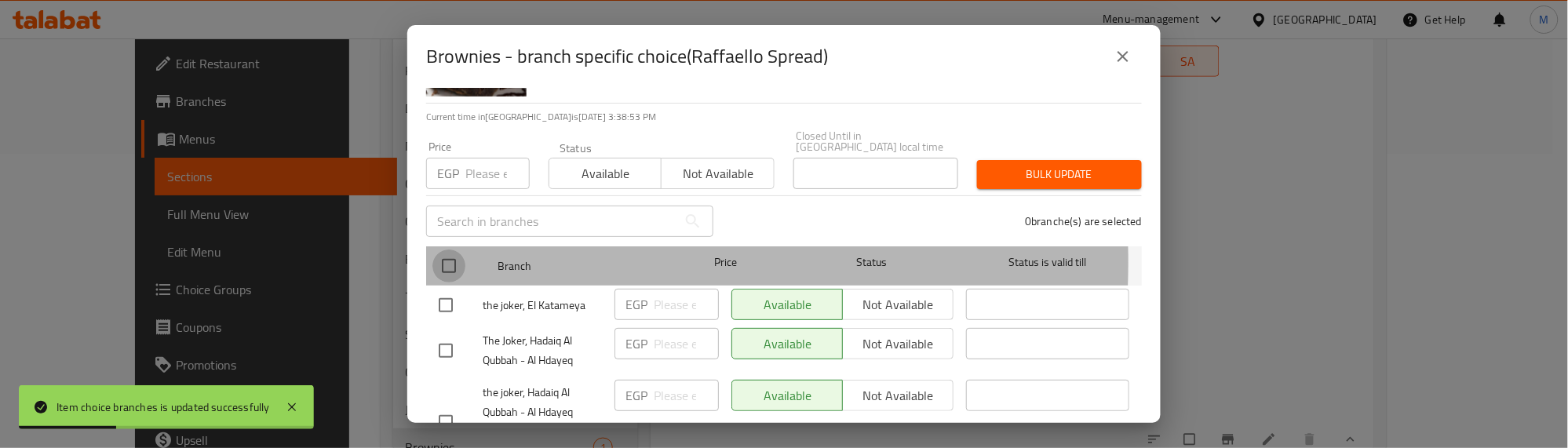
checkbox input "true"
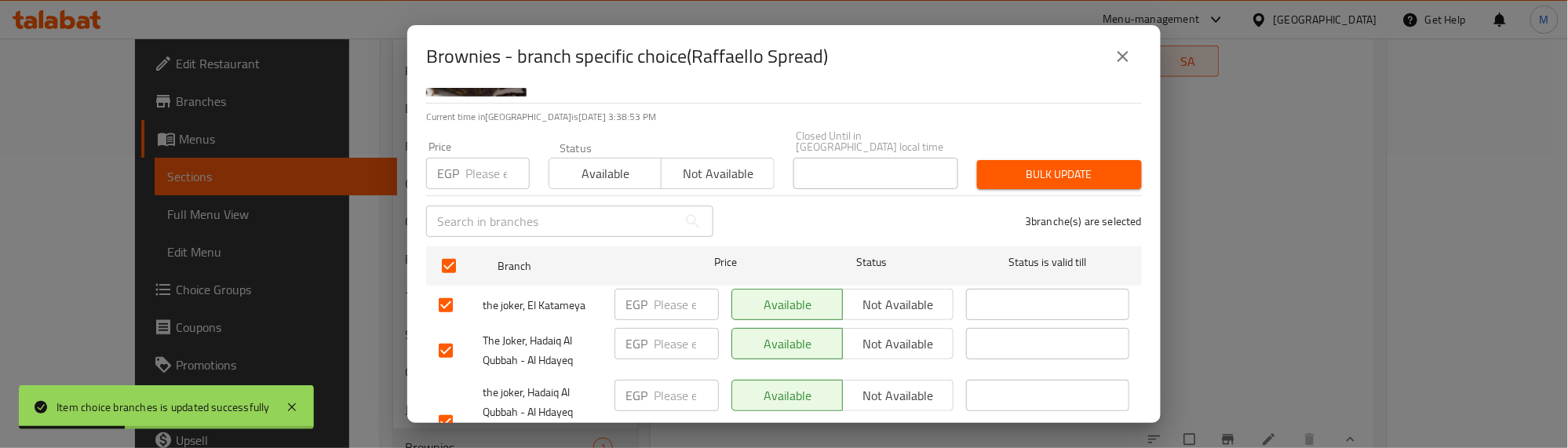
click at [496, 161] on input "number" at bounding box center [497, 173] width 64 height 32
type input "200"
click at [1049, 160] on button "Bulk update" at bounding box center [1059, 174] width 165 height 29
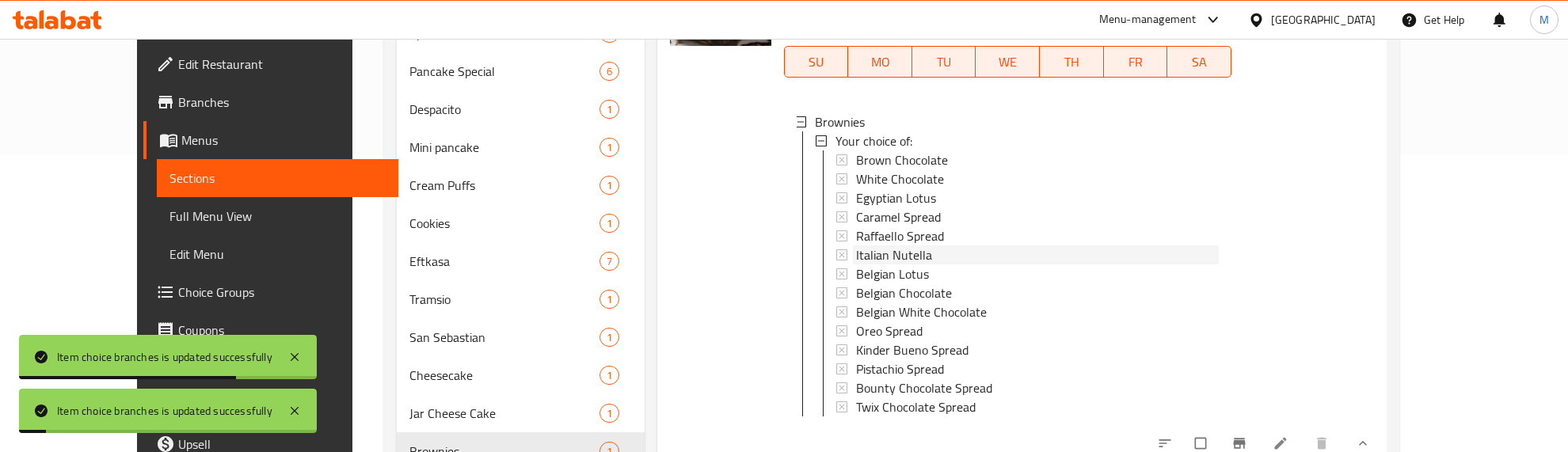
click at [873, 259] on span "Italian Nutella" at bounding box center [894, 256] width 76 height 19
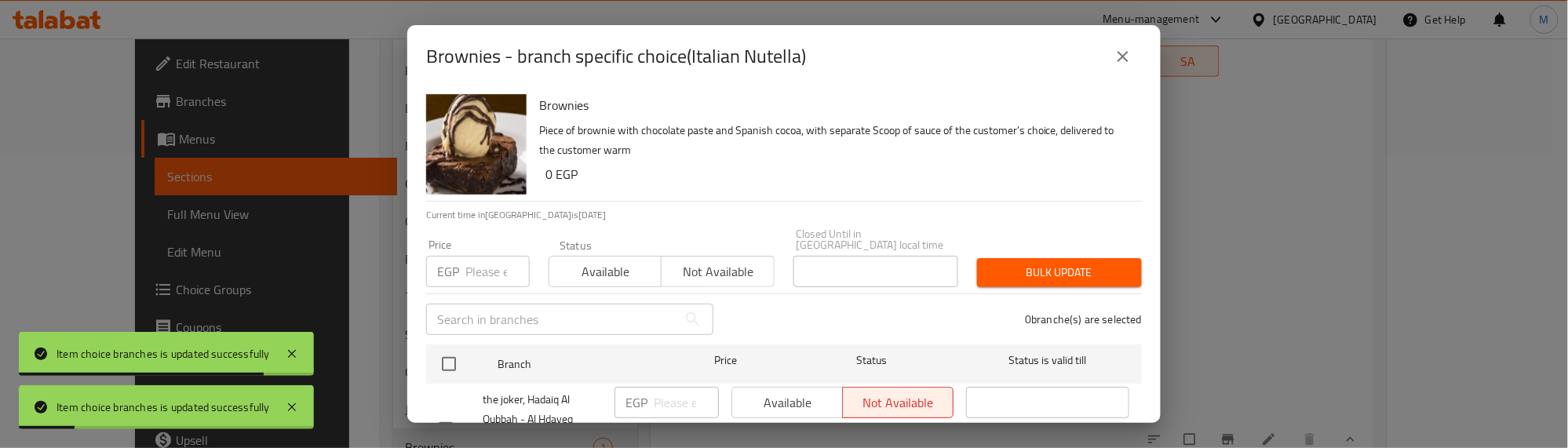
drag, startPoint x: 456, startPoint y: 352, endPoint x: 491, endPoint y: 282, distance: 78.3
click at [456, 350] on input "checkbox" at bounding box center [449, 364] width 33 height 33
checkbox input "true"
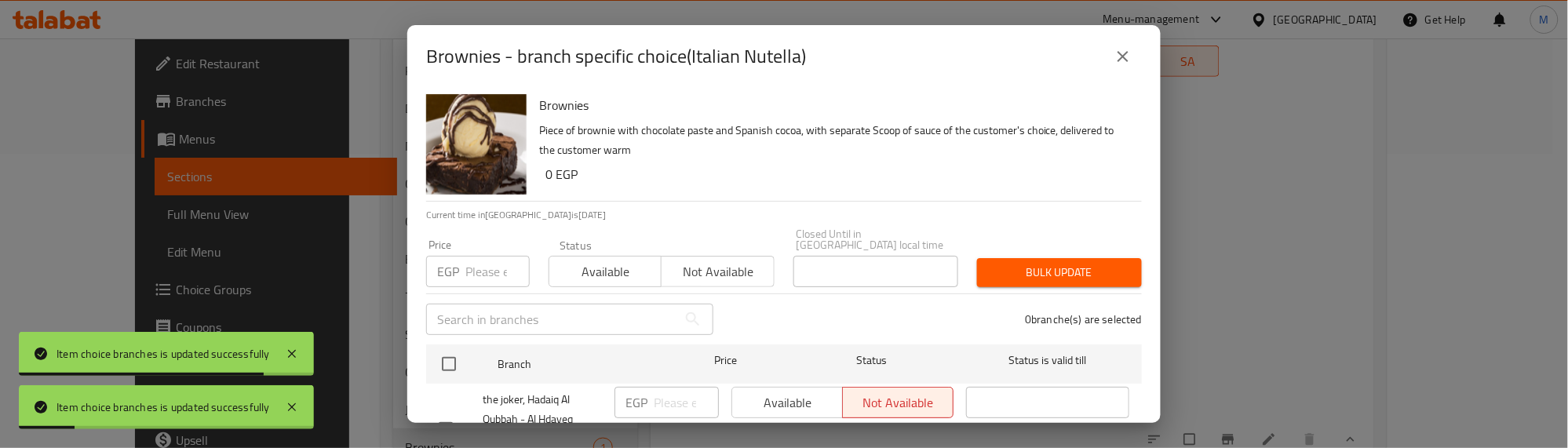
checkbox input "true"
click at [488, 266] on input "number" at bounding box center [497, 272] width 64 height 32
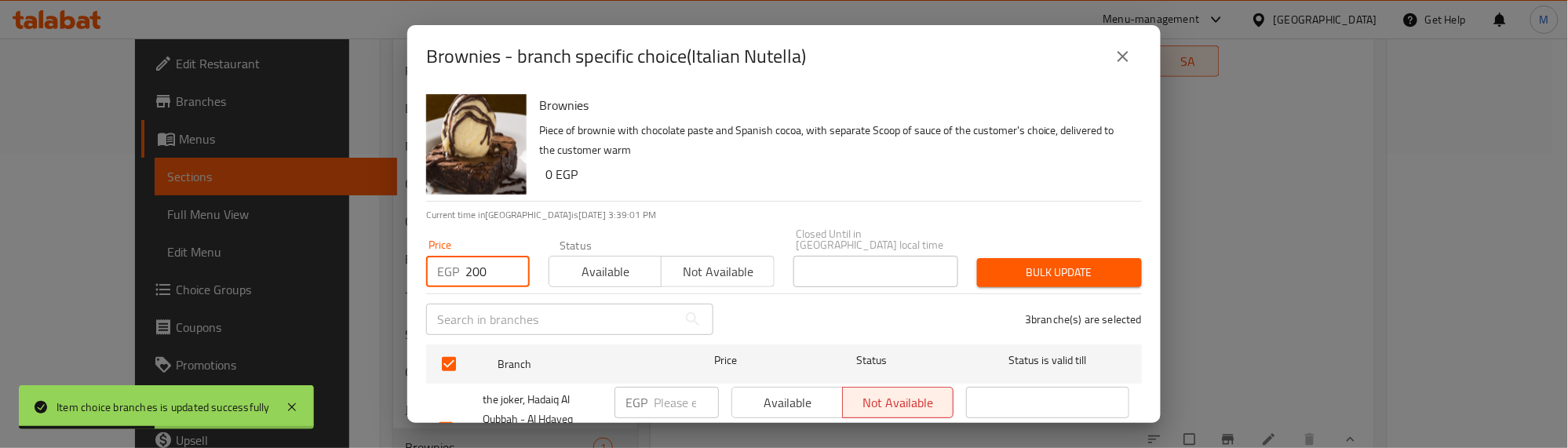
type input "200"
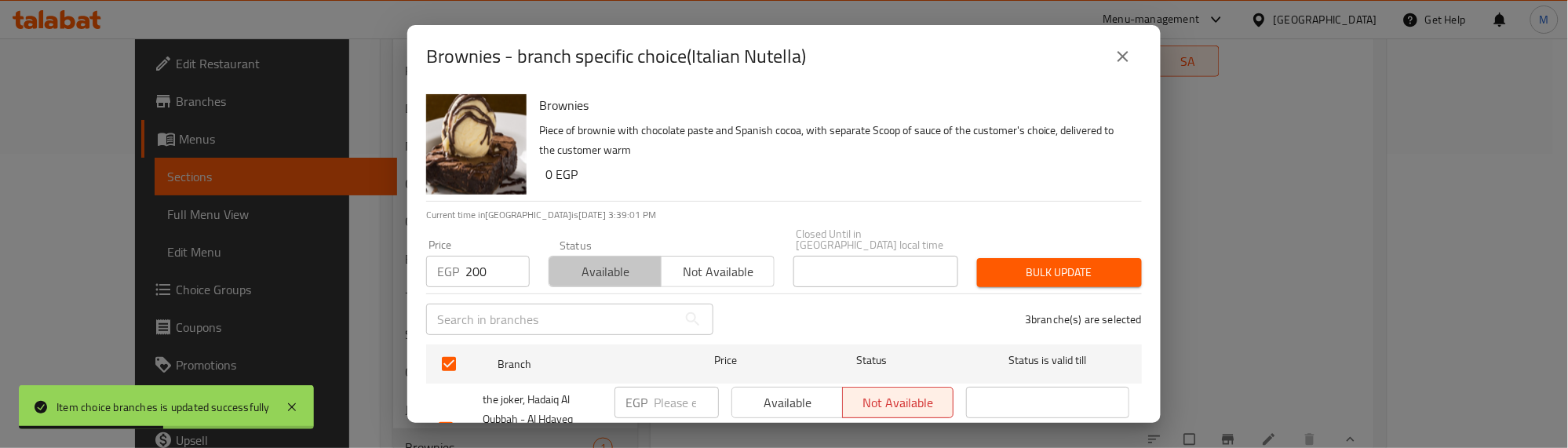
click at [618, 261] on span "Available" at bounding box center [605, 273] width 100 height 23
click at [1032, 258] on button "Bulk update" at bounding box center [1059, 273] width 165 height 29
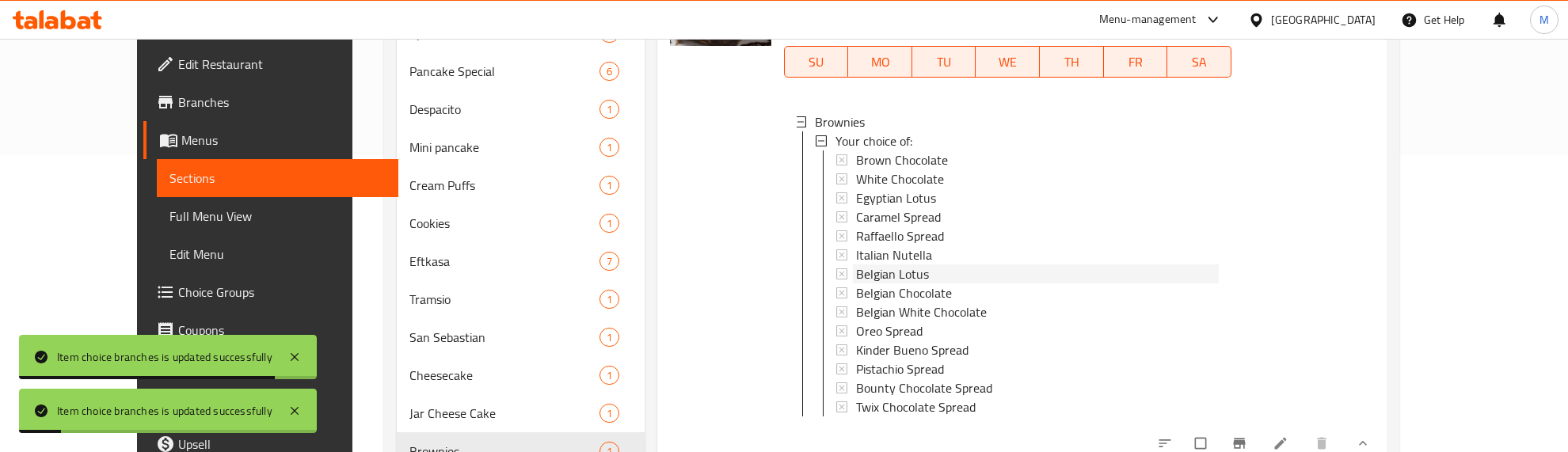
click at [856, 270] on span "Belgian Lotus" at bounding box center [892, 274] width 73 height 19
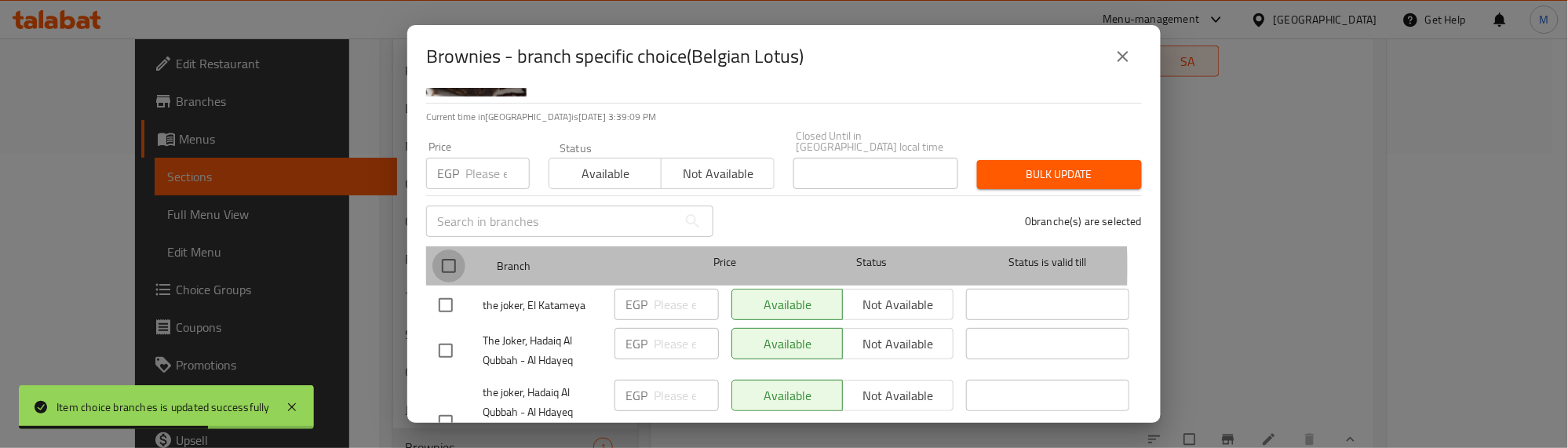
click at [452, 257] on input "checkbox" at bounding box center [449, 266] width 33 height 33
checkbox input "true"
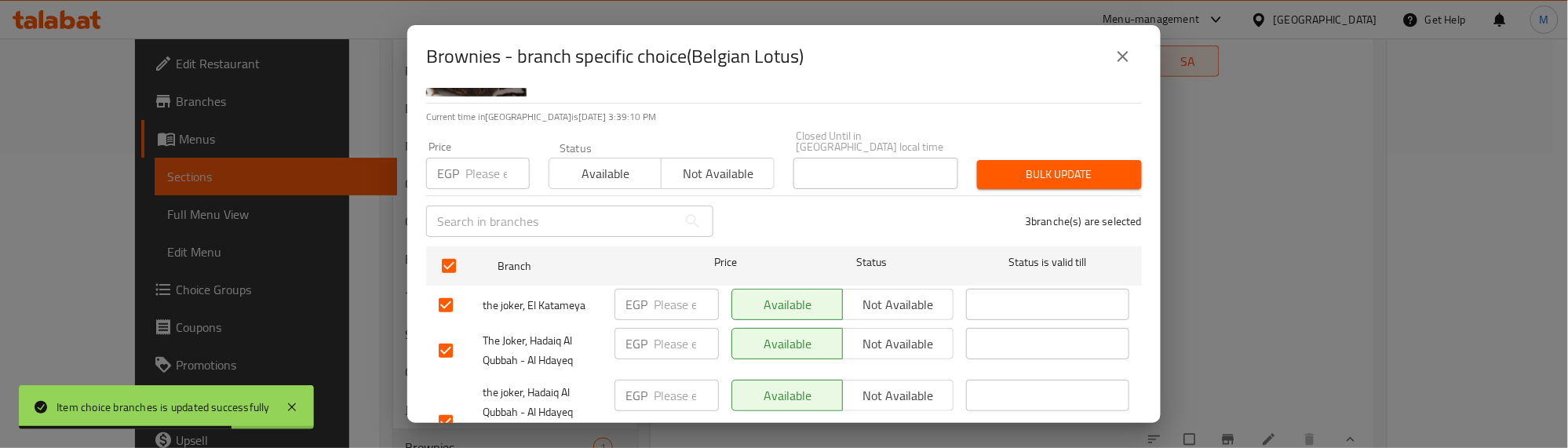
click at [487, 163] on input "number" at bounding box center [497, 173] width 64 height 32
type input "200"
click at [1049, 166] on span "Bulk update" at bounding box center [1059, 174] width 140 height 19
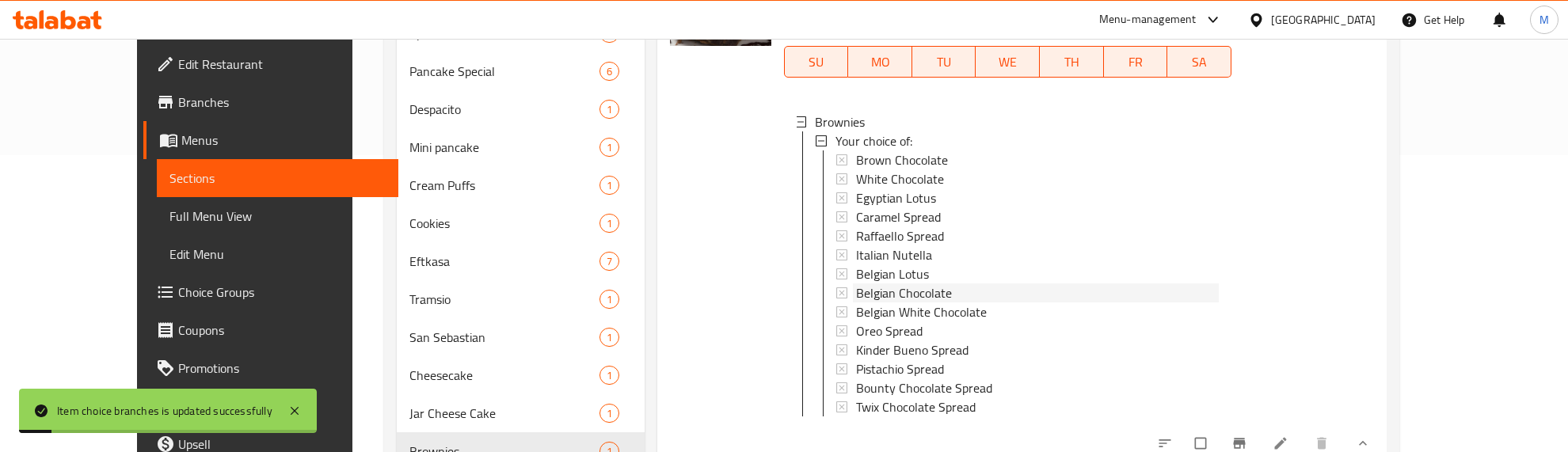
click at [909, 294] on span "Belgian Chocolate" at bounding box center [903, 294] width 96 height 19
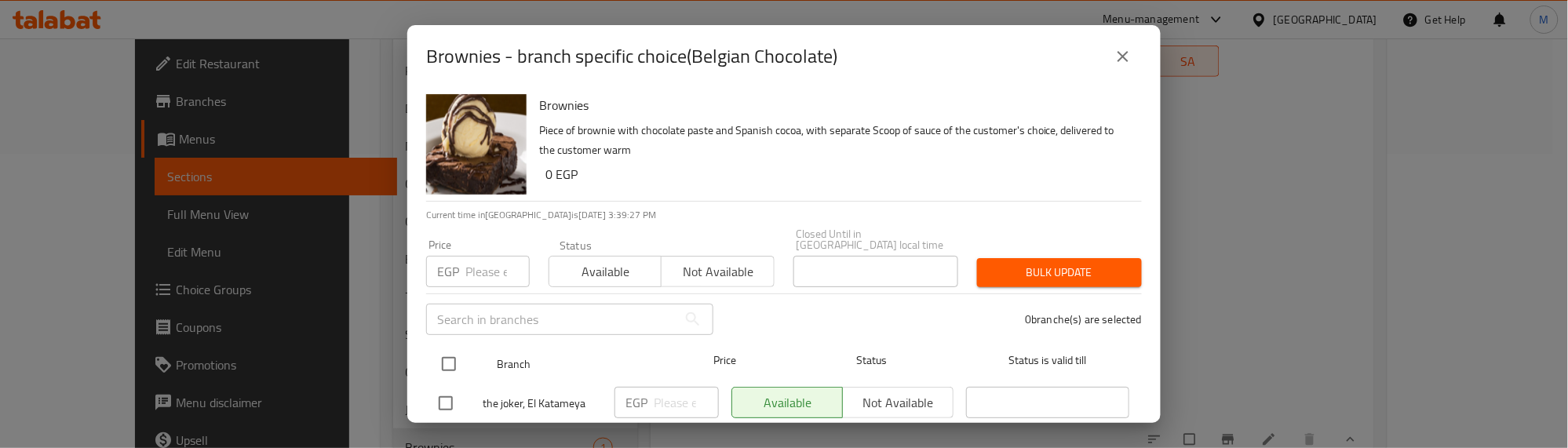
click at [445, 350] on input "checkbox" at bounding box center [449, 364] width 33 height 33
checkbox input "true"
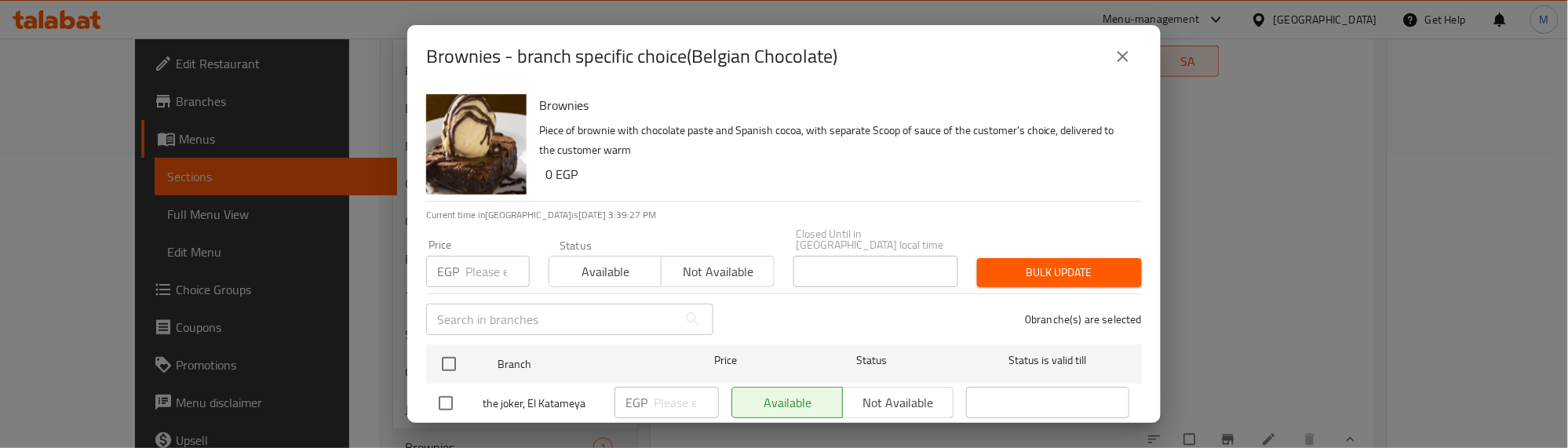
checkbox input "true"
click at [490, 257] on input "number" at bounding box center [497, 272] width 64 height 32
type input "200"
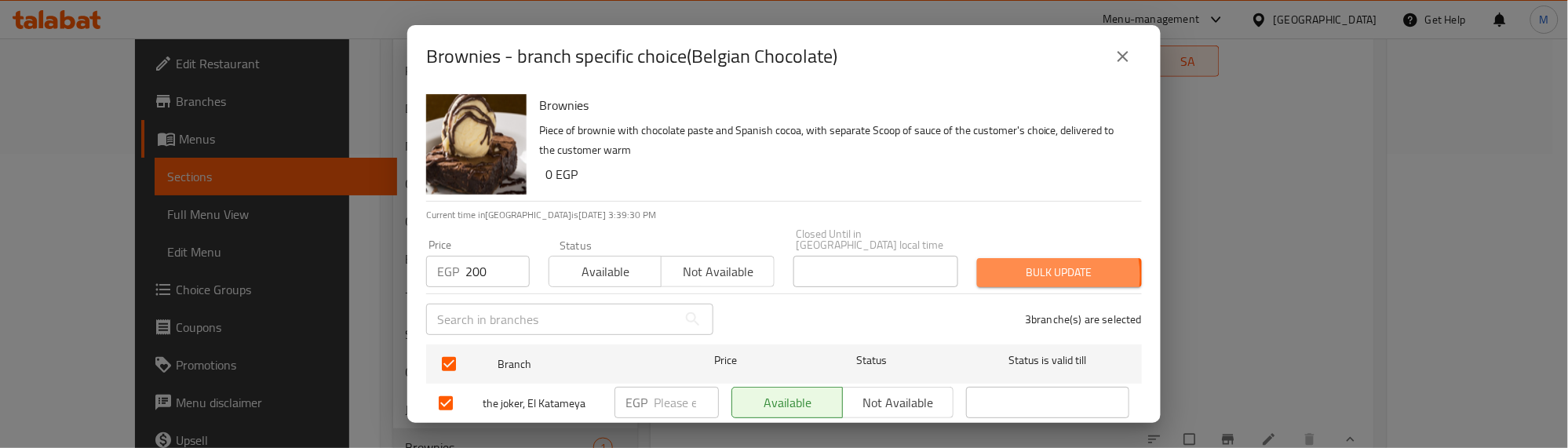
click at [1025, 264] on span "Bulk update" at bounding box center [1059, 273] width 140 height 19
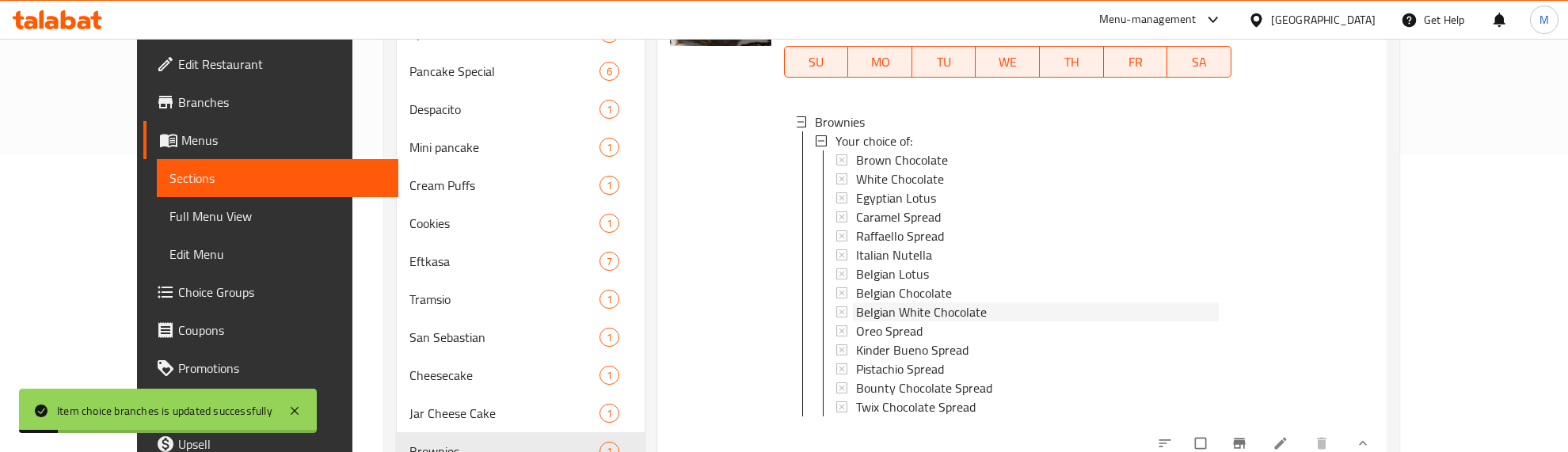
click at [864, 314] on span "Belgian White Chocolate" at bounding box center [921, 312] width 130 height 19
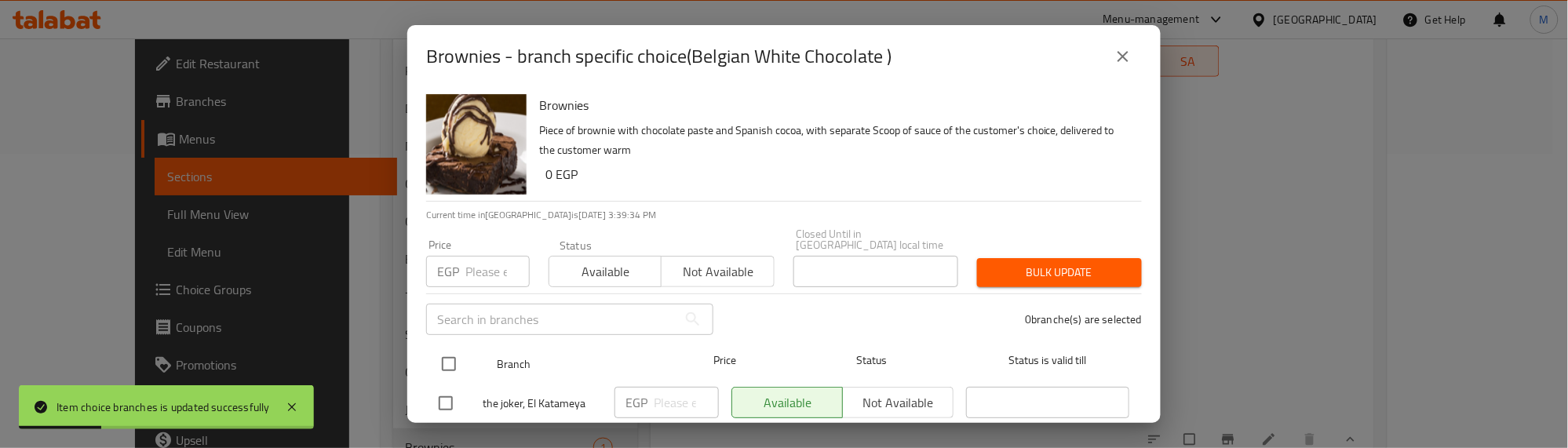
drag, startPoint x: 450, startPoint y: 354, endPoint x: 469, endPoint y: 296, distance: 61.0
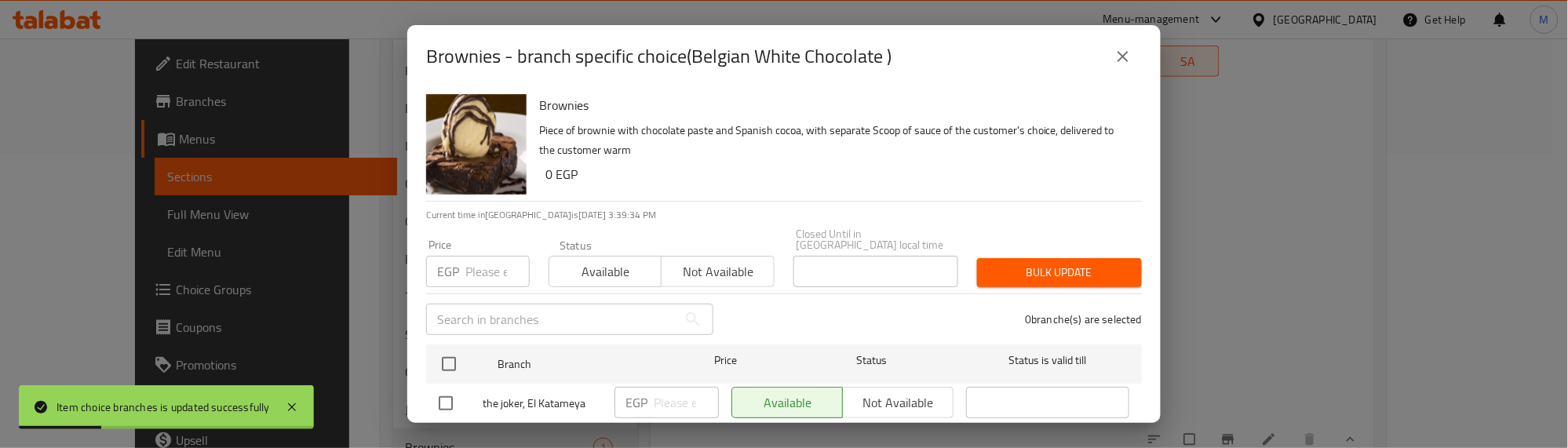
click at [449, 350] on input "checkbox" at bounding box center [449, 364] width 33 height 33
checkbox input "true"
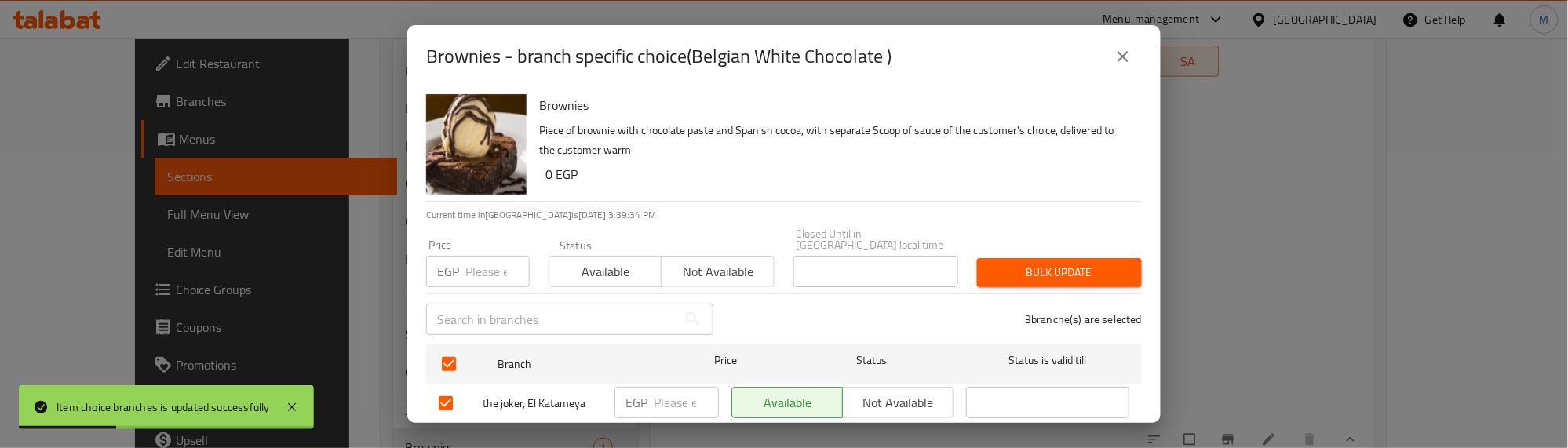
click at [475, 256] on input "number" at bounding box center [497, 272] width 64 height 32
type input "200"
click at [1025, 264] on span "Bulk update" at bounding box center [1059, 273] width 140 height 19
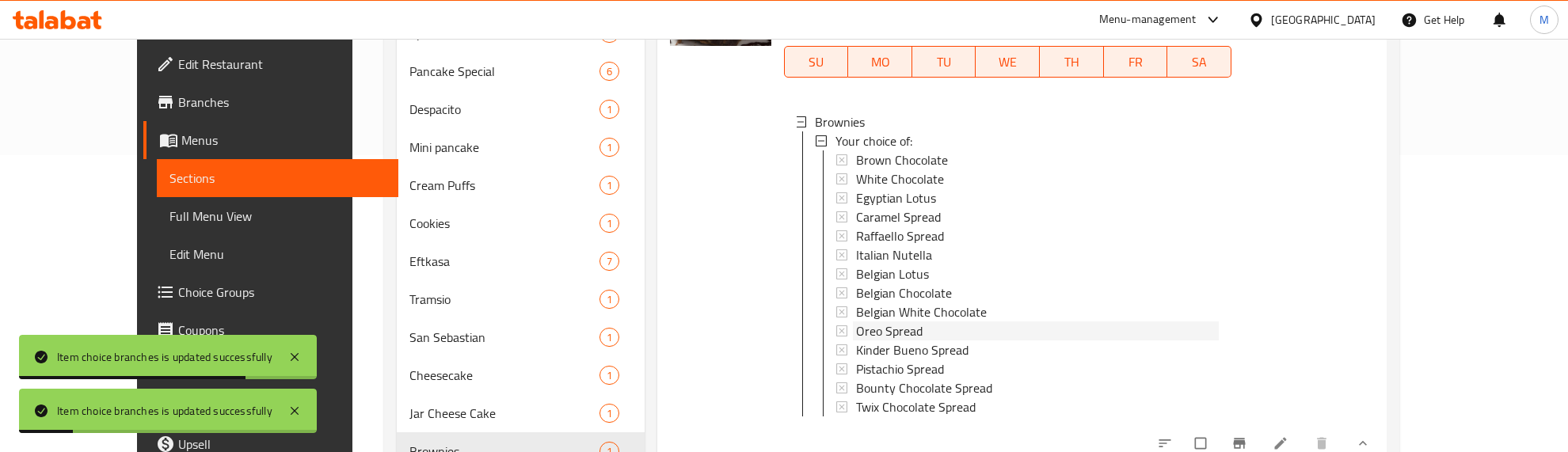
click at [865, 330] on span "Oreo Spread" at bounding box center [889, 331] width 66 height 19
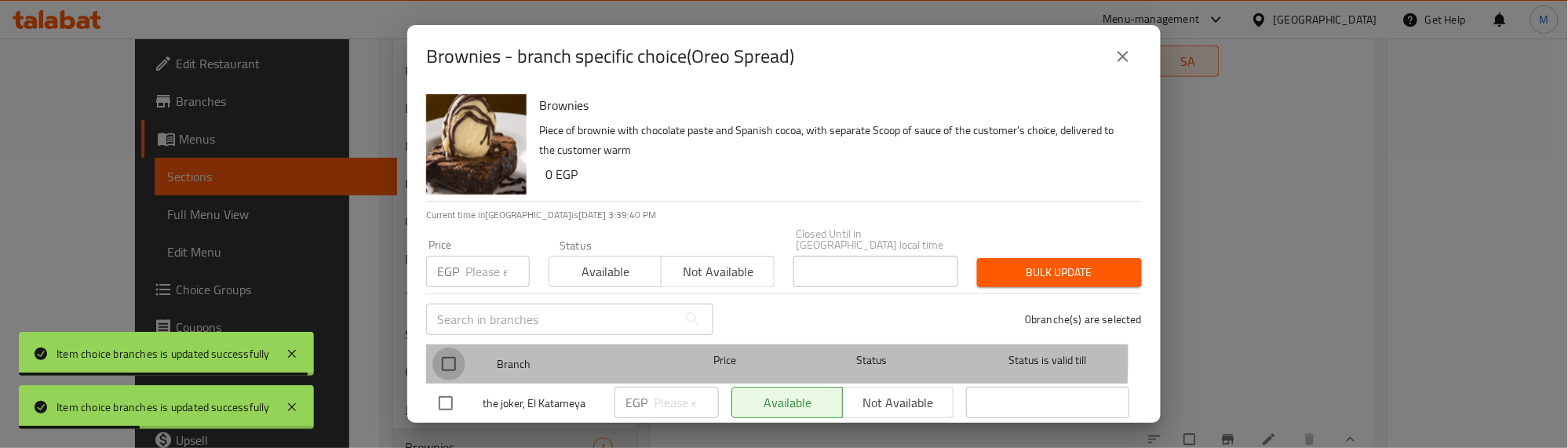
click at [448, 348] on input "checkbox" at bounding box center [449, 364] width 33 height 33
checkbox input "true"
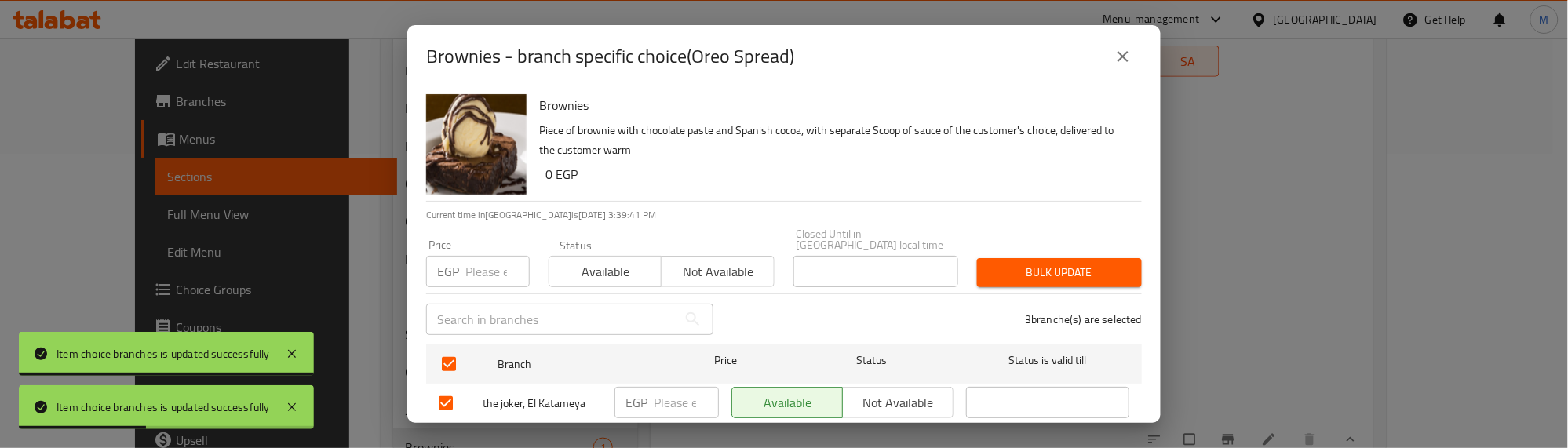
click at [476, 278] on div "Price EGP Price" at bounding box center [477, 263] width 122 height 66
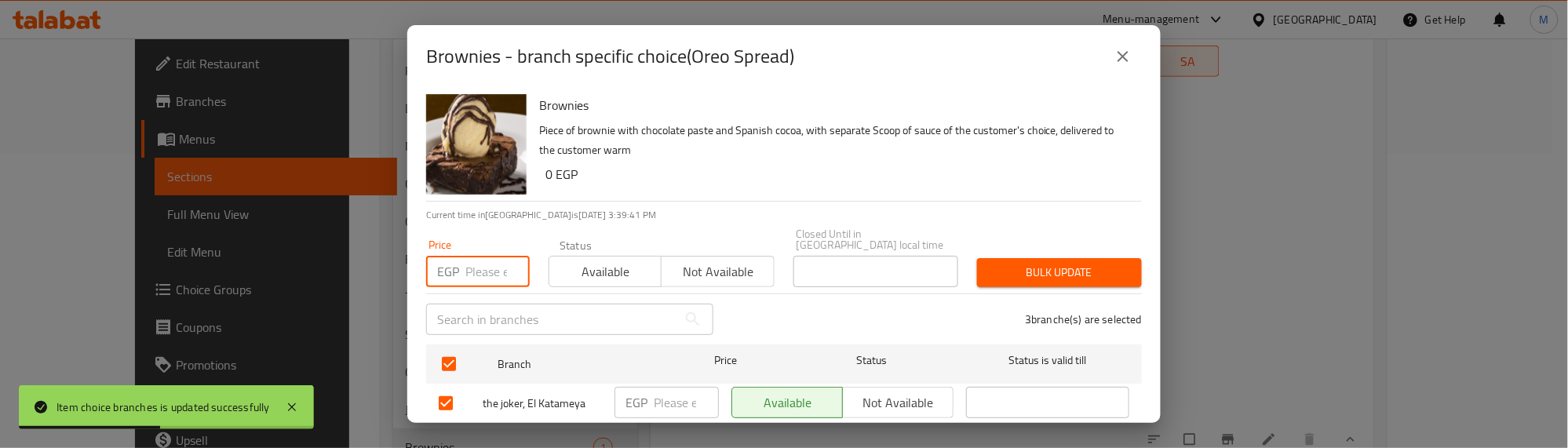
click at [475, 263] on input "number" at bounding box center [497, 272] width 64 height 32
type input "200"
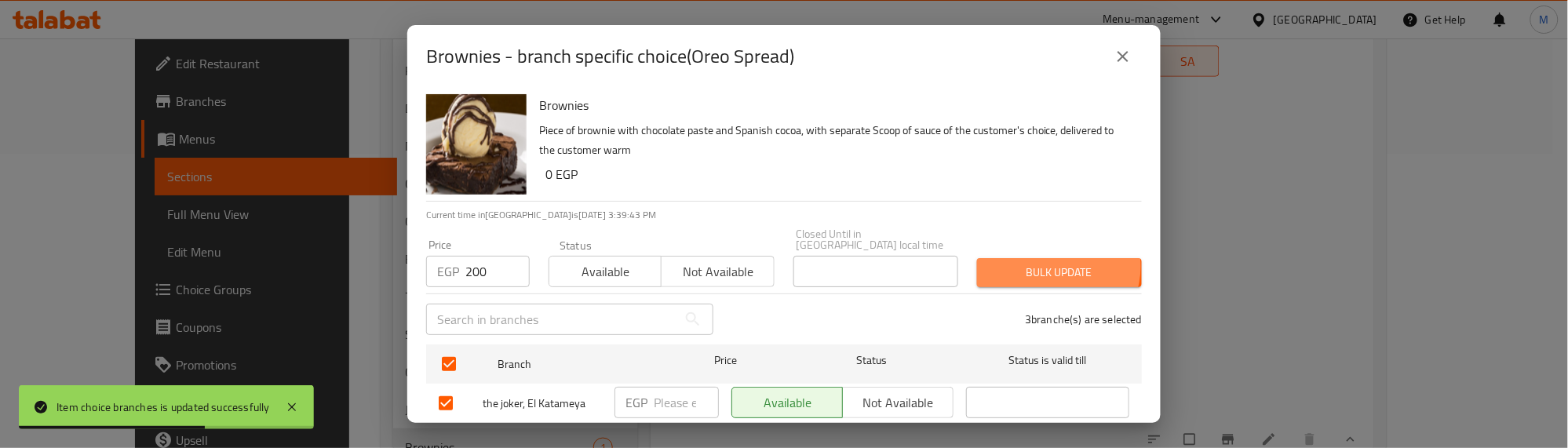
click at [1045, 266] on span "Bulk update" at bounding box center [1059, 273] width 140 height 19
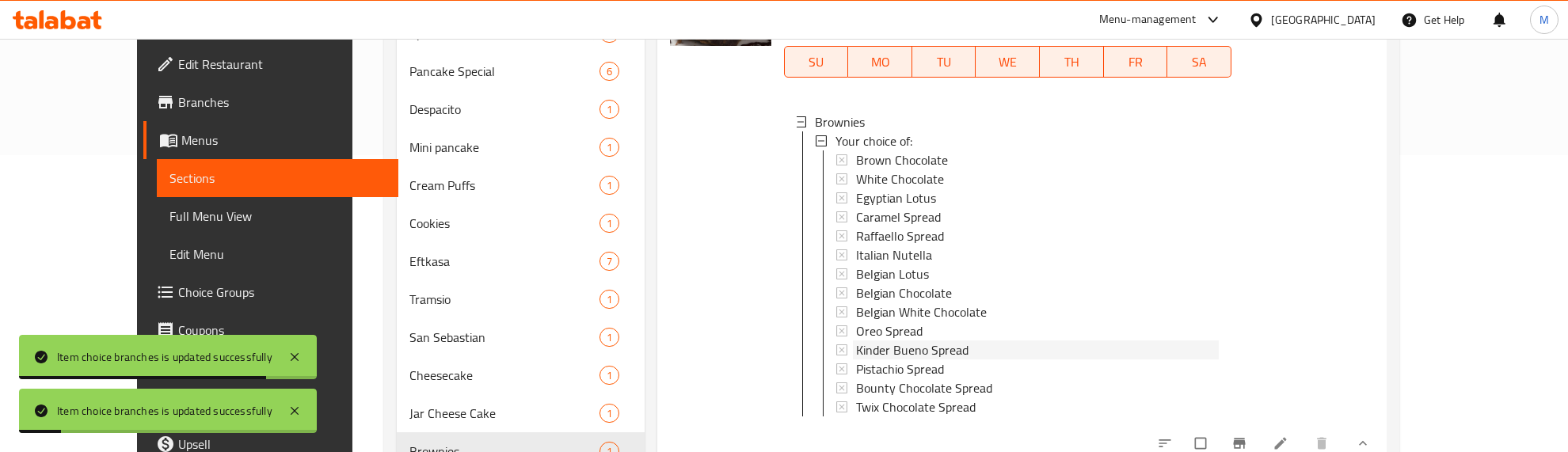
click at [875, 347] on span "Kinder Bueno Spread" at bounding box center [912, 350] width 113 height 19
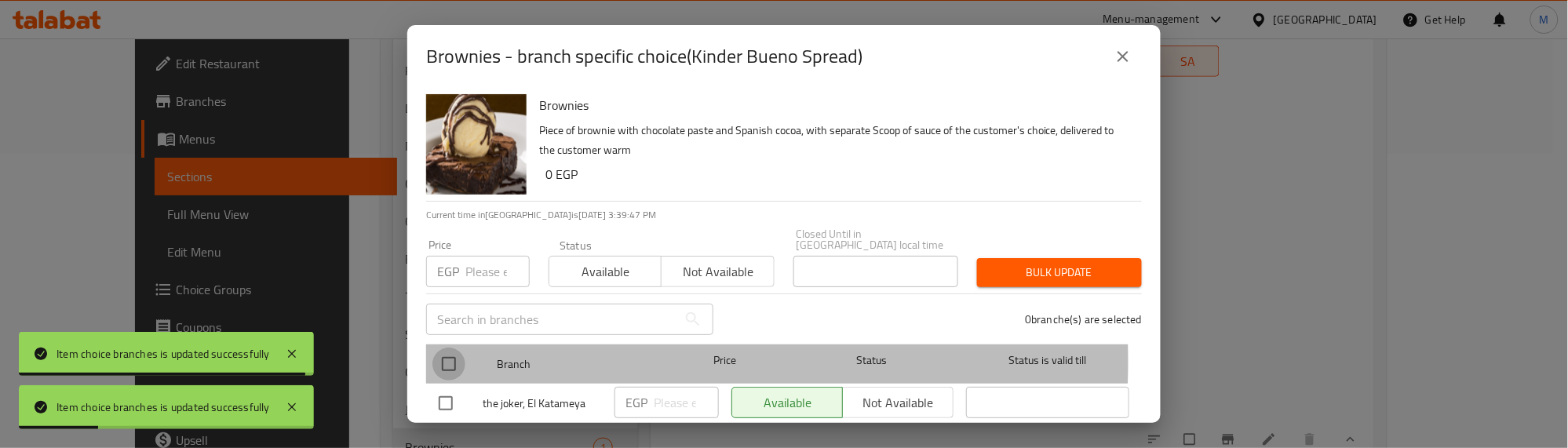
click at [455, 351] on input "checkbox" at bounding box center [449, 364] width 33 height 33
checkbox input "true"
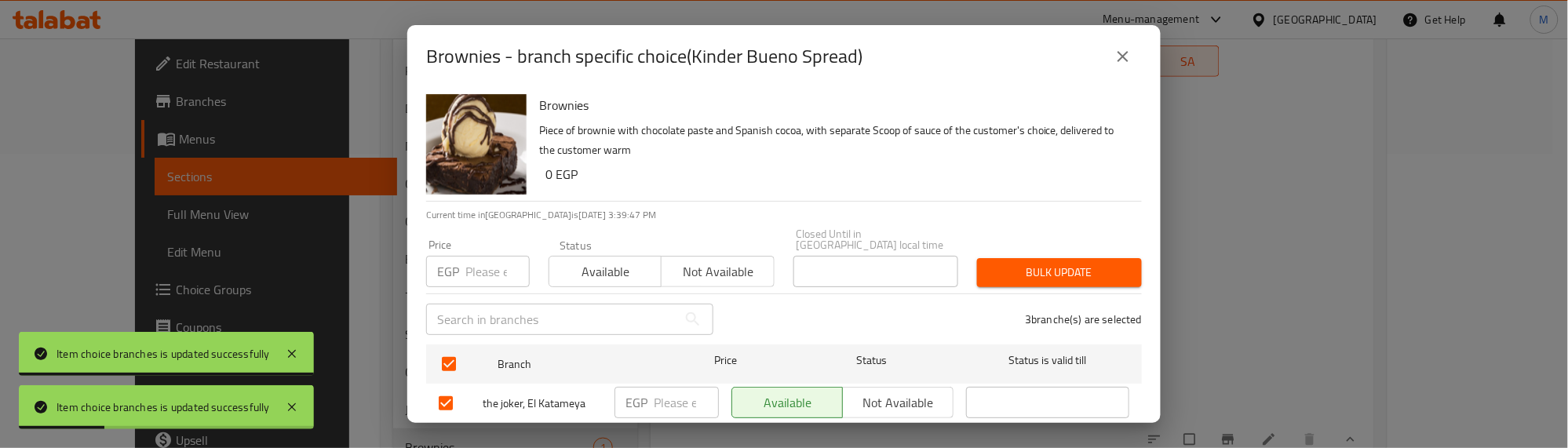
click at [485, 256] on input "number" at bounding box center [497, 272] width 64 height 32
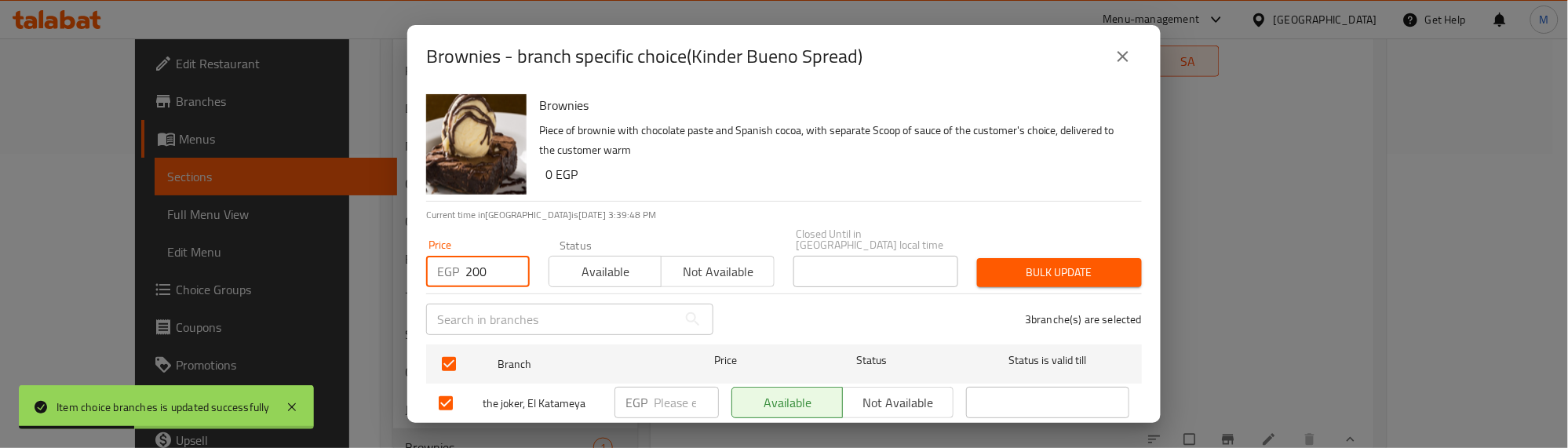
type input "200"
click at [1025, 263] on span "Bulk update" at bounding box center [1059, 273] width 140 height 19
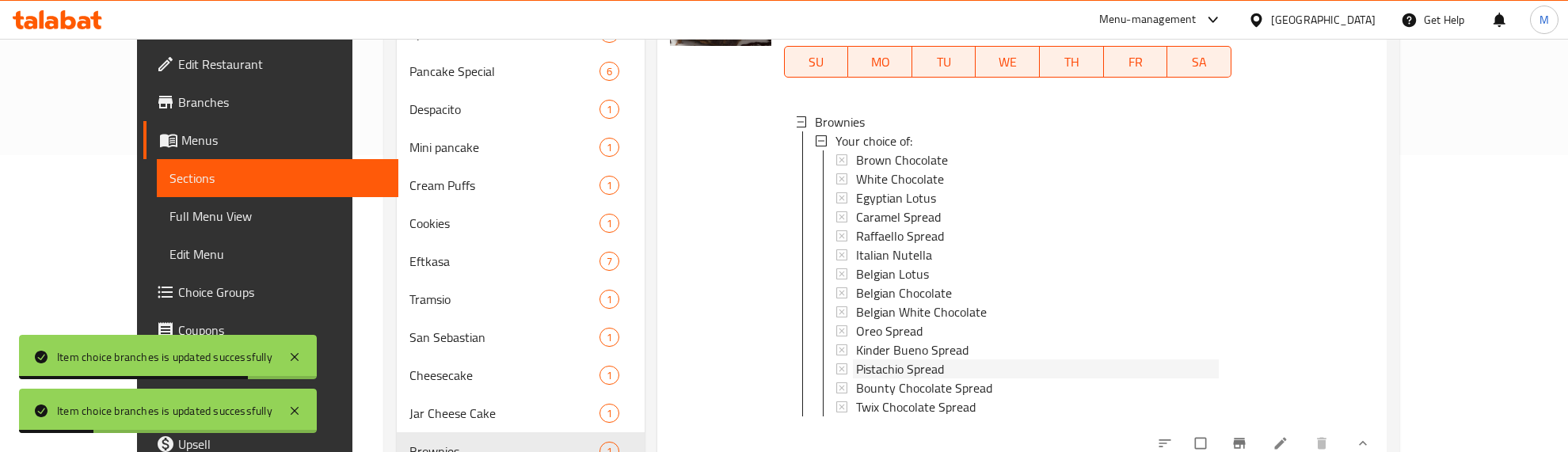
click at [873, 366] on span "Pistachio Spread" at bounding box center [900, 369] width 87 height 19
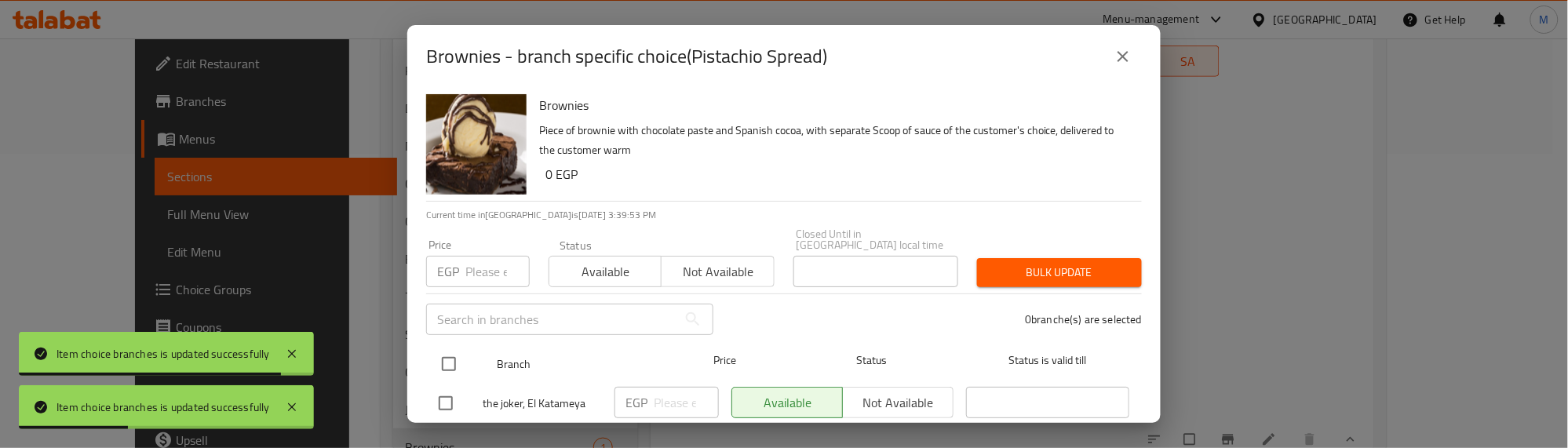
click at [439, 348] on input "checkbox" at bounding box center [449, 364] width 33 height 33
checkbox input "true"
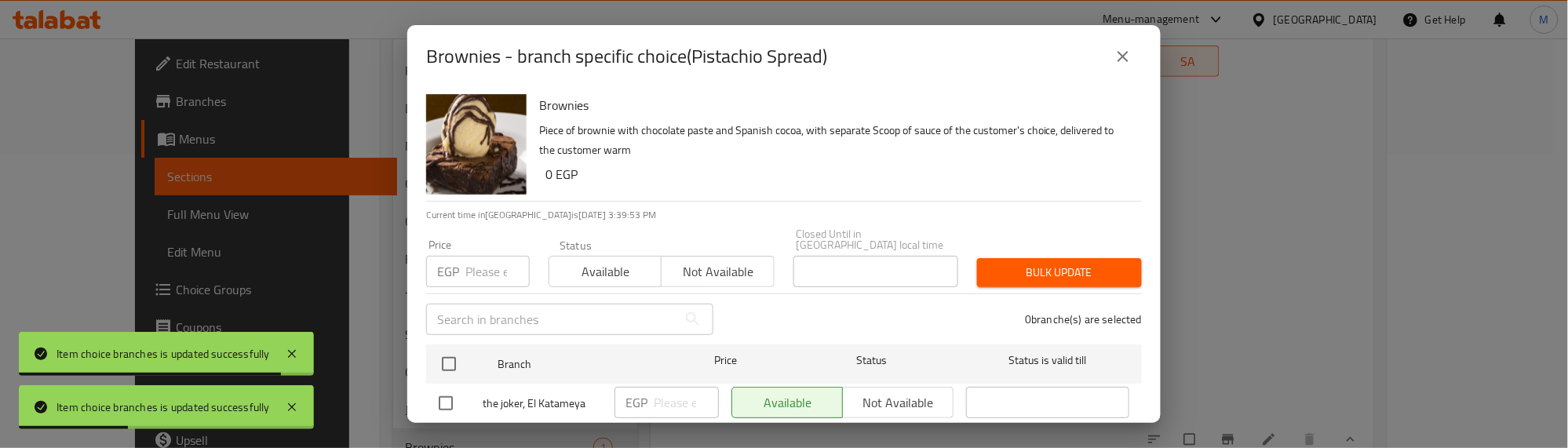
checkbox input "true"
click at [486, 244] on div "Price EGP Price" at bounding box center [478, 264] width 104 height 48
click at [486, 256] on input "number" at bounding box center [497, 272] width 64 height 32
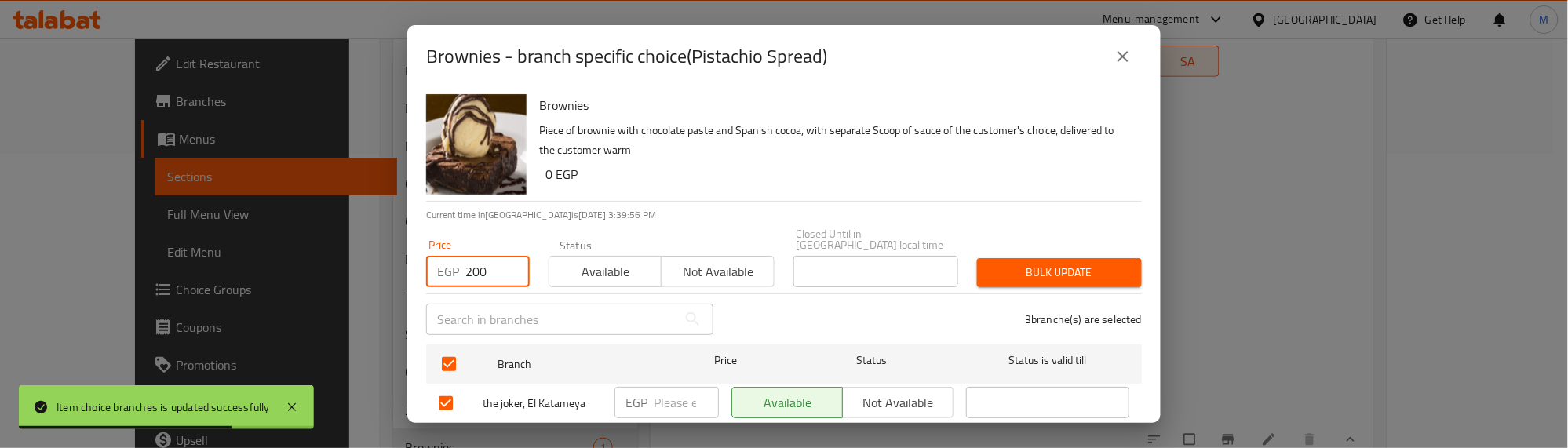
type input "200"
click at [1058, 263] on span "Bulk update" at bounding box center [1059, 273] width 140 height 19
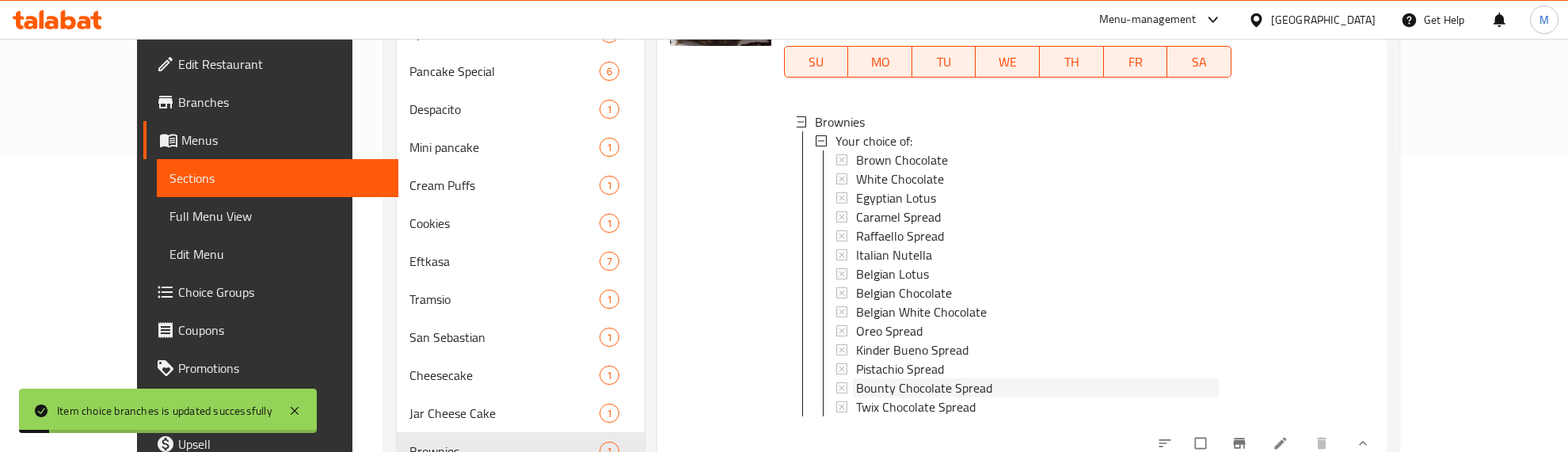
click at [856, 388] on span "Bounty Chocolate Spread" at bounding box center [924, 389] width 136 height 19
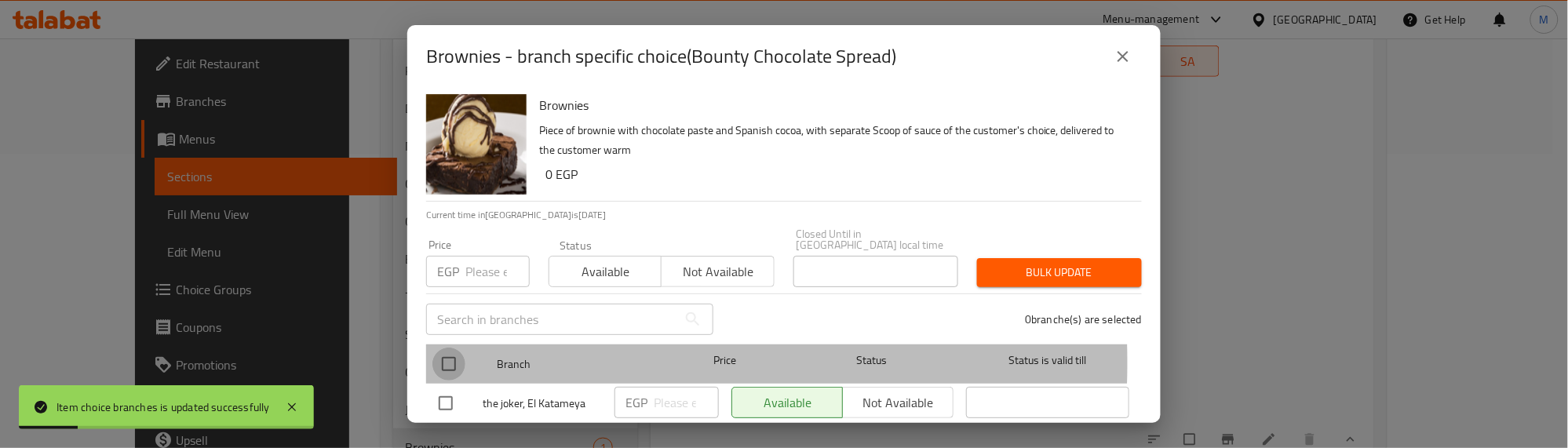
click at [448, 352] on input "checkbox" at bounding box center [449, 364] width 33 height 33
checkbox input "true"
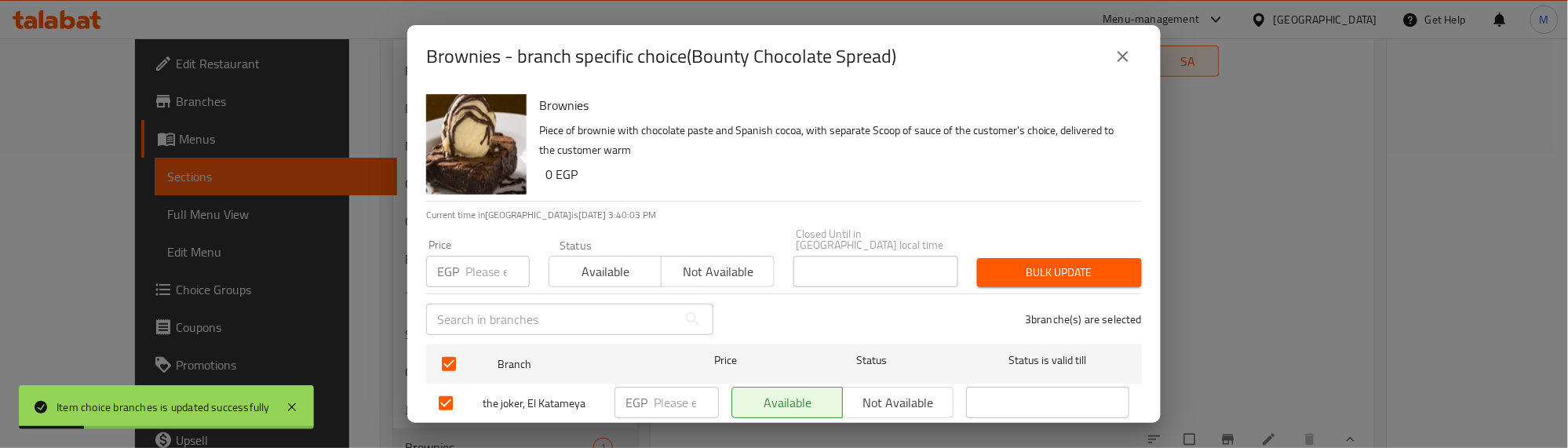
click at [479, 267] on input "number" at bounding box center [497, 272] width 64 height 32
type input "200"
click at [1072, 268] on span "Bulk update" at bounding box center [1059, 273] width 140 height 19
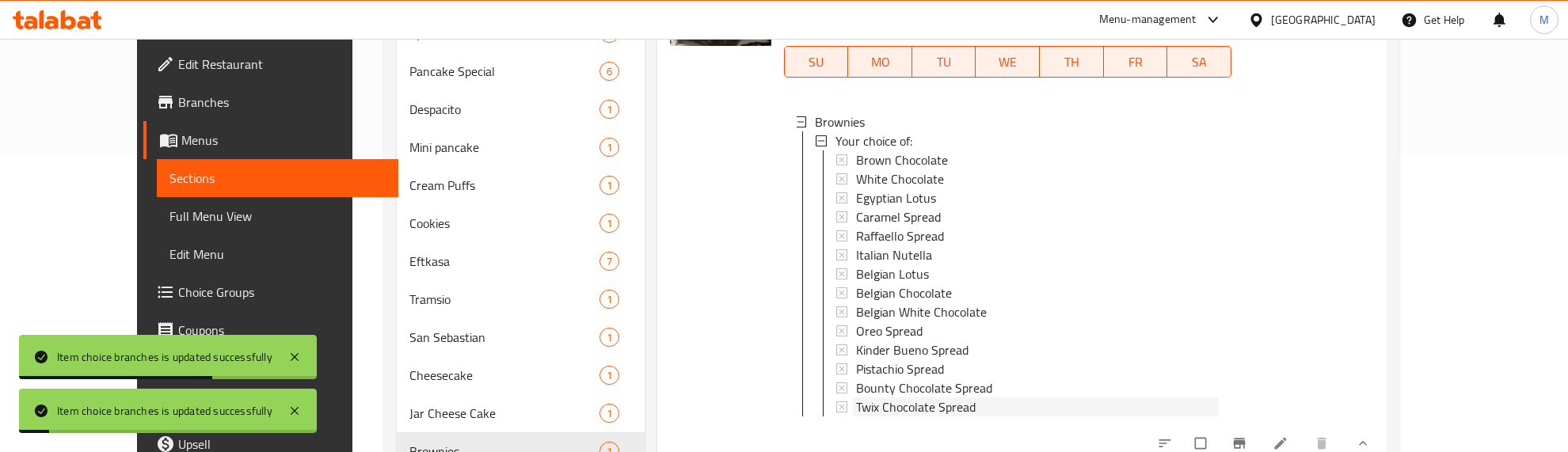
click at [868, 405] on span "Twix Chocolate Spread" at bounding box center [915, 407] width 119 height 19
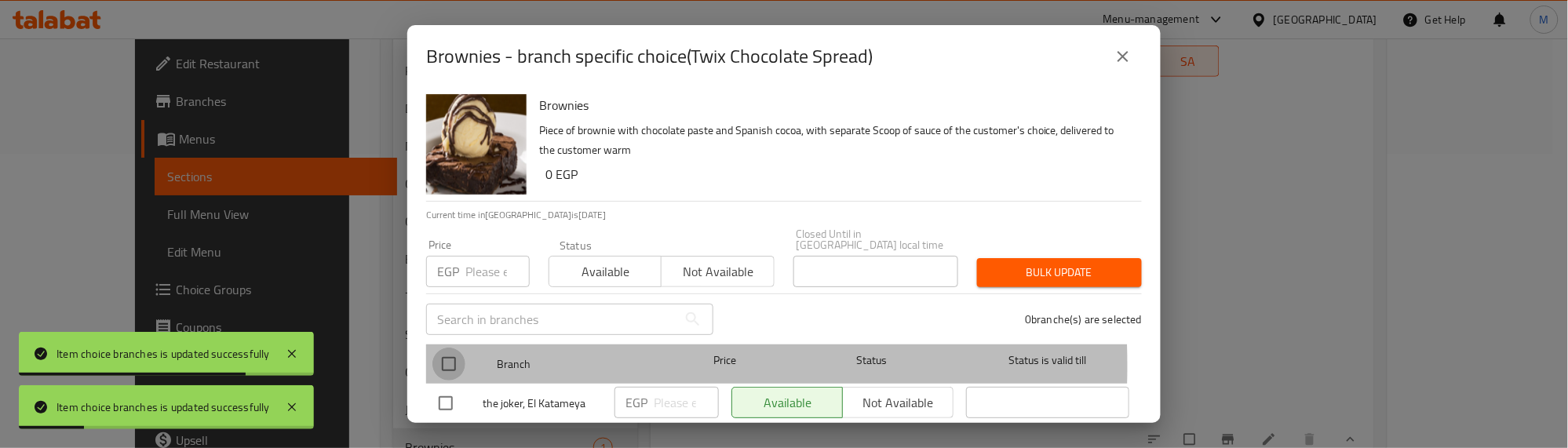
click at [448, 355] on input "checkbox" at bounding box center [449, 364] width 33 height 33
checkbox input "true"
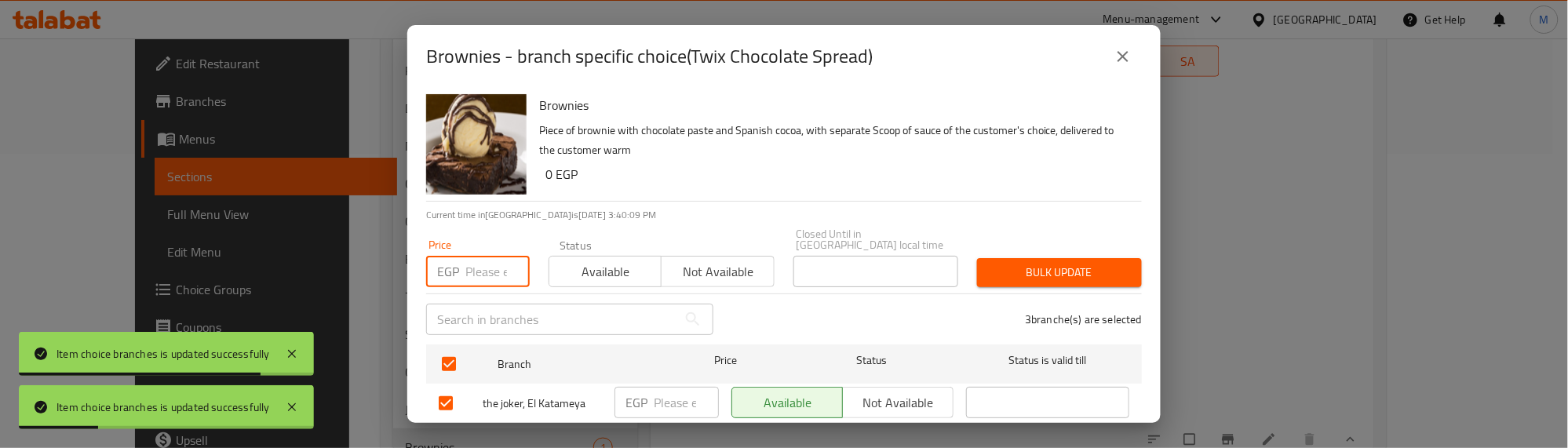
click at [488, 257] on input "number" at bounding box center [497, 272] width 64 height 32
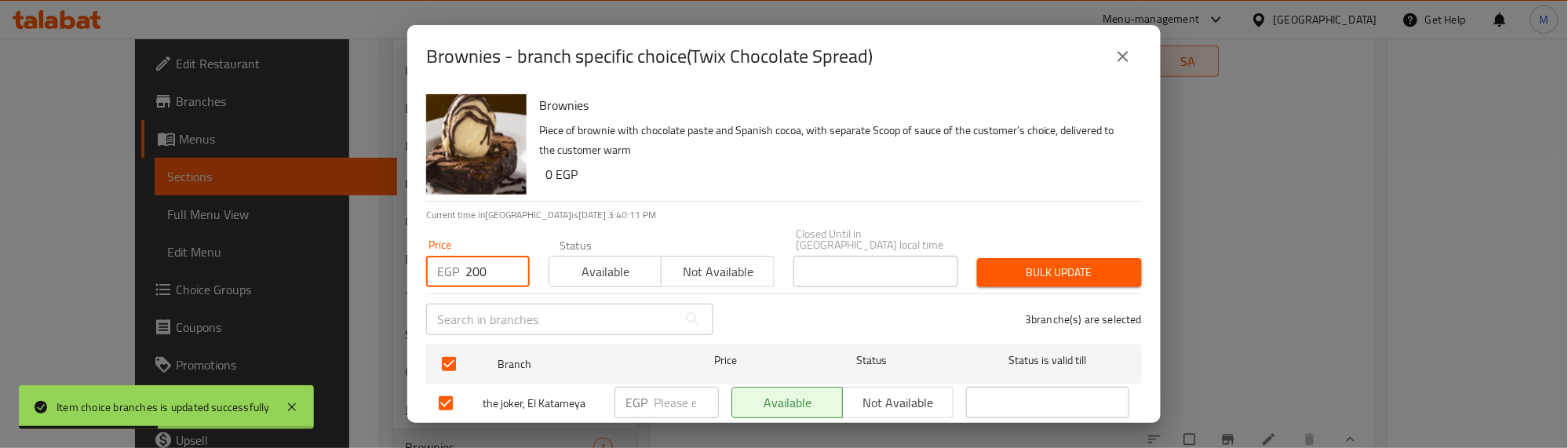
type input "200"
click at [1067, 263] on span "Bulk update" at bounding box center [1059, 273] width 140 height 19
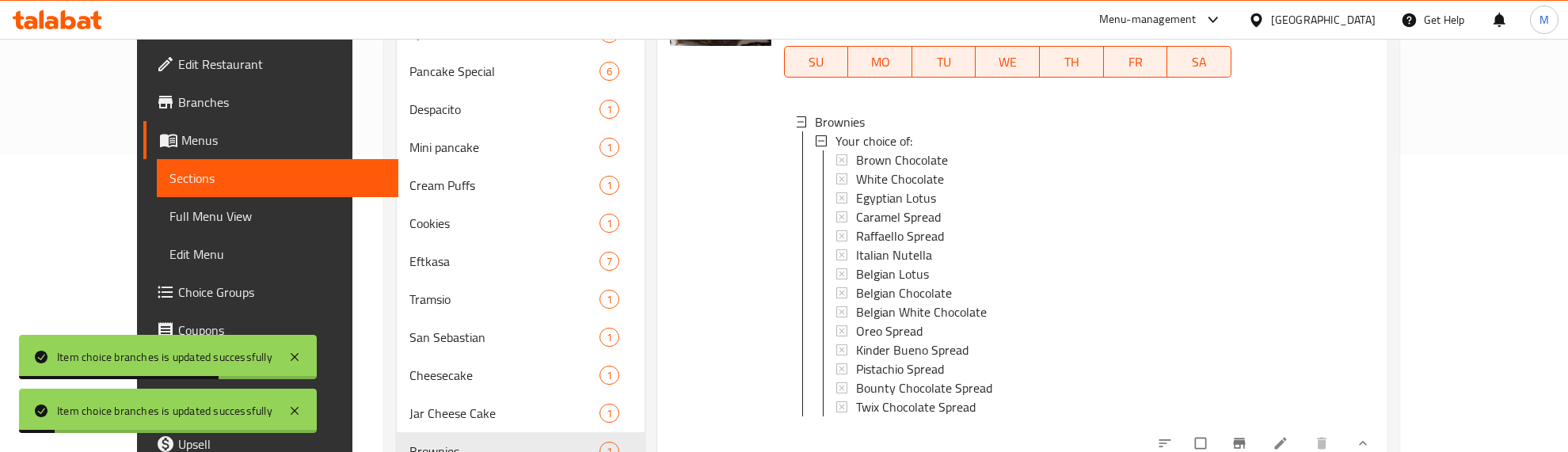
click at [730, 297] on div at bounding box center [720, 195] width 114 height 516
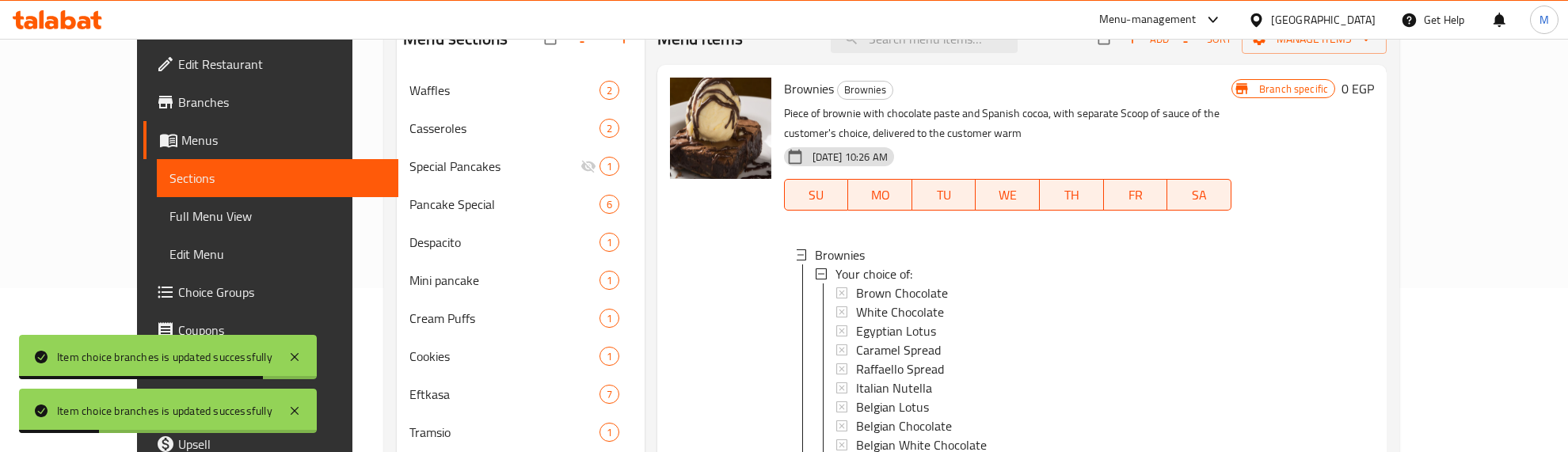
scroll to position [144, 0]
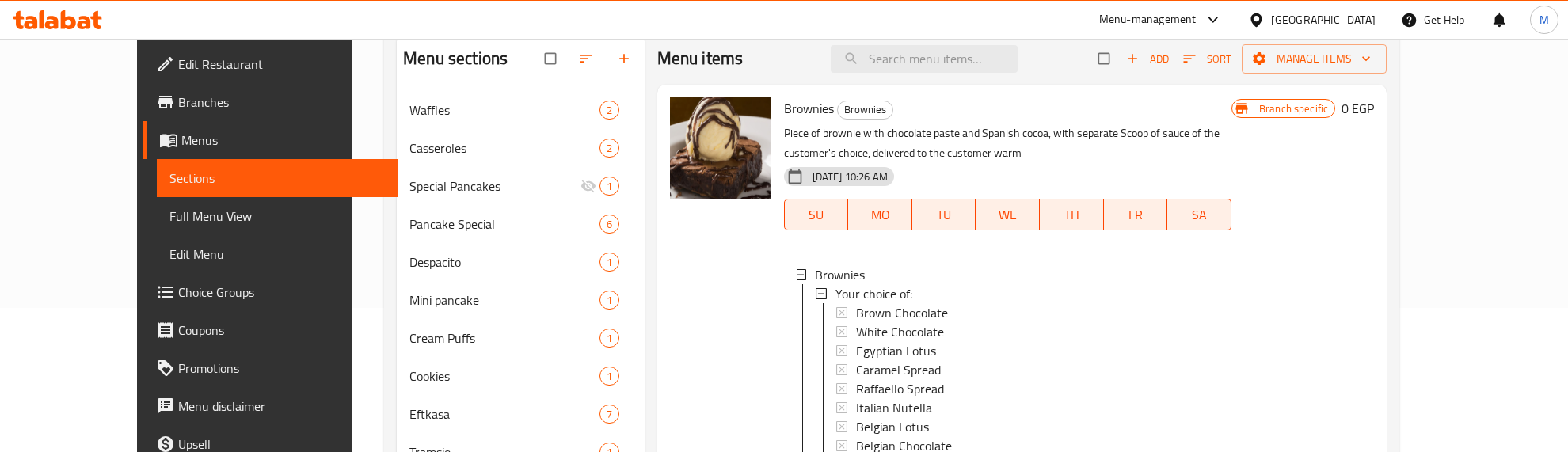
click at [733, 271] on div at bounding box center [720, 349] width 114 height 516
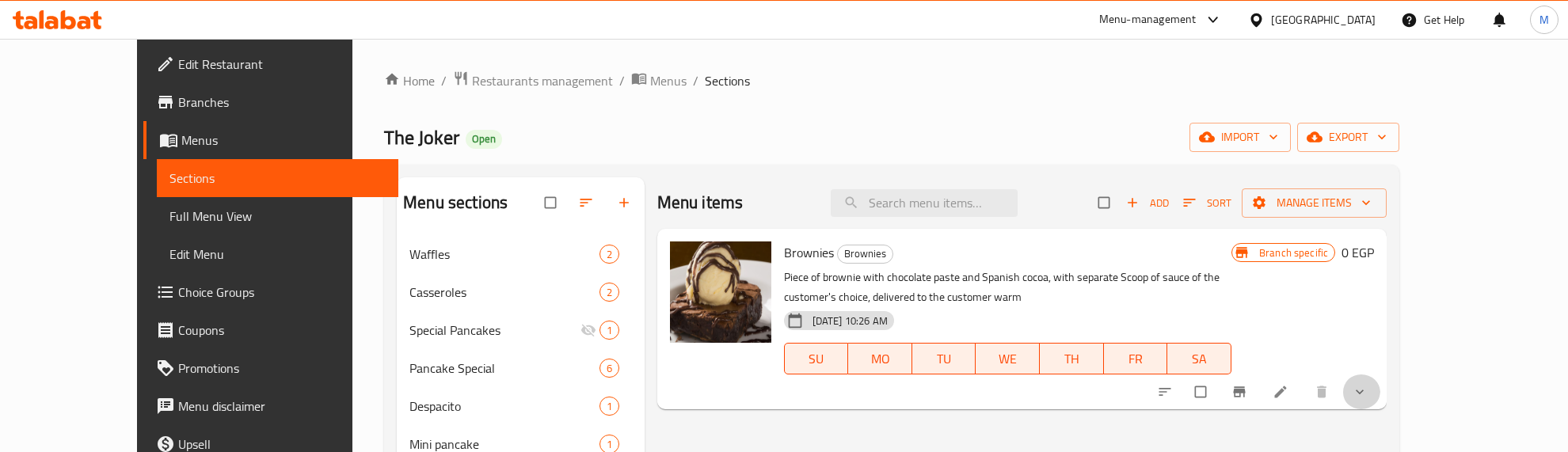
click at [1381, 381] on button "show more" at bounding box center [1361, 393] width 38 height 35
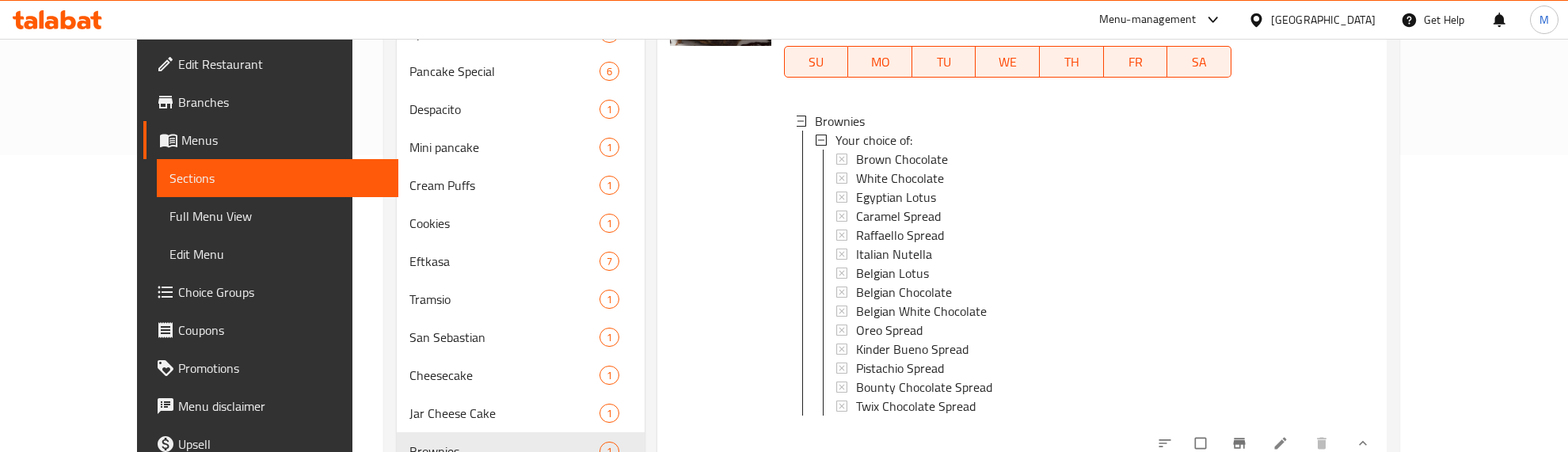
scroll to position [441, 0]
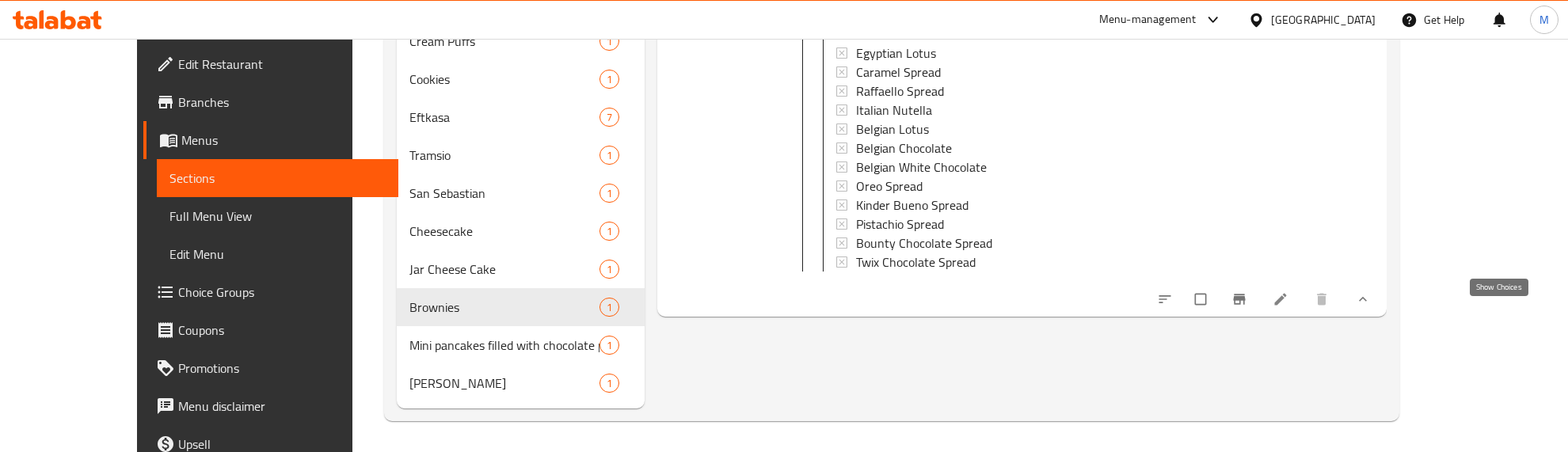
click at [1371, 307] on icon "show more" at bounding box center [1363, 299] width 16 height 16
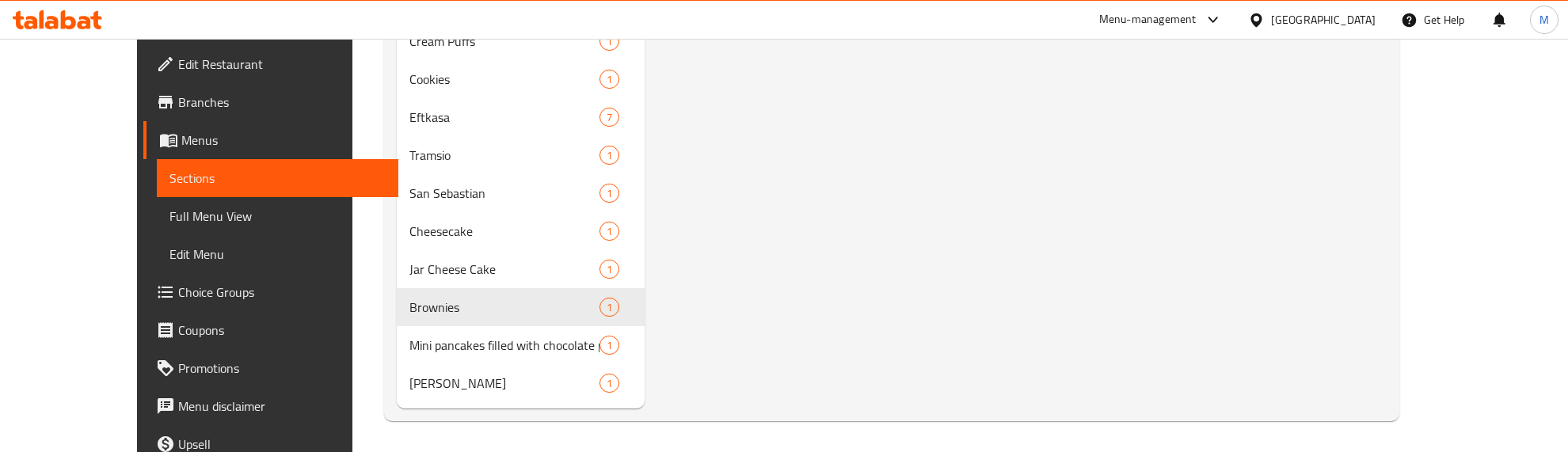
click at [760, 275] on div "Menu items Add Sort Manage items Brownies Brownies Piece of brownie with chocol…" at bounding box center [1015, 73] width 743 height 673
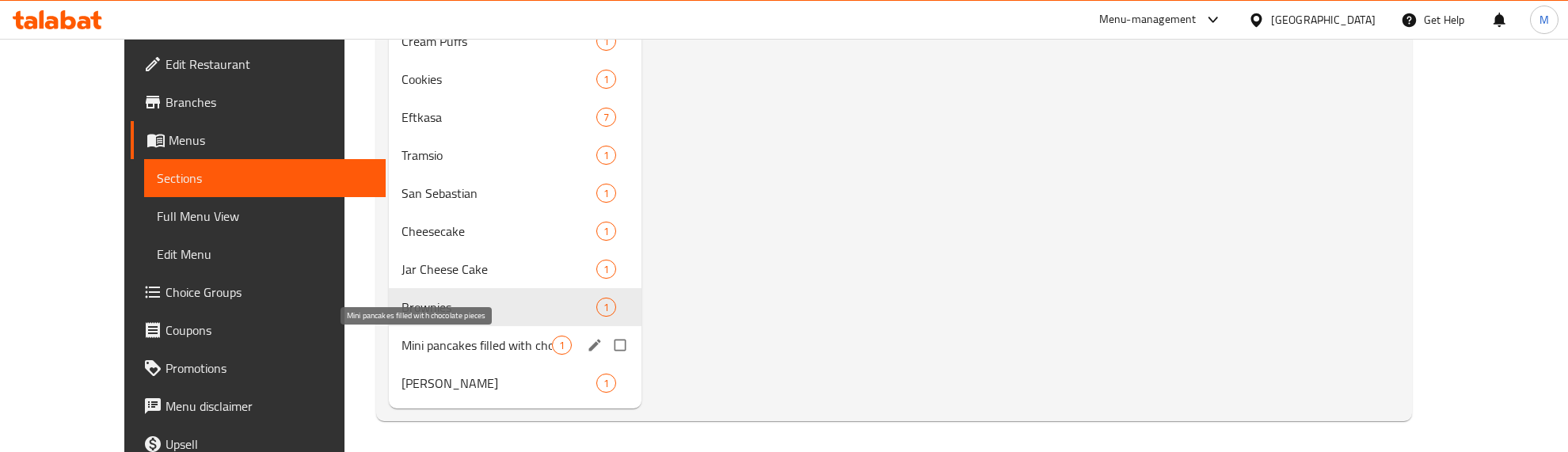
click at [431, 353] on span "Mini pancakes filled with chocolate pieces" at bounding box center [476, 346] width 151 height 19
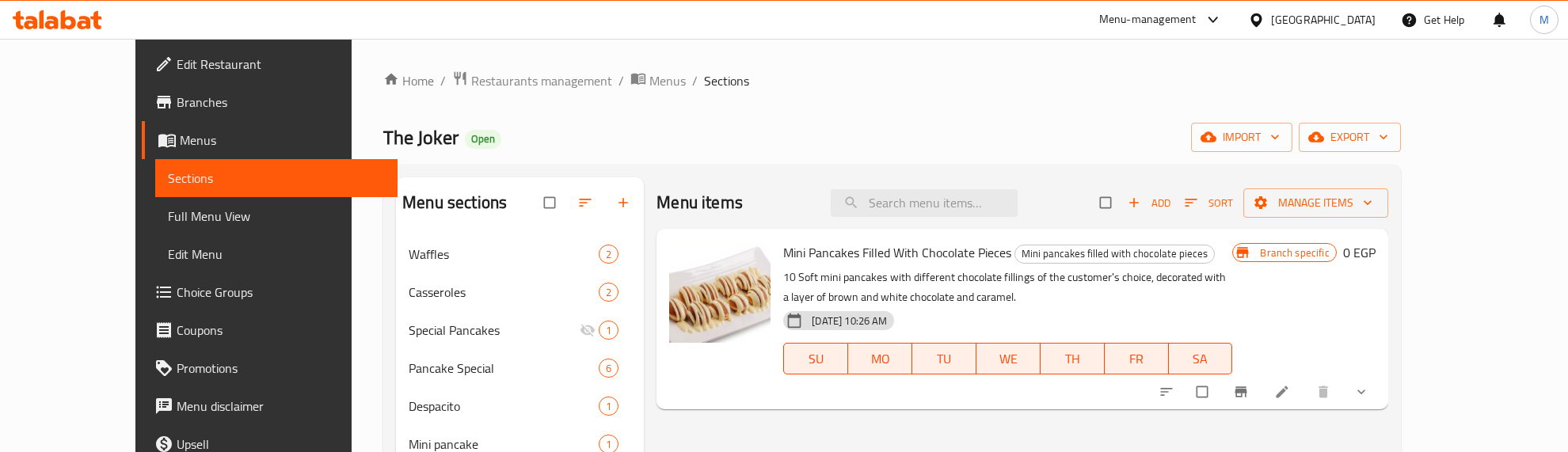
click at [849, 261] on span "Mini Pancakes Filled With Chocolate Pieces" at bounding box center [897, 253] width 228 height 23
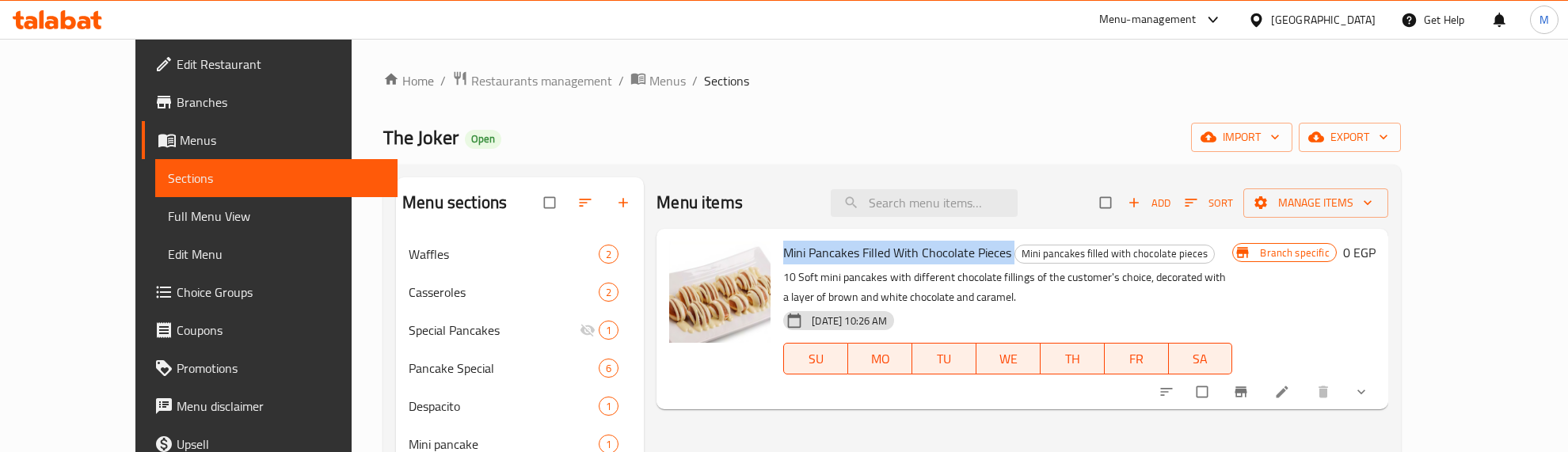
click at [849, 261] on span "Mini Pancakes Filled With Chocolate Pieces" at bounding box center [897, 253] width 228 height 23
copy h6 "Mini Pancakes Filled With Chocolate Pieces"
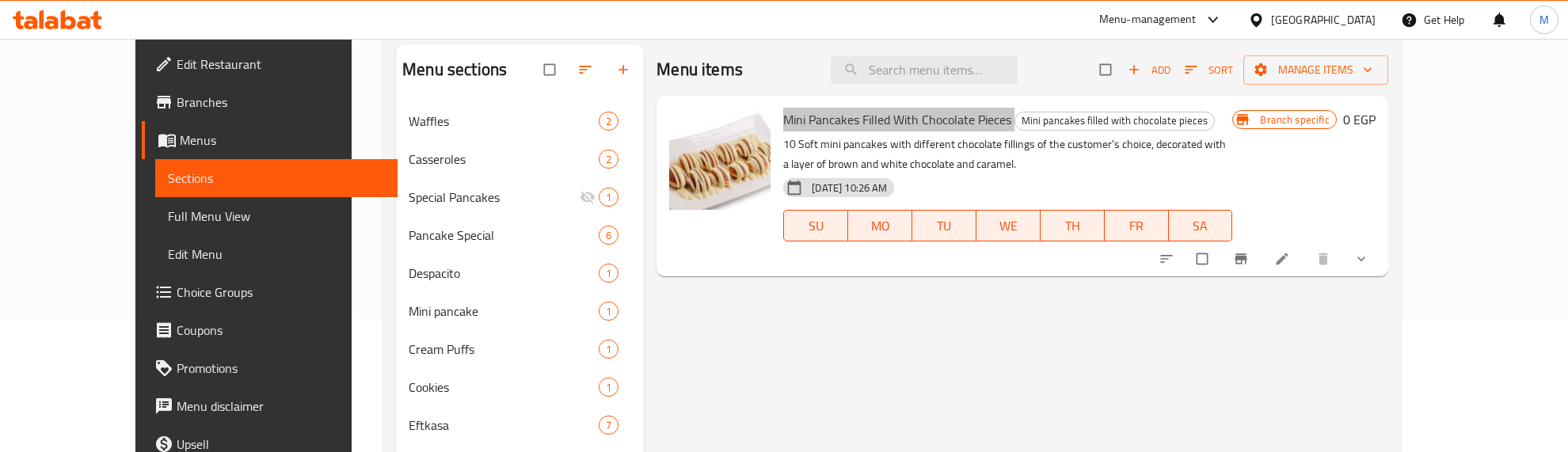
scroll to position [99, 0]
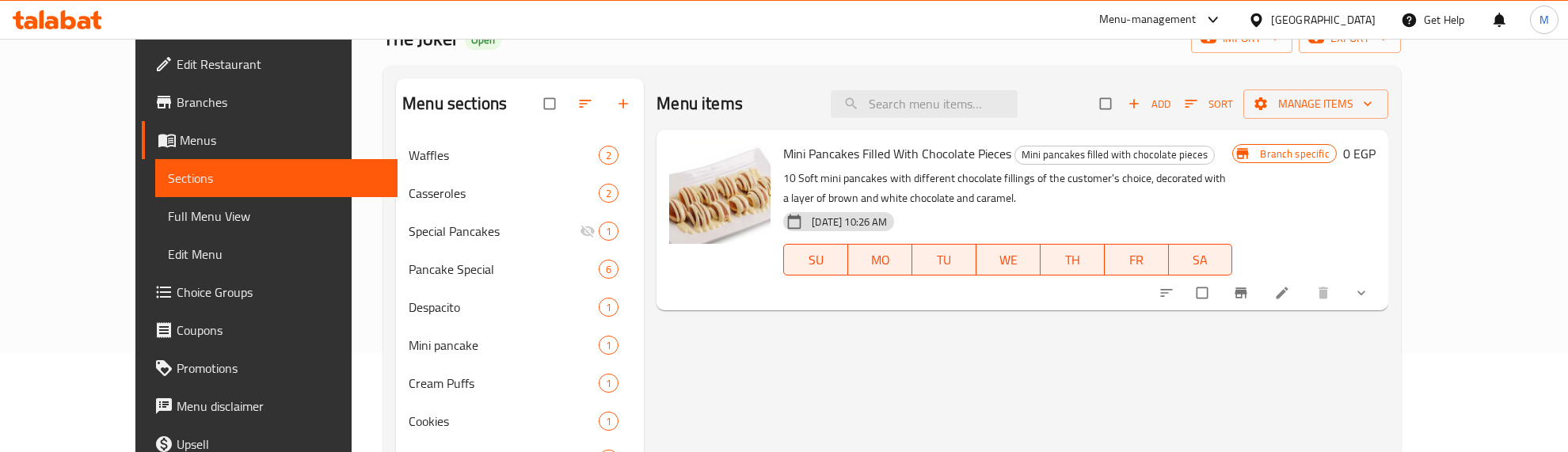
click at [847, 313] on div "Menu items Add Sort Manage items Mini Pancakes Filled With Chocolate Pieces Min…" at bounding box center [1015, 415] width 743 height 673
click at [1287, 296] on icon at bounding box center [1281, 294] width 12 height 12
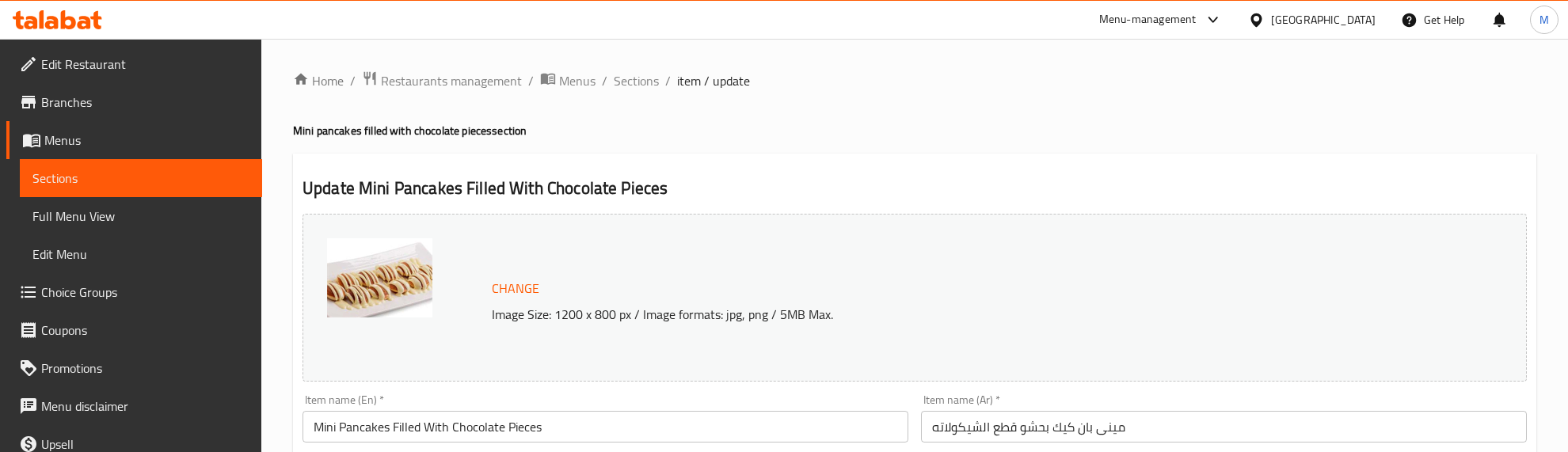
scroll to position [99, 0]
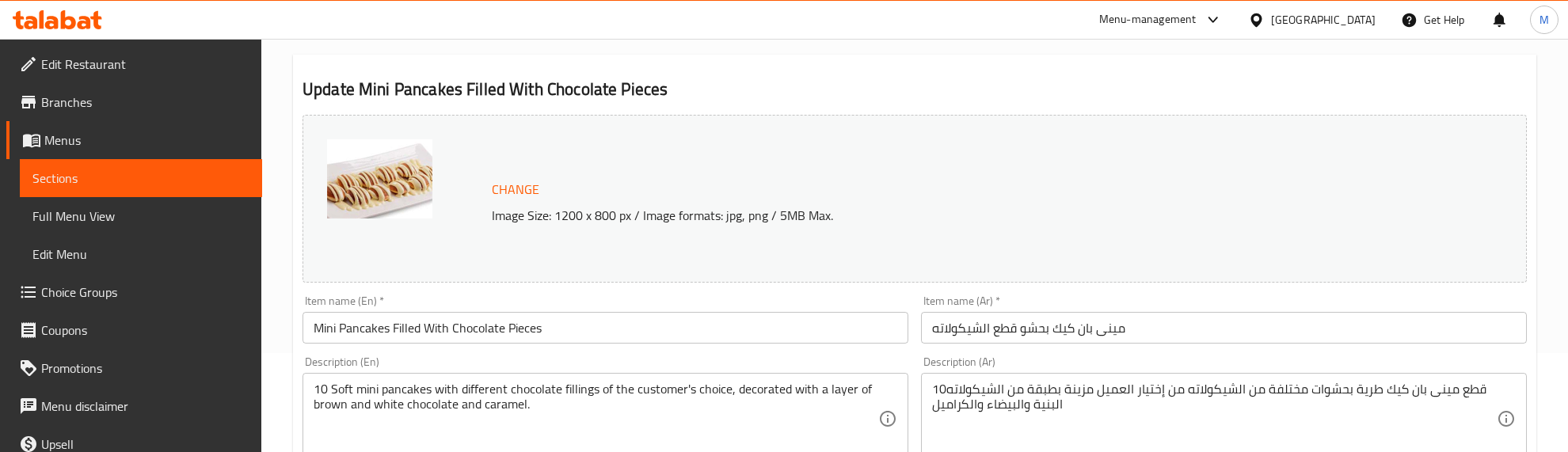
click at [480, 386] on textarea "10 Soft mini pancakes with different chocolate fillings of the customer's choic…" at bounding box center [596, 419] width 564 height 75
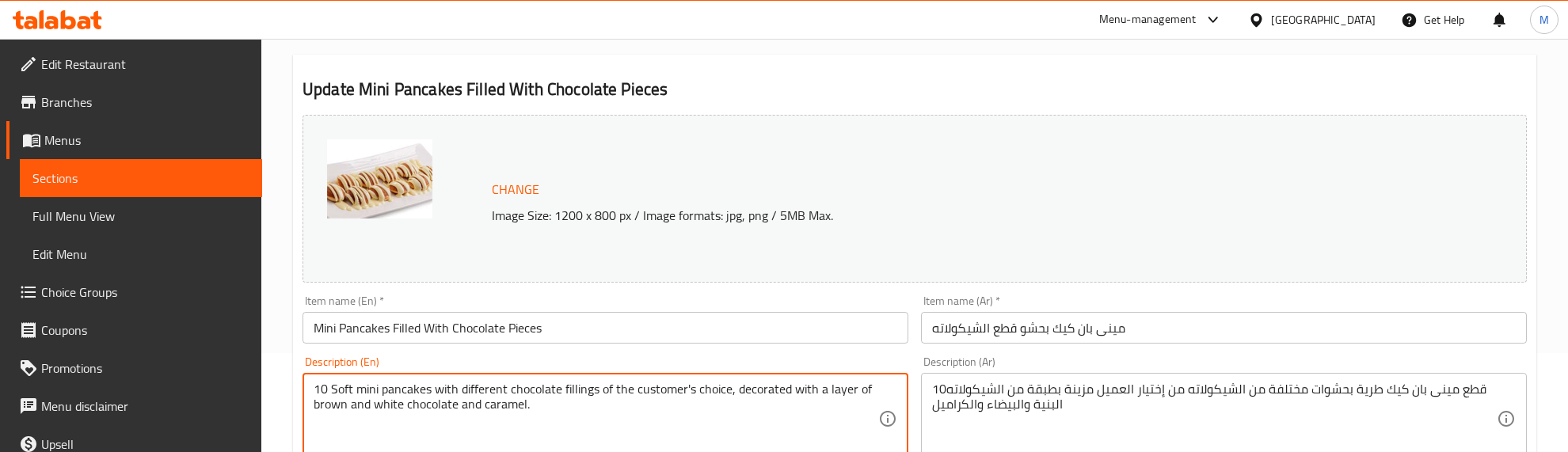
click at [480, 386] on textarea "10 Soft mini pancakes with different chocolate fillings of the customer's choic…" at bounding box center [596, 419] width 564 height 75
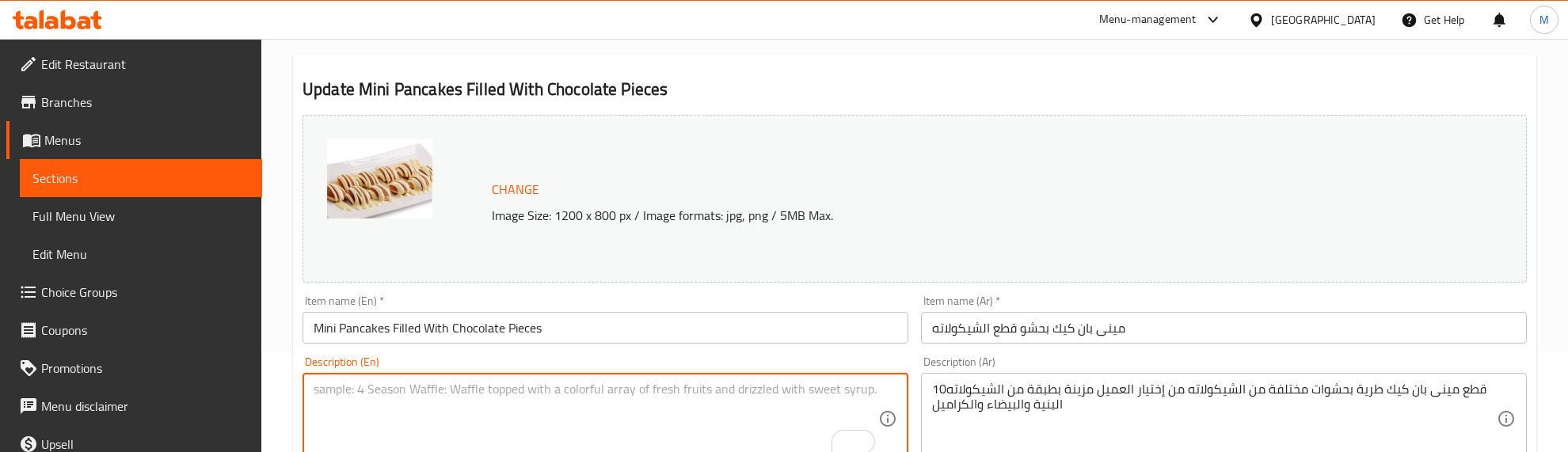
click at [935, 400] on textarea "10قطع مينى بان كيك طرية بحشوات مختلفة من الشيكولاته من إختيار العميل مزينة بطبق…" at bounding box center [1213, 419] width 564 height 75
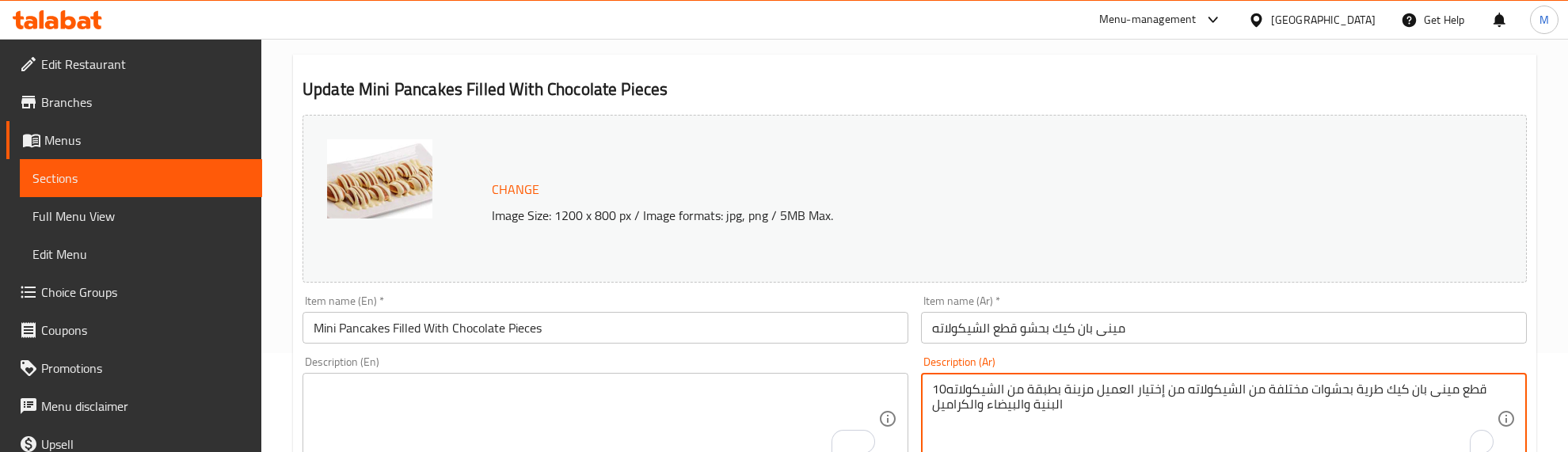
click at [935, 400] on textarea "10قطع مينى بان كيك طرية بحشوات مختلفة من الشيكولاته من إختيار العميل مزينة بطبق…" at bounding box center [1213, 419] width 564 height 75
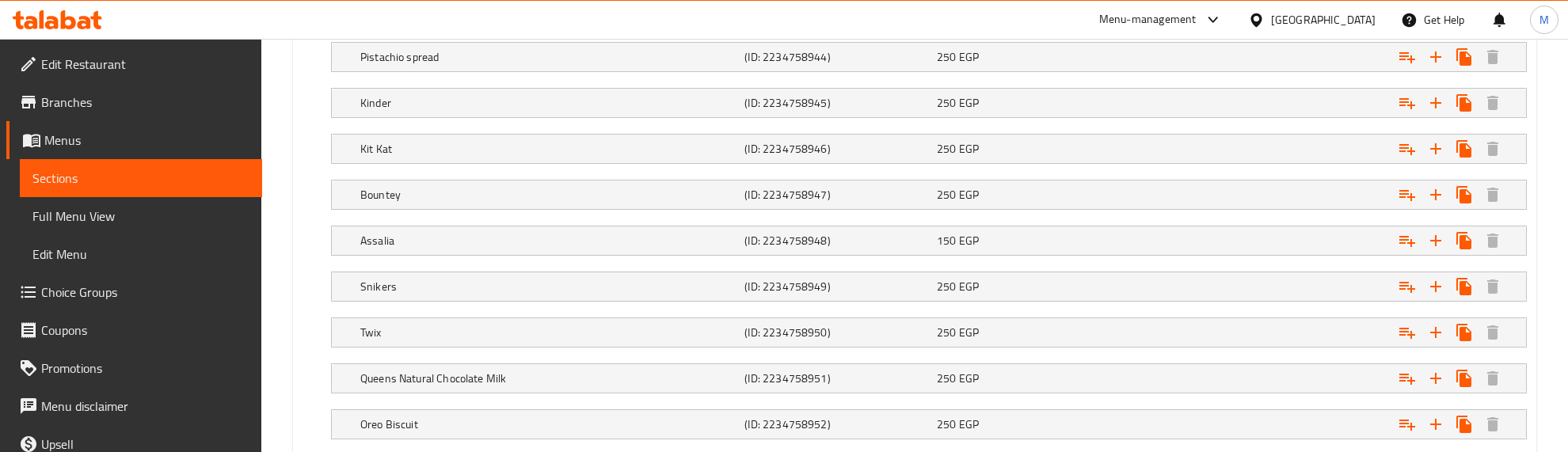
scroll to position [1097, 0]
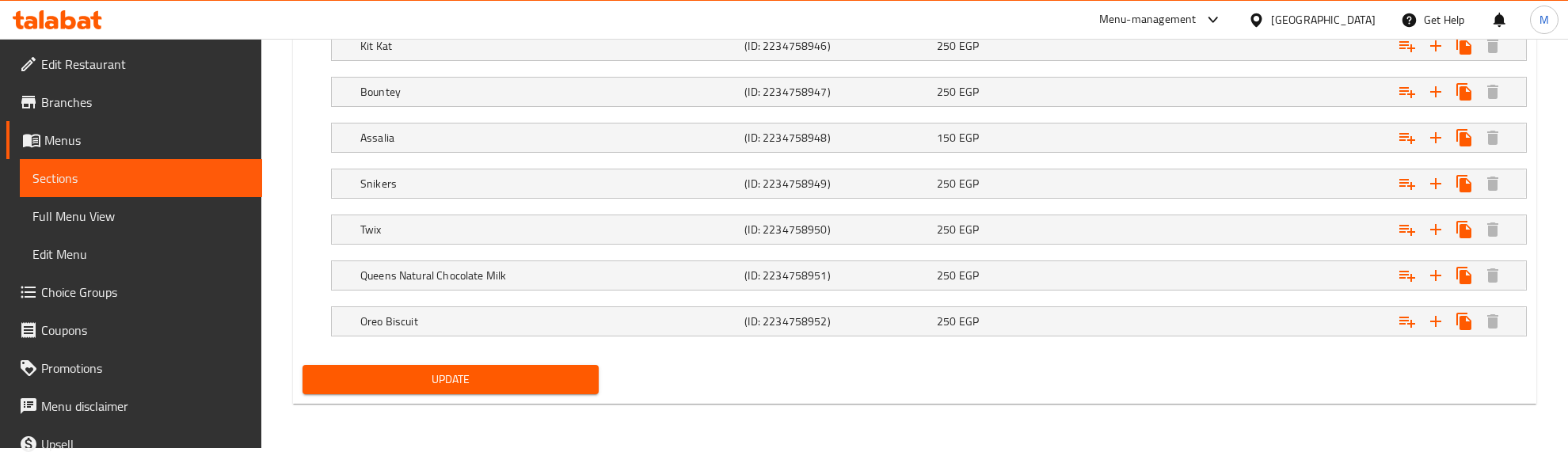
click at [440, 374] on span "Update" at bounding box center [450, 380] width 271 height 19
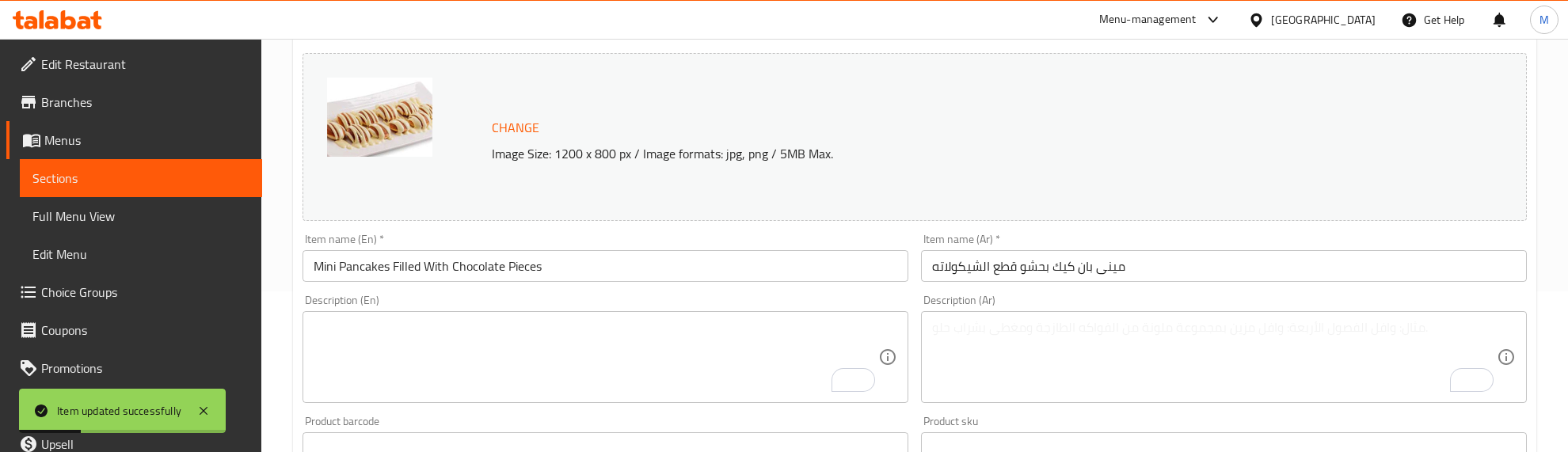
scroll to position [0, 0]
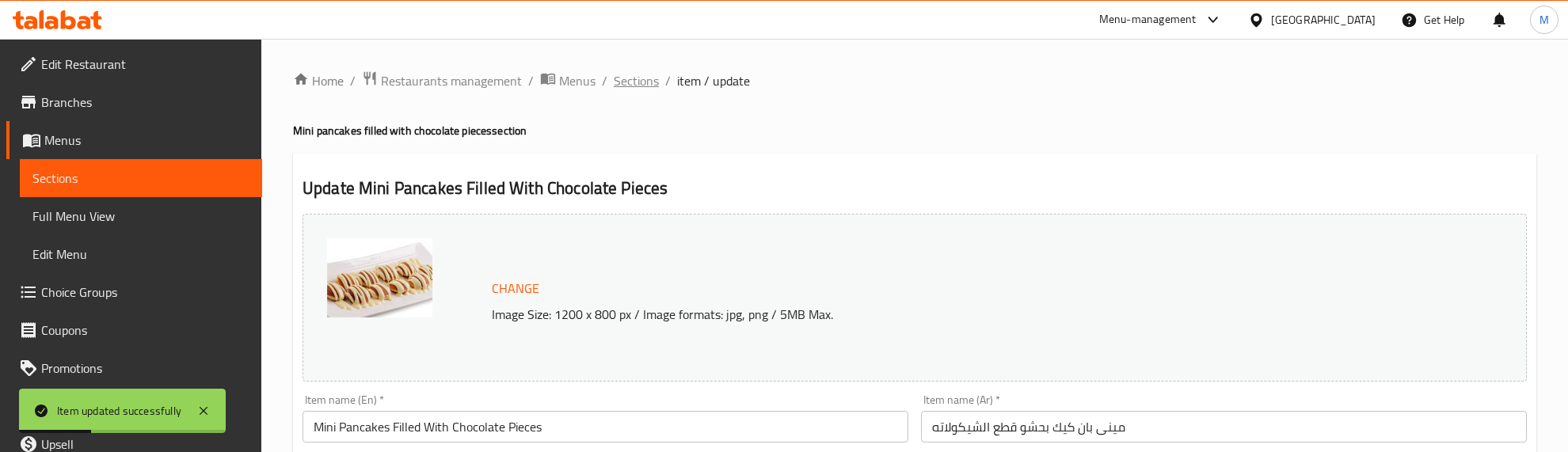
click at [636, 78] on span "Sections" at bounding box center [636, 81] width 45 height 19
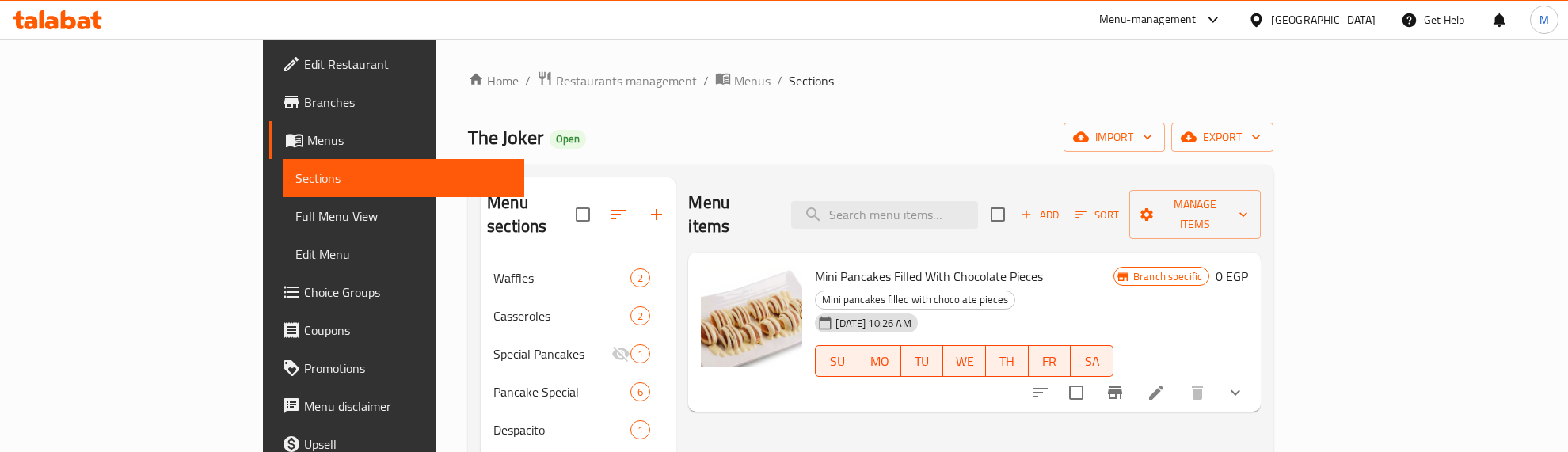
click at [880, 125] on div "The Joker Open import export" at bounding box center [870, 137] width 805 height 29
click at [905, 124] on div "The Joker Open import export" at bounding box center [870, 137] width 805 height 29
click at [846, 140] on div "The Joker Open import export" at bounding box center [870, 137] width 805 height 29
click at [1124, 384] on icon "Branch-specific-item" at bounding box center [1115, 394] width 19 height 19
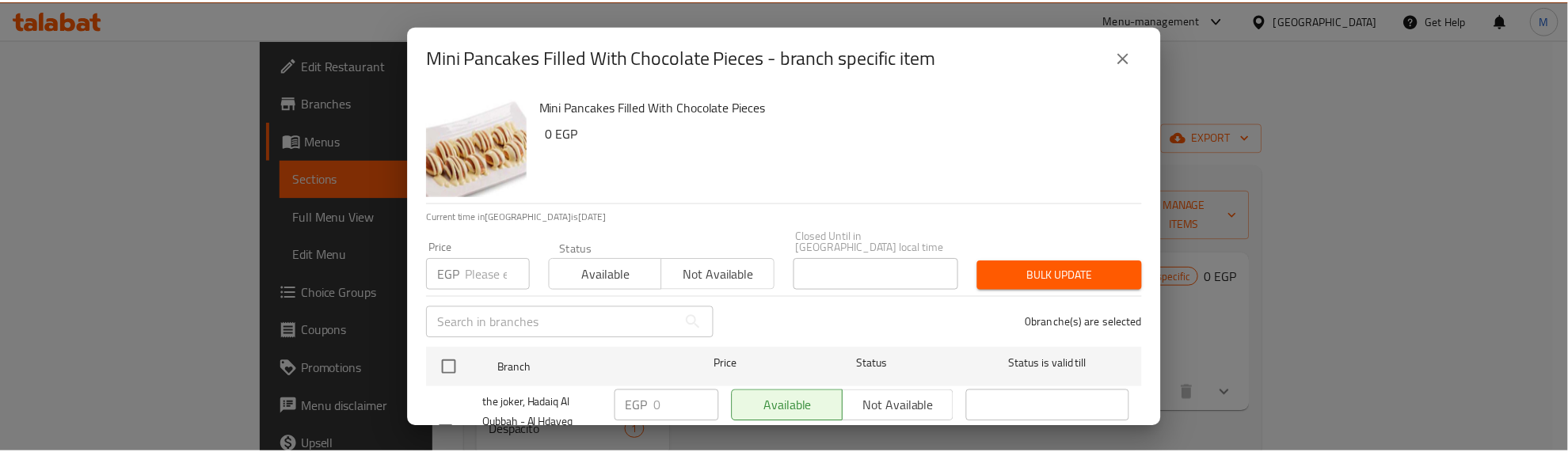
scroll to position [174, 0]
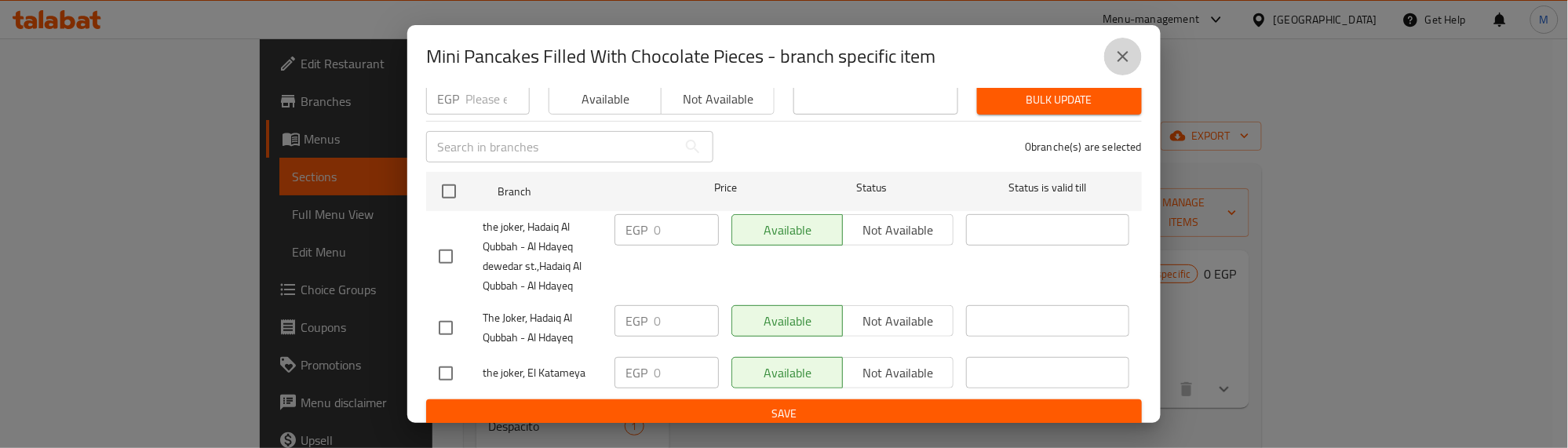
click at [1119, 52] on icon "close" at bounding box center [1123, 57] width 19 height 19
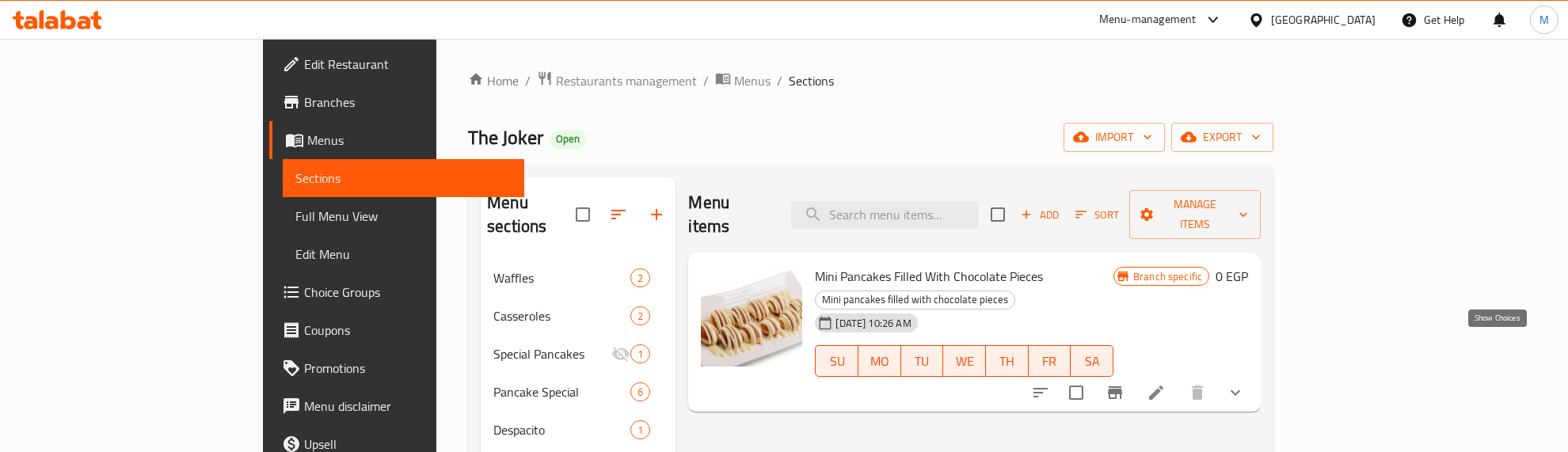
click at [1244, 384] on icon "show more" at bounding box center [1236, 394] width 19 height 19
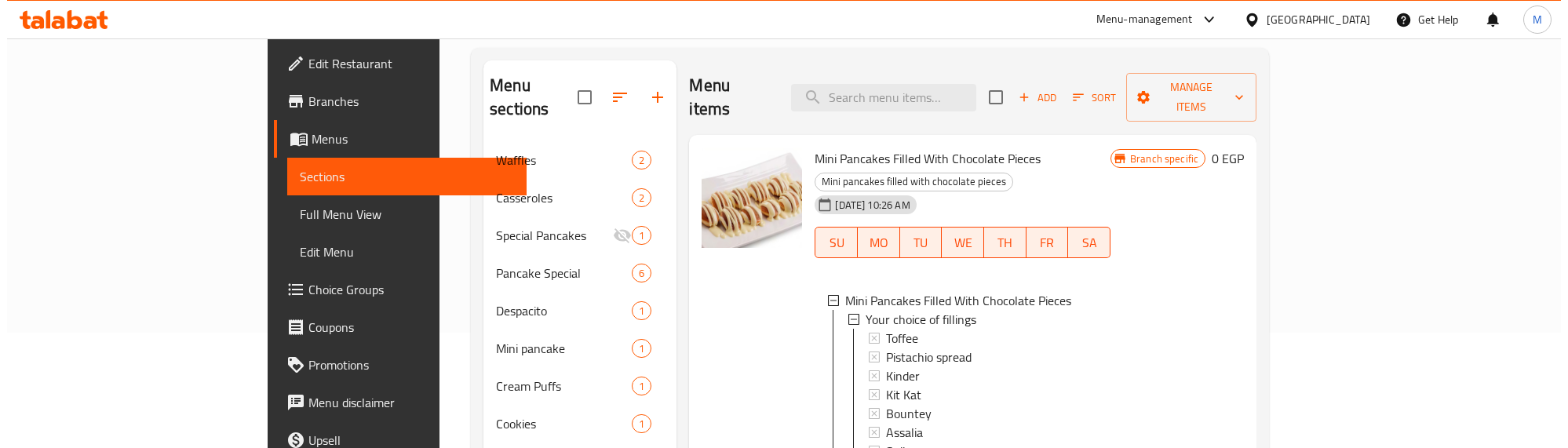
scroll to position [295, 0]
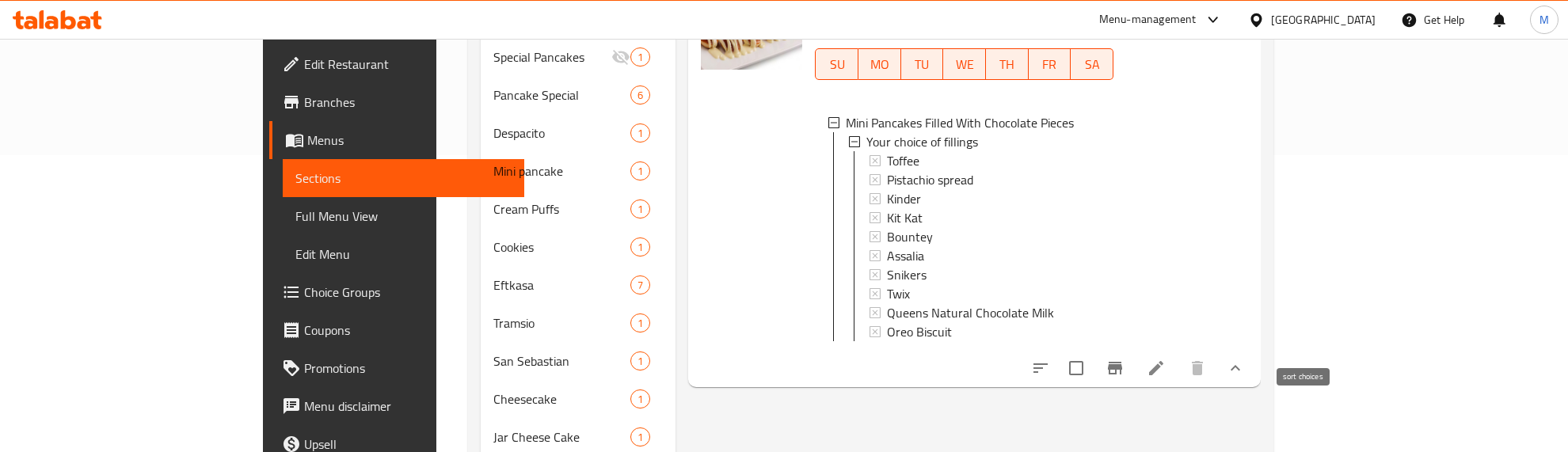
click at [1050, 359] on icon "sort-choices" at bounding box center [1040, 368] width 19 height 19
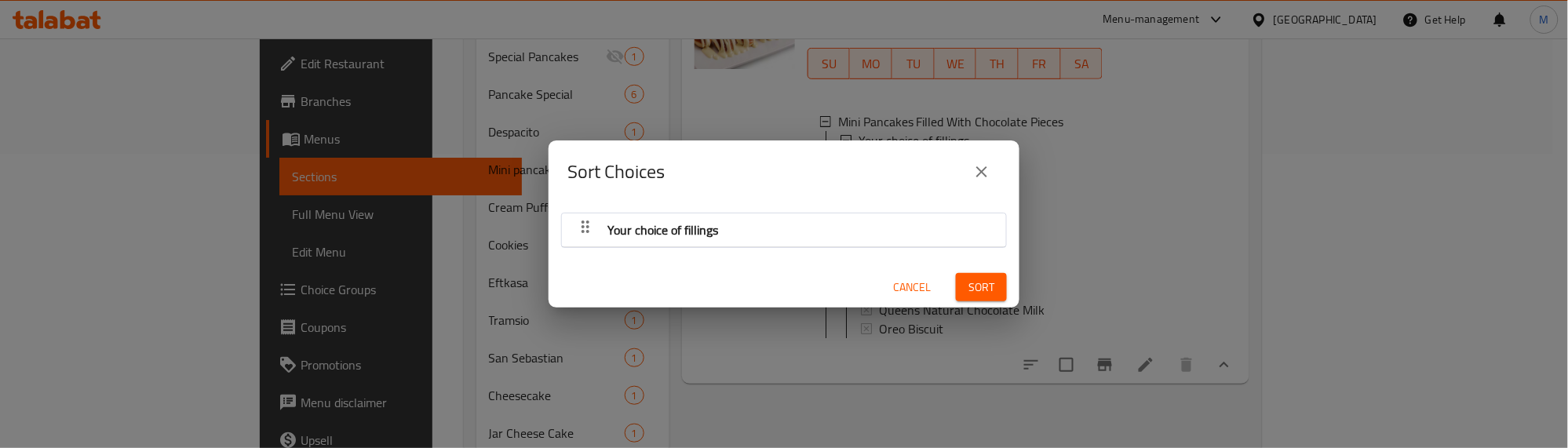
click at [586, 224] on icon "button" at bounding box center [585, 227] width 19 height 19
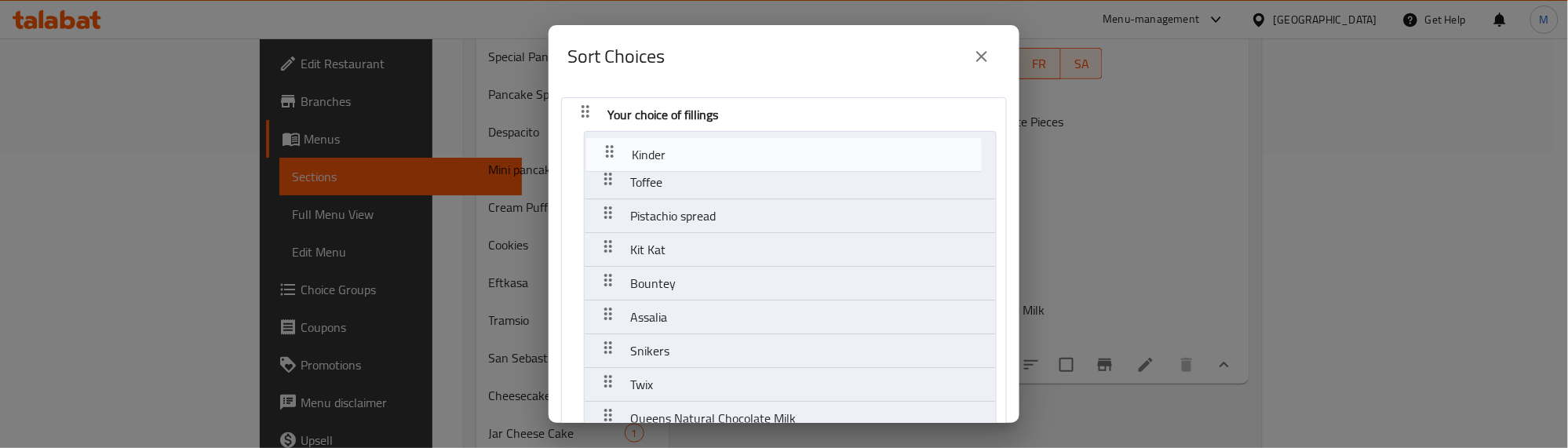
drag, startPoint x: 608, startPoint y: 209, endPoint x: 608, endPoint y: 145, distance: 64.0
click at [608, 145] on nav "Your choice of fillings Toffee Pistachio spread Kinder Kit Kat Bountey Assalia …" at bounding box center [784, 291] width 446 height 387
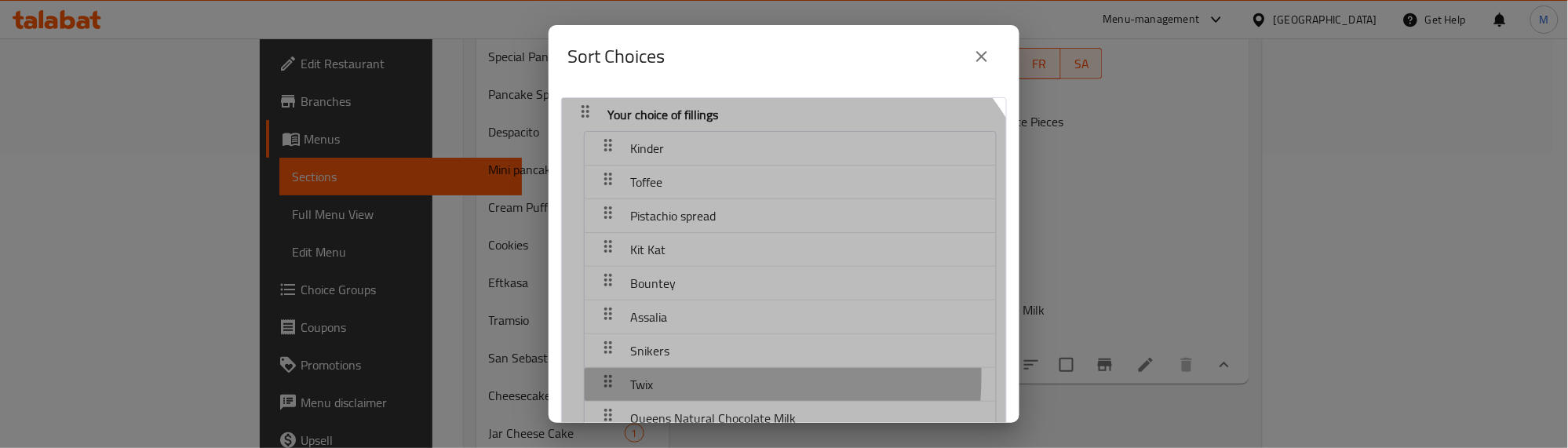
scroll to position [2, 0]
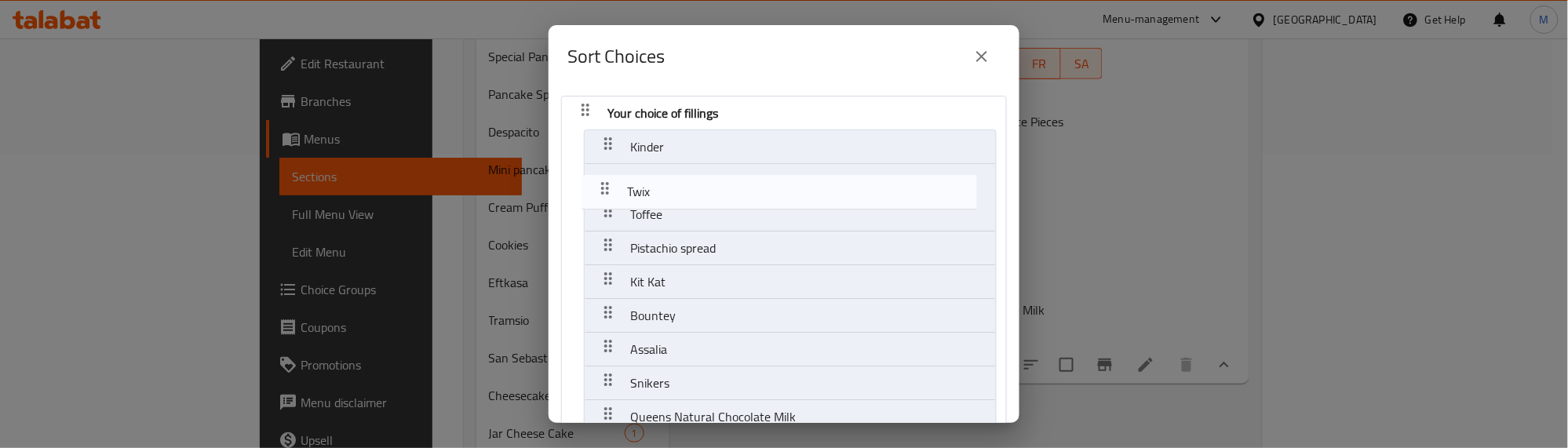
drag, startPoint x: 609, startPoint y: 376, endPoint x: 604, endPoint y: 177, distance: 199.1
click at [604, 177] on nav "Your choice of fillings Kinder Toffee Pistachio spread Kit Kat Bountey Assalia …" at bounding box center [784, 289] width 446 height 387
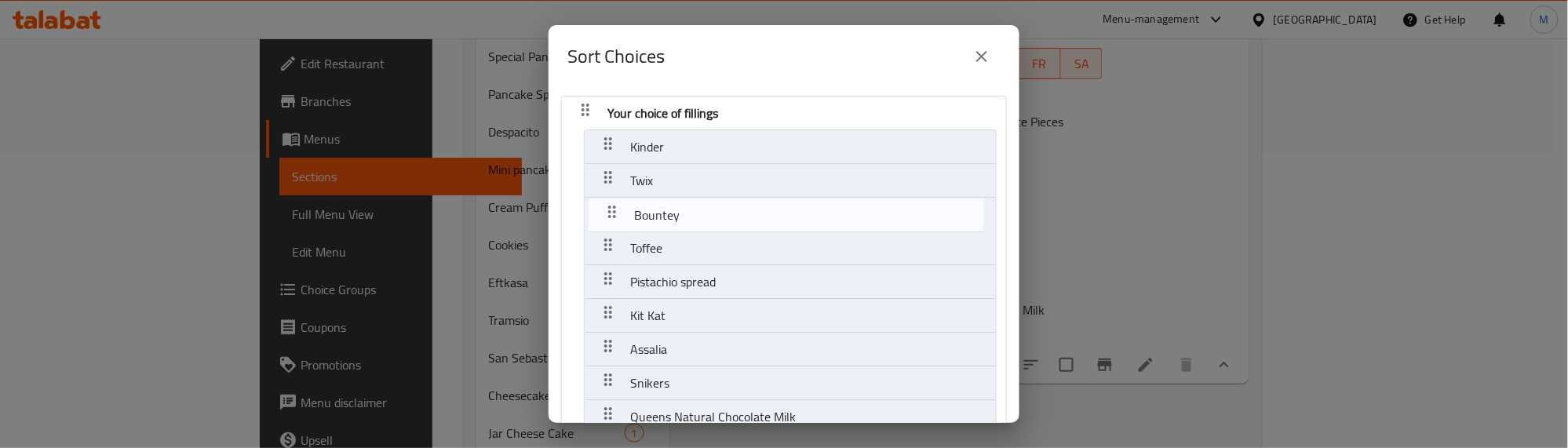
drag, startPoint x: 606, startPoint y: 315, endPoint x: 609, endPoint y: 209, distance: 106.0
click at [609, 209] on nav "Your choice of fillings Kinder Twix Toffee Pistachio spread Kit Kat Bountey Ass…" at bounding box center [784, 289] width 446 height 387
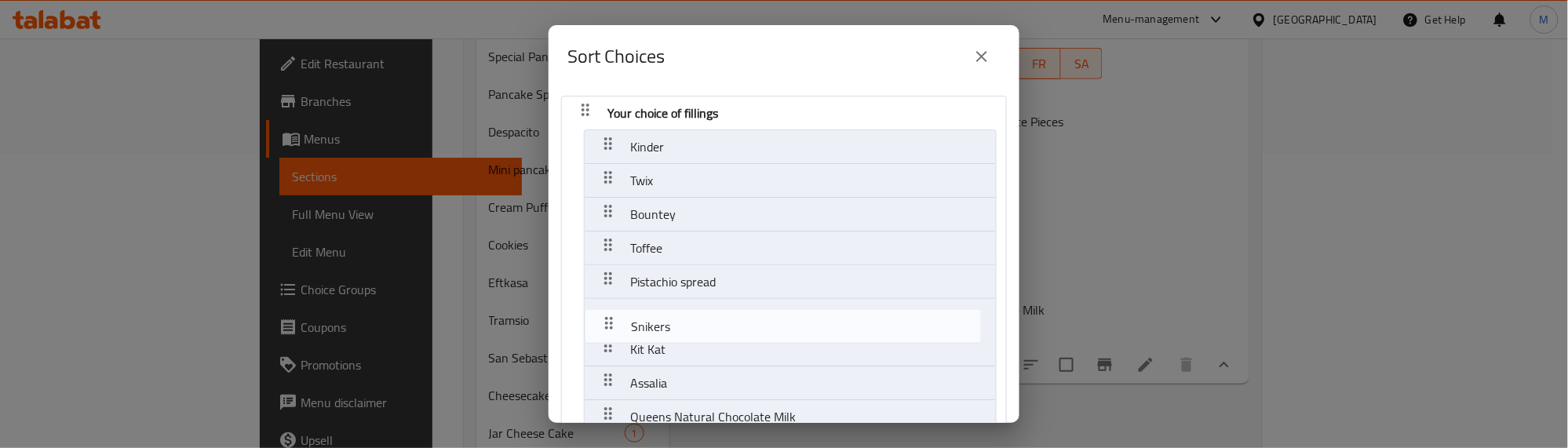
scroll to position [8, 0]
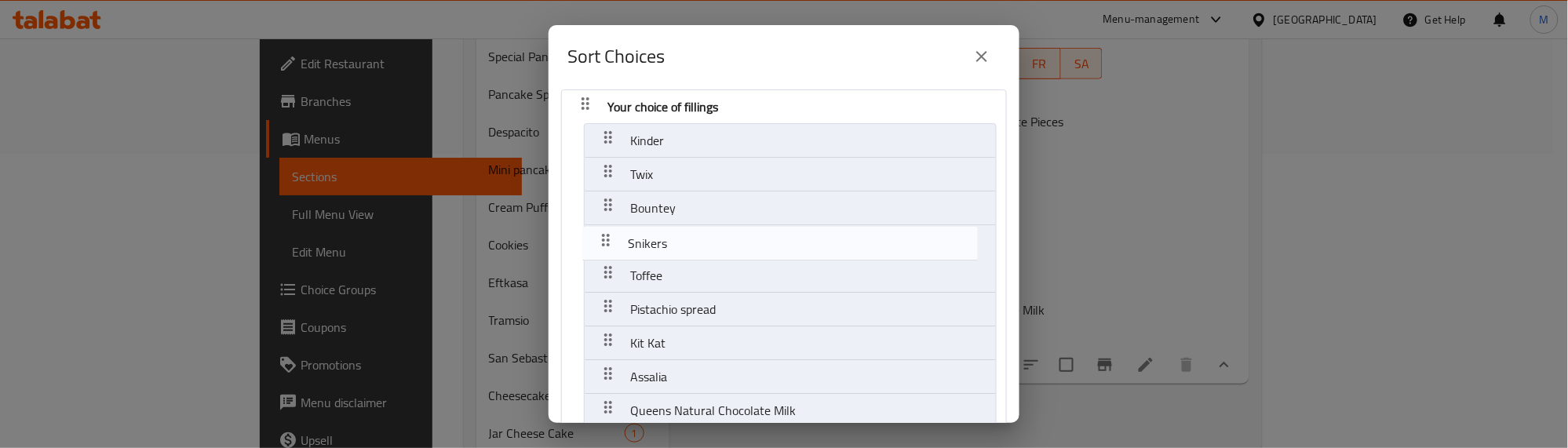
drag, startPoint x: 609, startPoint y: 382, endPoint x: 605, endPoint y: 237, distance: 145.1
click at [605, 237] on nav "Your choice of fillings Kinder Twix Bountey Toffee Pistachio spread Kit Kat Ass…" at bounding box center [784, 283] width 446 height 387
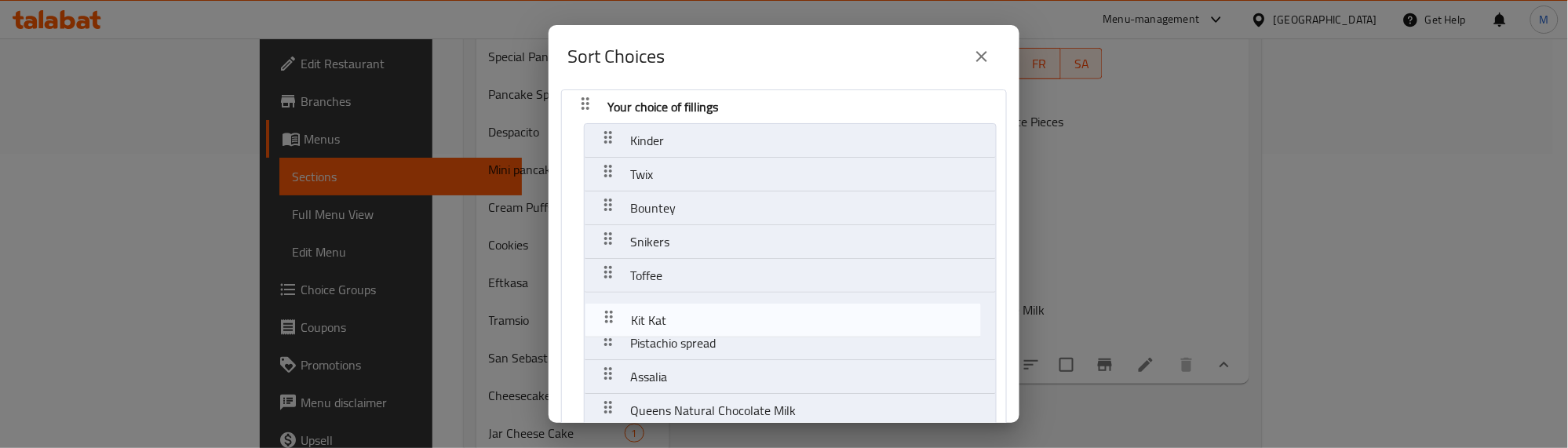
scroll to position [9, 0]
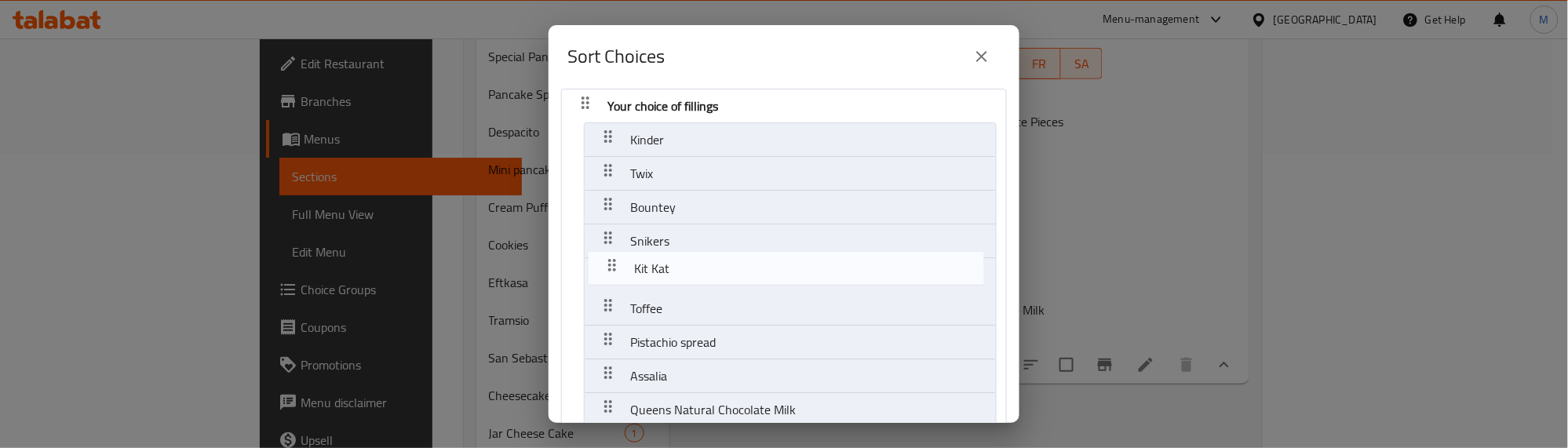
drag, startPoint x: 609, startPoint y: 342, endPoint x: 612, endPoint y: 261, distance: 81.1
click at [612, 261] on nav "Your choice of fillings Kinder Twix Bountey Snikers Toffee Pistachio spread Kit…" at bounding box center [784, 282] width 446 height 387
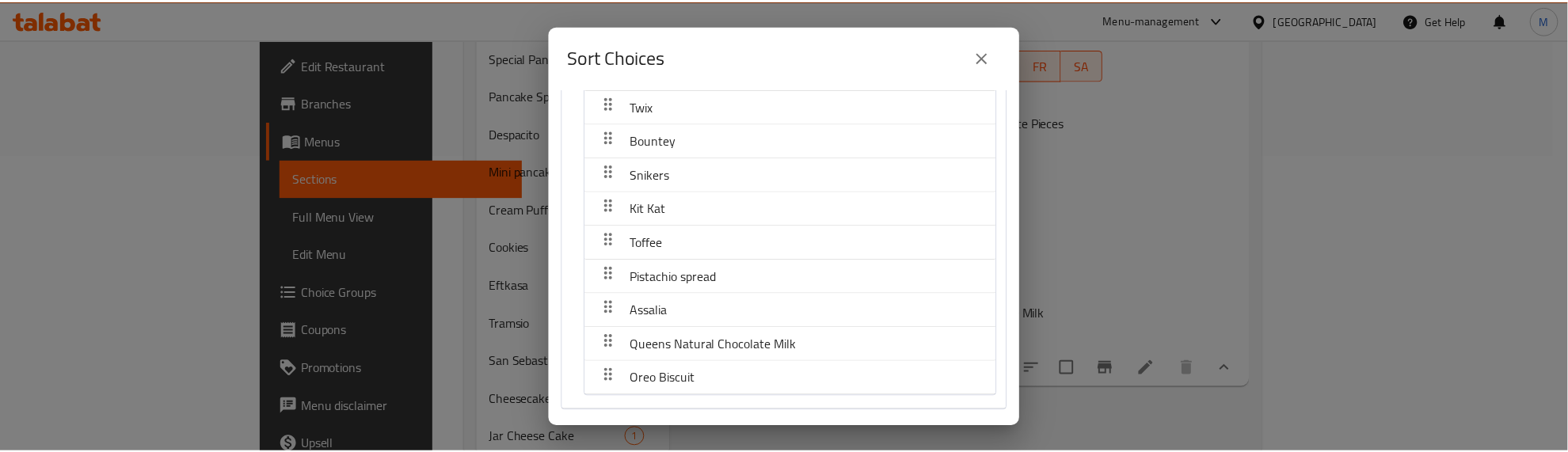
scroll to position [127, 0]
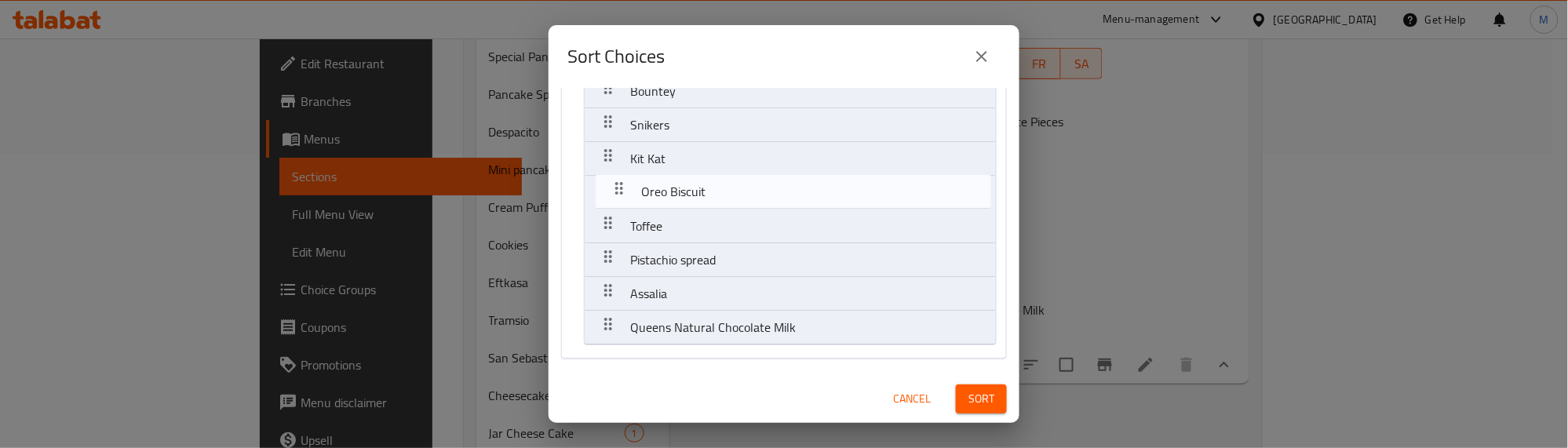
drag, startPoint x: 602, startPoint y: 328, endPoint x: 612, endPoint y: 187, distance: 141.4
click at [612, 187] on nav "Your choice of fillings Kinder Twix Bountey Snikers Kit Kat Toffee Pistachio sp…" at bounding box center [784, 166] width 446 height 387
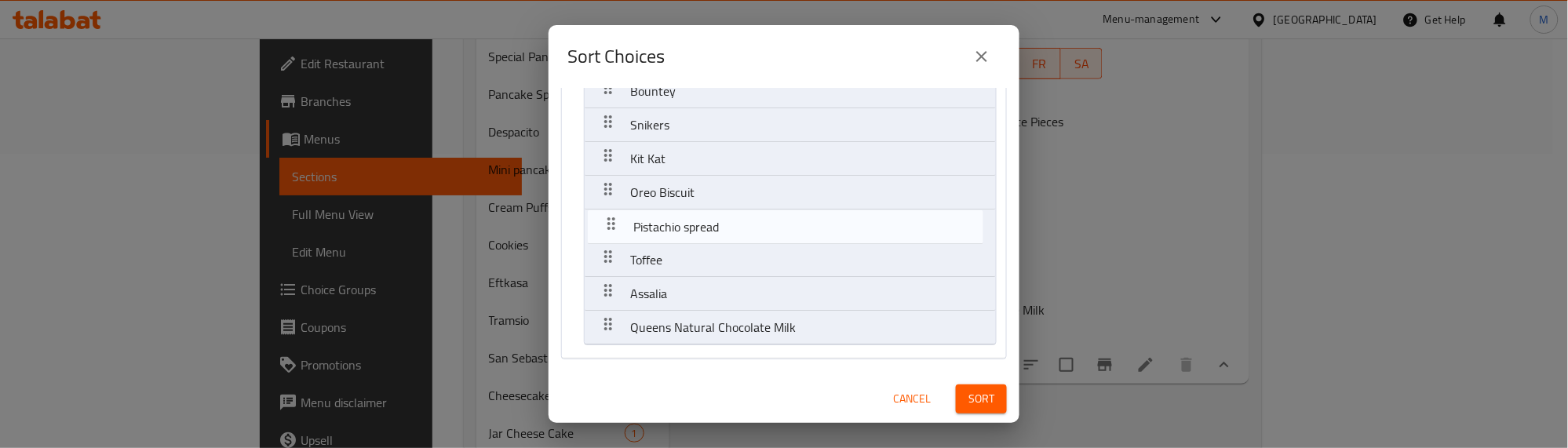
drag, startPoint x: 606, startPoint y: 260, endPoint x: 609, endPoint y: 219, distance: 41.1
click at [609, 219] on nav "Your choice of fillings Kinder Twix Bountey Snikers Kit Kat Oreo Biscuit Toffee…" at bounding box center [784, 166] width 446 height 387
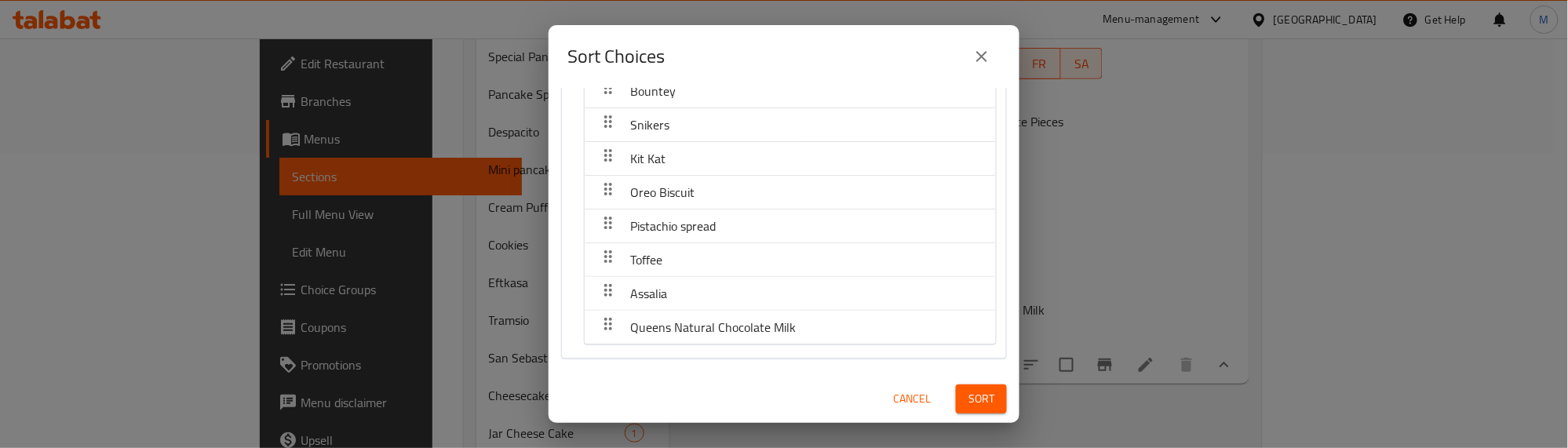
click at [956, 391] on button "Sort" at bounding box center [981, 399] width 51 height 29
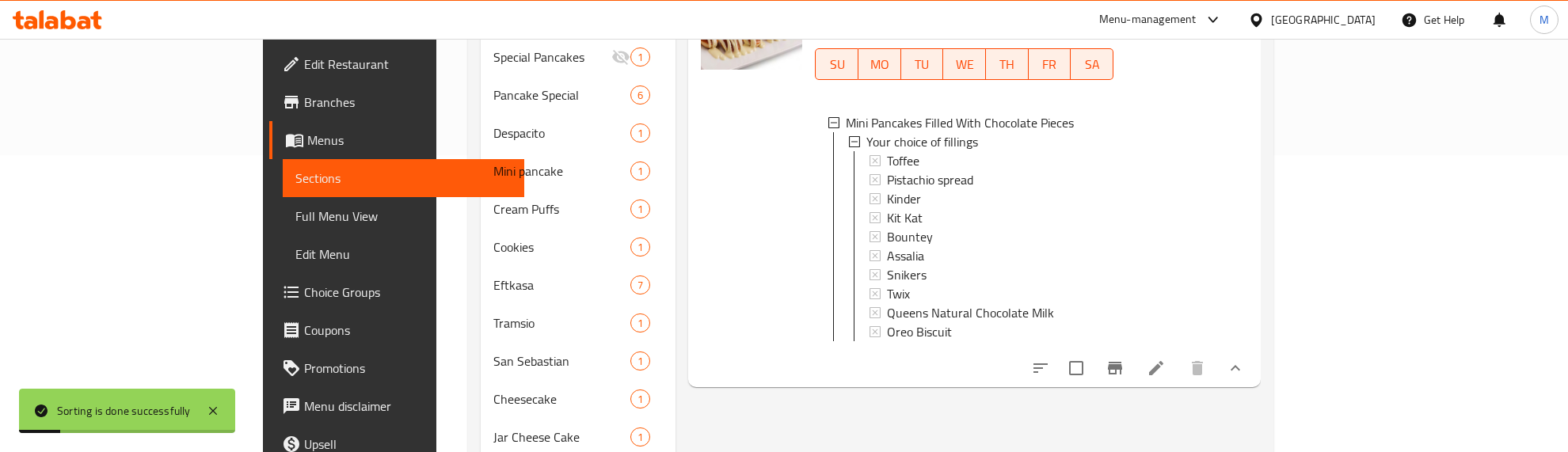
click at [695, 254] on div at bounding box center [751, 172] width 114 height 420
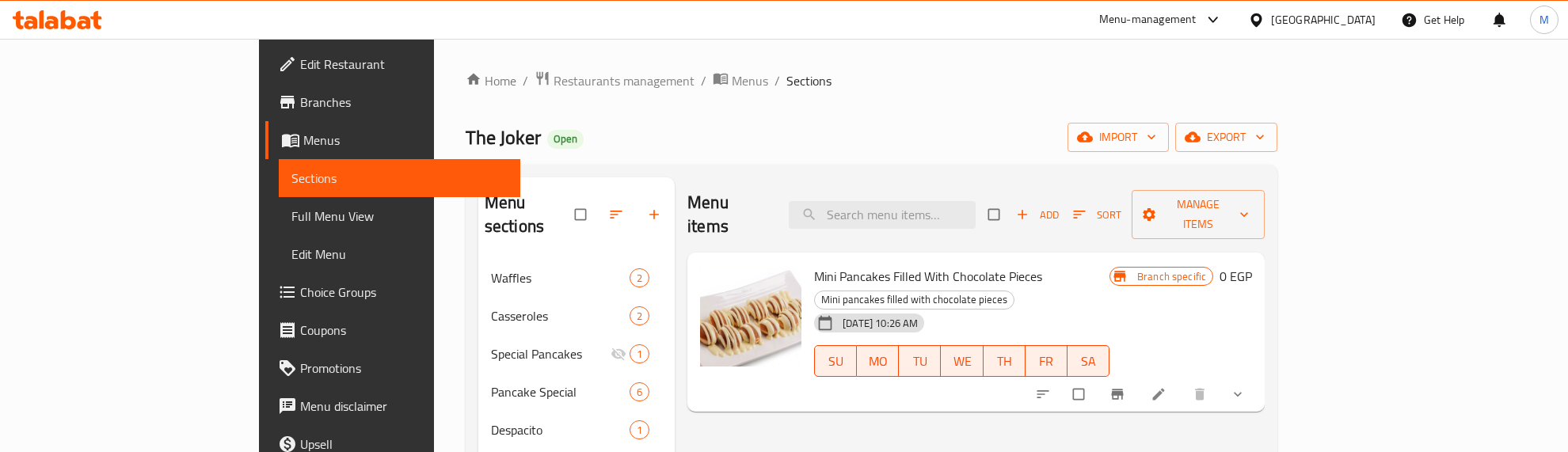
click at [811, 135] on div "The Joker Open import export" at bounding box center [870, 137] width 811 height 29
click at [1258, 377] on button "show more" at bounding box center [1239, 395] width 38 height 35
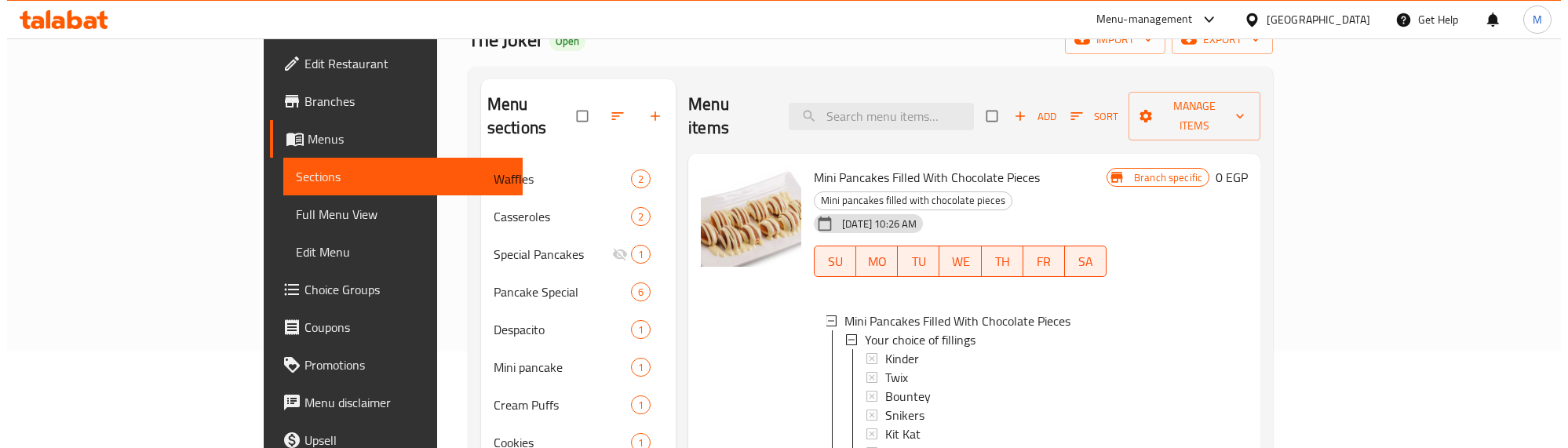
scroll to position [98, 0]
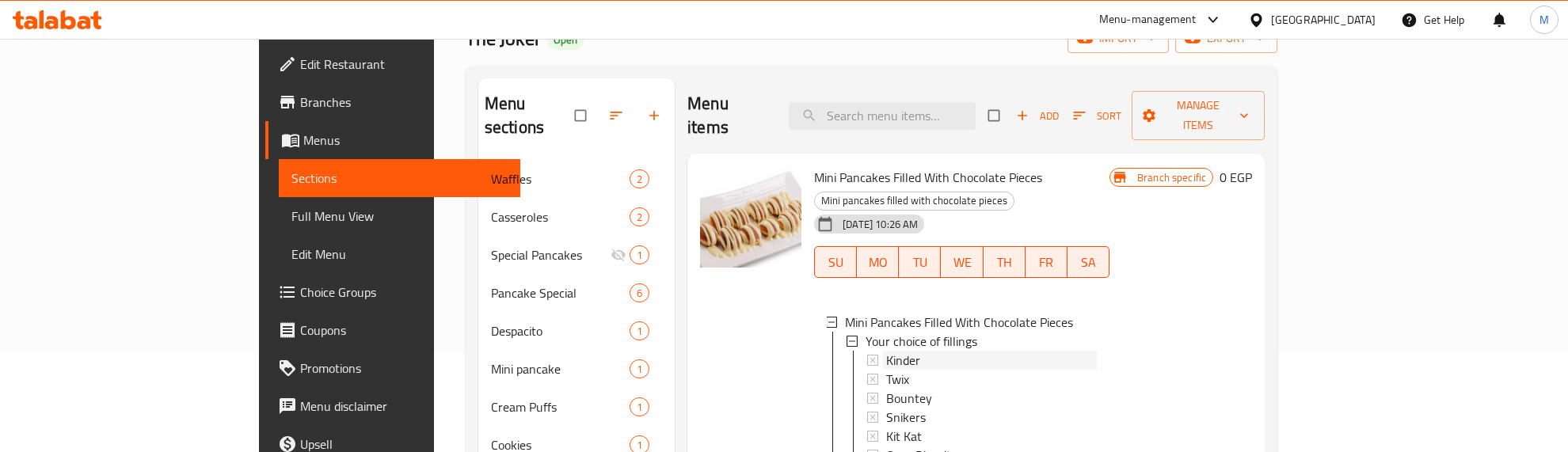
click at [886, 351] on span "Kinder" at bounding box center [903, 361] width 34 height 19
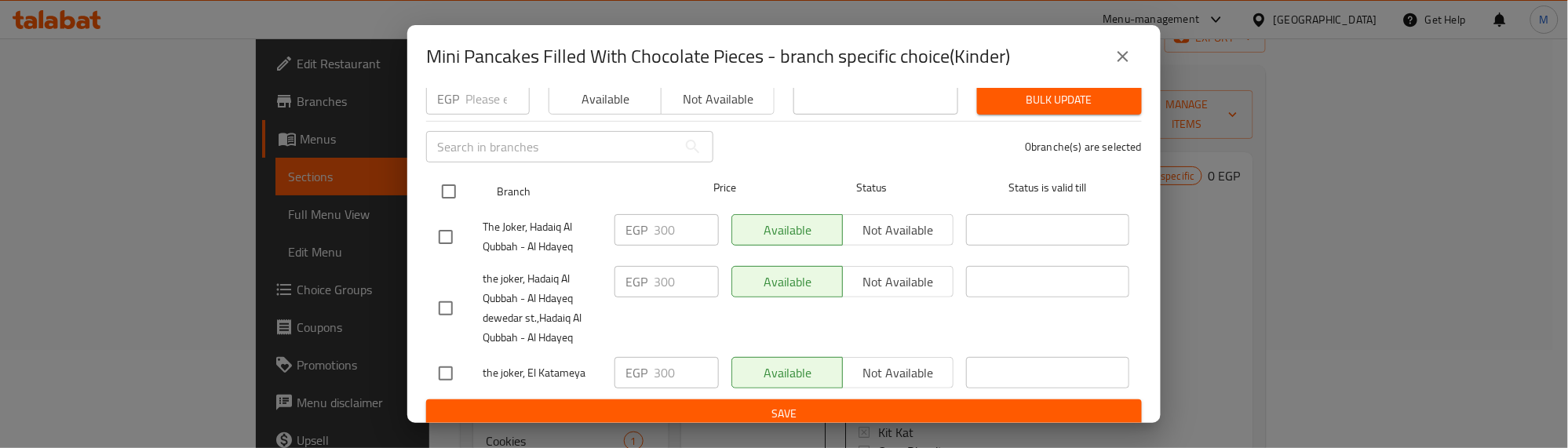
click at [449, 175] on input "checkbox" at bounding box center [449, 192] width 33 height 33
checkbox input "true"
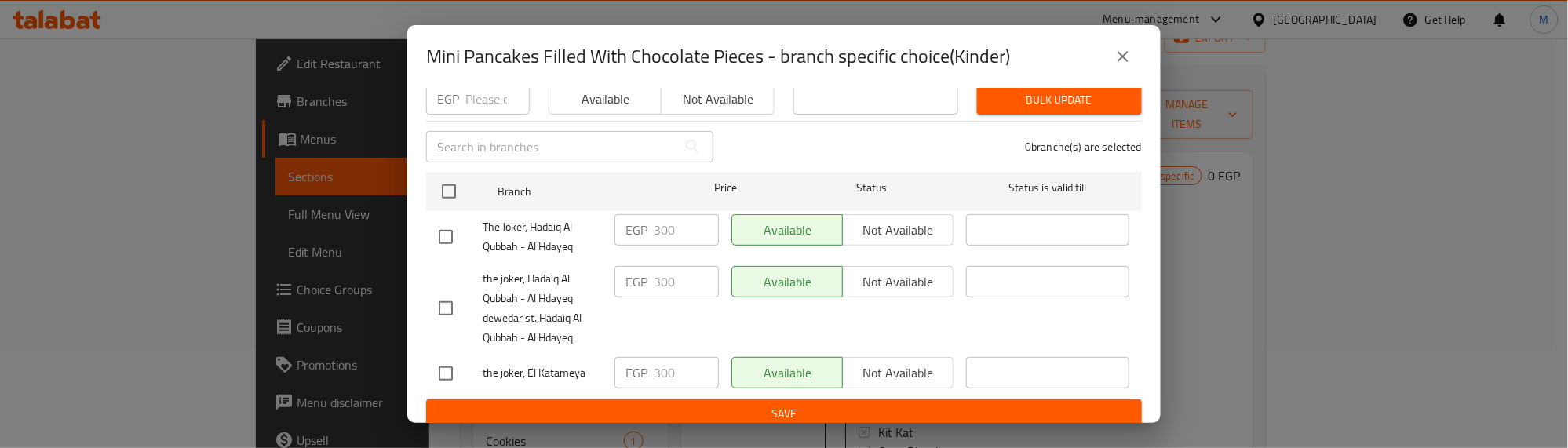
checkbox input "true"
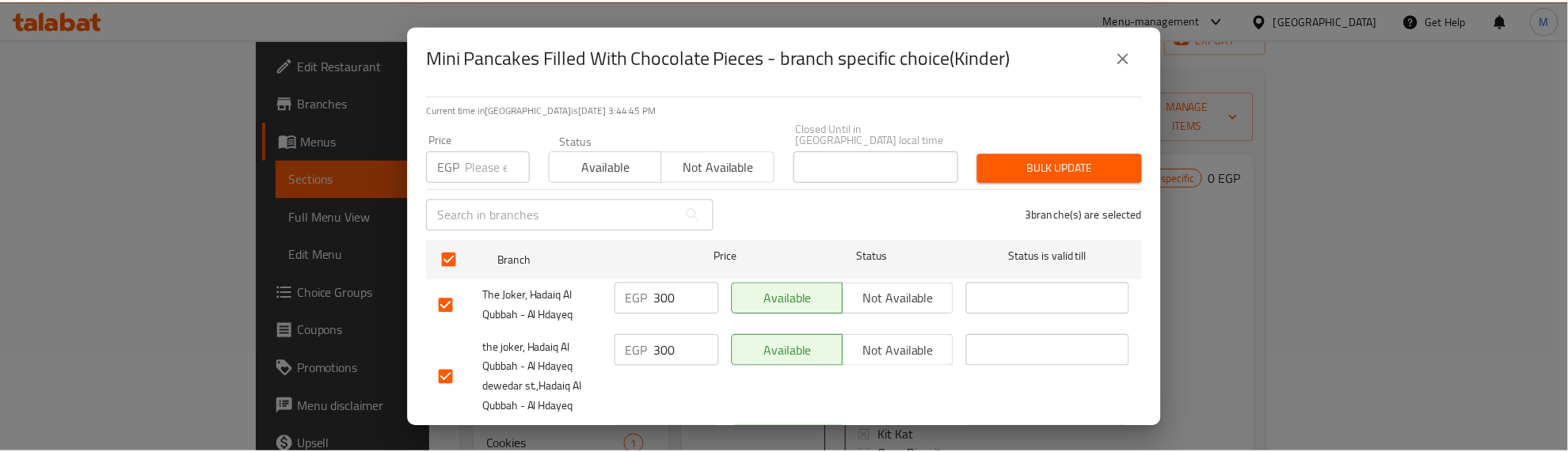
scroll to position [0, 0]
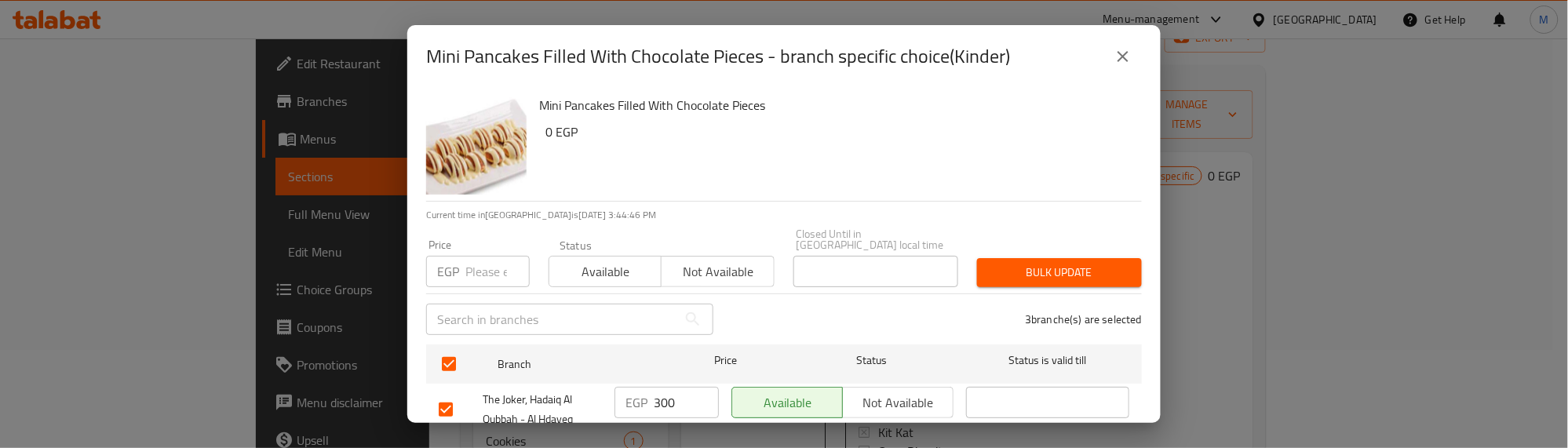
click at [489, 256] on input "number" at bounding box center [497, 272] width 64 height 32
type input "250"
click at [1011, 263] on span "Bulk update" at bounding box center [1059, 273] width 140 height 19
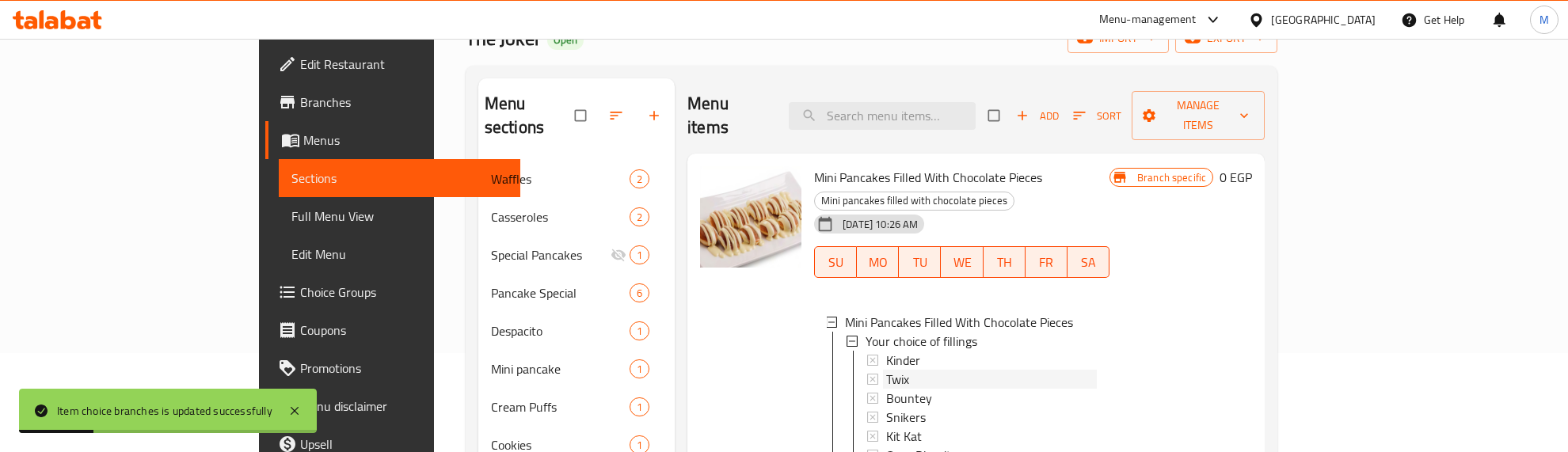
click at [886, 370] on span "Twix" at bounding box center [898, 380] width 23 height 19
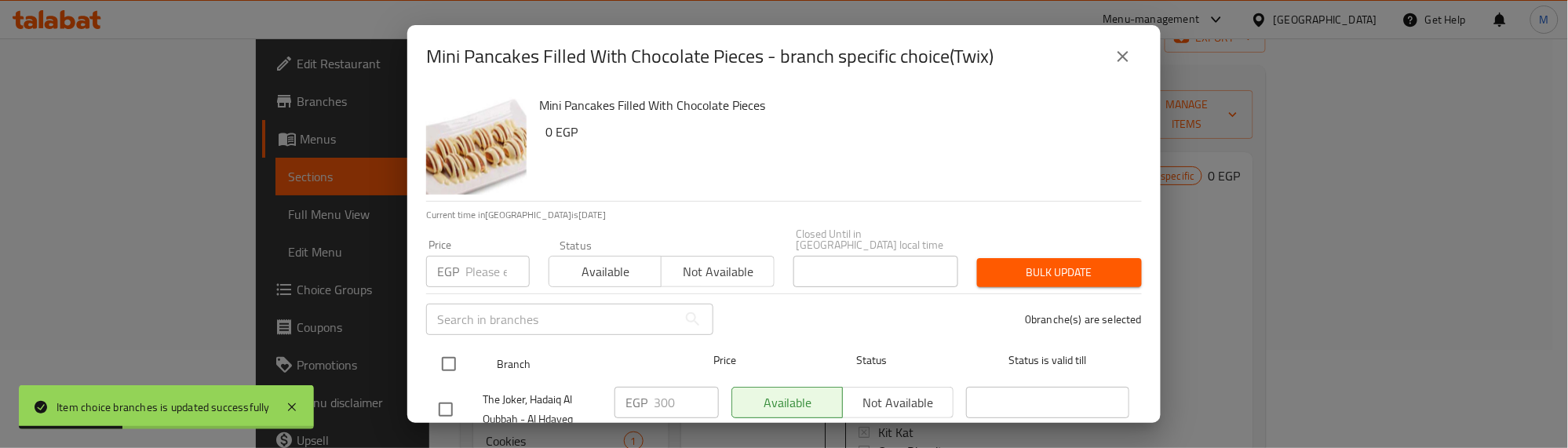
drag, startPoint x: 451, startPoint y: 351, endPoint x: 476, endPoint y: 276, distance: 79.1
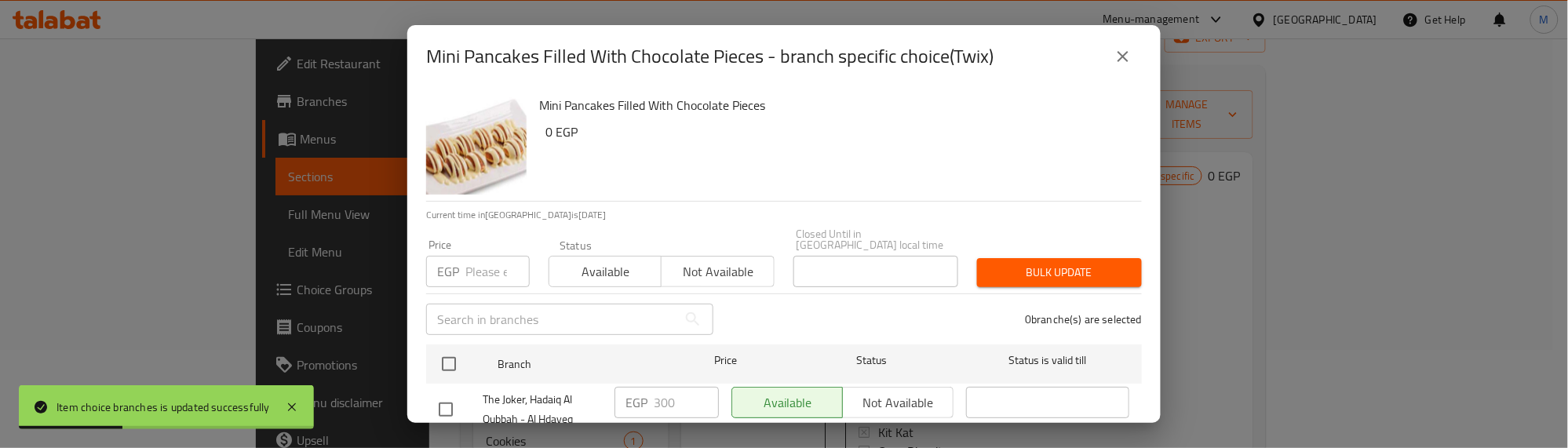
click at [451, 348] on input "checkbox" at bounding box center [449, 364] width 33 height 33
checkbox input "true"
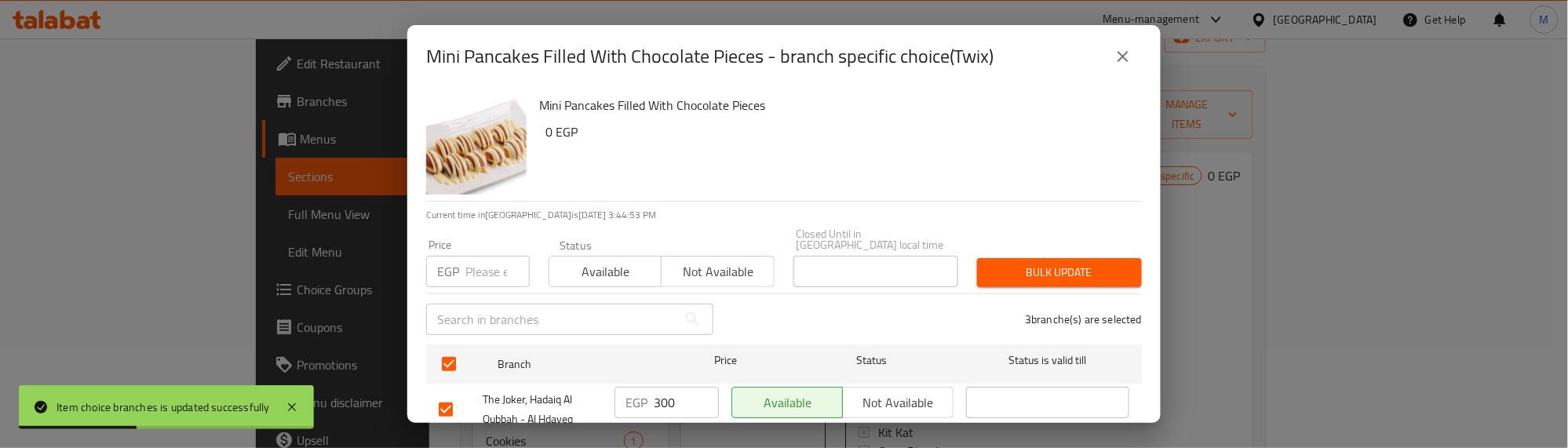
click at [478, 256] on input "number" at bounding box center [497, 272] width 64 height 32
type input "250"
click at [999, 263] on span "Bulk update" at bounding box center [1059, 273] width 140 height 19
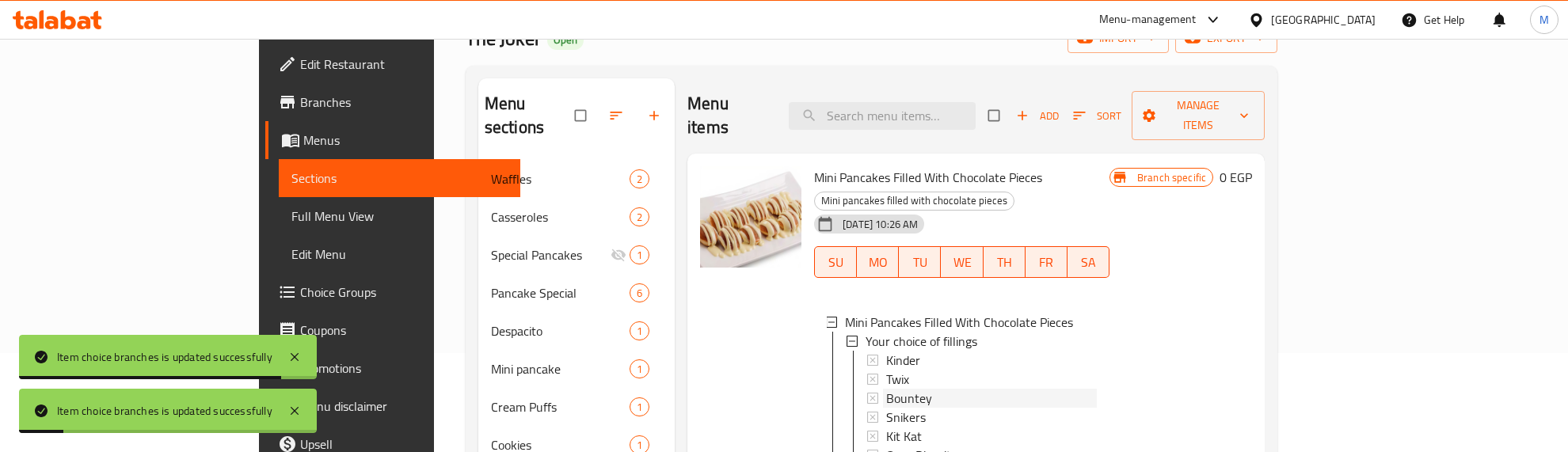
click at [886, 389] on span "Bountey" at bounding box center [908, 399] width 46 height 19
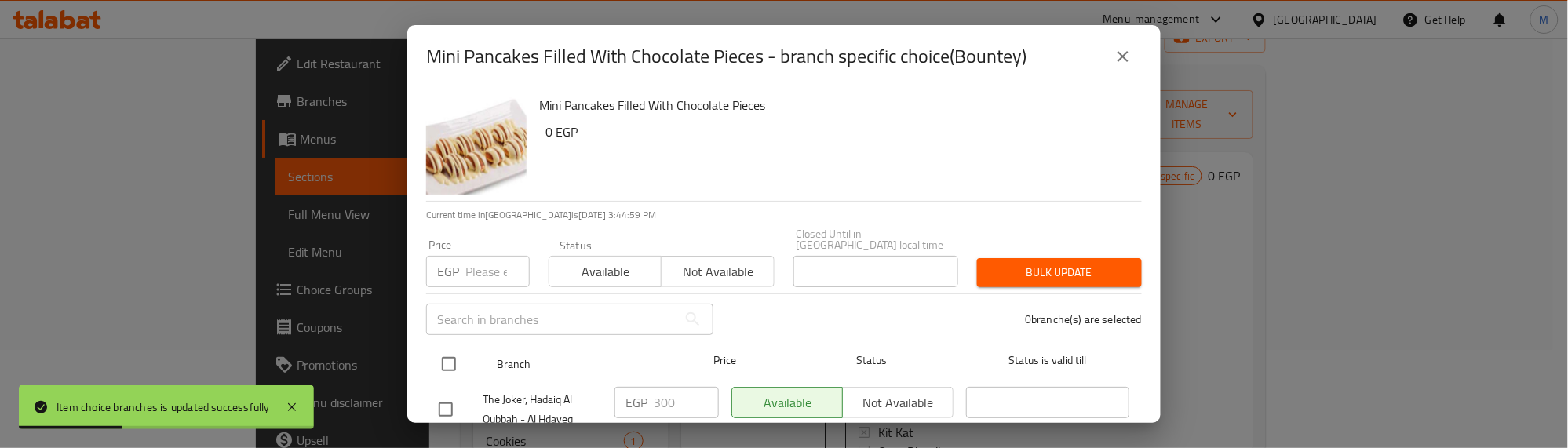
click at [449, 348] on input "checkbox" at bounding box center [449, 364] width 33 height 33
checkbox input "true"
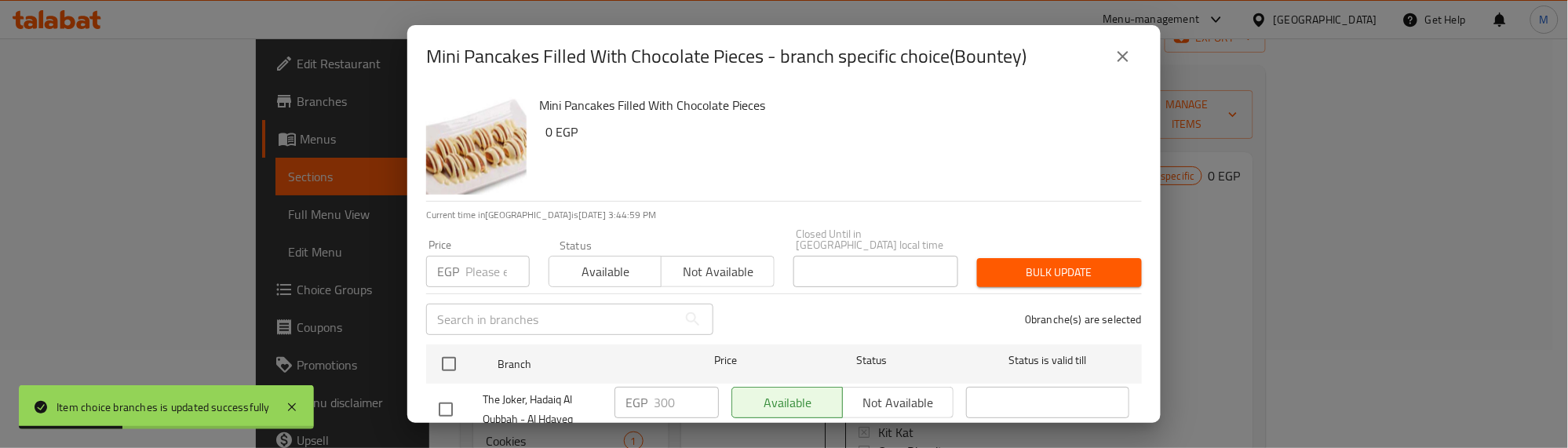
checkbox input "true"
click at [483, 261] on input "number" at bounding box center [497, 272] width 64 height 32
type input "250"
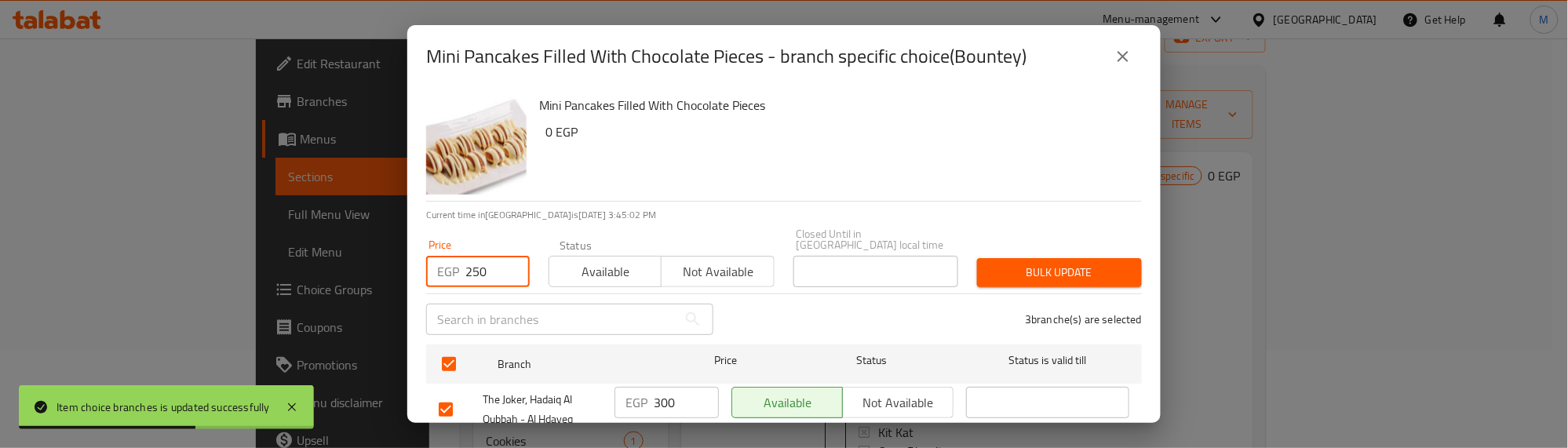
click at [992, 275] on button "Bulk update" at bounding box center [1059, 273] width 165 height 29
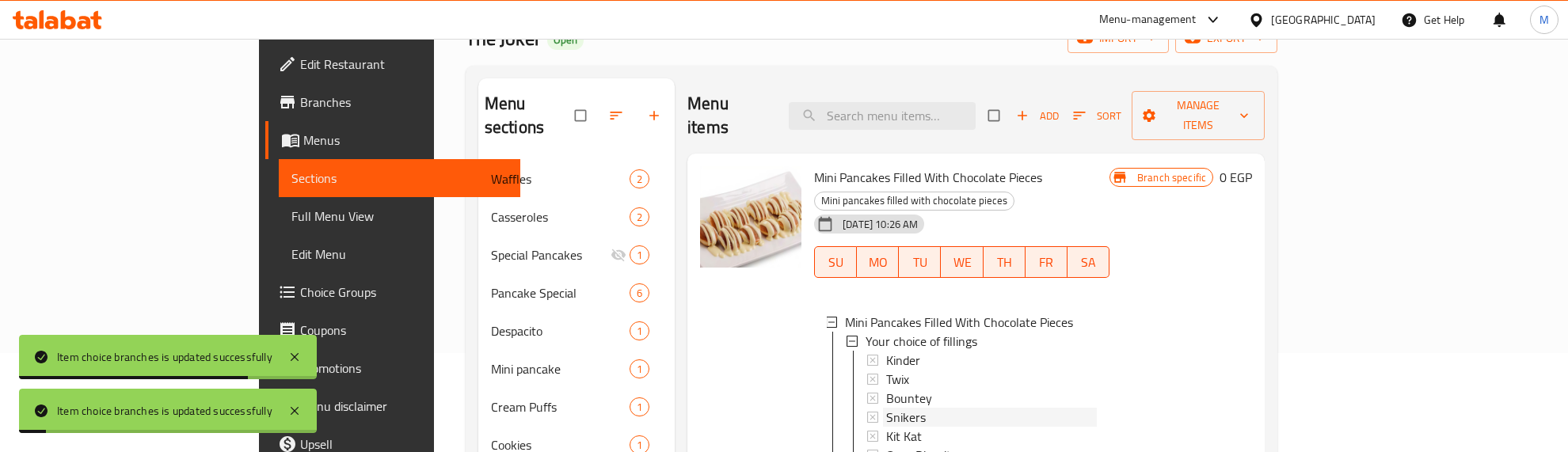
click at [886, 408] on div "Snikers" at bounding box center [991, 418] width 211 height 19
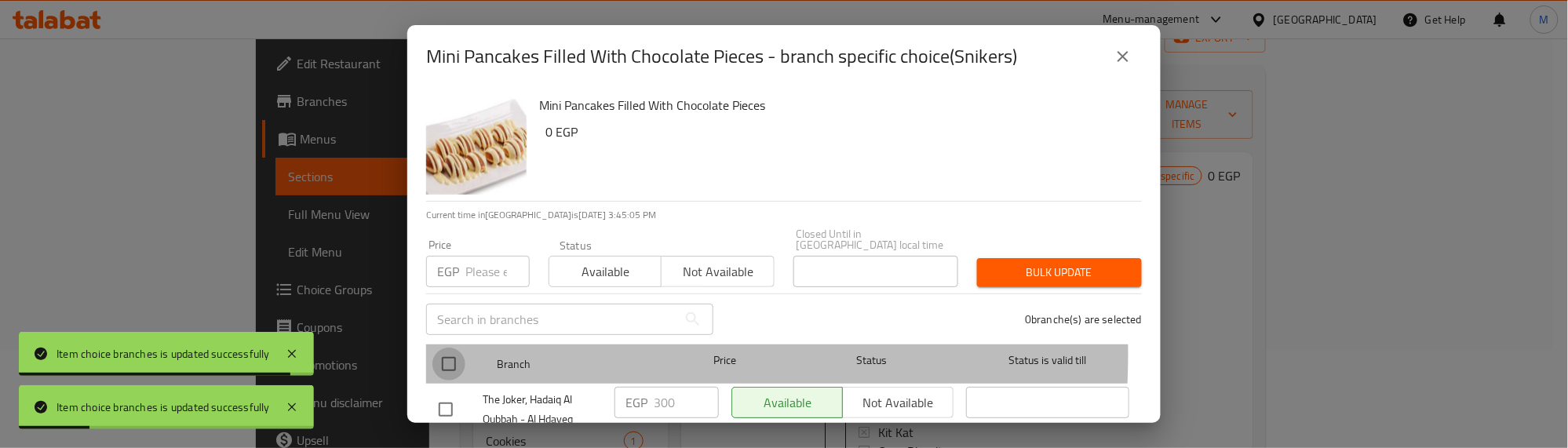
click at [440, 348] on input "checkbox" at bounding box center [449, 364] width 33 height 33
checkbox input "true"
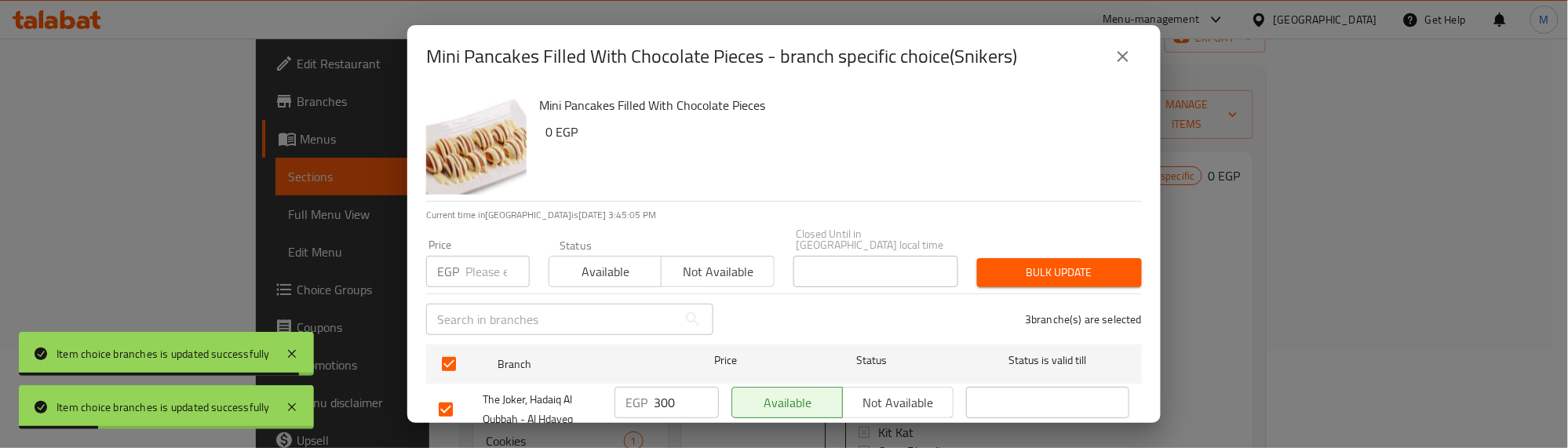
click at [474, 256] on input "number" at bounding box center [497, 272] width 64 height 32
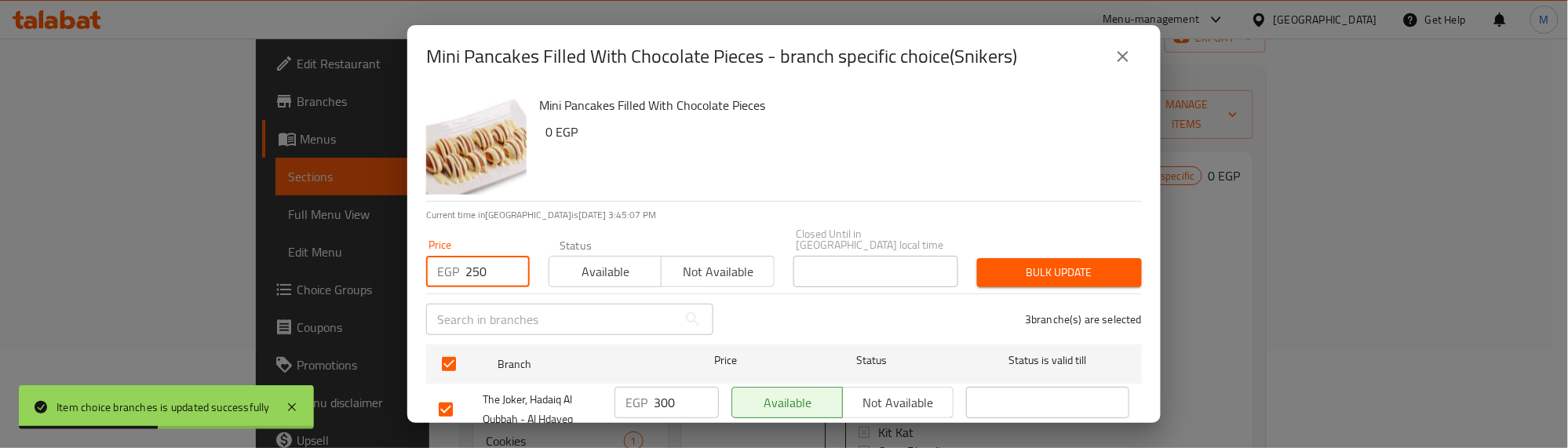
type input "250"
click at [1092, 267] on span "Bulk update" at bounding box center [1059, 273] width 140 height 19
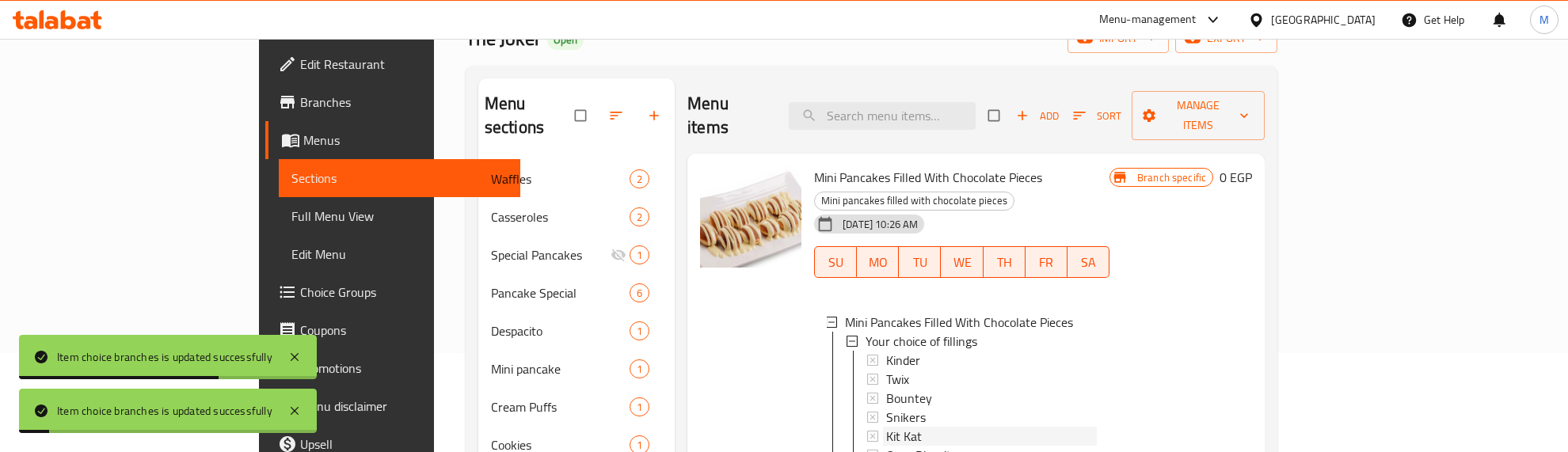
click at [886, 427] on span "Kit Kat" at bounding box center [903, 436] width 36 height 19
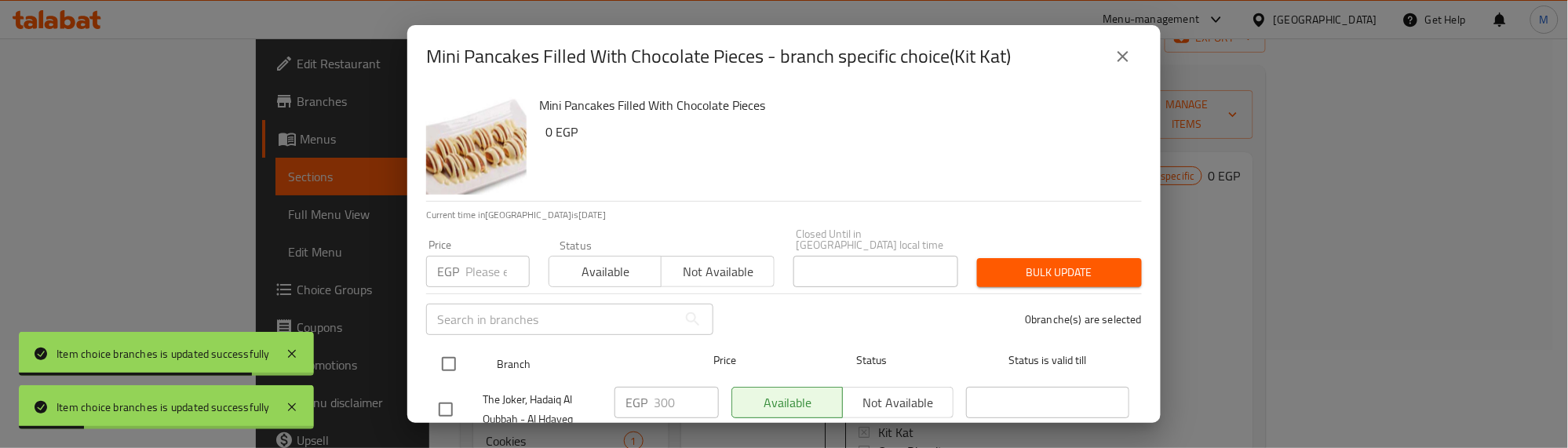
click at [455, 351] on input "checkbox" at bounding box center [449, 364] width 33 height 33
checkbox input "true"
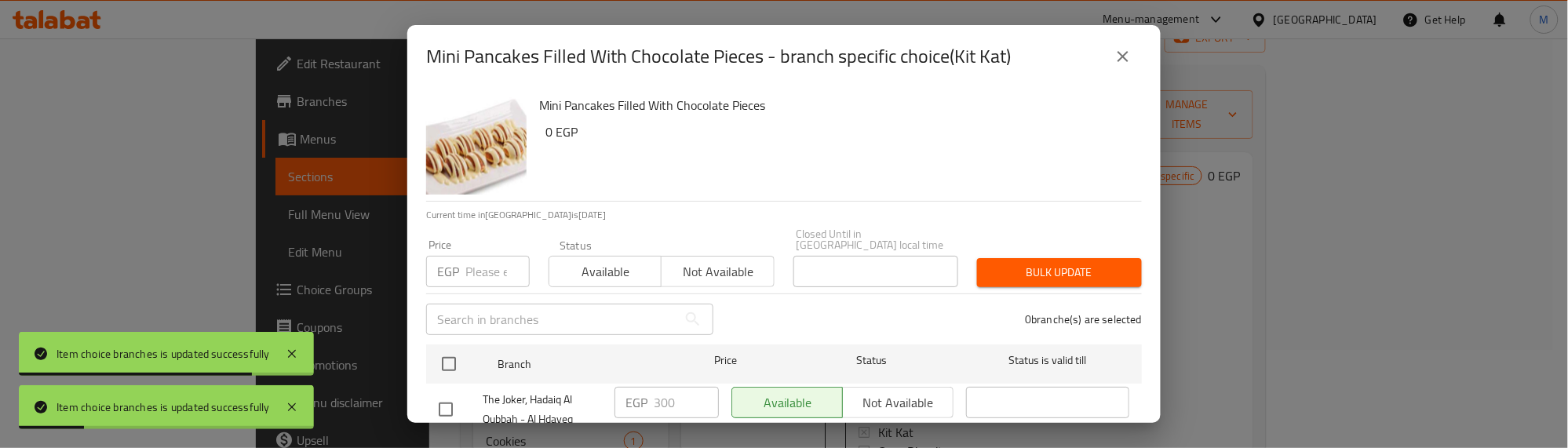
checkbox input "true"
click at [479, 265] on input "number" at bounding box center [497, 272] width 64 height 32
type input "250"
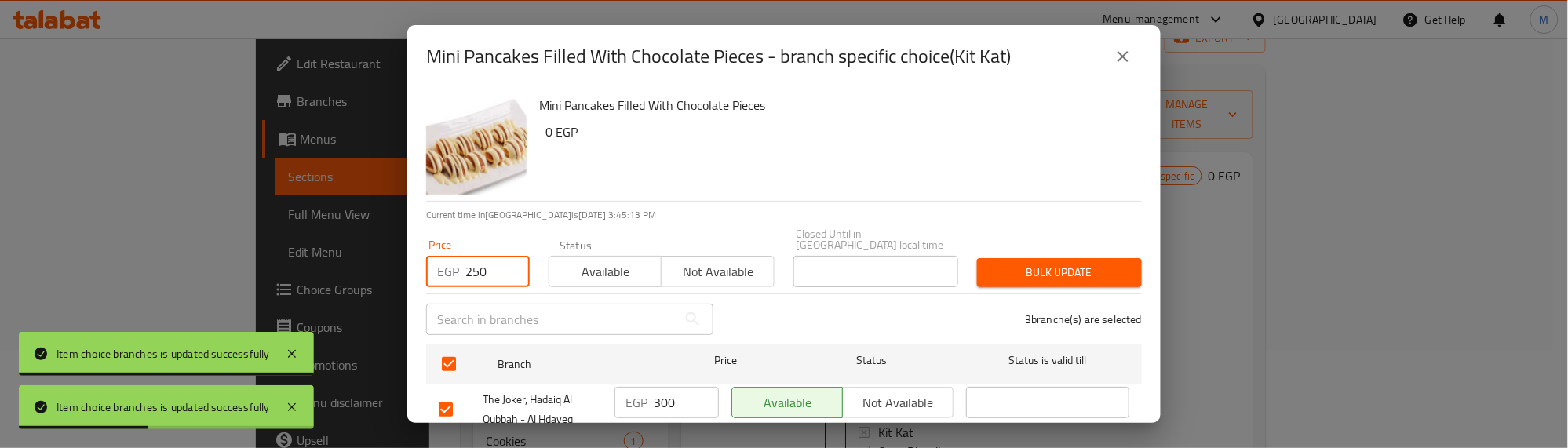
click at [977, 258] on button "Bulk update" at bounding box center [1059, 273] width 165 height 29
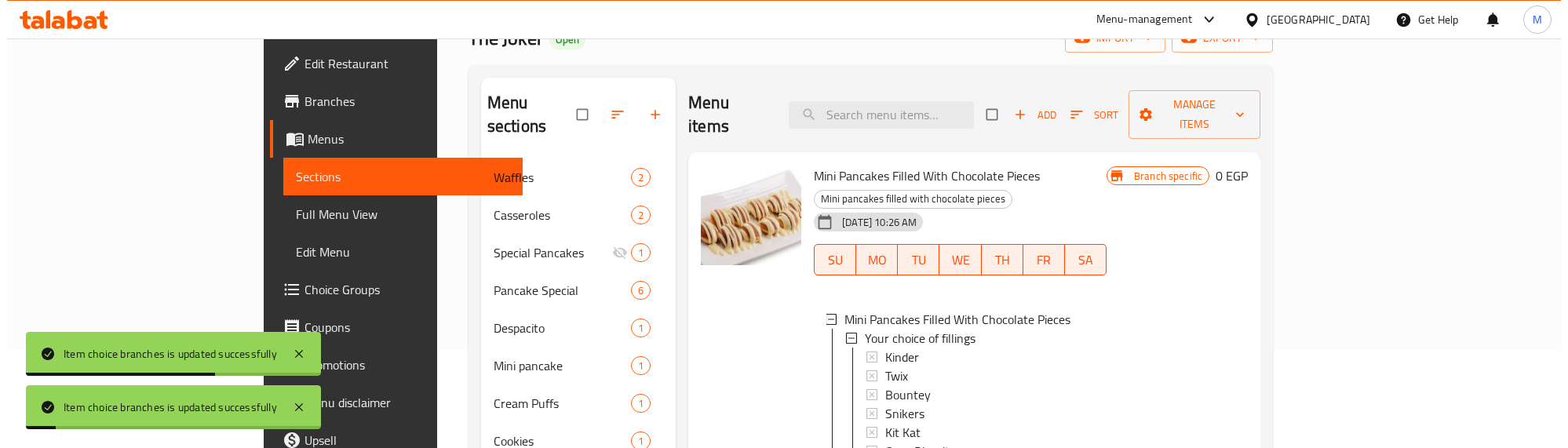
scroll to position [197, 0]
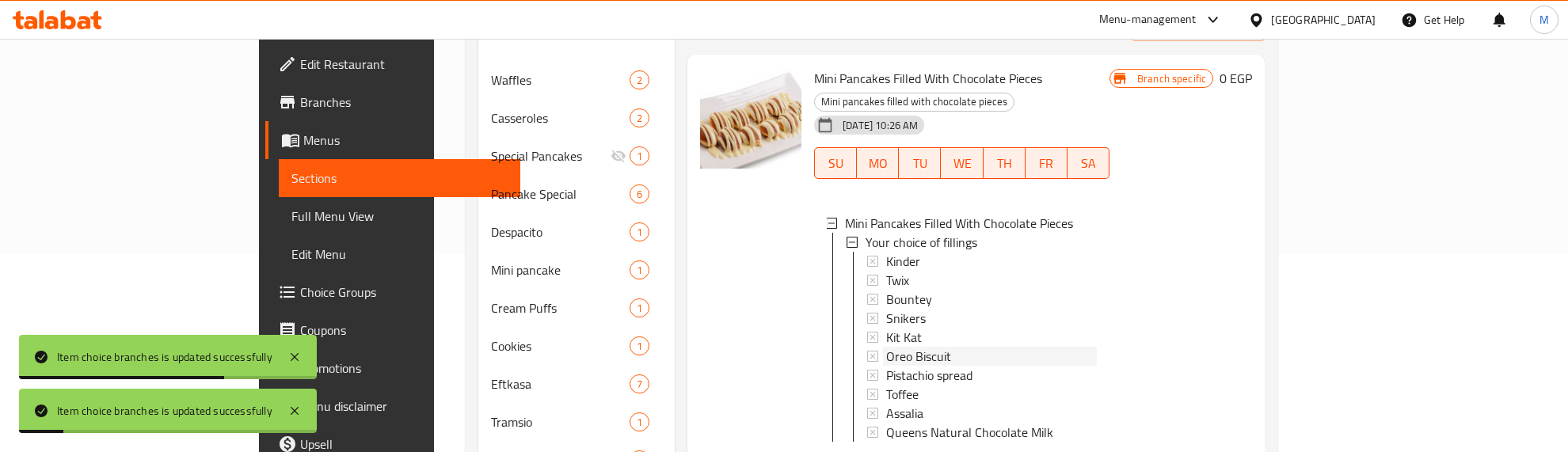
click at [886, 347] on span "Oreo Biscuit" at bounding box center [918, 357] width 65 height 19
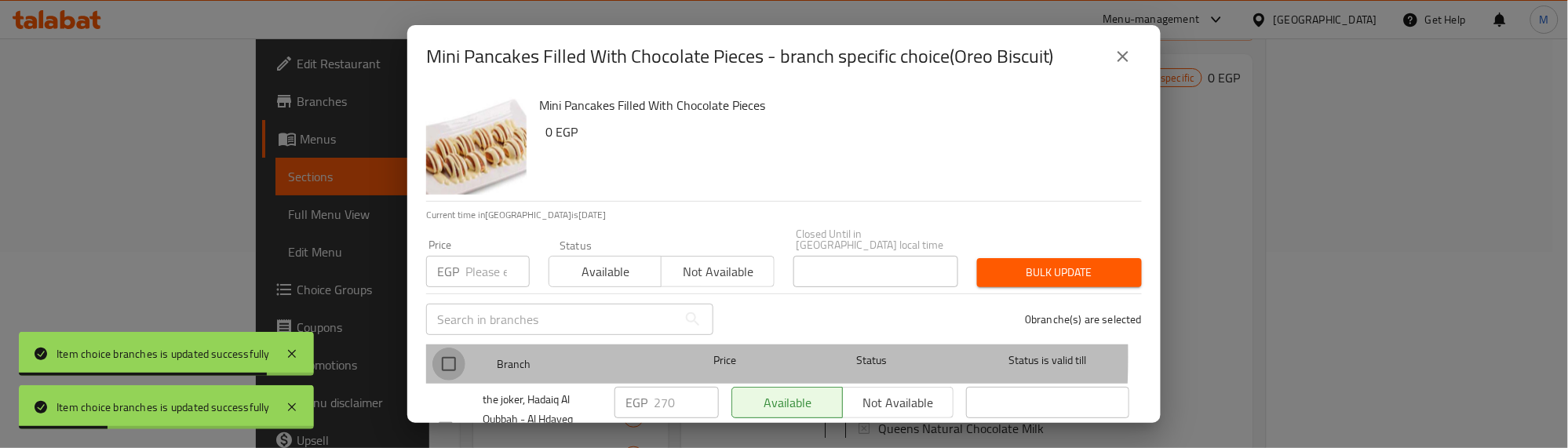
click at [440, 348] on input "checkbox" at bounding box center [449, 364] width 33 height 33
checkbox input "true"
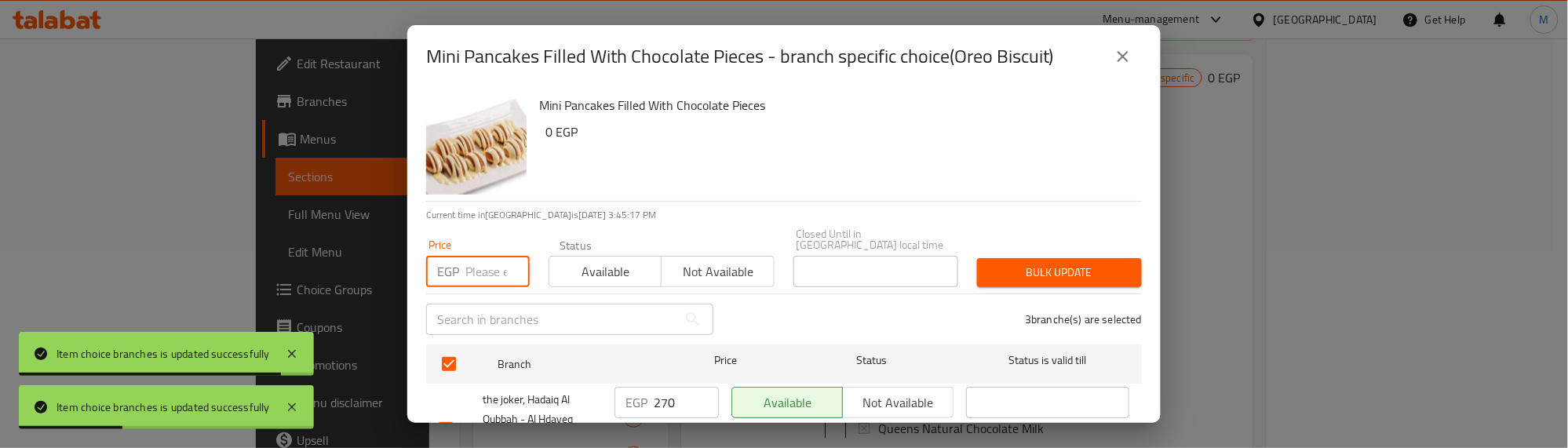
click at [476, 260] on input "number" at bounding box center [497, 272] width 64 height 32
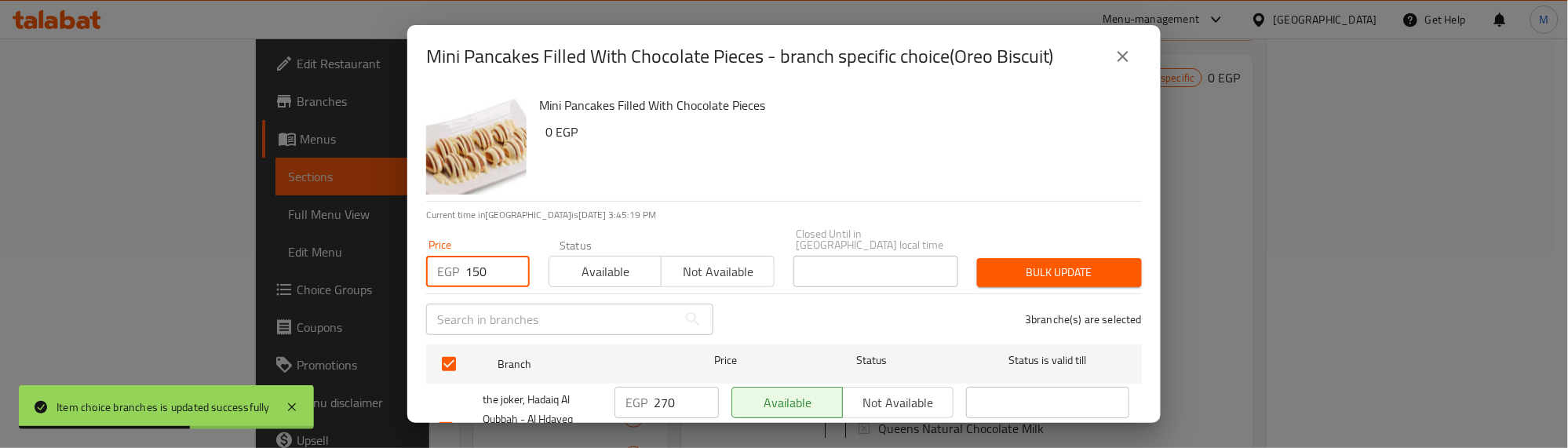
type input "150"
click at [1033, 263] on span "Bulk update" at bounding box center [1059, 273] width 140 height 19
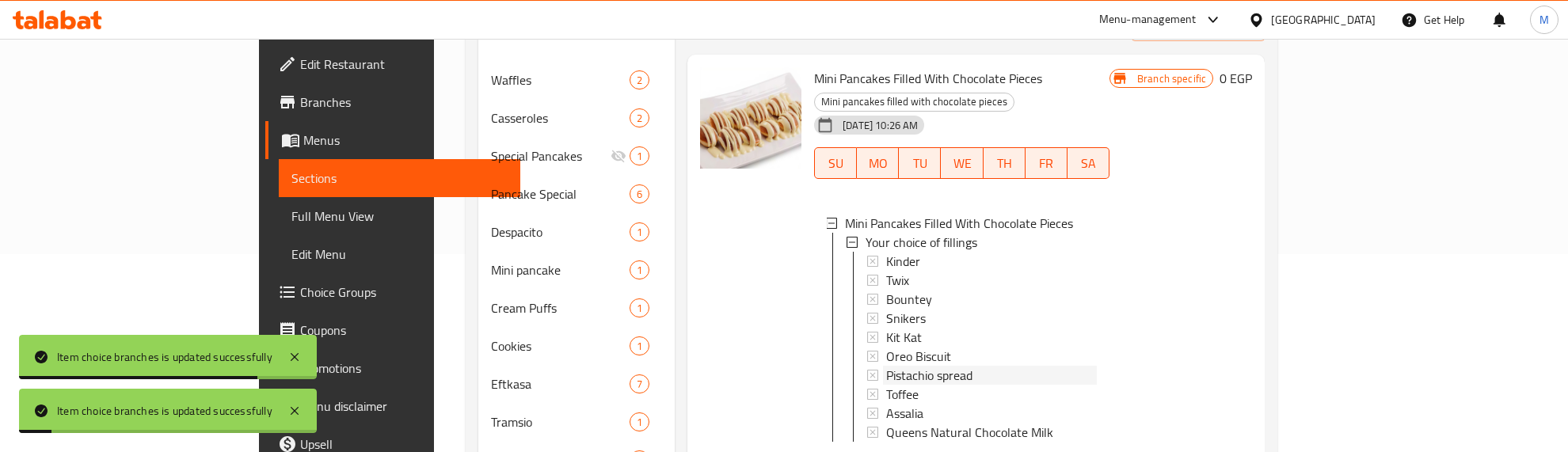
click at [886, 366] on span "Pistachio spread" at bounding box center [929, 376] width 86 height 19
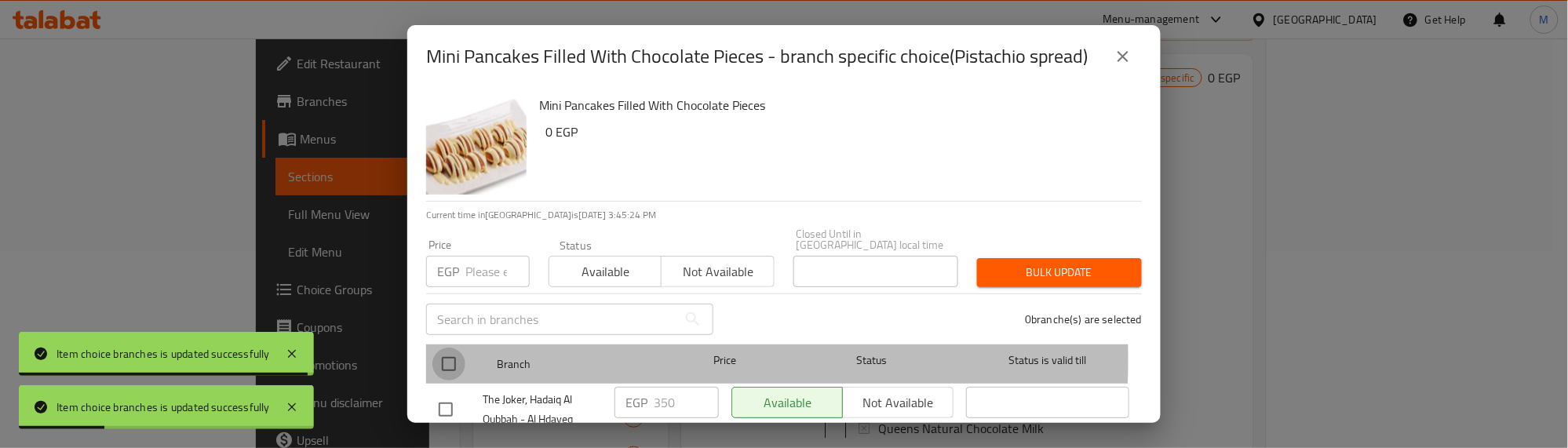
drag, startPoint x: 451, startPoint y: 350, endPoint x: 503, endPoint y: 277, distance: 89.6
click at [451, 348] on input "checkbox" at bounding box center [449, 364] width 33 height 33
checkbox input "true"
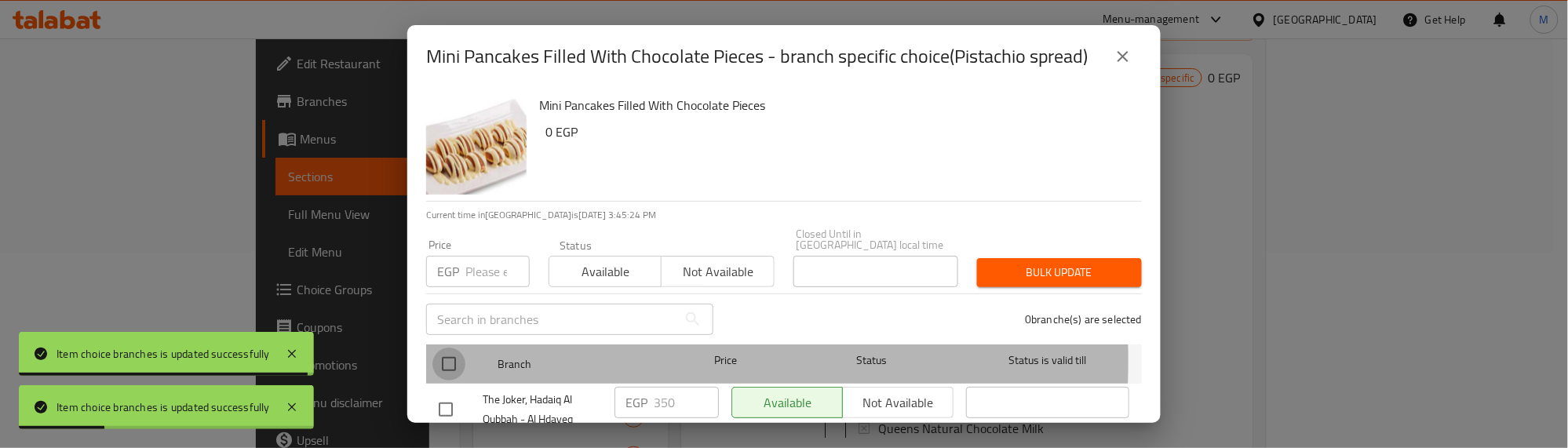
checkbox input "true"
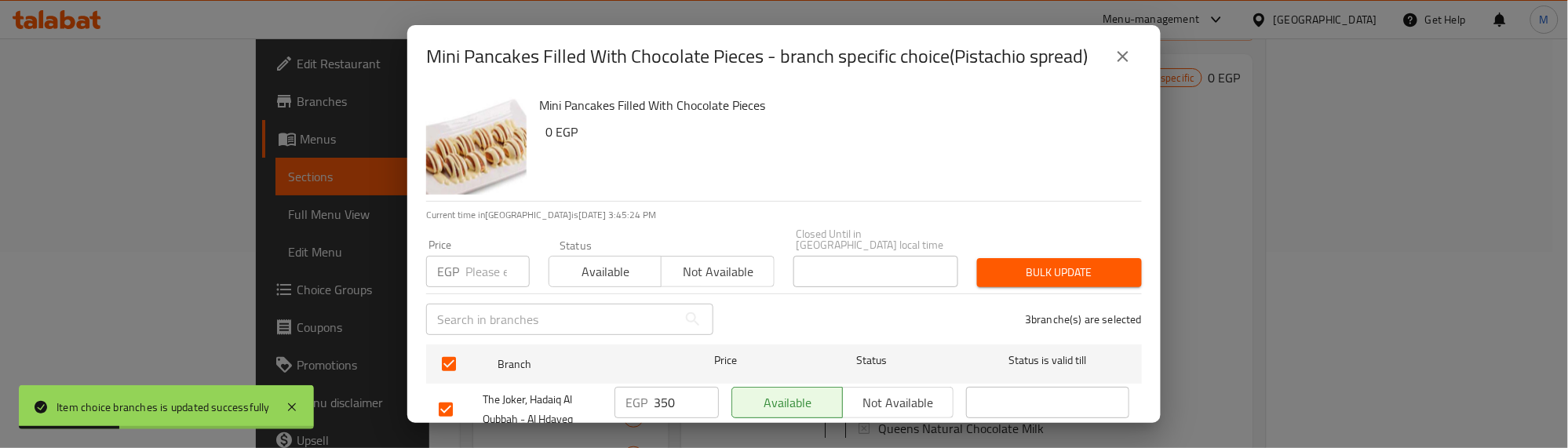
click at [502, 257] on input "number" at bounding box center [497, 272] width 64 height 32
type input "250"
click at [1056, 263] on span "Bulk update" at bounding box center [1059, 273] width 140 height 19
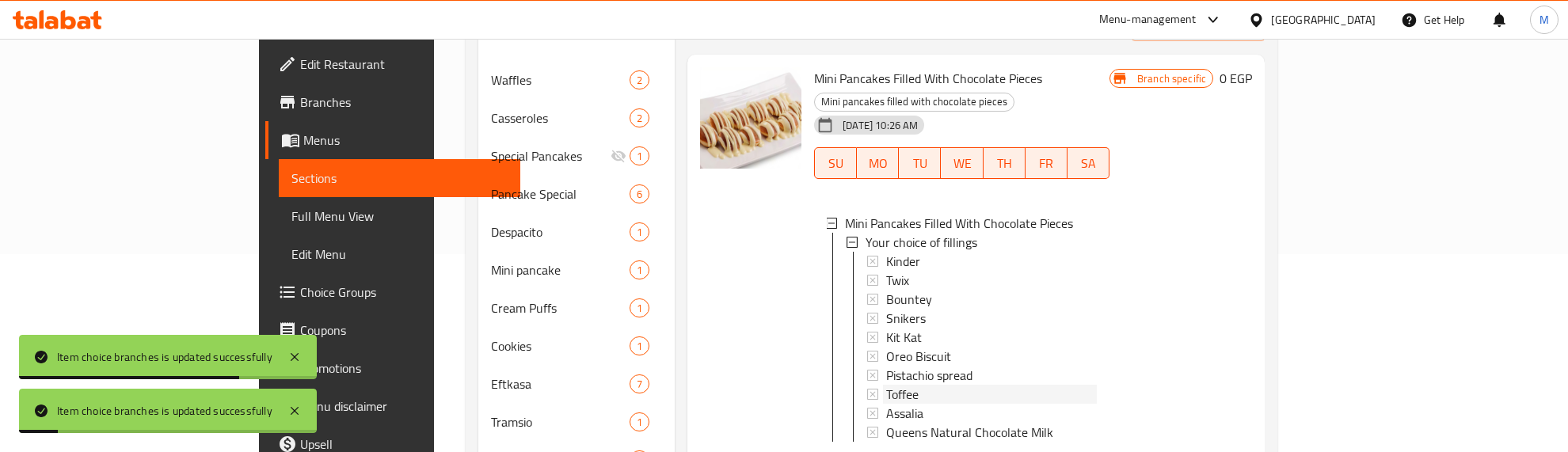
click at [886, 385] on span "Toffee" at bounding box center [902, 395] width 32 height 19
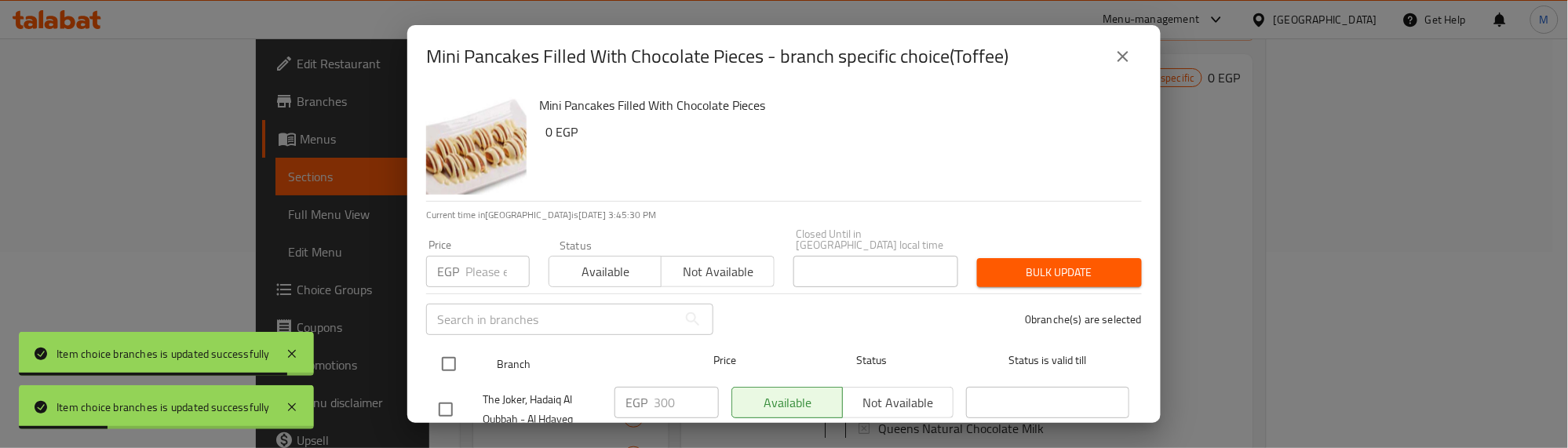
click at [444, 351] on input "checkbox" at bounding box center [449, 364] width 33 height 33
checkbox input "true"
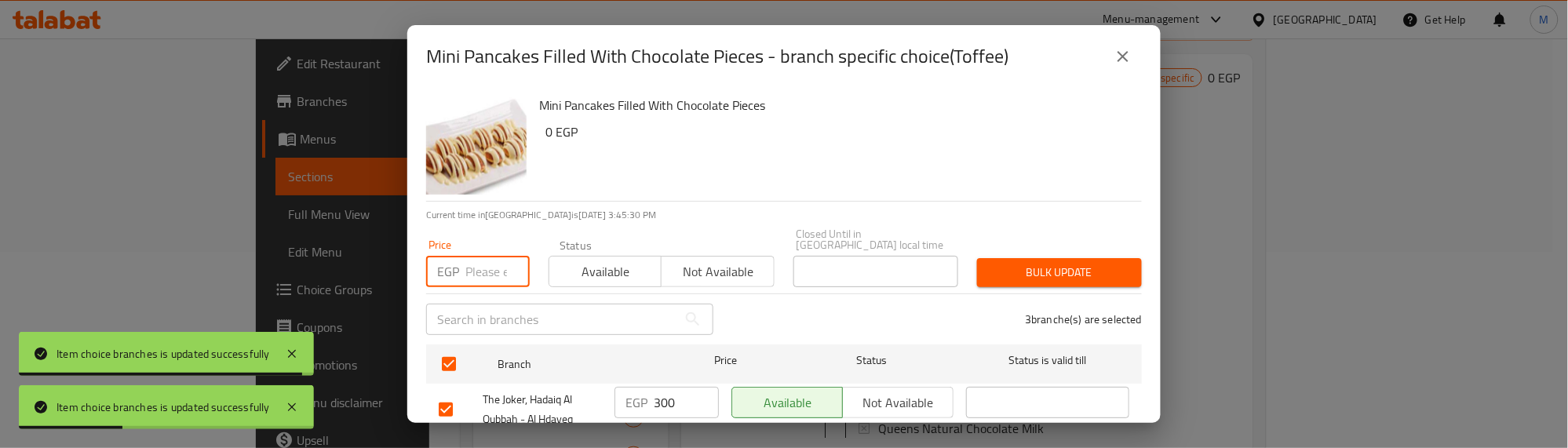
click at [500, 261] on input "number" at bounding box center [497, 272] width 64 height 32
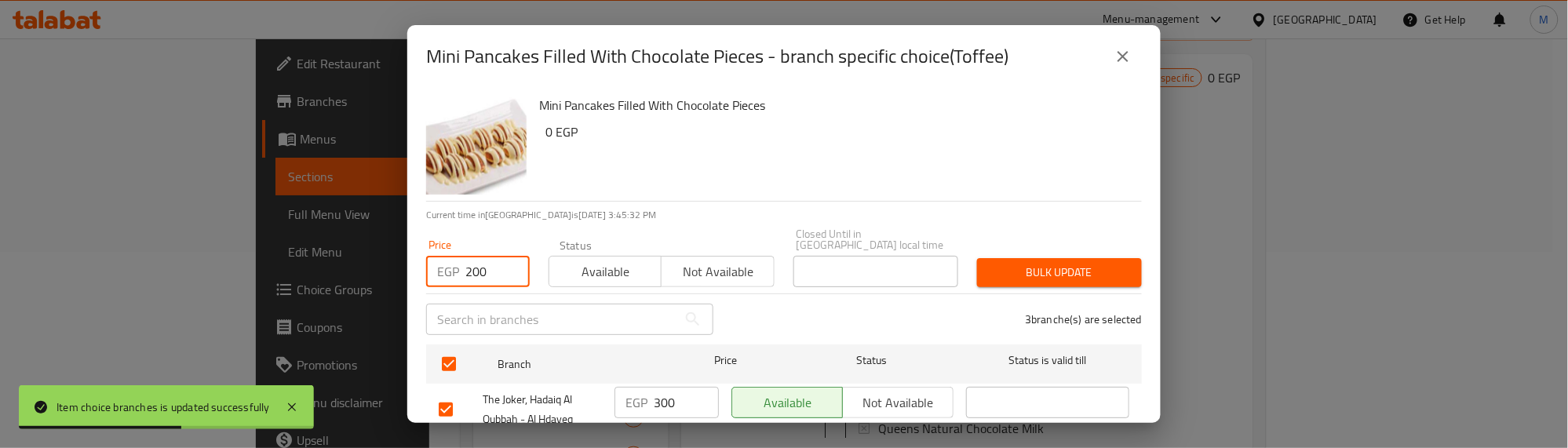
type input "200"
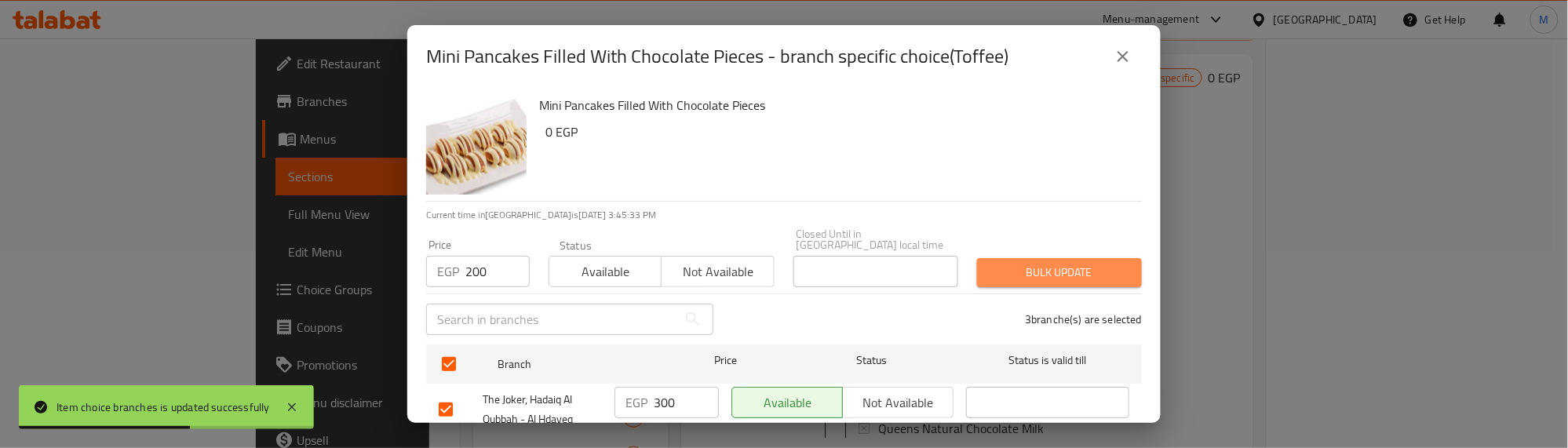
click at [1124, 259] on button "Bulk update" at bounding box center [1059, 273] width 165 height 29
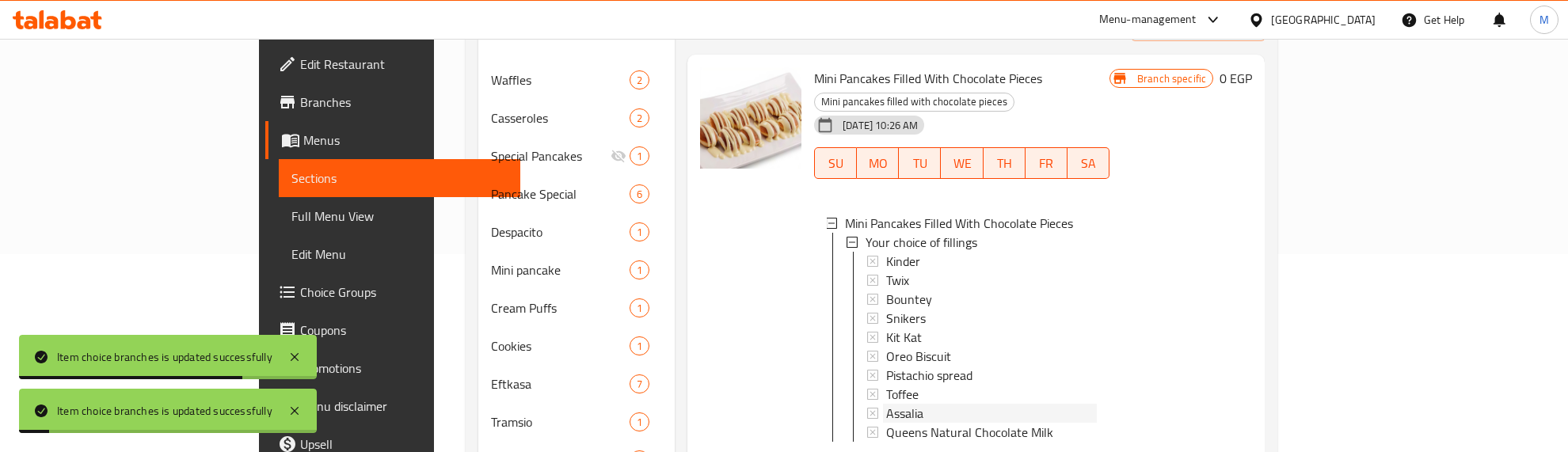
click at [886, 404] on span "Assalia" at bounding box center [904, 414] width 37 height 19
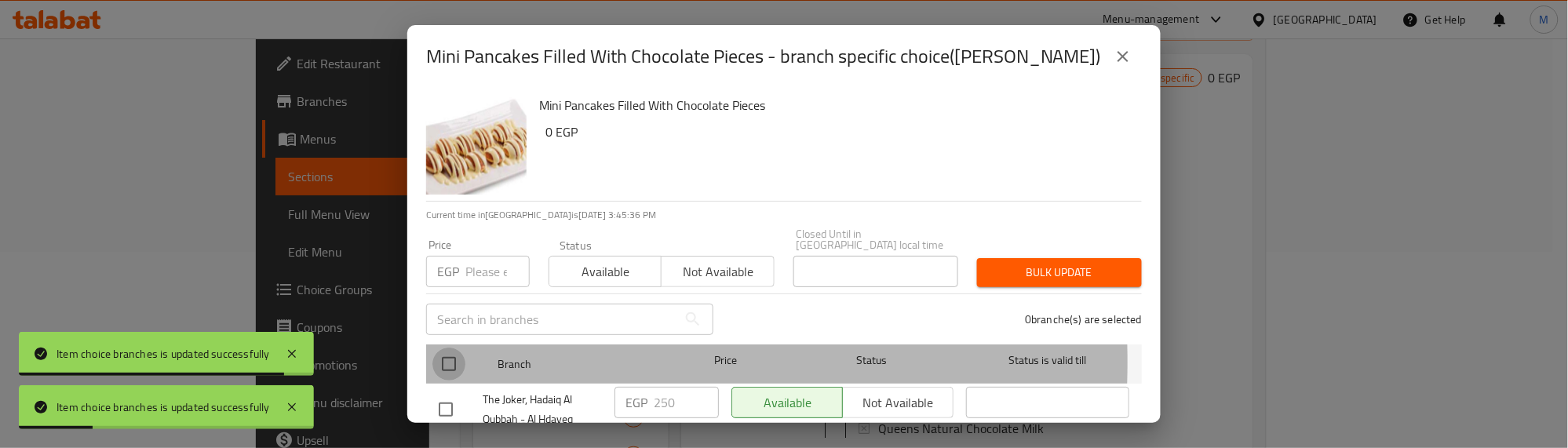
drag, startPoint x: 440, startPoint y: 351, endPoint x: 461, endPoint y: 324, distance: 34.2
click at [441, 348] on input "checkbox" at bounding box center [449, 364] width 33 height 33
checkbox input "true"
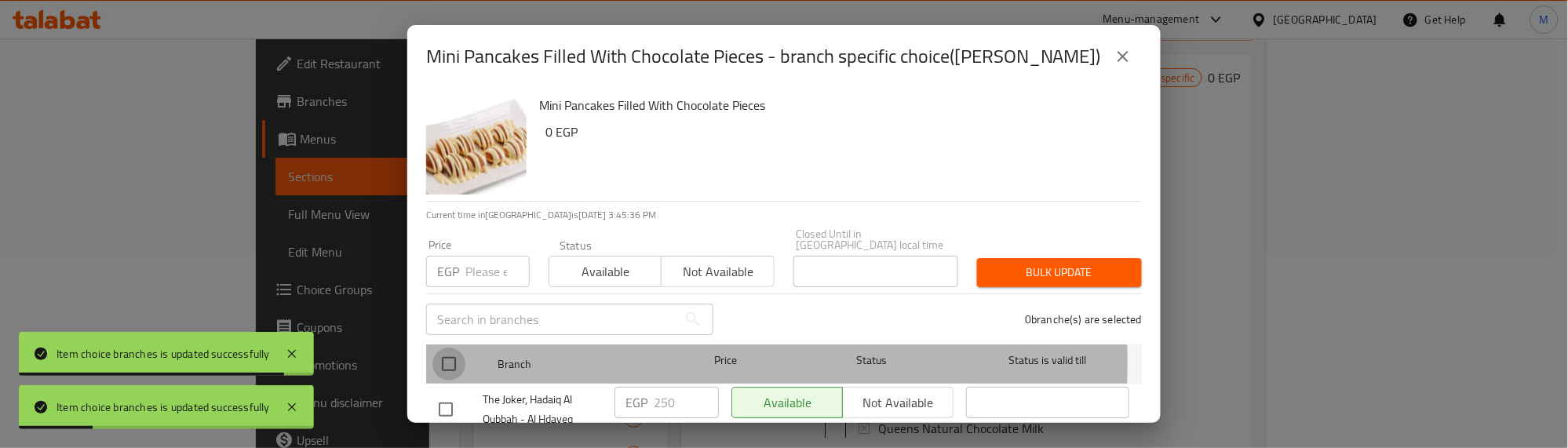
checkbox input "true"
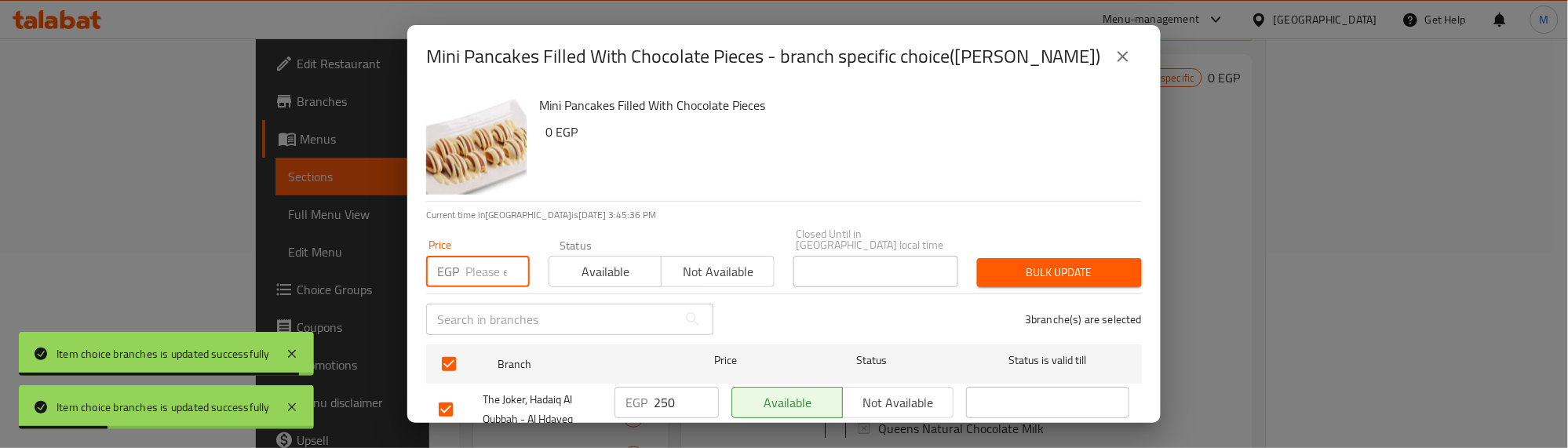
click at [476, 272] on input "number" at bounding box center [497, 272] width 64 height 32
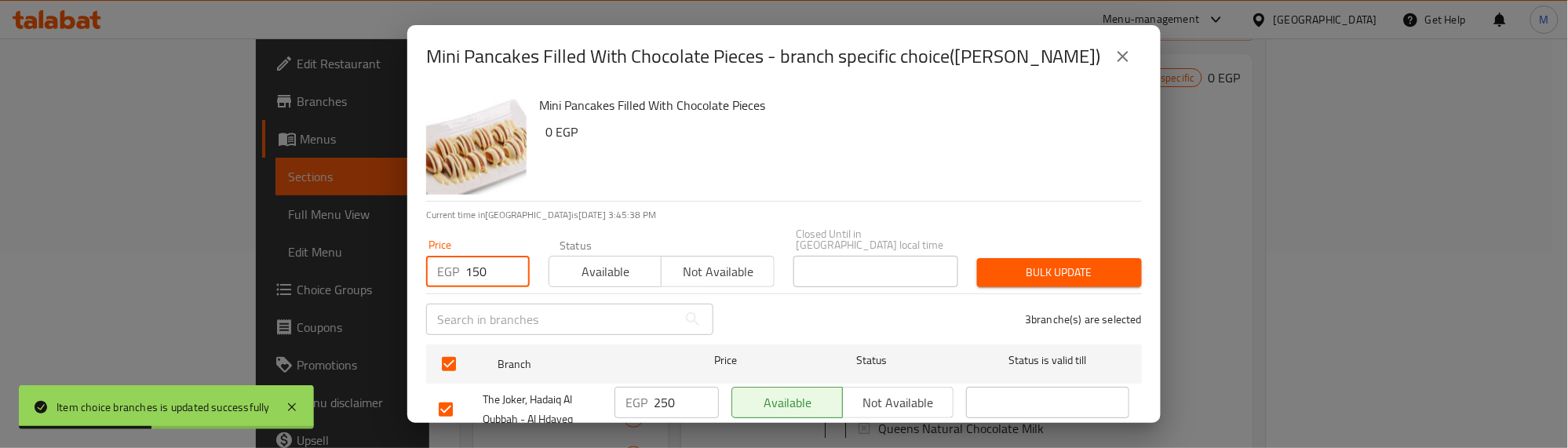
type input "150"
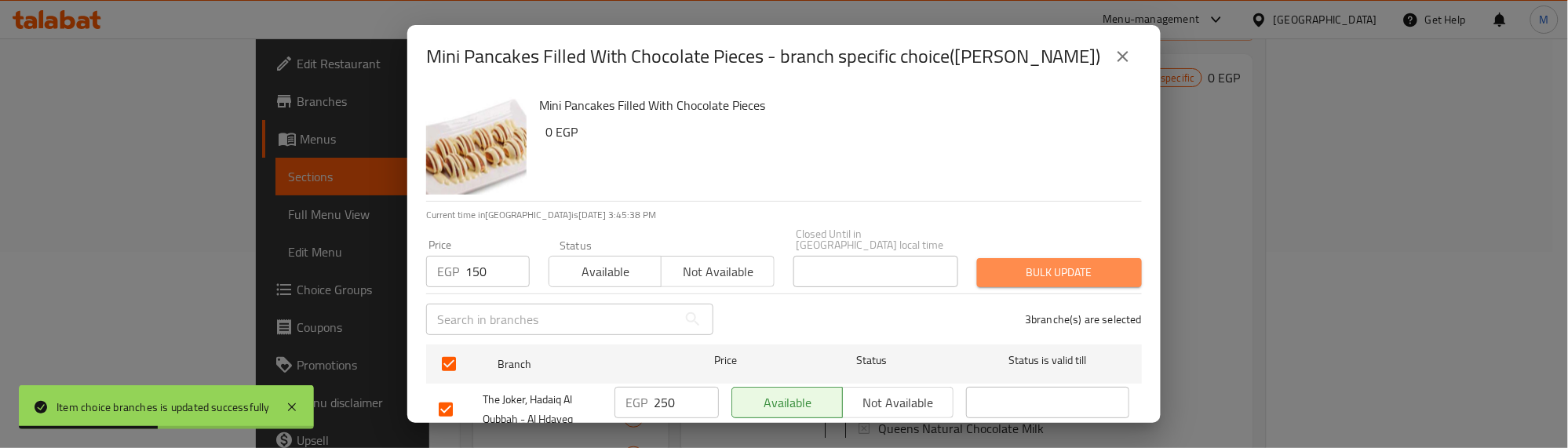
click at [1056, 263] on span "Bulk update" at bounding box center [1059, 273] width 140 height 19
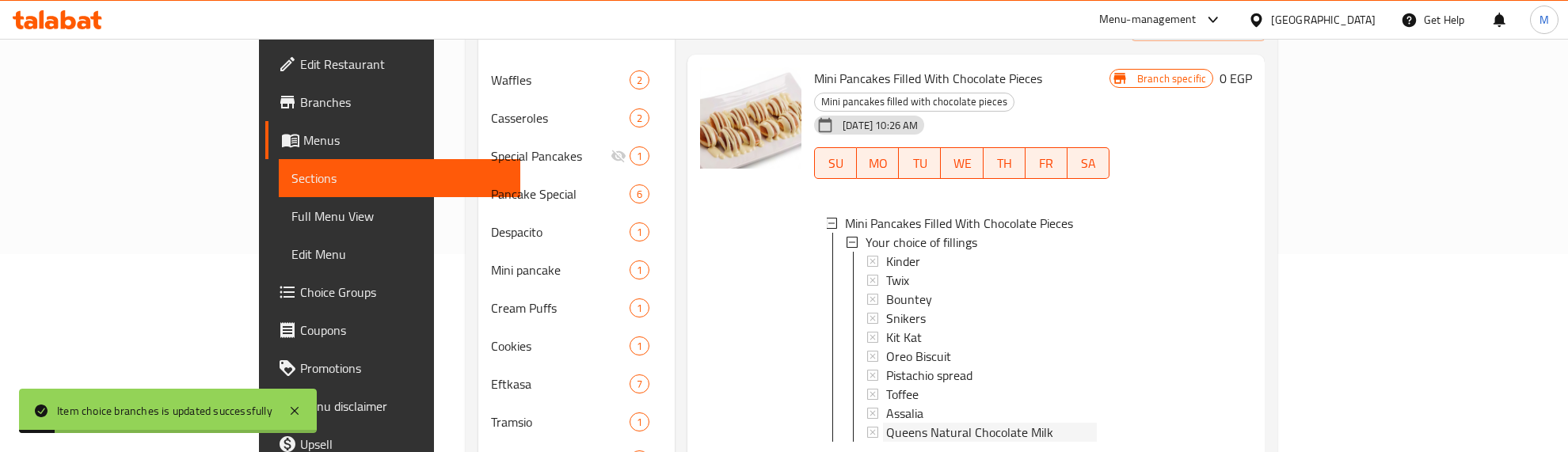
click at [886, 423] on span "Queens Natural Chocolate Milk" at bounding box center [970, 433] width 167 height 19
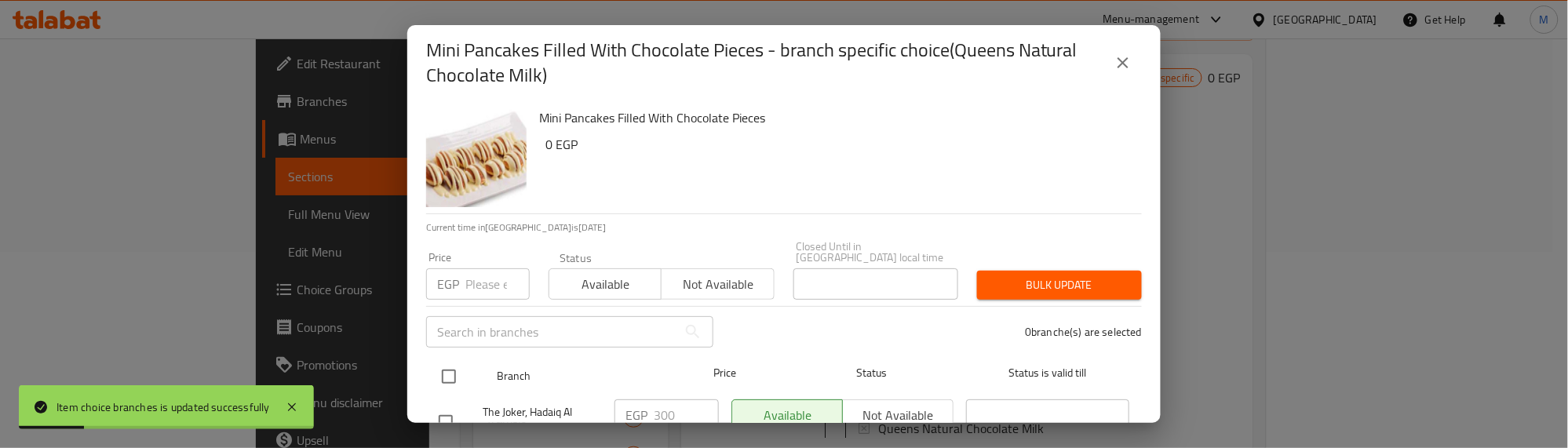
click at [448, 370] on input "checkbox" at bounding box center [449, 377] width 33 height 33
checkbox input "true"
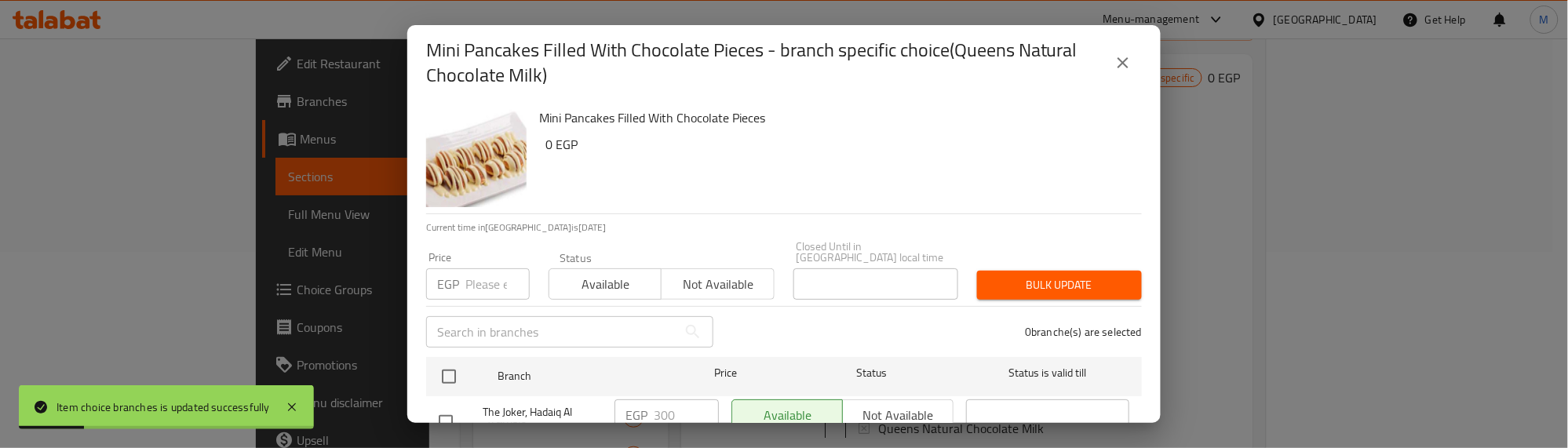
checkbox input "true"
click at [479, 272] on input "number" at bounding box center [497, 284] width 64 height 32
type input "250"
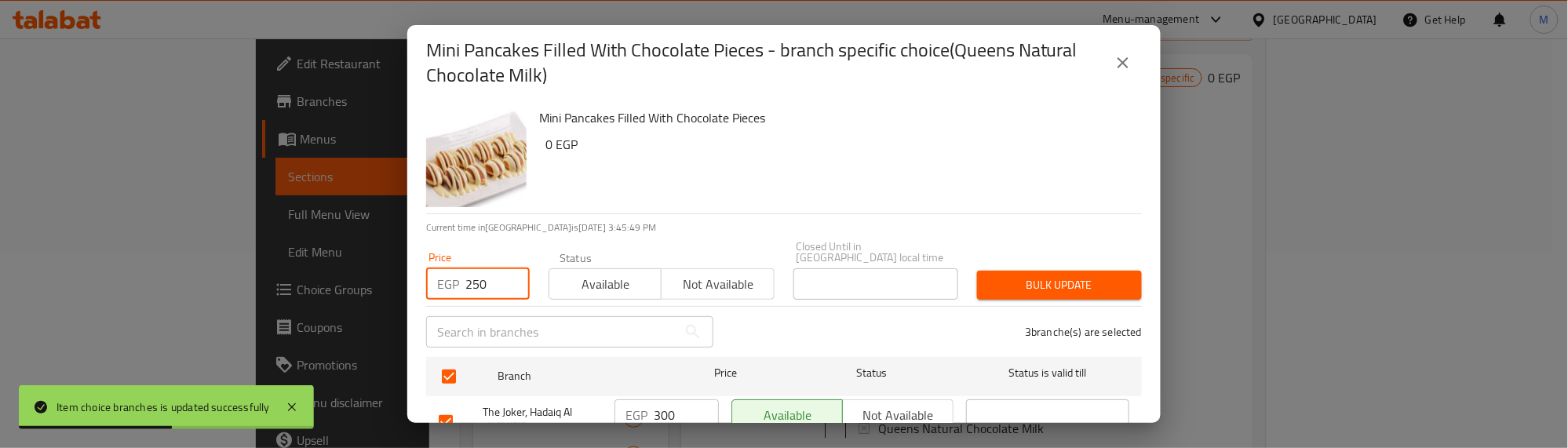
click at [1051, 281] on span "Bulk update" at bounding box center [1059, 285] width 140 height 19
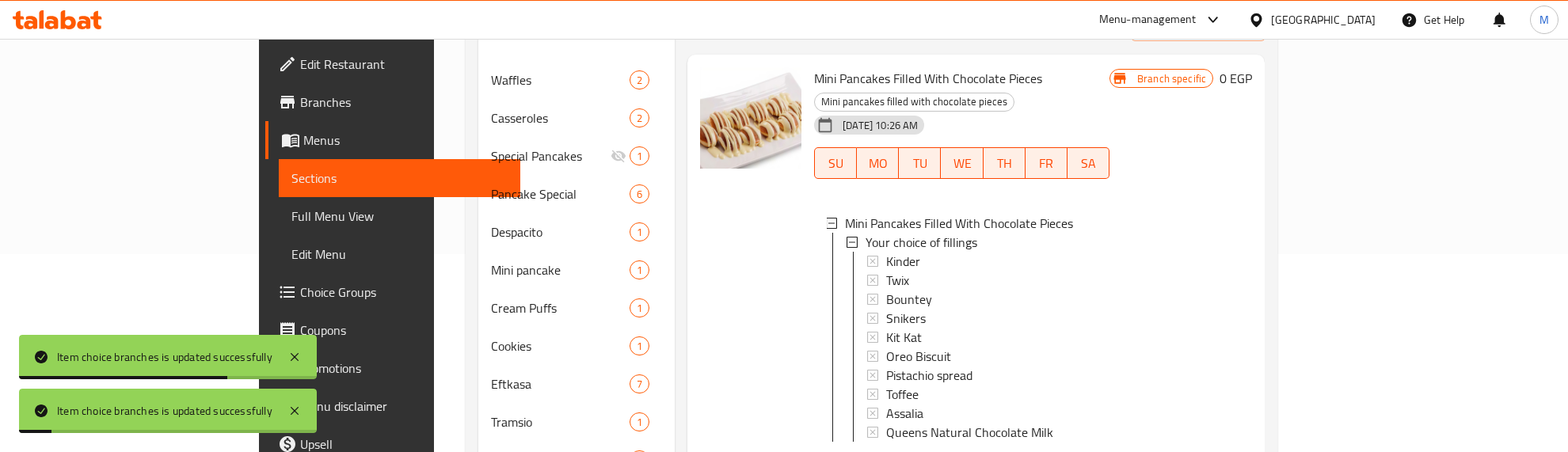
click at [886, 423] on span "Queens Natural Chocolate Milk" at bounding box center [970, 433] width 167 height 19
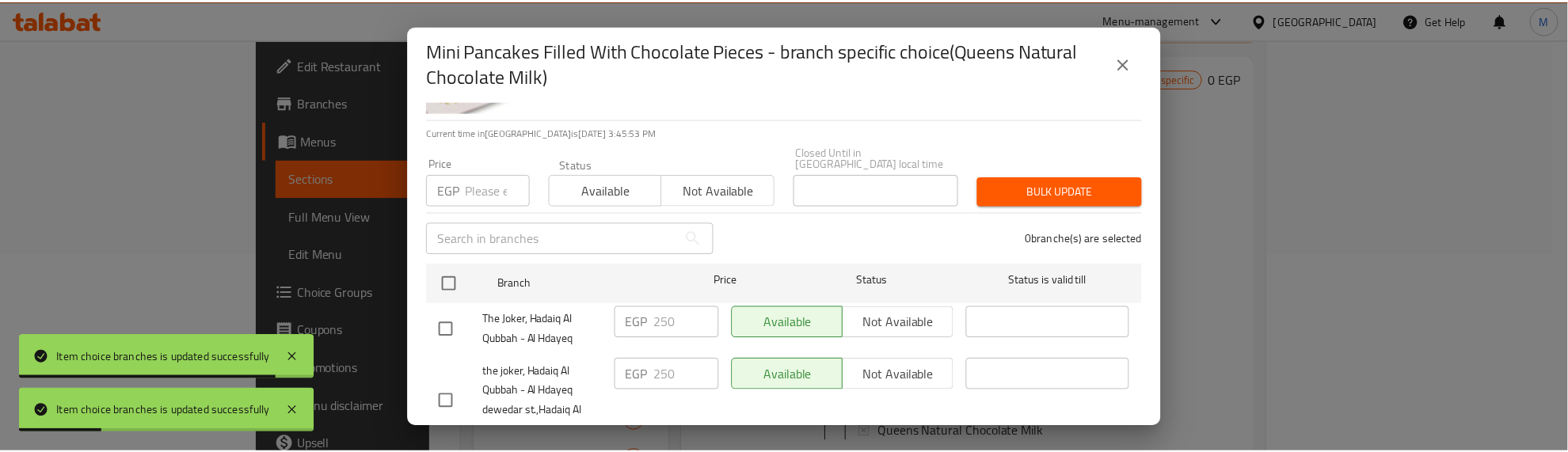
scroll to position [187, 0]
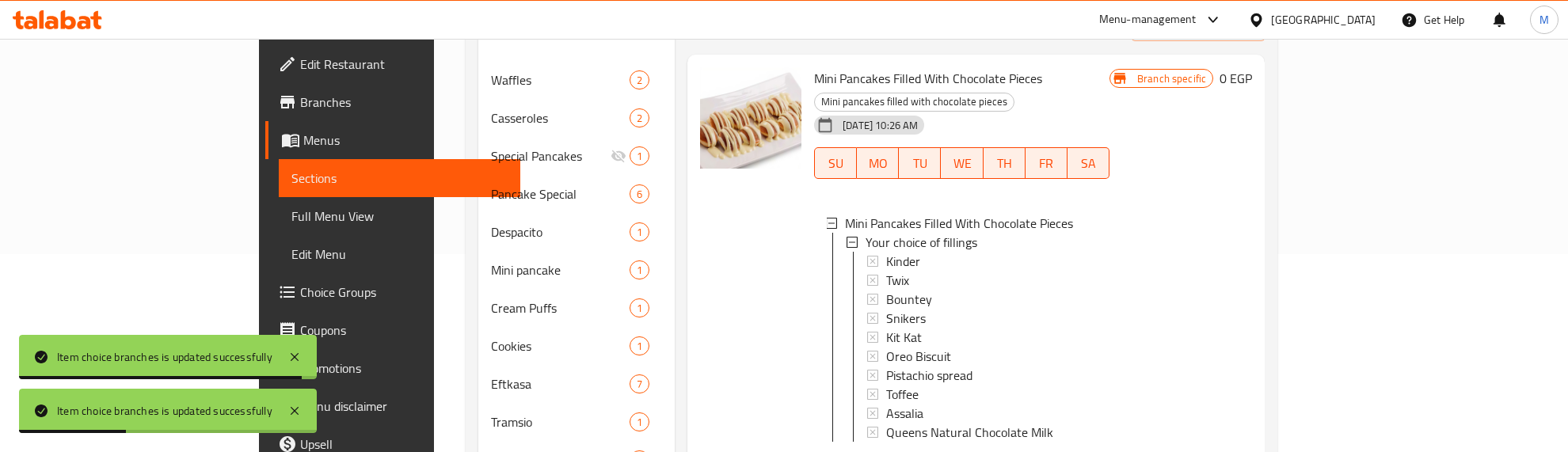
click at [737, 260] on div at bounding box center [750, 271] width 114 height 420
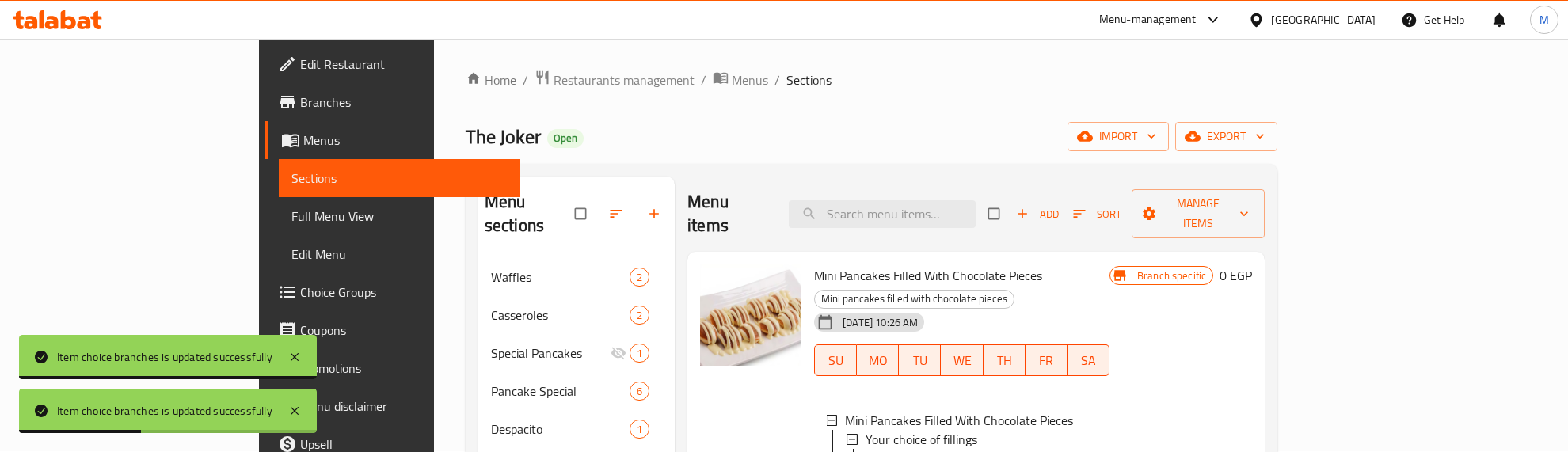
scroll to position [0, 0]
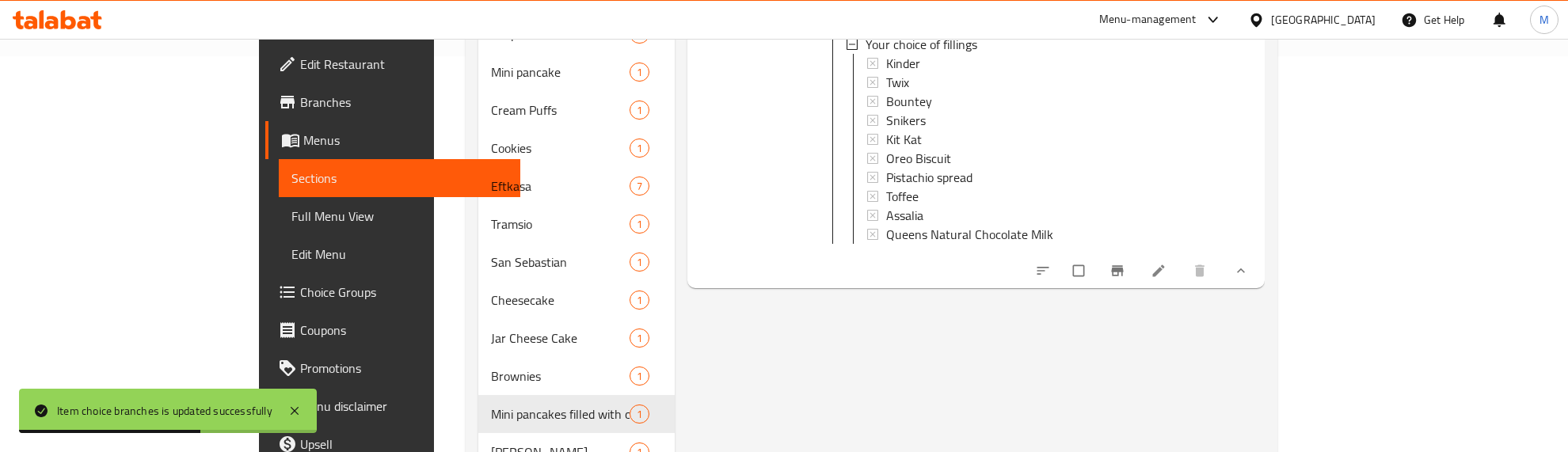
click at [696, 153] on div at bounding box center [750, 73] width 114 height 420
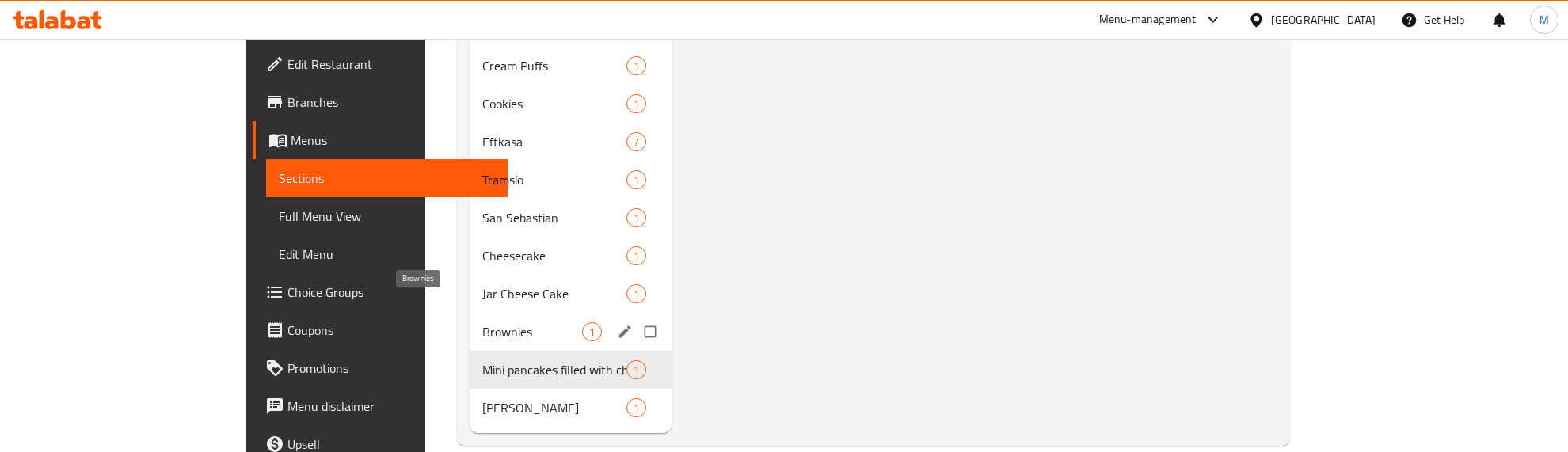
scroll to position [441, 0]
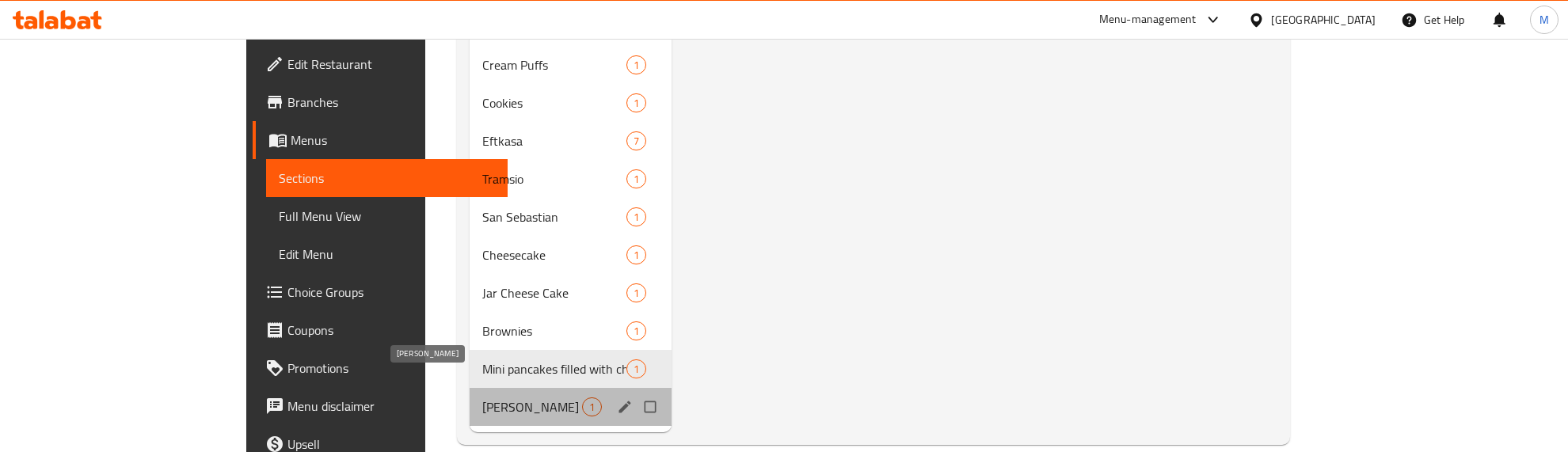
click at [482, 398] on span "[PERSON_NAME]" at bounding box center [531, 407] width 100 height 19
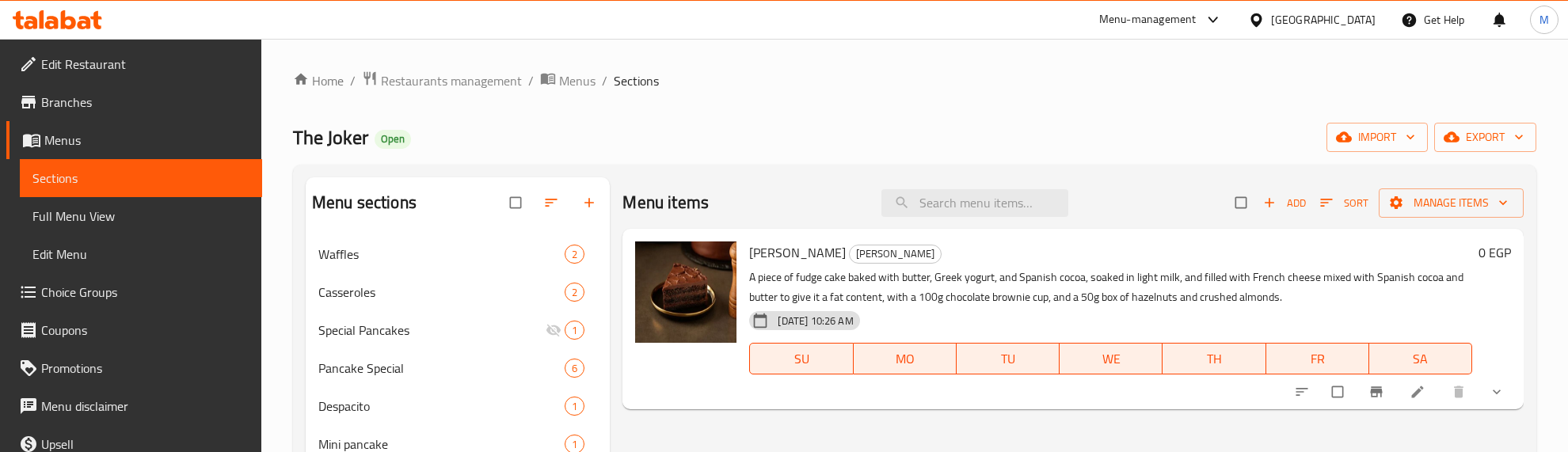
click at [1003, 129] on div "The Joker Open import export" at bounding box center [915, 137] width 1244 height 29
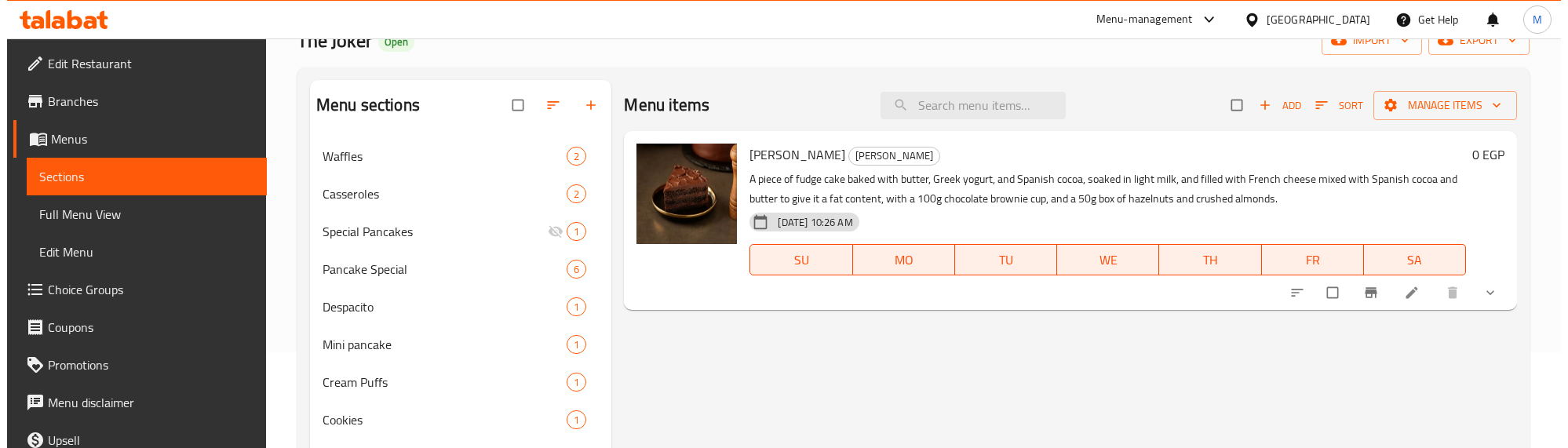
scroll to position [98, 0]
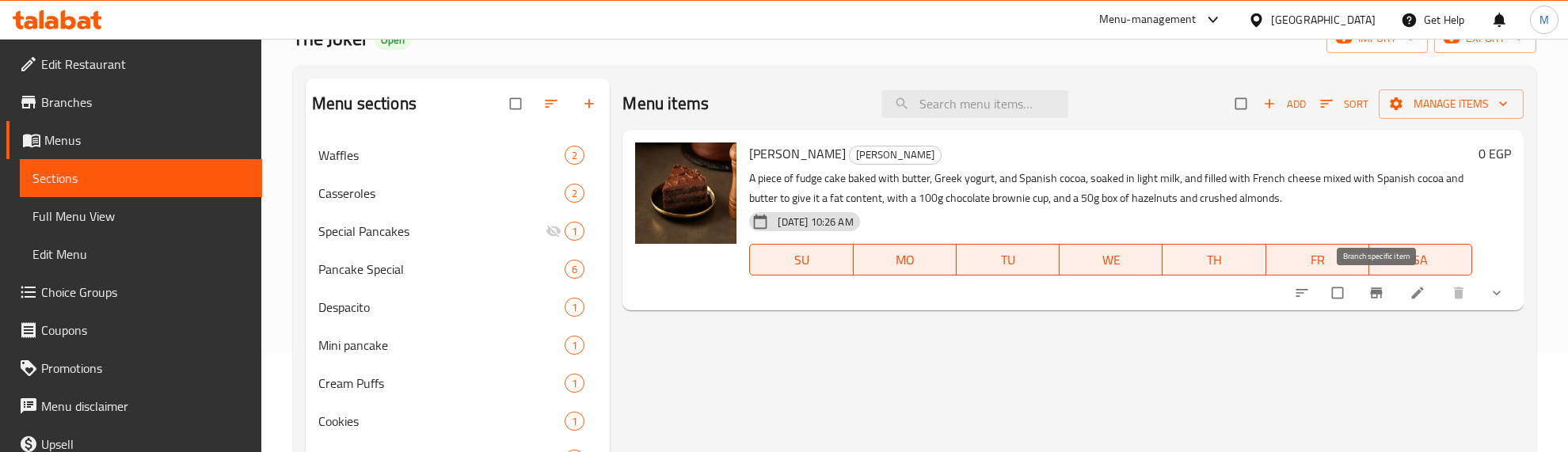
click at [1372, 298] on icon "Branch-specific-item" at bounding box center [1376, 294] width 12 height 11
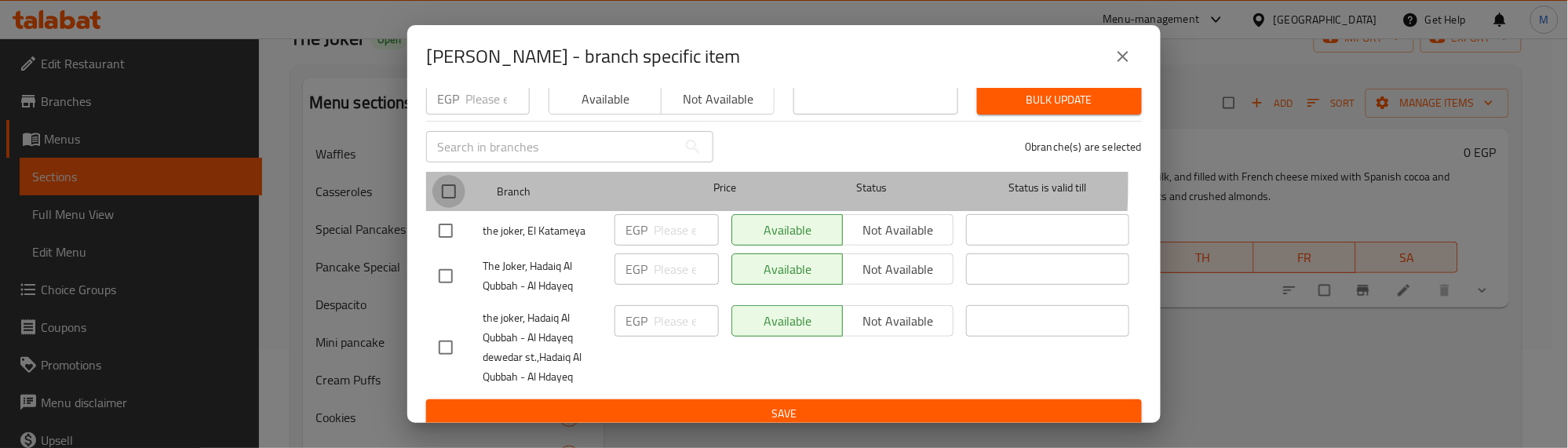
click at [450, 175] on input "checkbox" at bounding box center [449, 192] width 33 height 33
checkbox input "true"
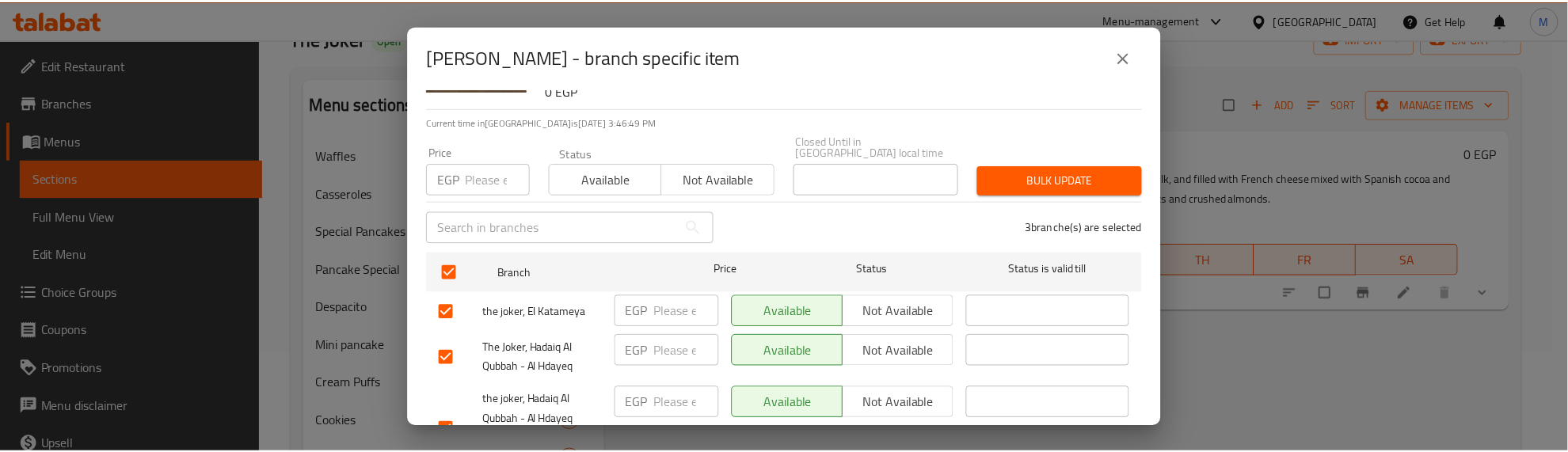
scroll to position [0, 0]
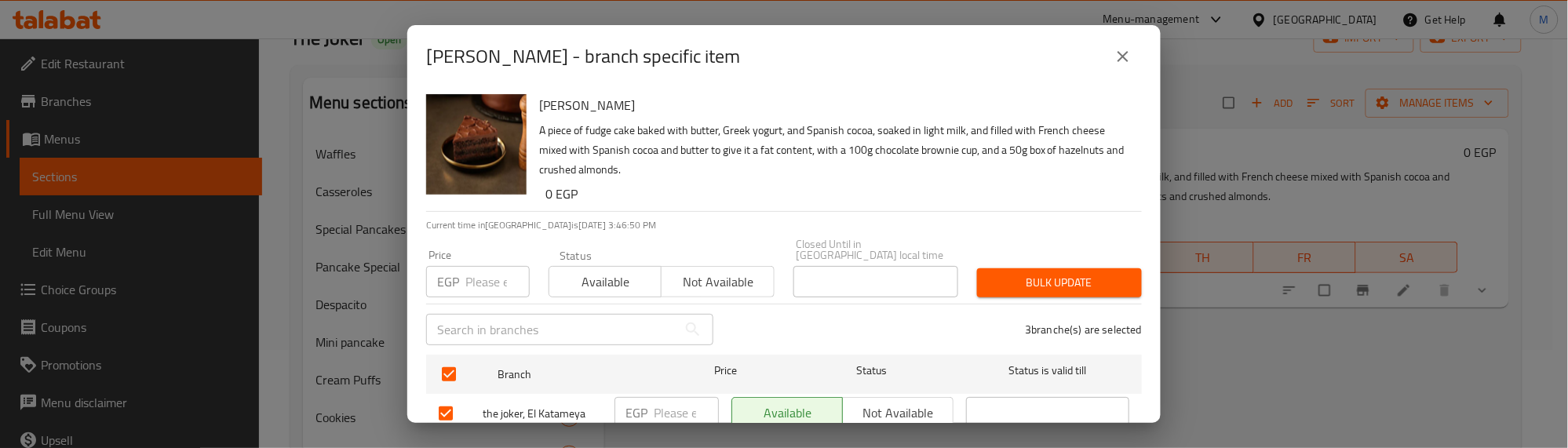
click at [476, 267] on input "number" at bounding box center [497, 281] width 64 height 32
type input "0"
click at [1060, 274] on span "Bulk update" at bounding box center [1059, 283] width 140 height 19
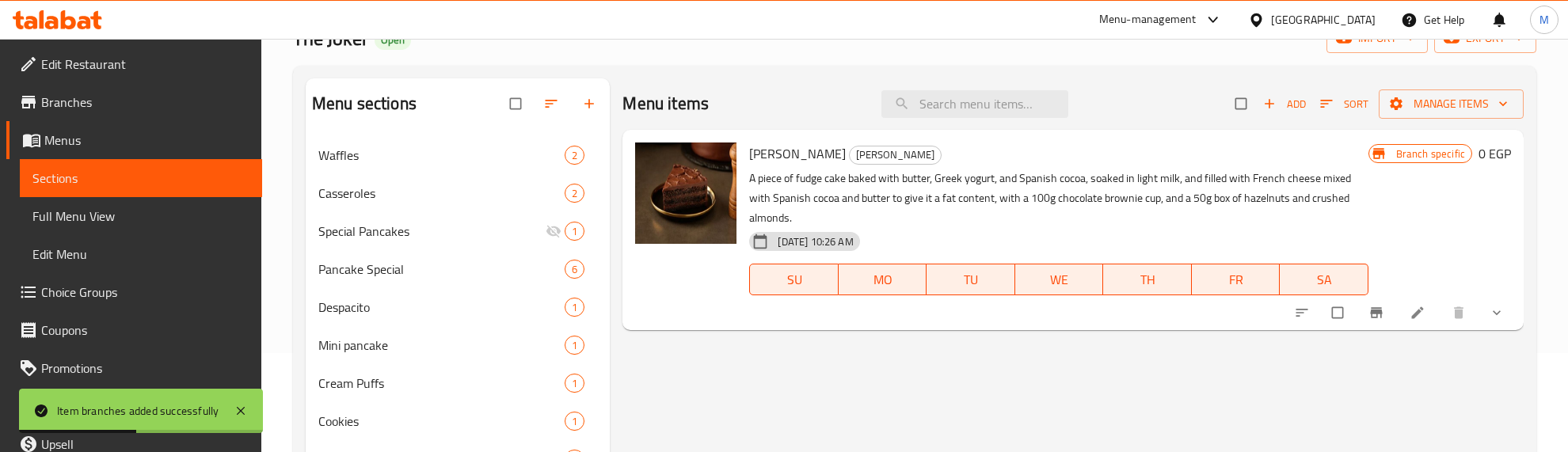
click at [959, 342] on div "Menu items Add Sort Manage items Matilda Cake Matilda Cake A piece of fudge cak…" at bounding box center [1067, 415] width 913 height 673
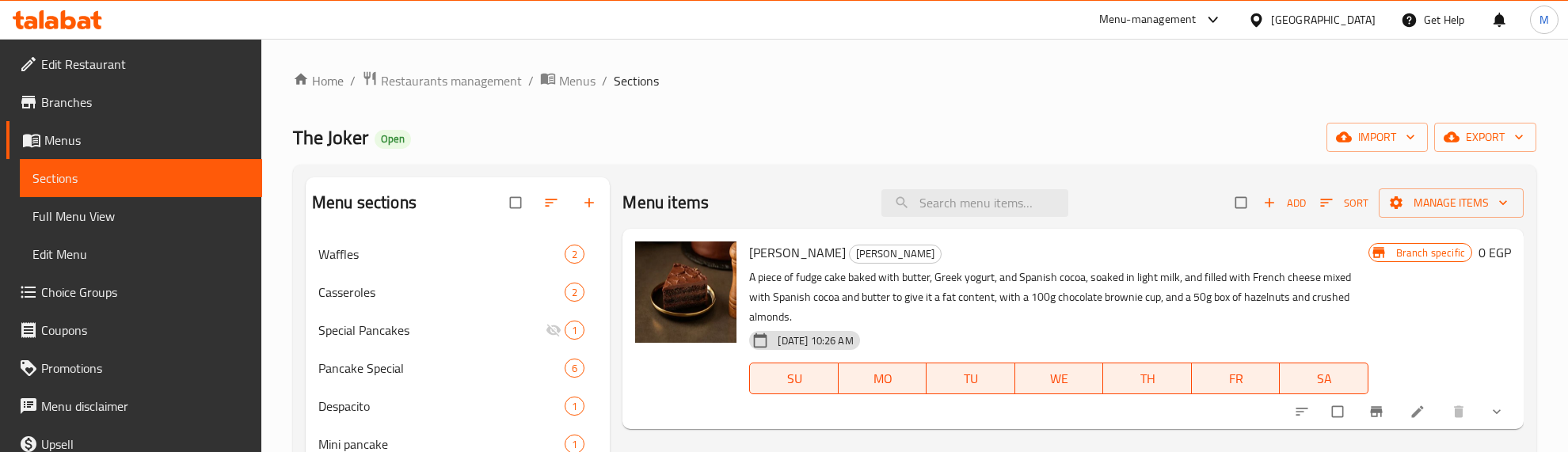
click at [860, 124] on div "The Joker Open import export" at bounding box center [915, 137] width 1244 height 29
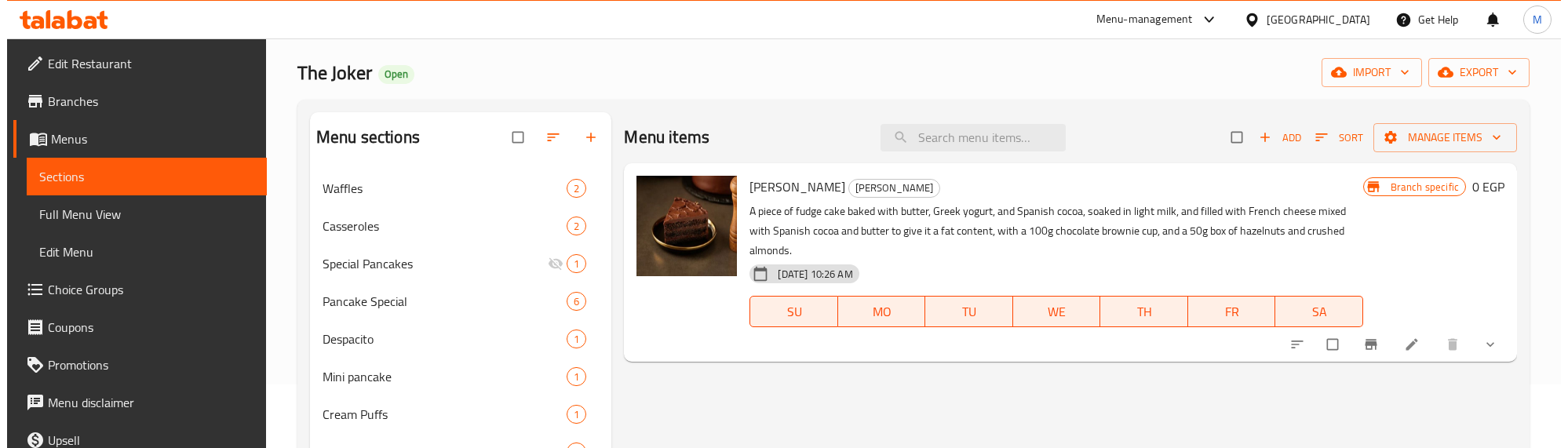
scroll to position [98, 0]
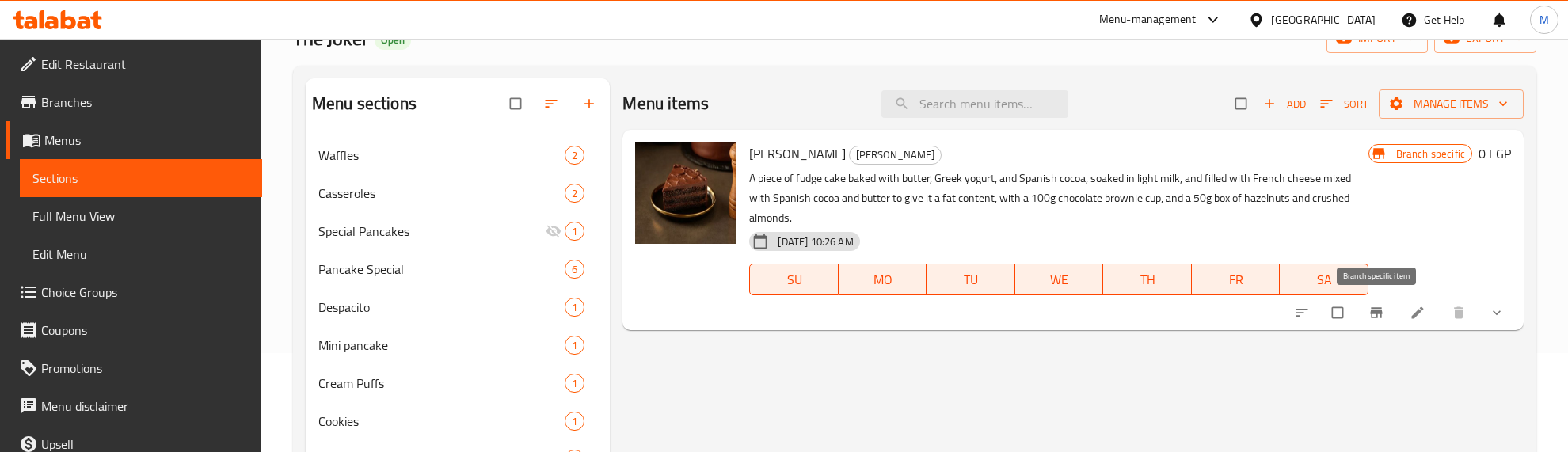
click at [1376, 311] on icon "Branch-specific-item" at bounding box center [1376, 313] width 12 height 11
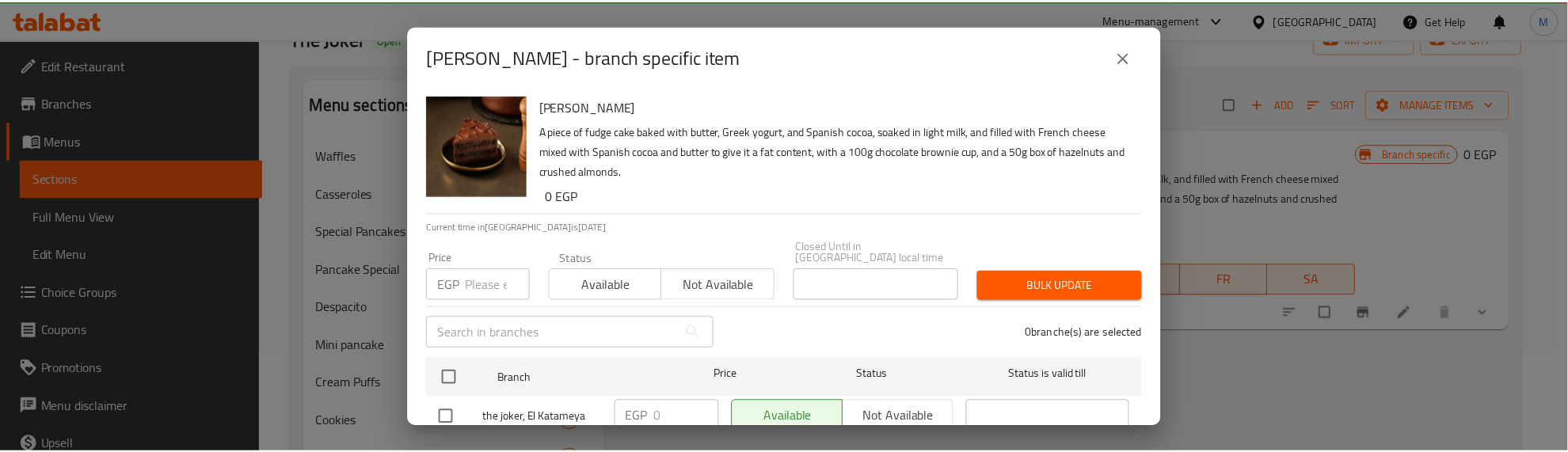
scroll to position [185, 0]
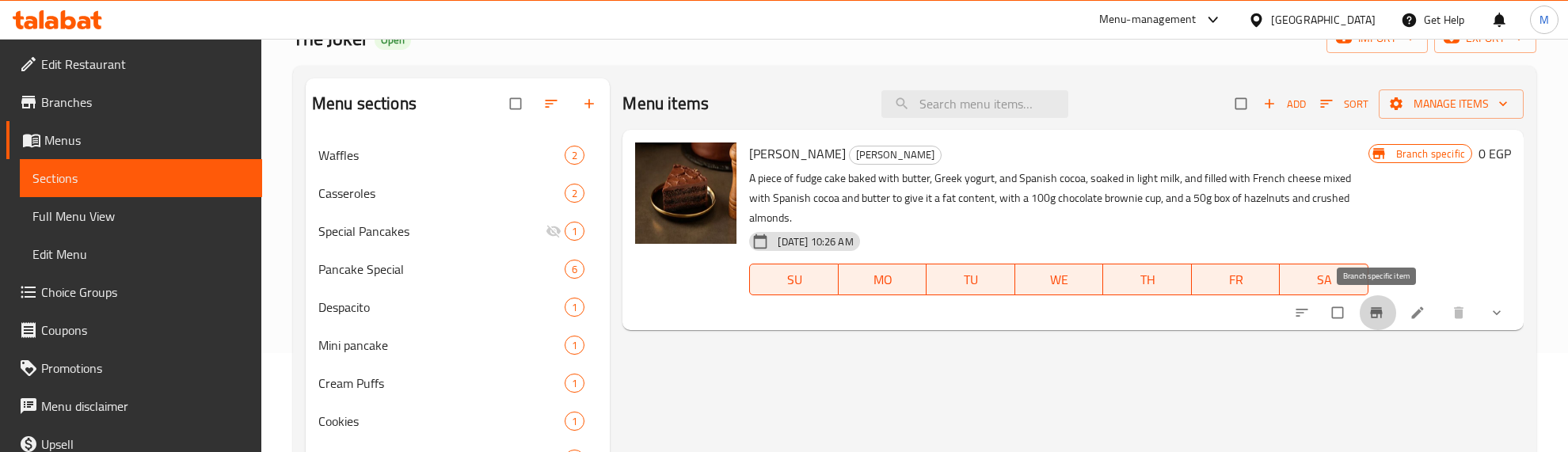
click at [1491, 315] on icon "show more" at bounding box center [1496, 313] width 16 height 16
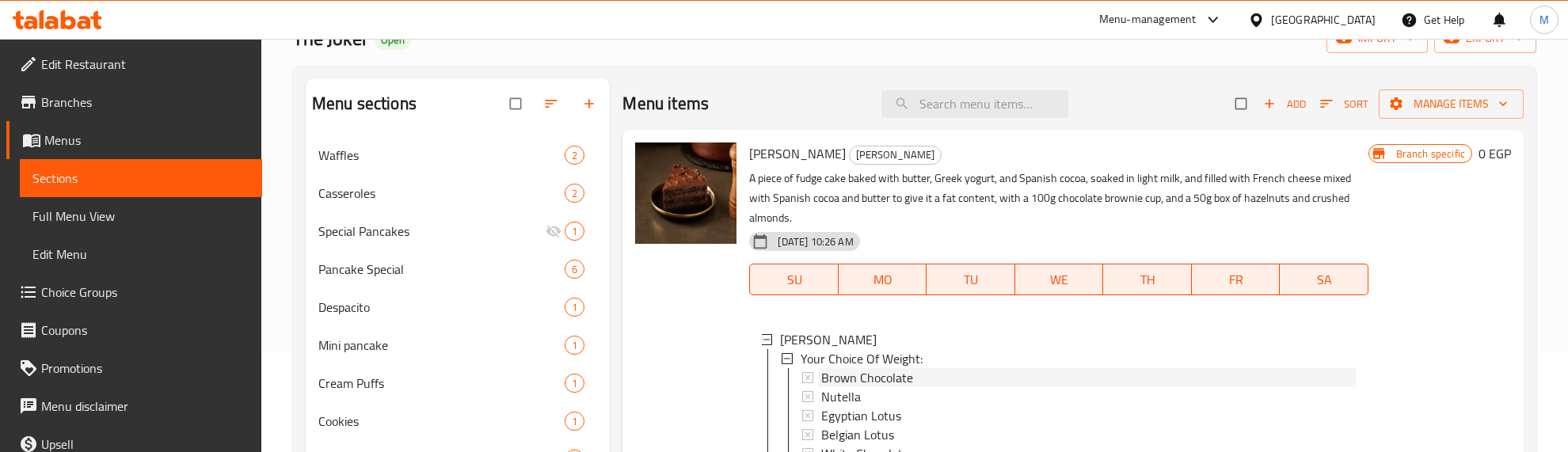
click at [854, 379] on span "Brown Chocolate" at bounding box center [867, 378] width 92 height 19
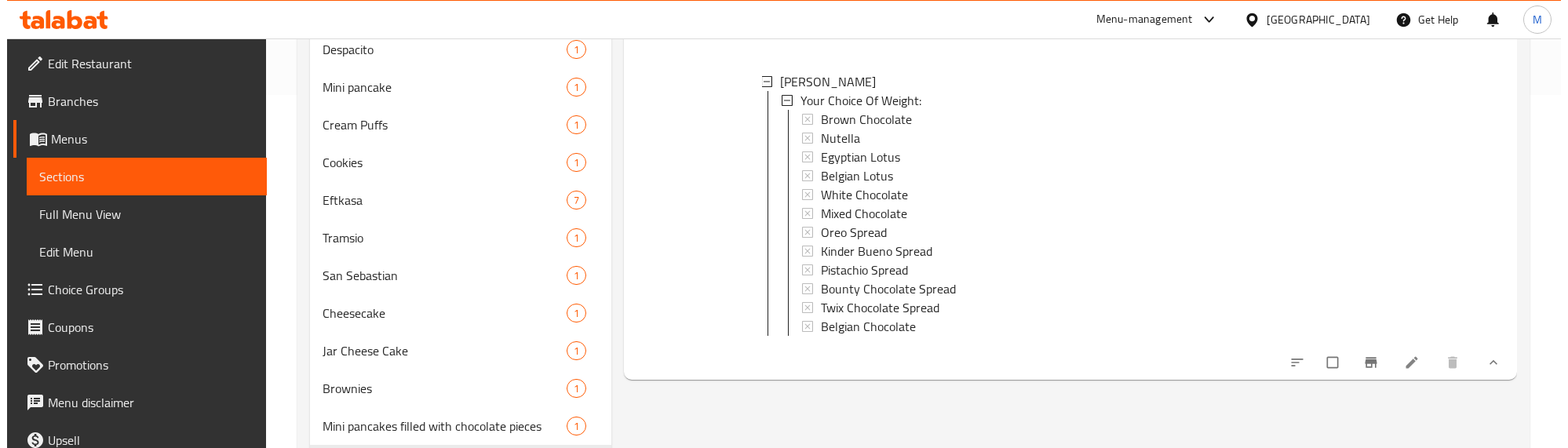
scroll to position [393, 0]
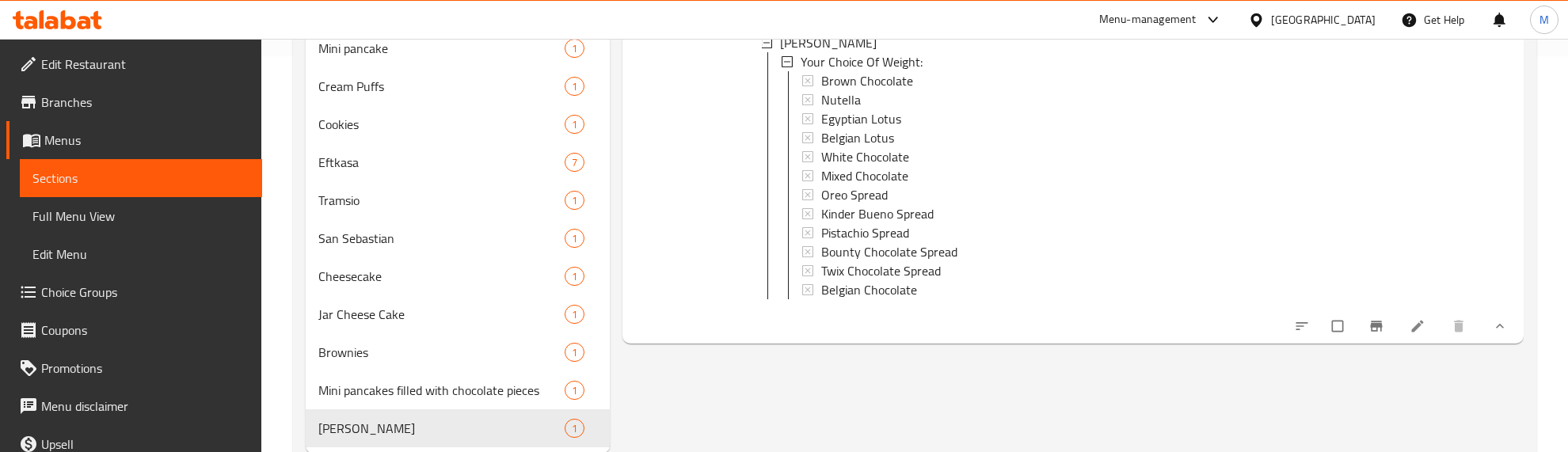
click at [1301, 330] on icon "sort-choices" at bounding box center [1301, 327] width 12 height 8
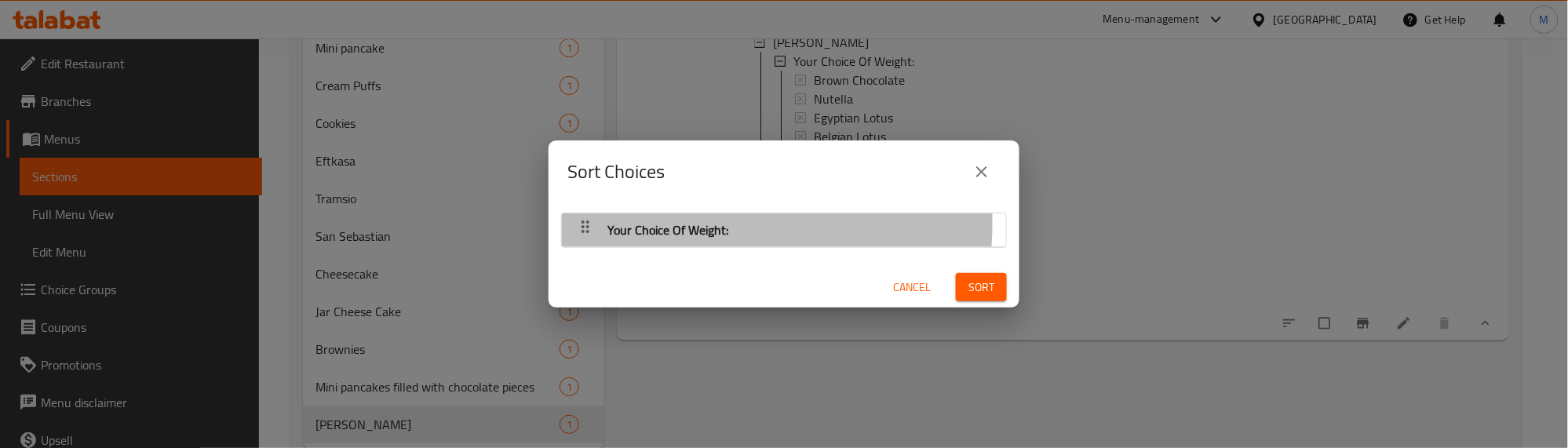
click at [583, 223] on icon "button" at bounding box center [585, 226] width 8 height 13
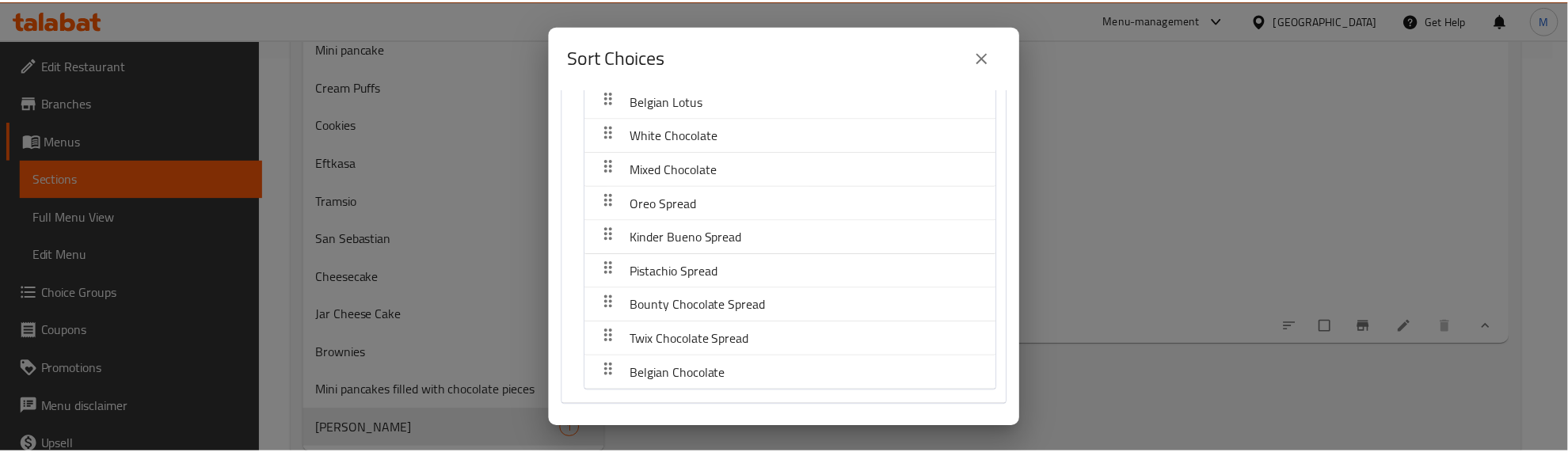
scroll to position [195, 0]
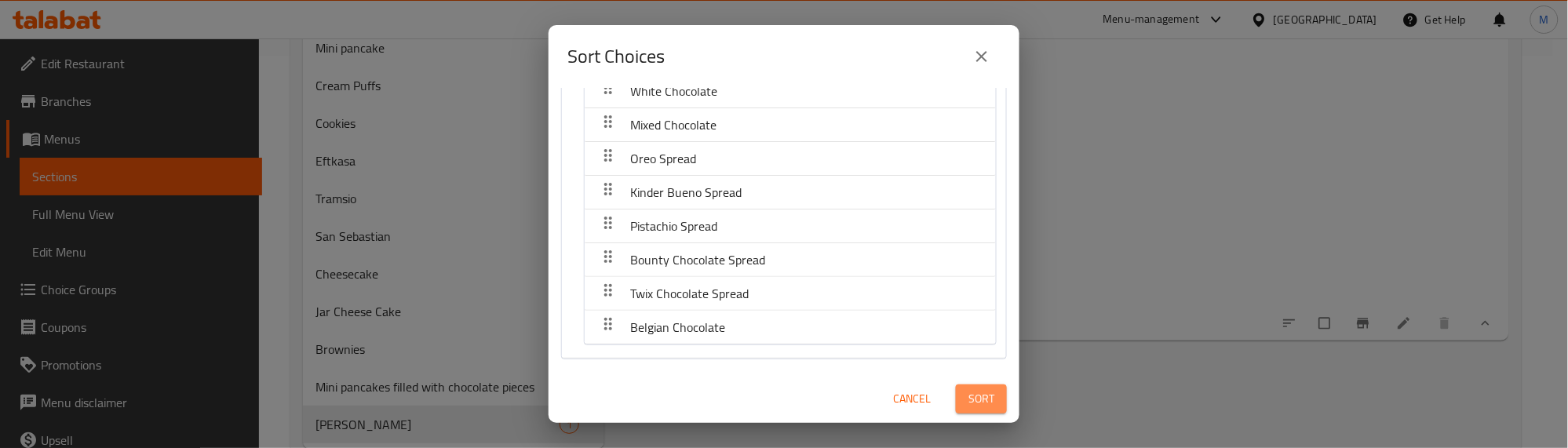
click at [968, 407] on span "Sort" at bounding box center [981, 399] width 26 height 19
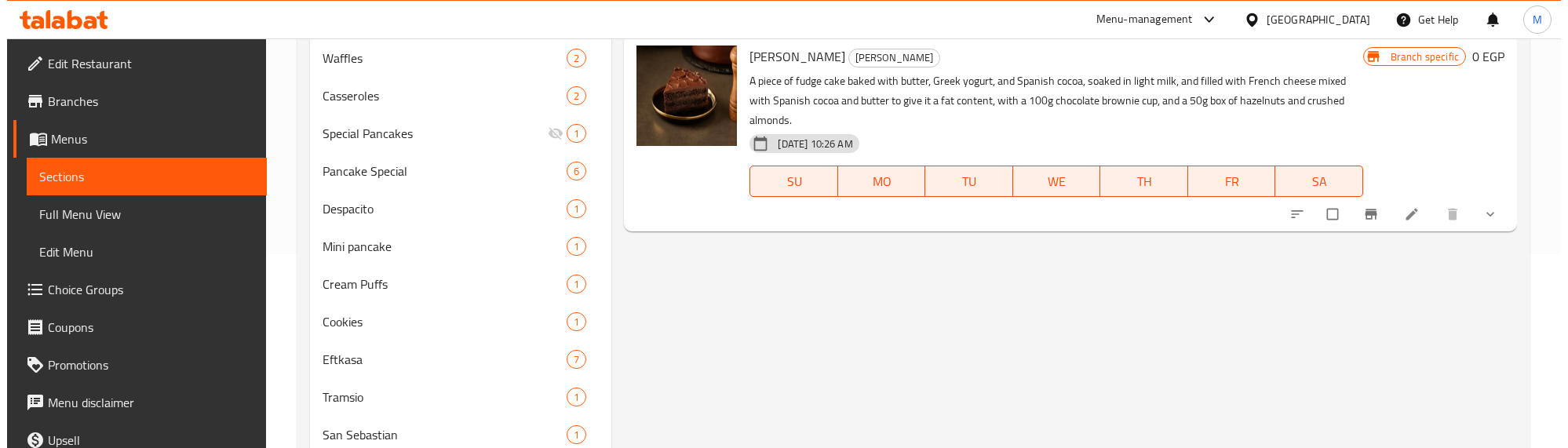
scroll to position [197, 0]
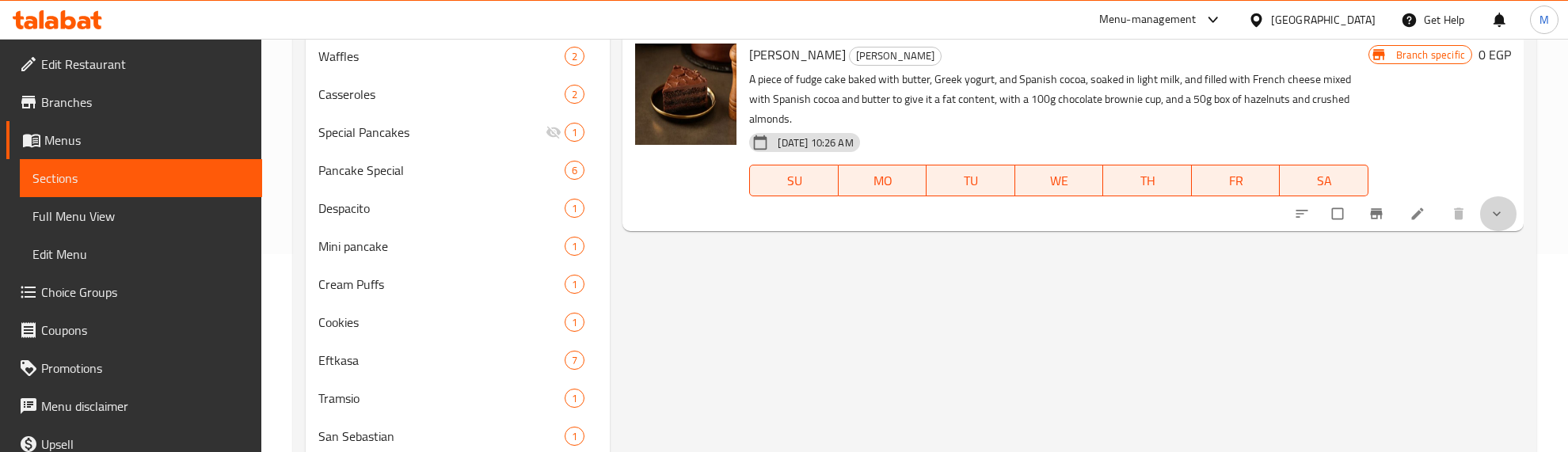
click at [1510, 210] on button "show more" at bounding box center [1498, 214] width 38 height 35
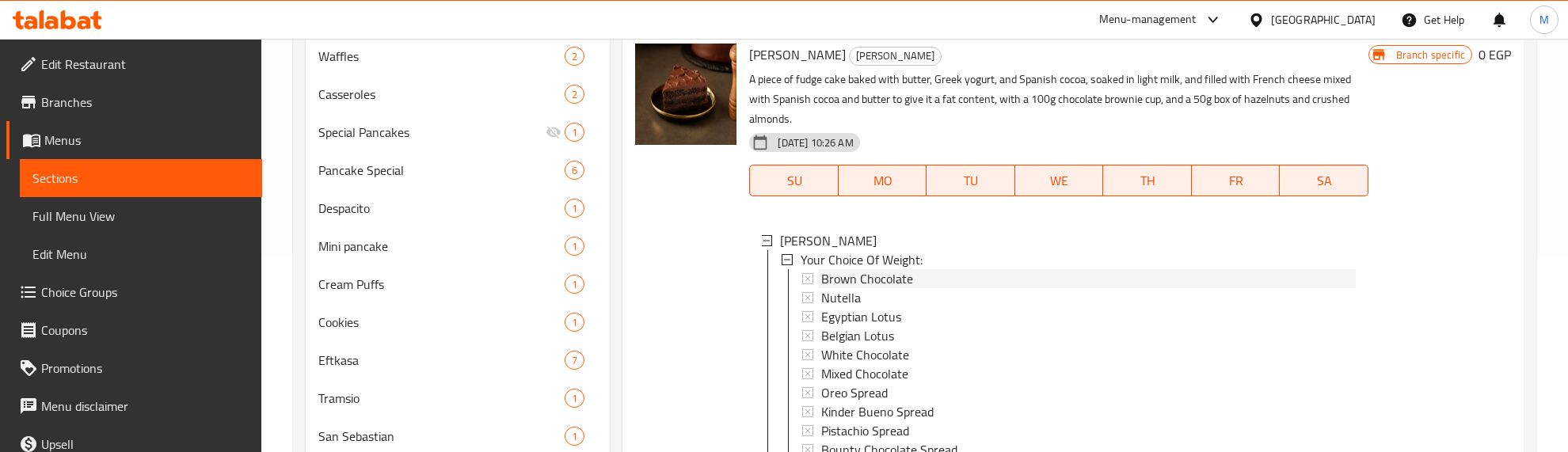
click at [848, 278] on span "Brown Chocolate" at bounding box center [867, 279] width 92 height 19
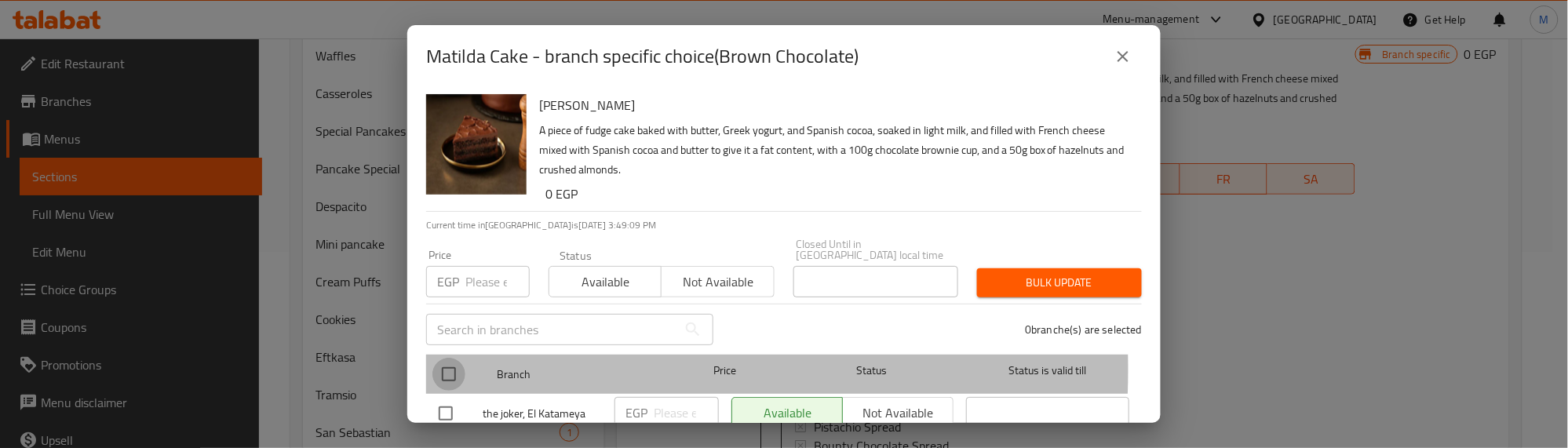
drag, startPoint x: 448, startPoint y: 358, endPoint x: 481, endPoint y: 269, distance: 94.9
click at [451, 352] on div at bounding box center [461, 374] width 59 height 45
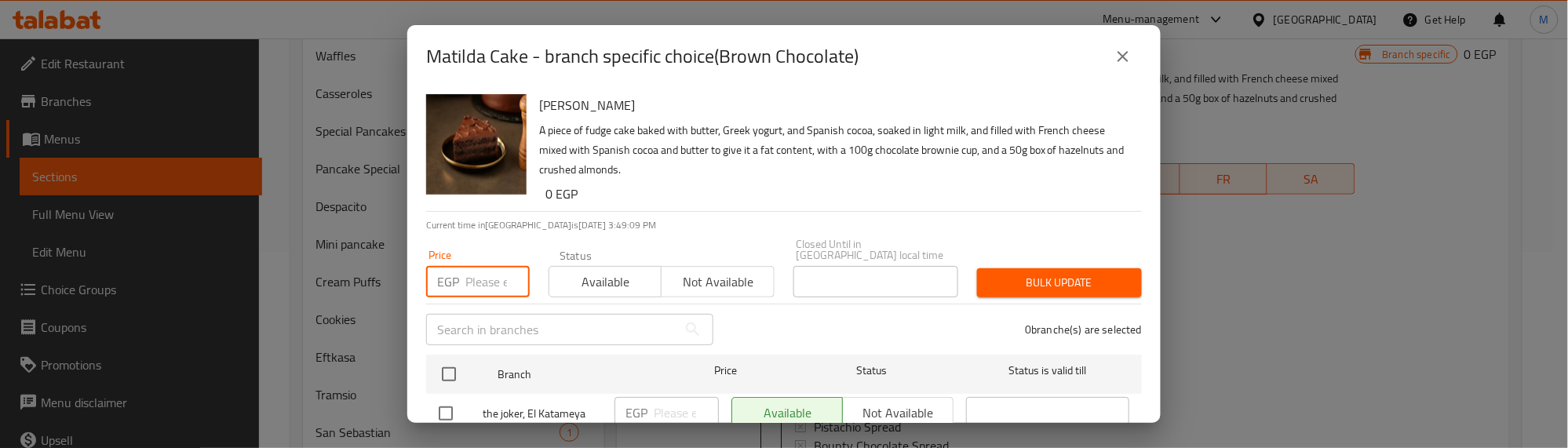
click at [481, 269] on input "number" at bounding box center [497, 281] width 64 height 32
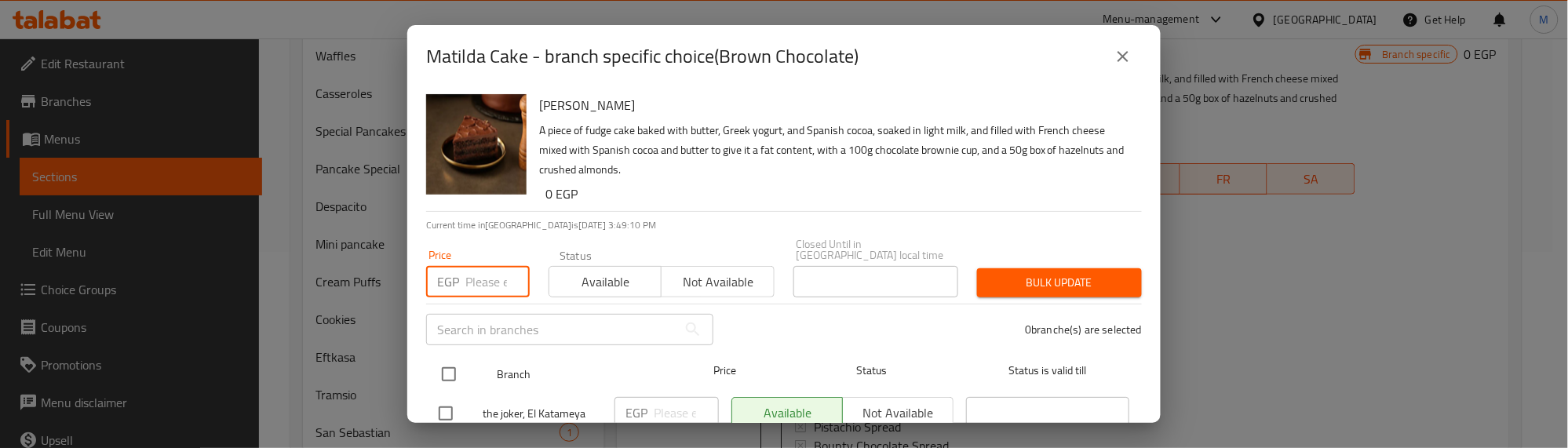
click at [451, 358] on input "checkbox" at bounding box center [449, 375] width 33 height 33
checkbox input "true"
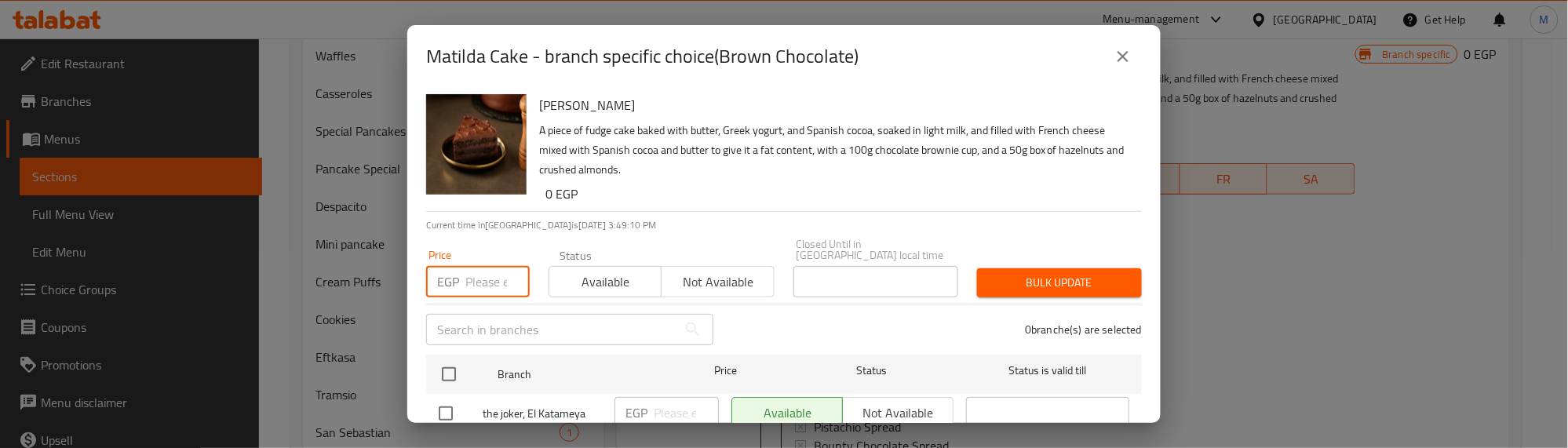
checkbox input "true"
click at [482, 267] on input "number" at bounding box center [497, 281] width 64 height 32
type input "300"
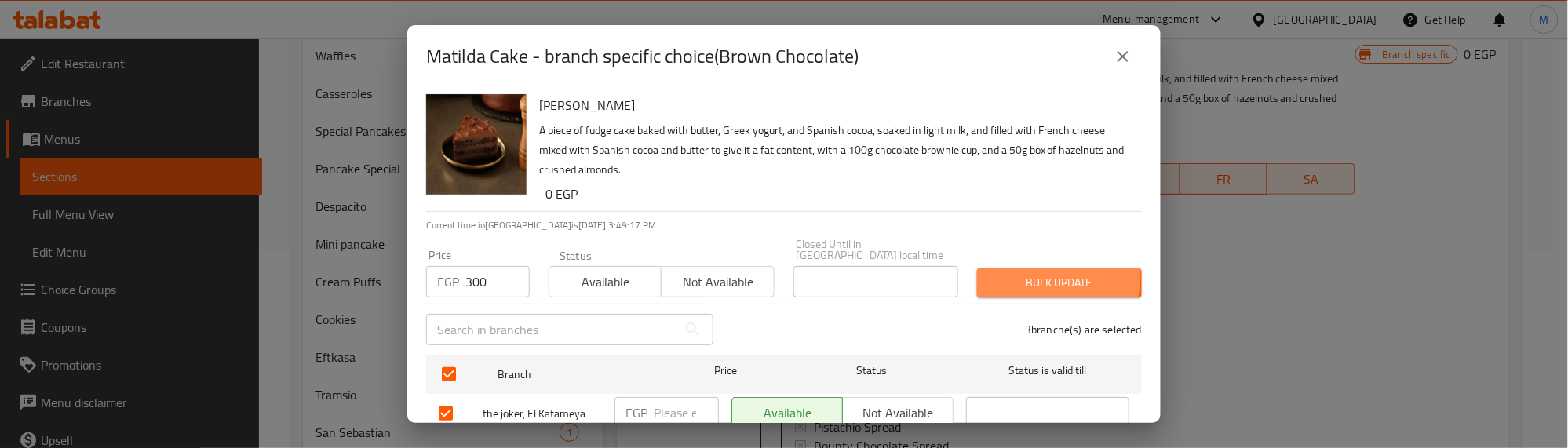
click at [1007, 274] on span "Bulk update" at bounding box center [1059, 283] width 140 height 19
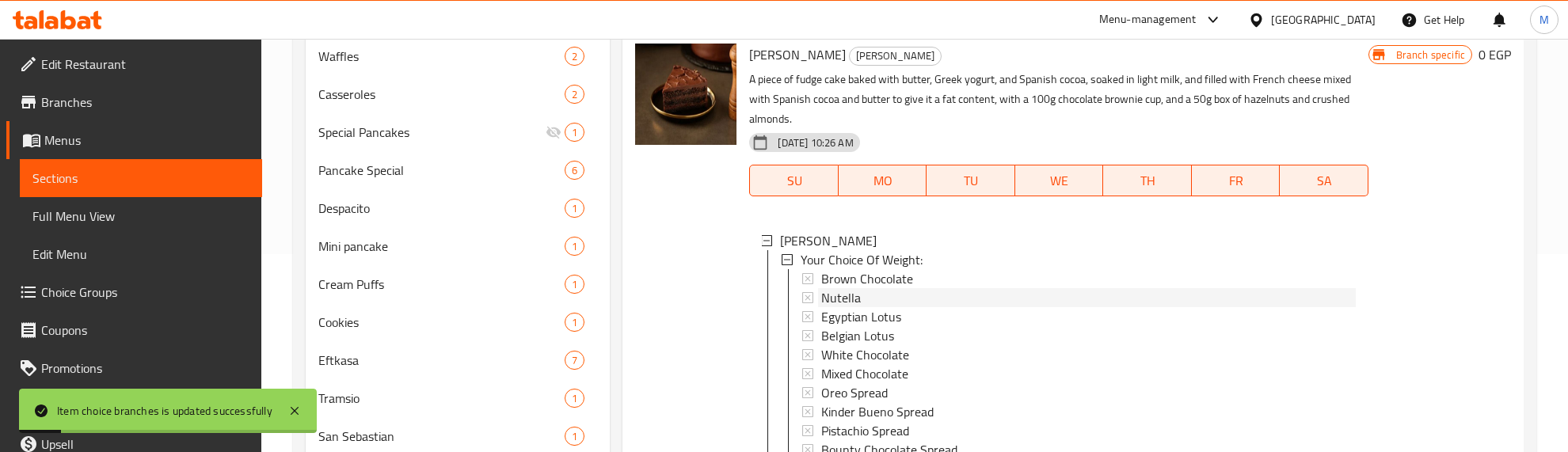
click at [844, 297] on span "Nutella" at bounding box center [840, 298] width 40 height 19
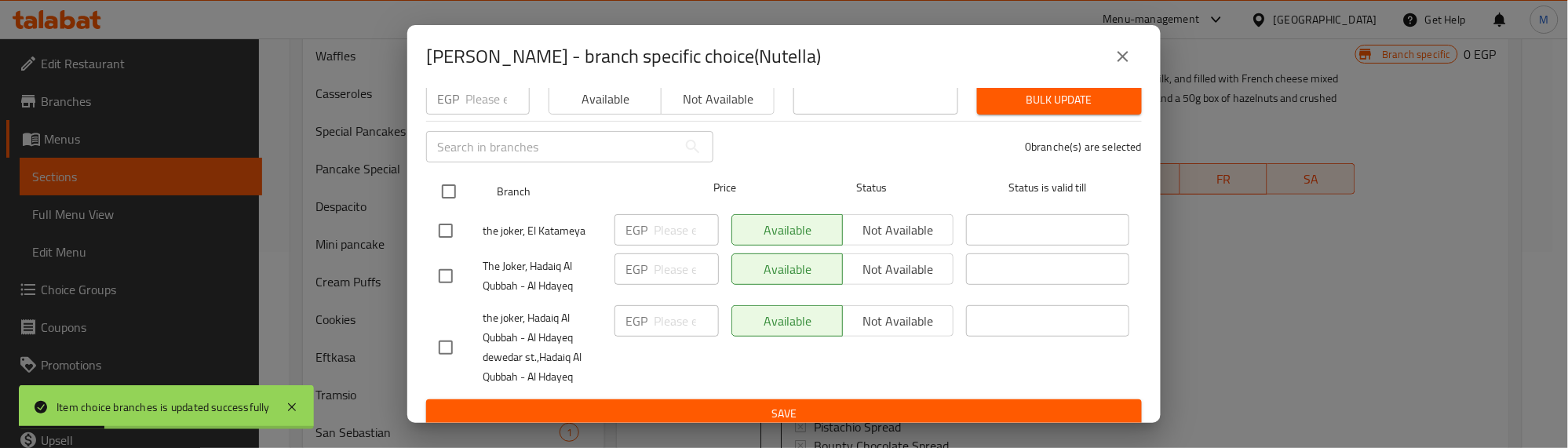
click at [446, 175] on input "checkbox" at bounding box center [449, 192] width 33 height 33
checkbox input "true"
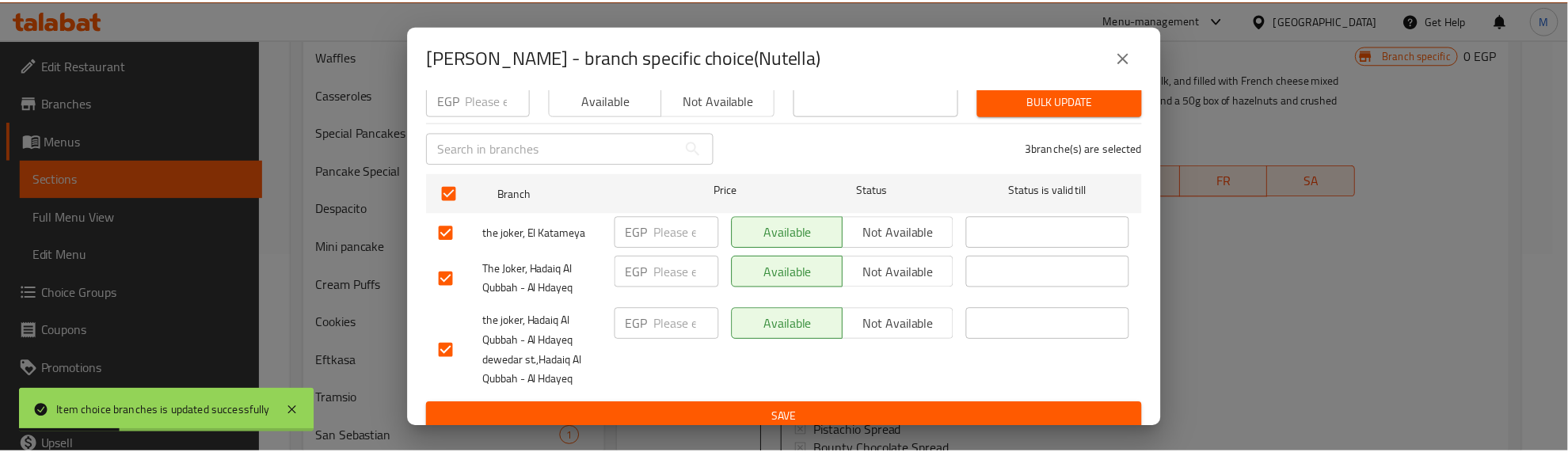
scroll to position [86, 0]
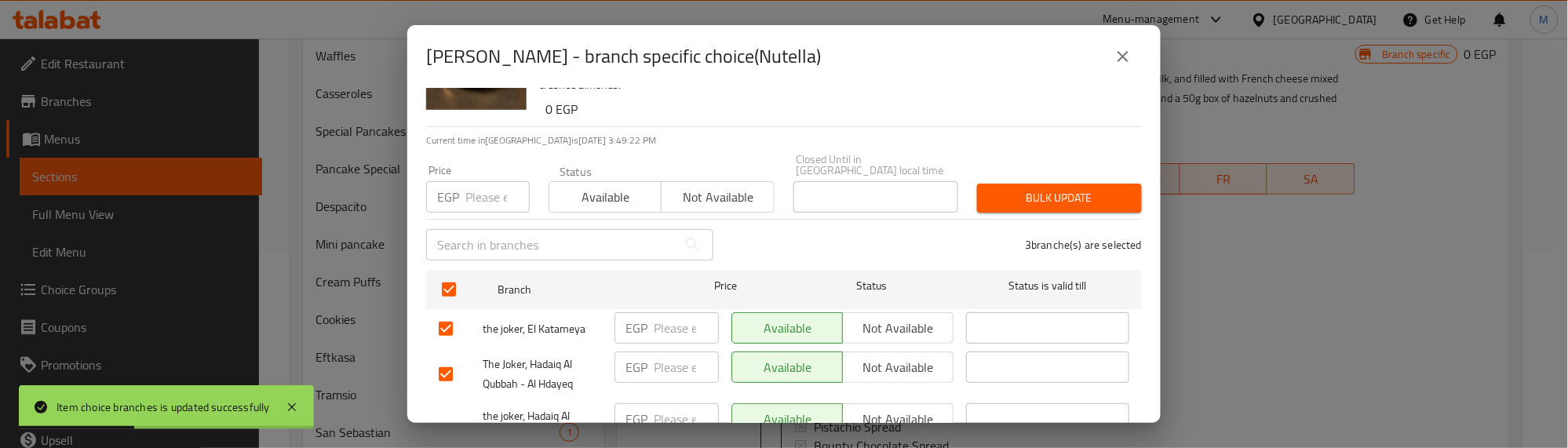
click at [497, 181] on input "number" at bounding box center [497, 197] width 64 height 32
type input "400"
click at [1015, 189] on span "Bulk update" at bounding box center [1059, 198] width 140 height 19
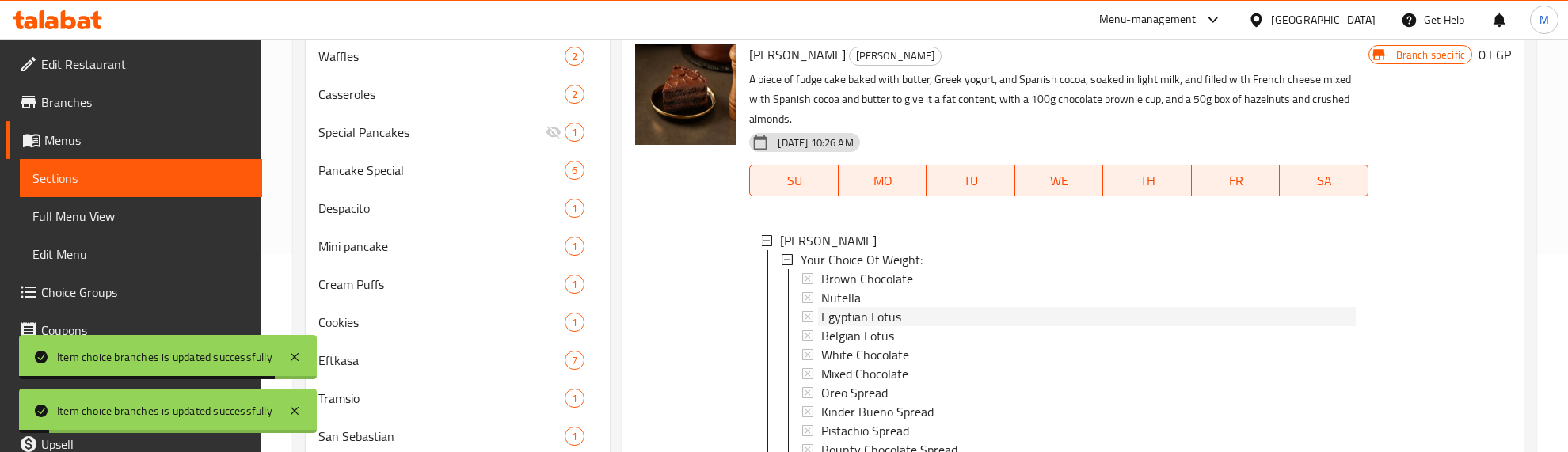
click at [855, 321] on span "Egyptian Lotus" at bounding box center [861, 317] width 80 height 19
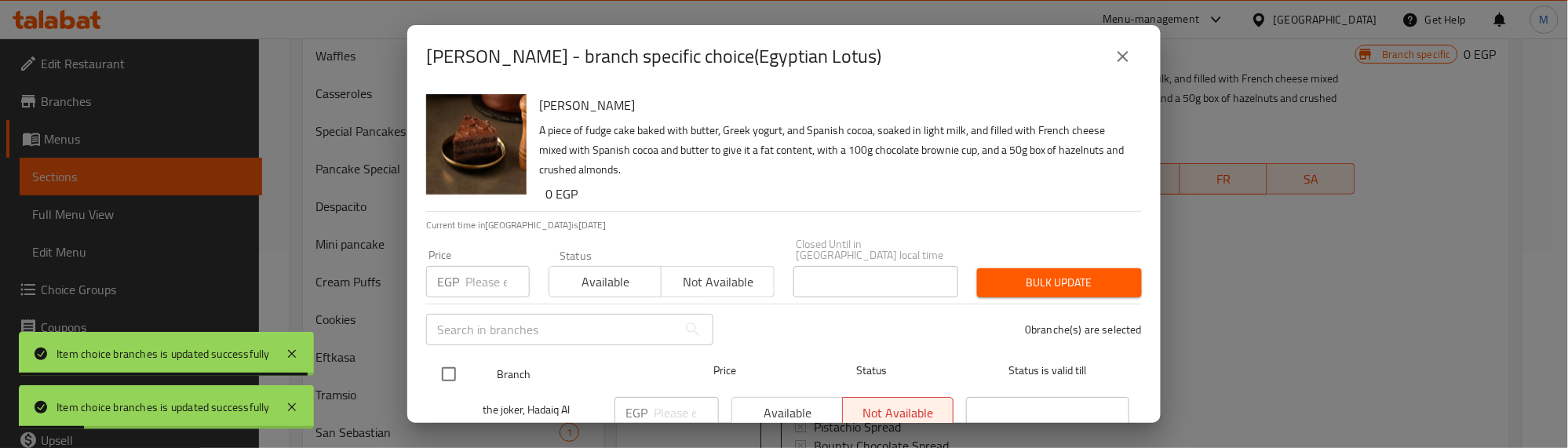
click at [444, 366] on input "checkbox" at bounding box center [449, 375] width 33 height 33
checkbox input "true"
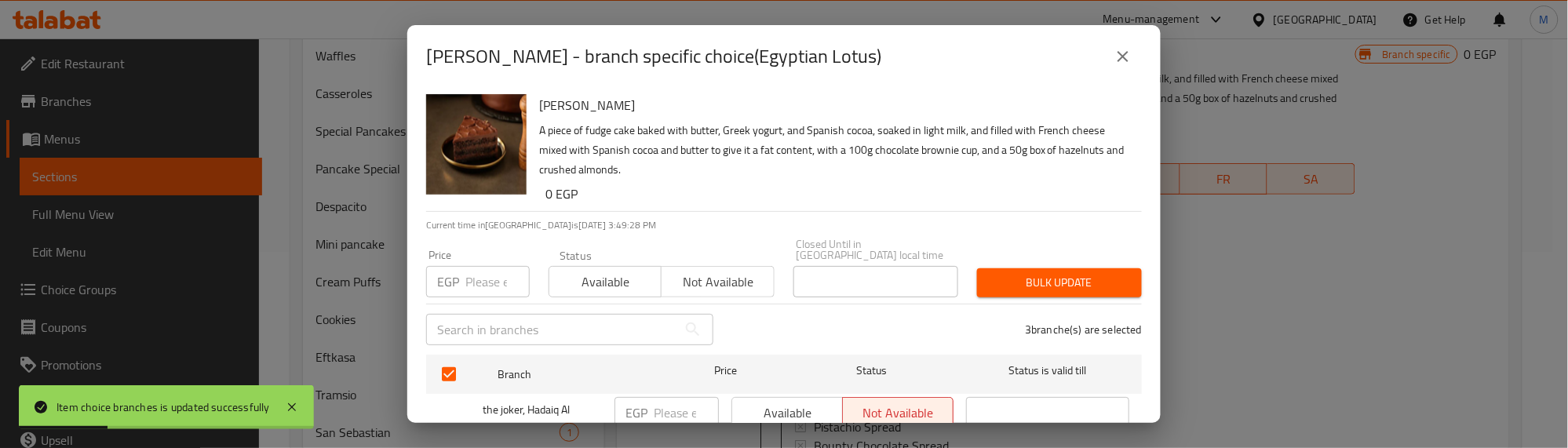
click at [478, 272] on input "number" at bounding box center [497, 281] width 64 height 32
type input "300"
click at [586, 271] on span "Available" at bounding box center [605, 282] width 100 height 23
drag, startPoint x: 947, startPoint y: 266, endPoint x: 977, endPoint y: 269, distance: 30.1
click at [969, 269] on div "Price EGP 300 Price Status Available Not available Closed Until in Egypt local …" at bounding box center [784, 268] width 734 height 78
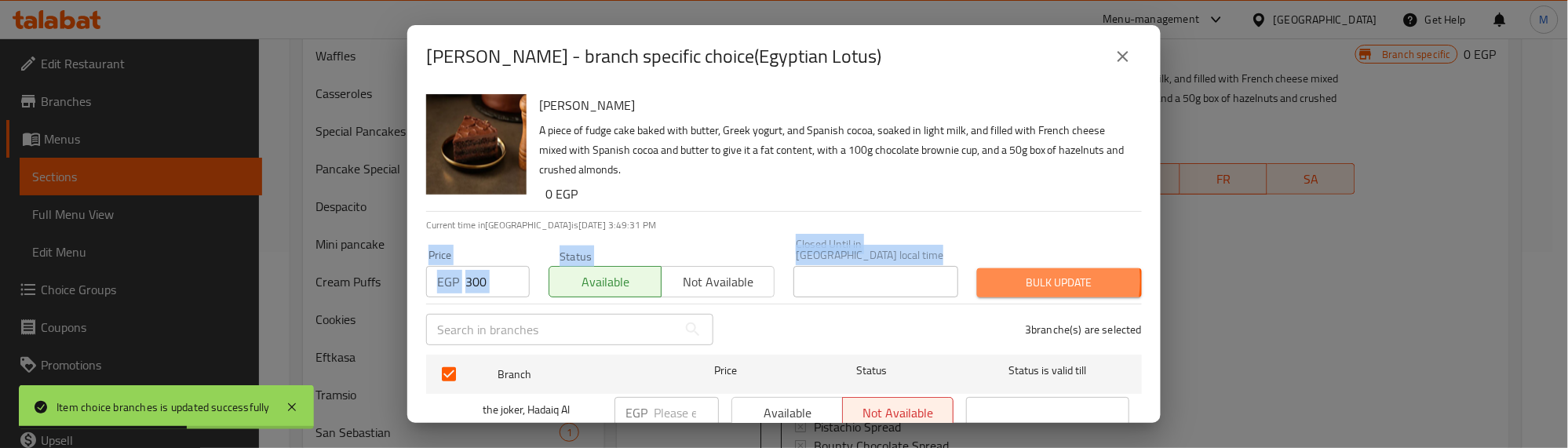
click at [1000, 274] on span "Bulk update" at bounding box center [1059, 283] width 140 height 19
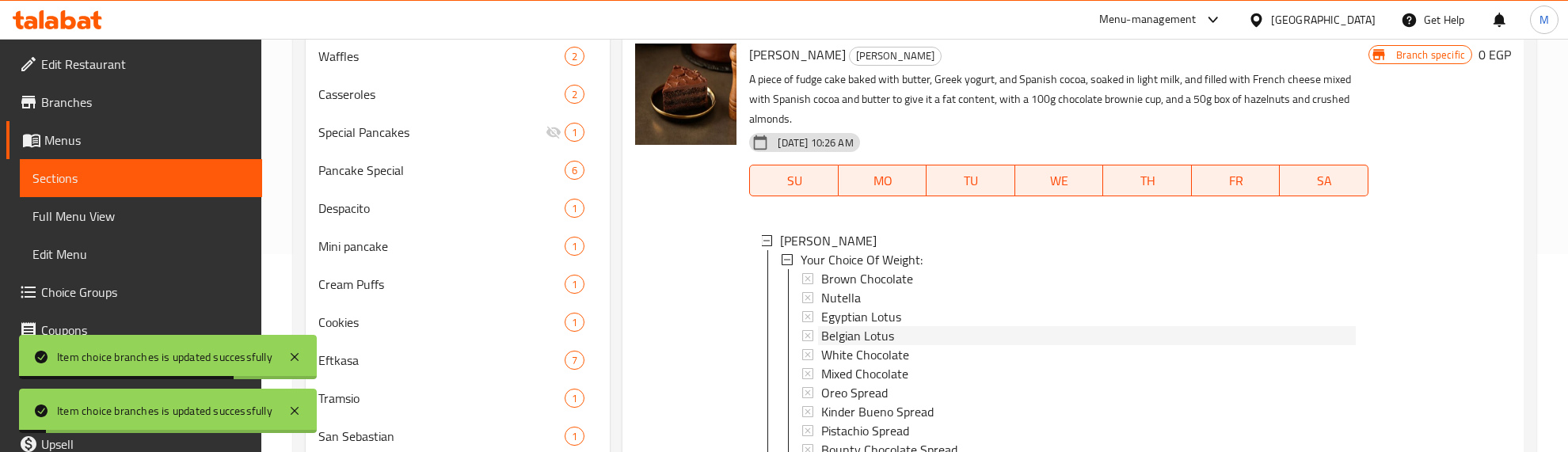
click at [858, 335] on span "Belgian Lotus" at bounding box center [857, 336] width 73 height 19
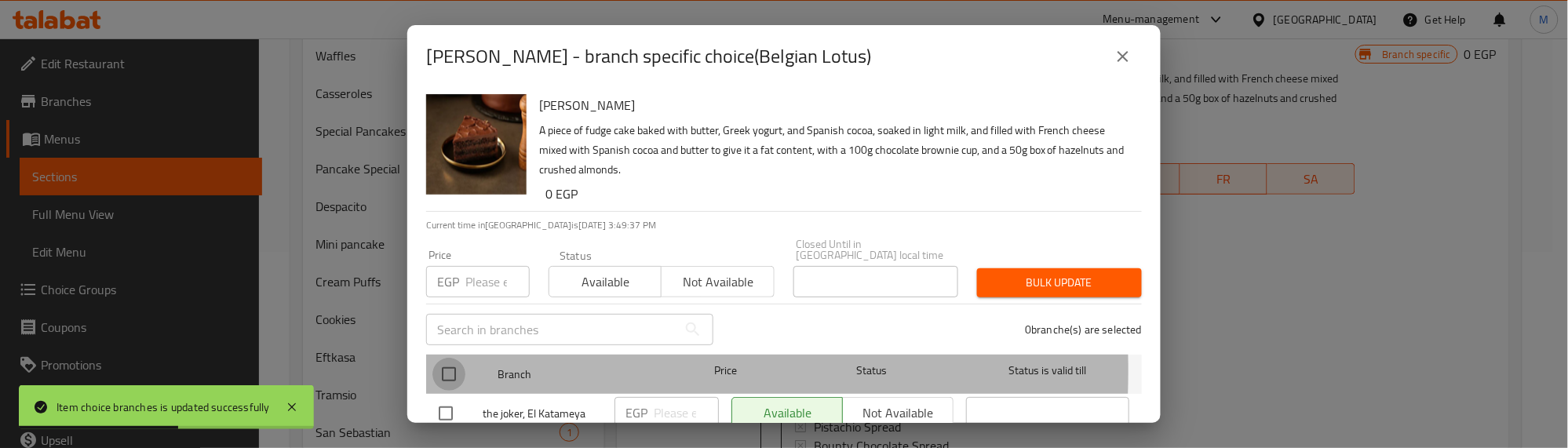
drag, startPoint x: 451, startPoint y: 359, endPoint x: 465, endPoint y: 295, distance: 65.5
click at [449, 358] on input "checkbox" at bounding box center [449, 375] width 33 height 33
checkbox input "true"
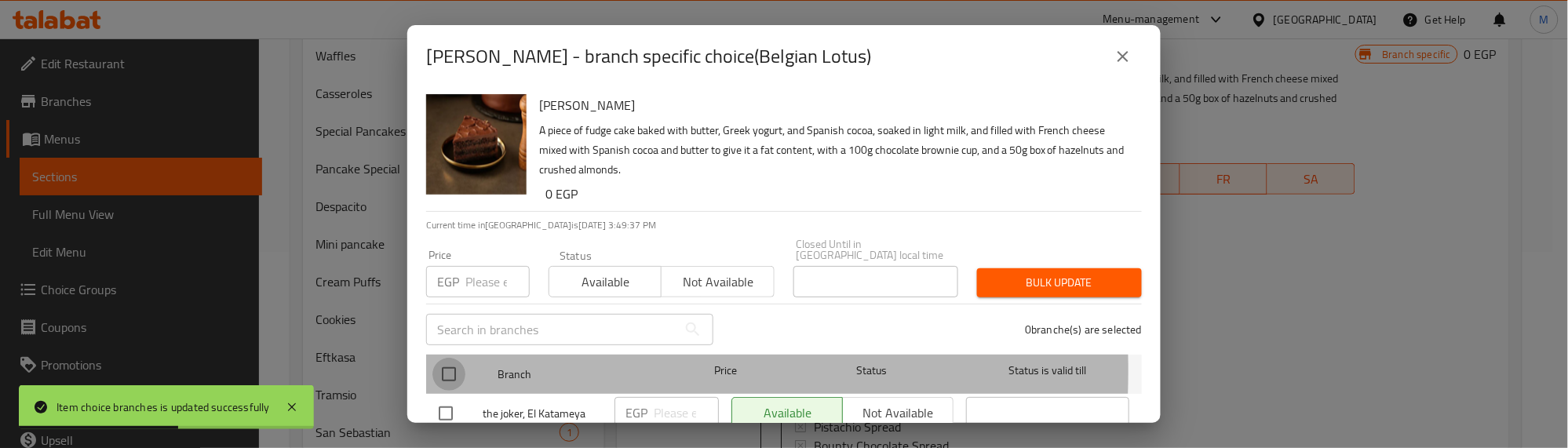
checkbox input "true"
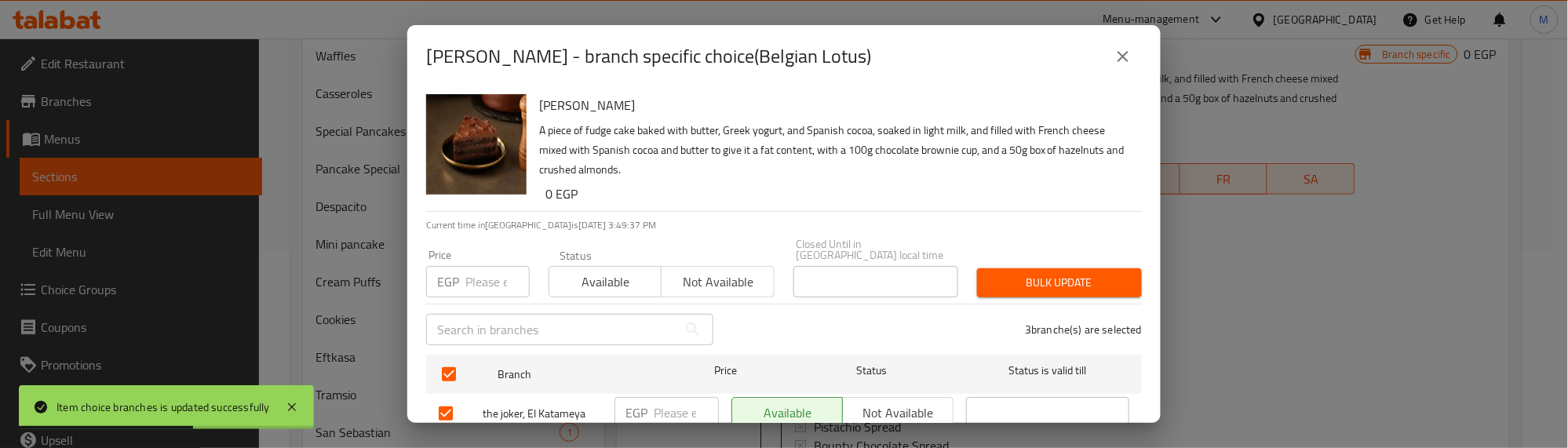
click at [477, 277] on input "number" at bounding box center [497, 281] width 64 height 32
type input "400"
click at [1022, 278] on span "Bulk update" at bounding box center [1059, 283] width 140 height 19
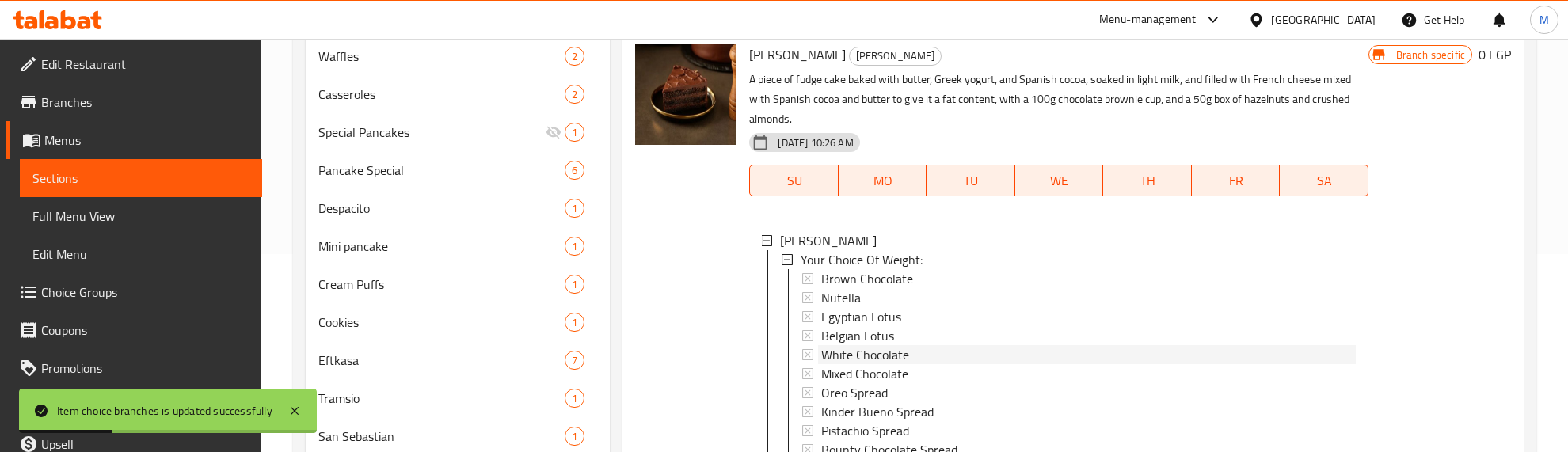
click at [846, 353] on span "White Chocolate" at bounding box center [865, 355] width 87 height 19
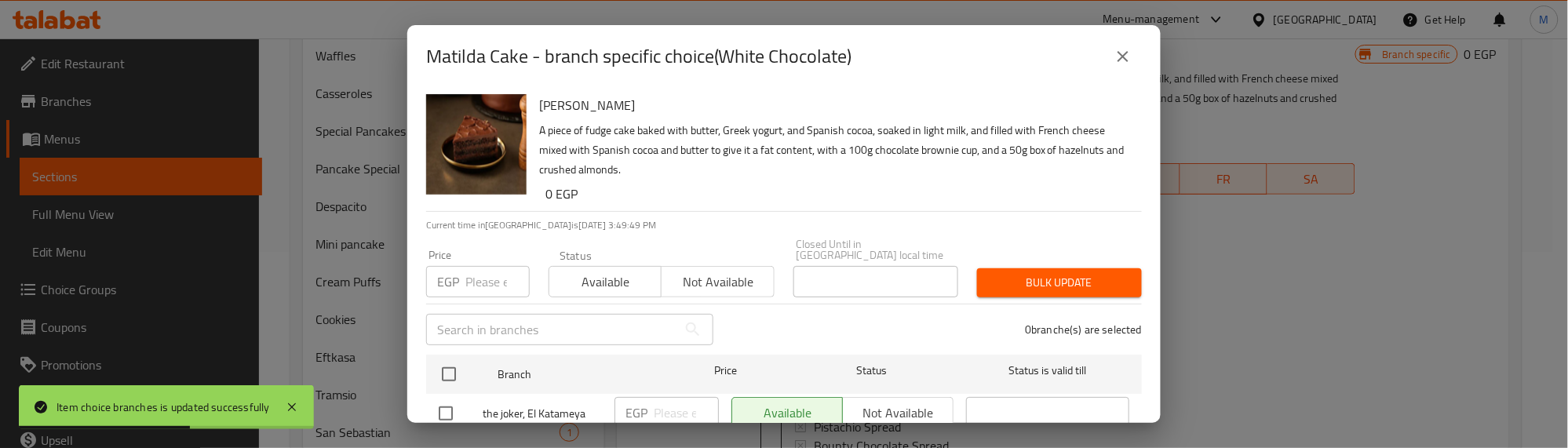
click at [451, 363] on input "checkbox" at bounding box center [449, 375] width 33 height 33
checkbox input "true"
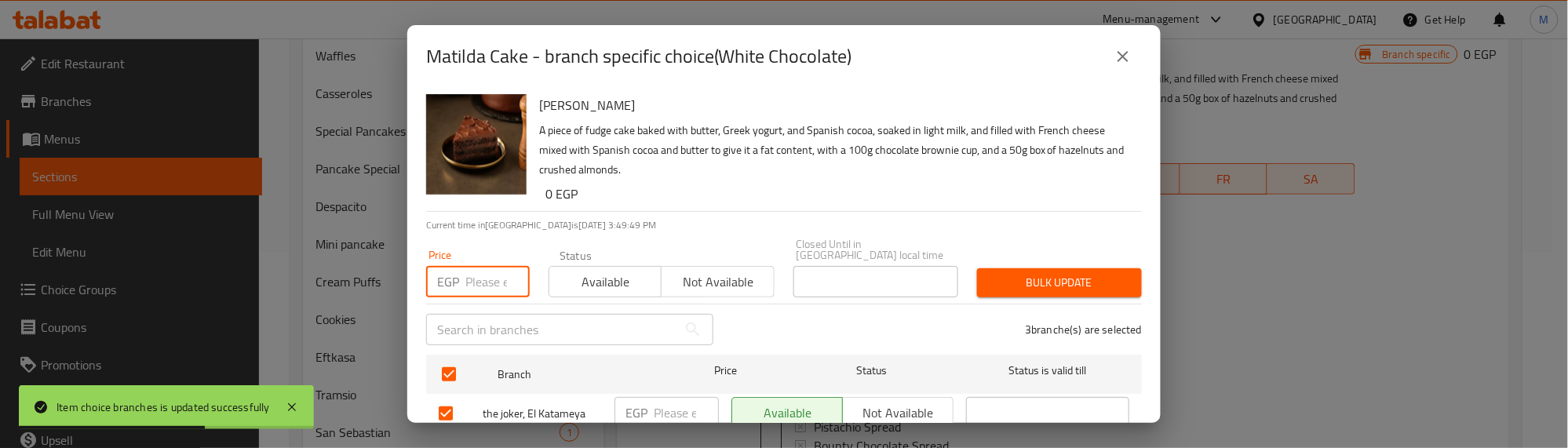
click at [477, 275] on input "number" at bounding box center [497, 281] width 64 height 32
type input "300"
click at [990, 274] on span "Bulk update" at bounding box center [1059, 283] width 140 height 19
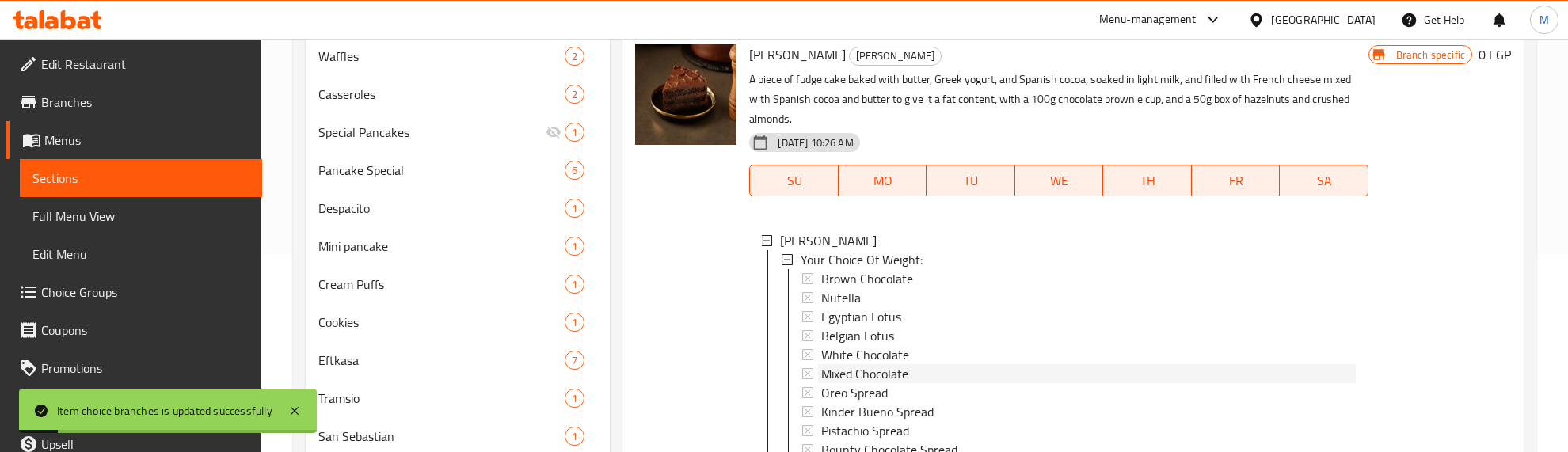
click at [875, 378] on span "Mixed Chocolate" at bounding box center [865, 374] width 87 height 19
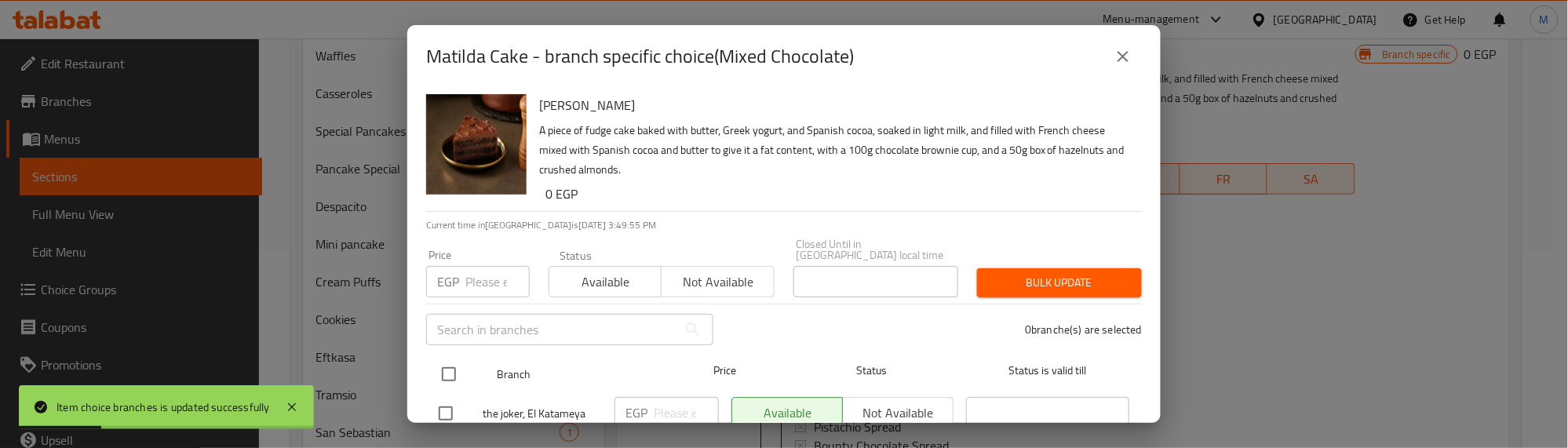
drag, startPoint x: 450, startPoint y: 355, endPoint x: 476, endPoint y: 275, distance: 84.1
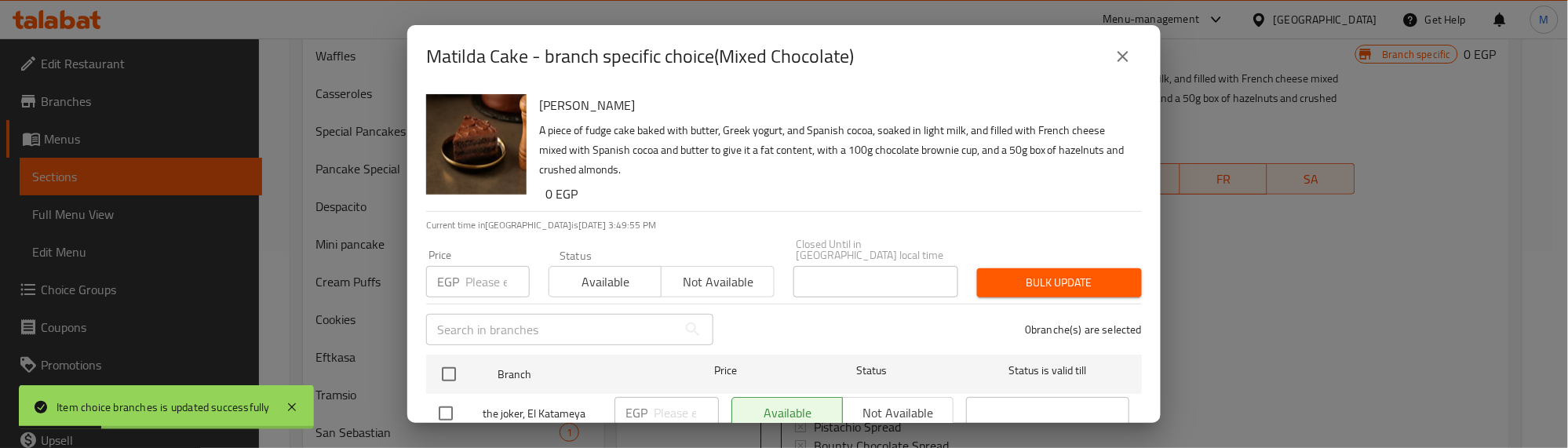
click at [450, 358] on input "checkbox" at bounding box center [449, 375] width 33 height 33
checkbox input "true"
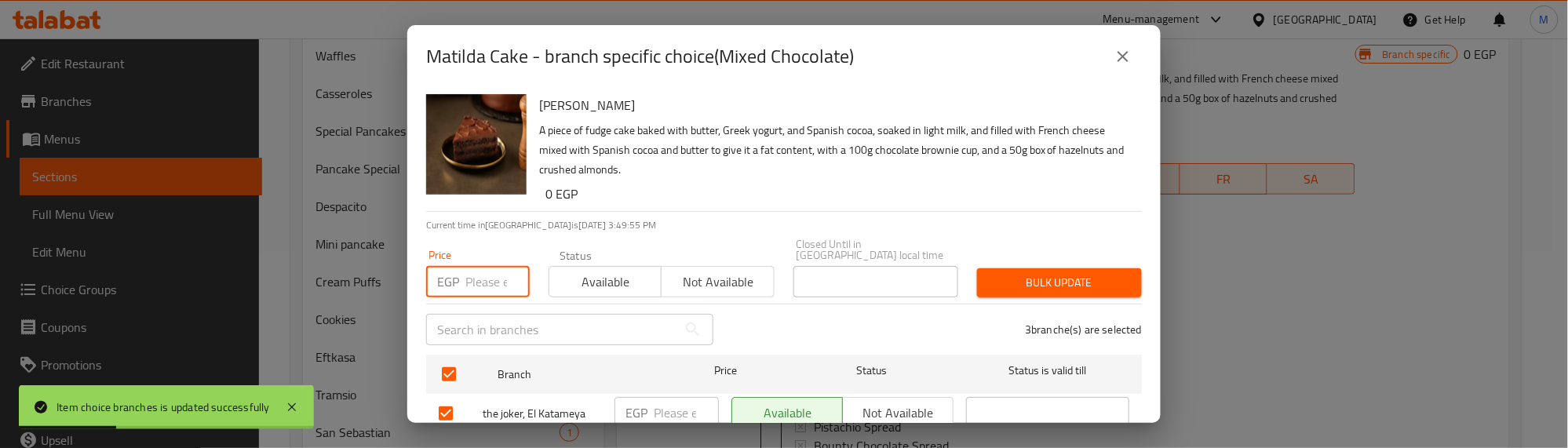
click at [479, 270] on input "number" at bounding box center [497, 281] width 64 height 32
type input "300"
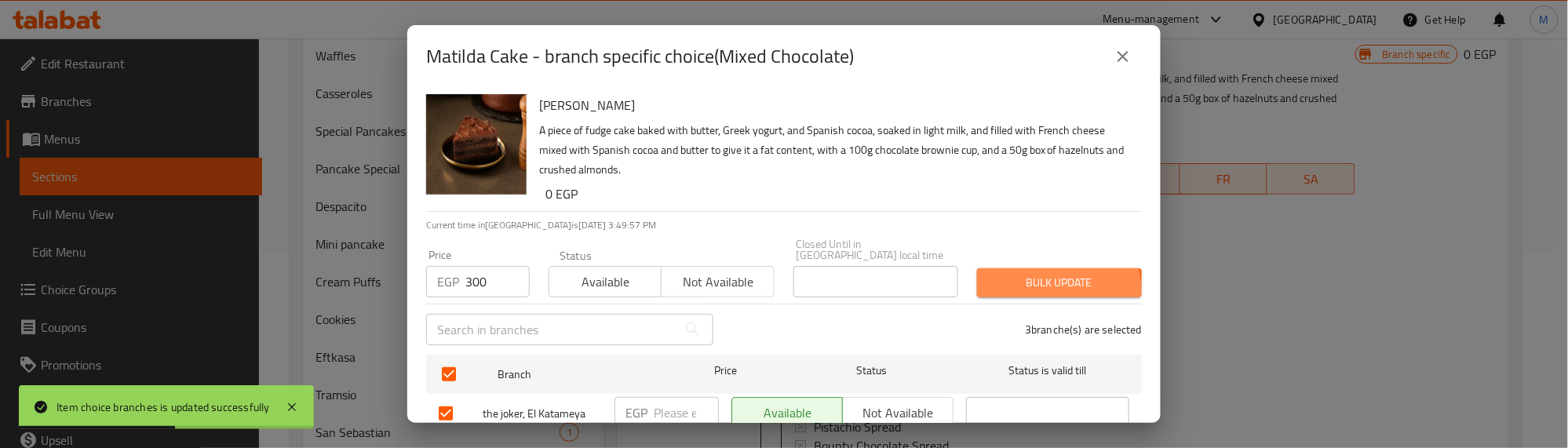
click at [1029, 280] on span "Bulk update" at bounding box center [1059, 283] width 140 height 19
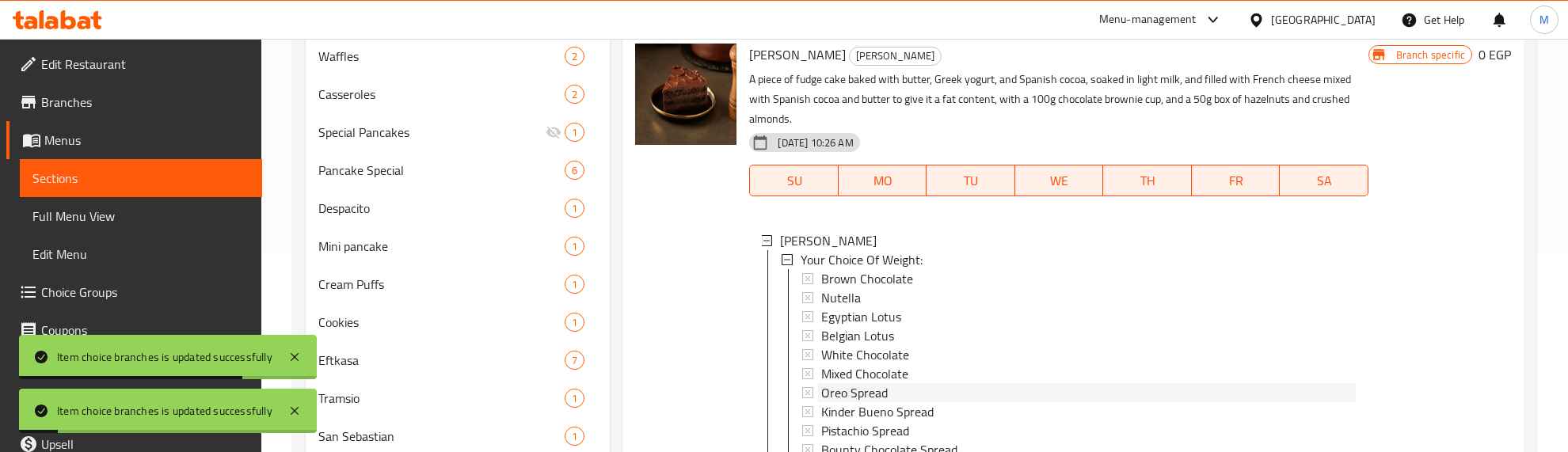
click at [865, 391] on span "Oreo Spread" at bounding box center [854, 394] width 66 height 19
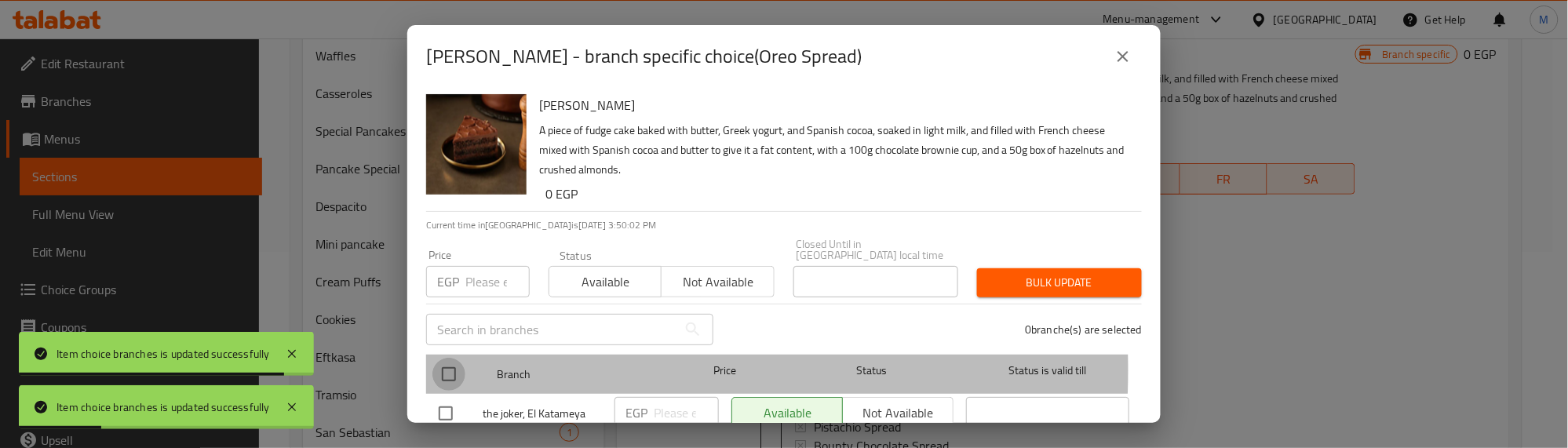
drag, startPoint x: 448, startPoint y: 359, endPoint x: 471, endPoint y: 278, distance: 84.2
click at [448, 358] on input "checkbox" at bounding box center [449, 375] width 33 height 33
checkbox input "true"
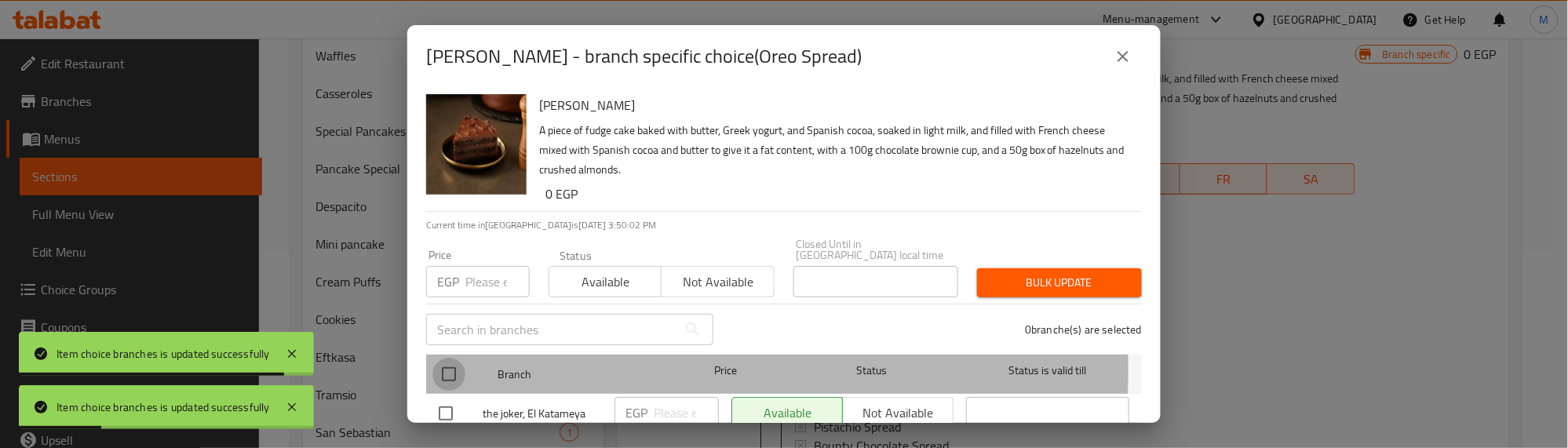
checkbox input "true"
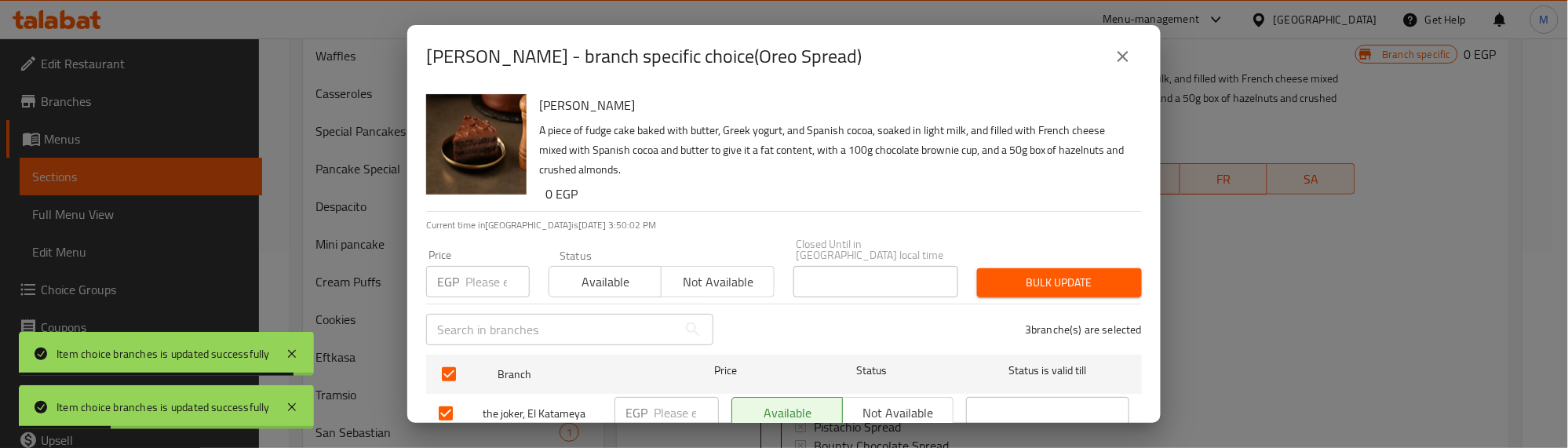
click at [471, 277] on input "number" at bounding box center [497, 281] width 64 height 32
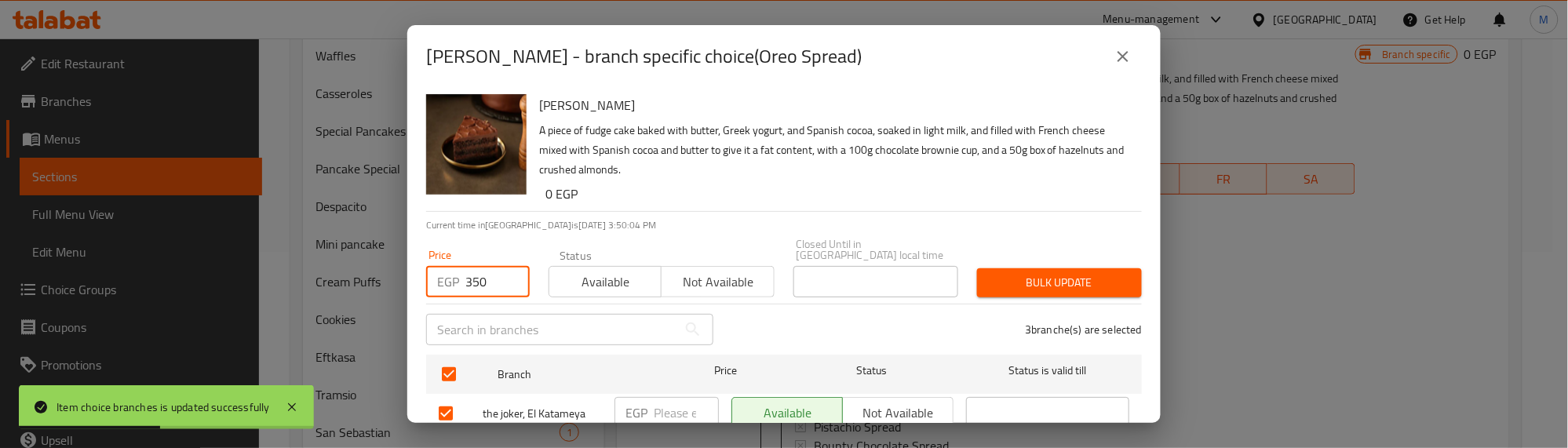
type input "350"
click at [1011, 274] on span "Bulk update" at bounding box center [1059, 283] width 140 height 19
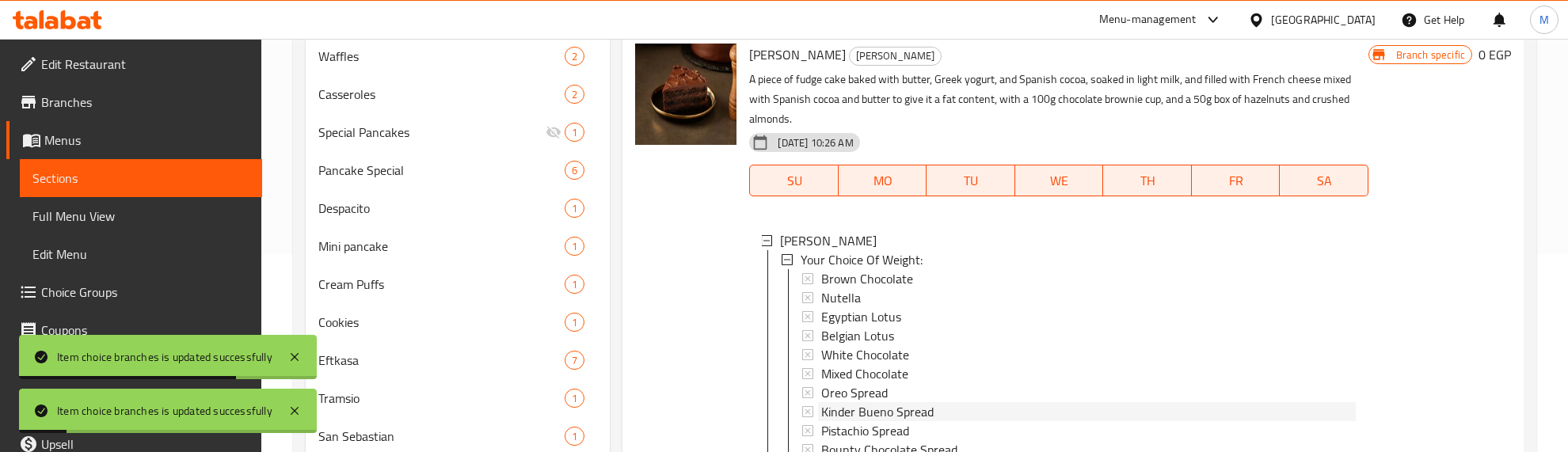
click at [875, 409] on span "Kinder Bueno Spread" at bounding box center [877, 412] width 113 height 19
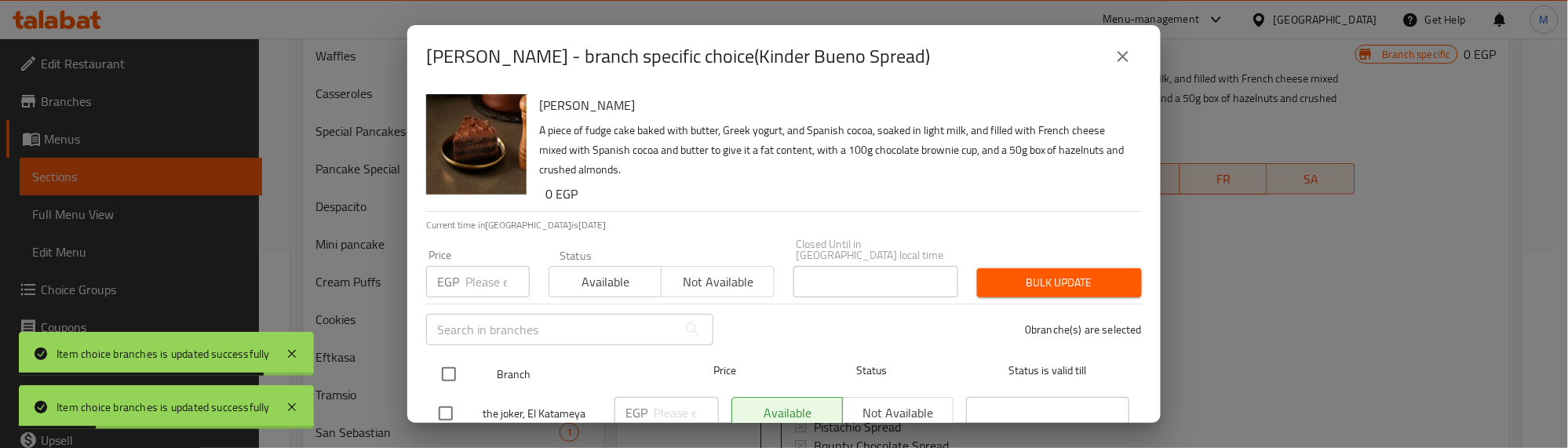
click at [452, 358] on input "checkbox" at bounding box center [449, 375] width 33 height 33
checkbox input "true"
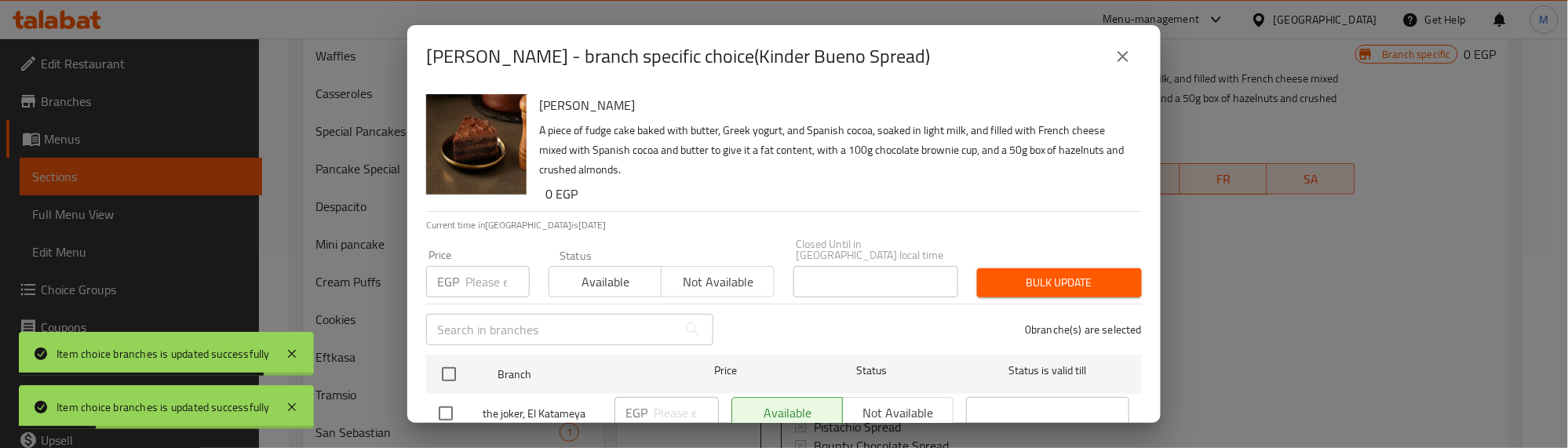
checkbox input "true"
click at [488, 283] on input "number" at bounding box center [497, 281] width 64 height 32
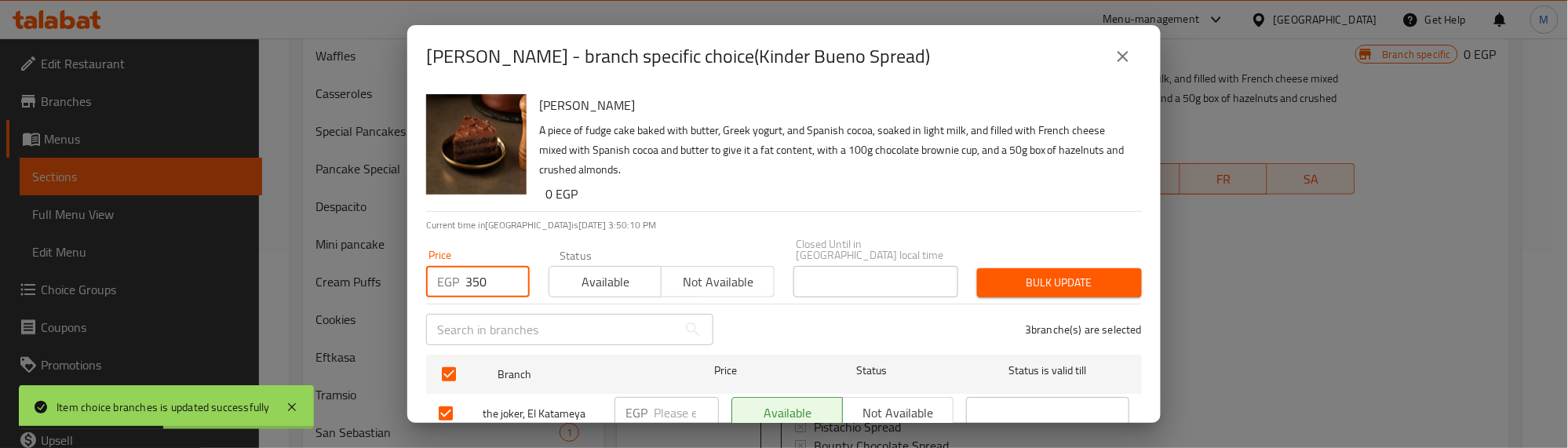
type input "350"
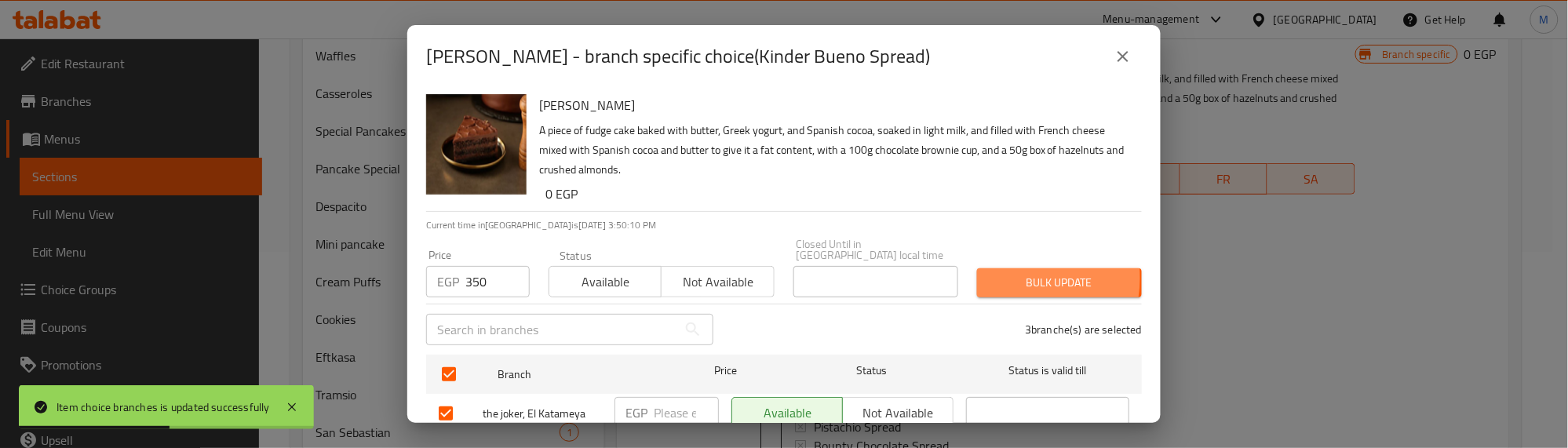
click at [1003, 274] on span "Bulk update" at bounding box center [1059, 283] width 140 height 19
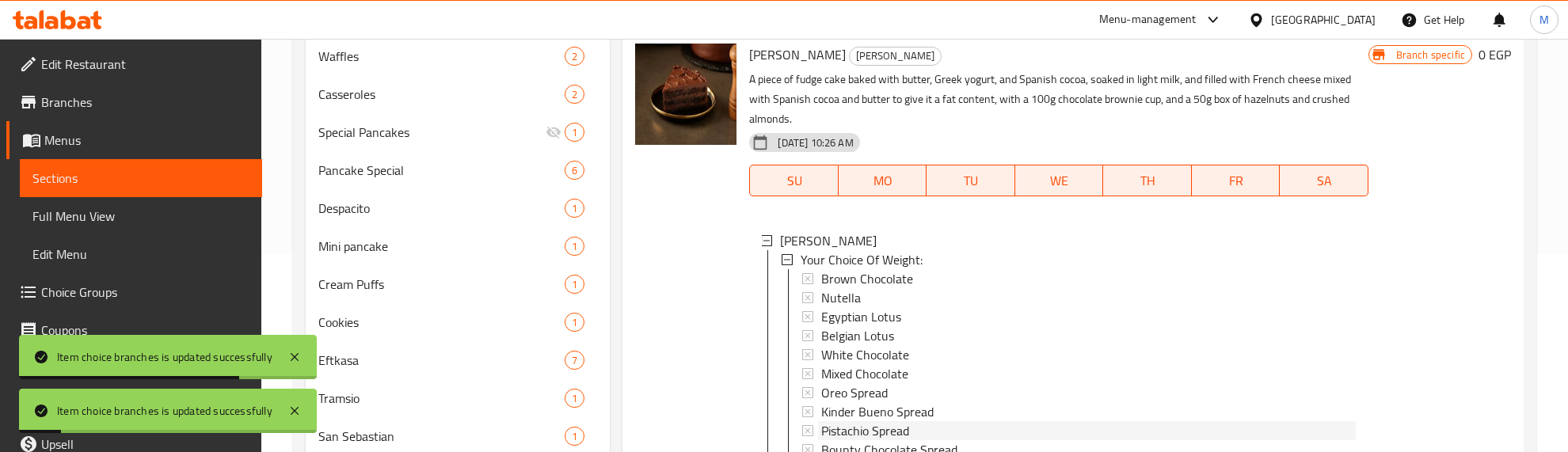
click at [860, 429] on span "Pistachio Spread" at bounding box center [865, 432] width 87 height 19
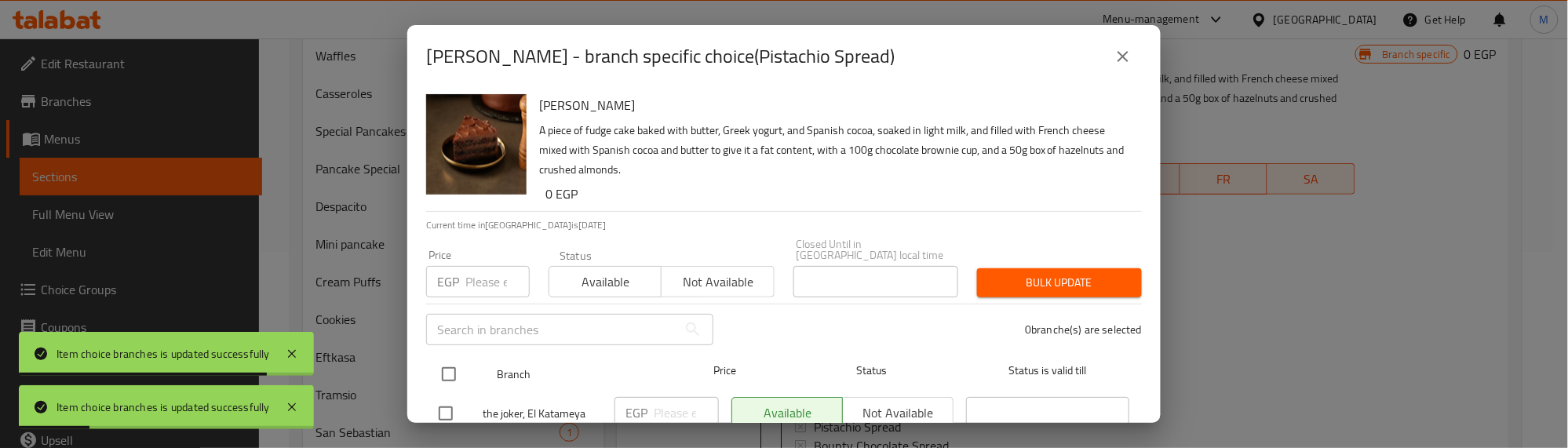
drag, startPoint x: 451, startPoint y: 358, endPoint x: 474, endPoint y: 300, distance: 62.4
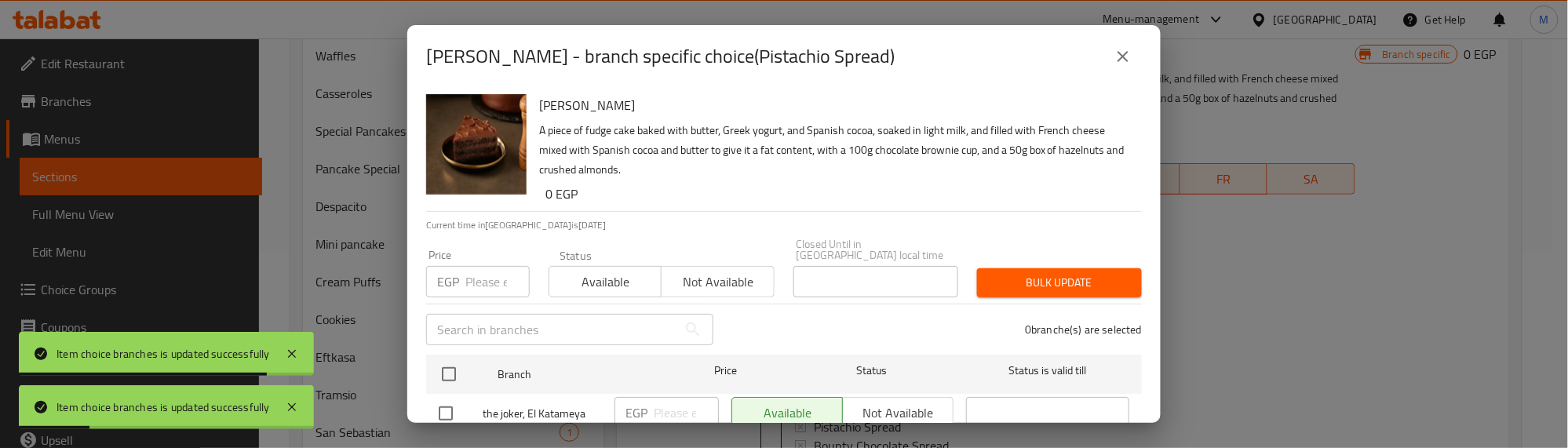
click at [450, 358] on input "checkbox" at bounding box center [449, 375] width 33 height 33
checkbox input "true"
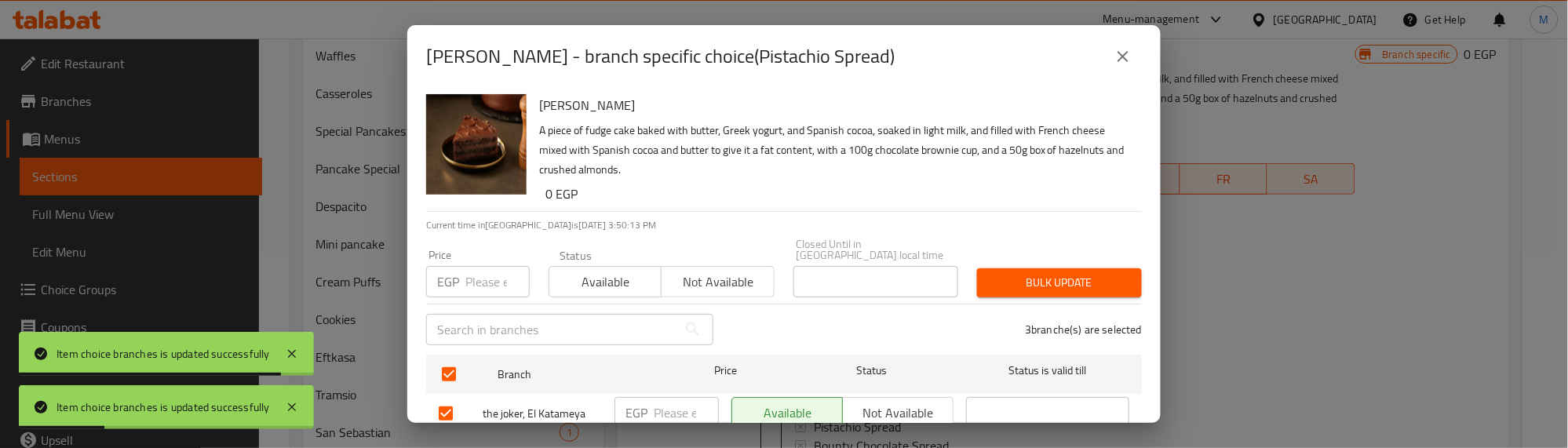
click at [481, 278] on input "number" at bounding box center [497, 281] width 64 height 32
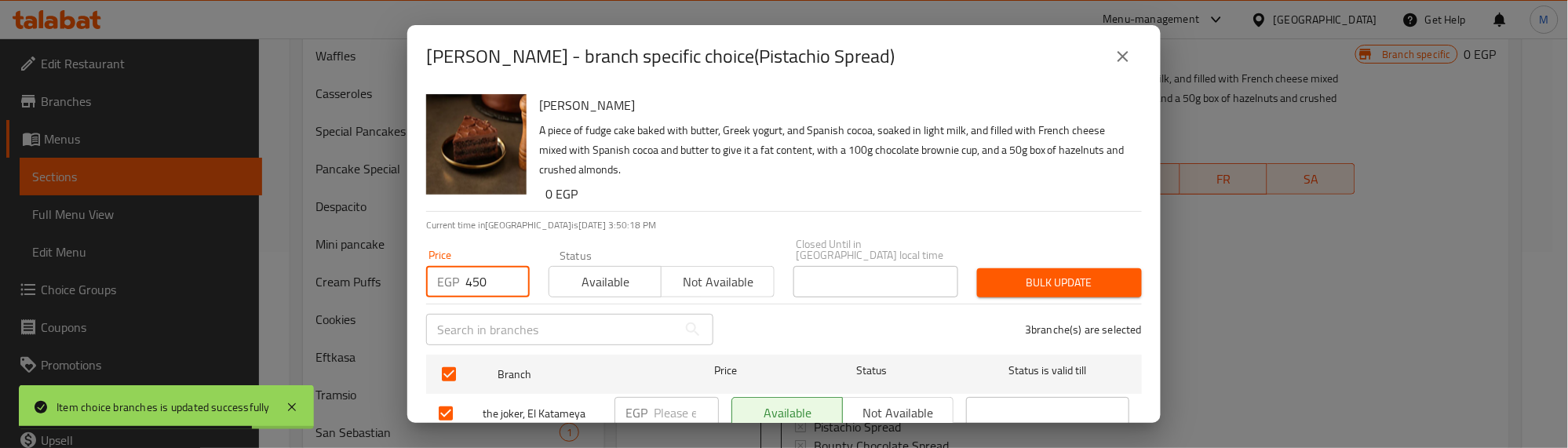
type input "450"
click at [1026, 275] on span "Bulk update" at bounding box center [1059, 283] width 140 height 19
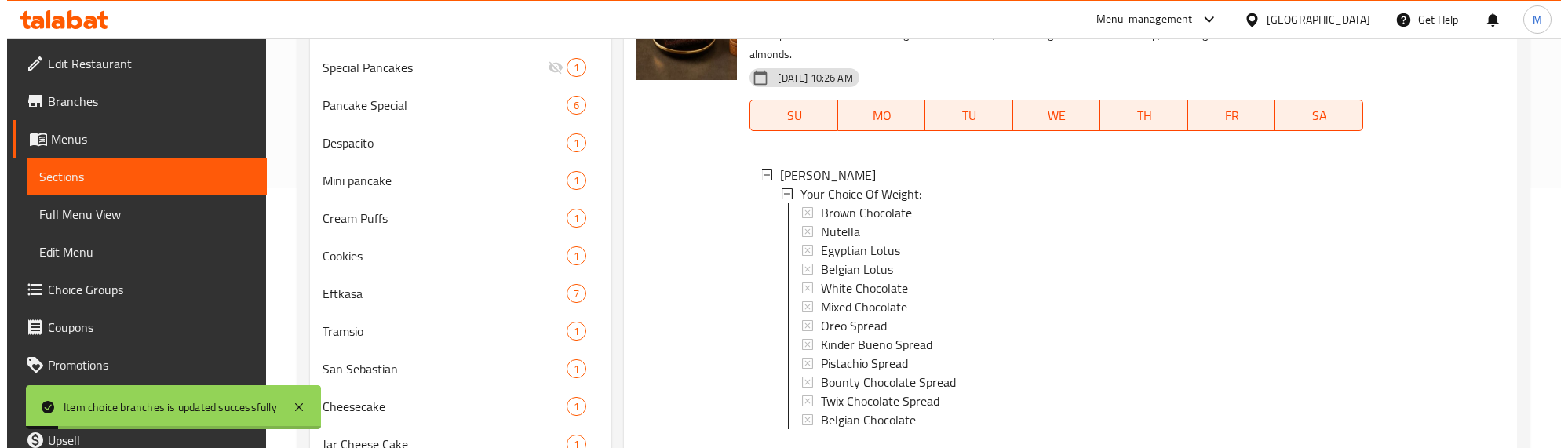
scroll to position [295, 0]
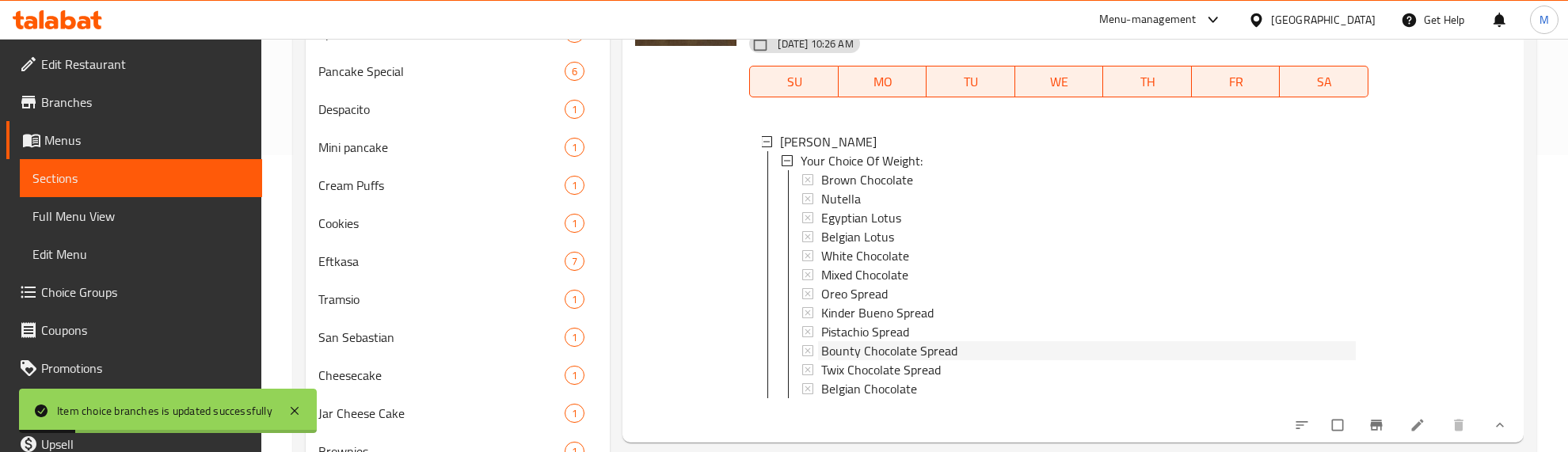
click at [846, 353] on span "Bounty Chocolate Spread" at bounding box center [889, 351] width 136 height 19
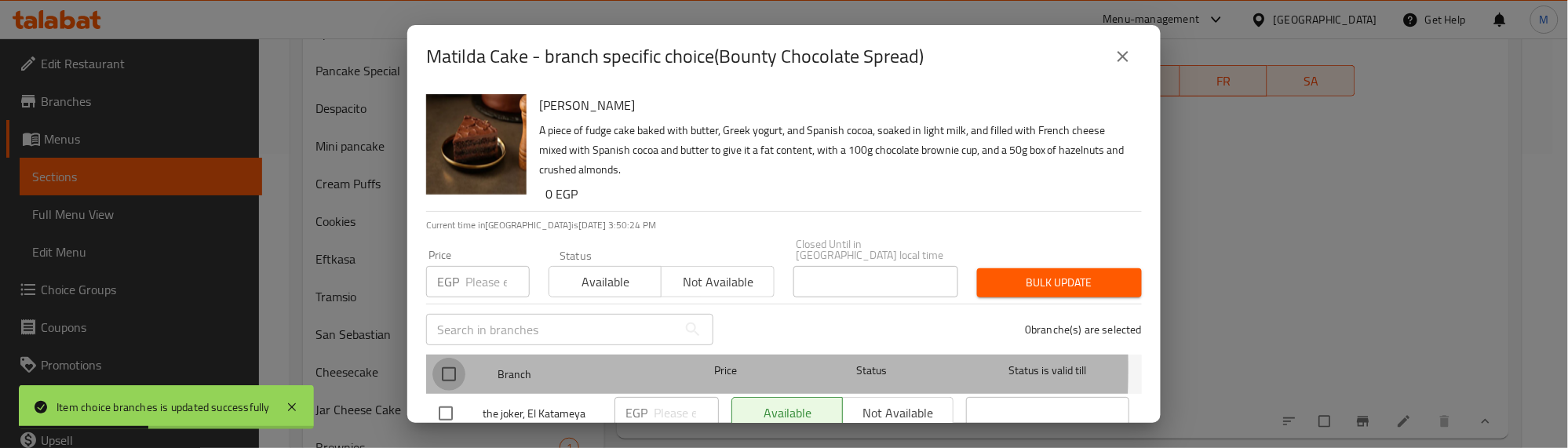
drag, startPoint x: 450, startPoint y: 358, endPoint x: 469, endPoint y: 279, distance: 81.3
click at [450, 358] on input "checkbox" at bounding box center [449, 375] width 33 height 33
checkbox input "true"
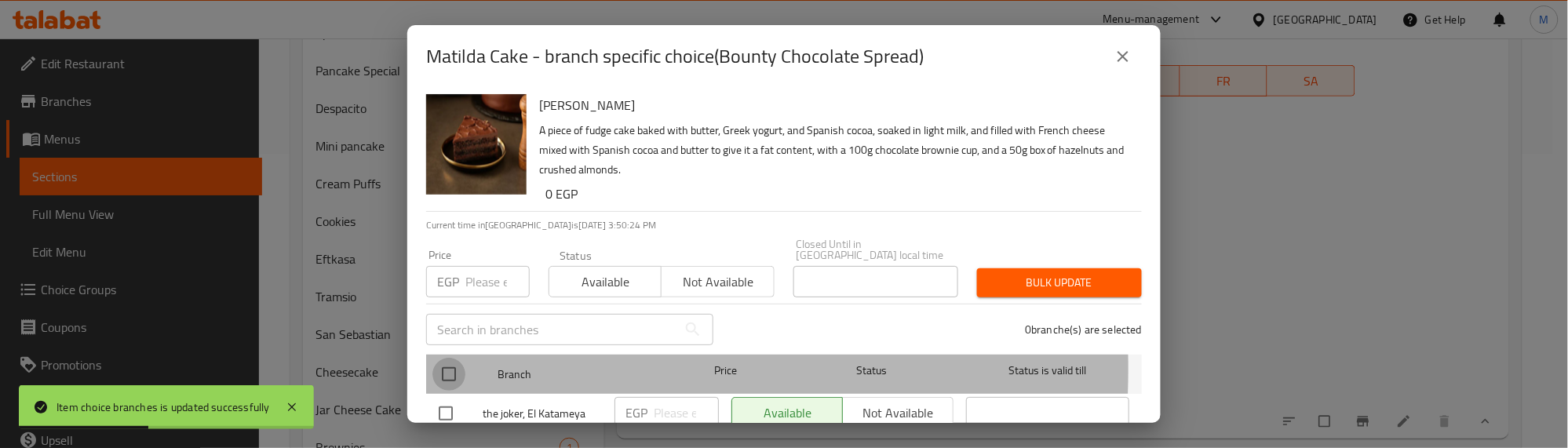
checkbox input "true"
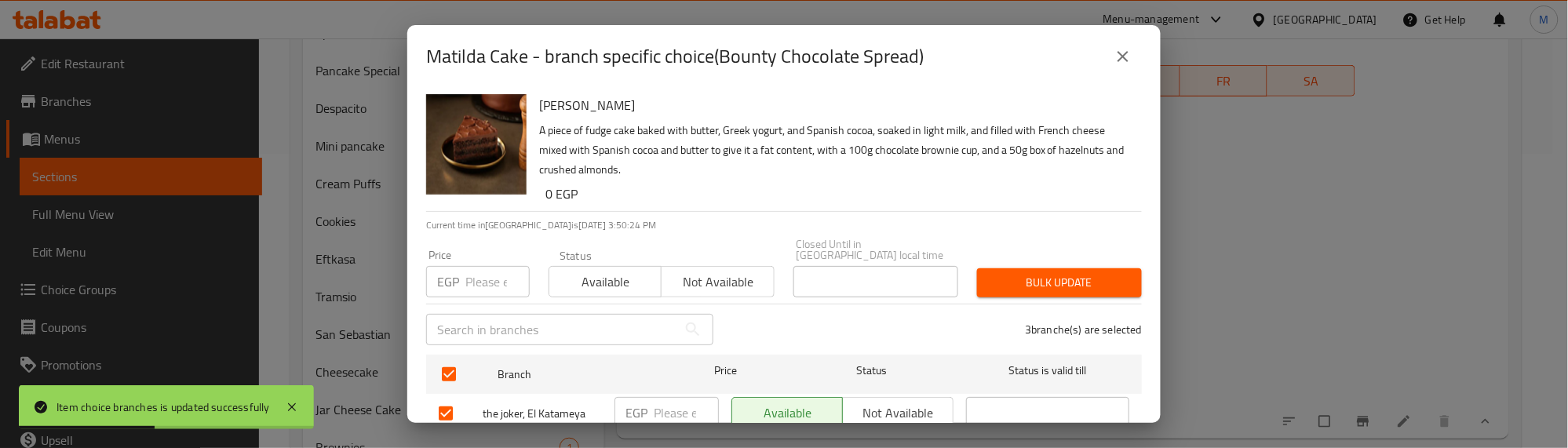
click at [473, 270] on input "number" at bounding box center [497, 281] width 64 height 32
type input "400"
click at [1047, 274] on span "Bulk update" at bounding box center [1059, 283] width 140 height 19
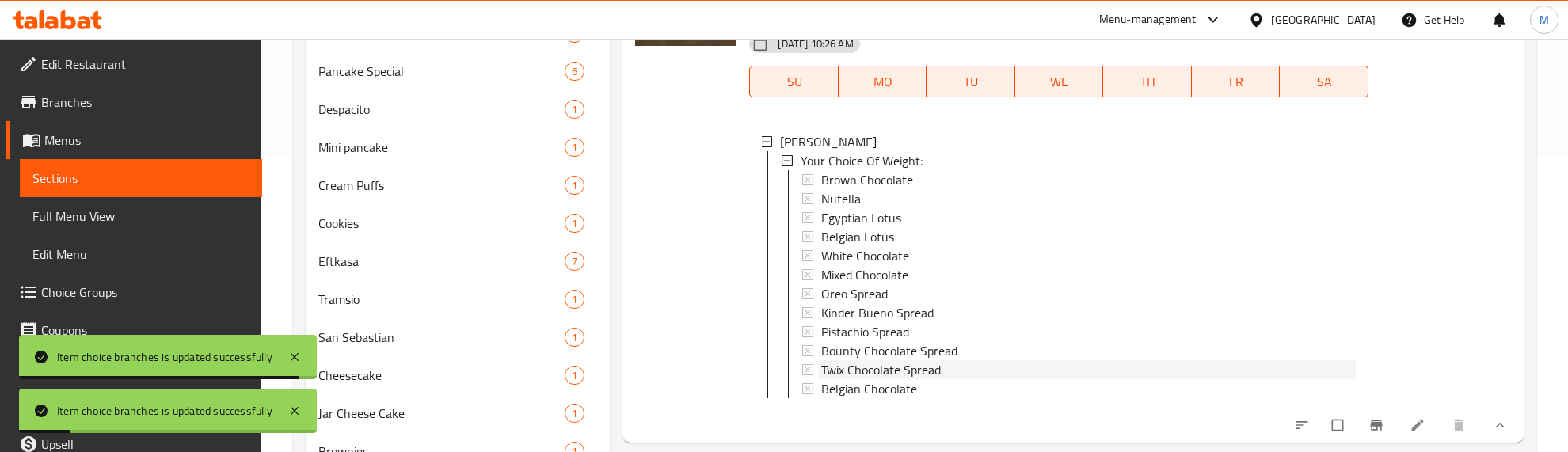
click at [904, 368] on span "Twix Chocolate Spread" at bounding box center [880, 370] width 119 height 19
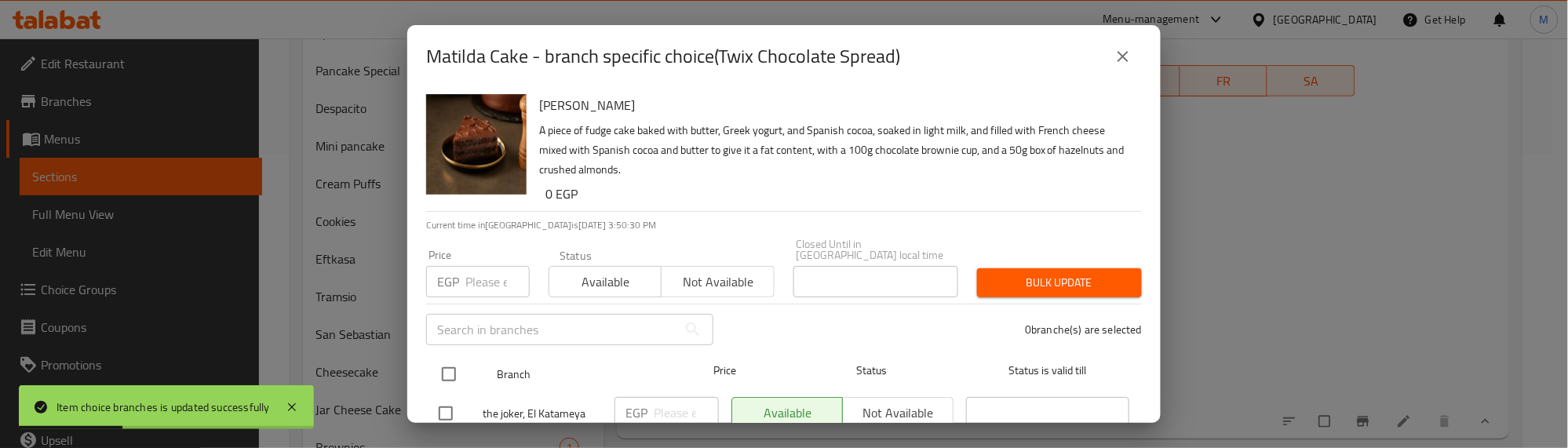
click at [448, 363] on input "checkbox" at bounding box center [449, 375] width 33 height 33
checkbox input "true"
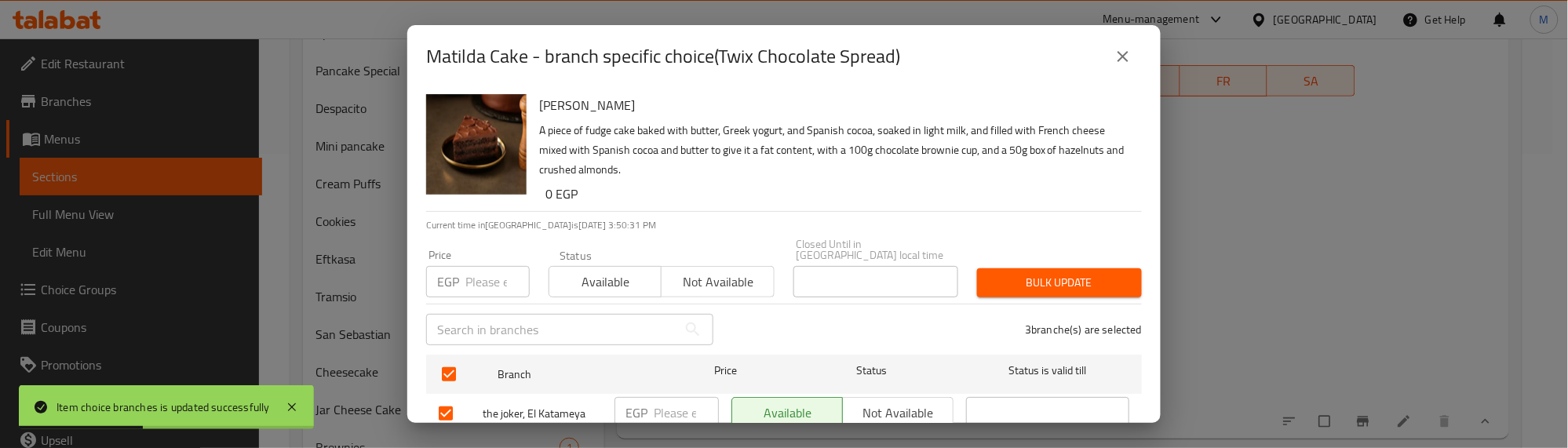
click at [476, 273] on input "number" at bounding box center [497, 281] width 64 height 32
type input "400"
click at [1021, 274] on span "Bulk update" at bounding box center [1059, 283] width 140 height 19
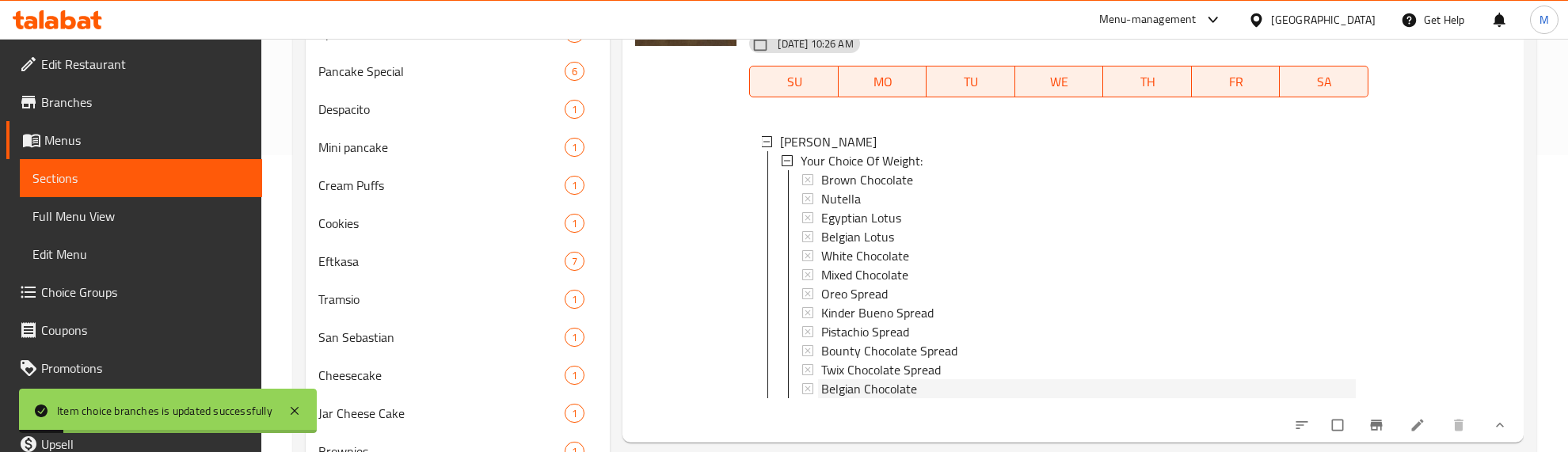
click at [858, 388] on span "Belgian Chocolate" at bounding box center [869, 389] width 96 height 19
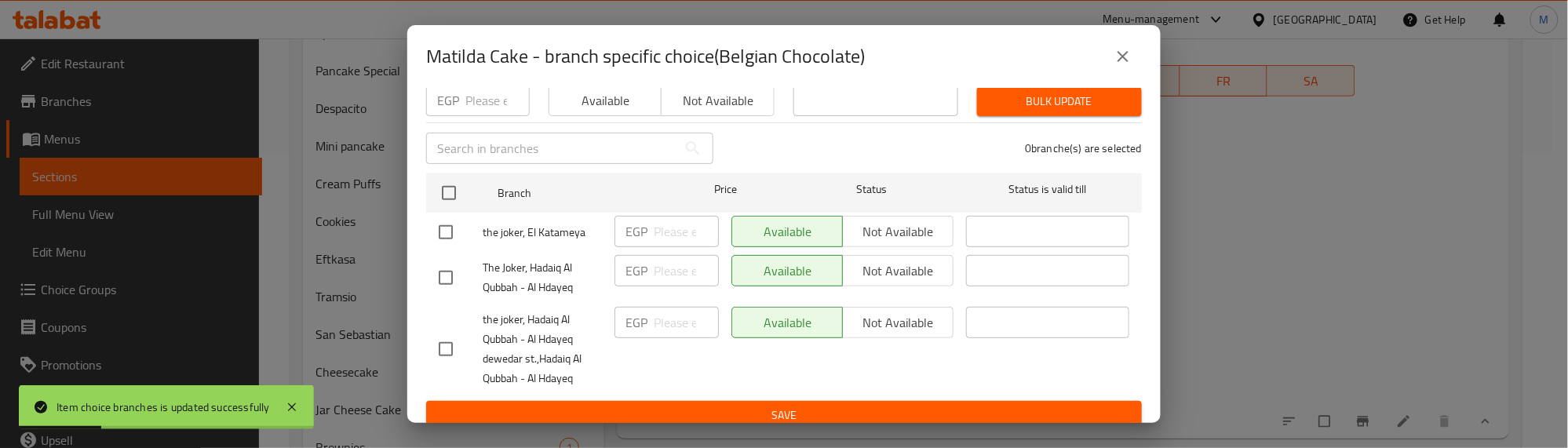
scroll to position [183, 0]
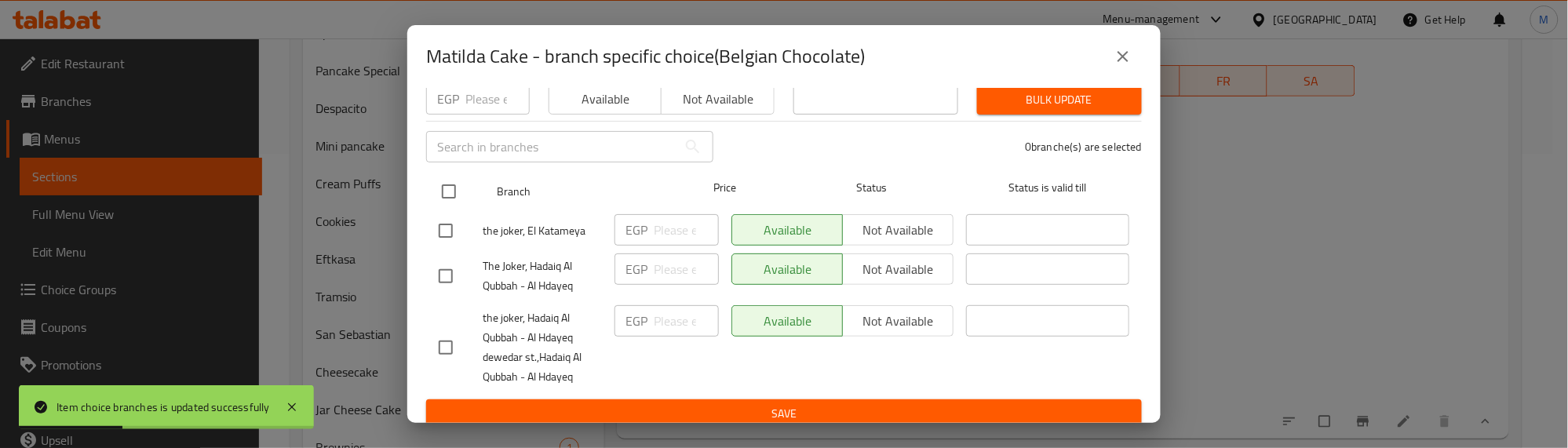
click at [444, 178] on input "checkbox" at bounding box center [449, 192] width 33 height 33
checkbox input "true"
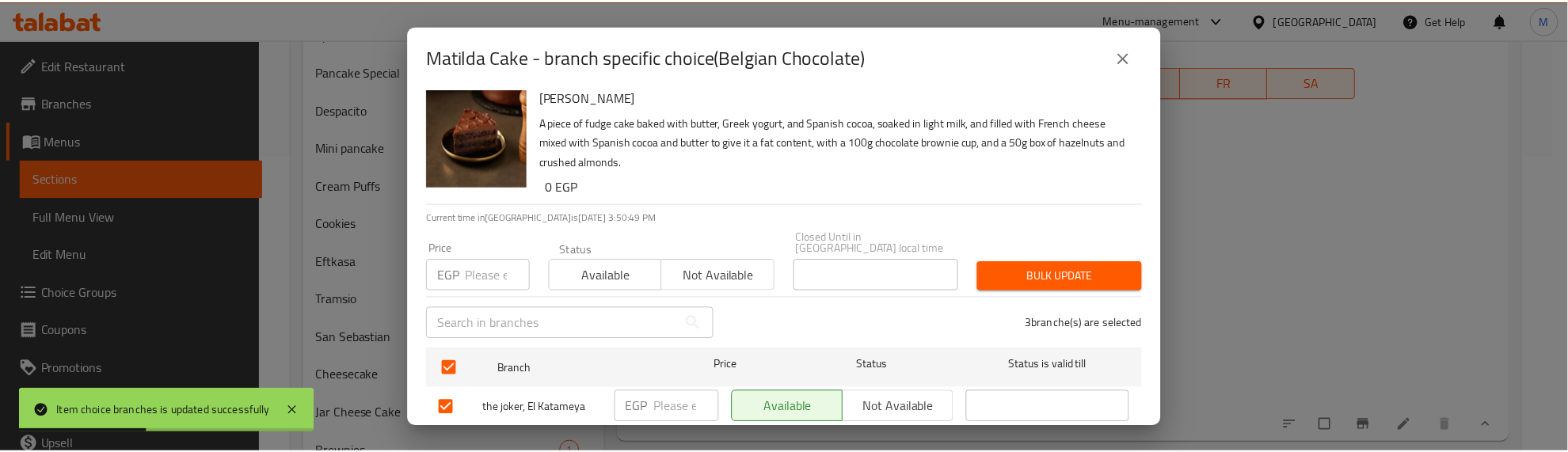
scroll to position [0, 0]
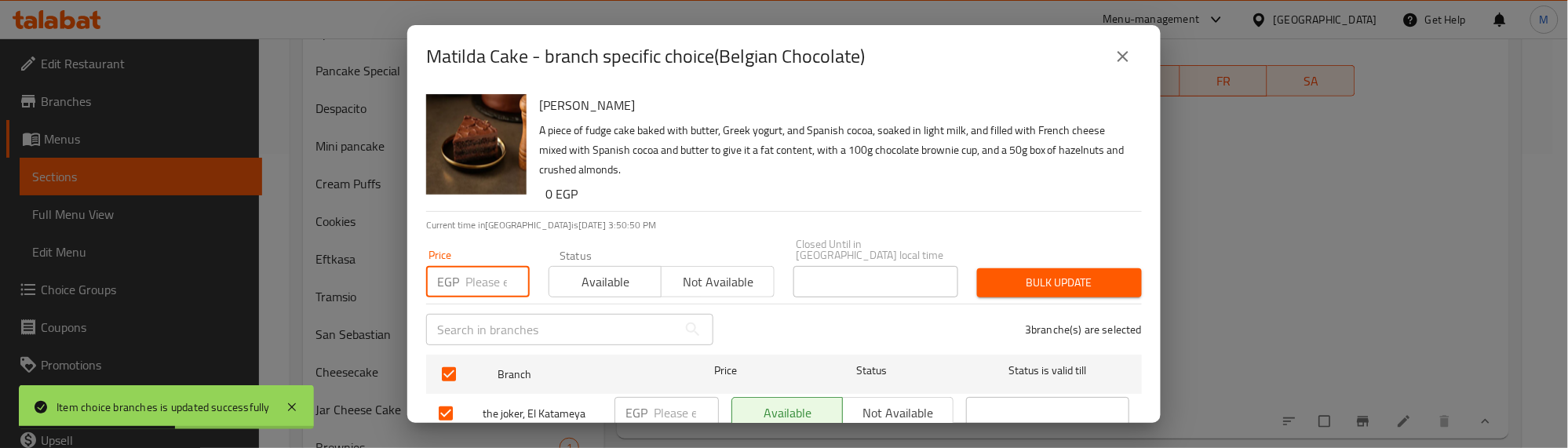
click at [482, 270] on input "number" at bounding box center [497, 281] width 64 height 32
type input "450"
click at [1047, 274] on span "Bulk update" at bounding box center [1059, 283] width 140 height 19
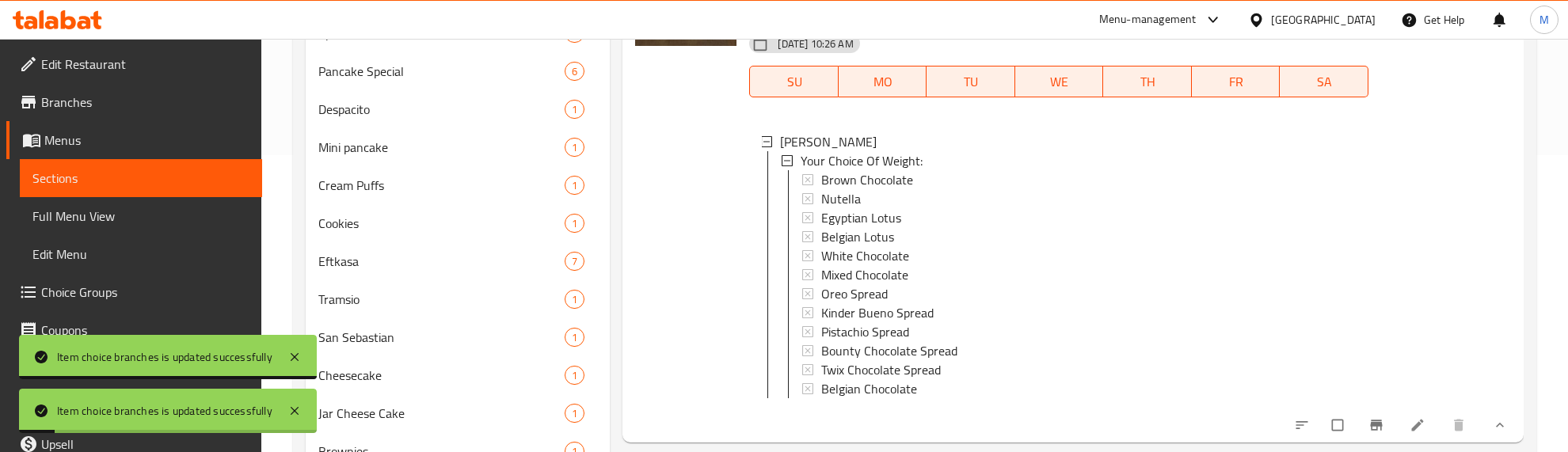
click at [740, 290] on div at bounding box center [685, 187] width 114 height 499
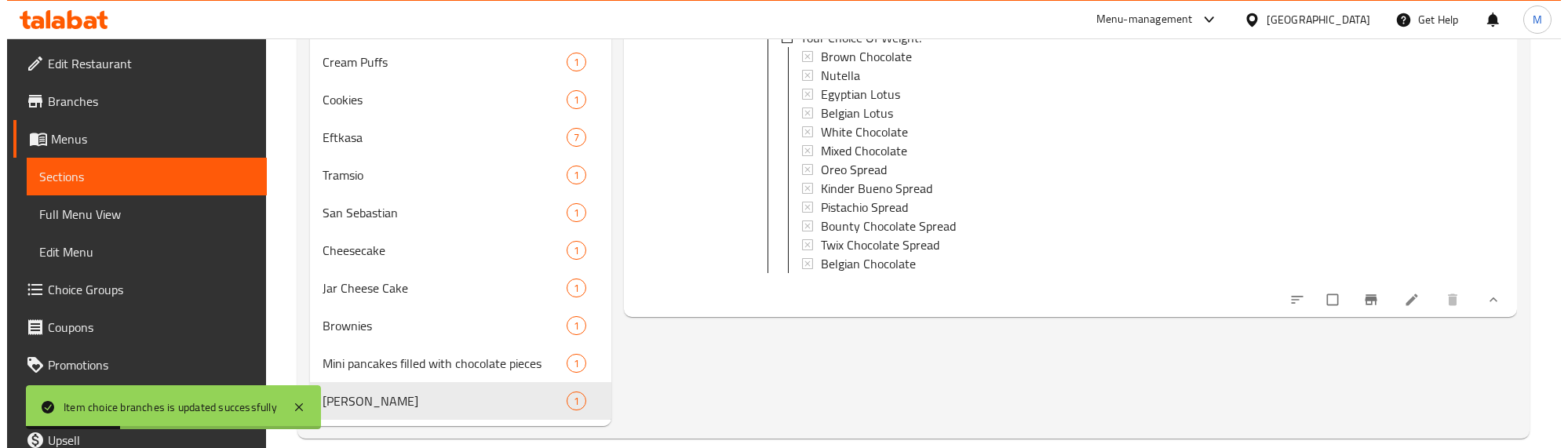
scroll to position [437, 0]
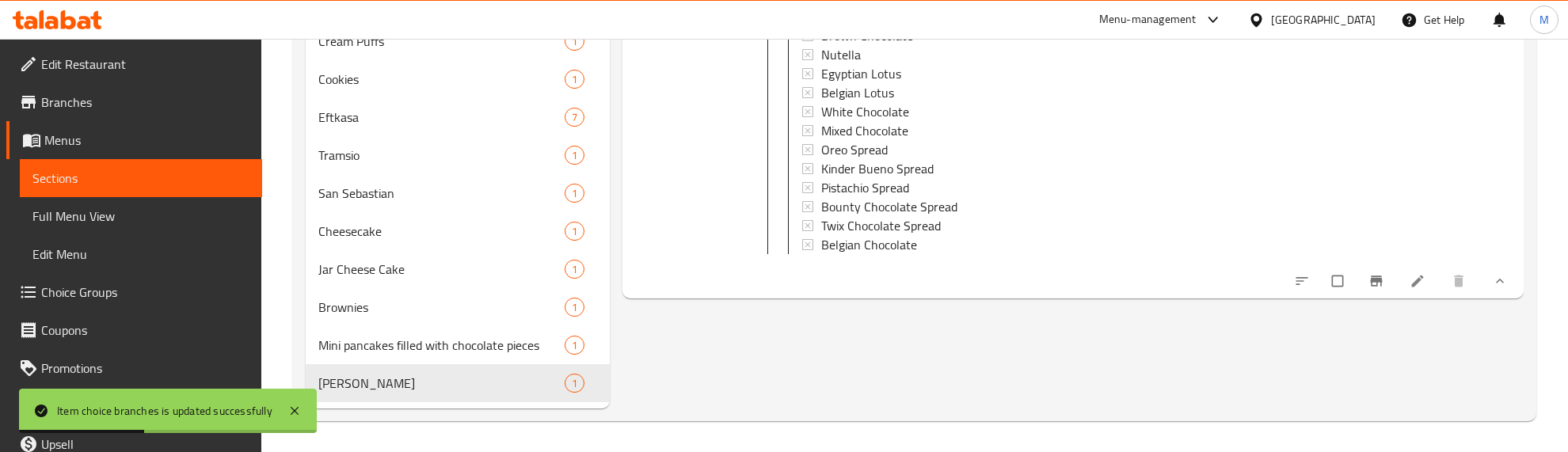
click at [1380, 290] on icon "Branch-specific-item" at bounding box center [1376, 281] width 16 height 16
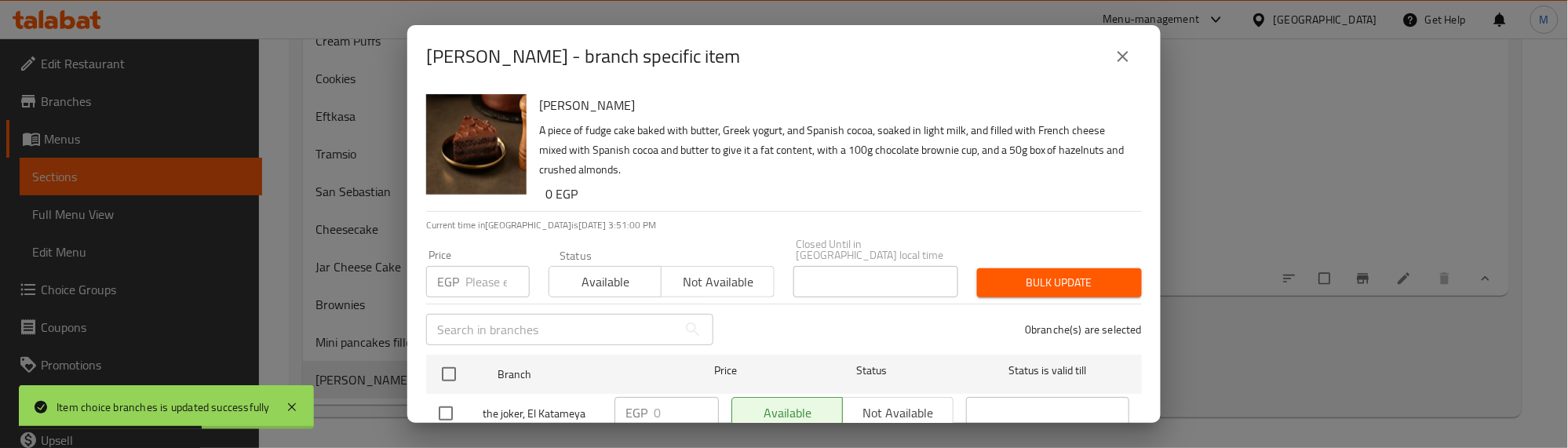
click at [735, 312] on div "0 branche(s) are selected" at bounding box center [937, 329] width 428 height 57
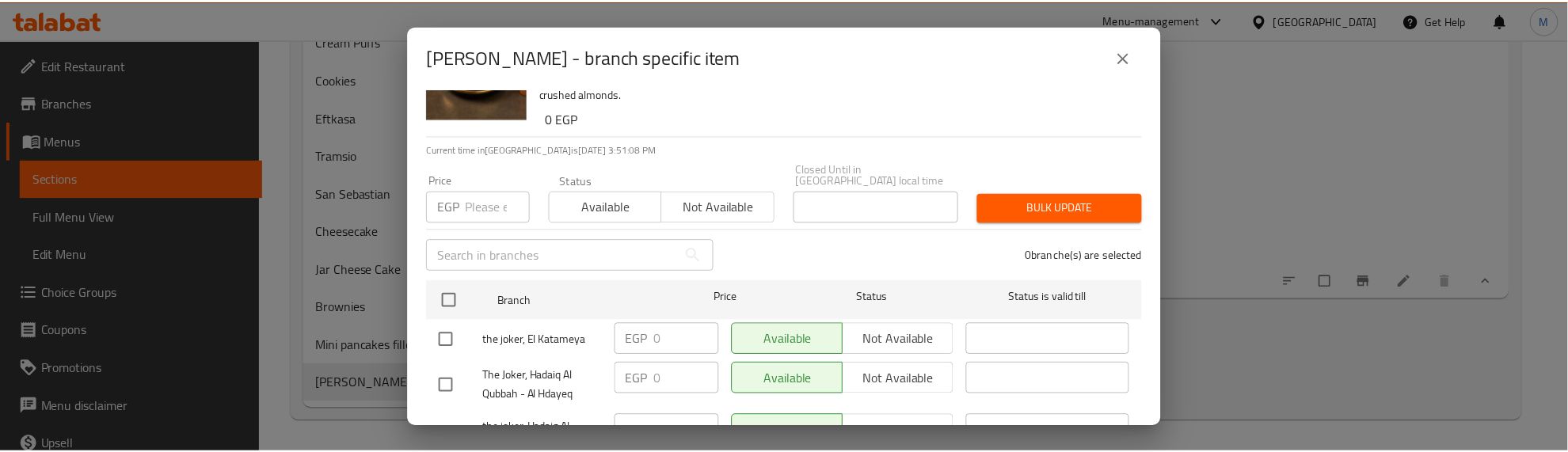
scroll to position [0, 0]
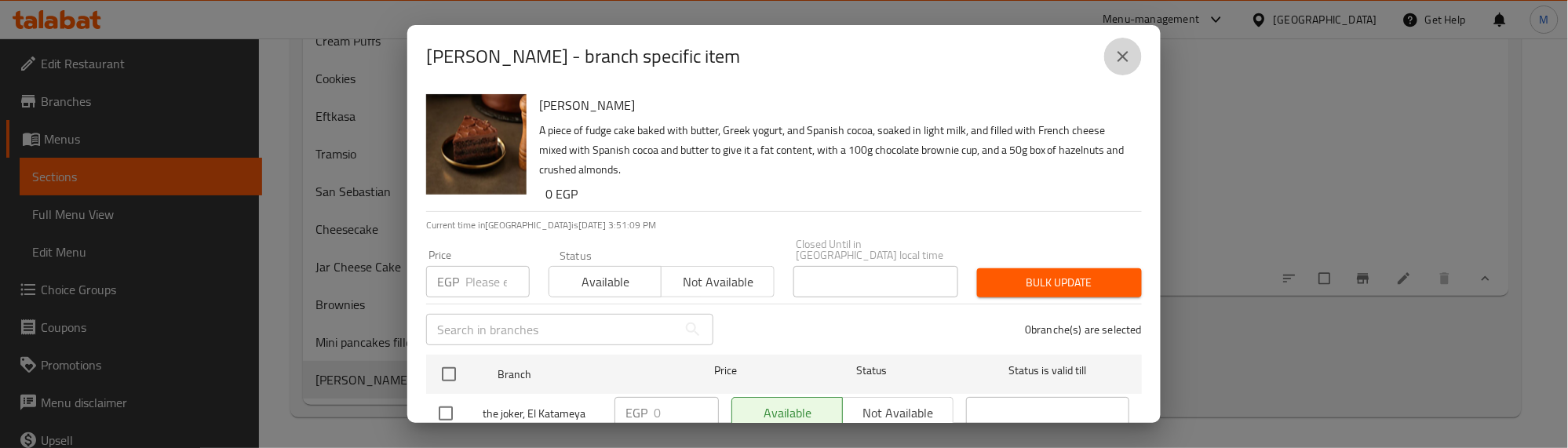
click at [1122, 52] on icon "close" at bounding box center [1123, 57] width 19 height 19
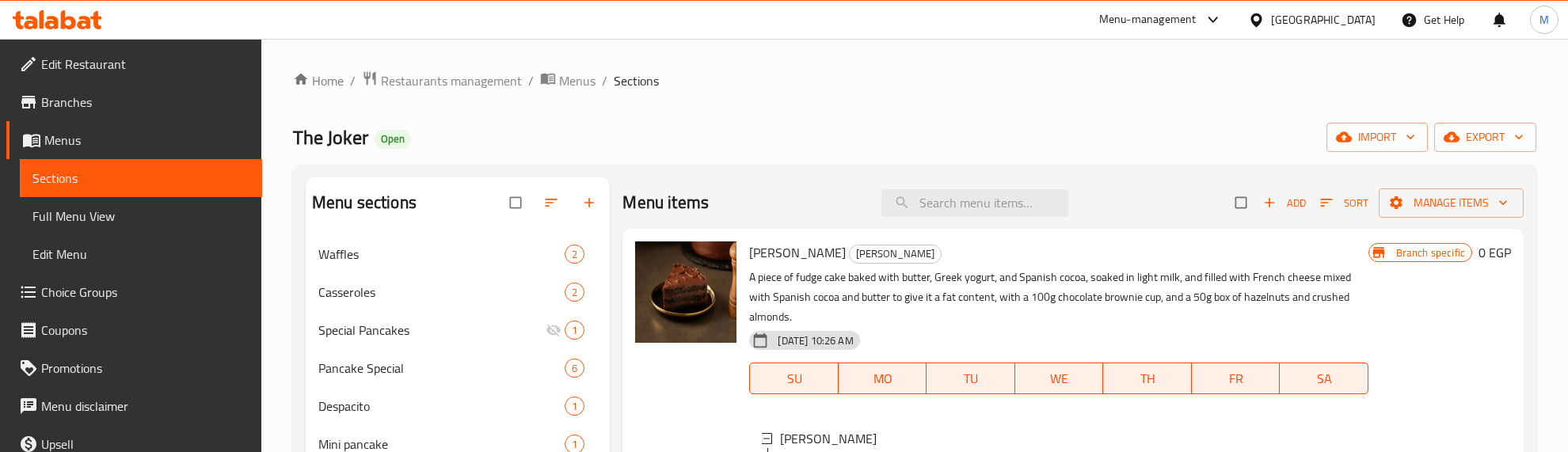
click at [806, 133] on div "The Joker Open import export" at bounding box center [915, 137] width 1244 height 29
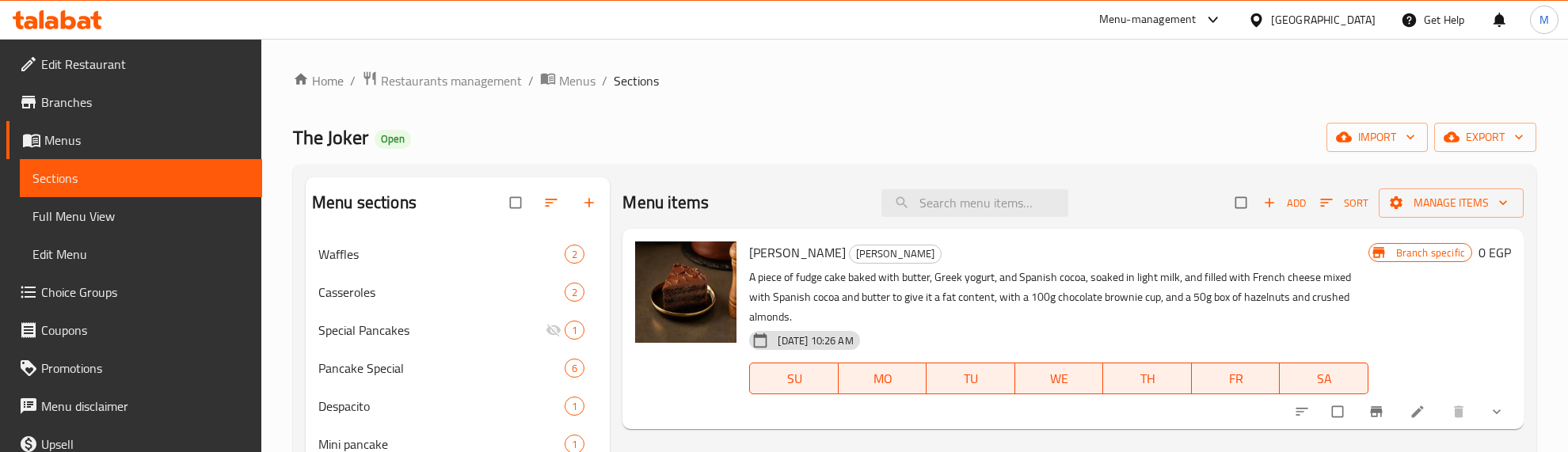
click at [804, 135] on div "The Joker Open import export" at bounding box center [915, 137] width 1244 height 29
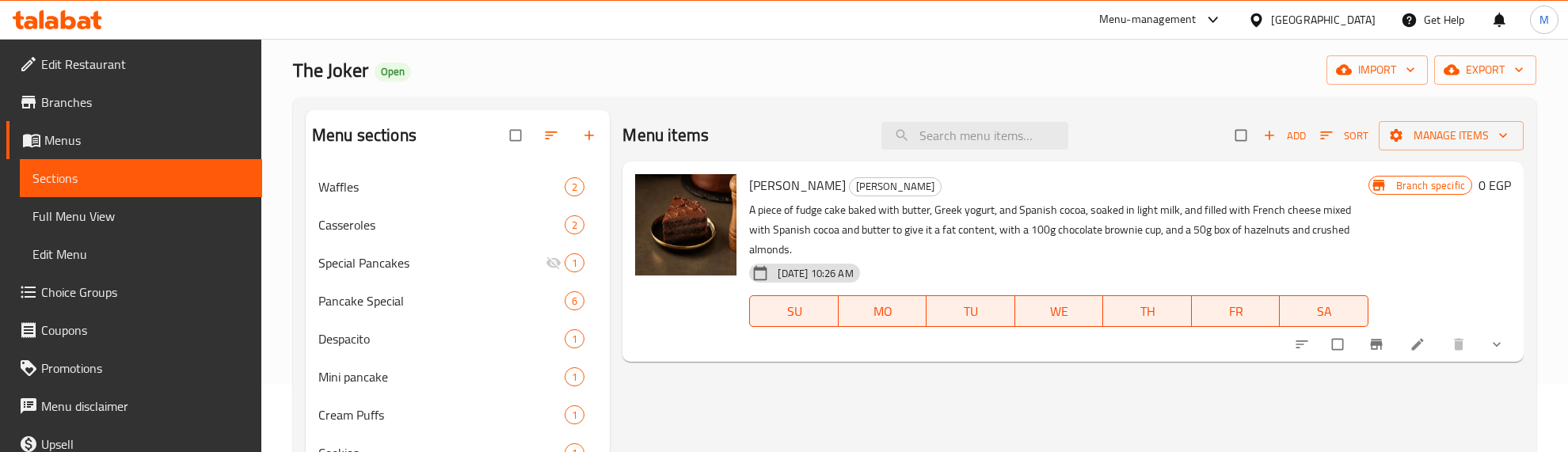
scroll to position [297, 0]
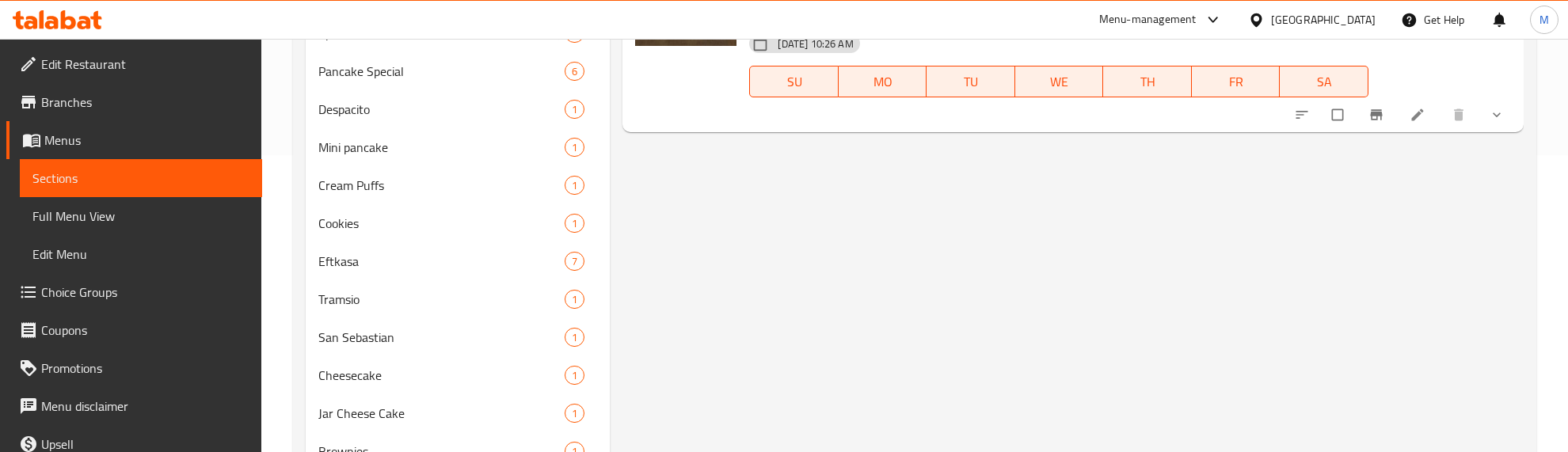
click at [803, 202] on div "Menu items Add Sort Manage items Matilda Cake Matilda Cake A piece of fudge cak…" at bounding box center [1067, 217] width 913 height 673
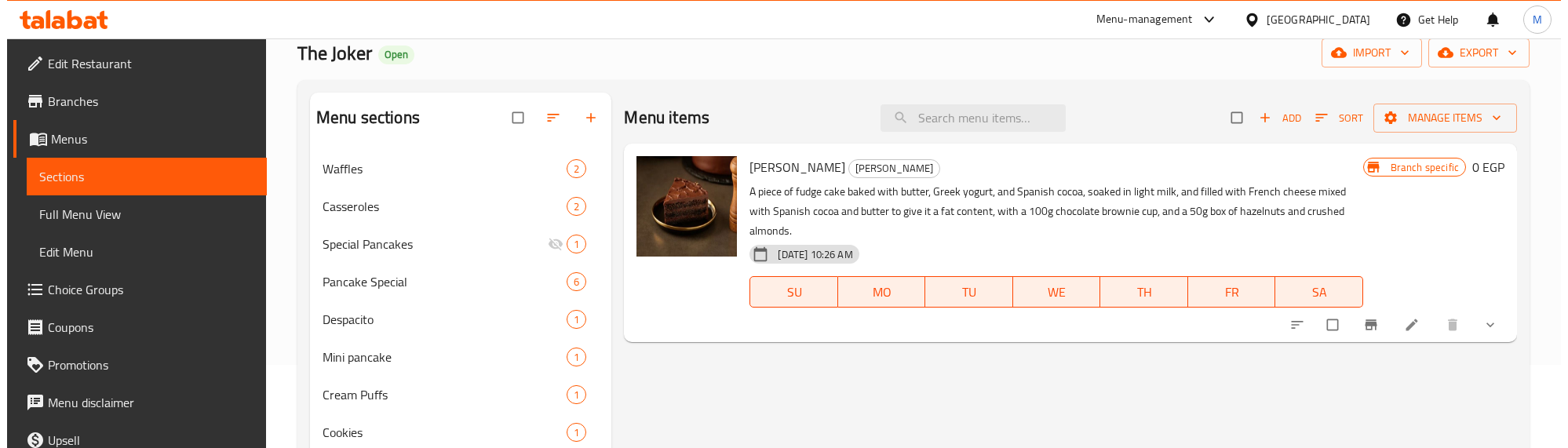
scroll to position [197, 0]
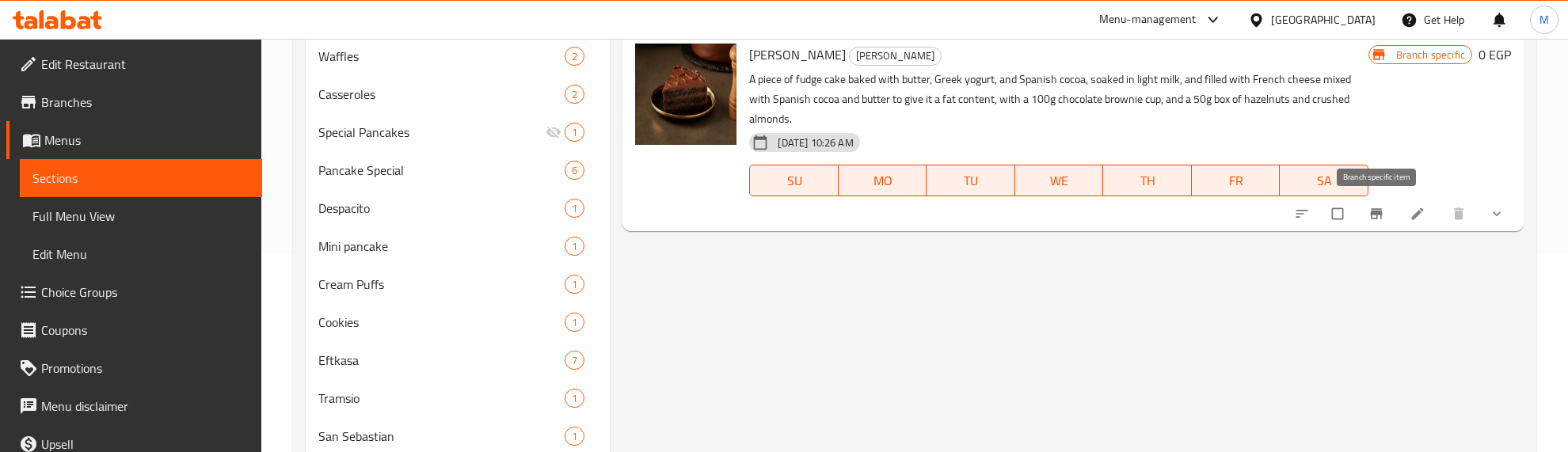
click at [1379, 223] on button "Branch-specific-item" at bounding box center [1378, 214] width 38 height 35
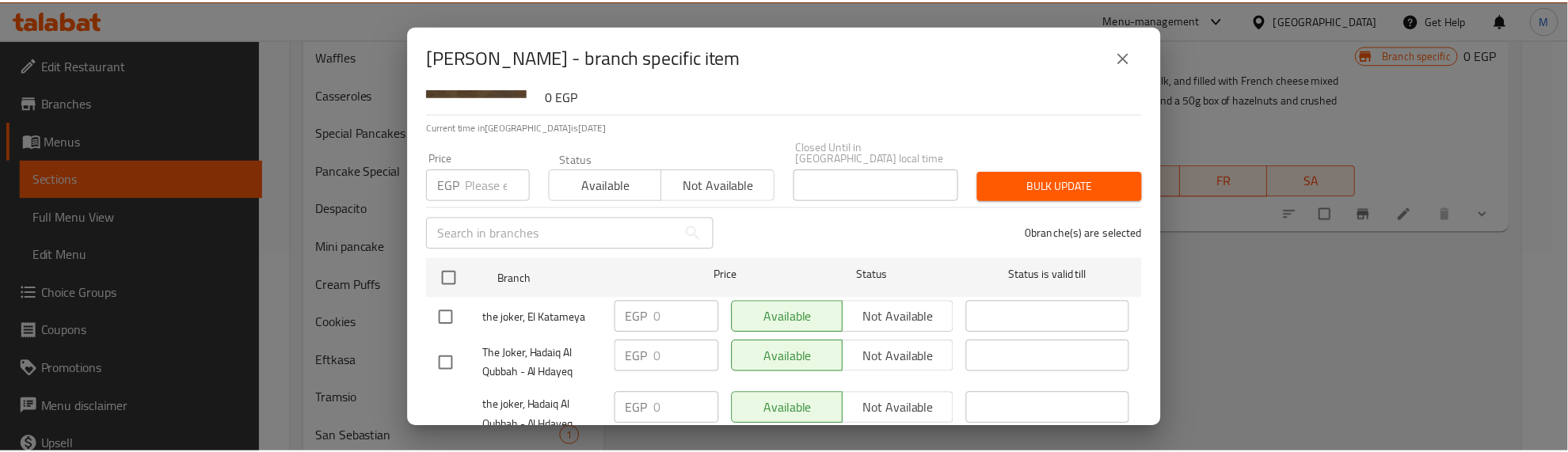
scroll to position [185, 0]
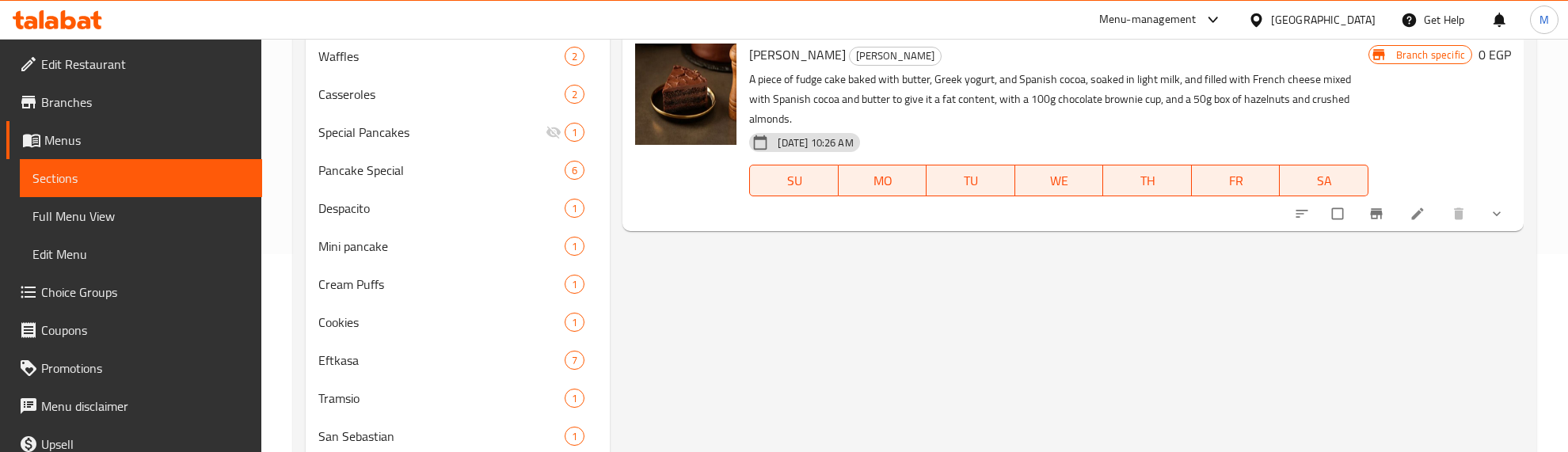
click at [797, 298] on div "Menu items Add Sort Manage items Matilda Cake Matilda Cake A piece of fudge cak…" at bounding box center [1067, 316] width 913 height 673
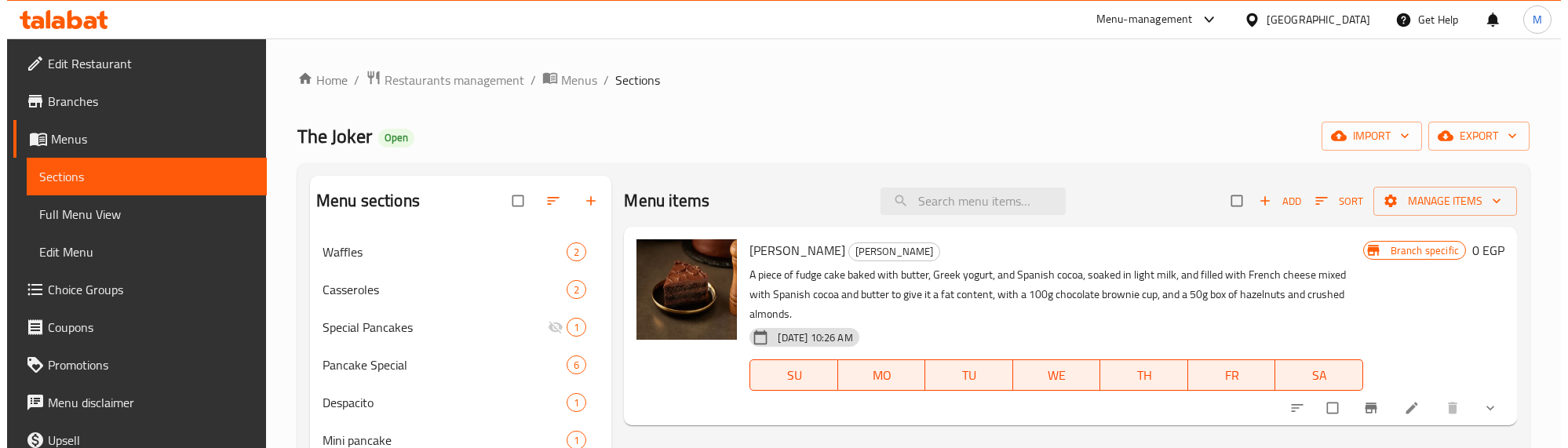
scroll to position [98, 0]
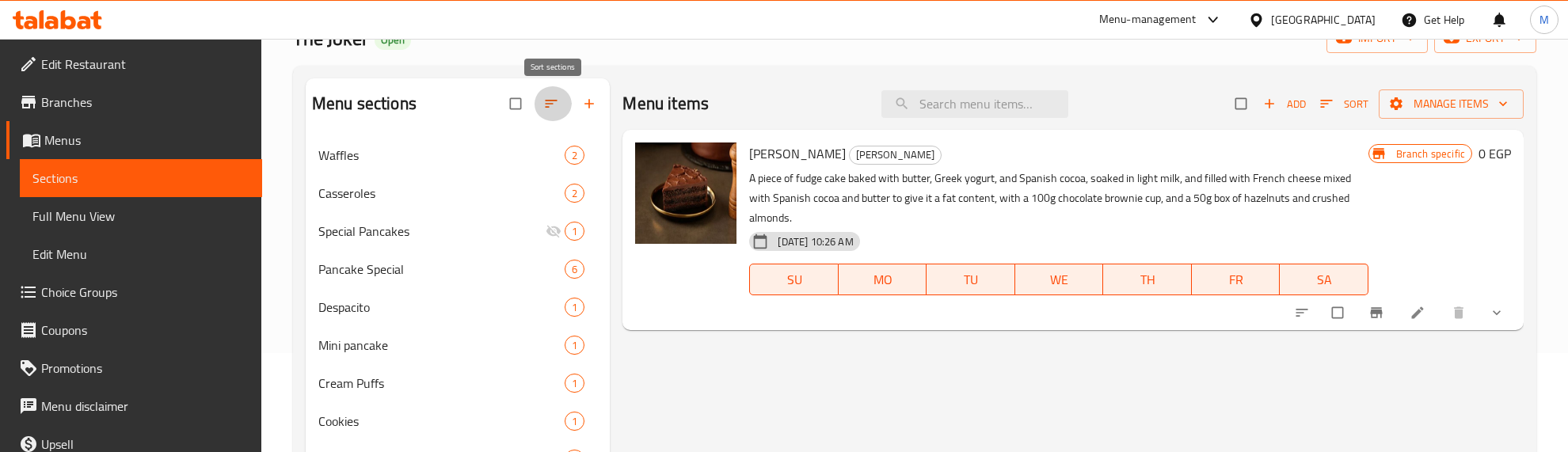
click at [550, 101] on icon "button" at bounding box center [552, 104] width 12 height 8
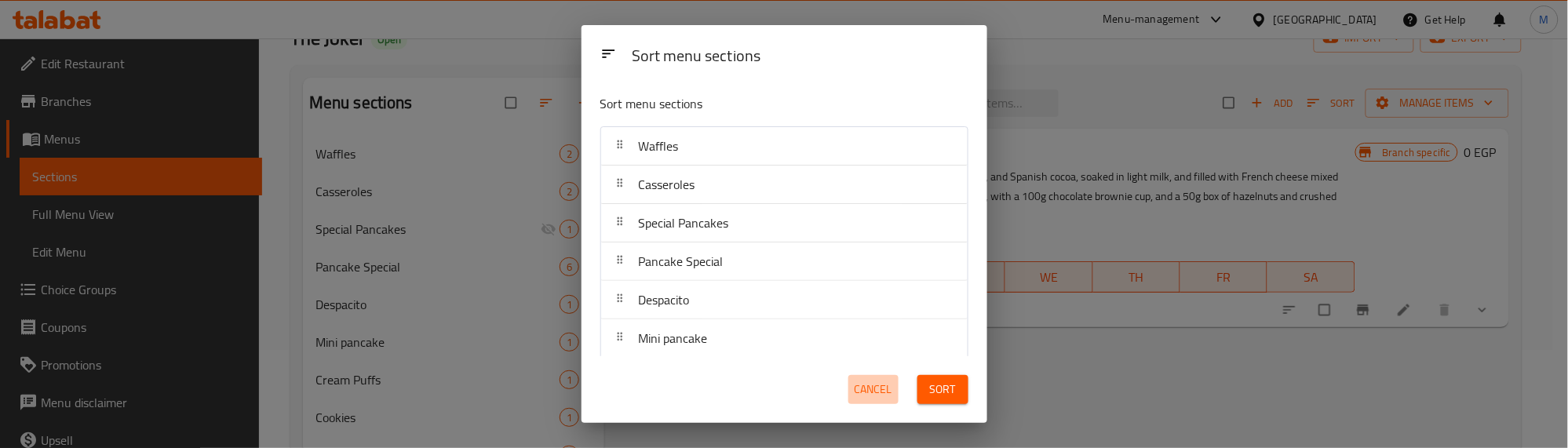
click at [861, 401] on button "Cancel" at bounding box center [873, 390] width 50 height 29
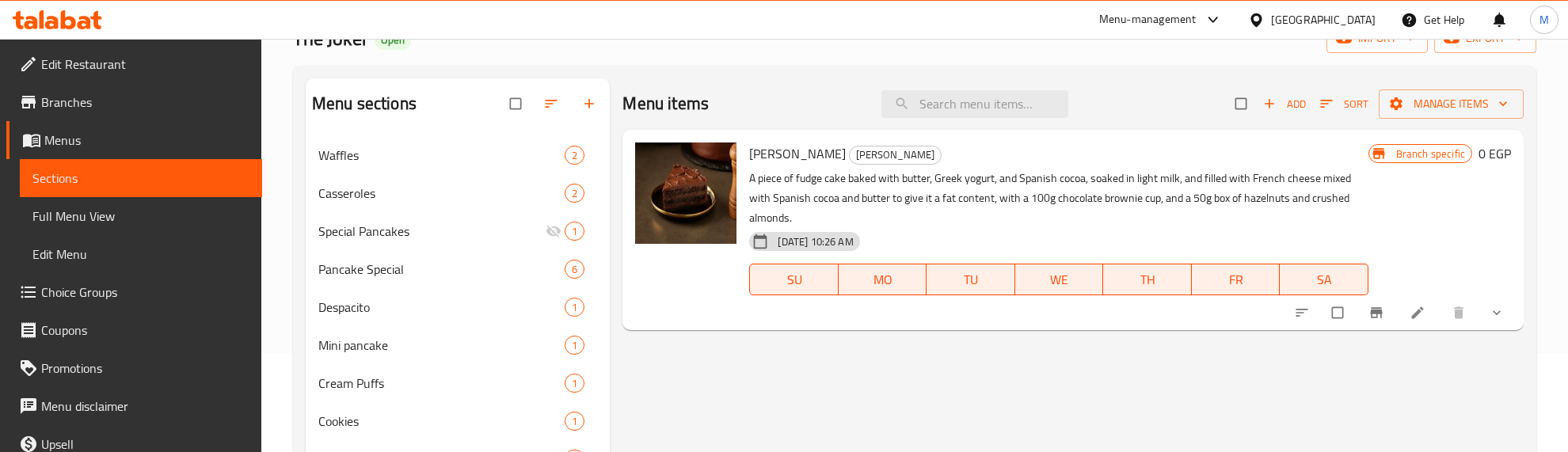
click at [593, 101] on icon "button" at bounding box center [589, 104] width 16 height 16
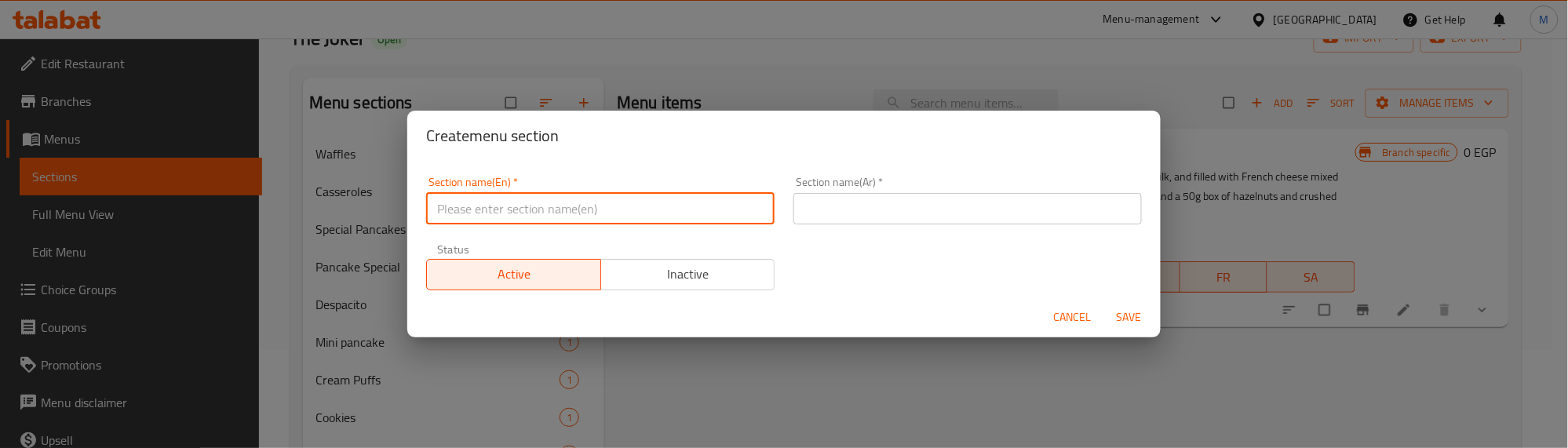
click at [697, 213] on input "text" at bounding box center [601, 209] width 348 height 32
type input "Crepe"
click at [965, 214] on input "text" at bounding box center [967, 209] width 348 height 32
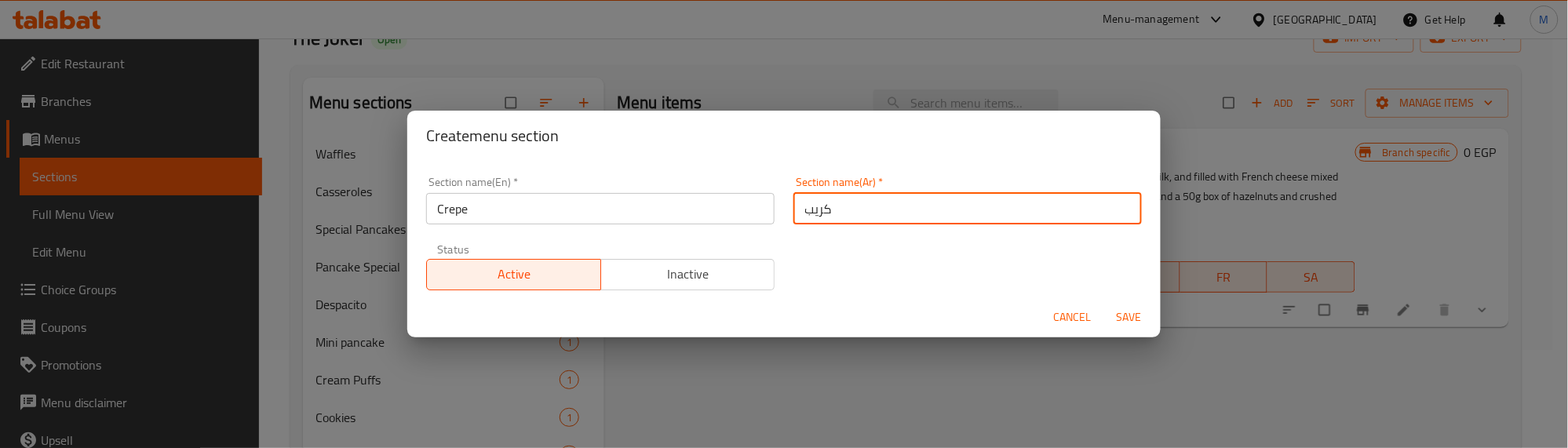
type input "كريب"
click at [959, 259] on div "Section name(En)   * Crepe Section name(En) * Section name(Ar)   * كريب Section…" at bounding box center [784, 234] width 734 height 133
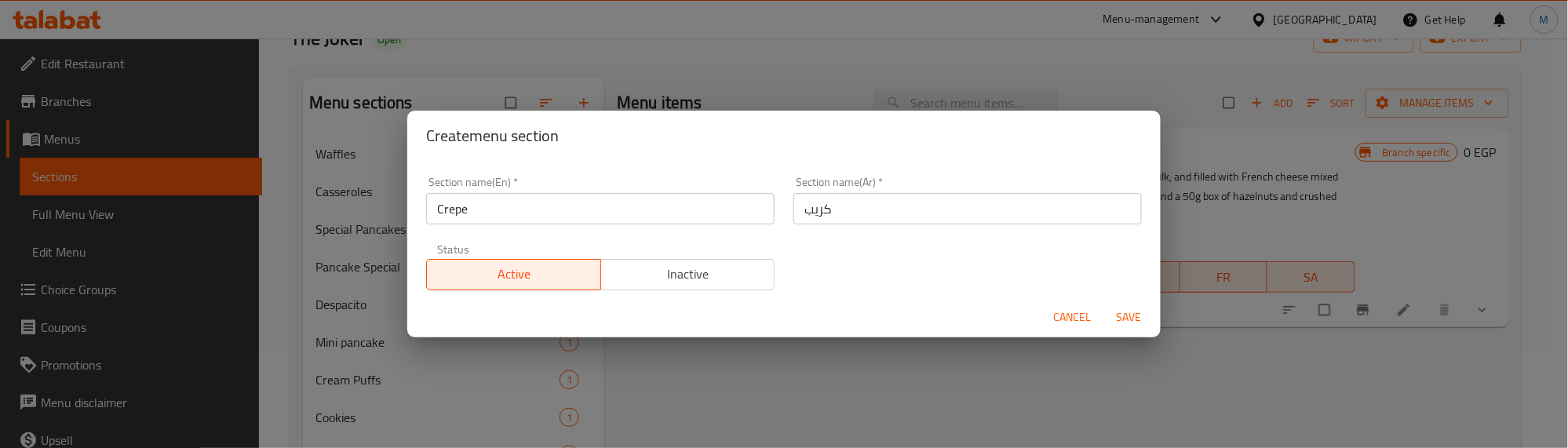
click at [1128, 316] on span "Save" at bounding box center [1128, 318] width 38 height 19
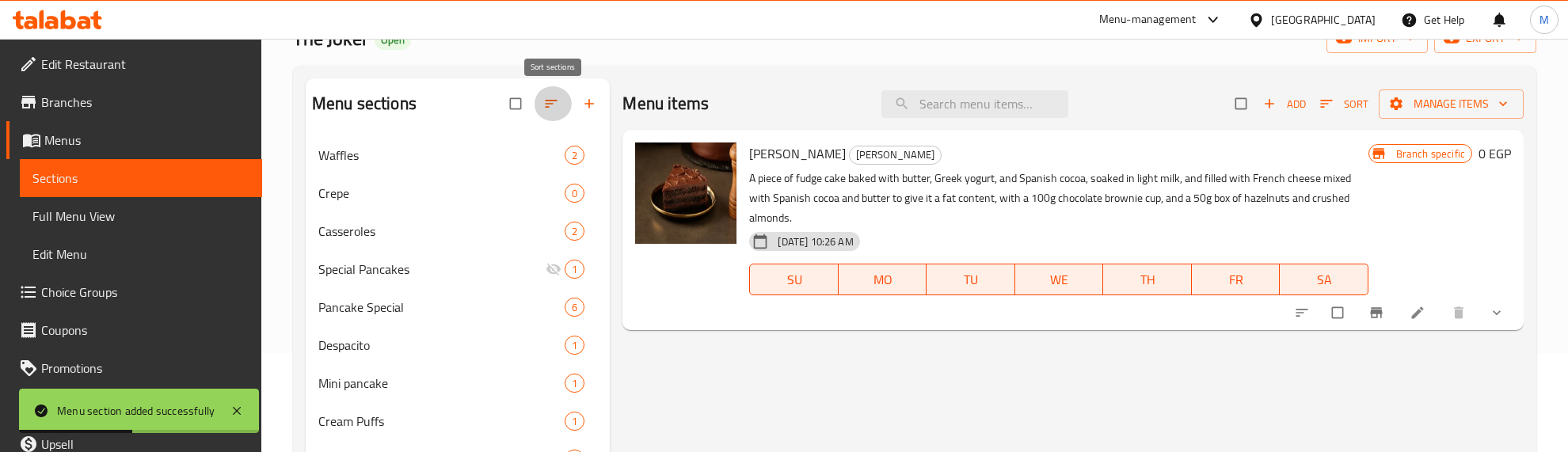
click at [545, 101] on icon "button" at bounding box center [551, 104] width 16 height 16
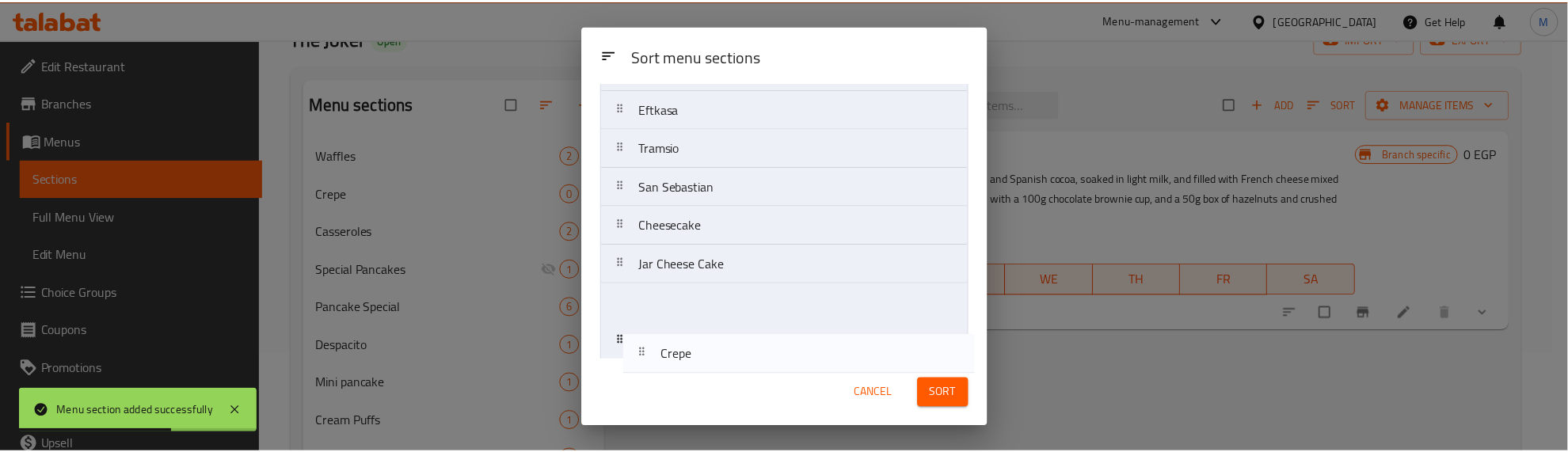
scroll to position [438, 0]
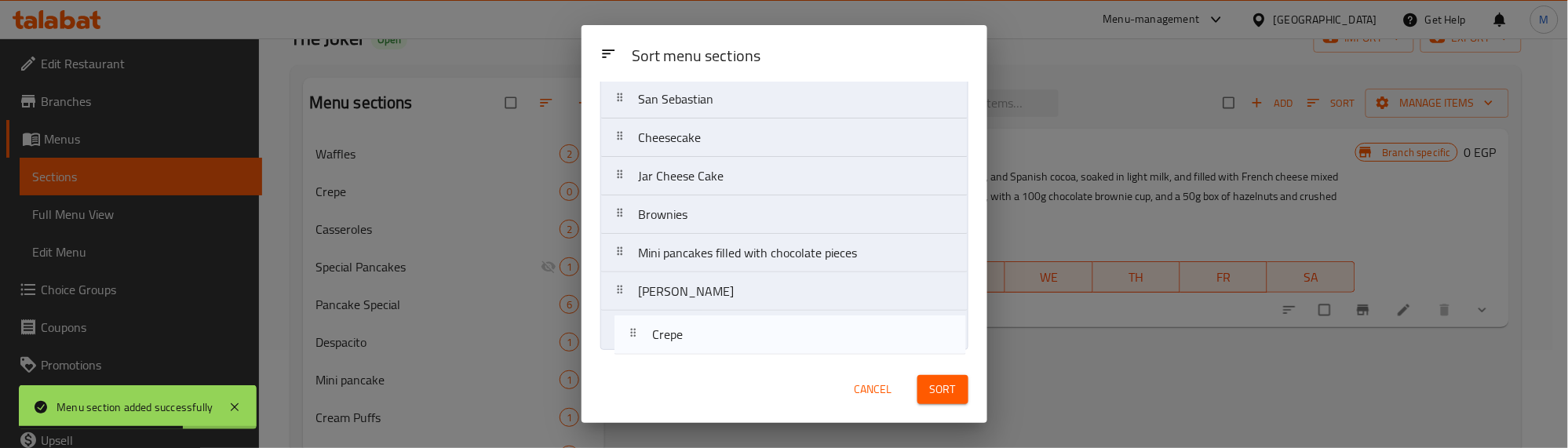
drag, startPoint x: 650, startPoint y: 193, endPoint x: 663, endPoint y: 347, distance: 154.5
click at [663, 347] on nav "Waffles Crepe Casseroles Special Pancakes Pancake Special Despacito Mini pancak…" at bounding box center [784, 22] width 368 height 656
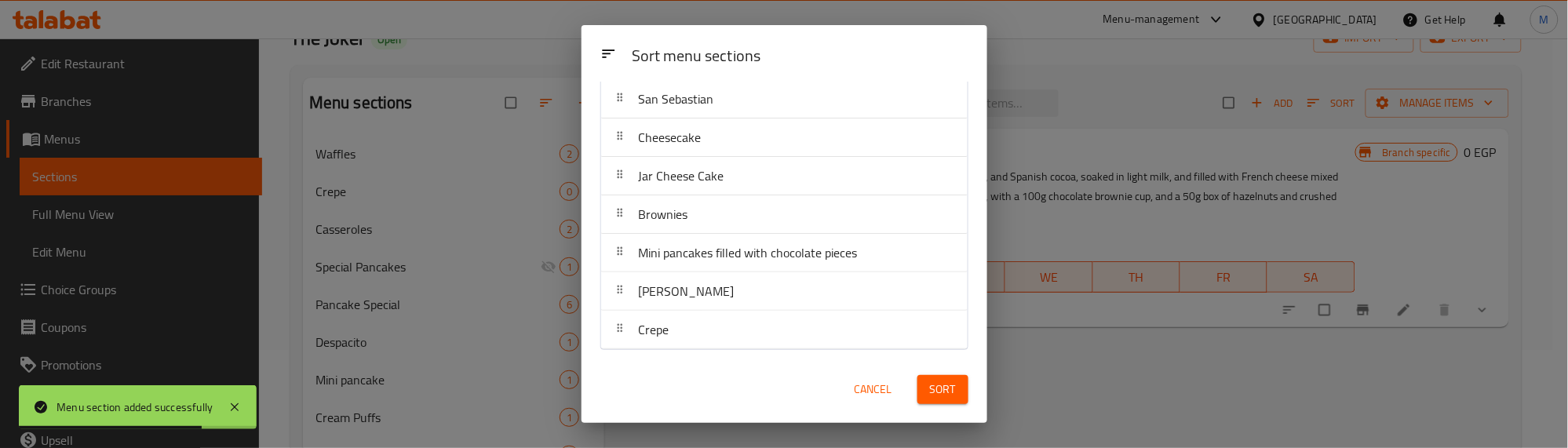
click at [946, 386] on span "Sort" at bounding box center [942, 390] width 26 height 19
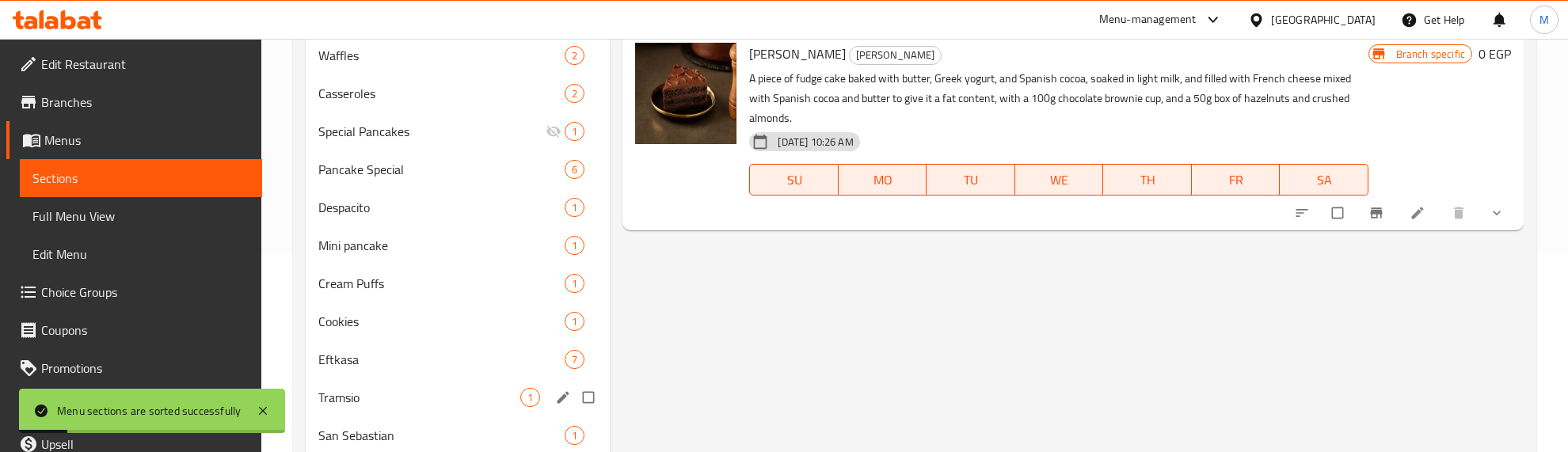
scroll to position [479, 0]
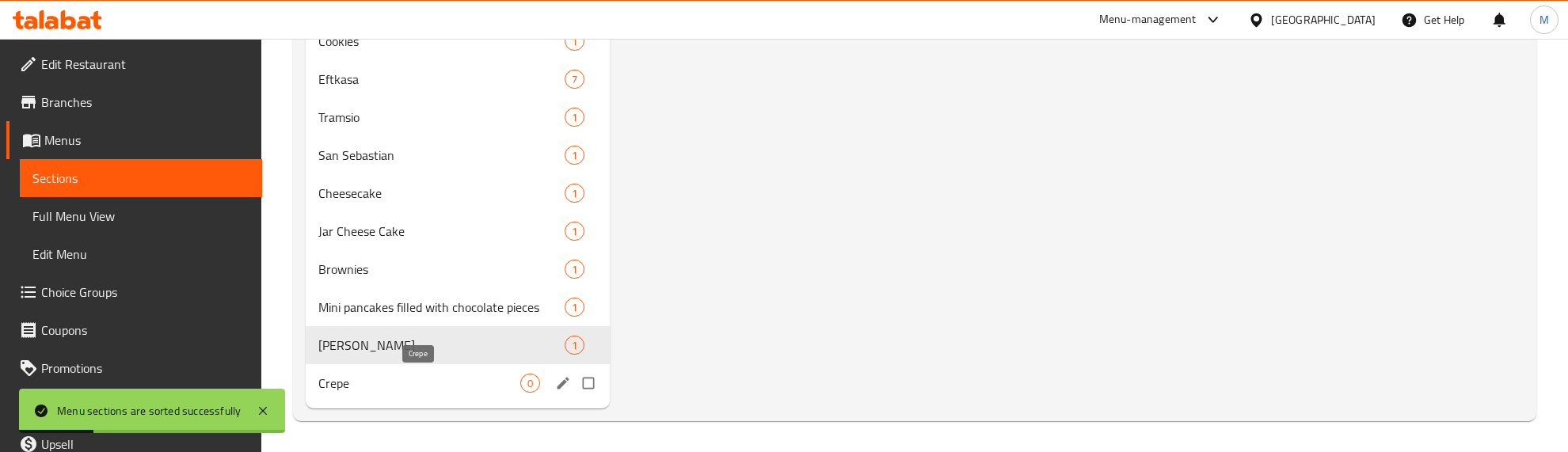
click at [469, 385] on span "Crepe" at bounding box center [420, 384] width 202 height 19
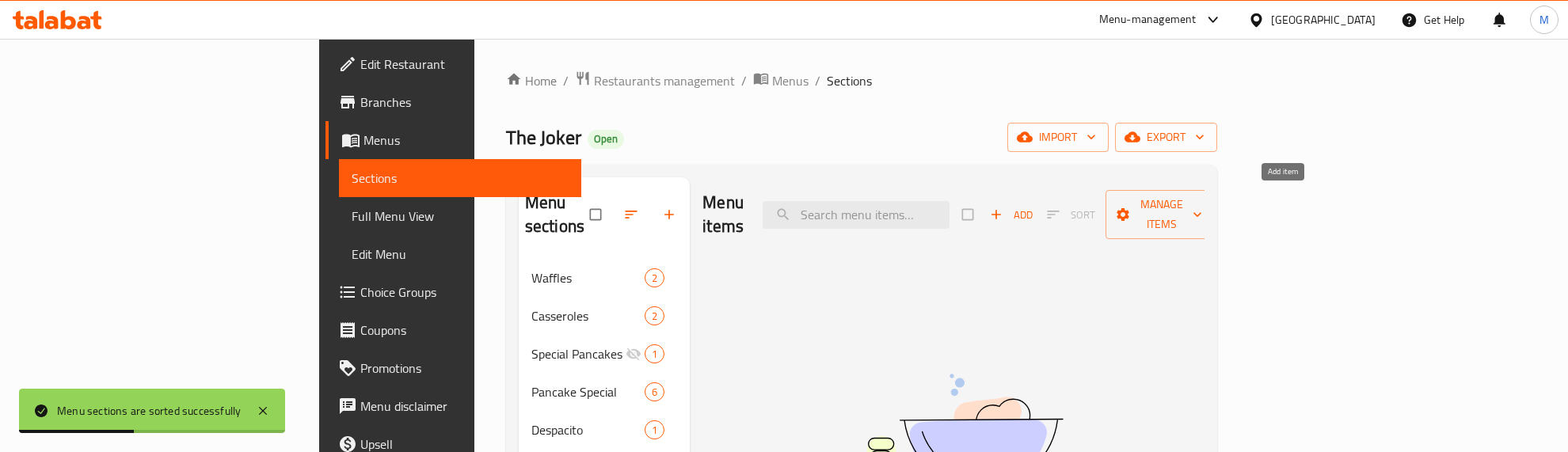
click at [1005, 207] on icon "button" at bounding box center [996, 215] width 16 height 16
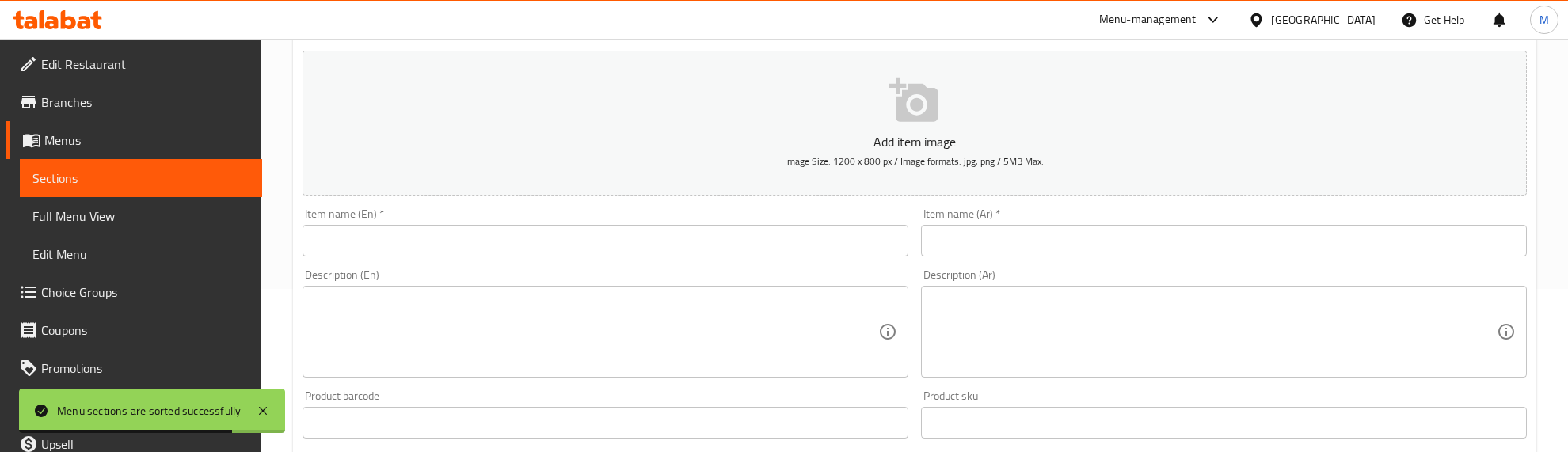
scroll to position [198, 0]
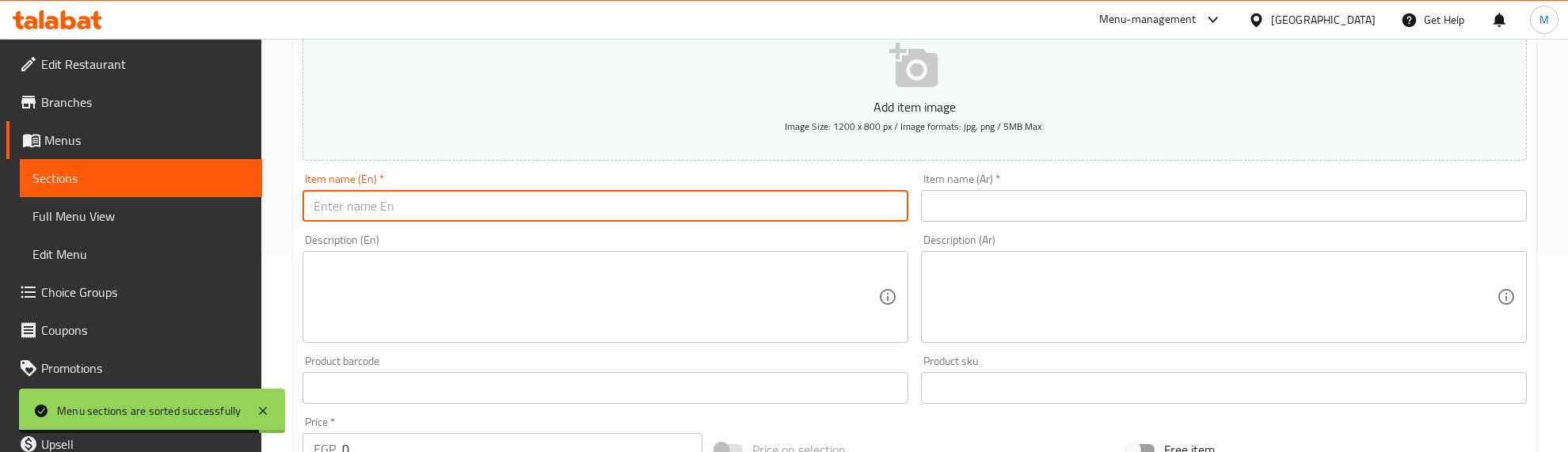
click at [499, 191] on input "text" at bounding box center [605, 206] width 606 height 32
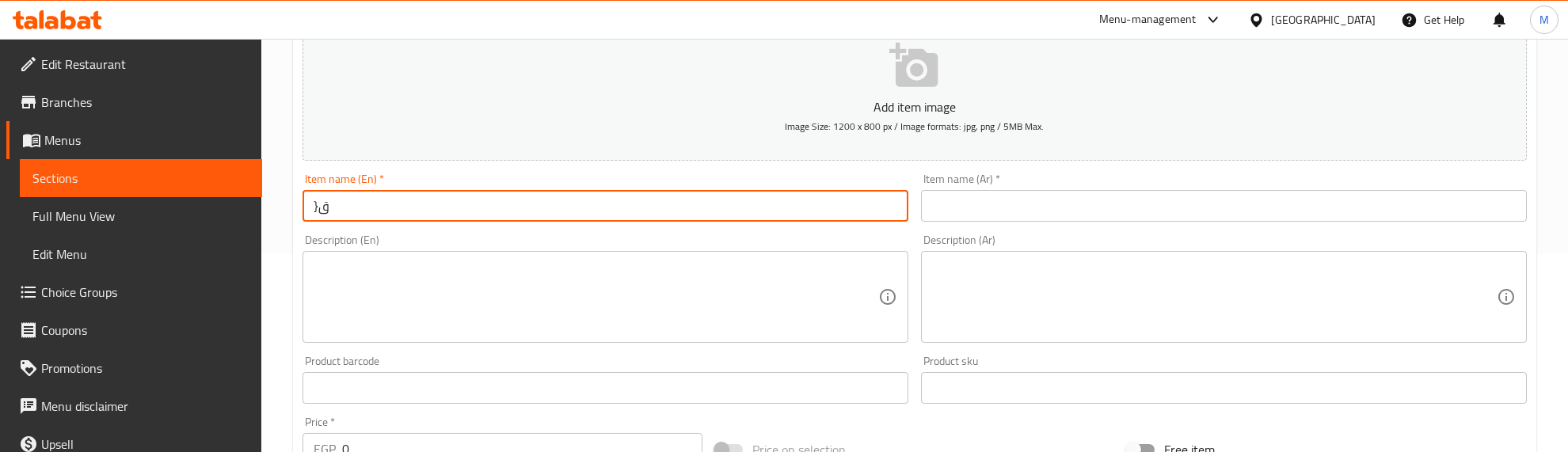
type input "}"
type input "Crepe"
click at [619, 236] on div "Description (En) Description (En)" at bounding box center [605, 289] width 606 height 109
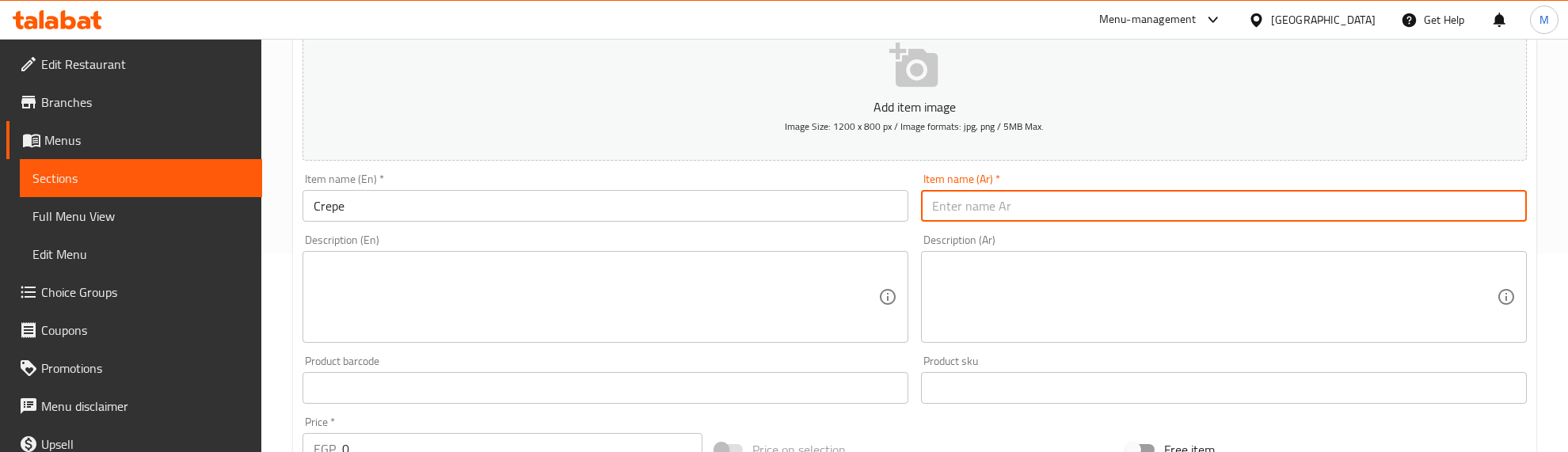
click at [1008, 207] on input "text" at bounding box center [1224, 206] width 606 height 32
type input "كريب"
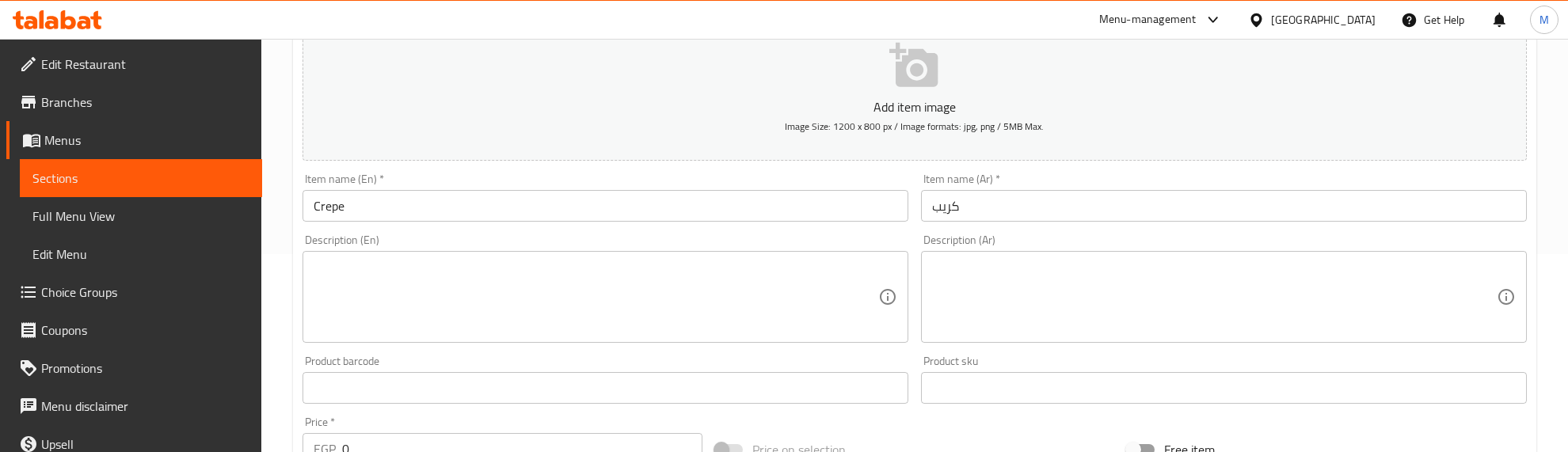
click at [909, 171] on div "Item name (En)   * Crepe Item name (En) *" at bounding box center [605, 197] width 619 height 61
click at [733, 234] on div "Description (En) Description (En)" at bounding box center [605, 289] width 606 height 109
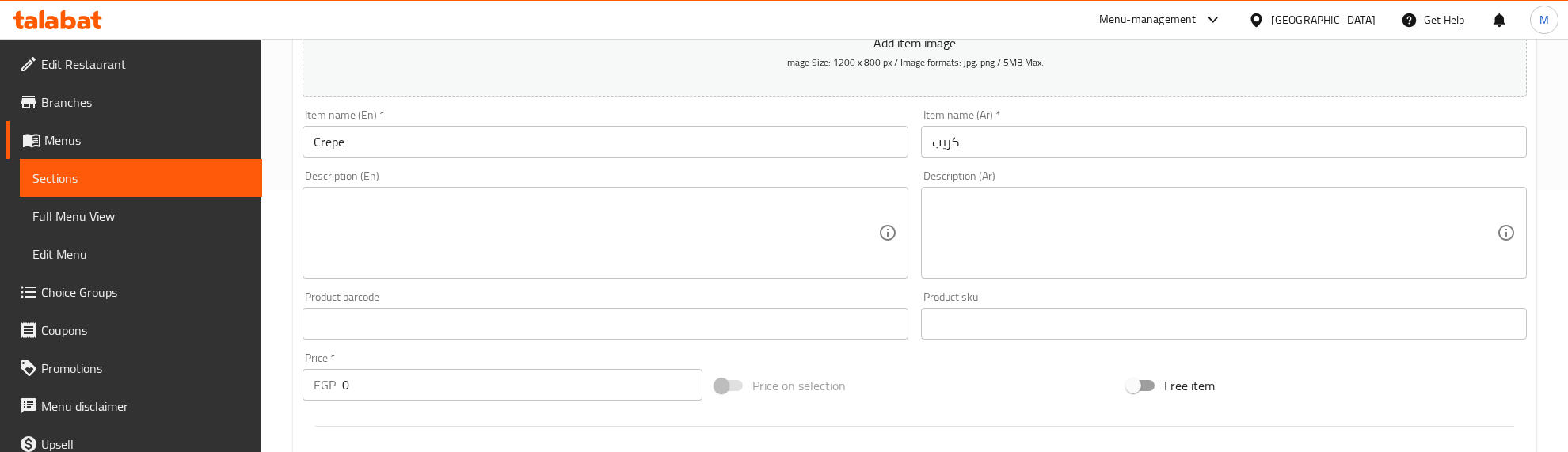
scroll to position [297, 0]
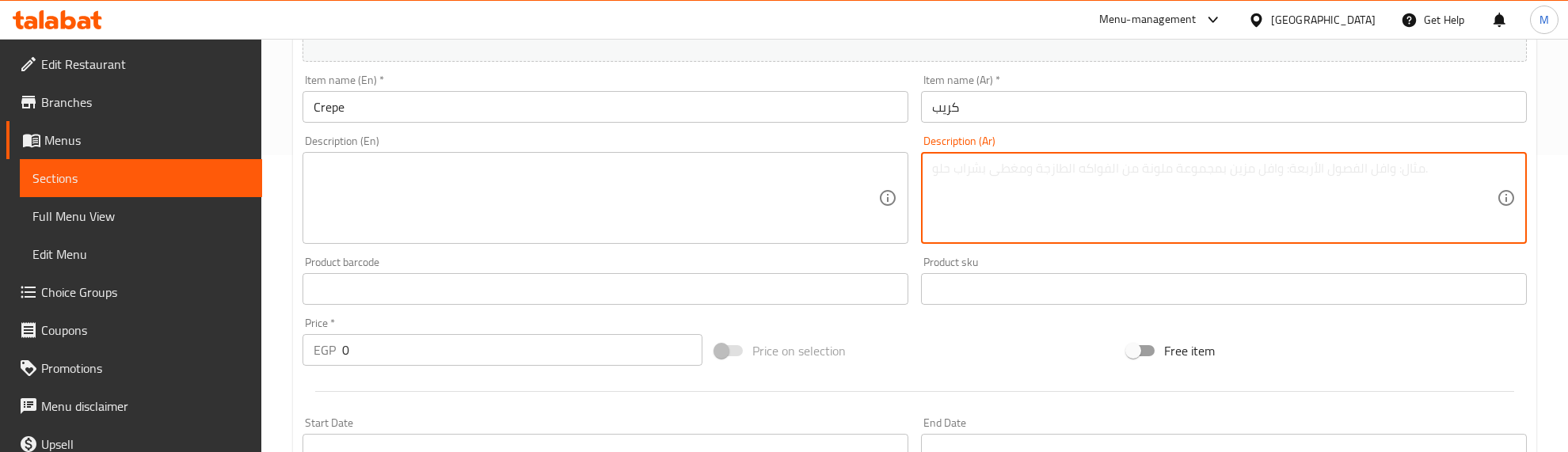
click at [1094, 187] on textarea at bounding box center [1213, 197] width 564 height 75
paste textarea "قطعة من الكريب رول بحشو كيك الغادج وشرائح الموز مع صوص من إختيار العميل مع بولة…"
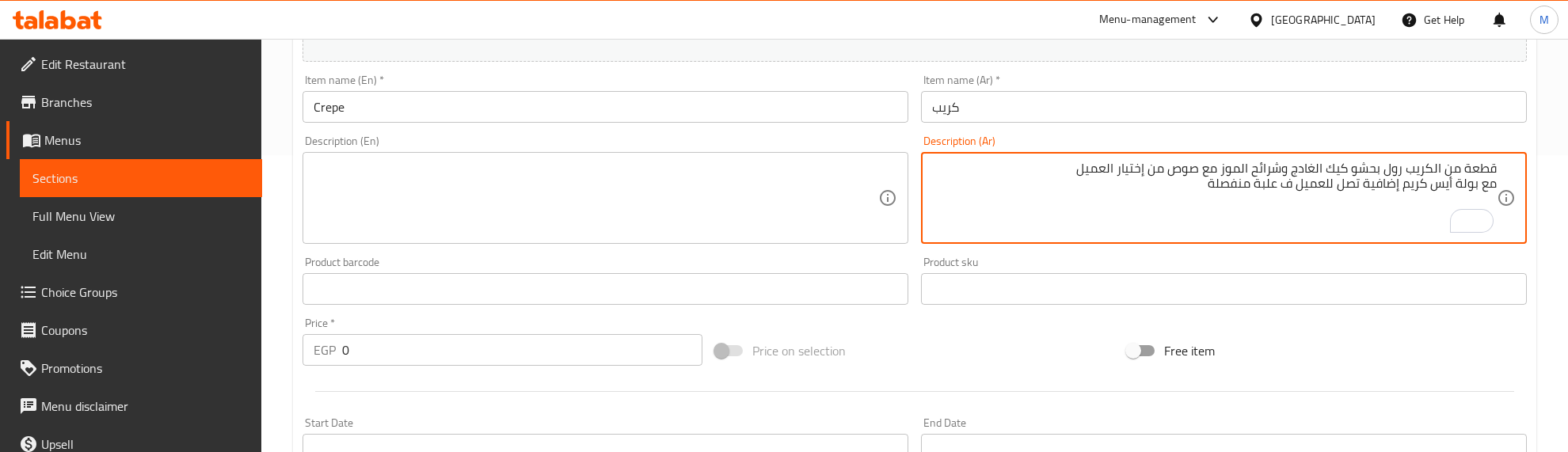
click at [1494, 182] on textarea "قطعة من الكريب رول بحشو كيك الغادج وشرائح الموز مع صوص من إختيار العميل مع بولة…" at bounding box center [1213, 197] width 564 height 75
click at [1382, 168] on textarea "قطعة من الكريب رول بحشو كيك الغادج وشرائح الموز مع صوص من إختيار العميل مع بولة…" at bounding box center [1213, 197] width 564 height 75
type textarea "قطعة من الكريب رول بحشو كيك الغادج وشرائح الموز مع صوص من إختيار العميل مع بولة…"
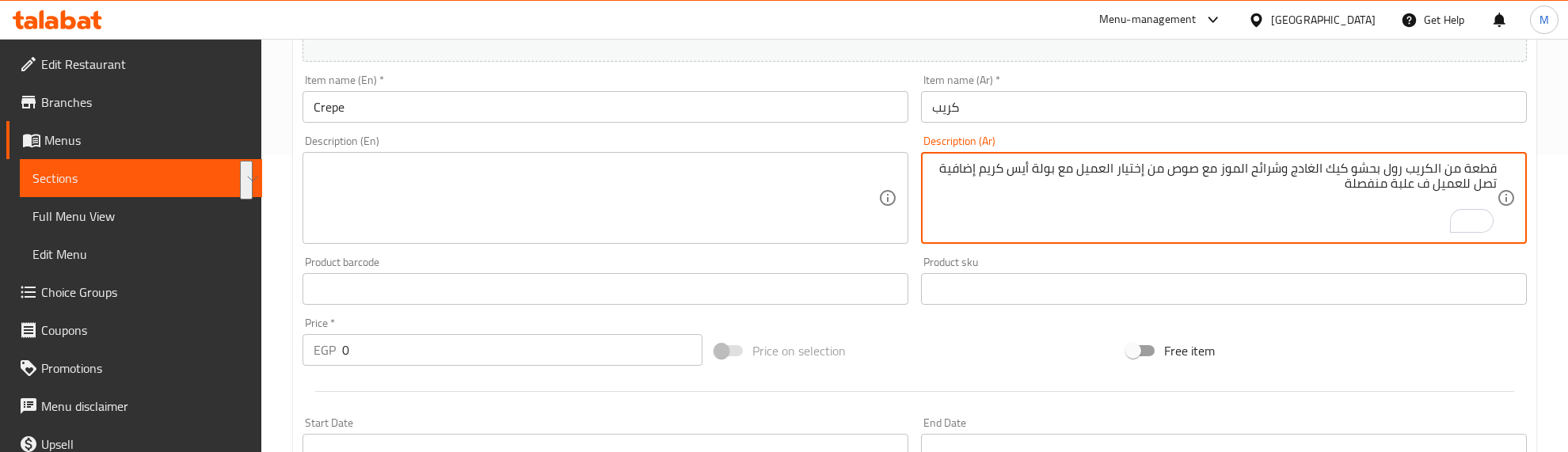
click at [567, 187] on textarea at bounding box center [596, 197] width 564 height 75
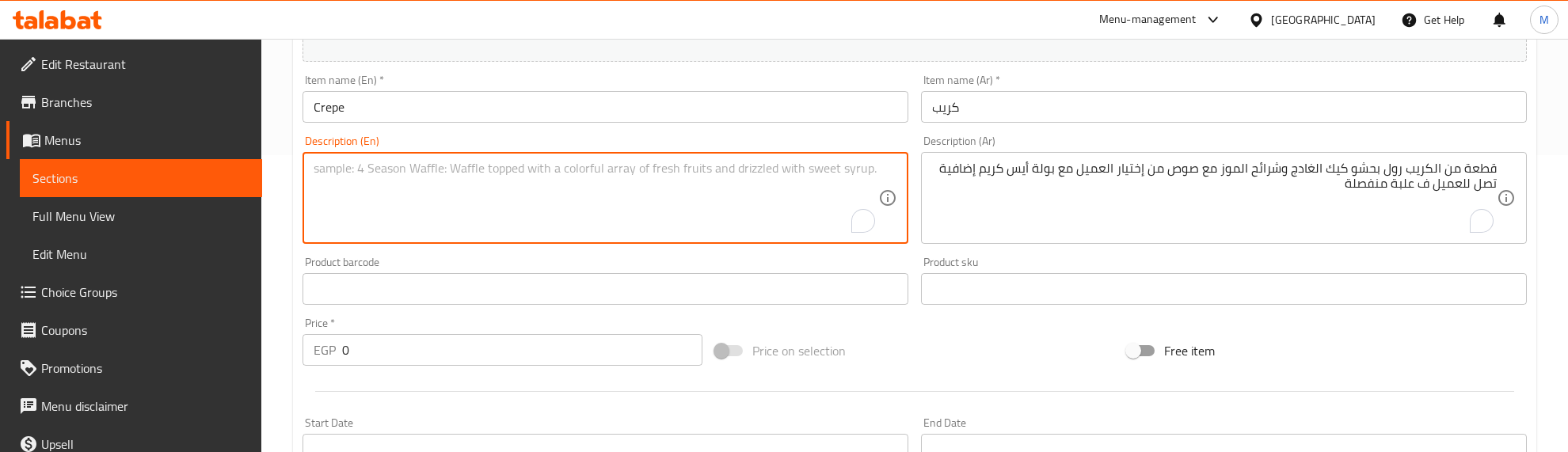
paste textarea "A piece of crepe roll filled with gudgeon cake and banana slices with a sauce o…"
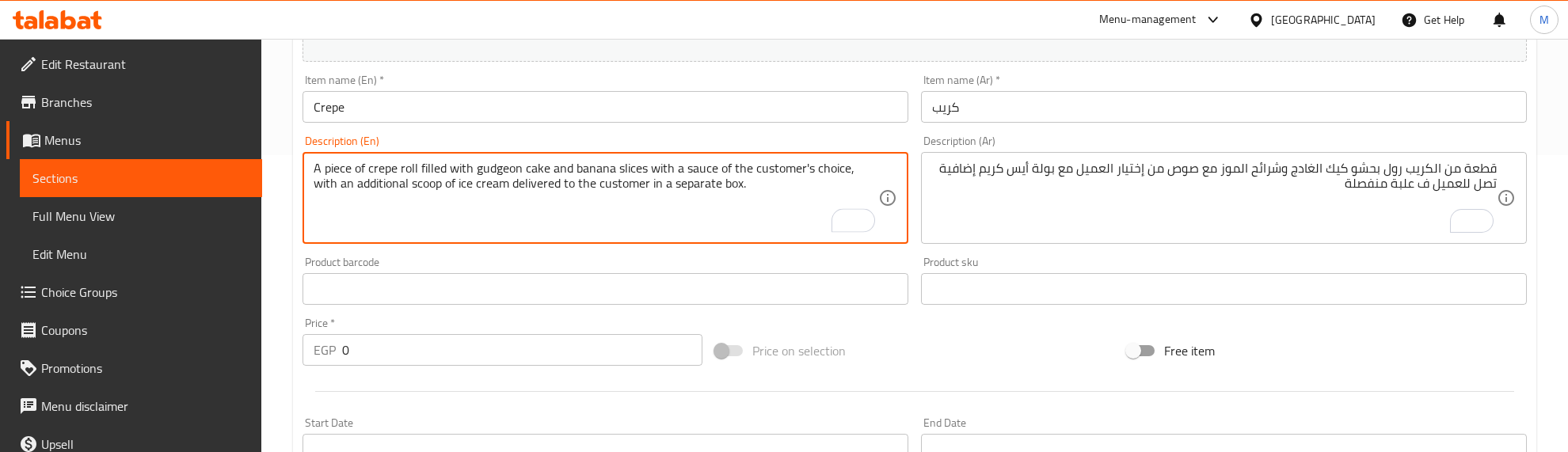
type textarea "A piece of crepe roll filled with gudgeon cake and banana slices with a sauce o…"
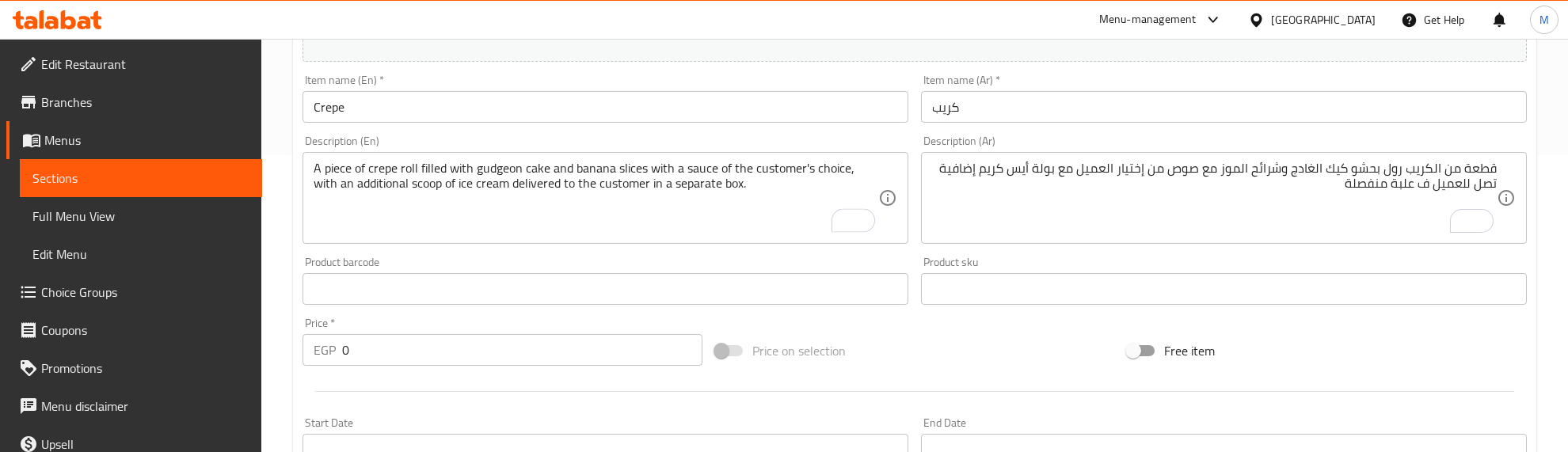
click at [400, 255] on div "Product barcode Product barcode" at bounding box center [605, 281] width 619 height 61
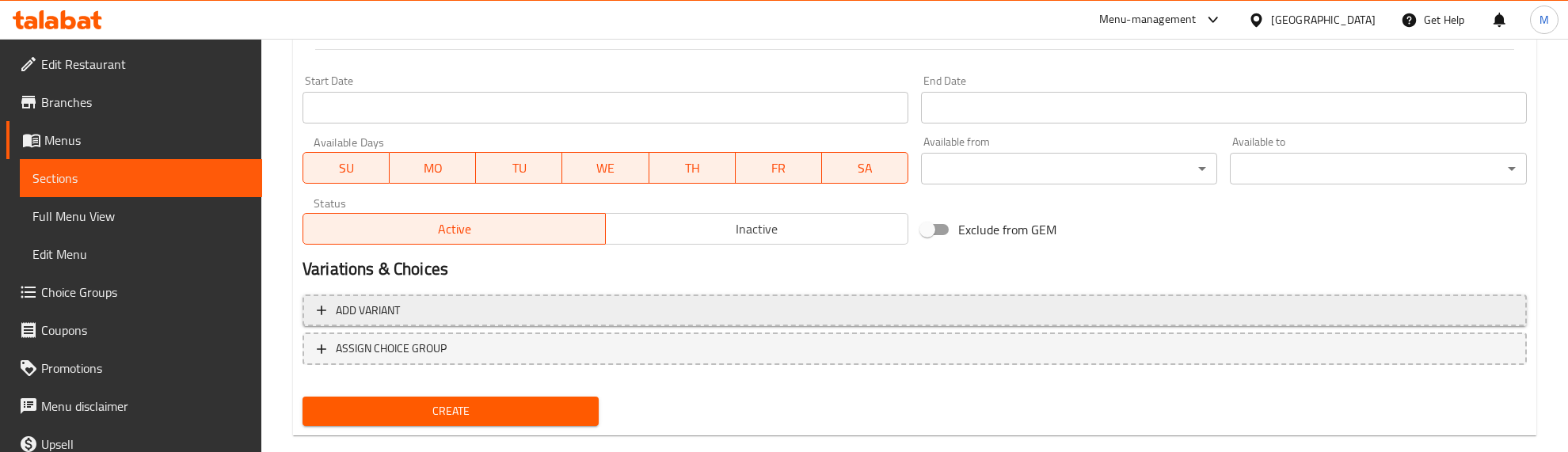
scroll to position [664, 0]
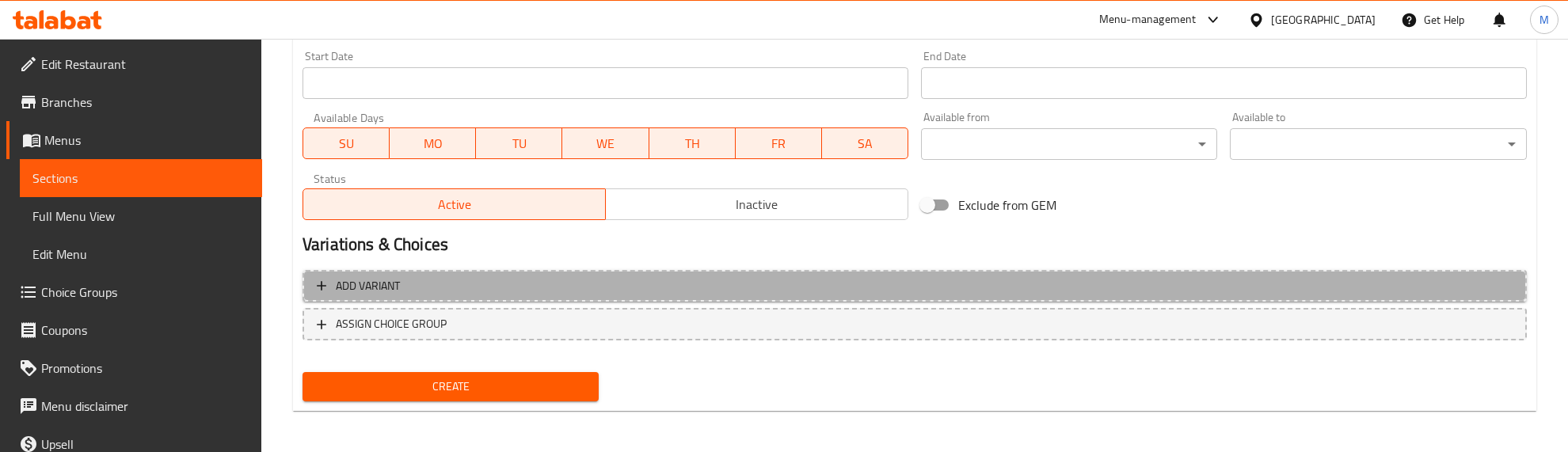
click at [544, 282] on span "Add variant" at bounding box center [914, 286] width 1196 height 19
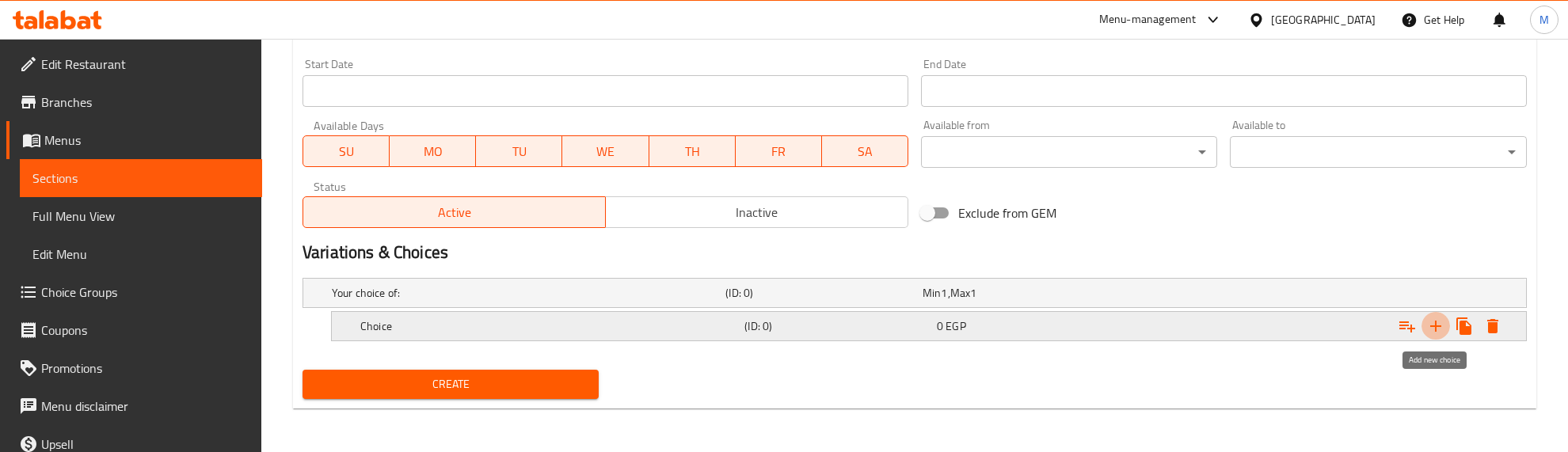
click at [1430, 327] on icon "Expand" at bounding box center [1436, 327] width 19 height 19
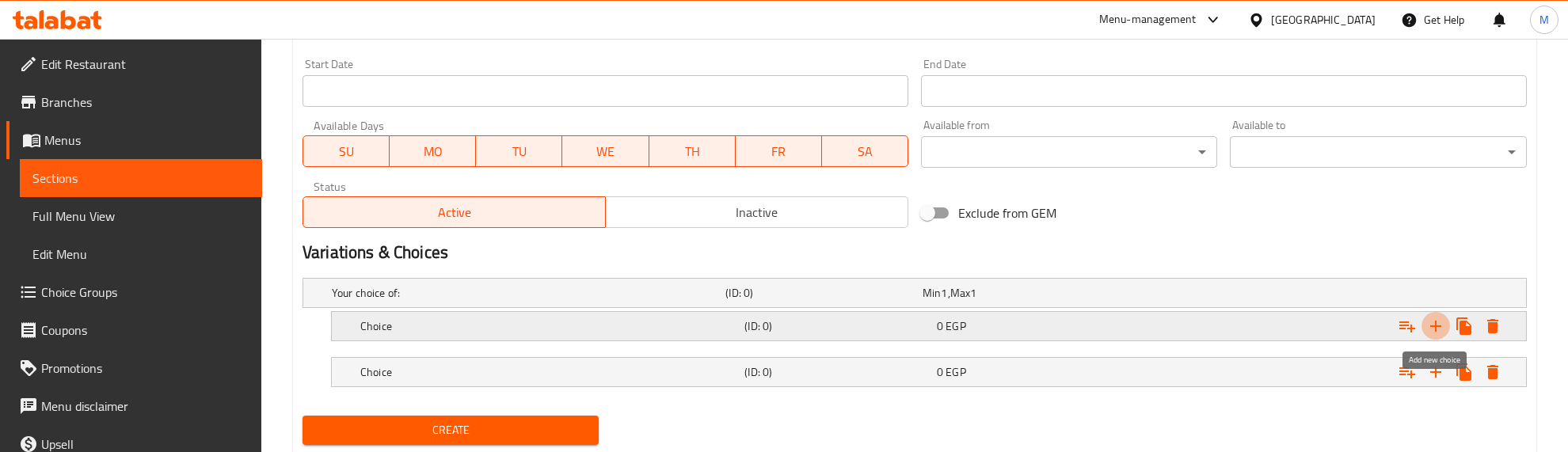
click at [1430, 327] on icon "Expand" at bounding box center [1436, 327] width 19 height 19
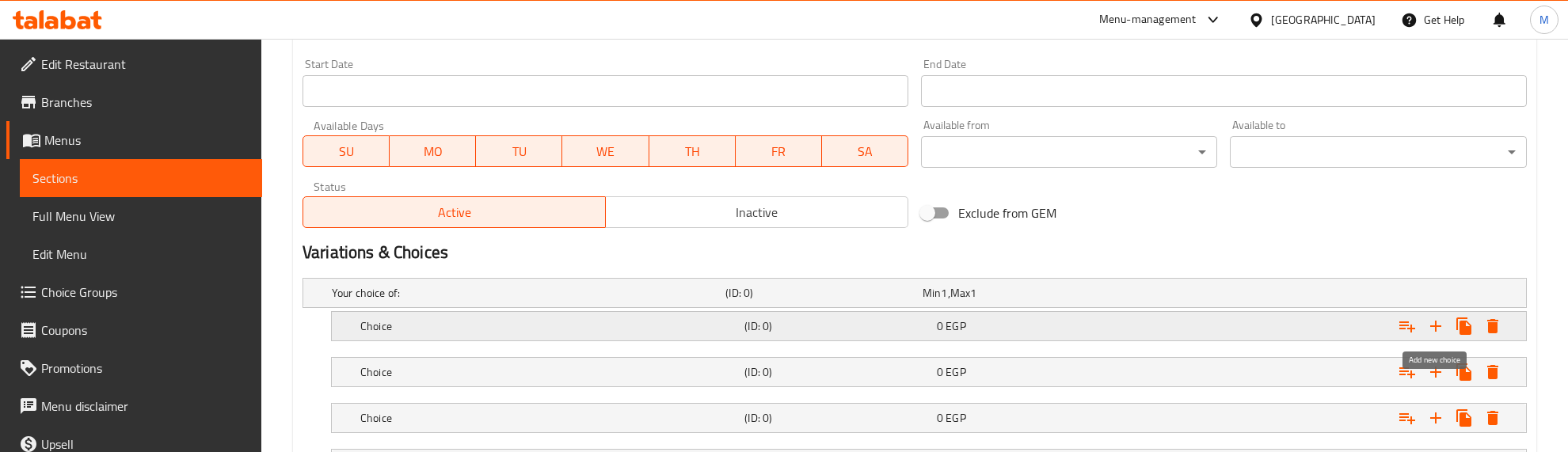
click at [1430, 327] on icon "Expand" at bounding box center [1436, 327] width 19 height 19
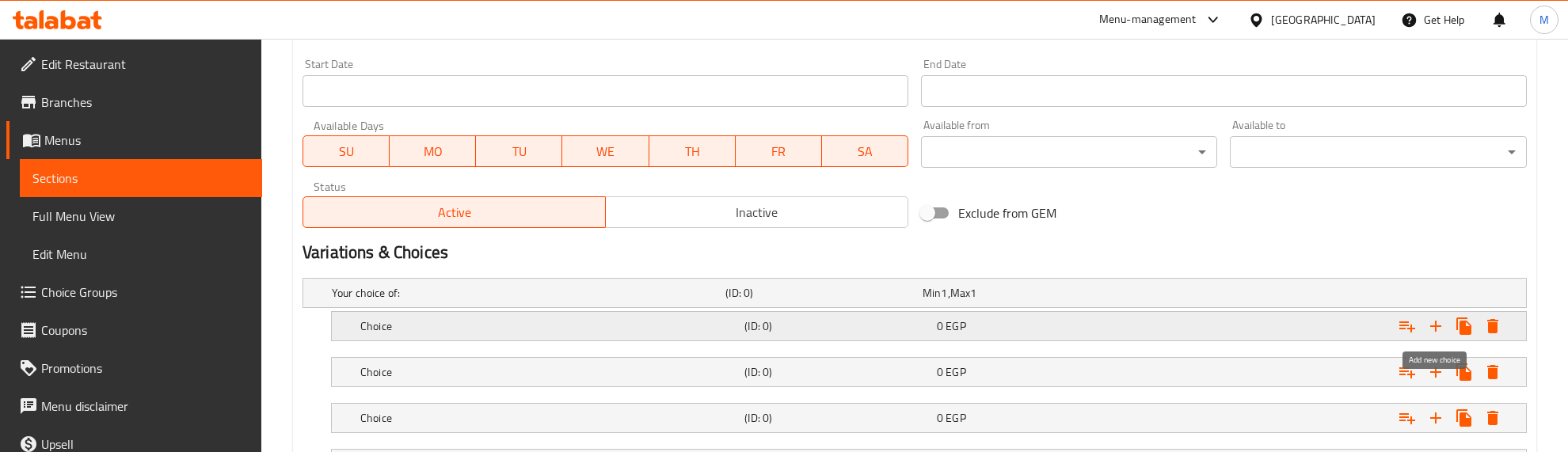
click at [1430, 327] on icon "Expand" at bounding box center [1436, 327] width 19 height 19
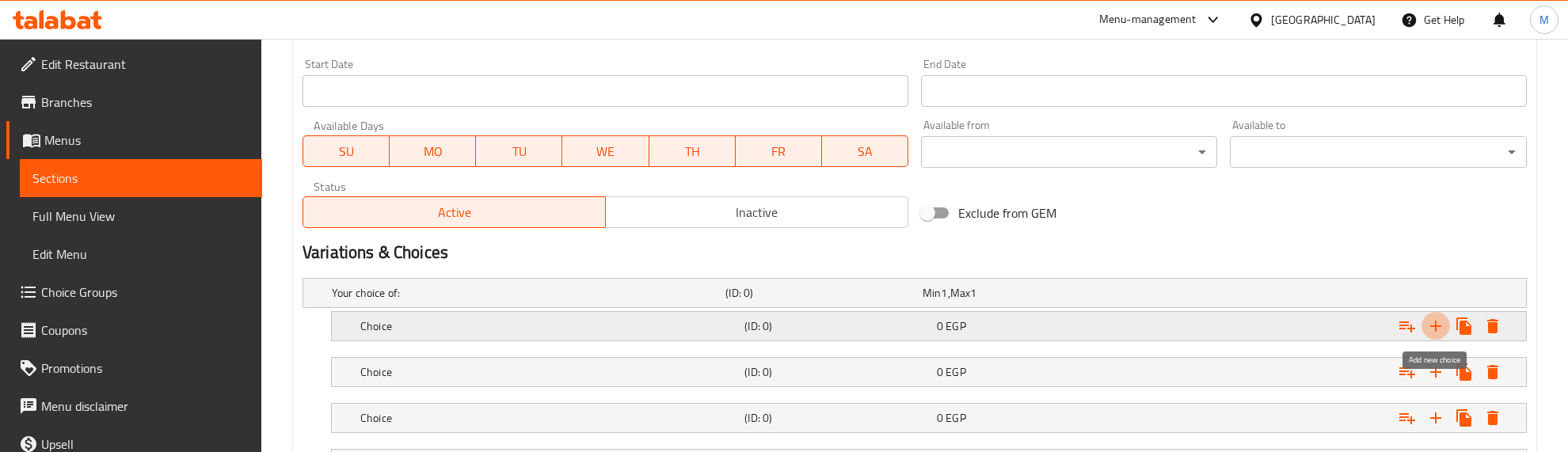
click at [1430, 327] on icon "Expand" at bounding box center [1436, 327] width 19 height 19
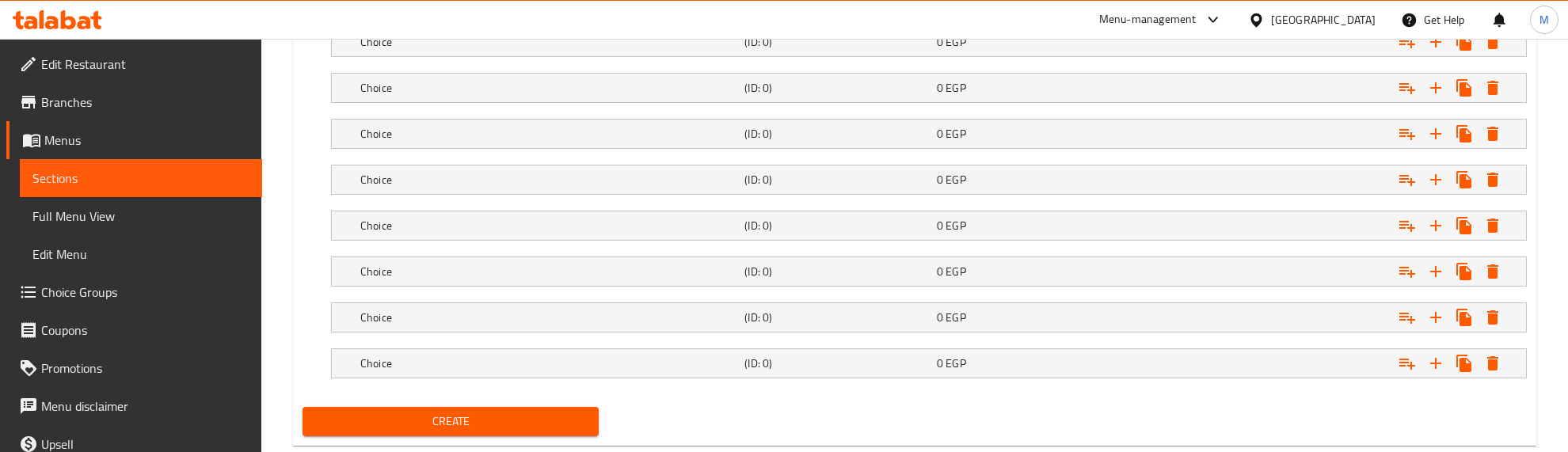
scroll to position [810, 0]
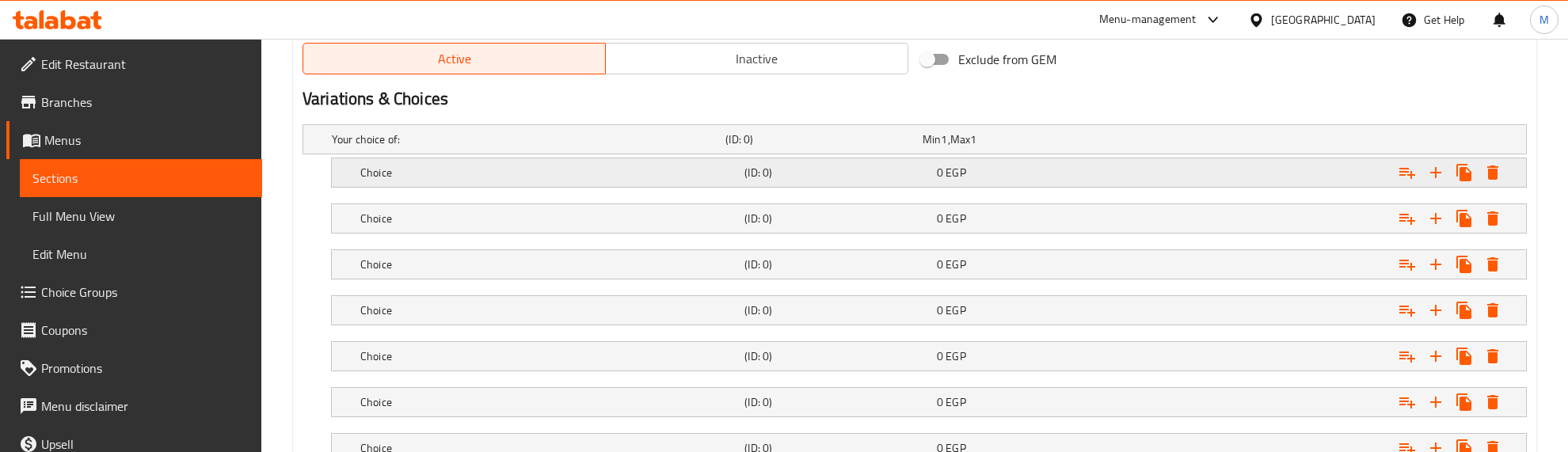
click at [971, 148] on div "0 EGP" at bounding box center [1018, 139] width 190 height 16
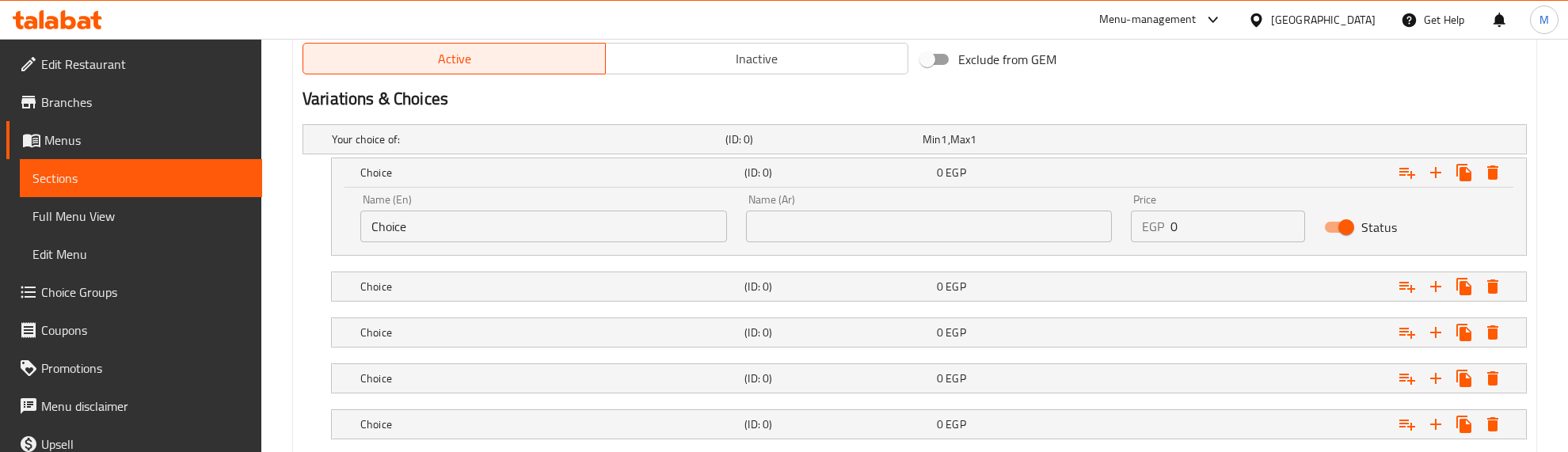
click at [966, 214] on input "text" at bounding box center [929, 226] width 366 height 32
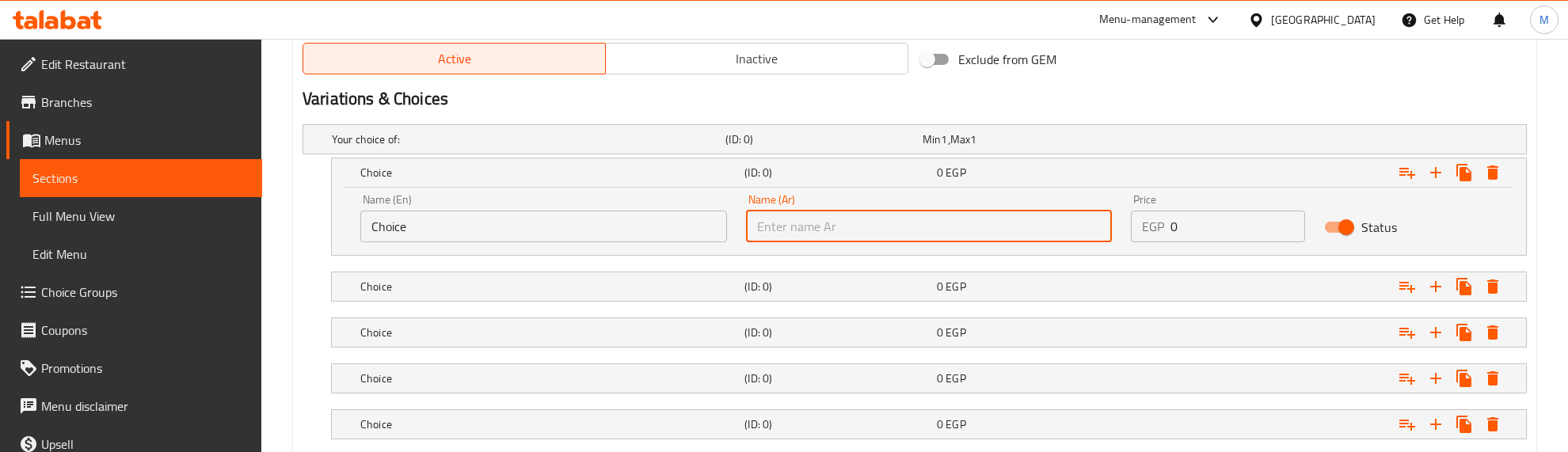
paste input "براون شوكليت"
type input "براون شوكليت"
click at [607, 233] on input "Choice" at bounding box center [543, 226] width 366 height 32
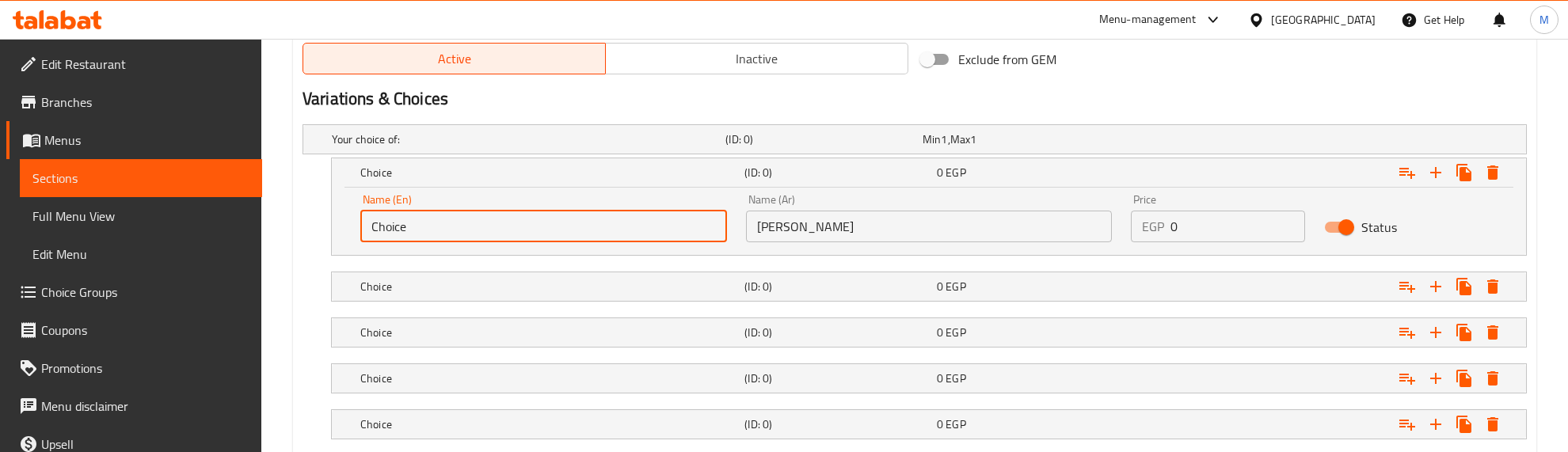
click at [607, 233] on input "Choice" at bounding box center [543, 226] width 366 height 32
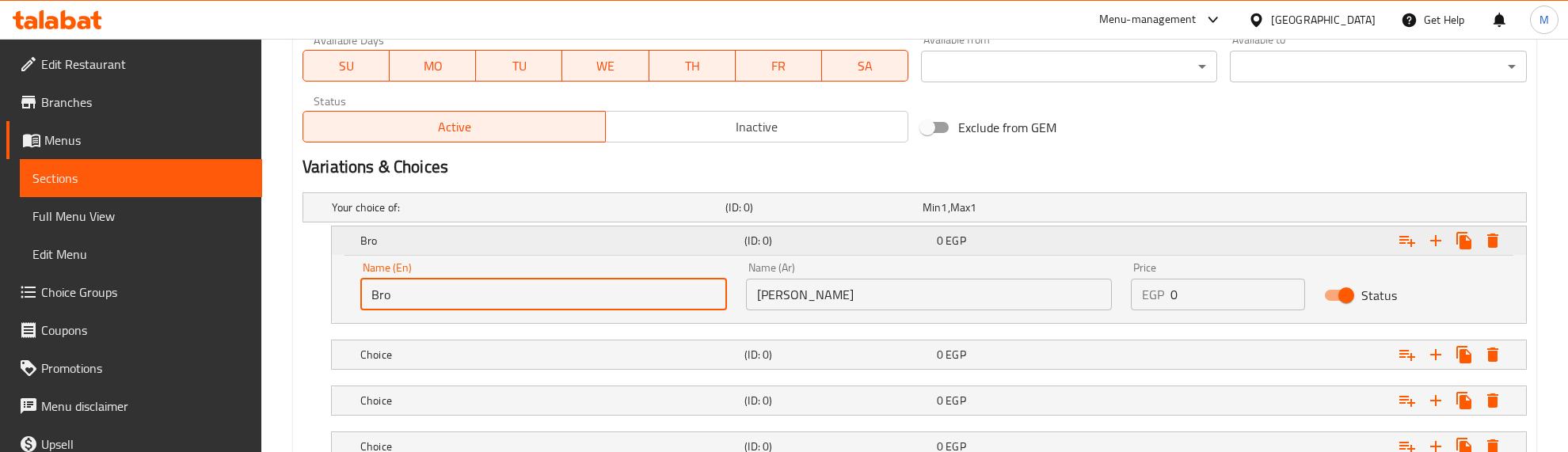
scroll to position [711, 0]
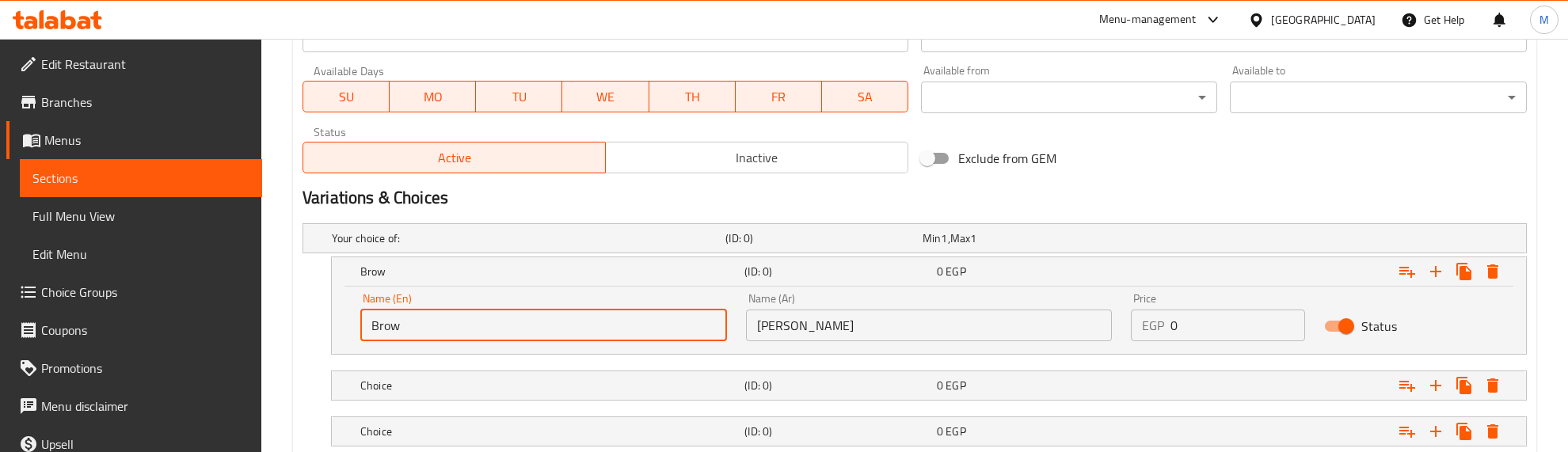
type input "Brown Chocolate"
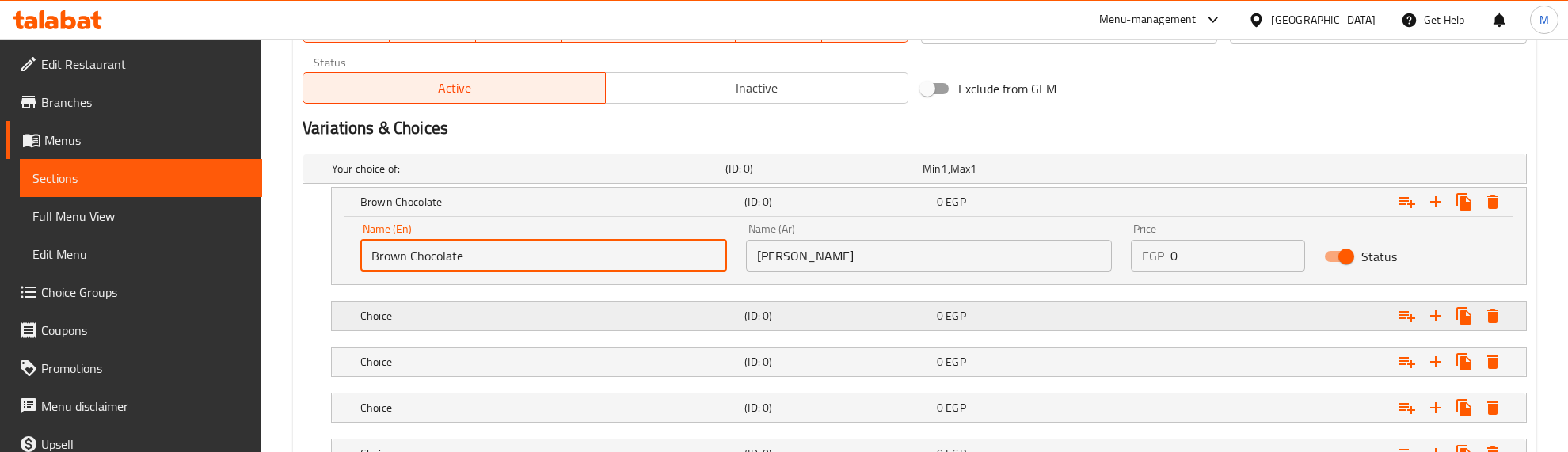
scroll to position [810, 0]
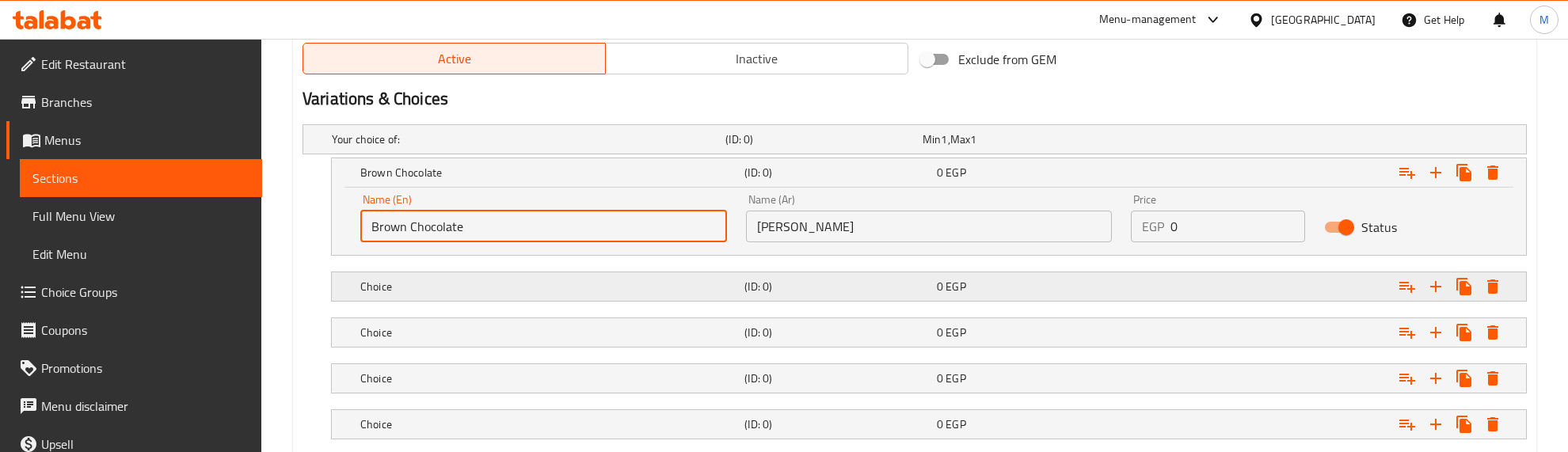
click at [687, 148] on h5 "Choice" at bounding box center [526, 139] width 388 height 16
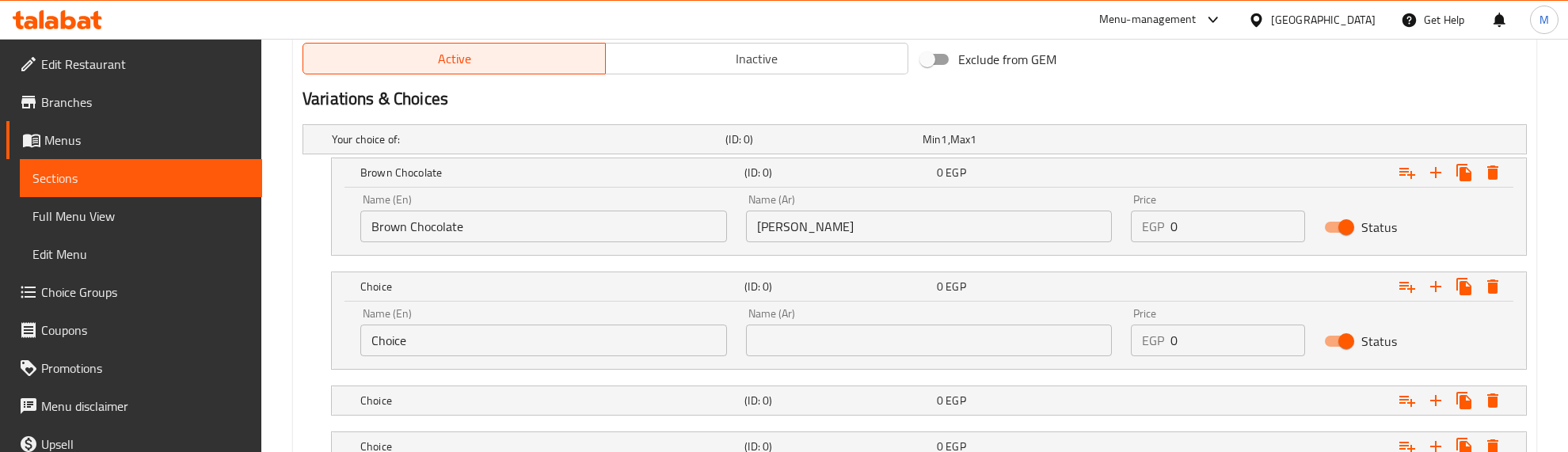
click at [881, 341] on input "text" at bounding box center [929, 340] width 366 height 32
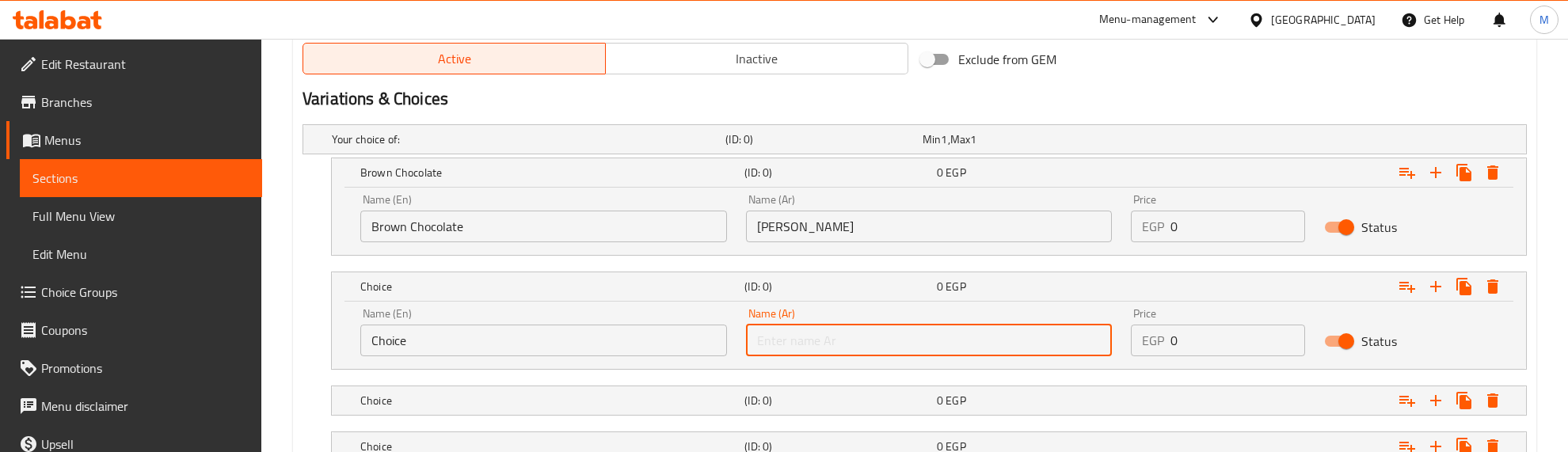
paste input "نوتيلا"
type input "نوتيلا"
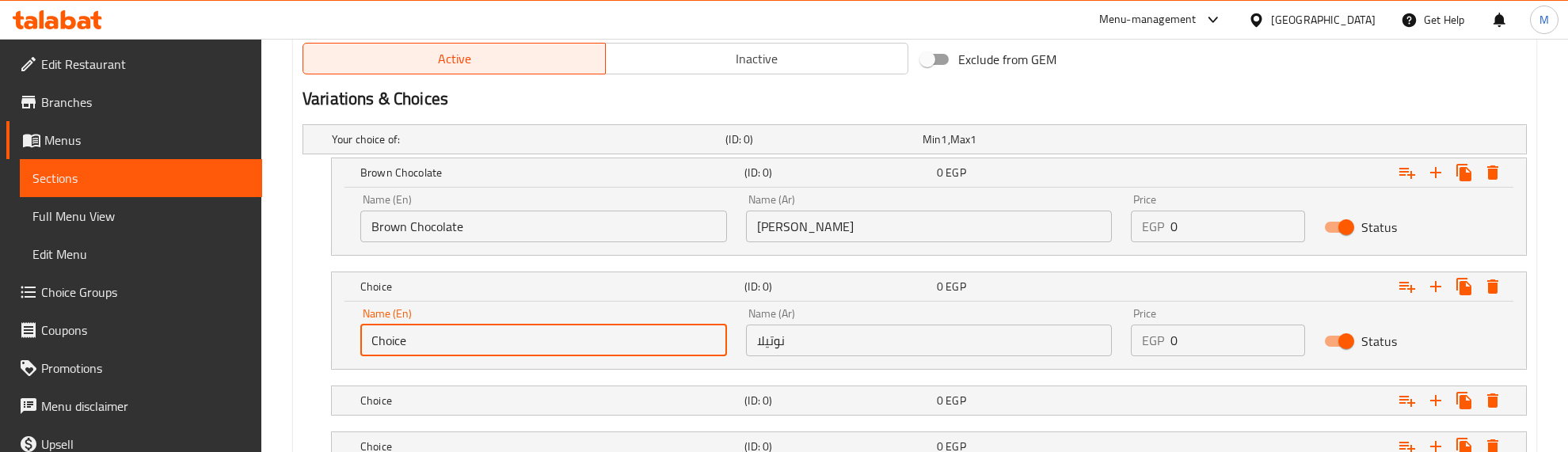
drag, startPoint x: 398, startPoint y: 340, endPoint x: 251, endPoint y: 343, distance: 147.0
click at [251, 343] on div "Edit Restaurant Branches Menus Sections Full Menu View Edit Menu Choice Groups …" at bounding box center [784, 154] width 1568 height 1850
type input "Nutella"
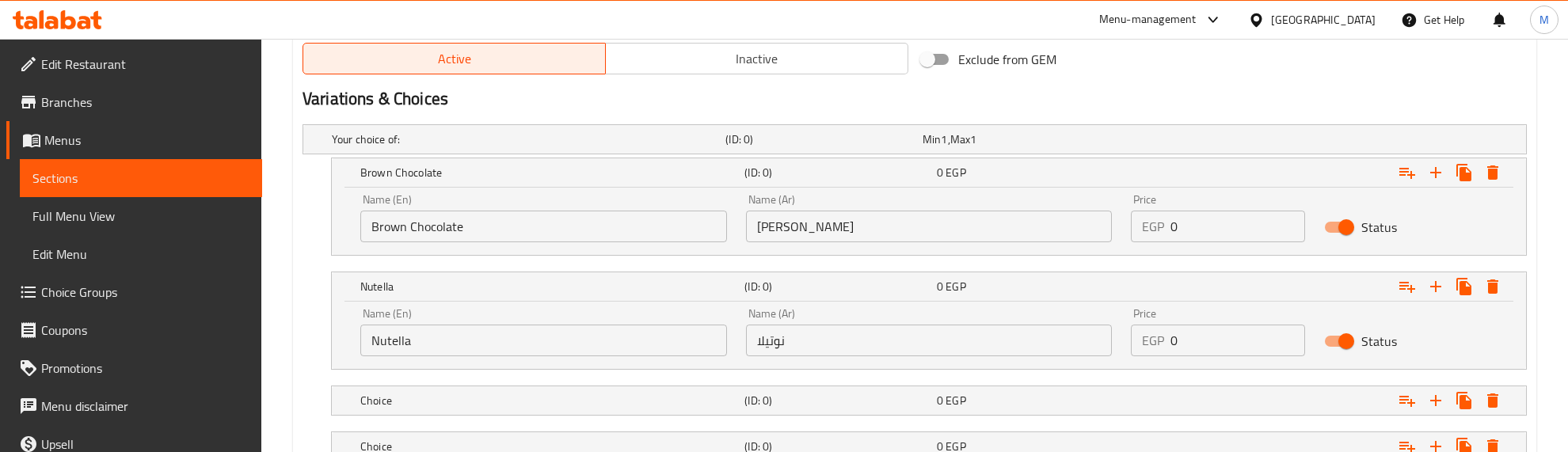
click at [293, 342] on div "Create new item Add item image Image Size: 1200 x 800 px / Image formats: jpg, …" at bounding box center [915, 189] width 1244 height 1690
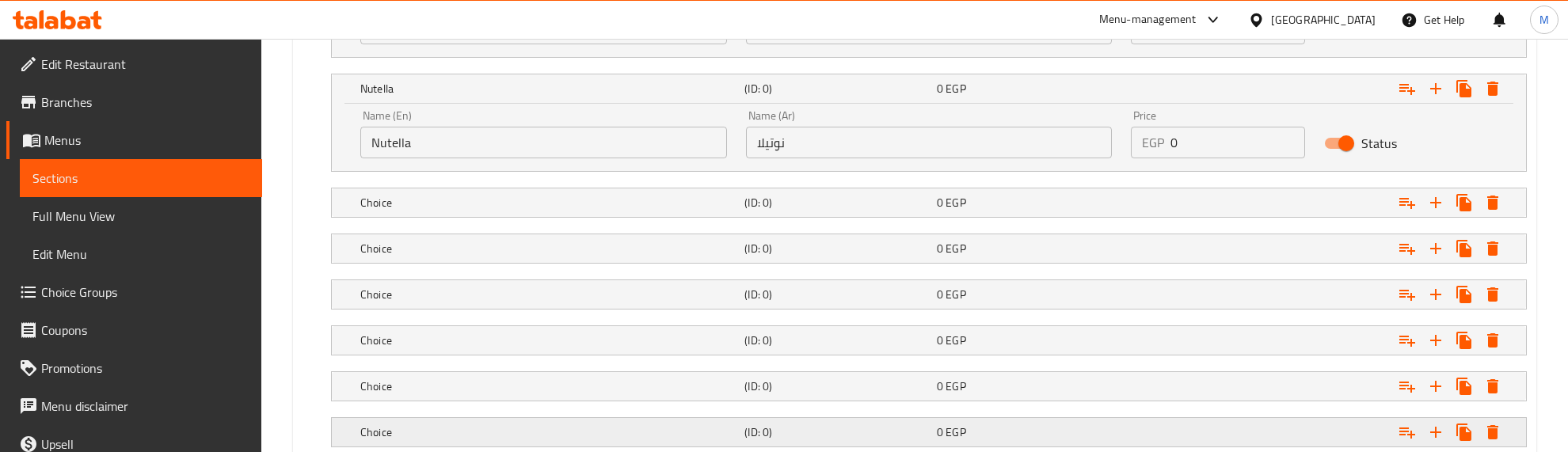
drag, startPoint x: 804, startPoint y: 390, endPoint x: 799, endPoint y: 333, distance: 57.2
drag, startPoint x: 799, startPoint y: 333, endPoint x: 799, endPoint y: 311, distance: 22.0
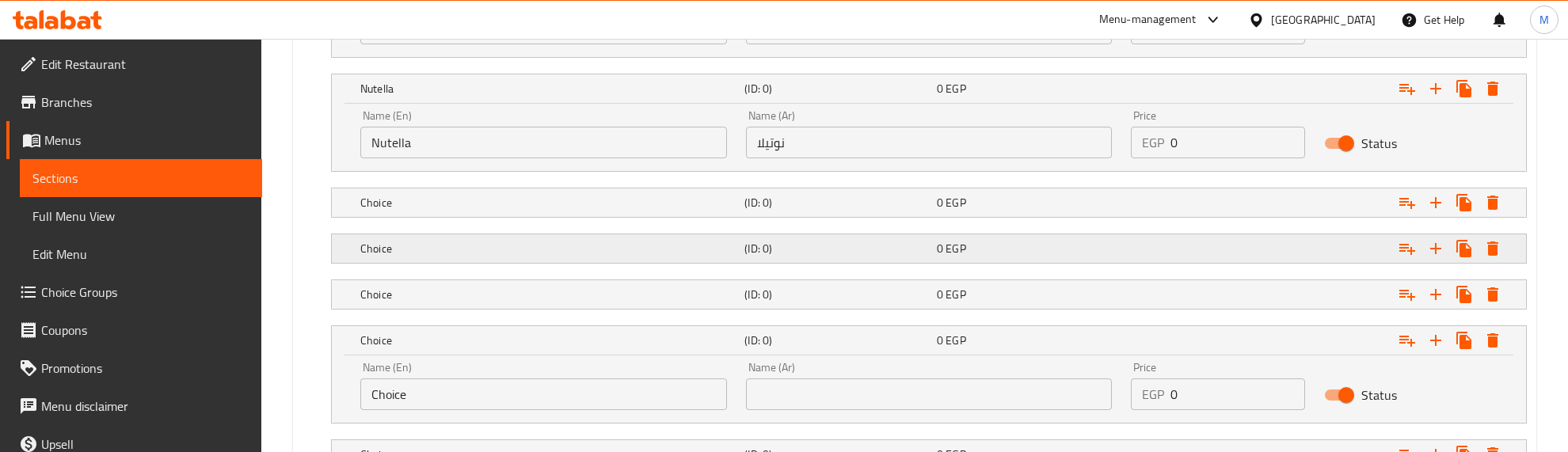
drag, startPoint x: 799, startPoint y: 283, endPoint x: 799, endPoint y: 242, distance: 41.0
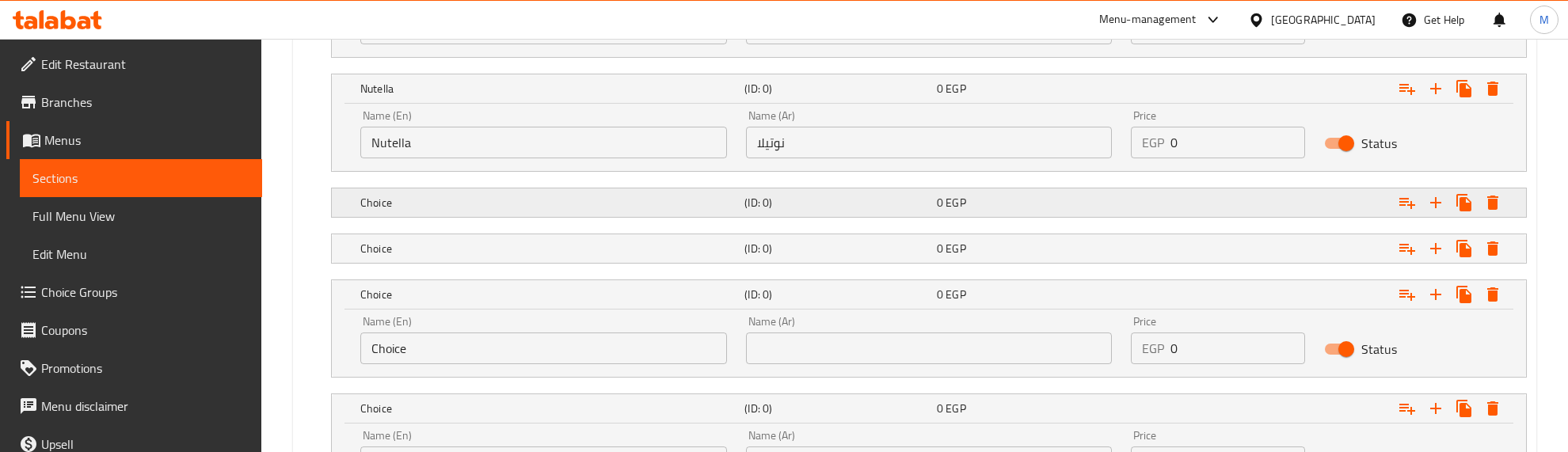
drag, startPoint x: 799, startPoint y: 242, endPoint x: 801, endPoint y: 199, distance: 43.0
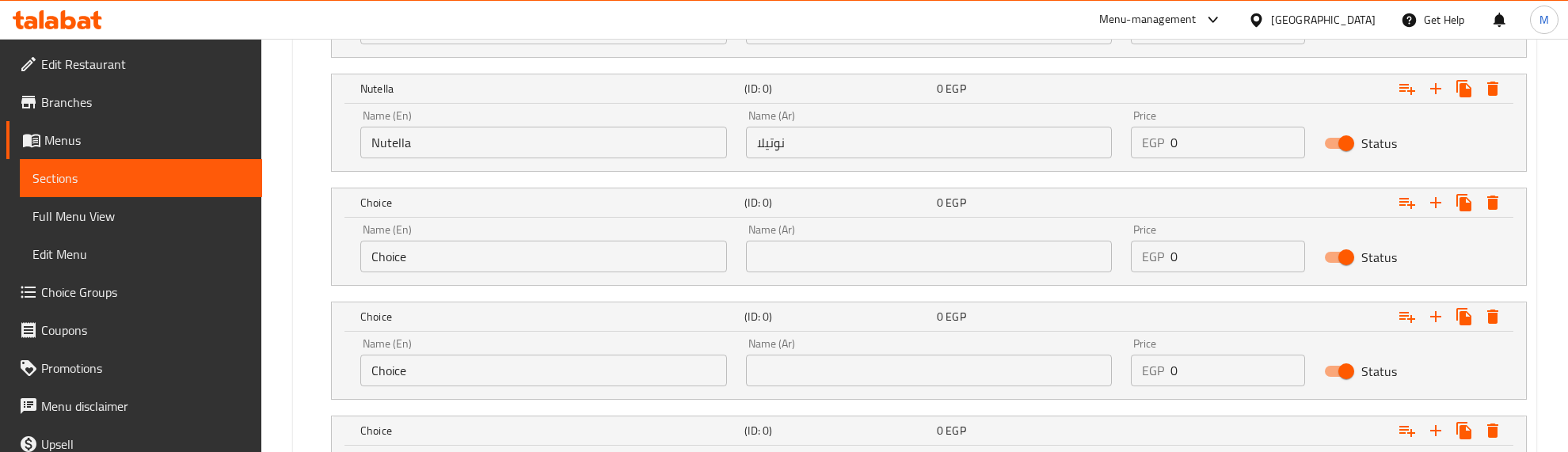
click at [891, 259] on input "text" at bounding box center [929, 257] width 366 height 32
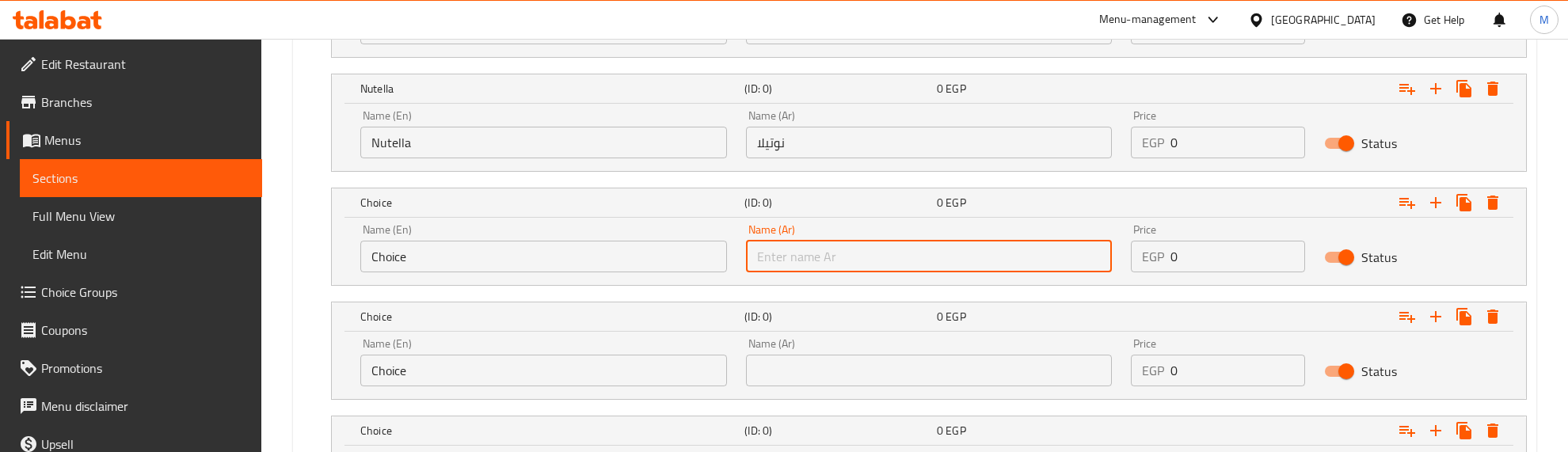
paste input "لوتس مصرى"
type input "لوتس مصرى"
click at [580, 260] on input "Choice" at bounding box center [543, 257] width 366 height 32
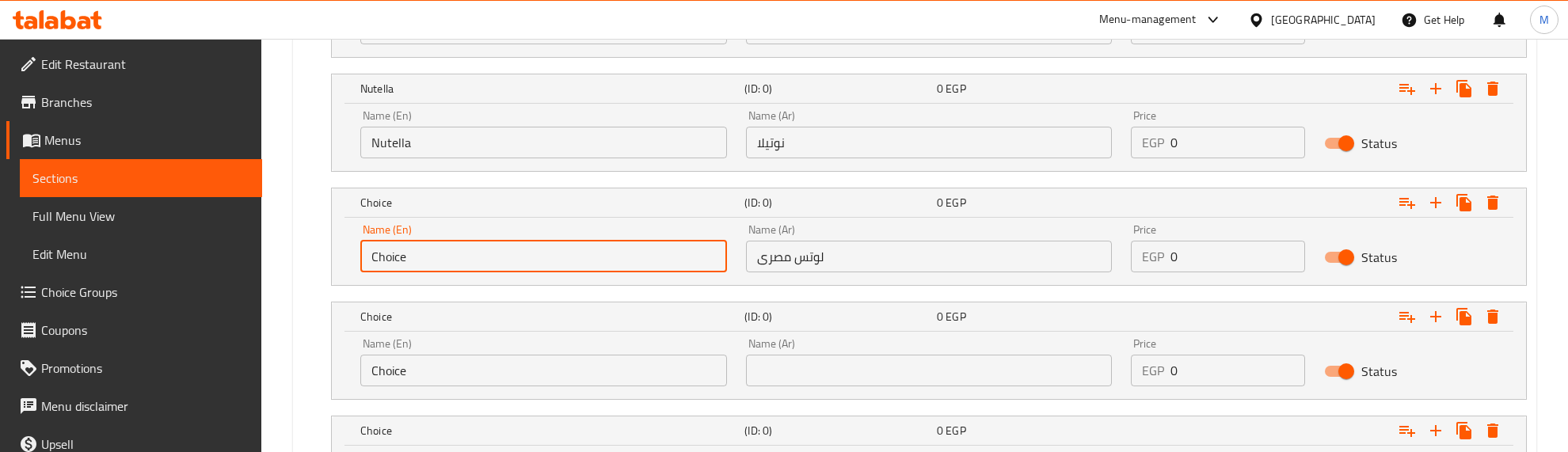
click at [580, 260] on input "Choice" at bounding box center [543, 257] width 366 height 32
type input "Egyption Lotus"
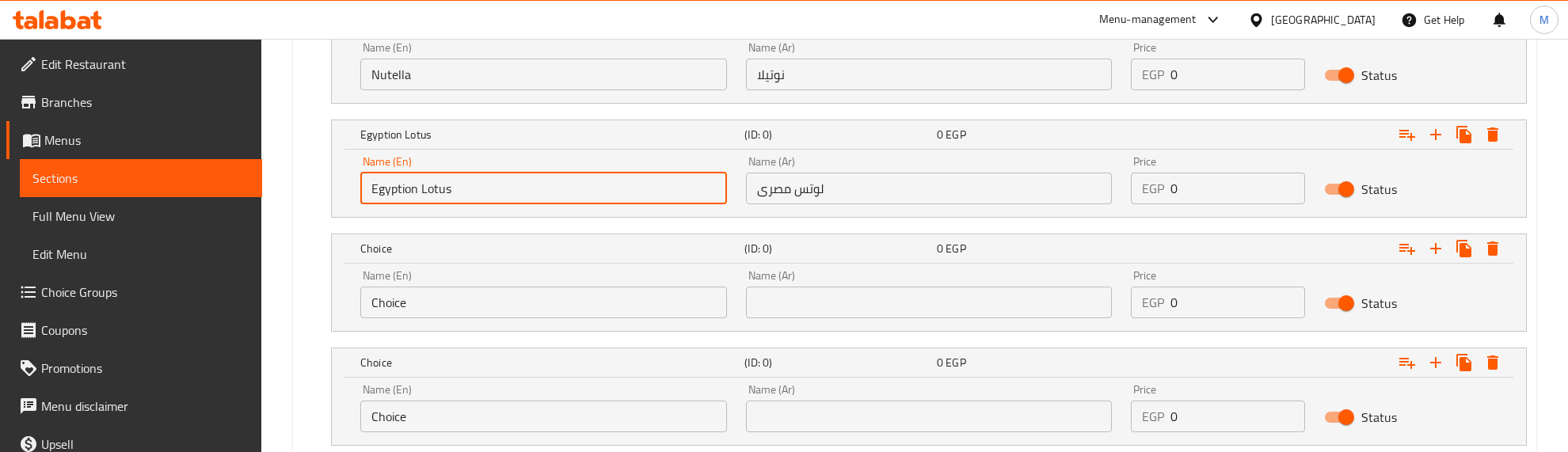
scroll to position [1107, 0]
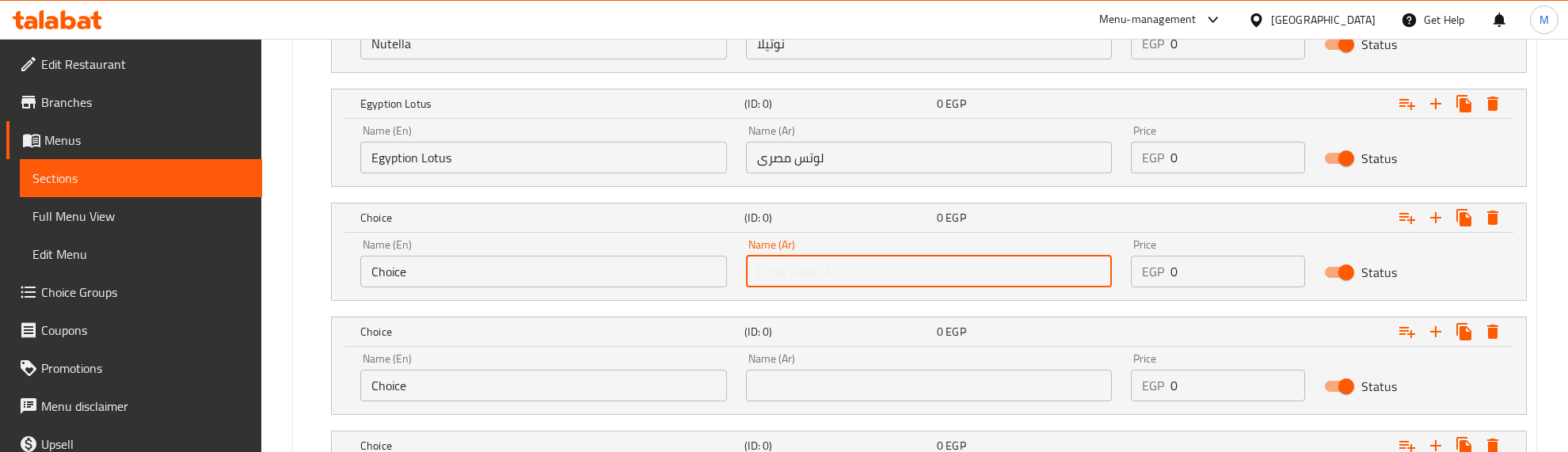
click at [841, 277] on input "text" at bounding box center [929, 271] width 366 height 32
paste input "لوتس بلجيكي"
type input "لوتس بلجيكي"
click at [606, 263] on input "Choice" at bounding box center [543, 271] width 366 height 32
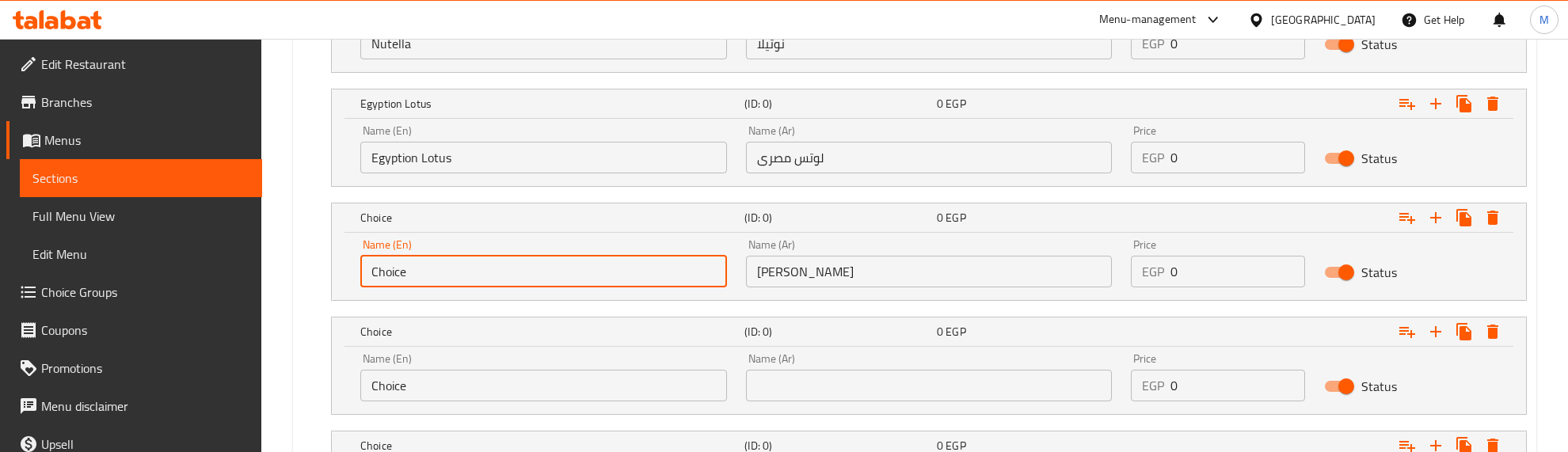
click at [606, 263] on input "Choice" at bounding box center [543, 271] width 366 height 32
click at [396, 276] on input "Belgian Lotus" at bounding box center [543, 271] width 366 height 32
type input "Belgian Lotus"
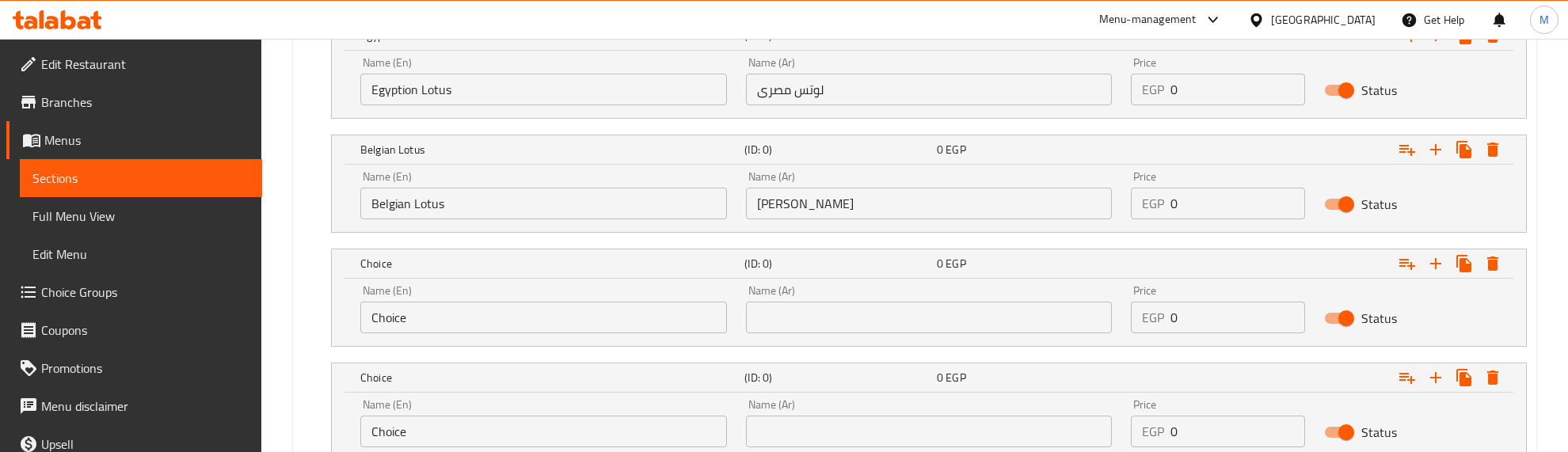
scroll to position [1206, 0]
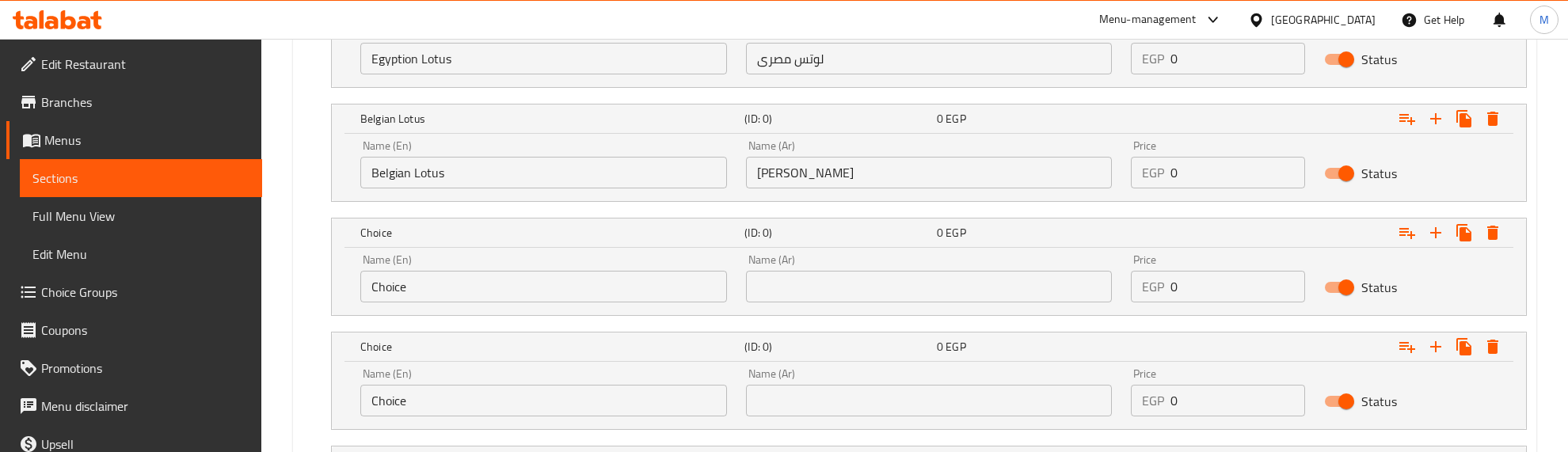
click at [798, 290] on input "text" at bounding box center [929, 287] width 366 height 32
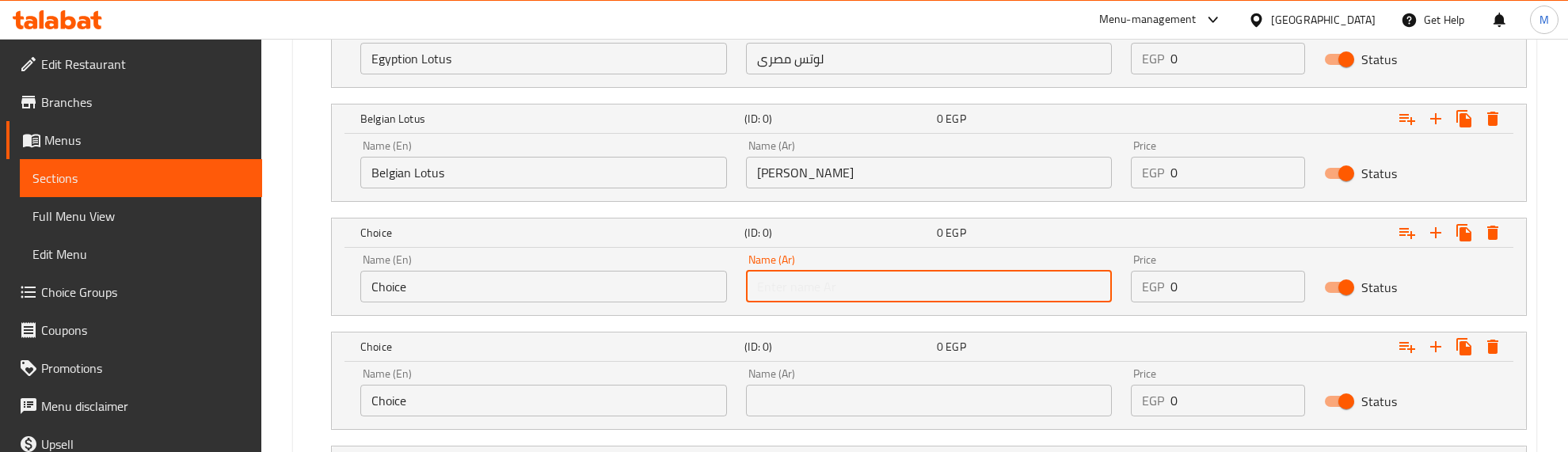
paste input "وايت شوكليت"
type input "وايت شوكليت"
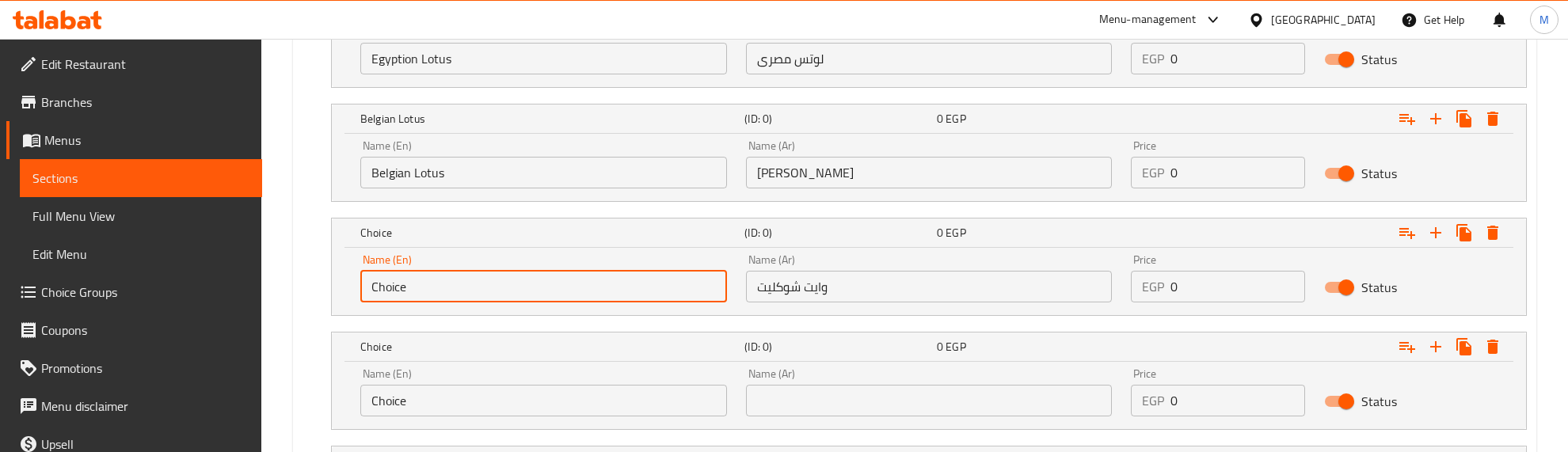
drag, startPoint x: 384, startPoint y: 279, endPoint x: 347, endPoint y: 281, distance: 37.1
click at [347, 281] on div "Name (En) Choice Name (En) Name (Ar) وايت شوكليت Name (Ar) Price EGP 0 Price St…" at bounding box center [929, 281] width 1194 height 67
type input "White Chocolate"
click at [780, 400] on input "text" at bounding box center [929, 400] width 366 height 32
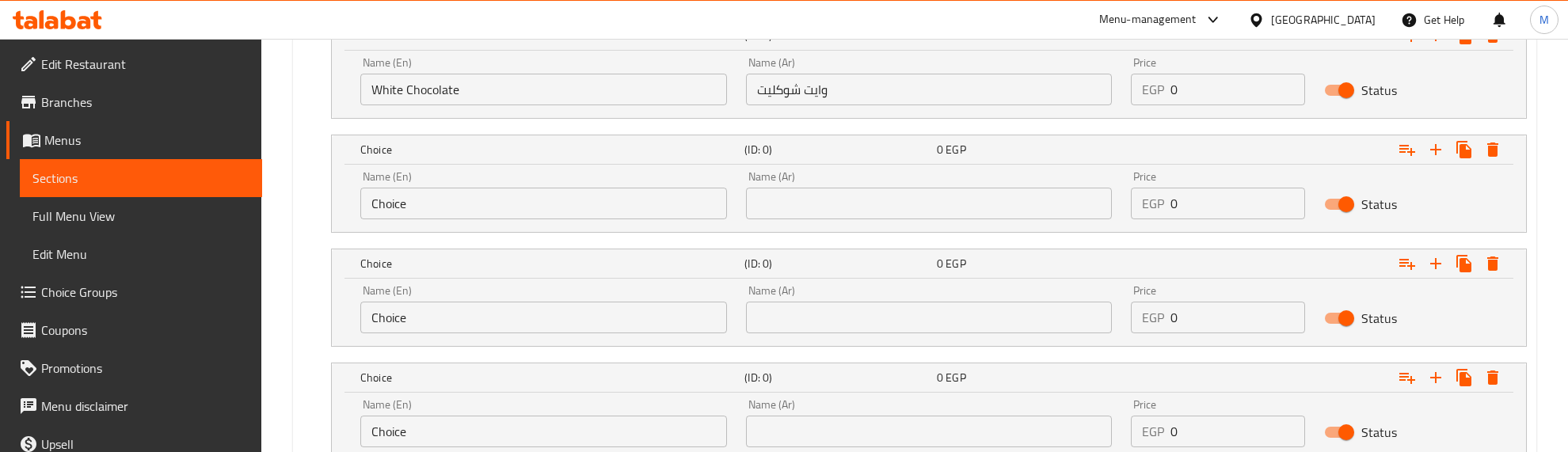
scroll to position [1404, 0]
click at [800, 199] on input "text" at bounding box center [929, 202] width 366 height 32
paste input "ميكس شوكليت"
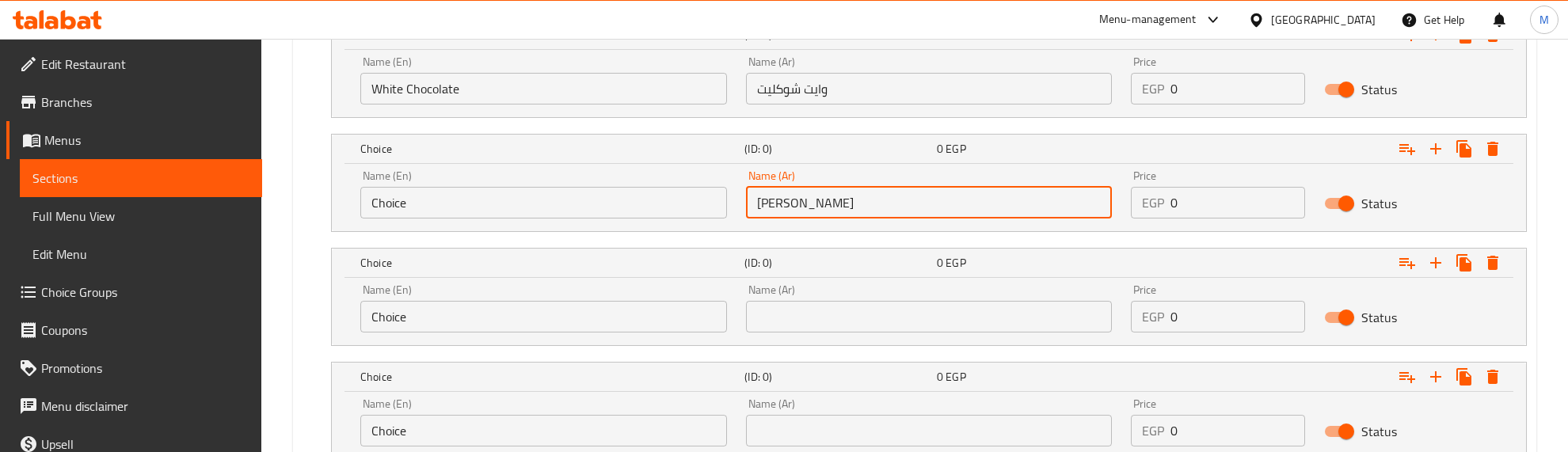
type input "ميكس شوكليت"
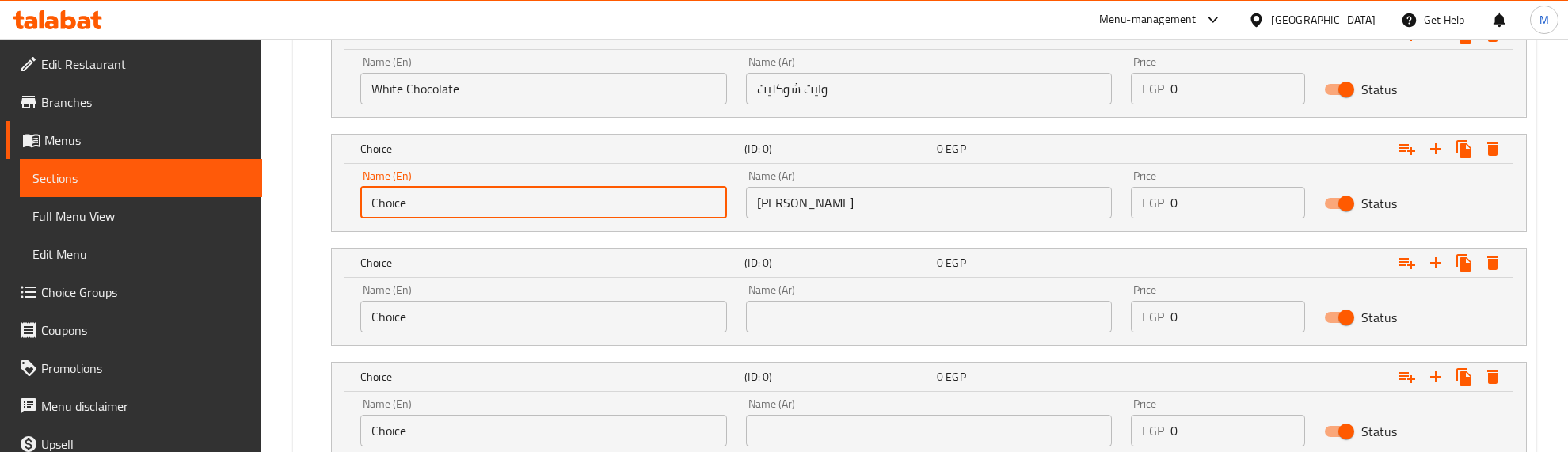
drag, startPoint x: 563, startPoint y: 203, endPoint x: 357, endPoint y: 203, distance: 206.0
click at [357, 203] on div "Name (En) Choice Name (En)" at bounding box center [543, 193] width 386 height 67
type input "Mix Chocolate"
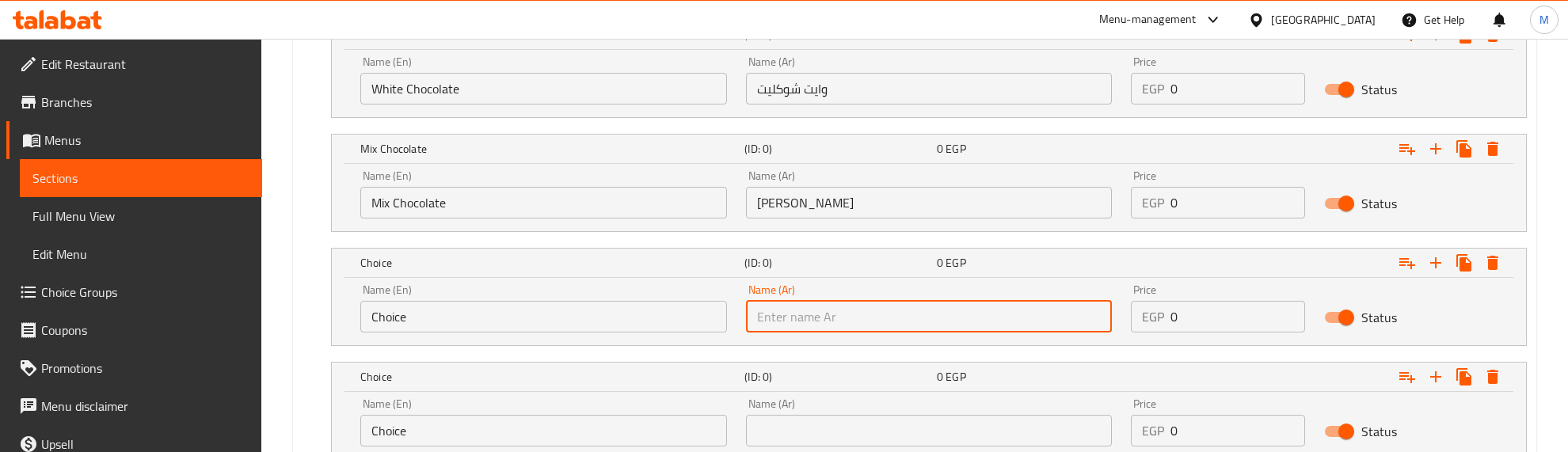
click at [843, 329] on input "text" at bounding box center [929, 317] width 366 height 32
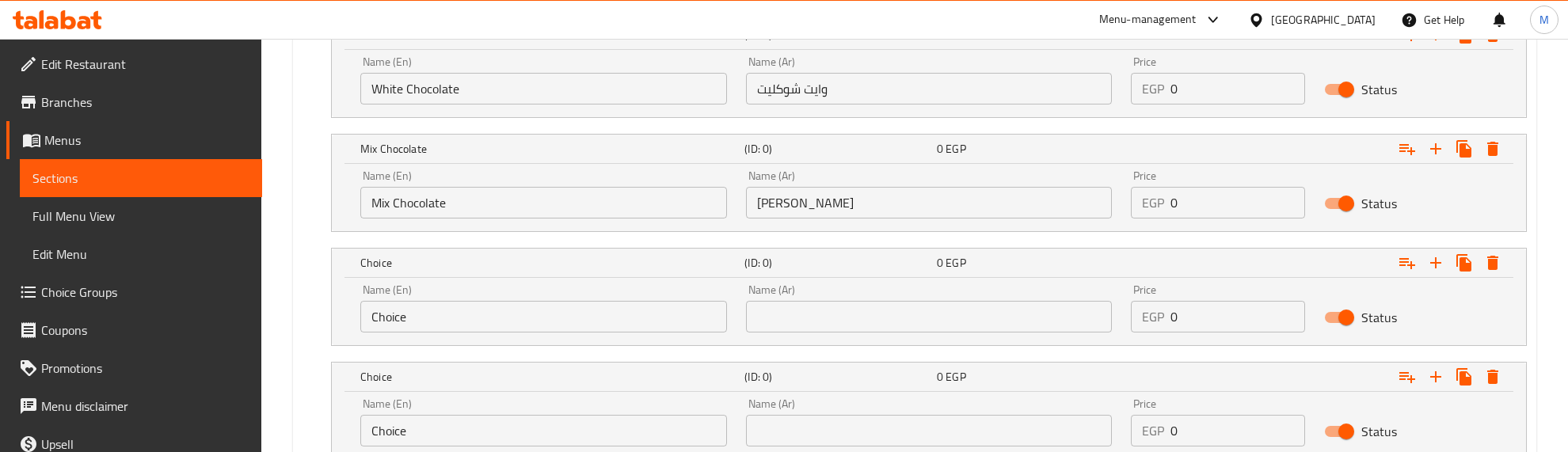
click at [876, 303] on input "text" at bounding box center [929, 317] width 366 height 32
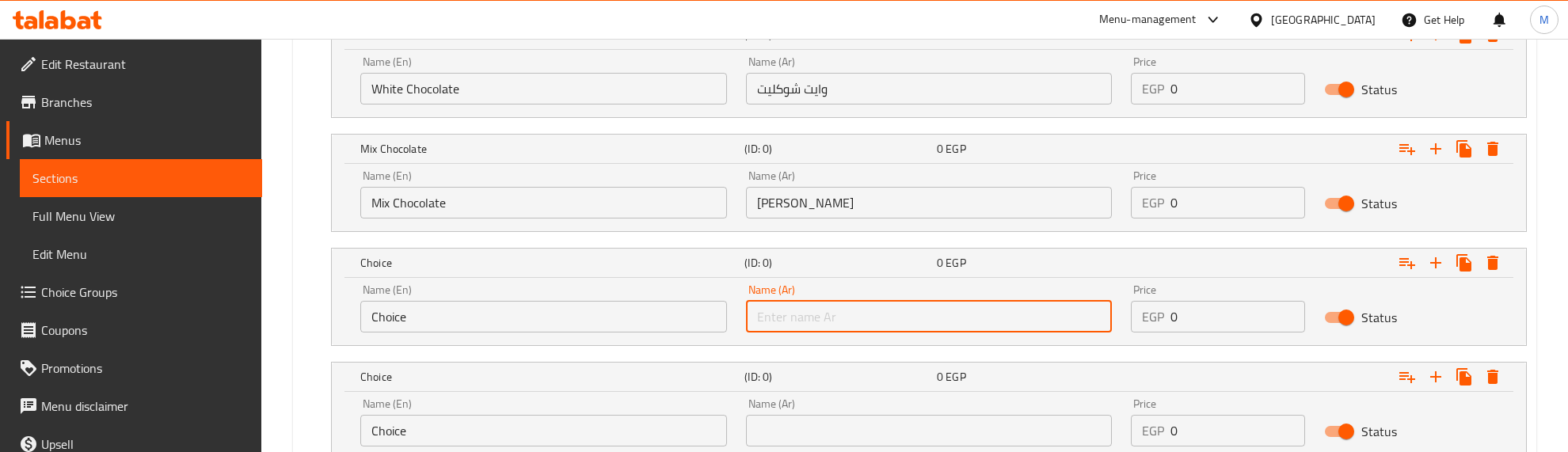
paste input "موز مع كراميل"
type input "موز مع كراميل"
click at [630, 319] on input "Choice" at bounding box center [543, 317] width 366 height 32
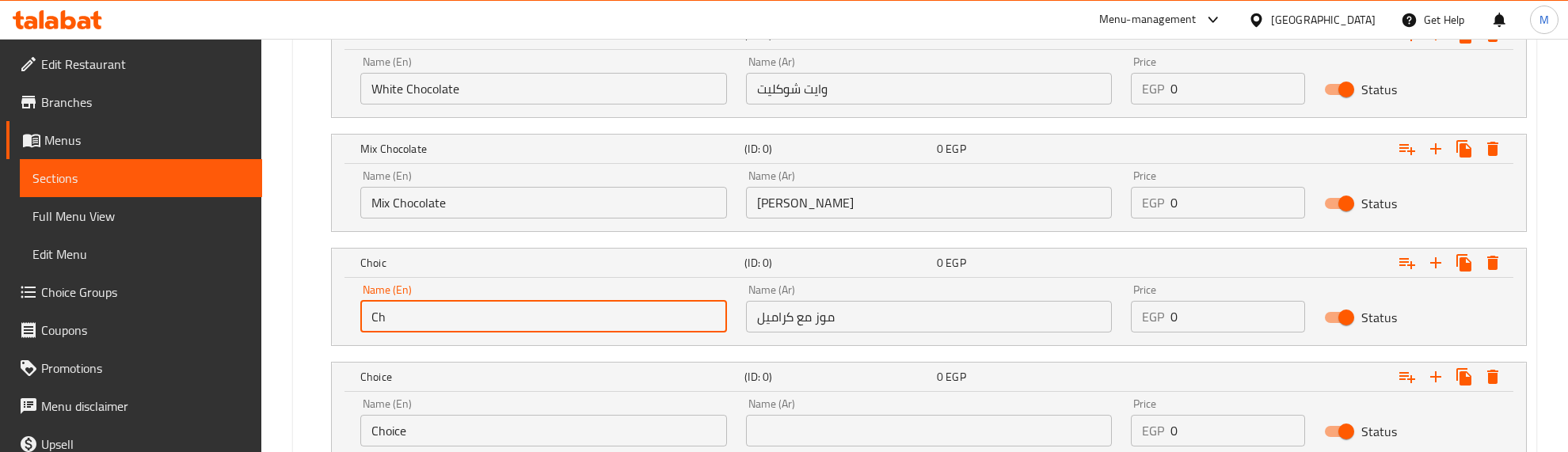
type input "C"
type input "Banana With Caramel"
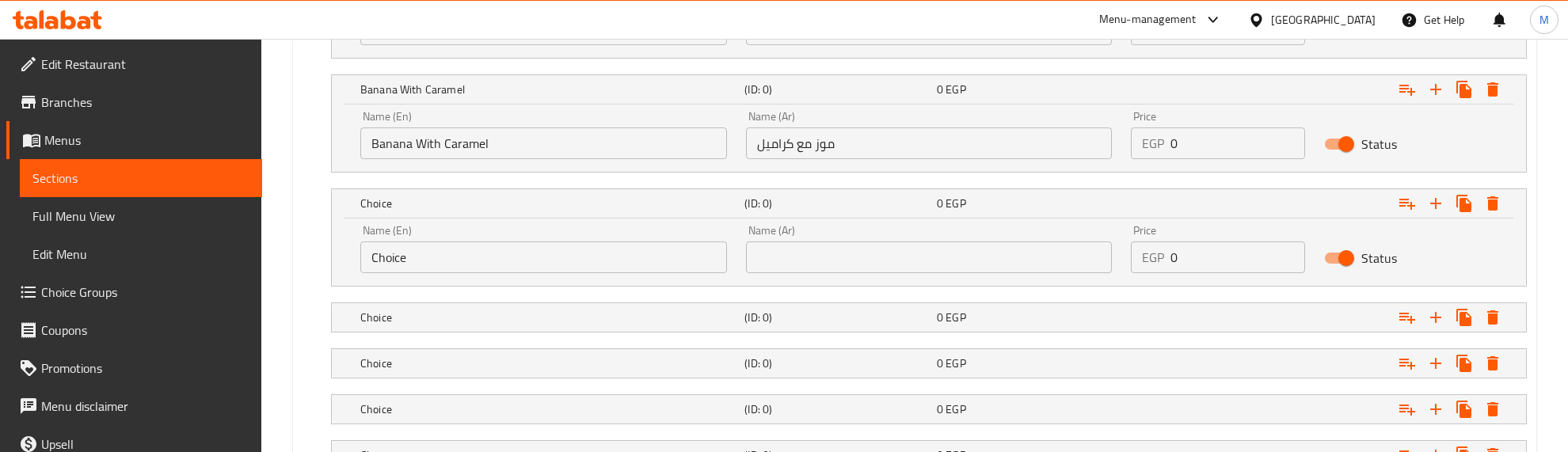
scroll to position [1602, 0]
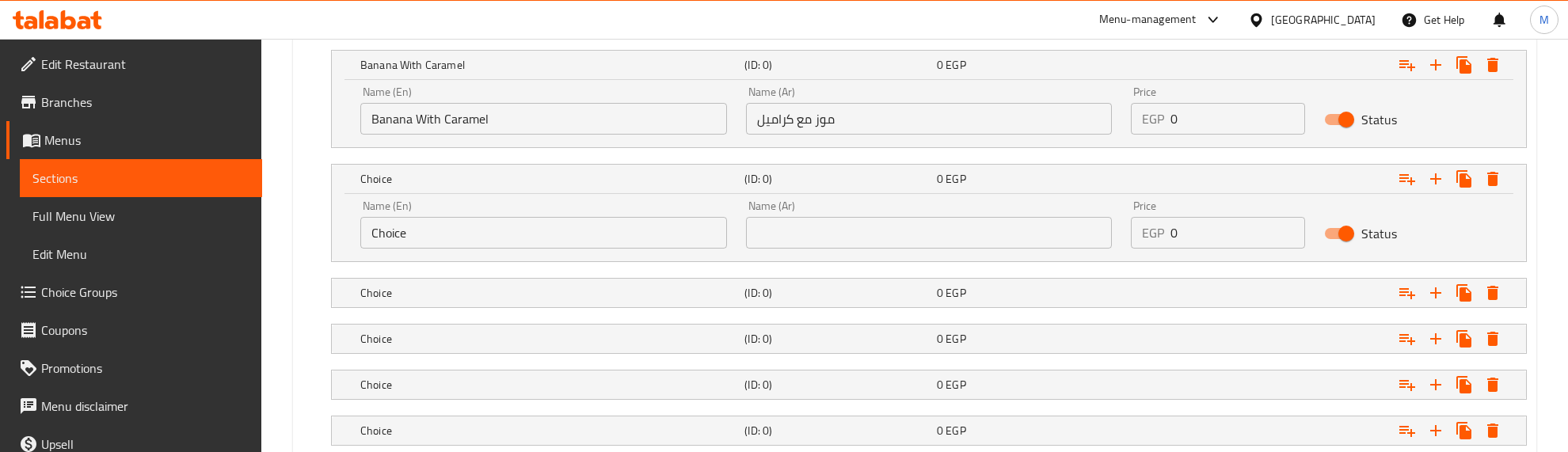
click at [846, 199] on div "Name (Ar) Name (Ar)" at bounding box center [929, 224] width 386 height 67
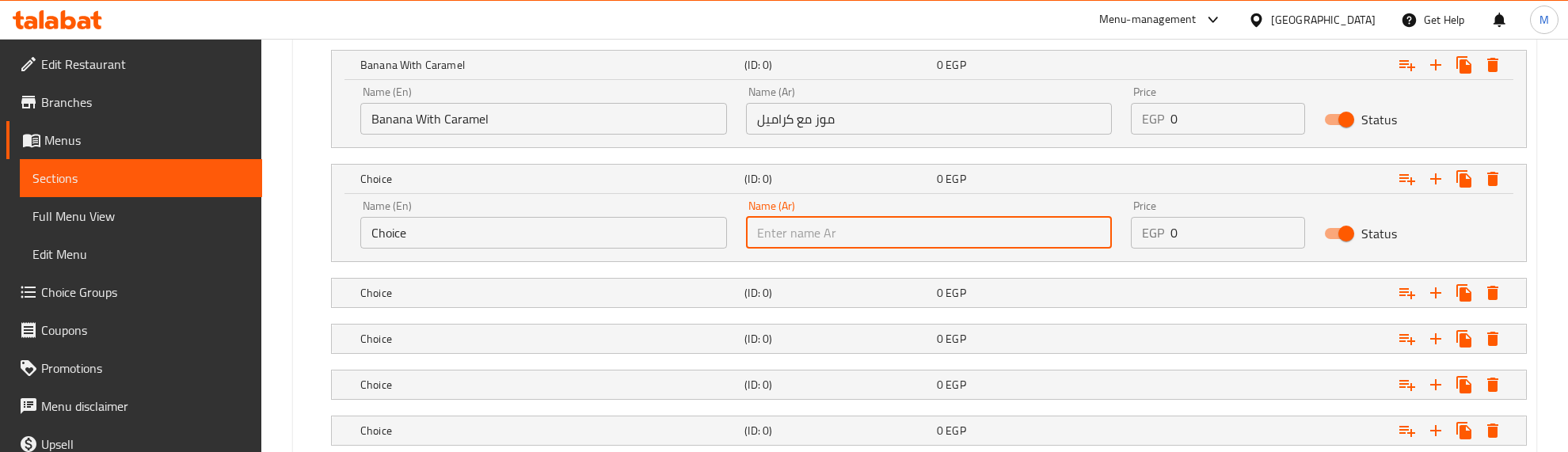
click at [846, 229] on input "text" at bounding box center [929, 232] width 366 height 32
paste input "مانجو مع وايت شوكليت"
type input "مانجو مع وايت شوكليت"
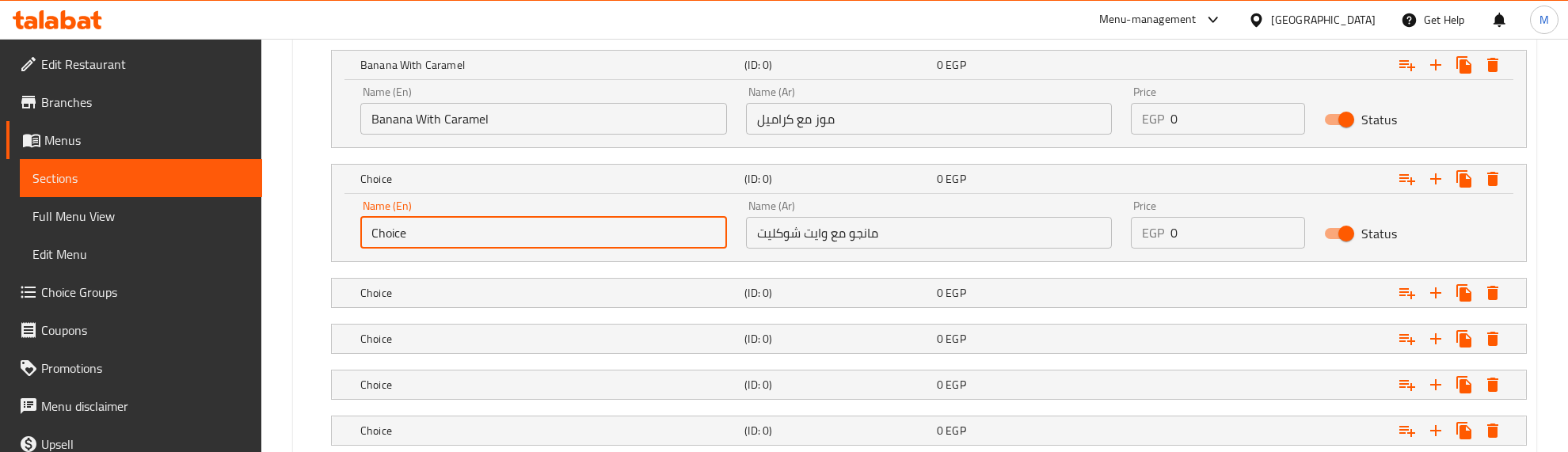
drag, startPoint x: 402, startPoint y: 231, endPoint x: 341, endPoint y: 236, distance: 61.2
click at [341, 236] on div "Name (En) Choice Name (En) Name (Ar) مانجو مع وايت شوكليت Name (Ar) Price EGP 0…" at bounding box center [929, 227] width 1194 height 67
type input "Mango With White Chocolate"
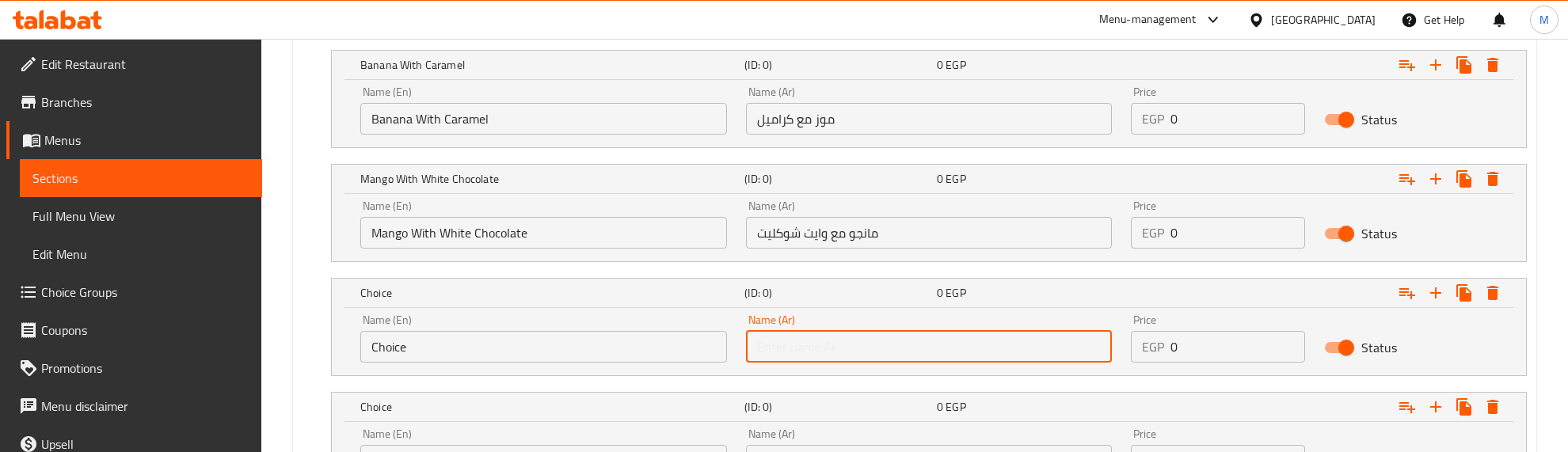
click at [869, 341] on input "text" at bounding box center [929, 347] width 366 height 32
paste input "أوربو إسبريد"
type input "أوربو إسبريد"
click at [528, 353] on input "Choice" at bounding box center [543, 347] width 366 height 32
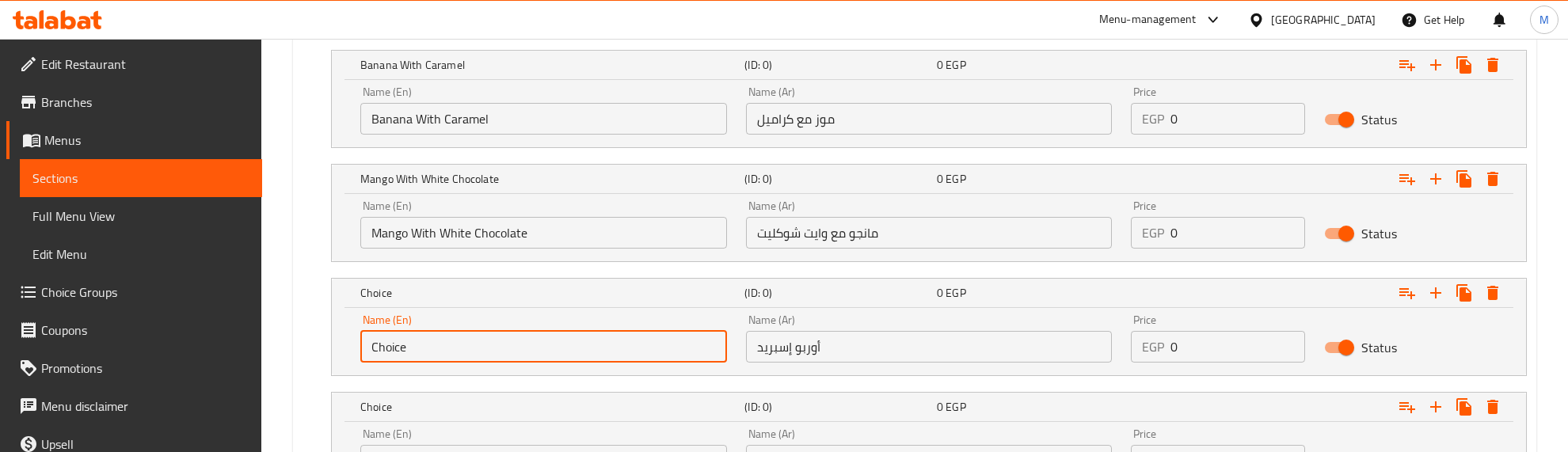
click at [528, 353] on input "Choice" at bounding box center [543, 347] width 366 height 32
type input "Oreo Spread"
click at [297, 269] on div "Your choice of: (ID: 0) Min 1 , Max 1 Name (En) Your choice of: Name (En) Name …" at bounding box center [914, 102] width 1237 height 1553
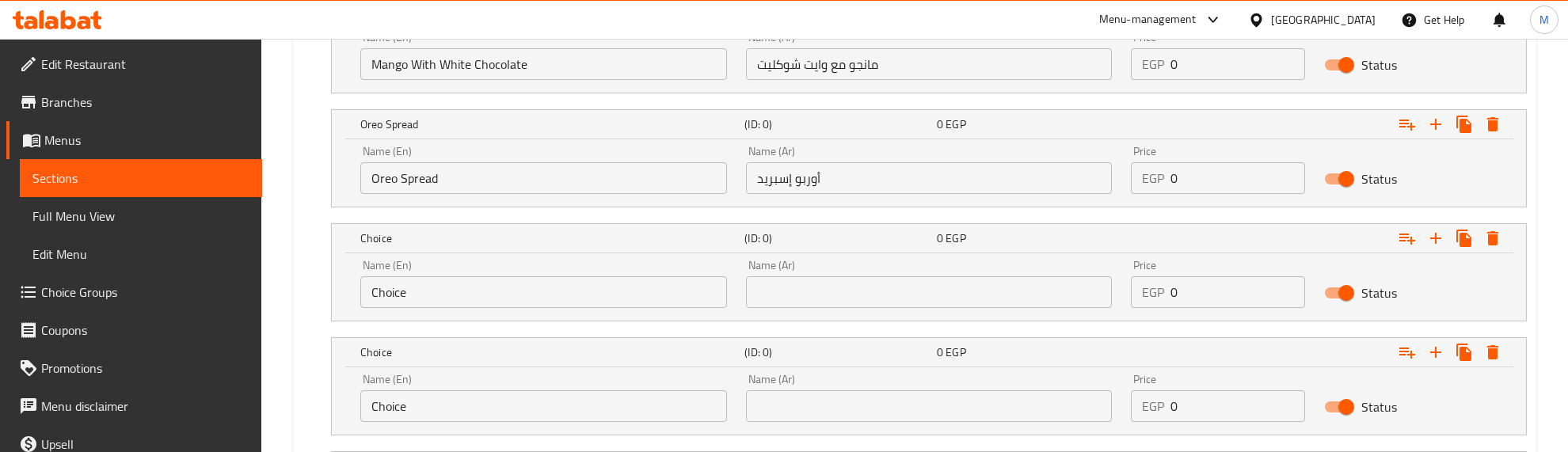
scroll to position [1800, 0]
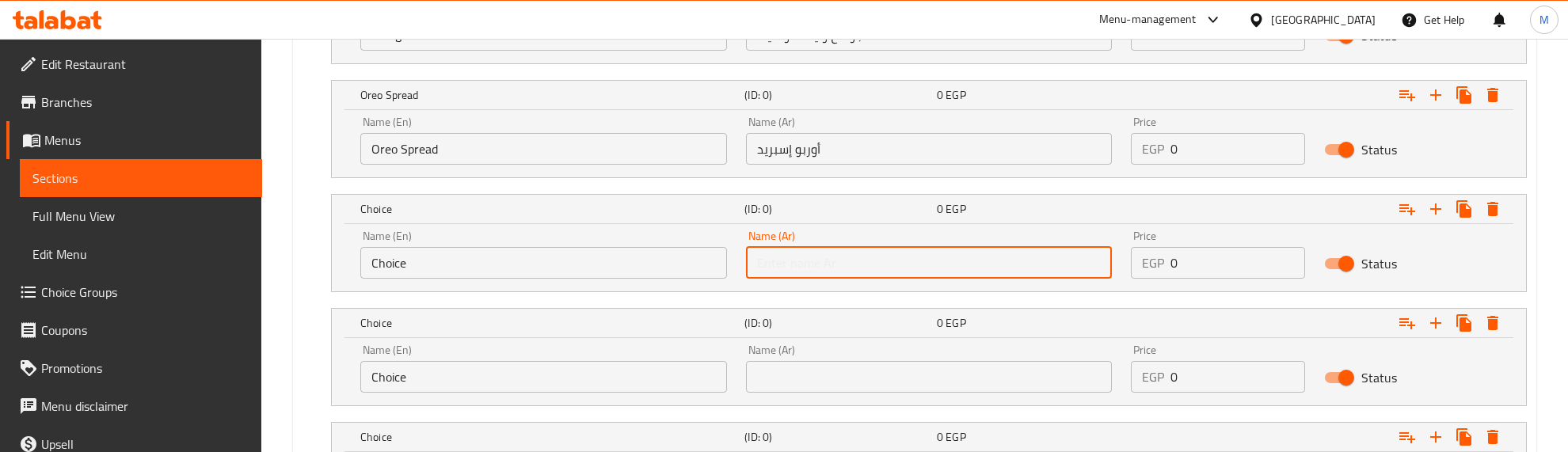
click at [826, 263] on input "text" at bounding box center [929, 262] width 366 height 32
paste input "كيندر بوينو إسبريد"
click at [790, 266] on input "كيندر بوينو إسبريد" at bounding box center [929, 262] width 366 height 32
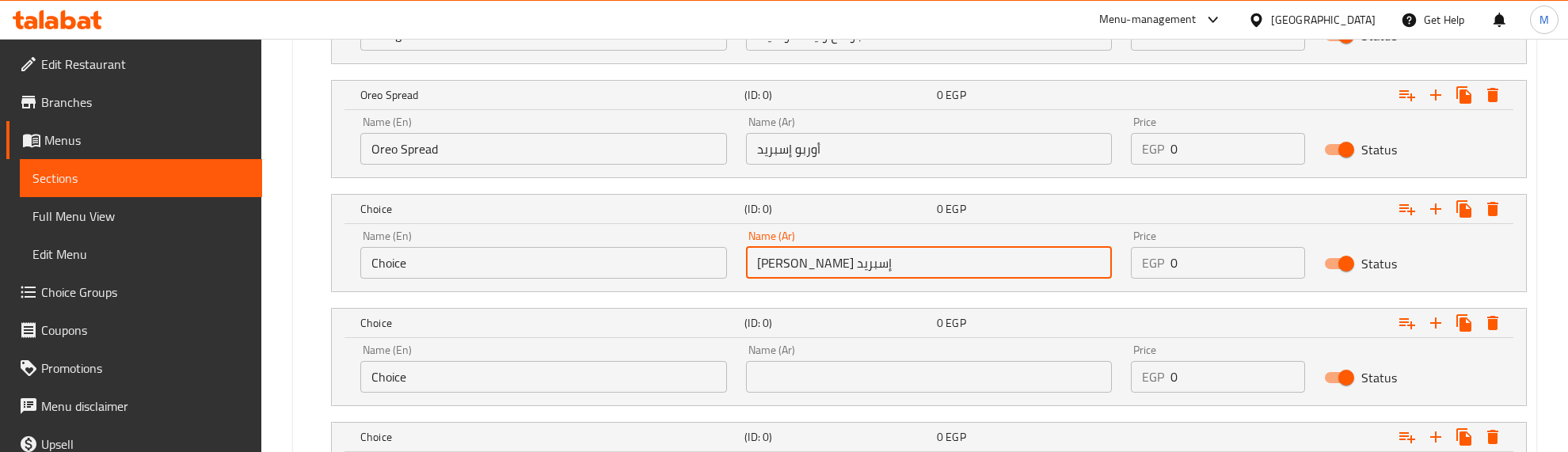
click at [835, 265] on input "كيندر بوينو إسبريد" at bounding box center [929, 262] width 366 height 32
paste input "text"
type input "كيندر بوينو سبريد"
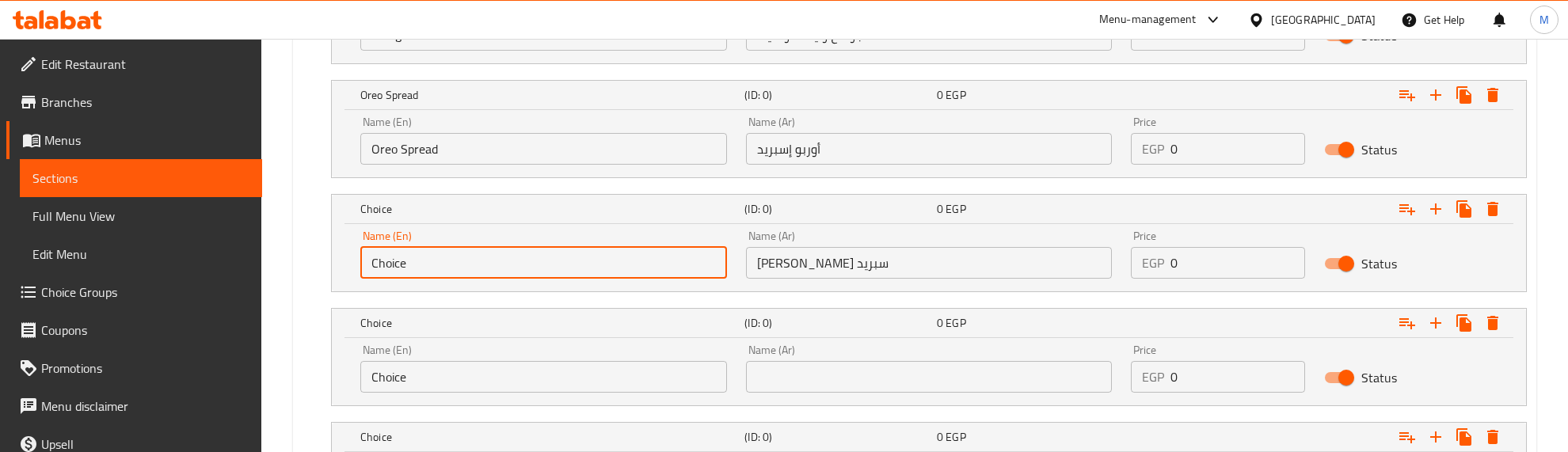
drag, startPoint x: 512, startPoint y: 267, endPoint x: 276, endPoint y: 267, distance: 236.0
paste input "Kinder Bueno Spread"
type input "Kinder Bueno Spread"
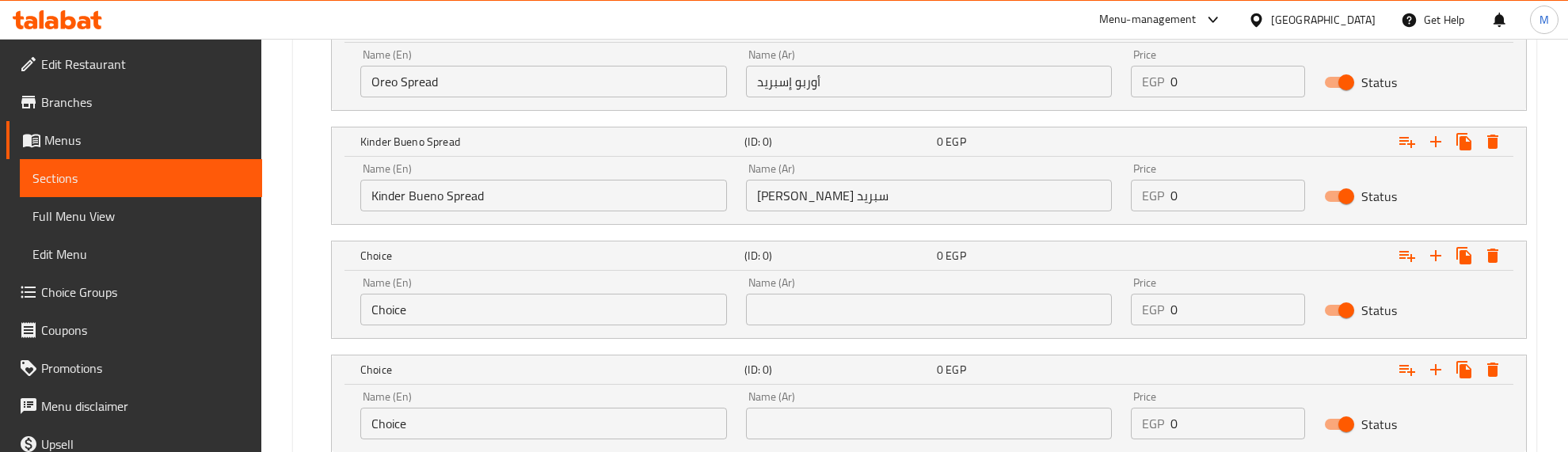
scroll to position [1899, 0]
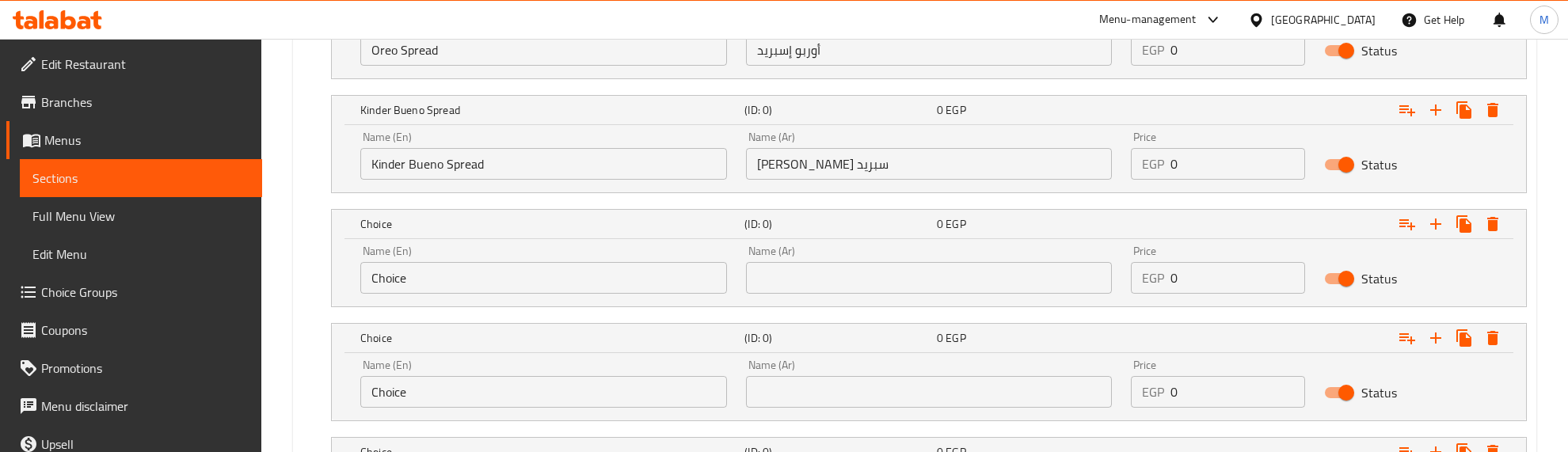
click at [825, 265] on input "text" at bounding box center [929, 278] width 366 height 32
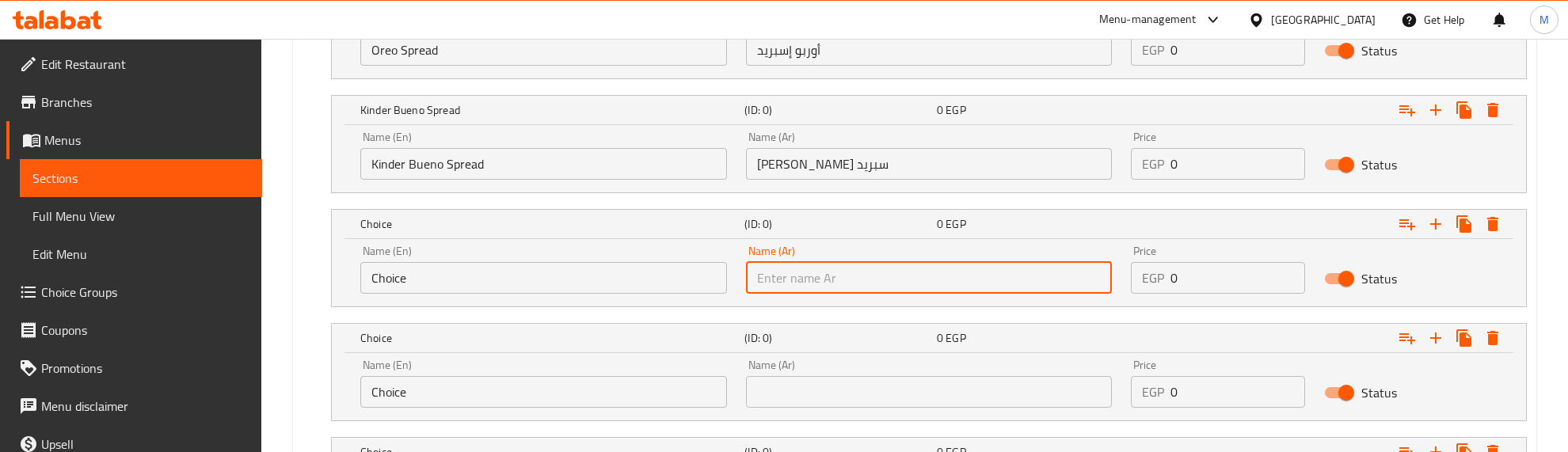
paste input "بستاشيو إسبريد"
type input "بستاشيو إسبريد"
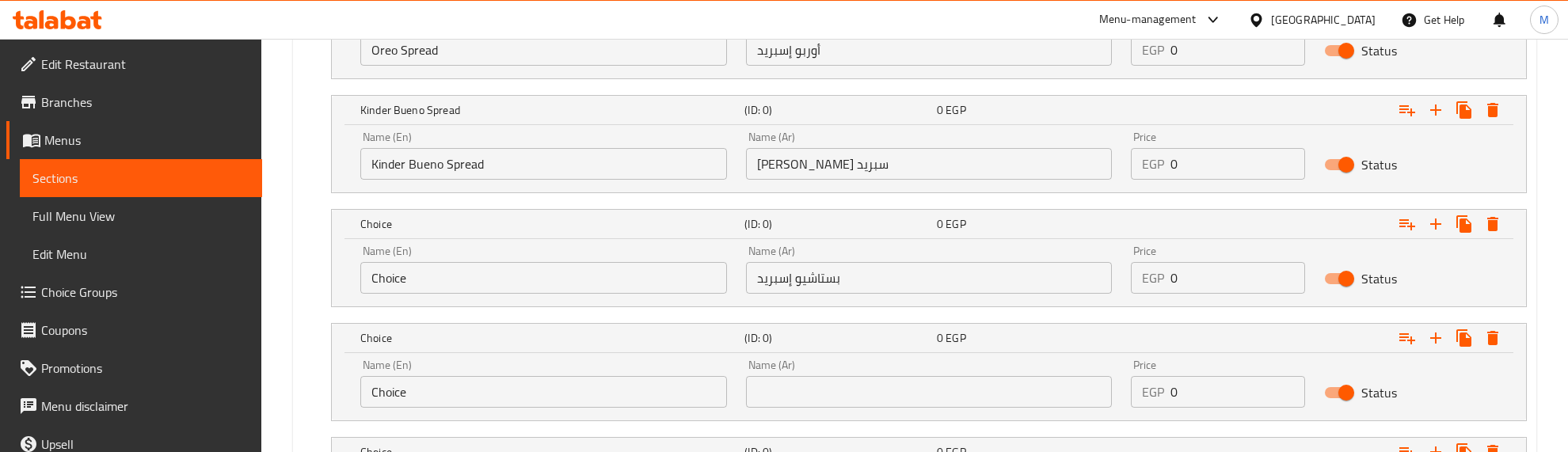
click at [302, 343] on div "Choice (ID: 0) 0 EGP Name (En) Choice Name (En) Name (Ar) Name (Ar) Price EGP 0…" at bounding box center [914, 372] width 1224 height 98
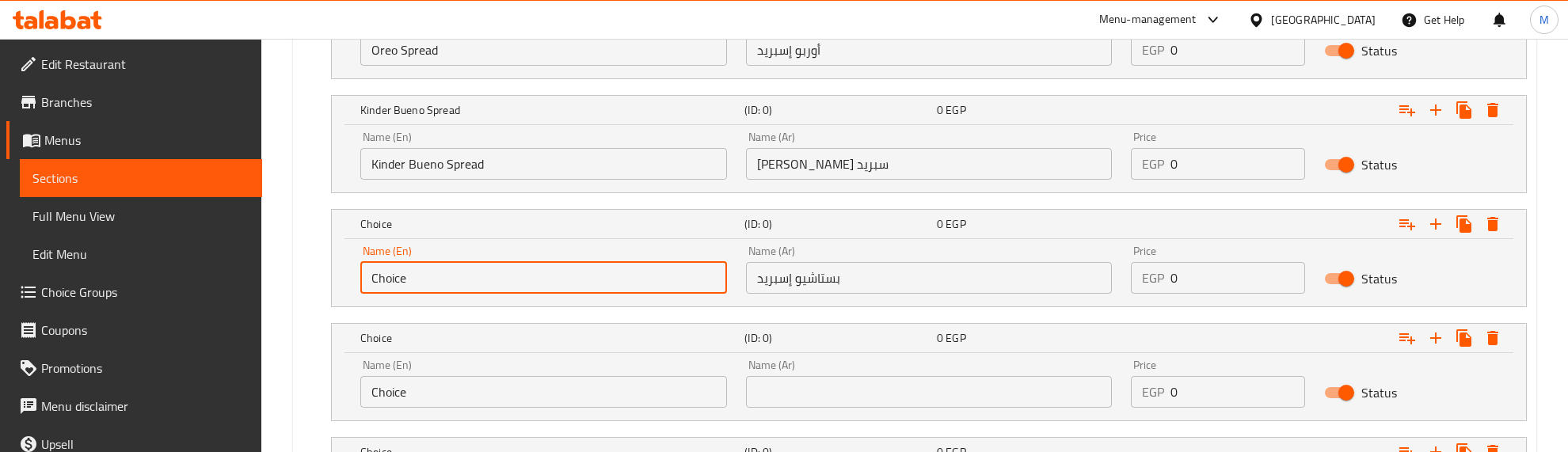
drag, startPoint x: 337, startPoint y: 275, endPoint x: 323, endPoint y: 275, distance: 14.0
click at [323, 275] on div "Choice (ID: 0) 0 EGP Name (En) Choice Name (En) Name (Ar) بستاشيو إسبريد Name (…" at bounding box center [914, 258] width 1224 height 98
type input "Pistachio Spread"
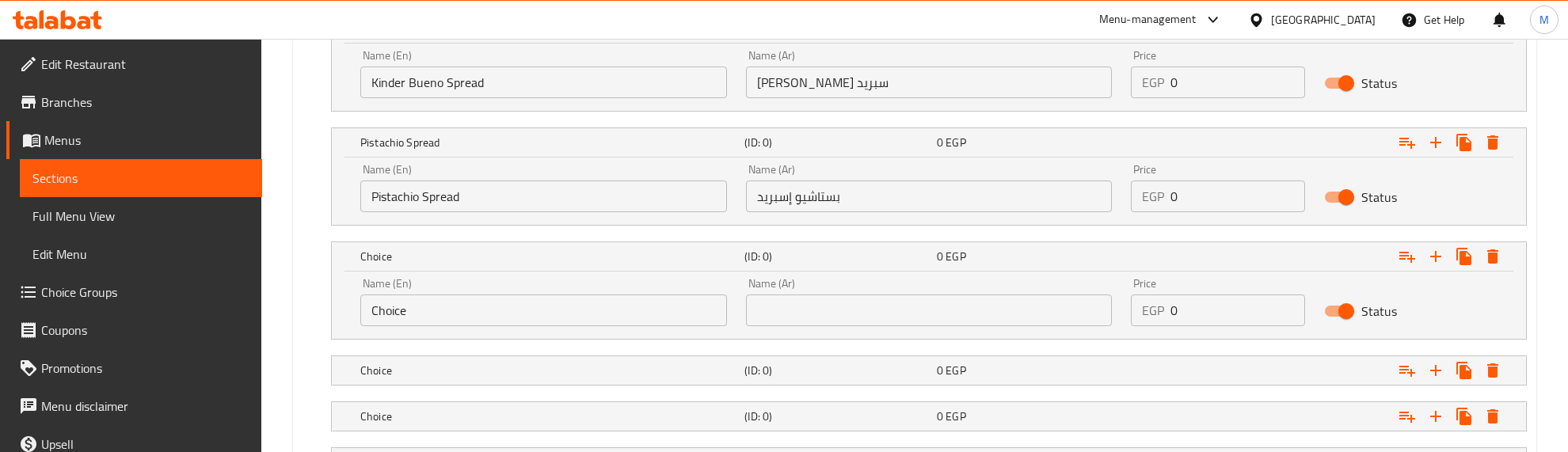
scroll to position [1999, 0]
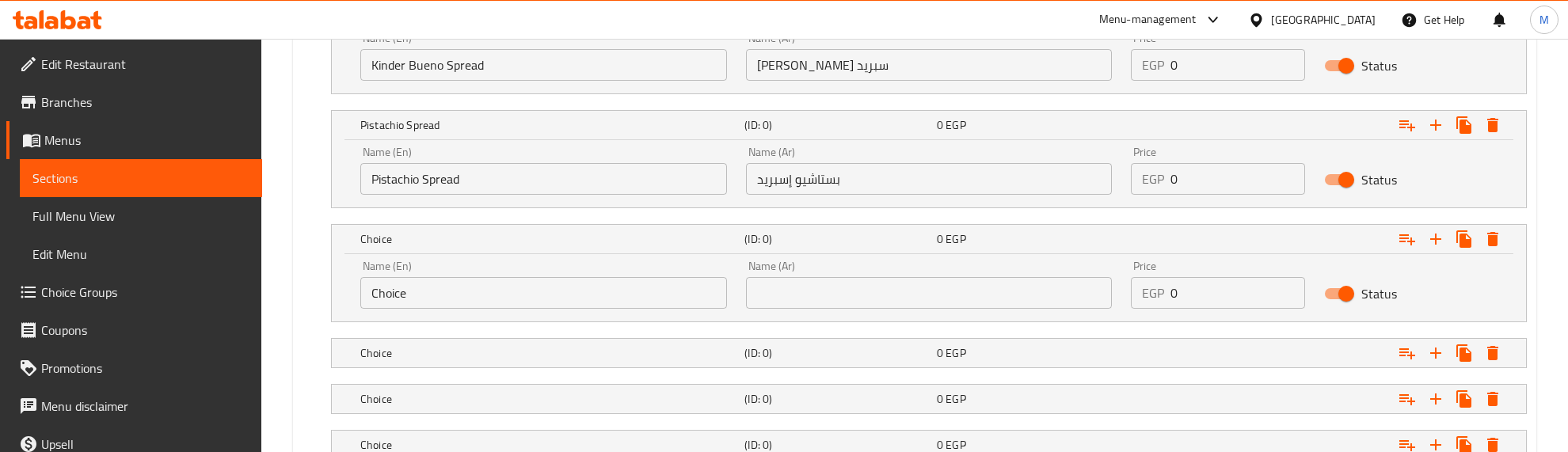
click at [845, 281] on input "text" at bounding box center [929, 293] width 366 height 32
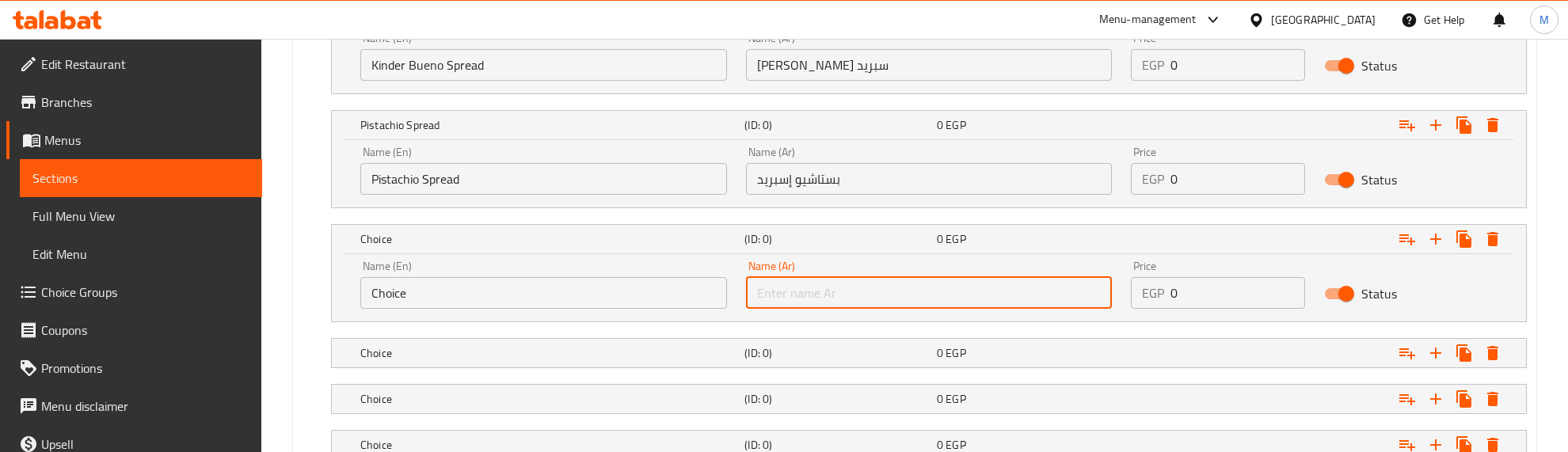
paste input "باونتي إسبريد"
type input "باونتي إسبريد"
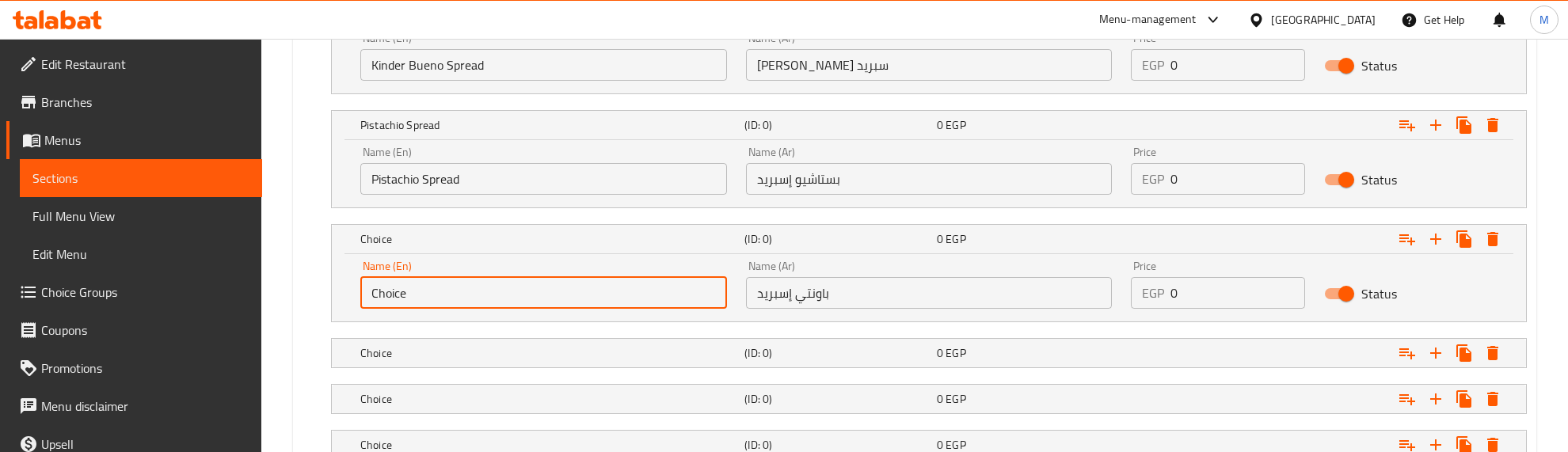
drag, startPoint x: 430, startPoint y: 298, endPoint x: 374, endPoint y: 299, distance: 56.0
click at [374, 299] on input "Choice" at bounding box center [543, 293] width 366 height 32
type input "B"
type input "Bounty Spread"
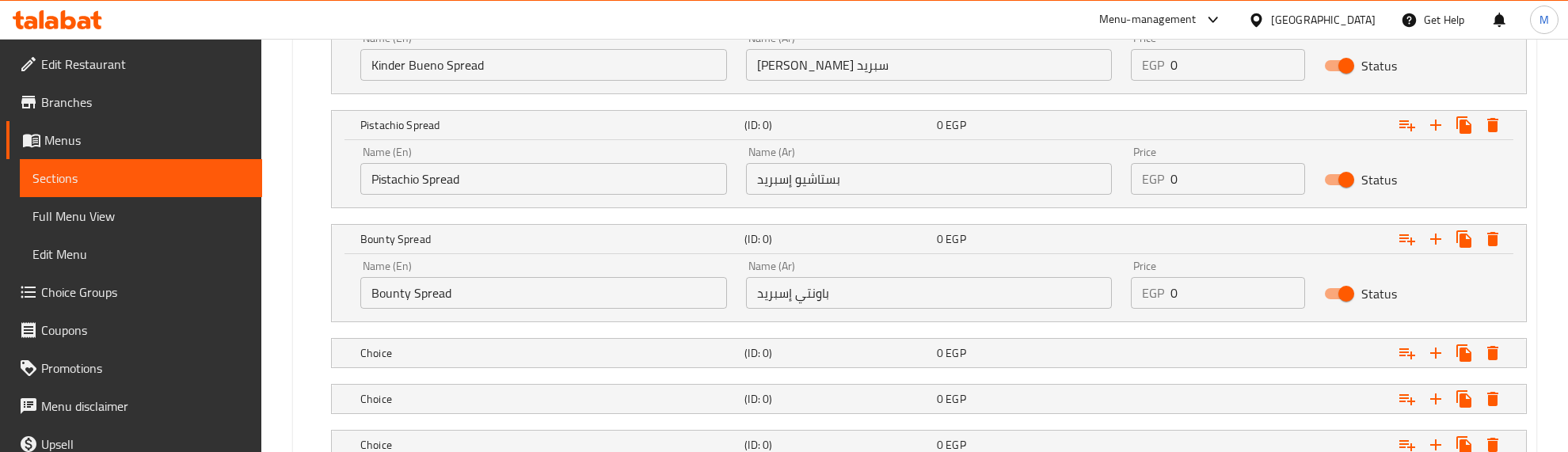
click at [313, 303] on div "Bounty Spread (ID: 0) 0 EGP Name (En) Bounty Spread Name (En) Name (Ar) باونتي …" at bounding box center [914, 273] width 1224 height 98
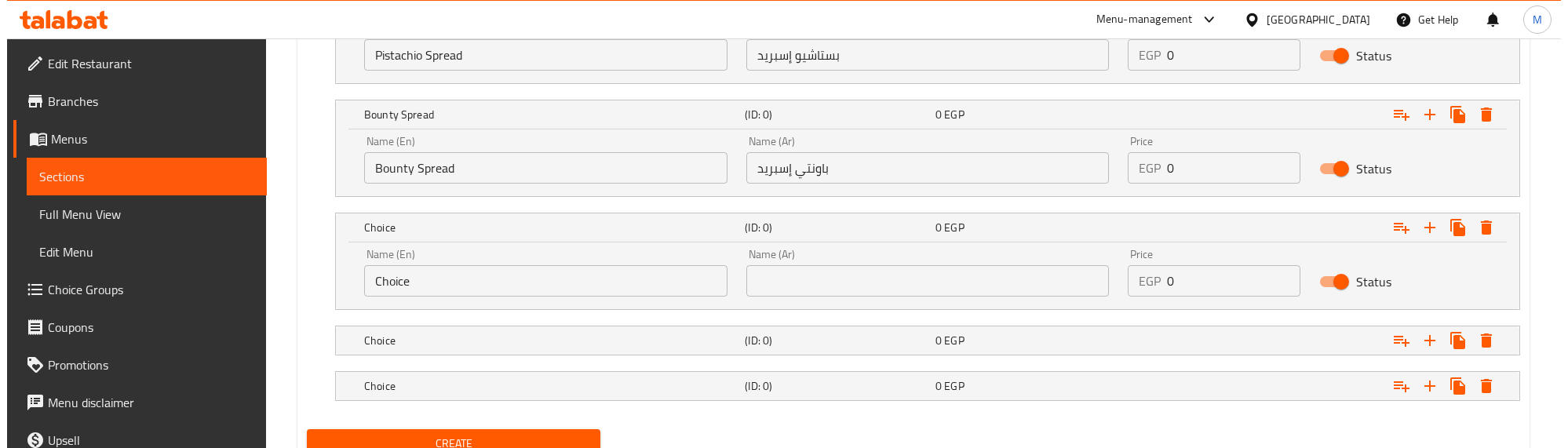
scroll to position [2170, 0]
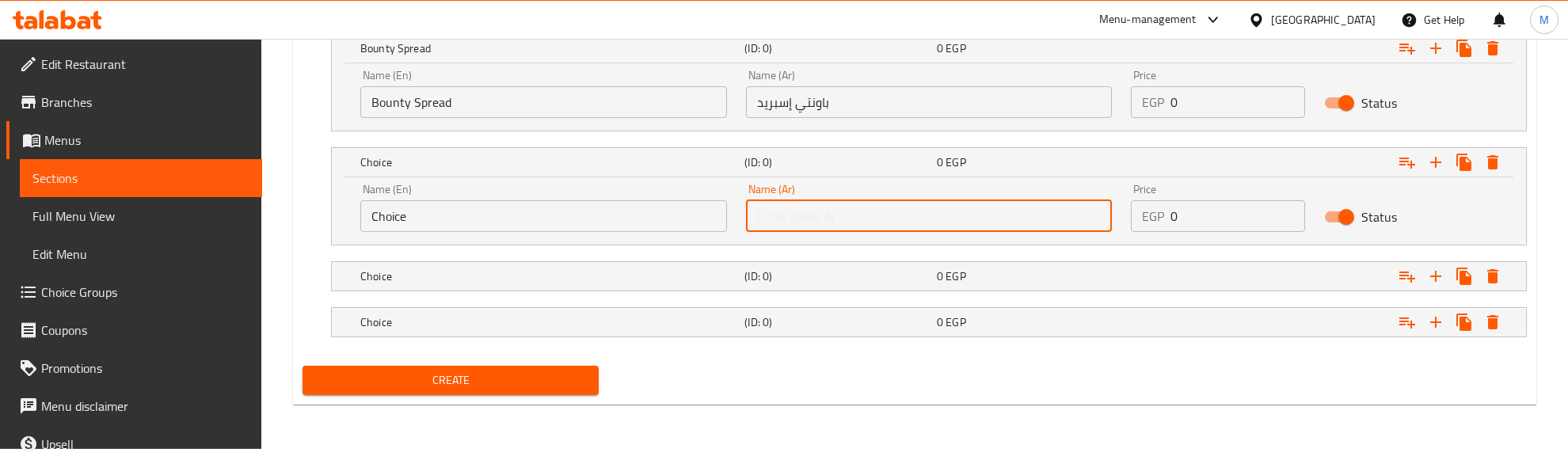
drag, startPoint x: 888, startPoint y: 214, endPoint x: 875, endPoint y: 219, distance: 13.9
click at [888, 214] on input "text" at bounding box center [929, 216] width 366 height 32
paste input "تويكس إسبريد"
type input "تويكس إسبريد"
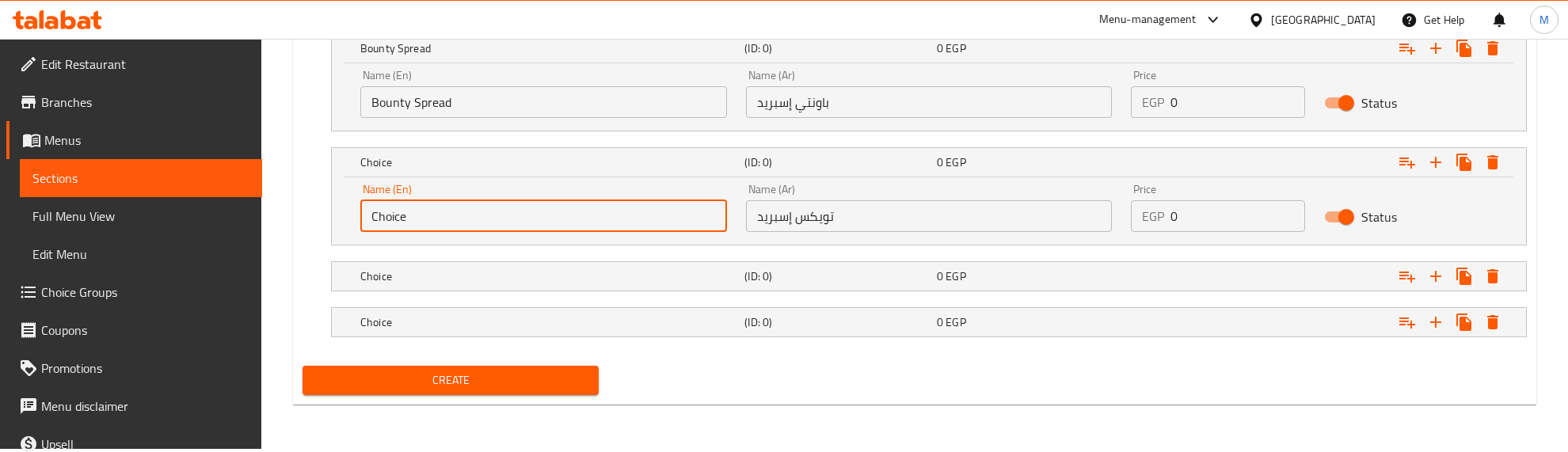
drag, startPoint x: 469, startPoint y: 224, endPoint x: 335, endPoint y: 232, distance: 134.2
click at [335, 232] on div "Name (En) Choice Name (En) Name (Ar) تويكس إسبريد Name (Ar) Price EGP 0 Price S…" at bounding box center [929, 211] width 1194 height 67
type input "Twix Spread"
click at [1499, 330] on icon "Expand" at bounding box center [1493, 323] width 19 height 19
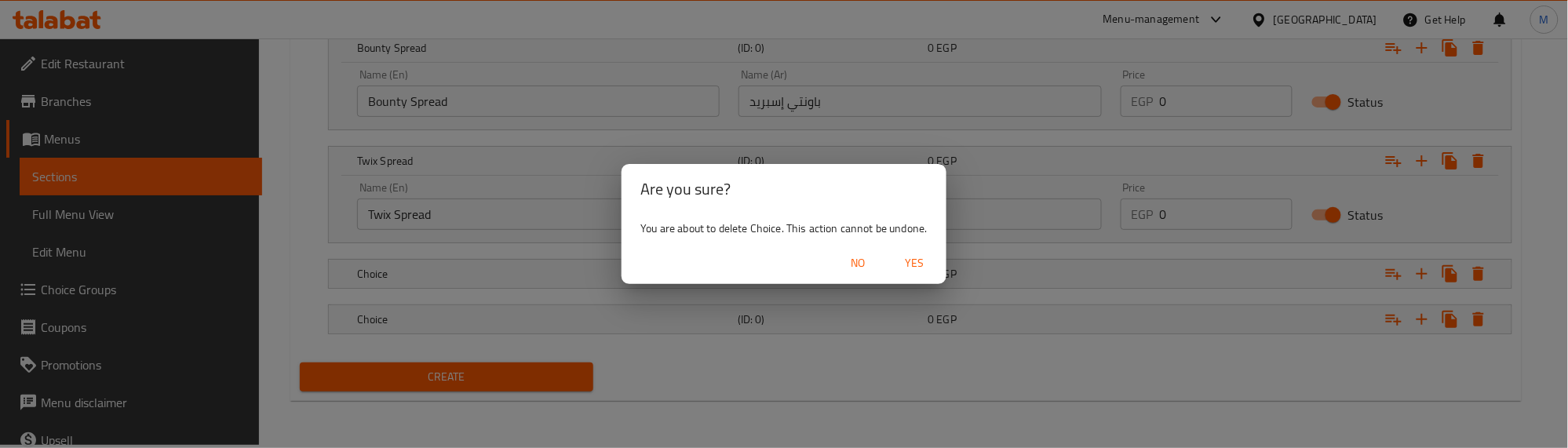
click at [908, 249] on button "Yes" at bounding box center [914, 263] width 50 height 29
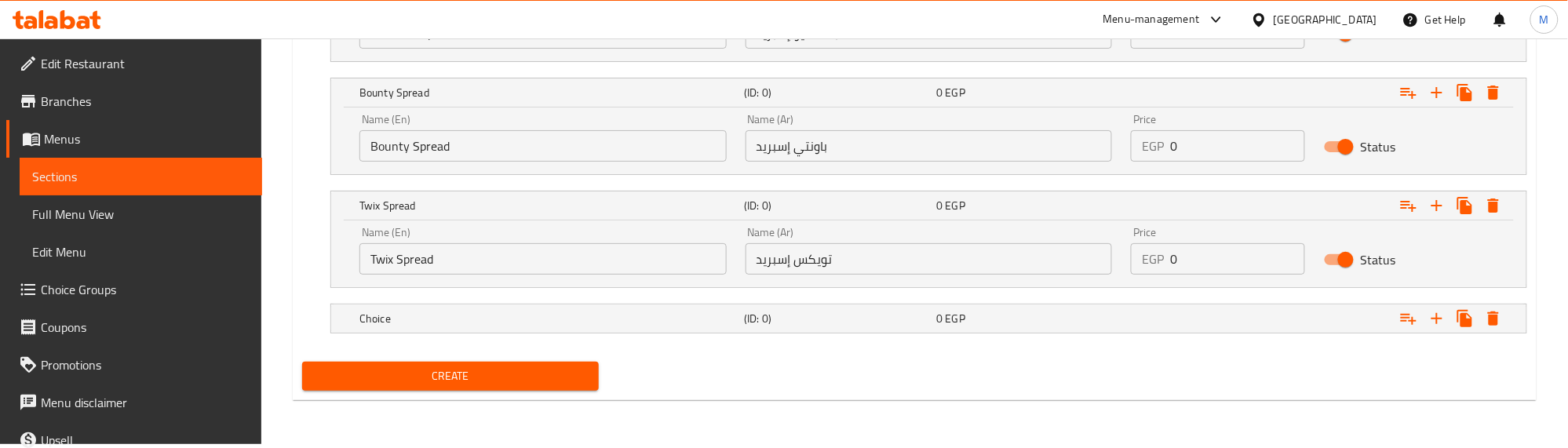
scroll to position [2125, 0]
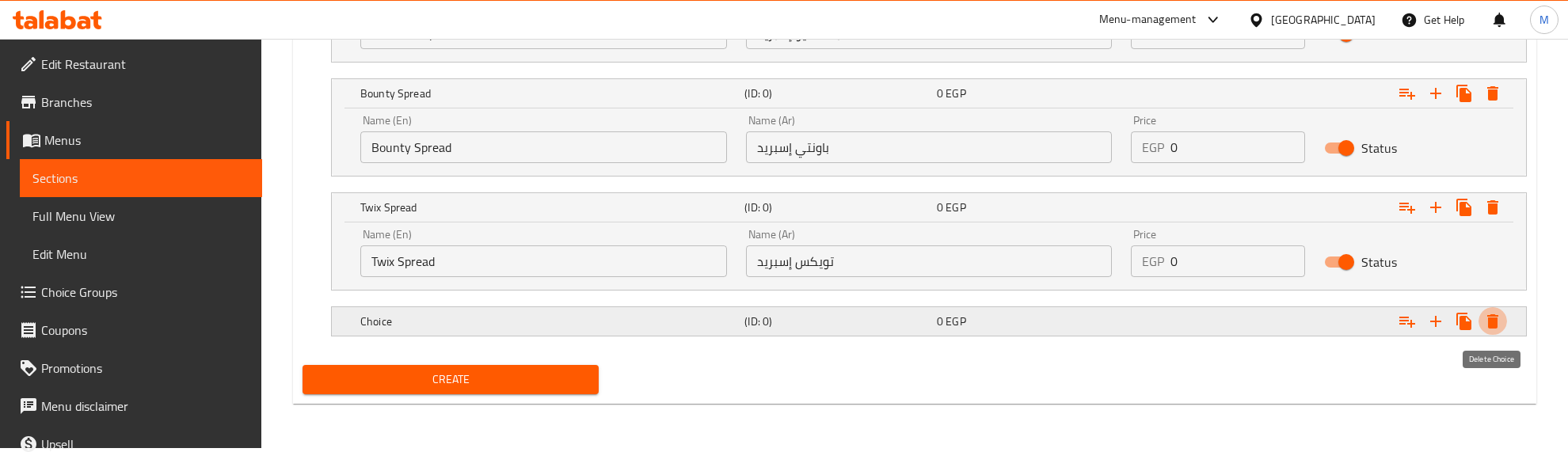
click at [1488, 325] on icon "Expand" at bounding box center [1492, 322] width 11 height 15
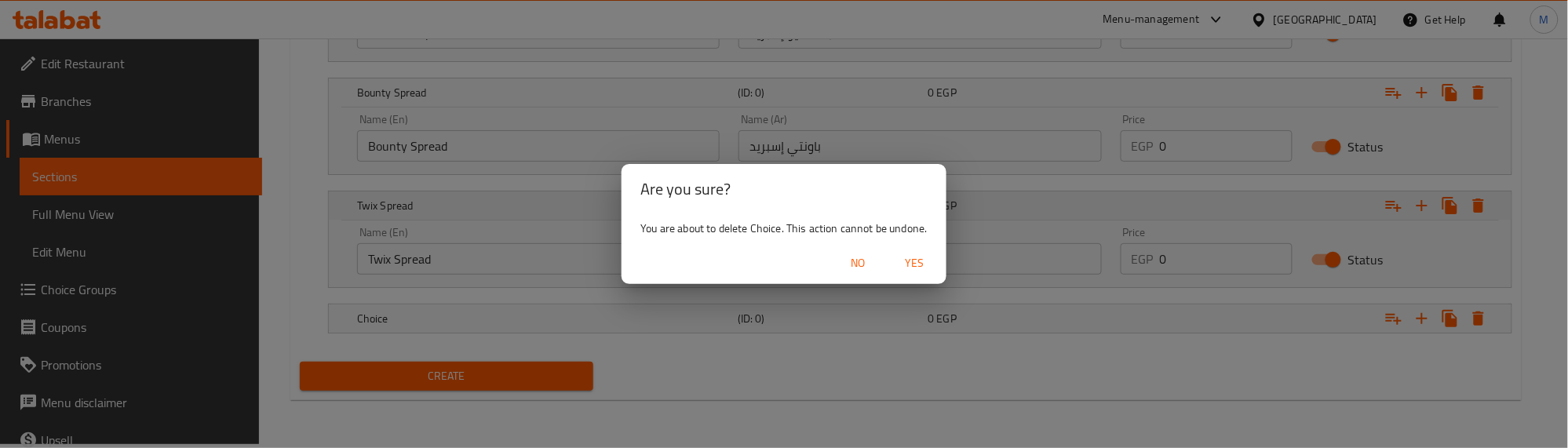
drag, startPoint x: 901, startPoint y: 255, endPoint x: 909, endPoint y: 256, distance: 8.1
click at [908, 256] on span "Yes" at bounding box center [914, 263] width 38 height 19
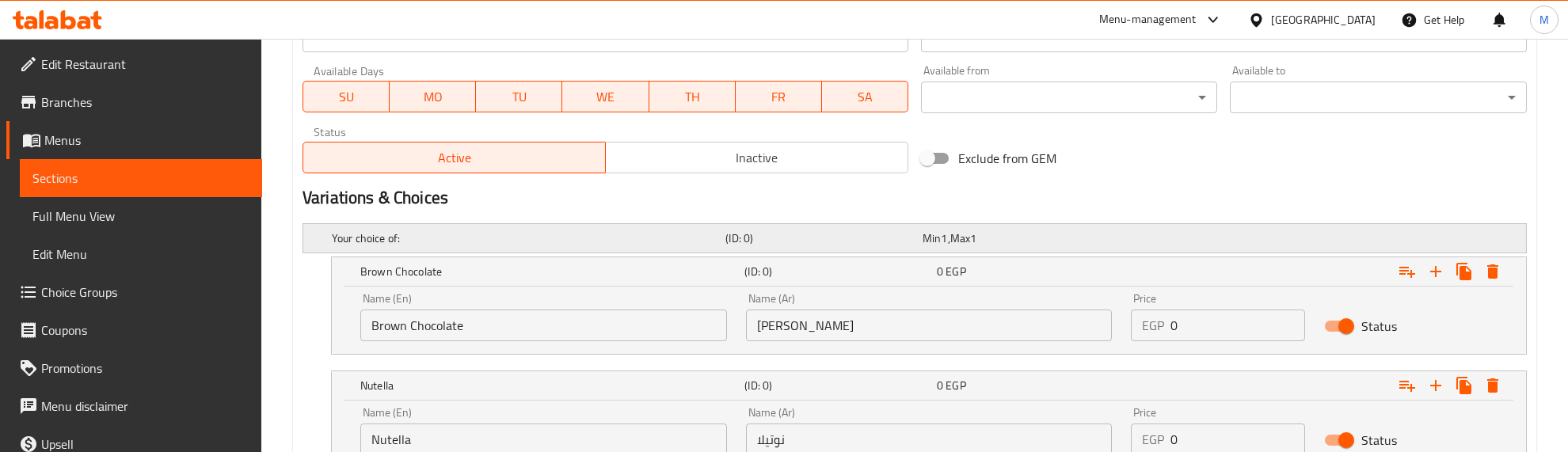
scroll to position [810, 0]
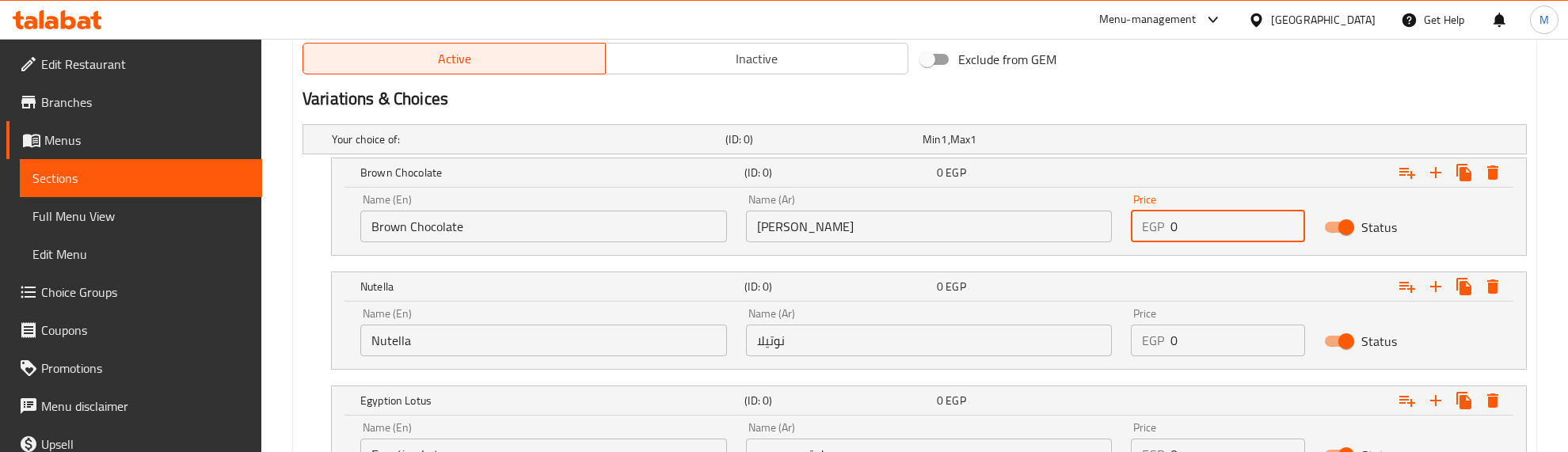
drag, startPoint x: 1181, startPoint y: 227, endPoint x: 1158, endPoint y: 226, distance: 23.0
click at [1158, 226] on div "EGP 0 Price" at bounding box center [1217, 226] width 174 height 32
type input "150"
drag, startPoint x: 1197, startPoint y: 333, endPoint x: 1139, endPoint y: 336, distance: 58.1
click at [1139, 336] on div "EGP 0 Price" at bounding box center [1217, 340] width 174 height 32
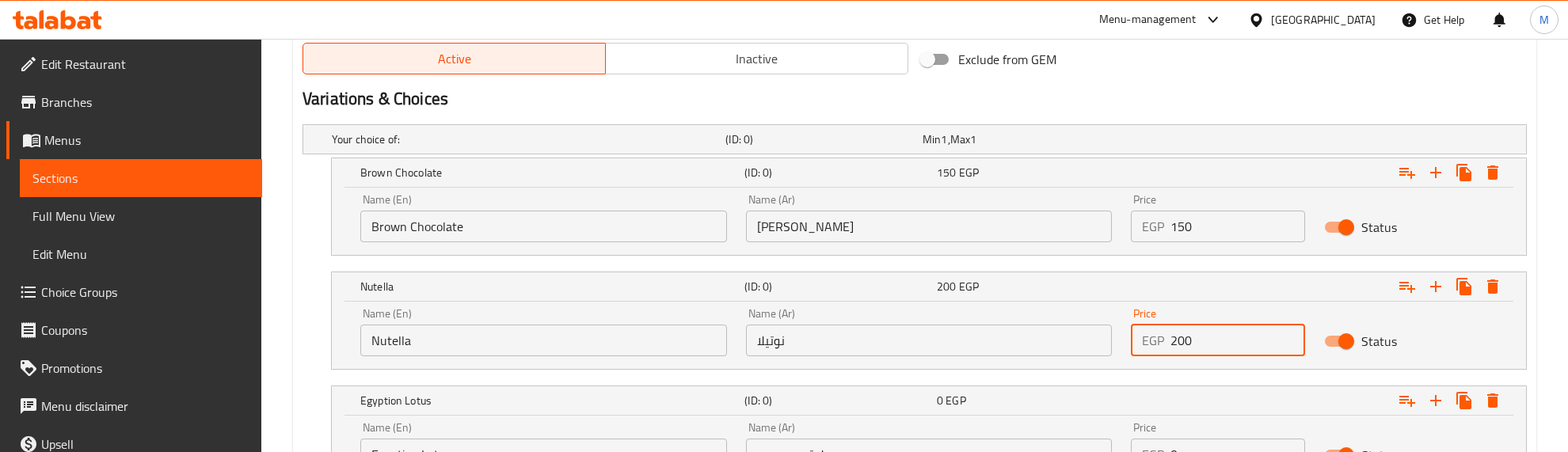
type input "200"
click at [1116, 382] on nav at bounding box center [914, 379] width 1224 height 13
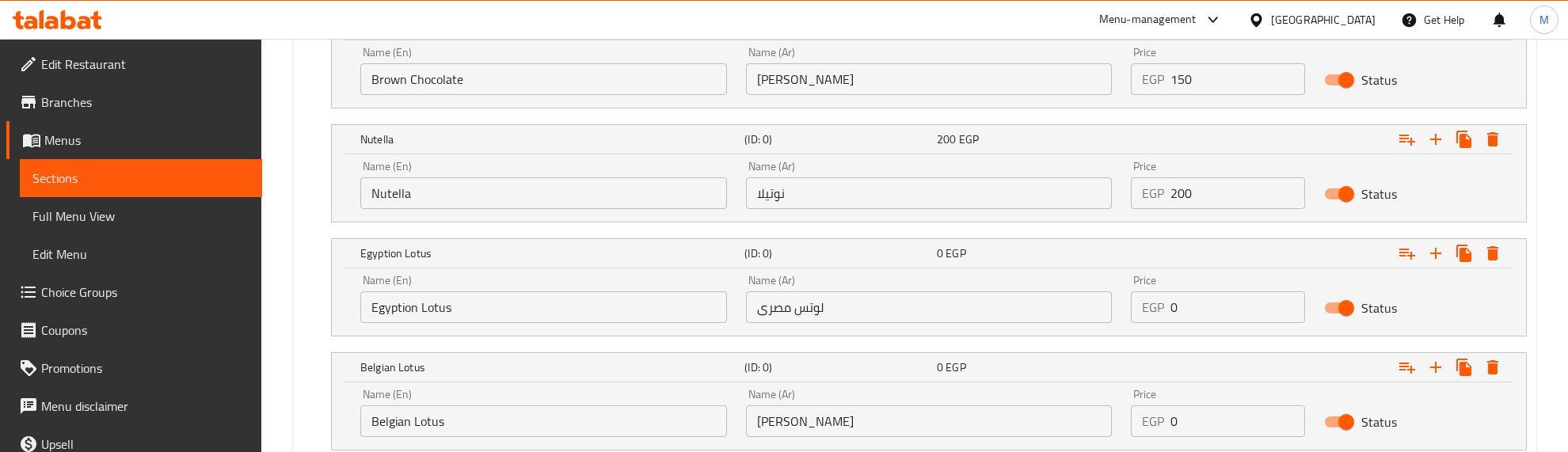
scroll to position [1008, 0]
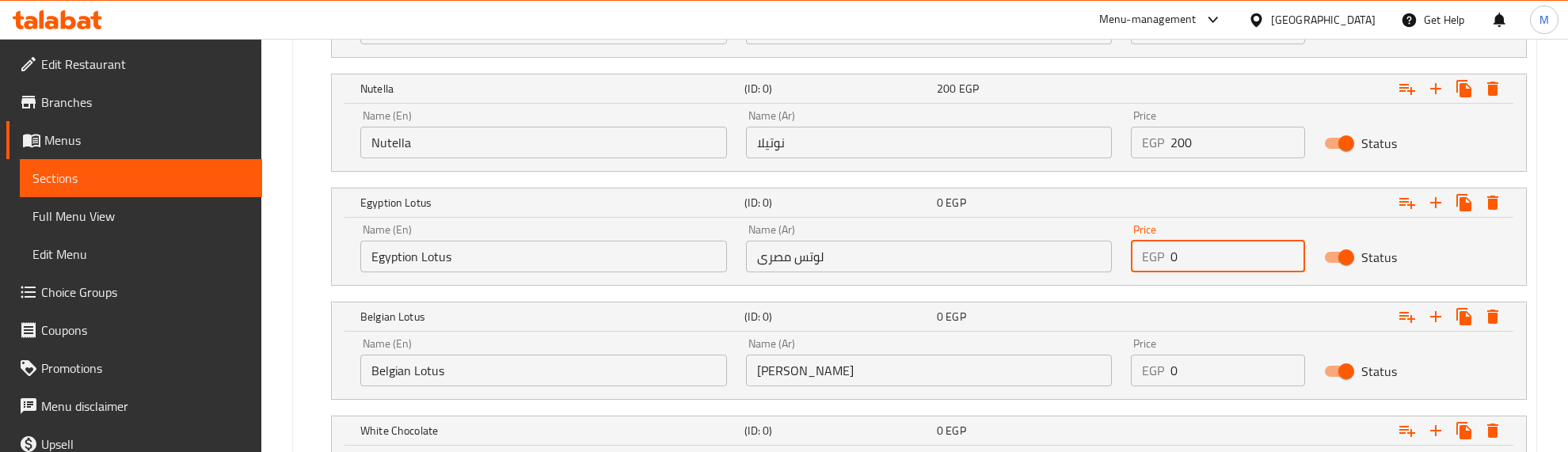
drag, startPoint x: 1171, startPoint y: 260, endPoint x: 1160, endPoint y: 259, distance: 11.0
click at [1160, 259] on div "EGP 0 Price" at bounding box center [1217, 257] width 174 height 32
type input "150"
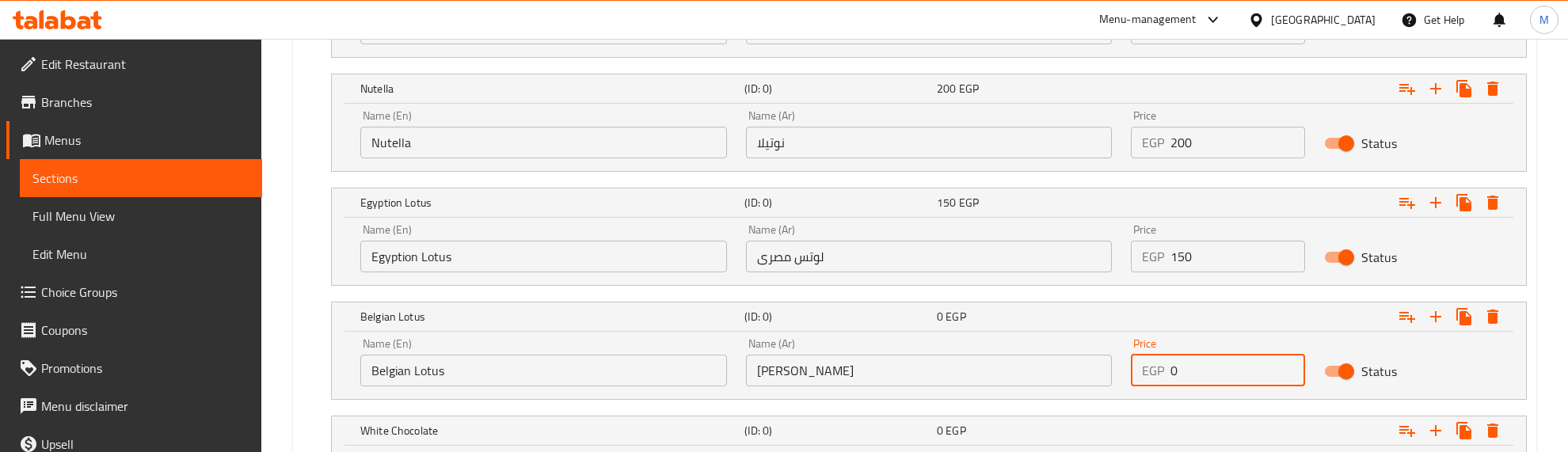
drag, startPoint x: 1166, startPoint y: 369, endPoint x: 1120, endPoint y: 369, distance: 46.0
click at [1120, 369] on div "Name (En) Belgian Lotus Name (En) Name (Ar) لوتس بلجيكي Name (Ar) Price EGP 0 P…" at bounding box center [929, 362] width 1156 height 67
type input "250"
click at [1119, 389] on div "Name (Ar) لوتس بلجيكي Name (Ar)" at bounding box center [929, 362] width 386 height 67
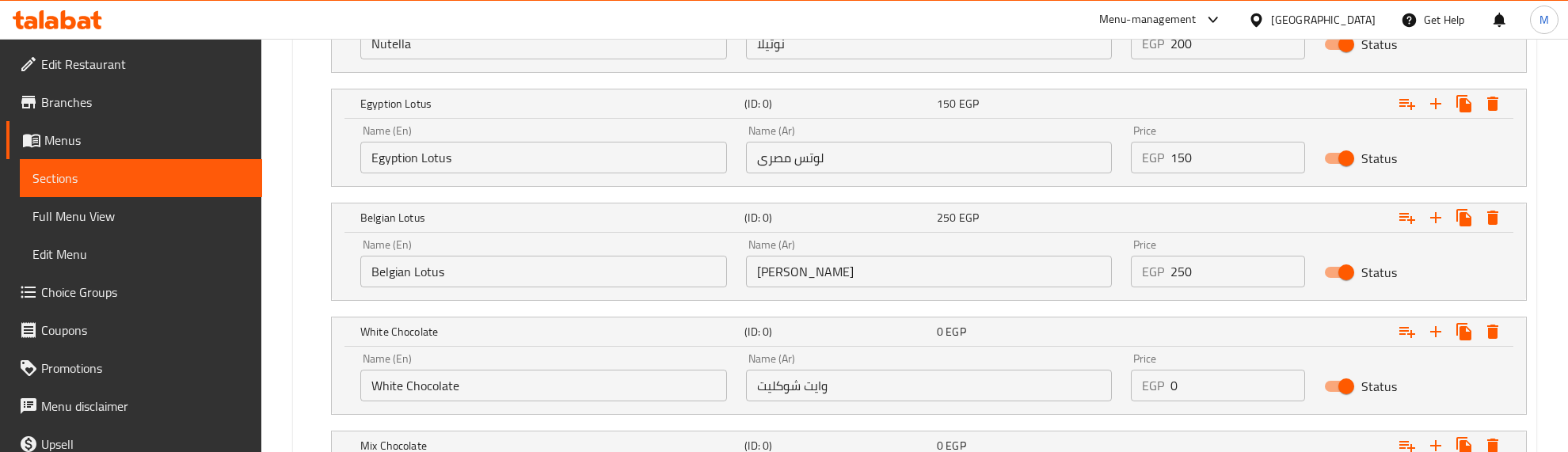
scroll to position [1304, 0]
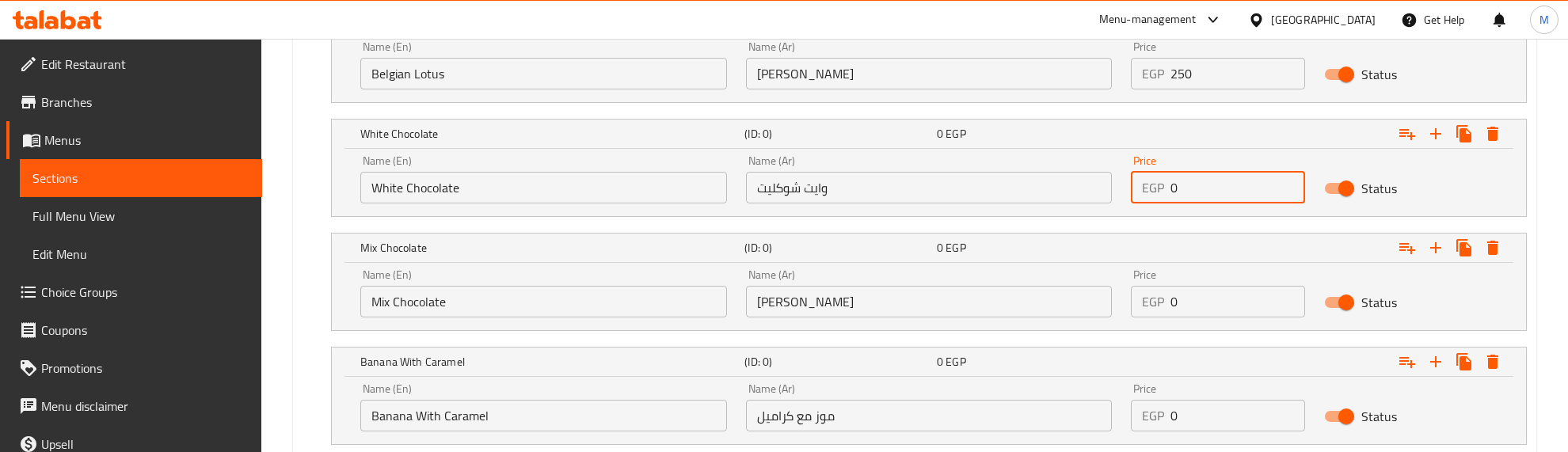
drag, startPoint x: 1201, startPoint y: 187, endPoint x: 1169, endPoint y: 191, distance: 32.2
click at [1169, 191] on div "EGP 0 Price" at bounding box center [1217, 188] width 174 height 32
type input "150"
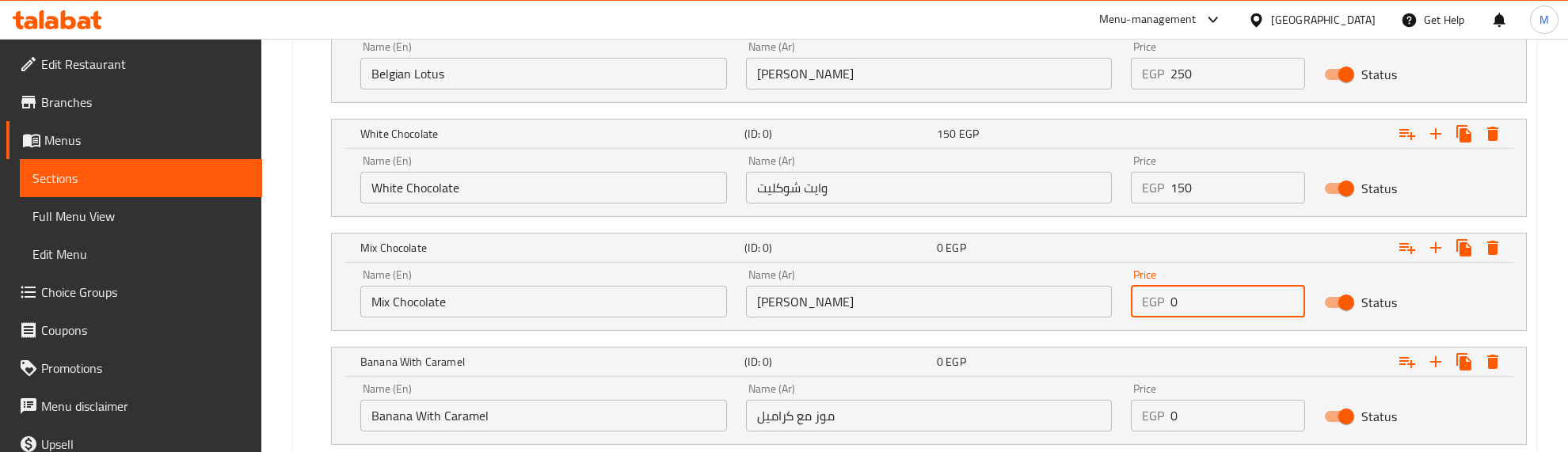
drag, startPoint x: 1197, startPoint y: 306, endPoint x: 1125, endPoint y: 306, distance: 72.0
click at [1125, 306] on div "Price EGP 0 Price" at bounding box center [1217, 293] width 192 height 67
type input "150"
click at [1138, 414] on div "EGP 0 Price" at bounding box center [1217, 416] width 174 height 32
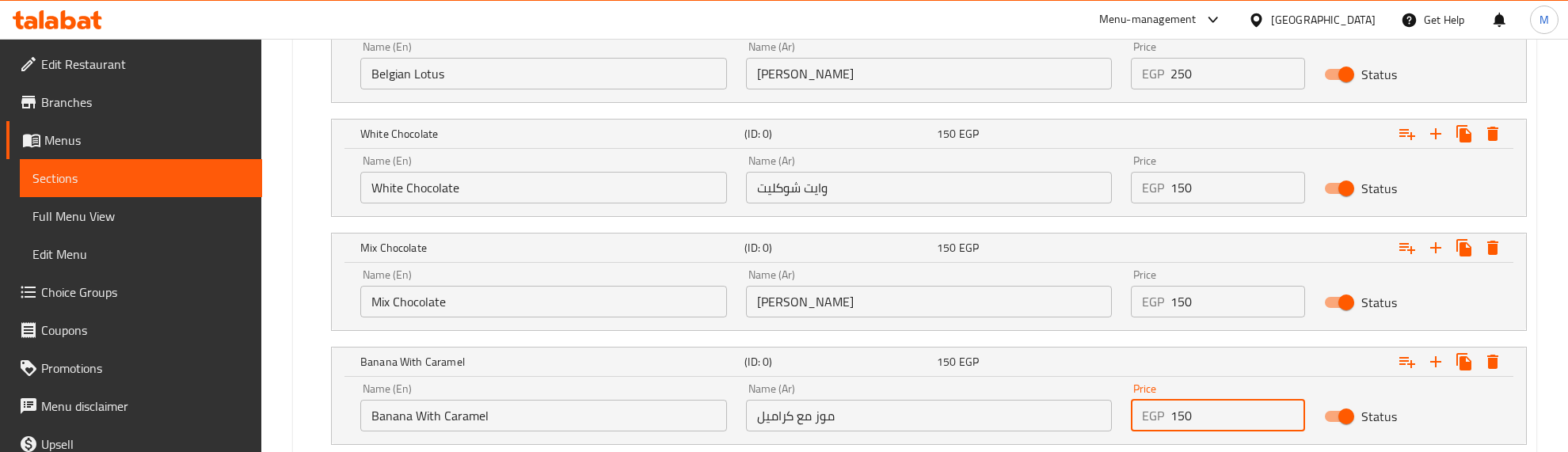
type input "150"
click at [1112, 342] on nav at bounding box center [914, 340] width 1224 height 13
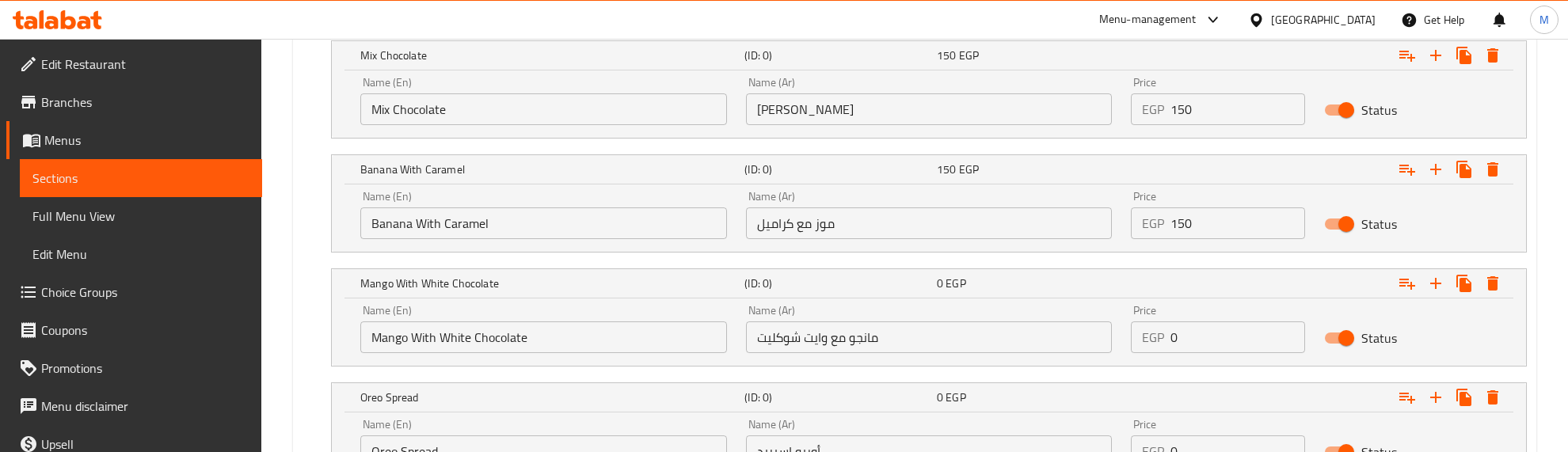
scroll to position [1503, 0]
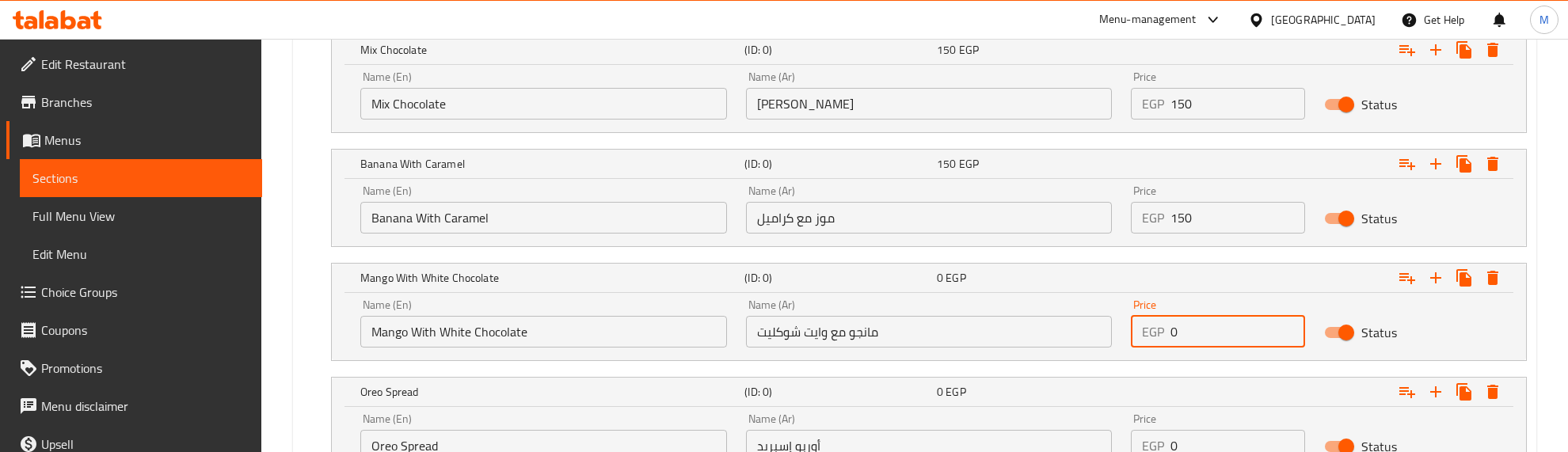
drag, startPoint x: 1186, startPoint y: 340, endPoint x: 1150, endPoint y: 338, distance: 36.1
click at [1150, 338] on div "EGP 0 Price" at bounding box center [1217, 331] width 174 height 32
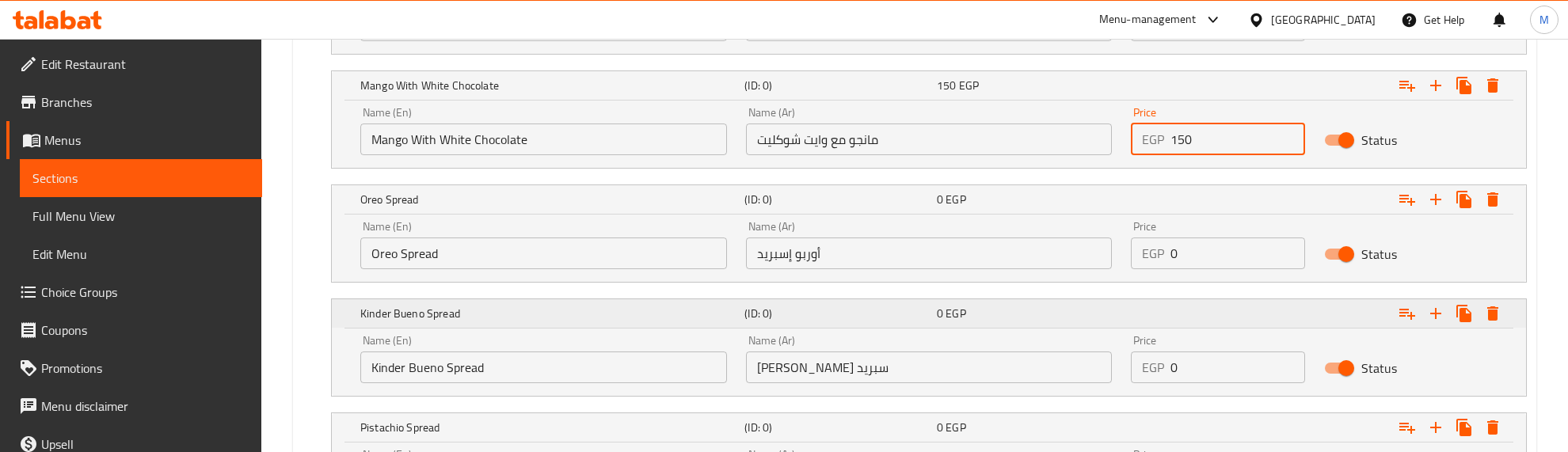
scroll to position [1701, 0]
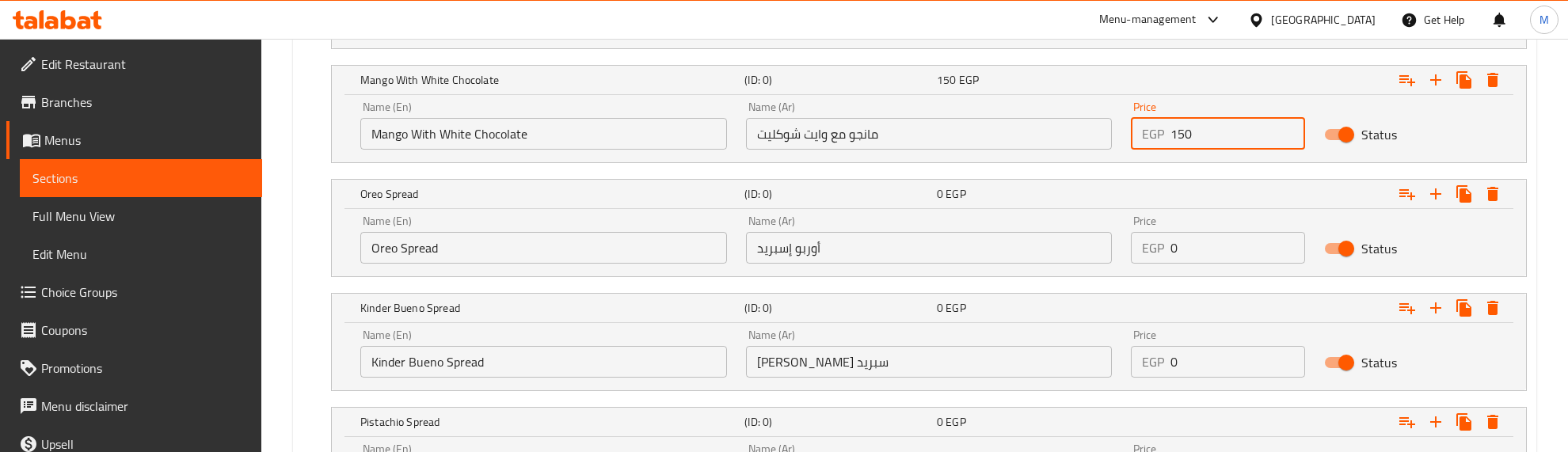
type input "150"
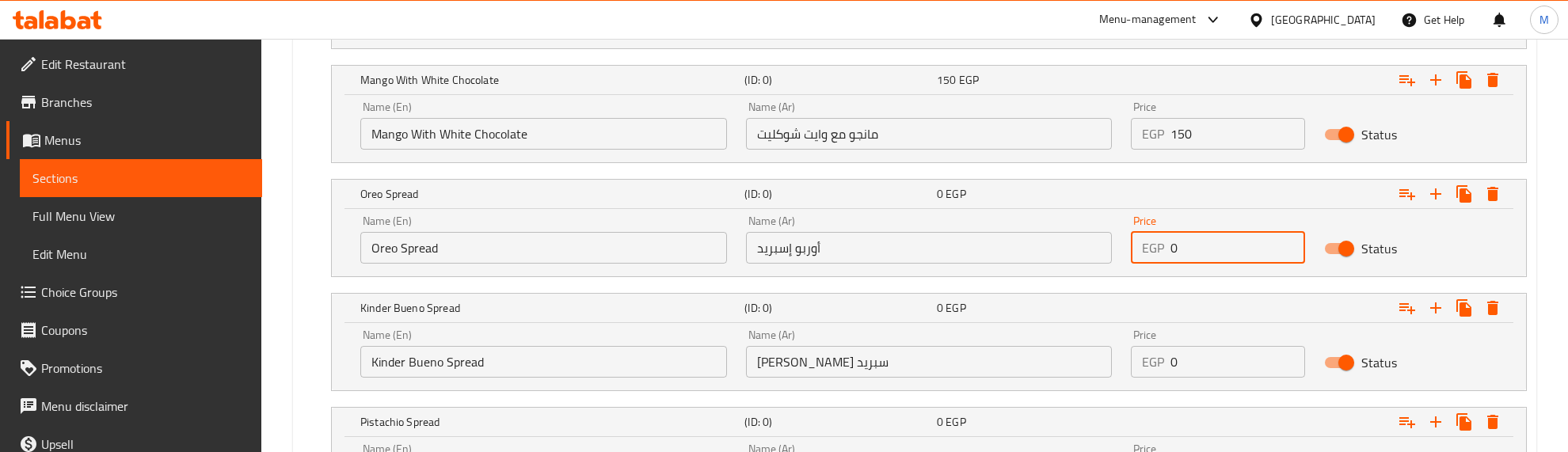
click at [1142, 255] on div "EGP 0 Price" at bounding box center [1217, 248] width 174 height 32
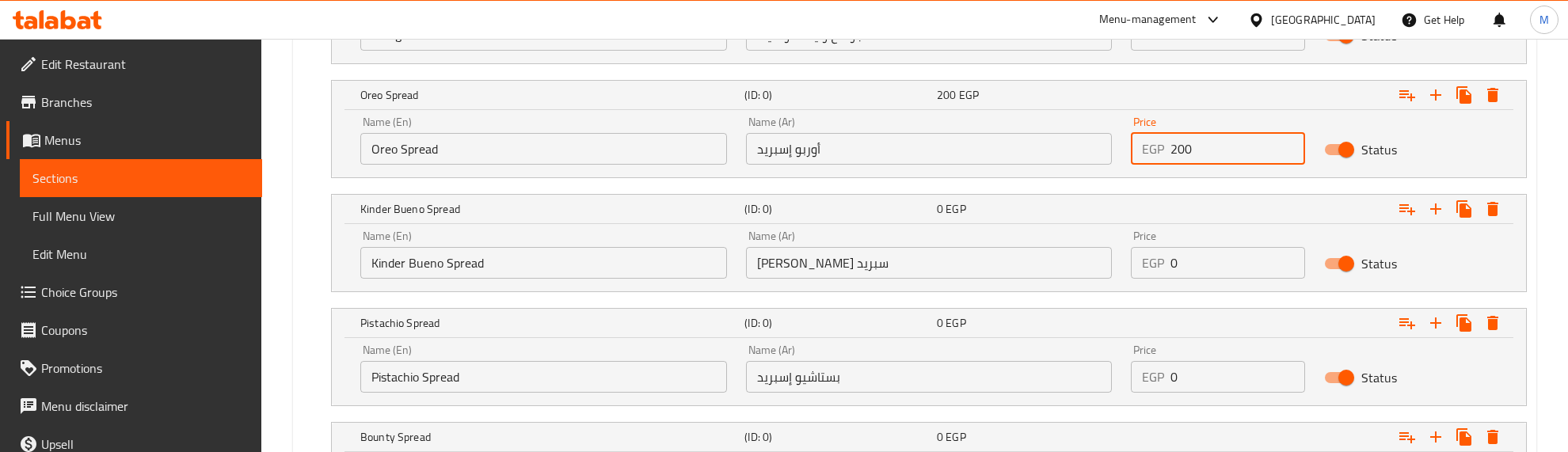
drag, startPoint x: 1194, startPoint y: 155, endPoint x: 1138, endPoint y: 164, distance: 56.7
click at [1138, 164] on div "EGP 200 Price" at bounding box center [1217, 149] width 174 height 32
type input "200"
click at [1131, 260] on div "EGP 0 Price" at bounding box center [1217, 262] width 174 height 32
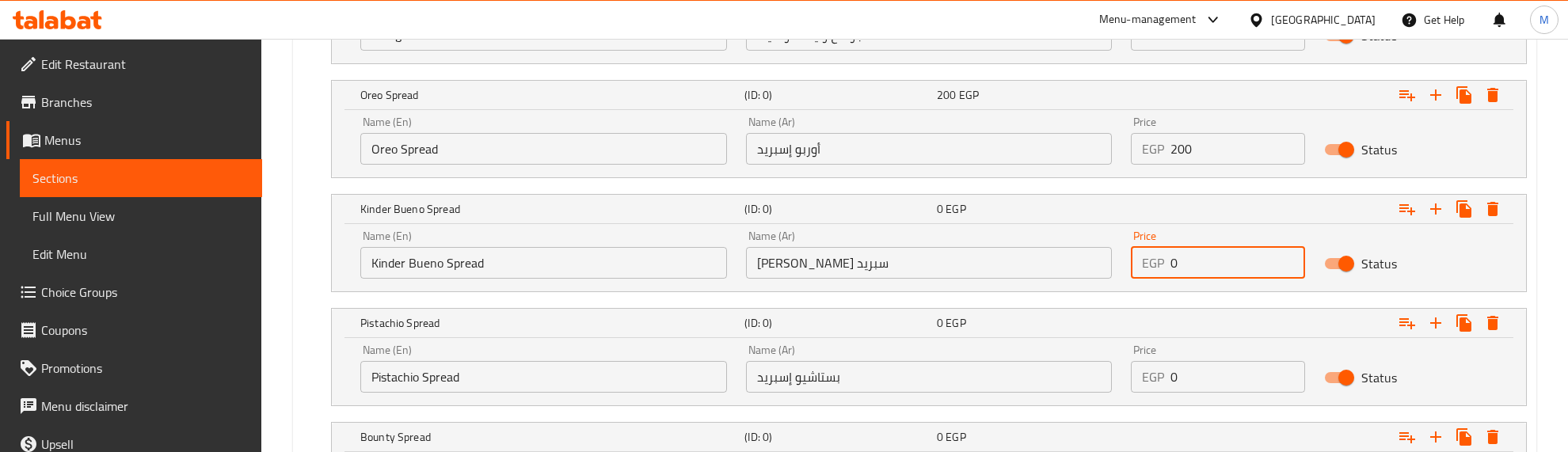
paste input "20"
type input "200"
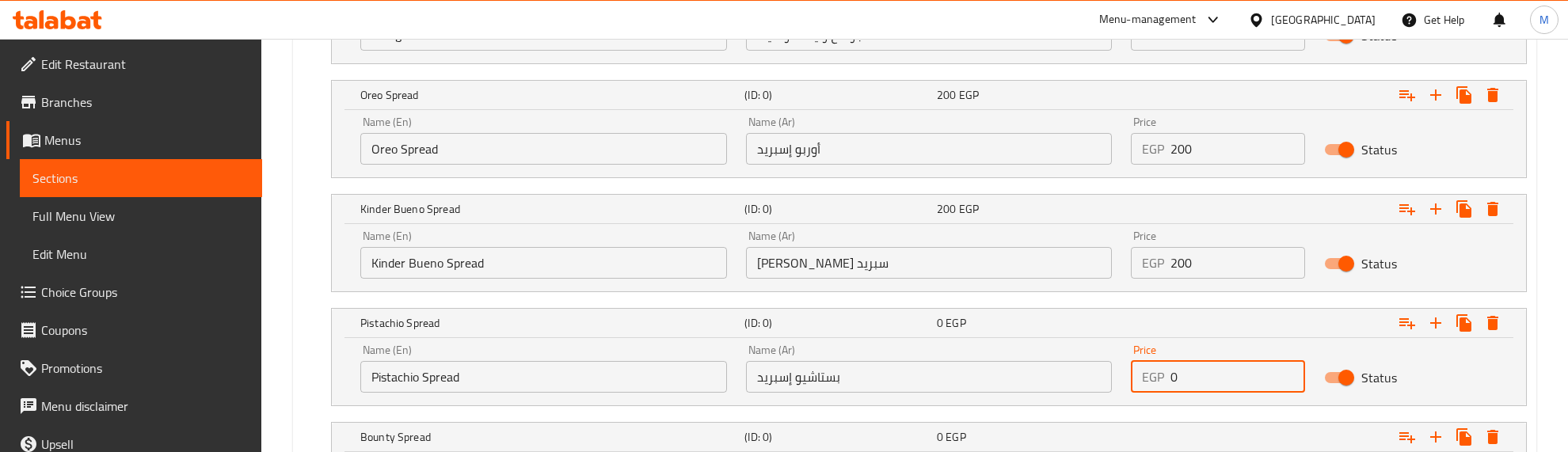
drag, startPoint x: 1130, startPoint y: 369, endPoint x: 1135, endPoint y: 384, distance: 15.8
click at [1120, 370] on div "Name (En) Pistachio Spread Name (En) Name (Ar) بستاشيو إسبريد Name (Ar) Price E…" at bounding box center [929, 368] width 1156 height 67
paste input "20"
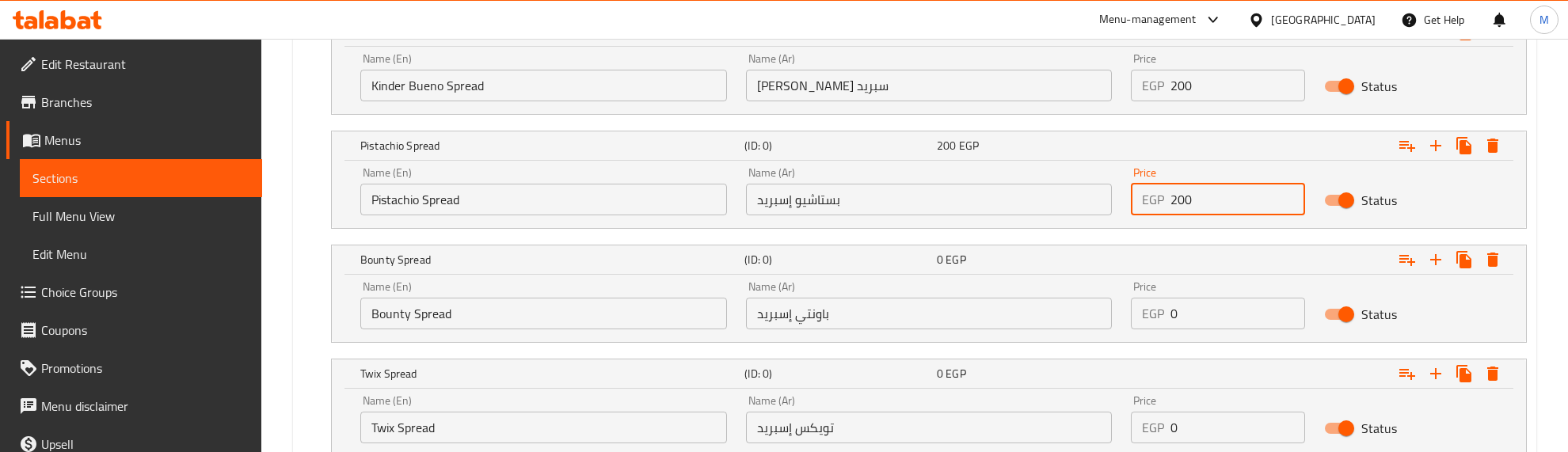
scroll to position [1999, 0]
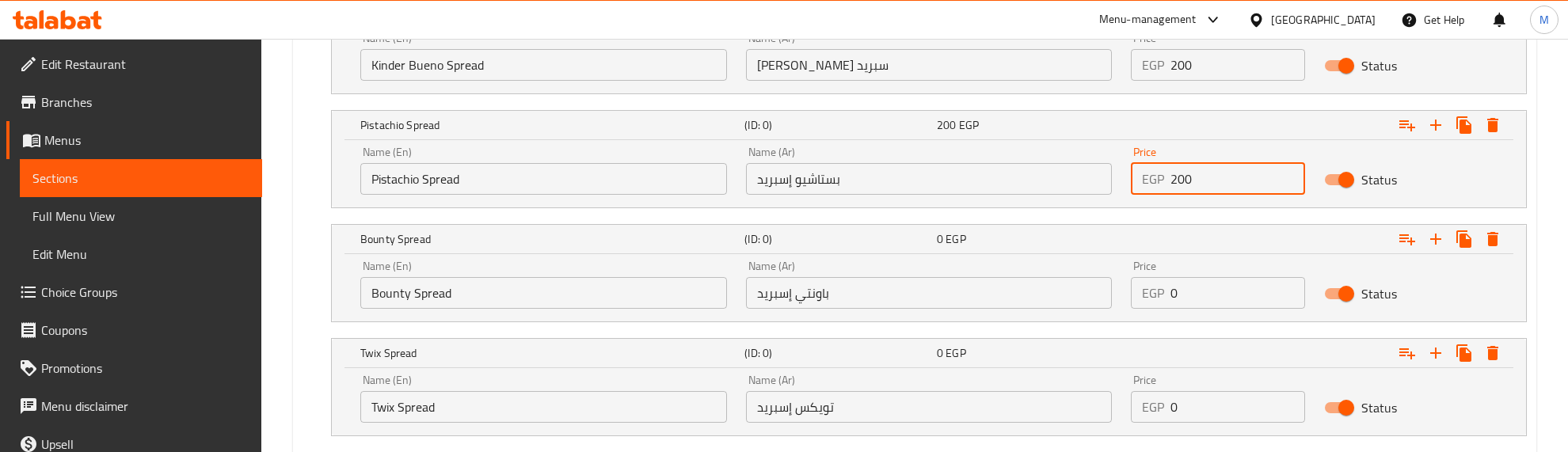
type input "200"
drag, startPoint x: 1139, startPoint y: 297, endPoint x: 1113, endPoint y: 302, distance: 26.5
click at [1117, 301] on div "Name (En) Bounty Spread Name (En) Name (Ar) باونتي إسبريد Name (Ar) Price EGP 0…" at bounding box center [929, 284] width 1156 height 67
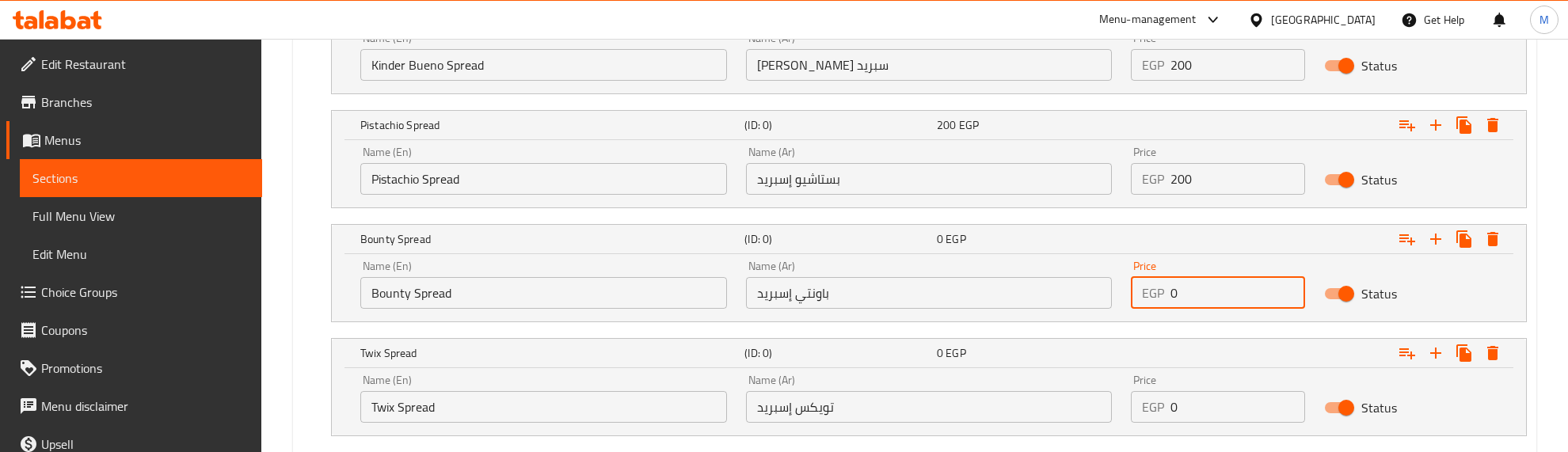
paste input "20"
type input "200"
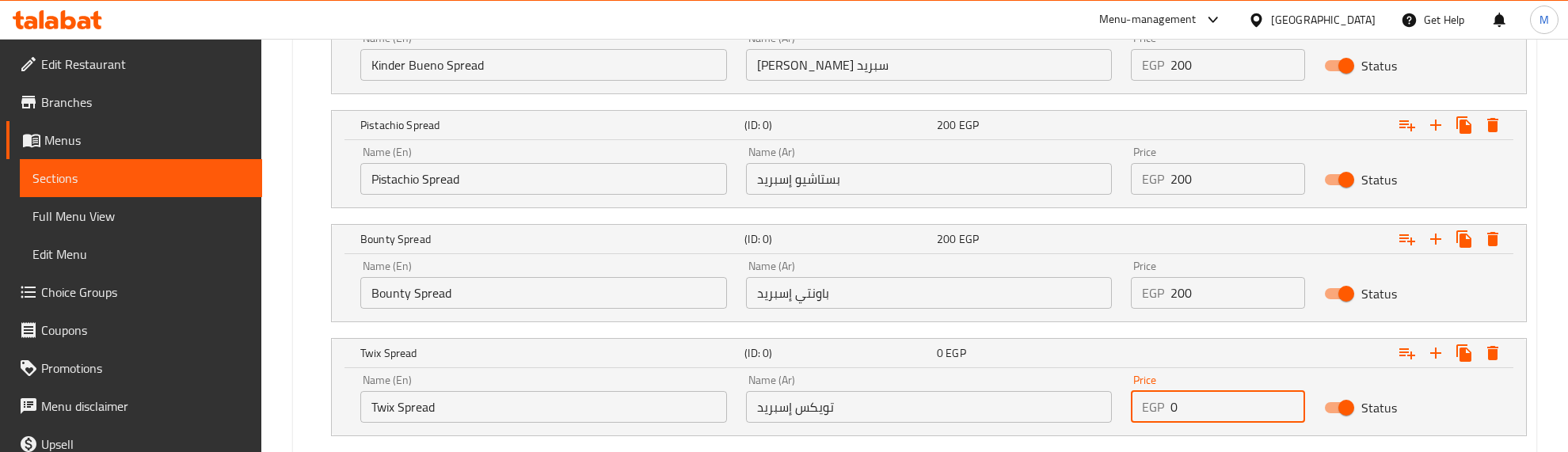
drag, startPoint x: 1126, startPoint y: 400, endPoint x: 1110, endPoint y: 399, distance: 16.0
click at [1110, 399] on div "Name (En) Twix Spread Name (En) Name (Ar) تويكس إسبريد Name (Ar) Price EGP 0 Pr…" at bounding box center [929, 399] width 1156 height 67
paste input "20"
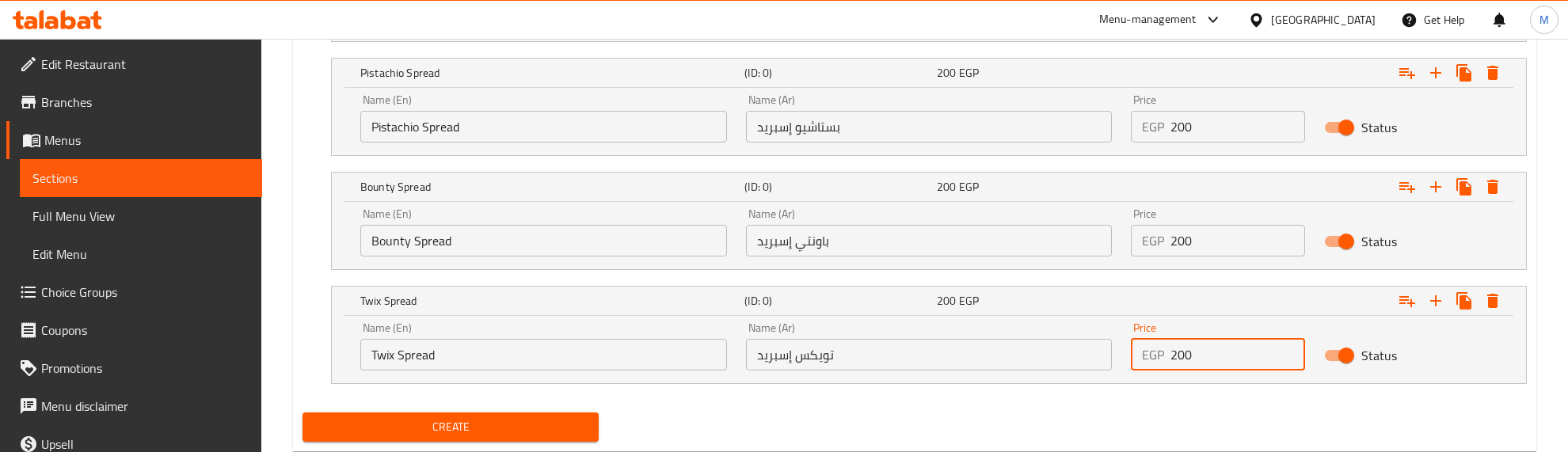
scroll to position [2098, 0]
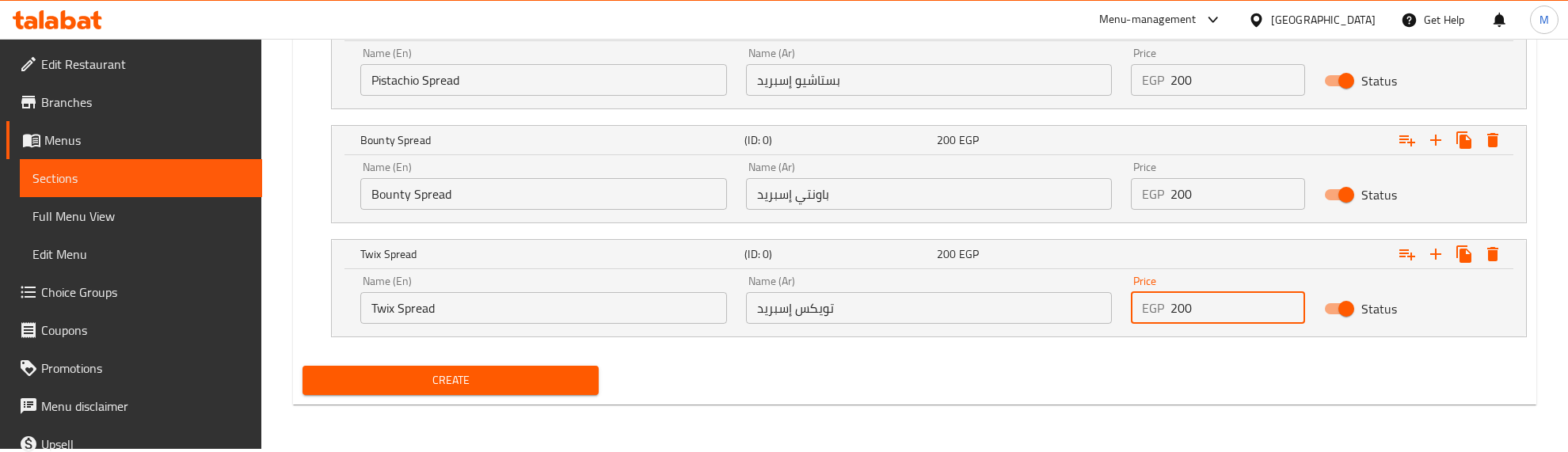
type input "200"
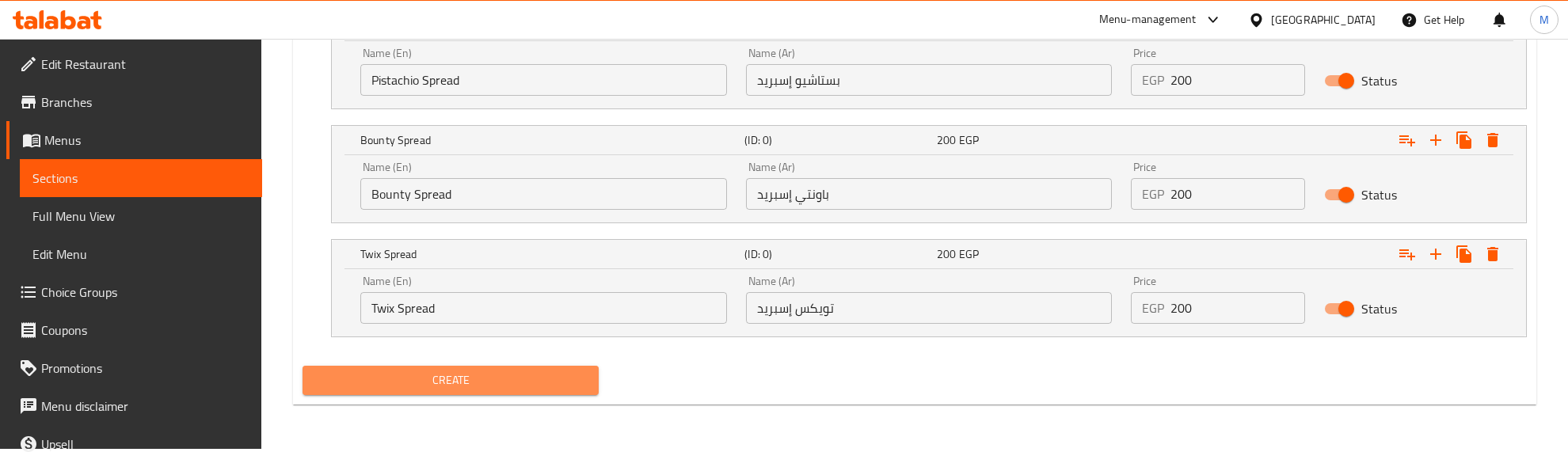
click at [591, 384] on button "Create" at bounding box center [450, 381] width 296 height 29
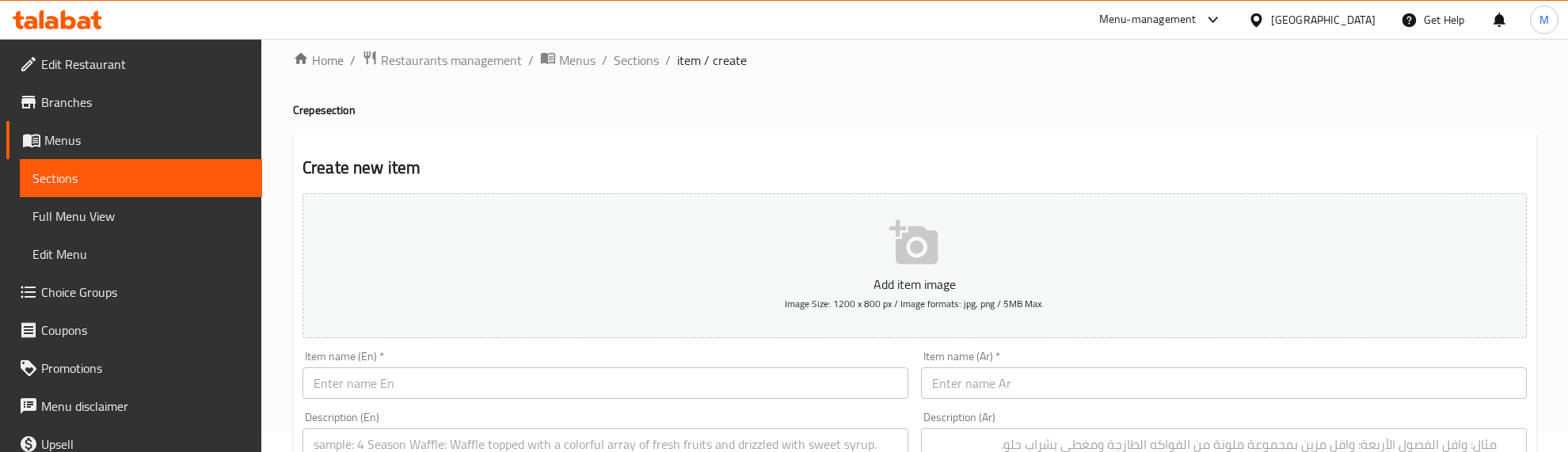
scroll to position [0, 0]
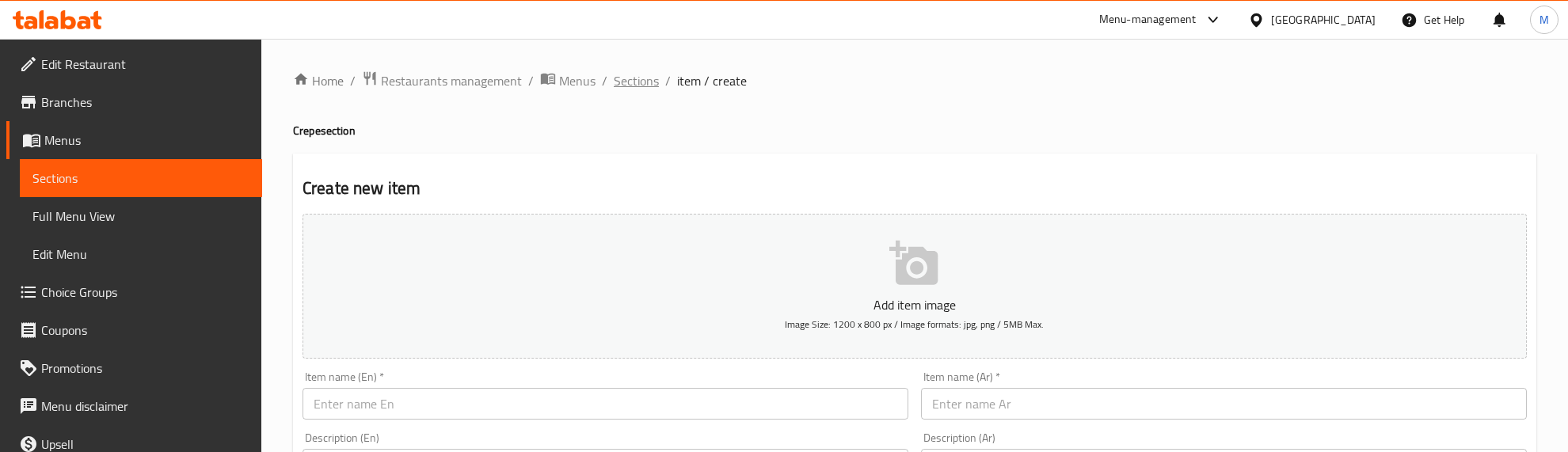
click at [639, 81] on span "Sections" at bounding box center [636, 81] width 45 height 19
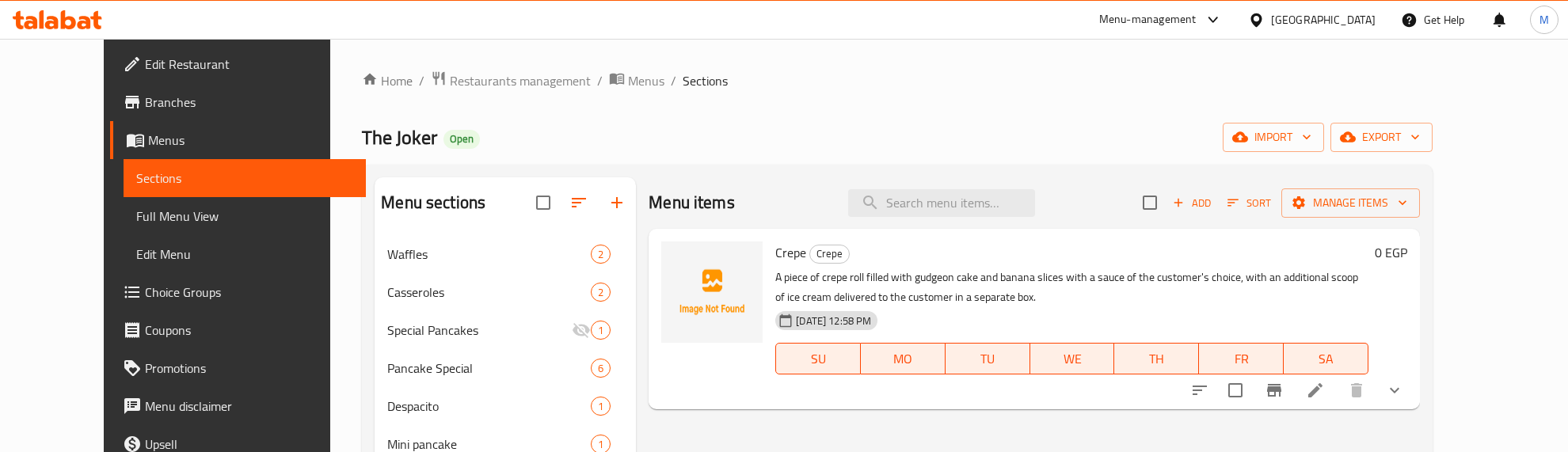
click at [953, 199] on input "search" at bounding box center [941, 203] width 187 height 28
paste input "Cheesecake"
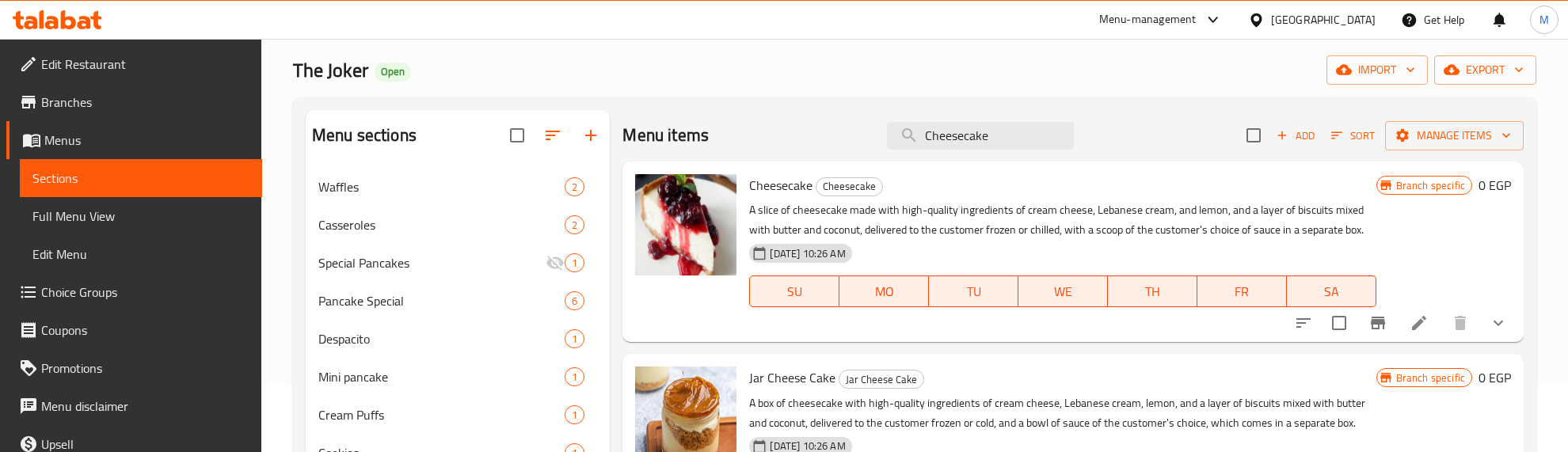
scroll to position [99, 0]
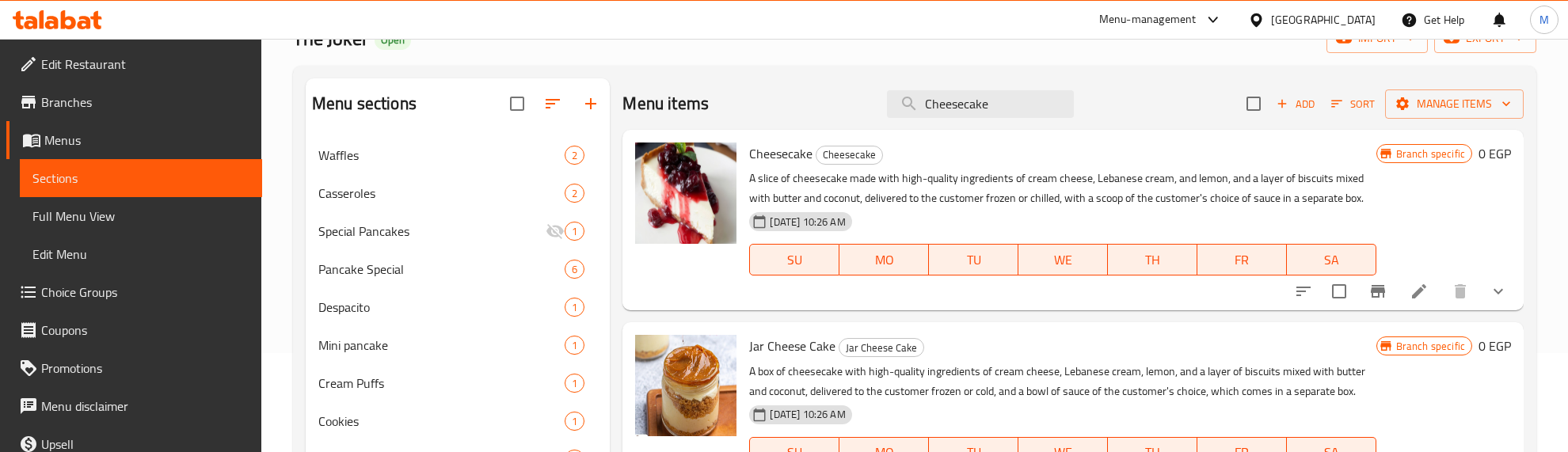
type input "Cheesecake"
click at [1503, 279] on button "show more" at bounding box center [1498, 291] width 38 height 38
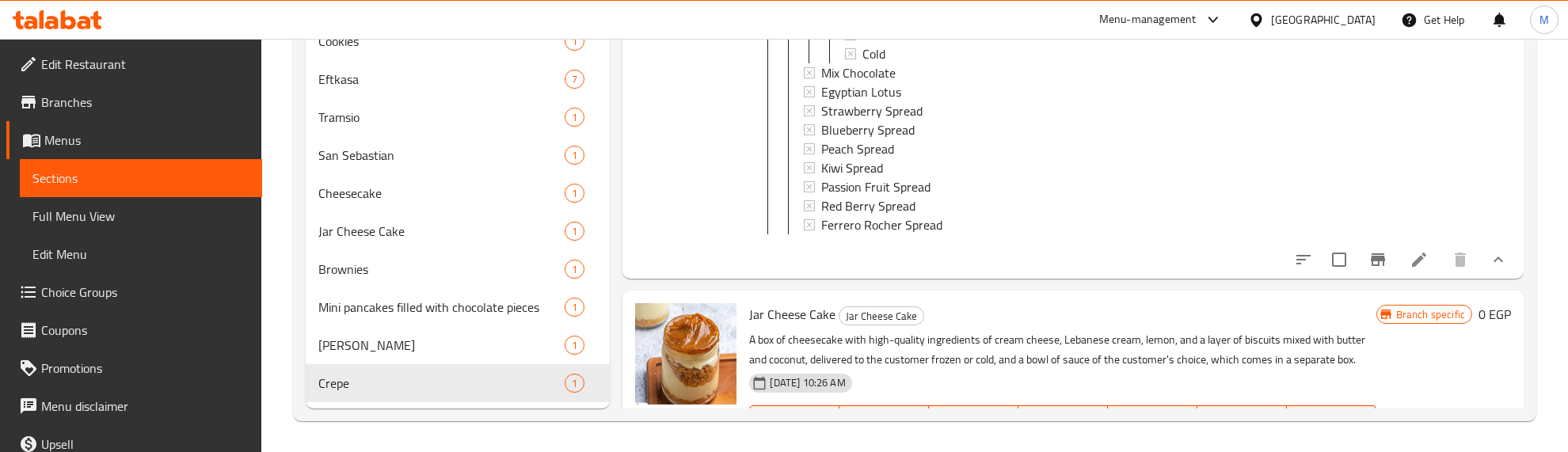
scroll to position [793, 0]
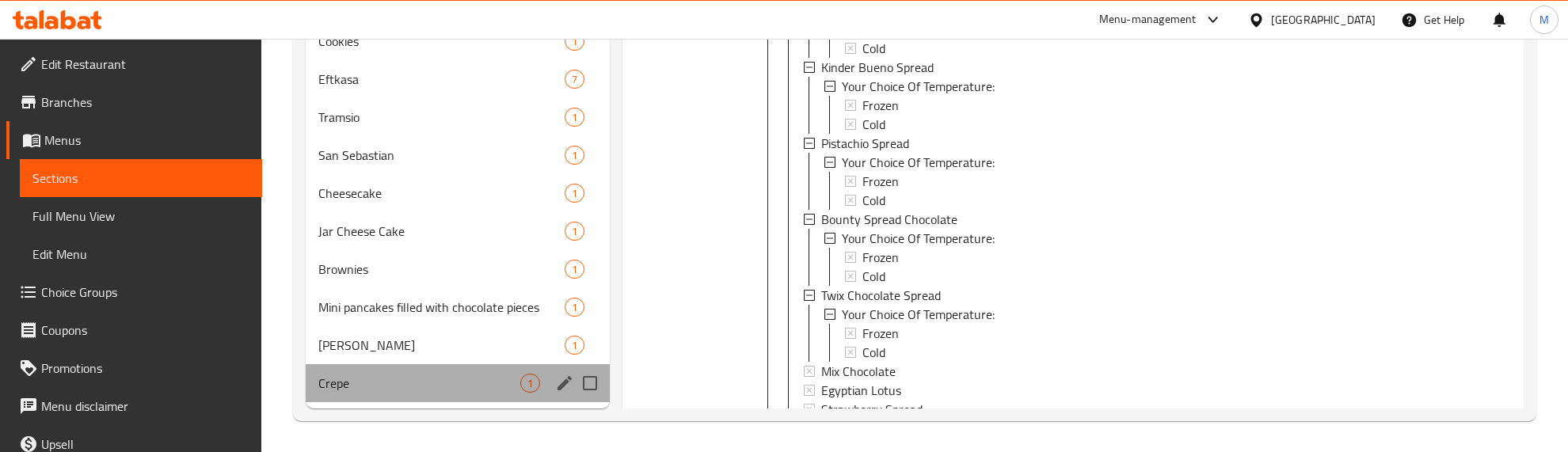
click at [432, 400] on div "Crepe 1" at bounding box center [458, 383] width 304 height 38
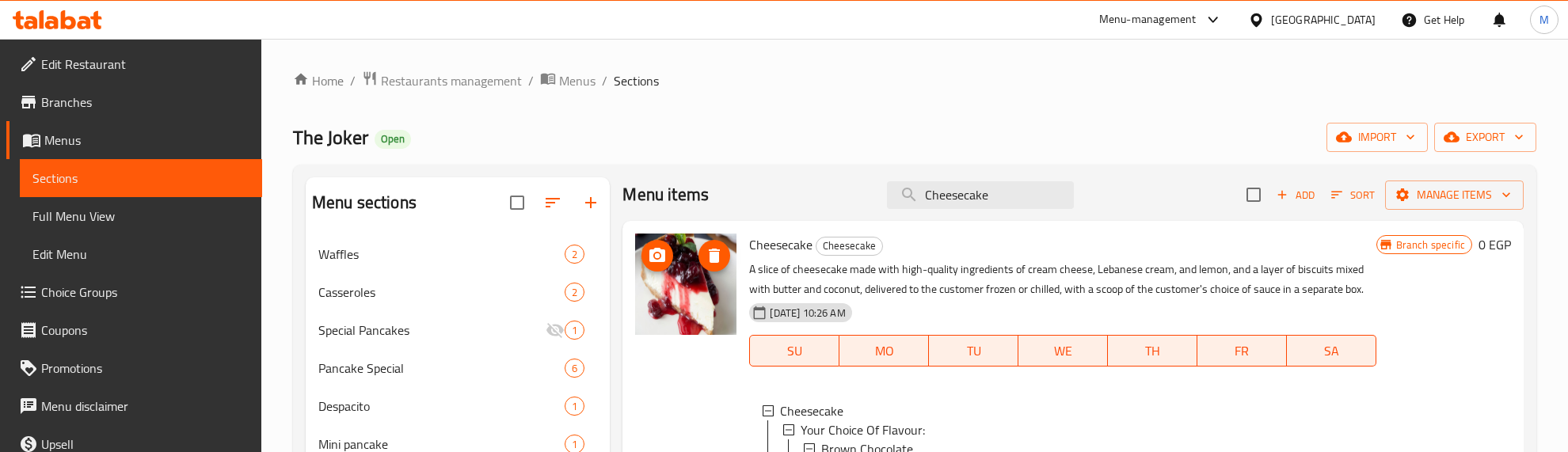
scroll to position [0, 0]
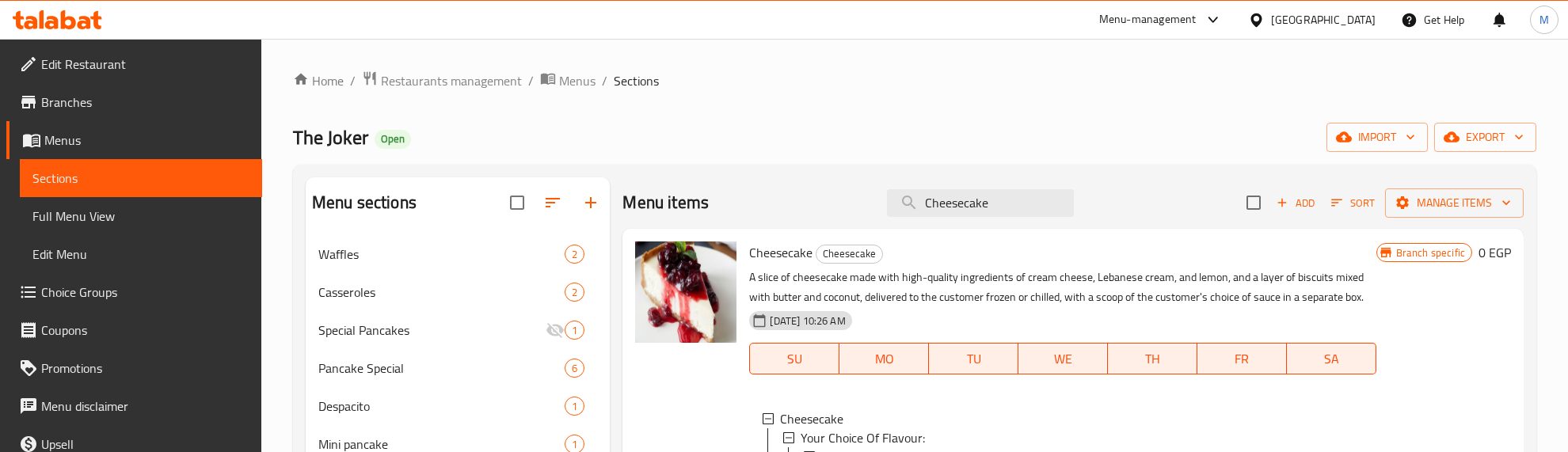
drag, startPoint x: 987, startPoint y: 195, endPoint x: 829, endPoint y: 223, distance: 160.5
click at [835, 222] on div "Menu items Cheesecake Add Sort Manage items" at bounding box center [1073, 203] width 901 height 52
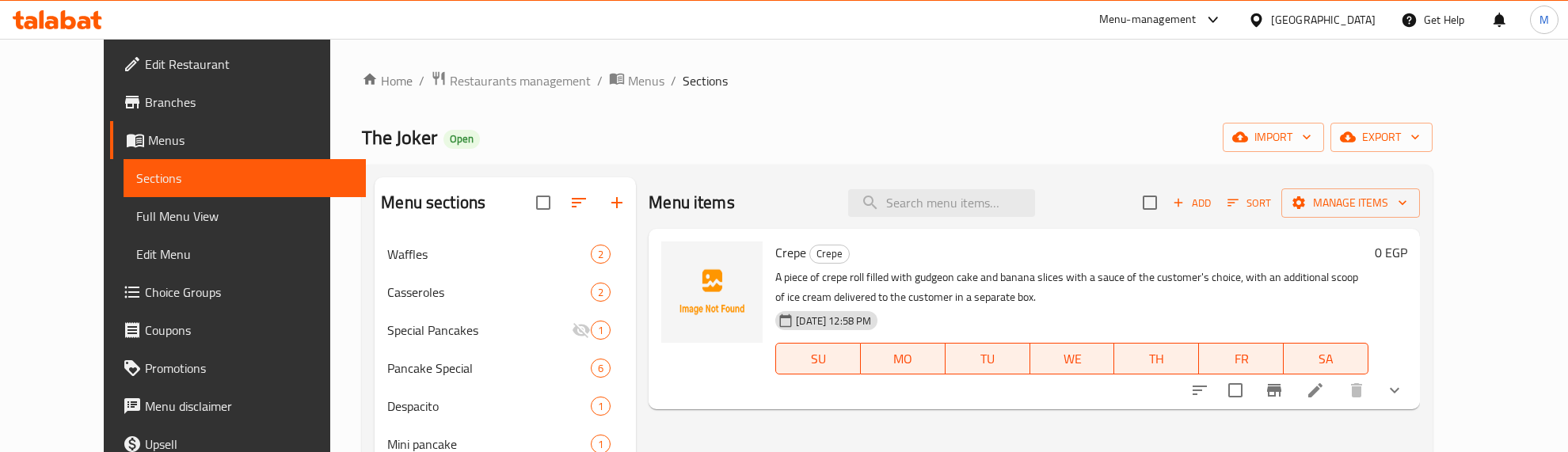
click at [1414, 395] on button "show more" at bounding box center [1394, 390] width 38 height 38
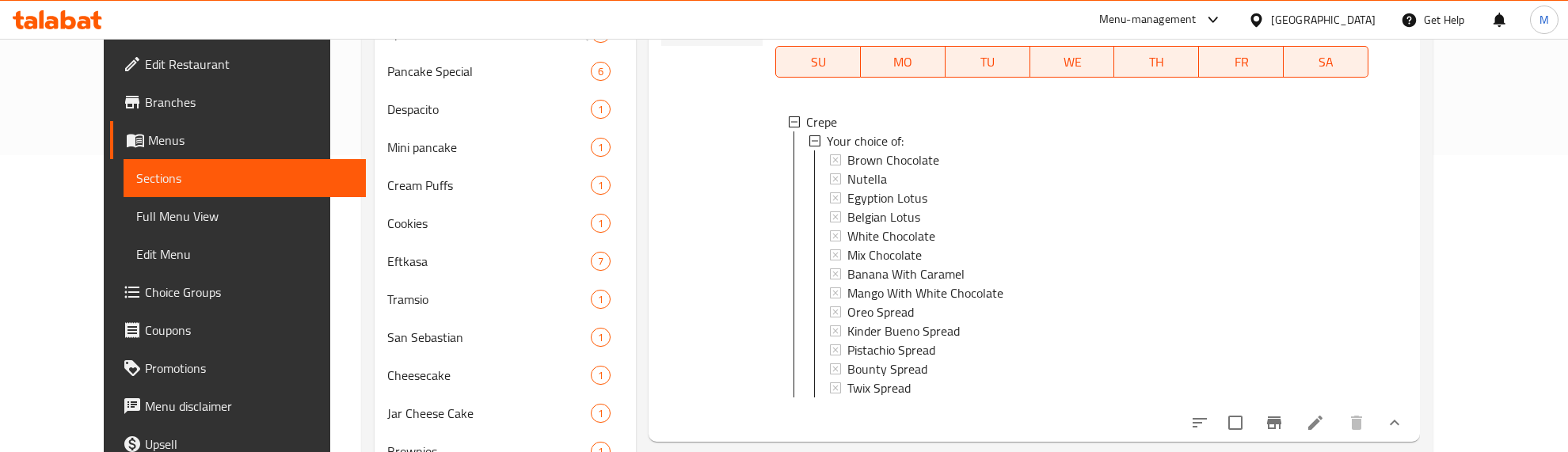
scroll to position [2, 0]
click at [655, 307] on div at bounding box center [711, 187] width 114 height 498
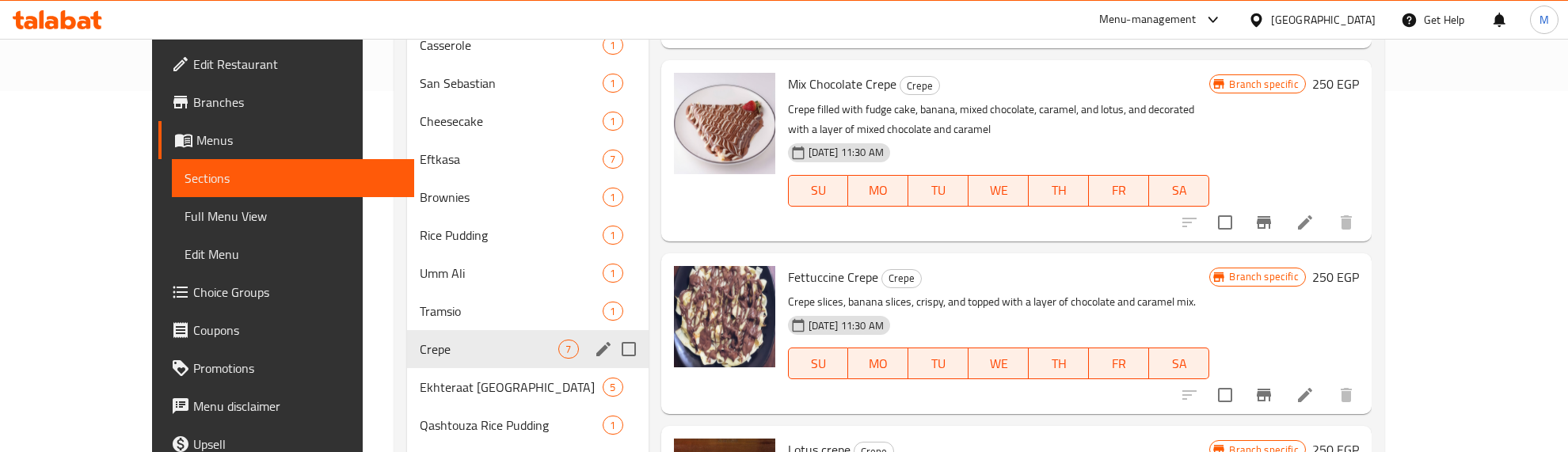
scroll to position [397, 0]
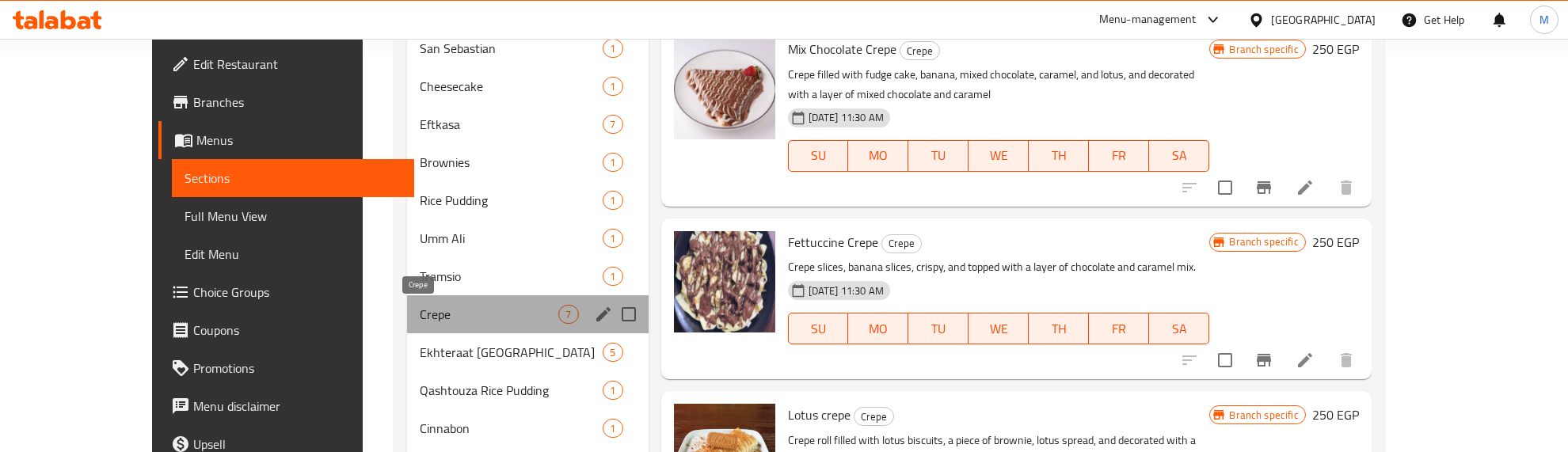
click at [427, 309] on span "Crepe" at bounding box center [489, 315] width 139 height 19
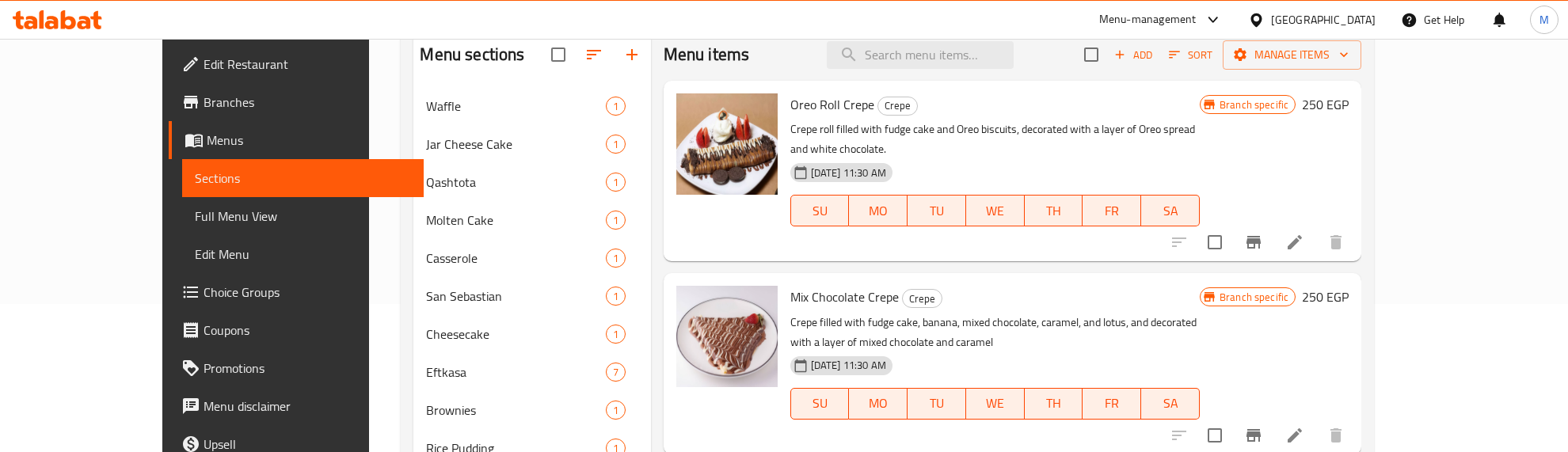
scroll to position [0, 0]
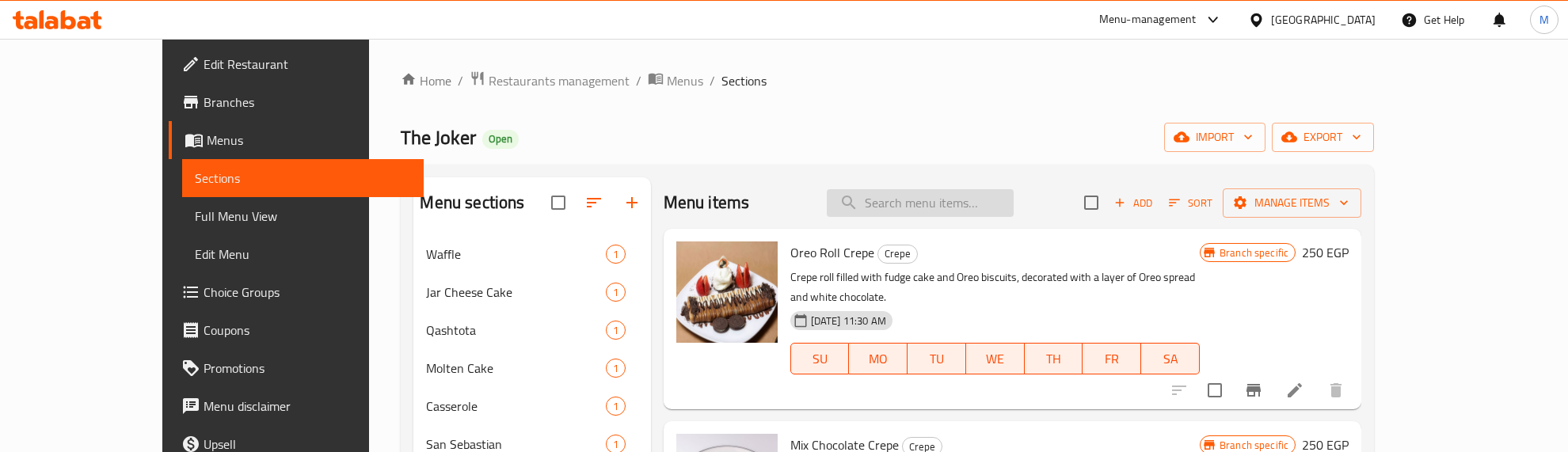
click at [937, 217] on input "search" at bounding box center [920, 203] width 187 height 28
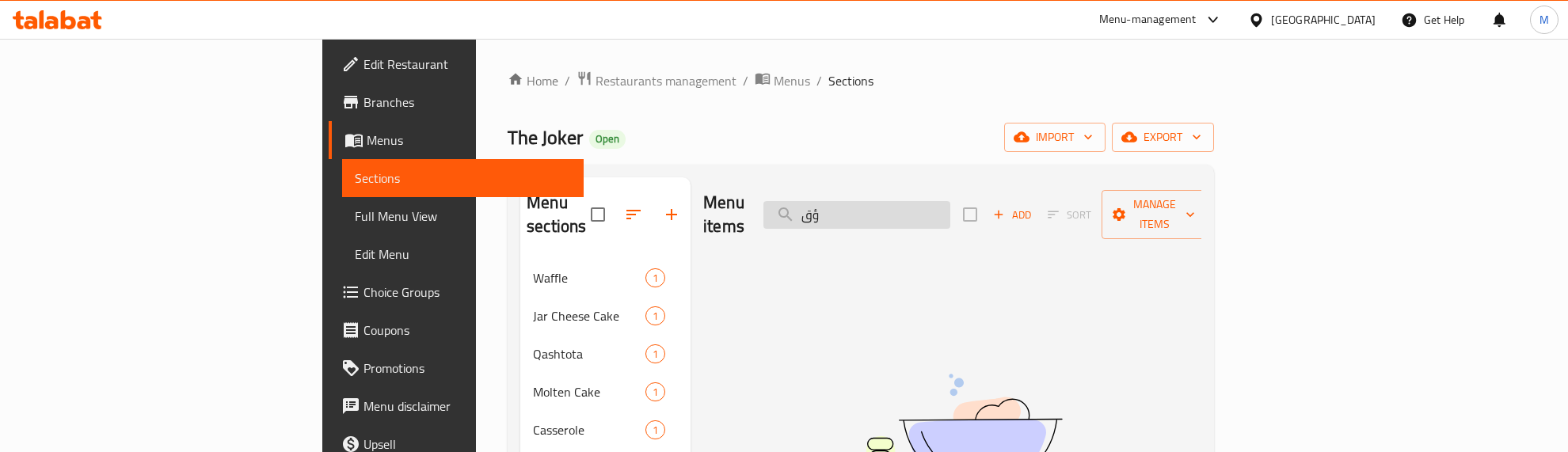
type input "ؤ"
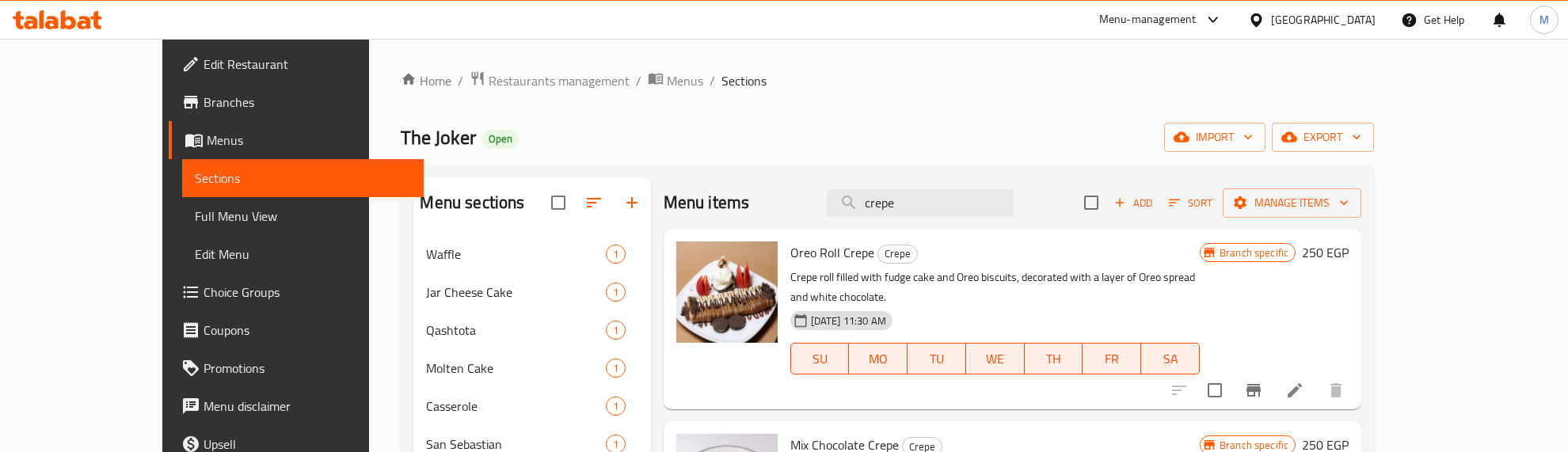
type input "crepe"
